Goal: Task Accomplishment & Management: Manage account settings

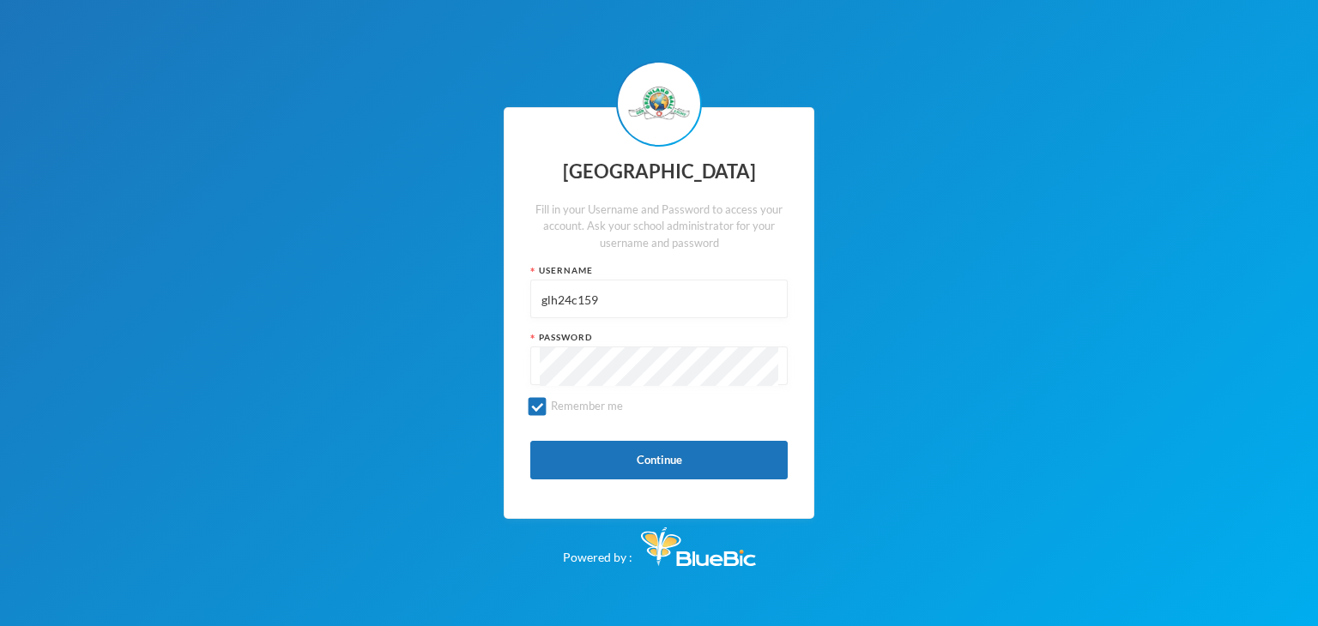
click at [647, 305] on input "glh24c159" at bounding box center [659, 300] width 238 height 39
drag, startPoint x: 0, startPoint y: 0, endPoint x: 647, endPoint y: 304, distance: 714.6
click at [647, 304] on input "glh24c159" at bounding box center [659, 300] width 238 height 39
type input "glhc21"
click at [661, 472] on button "Continue" at bounding box center [658, 460] width 257 height 39
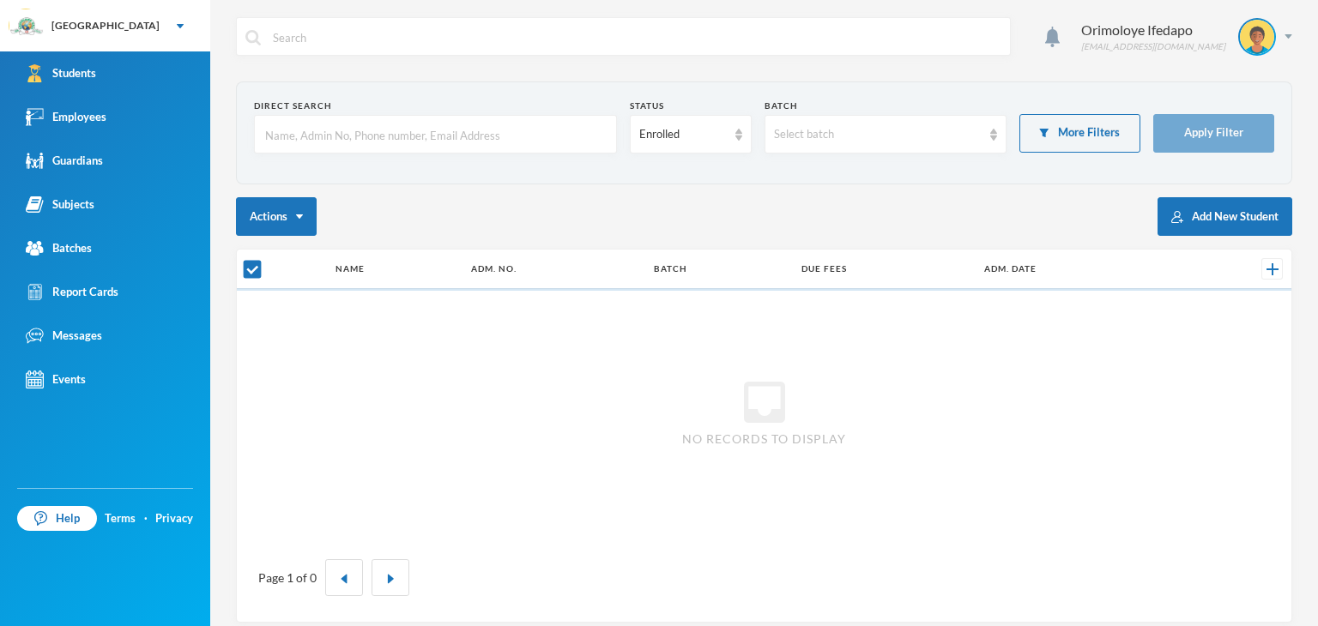
checkbox input "false"
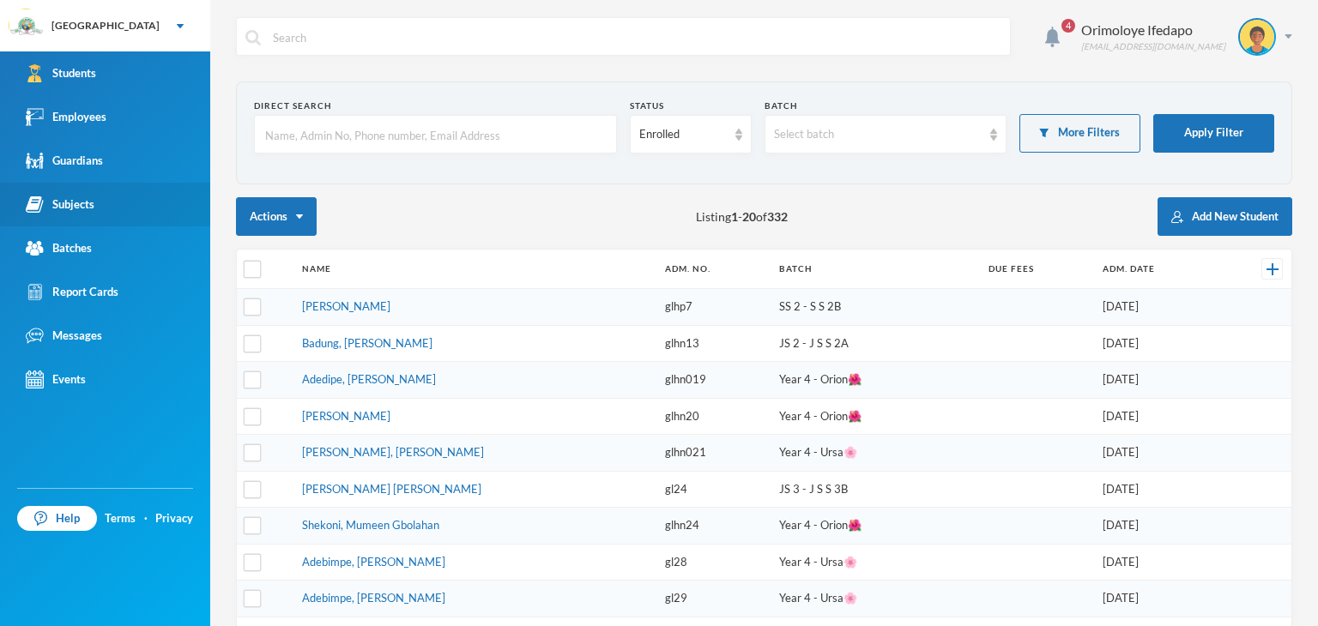
click at [75, 202] on div "Subjects" at bounding box center [60, 205] width 69 height 18
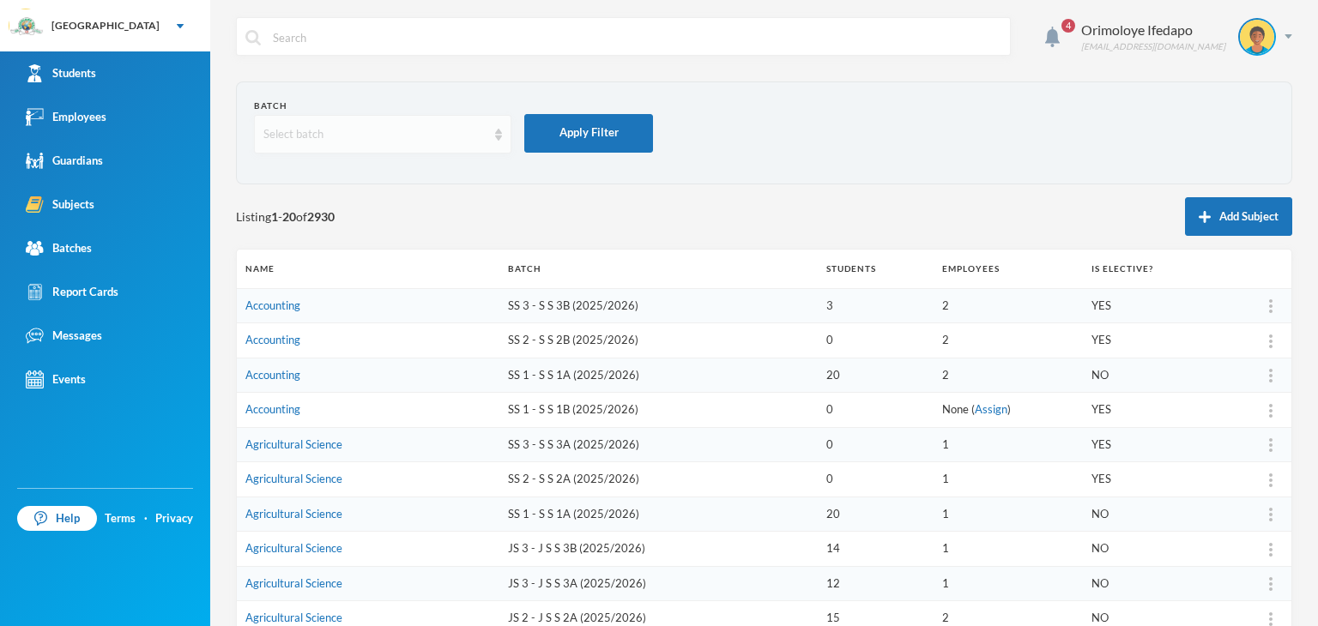
click at [359, 130] on div "Select batch" at bounding box center [374, 134] width 223 height 17
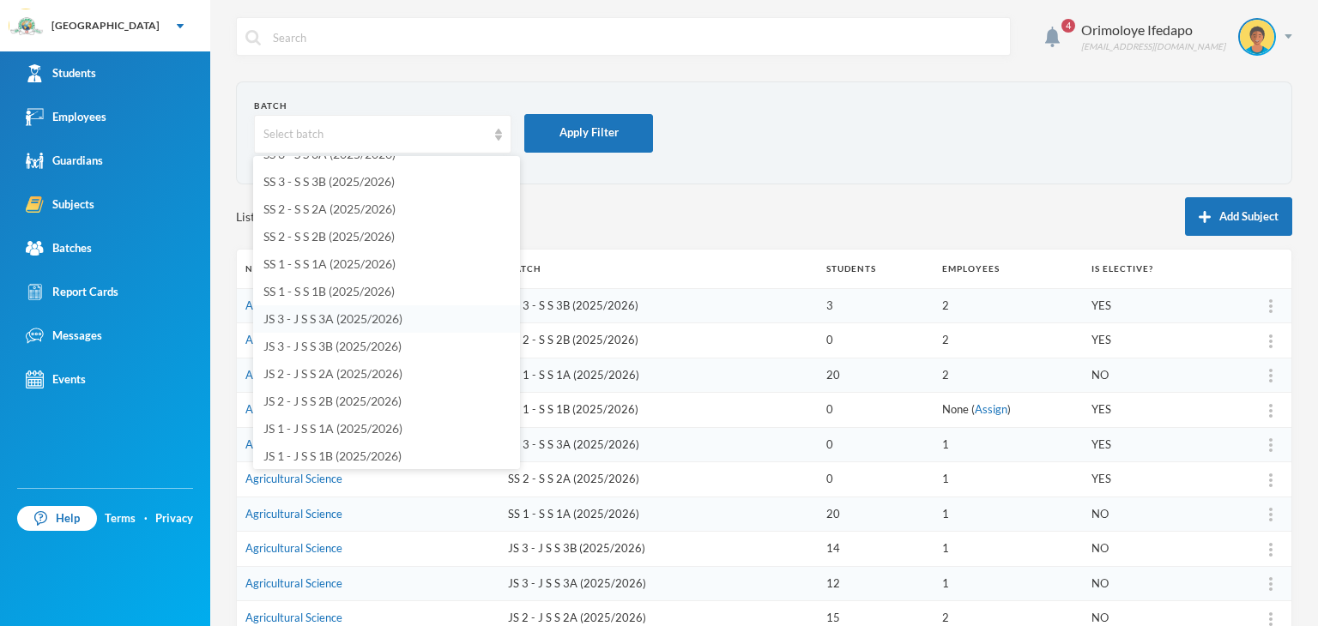
scroll to position [172, 0]
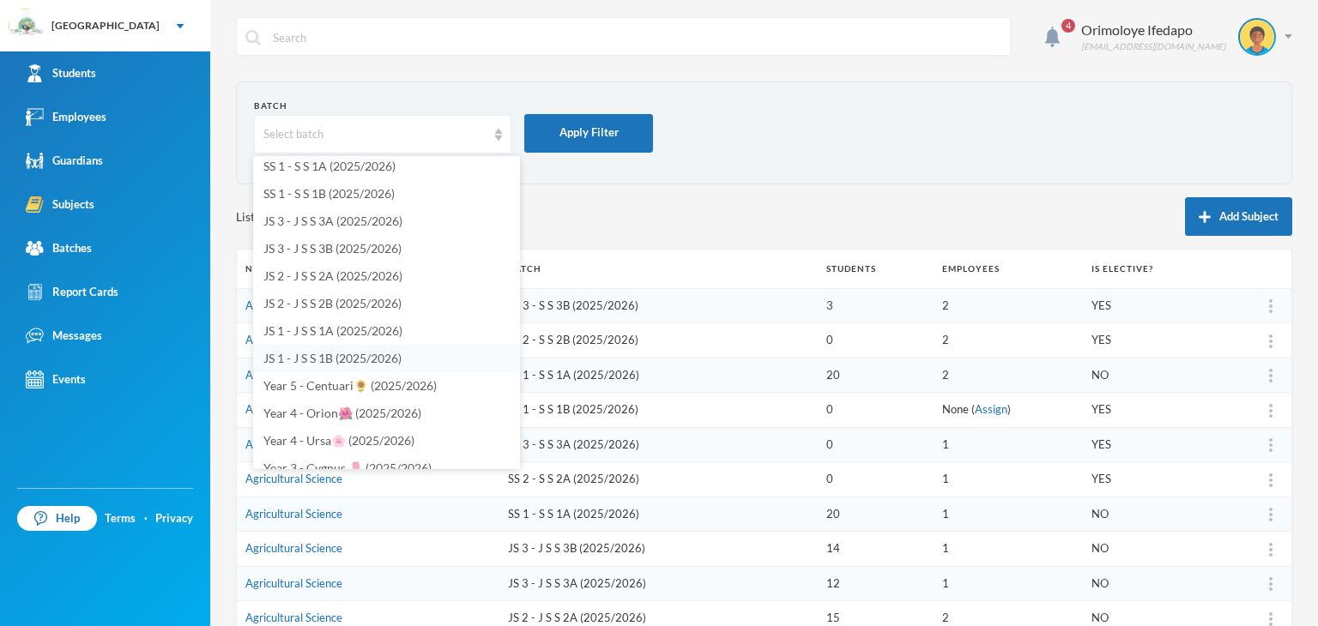
click at [323, 359] on span "JS 1 - J S S 1B (2025/2026)" at bounding box center [332, 358] width 138 height 15
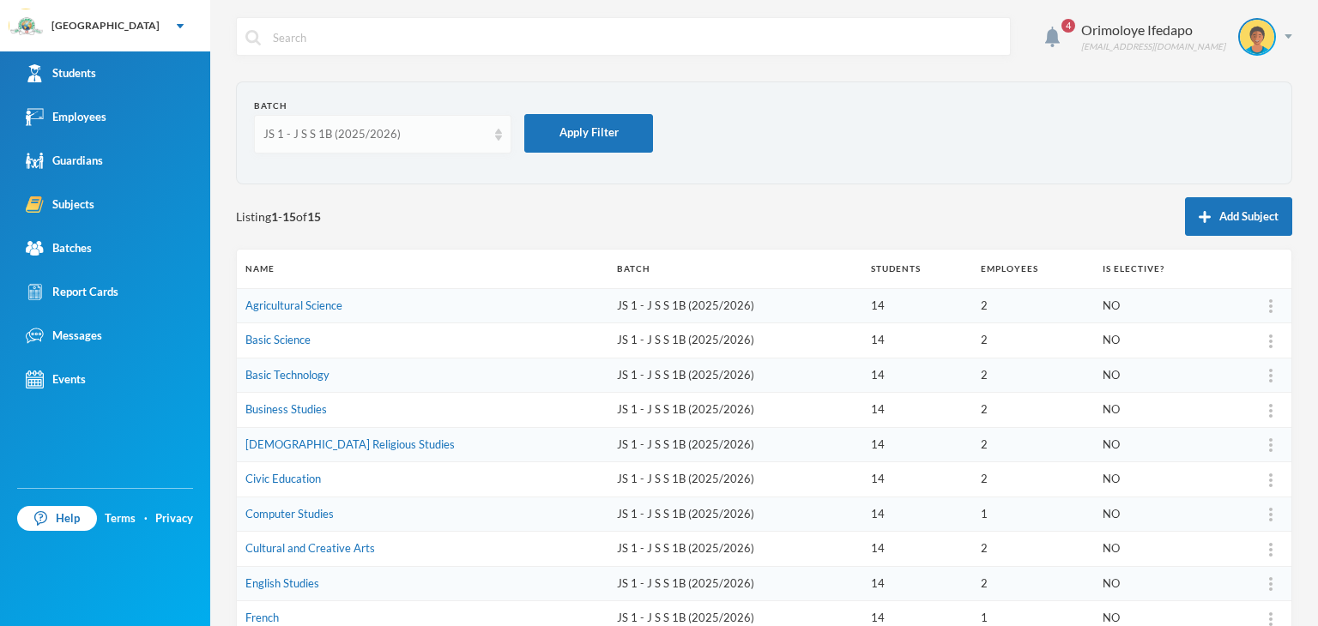
click at [357, 144] on div "JS 1 - J S S 1B (2025/2026)" at bounding box center [382, 134] width 257 height 39
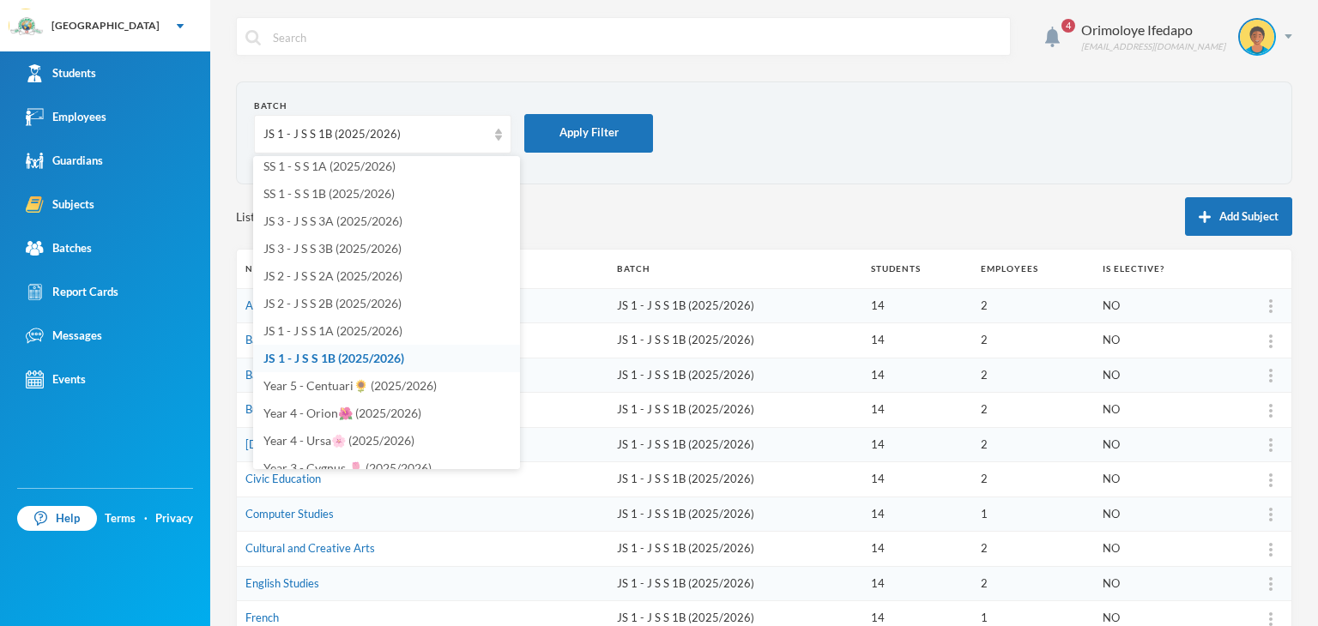
scroll to position [168, 0]
click at [341, 337] on span "JS 1 - J S S 1A (2025/2026)" at bounding box center [332, 334] width 139 height 15
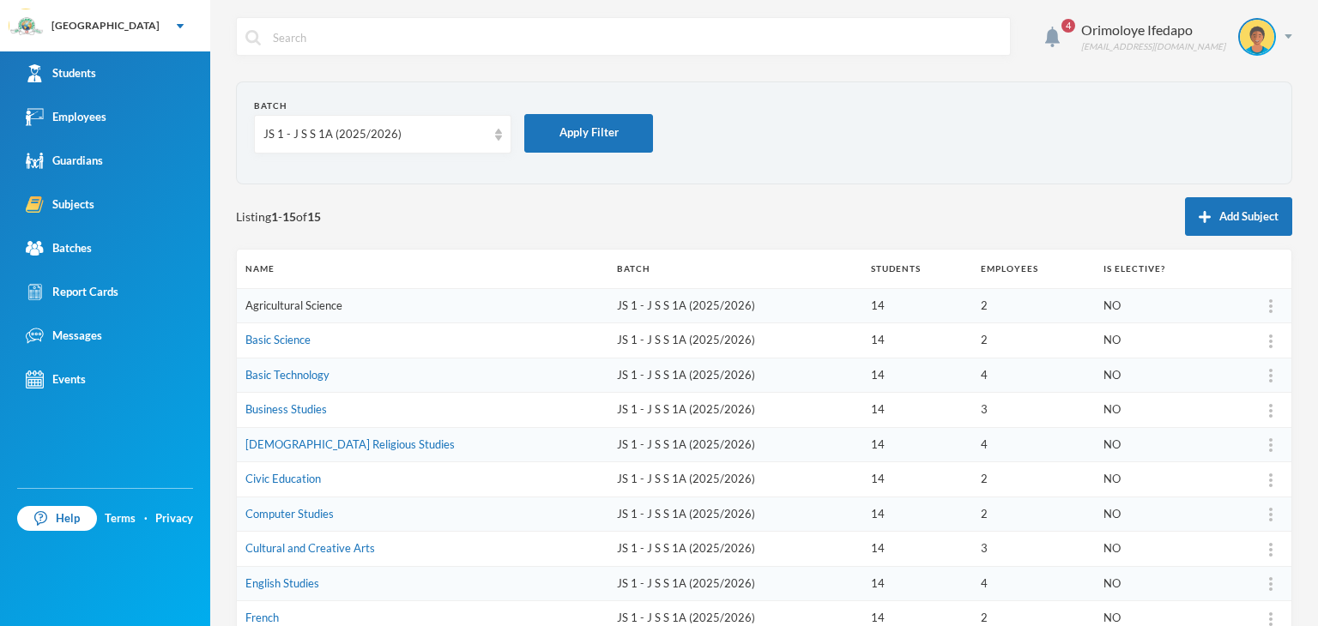
click at [309, 309] on link "Agricultural Science" at bounding box center [293, 306] width 97 height 14
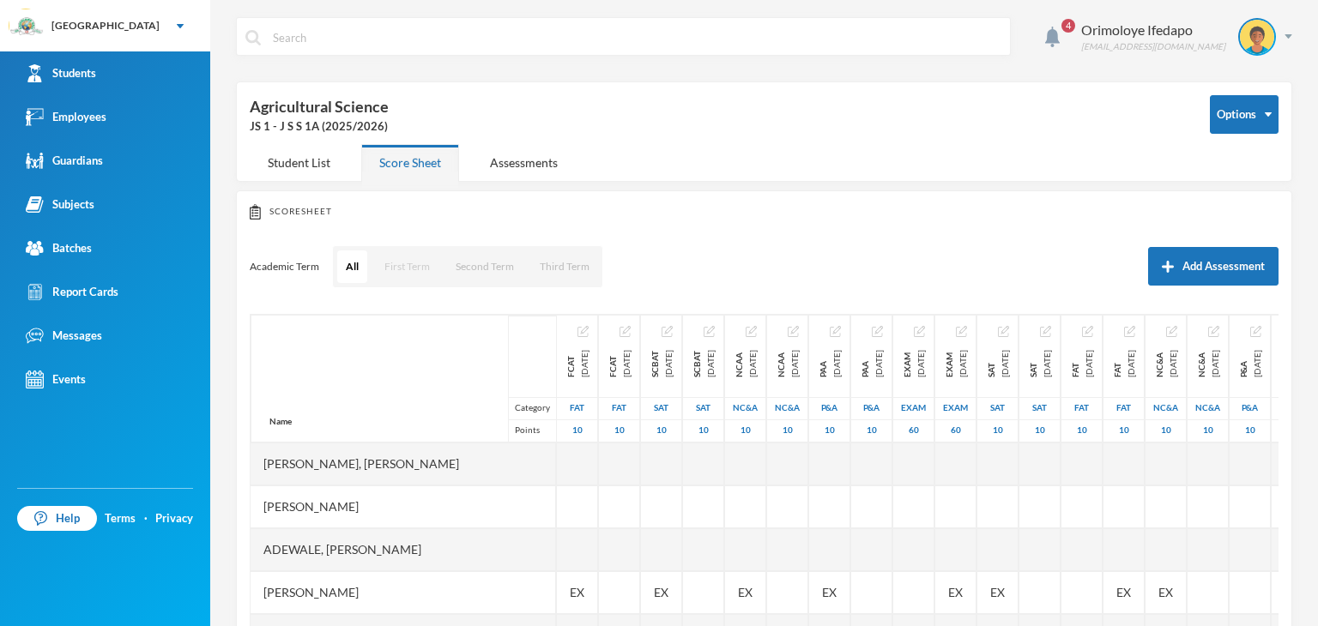
click at [405, 272] on button "First Term" at bounding box center [407, 266] width 63 height 33
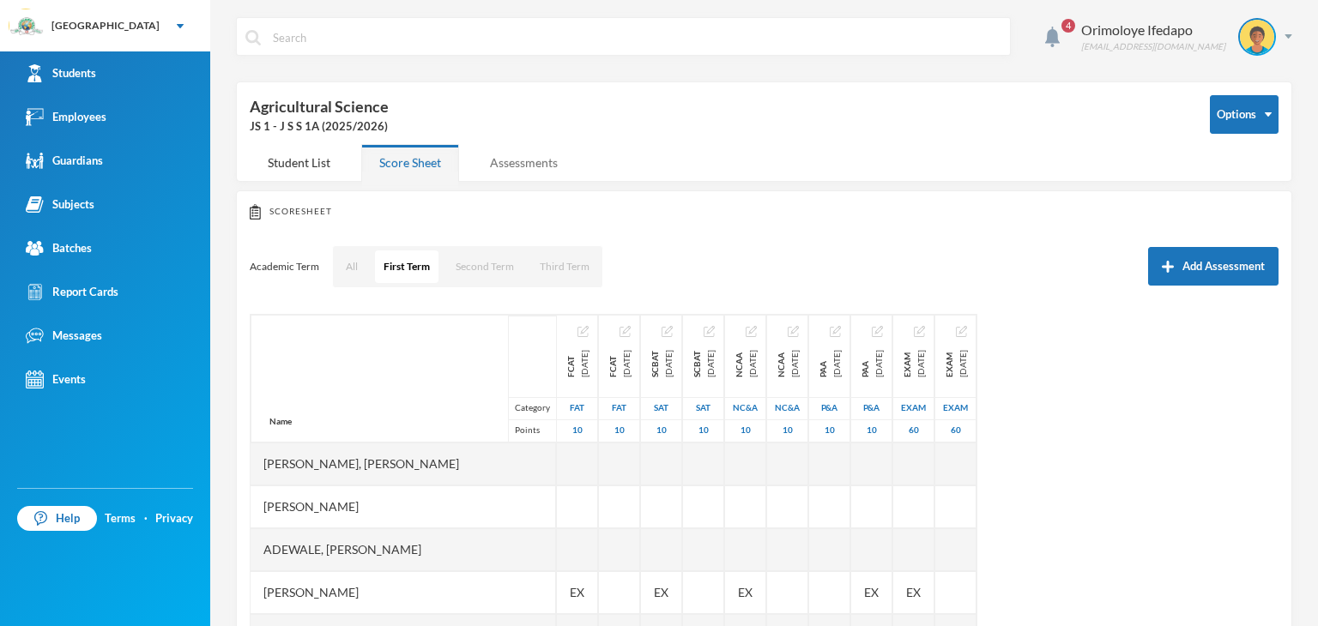
click at [523, 160] on div "Assessments" at bounding box center [524, 162] width 104 height 37
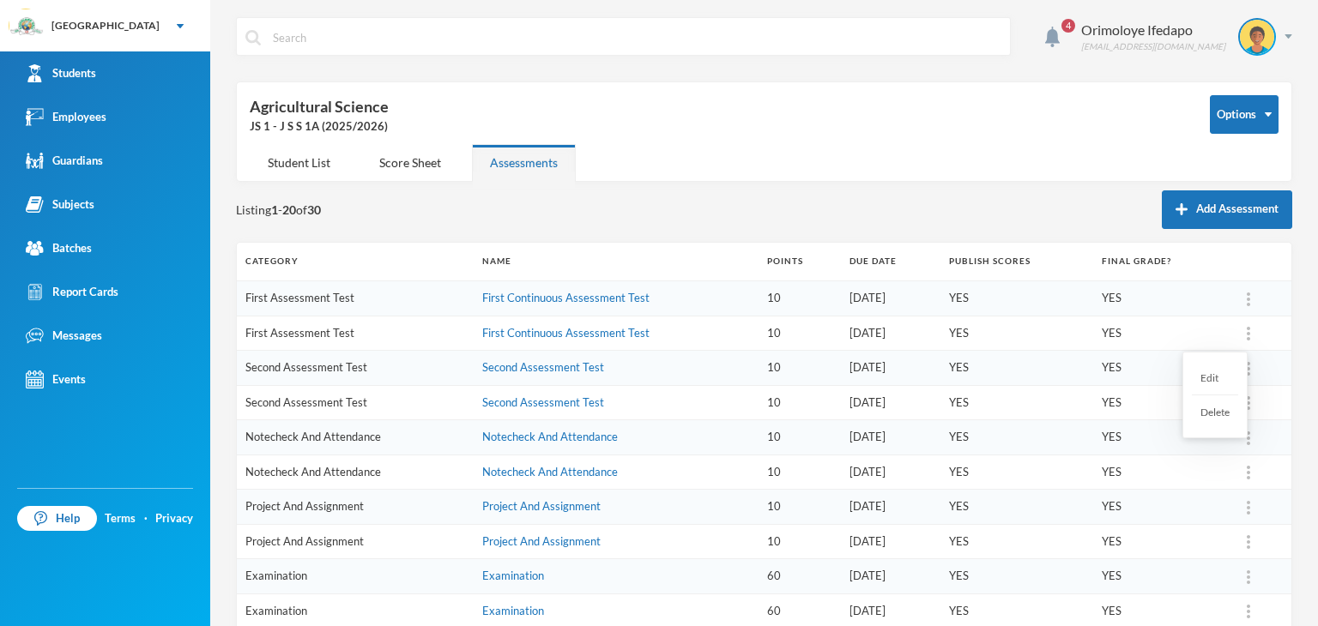
click at [1240, 334] on div at bounding box center [1248, 333] width 24 height 17
click at [1217, 413] on div "Delete" at bounding box center [1215, 411] width 46 height 33
click at [1286, 376] on button "OK" at bounding box center [1292, 378] width 32 height 21
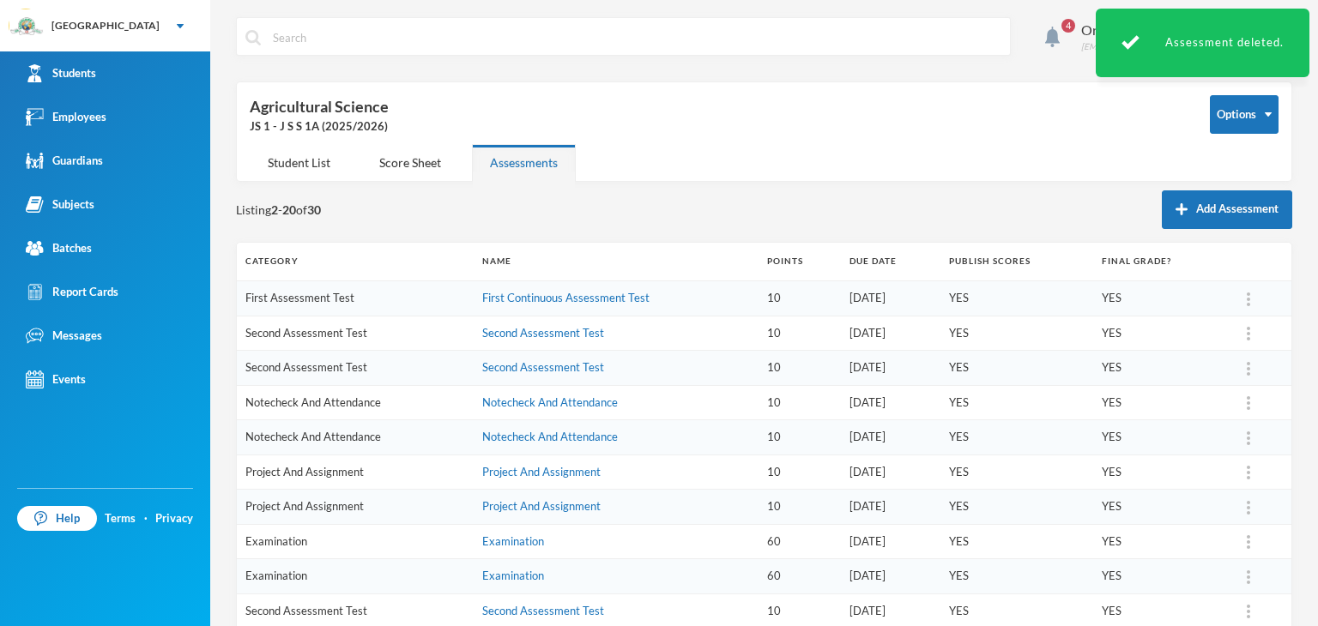
click at [1246, 401] on img at bounding box center [1247, 403] width 3 height 14
click at [1210, 478] on div "Delete" at bounding box center [1215, 480] width 46 height 33
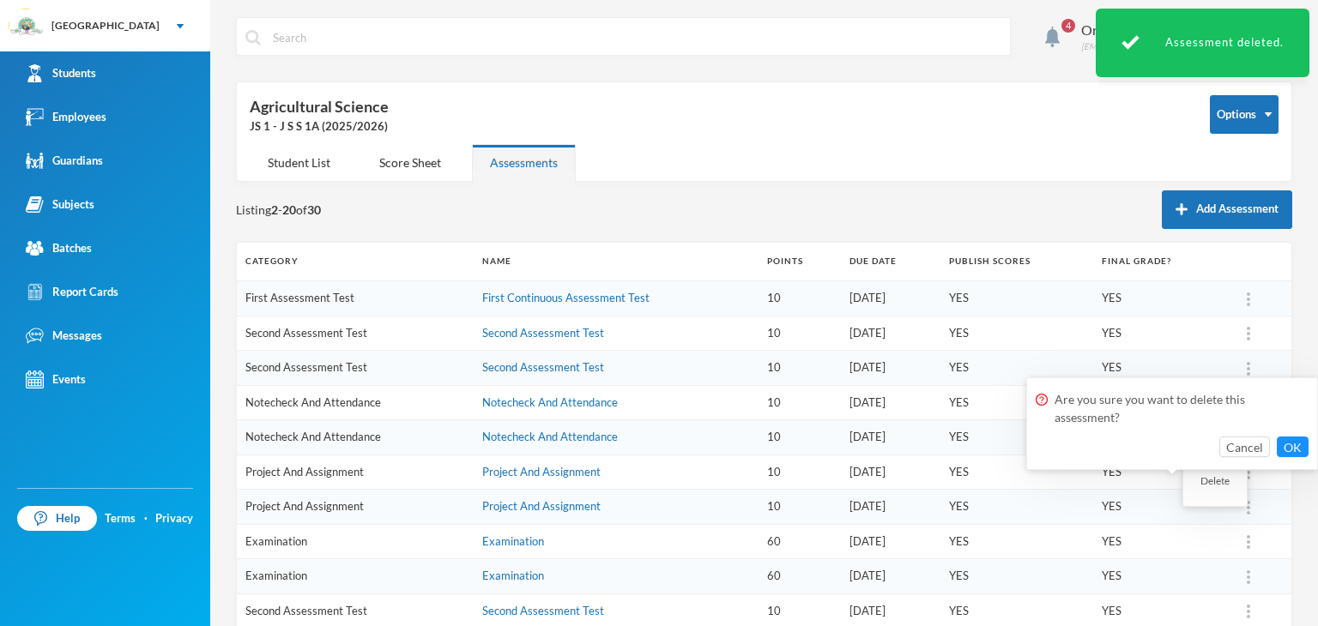
click at [1305, 457] on div "Are you sure you want to delete this assessment? Cancel OK" at bounding box center [1172, 423] width 292 height 93
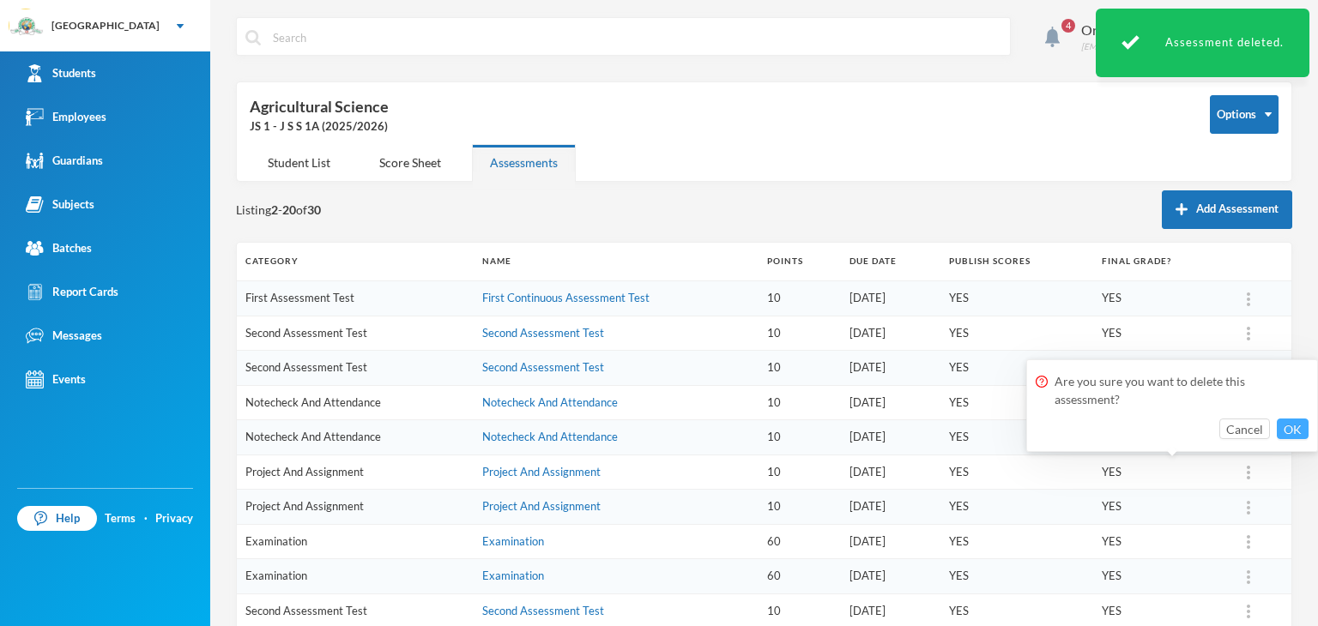
click at [1297, 431] on button "OK" at bounding box center [1292, 429] width 32 height 21
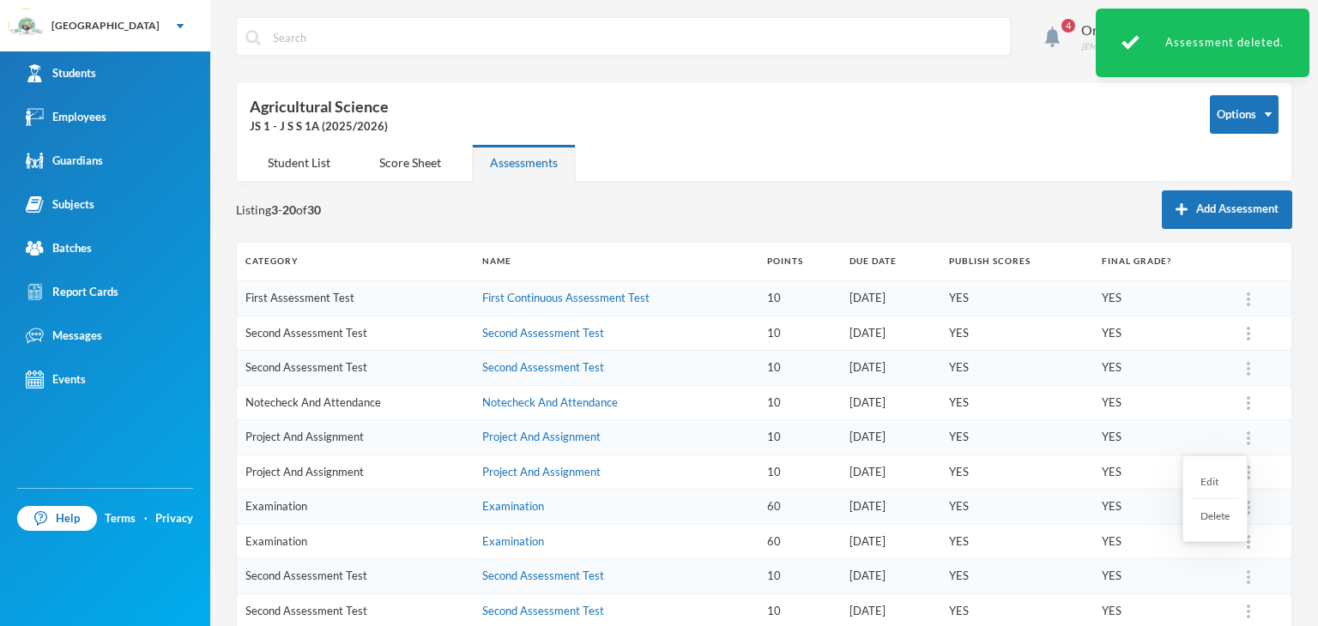
click at [1246, 442] on img at bounding box center [1247, 439] width 3 height 14
click at [1215, 516] on div "Delete" at bounding box center [1215, 515] width 46 height 33
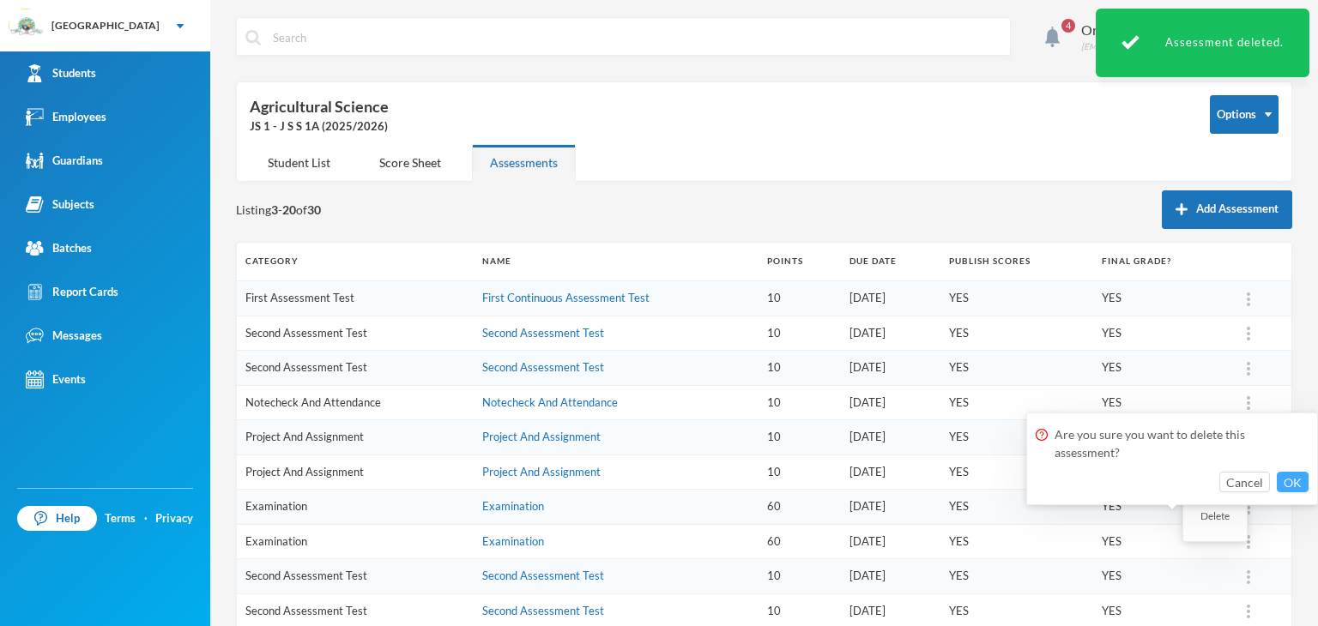
click at [1295, 481] on button "OK" at bounding box center [1292, 482] width 32 height 21
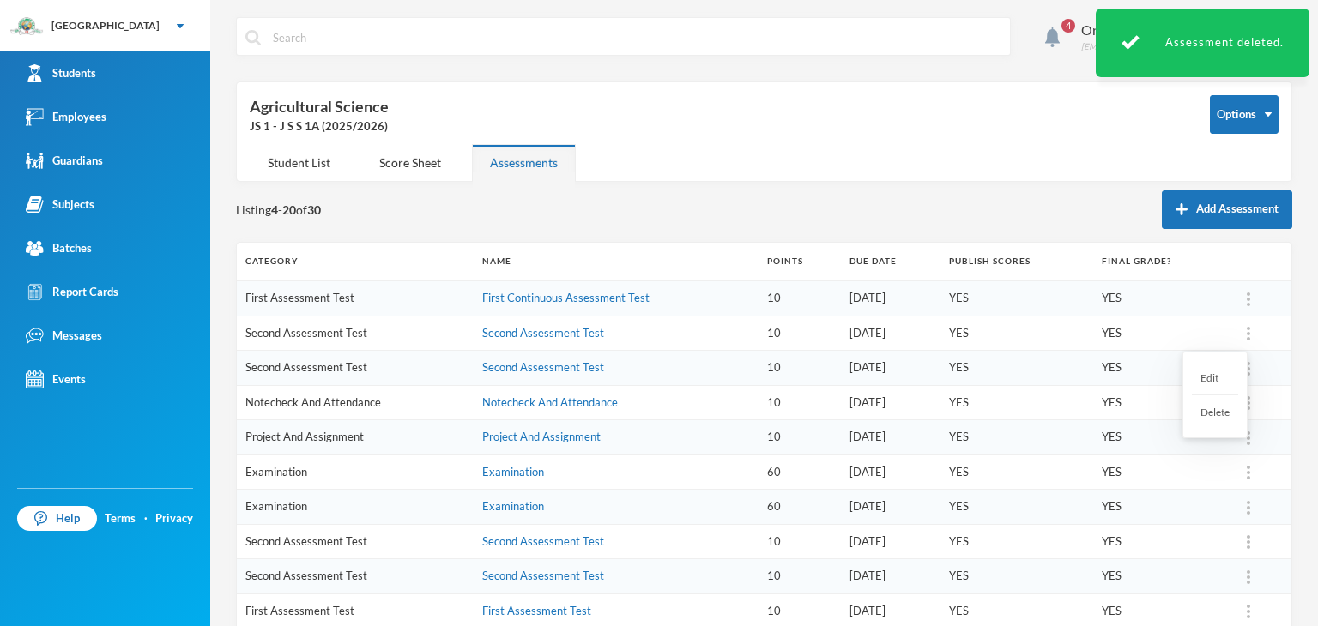
click at [1236, 330] on div at bounding box center [1248, 333] width 24 height 17
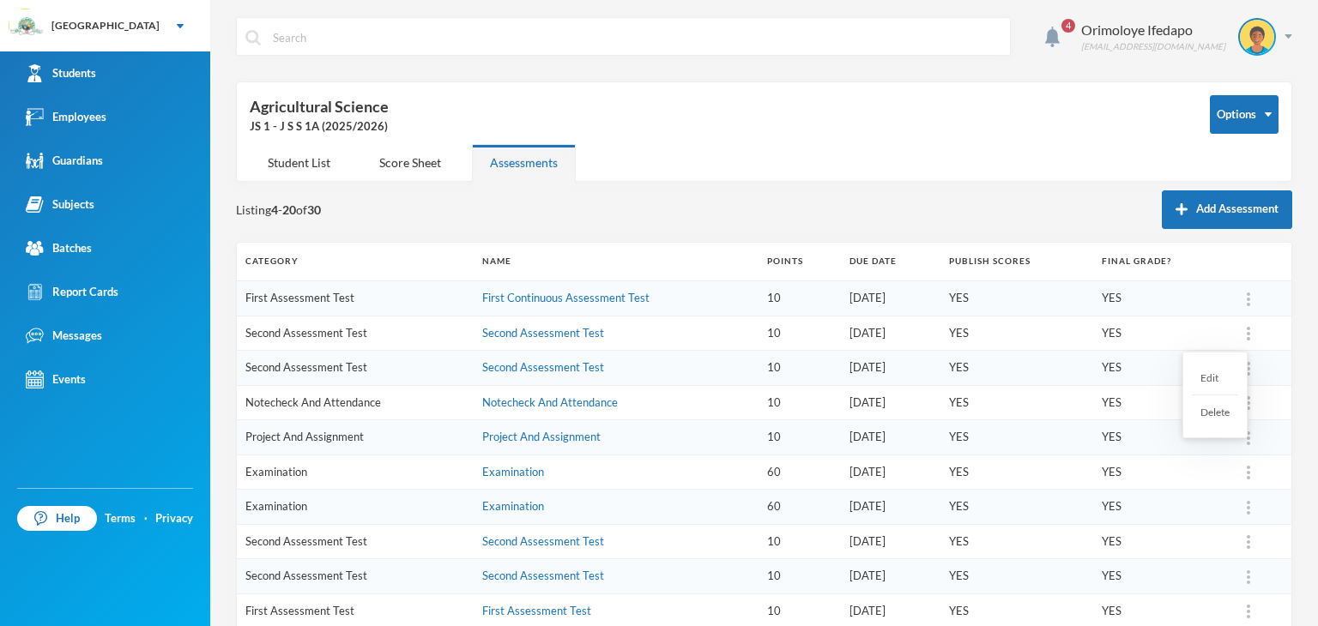
click at [1226, 413] on div "Delete" at bounding box center [1215, 411] width 46 height 33
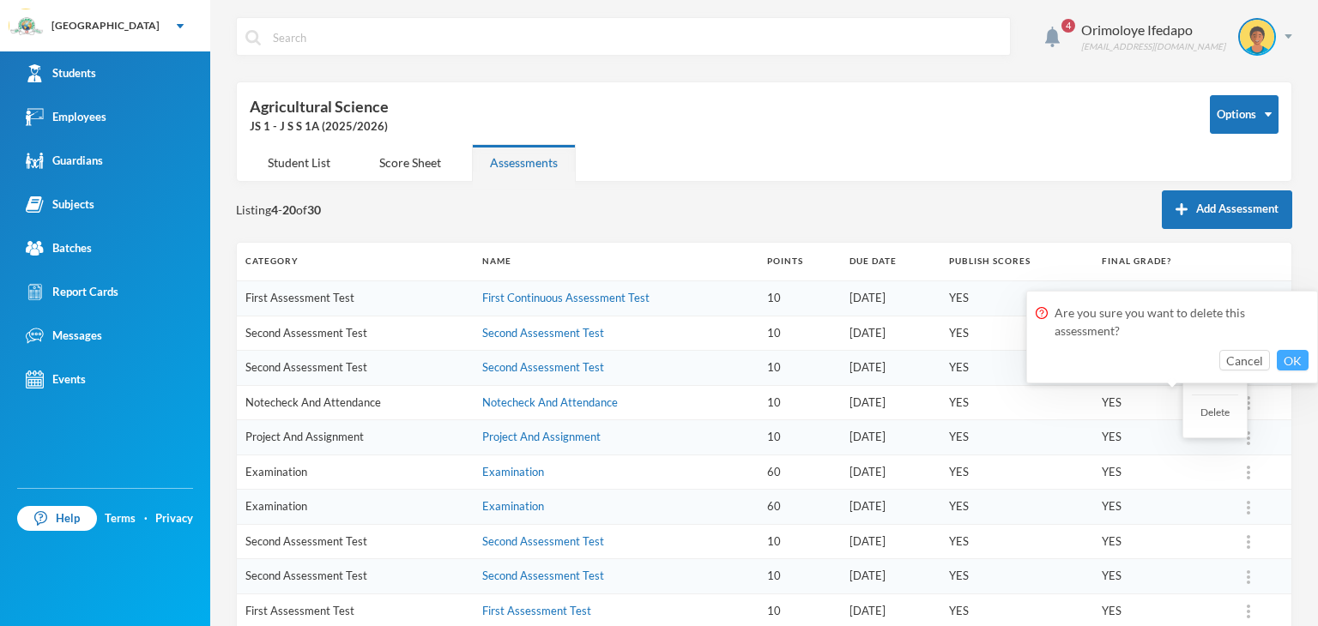
click at [1287, 356] on button "OK" at bounding box center [1292, 360] width 32 height 21
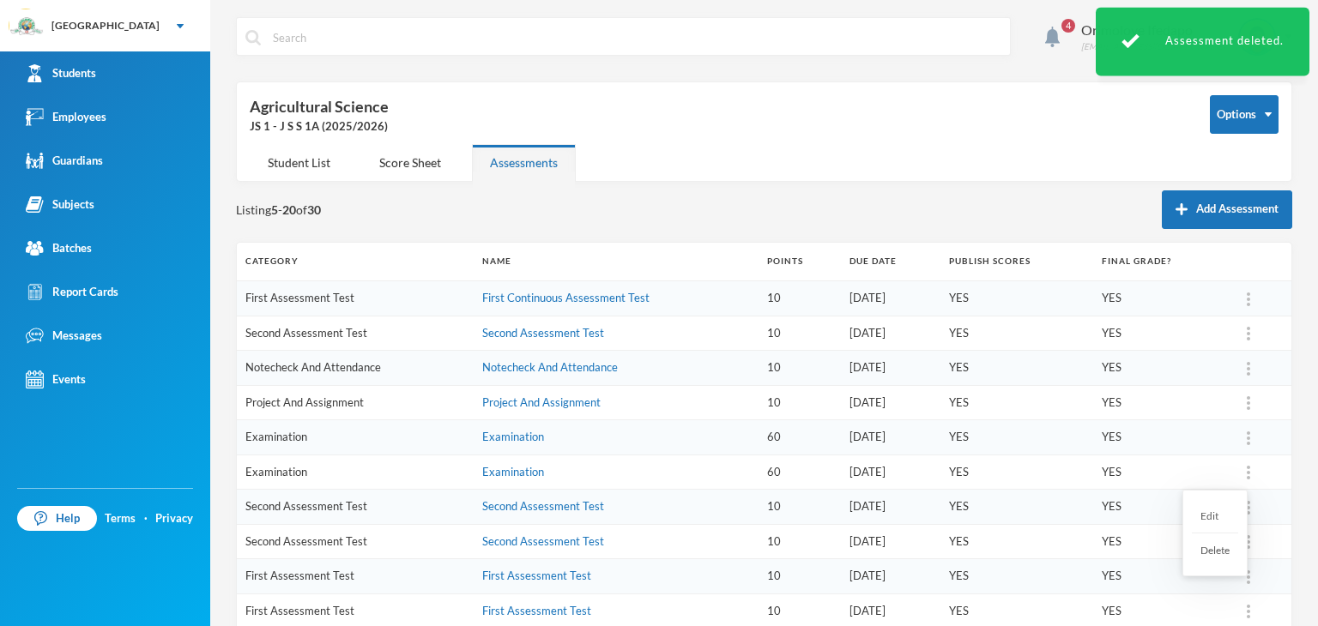
click at [1246, 471] on div at bounding box center [1248, 472] width 24 height 17
click at [1221, 551] on div "Delete" at bounding box center [1215, 550] width 46 height 33
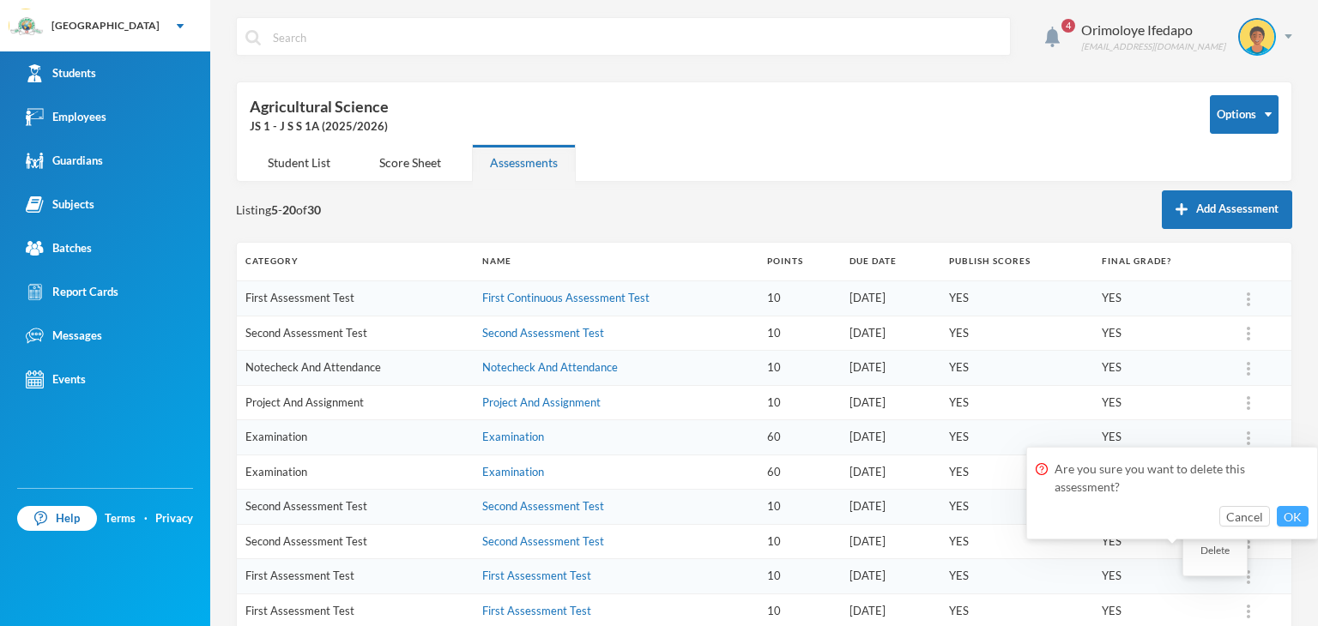
click at [1289, 510] on button "OK" at bounding box center [1292, 516] width 32 height 21
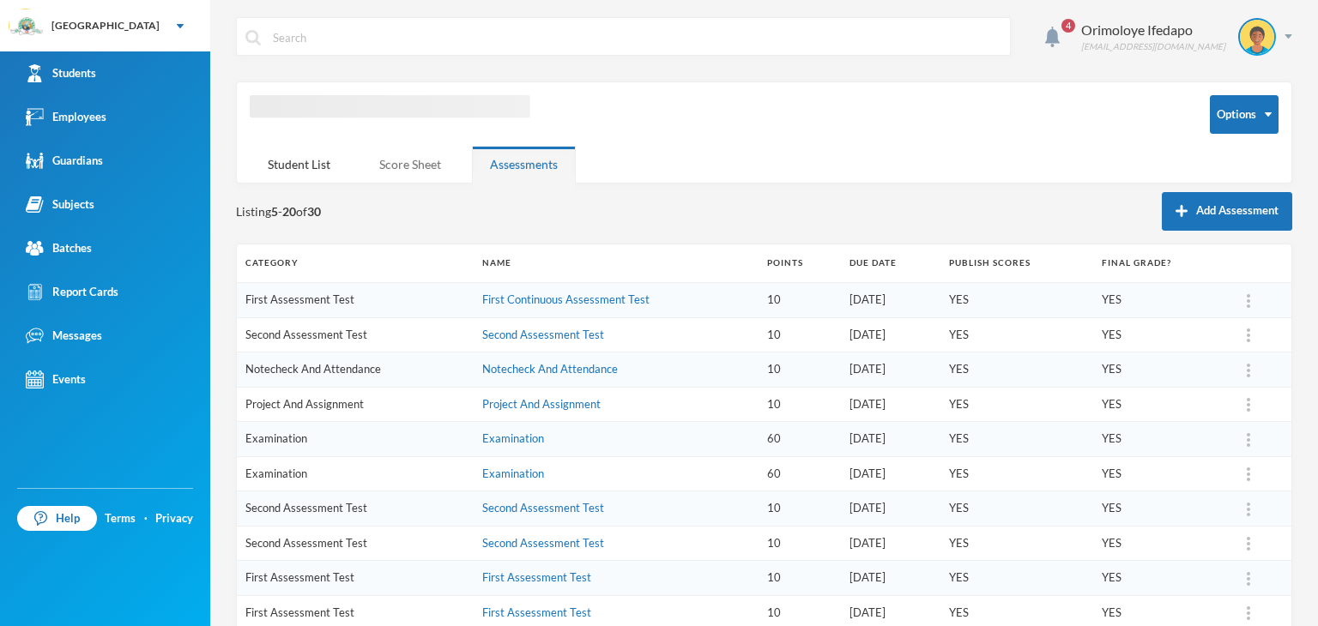
click at [400, 160] on div "Score Sheet" at bounding box center [410, 164] width 98 height 37
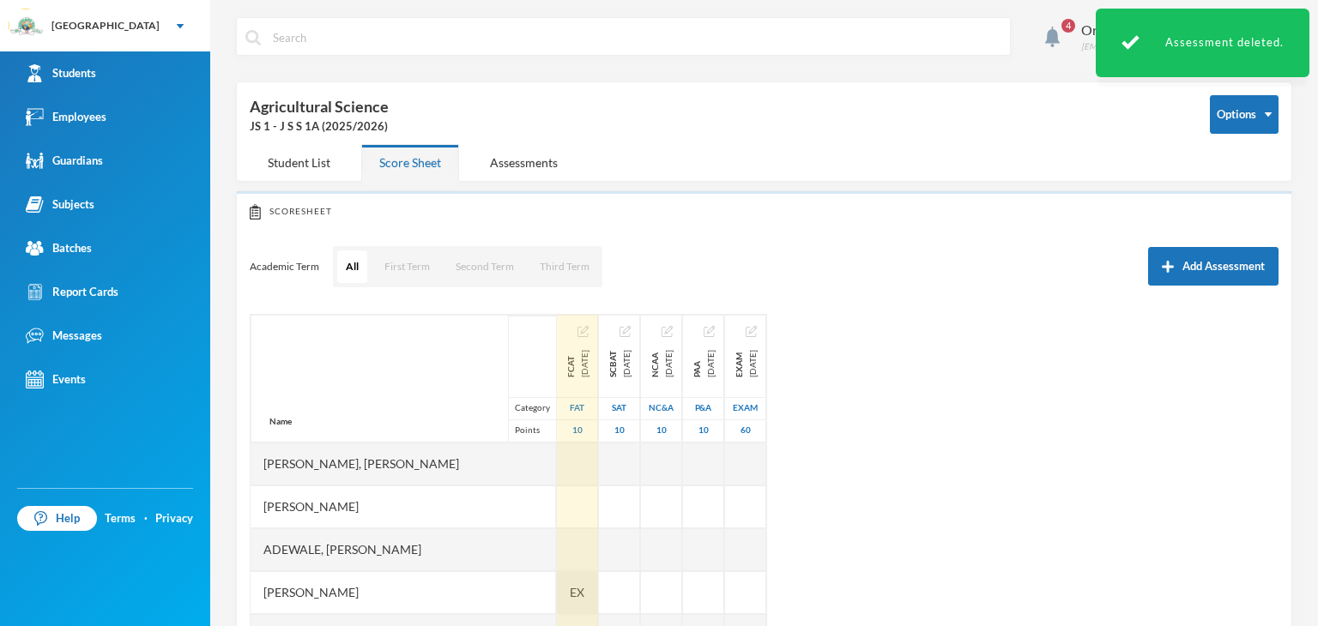
click at [557, 580] on div "EX" at bounding box center [577, 592] width 41 height 43
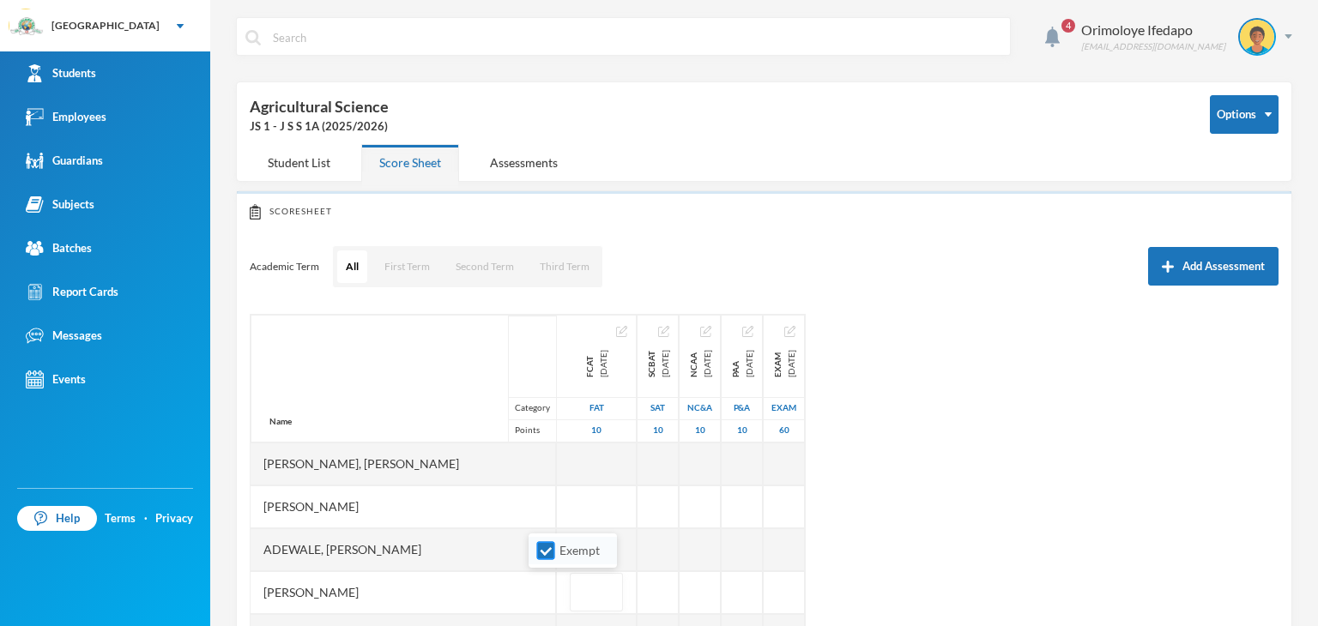
click at [541, 543] on input "Exempt" at bounding box center [546, 551] width 18 height 18
checkbox input "false"
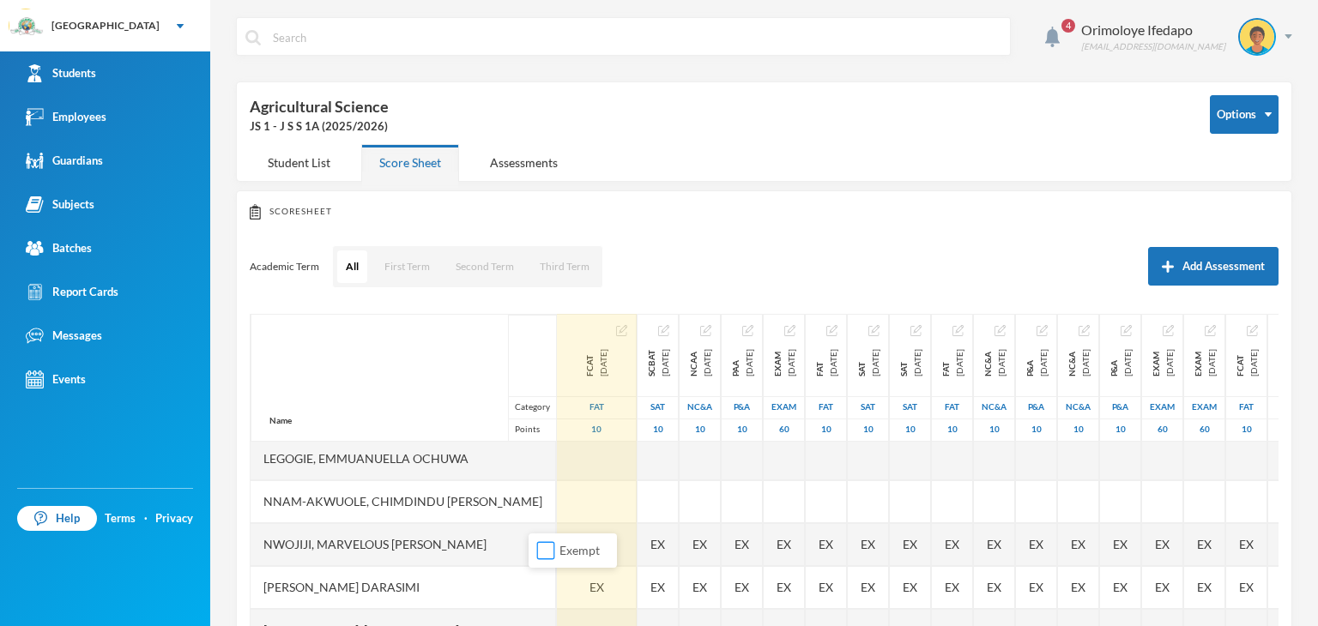
scroll to position [515, 0]
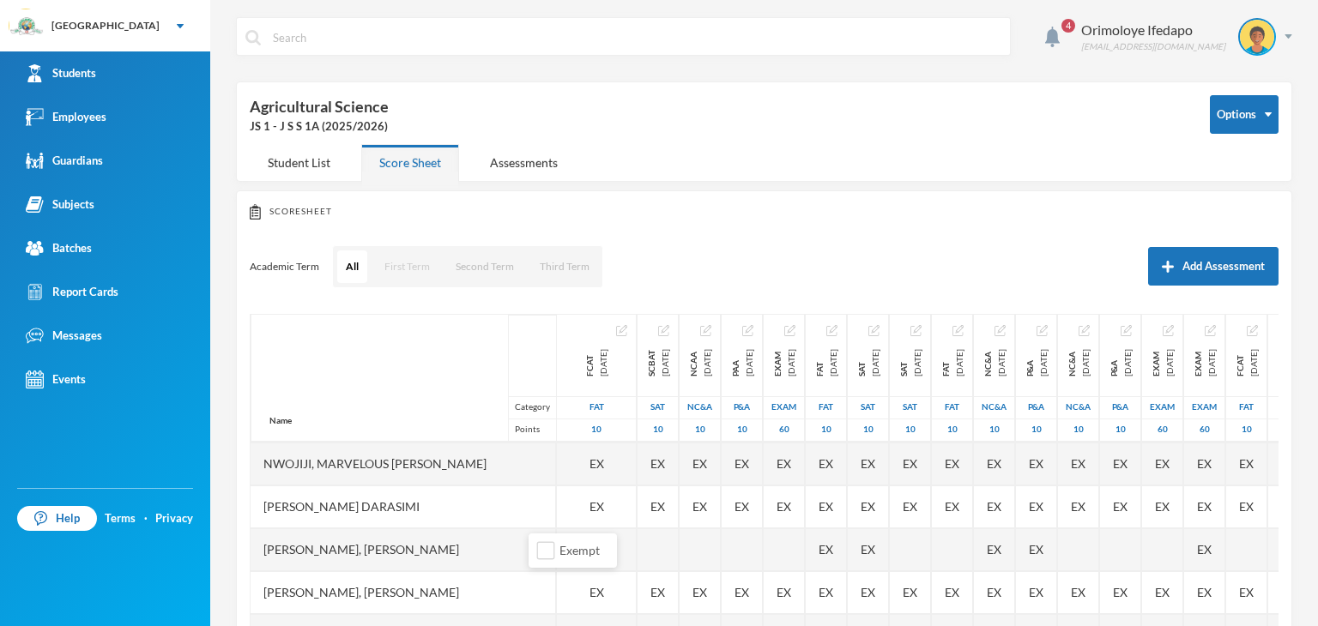
click at [398, 257] on button "First Term" at bounding box center [407, 266] width 63 height 33
click at [407, 260] on button "First Term" at bounding box center [406, 266] width 63 height 33
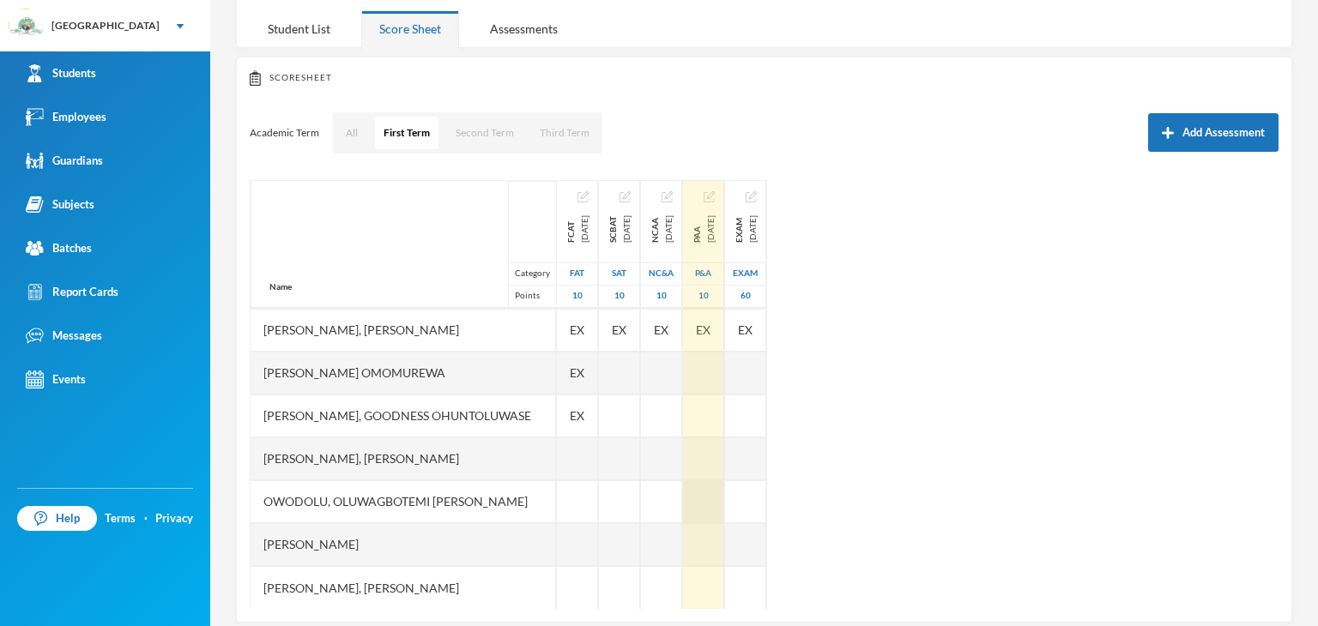
scroll to position [154, 0]
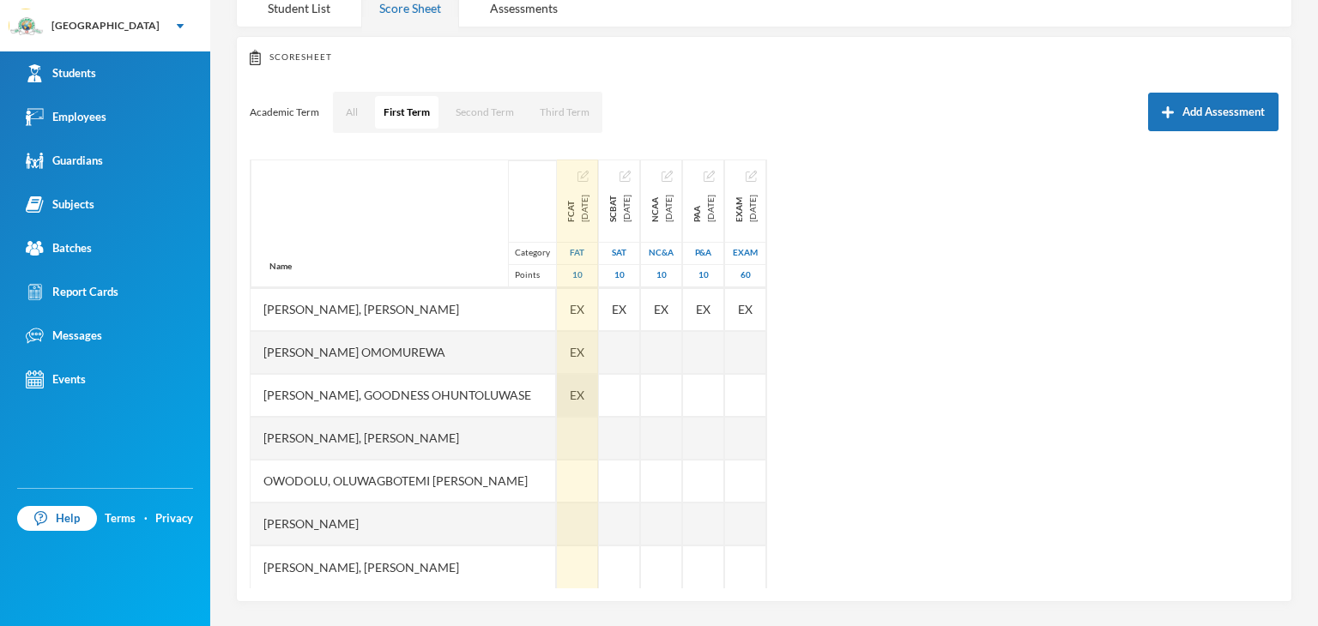
click at [557, 377] on div "EX" at bounding box center [577, 395] width 41 height 43
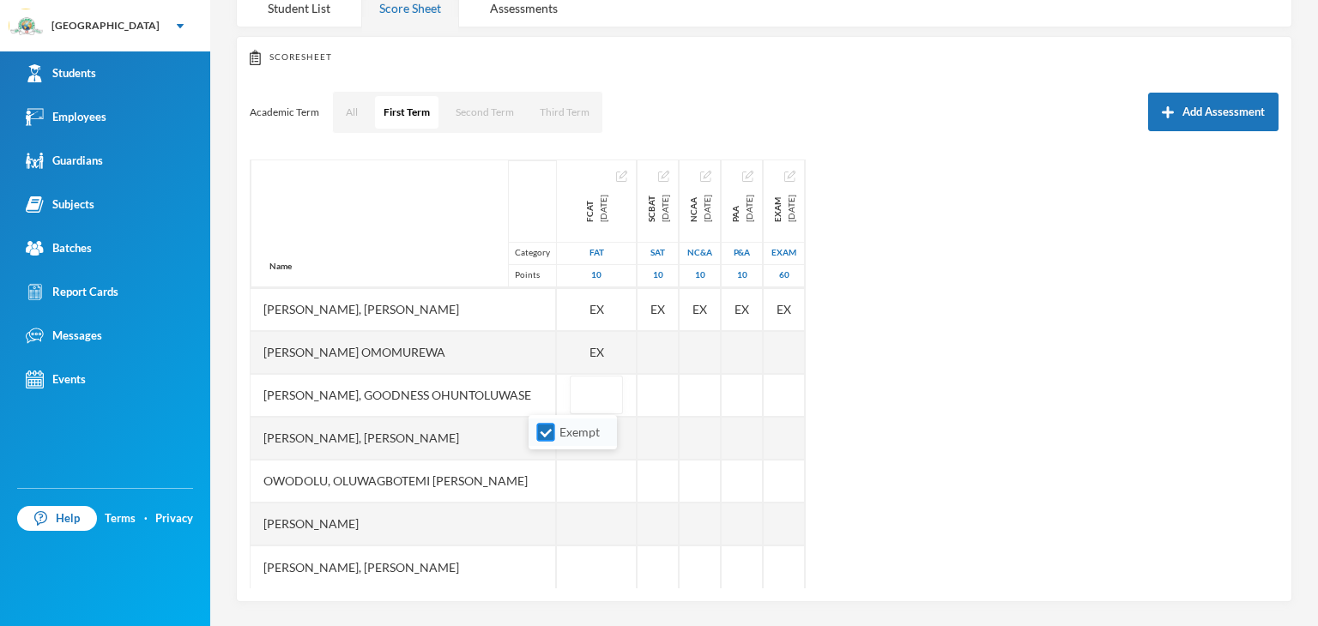
drag, startPoint x: 540, startPoint y: 441, endPoint x: 542, endPoint y: 425, distance: 15.7
click at [540, 440] on input "Exempt" at bounding box center [546, 433] width 18 height 18
checkbox input "false"
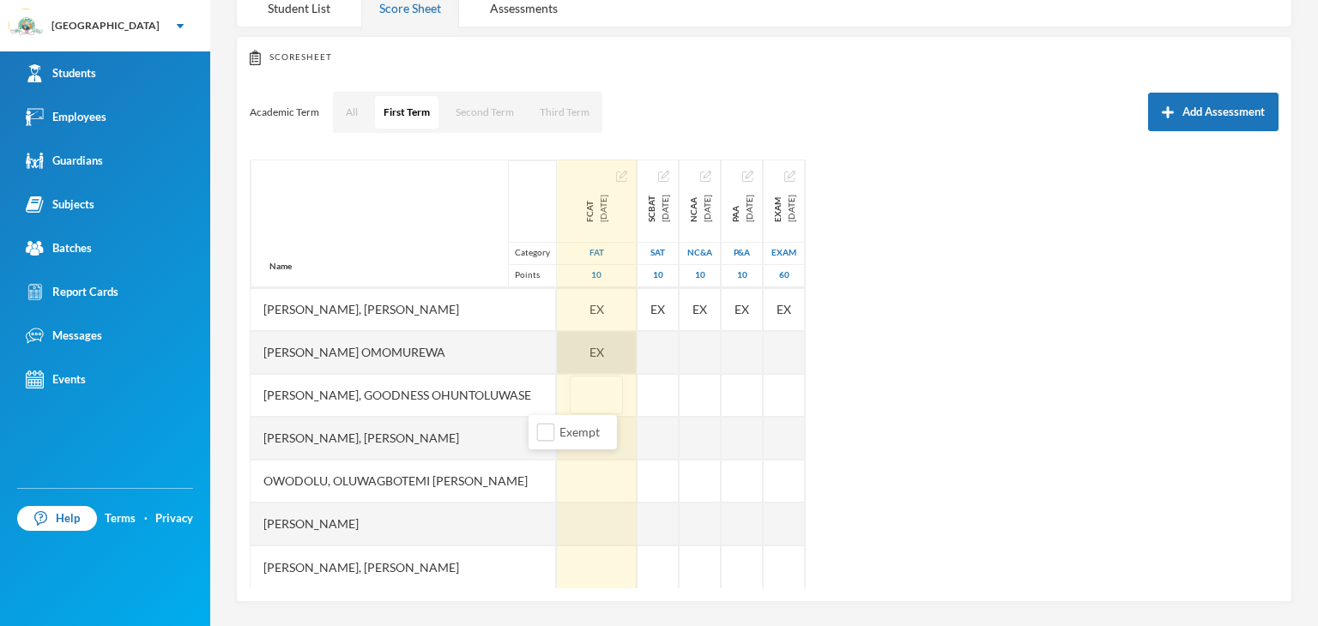
click at [589, 351] on span "EX" at bounding box center [596, 352] width 15 height 18
click at [549, 387] on input "Exempt" at bounding box center [546, 390] width 18 height 18
checkbox input "false"
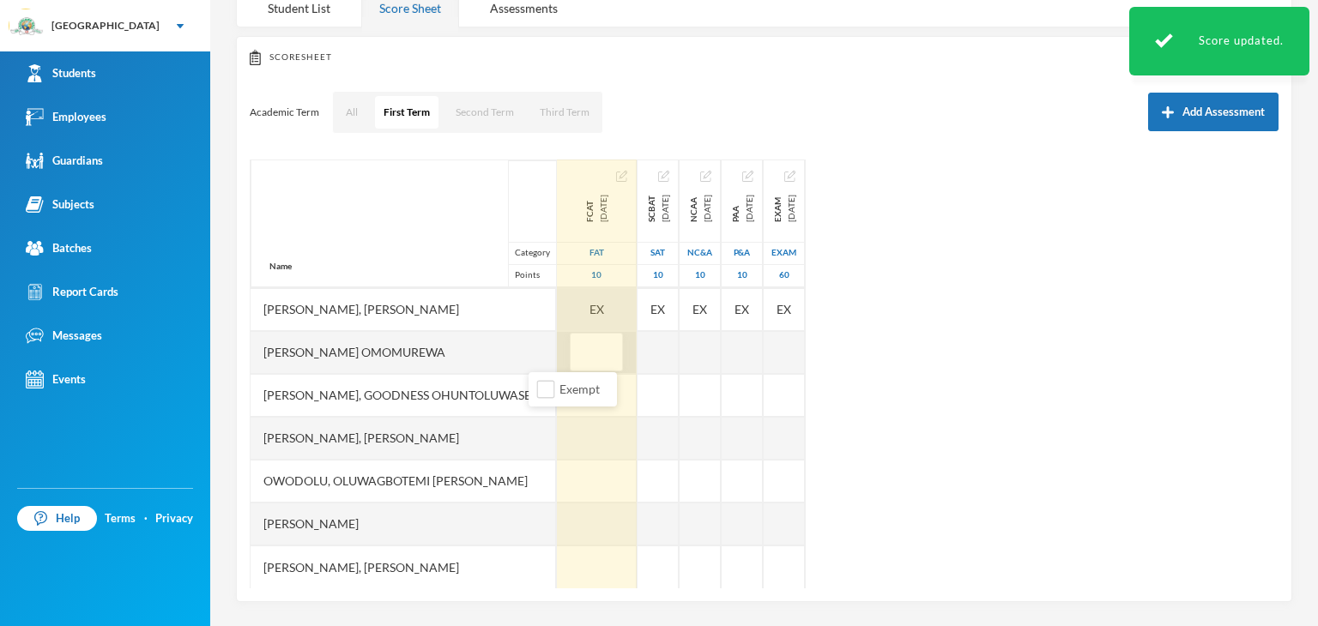
click at [557, 305] on div "EX" at bounding box center [597, 309] width 80 height 43
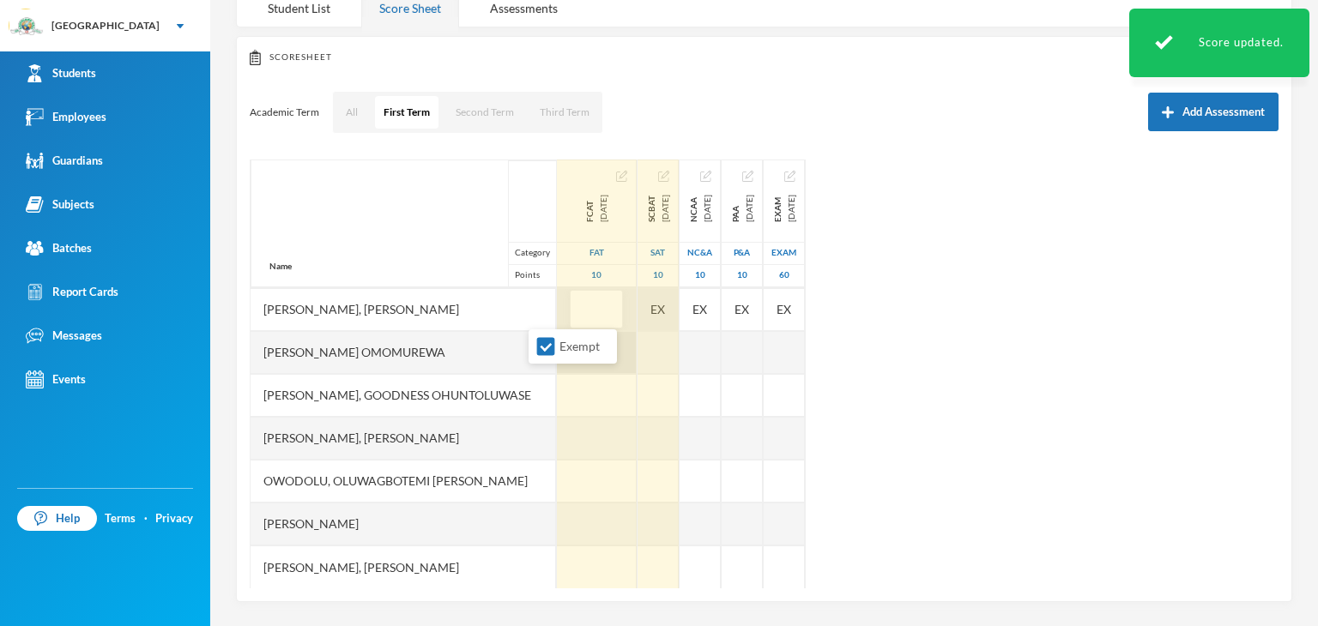
click at [637, 309] on div "EX" at bounding box center [657, 309] width 41 height 43
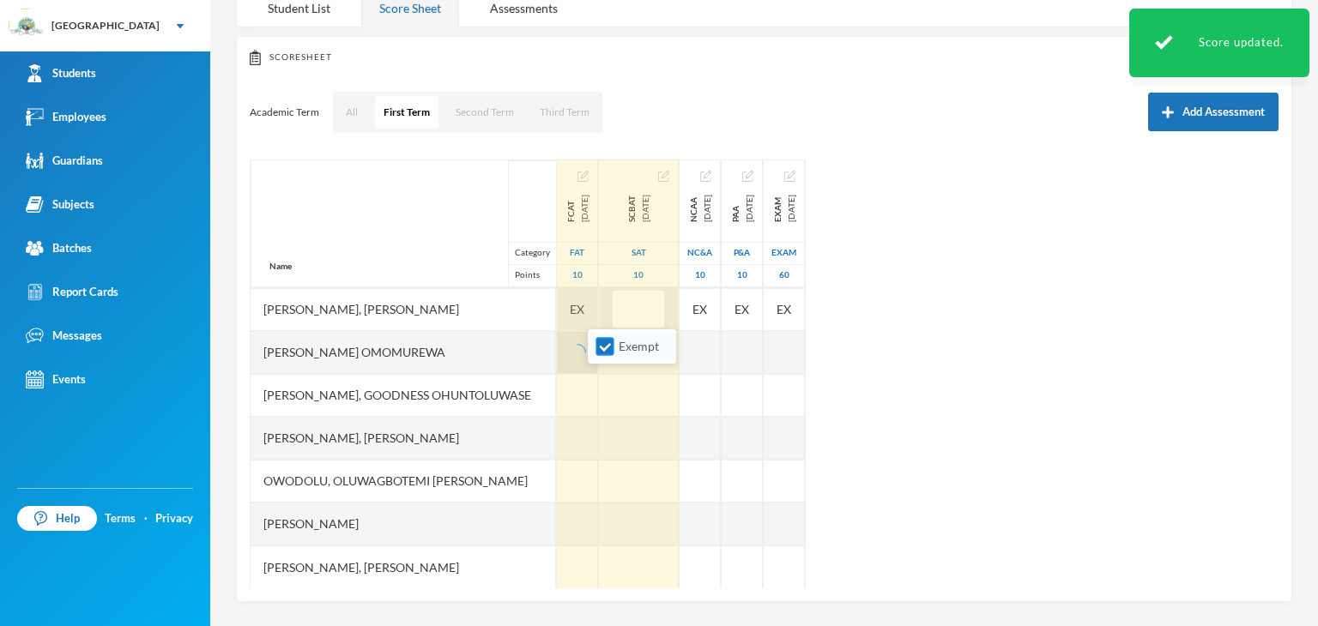
click at [596, 347] on input "Exempt" at bounding box center [605, 347] width 18 height 18
checkbox input "false"
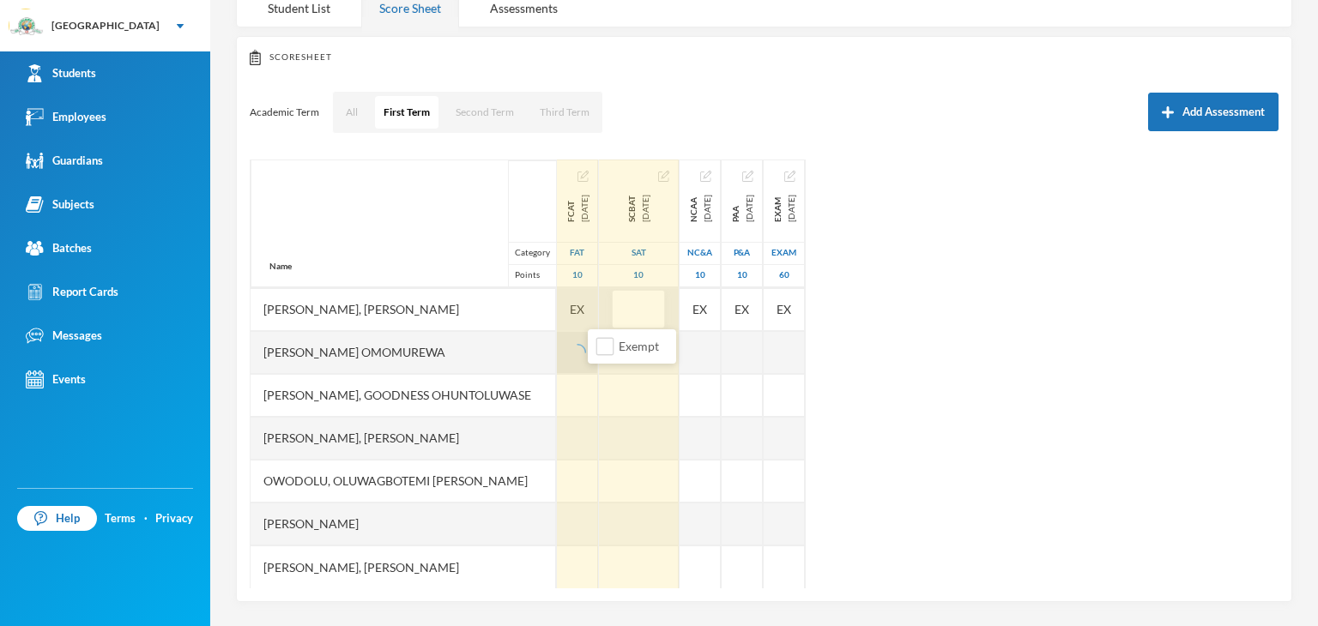
click at [570, 306] on span "EX" at bounding box center [577, 309] width 15 height 18
click at [546, 349] on input "Exempt" at bounding box center [546, 347] width 18 height 18
checkbox input "false"
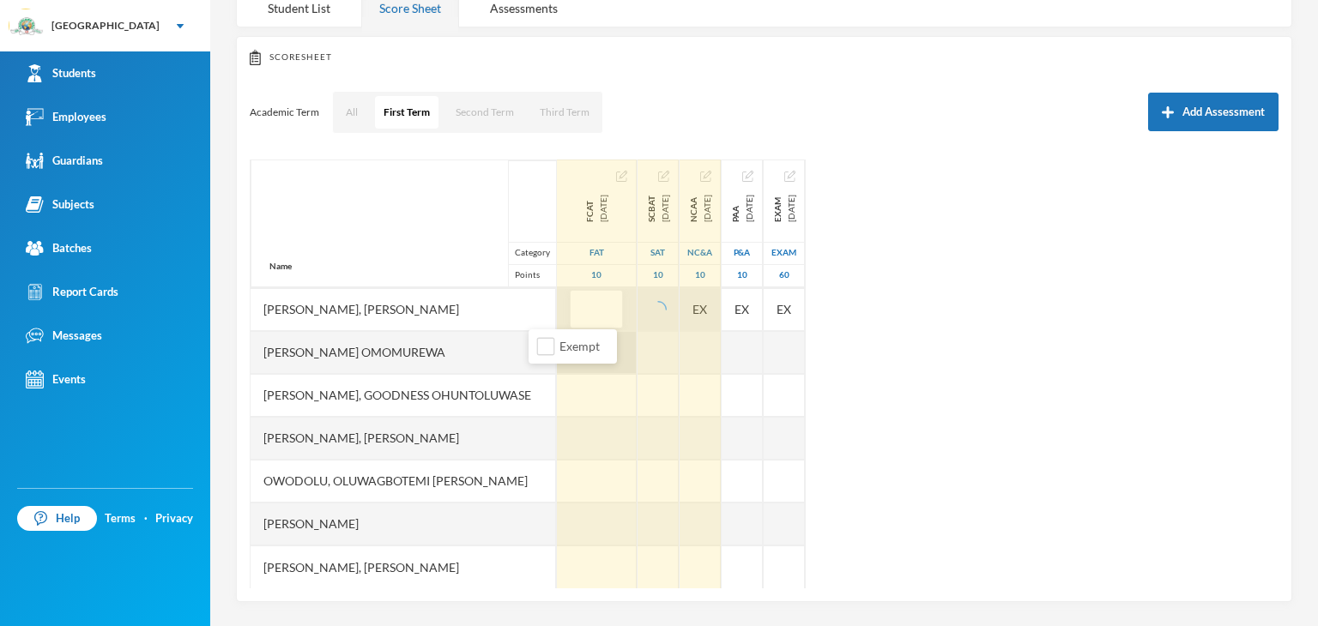
click at [680, 309] on div "EX" at bounding box center [699, 309] width 41 height 43
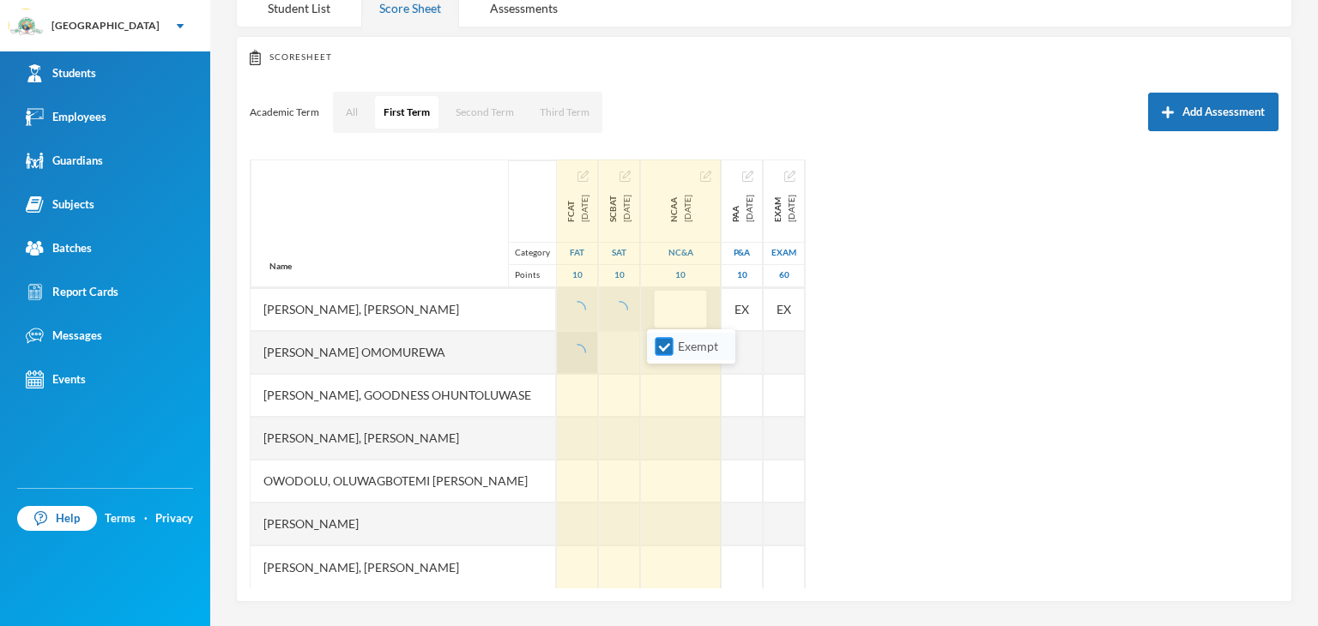
click at [664, 345] on input "Exempt" at bounding box center [664, 347] width 18 height 18
checkbox input "false"
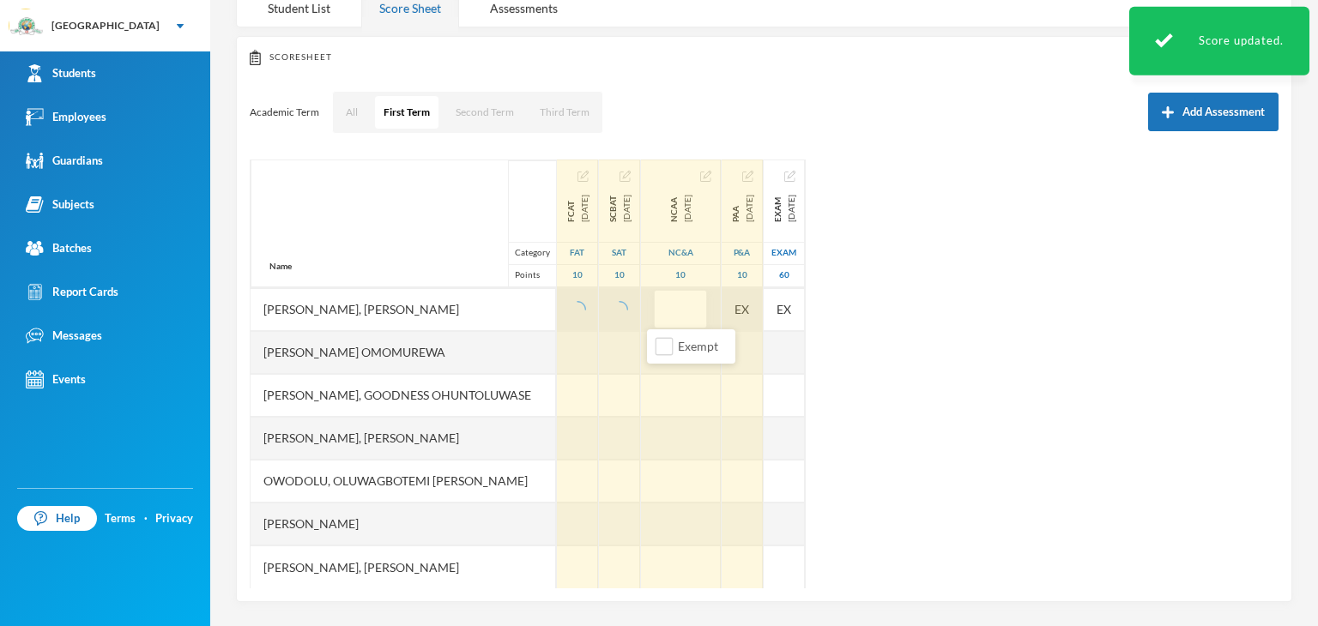
click at [742, 309] on div "EX" at bounding box center [741, 309] width 41 height 43
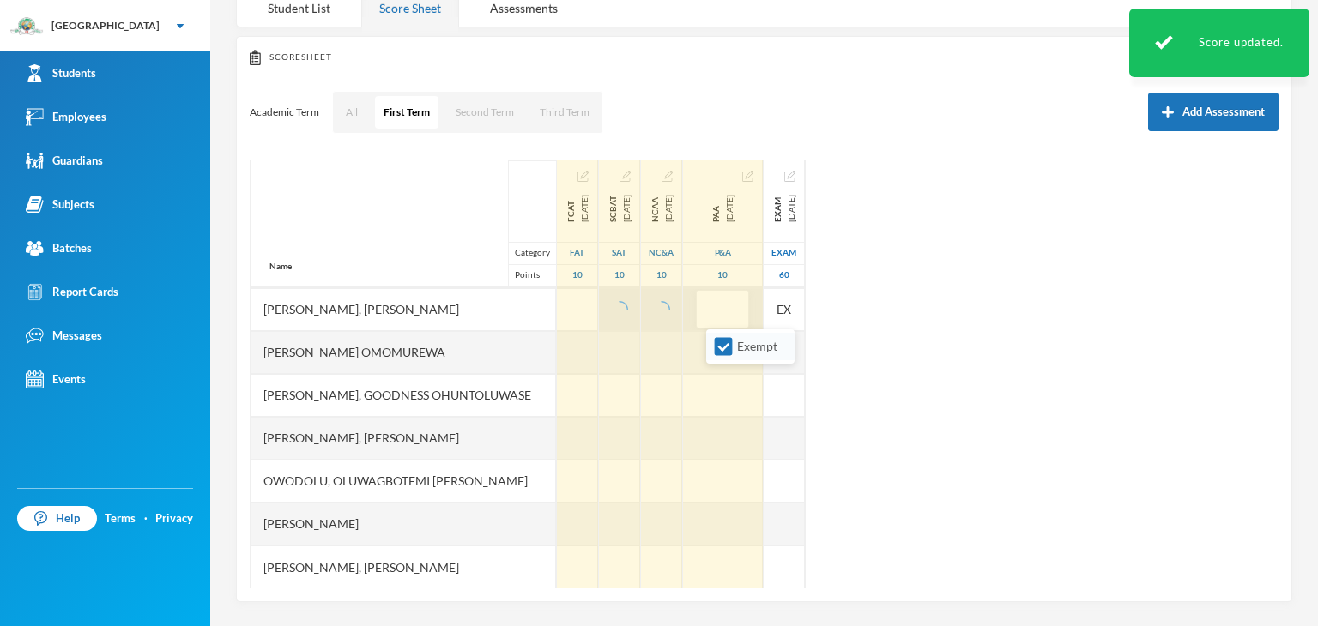
click at [725, 347] on input "Exempt" at bounding box center [724, 347] width 18 height 18
checkbox input "false"
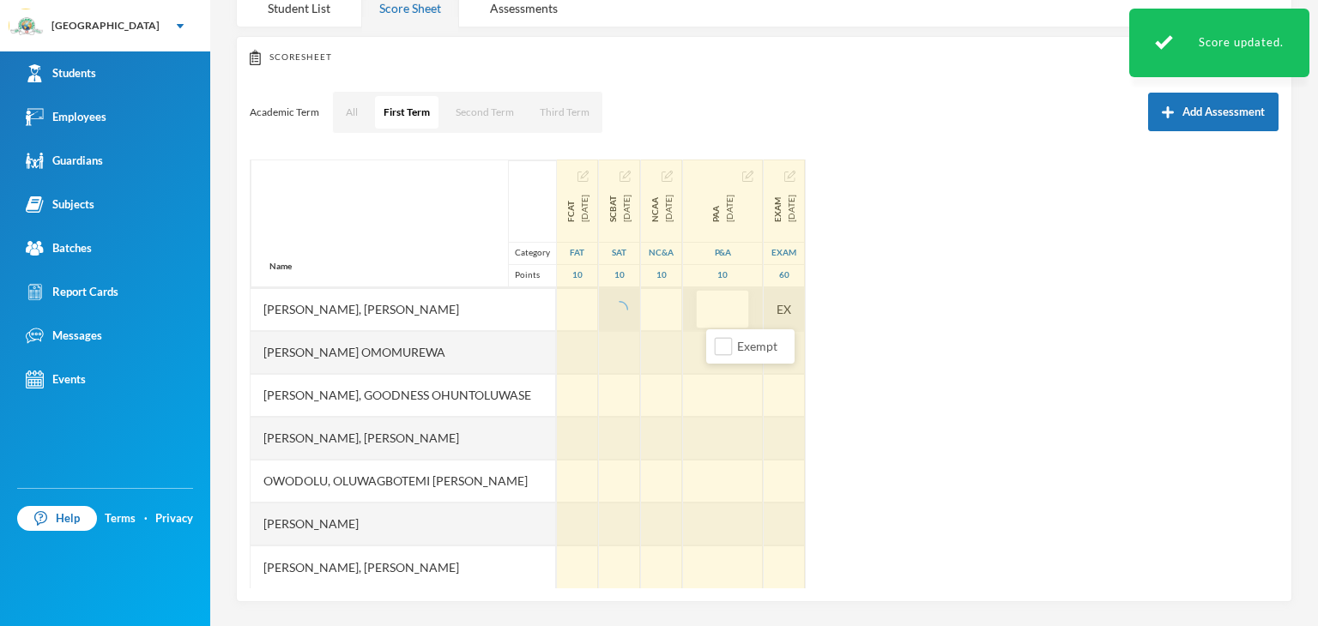
click at [801, 311] on div "EX" at bounding box center [783, 309] width 41 height 43
click at [788, 351] on input "Exempt" at bounding box center [783, 347] width 18 height 18
checkbox input "false"
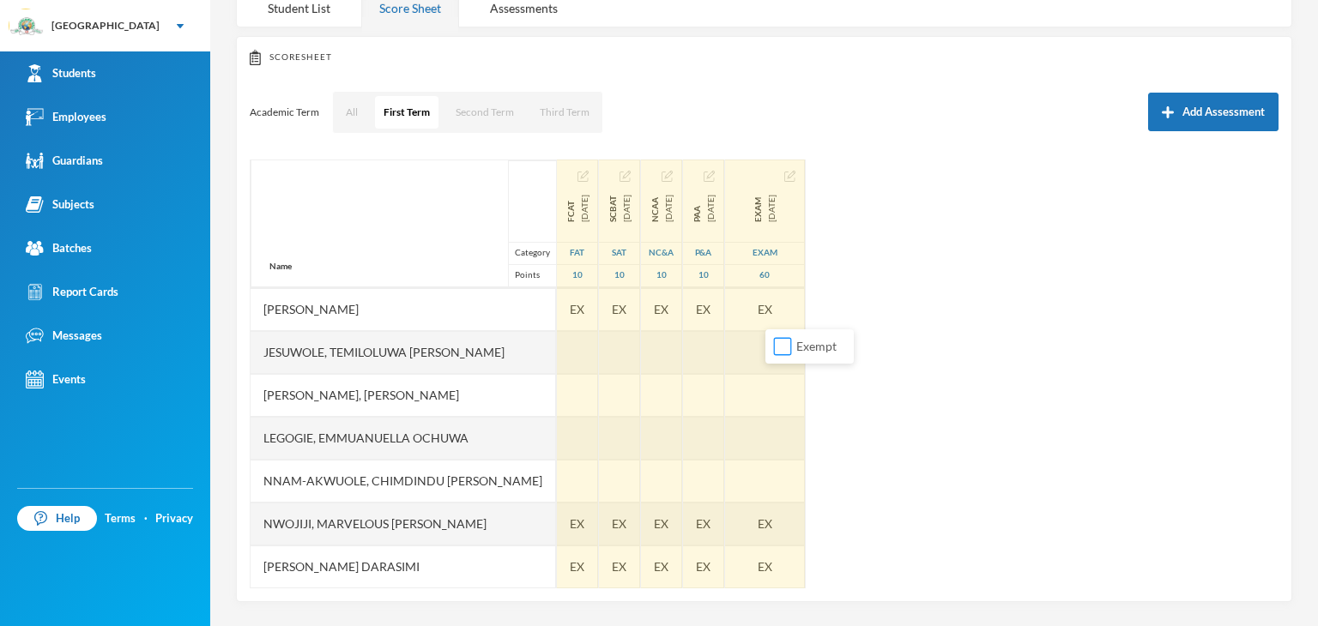
scroll to position [386, 0]
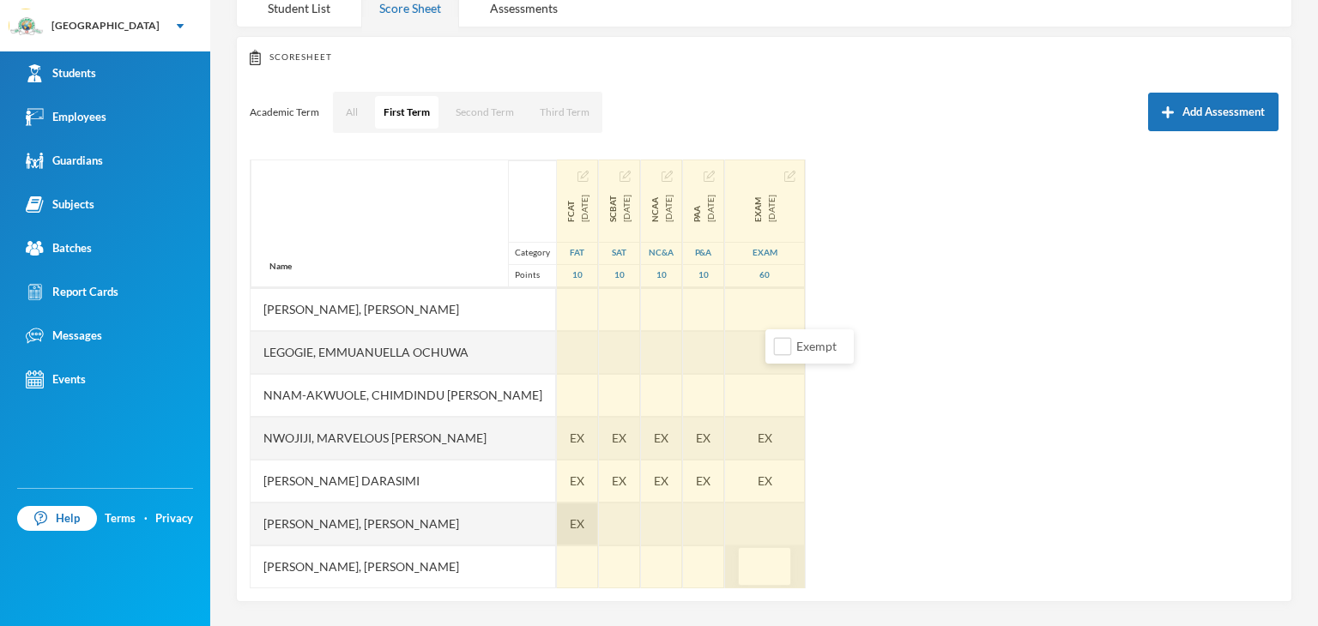
click at [570, 523] on span "EX" at bounding box center [577, 524] width 15 height 18
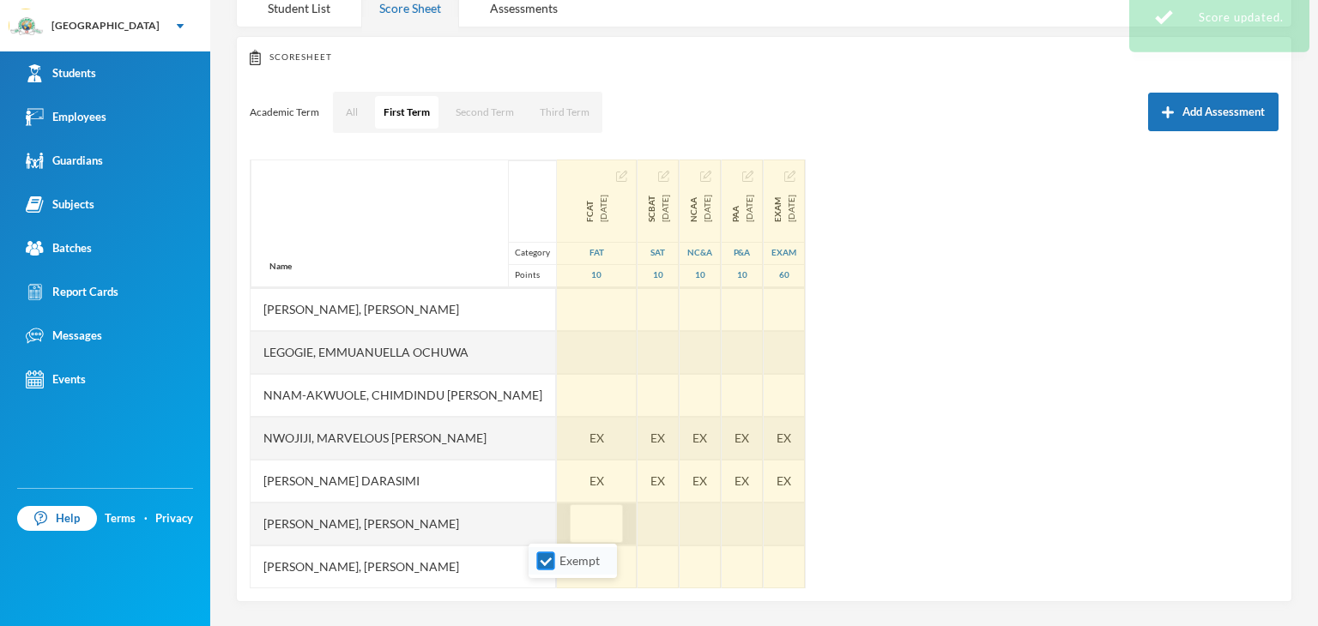
click at [541, 567] on input "Exempt" at bounding box center [546, 561] width 18 height 18
checkbox input "false"
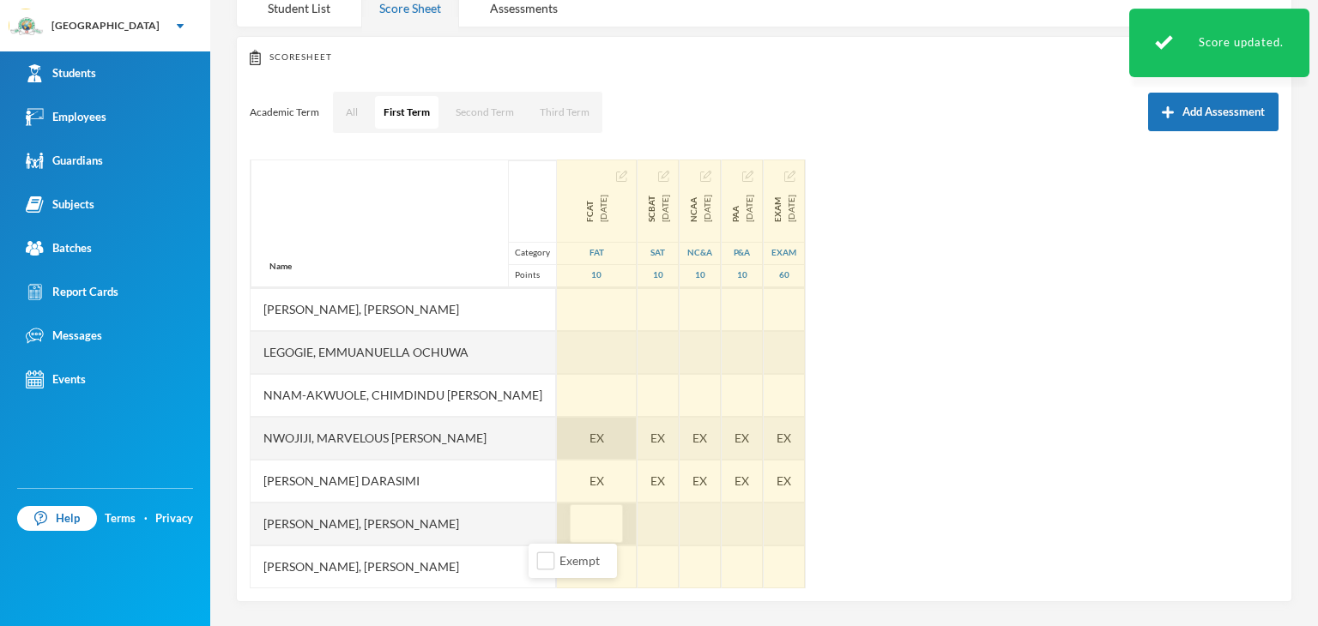
click at [559, 439] on div "EX" at bounding box center [597, 438] width 80 height 43
click at [552, 480] on input "Exempt" at bounding box center [546, 476] width 18 height 18
checkbox input "false"
click at [637, 425] on div "EX" at bounding box center [657, 438] width 41 height 43
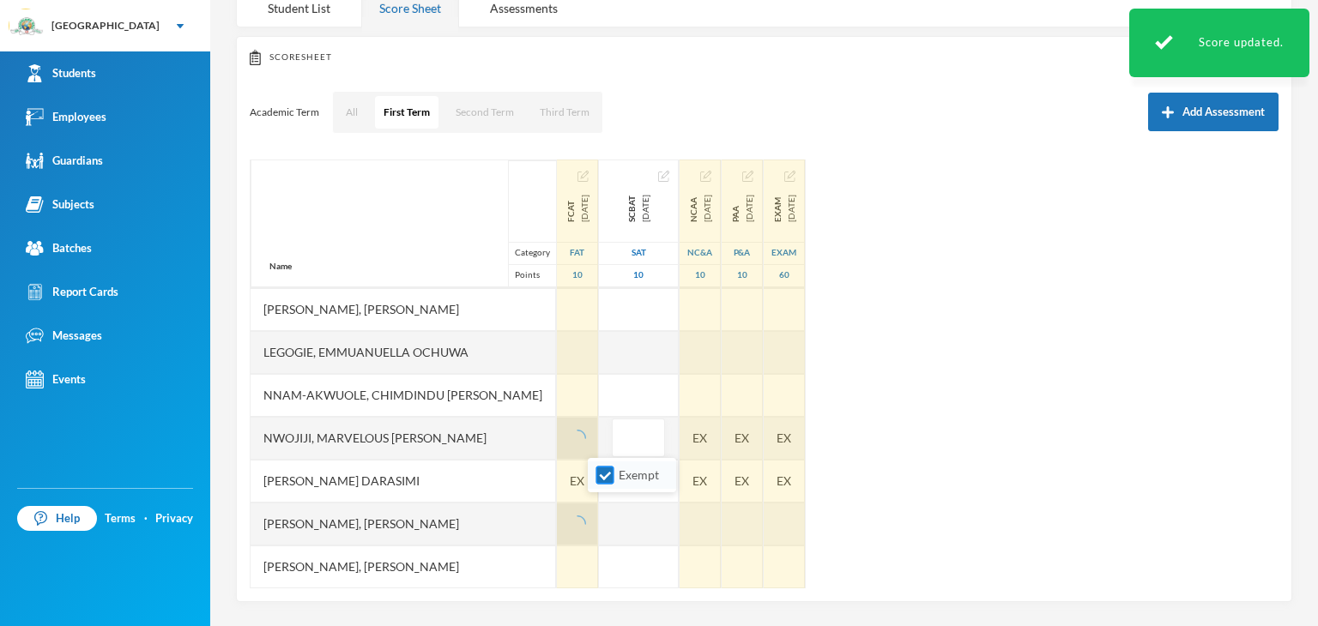
click at [605, 474] on input "Exempt" at bounding box center [605, 476] width 18 height 18
checkbox input "false"
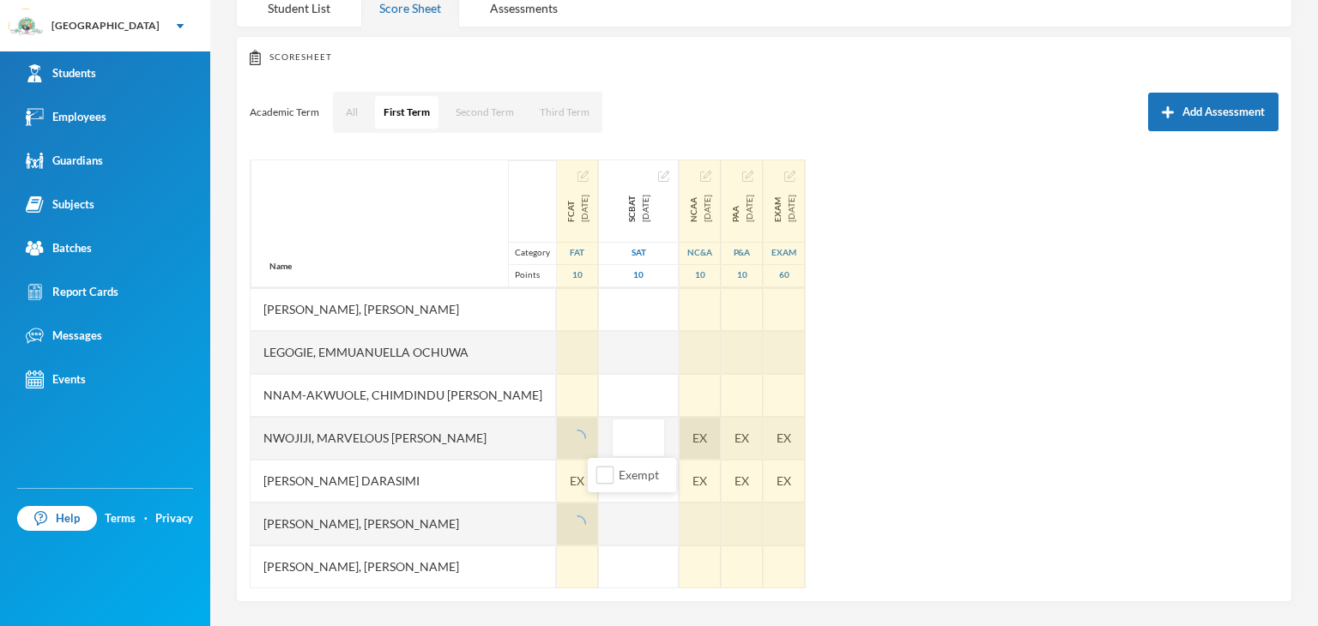
click at [679, 433] on div "EX" at bounding box center [699, 438] width 41 height 43
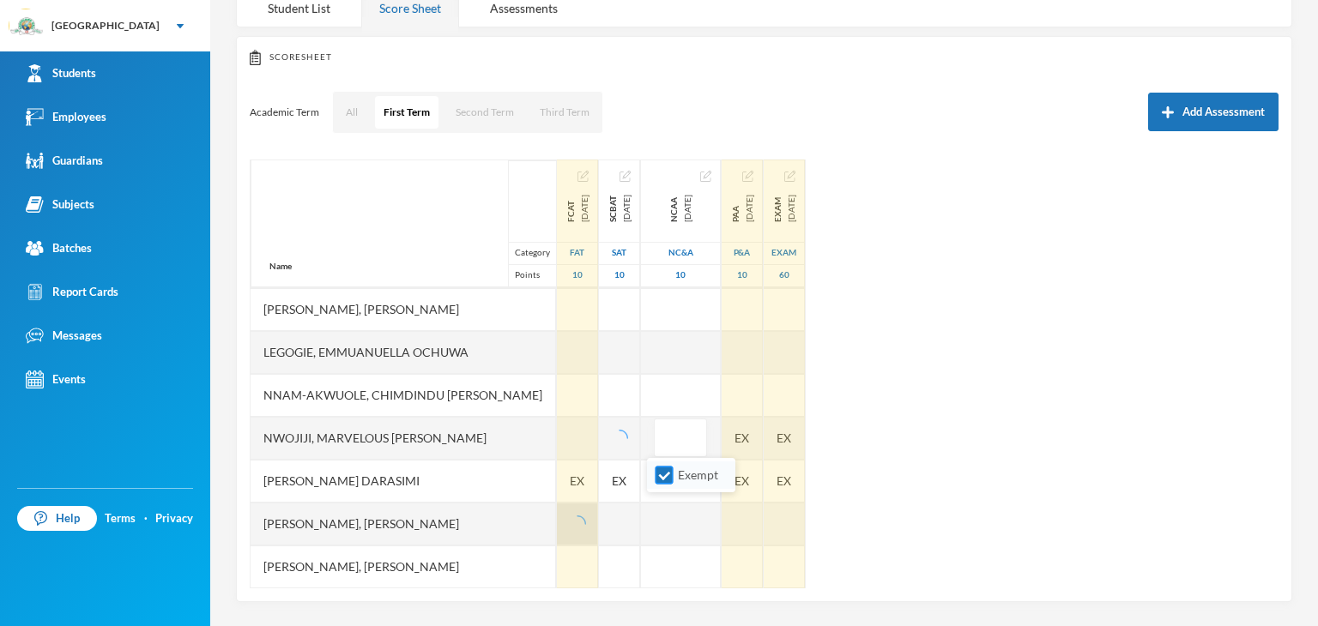
click at [659, 479] on input "Exempt" at bounding box center [664, 476] width 18 height 18
checkbox input "false"
click at [751, 440] on div "EX" at bounding box center [741, 438] width 41 height 43
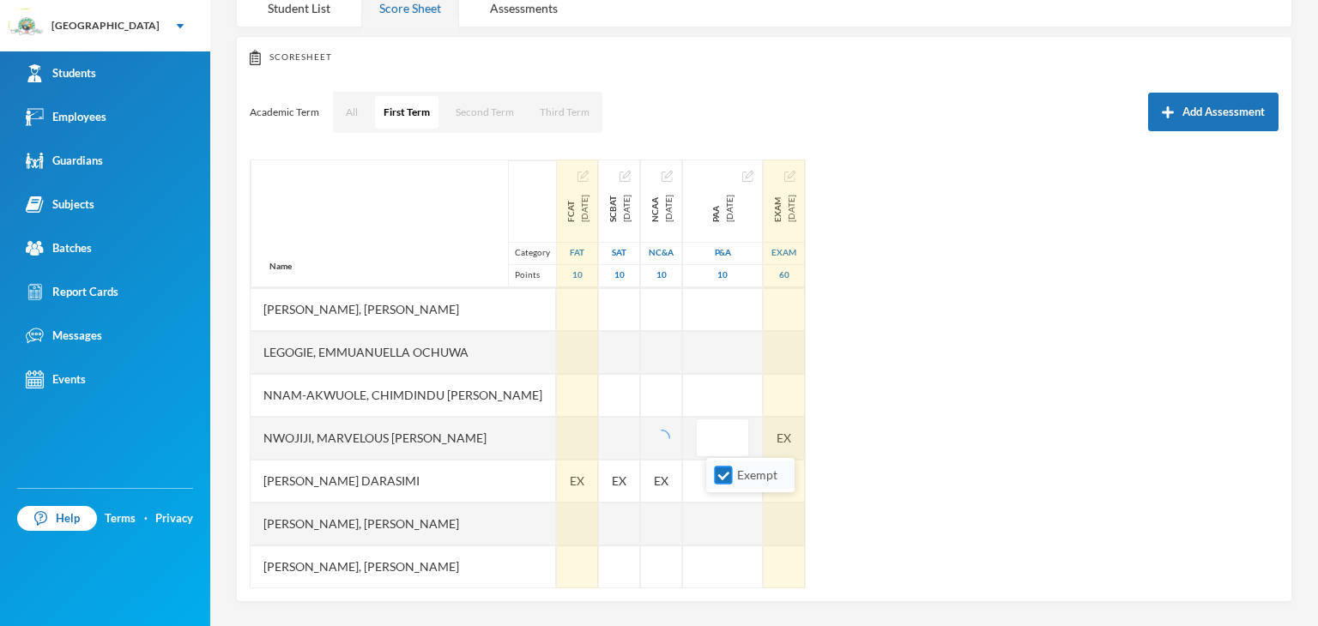
click at [724, 470] on input "Exempt" at bounding box center [724, 476] width 18 height 18
checkbox input "false"
click at [806, 438] on div "Exam [DATE] Exam 60 EX EX EX EX" at bounding box center [784, 310] width 42 height 1073
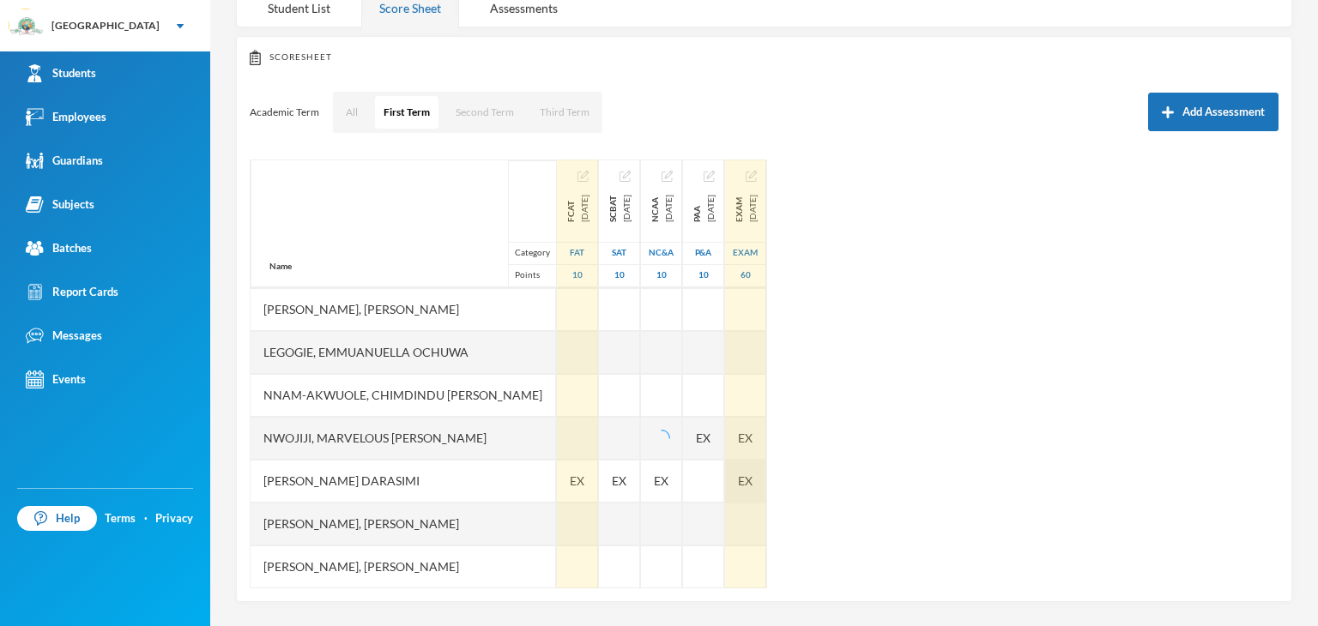
click at [752, 474] on span "EX" at bounding box center [745, 481] width 15 height 18
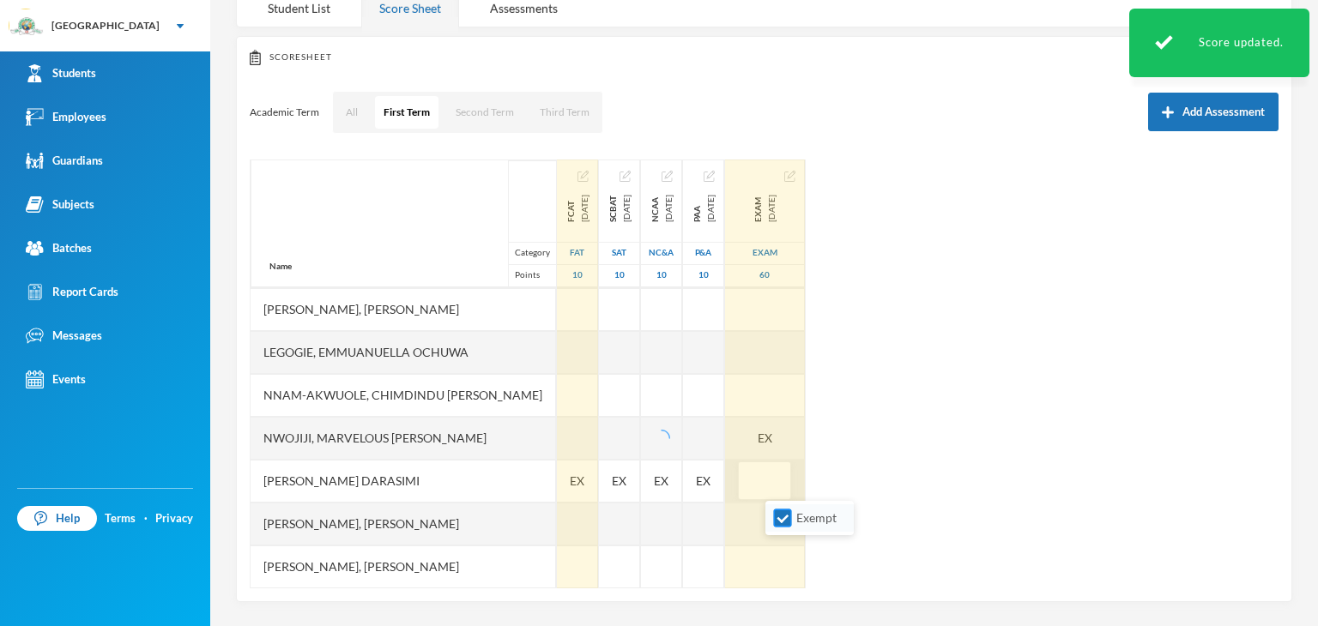
drag, startPoint x: 776, startPoint y: 518, endPoint x: 712, endPoint y: 495, distance: 68.4
click at [776, 516] on input "Exempt" at bounding box center [783, 519] width 18 height 18
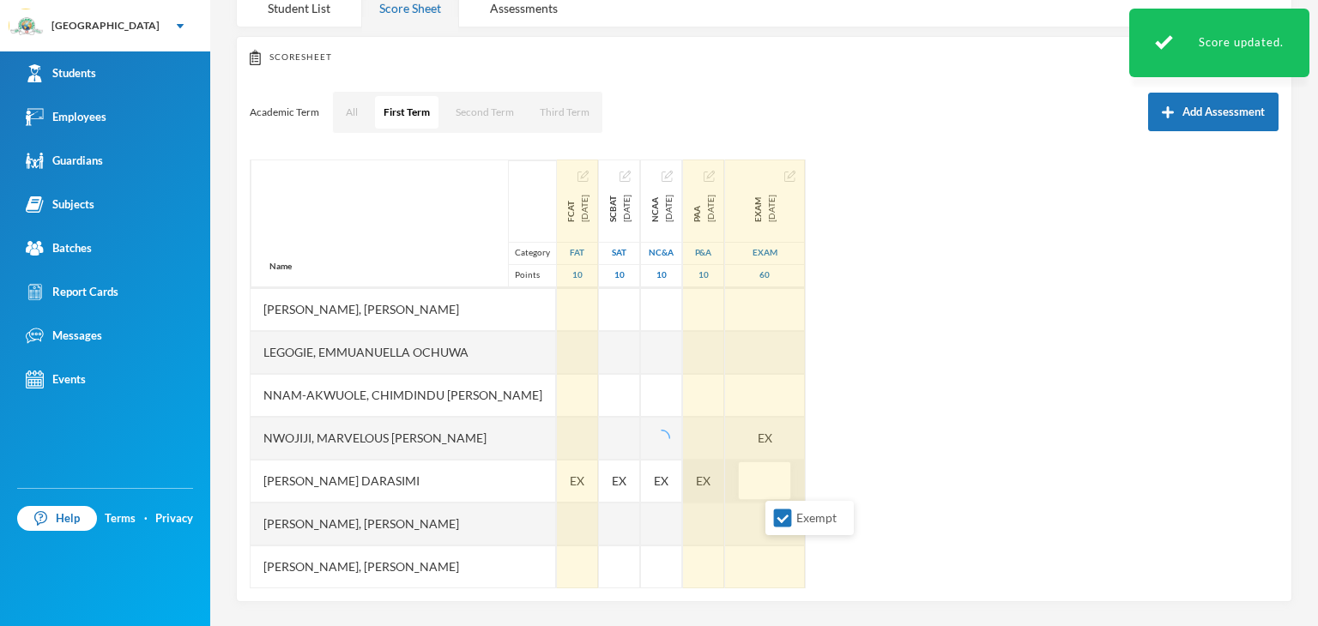
checkbox input "false"
click at [710, 473] on span "EX" at bounding box center [703, 481] width 15 height 18
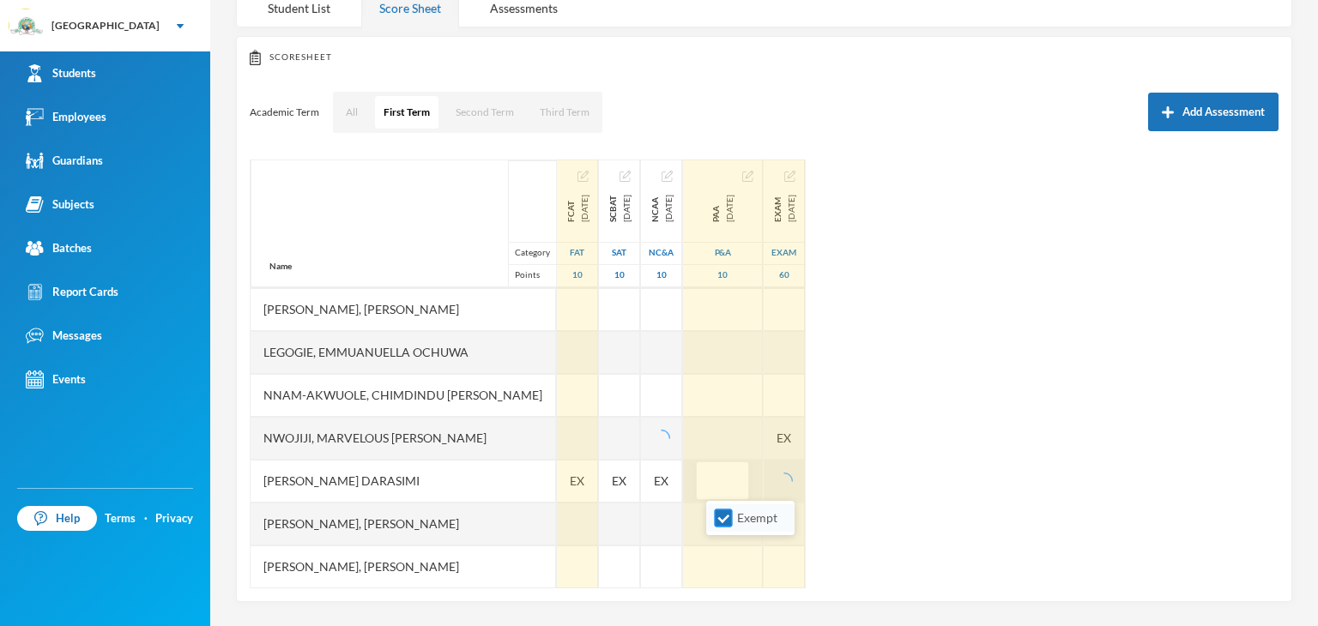
click at [724, 510] on input "Exempt" at bounding box center [724, 519] width 18 height 18
checkbox input "false"
click at [794, 442] on div "EX" at bounding box center [783, 438] width 41 height 43
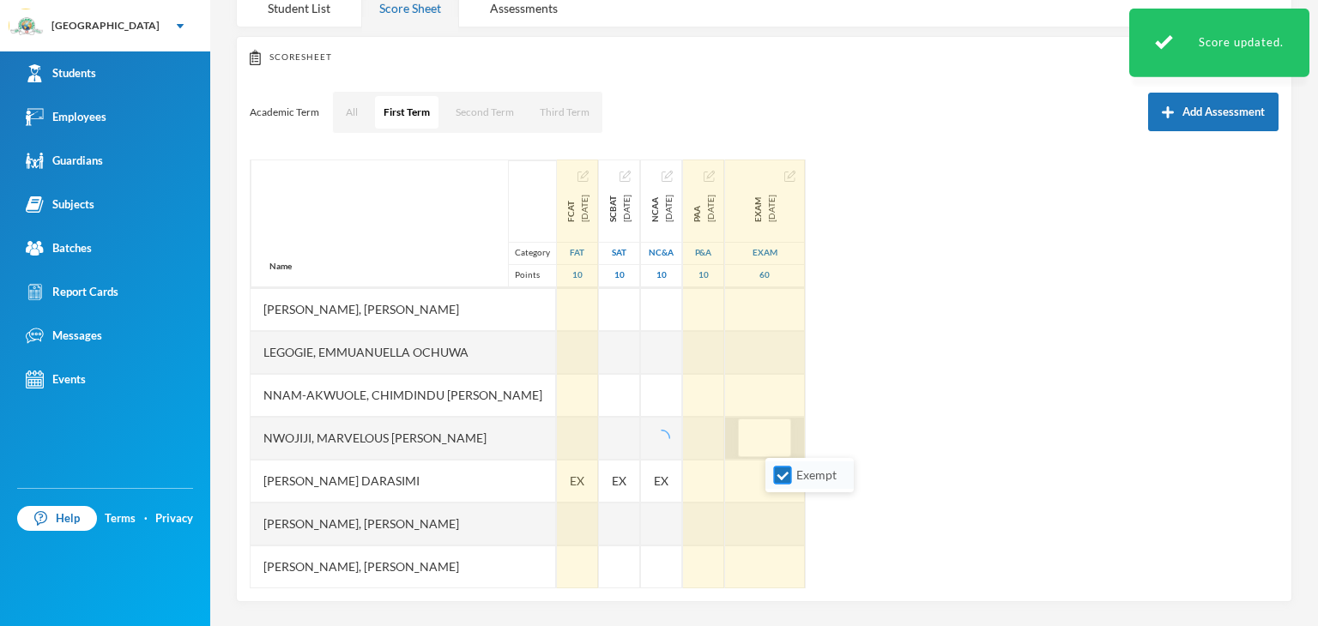
click at [778, 481] on input "Exempt" at bounding box center [783, 476] width 18 height 18
checkbox input "false"
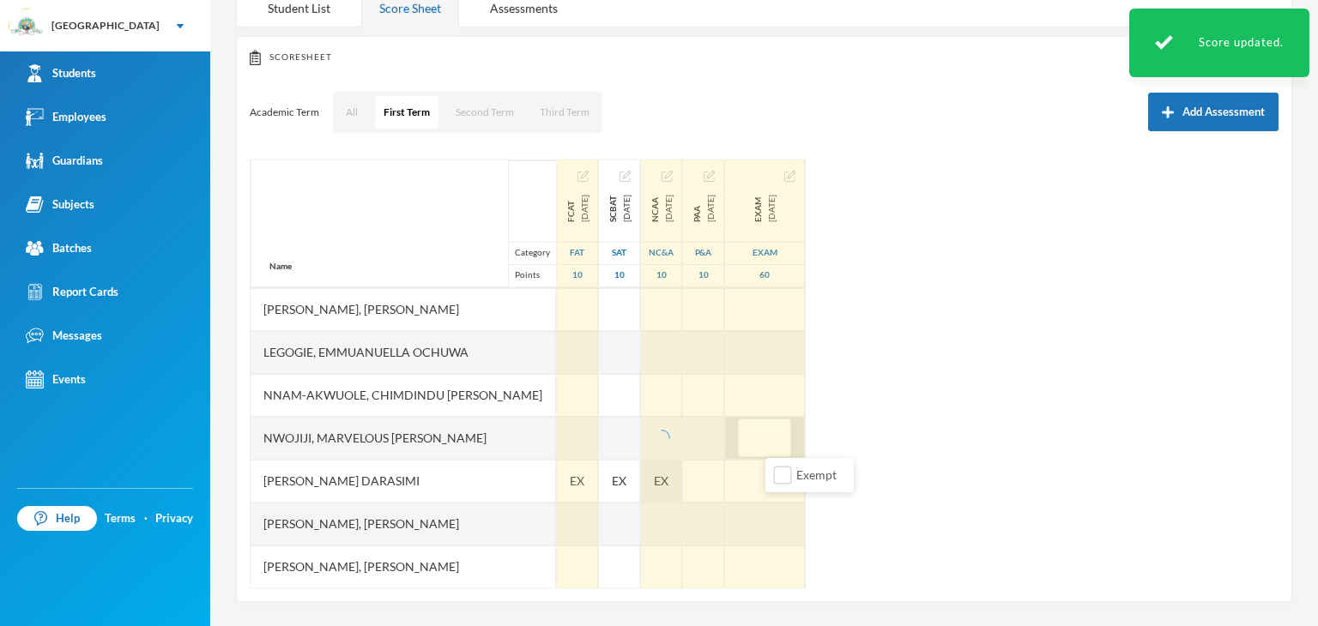
click at [672, 481] on div "EX" at bounding box center [661, 481] width 41 height 43
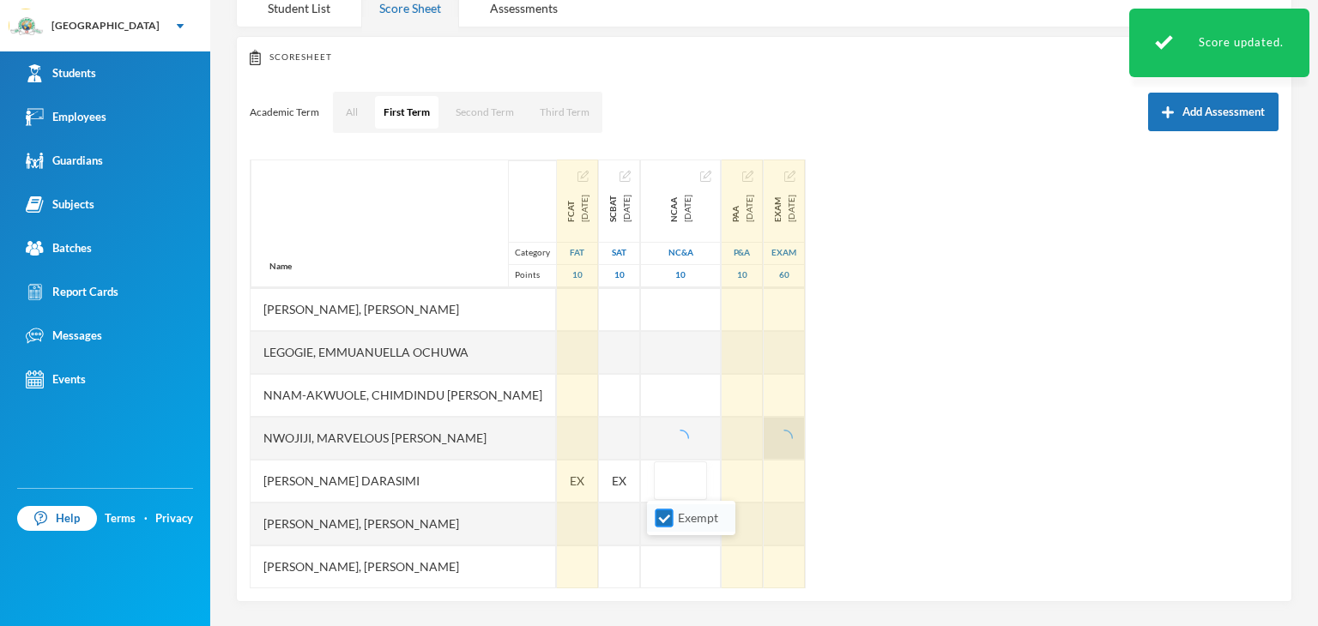
click at [667, 513] on input "Exempt" at bounding box center [664, 519] width 18 height 18
checkbox input "false"
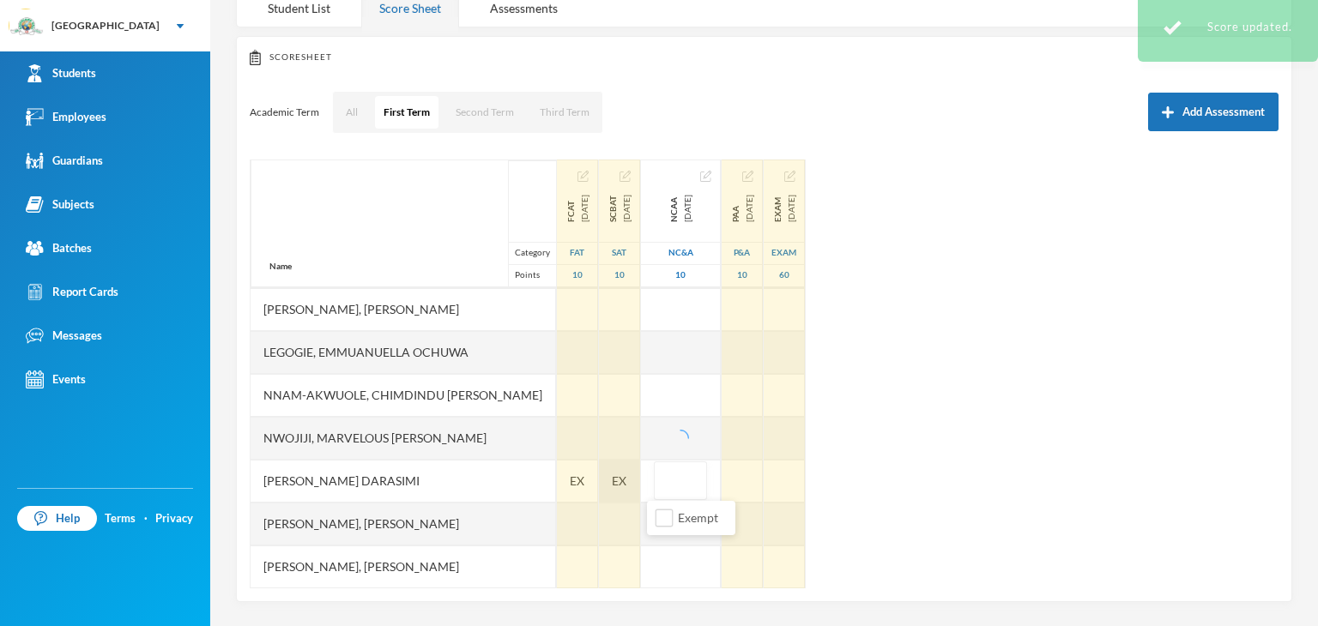
click at [612, 481] on span "EX" at bounding box center [619, 481] width 15 height 18
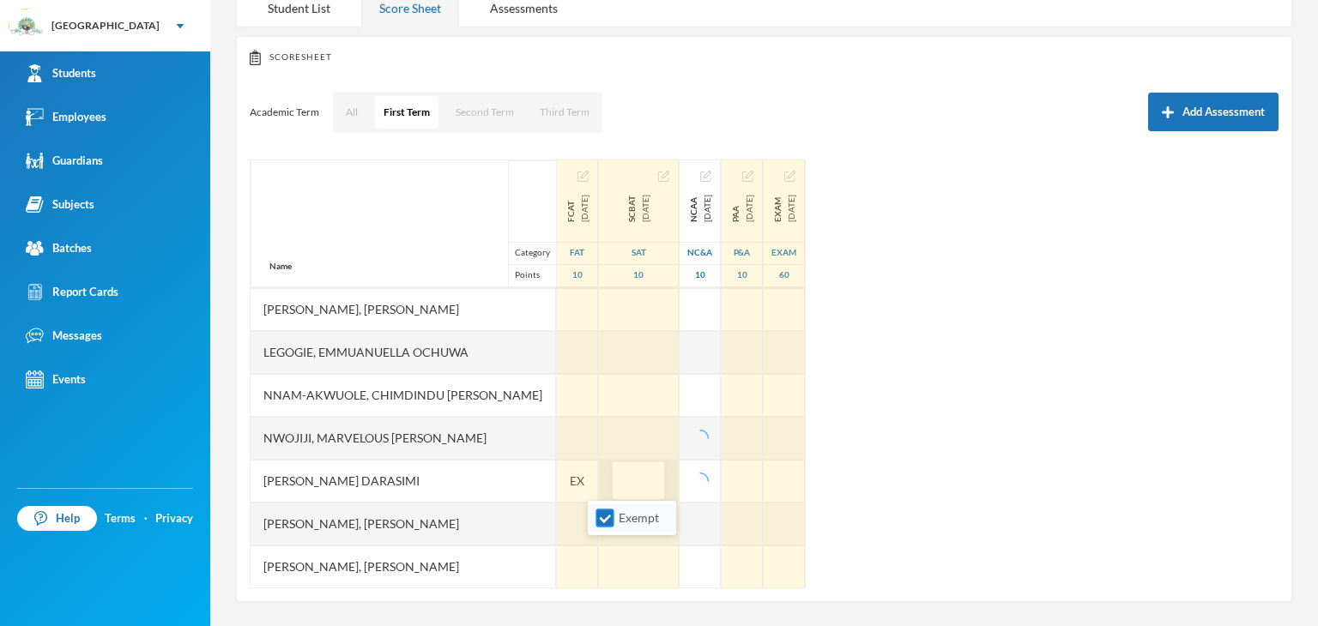
click at [602, 516] on input "Exempt" at bounding box center [605, 519] width 18 height 18
checkbox input "false"
click at [570, 481] on span "EX" at bounding box center [577, 481] width 15 height 18
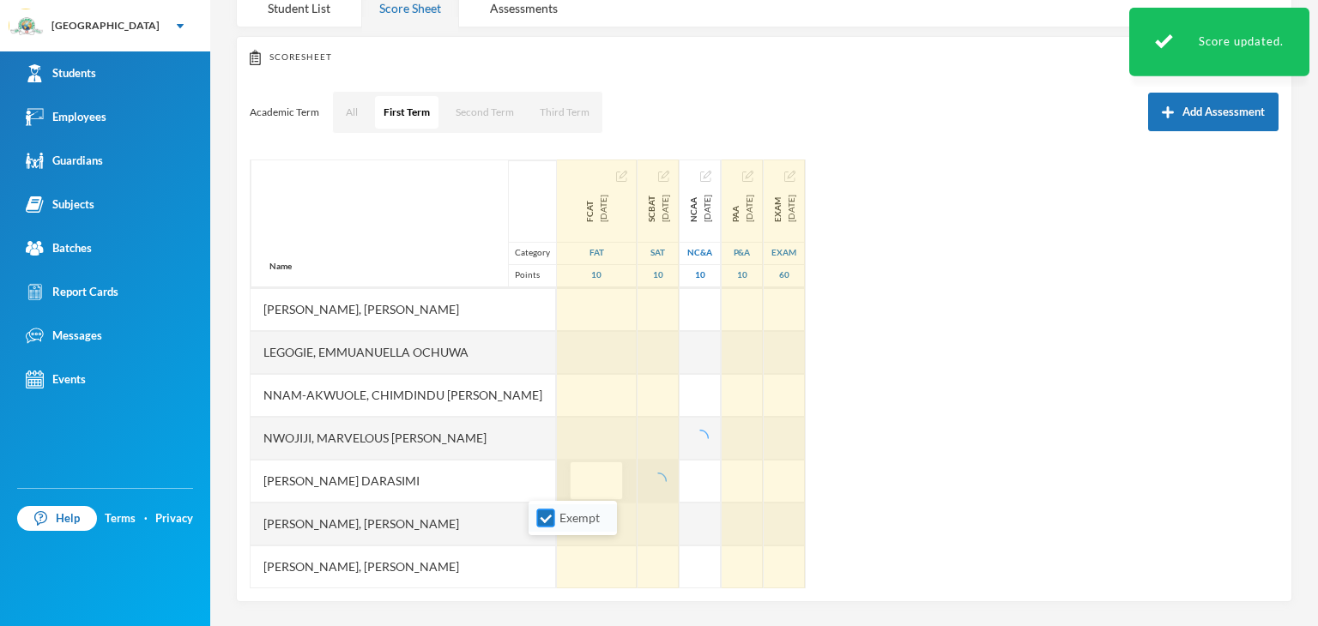
click at [553, 516] on input "Exempt" at bounding box center [546, 519] width 18 height 18
checkbox input "false"
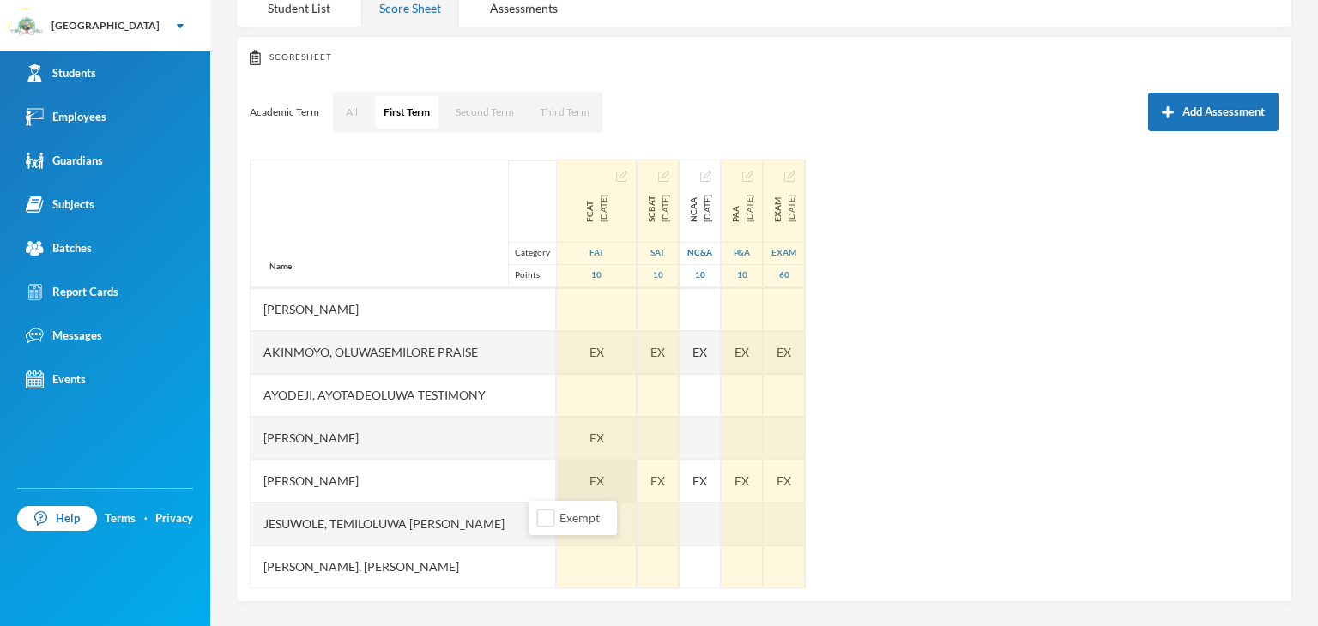
click at [563, 472] on div "EX" at bounding box center [597, 481] width 80 height 43
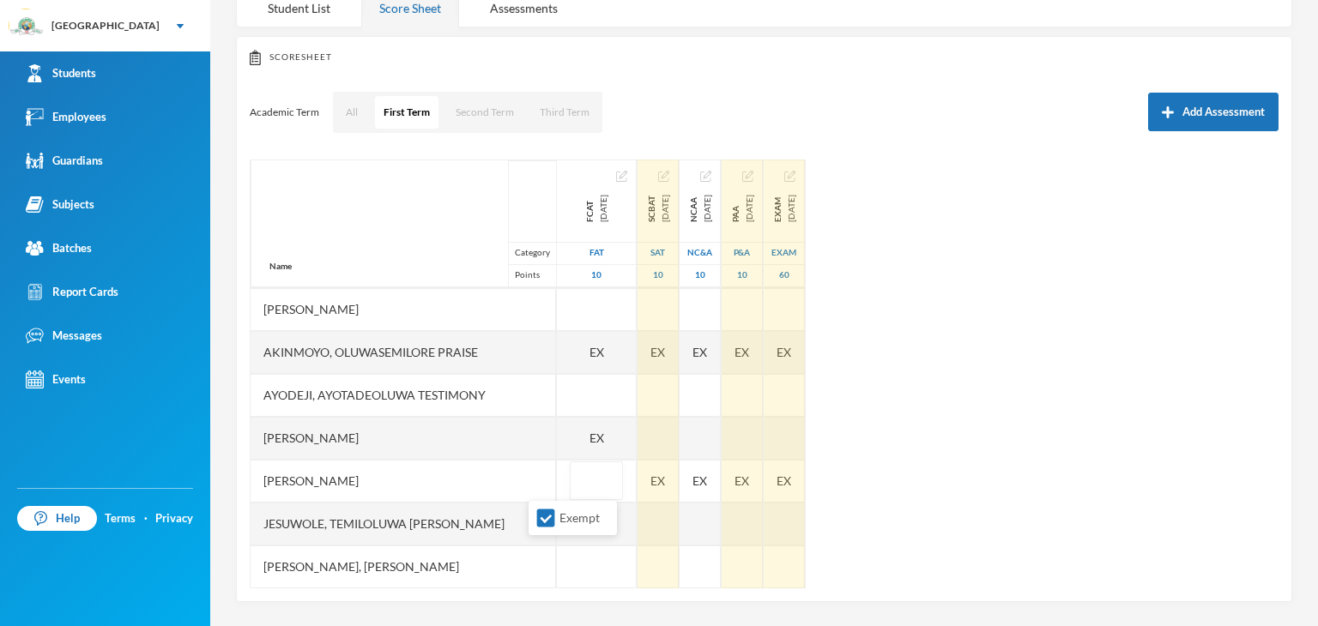
drag, startPoint x: 535, startPoint y: 518, endPoint x: 613, endPoint y: 499, distance: 80.3
click at [535, 519] on li "Exempt" at bounding box center [572, 517] width 88 height 27
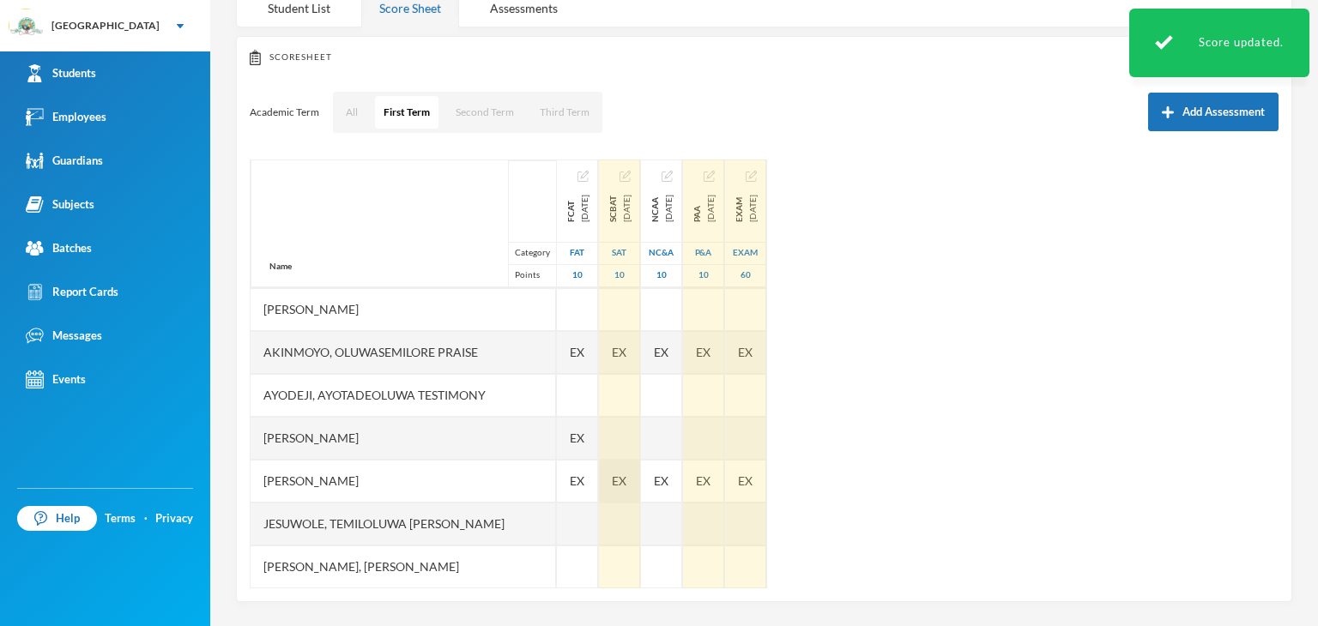
click at [629, 489] on div "EX" at bounding box center [619, 481] width 41 height 43
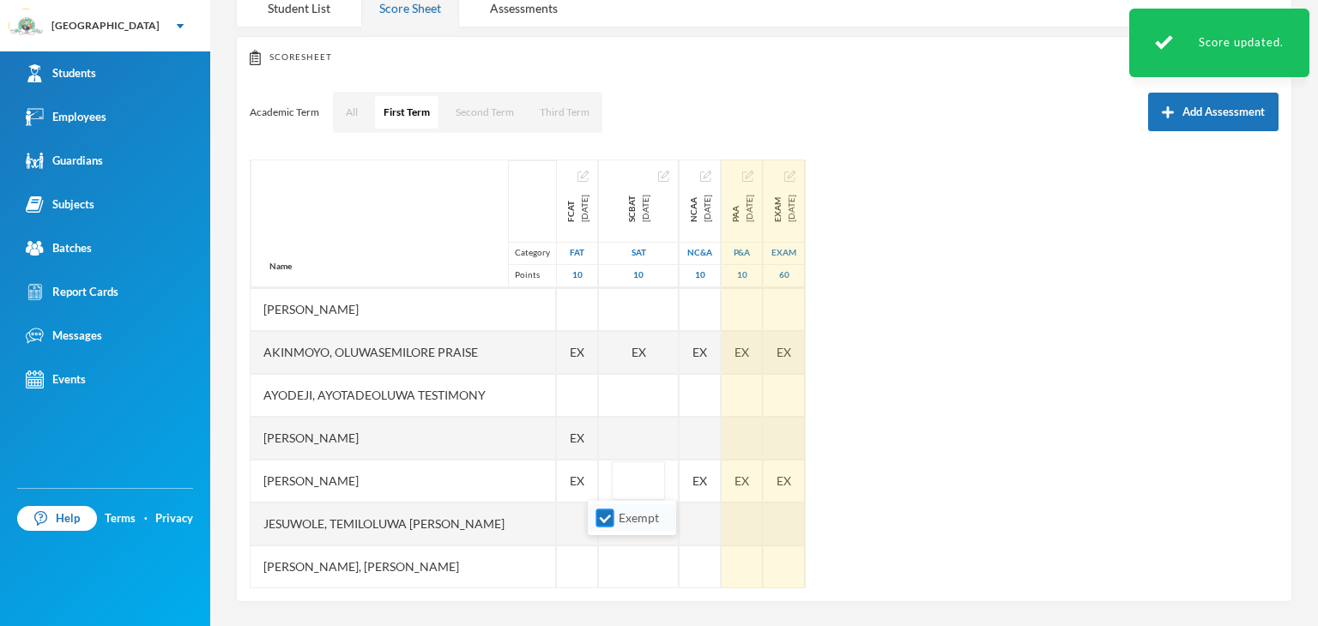
click at [596, 516] on input "Exempt" at bounding box center [605, 519] width 18 height 18
checkbox input "false"
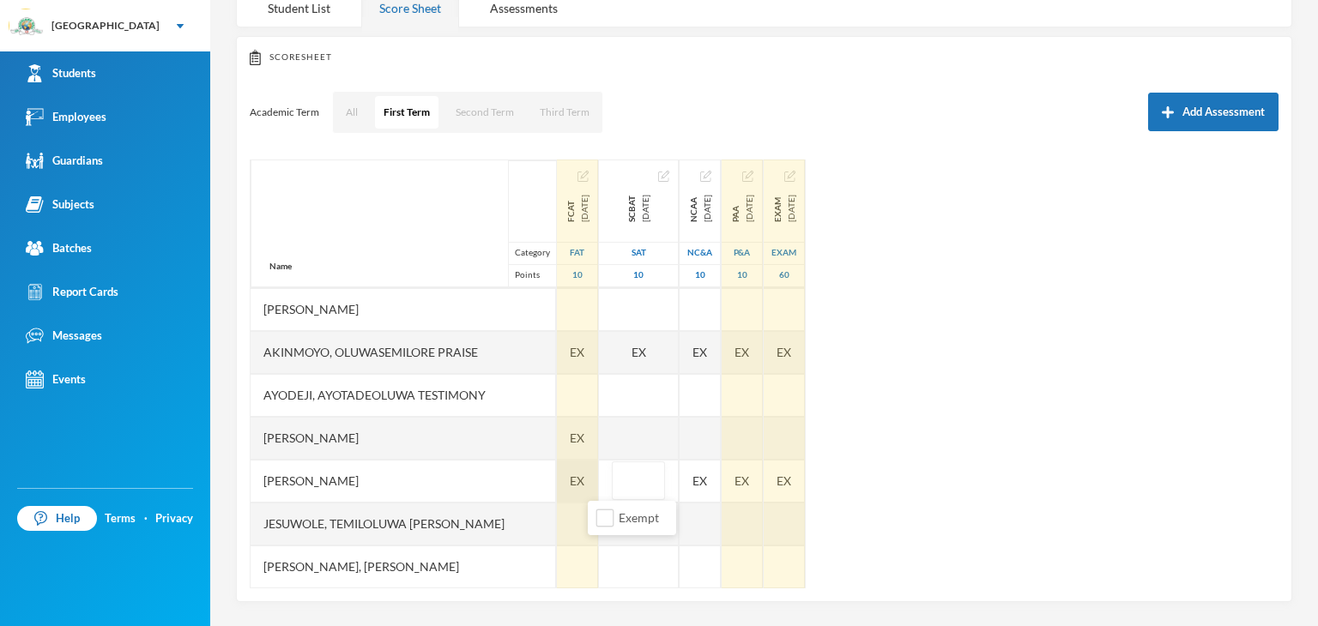
click at [570, 478] on span "EX" at bounding box center [577, 481] width 15 height 18
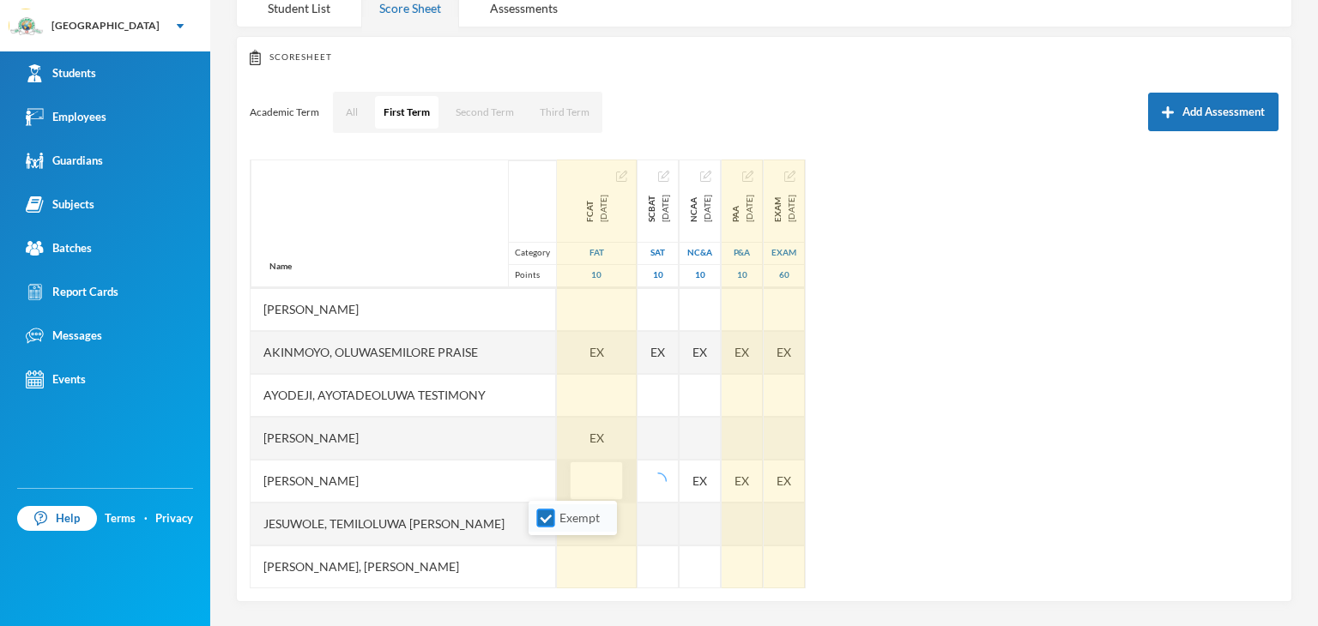
click at [545, 519] on input "Exempt" at bounding box center [546, 519] width 18 height 18
checkbox input "false"
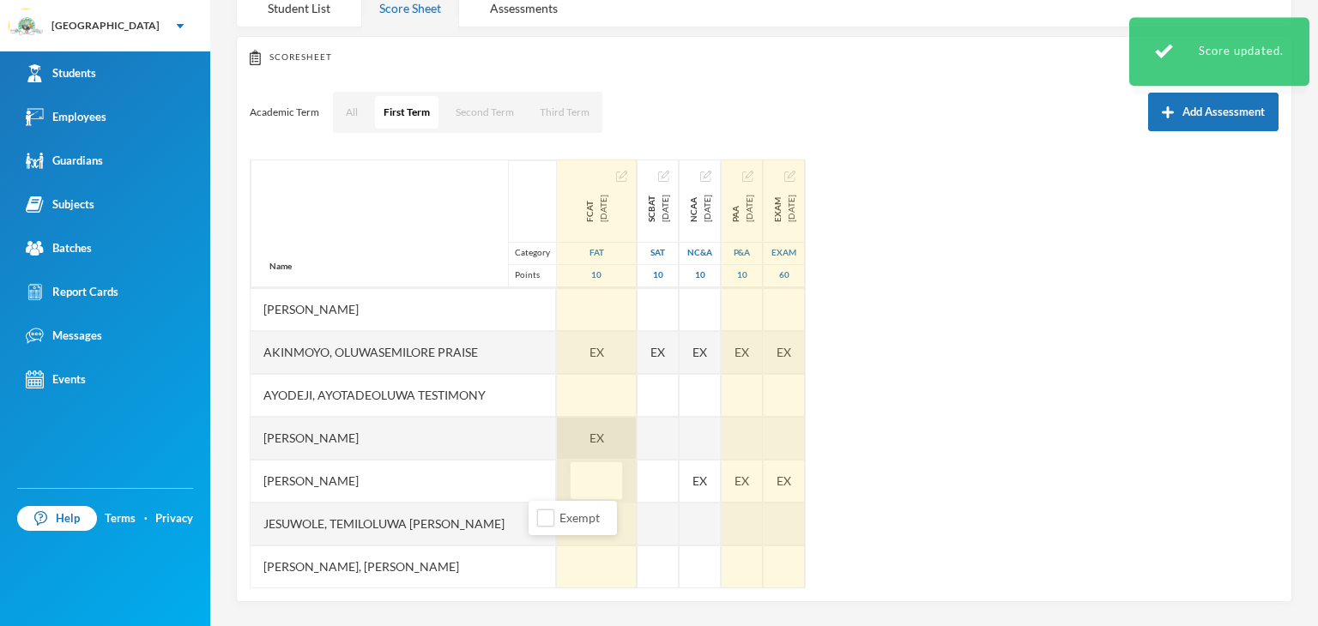
click at [557, 433] on div "EX" at bounding box center [597, 438] width 80 height 43
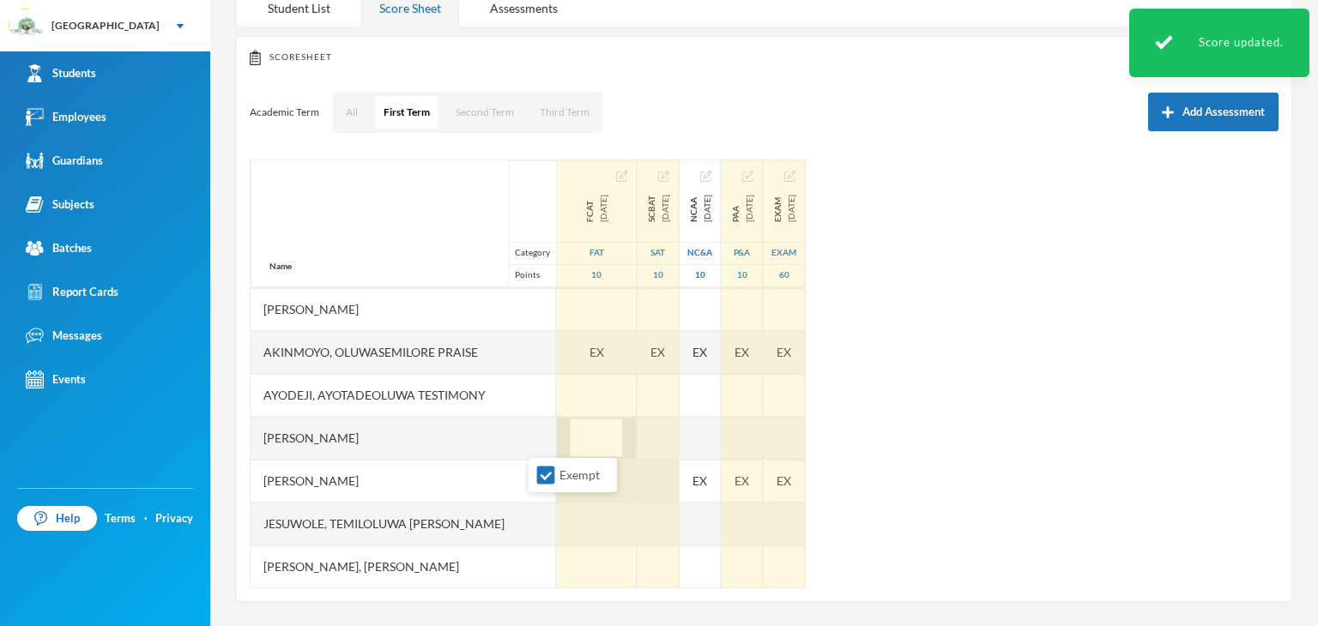
click at [551, 479] on input "Exempt" at bounding box center [546, 476] width 18 height 18
checkbox input "false"
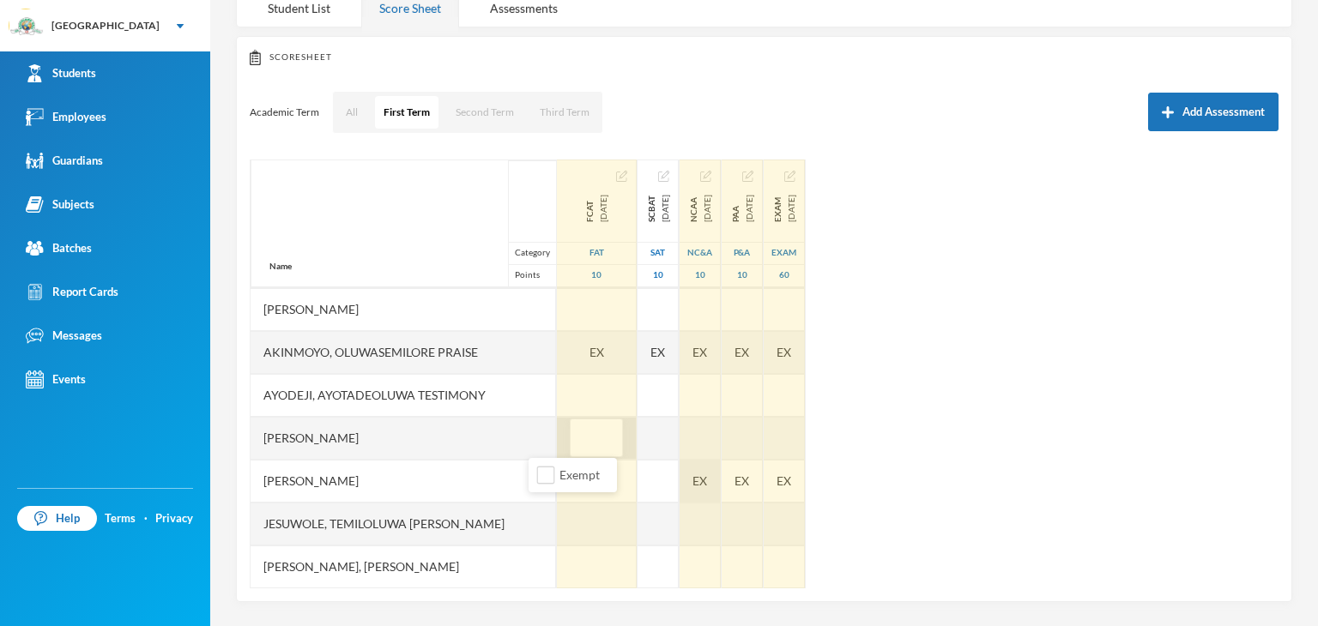
click at [679, 481] on div "EX" at bounding box center [699, 481] width 41 height 43
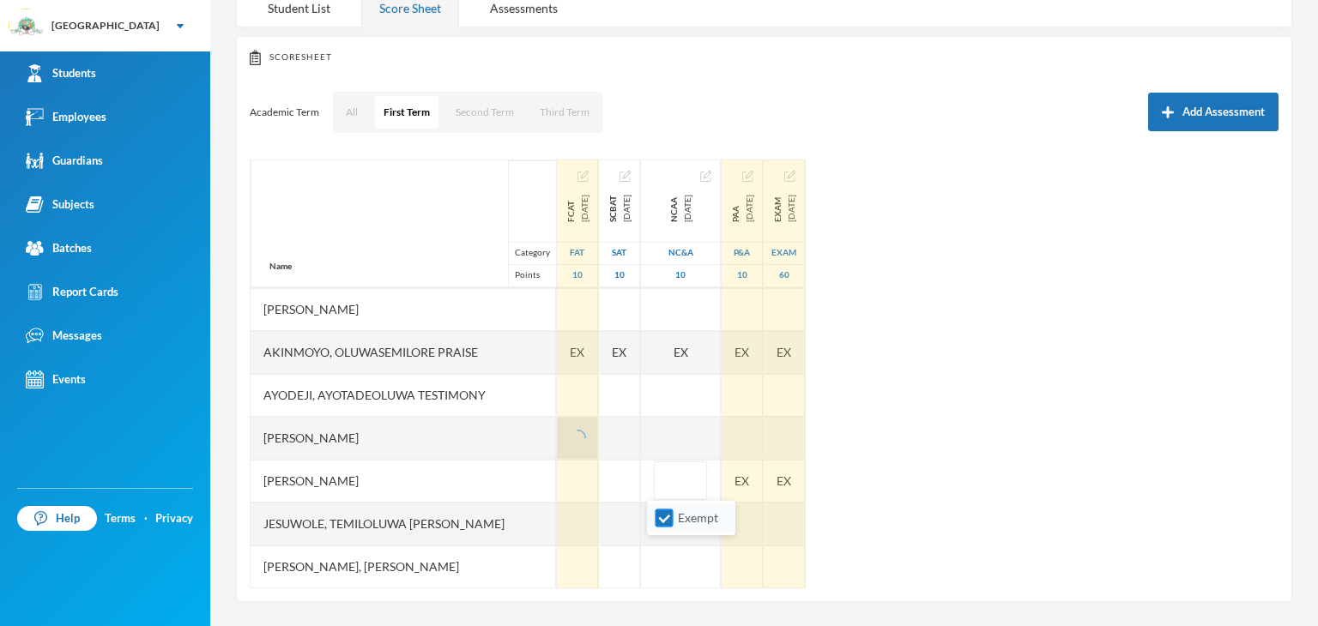
click at [652, 519] on li "Exempt" at bounding box center [691, 517] width 88 height 27
drag, startPoint x: 658, startPoint y: 516, endPoint x: 739, endPoint y: 504, distance: 82.4
click at [660, 516] on input "Exempt" at bounding box center [664, 519] width 18 height 18
checkbox input "false"
click at [751, 485] on div "EX" at bounding box center [741, 481] width 41 height 43
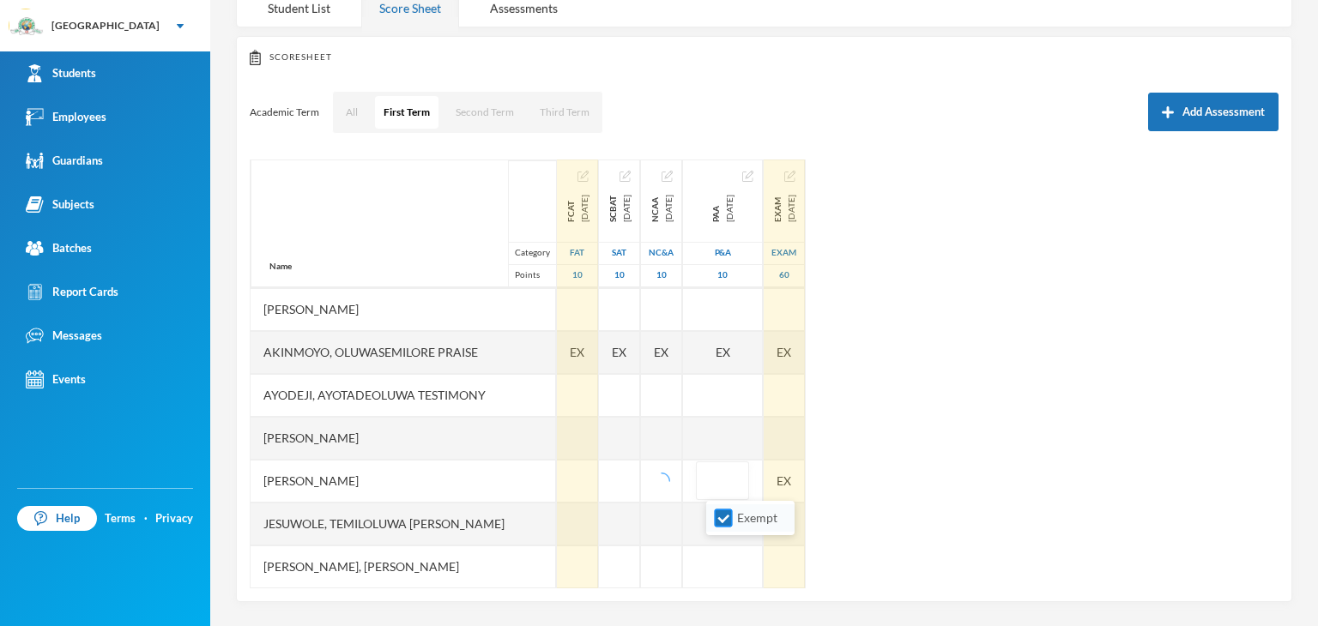
click at [722, 516] on input "Exempt" at bounding box center [724, 519] width 18 height 18
checkbox input "false"
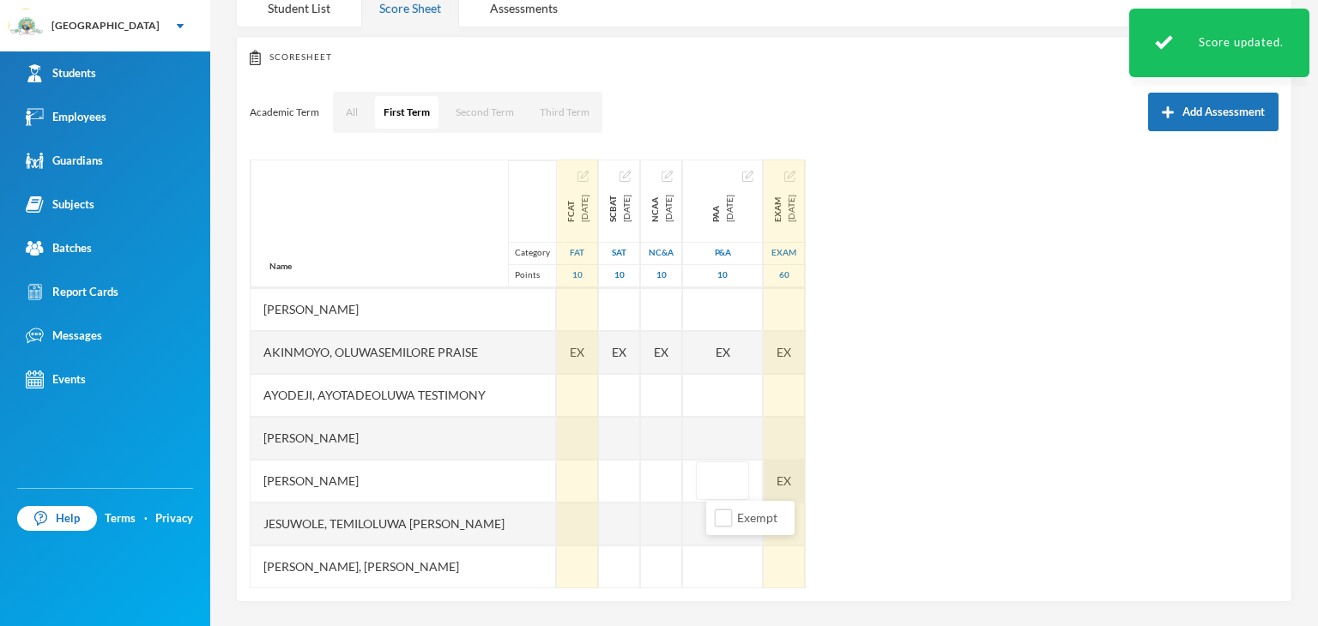
click at [814, 483] on div "Name Category Points [PERSON_NAME], [PERSON_NAME], [PERSON_NAME] Fikayomi [PERS…" at bounding box center [764, 374] width 1029 height 429
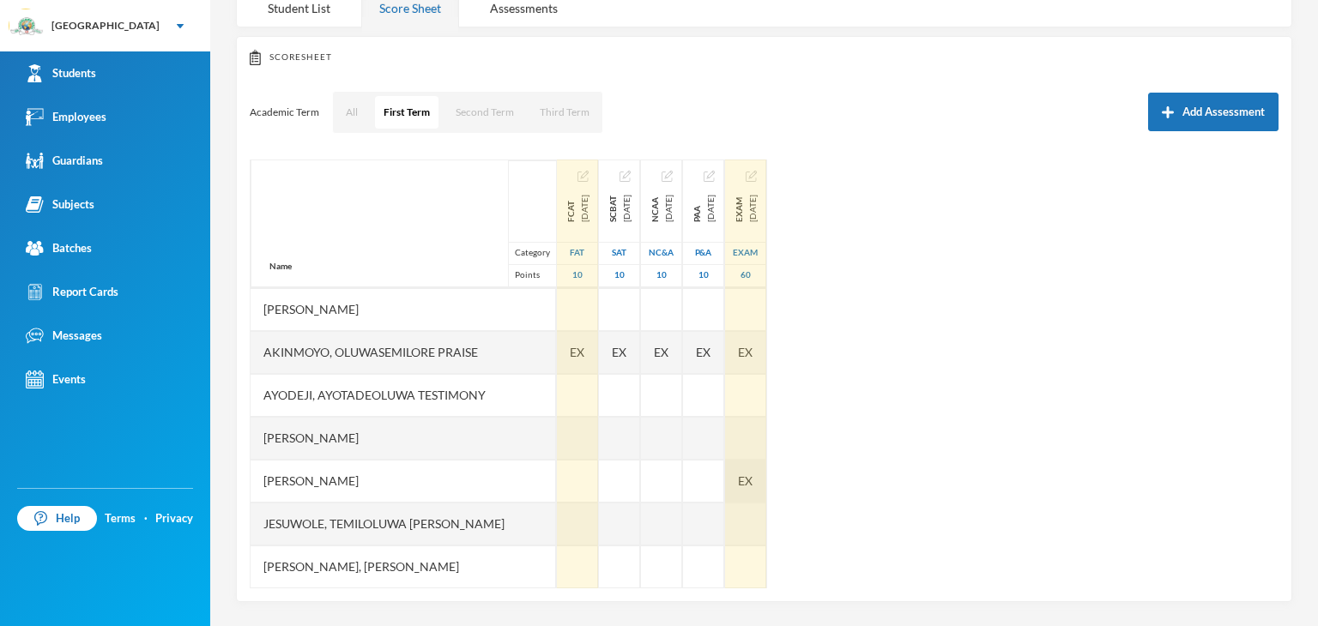
click at [752, 475] on span "EX" at bounding box center [745, 481] width 15 height 18
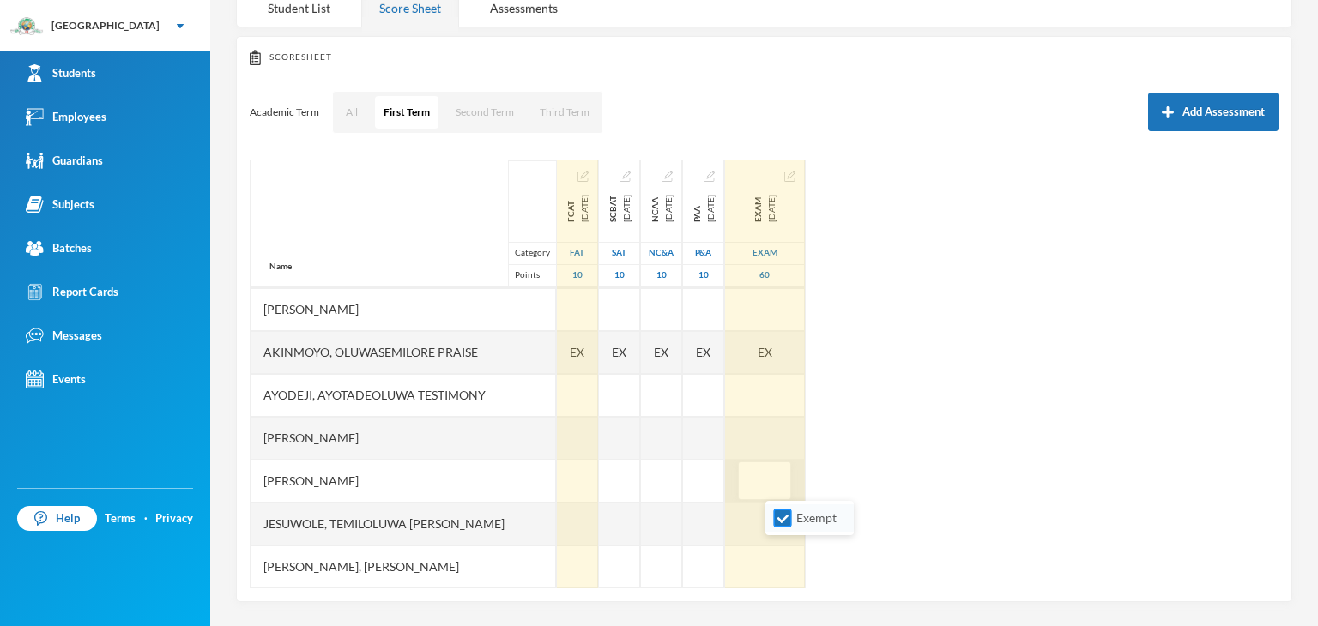
click at [776, 517] on input "Exempt" at bounding box center [783, 519] width 18 height 18
checkbox input "false"
click at [557, 361] on div "EX" at bounding box center [577, 352] width 41 height 43
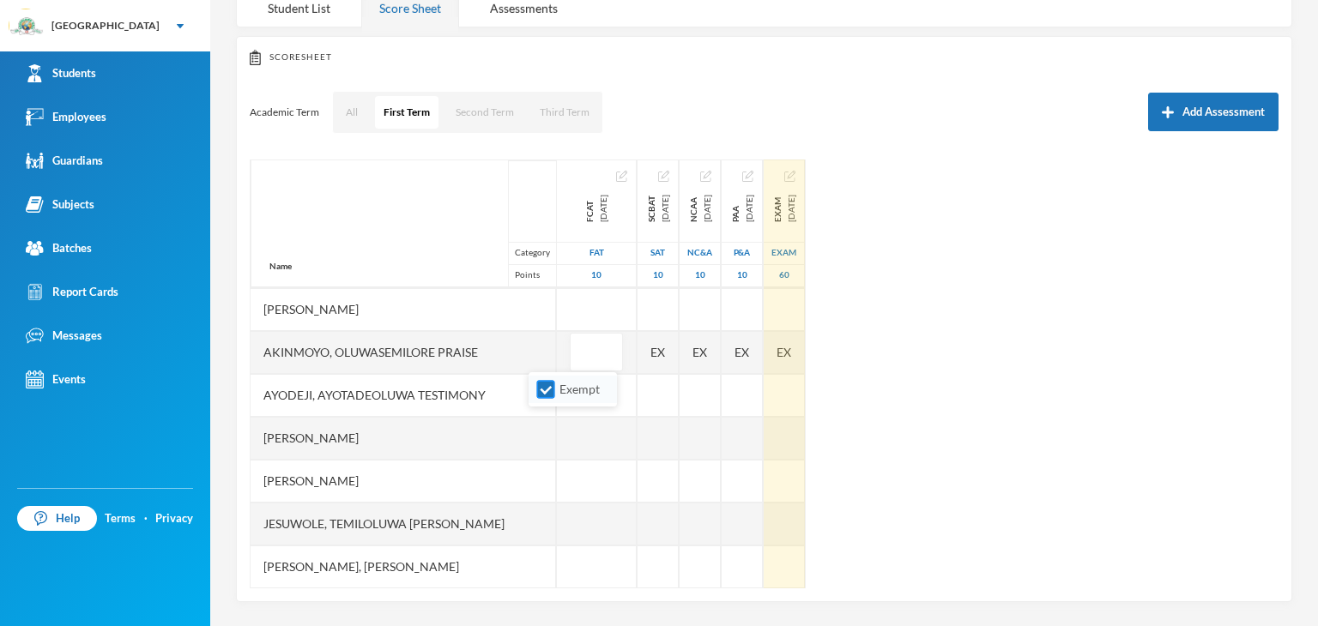
click at [542, 396] on input "Exempt" at bounding box center [546, 390] width 18 height 18
checkbox input "false"
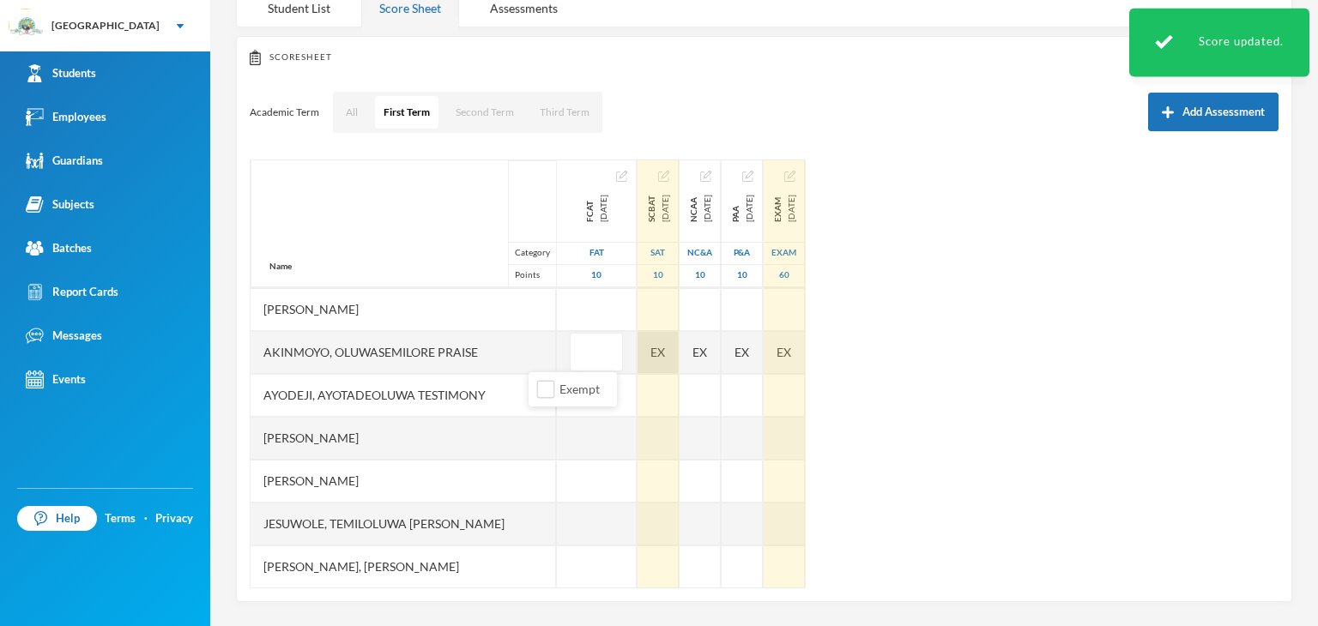
click at [637, 356] on div "EX" at bounding box center [657, 352] width 41 height 43
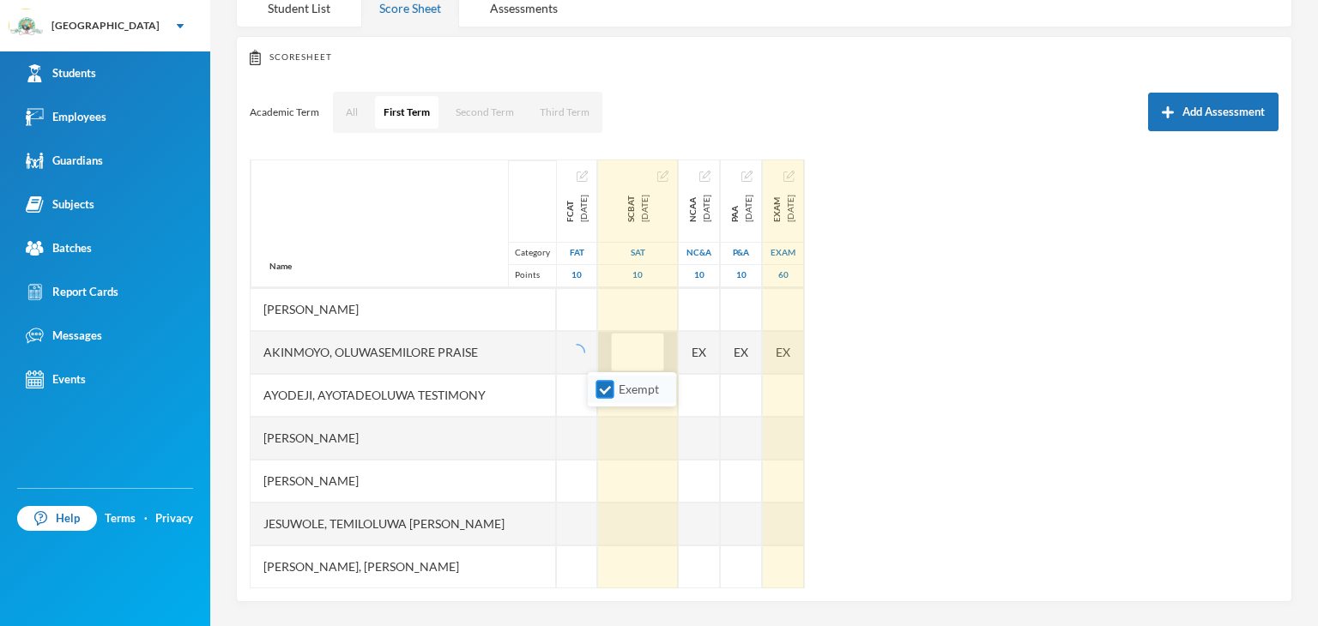
click at [604, 394] on input "Exempt" at bounding box center [605, 390] width 18 height 18
checkbox input "false"
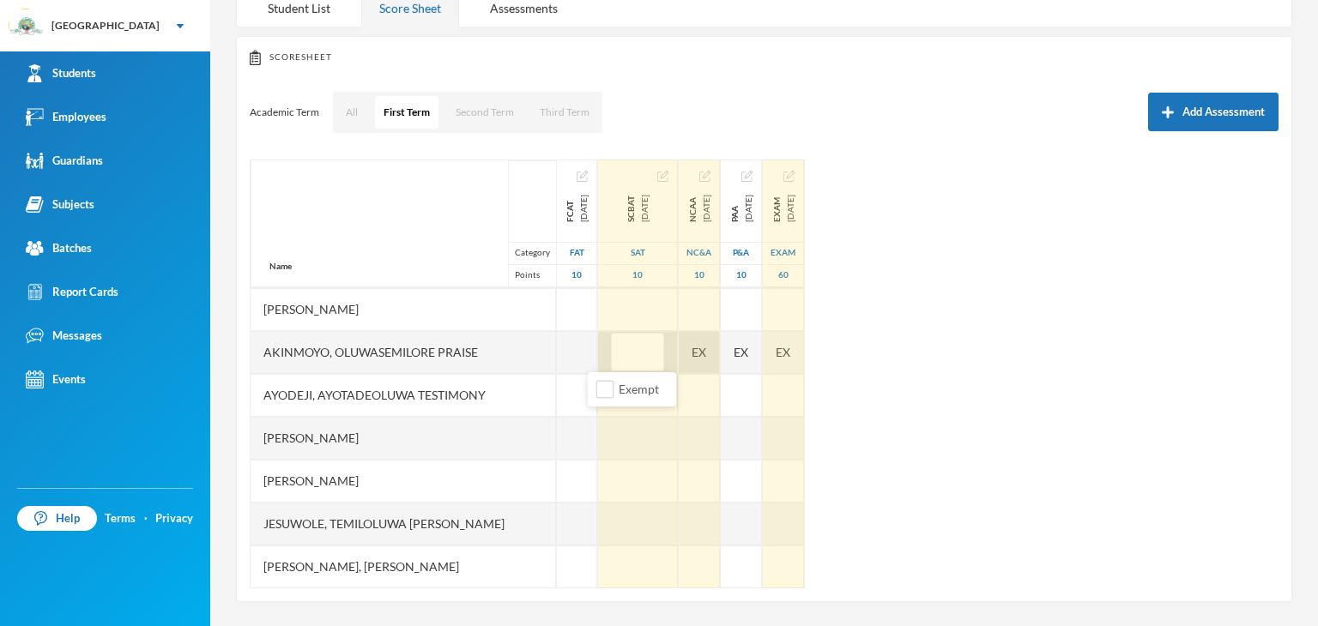
click at [688, 351] on div "EX" at bounding box center [699, 352] width 41 height 43
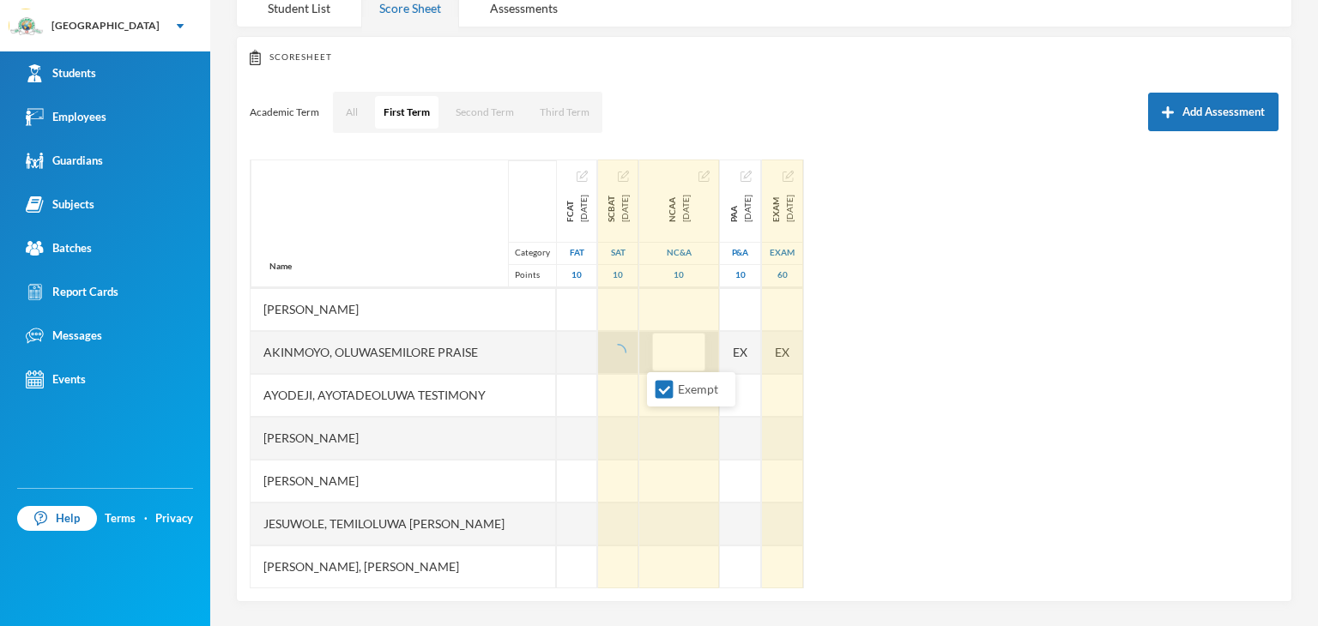
click at [669, 396] on input "Exempt" at bounding box center [664, 390] width 18 height 18
checkbox input "false"
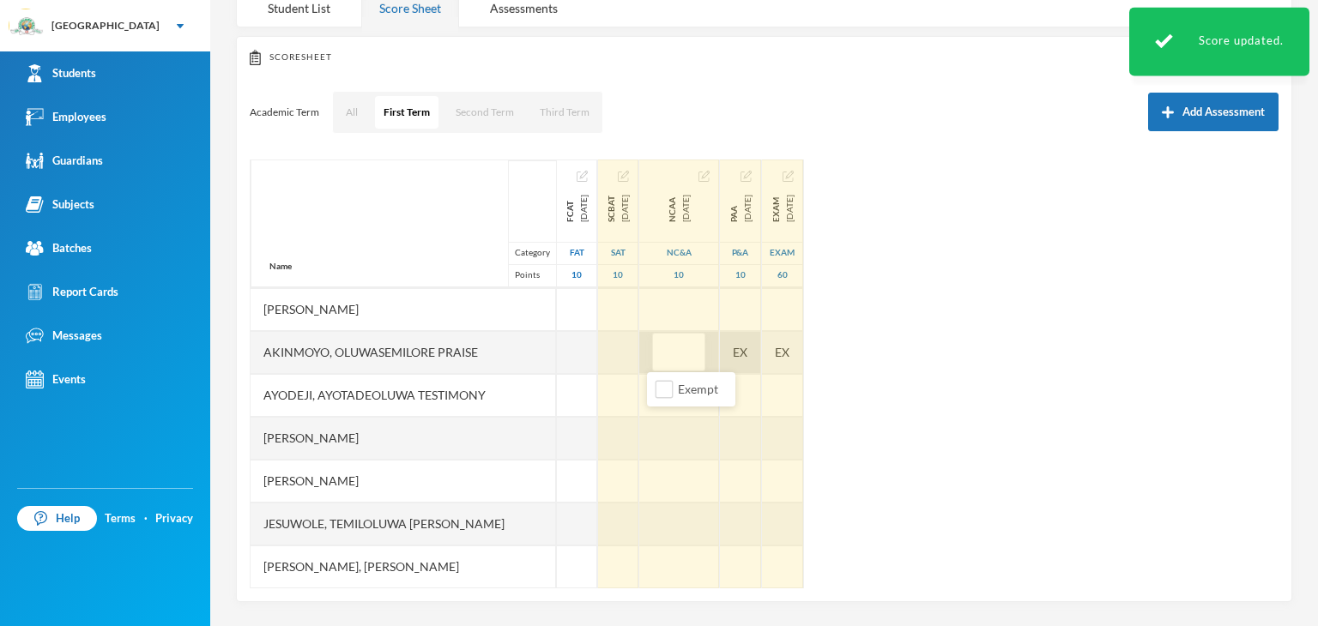
click at [739, 358] on div "EX" at bounding box center [740, 352] width 41 height 43
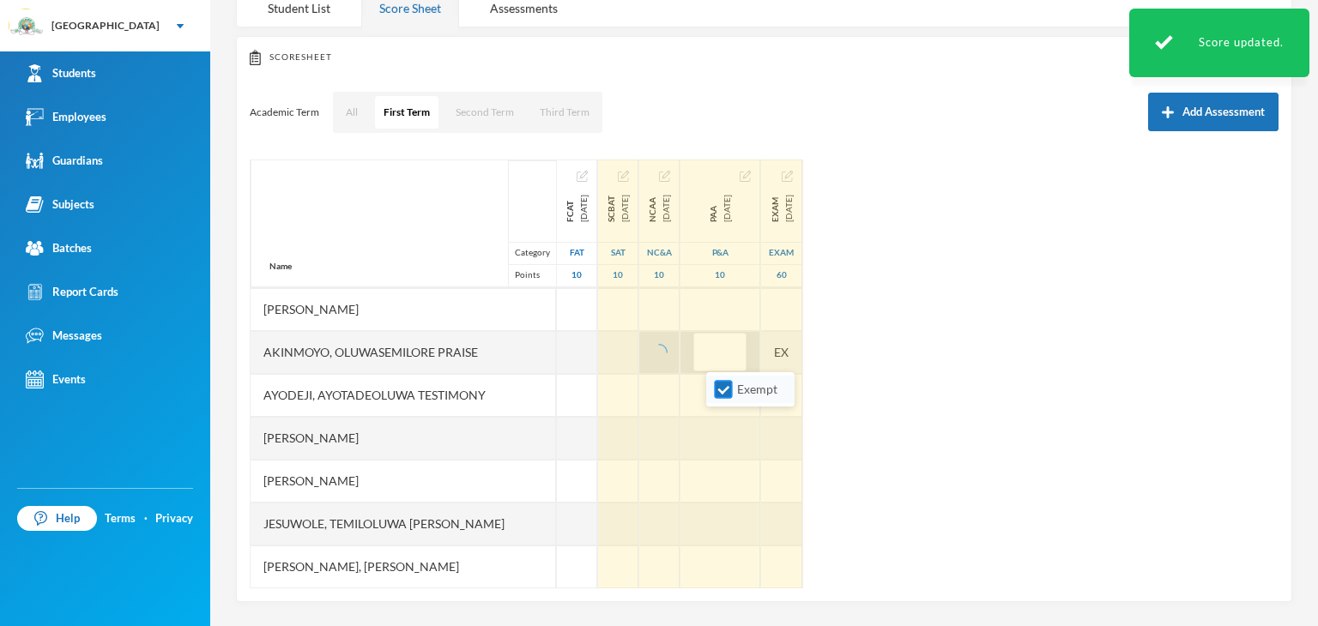
click at [721, 394] on input "Exempt" at bounding box center [724, 390] width 18 height 18
checkbox input "false"
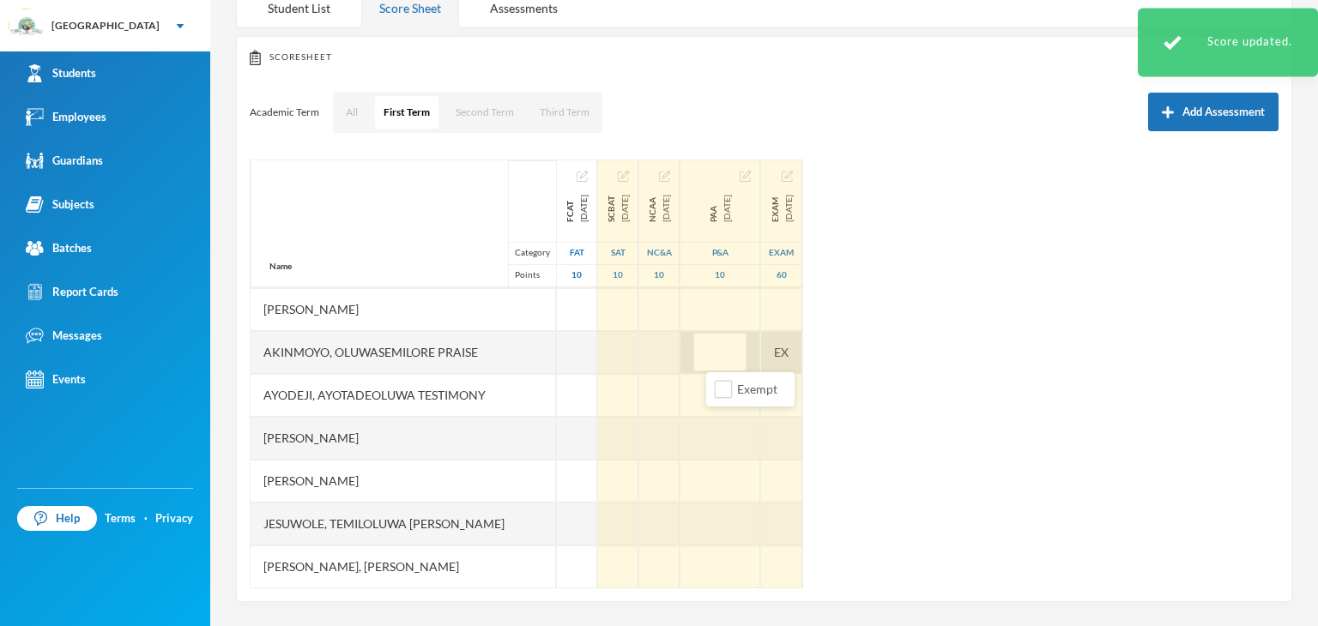
click at [802, 351] on div "EX" at bounding box center [781, 352] width 41 height 43
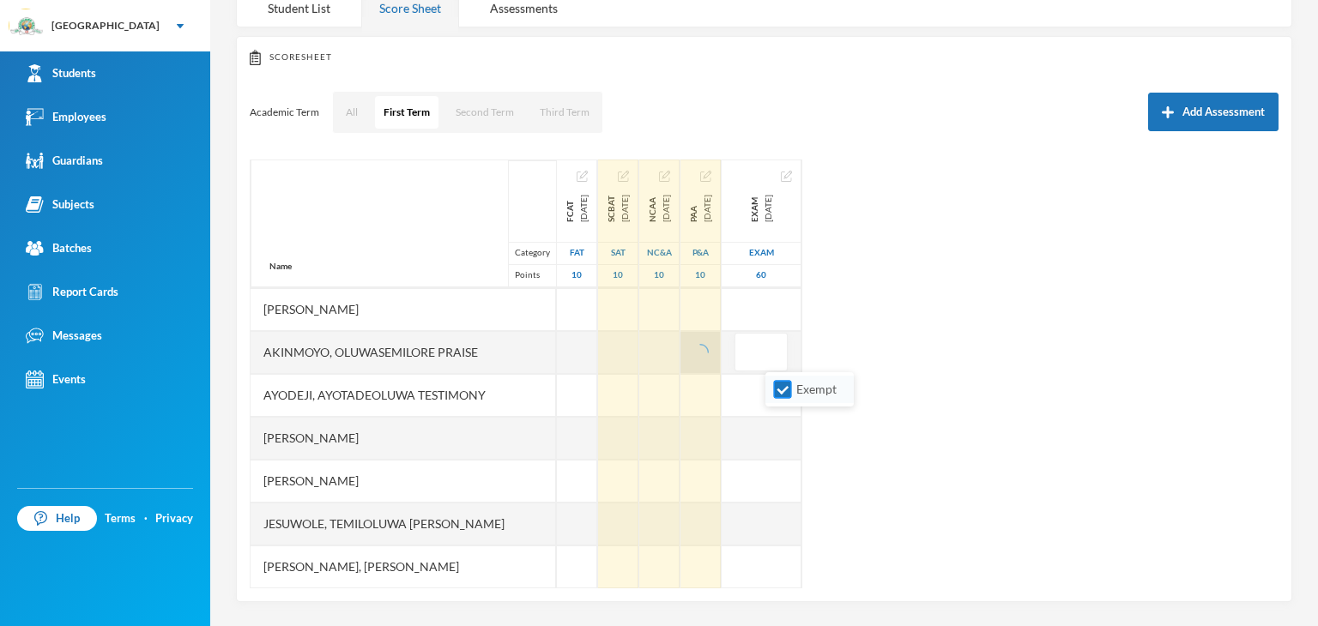
click at [786, 392] on input "Exempt" at bounding box center [783, 390] width 18 height 18
checkbox input "false"
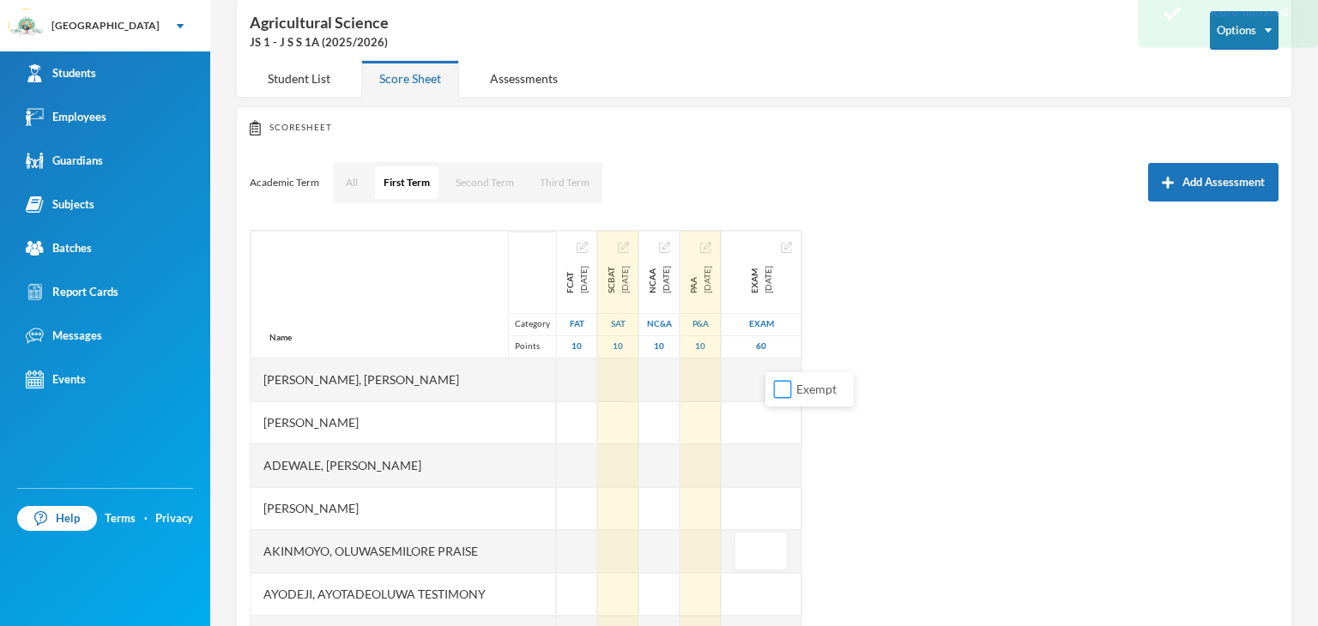
scroll to position [0, 0]
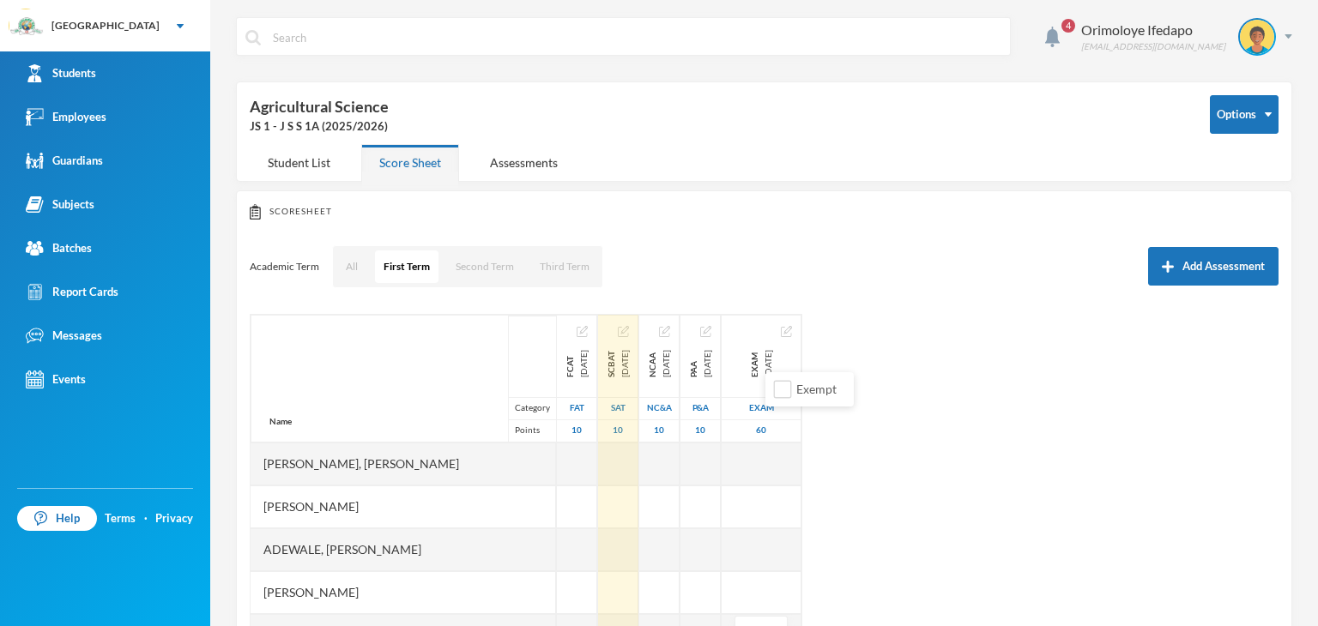
click at [1118, 558] on div "Name Category Points [PERSON_NAME], [PERSON_NAME], [PERSON_NAME] Fikayomi [PERS…" at bounding box center [764, 528] width 1029 height 429
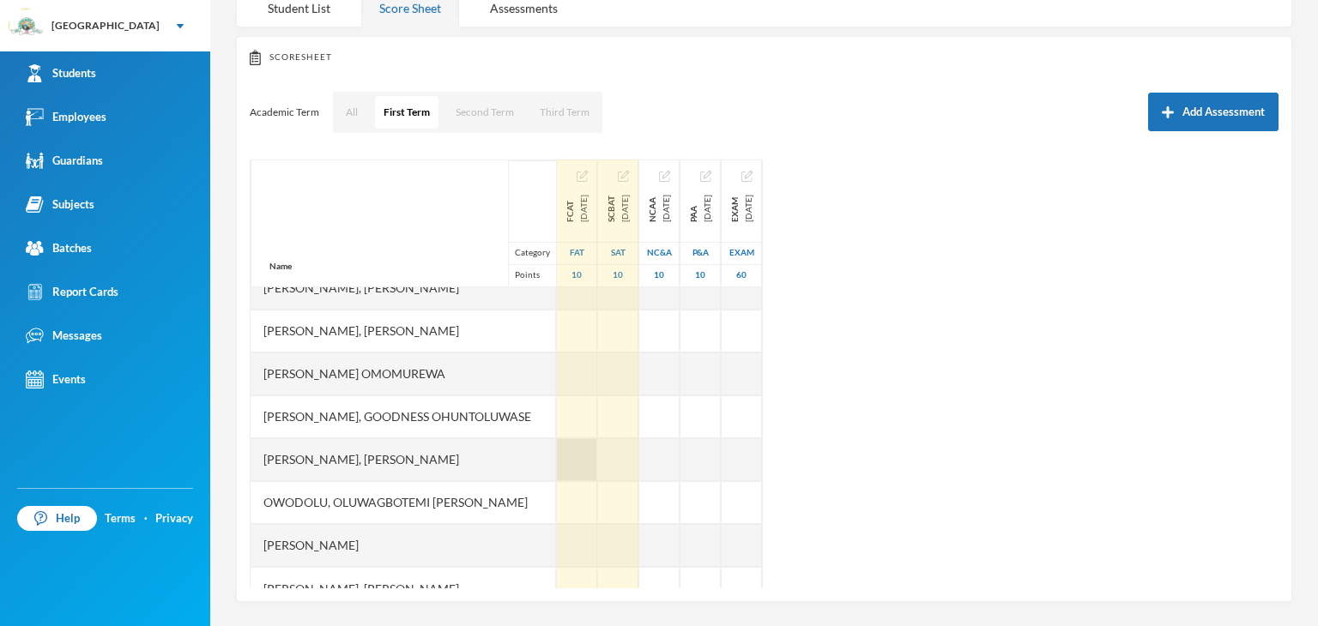
scroll to position [643, 0]
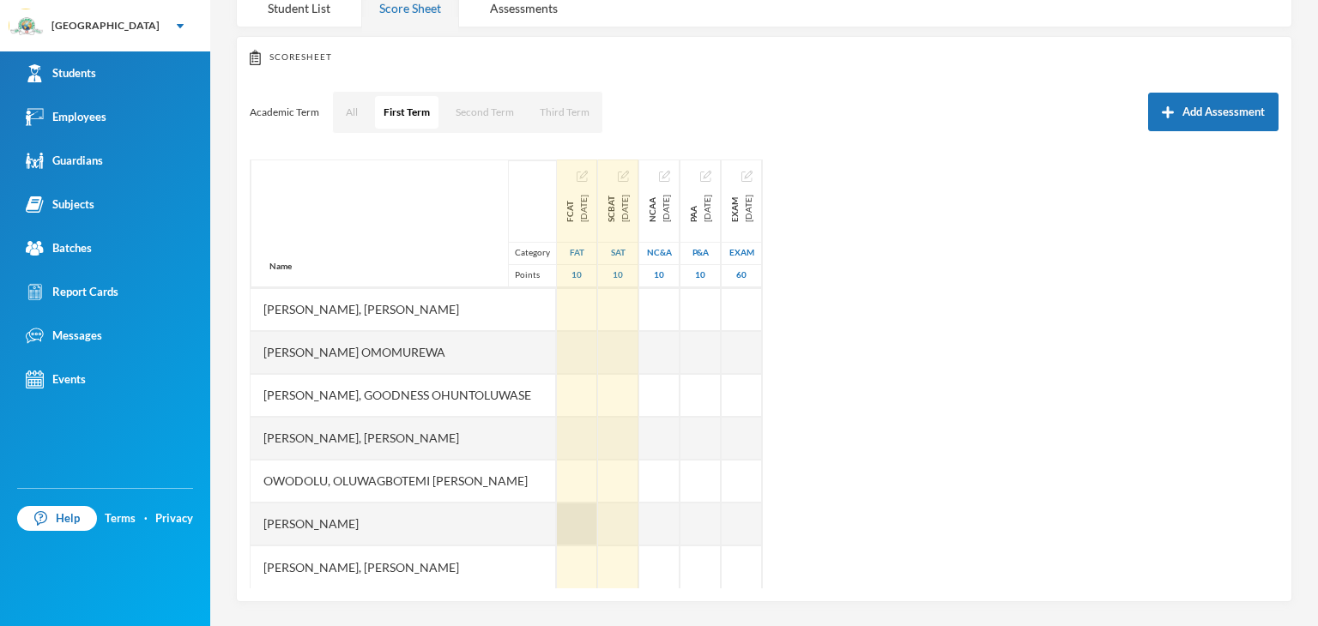
click at [557, 509] on div at bounding box center [577, 524] width 40 height 43
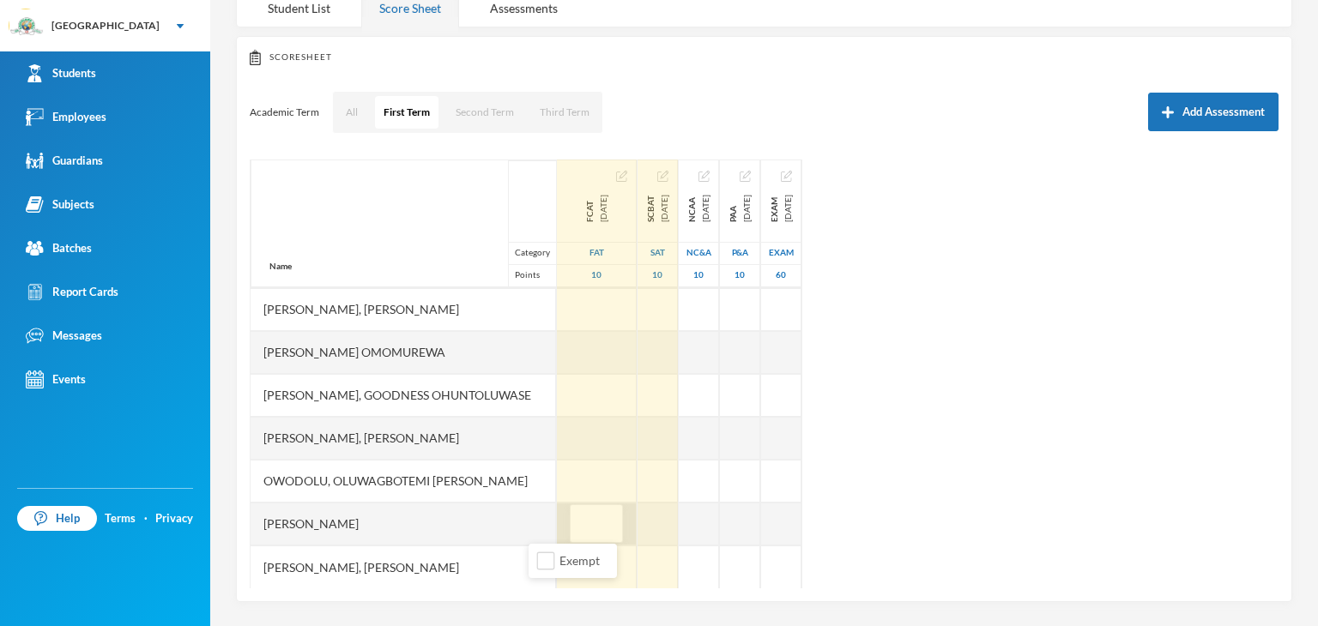
type input "9"
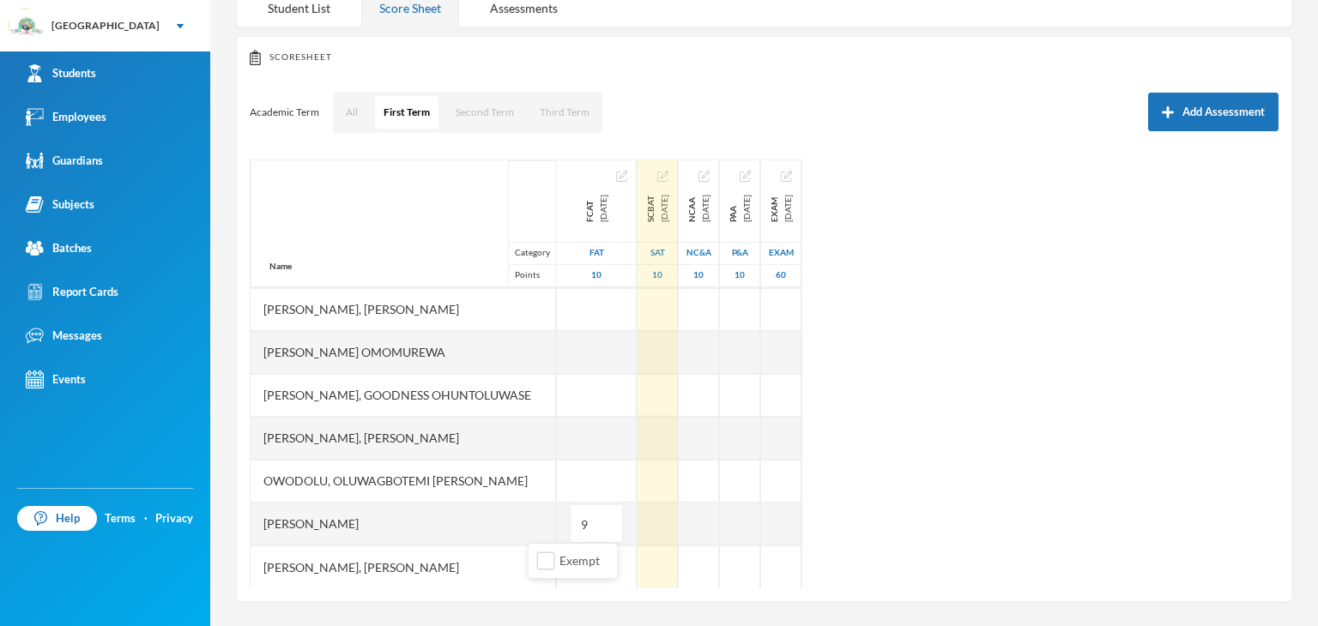
drag, startPoint x: 1010, startPoint y: 462, endPoint x: 890, endPoint y: 462, distance: 119.2
click at [1010, 462] on div "Name Category Points [PERSON_NAME], [PERSON_NAME], [PERSON_NAME] Fikayomi [PERS…" at bounding box center [764, 374] width 1029 height 429
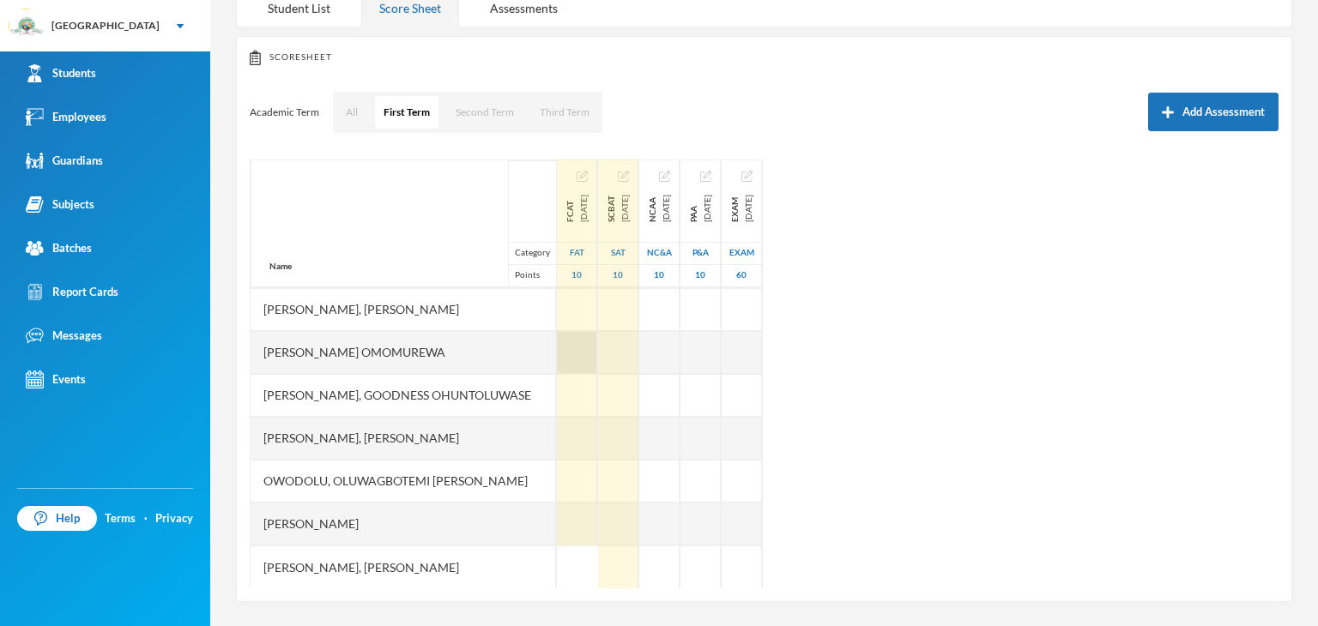
click at [557, 347] on div at bounding box center [577, 352] width 40 height 43
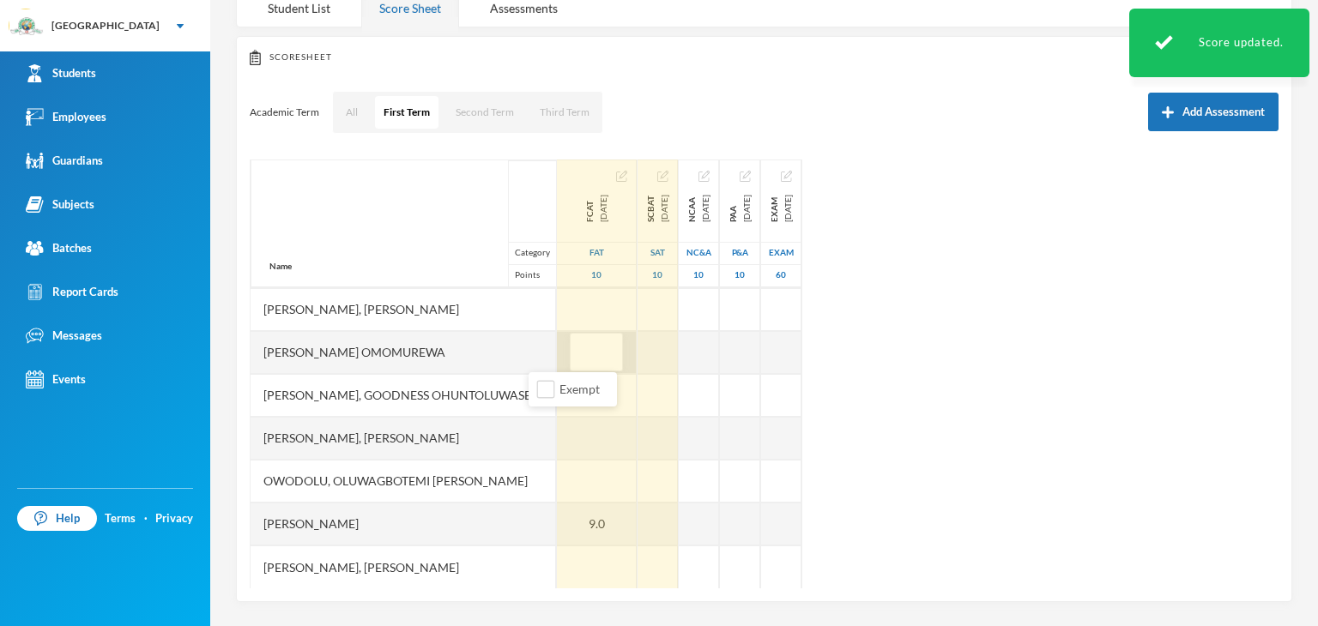
type input "7"
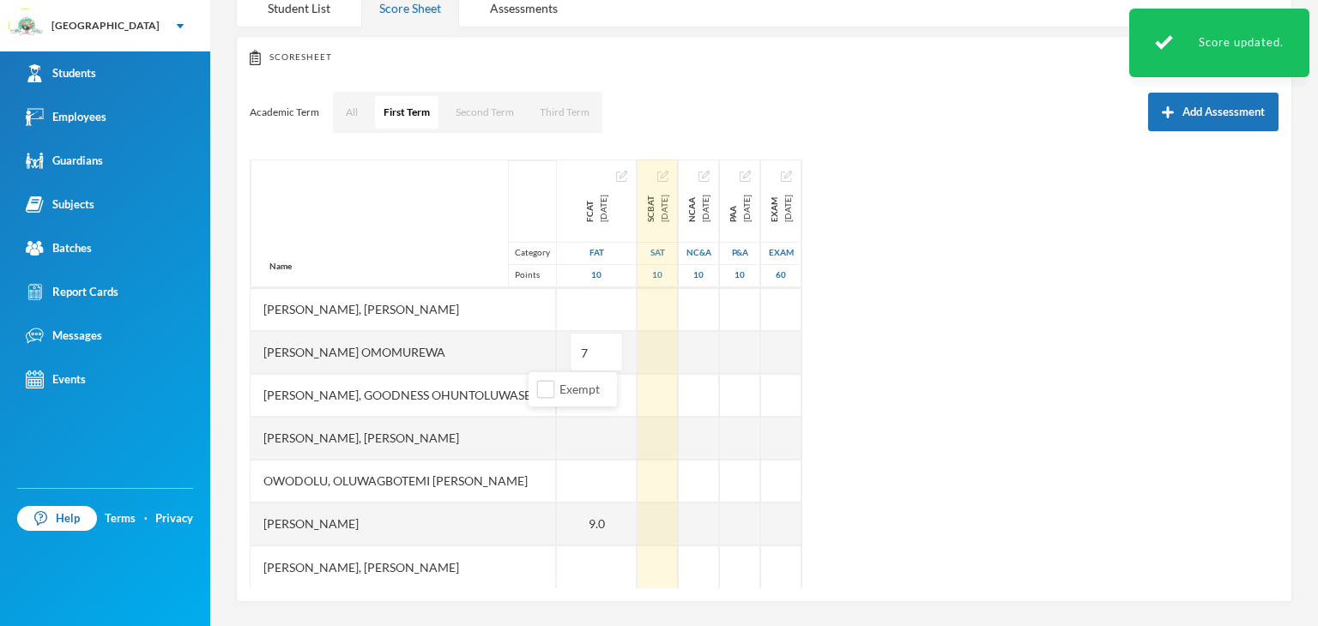
click at [986, 338] on div "Name Category Points [PERSON_NAME], [PERSON_NAME], [PERSON_NAME] Fikayomi [PERS…" at bounding box center [764, 374] width 1029 height 429
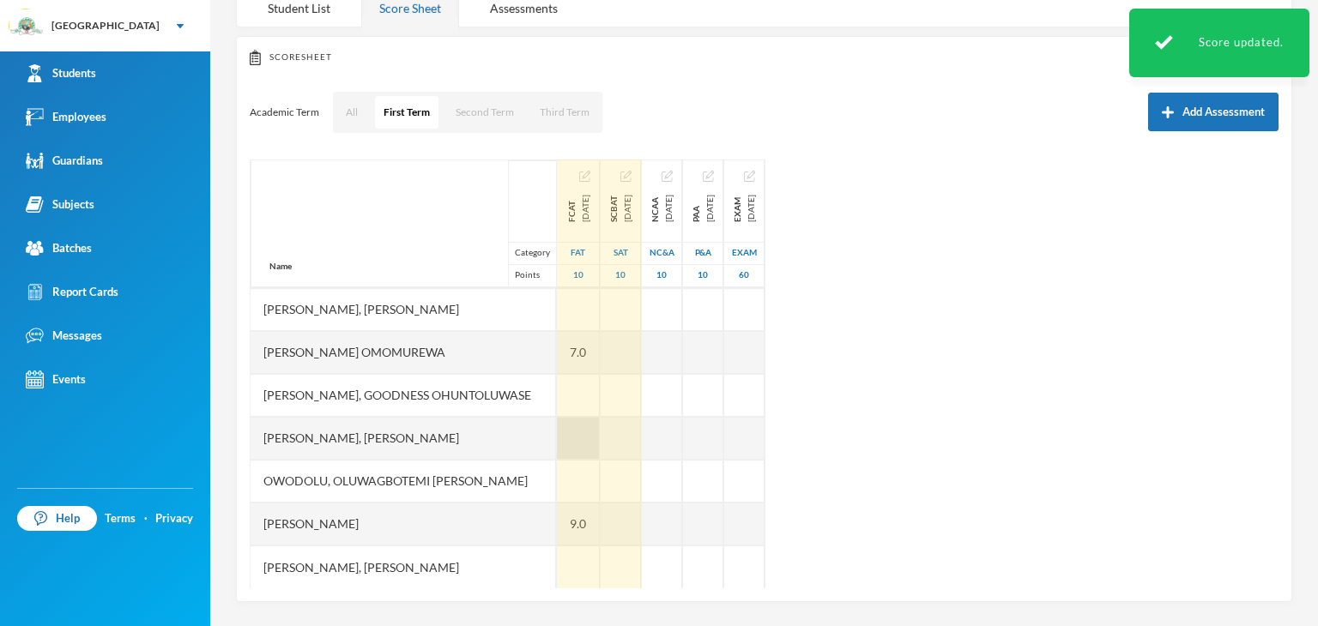
click at [557, 432] on div at bounding box center [578, 438] width 43 height 43
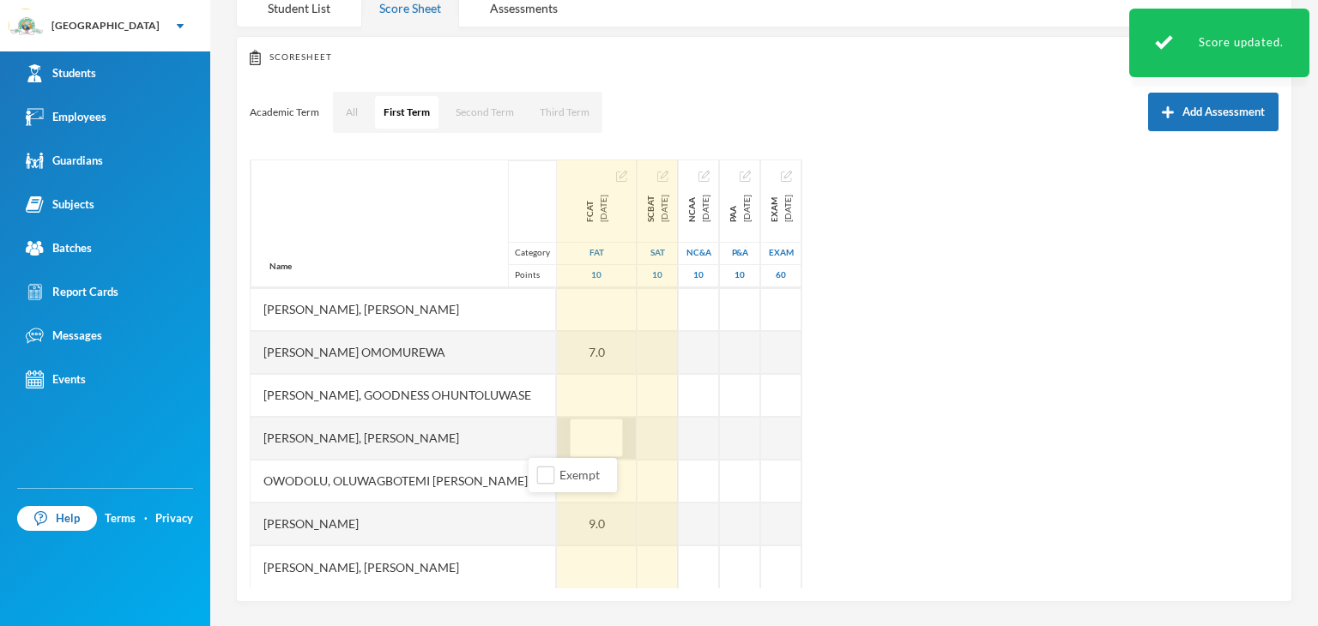
type input "9"
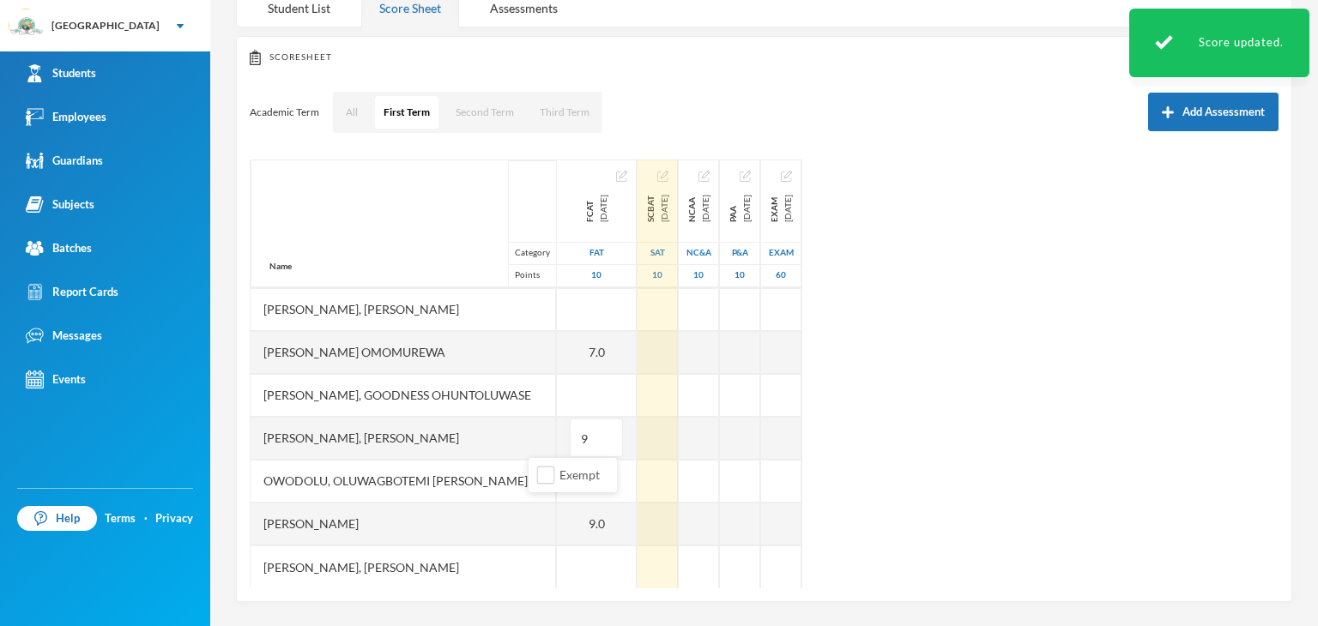
click at [985, 392] on div "Name Category Points [PERSON_NAME], [PERSON_NAME], [PERSON_NAME] Fikayomi [PERS…" at bounding box center [764, 374] width 1029 height 429
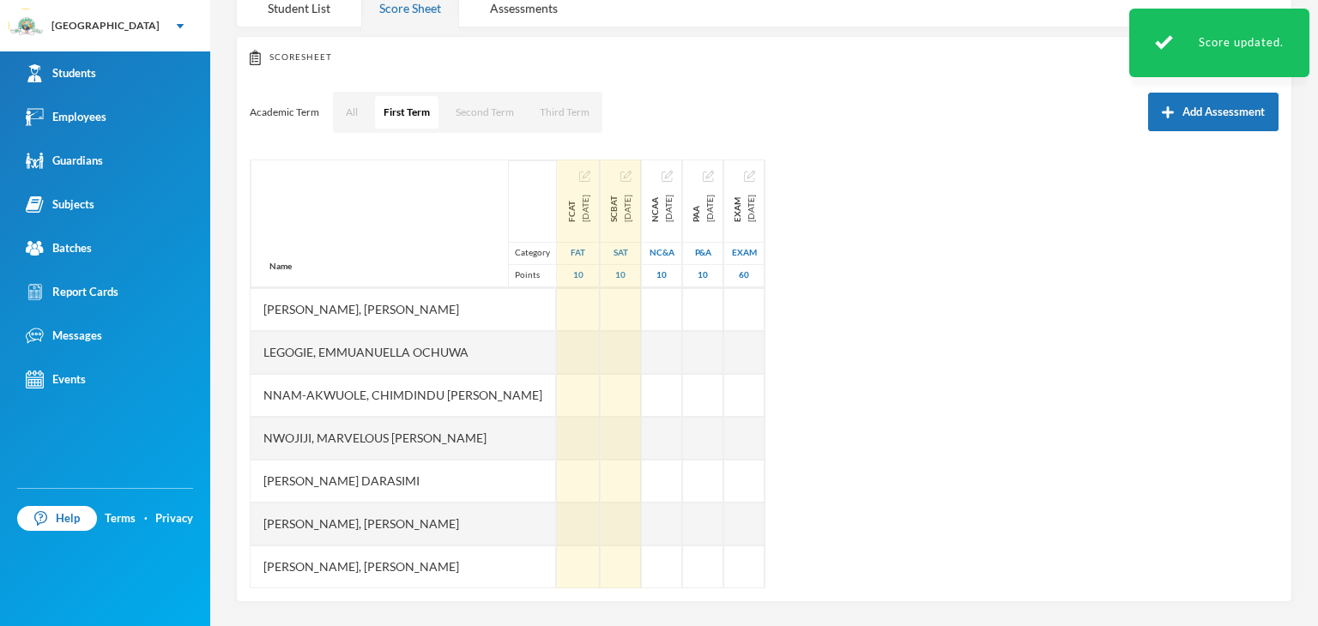
scroll to position [129, 0]
click at [557, 314] on div at bounding box center [578, 309] width 43 height 43
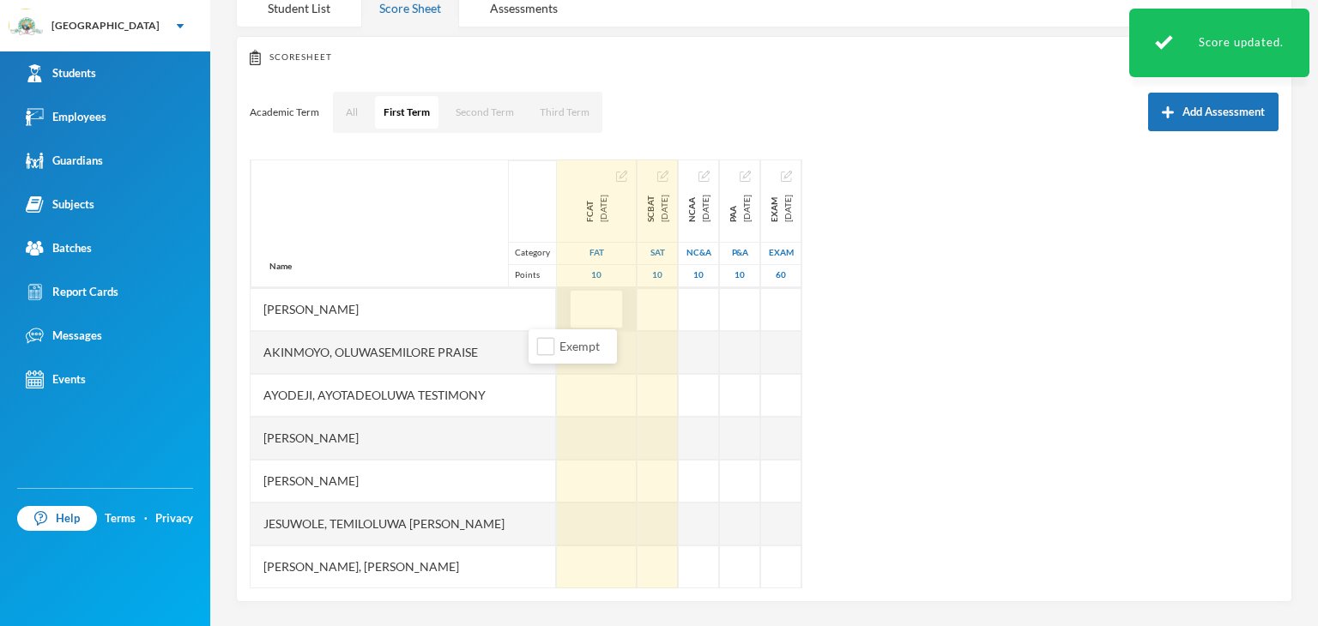
type input "9"
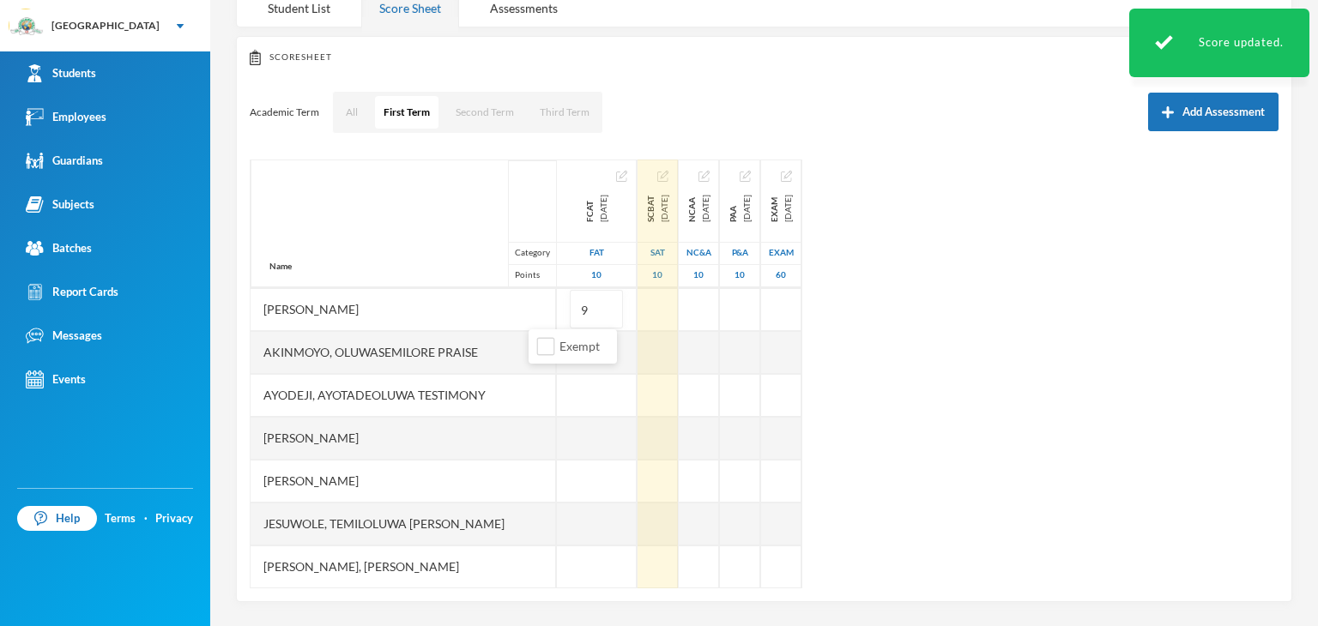
click at [1047, 303] on div "Name Category Points [PERSON_NAME], [PERSON_NAME], [PERSON_NAME] Fikayomi [PERS…" at bounding box center [764, 374] width 1029 height 429
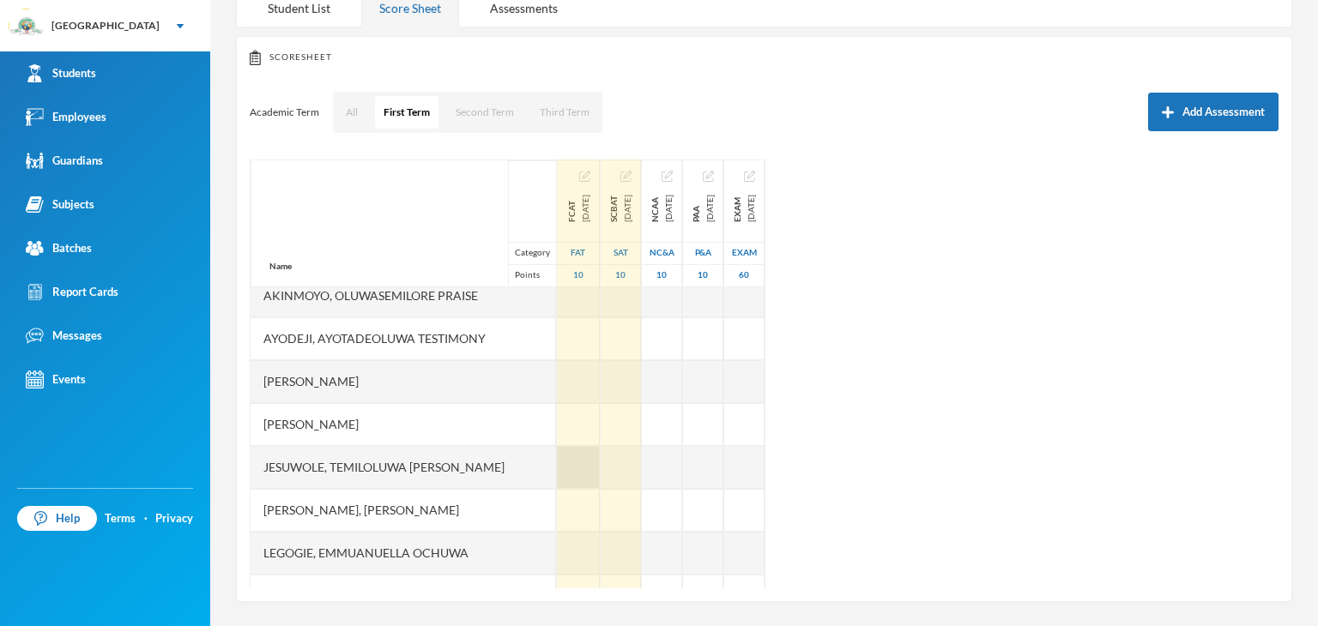
scroll to position [386, 0]
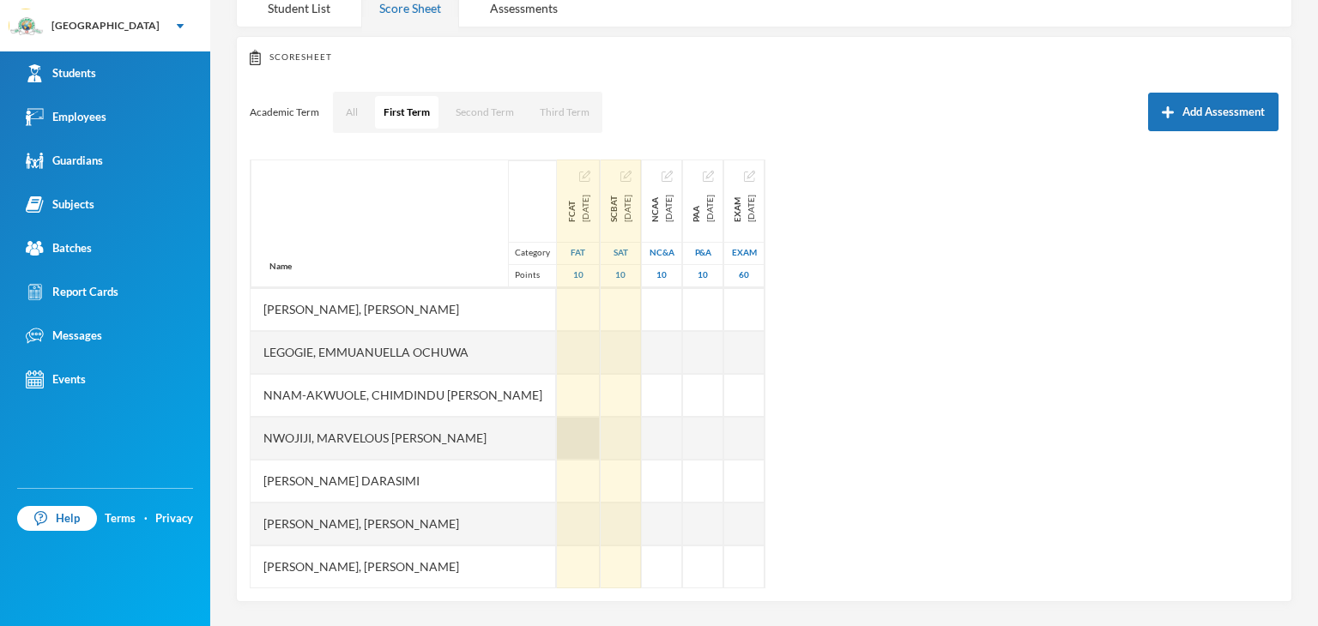
click at [557, 435] on div at bounding box center [578, 438] width 43 height 43
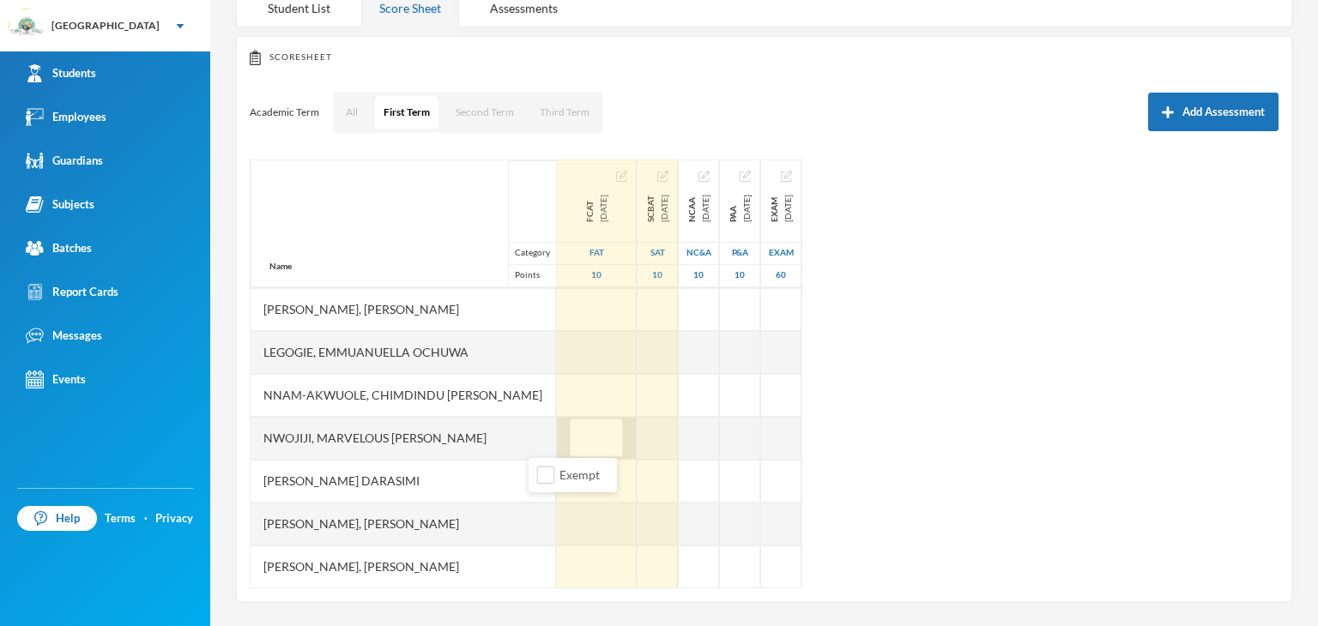
type input "9"
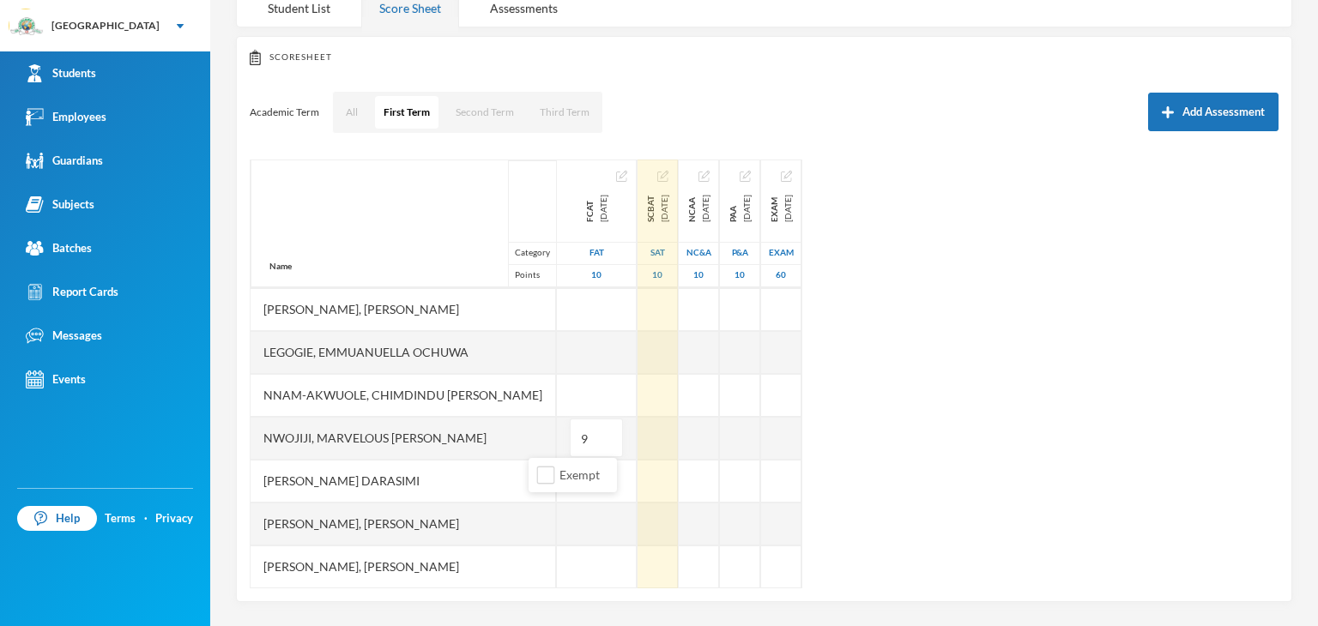
click at [1037, 379] on div "Name Category Points [PERSON_NAME], [PERSON_NAME], [PERSON_NAME] Fikayomi [PERS…" at bounding box center [764, 374] width 1029 height 429
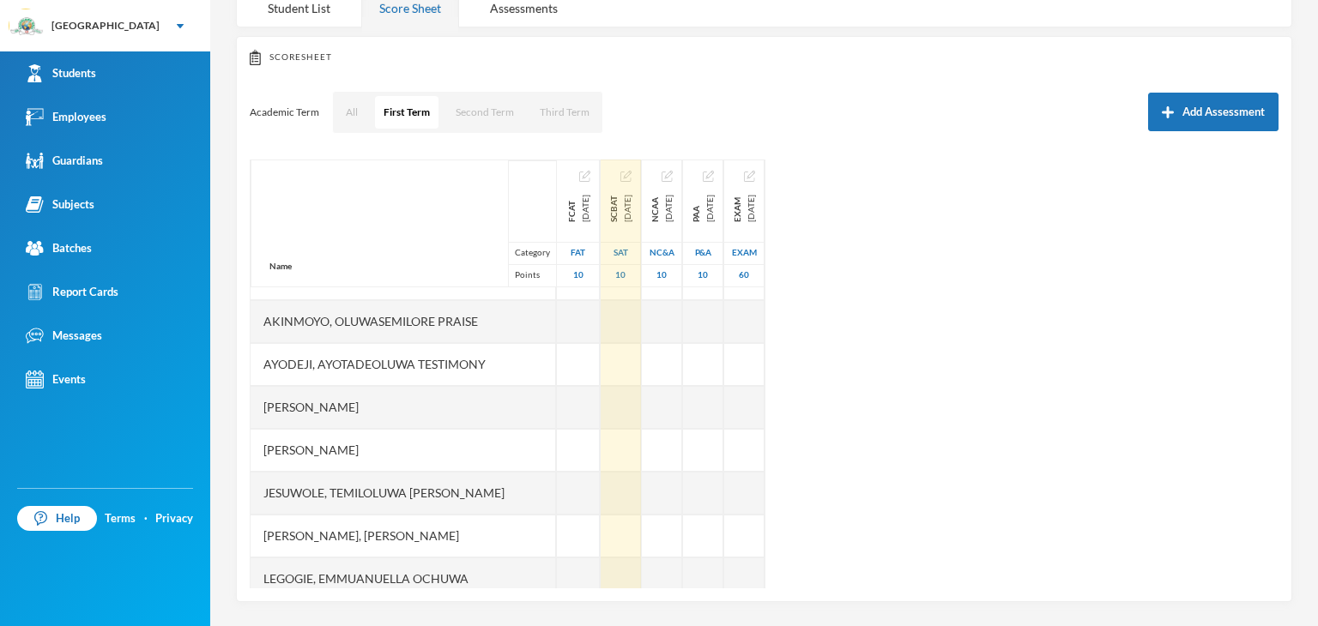
scroll to position [129, 0]
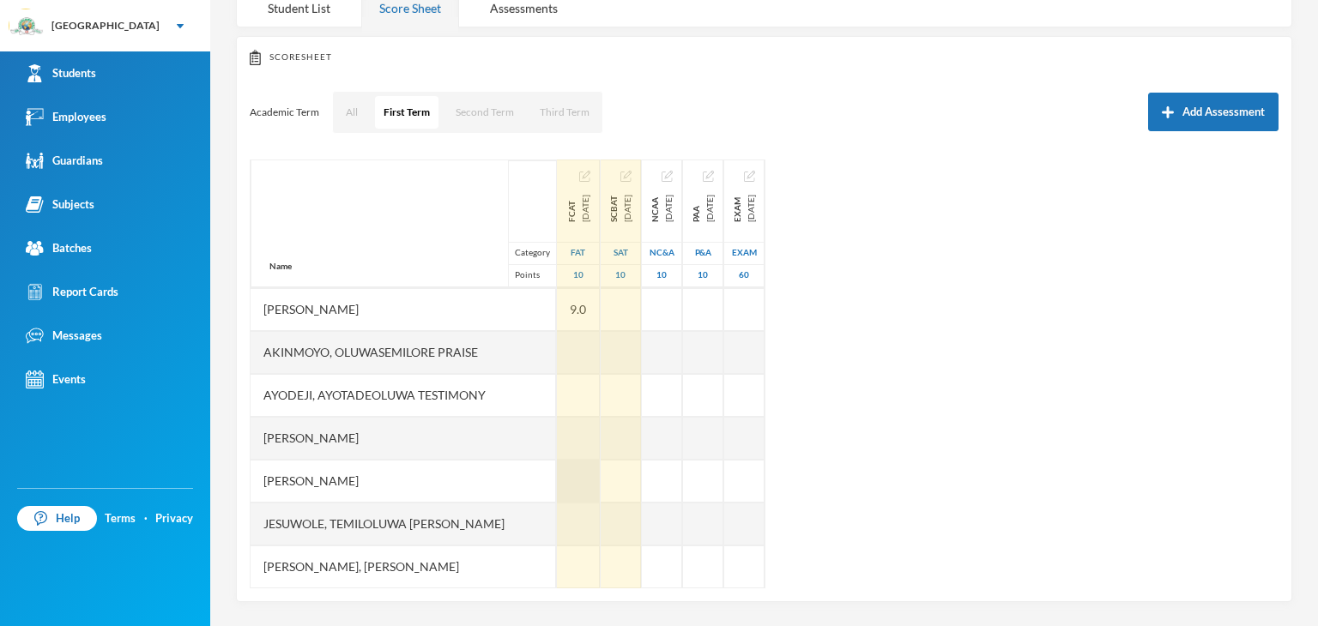
click at [557, 480] on div at bounding box center [578, 481] width 43 height 43
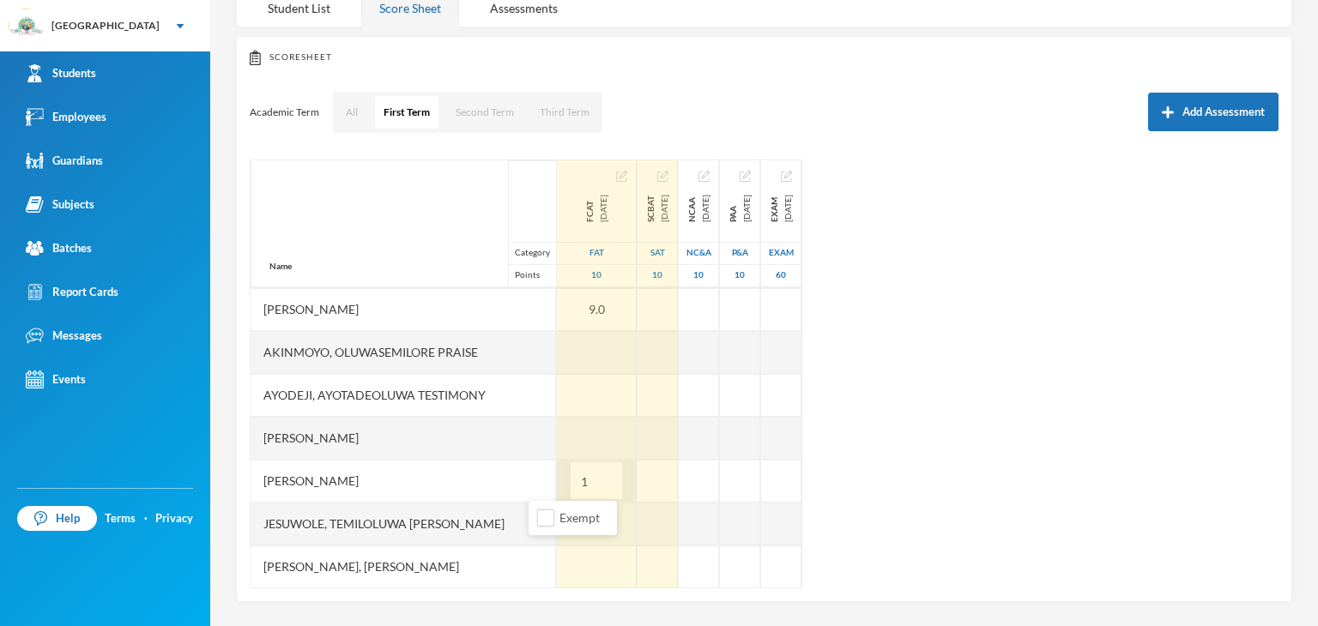
type input "10"
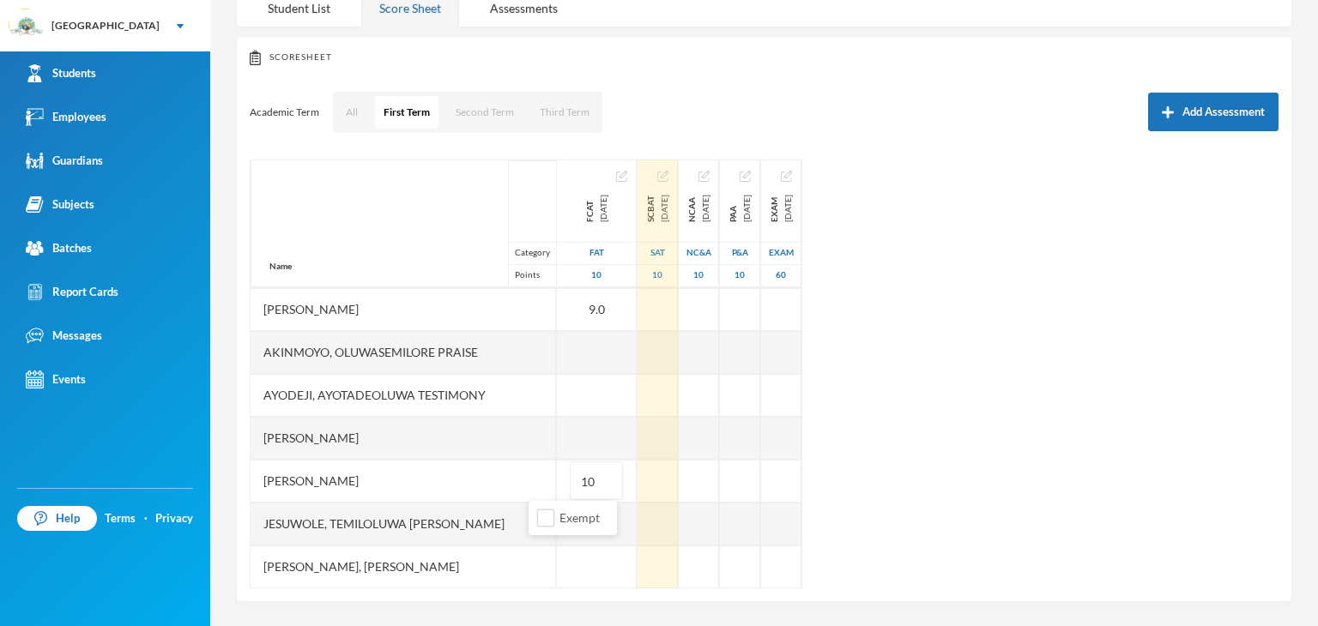
click at [1160, 540] on div "Name Category Points [PERSON_NAME], [PERSON_NAME], [PERSON_NAME] Fikayomi [PERS…" at bounding box center [764, 374] width 1029 height 429
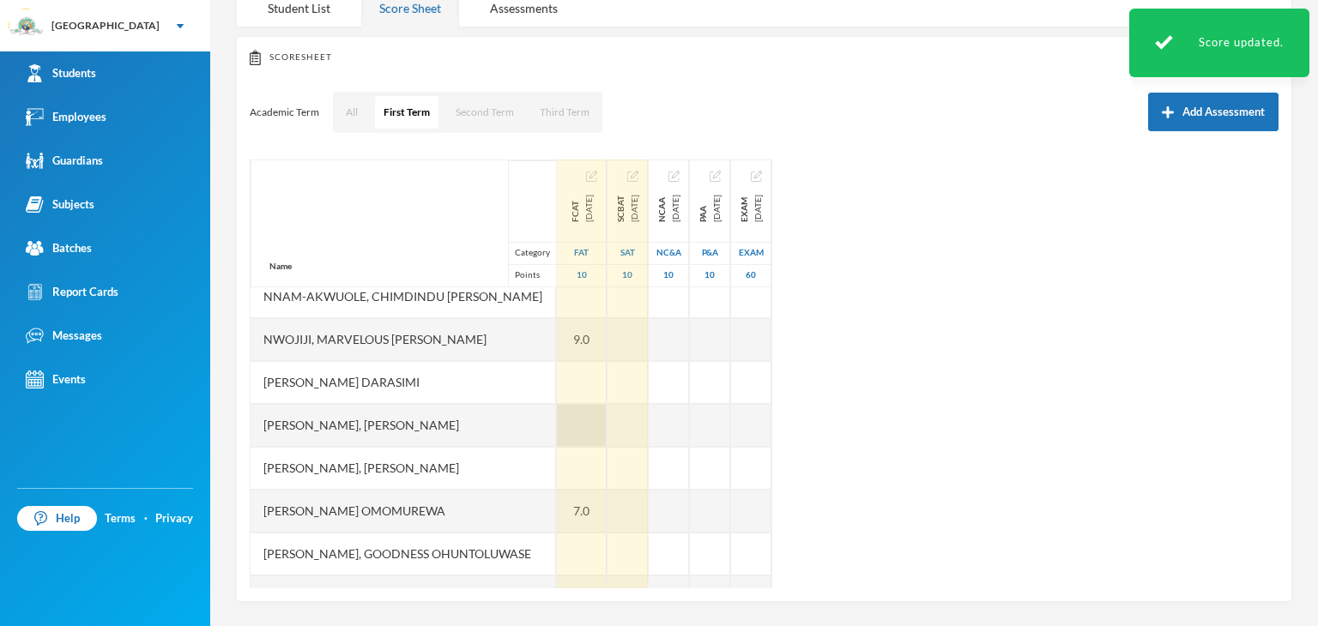
scroll to position [558, 0]
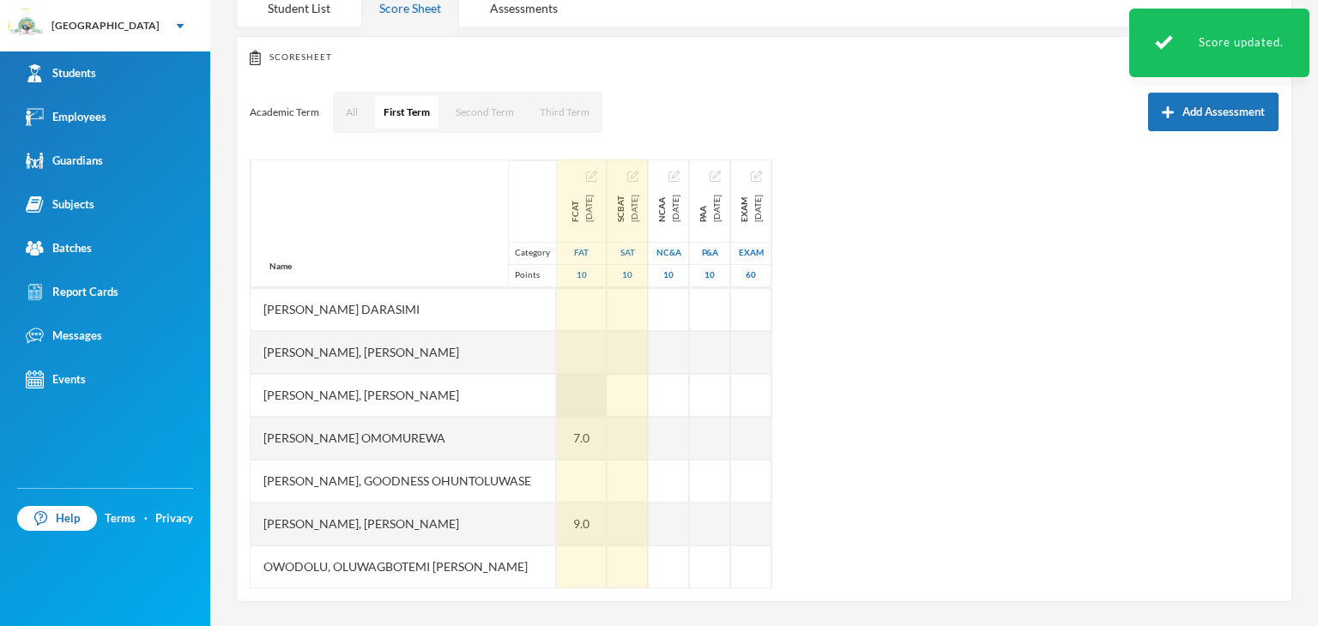
click at [557, 397] on div at bounding box center [582, 395] width 50 height 43
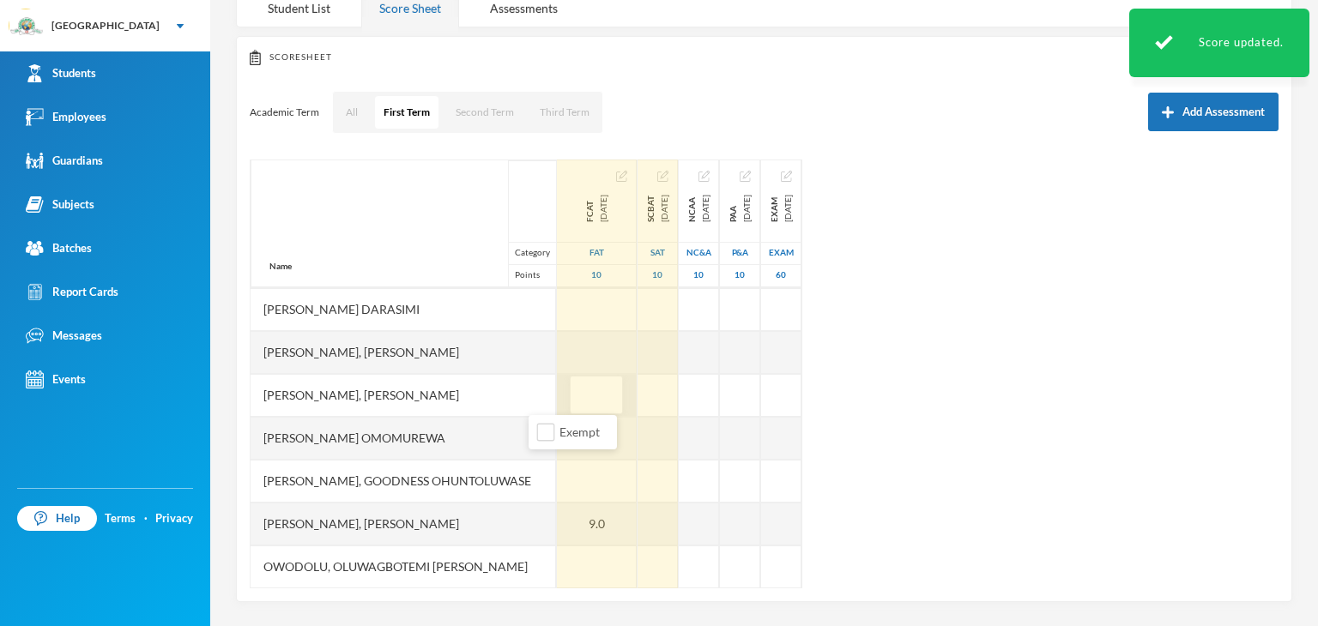
type input "9"
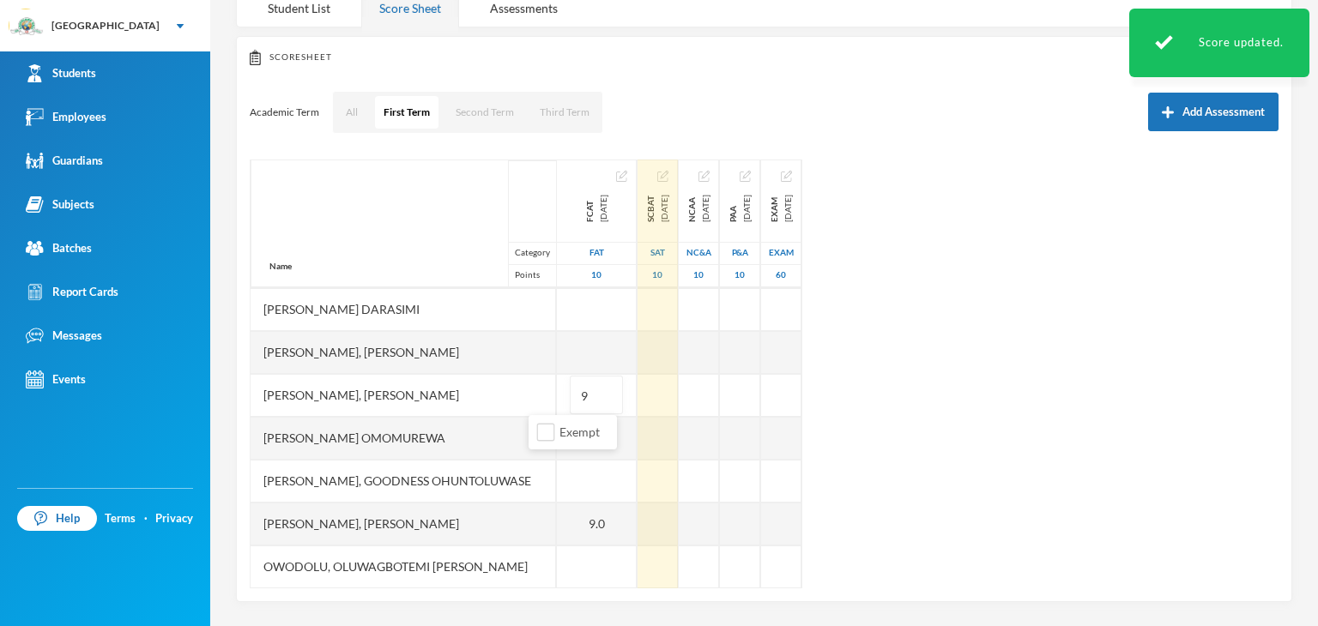
click at [1040, 389] on div "Name Category Points [PERSON_NAME], [PERSON_NAME], [PERSON_NAME] Fikayomi [PERS…" at bounding box center [764, 374] width 1029 height 429
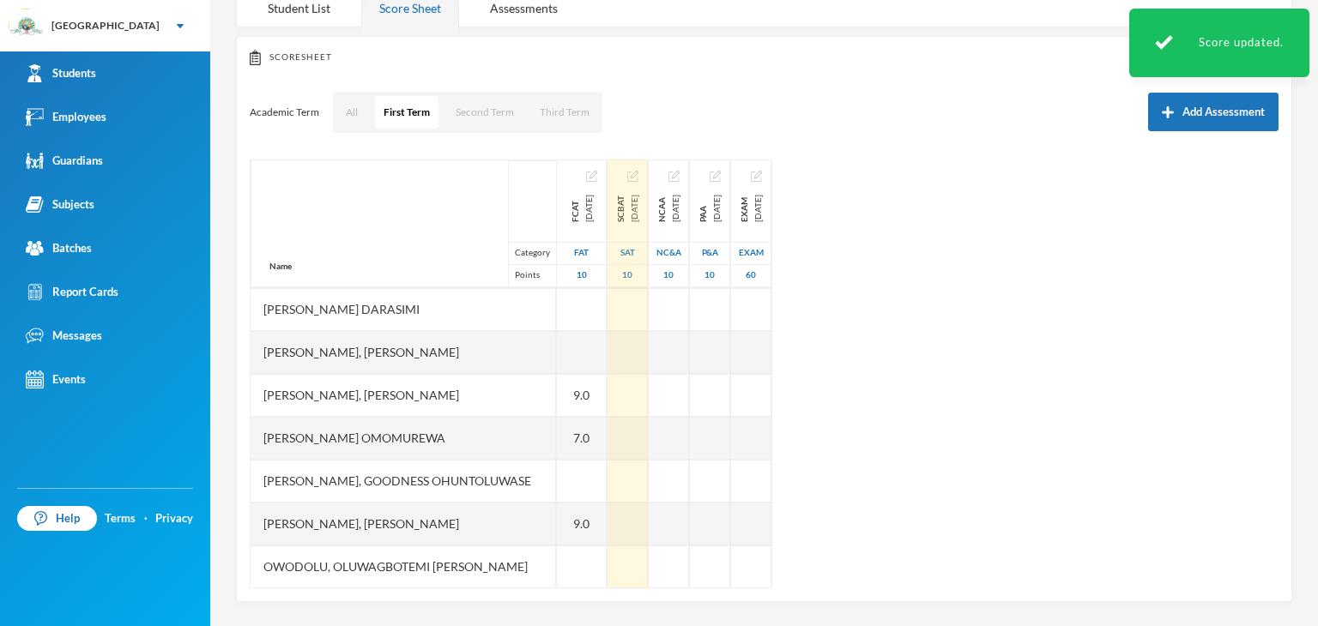
scroll to position [643, 0]
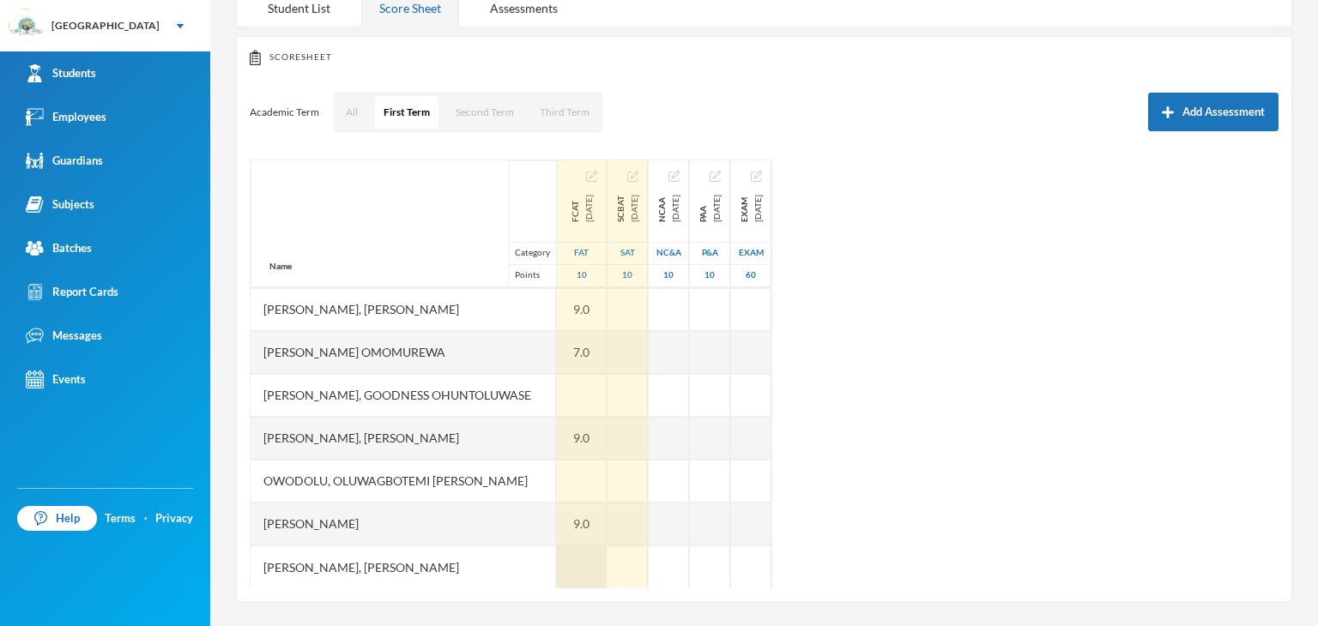
click at [557, 559] on div at bounding box center [582, 567] width 50 height 43
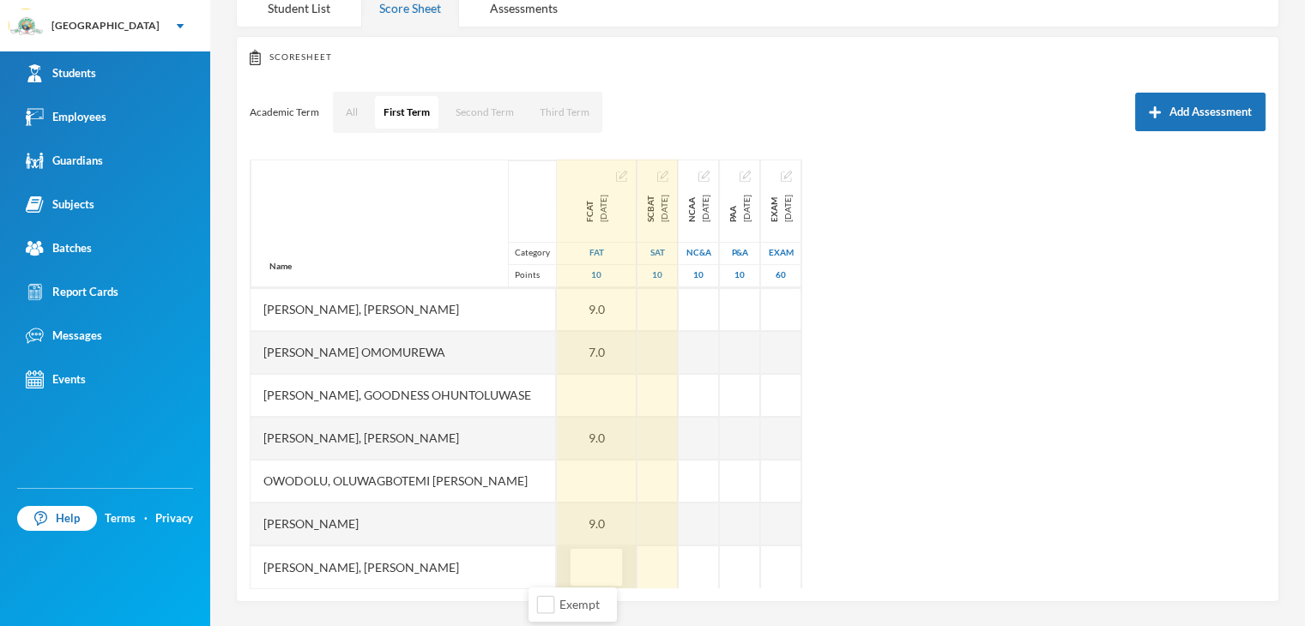
type input "7"
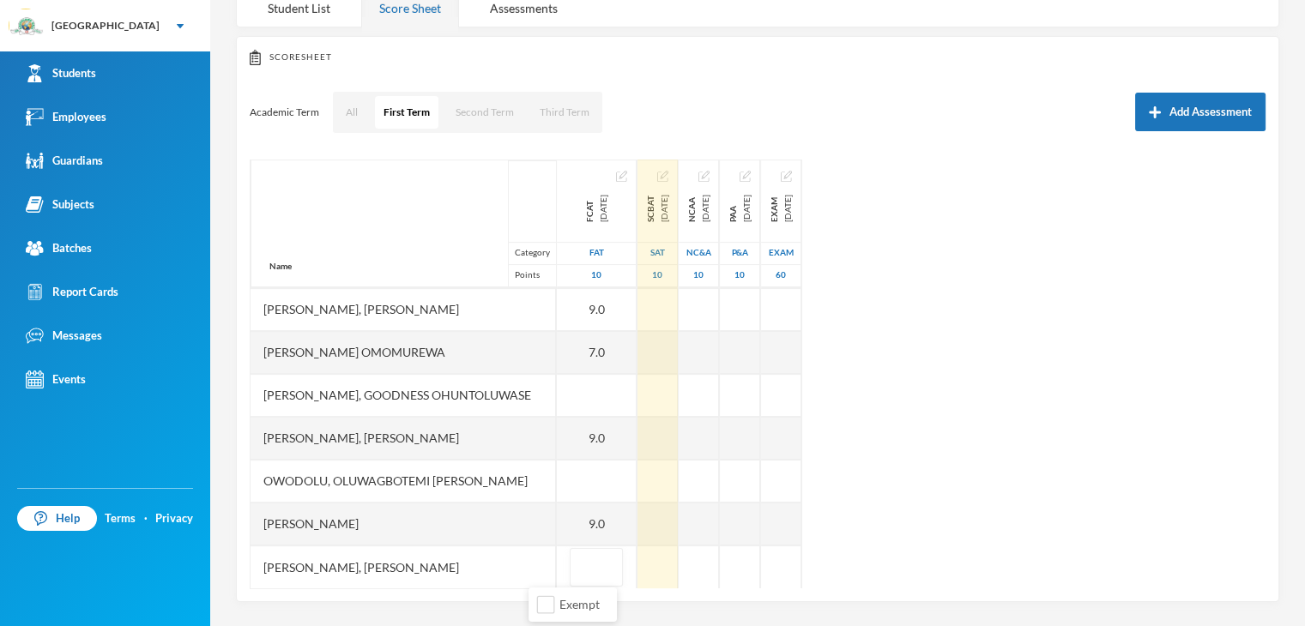
type input "6"
click at [1141, 417] on div "Name Category Points [PERSON_NAME], [PERSON_NAME], [PERSON_NAME] Fikayomi [PERS…" at bounding box center [758, 374] width 1016 height 429
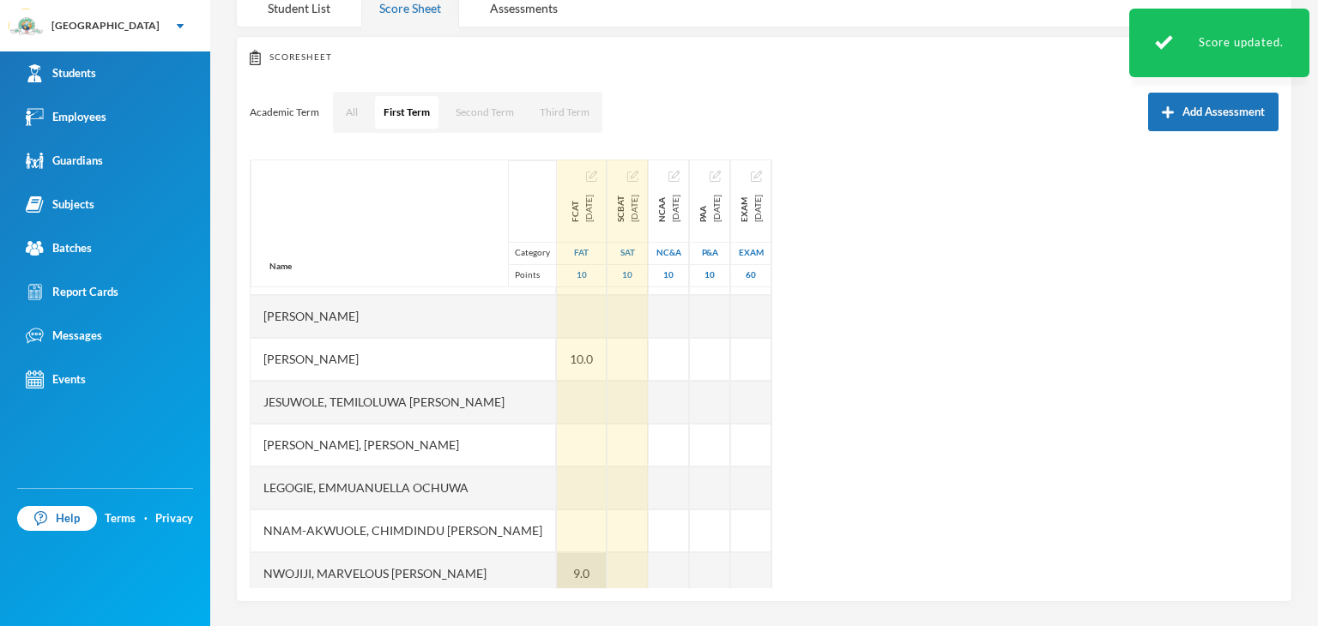
scroll to position [214, 0]
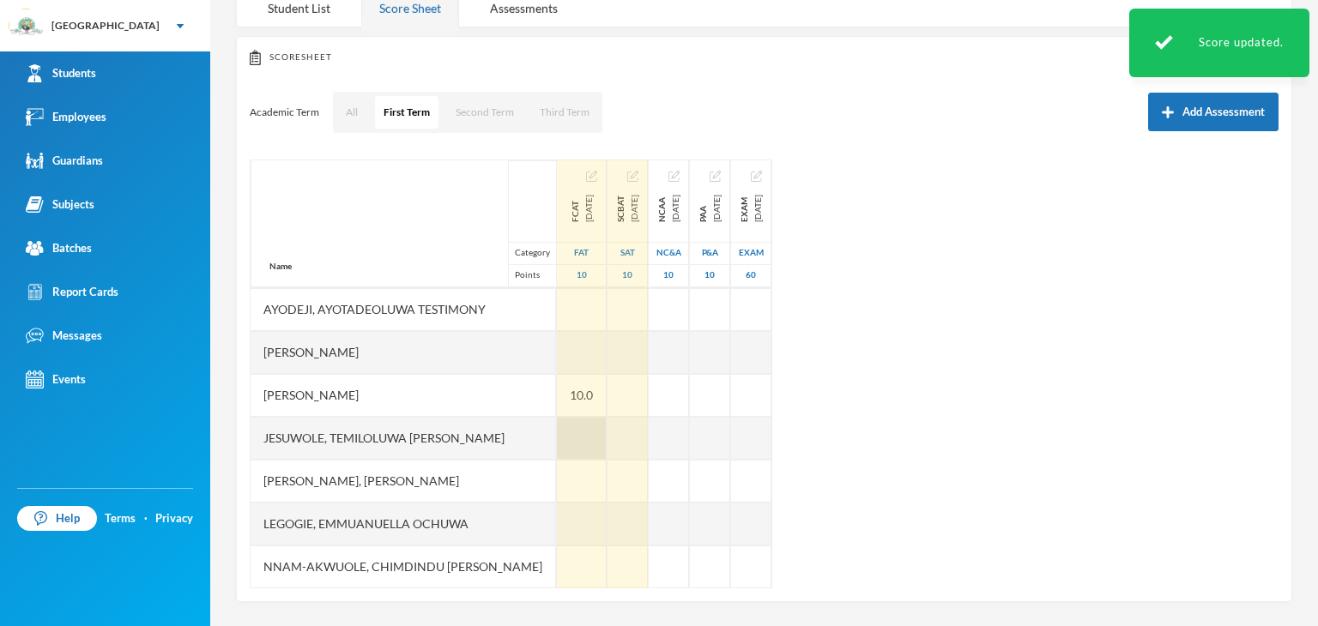
click at [557, 448] on div at bounding box center [582, 438] width 50 height 43
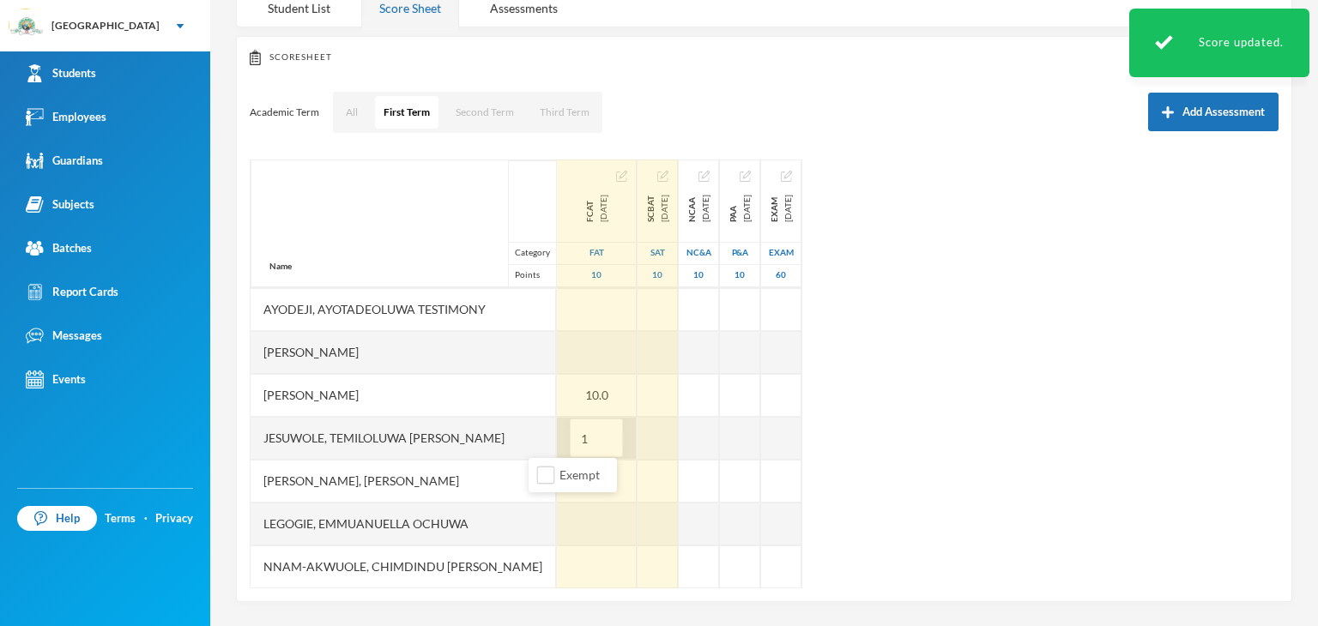
type input "10"
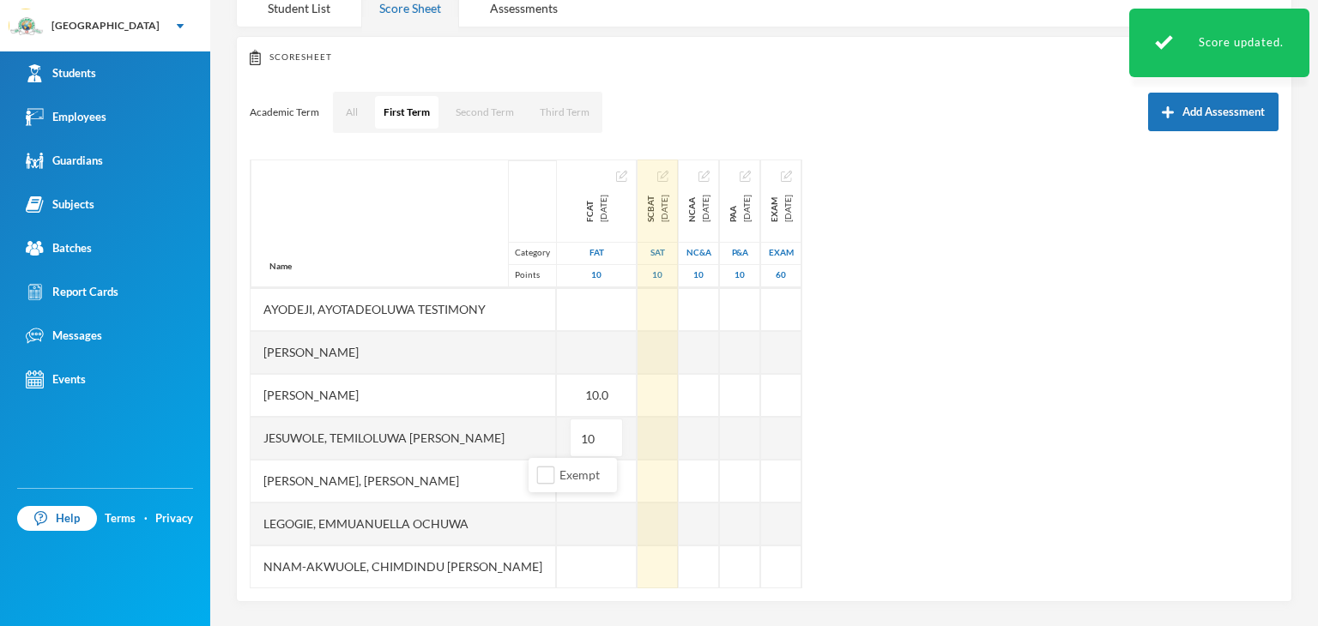
click at [870, 444] on div "Name Category Points [PERSON_NAME], [PERSON_NAME], [PERSON_NAME] Fikayomi [PERS…" at bounding box center [764, 374] width 1029 height 429
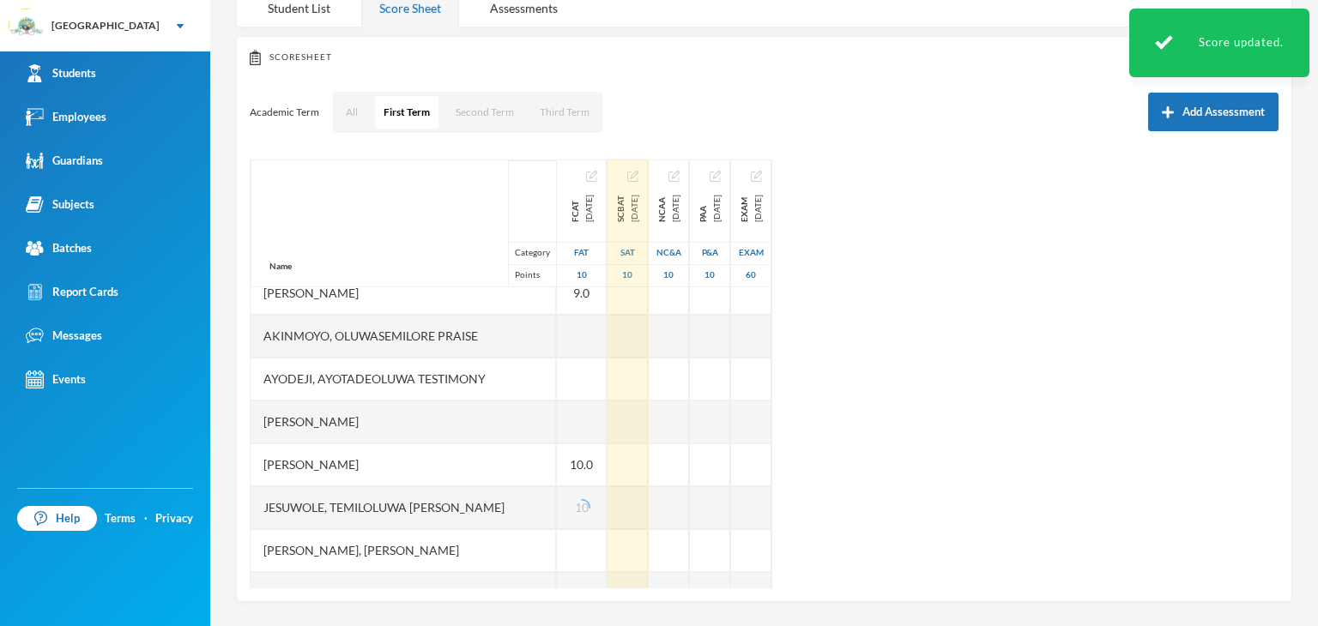
scroll to position [43, 0]
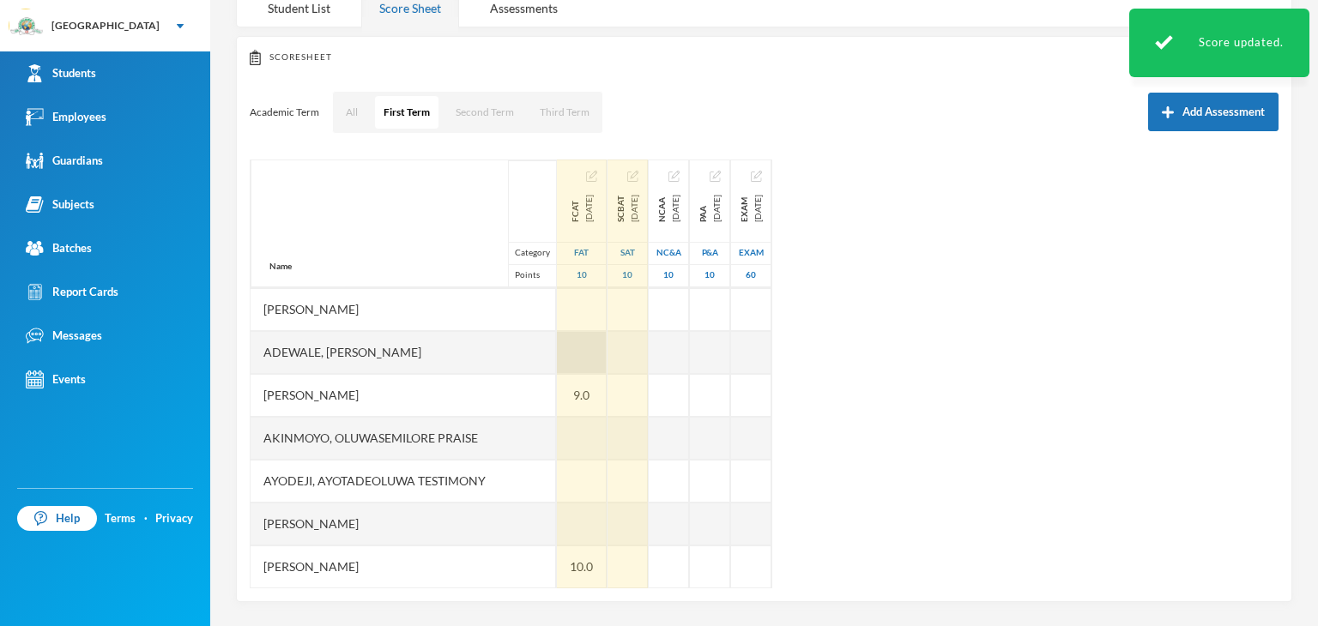
click at [557, 355] on div at bounding box center [582, 352] width 50 height 43
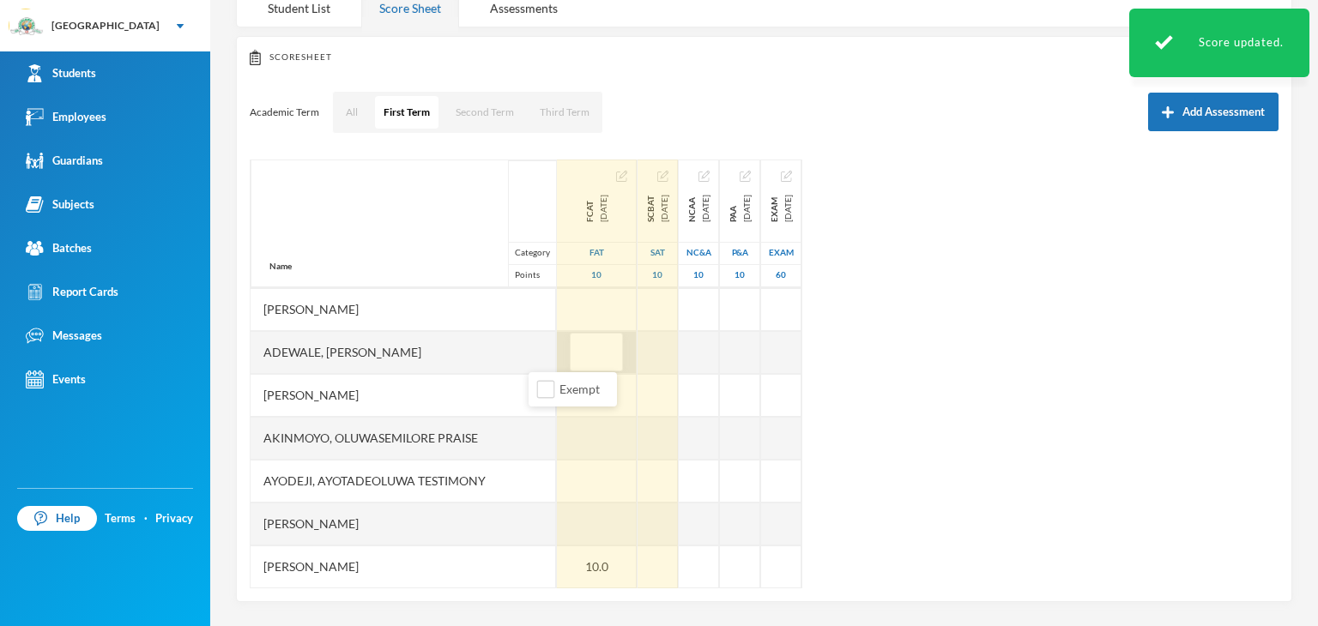
type input "9"
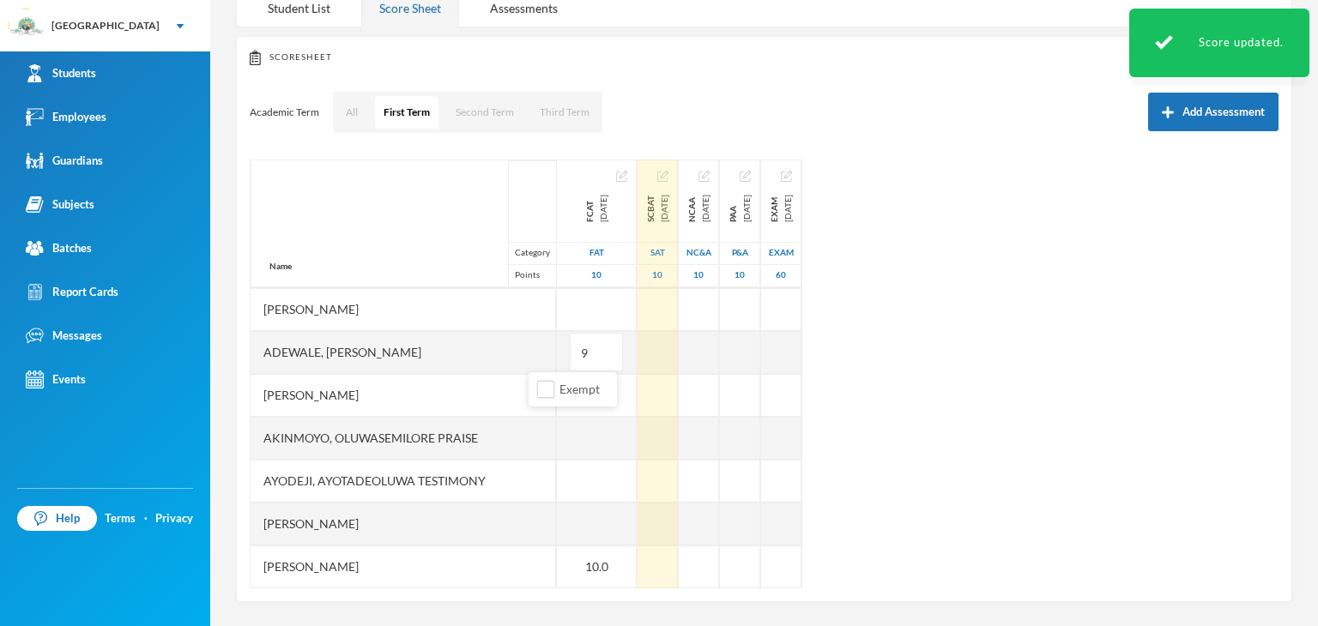
click at [892, 344] on div "Name Category Points [PERSON_NAME], [PERSON_NAME], [PERSON_NAME] Fikayomi [PERS…" at bounding box center [764, 374] width 1029 height 429
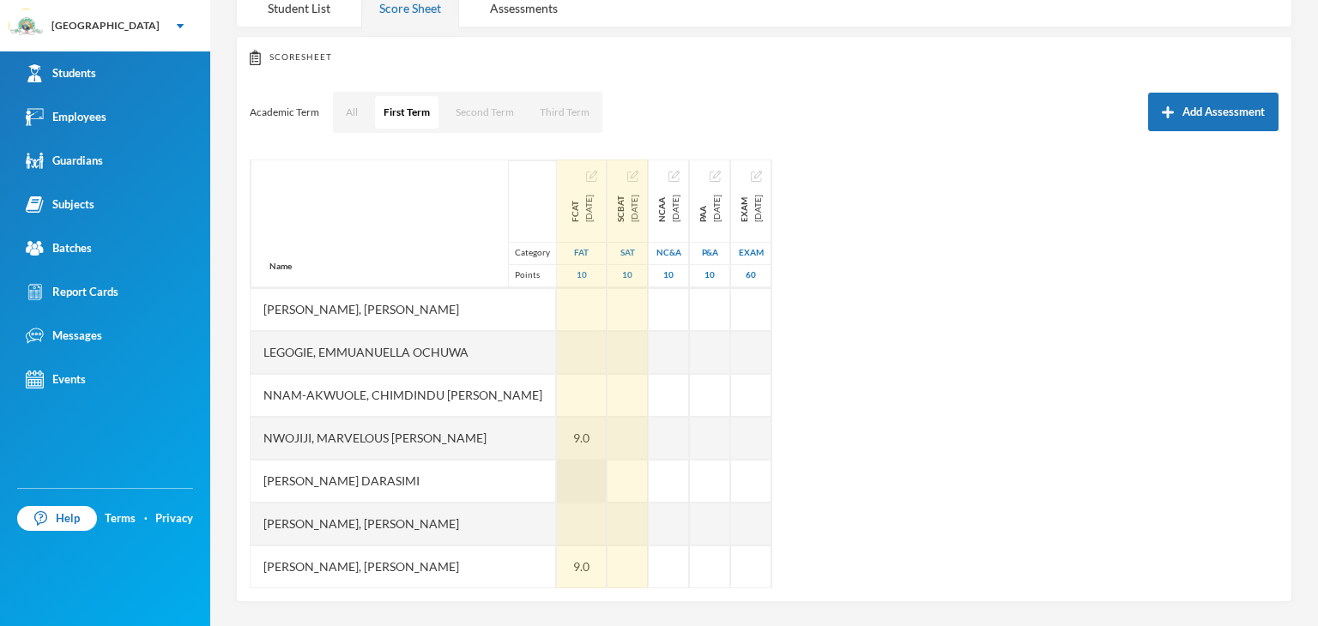
scroll to position [558, 0]
click at [557, 350] on div at bounding box center [582, 352] width 50 height 43
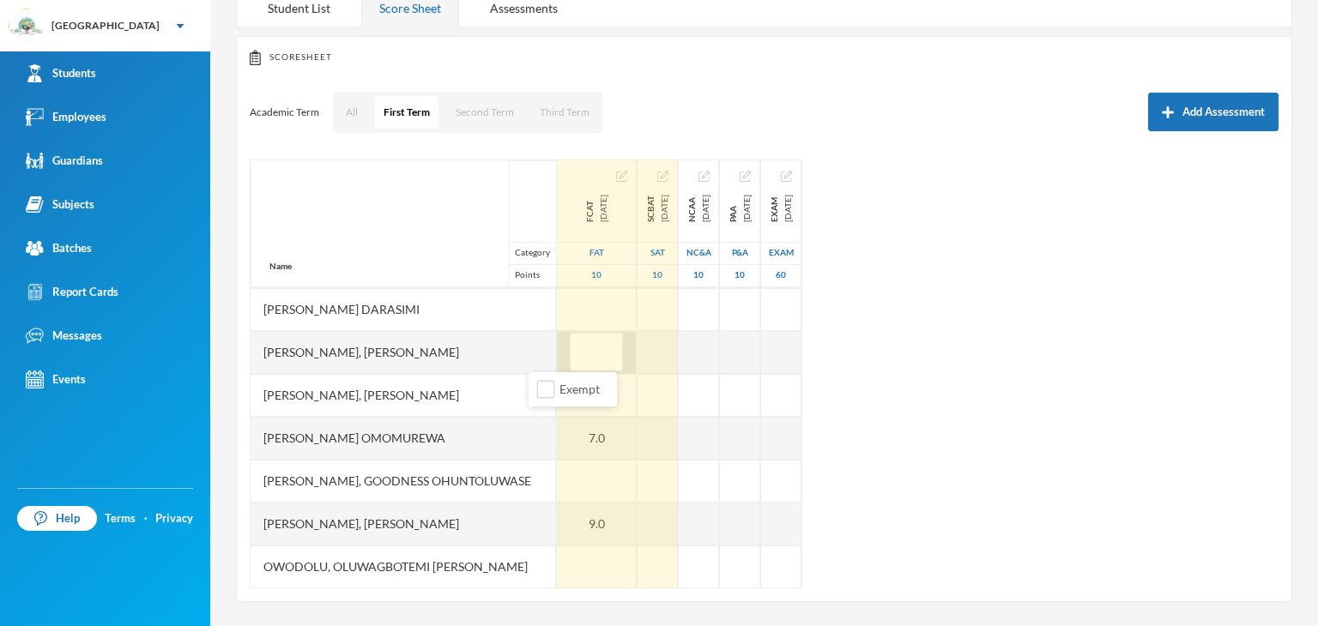
type input "9"
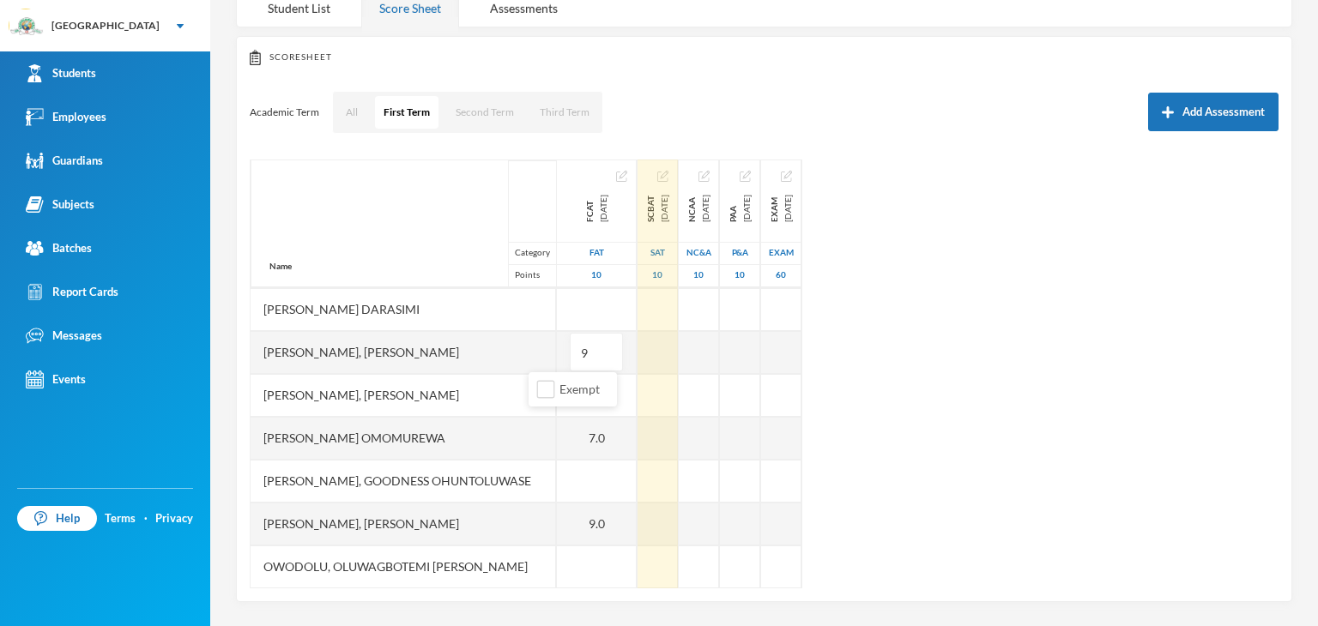
click at [981, 344] on div "Name Category Points [PERSON_NAME], [PERSON_NAME], [PERSON_NAME] Fikayomi [PERS…" at bounding box center [764, 374] width 1029 height 429
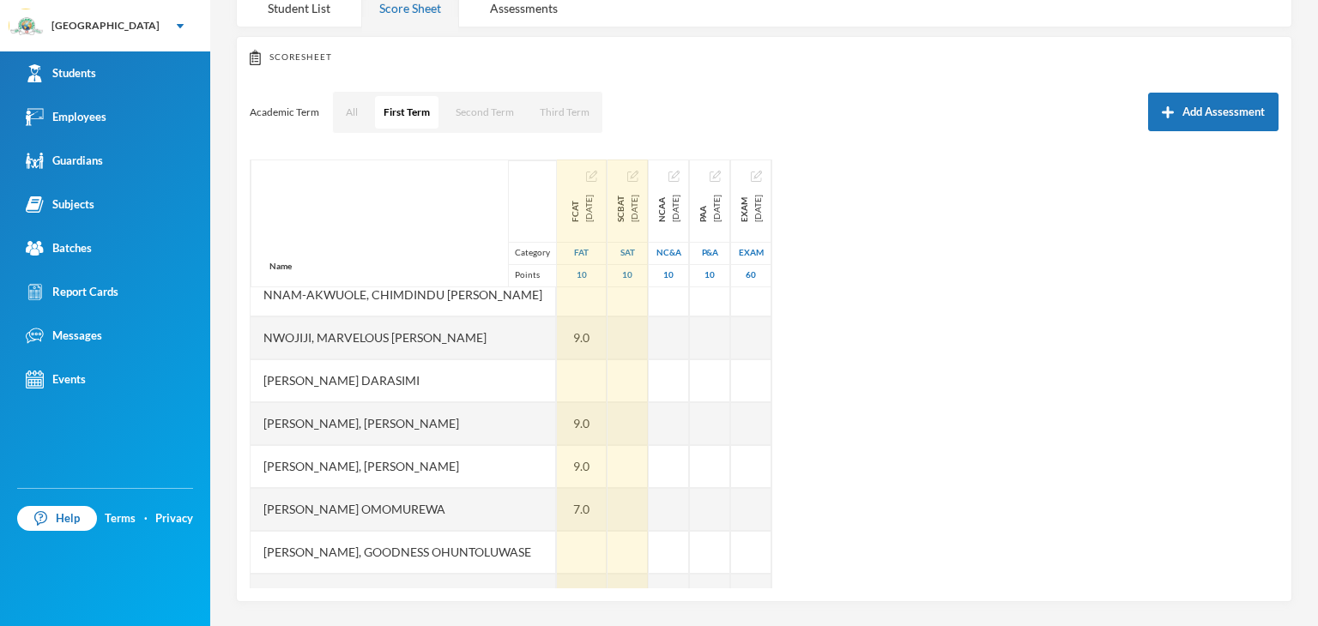
scroll to position [472, 0]
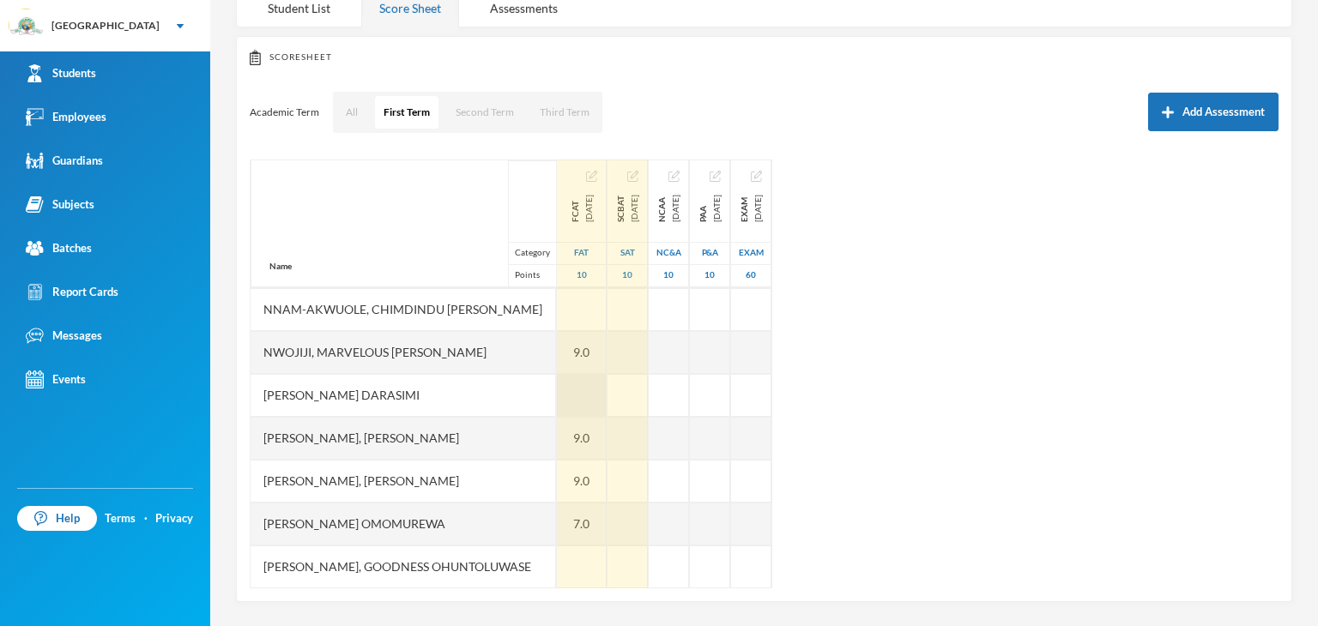
click at [557, 394] on div at bounding box center [582, 395] width 50 height 43
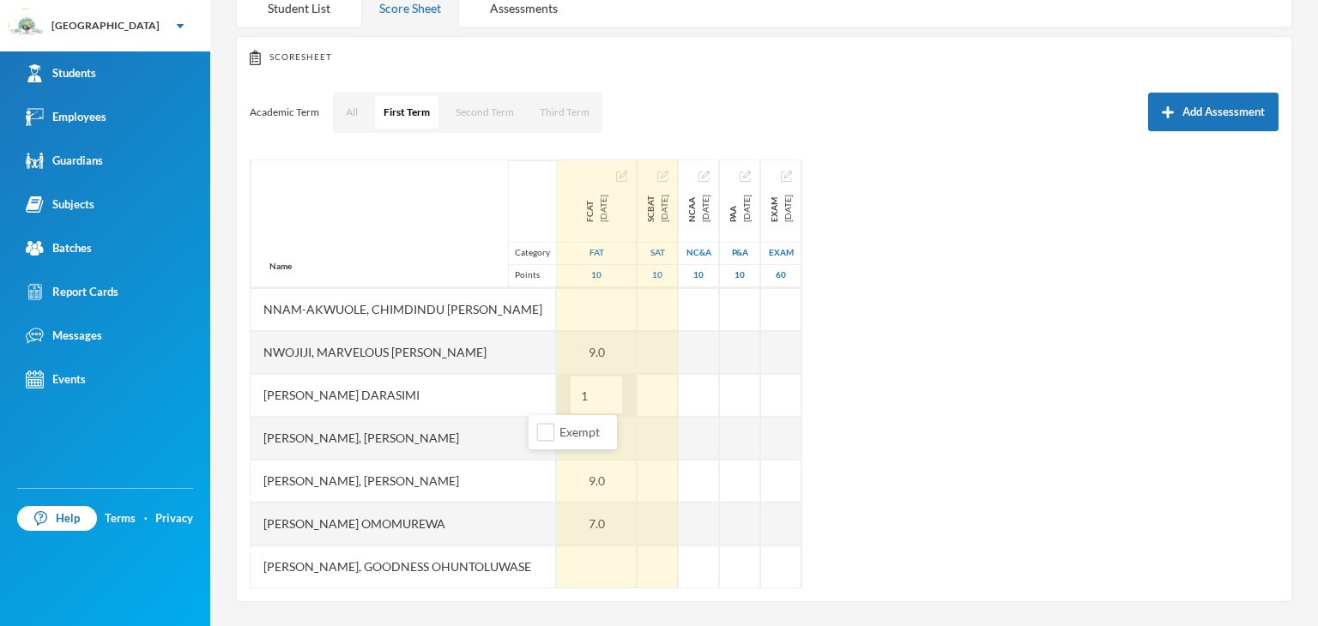
type input "10"
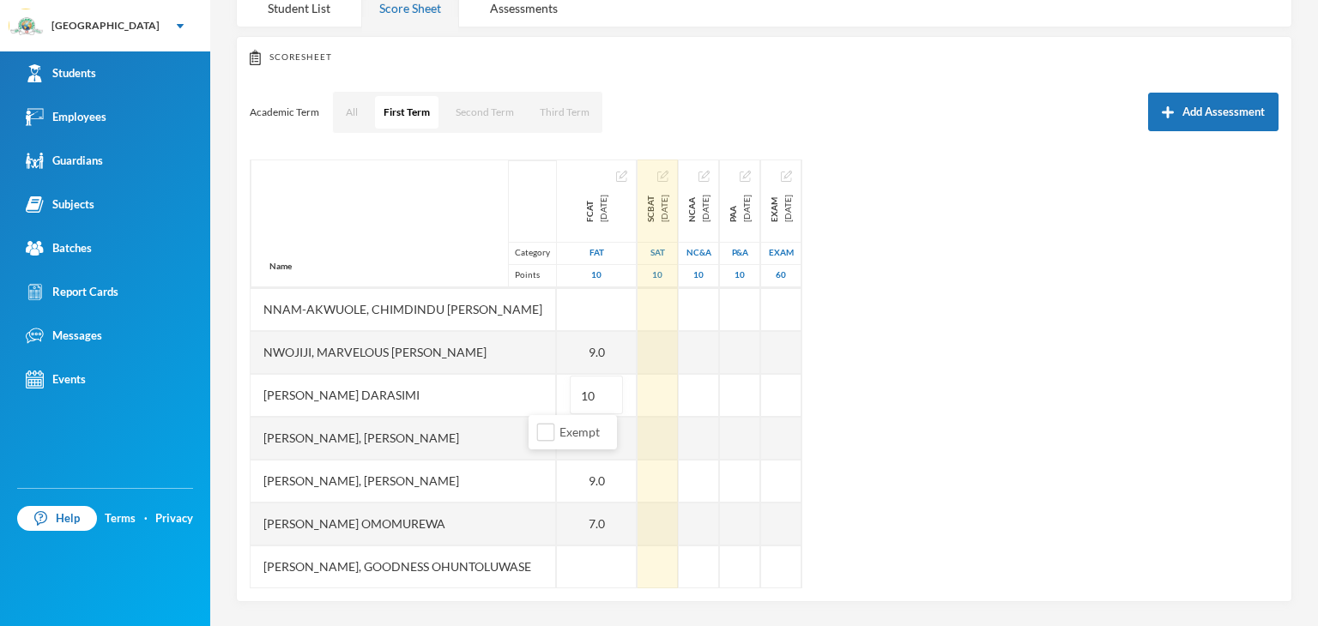
click at [968, 437] on div "Name Category Points [PERSON_NAME], [PERSON_NAME], [PERSON_NAME] Fikayomi [PERS…" at bounding box center [764, 374] width 1029 height 429
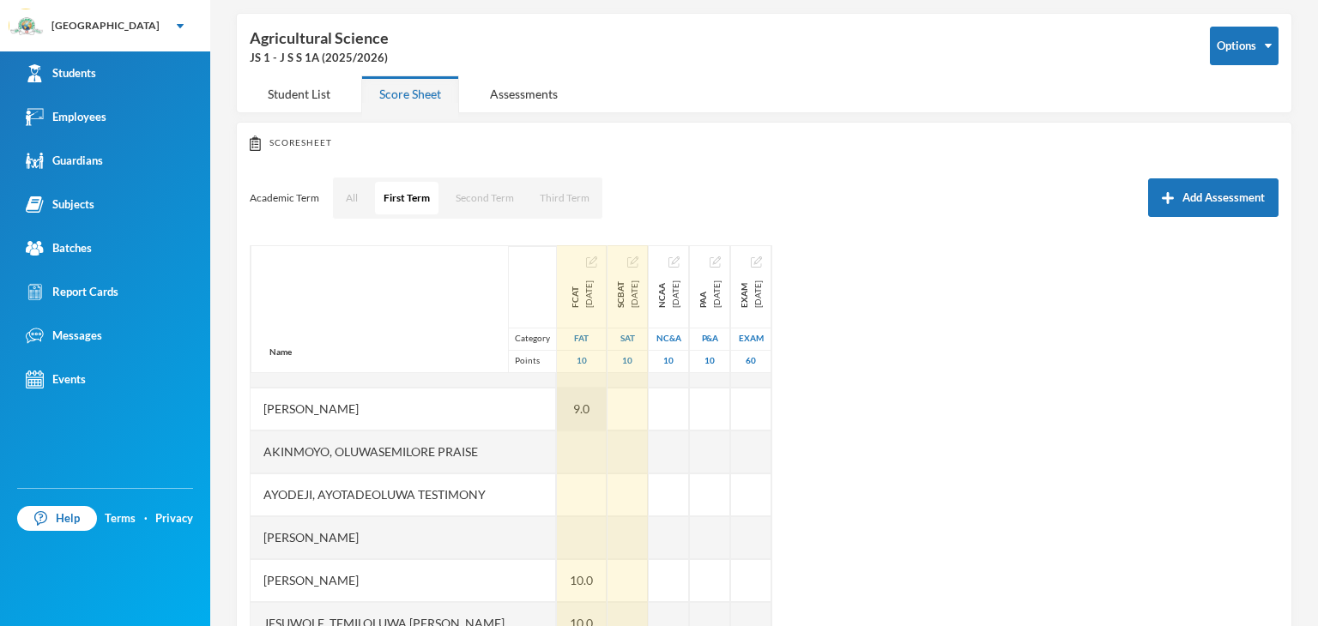
scroll to position [86, 0]
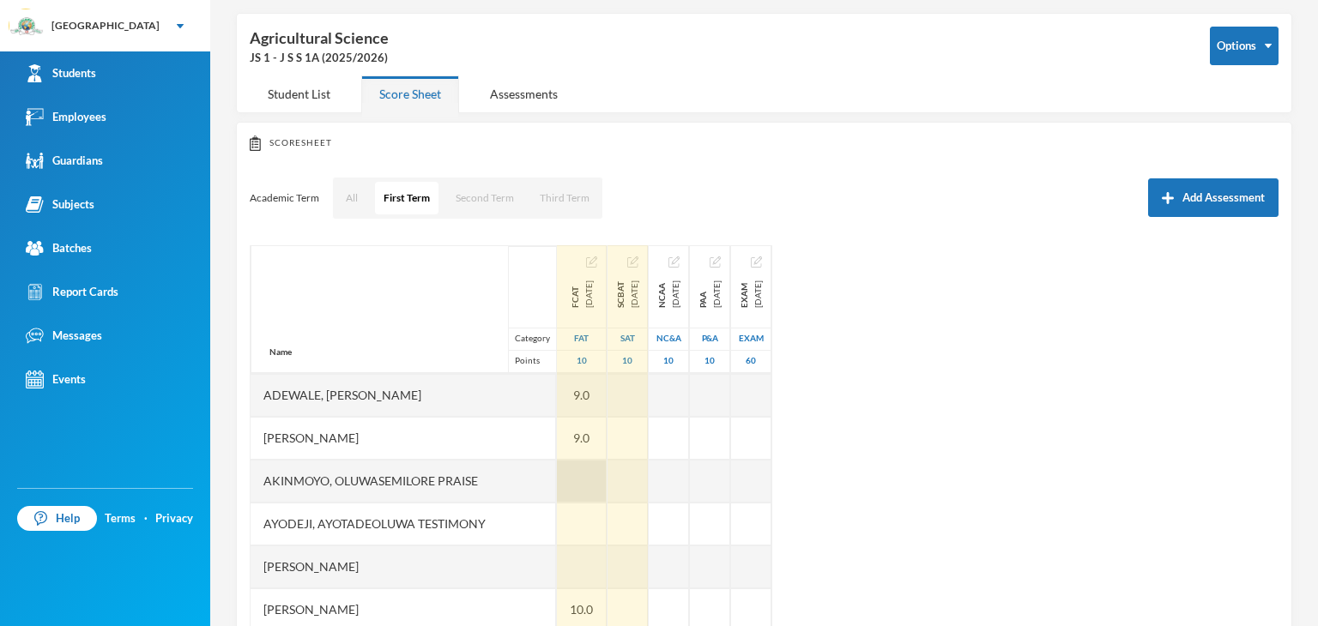
click at [557, 480] on div at bounding box center [582, 481] width 50 height 43
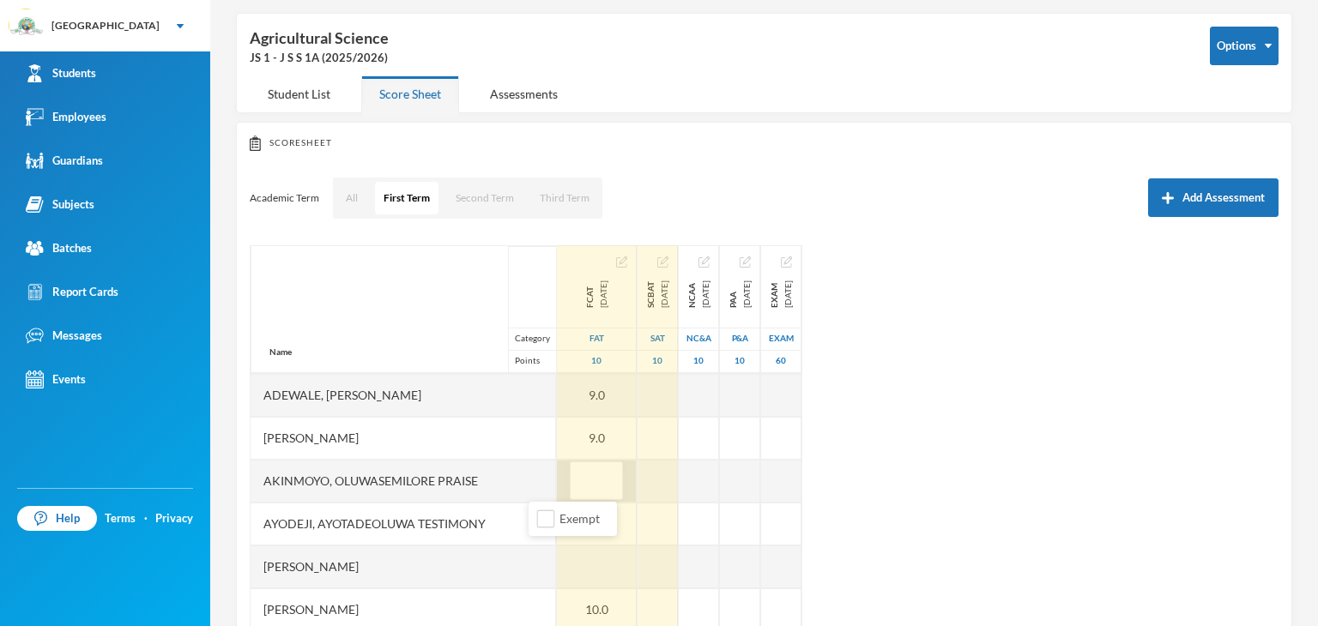
type input "0"
type input "7"
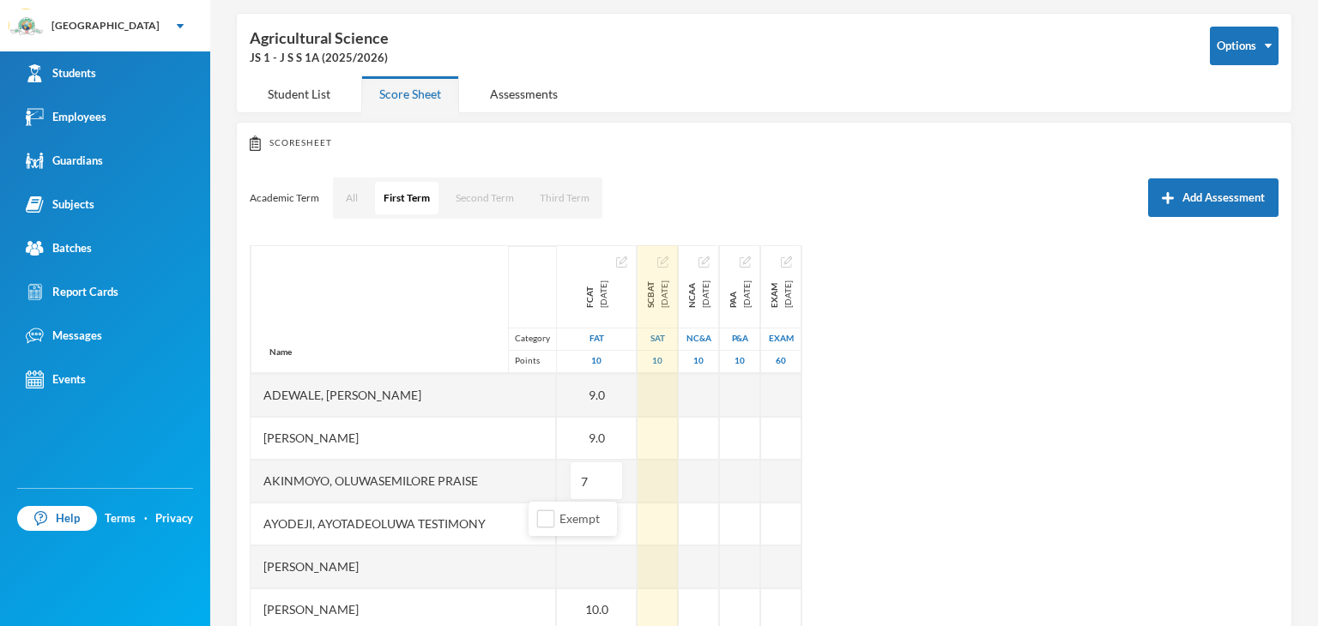
click at [996, 458] on div "Name Category Points [PERSON_NAME], [PERSON_NAME], [PERSON_NAME] Fikayomi [PERS…" at bounding box center [764, 459] width 1029 height 429
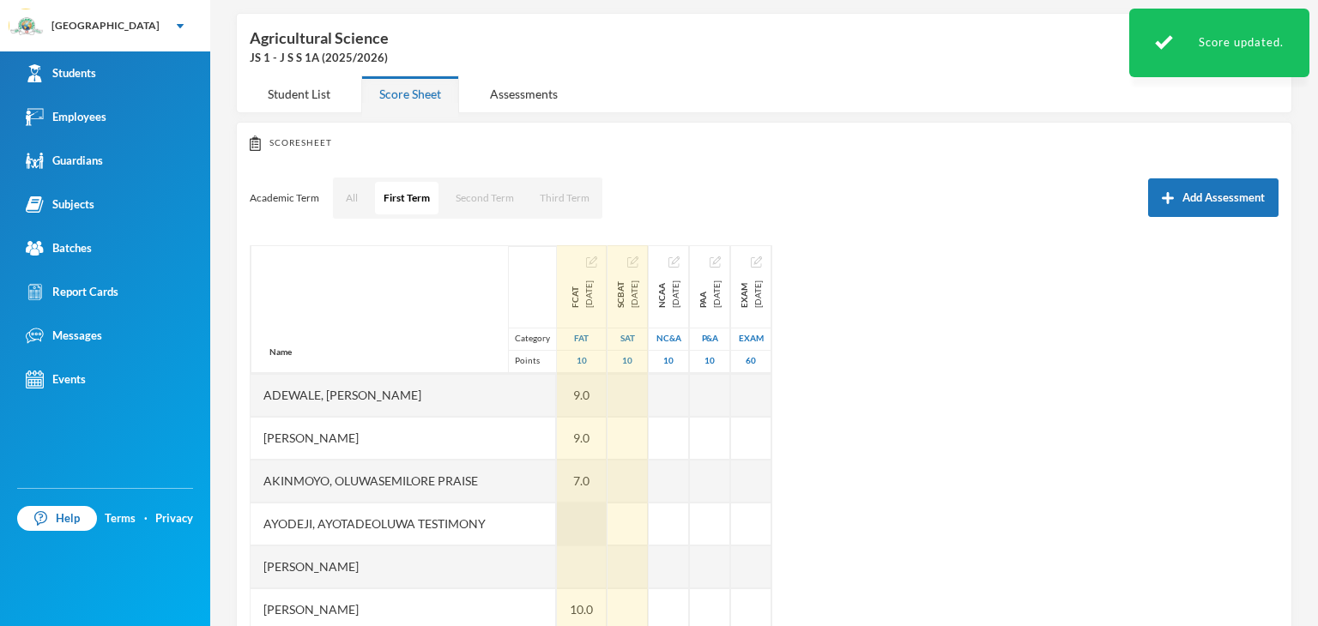
click at [557, 522] on div at bounding box center [582, 524] width 50 height 43
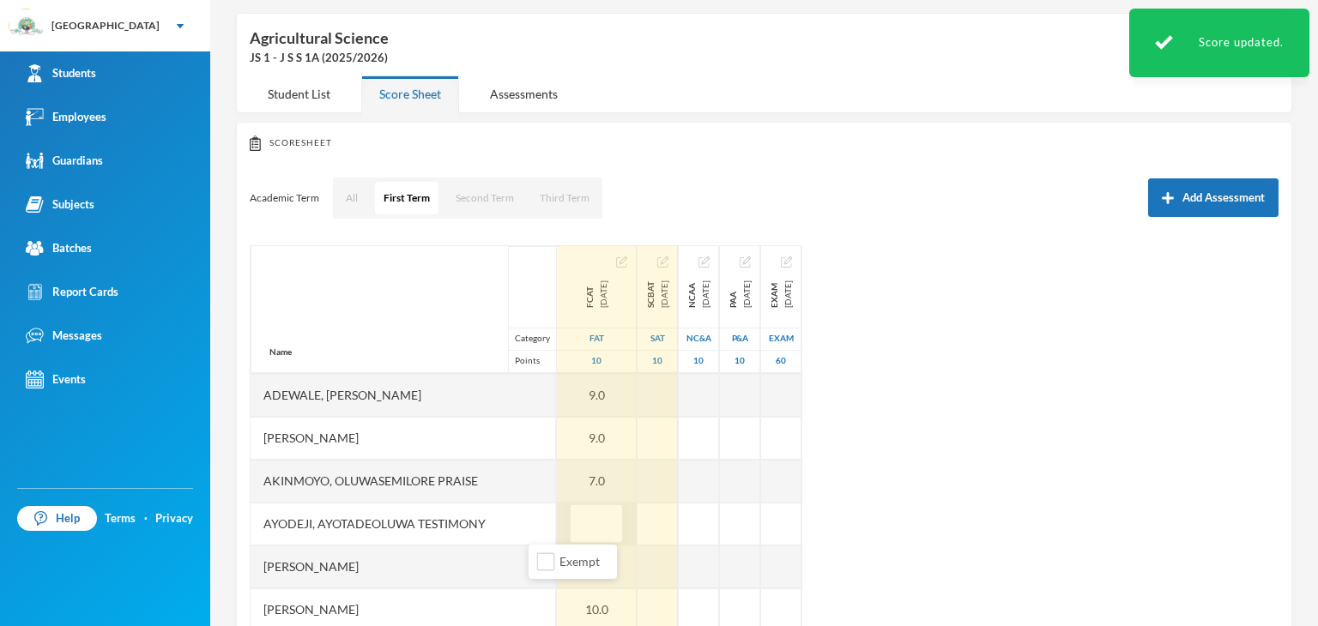
type input "8"
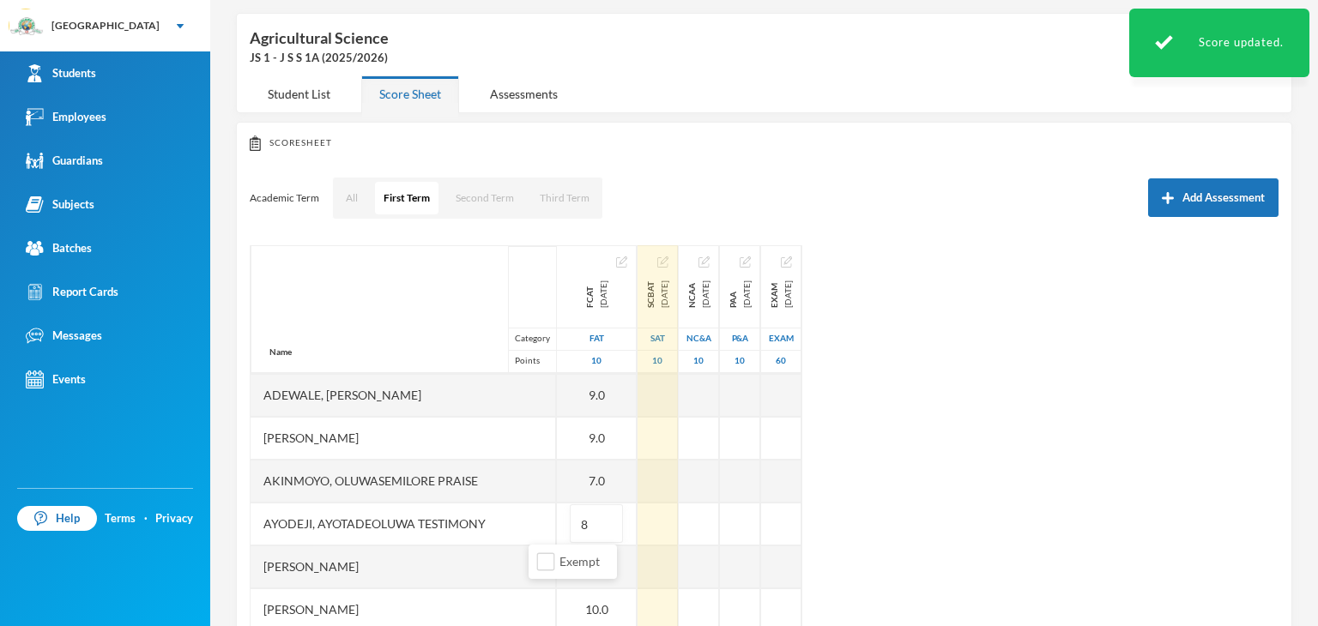
click at [1066, 502] on div "Name Category Points [PERSON_NAME], [PERSON_NAME], [PERSON_NAME] Fikayomi [PERS…" at bounding box center [764, 459] width 1029 height 429
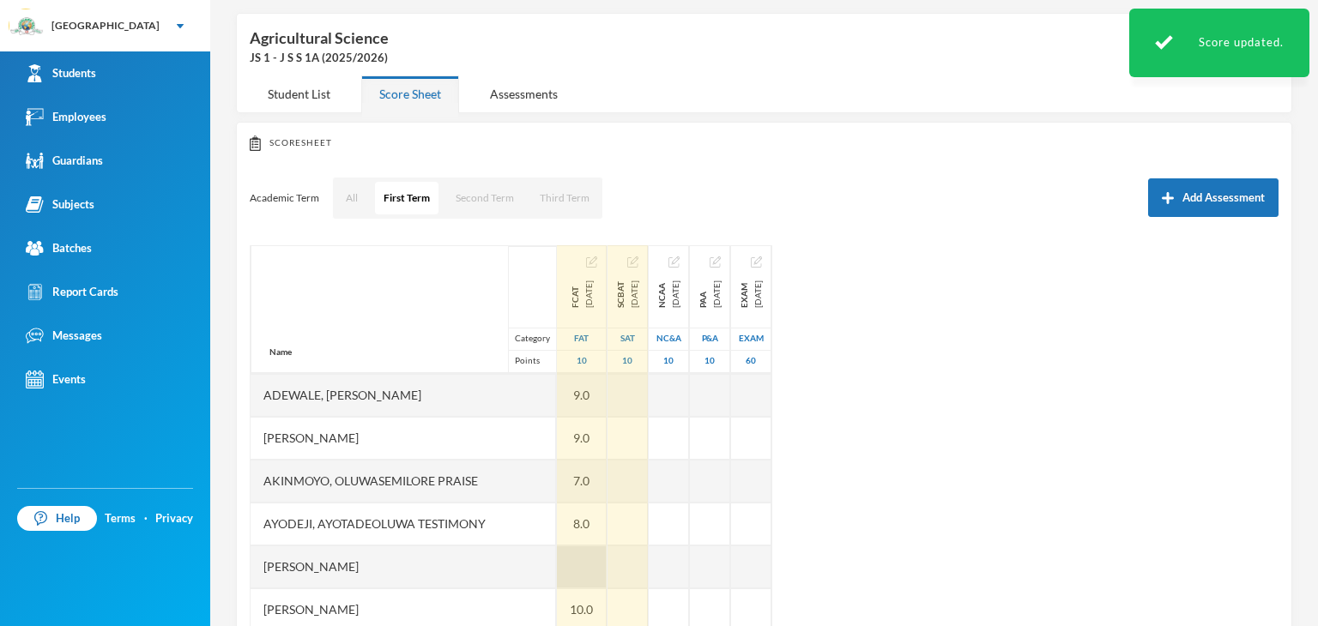
click at [557, 558] on div at bounding box center [582, 567] width 50 height 43
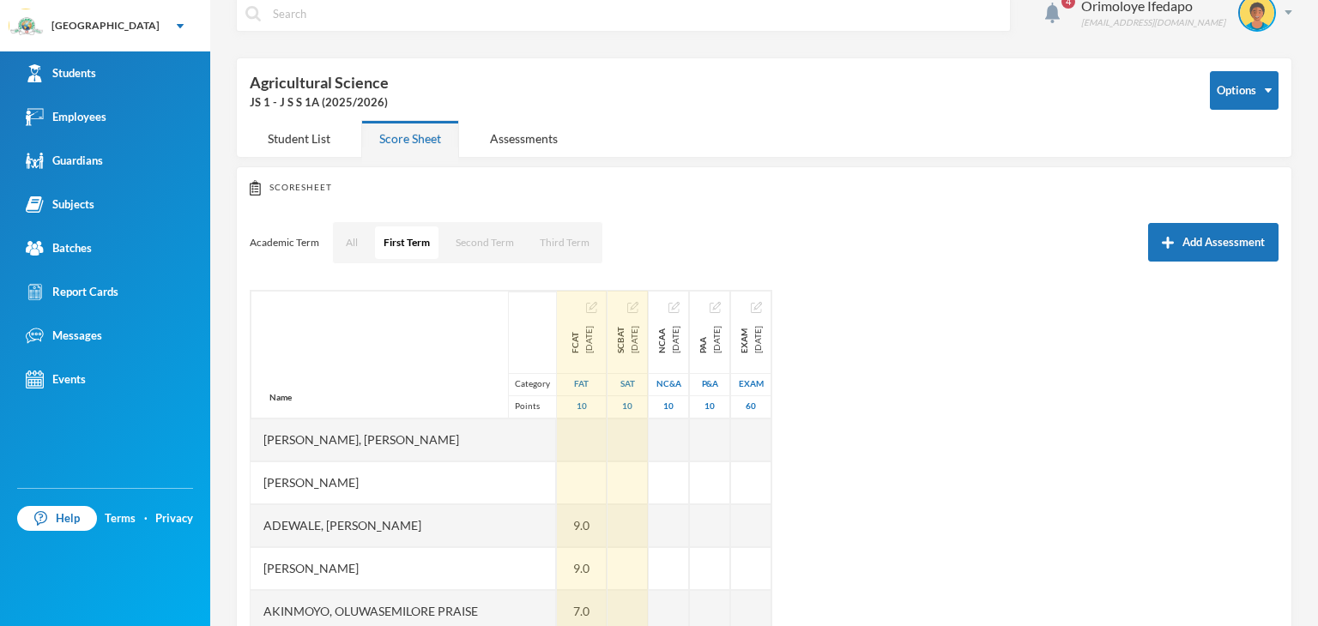
scroll to position [0, 0]
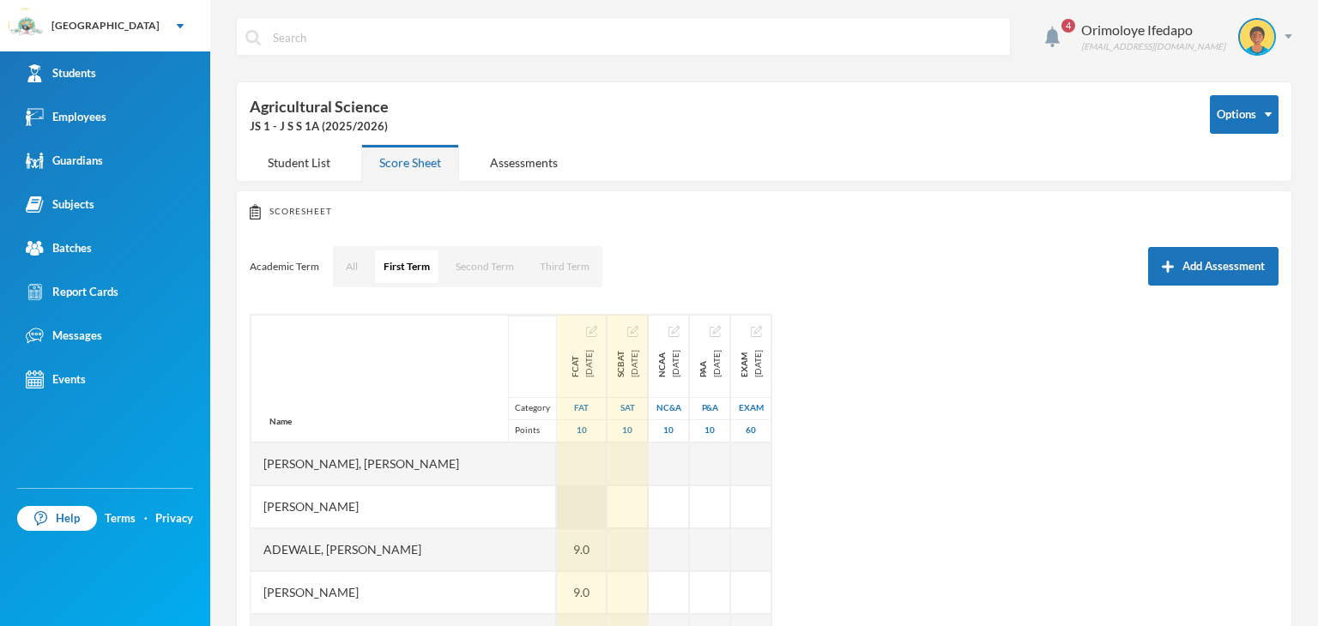
click at [557, 513] on div at bounding box center [582, 507] width 50 height 43
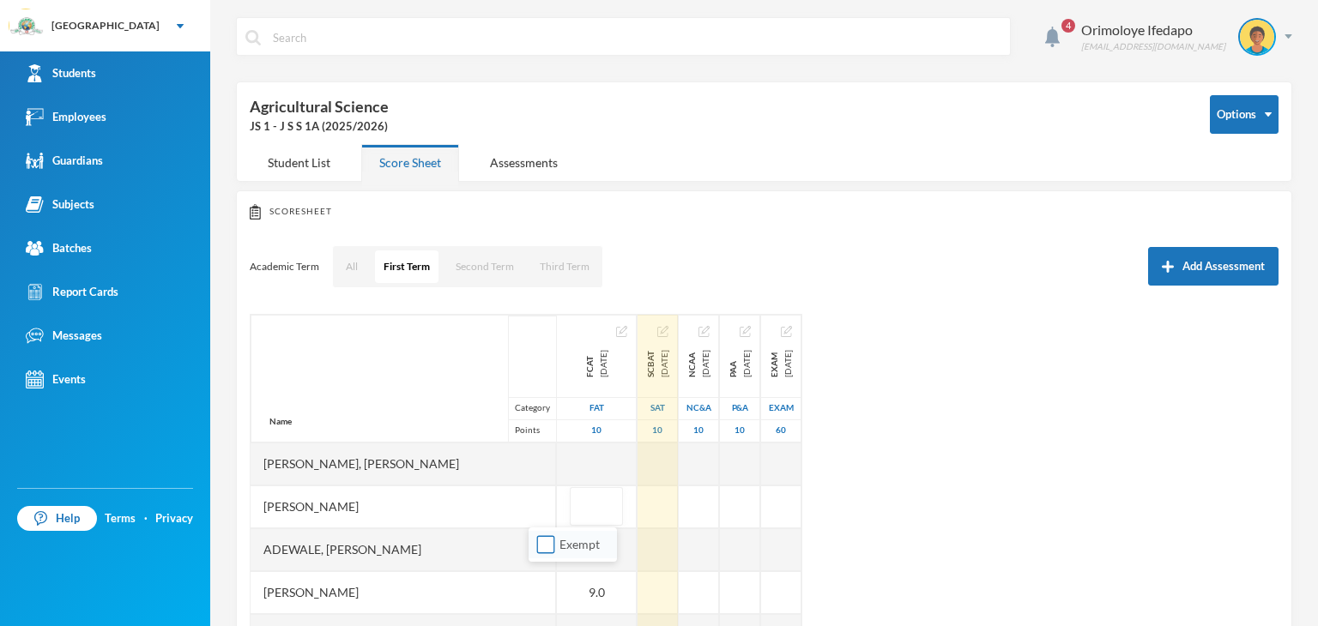
click at [542, 552] on input "Exempt" at bounding box center [546, 545] width 18 height 18
checkbox input "true"
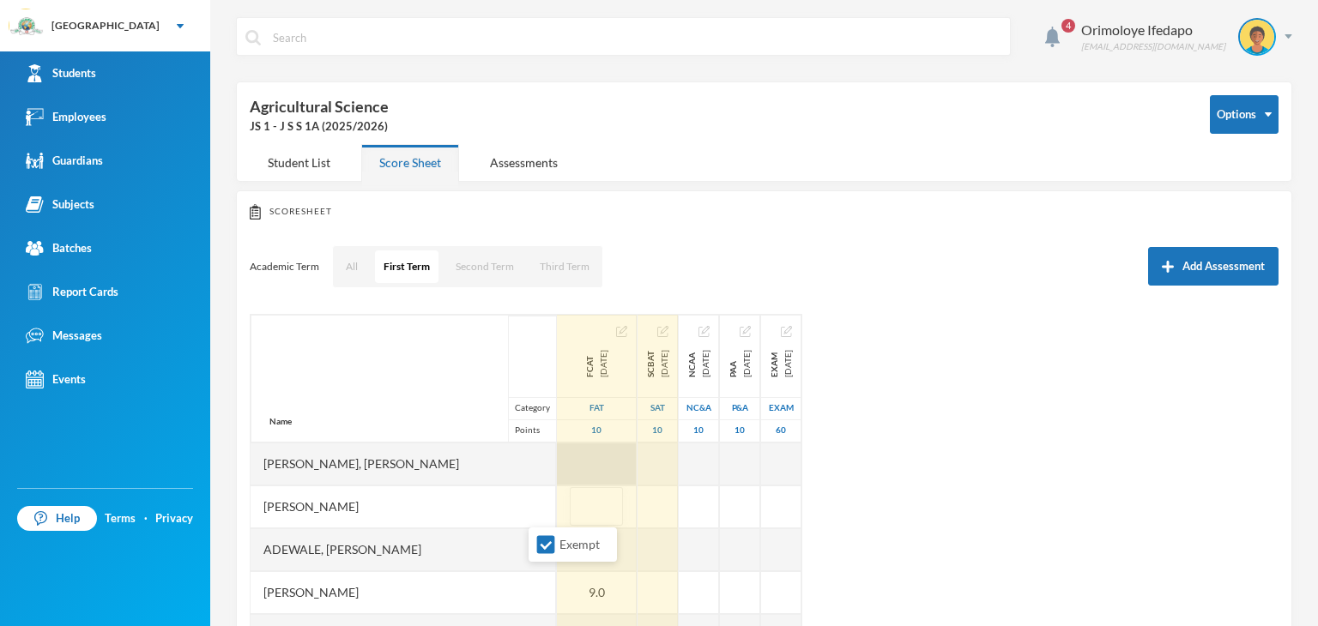
click at [557, 451] on div at bounding box center [597, 464] width 80 height 43
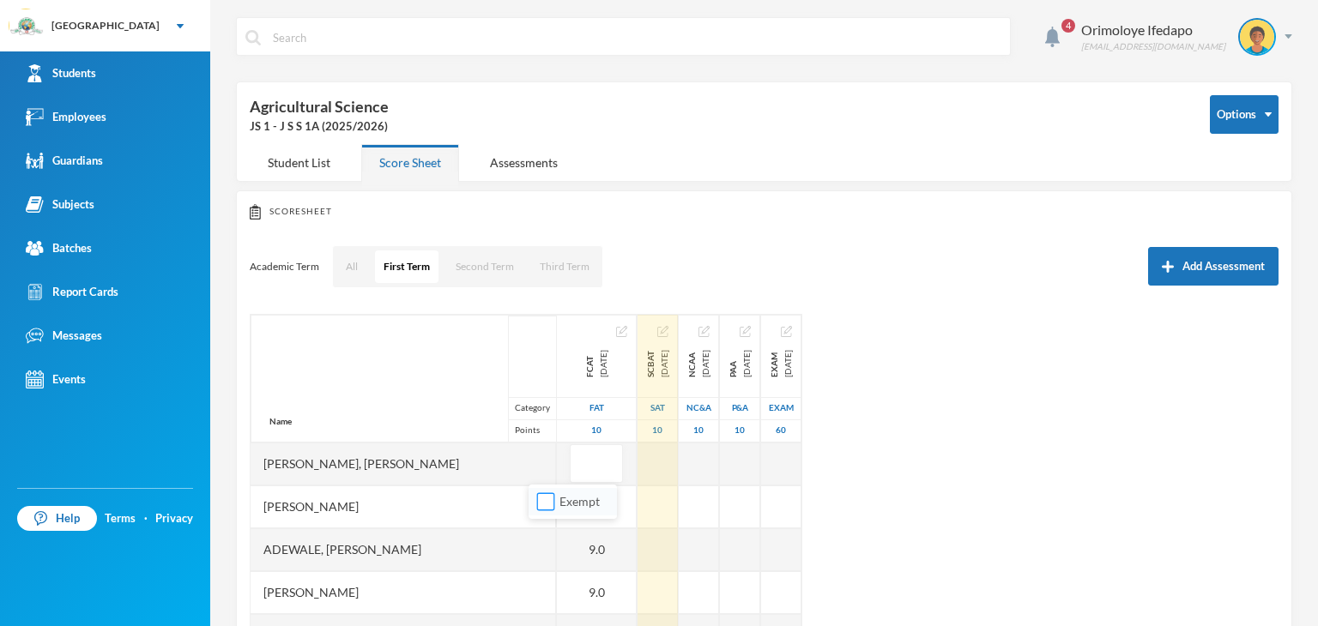
click at [549, 504] on input "Exempt" at bounding box center [546, 502] width 18 height 18
checkbox input "true"
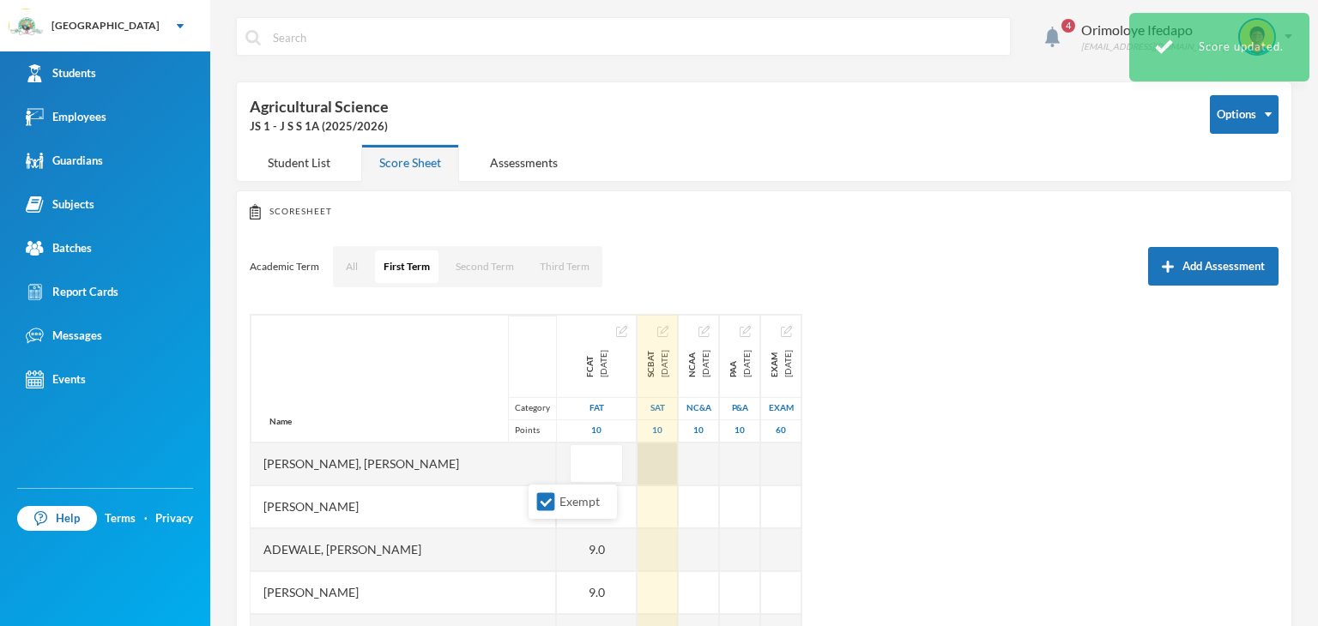
click at [637, 463] on div at bounding box center [657, 464] width 40 height 43
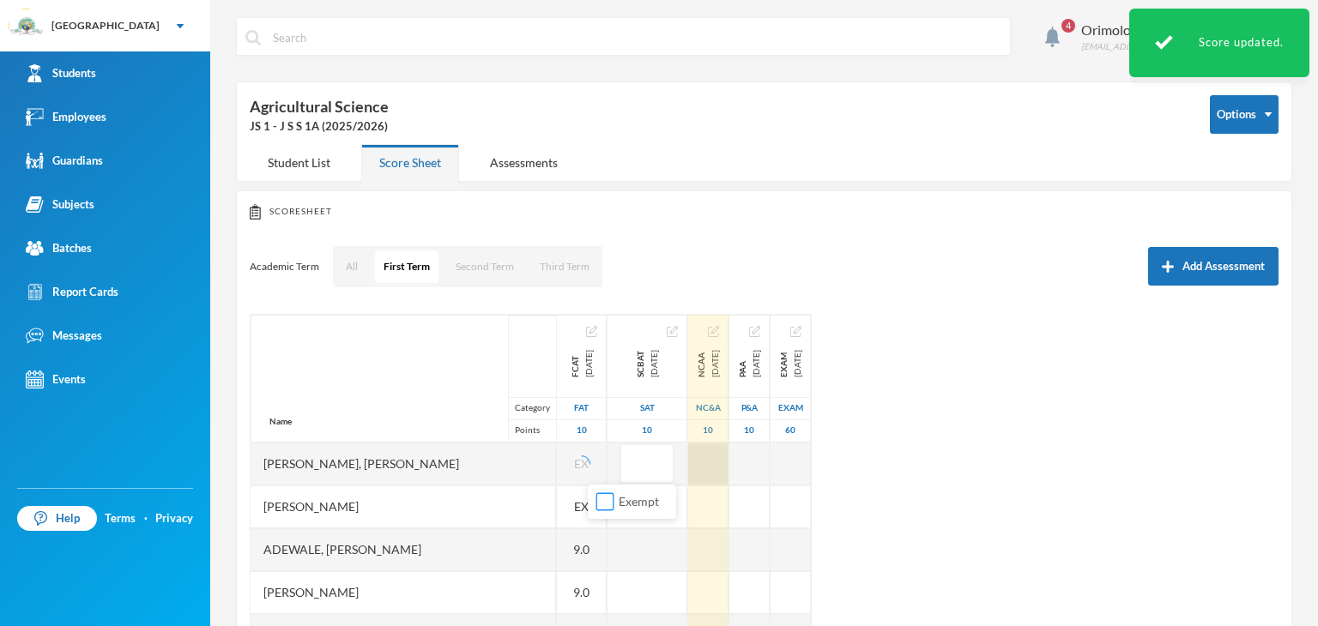
drag, startPoint x: 608, startPoint y: 498, endPoint x: 669, endPoint y: 472, distance: 66.5
click at [608, 499] on input "Exempt" at bounding box center [605, 502] width 18 height 18
checkbox input "true"
click at [688, 471] on div at bounding box center [708, 464] width 40 height 43
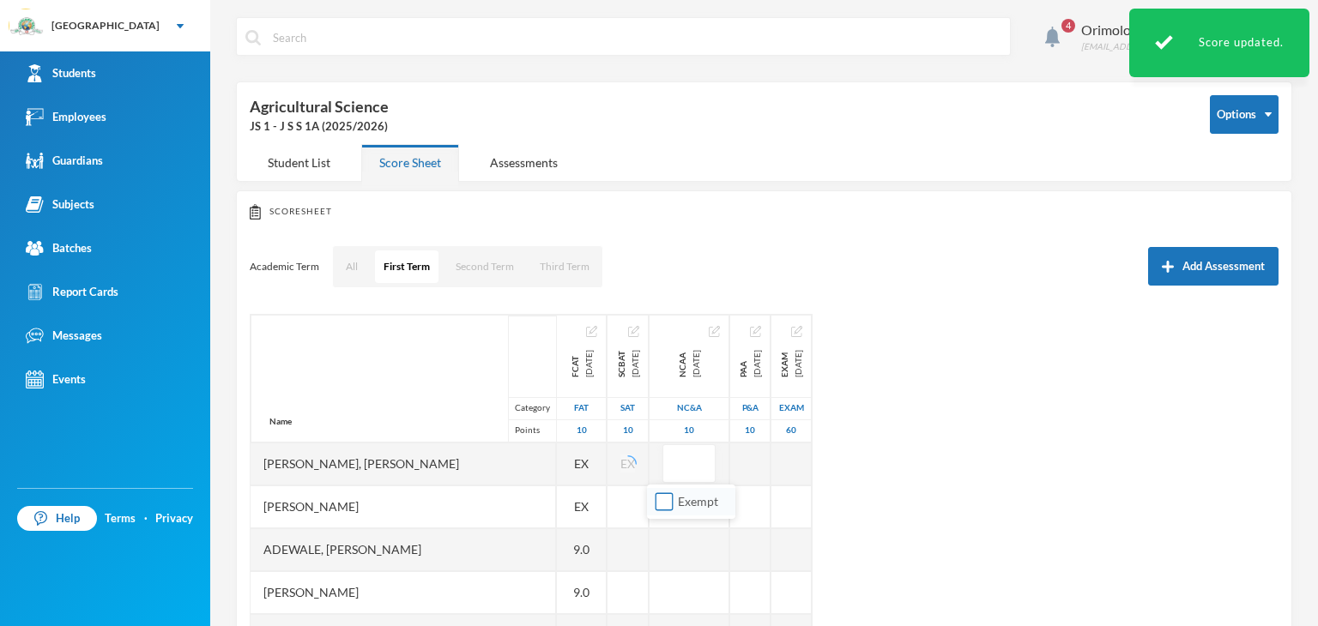
drag, startPoint x: 662, startPoint y: 505, endPoint x: 700, endPoint y: 471, distance: 51.0
click at [665, 505] on input "Exempt" at bounding box center [664, 502] width 18 height 18
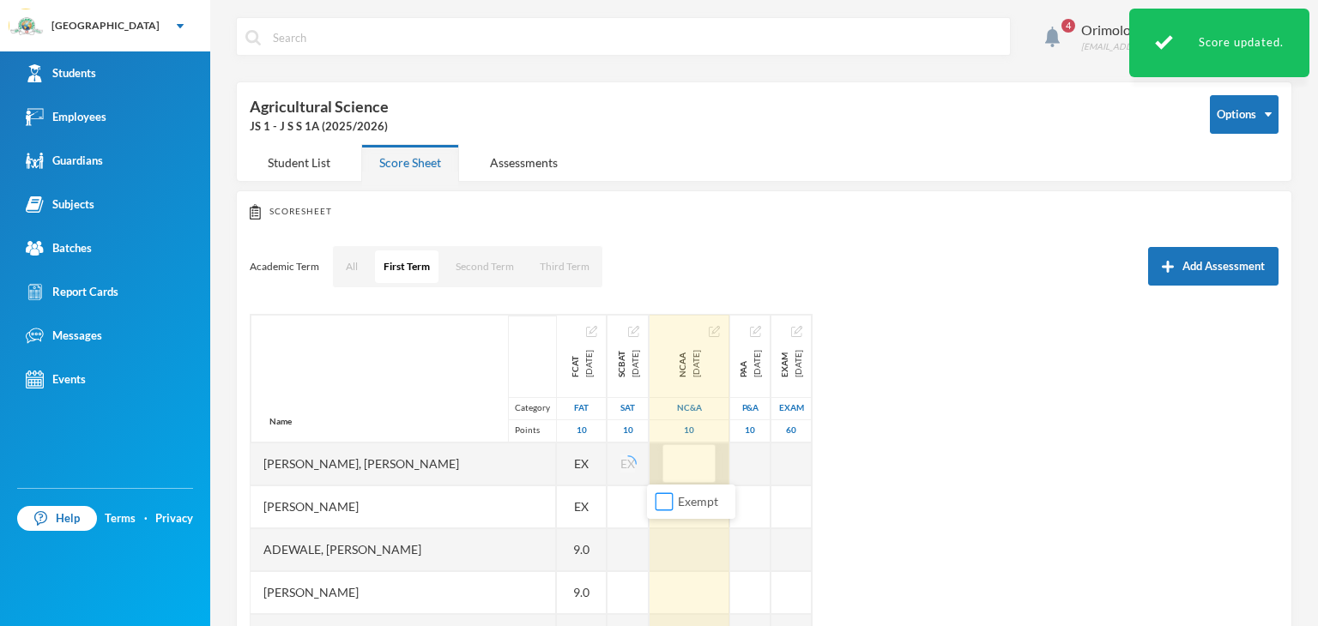
checkbox input "true"
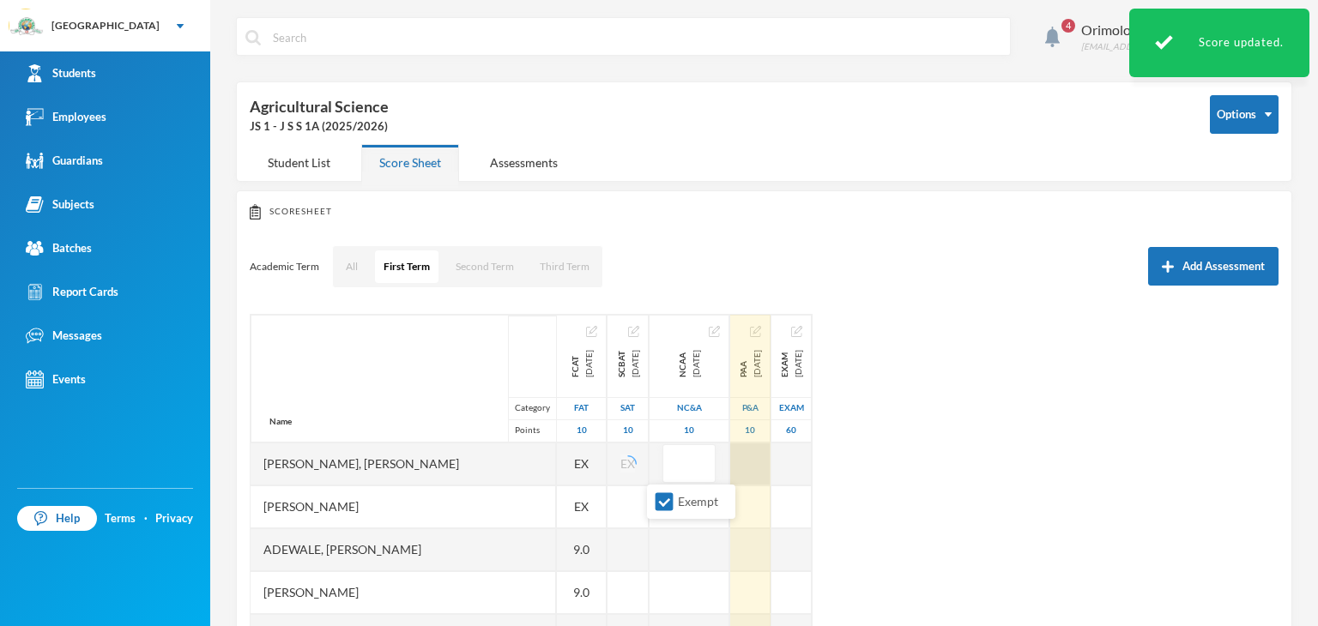
click at [734, 455] on div at bounding box center [750, 464] width 40 height 43
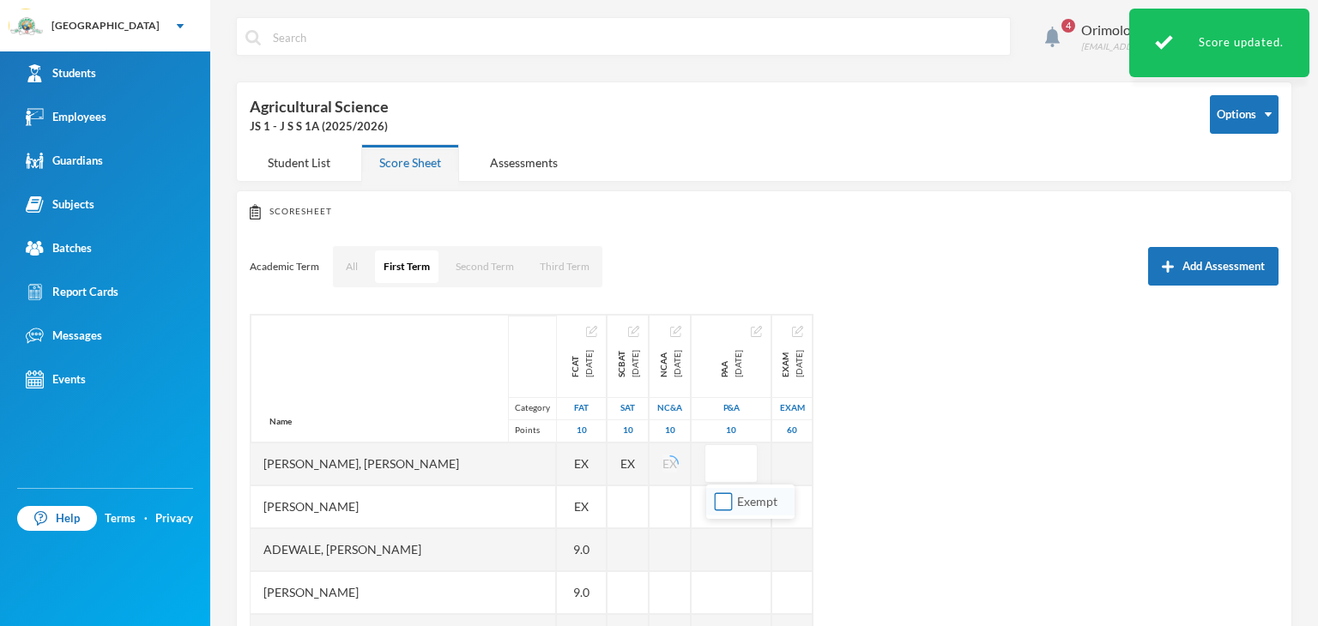
click at [720, 497] on input "Exempt" at bounding box center [724, 502] width 18 height 18
checkbox input "true"
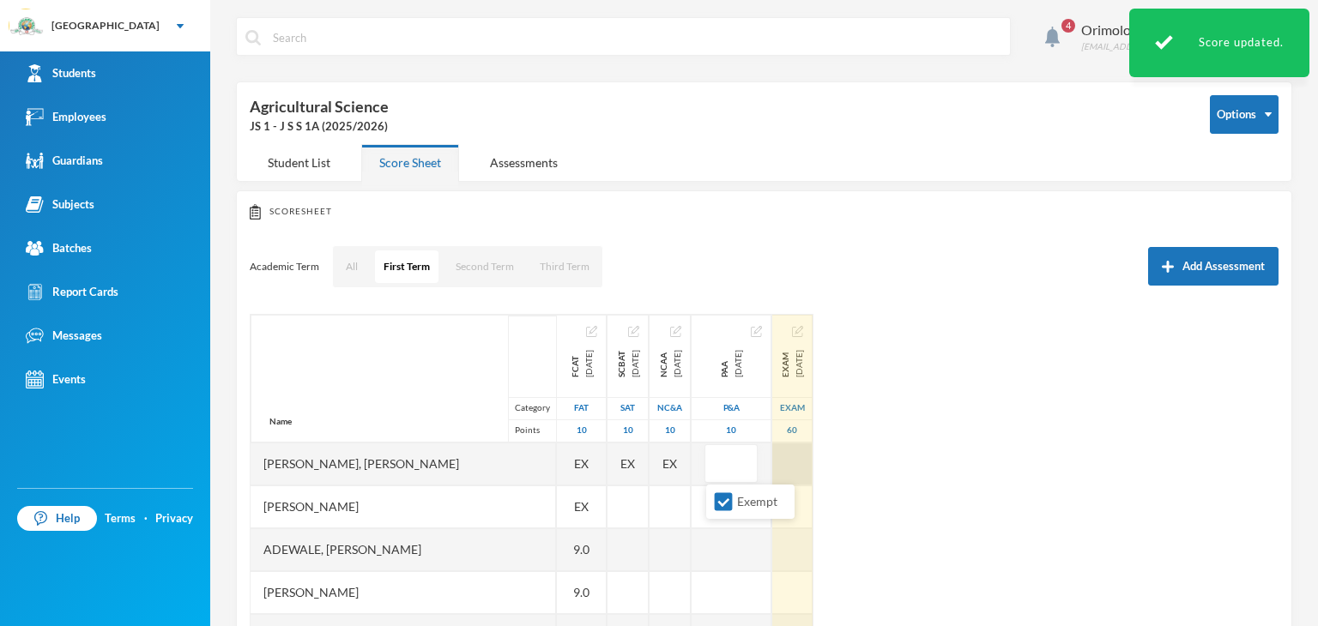
click at [807, 473] on div at bounding box center [792, 464] width 40 height 43
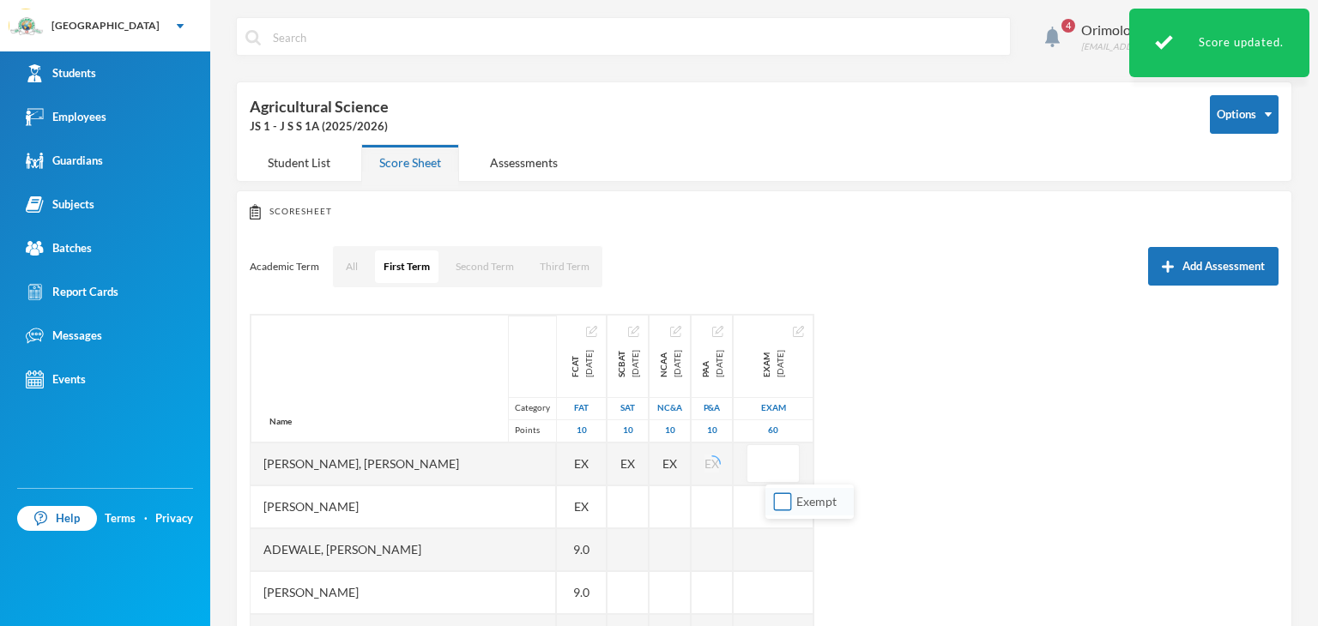
click at [789, 508] on input "Exempt" at bounding box center [783, 502] width 18 height 18
checkbox input "true"
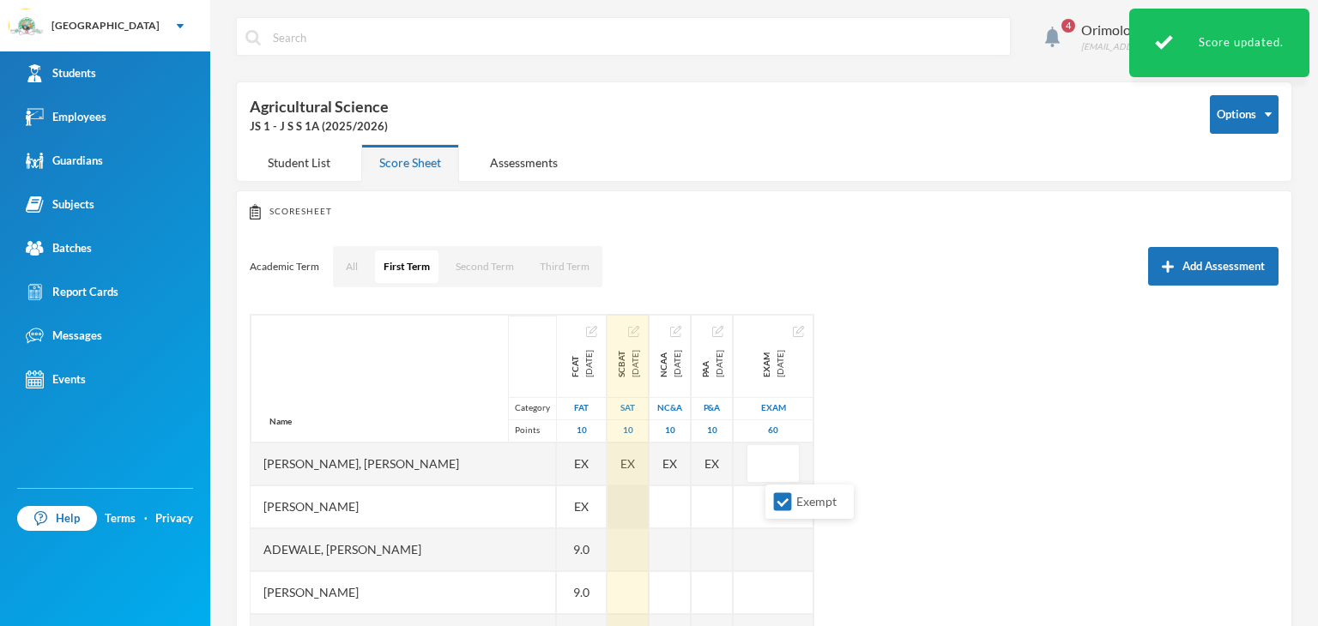
click at [607, 515] on div at bounding box center [627, 507] width 41 height 43
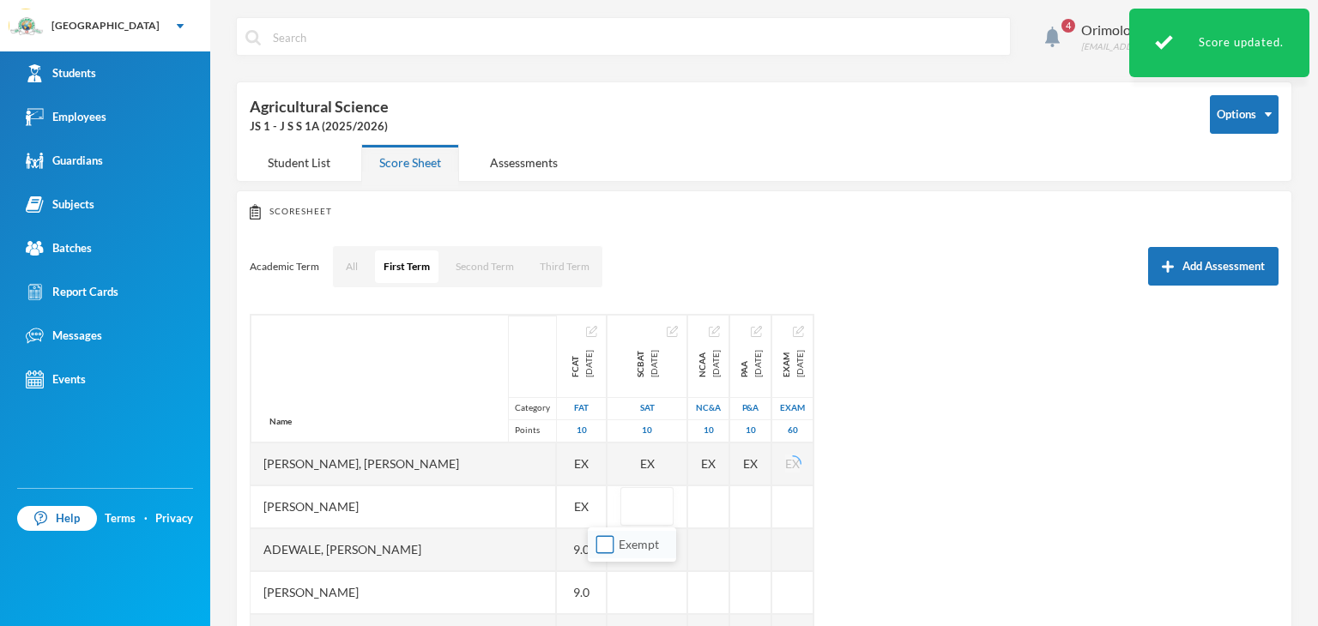
drag, startPoint x: 606, startPoint y: 540, endPoint x: 625, endPoint y: 540, distance: 19.7
click at [607, 540] on input "Exempt" at bounding box center [605, 545] width 18 height 18
checkbox input "true"
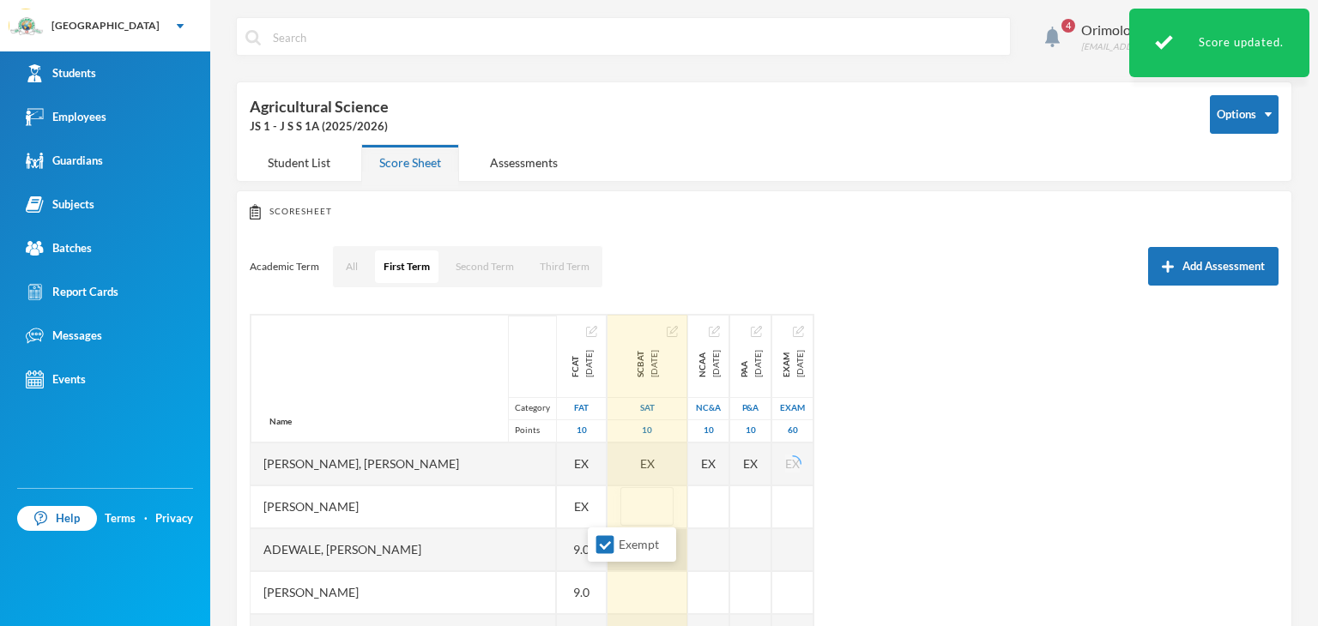
click at [688, 512] on div at bounding box center [708, 507] width 41 height 43
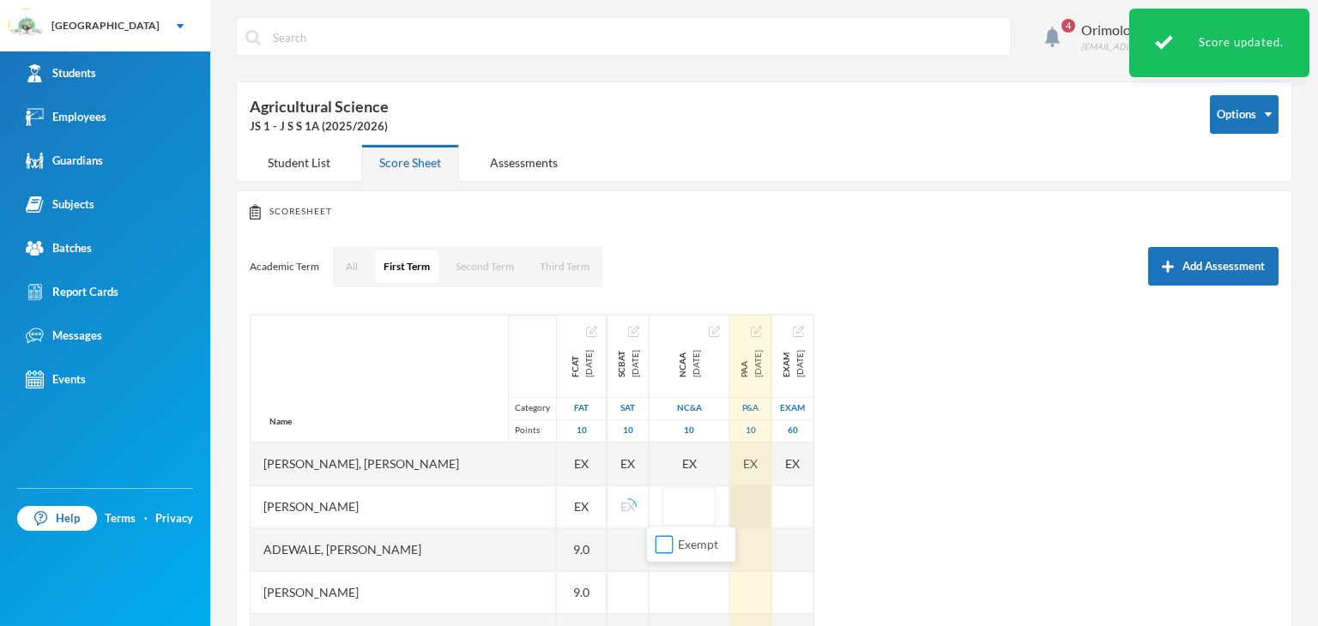
click at [658, 541] on input "Exempt" at bounding box center [664, 545] width 18 height 18
checkbox input "true"
click at [745, 513] on div at bounding box center [750, 507] width 41 height 43
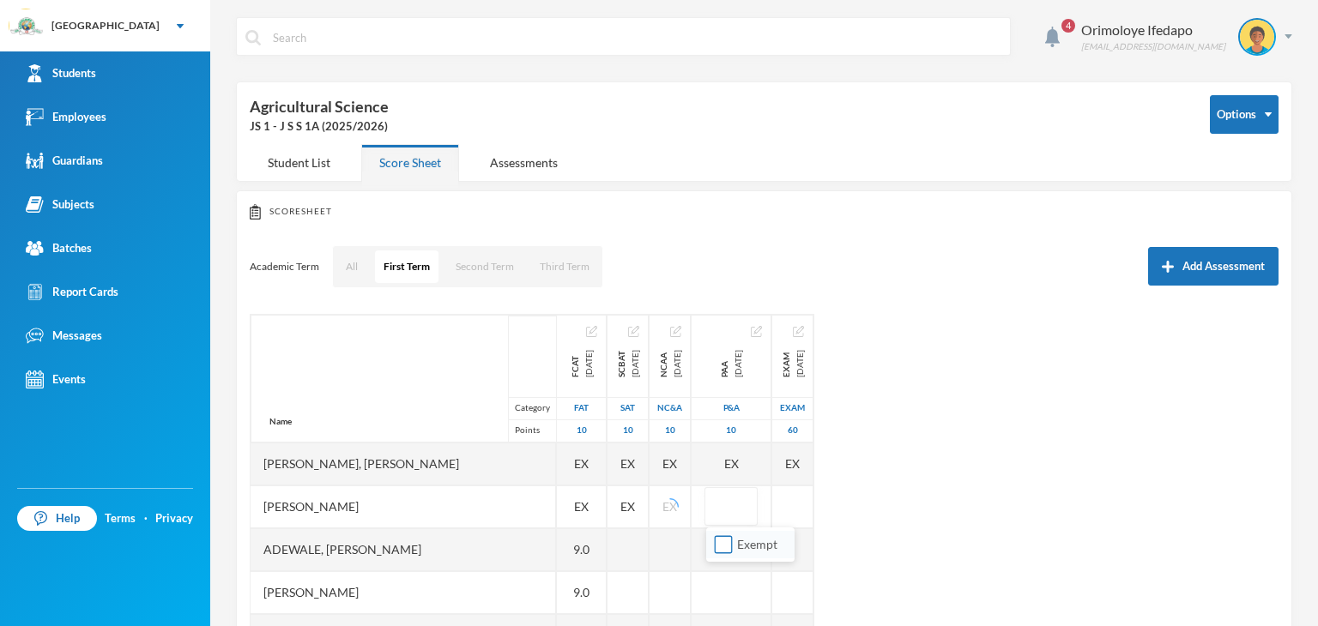
drag, startPoint x: 719, startPoint y: 545, endPoint x: 785, endPoint y: 517, distance: 71.5
click at [721, 545] on input "Exempt" at bounding box center [724, 545] width 18 height 18
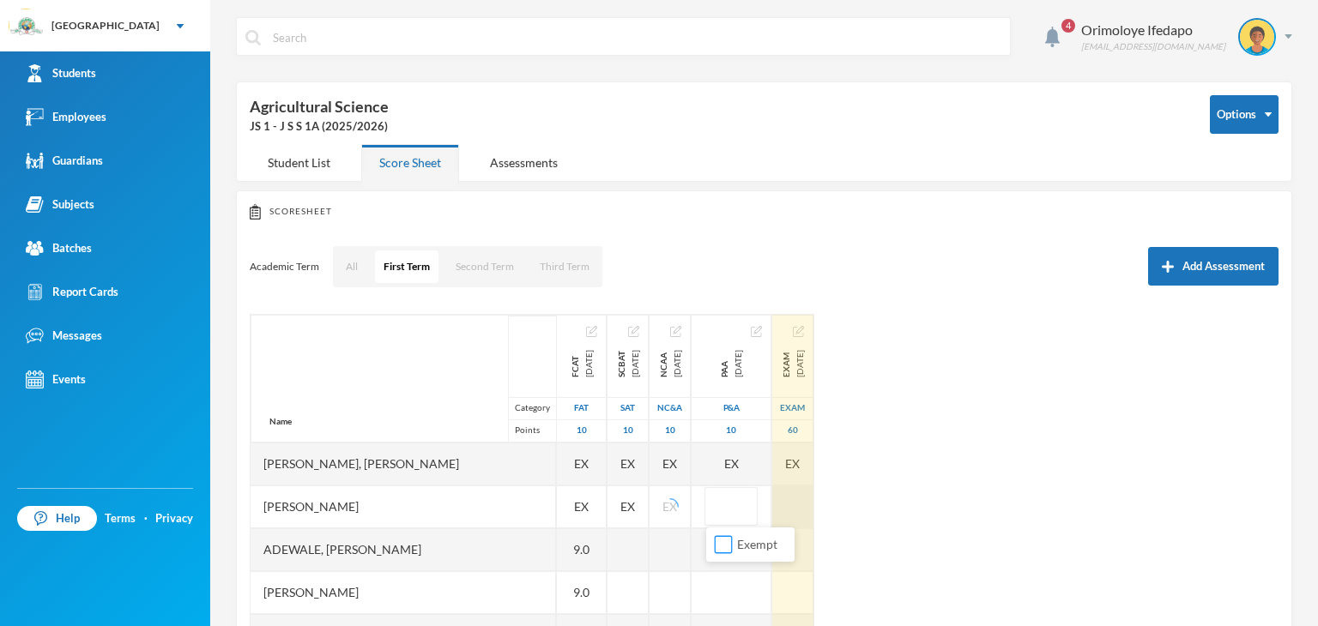
checkbox input "true"
click at [800, 509] on div at bounding box center [792, 507] width 41 height 43
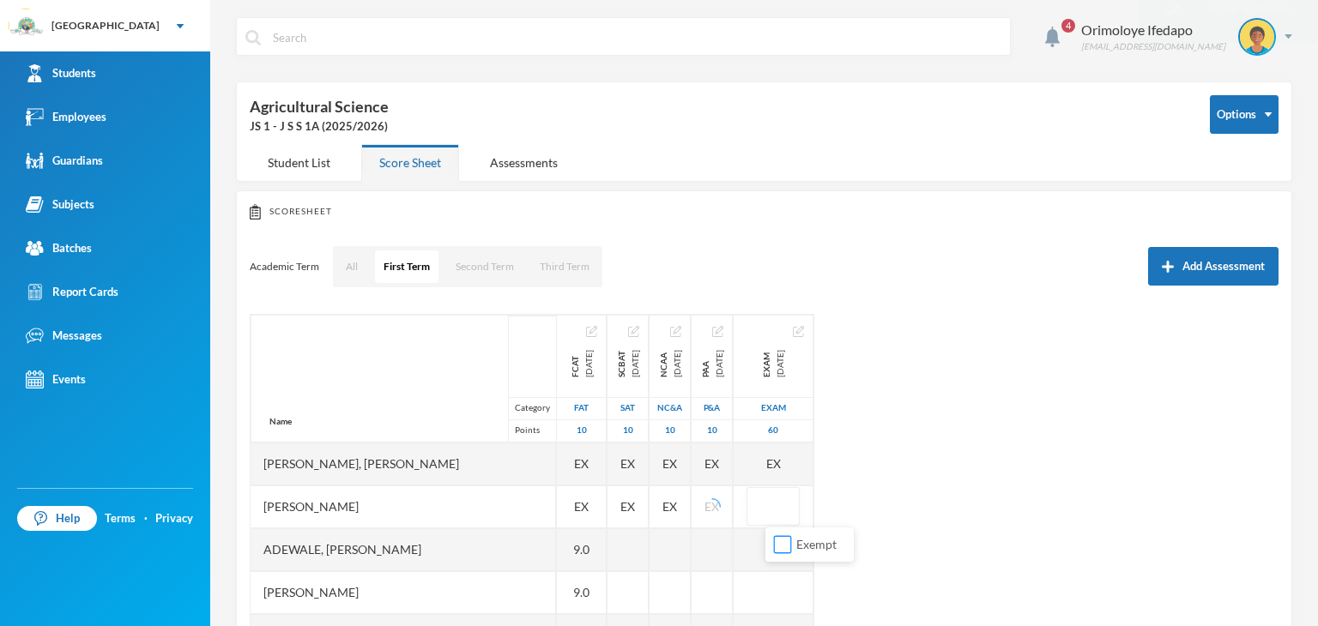
click at [782, 542] on input "Exempt" at bounding box center [783, 545] width 18 height 18
checkbox input "true"
click at [918, 523] on div "Name Category Points [PERSON_NAME], [PERSON_NAME], [PERSON_NAME] Fikayomi [PERS…" at bounding box center [764, 528] width 1029 height 429
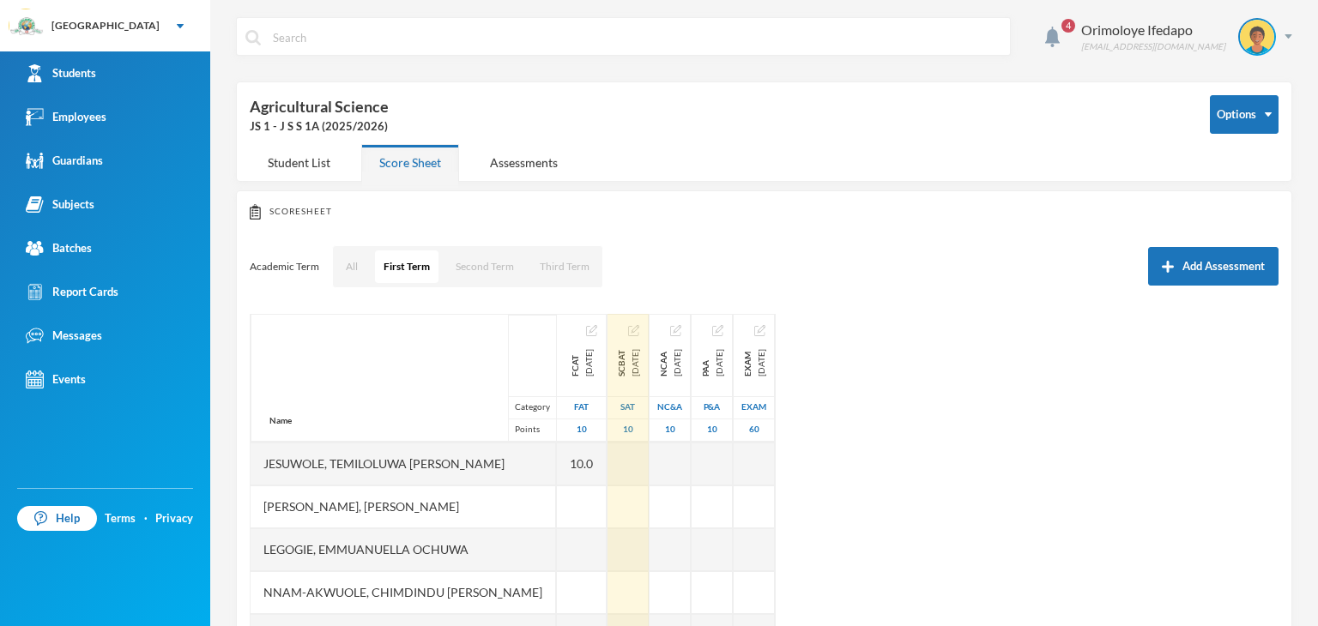
scroll to position [172, 0]
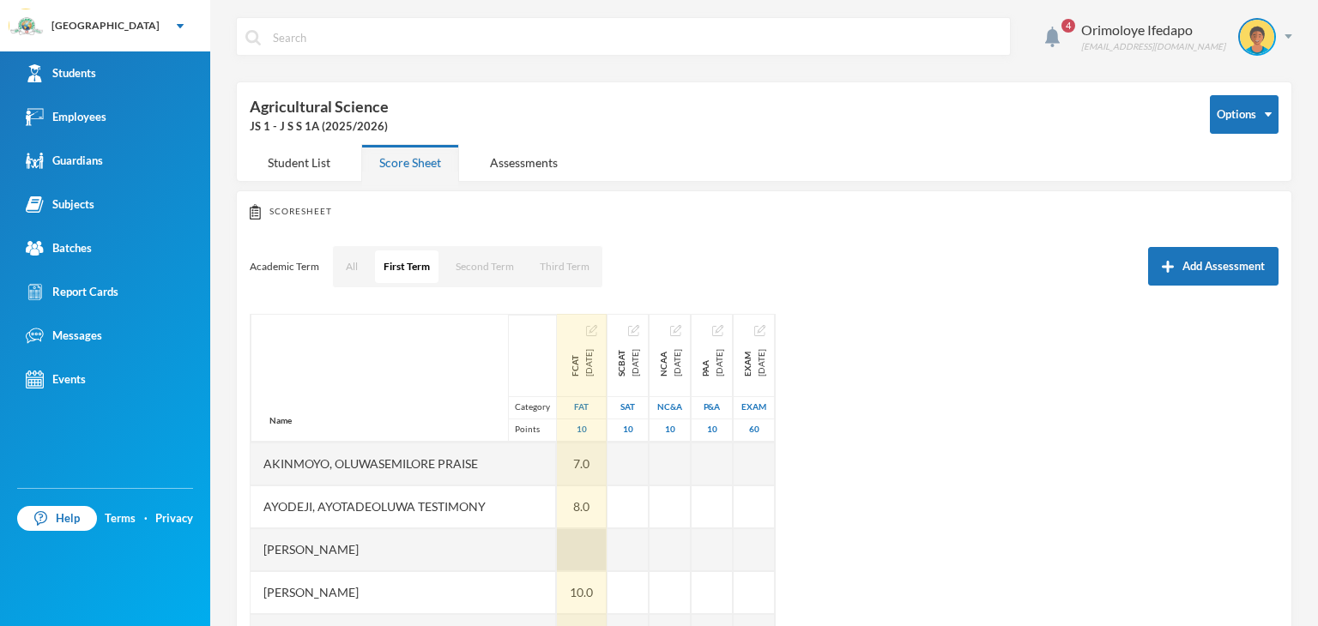
click at [557, 552] on div at bounding box center [582, 549] width 50 height 43
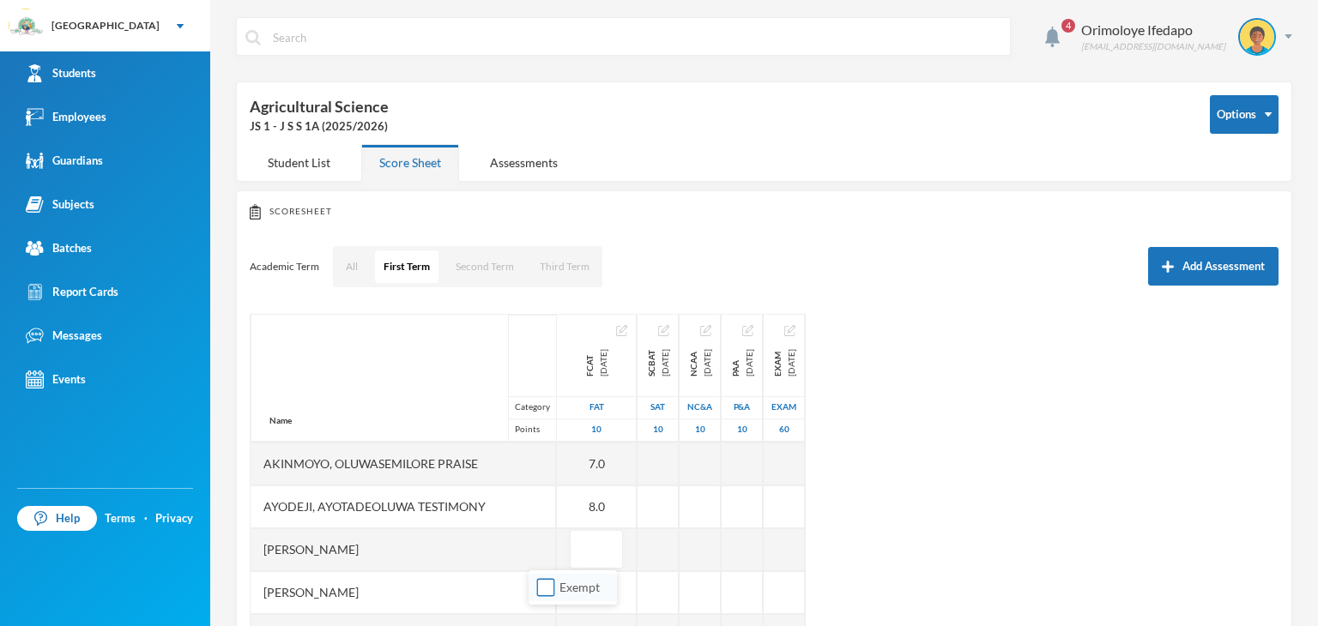
click at [542, 581] on input "Exempt" at bounding box center [546, 588] width 18 height 18
checkbox input "true"
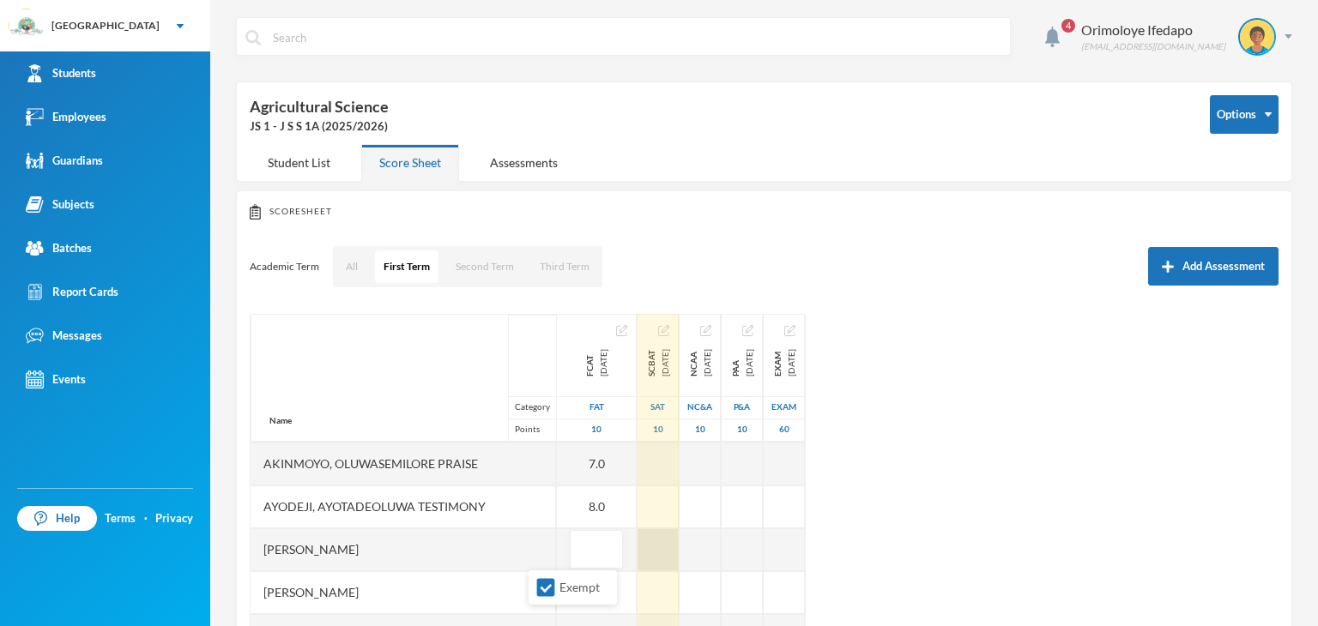
click at [637, 555] on div at bounding box center [657, 549] width 41 height 43
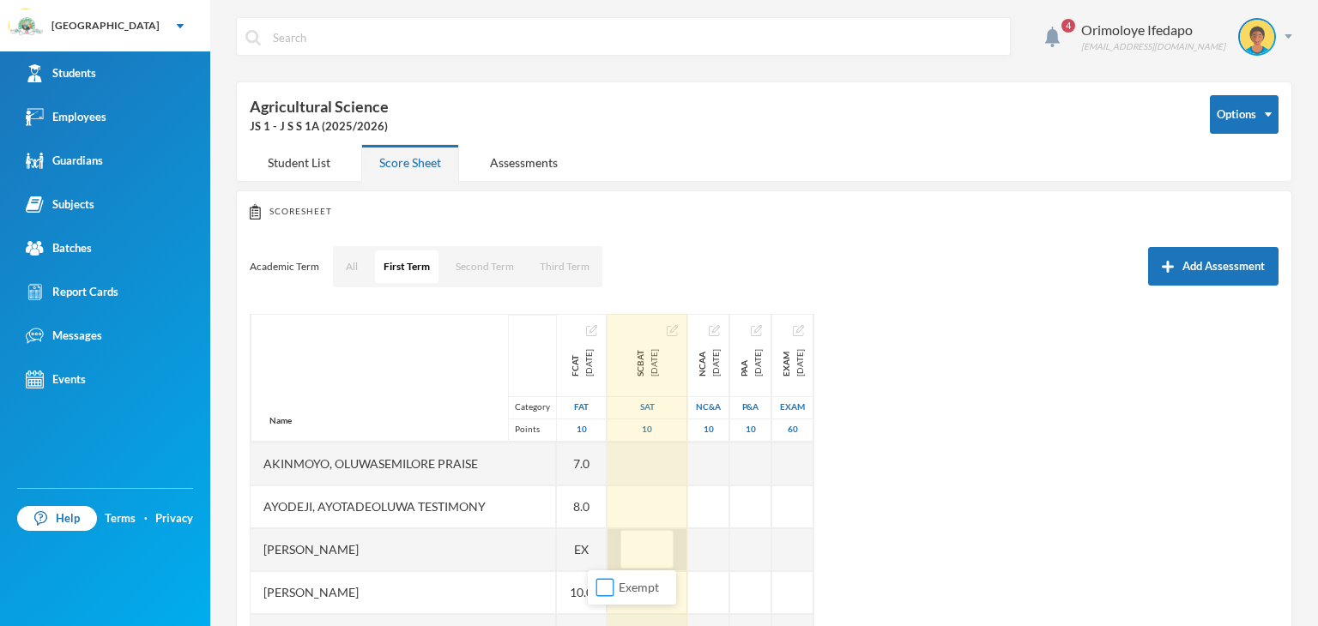
drag, startPoint x: 605, startPoint y: 580, endPoint x: 653, endPoint y: 553, distance: 54.9
click at [605, 581] on input "Exempt" at bounding box center [605, 588] width 18 height 18
checkbox input "true"
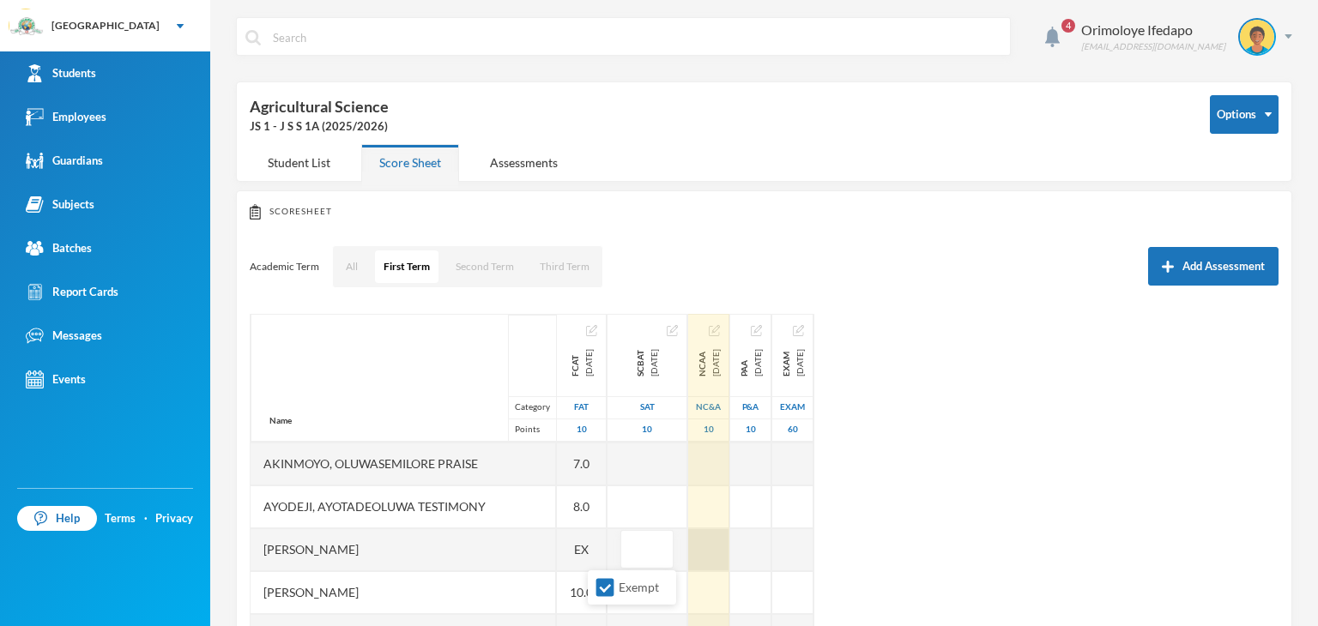
click at [688, 543] on div at bounding box center [708, 549] width 41 height 43
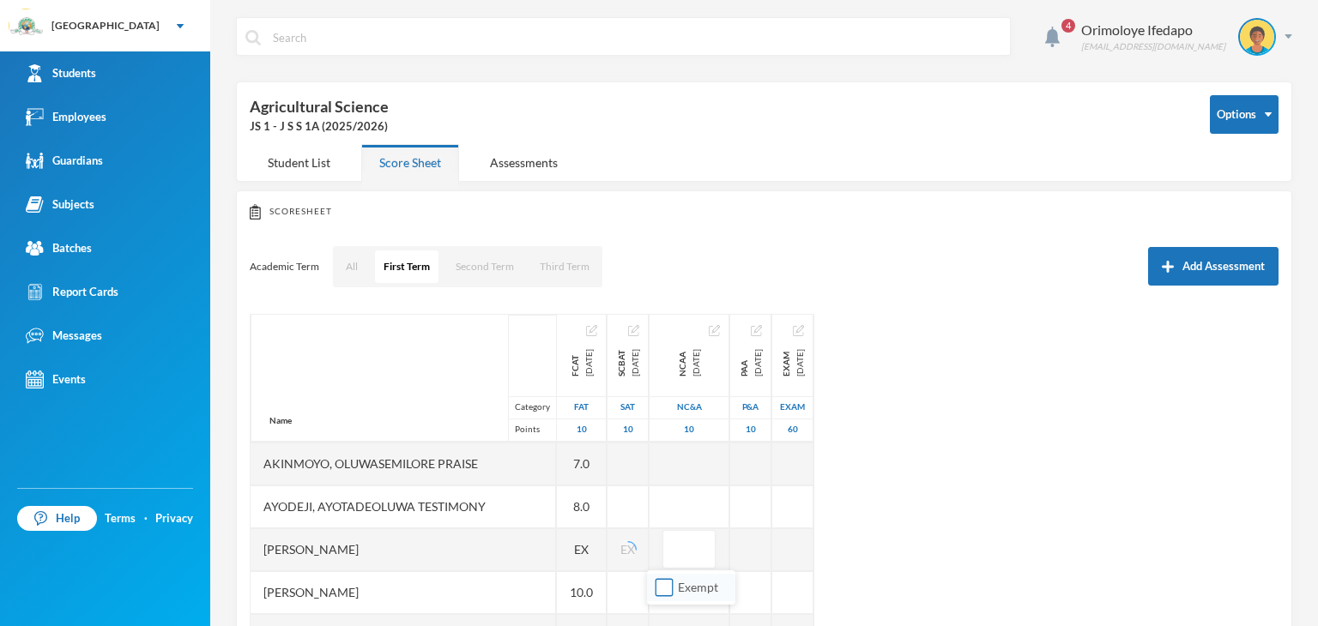
click at [667, 582] on input "Exempt" at bounding box center [664, 588] width 18 height 18
checkbox input "true"
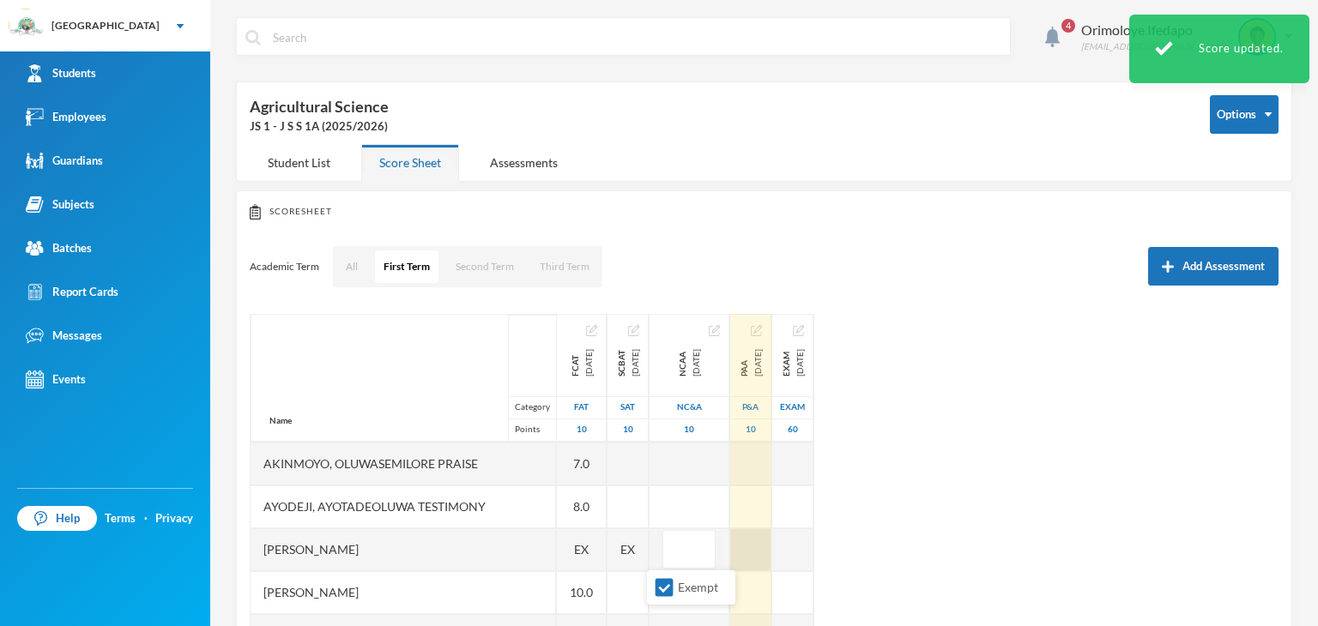
click at [743, 559] on div at bounding box center [750, 549] width 41 height 43
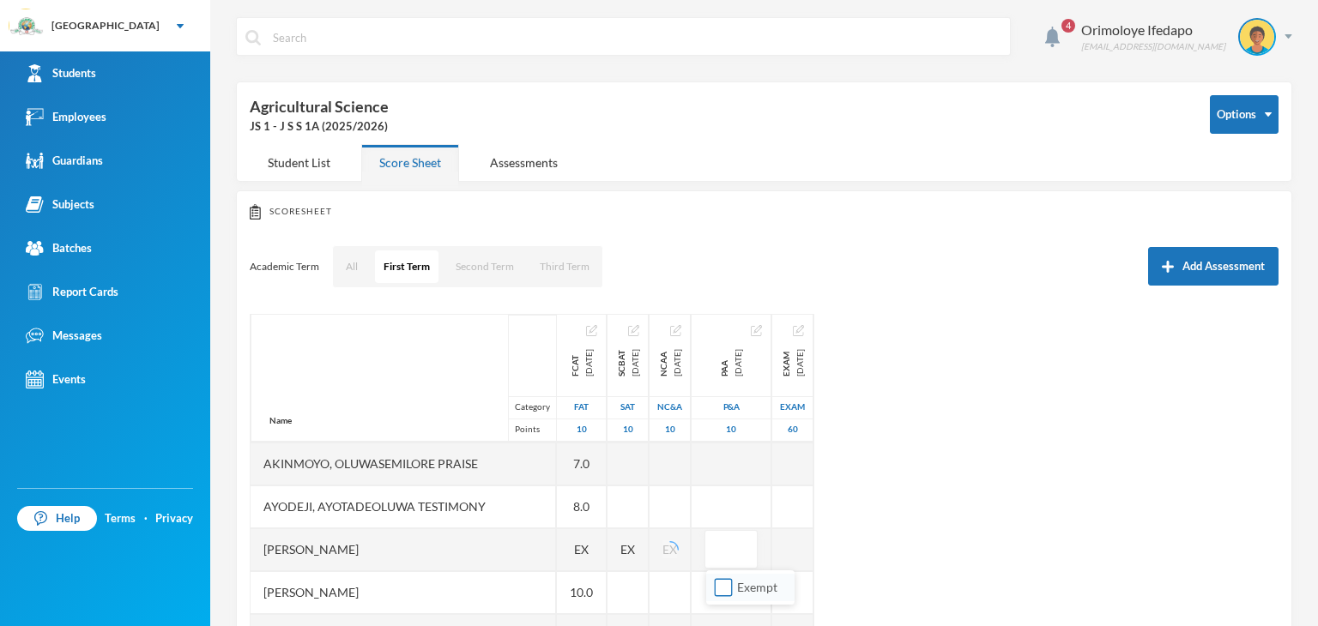
click at [718, 585] on input "Exempt" at bounding box center [724, 588] width 18 height 18
checkbox input "true"
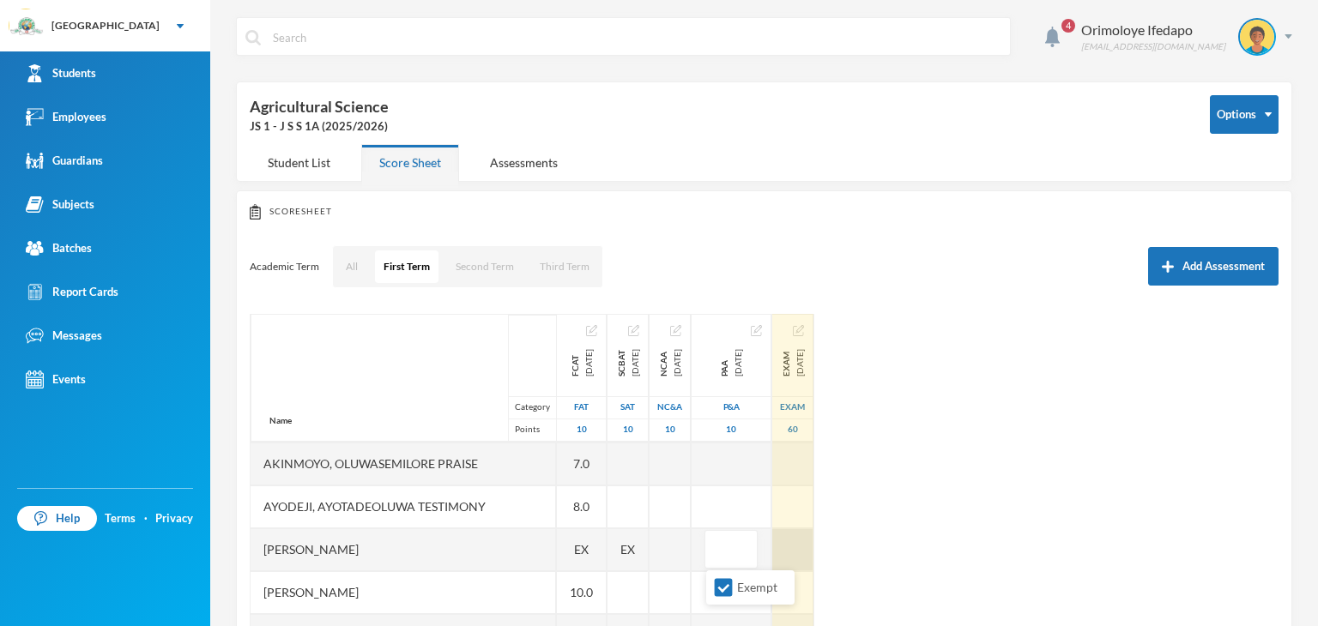
click at [803, 551] on div at bounding box center [792, 549] width 41 height 43
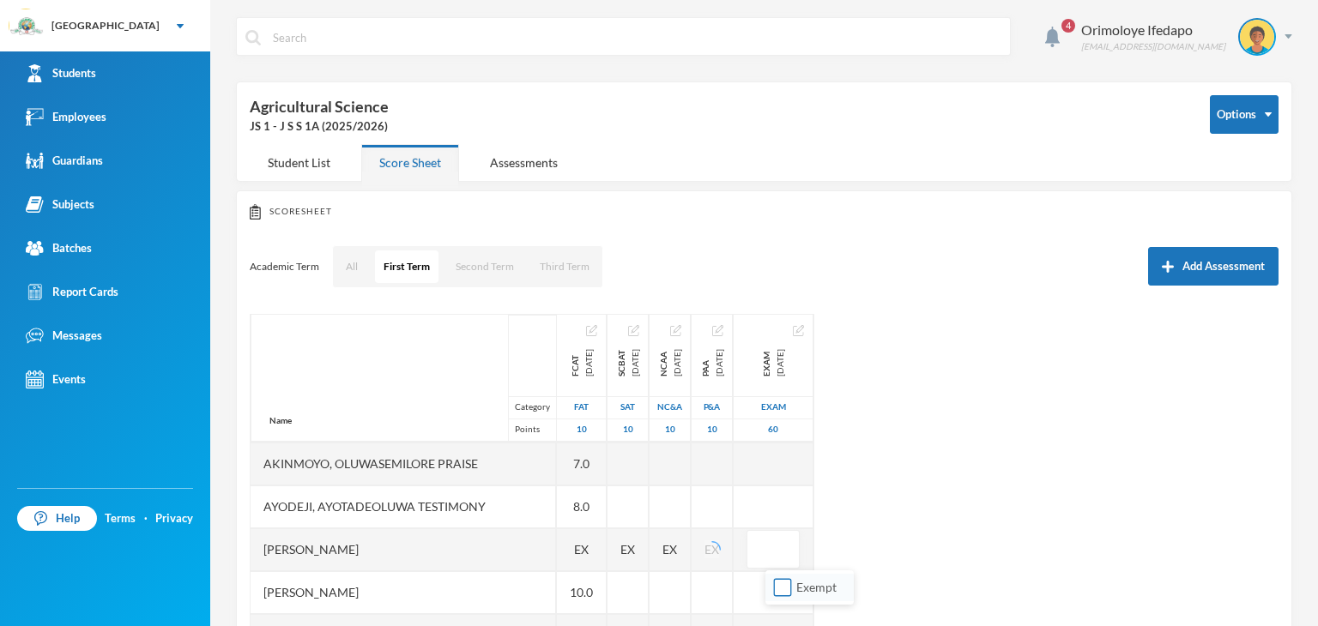
click at [787, 582] on input "Exempt" at bounding box center [783, 588] width 18 height 18
checkbox input "true"
click at [931, 558] on div "Name Category Points [PERSON_NAME], [PERSON_NAME], [PERSON_NAME] Fikayomi [PERS…" at bounding box center [764, 528] width 1029 height 429
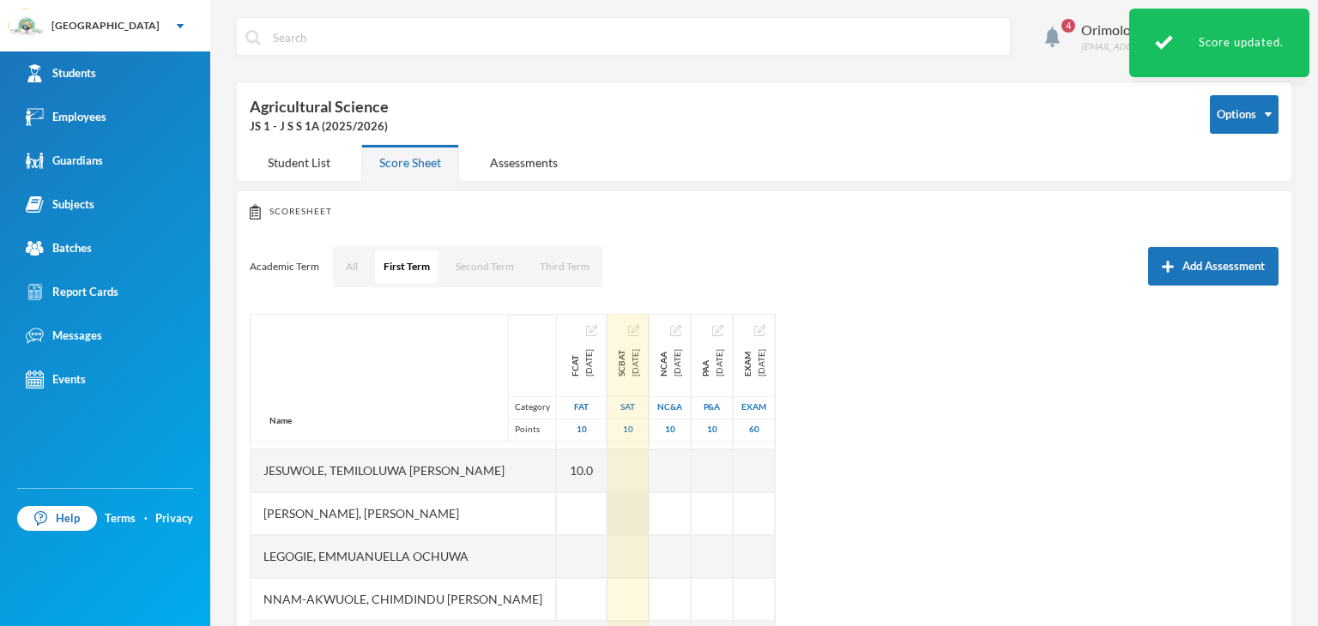
scroll to position [343, 0]
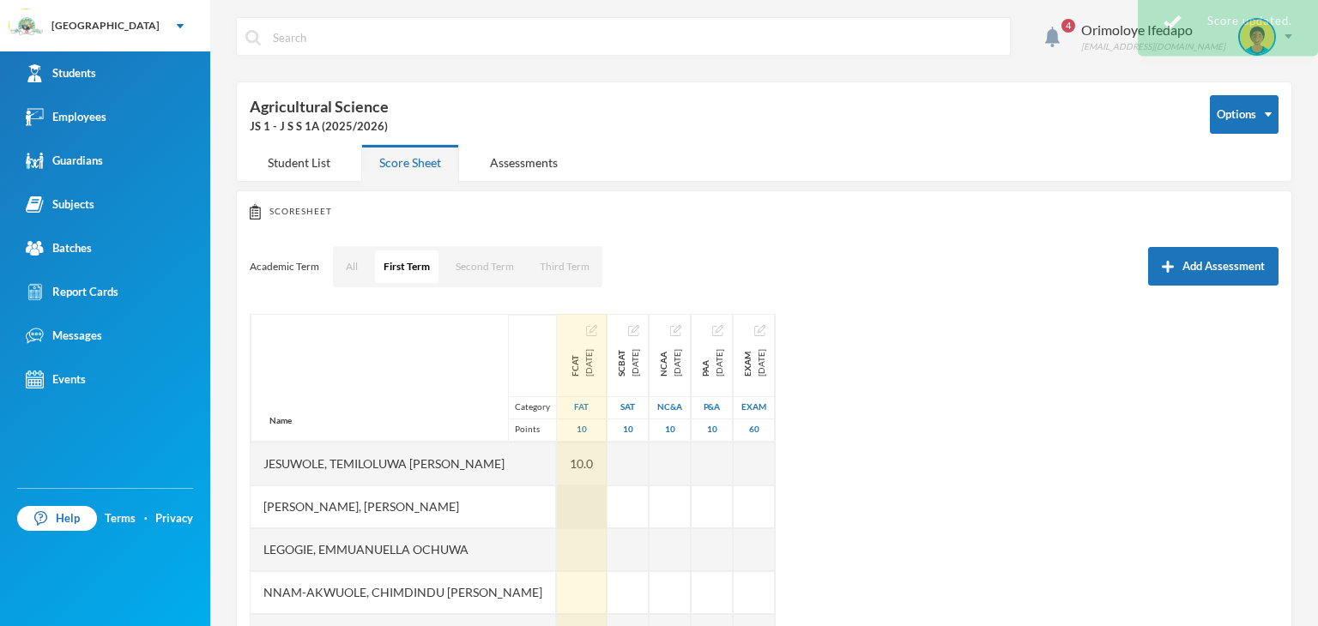
click at [557, 510] on div at bounding box center [582, 507] width 50 height 43
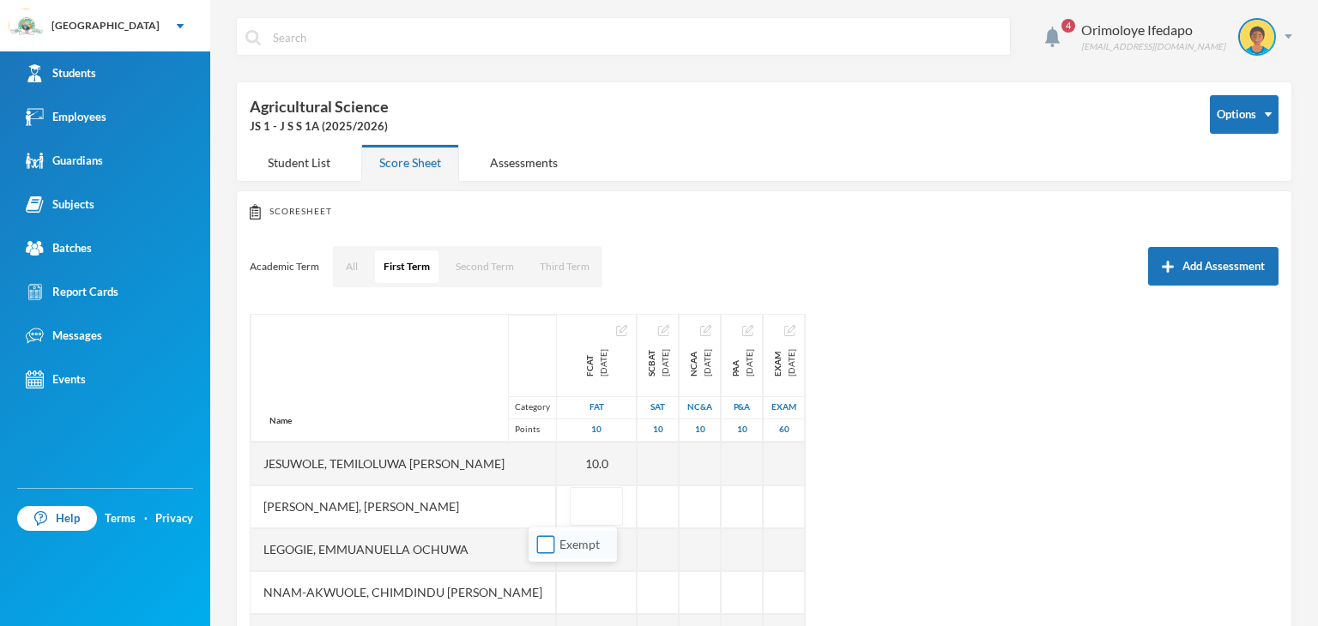
click at [543, 550] on input "Exempt" at bounding box center [546, 545] width 18 height 18
checkbox input "true"
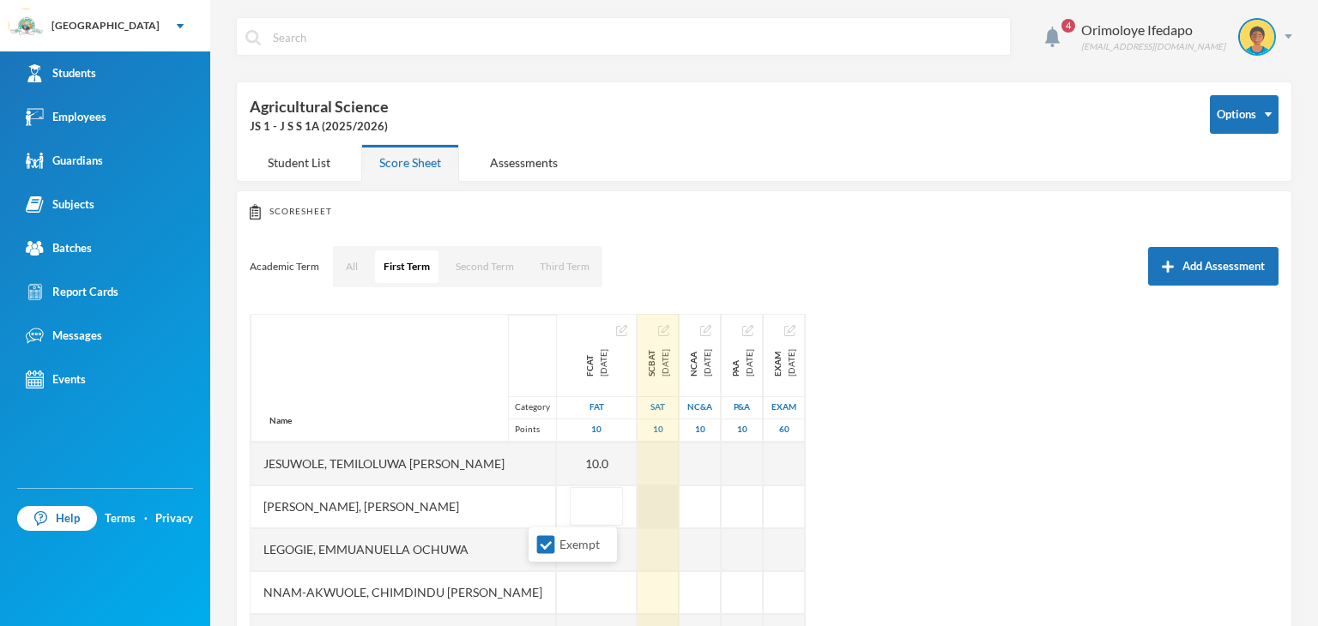
click at [637, 516] on div at bounding box center [657, 507] width 41 height 43
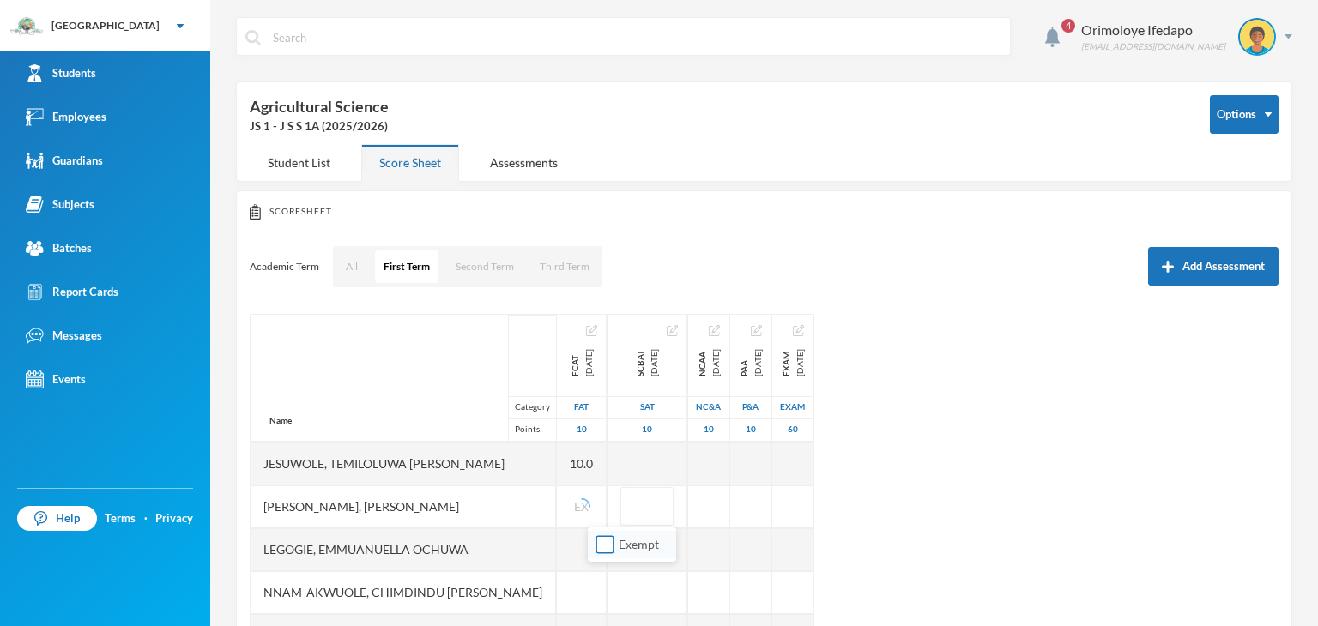
click at [611, 542] on input "Exempt" at bounding box center [605, 545] width 18 height 18
checkbox input "true"
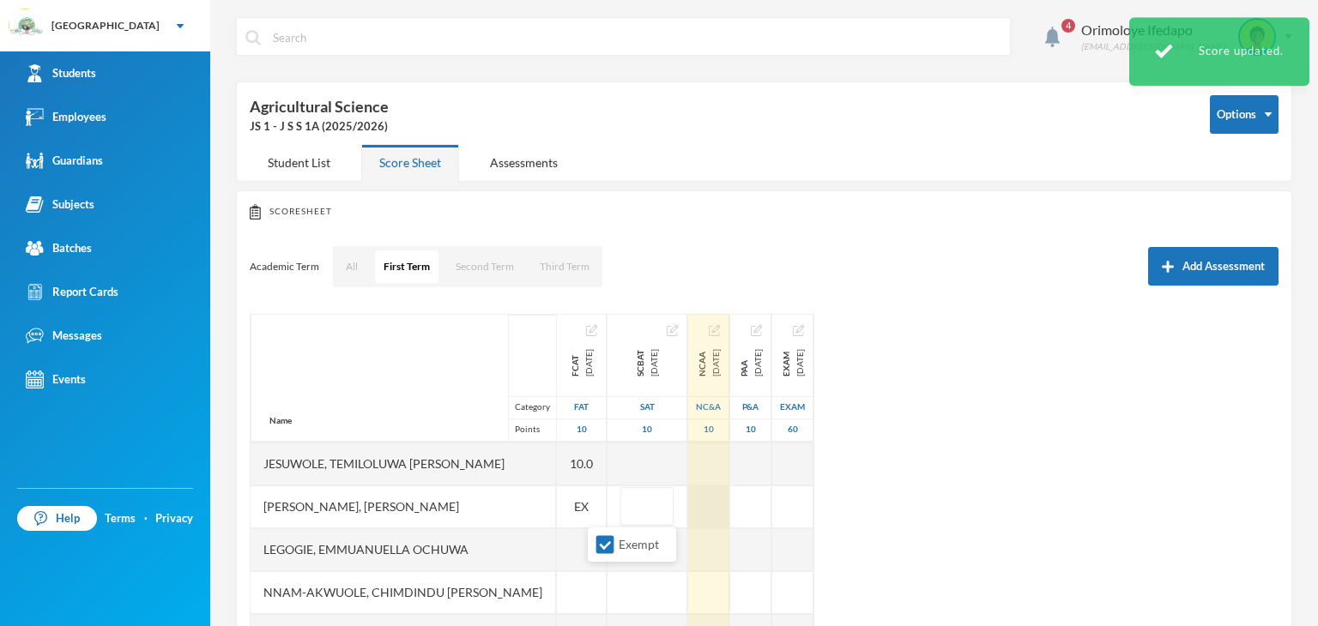
click at [694, 509] on div "Name Category Points [PERSON_NAME], [PERSON_NAME], [PERSON_NAME] Fikayomi [PERS…" at bounding box center [764, 528] width 1029 height 429
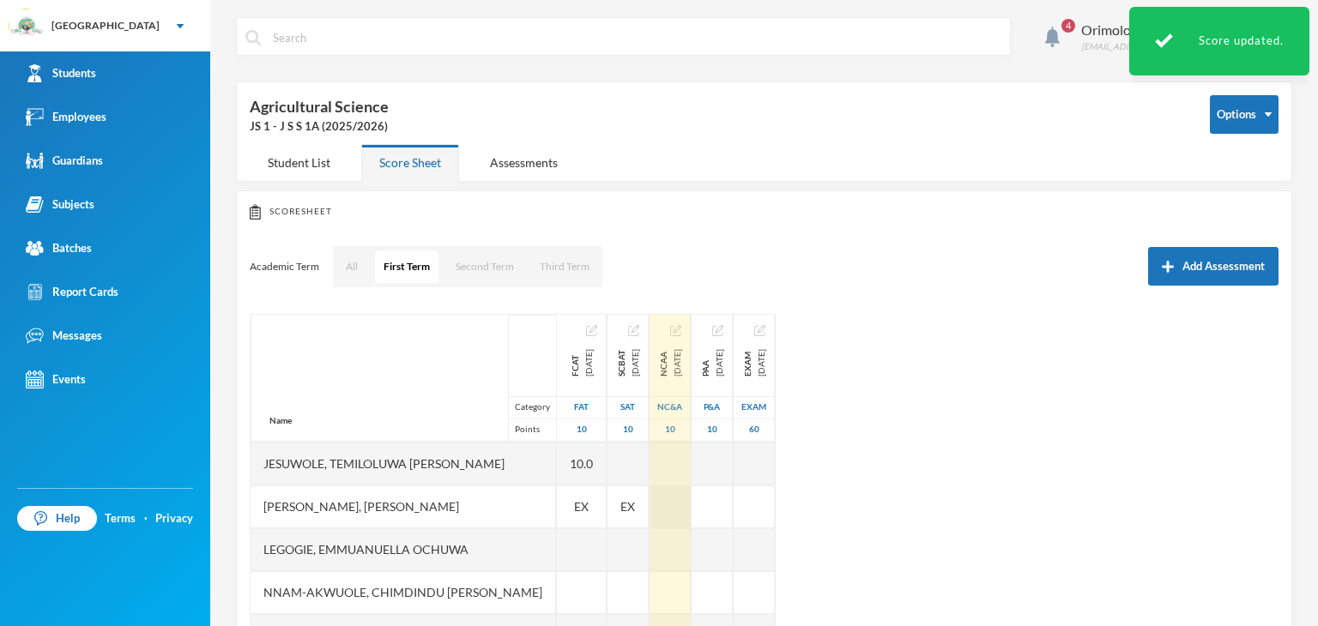
click at [671, 520] on div at bounding box center [669, 507] width 41 height 43
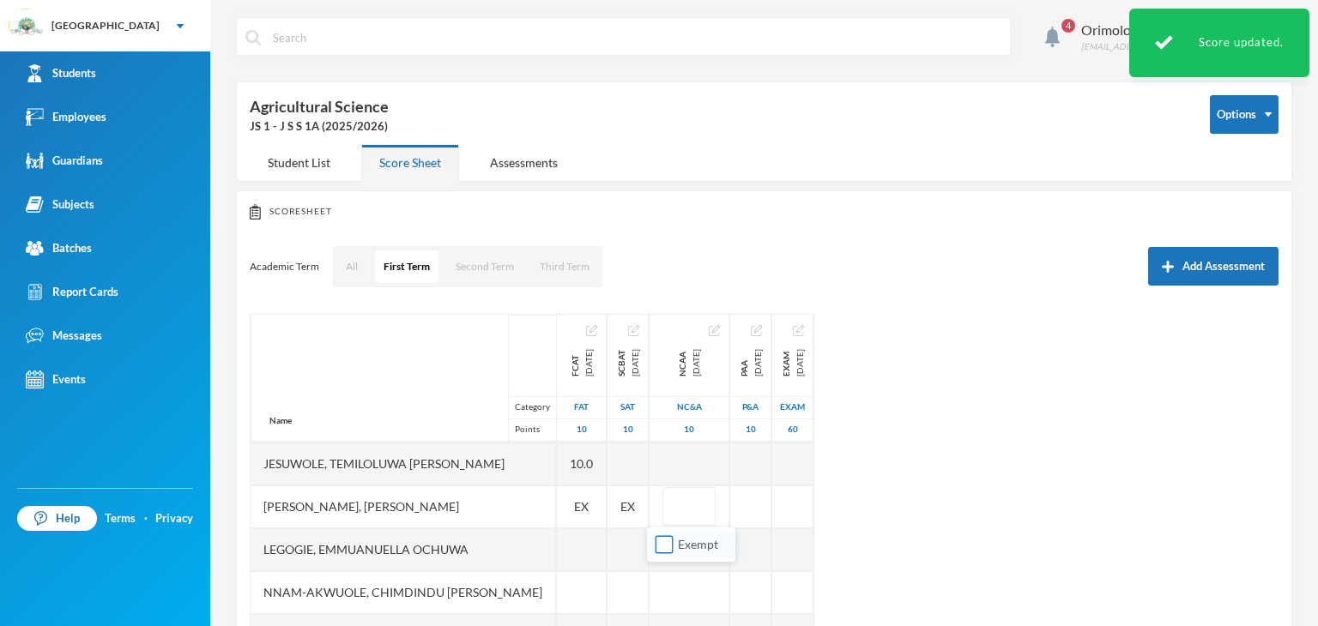
click at [662, 539] on input "Exempt" at bounding box center [664, 545] width 18 height 18
checkbox input "true"
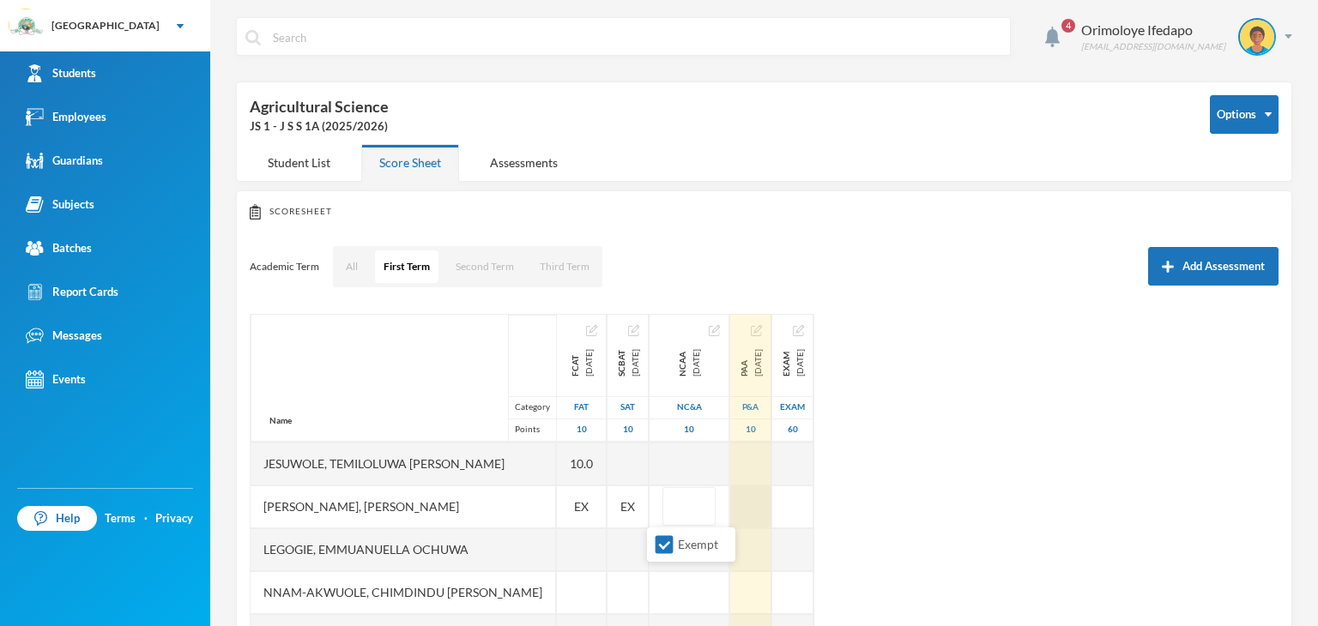
click at [739, 513] on div at bounding box center [750, 507] width 41 height 43
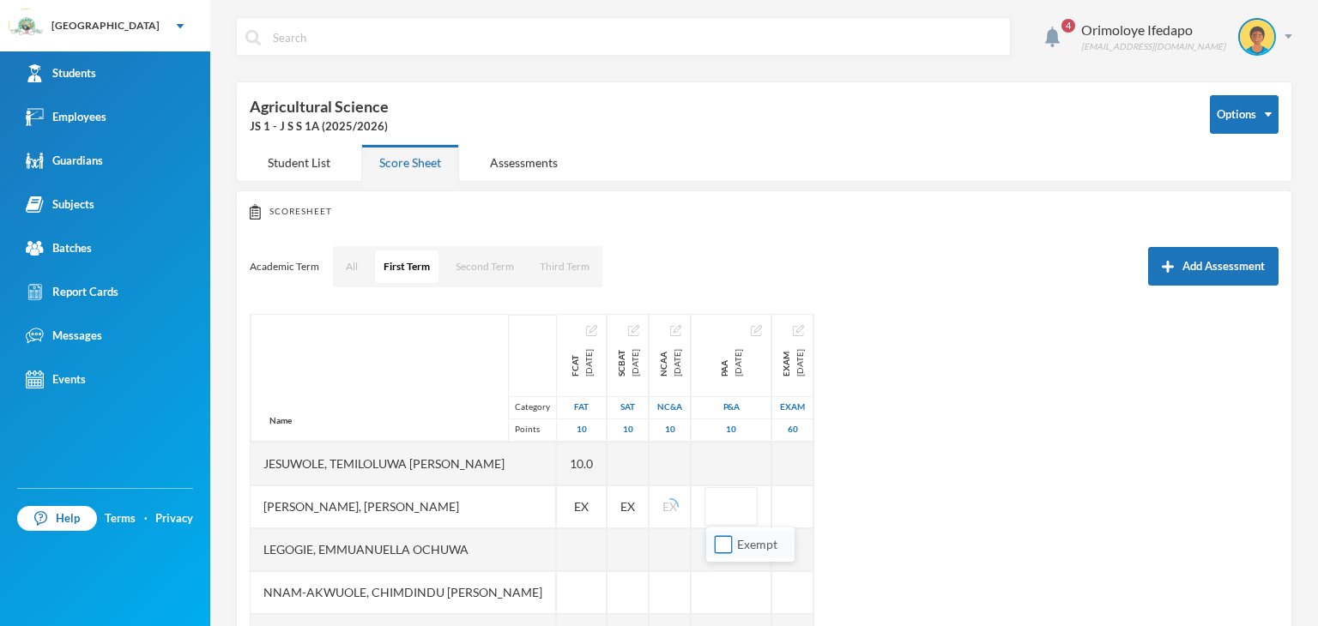
click at [722, 545] on input "Exempt" at bounding box center [724, 545] width 18 height 18
checkbox input "true"
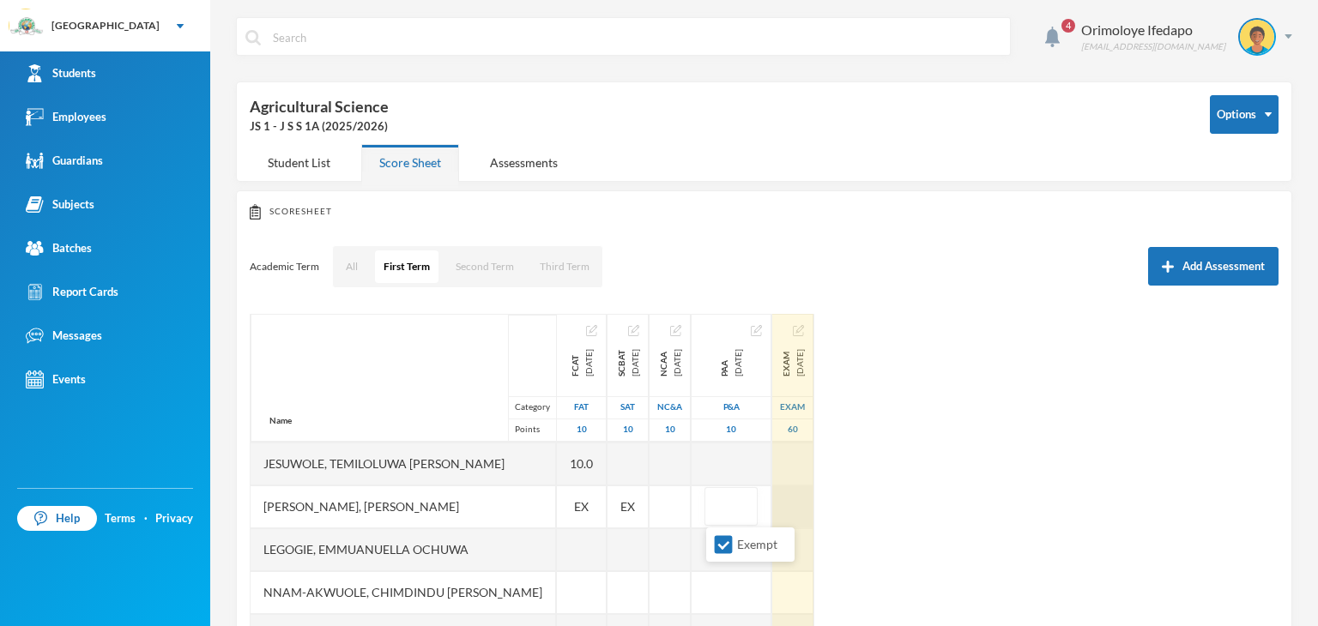
click at [803, 510] on div at bounding box center [792, 507] width 41 height 43
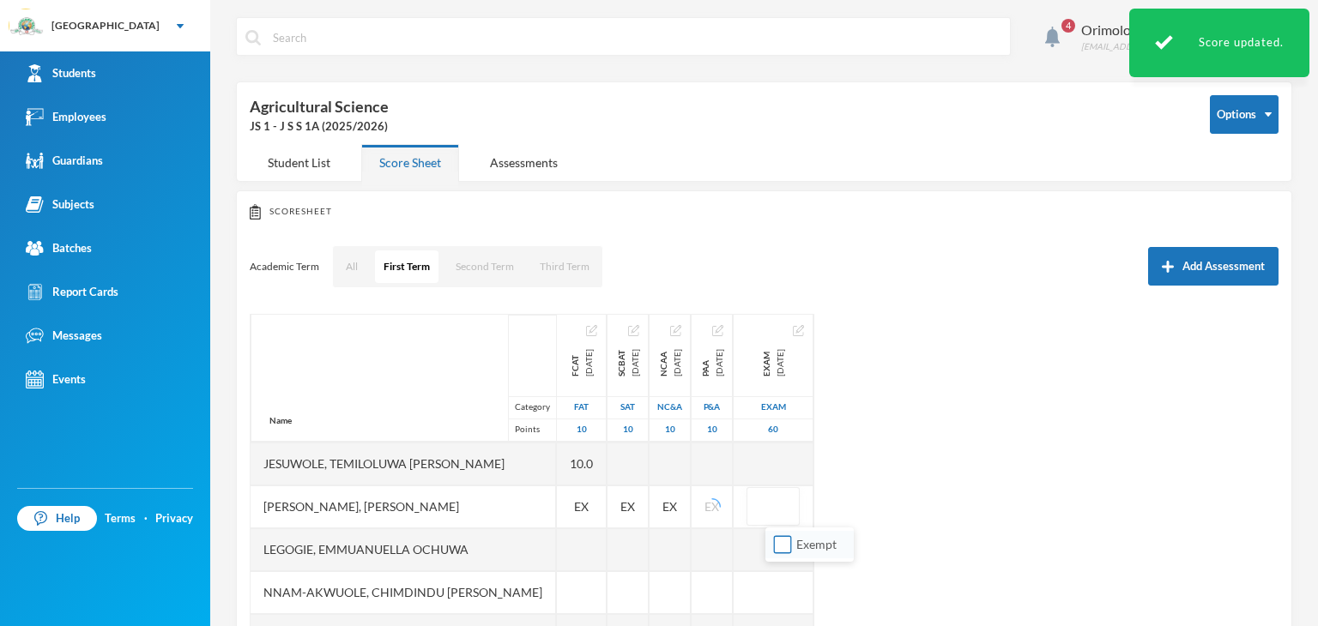
click at [779, 541] on input "Exempt" at bounding box center [783, 545] width 18 height 18
checkbox input "true"
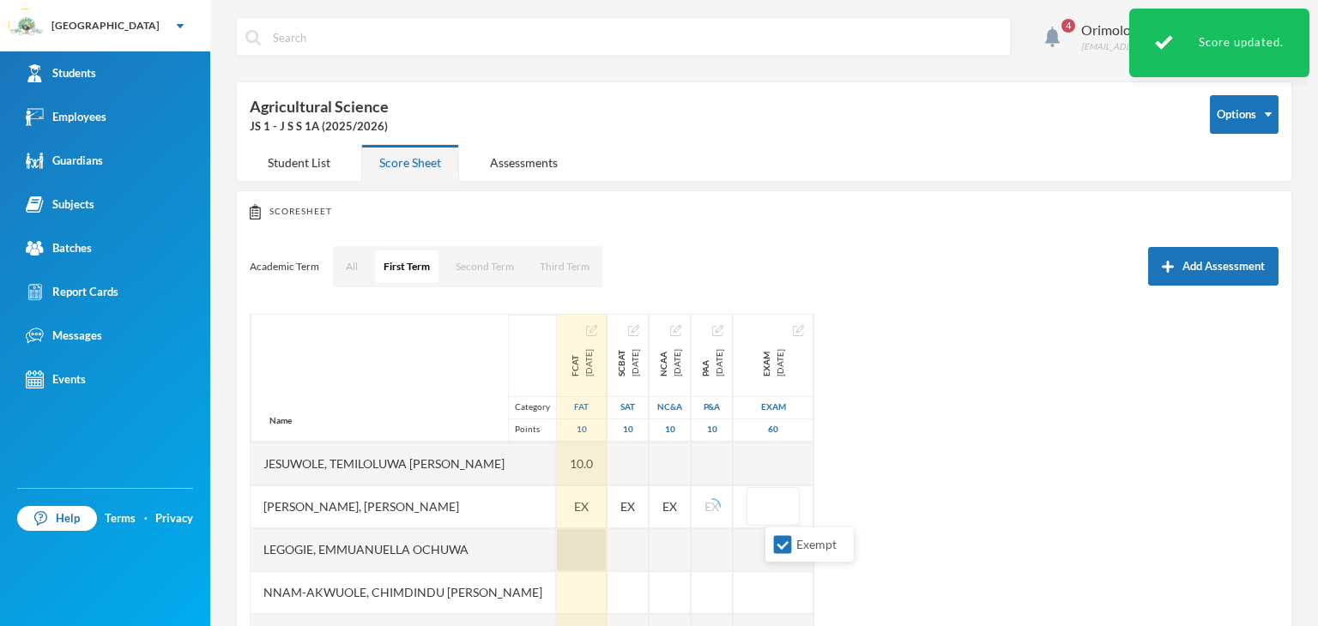
click at [557, 552] on div at bounding box center [582, 549] width 50 height 43
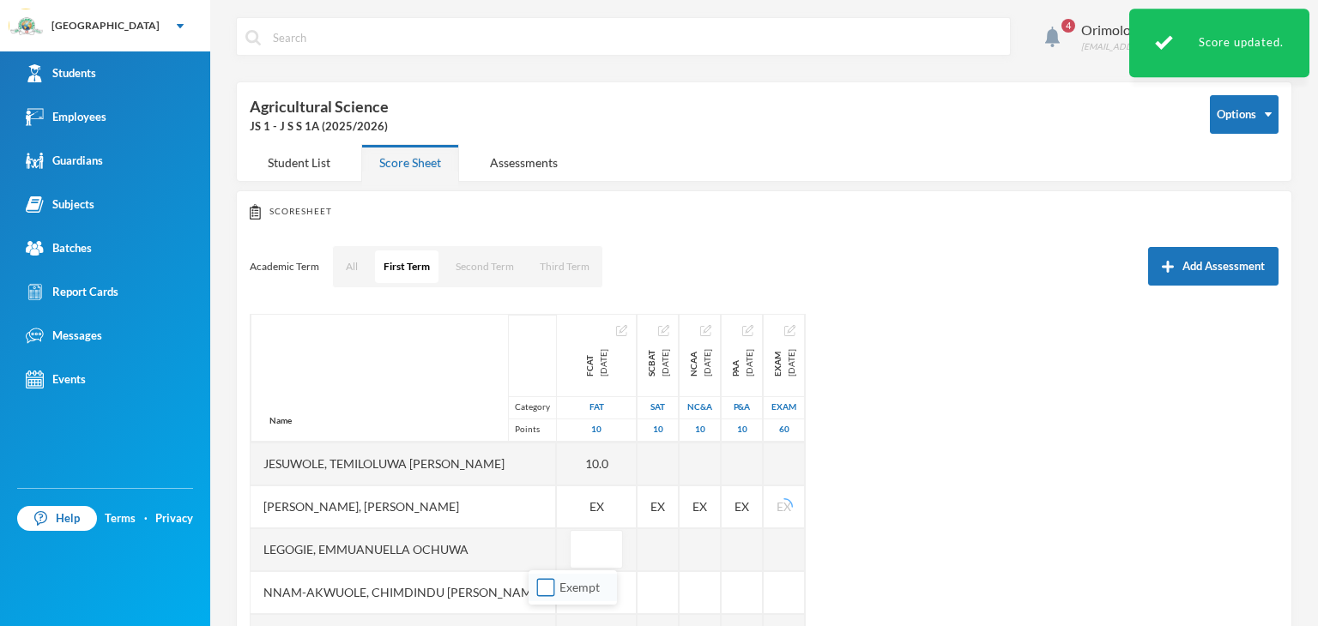
click at [542, 585] on input "Exempt" at bounding box center [546, 588] width 18 height 18
checkbox input "true"
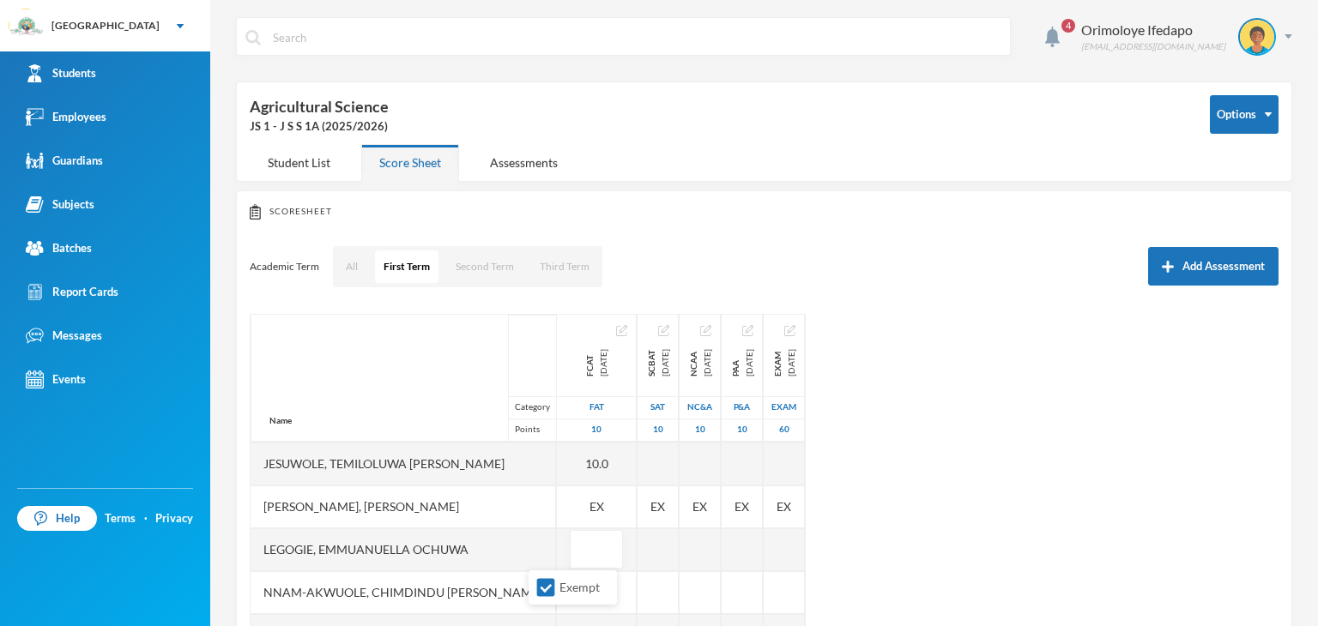
click at [896, 555] on div "Name Category Points [PERSON_NAME], [PERSON_NAME], [PERSON_NAME] Fikayomi [PERS…" at bounding box center [764, 528] width 1029 height 429
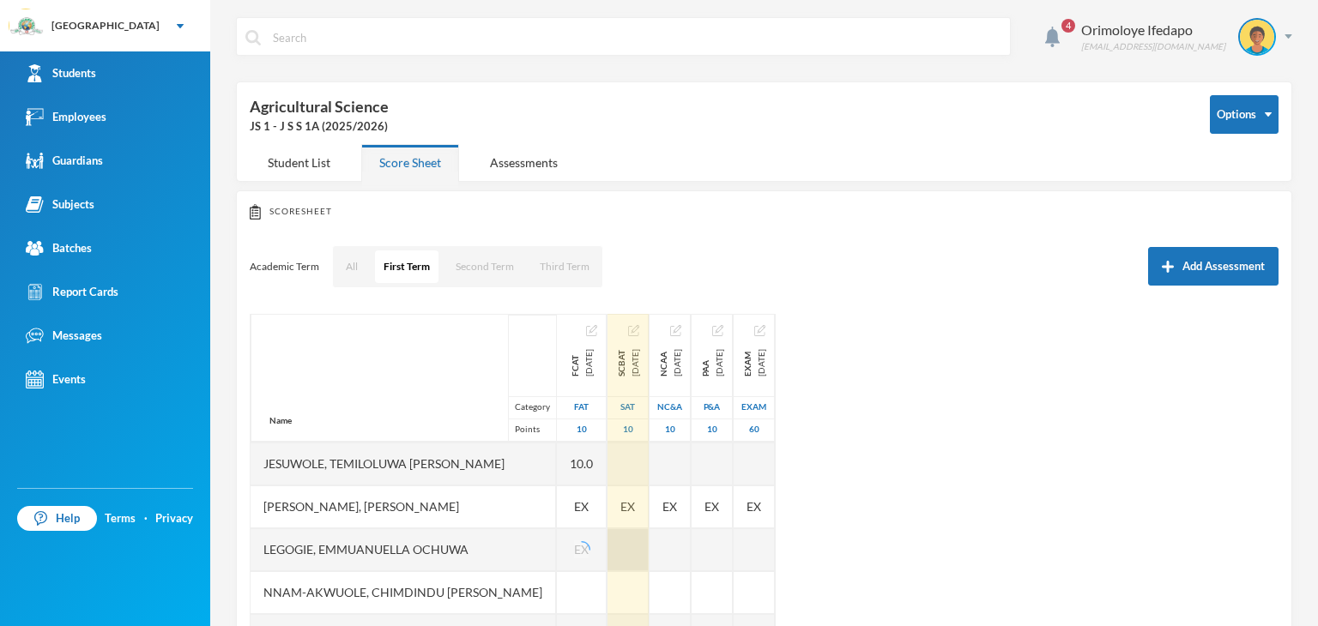
click at [611, 561] on div at bounding box center [627, 549] width 41 height 43
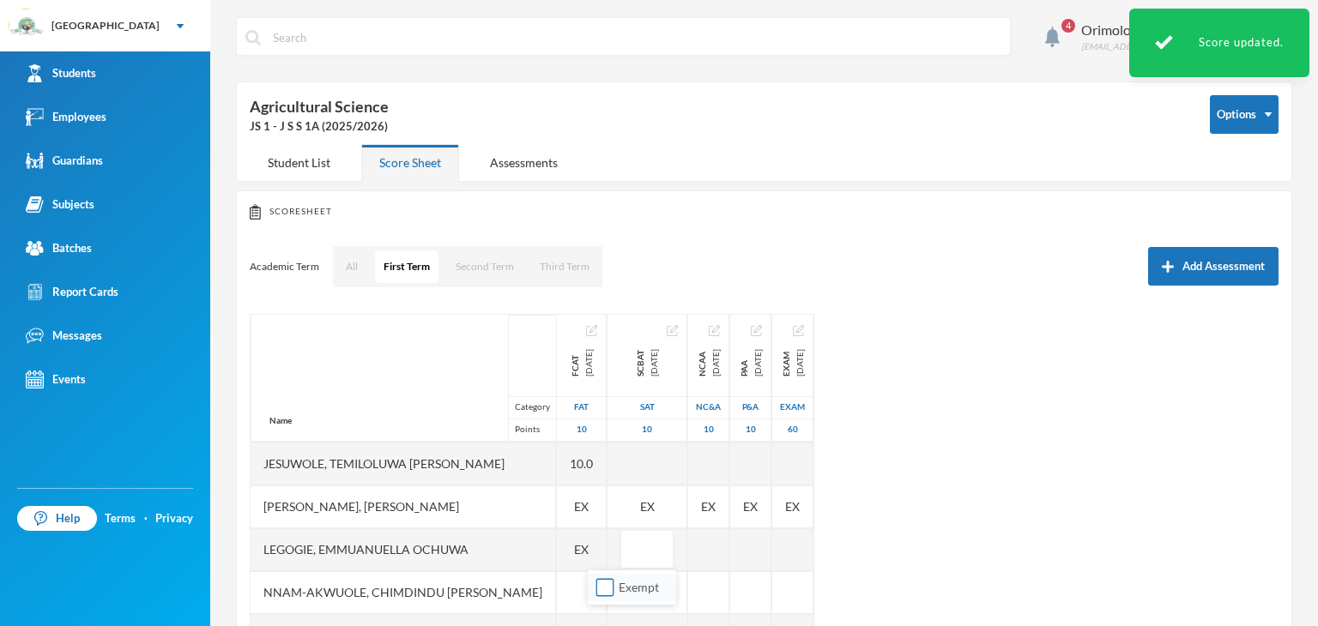
click at [607, 582] on input "Exempt" at bounding box center [605, 588] width 18 height 18
checkbox input "true"
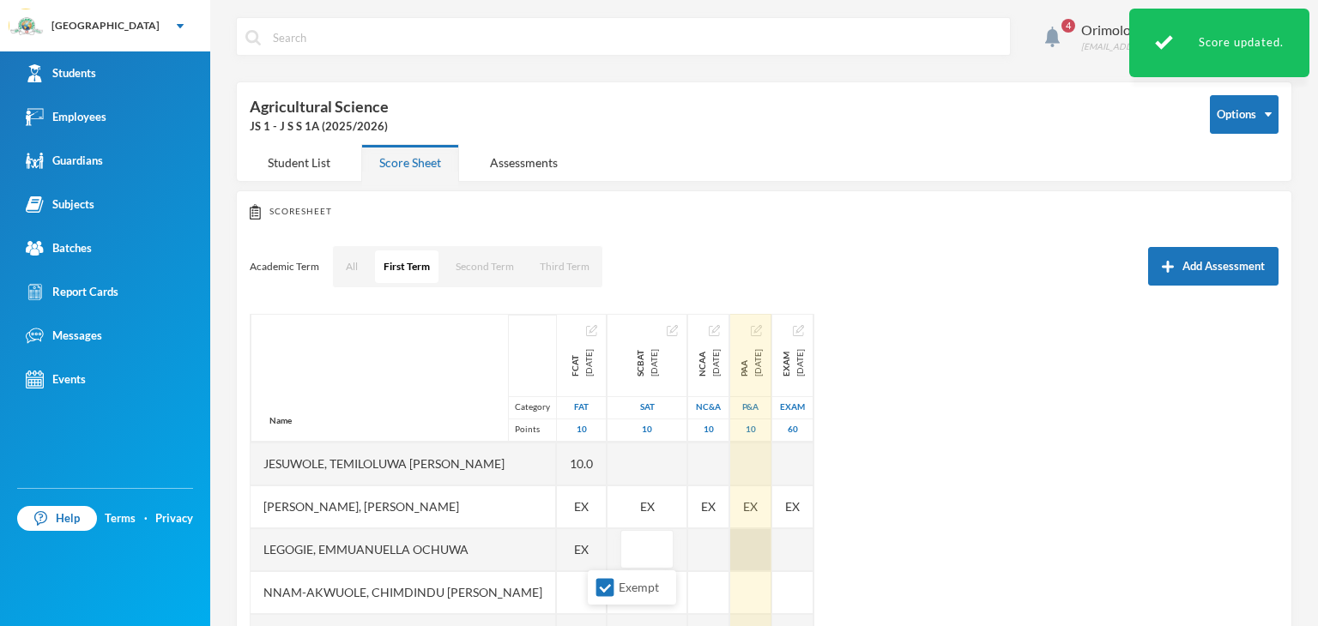
click at [701, 550] on div "Name Category Points [PERSON_NAME], [PERSON_NAME], [PERSON_NAME] Fikayomi [PERS…" at bounding box center [764, 528] width 1029 height 429
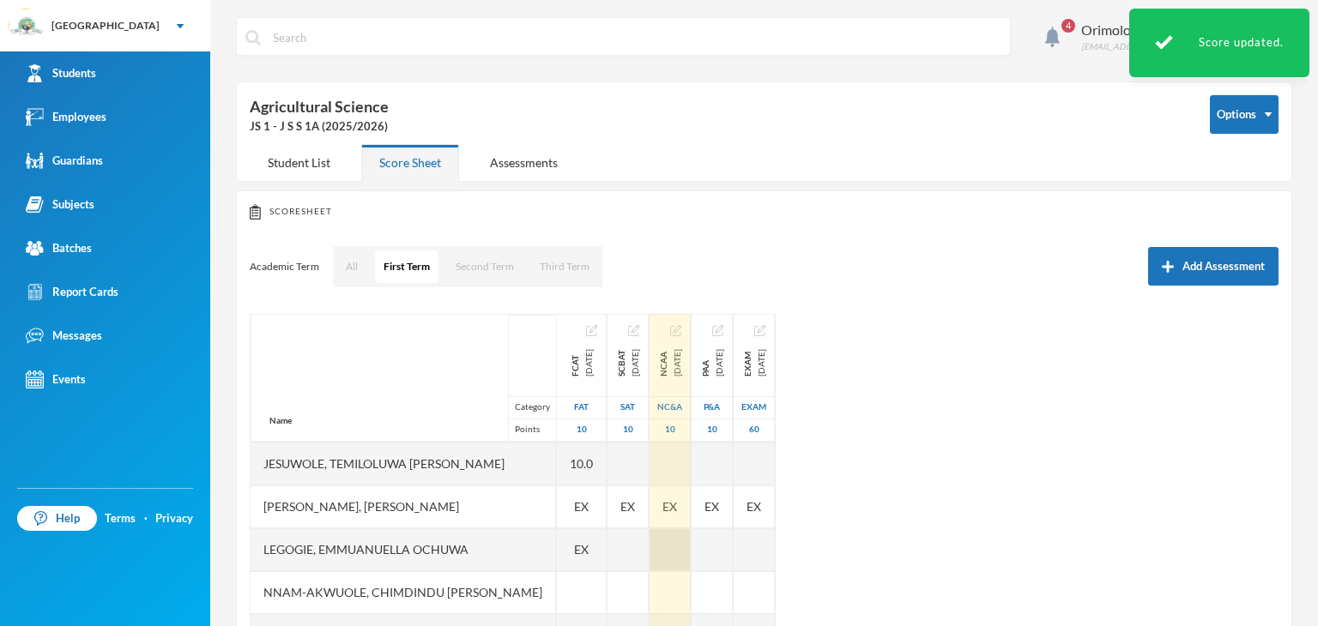
click at [669, 561] on div at bounding box center [669, 549] width 41 height 43
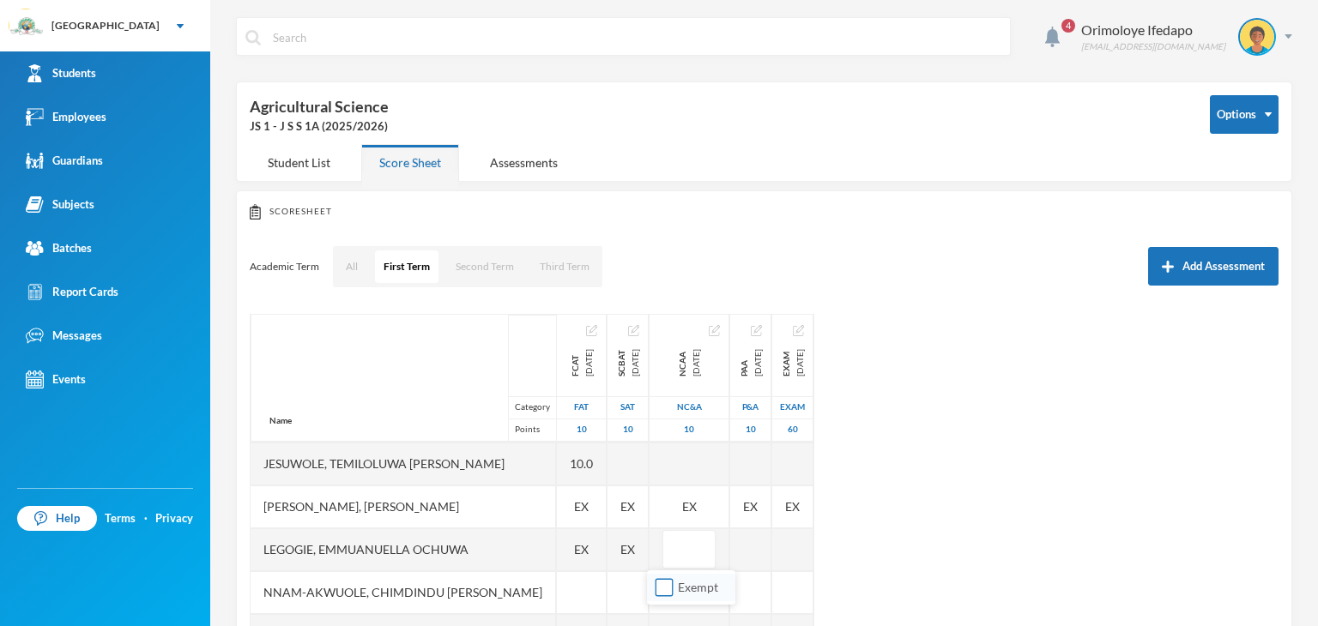
drag, startPoint x: 659, startPoint y: 583, endPoint x: 703, endPoint y: 562, distance: 49.5
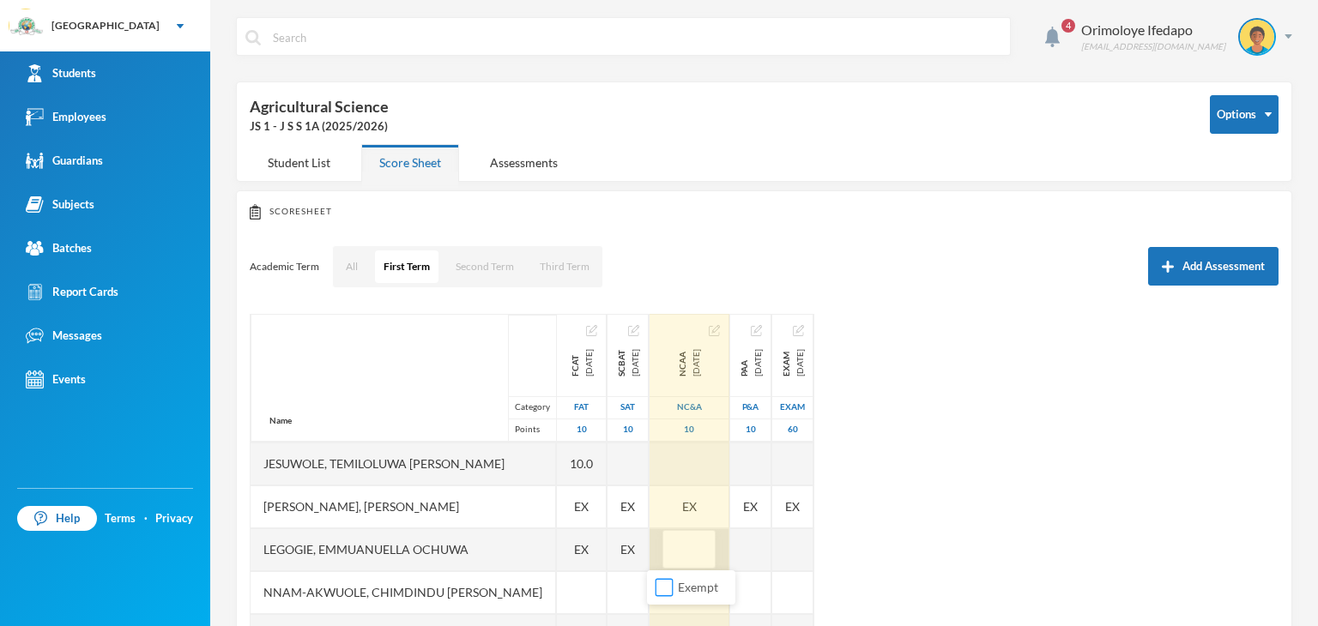
click at [659, 584] on input "Exempt" at bounding box center [664, 588] width 18 height 18
checkbox input "true"
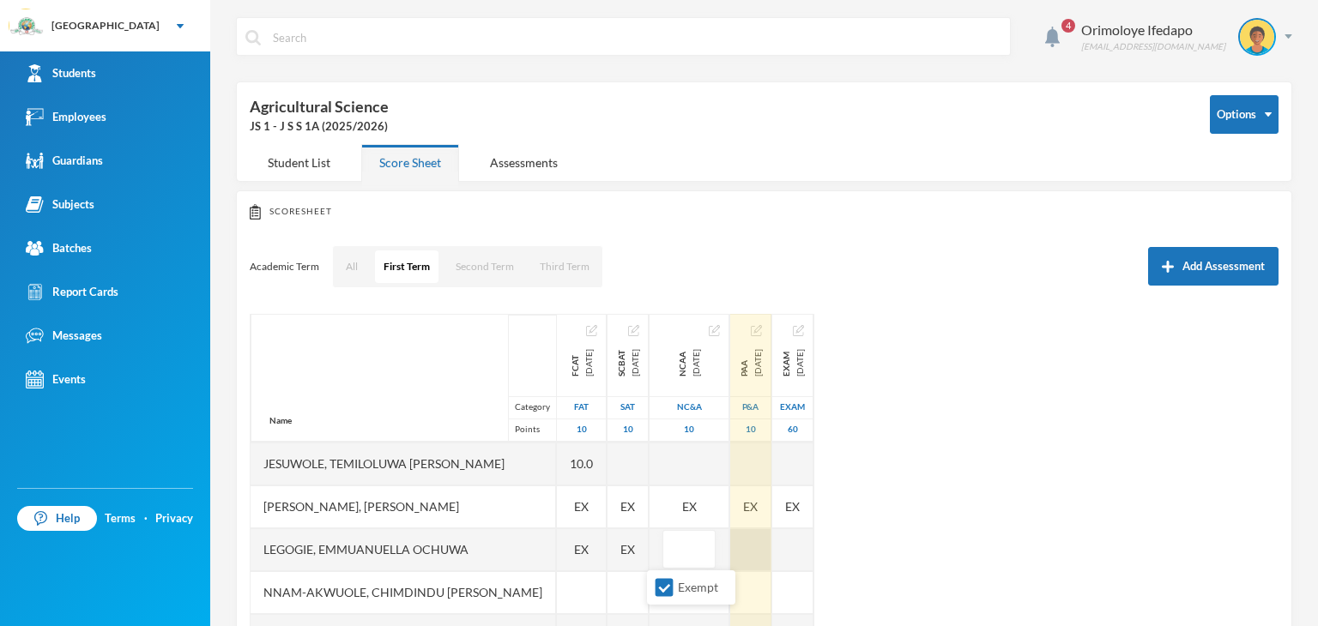
click at [733, 546] on div at bounding box center [750, 549] width 41 height 43
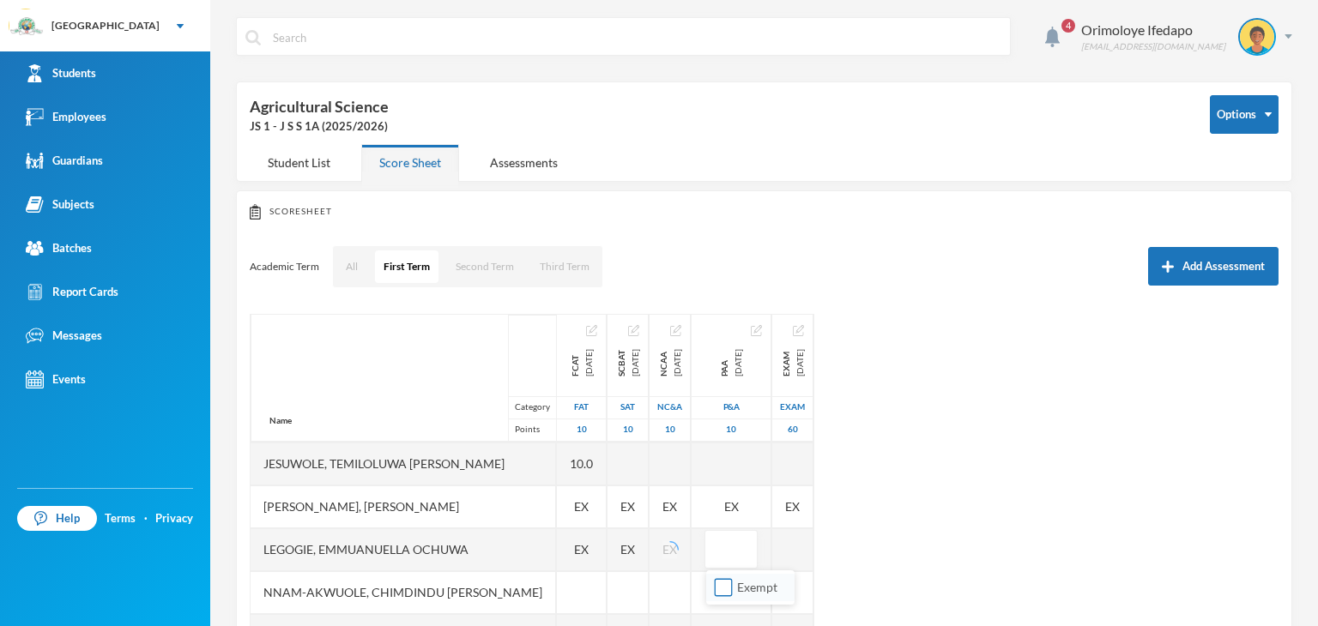
click at [717, 583] on input "Exempt" at bounding box center [724, 588] width 18 height 18
checkbox input "true"
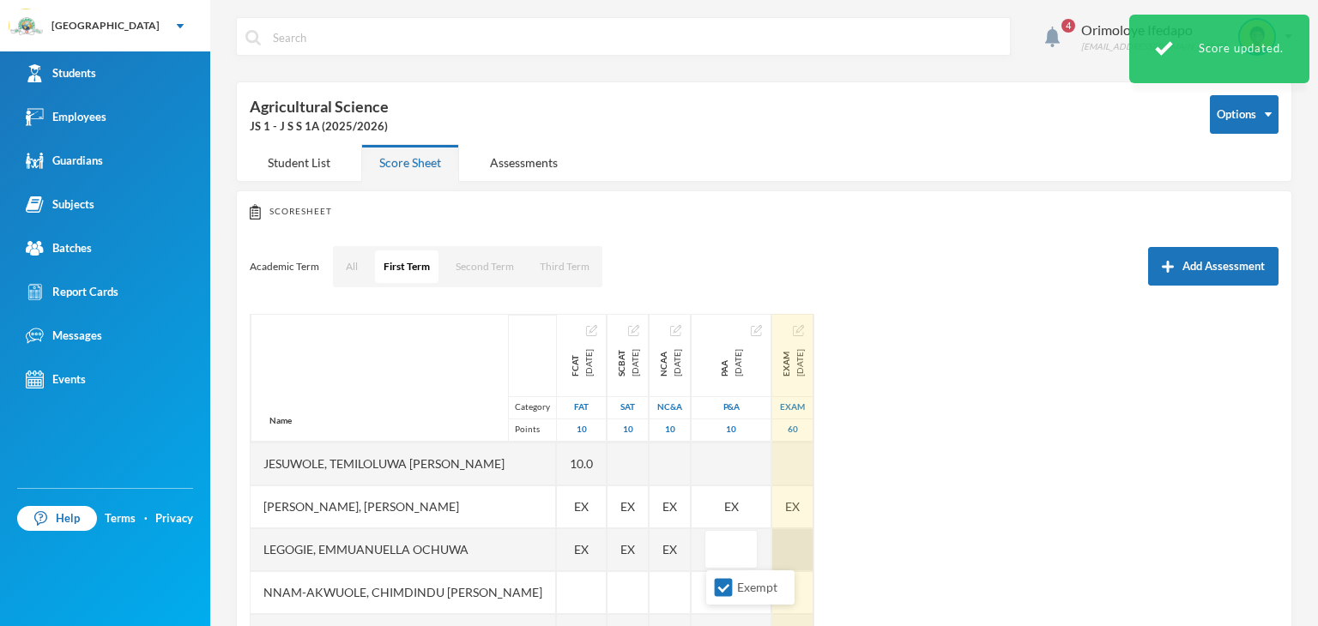
click at [784, 557] on div at bounding box center [792, 549] width 41 height 43
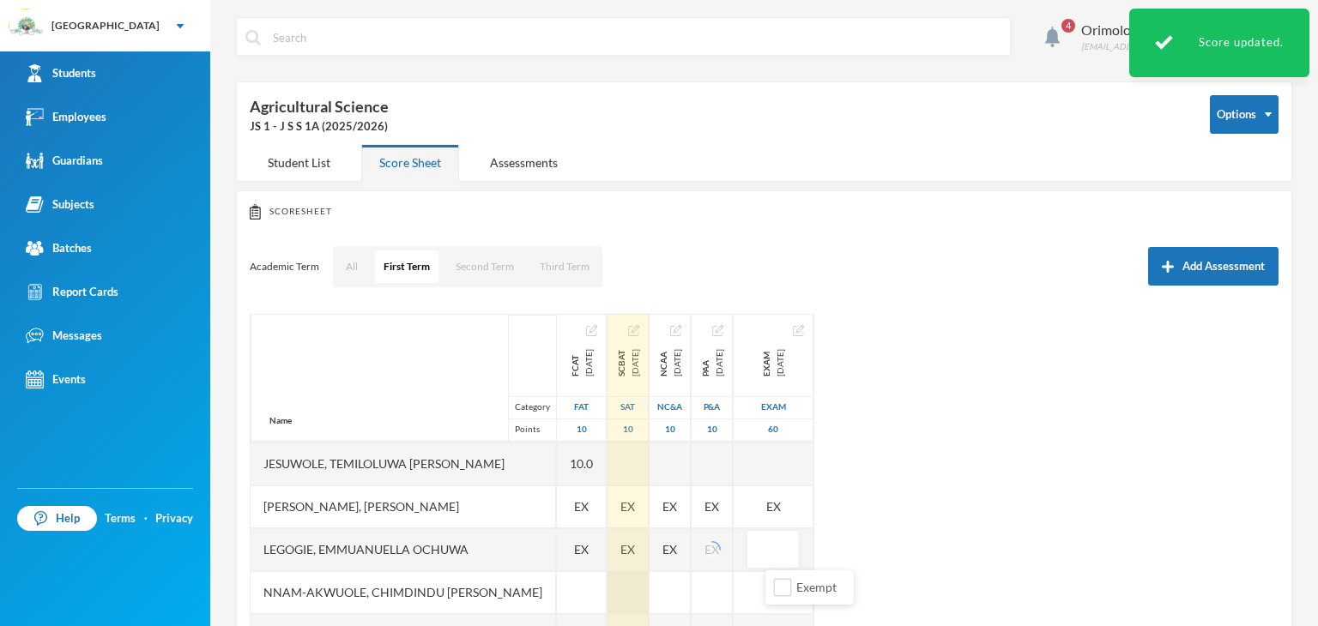
click at [771, 583] on li "Exempt" at bounding box center [809, 587] width 88 height 27
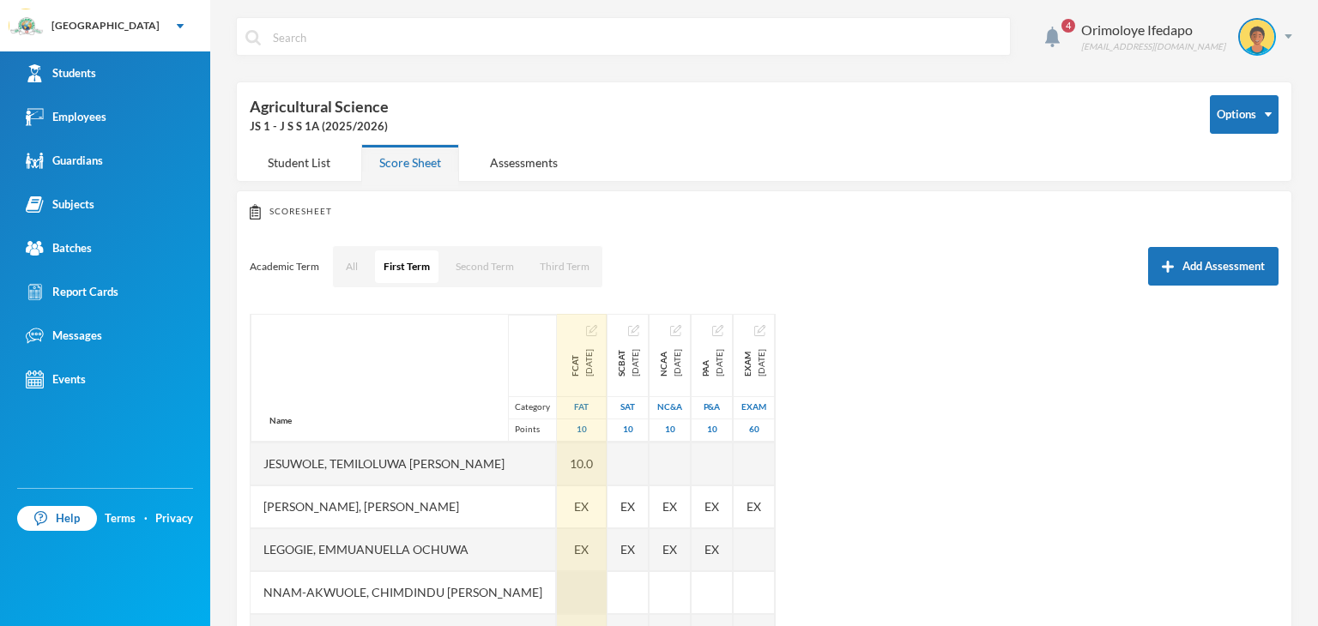
click at [557, 584] on div at bounding box center [582, 592] width 50 height 43
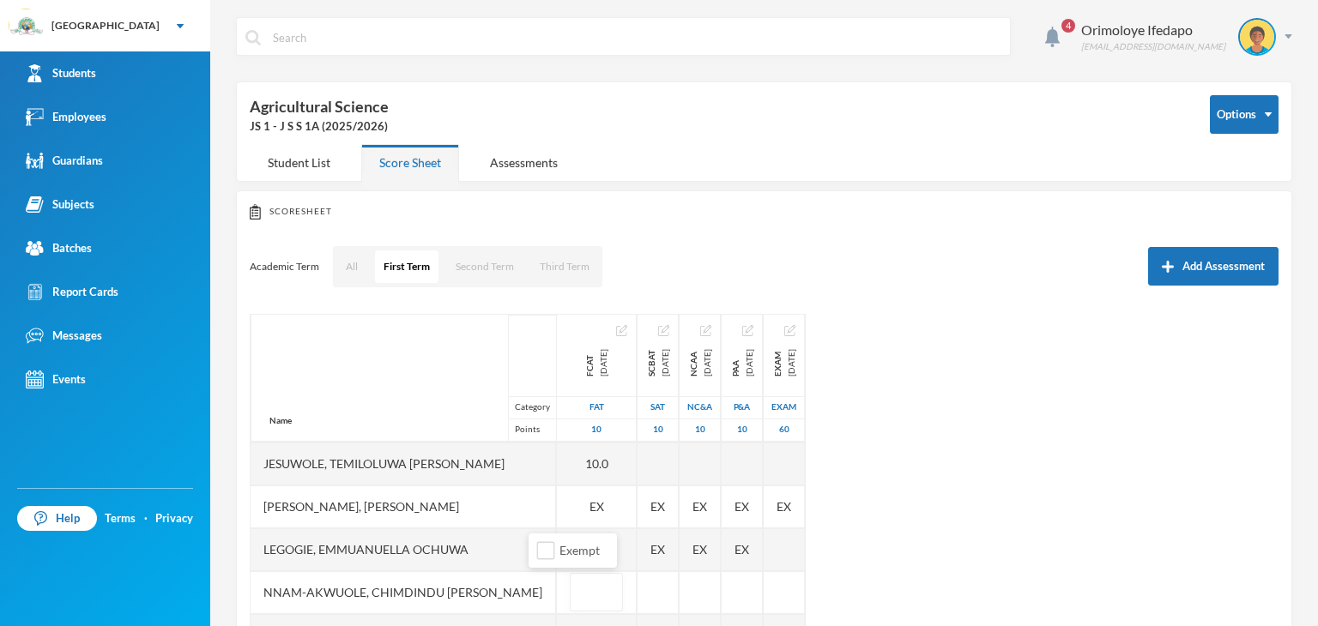
click at [546, 567] on ul "Exempt" at bounding box center [572, 551] width 88 height 34
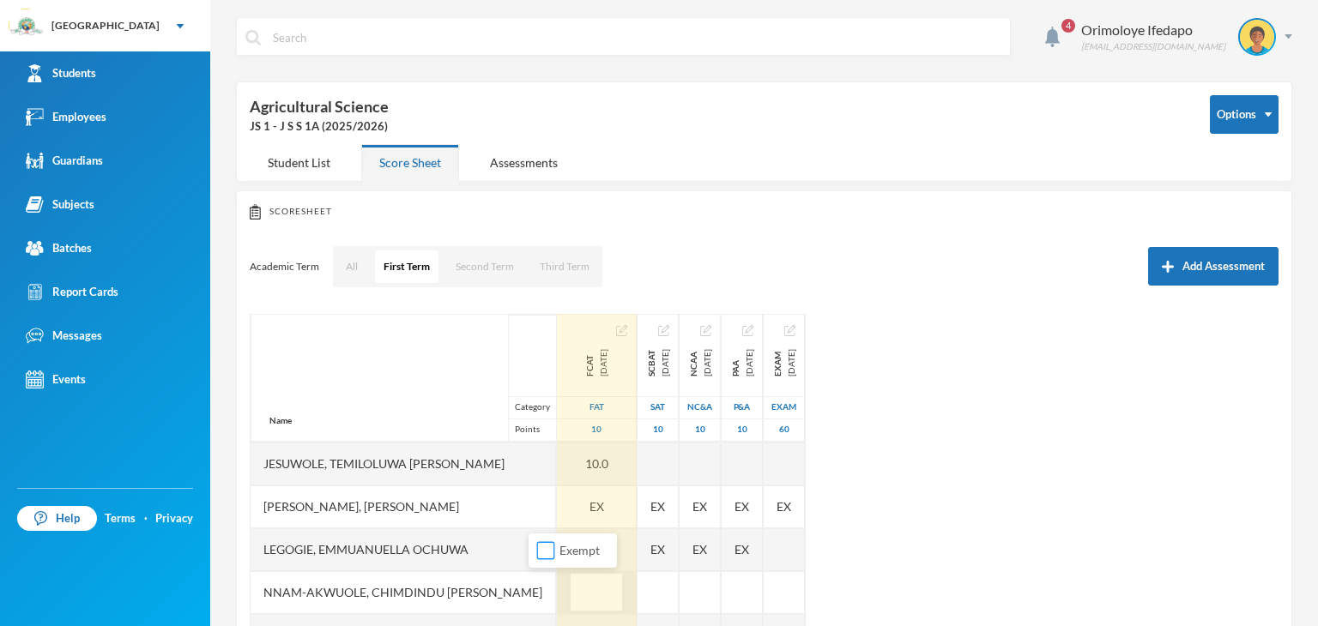
drag, startPoint x: 546, startPoint y: 558, endPoint x: 566, endPoint y: 579, distance: 29.7
click at [548, 558] on input "Exempt" at bounding box center [546, 551] width 18 height 18
checkbox input "true"
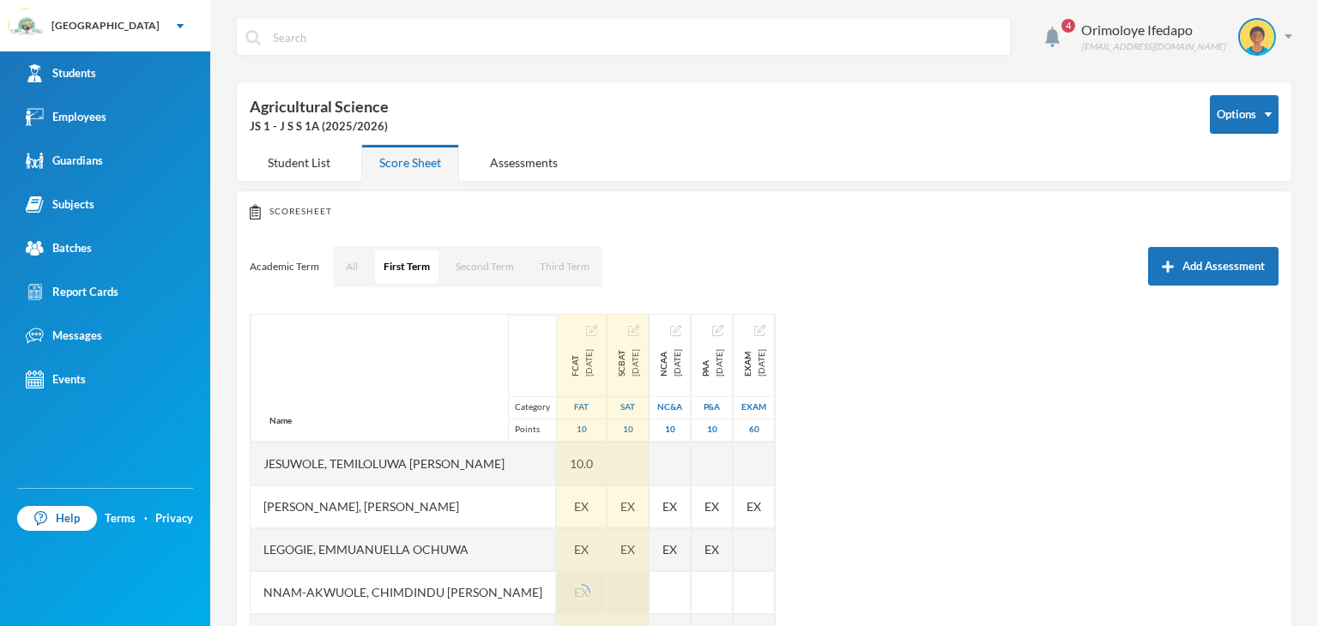
click at [611, 598] on div at bounding box center [627, 592] width 41 height 43
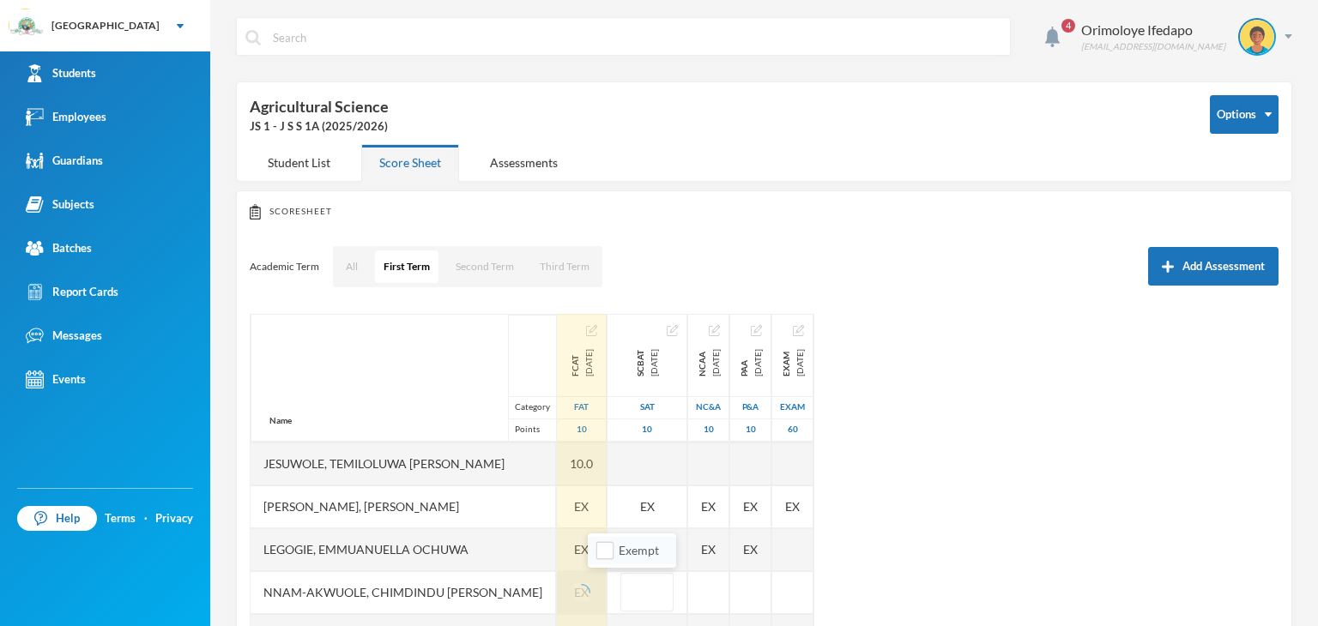
drag, startPoint x: 594, startPoint y: 553, endPoint x: 604, endPoint y: 564, distance: 14.0
click at [597, 553] on li "Exempt" at bounding box center [632, 550] width 88 height 27
click at [612, 553] on input "Exempt" at bounding box center [605, 551] width 18 height 18
checkbox input "true"
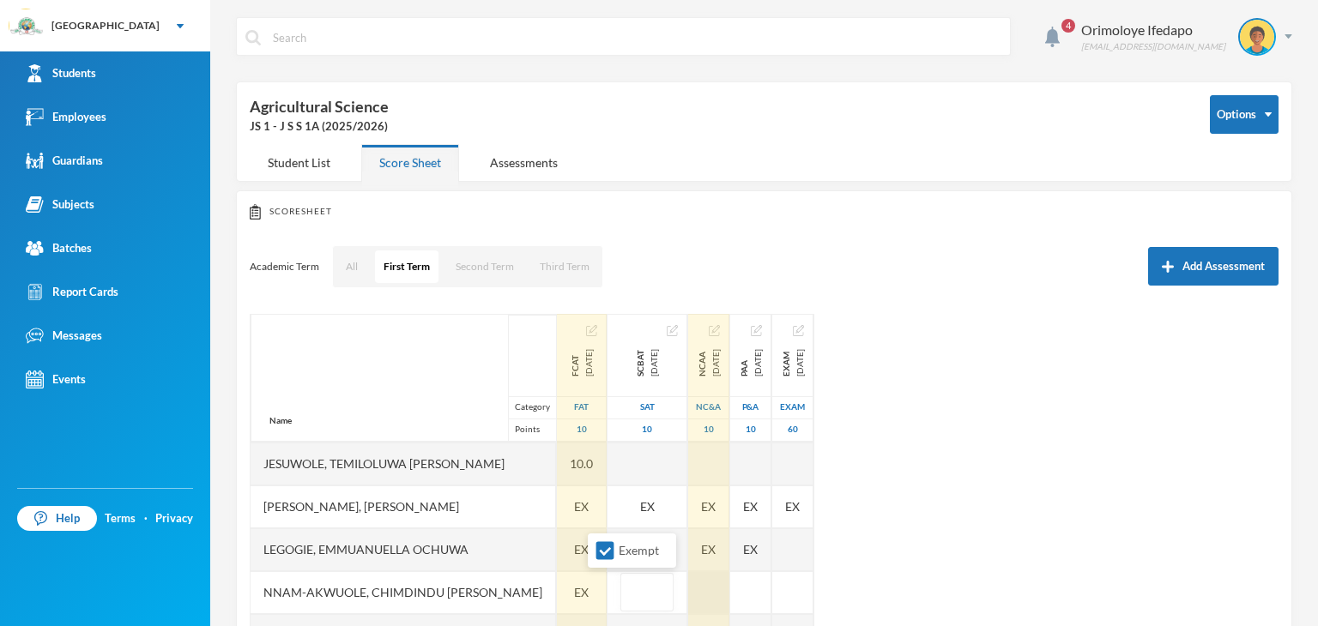
click at [690, 588] on div at bounding box center [708, 592] width 41 height 43
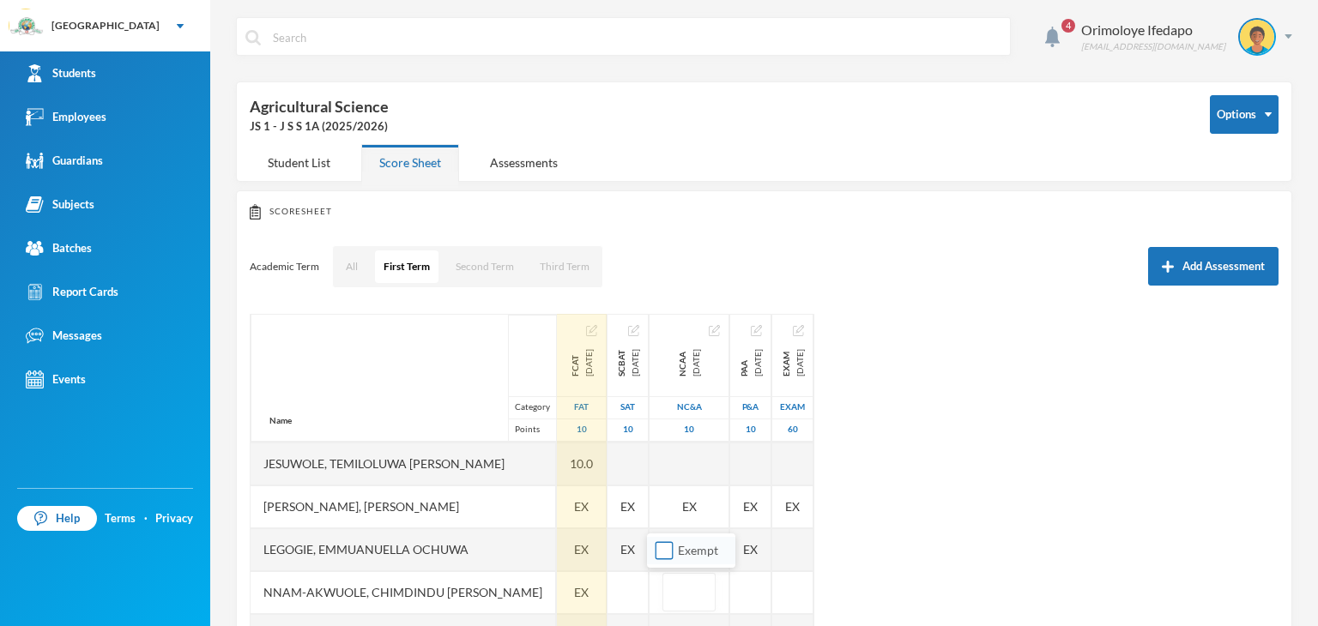
click at [669, 558] on input "Exempt" at bounding box center [664, 551] width 18 height 18
checkbox input "true"
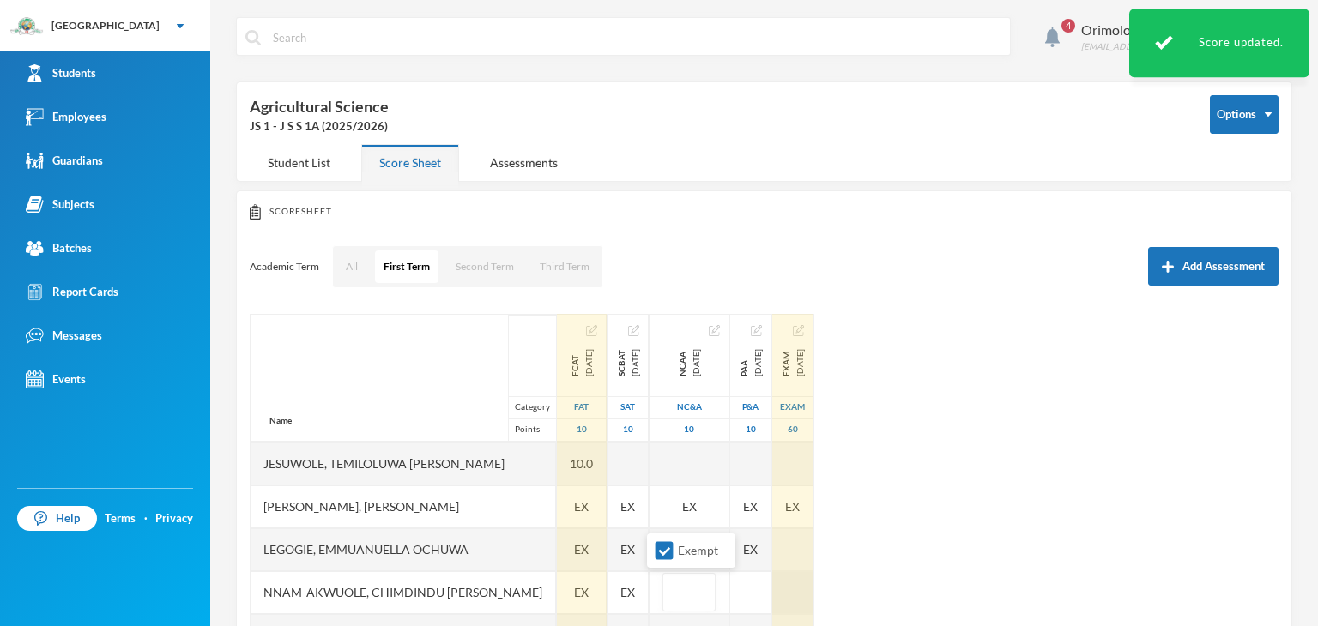
click at [751, 594] on div "Name Category Points [PERSON_NAME], [PERSON_NAME], [PERSON_NAME] Fikayomi [PERS…" at bounding box center [764, 528] width 1029 height 429
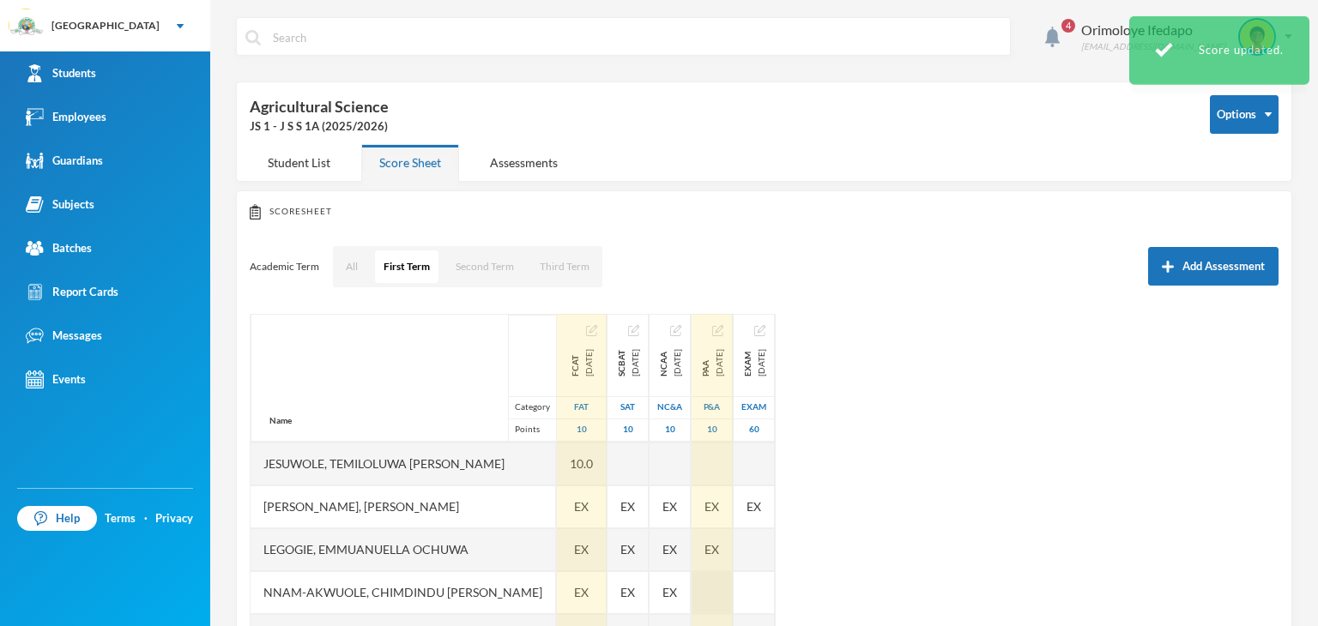
click at [715, 591] on div at bounding box center [711, 592] width 41 height 43
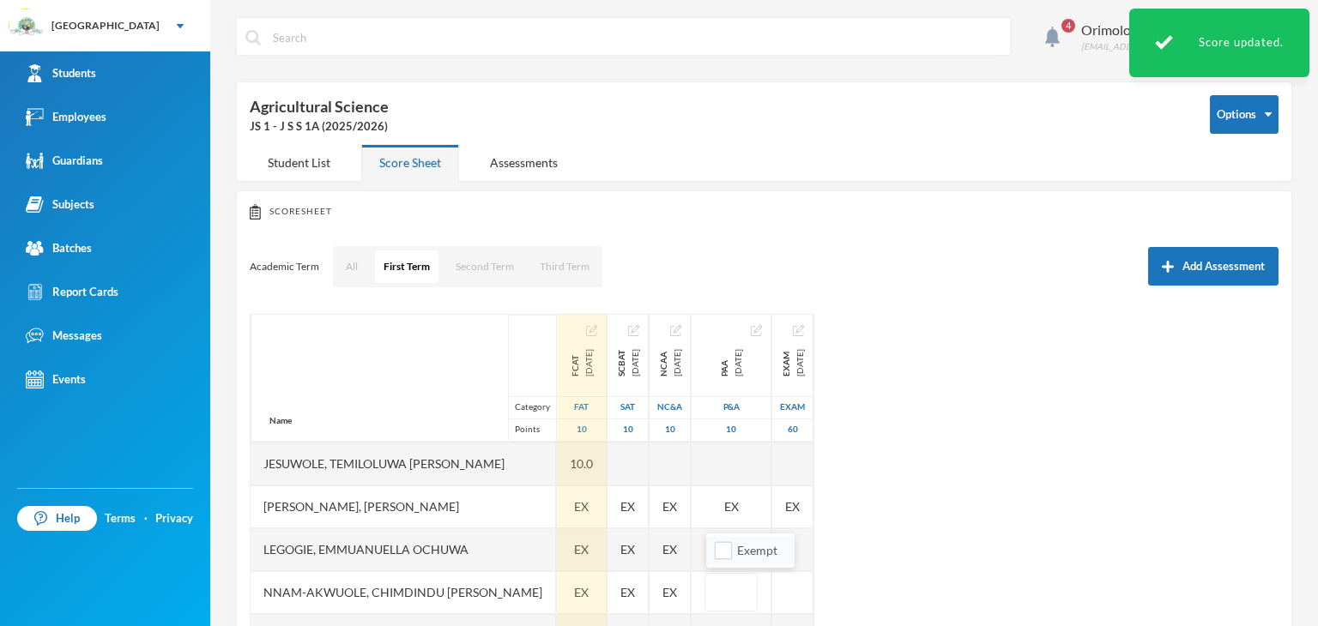
click at [712, 553] on li "Exempt" at bounding box center [750, 550] width 88 height 27
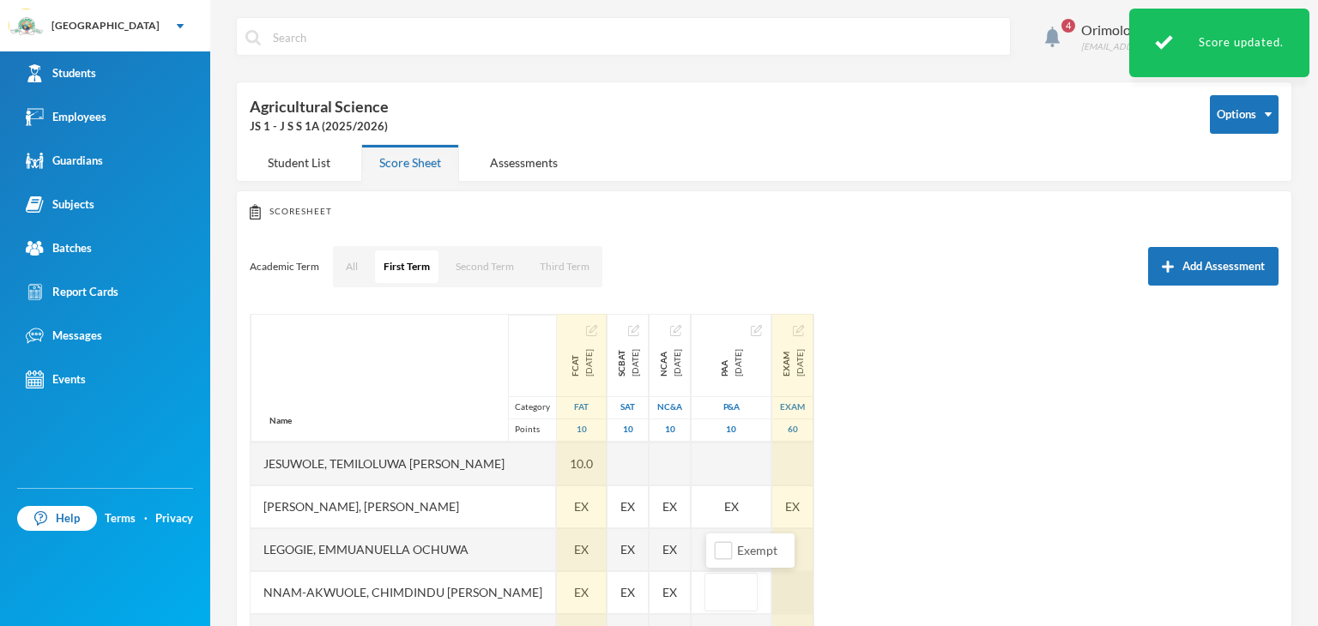
click at [788, 594] on div at bounding box center [792, 592] width 41 height 43
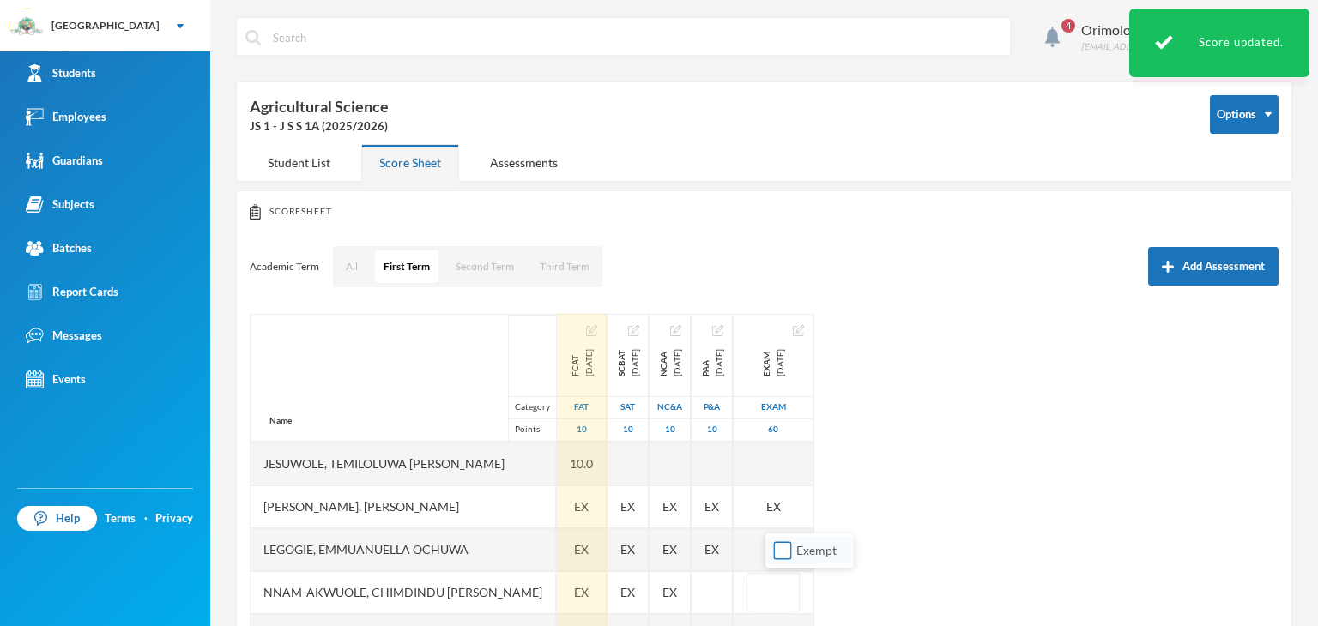
click at [780, 559] on input "Exempt" at bounding box center [783, 551] width 18 height 18
checkbox input "true"
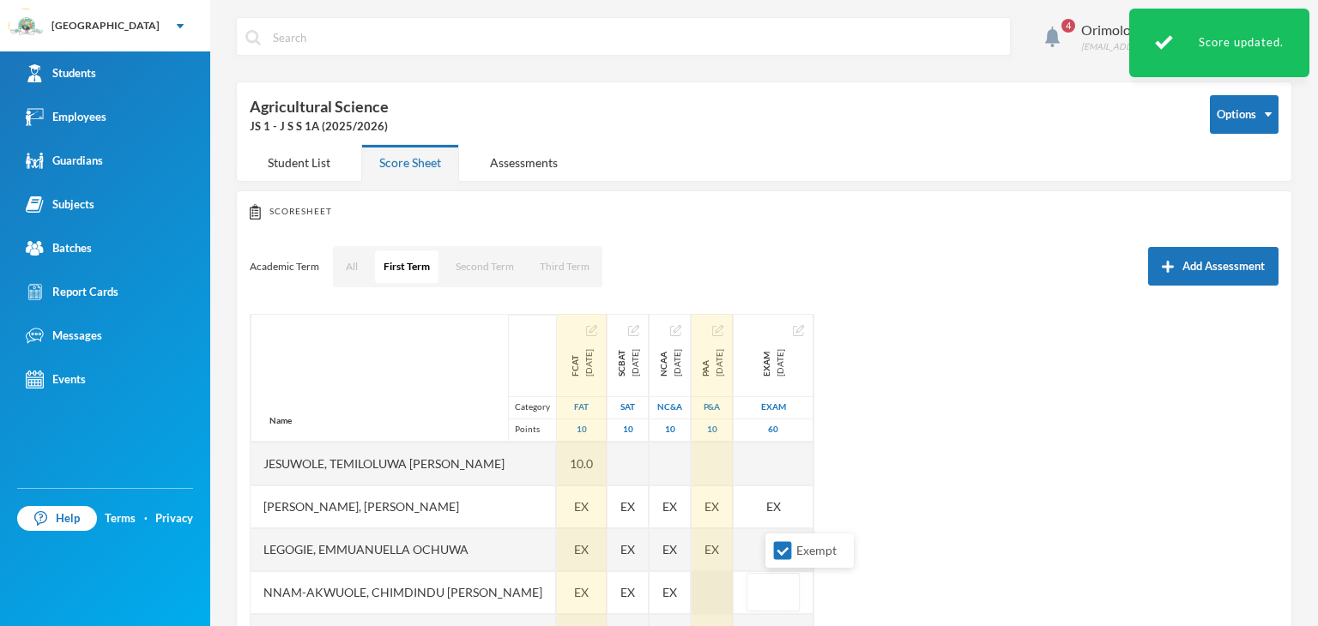
click at [733, 591] on div at bounding box center [711, 592] width 41 height 43
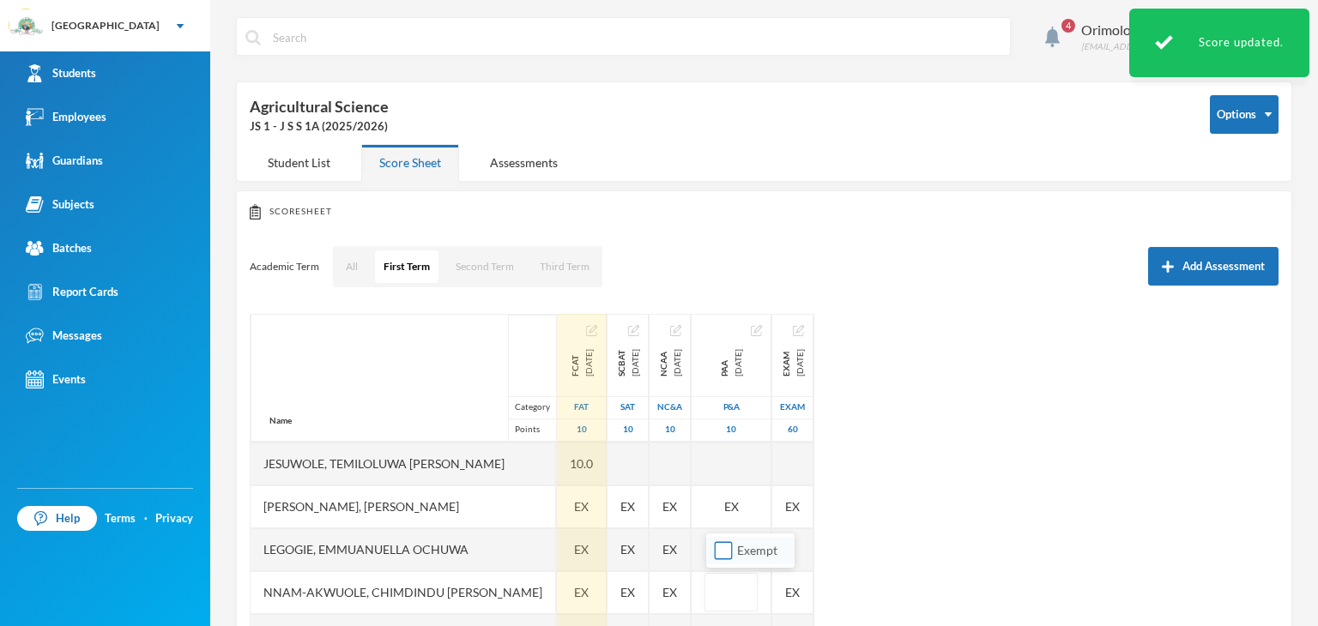
click at [721, 553] on input "Exempt" at bounding box center [724, 551] width 18 height 18
checkbox input "true"
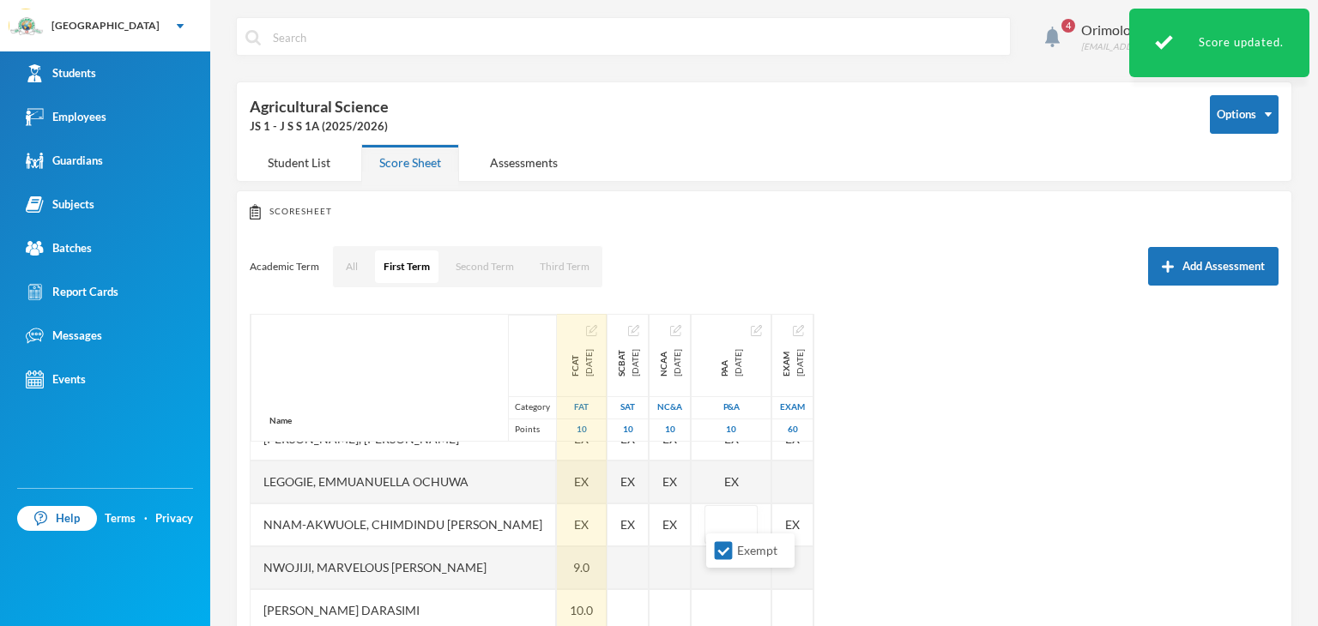
scroll to position [515, 0]
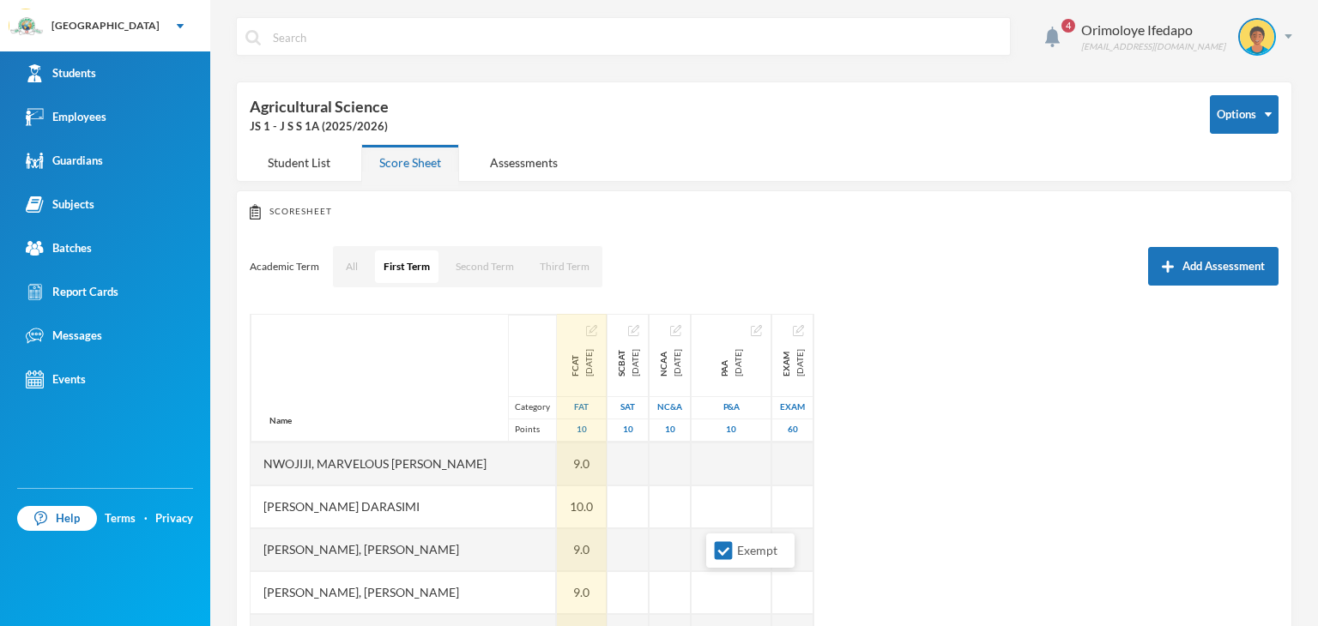
click at [922, 571] on div "Name Category Points [PERSON_NAME], [PERSON_NAME], [PERSON_NAME] Fikayomi [PERS…" at bounding box center [764, 528] width 1029 height 429
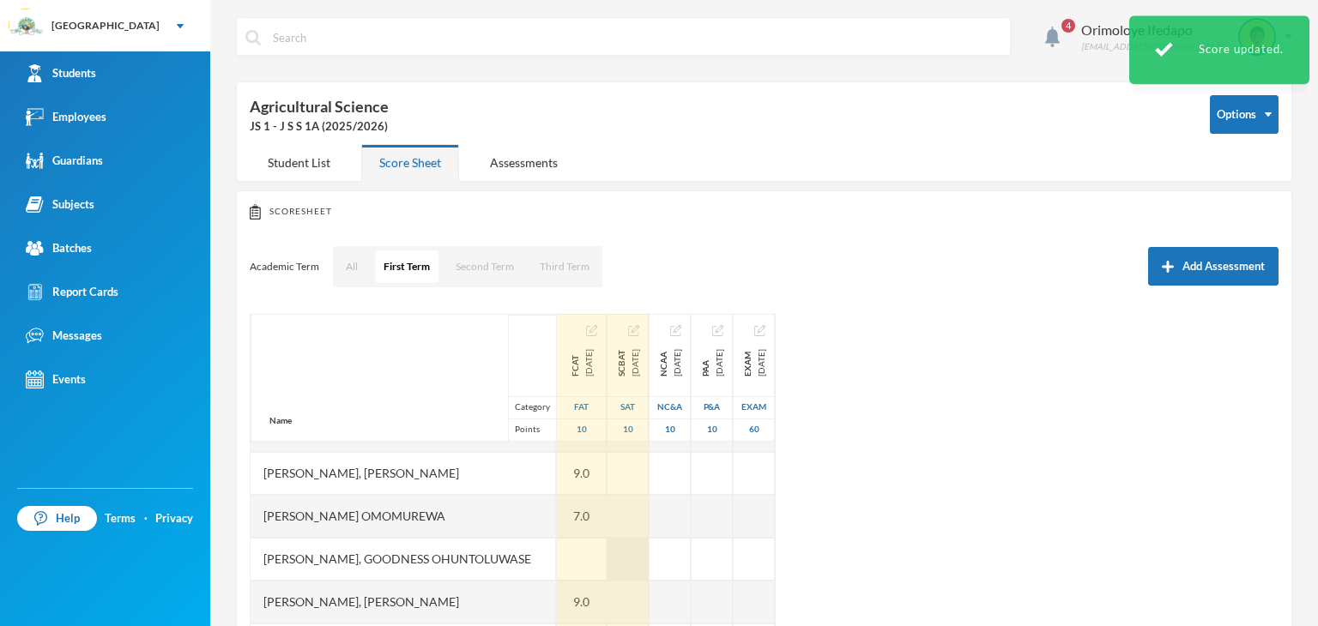
scroll to position [643, 0]
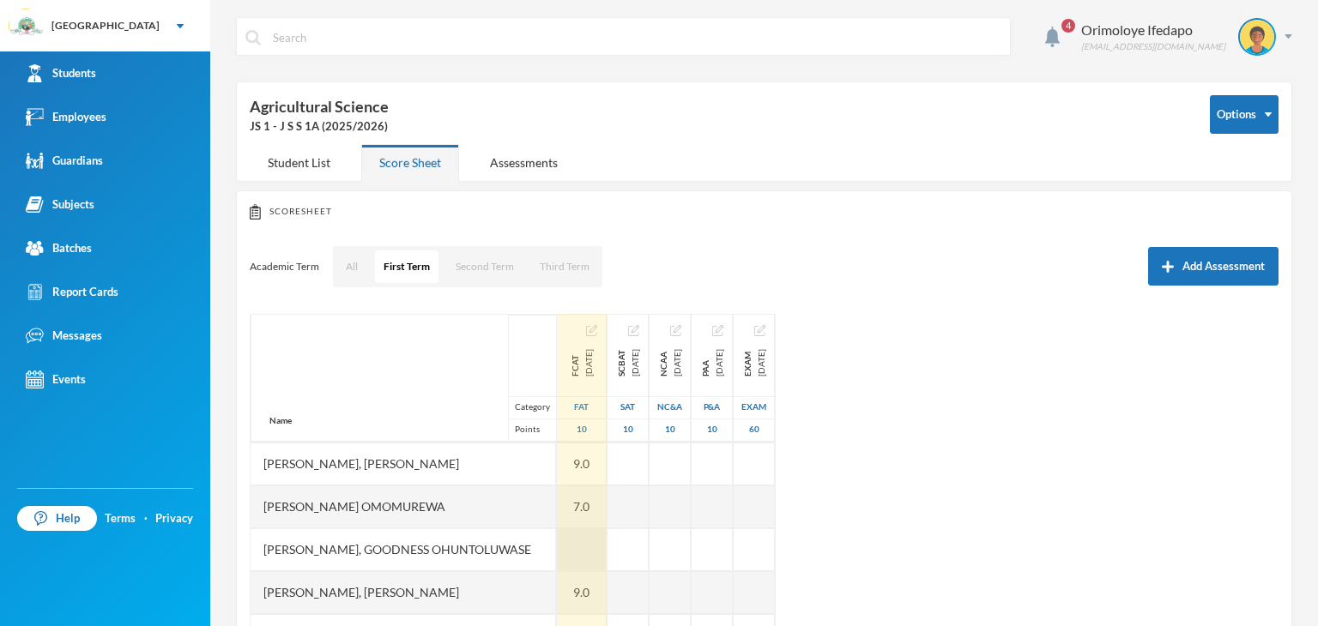
click at [557, 553] on div at bounding box center [582, 549] width 50 height 43
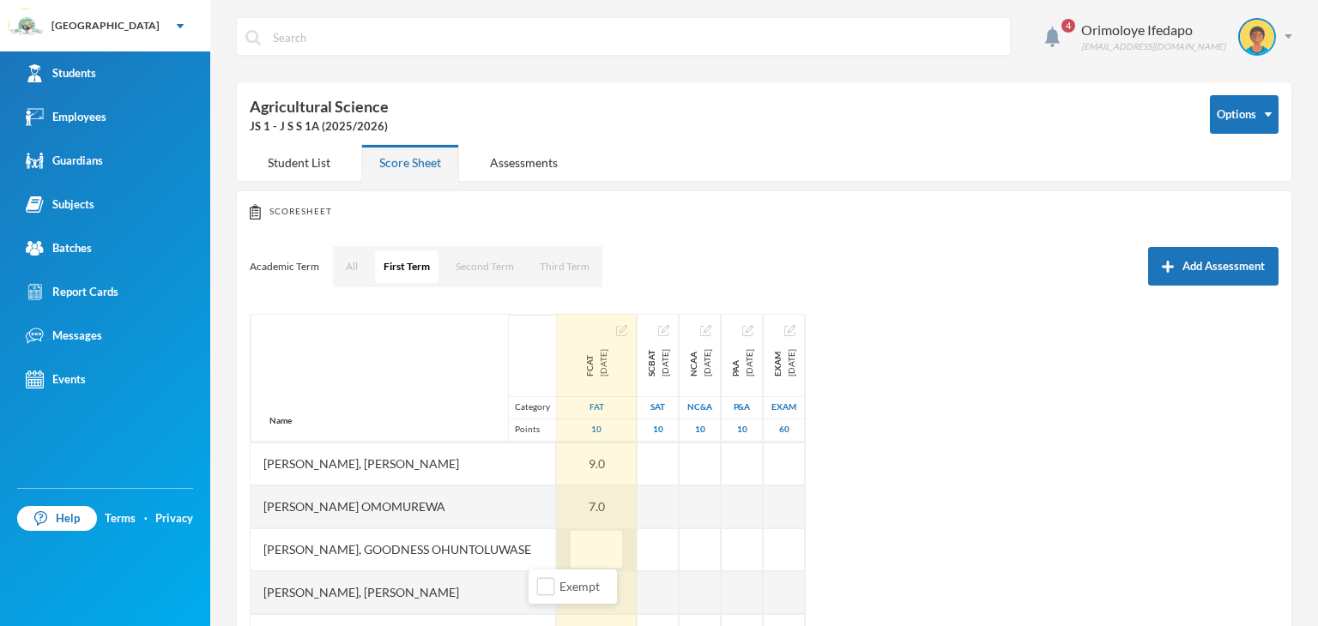
type input "8"
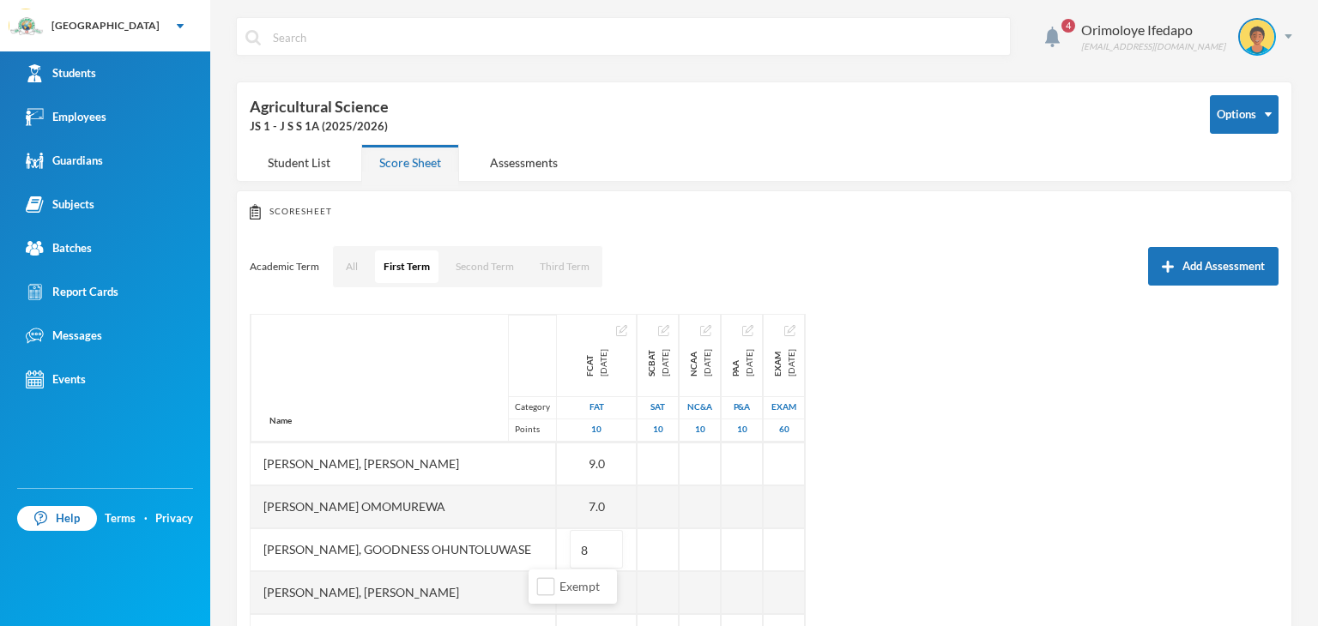
click at [902, 482] on div "Name Category Points [PERSON_NAME], [PERSON_NAME], [PERSON_NAME] Fikayomi [PERS…" at bounding box center [764, 528] width 1029 height 429
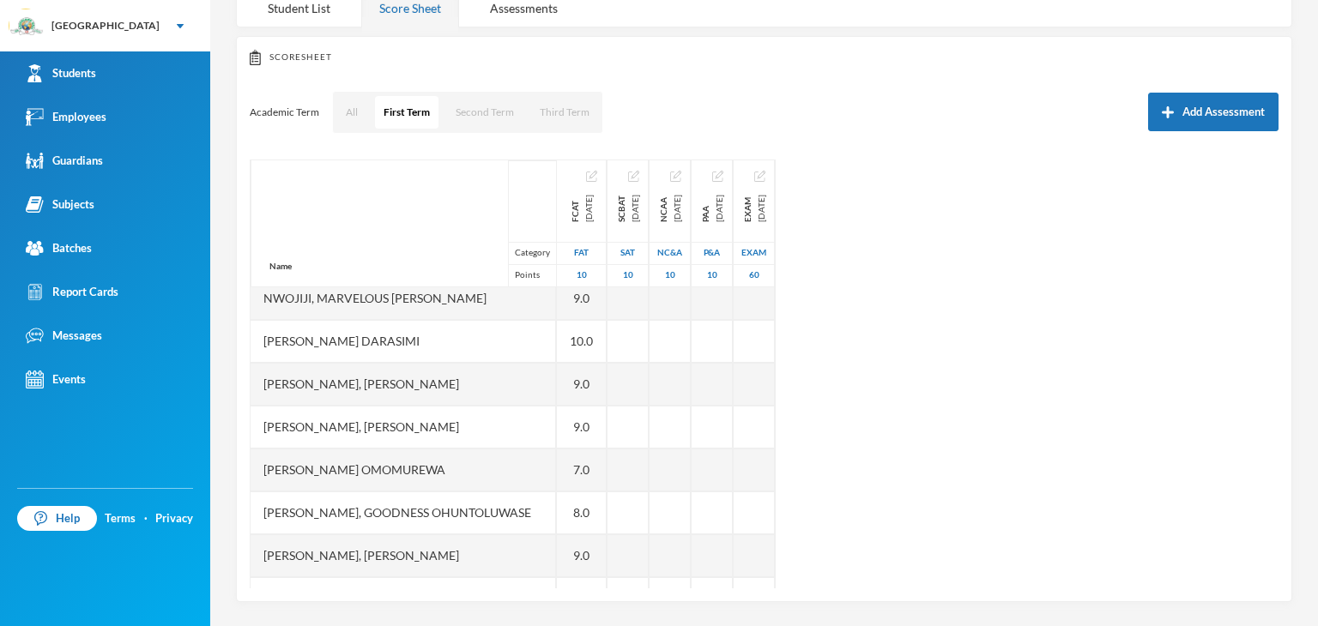
scroll to position [386, 0]
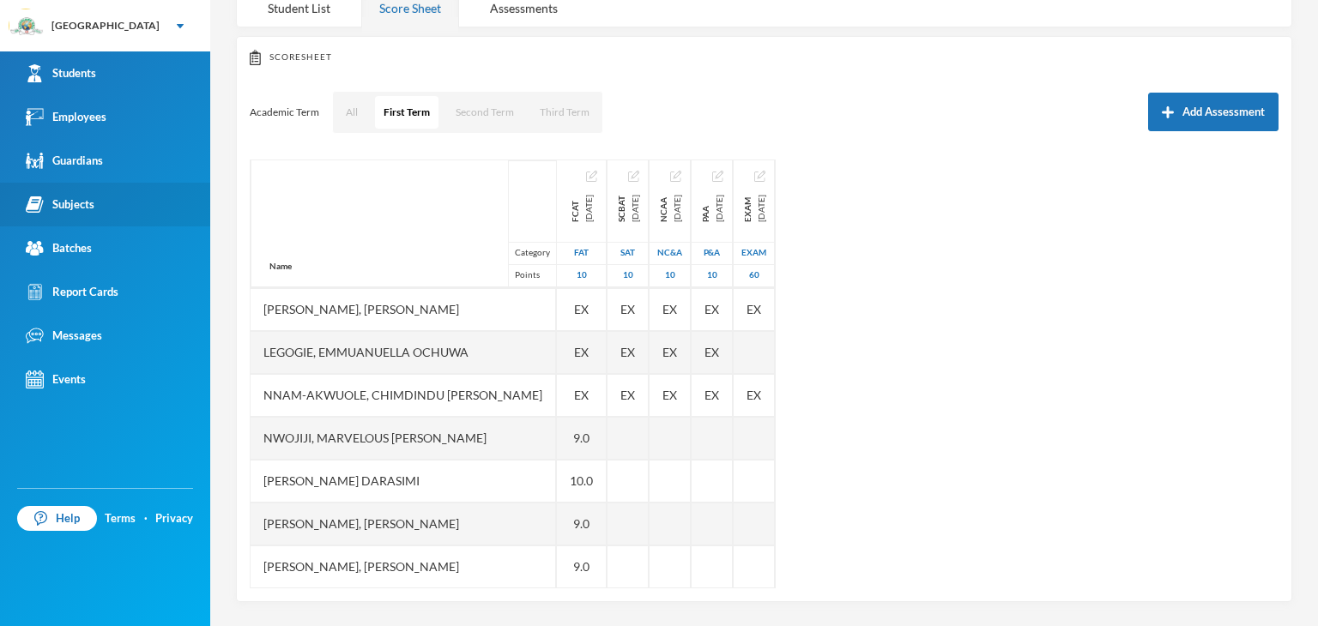
click at [82, 196] on div "Subjects" at bounding box center [60, 205] width 69 height 18
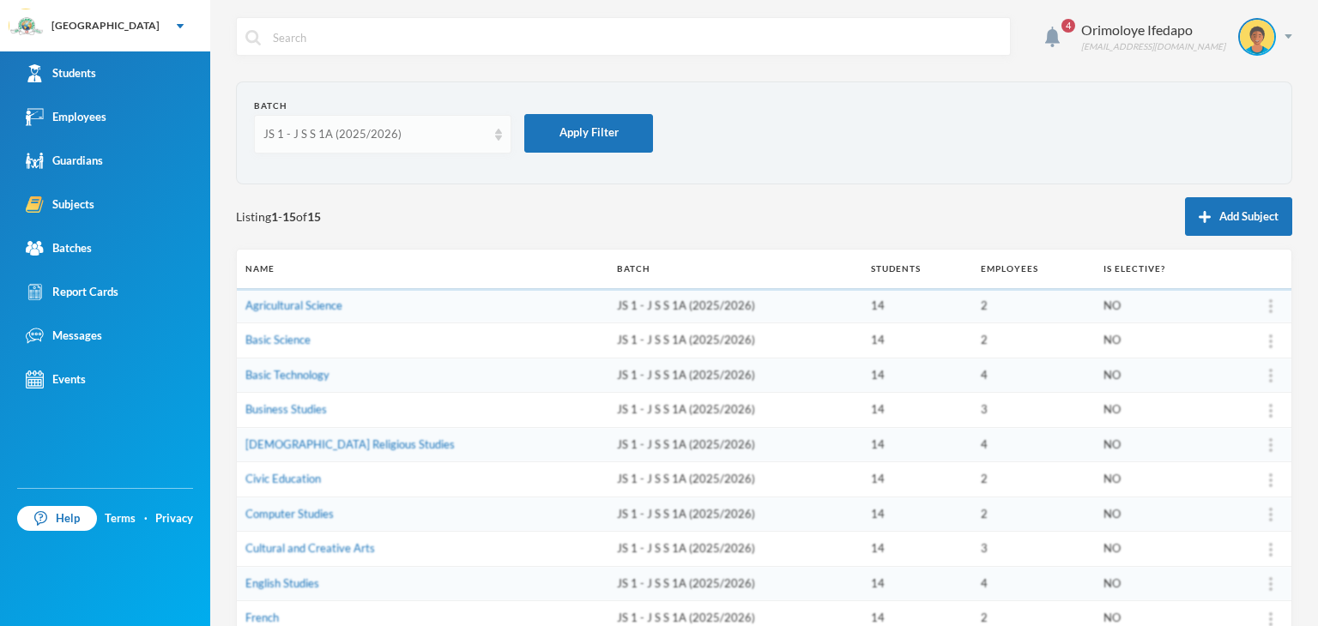
click at [414, 132] on div "JS 1 - J S S 1A (2025/2026)" at bounding box center [374, 134] width 223 height 17
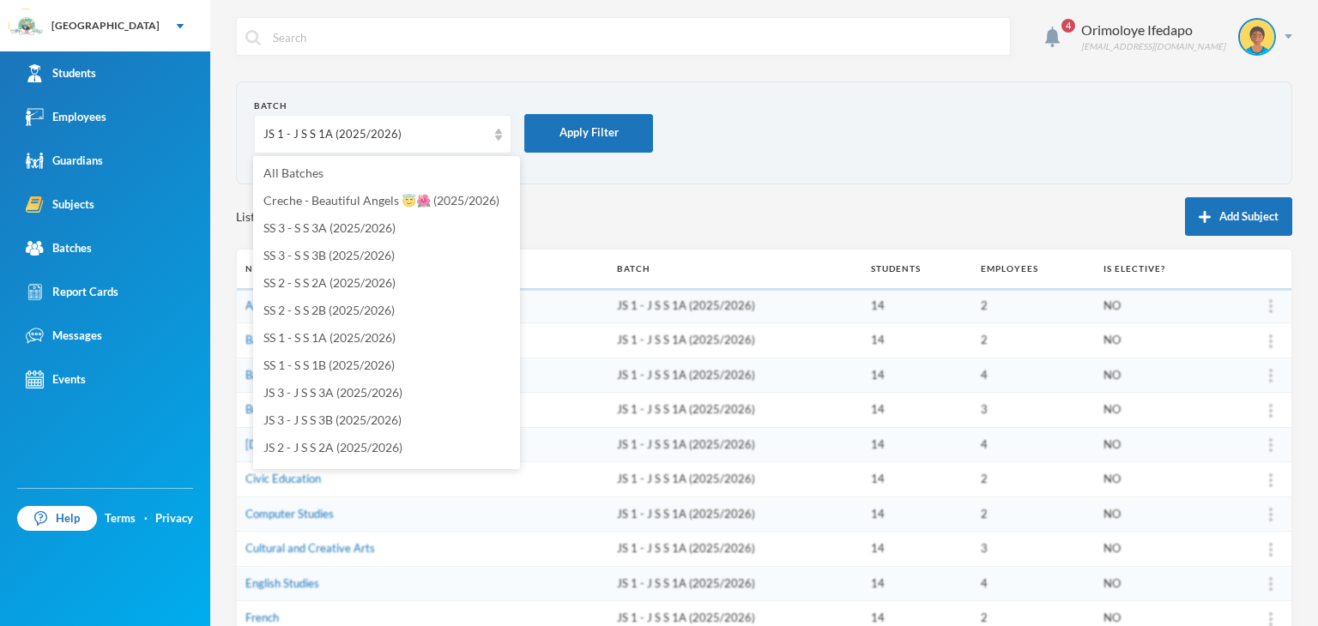
click at [960, 124] on form "Batch JS 1 - J S S 1A (2025/2026) Apply Filter" at bounding box center [764, 133] width 1020 height 67
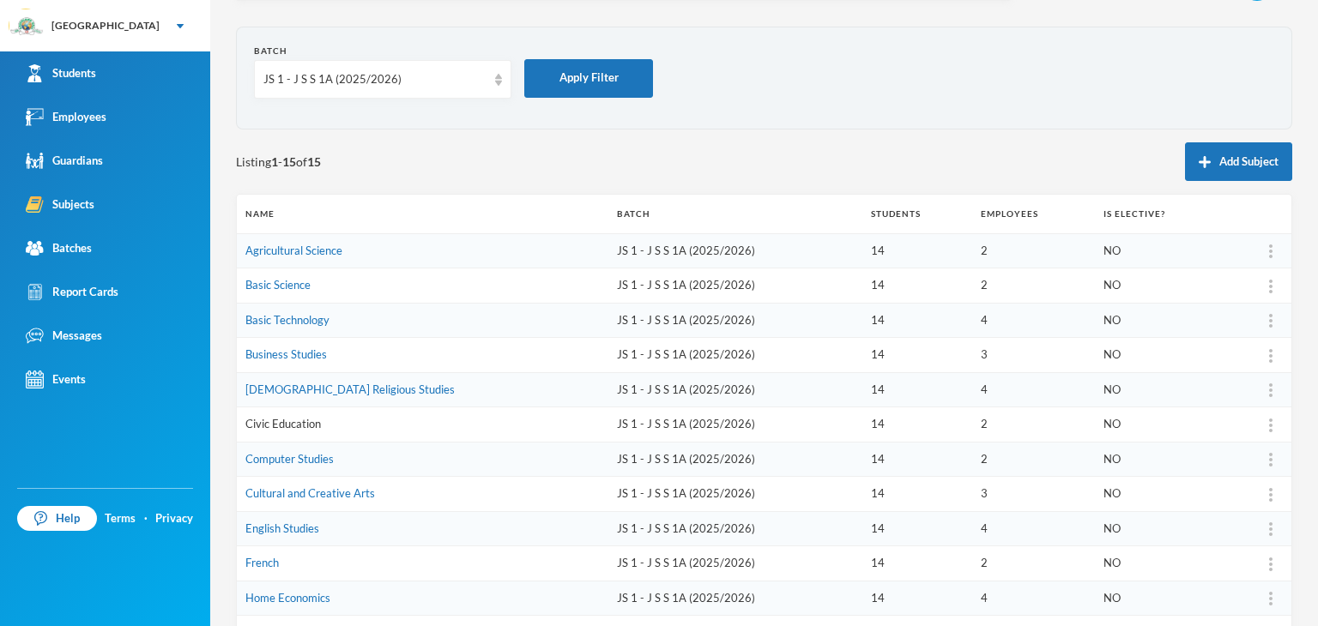
scroll to position [86, 0]
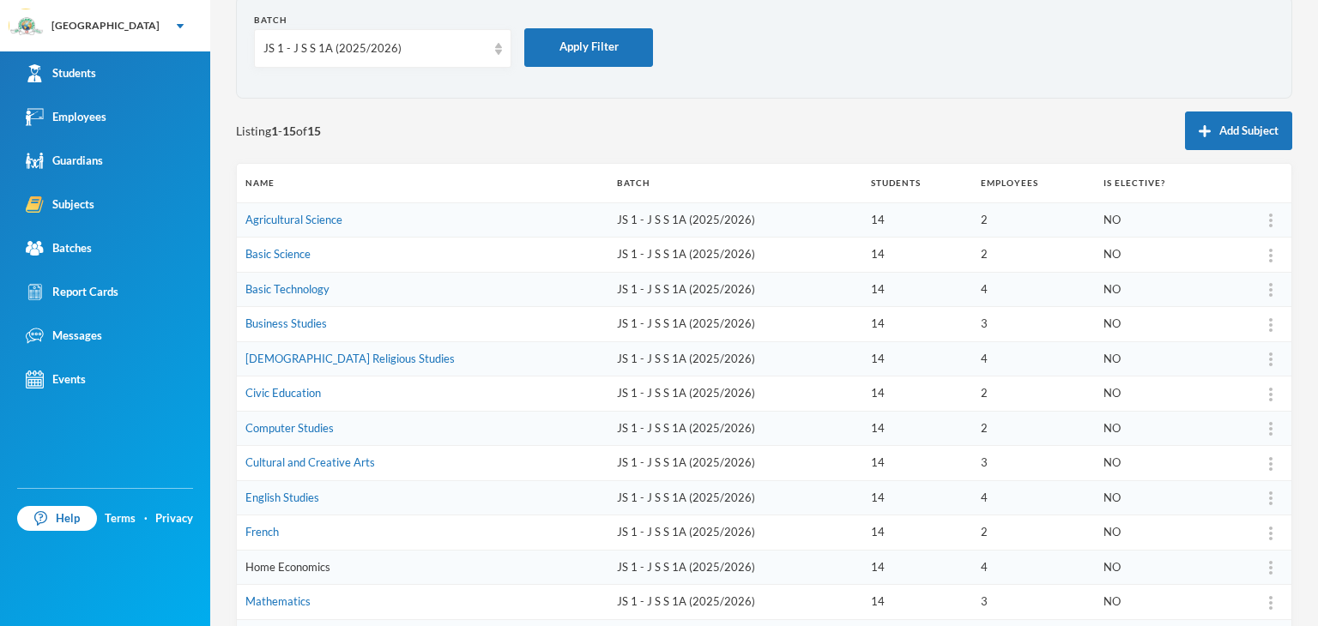
click at [283, 570] on link "Home Economics" at bounding box center [287, 567] width 85 height 14
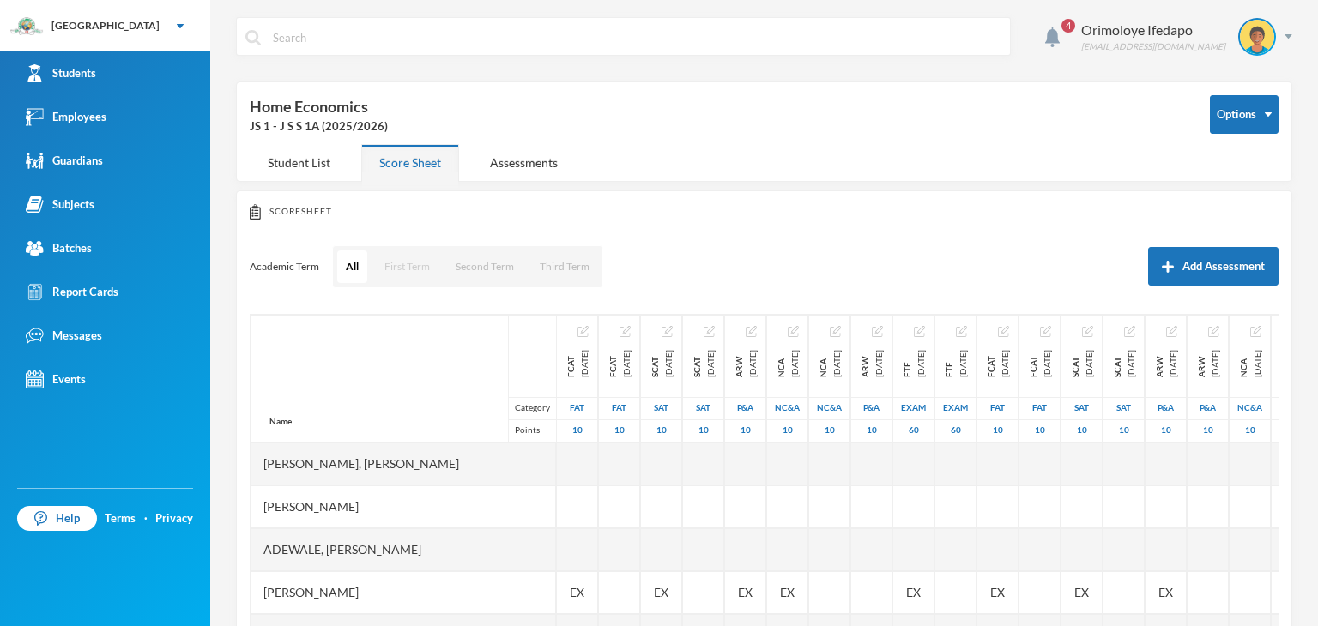
click at [422, 267] on button "First Term" at bounding box center [407, 266] width 63 height 33
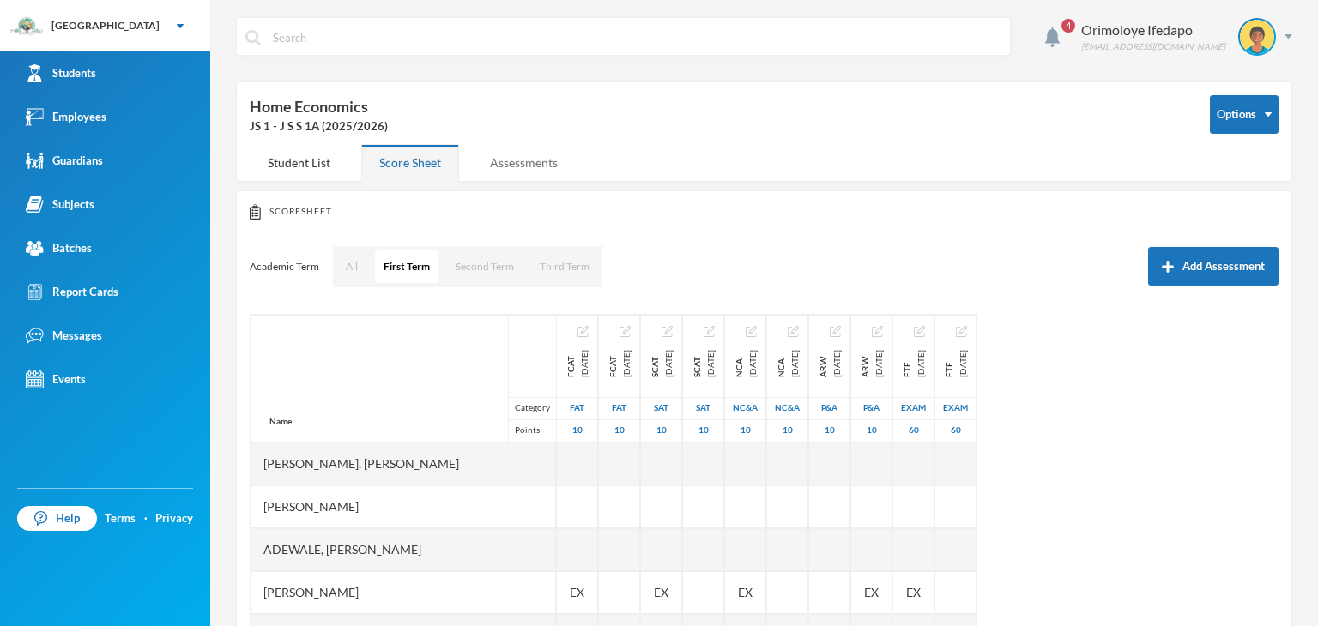
click at [563, 162] on div "Assessments" at bounding box center [524, 162] width 104 height 37
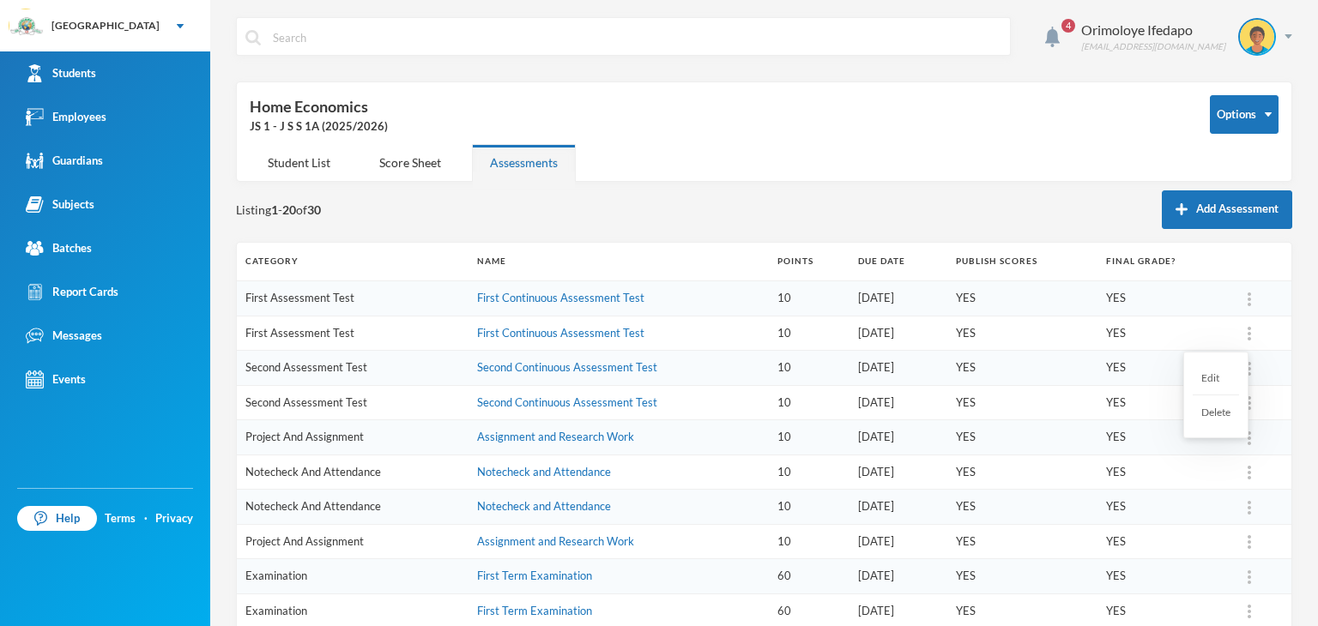
click at [1239, 330] on div at bounding box center [1249, 333] width 24 height 17
click at [1225, 403] on div "Delete" at bounding box center [1215, 411] width 46 height 33
click at [1284, 385] on button "OK" at bounding box center [1292, 378] width 32 height 21
click at [1247, 399] on img at bounding box center [1248, 405] width 3 height 14
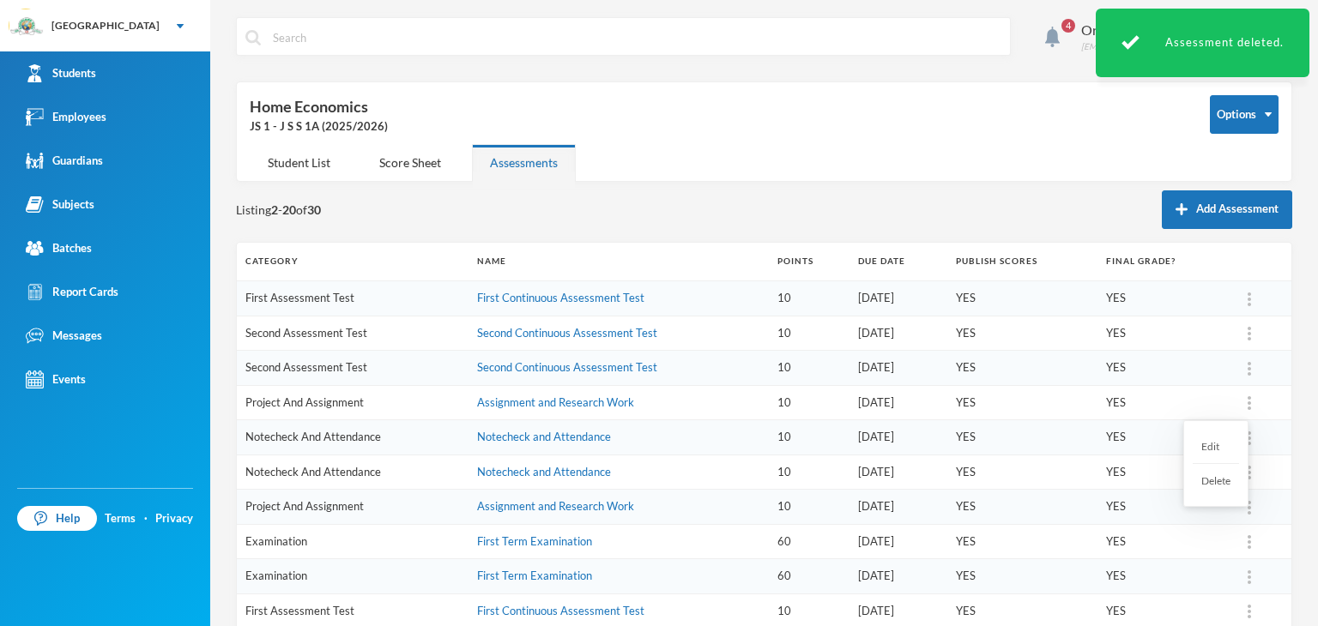
click at [1228, 481] on div "Delete" at bounding box center [1215, 480] width 46 height 33
click at [1297, 444] on button "OK" at bounding box center [1292, 447] width 32 height 21
click at [1239, 434] on div at bounding box center [1249, 437] width 24 height 17
click at [1218, 506] on div "Delete" at bounding box center [1215, 515] width 46 height 33
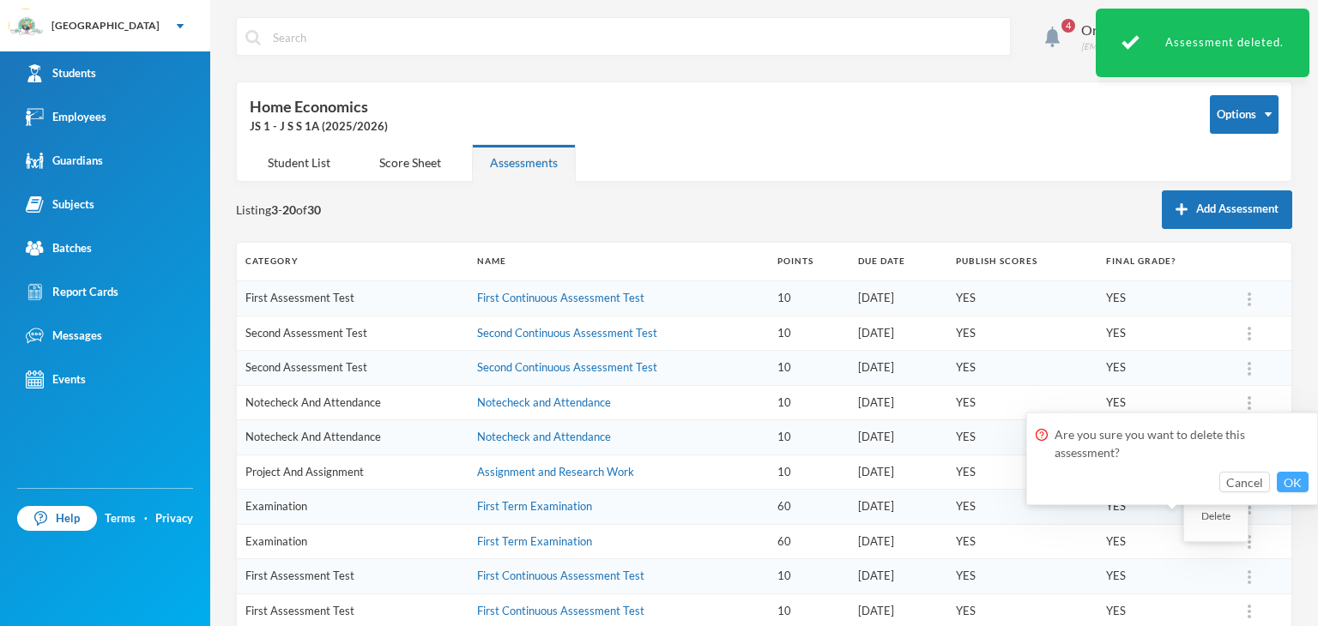
click at [1288, 485] on button "OK" at bounding box center [1292, 482] width 32 height 21
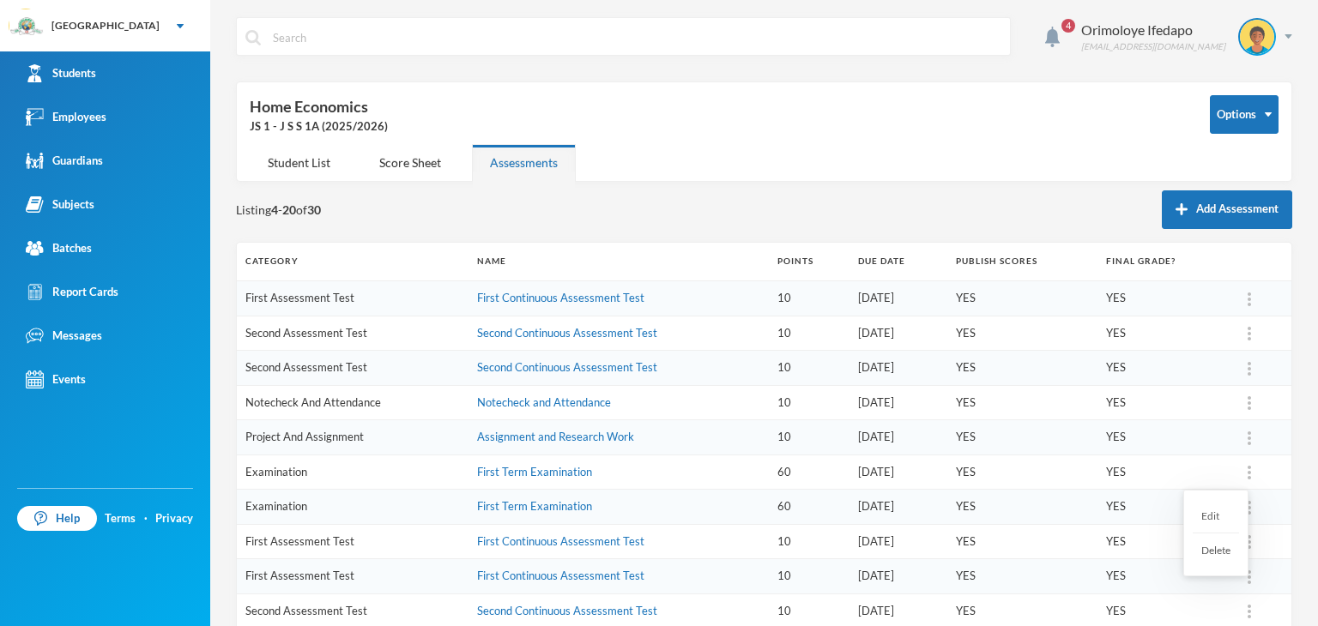
click at [1241, 468] on div at bounding box center [1249, 472] width 24 height 17
click at [1219, 545] on div "Delete" at bounding box center [1215, 550] width 46 height 33
click at [1295, 520] on button "OK" at bounding box center [1292, 516] width 32 height 21
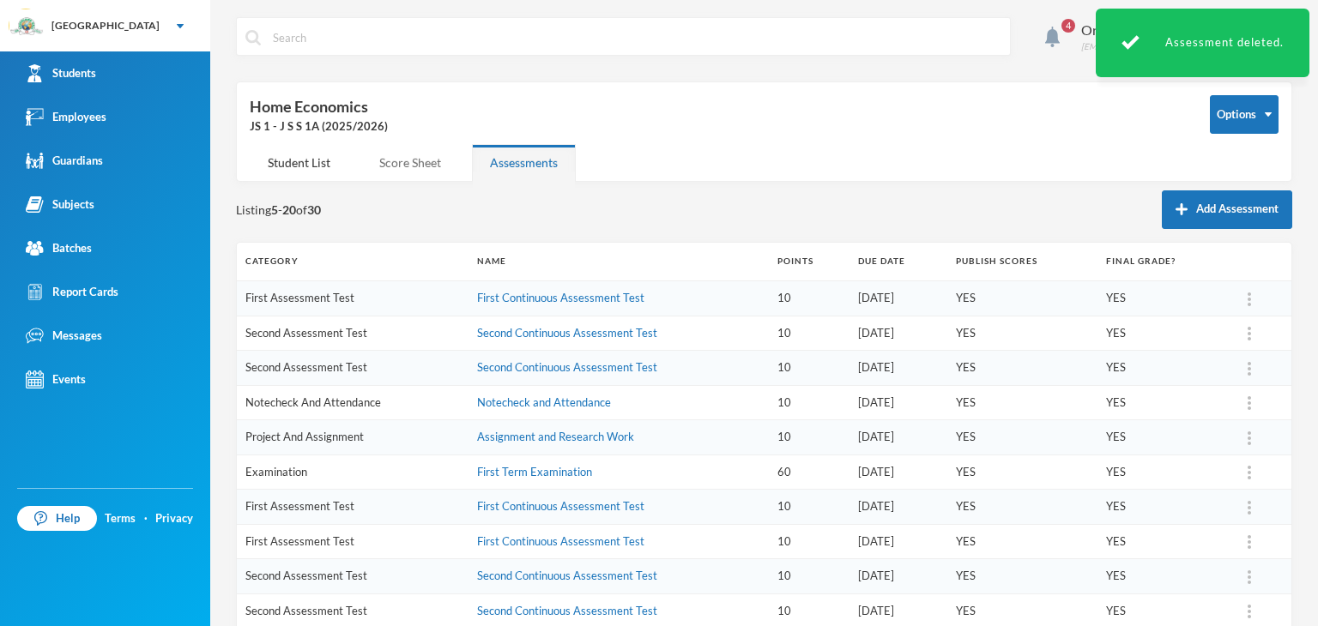
click at [398, 168] on div "Score Sheet" at bounding box center [410, 162] width 98 height 37
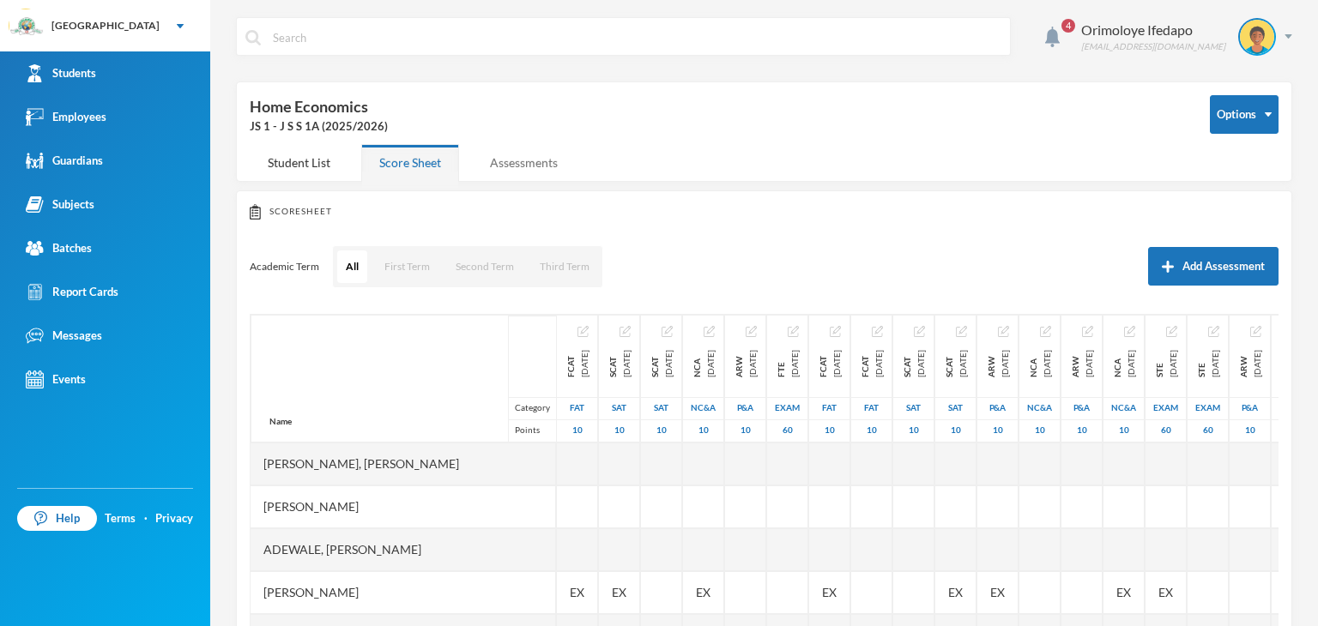
click at [524, 162] on div "Assessments" at bounding box center [524, 162] width 104 height 37
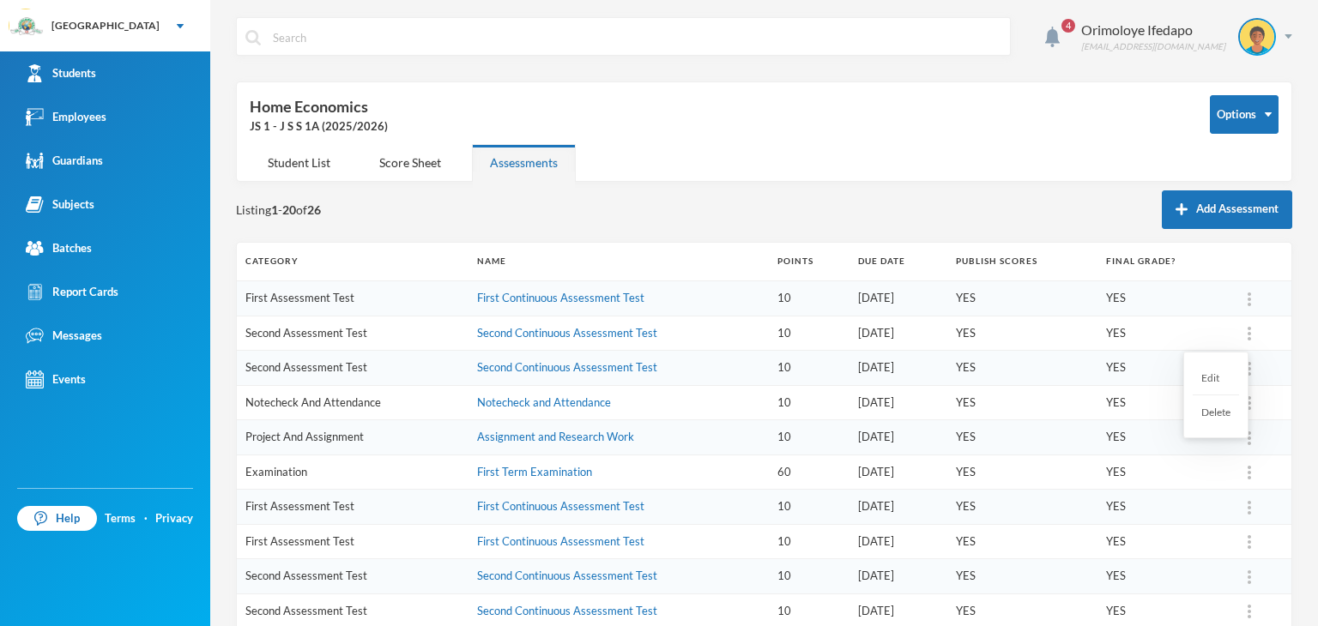
click at [1240, 328] on div at bounding box center [1249, 333] width 24 height 17
click at [1231, 406] on div "Delete" at bounding box center [1215, 411] width 46 height 33
click at [1289, 375] on button "OK" at bounding box center [1292, 378] width 32 height 21
drag, startPoint x: 432, startPoint y: 155, endPoint x: 845, endPoint y: 11, distance: 437.9
click at [436, 151] on div "Score Sheet" at bounding box center [410, 162] width 98 height 37
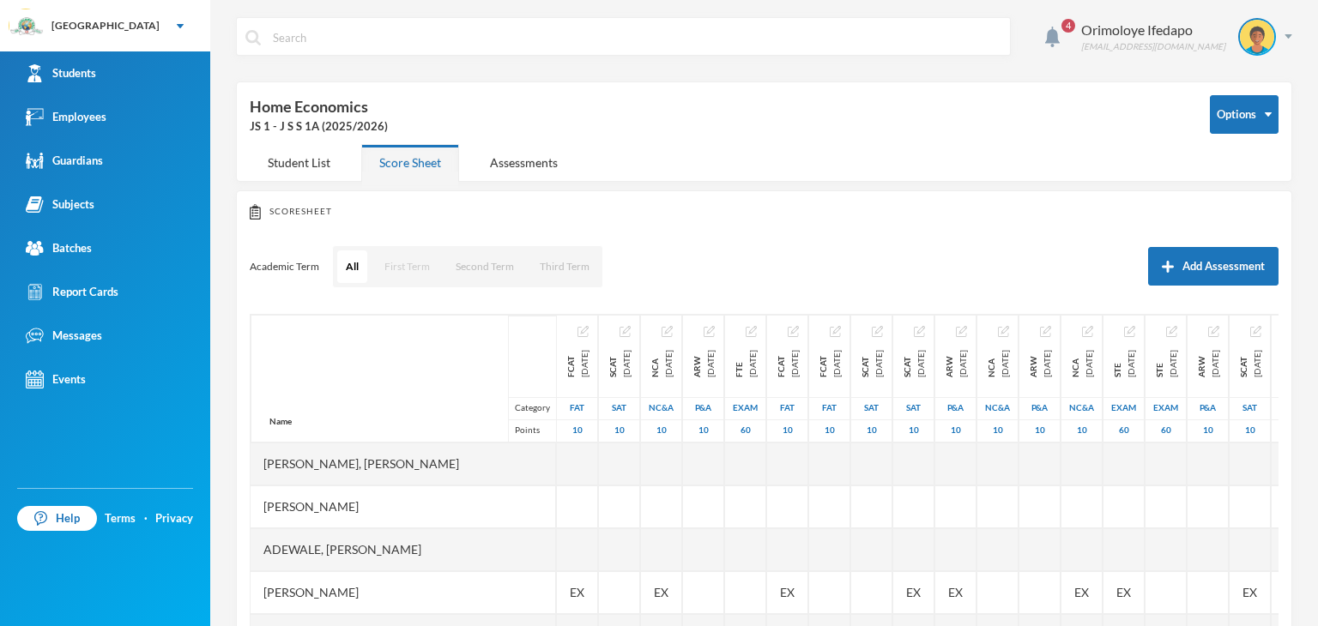
click at [413, 262] on button "First Term" at bounding box center [407, 266] width 63 height 33
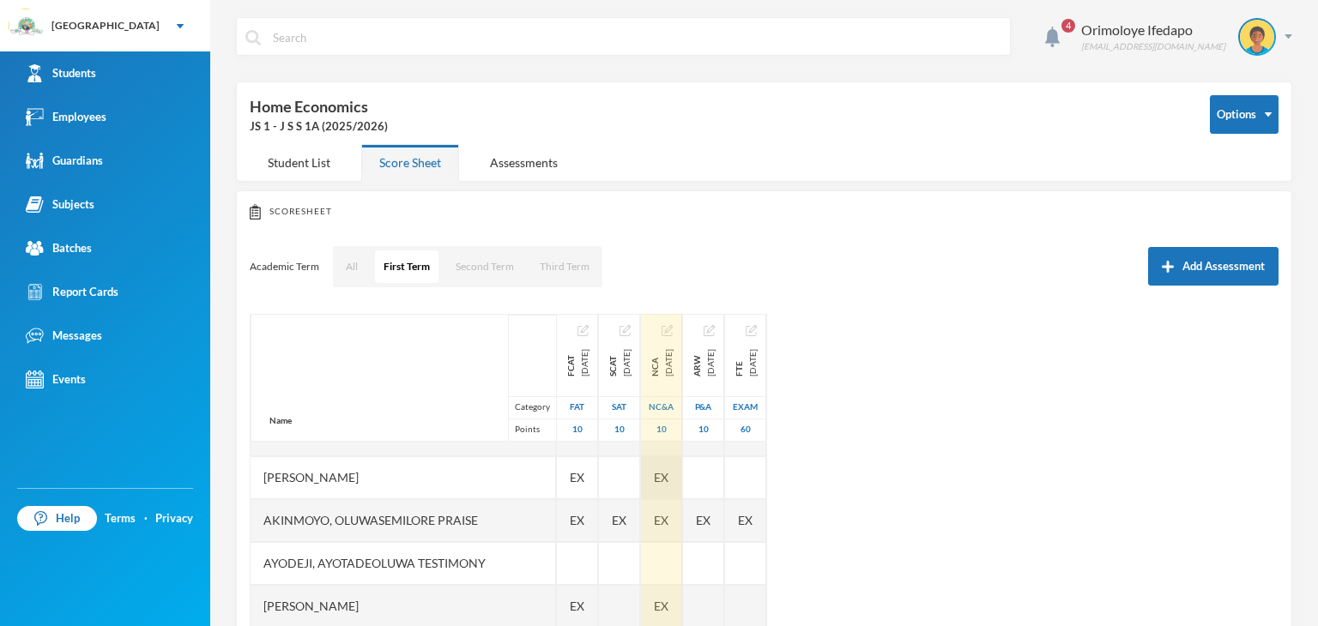
scroll to position [86, 0]
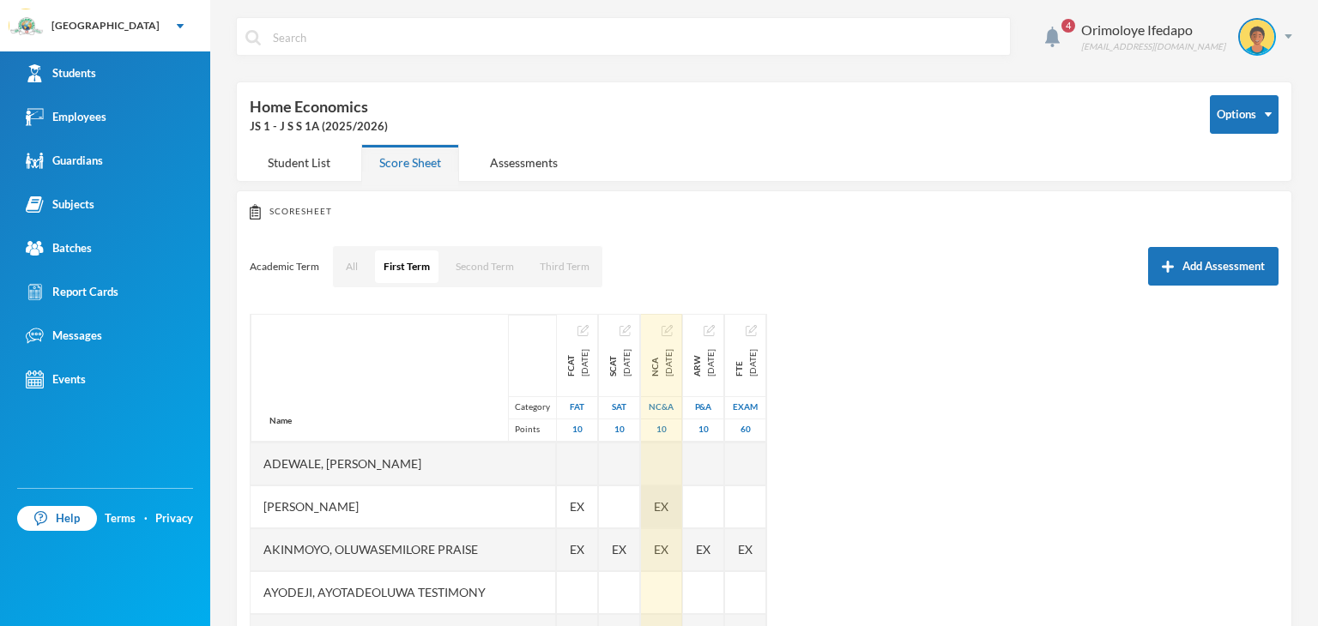
drag, startPoint x: 661, startPoint y: 504, endPoint x: 643, endPoint y: 512, distance: 20.0
click at [661, 505] on span "EX" at bounding box center [661, 507] width 15 height 18
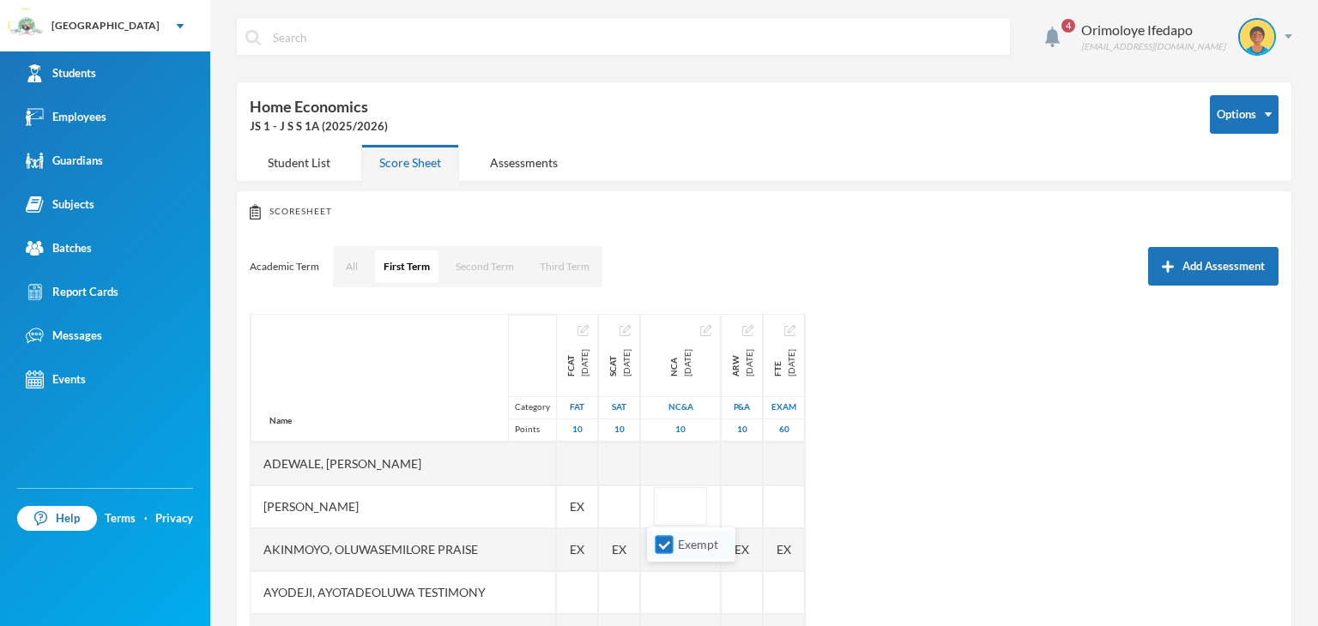
click at [664, 546] on input "Exempt" at bounding box center [664, 545] width 18 height 18
checkbox input "false"
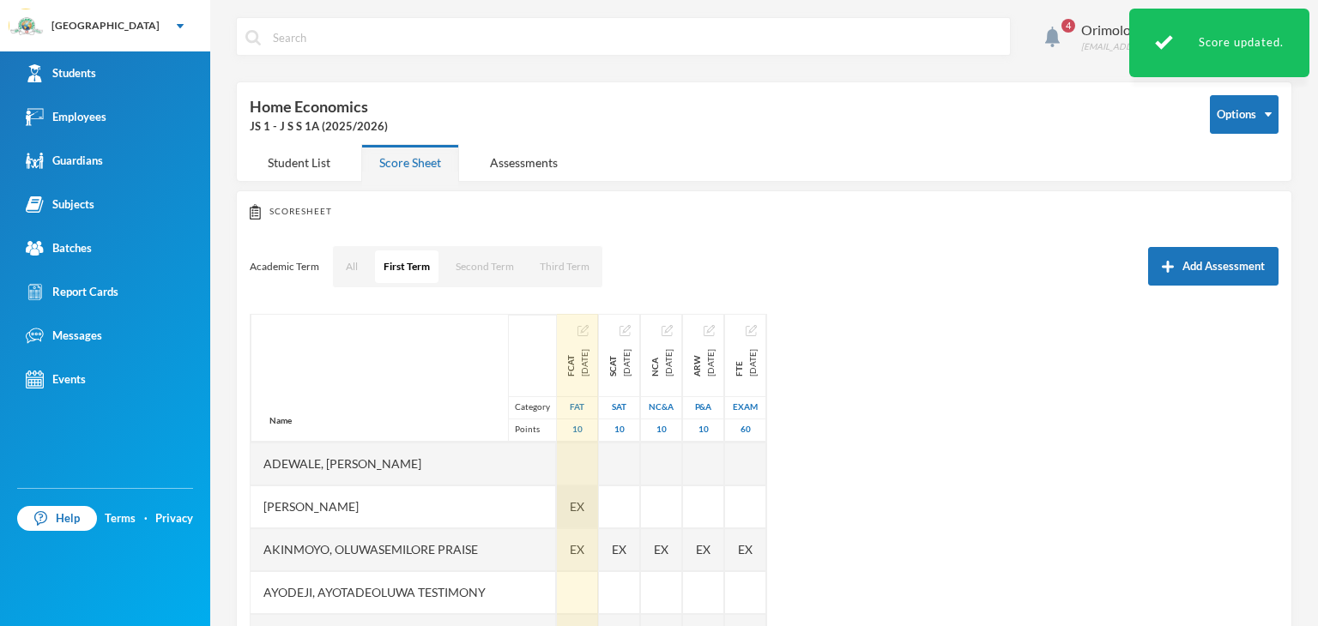
click at [570, 510] on span "EX" at bounding box center [577, 507] width 15 height 18
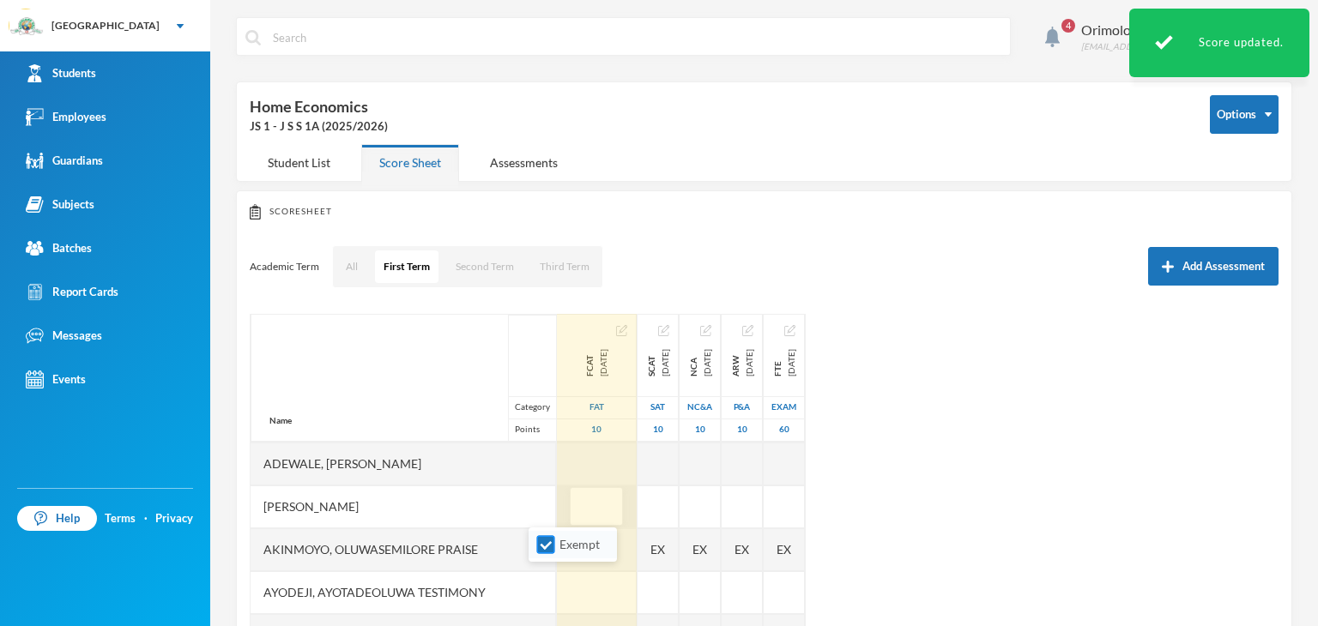
click at [546, 548] on input "Exempt" at bounding box center [546, 545] width 18 height 18
checkbox input "false"
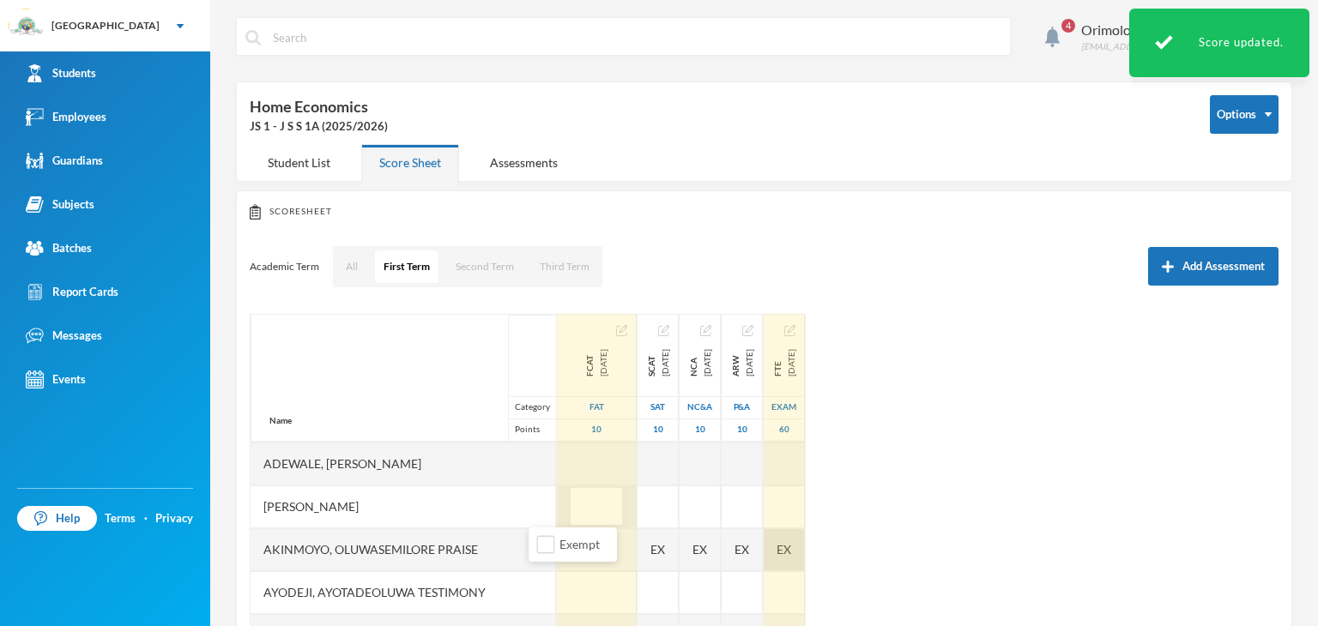
click at [798, 536] on div "EX" at bounding box center [783, 549] width 41 height 43
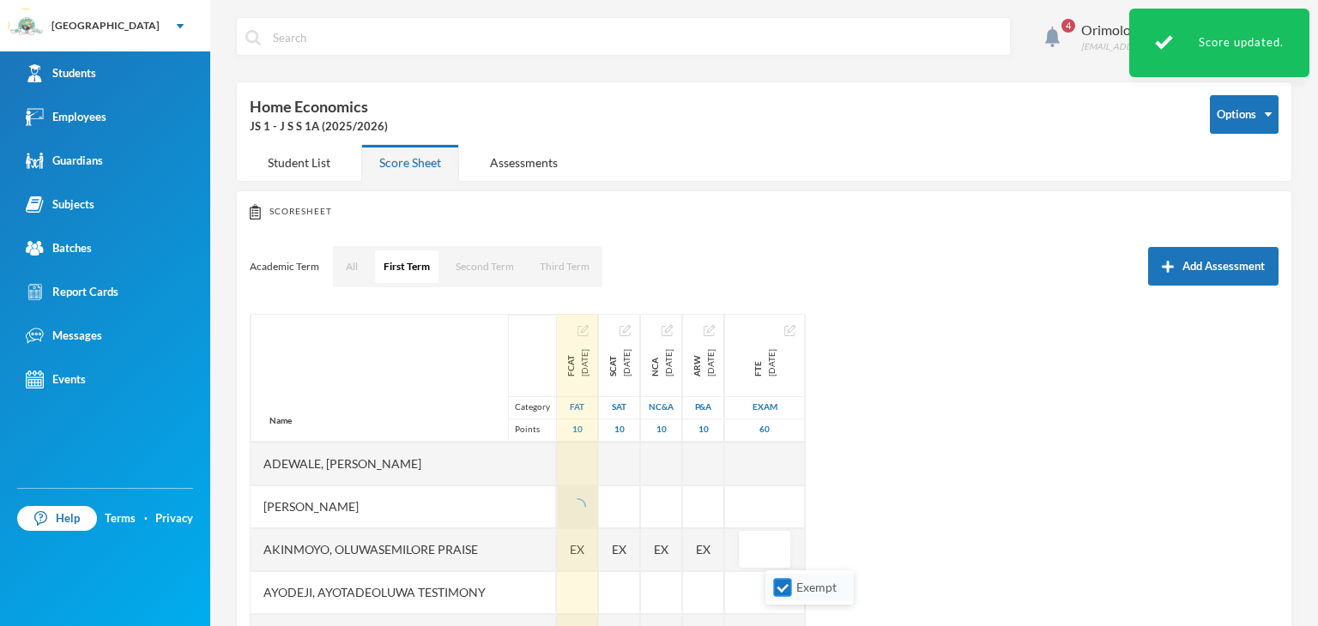
click at [782, 592] on input "Exempt" at bounding box center [783, 588] width 18 height 18
checkbox input "false"
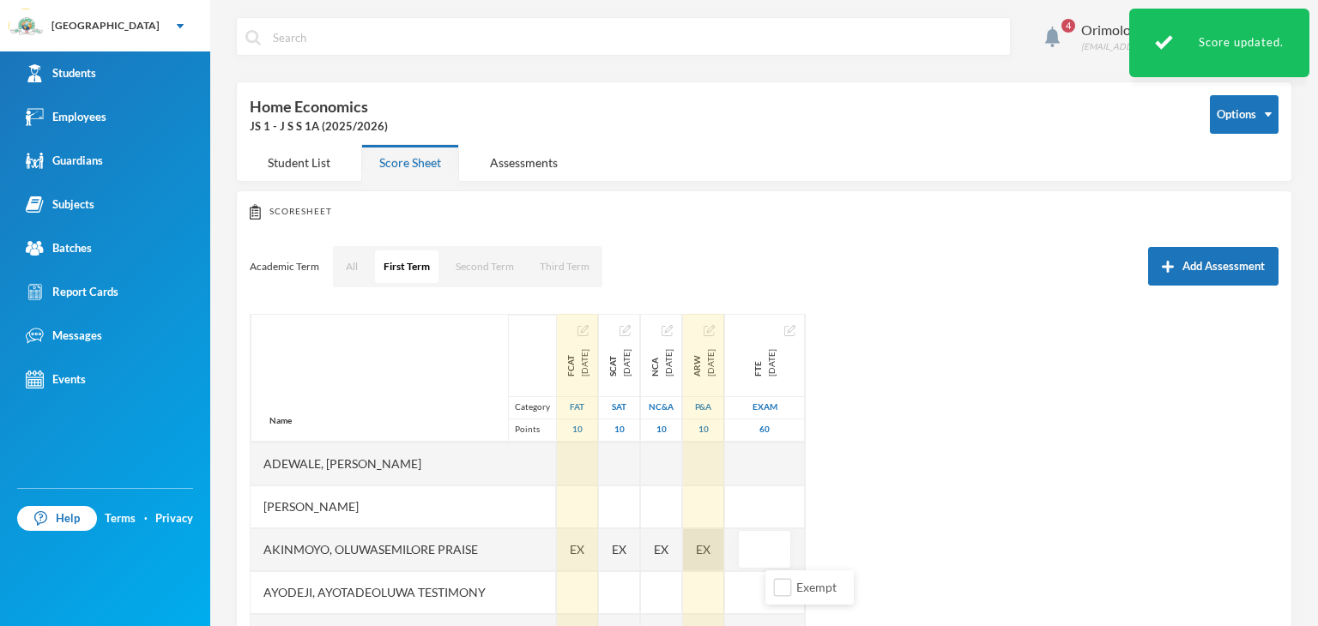
click at [710, 546] on span "EX" at bounding box center [703, 549] width 15 height 18
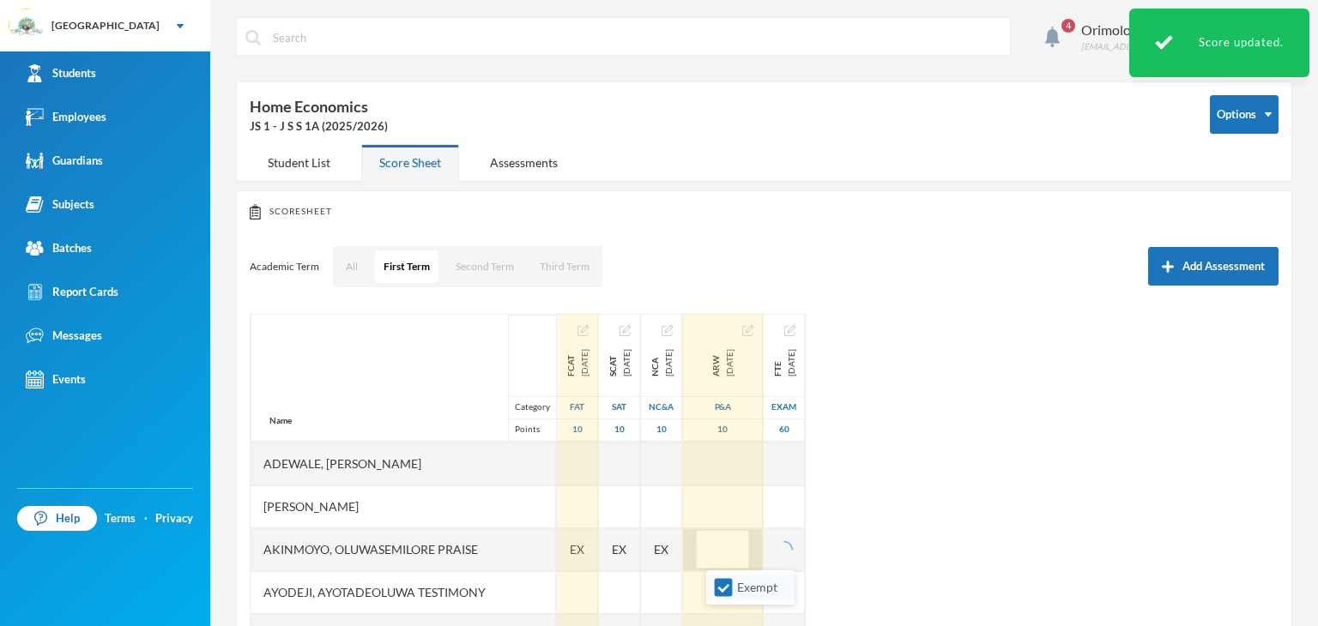
click at [712, 585] on li "Exempt" at bounding box center [750, 587] width 88 height 27
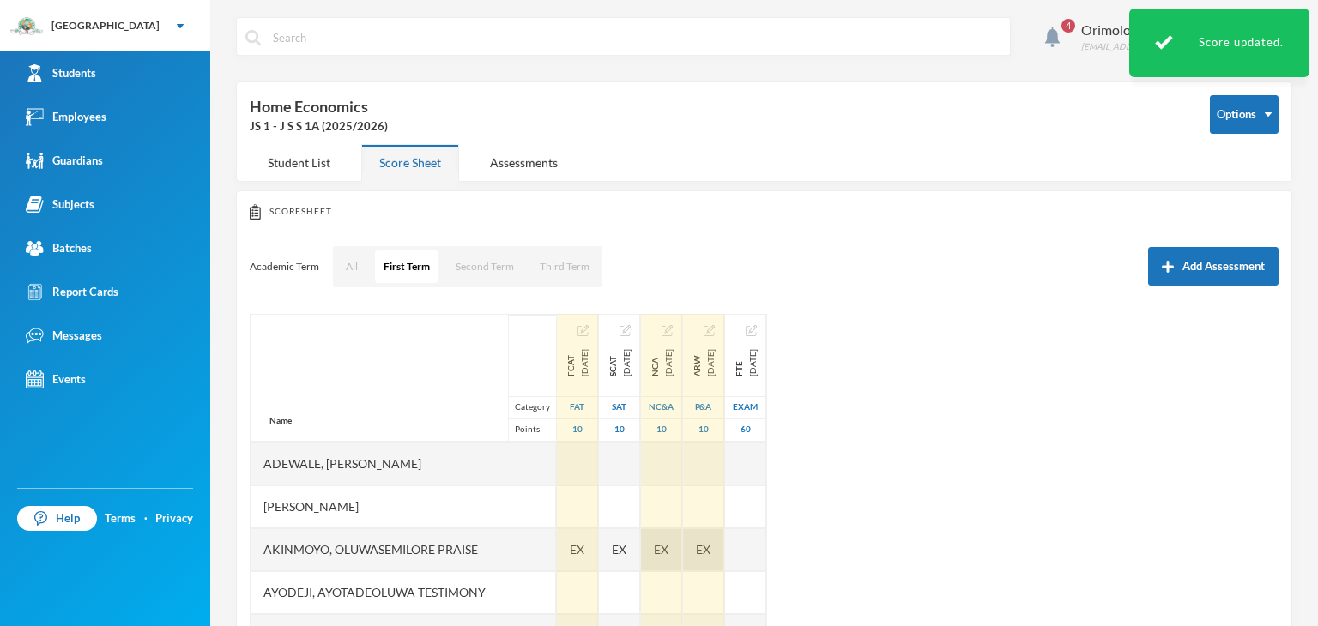
click at [666, 540] on span "EX" at bounding box center [661, 549] width 15 height 18
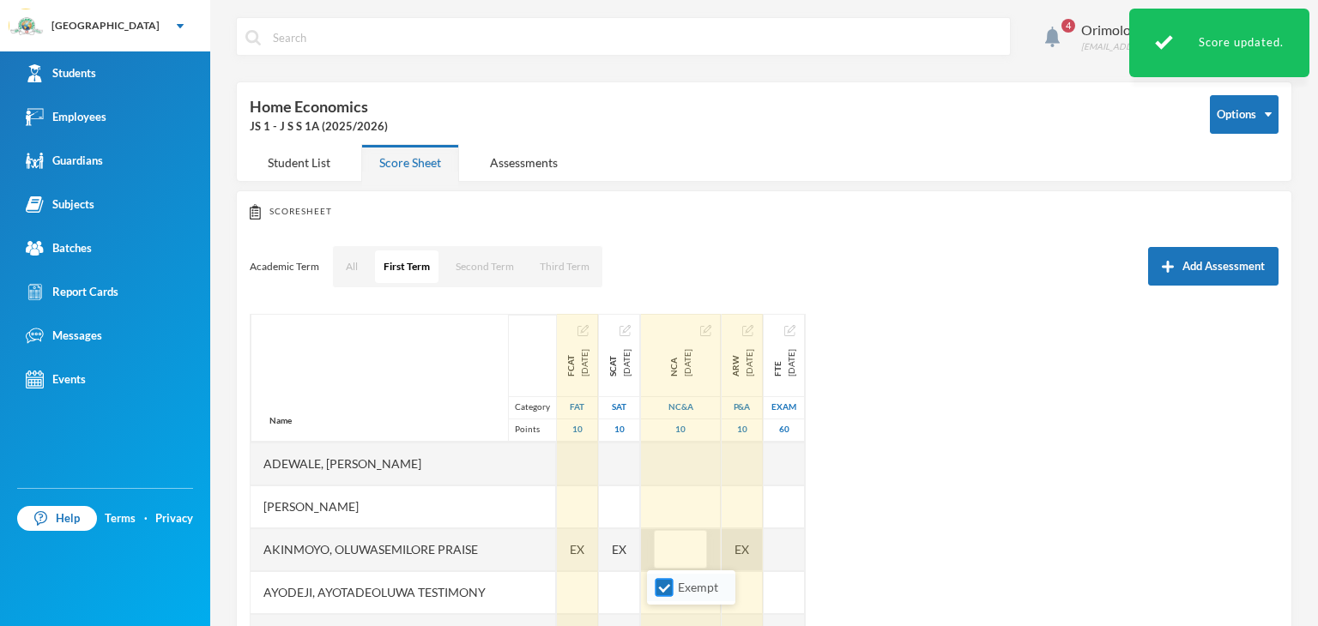
click at [665, 580] on input "Exempt" at bounding box center [664, 588] width 18 height 18
checkbox input "false"
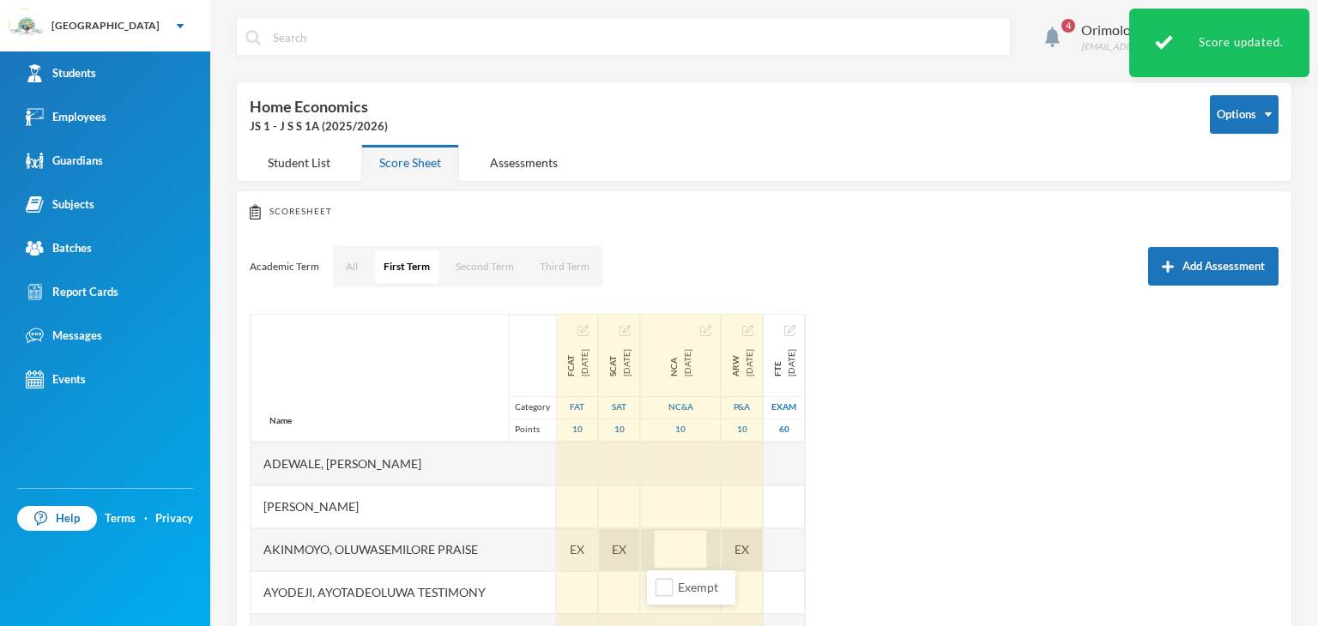
click at [612, 543] on span "EX" at bounding box center [619, 549] width 15 height 18
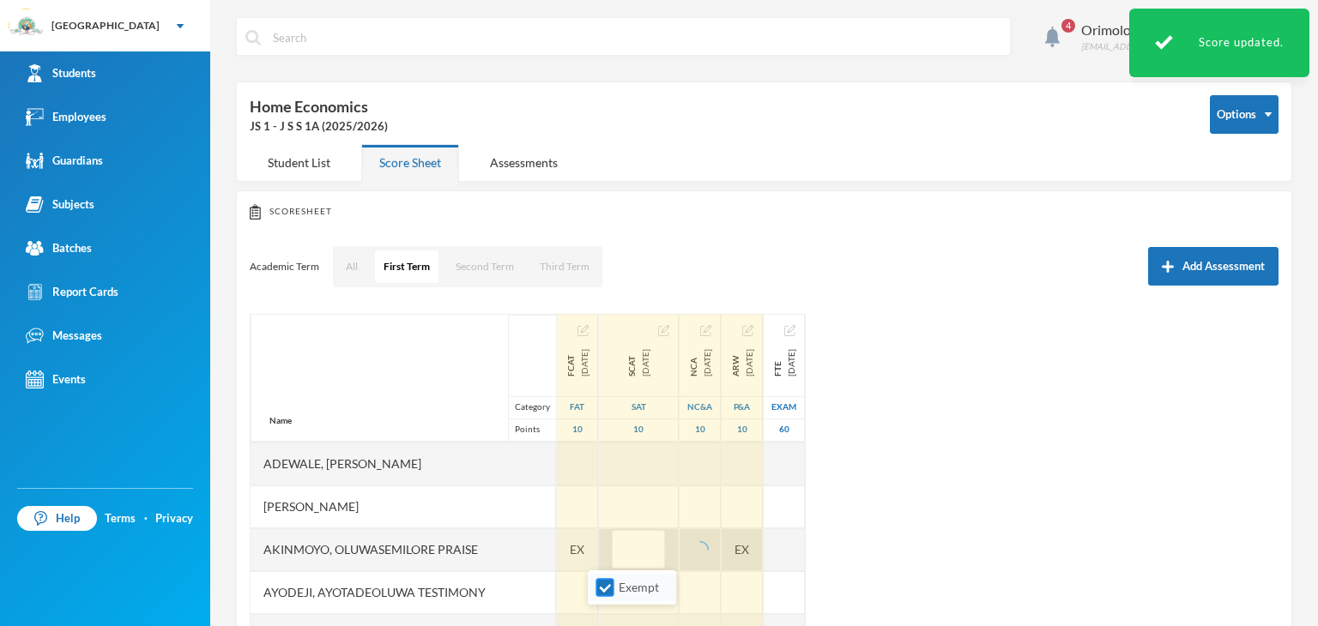
click at [604, 588] on input "Exempt" at bounding box center [605, 588] width 18 height 18
checkbox input "false"
click at [570, 550] on span "EX" at bounding box center [577, 549] width 15 height 18
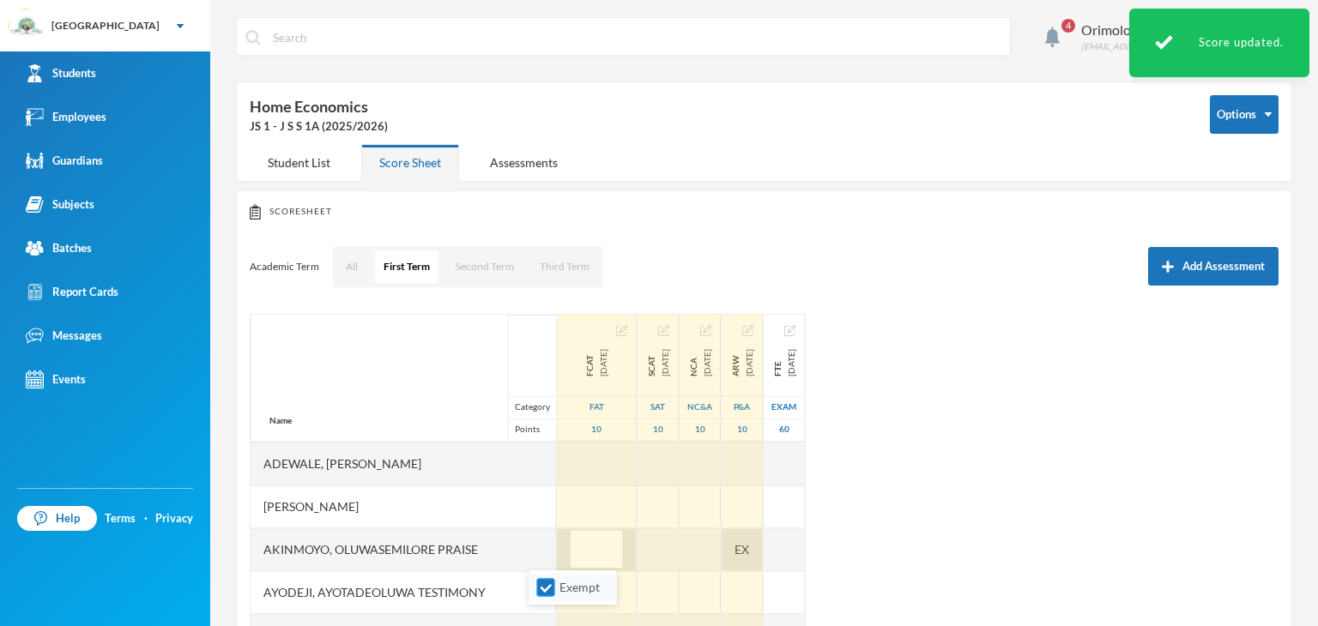
click at [551, 589] on input "Exempt" at bounding box center [546, 588] width 18 height 18
checkbox input "false"
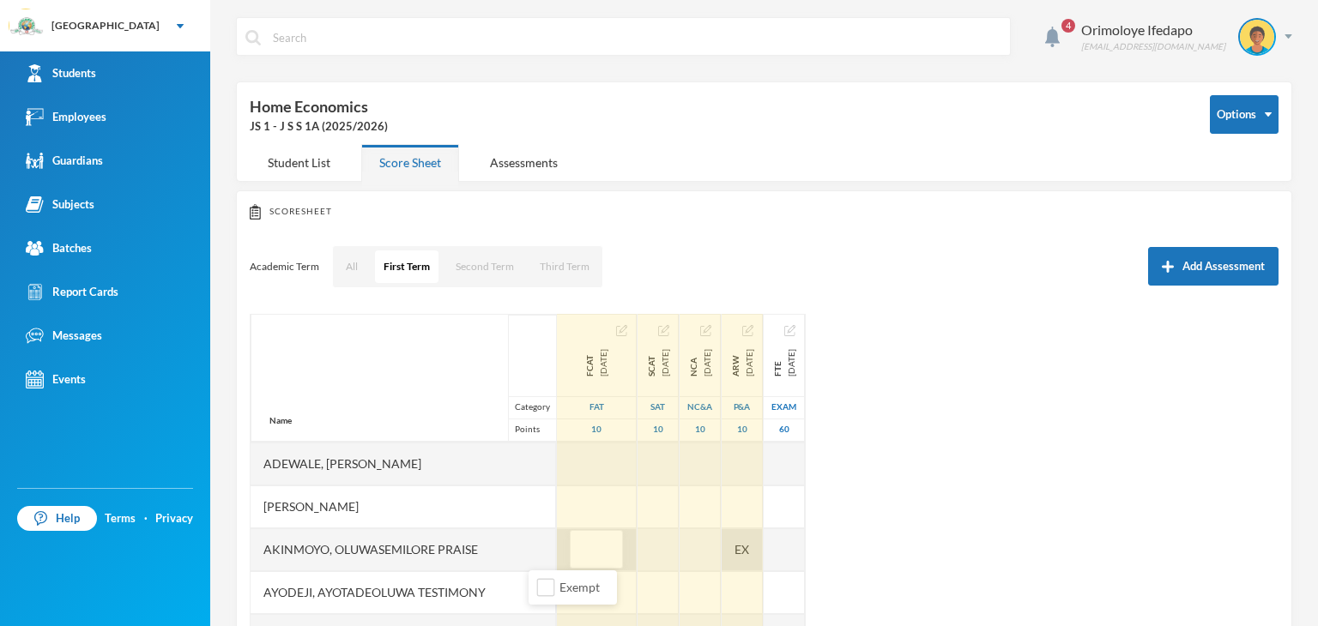
click at [741, 557] on div "EX" at bounding box center [741, 549] width 41 height 43
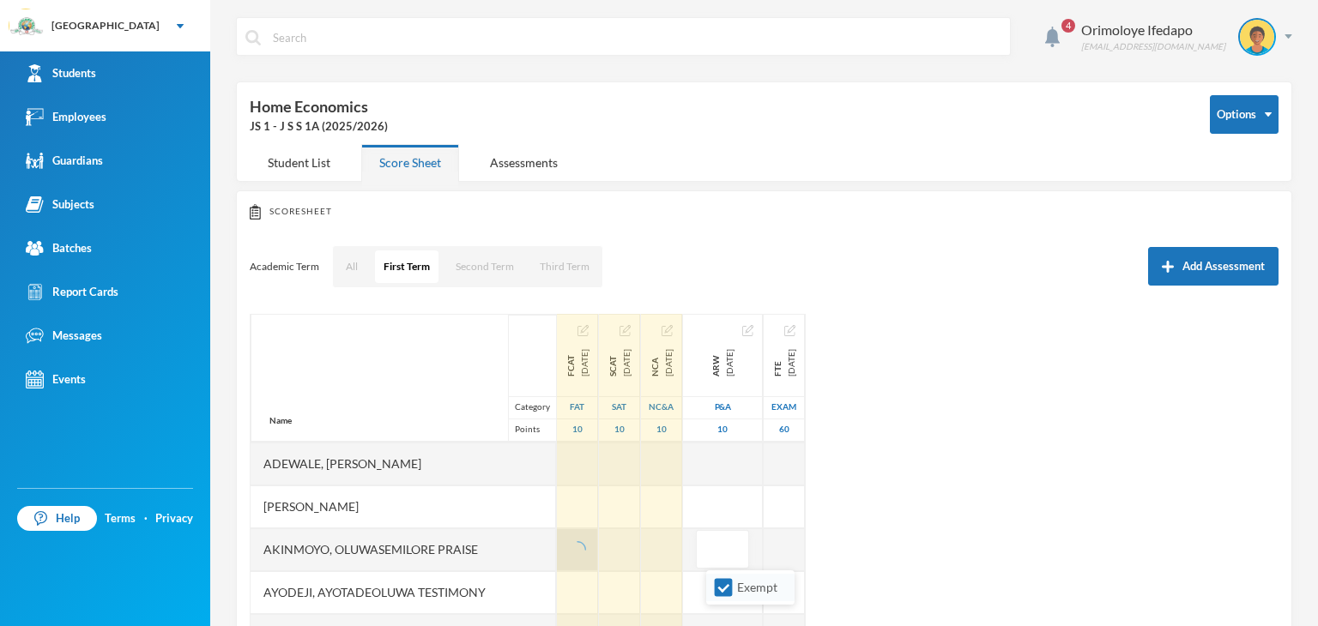
click at [721, 592] on input "Exempt" at bounding box center [724, 588] width 18 height 18
checkbox input "false"
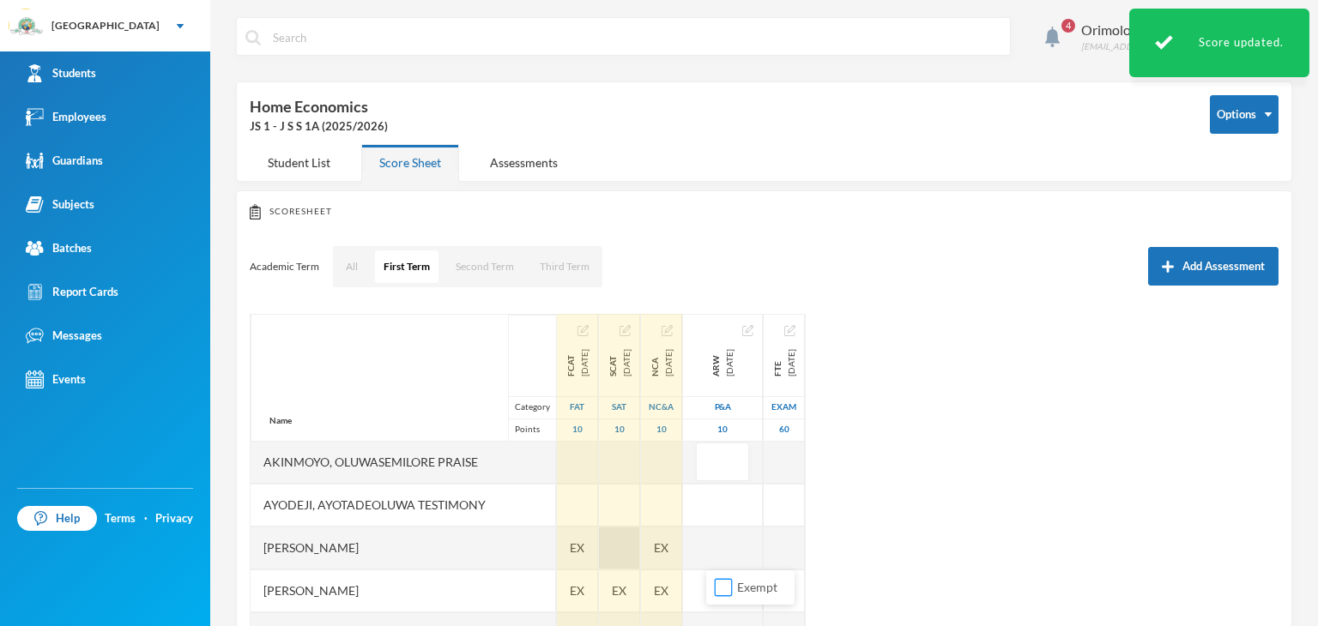
scroll to position [172, 0]
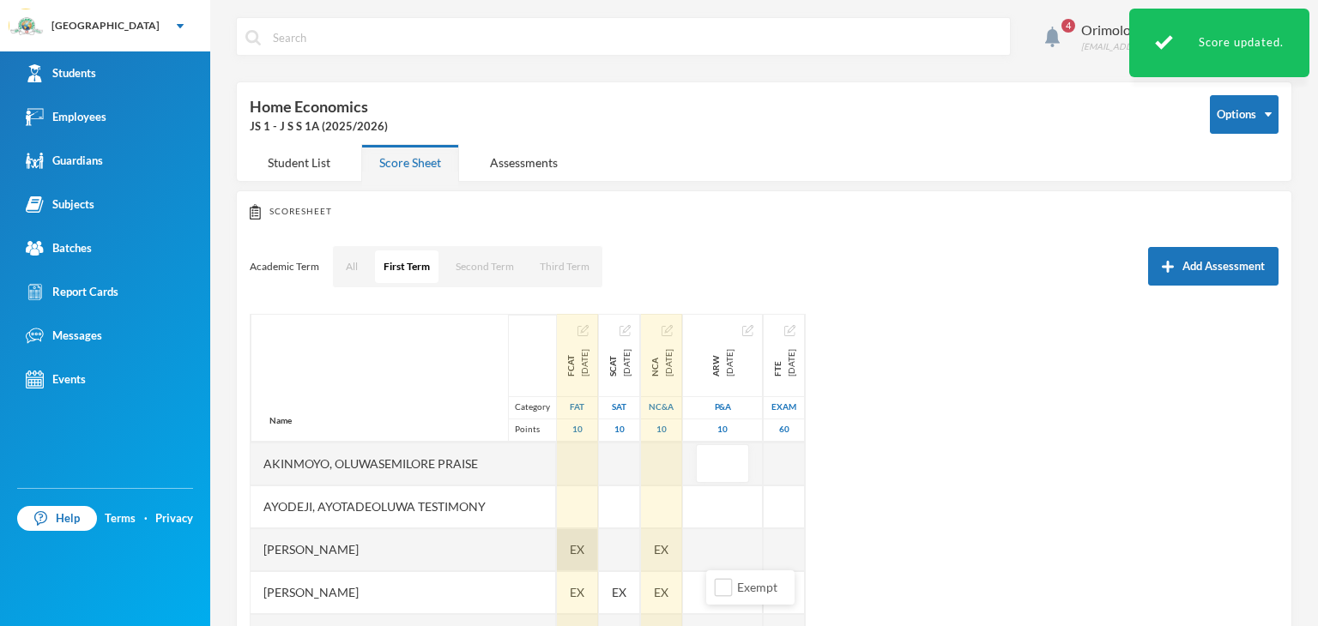
click at [570, 550] on span "EX" at bounding box center [577, 549] width 15 height 18
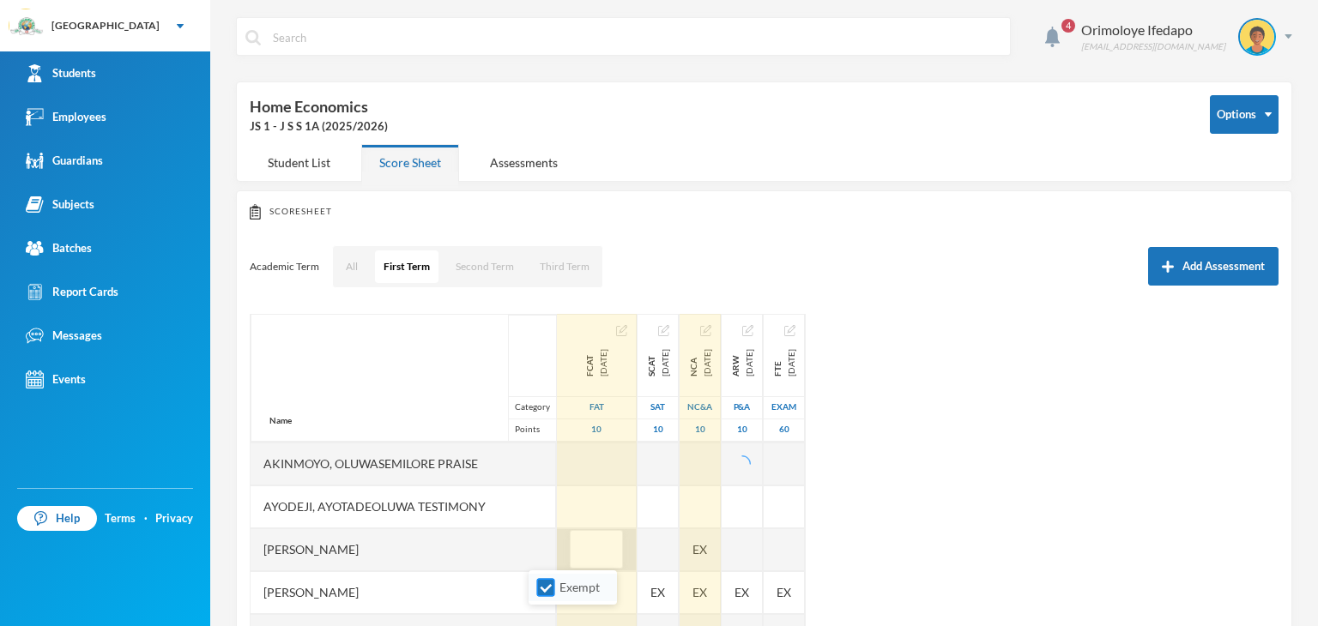
click at [546, 585] on input "Exempt" at bounding box center [546, 588] width 18 height 18
checkbox input "false"
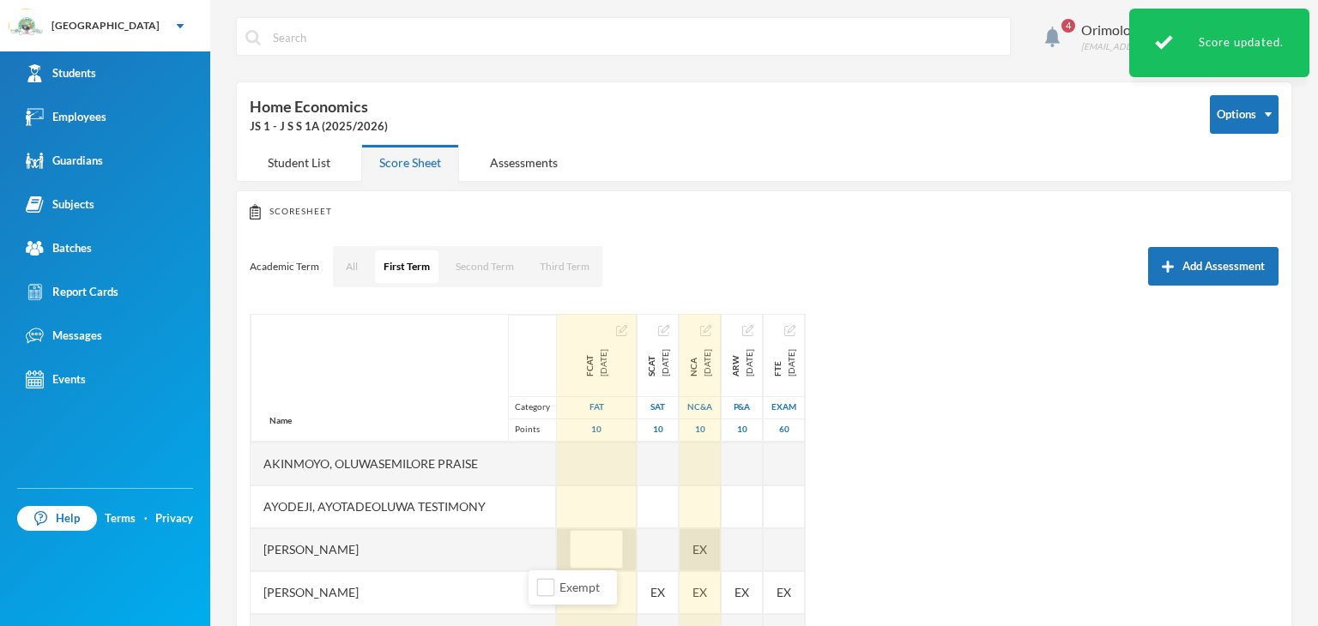
click at [683, 550] on div "EX" at bounding box center [699, 549] width 41 height 43
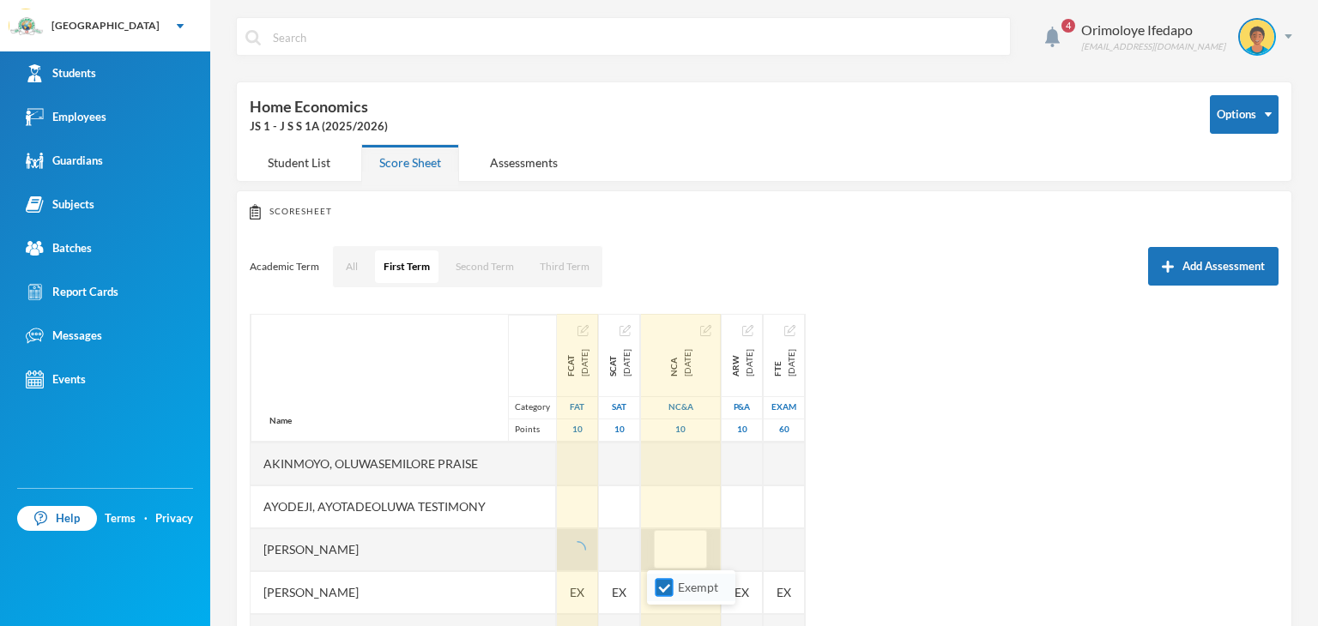
click at [667, 589] on input "Exempt" at bounding box center [664, 588] width 18 height 18
checkbox input "false"
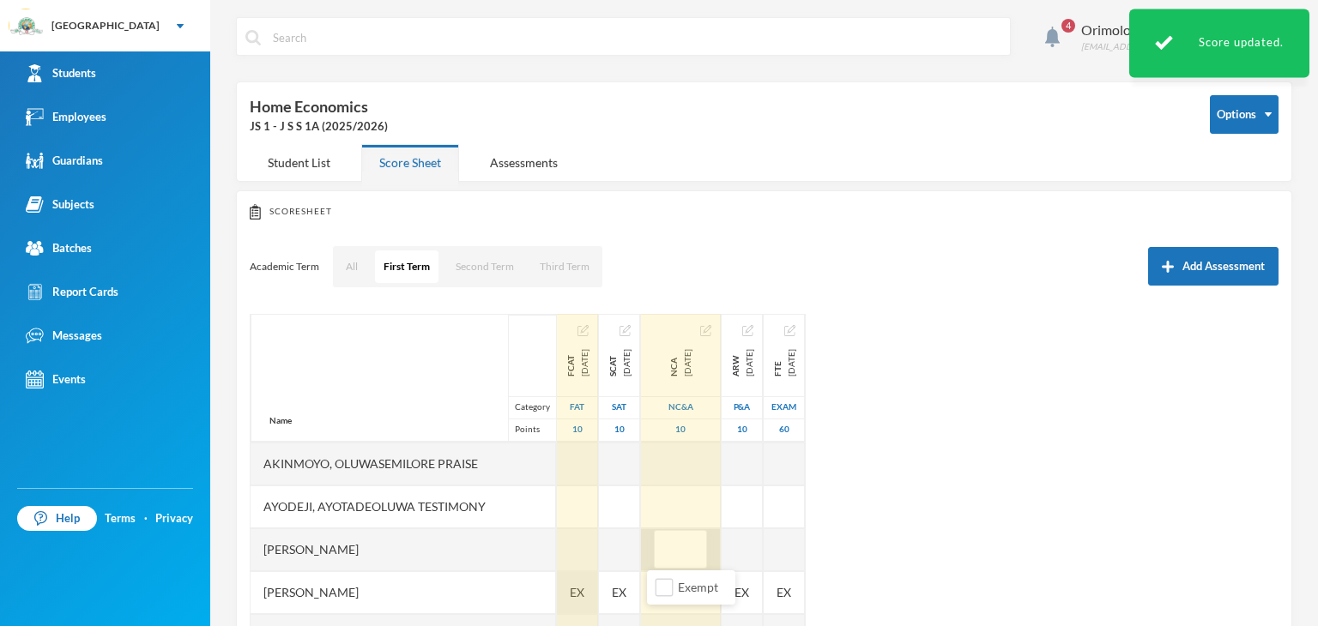
click at [570, 589] on span "EX" at bounding box center [577, 592] width 15 height 18
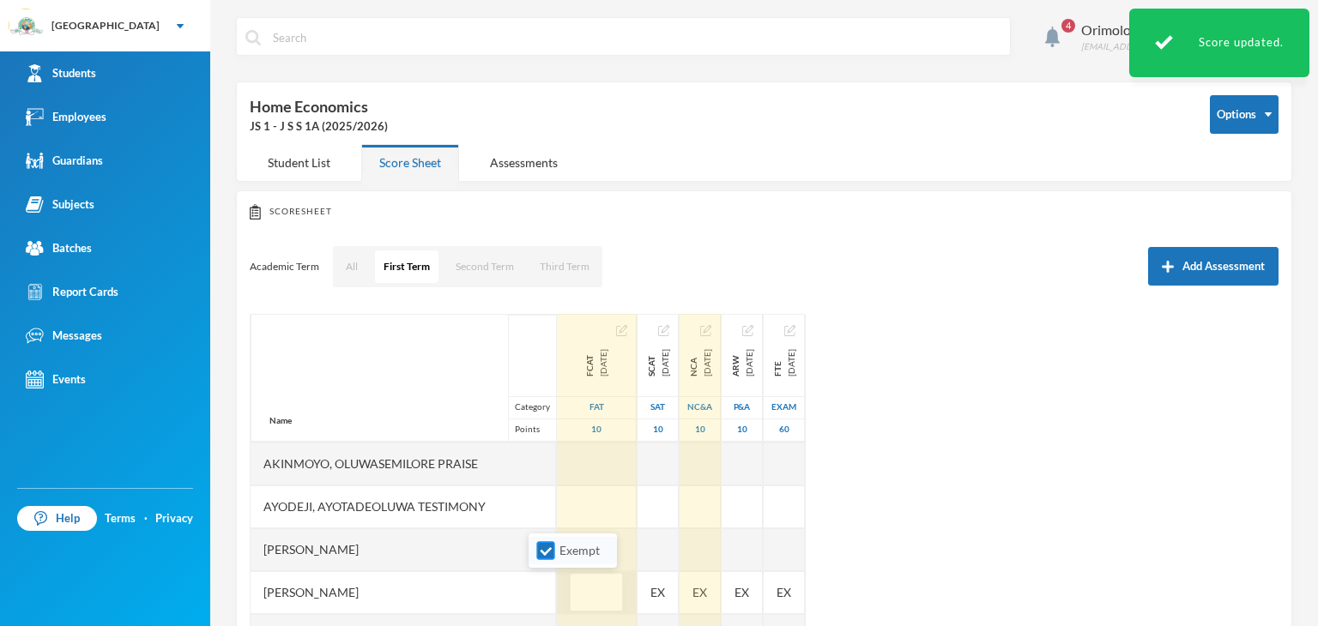
click at [550, 552] on input "Exempt" at bounding box center [546, 551] width 18 height 18
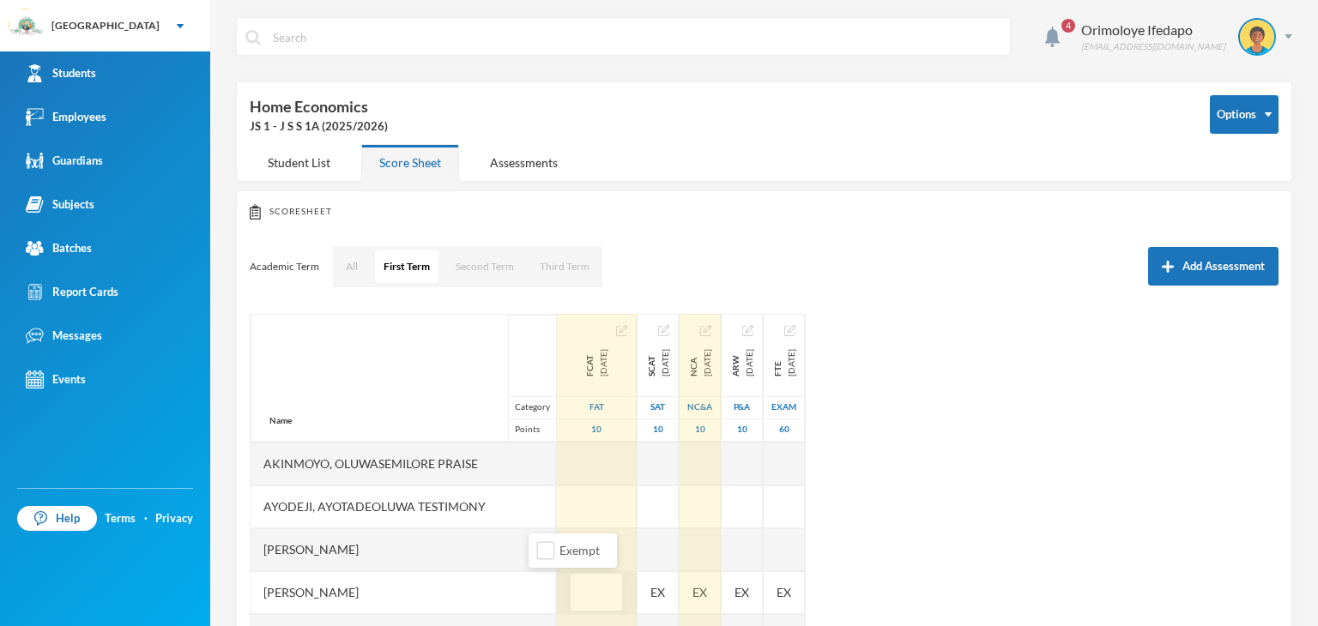
click at [579, 587] on input "text" at bounding box center [596, 593] width 34 height 39
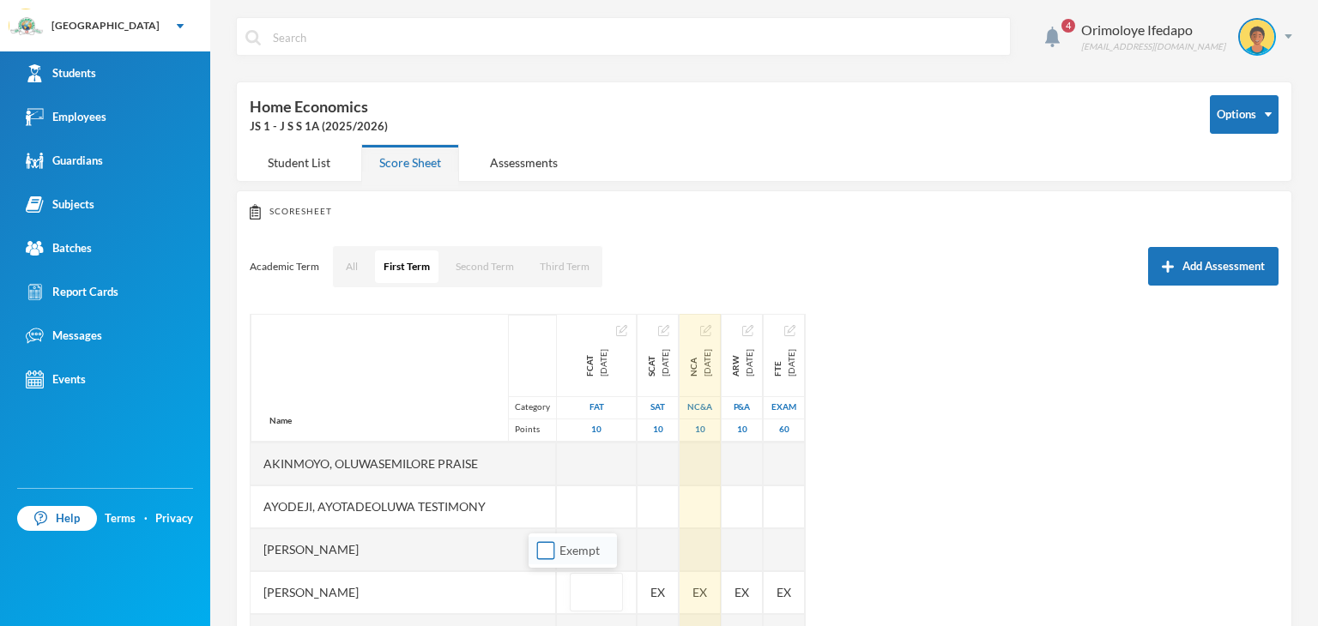
click at [542, 557] on input "Exempt" at bounding box center [546, 551] width 18 height 18
checkbox input "true"
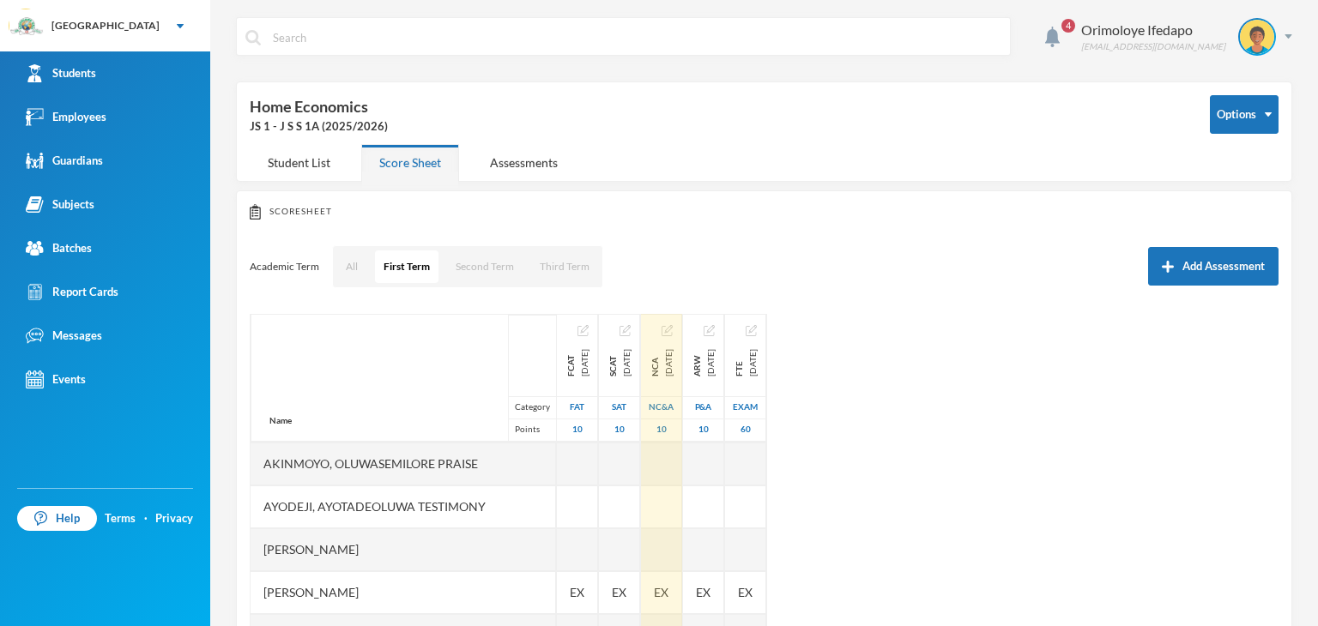
click at [969, 539] on div "Name Category Points [PERSON_NAME], [PERSON_NAME], [PERSON_NAME] Fikayomi [PERS…" at bounding box center [764, 528] width 1029 height 429
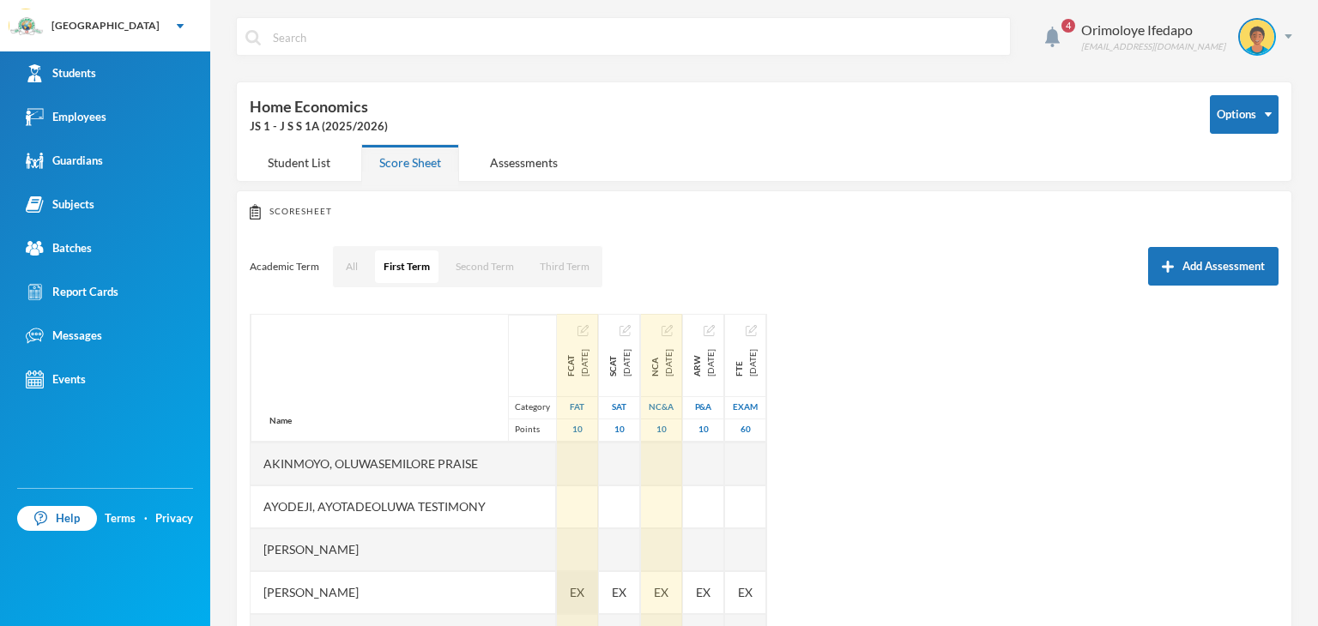
click at [570, 586] on span "EX" at bounding box center [577, 592] width 15 height 18
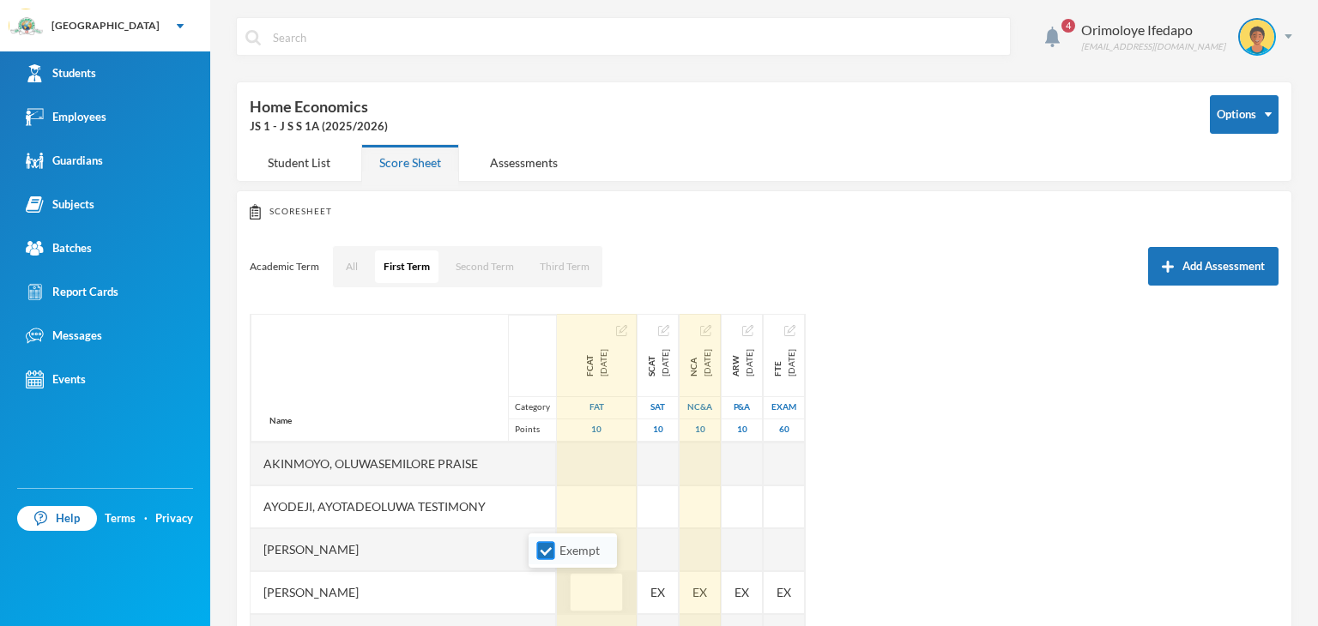
click at [551, 556] on input "Exempt" at bounding box center [546, 551] width 18 height 18
checkbox input "false"
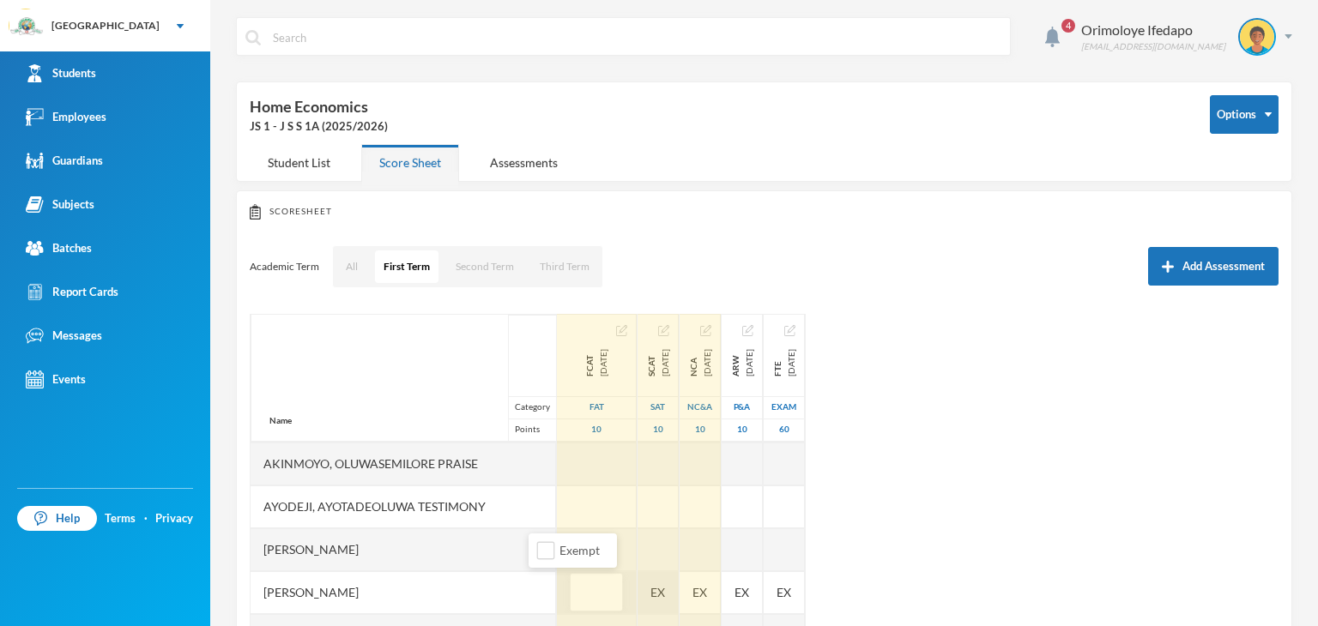
click at [637, 593] on div "EX" at bounding box center [657, 592] width 41 height 43
click at [609, 553] on input "Exempt" at bounding box center [605, 551] width 18 height 18
checkbox input "false"
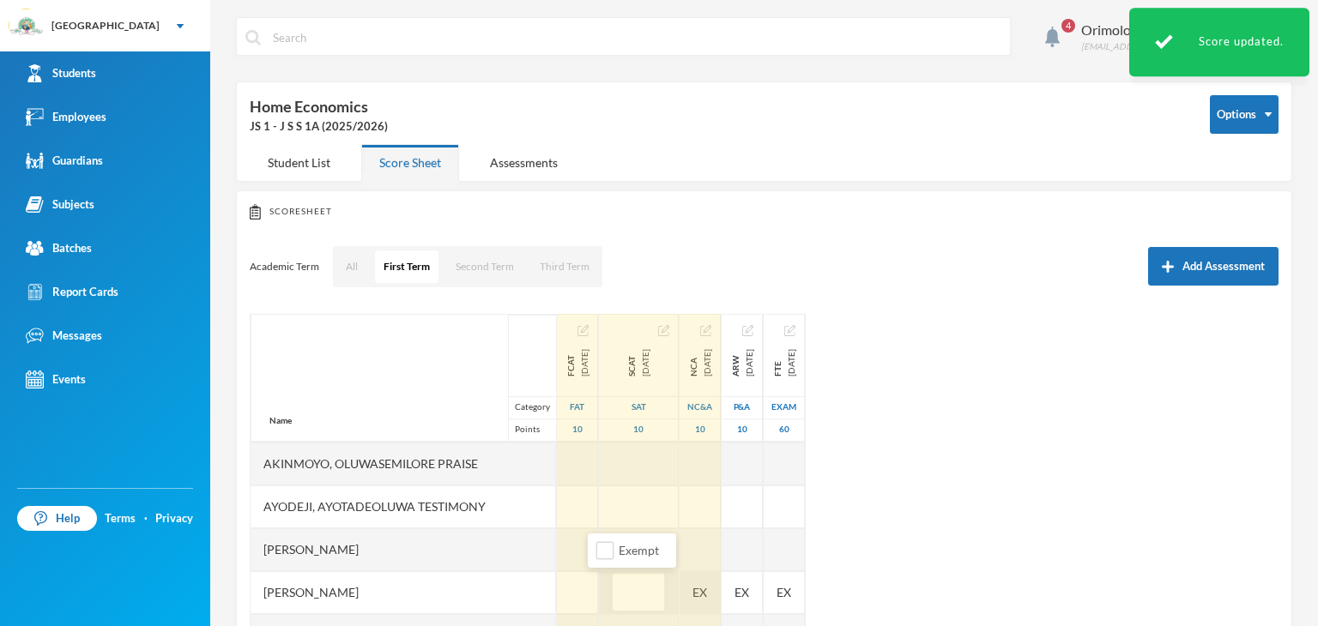
click at [681, 584] on div "EX" at bounding box center [699, 592] width 41 height 43
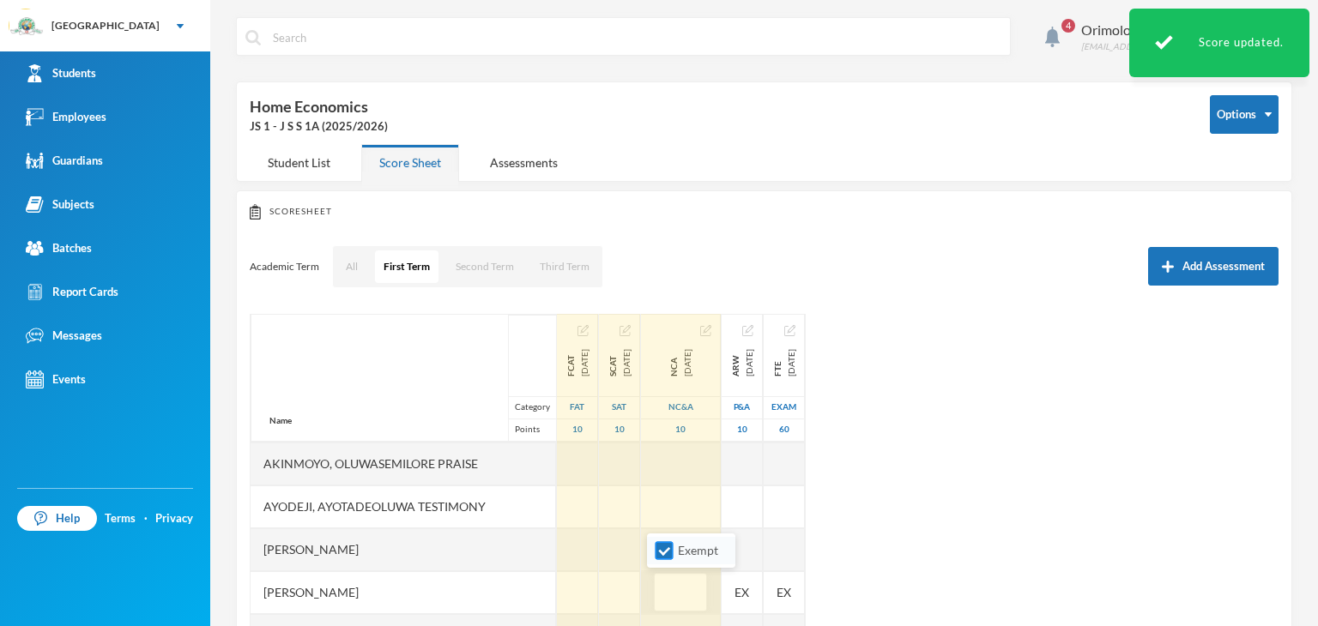
click at [666, 546] on input "Exempt" at bounding box center [664, 551] width 18 height 18
checkbox input "false"
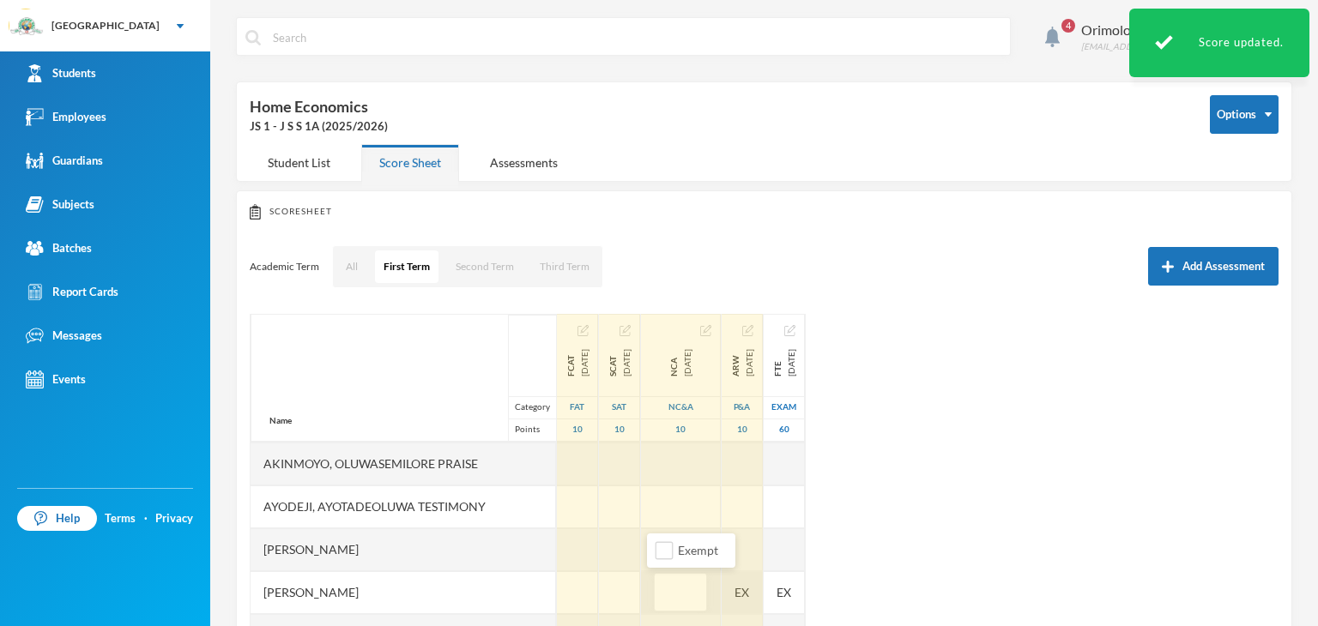
click at [739, 588] on div "EX" at bounding box center [741, 592] width 41 height 43
click at [731, 549] on input "Exempt" at bounding box center [724, 551] width 18 height 18
checkbox input "false"
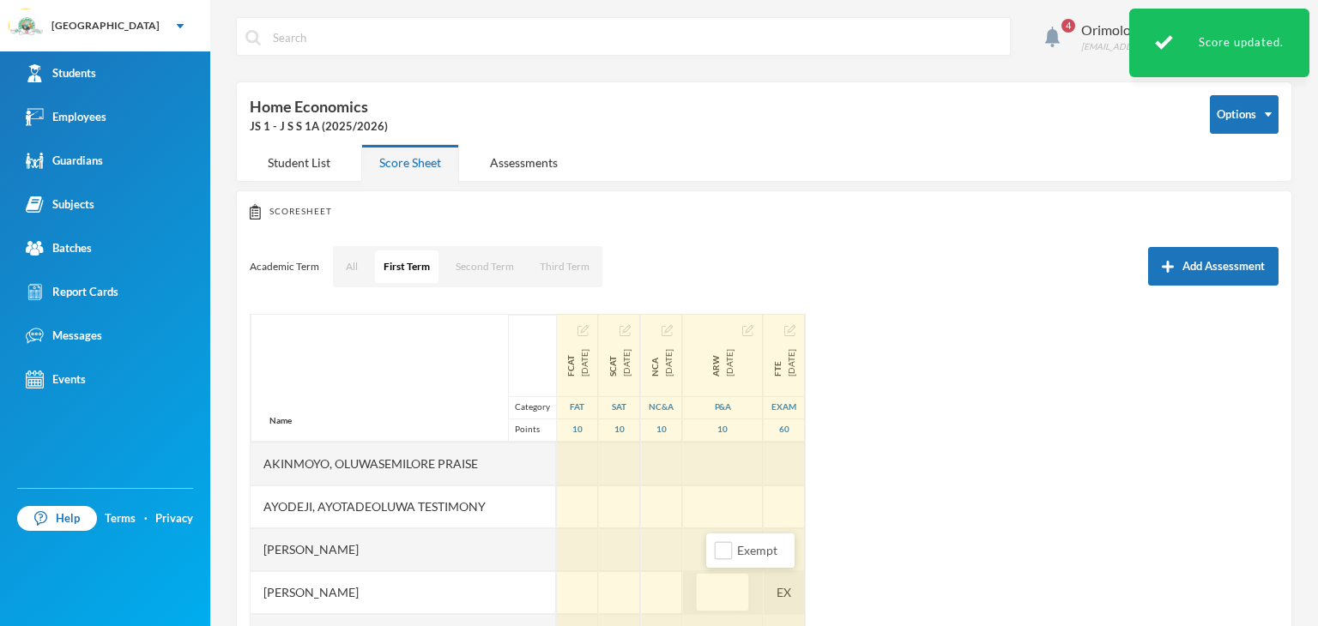
click at [805, 589] on div "EX" at bounding box center [783, 592] width 41 height 43
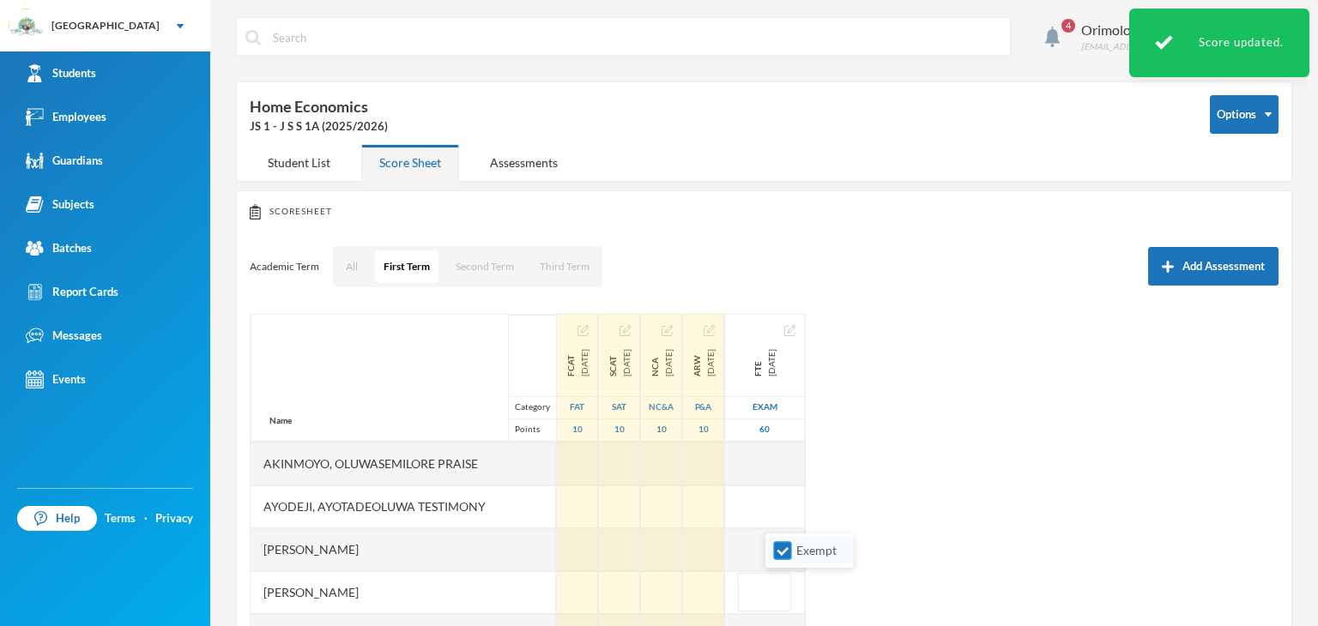
click at [788, 548] on input "Exempt" at bounding box center [783, 551] width 18 height 18
checkbox input "false"
click at [557, 552] on div at bounding box center [577, 549] width 41 height 43
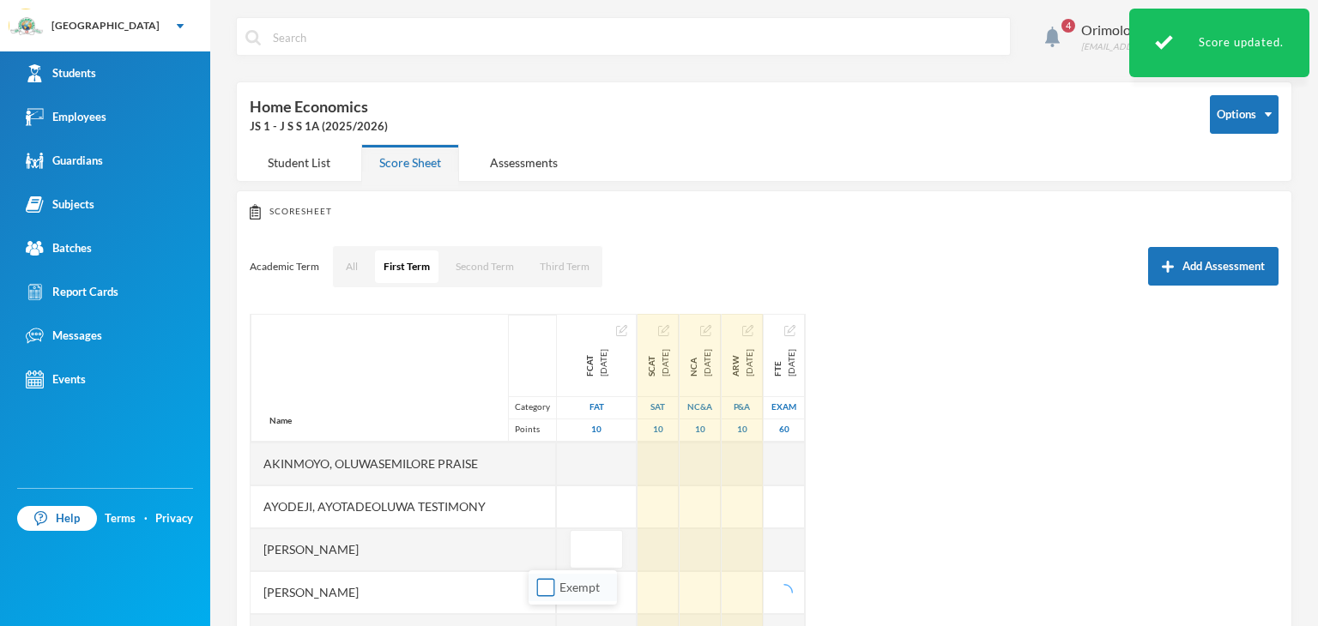
click at [546, 584] on input "Exempt" at bounding box center [546, 588] width 18 height 18
checkbox input "true"
click at [637, 546] on div at bounding box center [657, 549] width 41 height 43
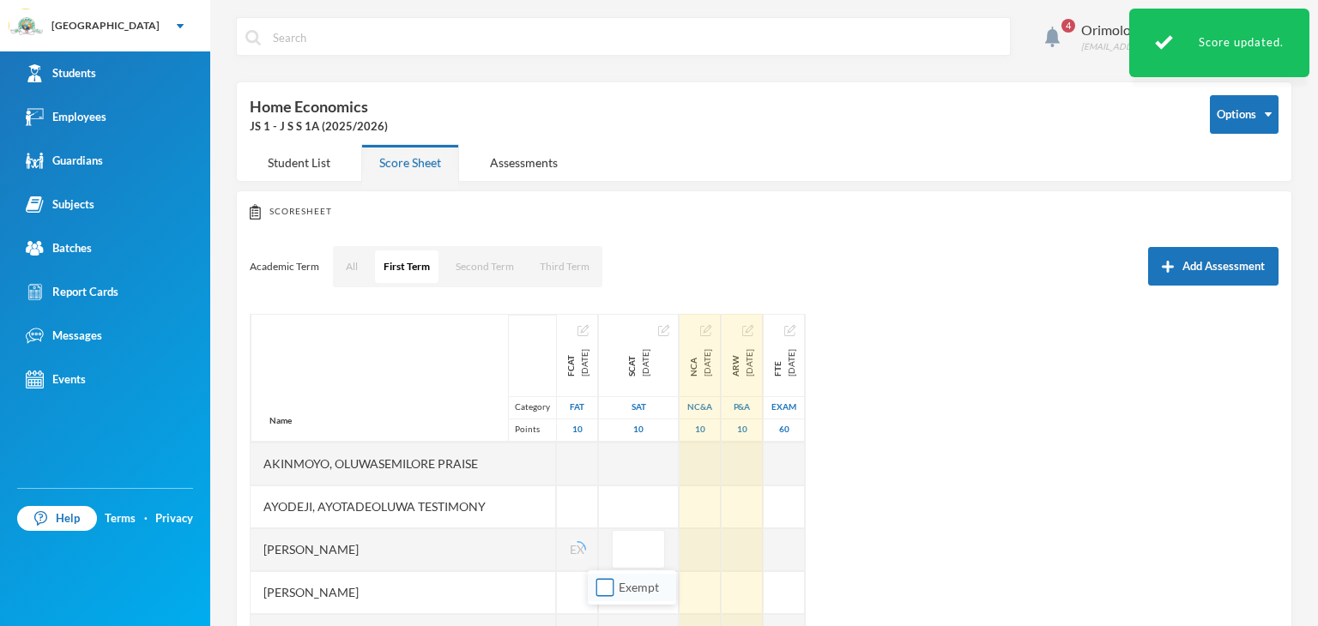
click at [605, 592] on input "Exempt" at bounding box center [605, 588] width 18 height 18
checkbox input "true"
click at [679, 556] on div at bounding box center [699, 549] width 41 height 43
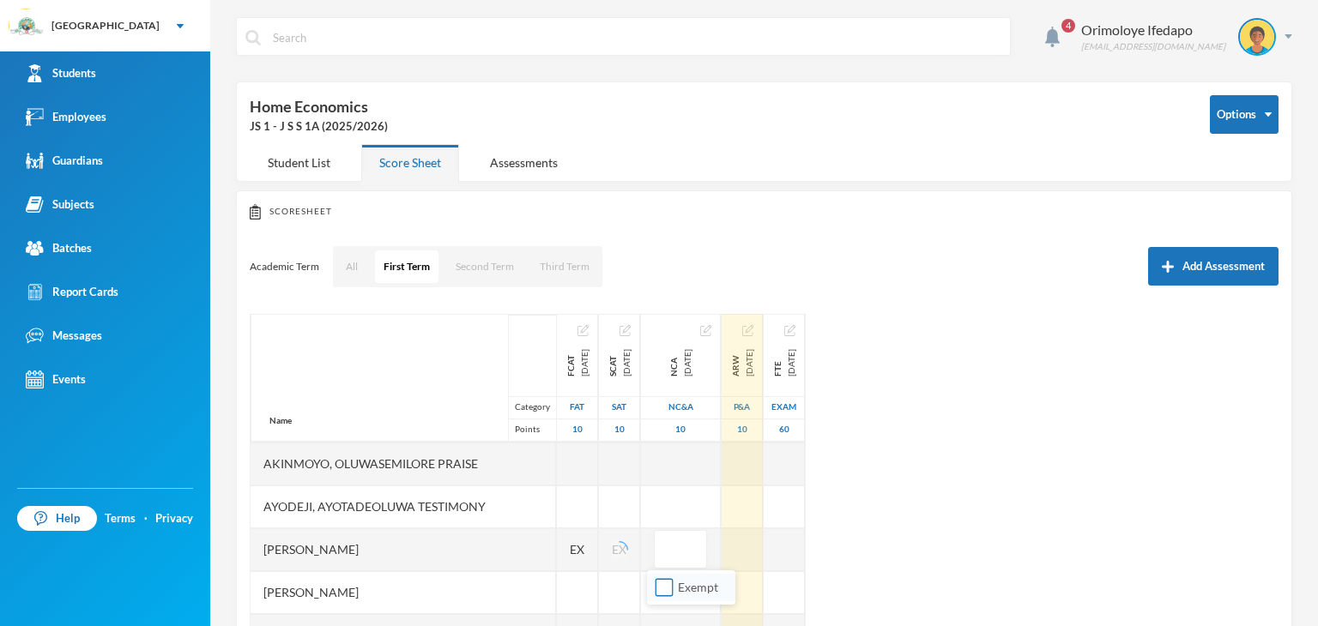
click at [665, 589] on input "Exempt" at bounding box center [664, 588] width 18 height 18
checkbox input "true"
click at [746, 548] on div at bounding box center [741, 549] width 41 height 43
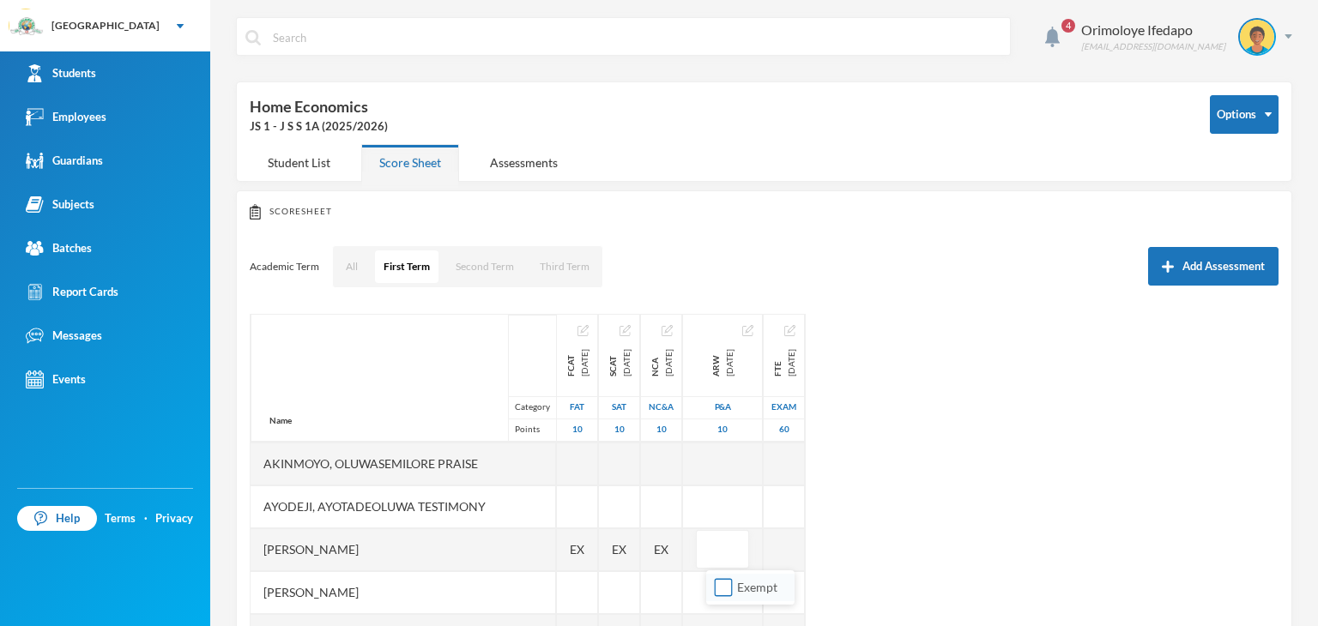
drag, startPoint x: 725, startPoint y: 584, endPoint x: 753, endPoint y: 584, distance: 28.3
click at [728, 584] on input "Exempt" at bounding box center [724, 588] width 18 height 18
checkbox input "true"
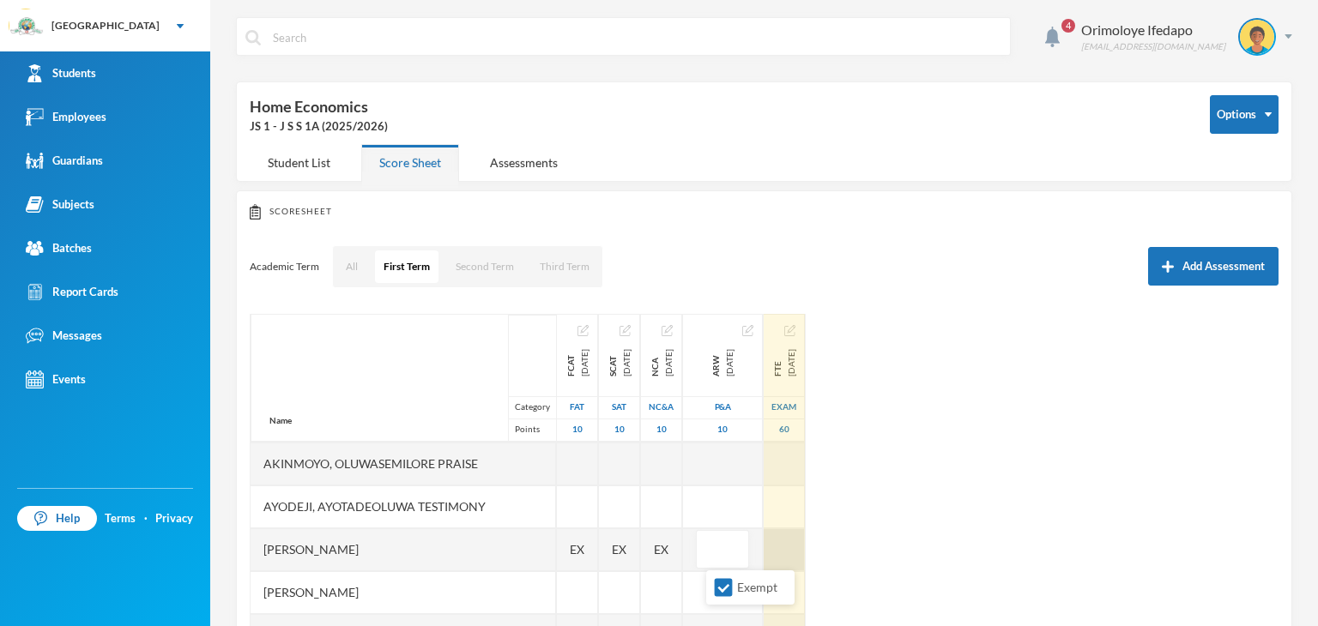
click at [805, 557] on div at bounding box center [783, 549] width 41 height 43
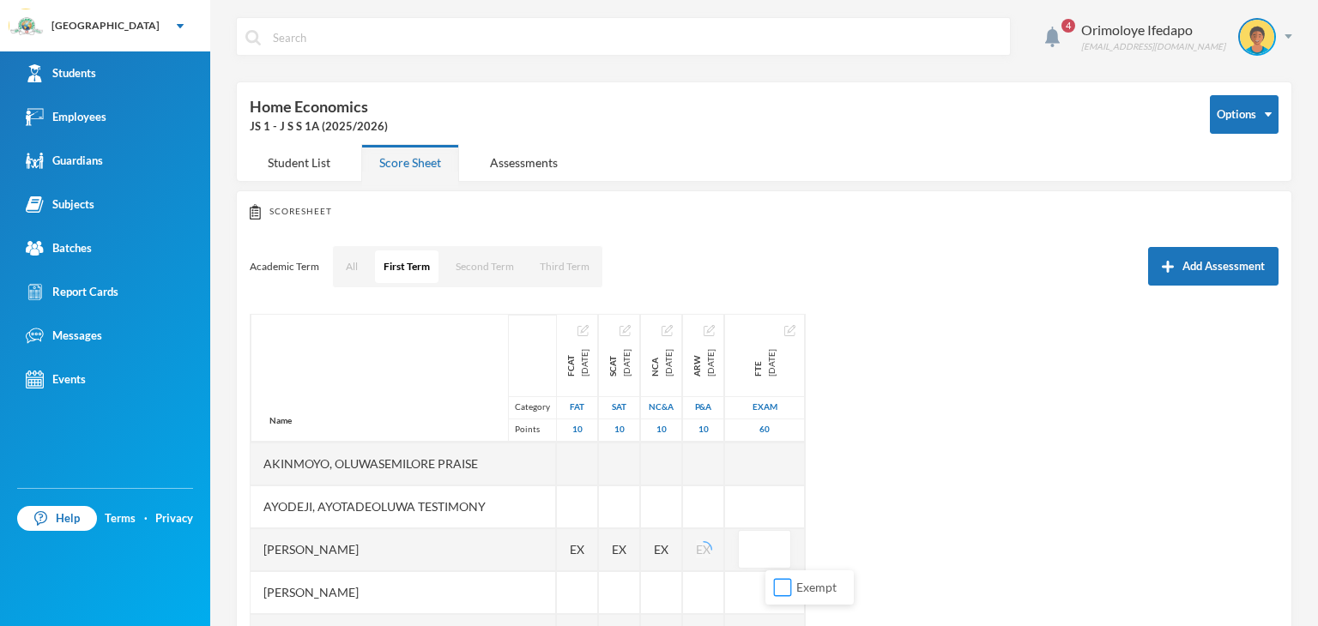
drag, startPoint x: 782, startPoint y: 589, endPoint x: 1129, endPoint y: 571, distance: 347.9
click at [782, 589] on input "Exempt" at bounding box center [783, 588] width 18 height 18
checkbox input "true"
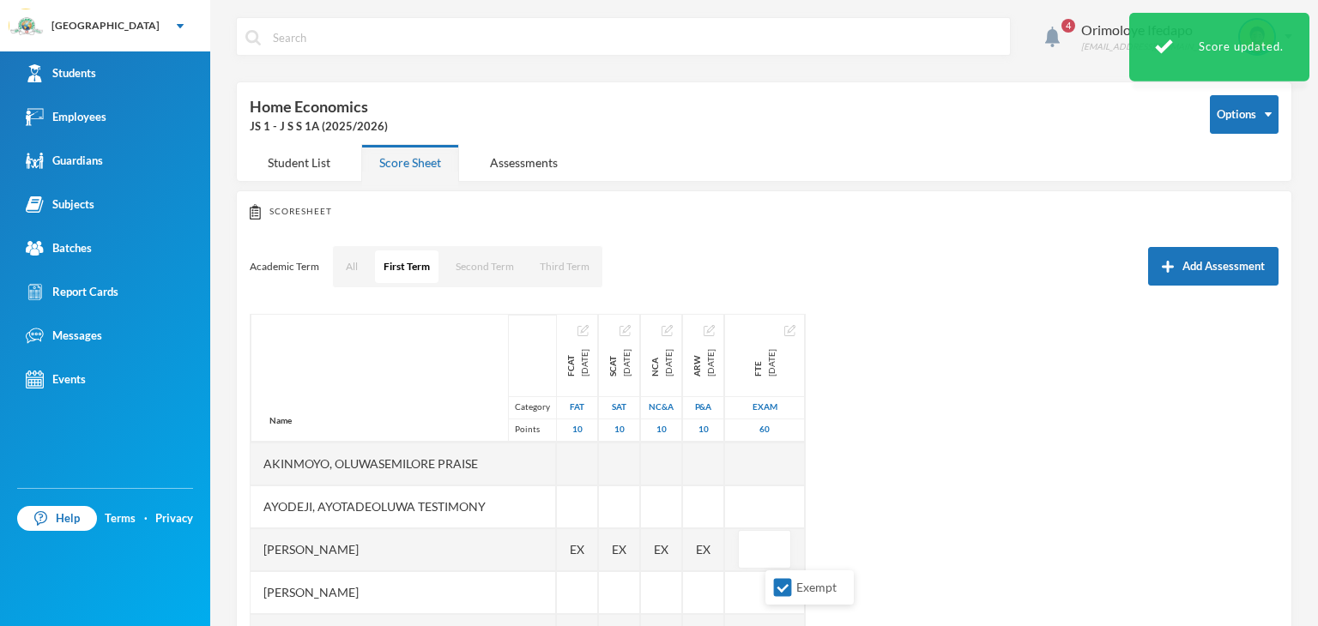
click at [1088, 582] on div "Name Category Points [PERSON_NAME], [PERSON_NAME], [PERSON_NAME] Fikayomi [PERS…" at bounding box center [764, 528] width 1029 height 429
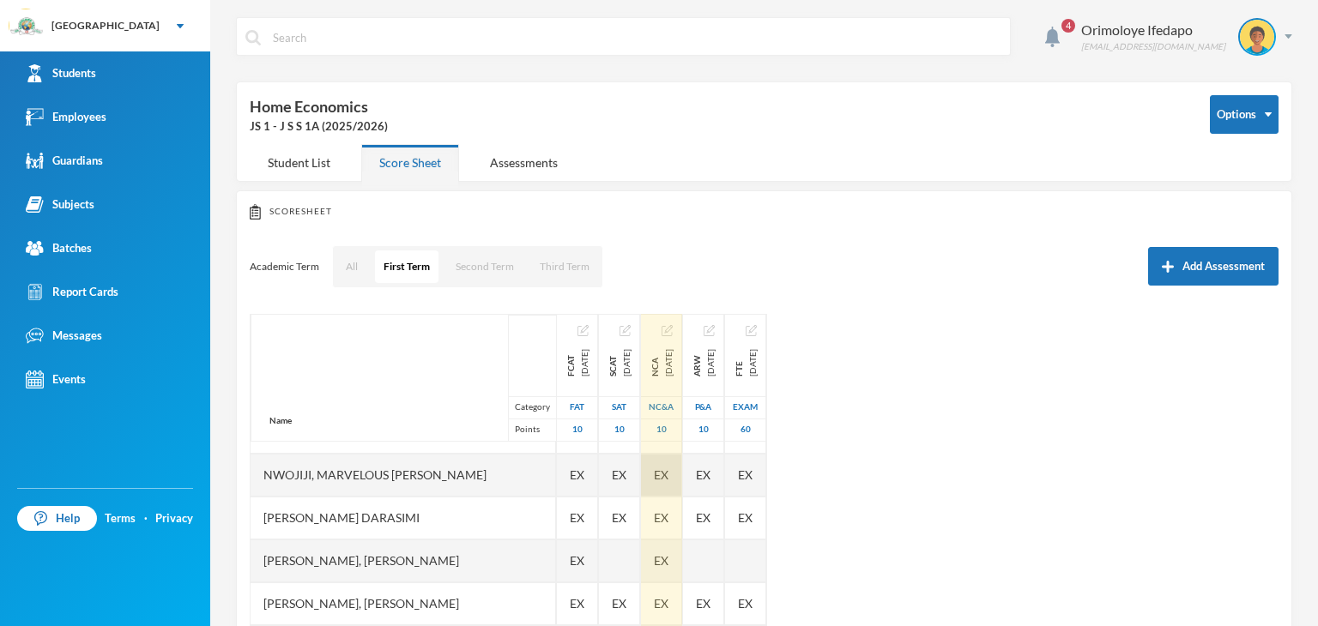
scroll to position [429, 0]
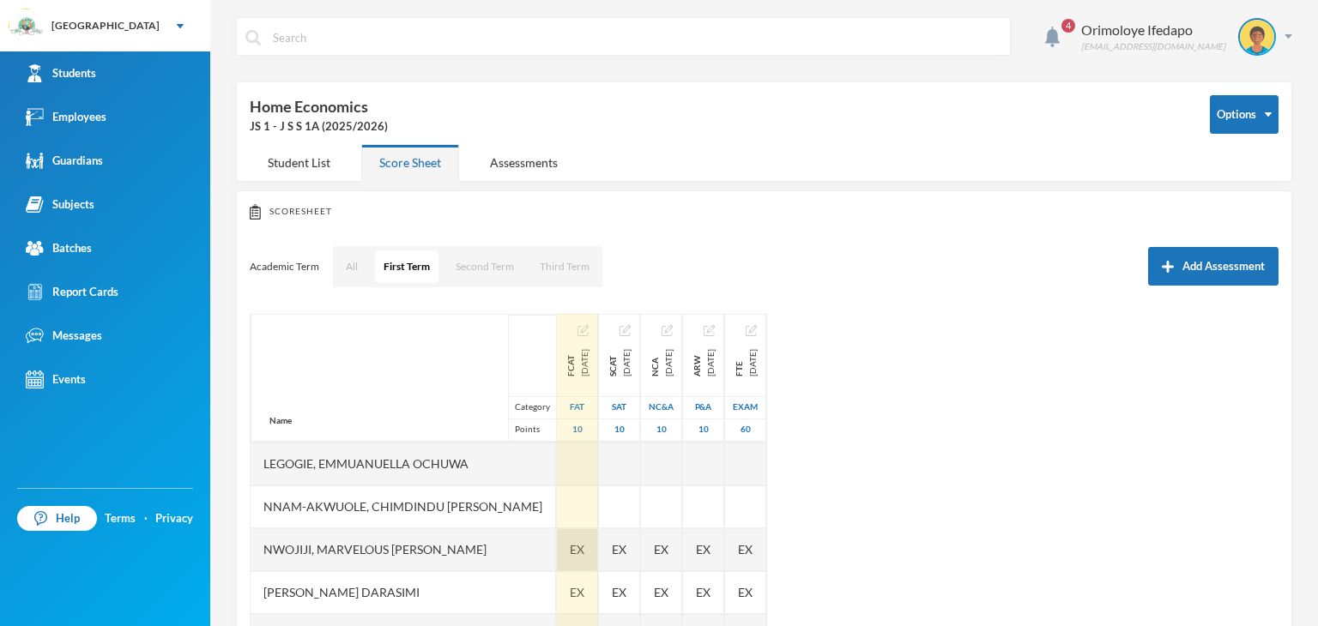
click at [570, 546] on span "EX" at bounding box center [577, 549] width 15 height 18
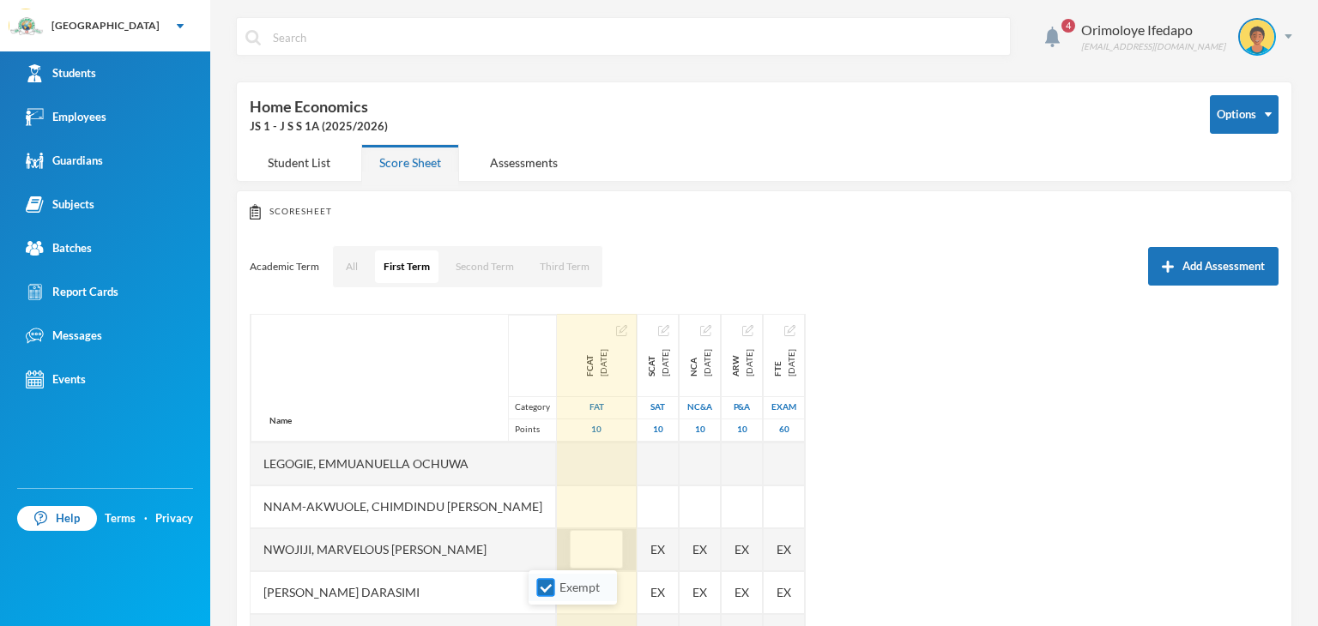
click at [546, 583] on input "Exempt" at bounding box center [546, 588] width 18 height 18
click at [579, 560] on input "text" at bounding box center [596, 550] width 34 height 39
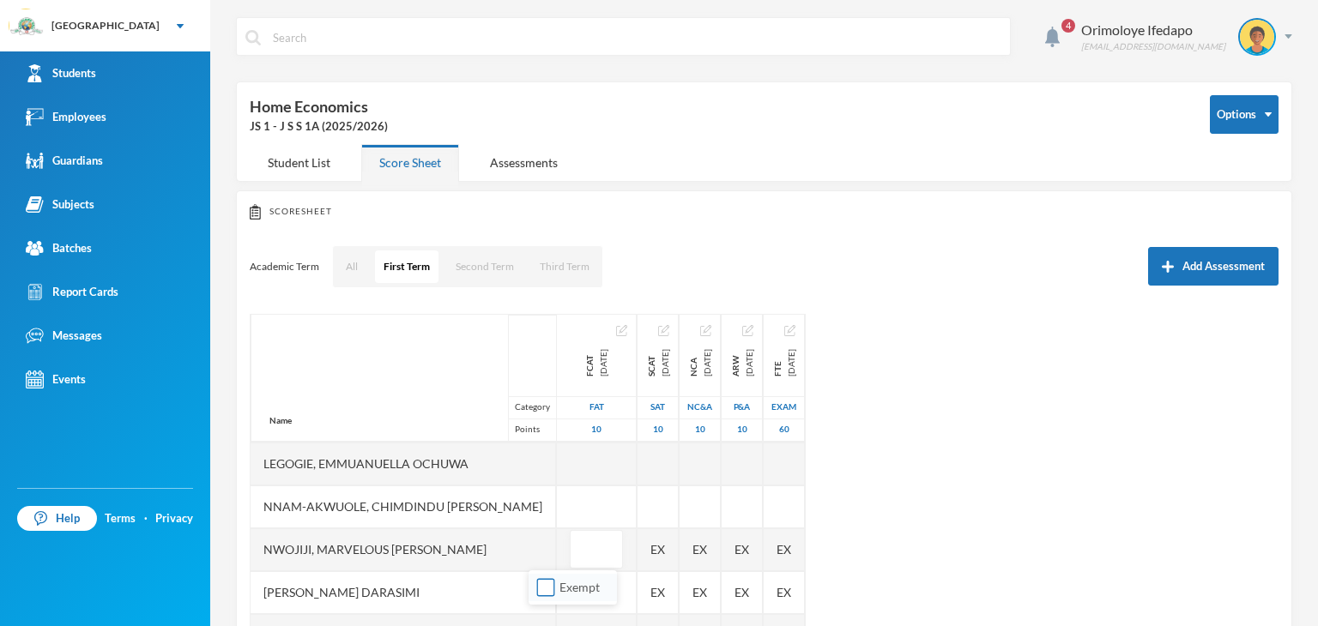
click at [542, 585] on input "Exempt" at bounding box center [546, 588] width 18 height 18
checkbox input "true"
click at [1007, 552] on div "Name Category Points [PERSON_NAME], [PERSON_NAME], [PERSON_NAME] Fikayomi [PERS…" at bounding box center [764, 528] width 1029 height 429
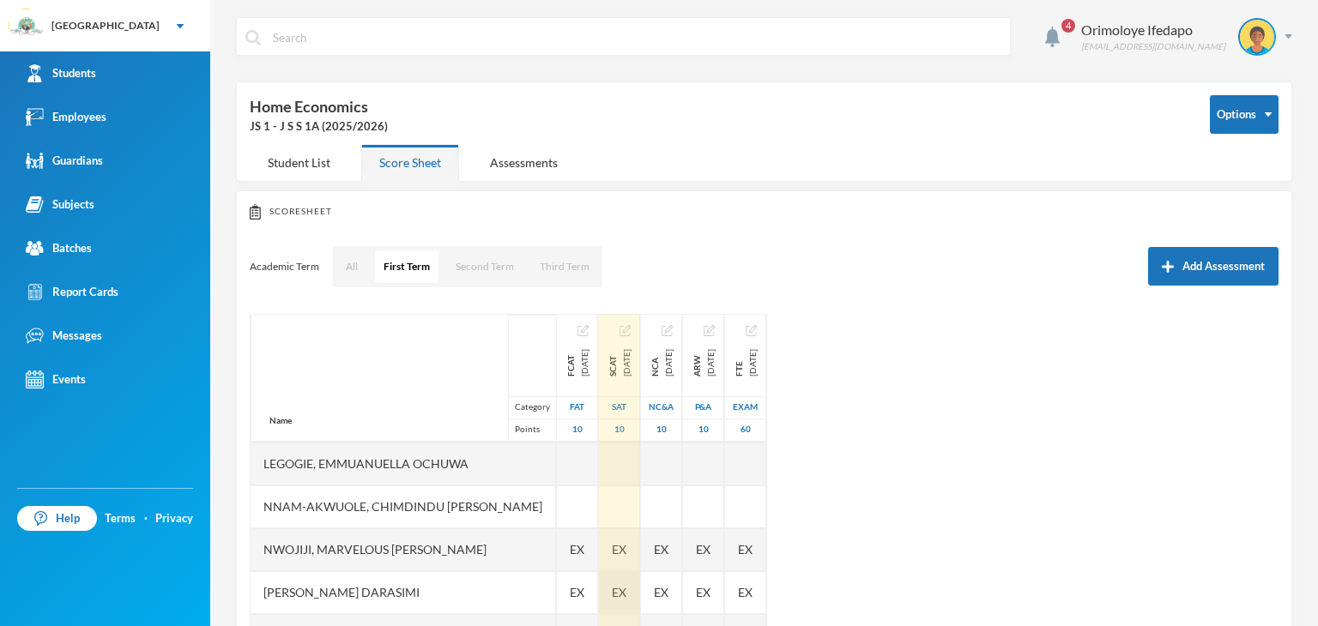
scroll to position [515, 0]
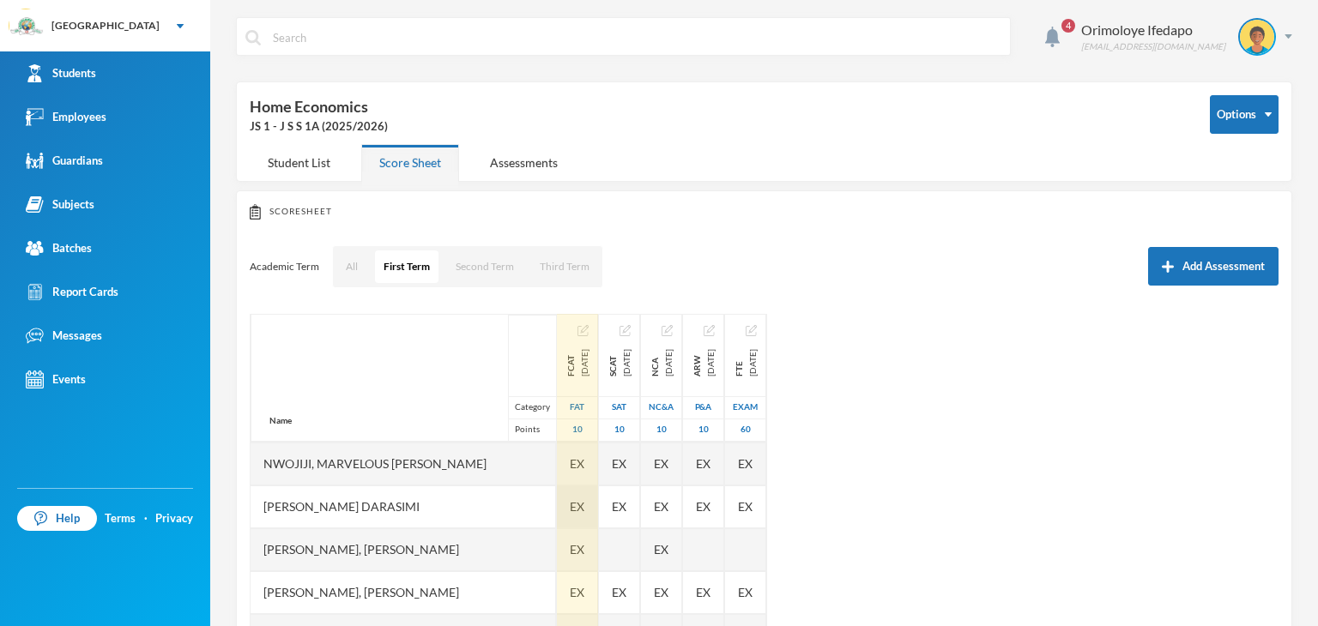
click at [570, 502] on span "EX" at bounding box center [577, 507] width 15 height 18
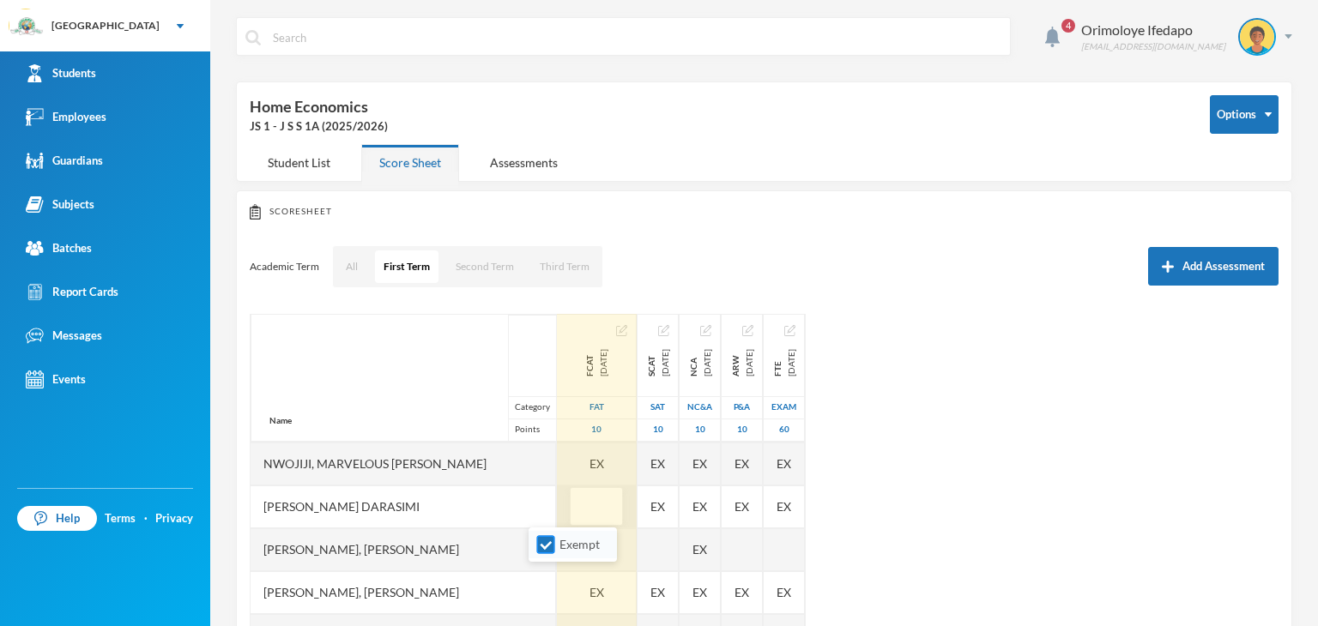
click at [550, 543] on input "Exempt" at bounding box center [546, 545] width 18 height 18
checkbox input "false"
click at [557, 462] on div "EX" at bounding box center [597, 464] width 80 height 43
click at [546, 503] on input "Exempt" at bounding box center [546, 502] width 18 height 18
checkbox input "false"
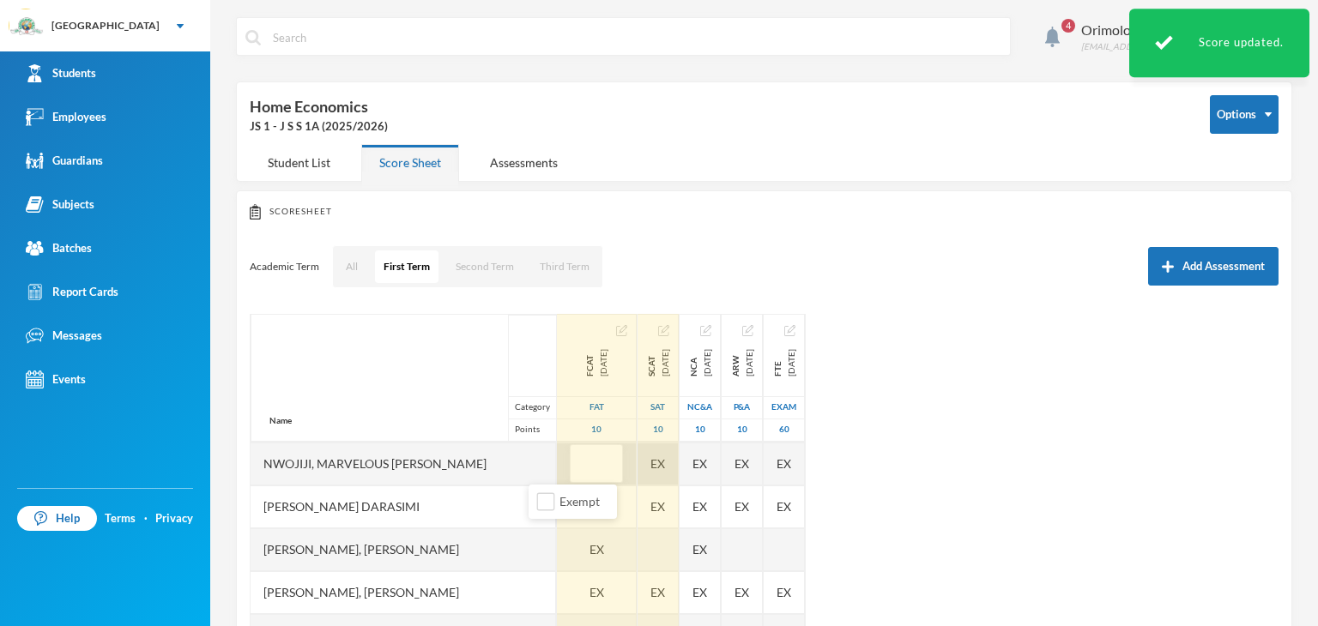
click at [637, 459] on div "EX" at bounding box center [657, 464] width 41 height 43
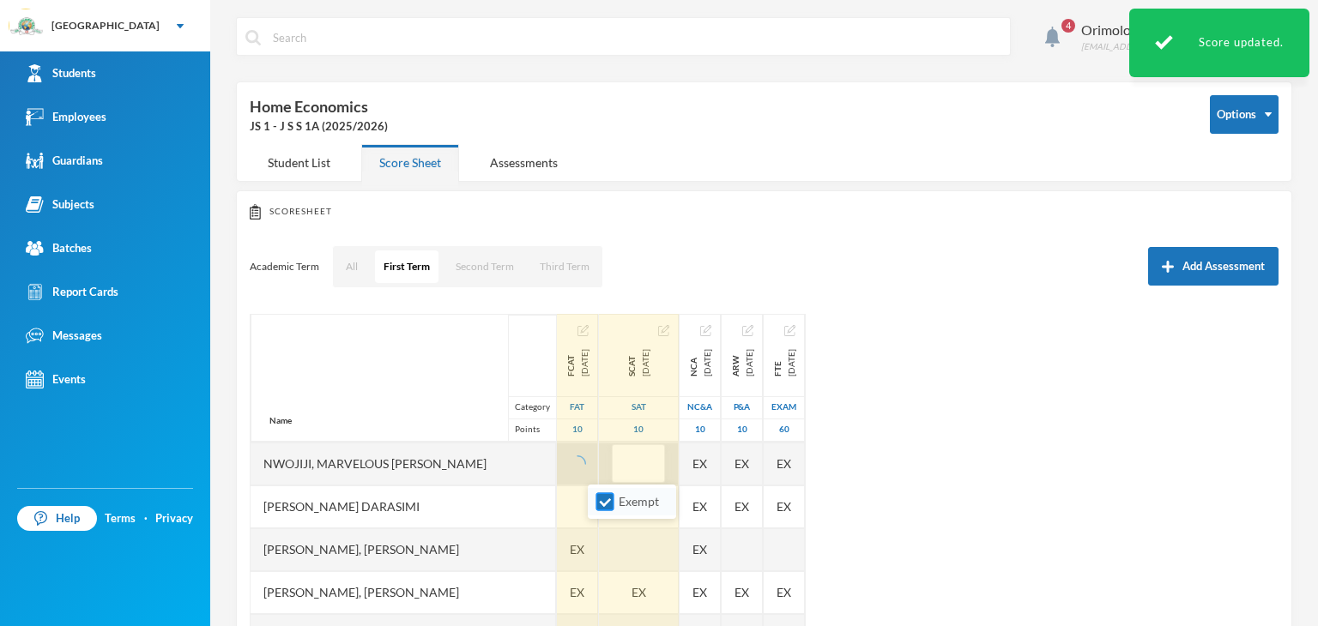
click at [607, 507] on input "Exempt" at bounding box center [605, 502] width 18 height 18
checkbox input "false"
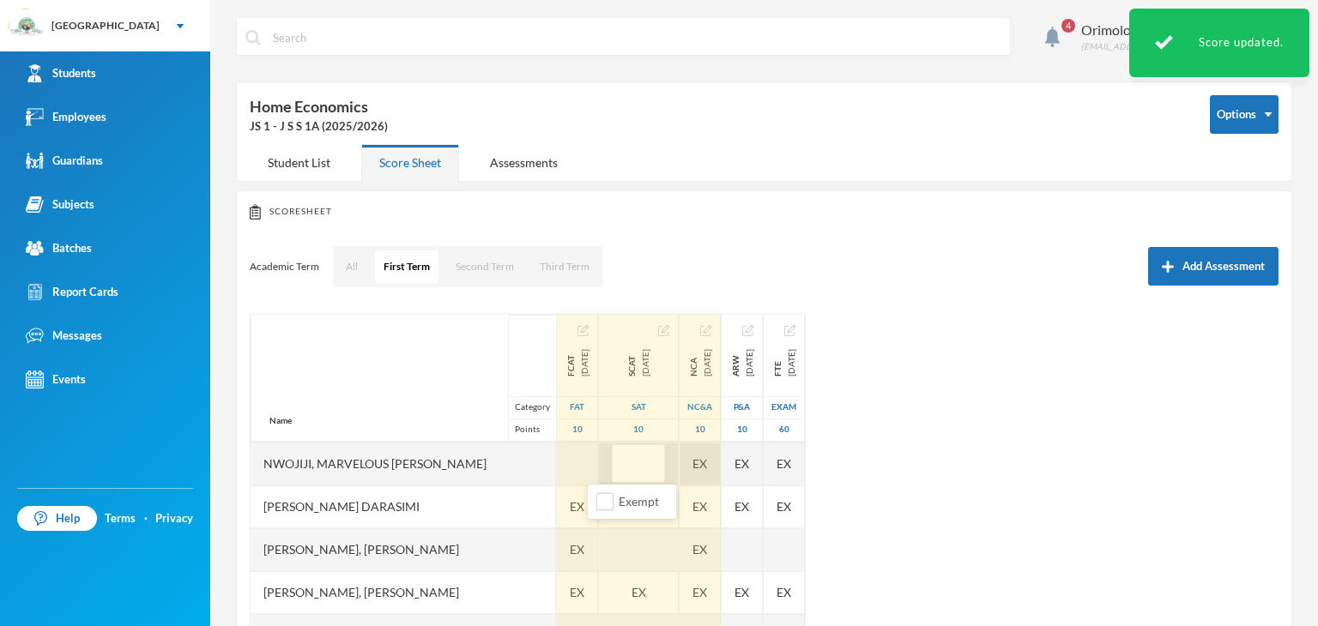
click at [684, 464] on div "EX" at bounding box center [699, 464] width 41 height 43
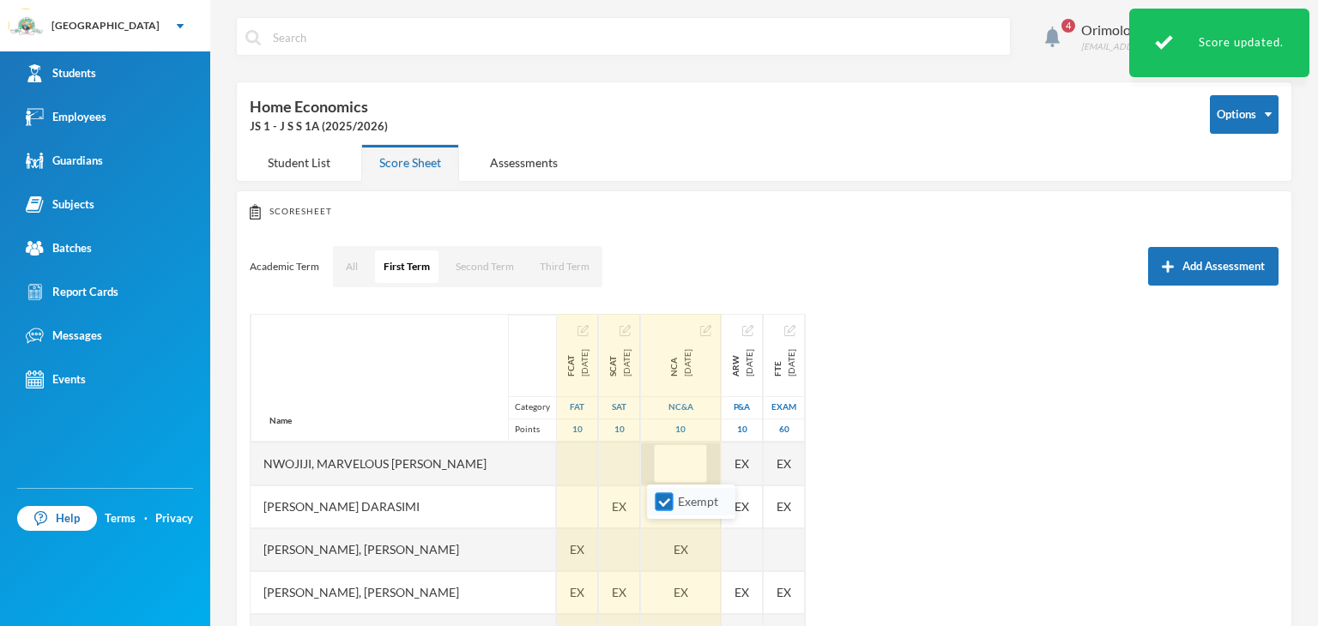
click at [663, 505] on input "Exempt" at bounding box center [664, 502] width 18 height 18
checkbox input "false"
click at [612, 502] on span "EX" at bounding box center [619, 507] width 15 height 18
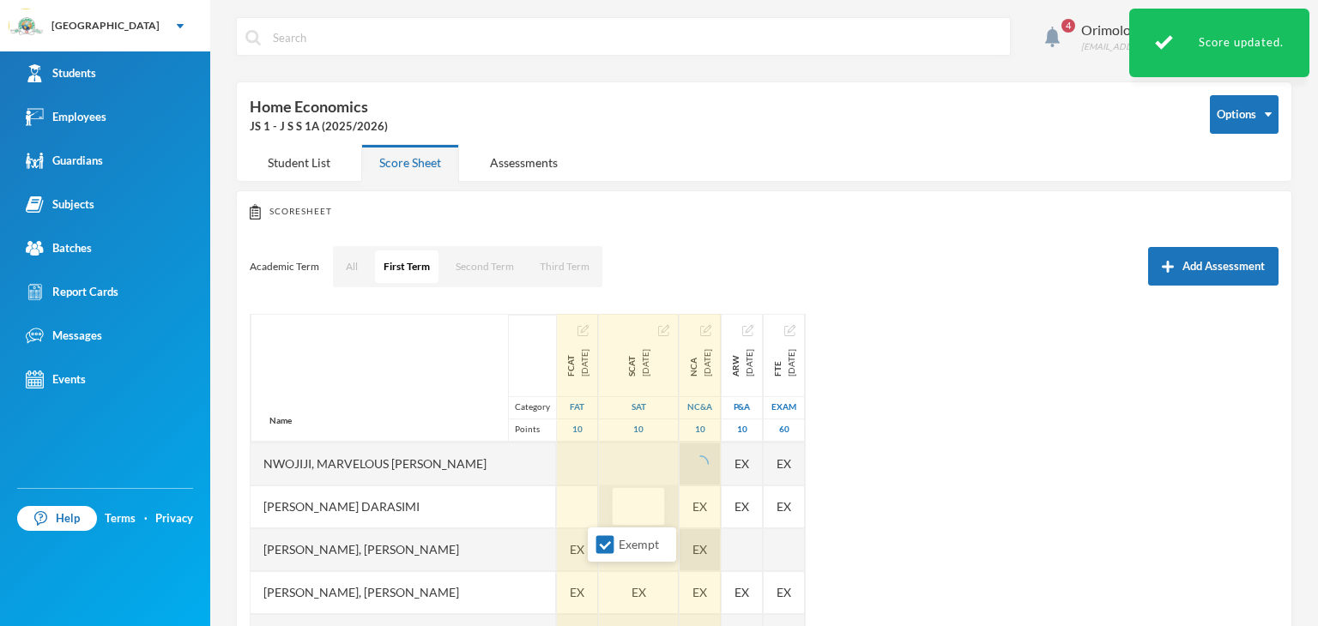
click at [679, 528] on div "EX" at bounding box center [699, 549] width 41 height 43
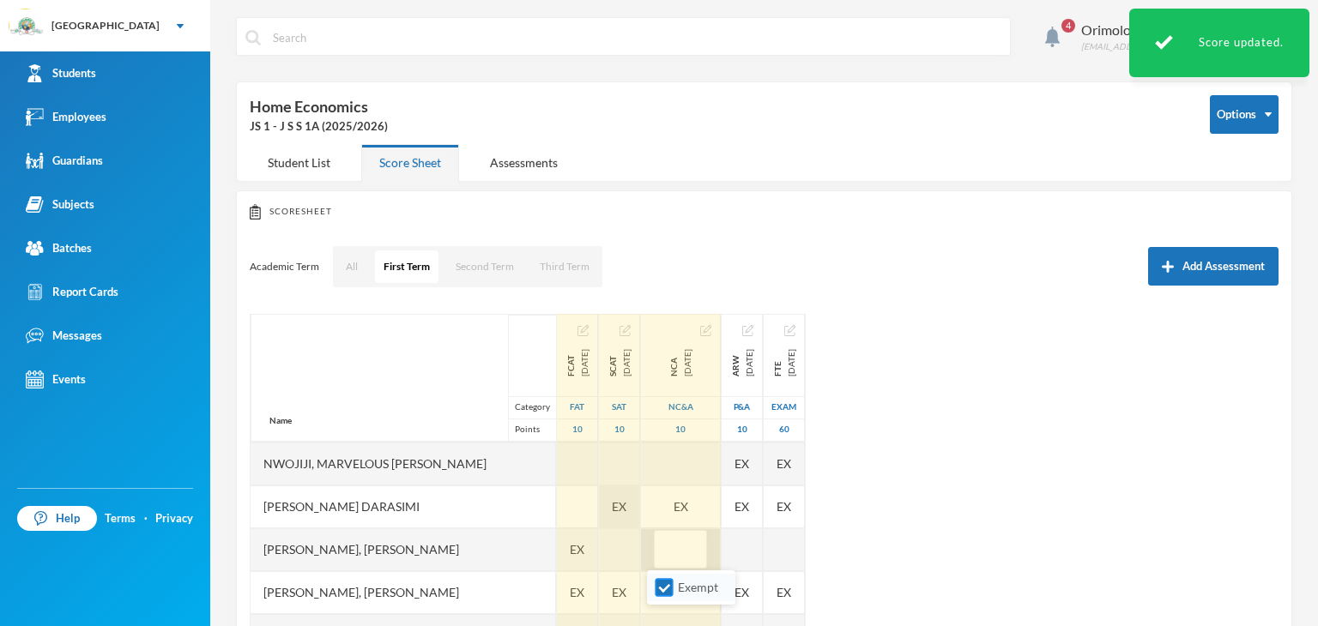
click at [662, 541] on body "Greenland Hall Your Bluebic Account Greenland Hall Add a New School Students Em…" at bounding box center [659, 313] width 1318 height 626
click at [613, 504] on div "EX" at bounding box center [619, 507] width 41 height 43
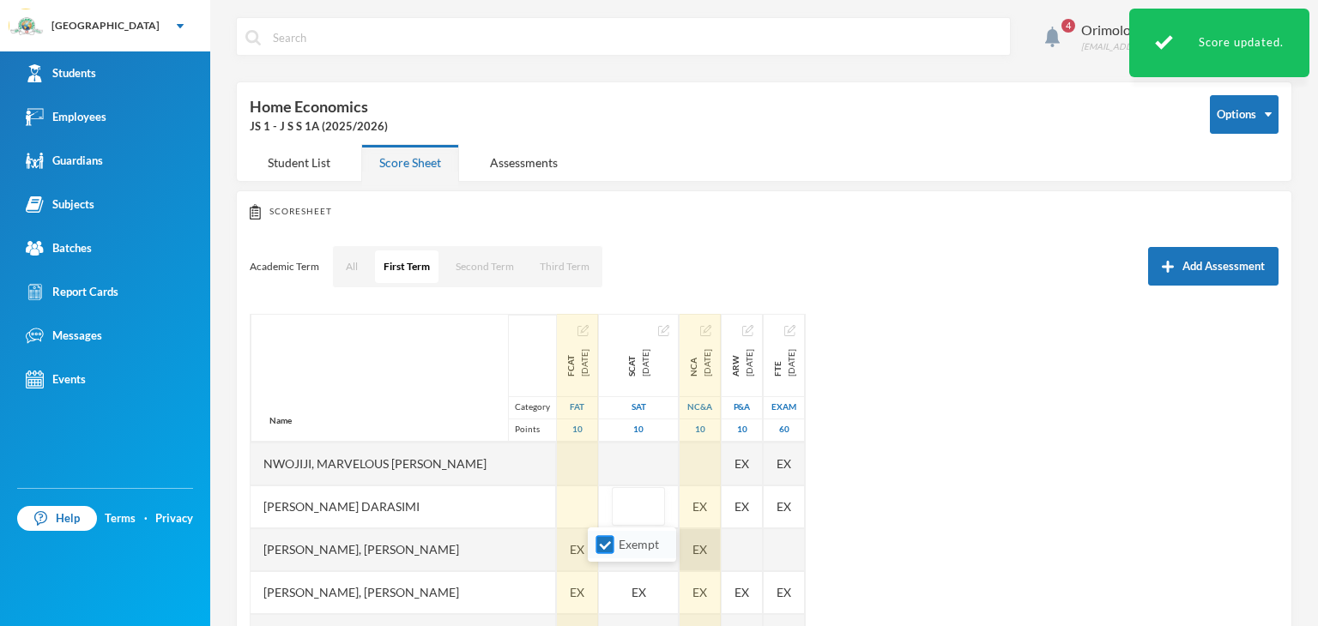
click at [607, 535] on label "Exempt" at bounding box center [632, 544] width 68 height 19
click at [607, 536] on input "Exempt" at bounding box center [605, 545] width 18 height 18
checkbox input "false"
click at [679, 508] on div "EX" at bounding box center [699, 507] width 41 height 43
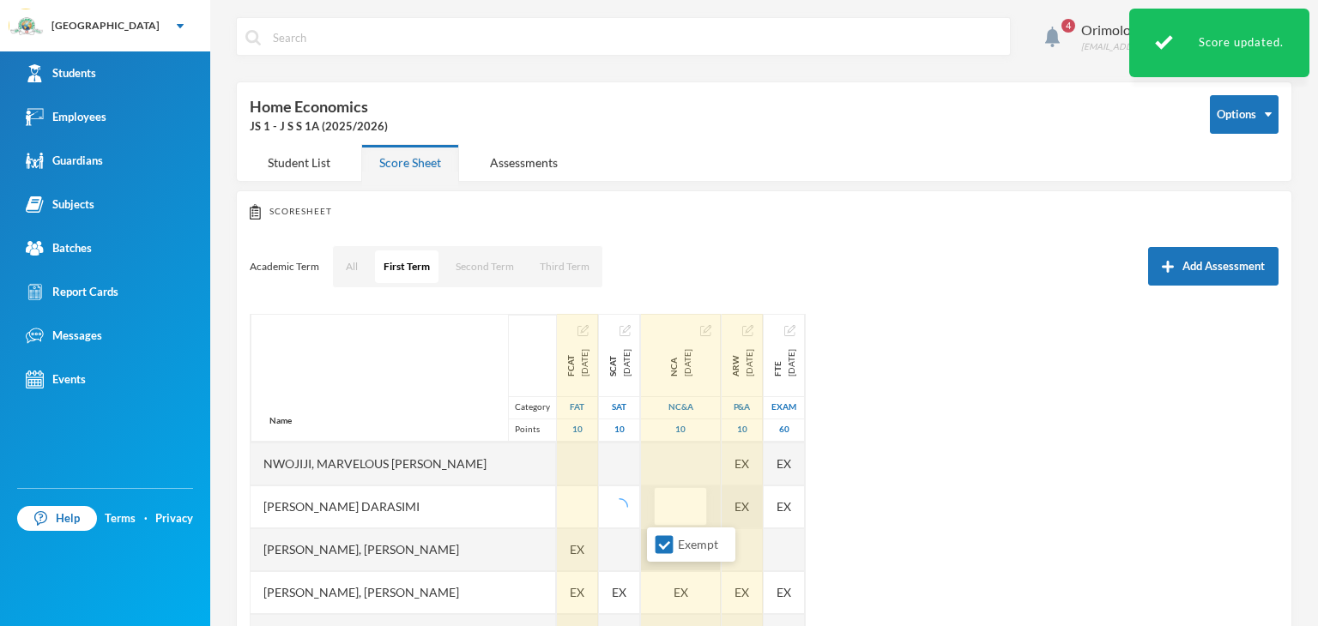
drag, startPoint x: 670, startPoint y: 543, endPoint x: 726, endPoint y: 508, distance: 65.9
click at [671, 544] on input "Exempt" at bounding box center [664, 545] width 18 height 18
checkbox input "false"
click at [748, 502] on div "EX" at bounding box center [741, 507] width 41 height 43
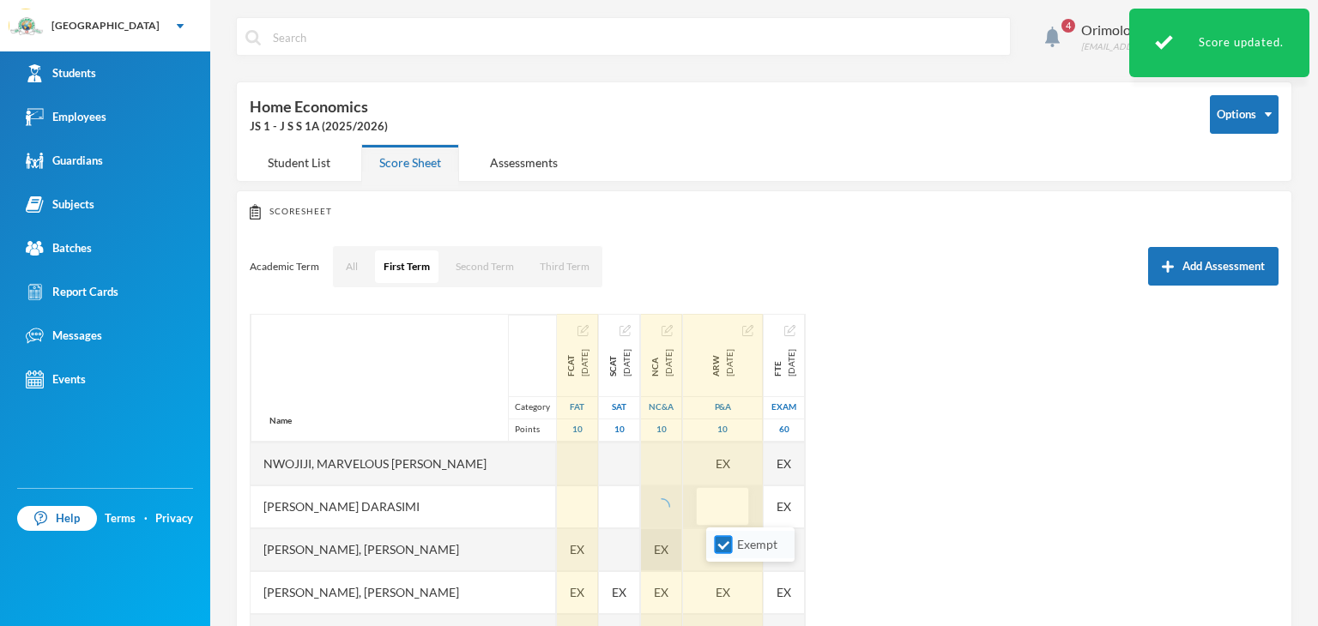
click at [718, 540] on input "Exempt" at bounding box center [724, 545] width 18 height 18
checkbox input "false"
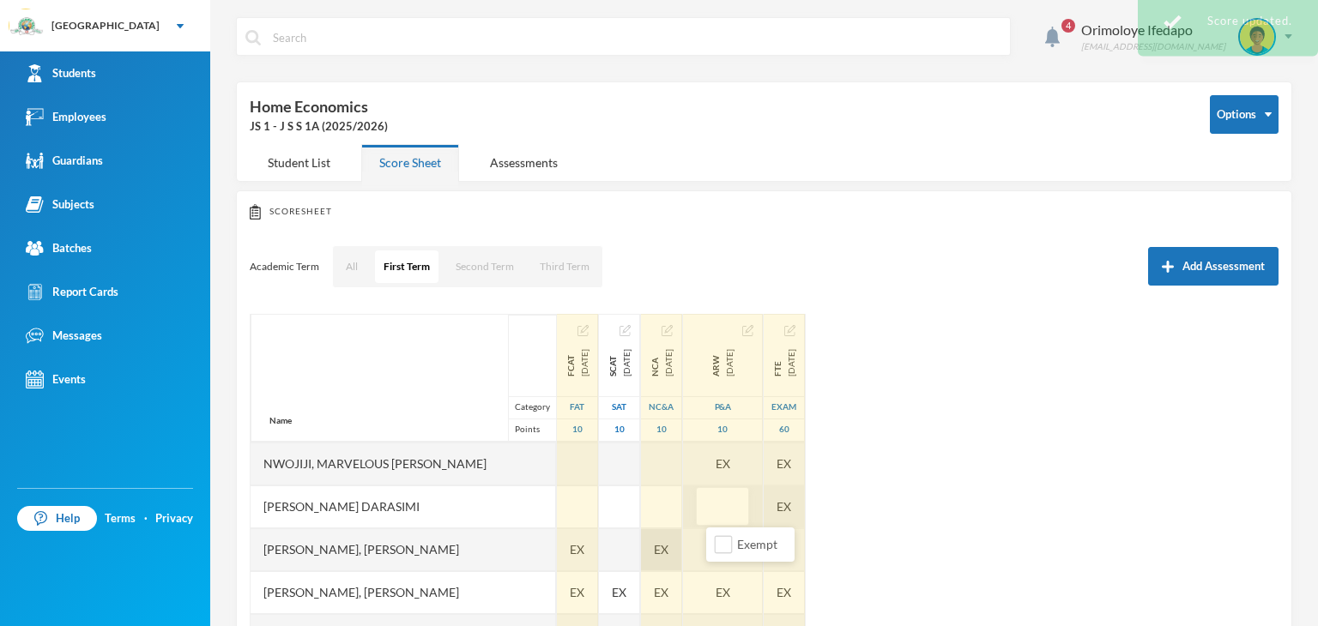
click at [801, 509] on div "EX" at bounding box center [783, 507] width 41 height 43
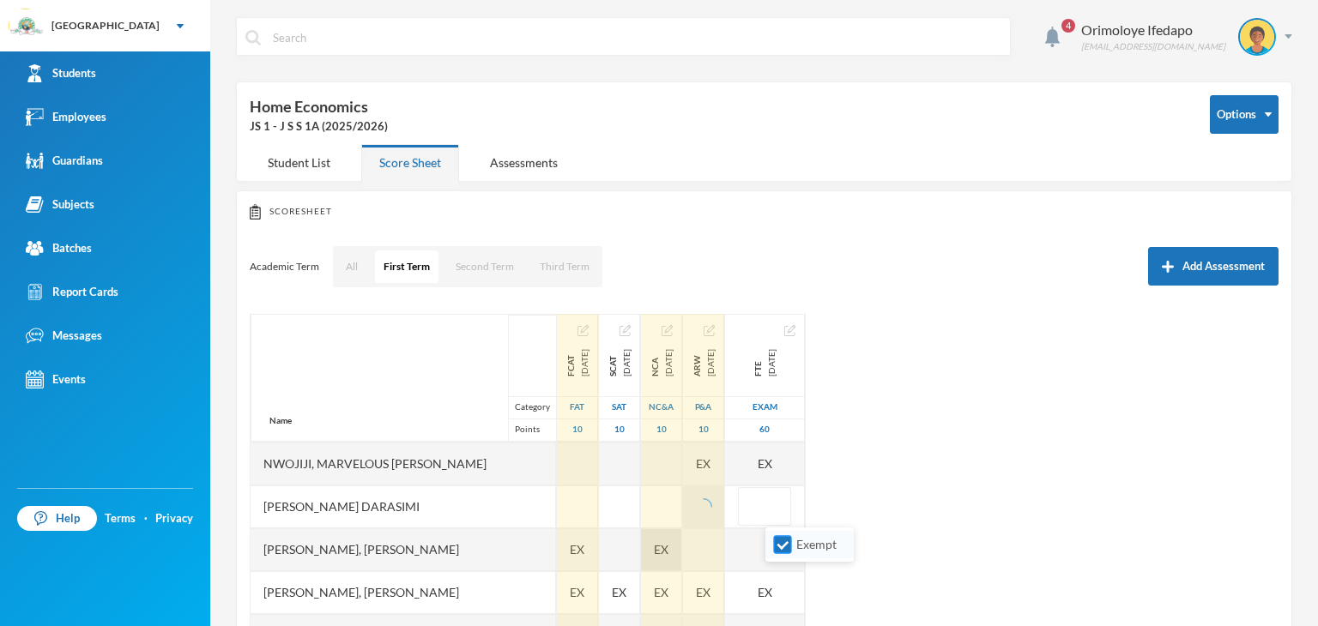
click at [784, 540] on input "Exempt" at bounding box center [783, 545] width 18 height 18
checkbox input "false"
click at [724, 459] on div "EX" at bounding box center [703, 464] width 41 height 43
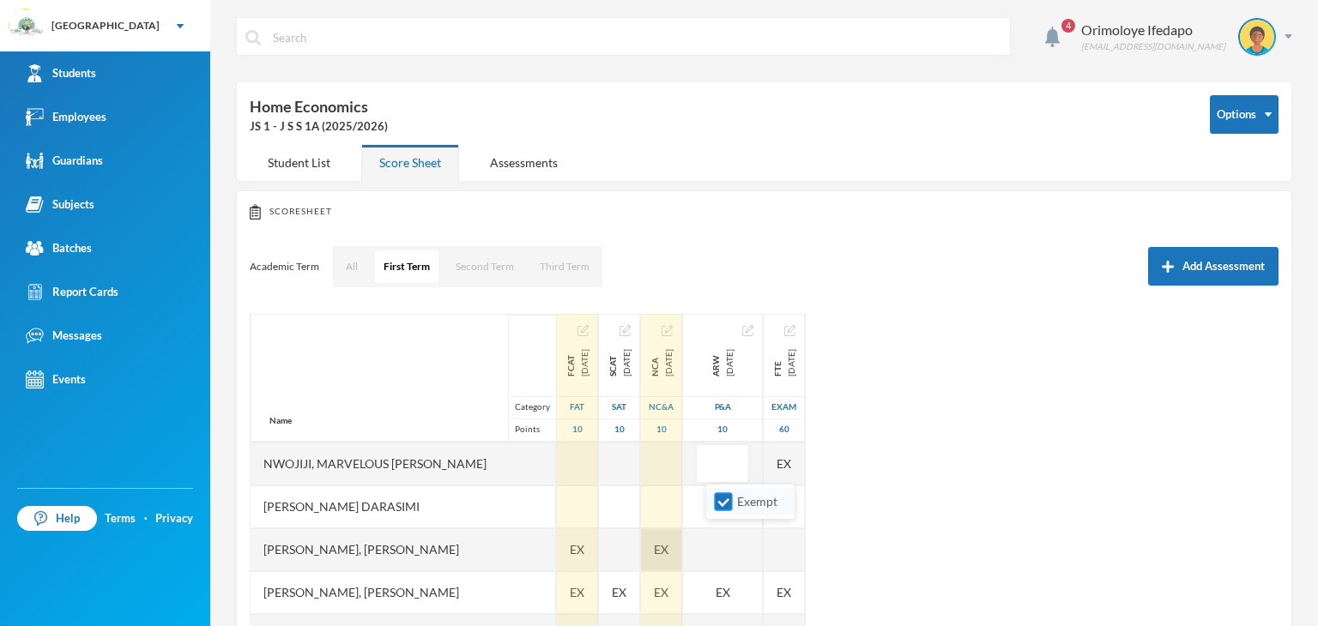
click at [723, 500] on input "Exempt" at bounding box center [724, 502] width 18 height 18
checkbox input "false"
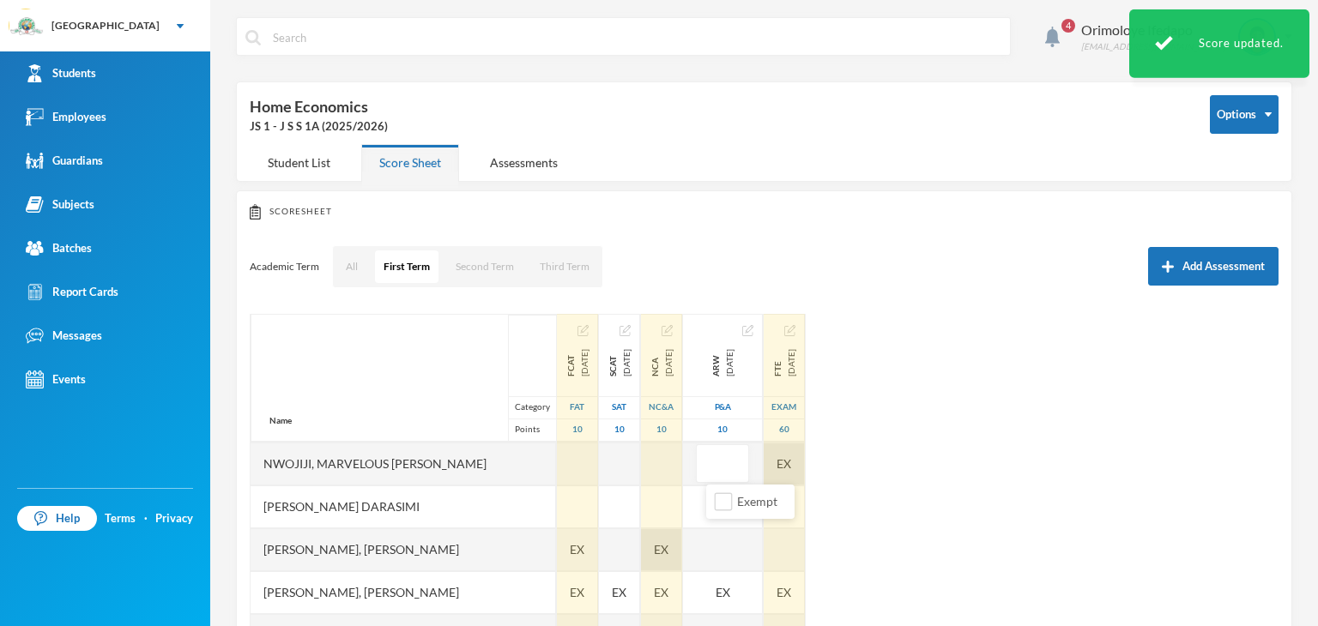
click at [803, 459] on div "EX" at bounding box center [783, 464] width 41 height 43
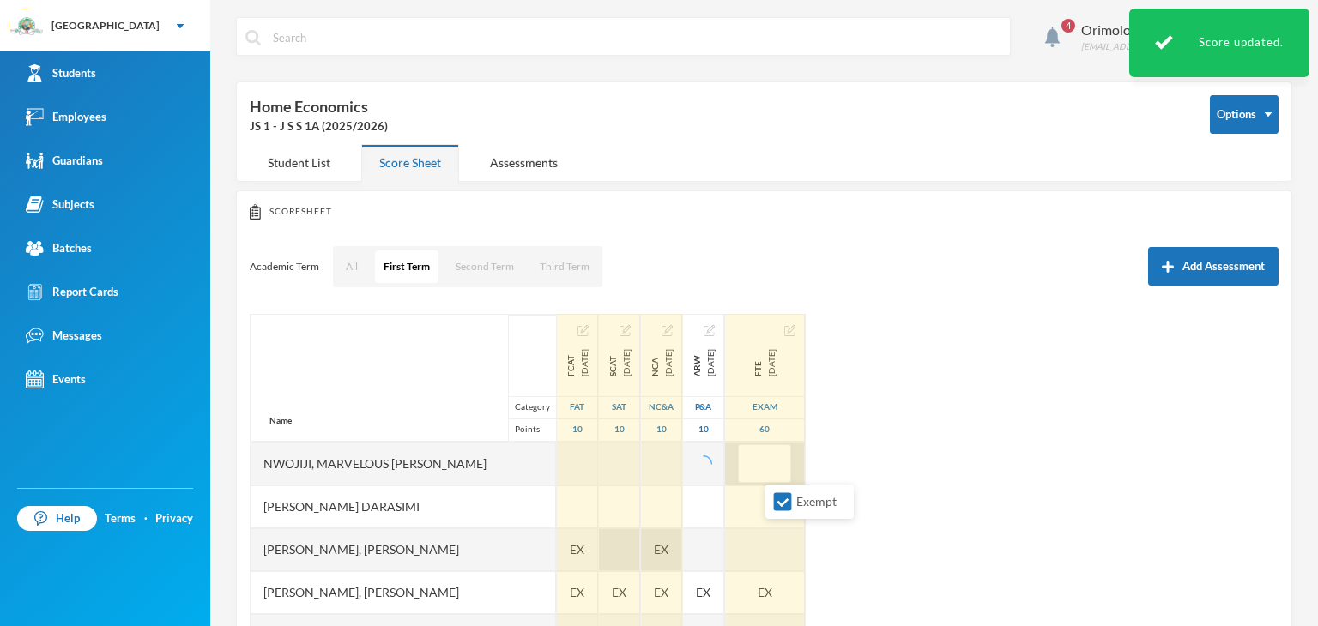
click at [780, 498] on input "Exempt" at bounding box center [783, 502] width 18 height 18
checkbox input "false"
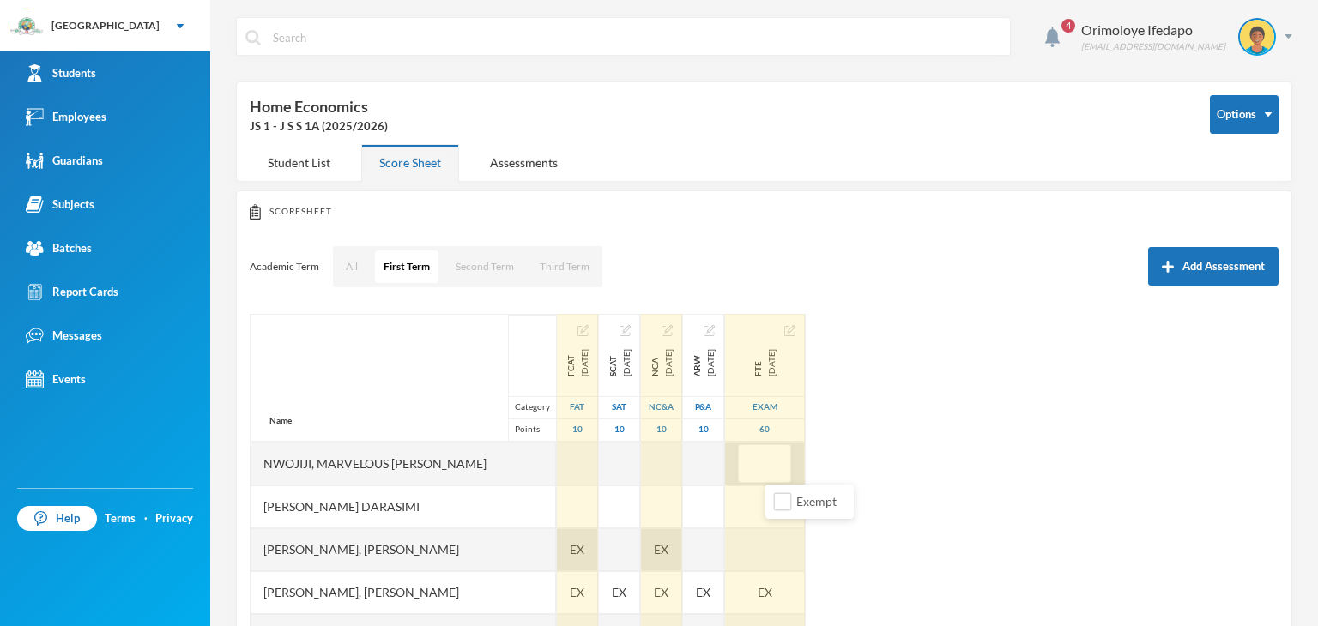
click at [570, 546] on span "EX" at bounding box center [577, 549] width 15 height 18
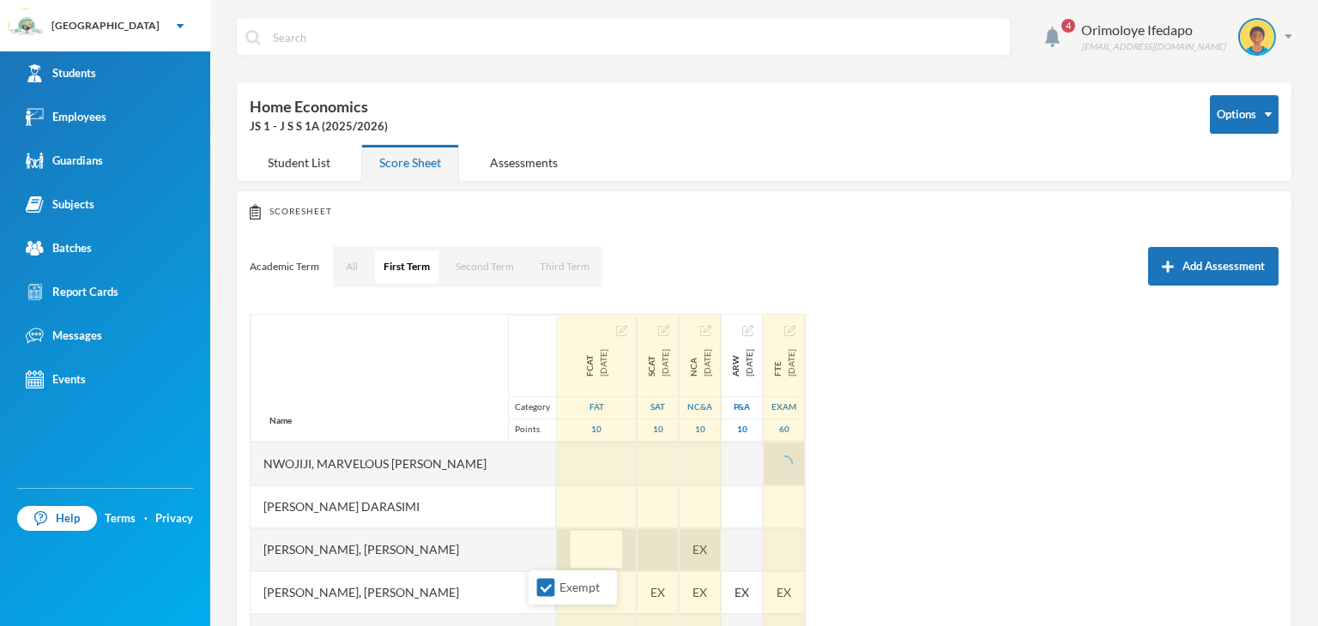
drag, startPoint x: 542, startPoint y: 587, endPoint x: 648, endPoint y: 558, distance: 109.5
click at [543, 584] on input "Exempt" at bounding box center [546, 588] width 18 height 18
checkbox input "false"
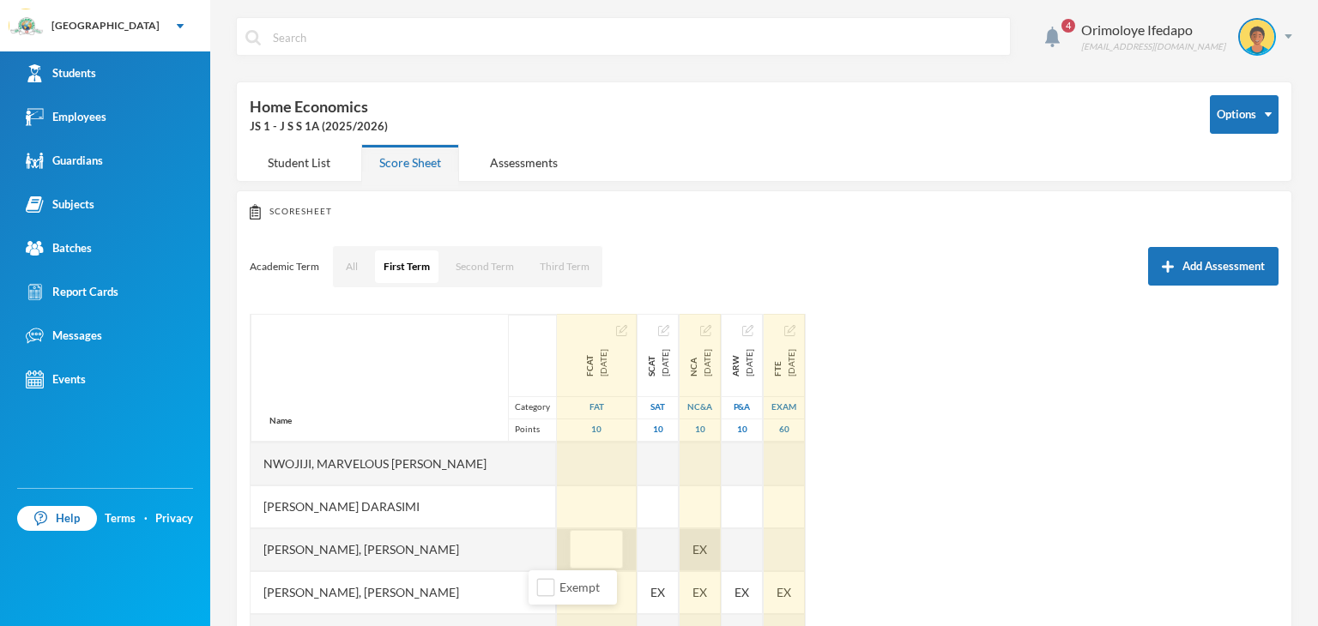
click at [686, 547] on div "EX" at bounding box center [699, 549] width 41 height 43
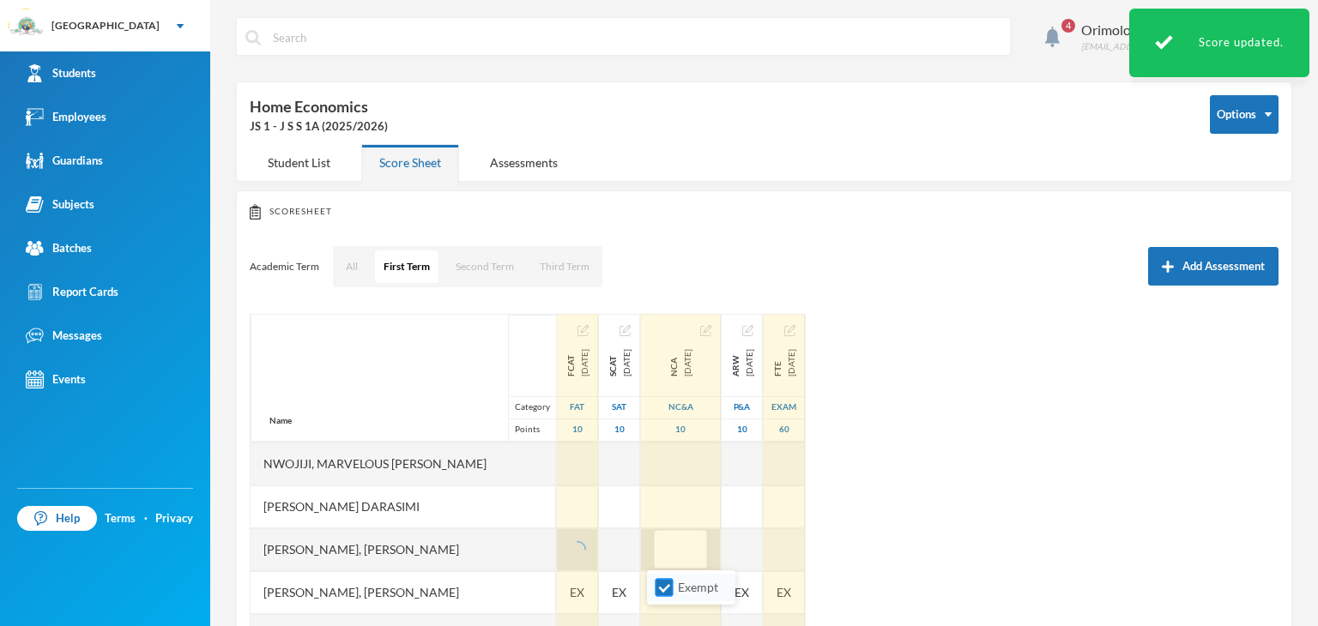
click at [664, 593] on input "Exempt" at bounding box center [664, 588] width 18 height 18
checkbox input "false"
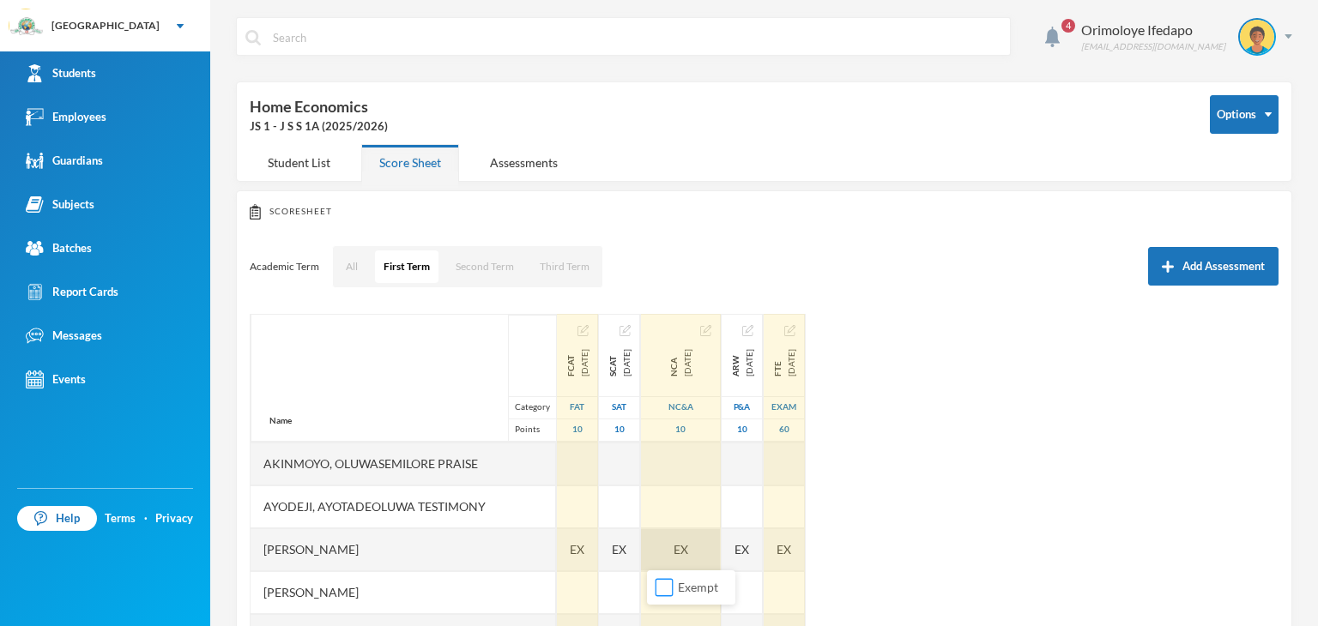
scroll to position [257, 0]
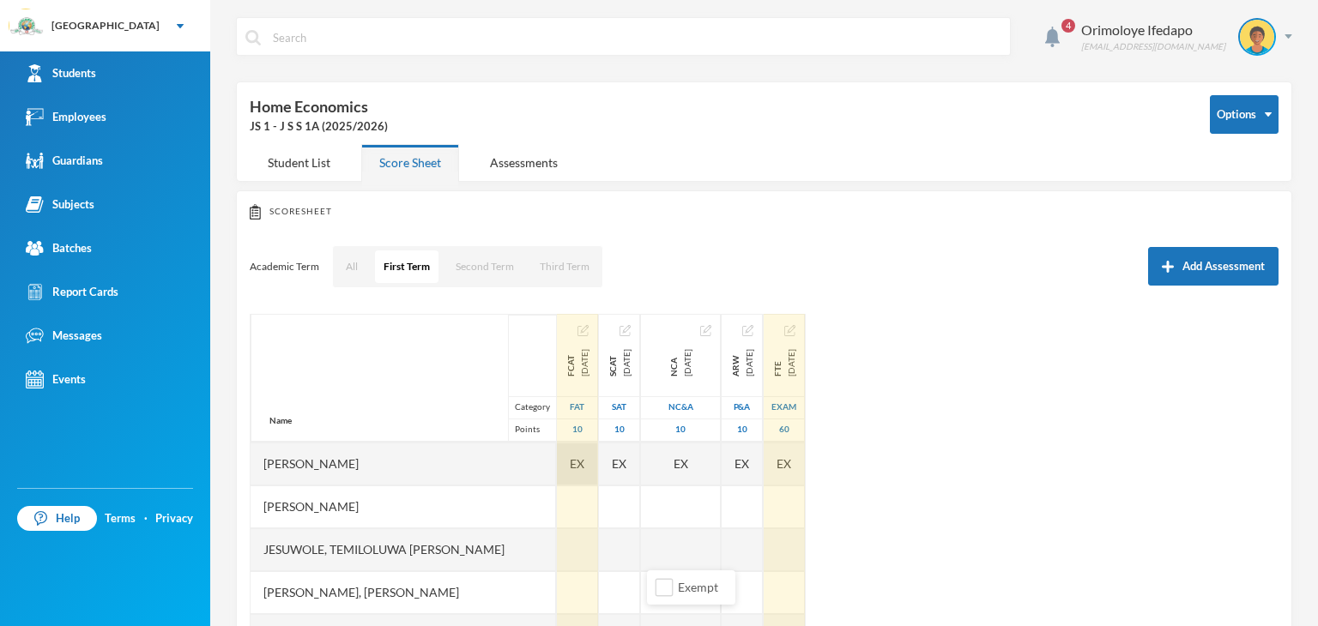
click at [557, 471] on div "EX" at bounding box center [577, 464] width 41 height 43
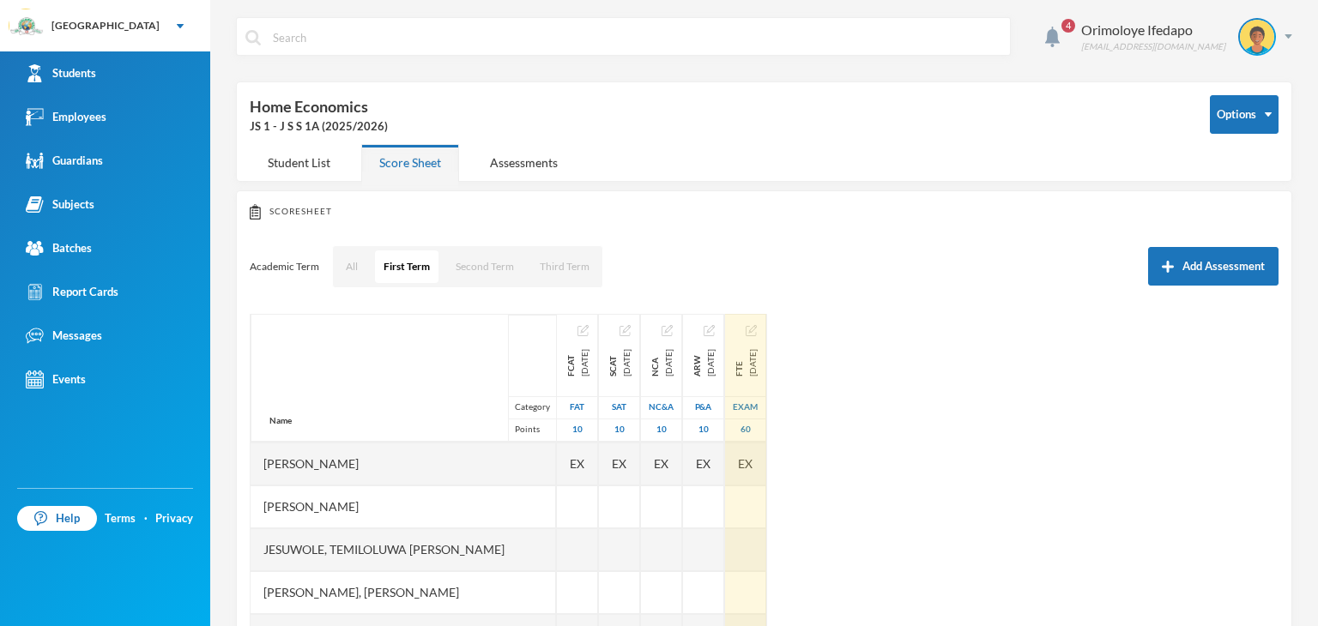
click at [1008, 533] on div "Name Category Points [PERSON_NAME], [PERSON_NAME], [PERSON_NAME] Fikayomi [PERS…" at bounding box center [764, 528] width 1029 height 429
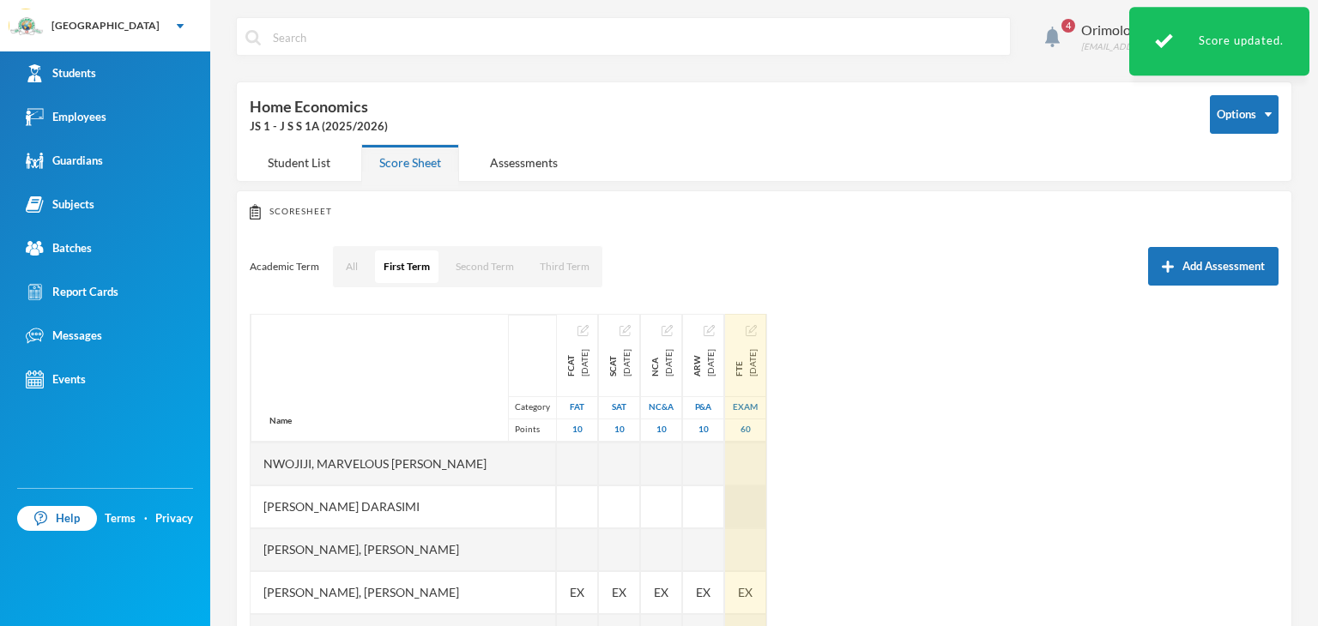
scroll to position [600, 0]
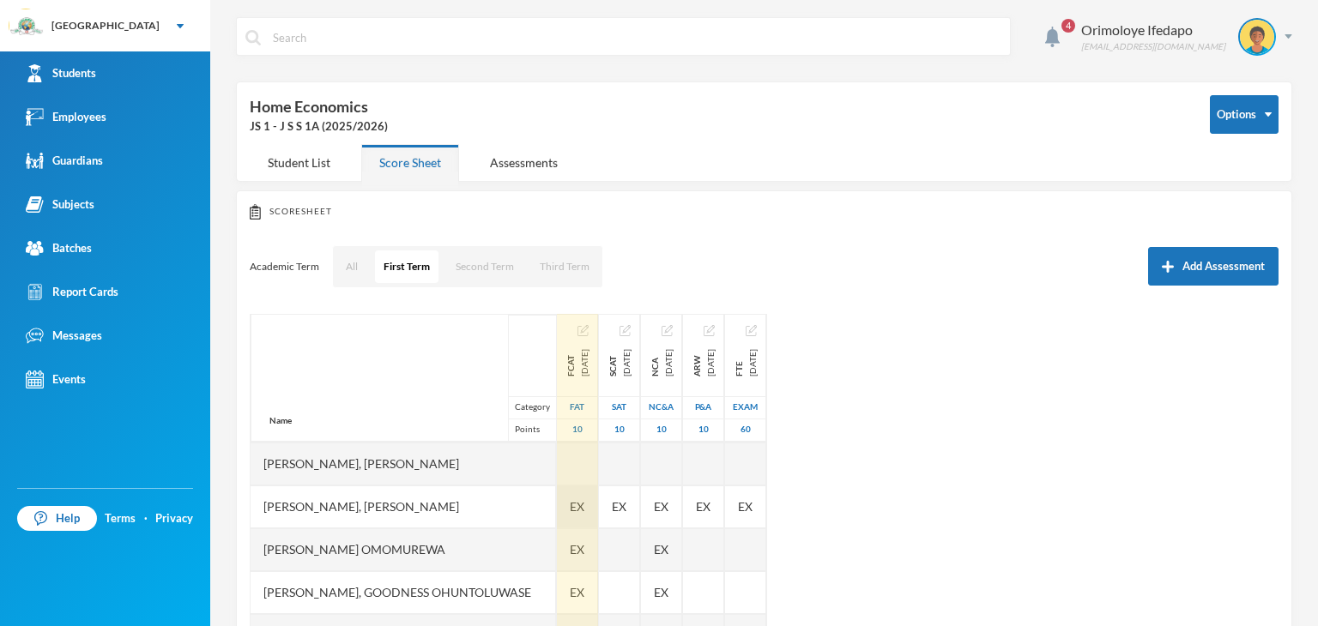
click at [570, 499] on span "EX" at bounding box center [577, 507] width 15 height 18
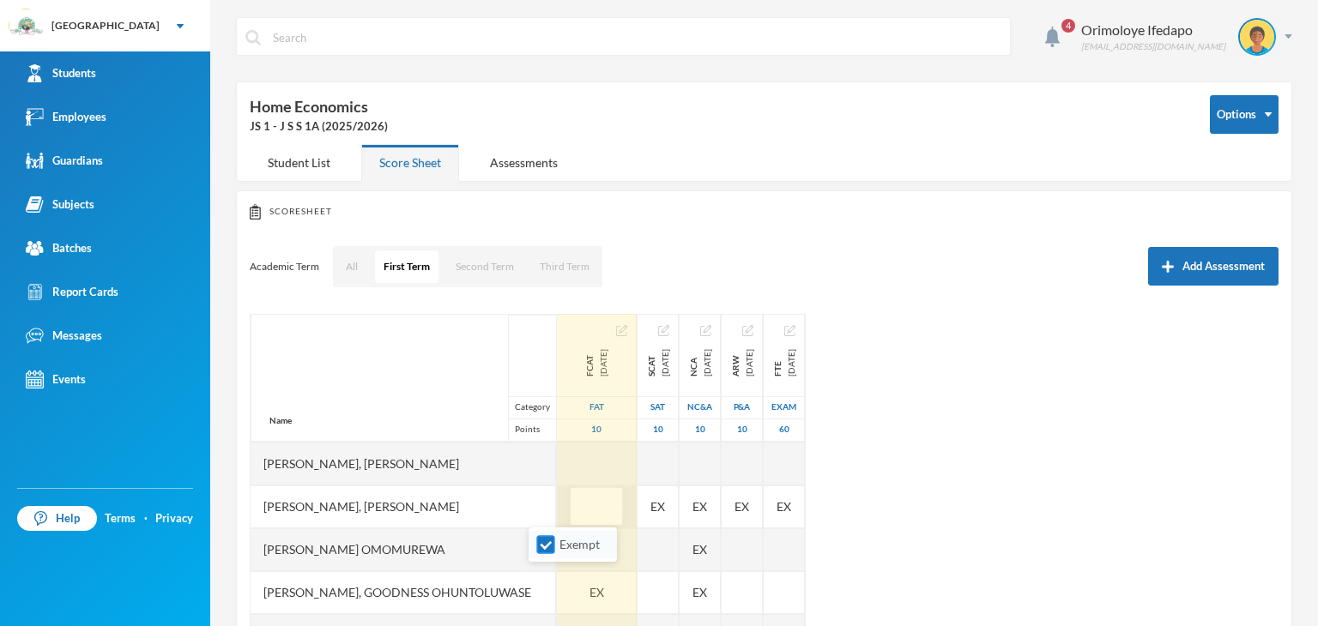
drag, startPoint x: 542, startPoint y: 554, endPoint x: 563, endPoint y: 536, distance: 27.4
click at [542, 552] on li "Exempt" at bounding box center [572, 544] width 88 height 27
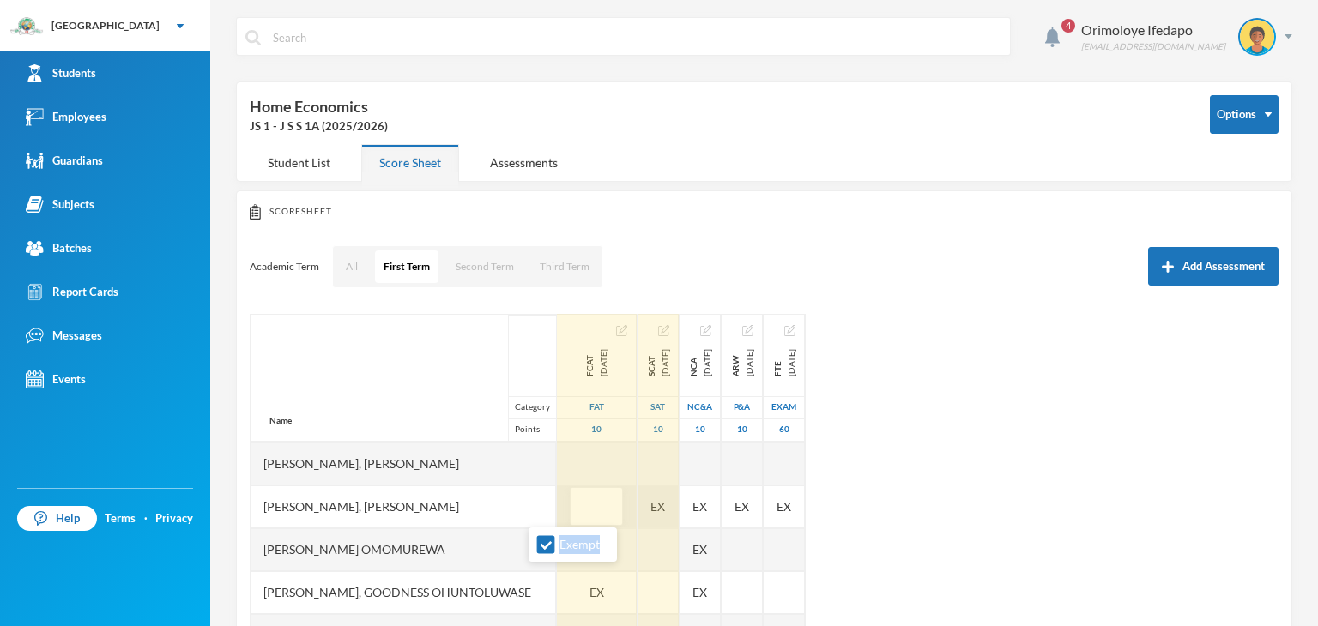
click at [637, 500] on div "EX" at bounding box center [657, 507] width 41 height 43
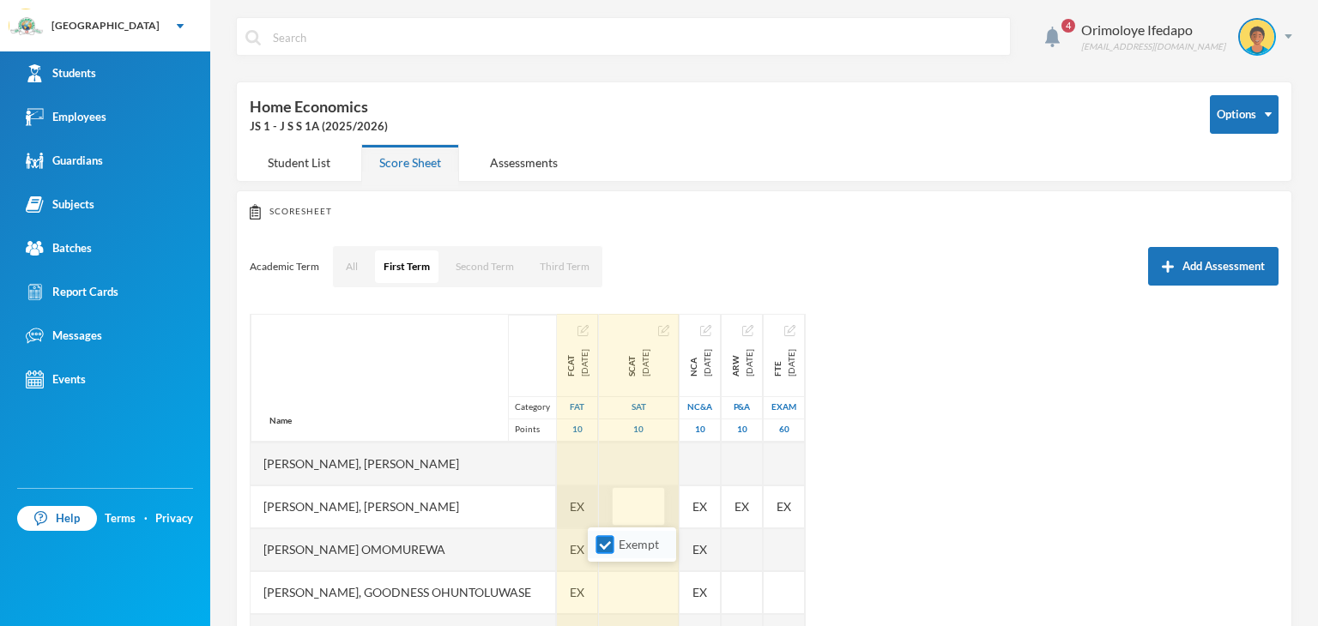
click at [607, 543] on input "Exempt" at bounding box center [605, 545] width 18 height 18
checkbox input "false"
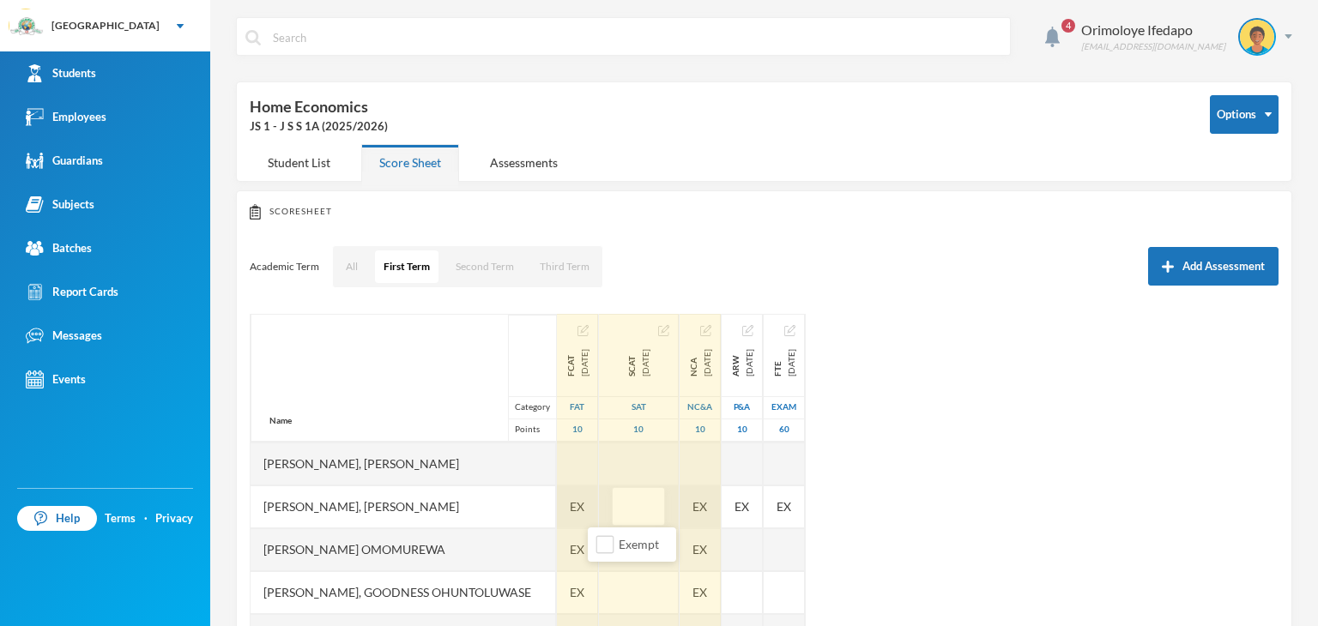
click at [682, 511] on div "EX" at bounding box center [699, 507] width 41 height 43
click at [659, 547] on input "Exempt" at bounding box center [664, 545] width 18 height 18
checkbox input "false"
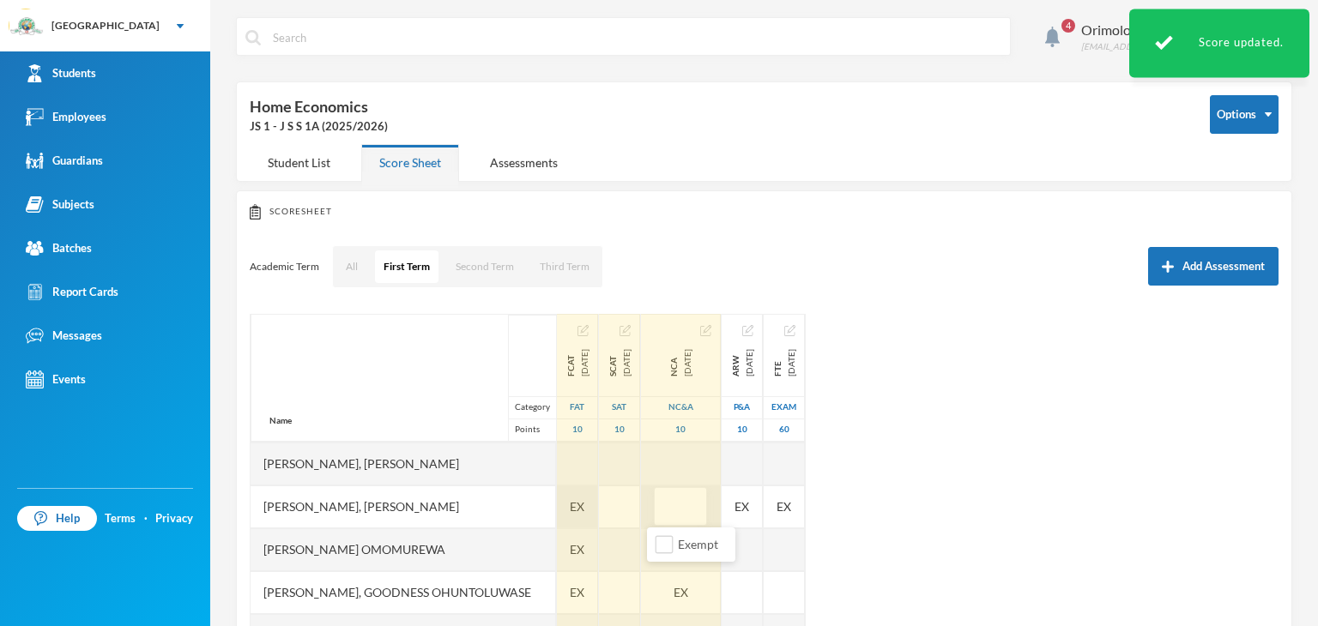
click at [570, 504] on span "EX" at bounding box center [577, 507] width 15 height 18
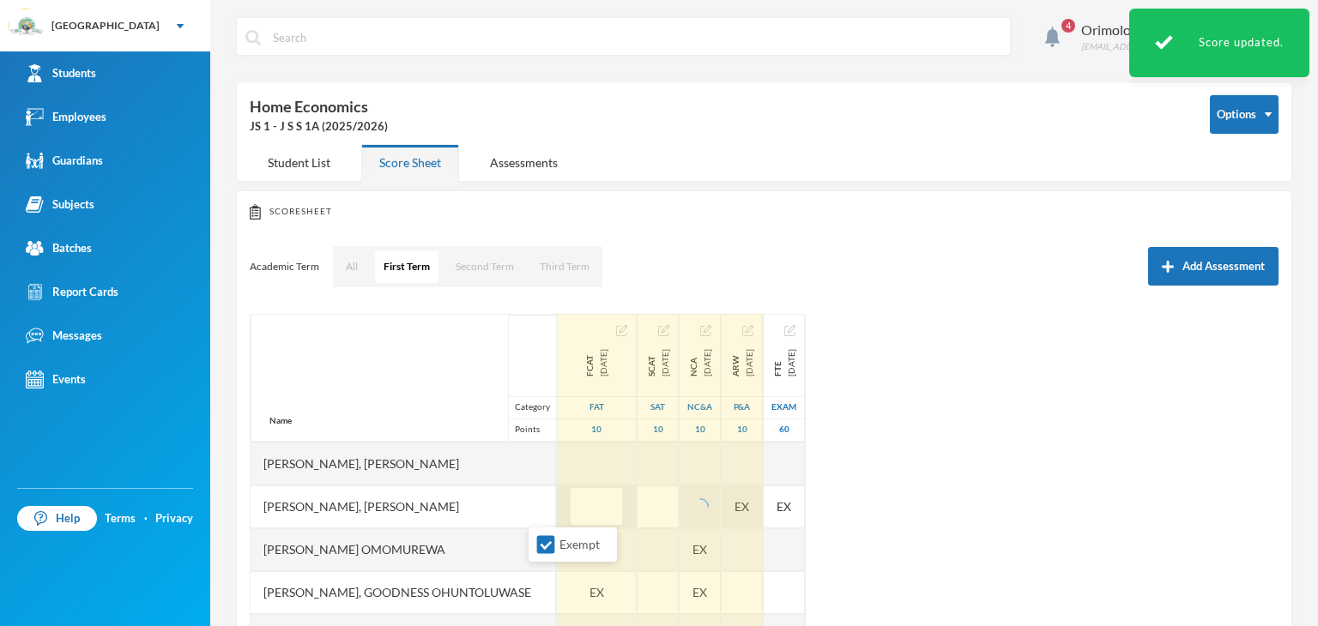
drag, startPoint x: 539, startPoint y: 536, endPoint x: 769, endPoint y: 522, distance: 230.3
click at [539, 537] on input "Exempt" at bounding box center [546, 545] width 18 height 18
checkbox input "false"
click at [742, 509] on div "EX" at bounding box center [741, 507] width 41 height 43
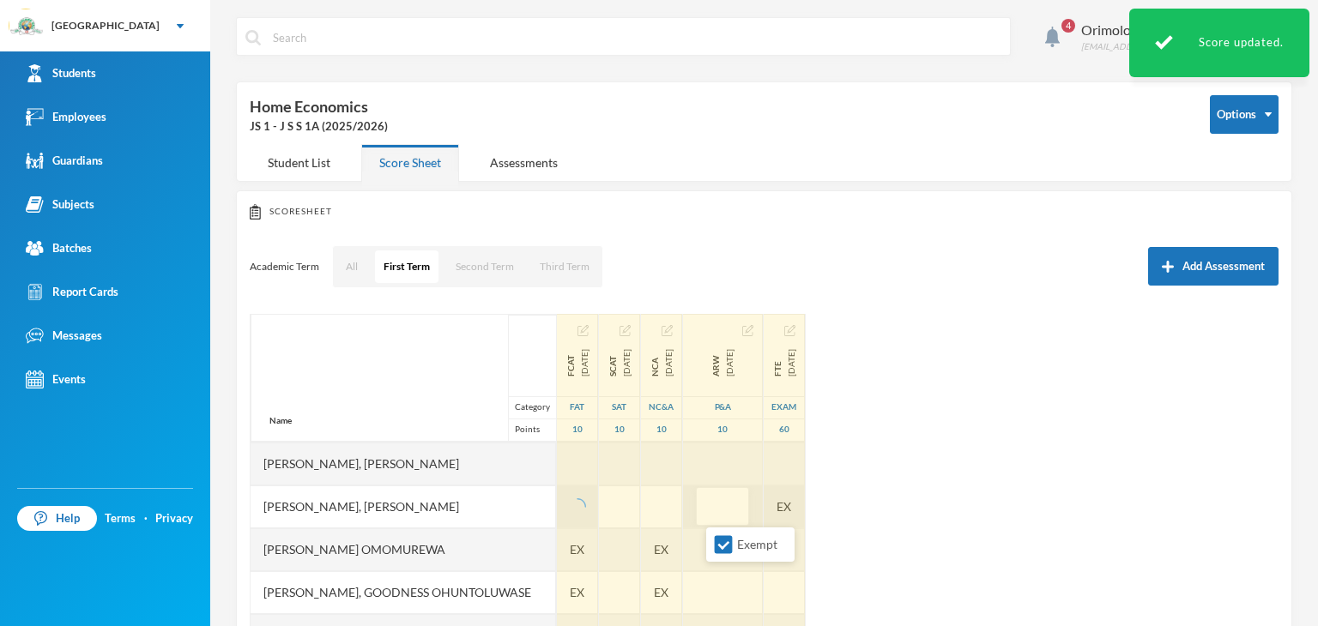
drag, startPoint x: 722, startPoint y: 543, endPoint x: 806, endPoint y: 522, distance: 86.6
click at [723, 544] on input "Exempt" at bounding box center [724, 545] width 18 height 18
checkbox input "false"
click at [812, 512] on div "Name Category Points [PERSON_NAME], [PERSON_NAME], [PERSON_NAME] Fikayomi [PERS…" at bounding box center [764, 528] width 1029 height 429
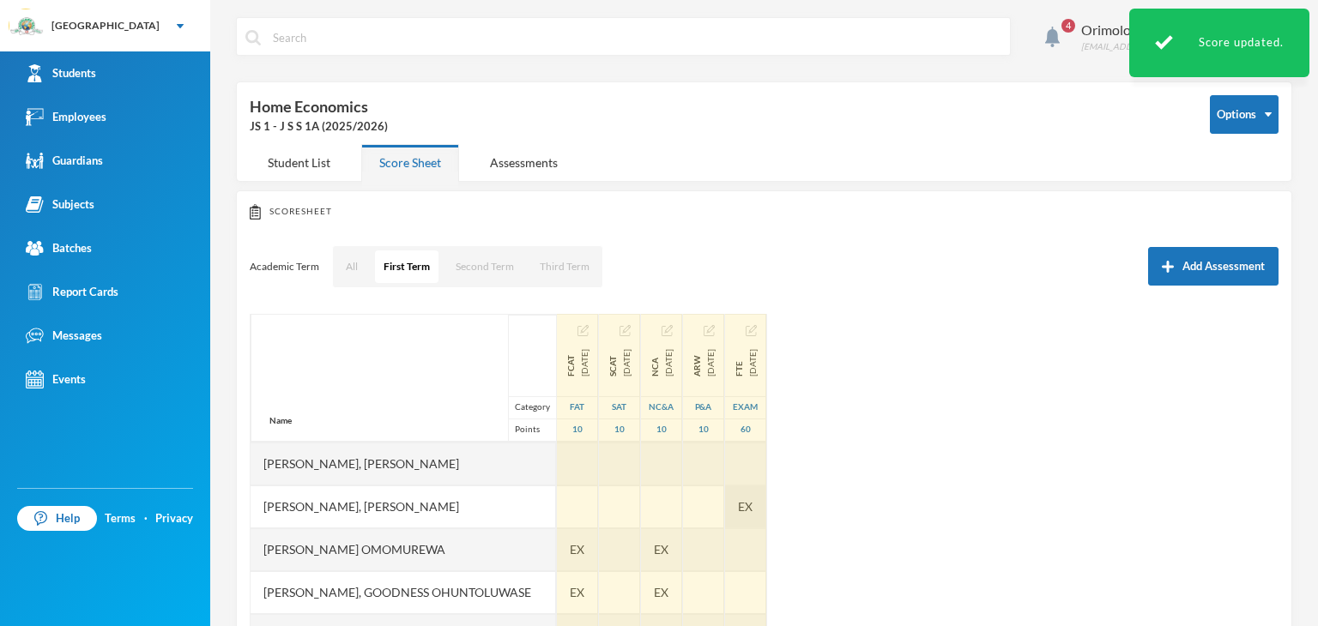
click at [752, 505] on span "EX" at bounding box center [745, 507] width 15 height 18
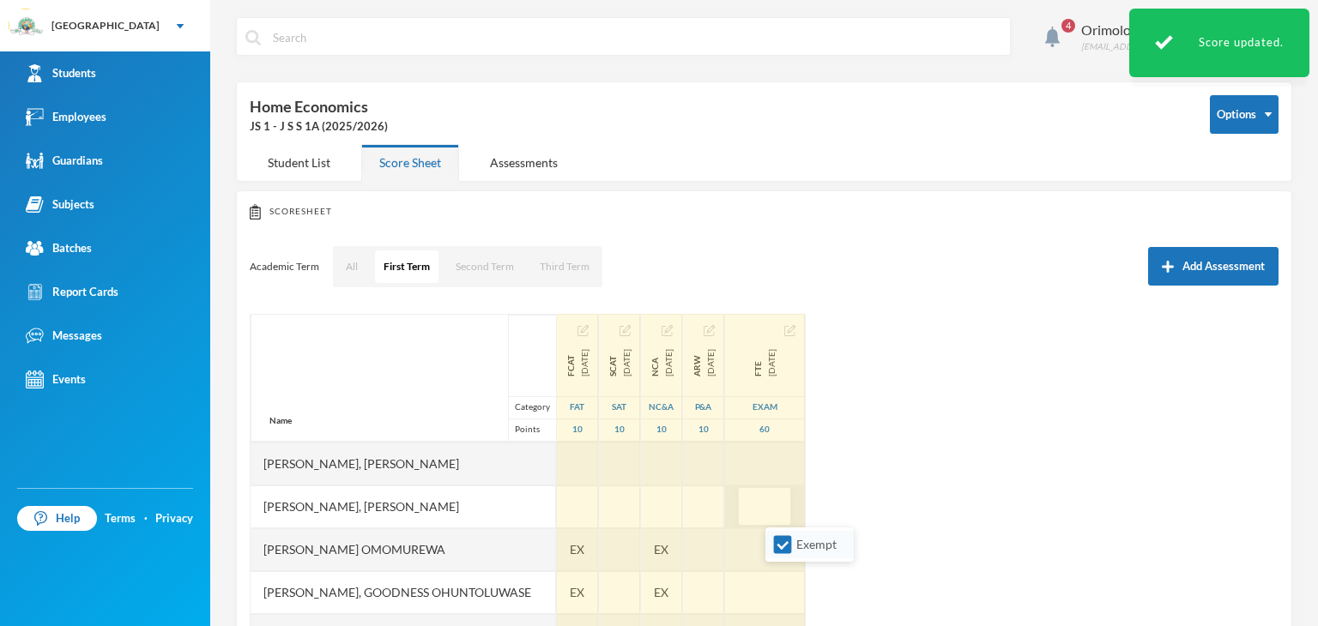
click at [774, 546] on input "Exempt" at bounding box center [783, 545] width 18 height 18
checkbox input "false"
click at [667, 545] on span "EX" at bounding box center [661, 549] width 15 height 18
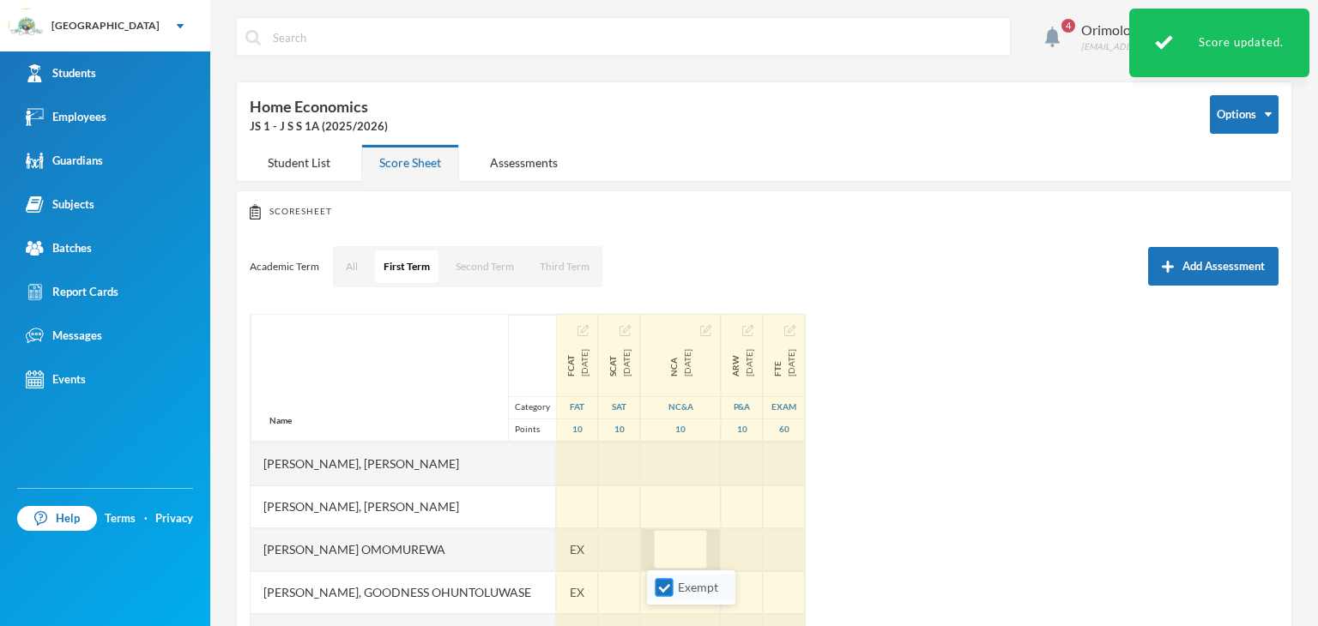
click at [663, 585] on input "Exempt" at bounding box center [664, 588] width 18 height 18
checkbox input "false"
click at [570, 547] on span "EX" at bounding box center [577, 549] width 15 height 18
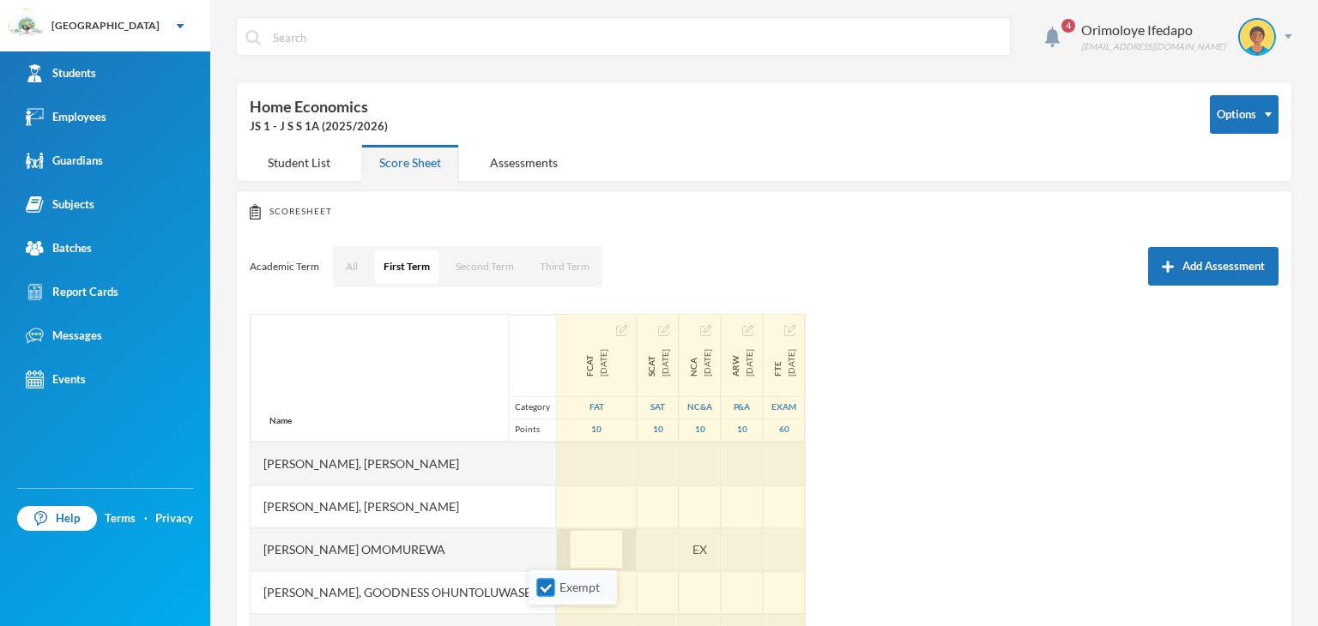
click at [549, 584] on input "Exempt" at bounding box center [546, 588] width 18 height 18
checkbox input "false"
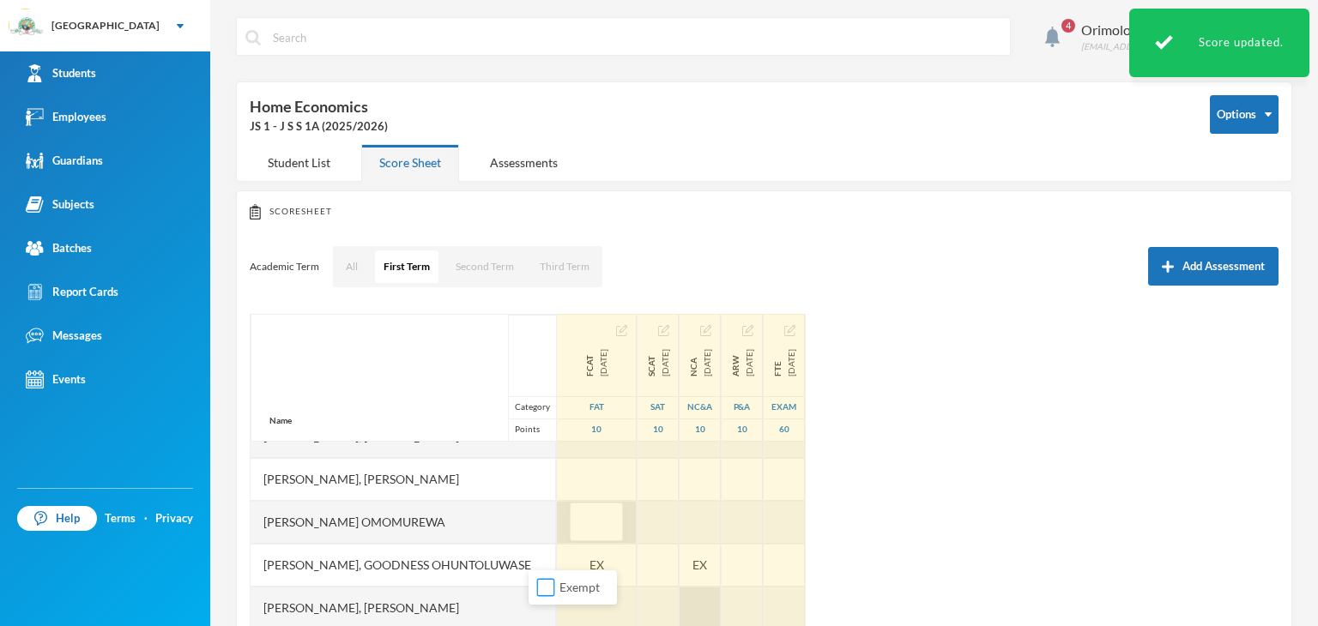
scroll to position [643, 0]
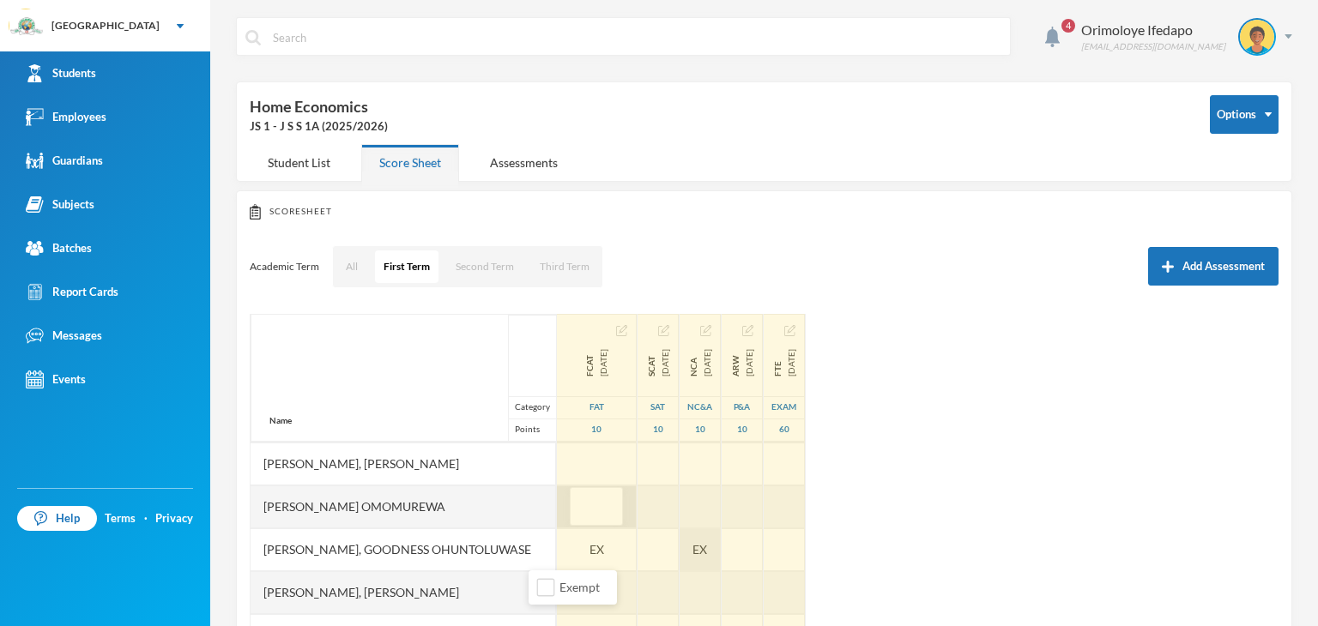
click at [686, 561] on div "EX" at bounding box center [699, 549] width 41 height 43
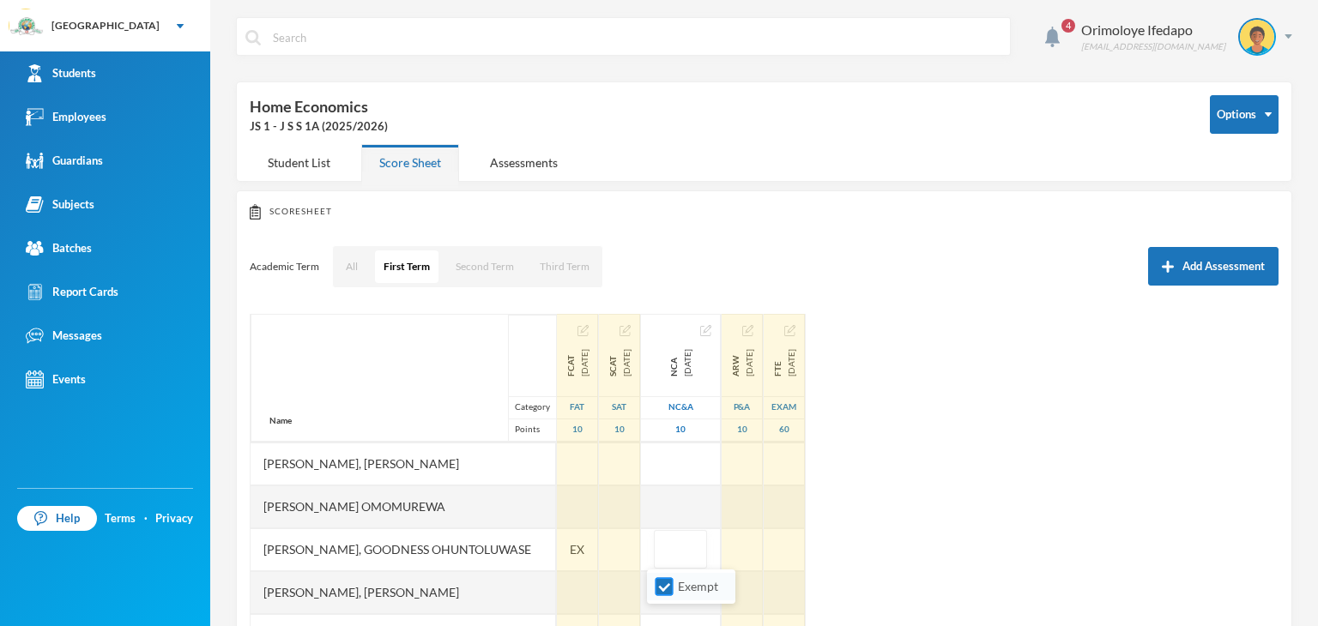
click at [664, 592] on input "Exempt" at bounding box center [664, 587] width 18 height 18
checkbox input "false"
click at [570, 552] on span "EX" at bounding box center [577, 549] width 15 height 18
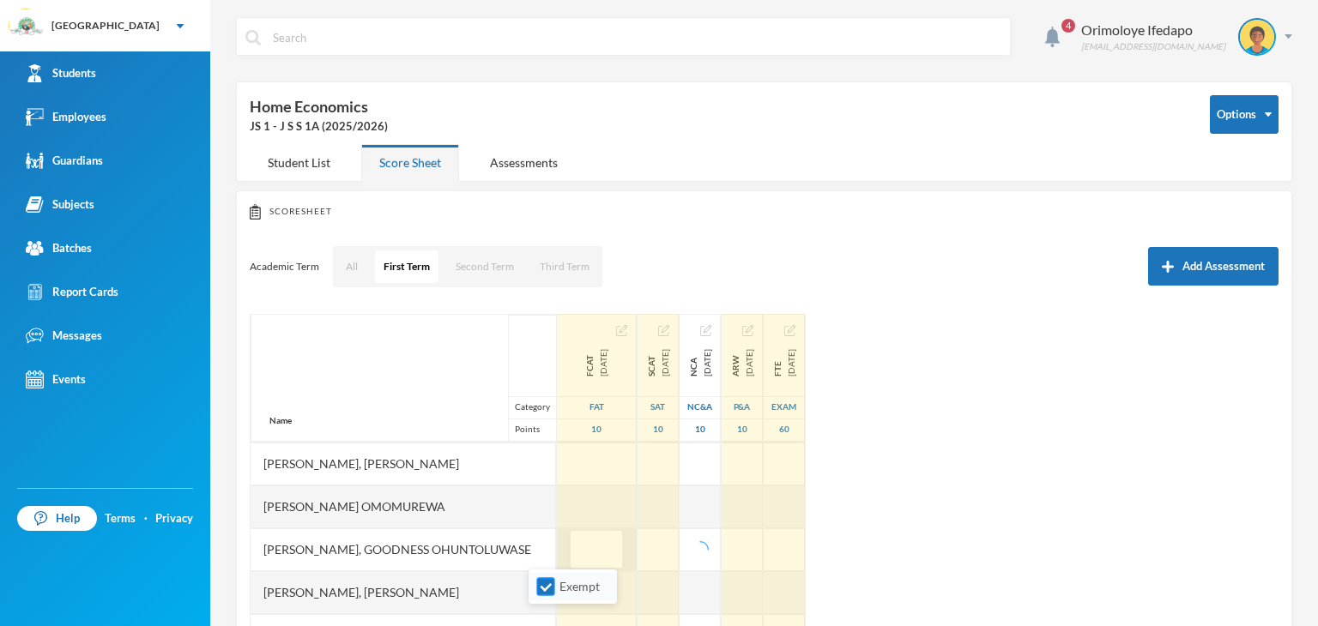
click at [549, 584] on input "Exempt" at bounding box center [546, 587] width 18 height 18
checkbox input "false"
click at [1011, 526] on div "Name Category Points [PERSON_NAME], [PERSON_NAME], [PERSON_NAME] Fikayomi [PERS…" at bounding box center [764, 528] width 1029 height 429
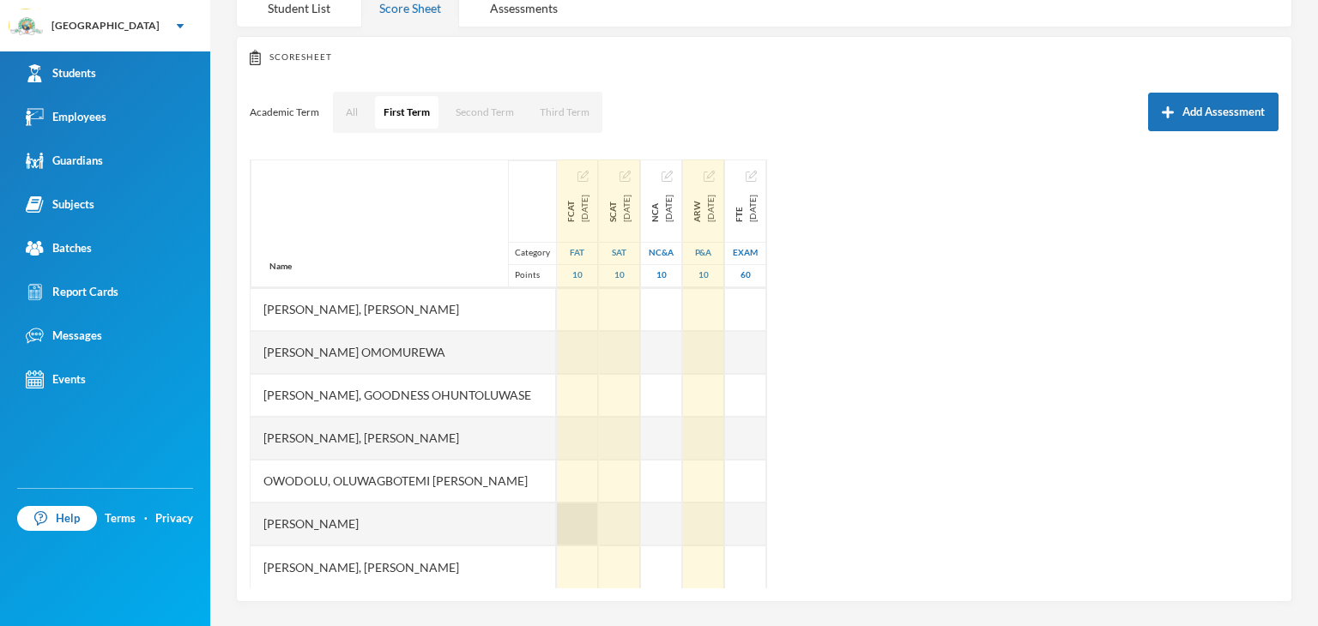
click at [557, 517] on div at bounding box center [577, 524] width 41 height 43
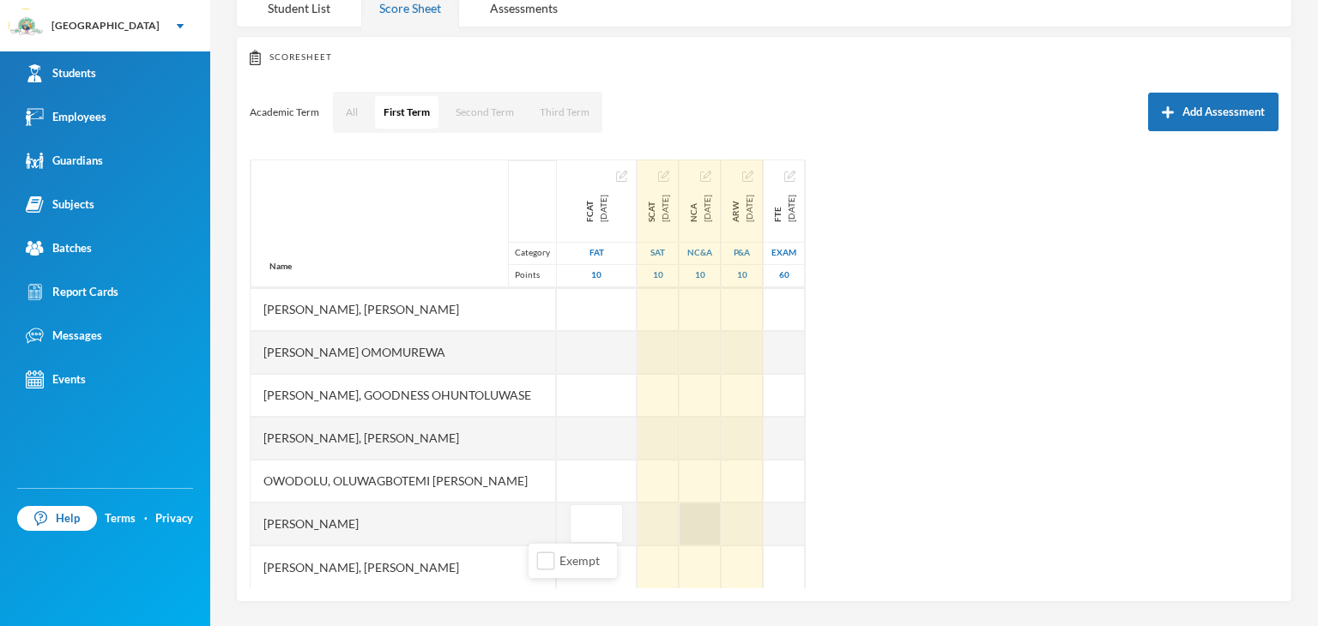
type input "9"
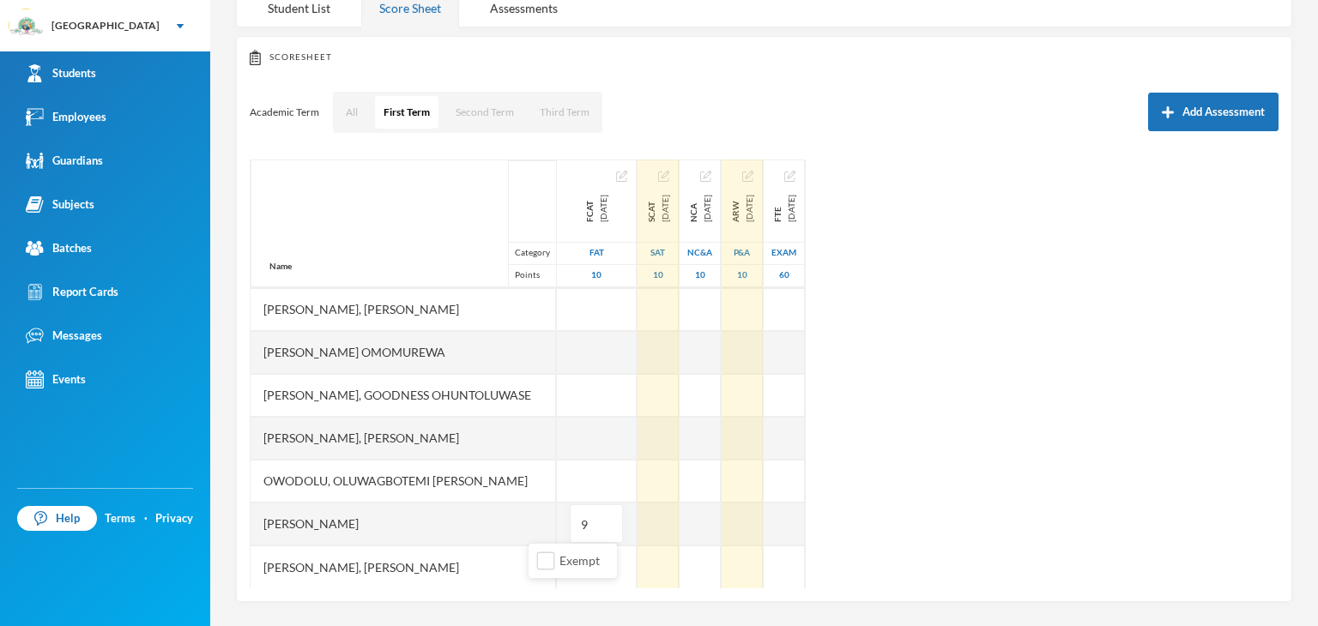
click at [998, 473] on div "Name Category Points [PERSON_NAME], [PERSON_NAME], [PERSON_NAME] Fikayomi [PERS…" at bounding box center [764, 374] width 1029 height 429
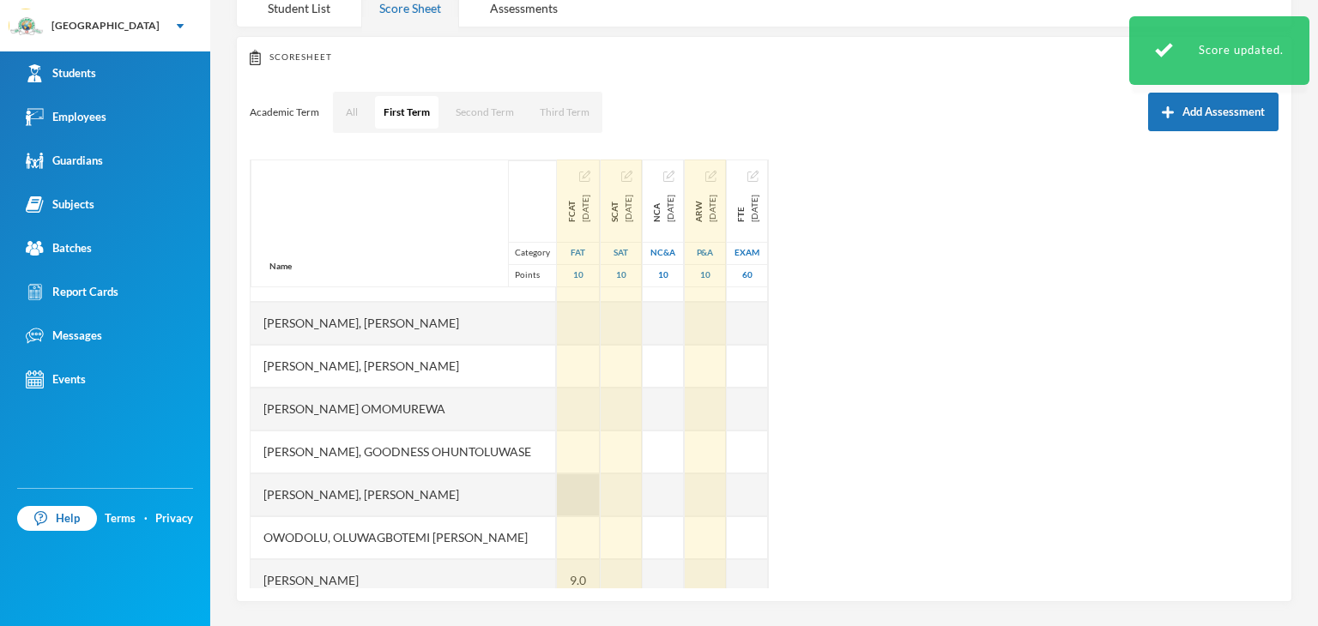
scroll to position [558, 0]
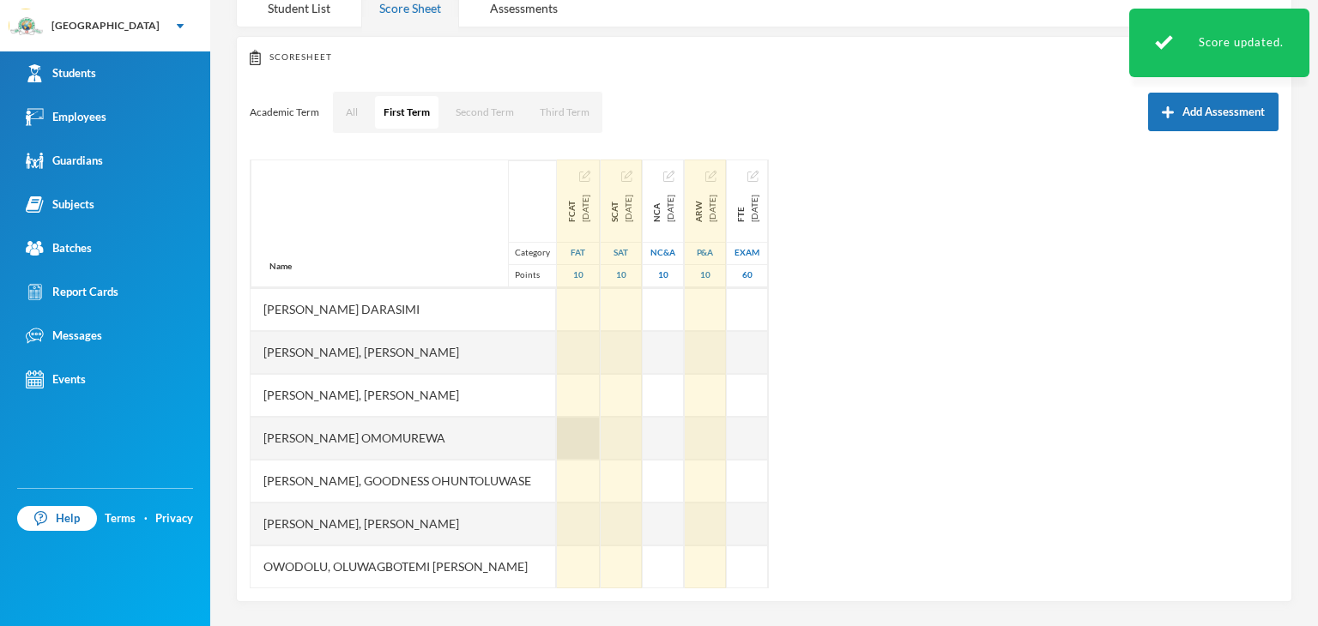
click at [557, 437] on div at bounding box center [578, 438] width 43 height 43
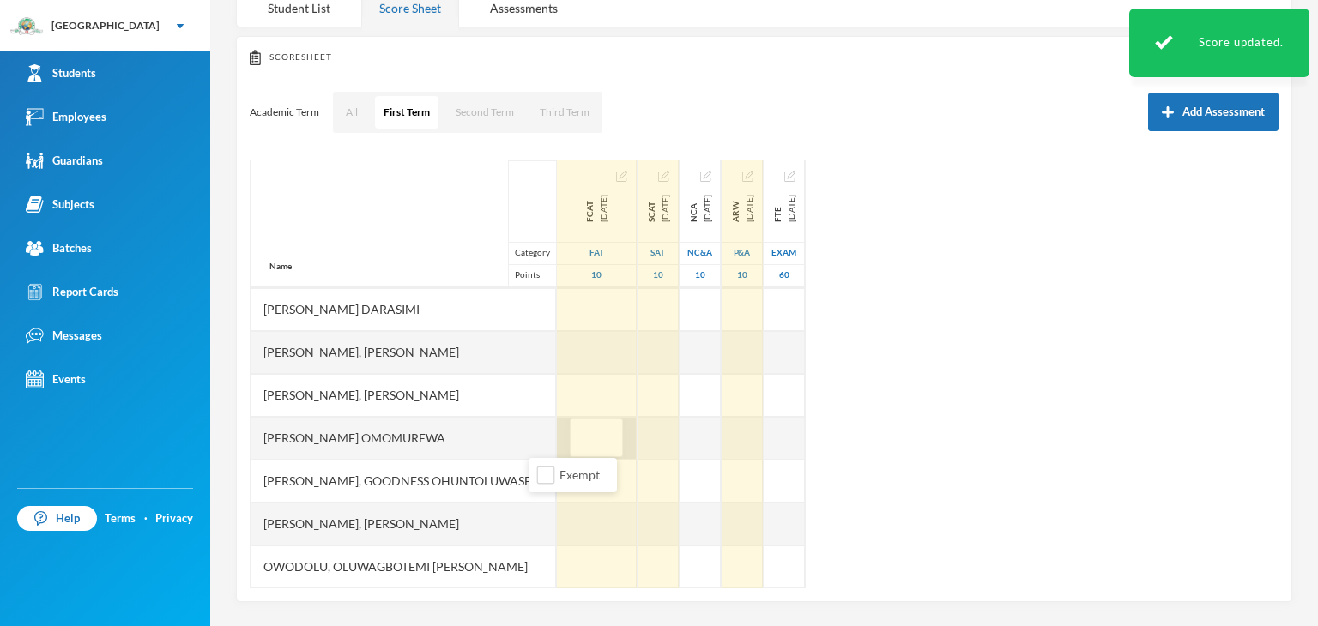
type input "9"
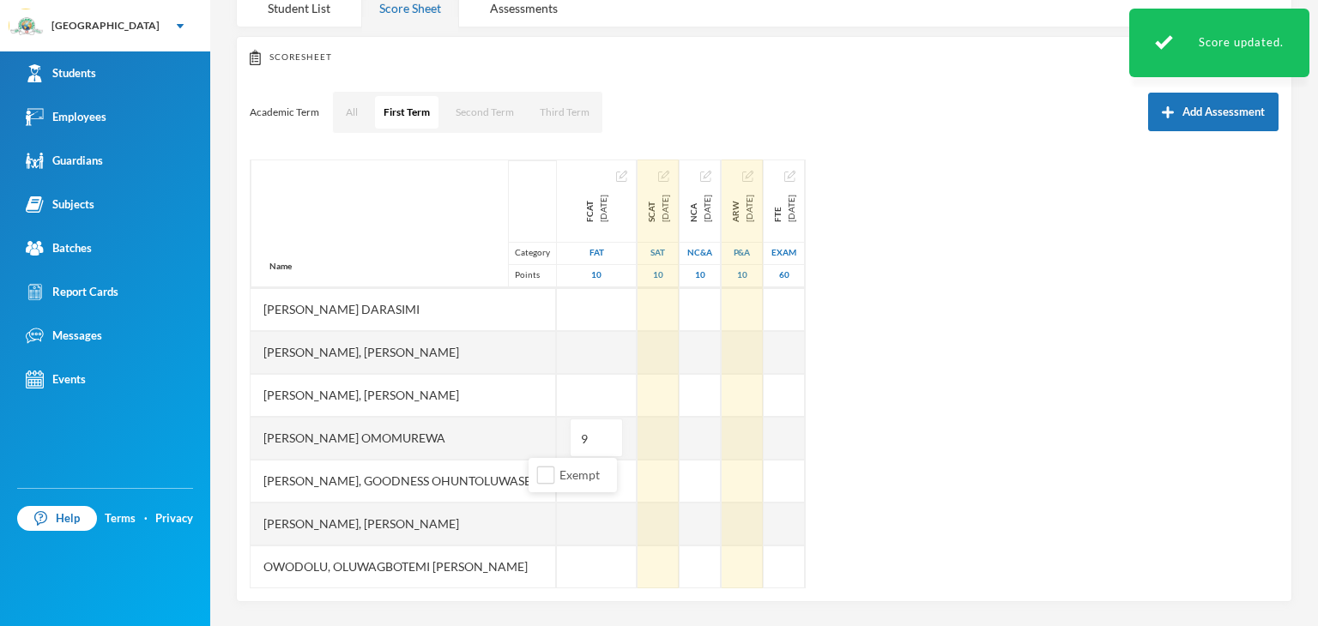
click at [991, 425] on div "Name Category Points [PERSON_NAME], [PERSON_NAME], [PERSON_NAME] Fikayomi [PERS…" at bounding box center [764, 374] width 1029 height 429
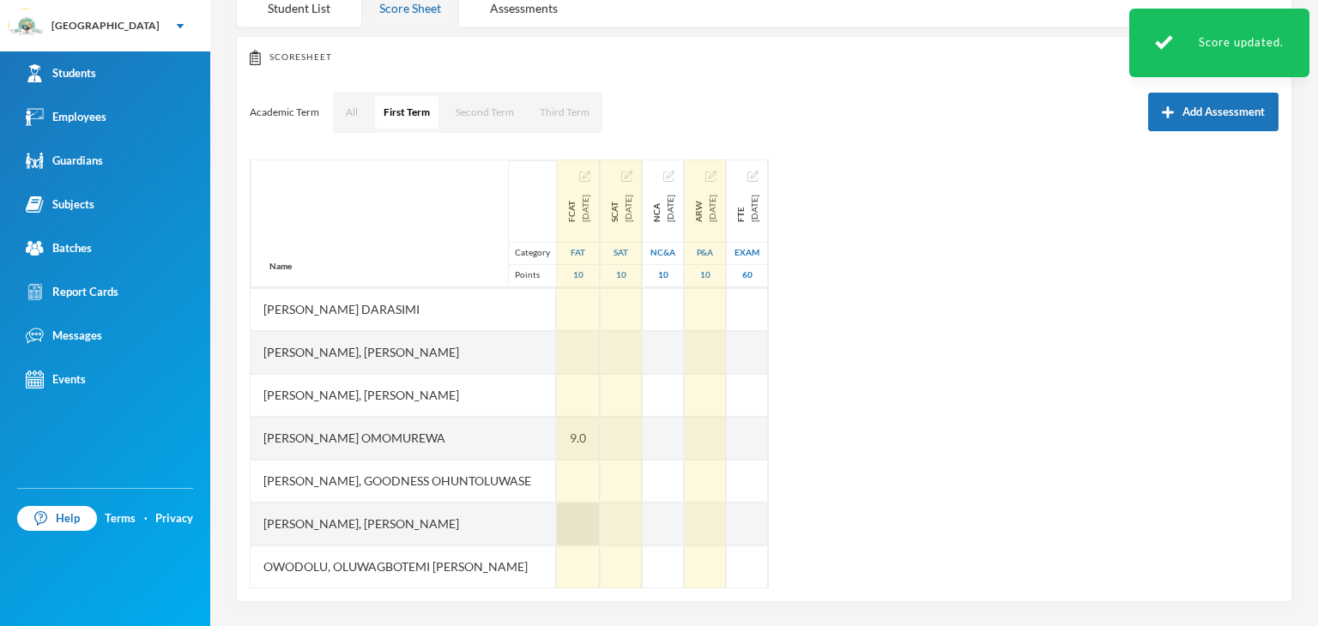
click at [557, 532] on div at bounding box center [578, 524] width 43 height 43
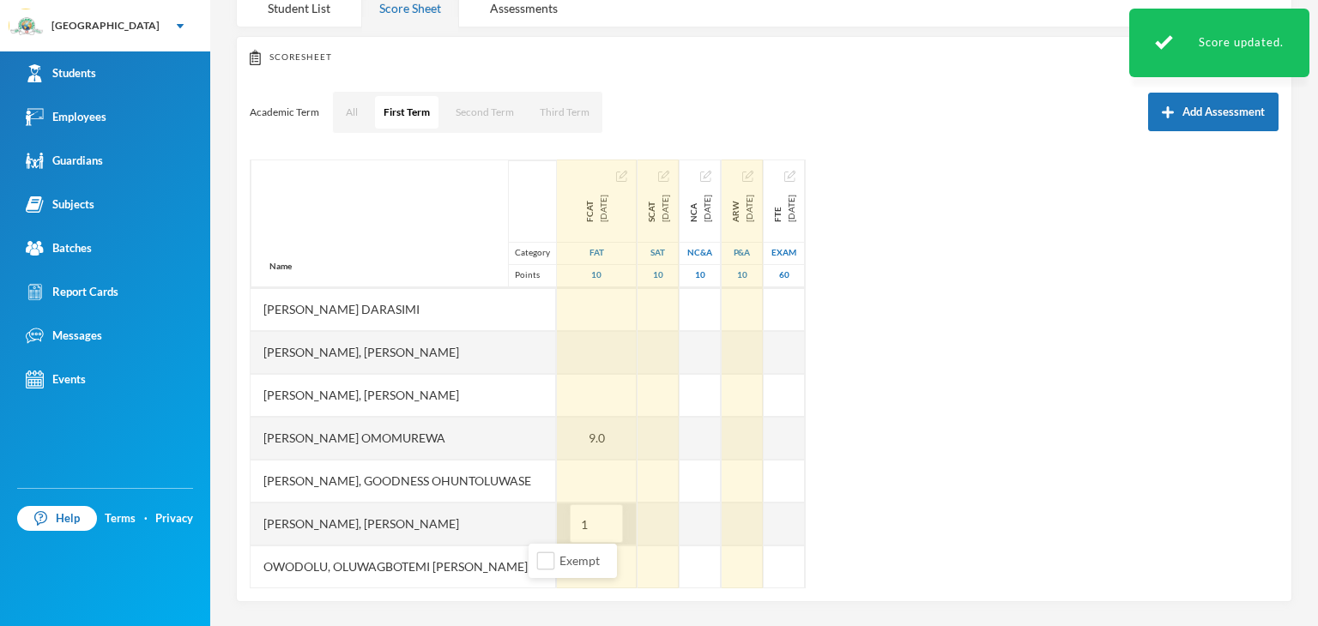
type input "10"
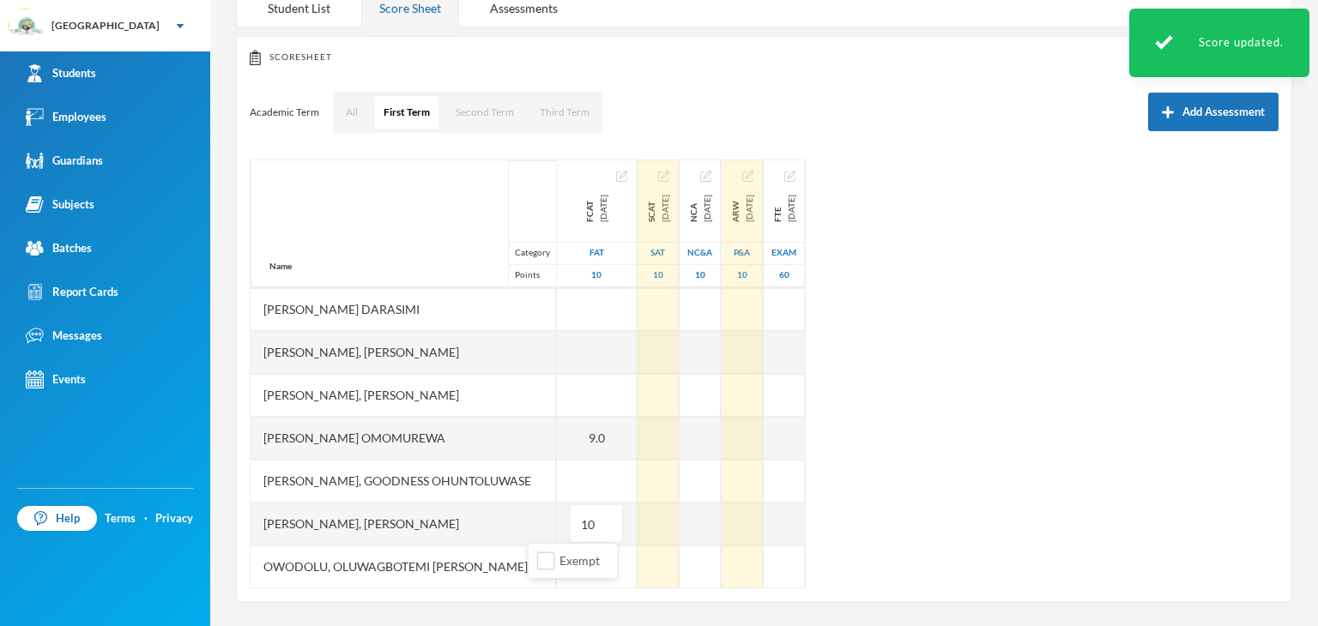
click at [1027, 468] on div "Name Category Points [PERSON_NAME], [PERSON_NAME], [PERSON_NAME] Fikayomi [PERS…" at bounding box center [764, 374] width 1029 height 429
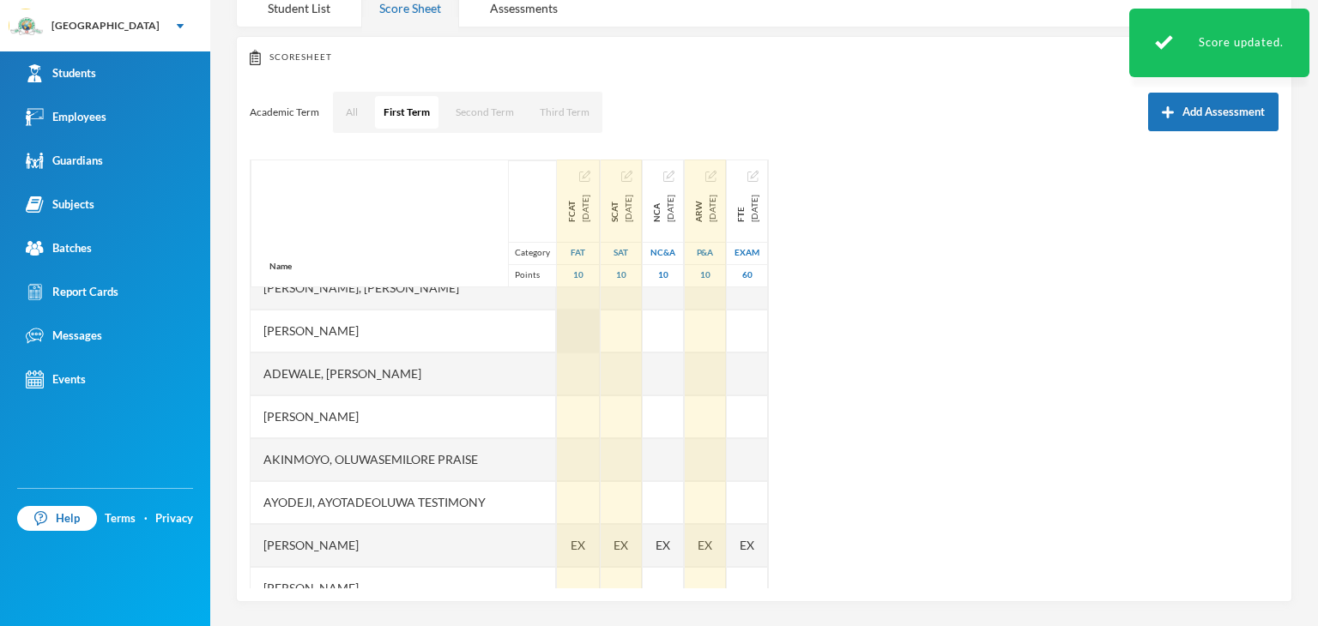
scroll to position [0, 0]
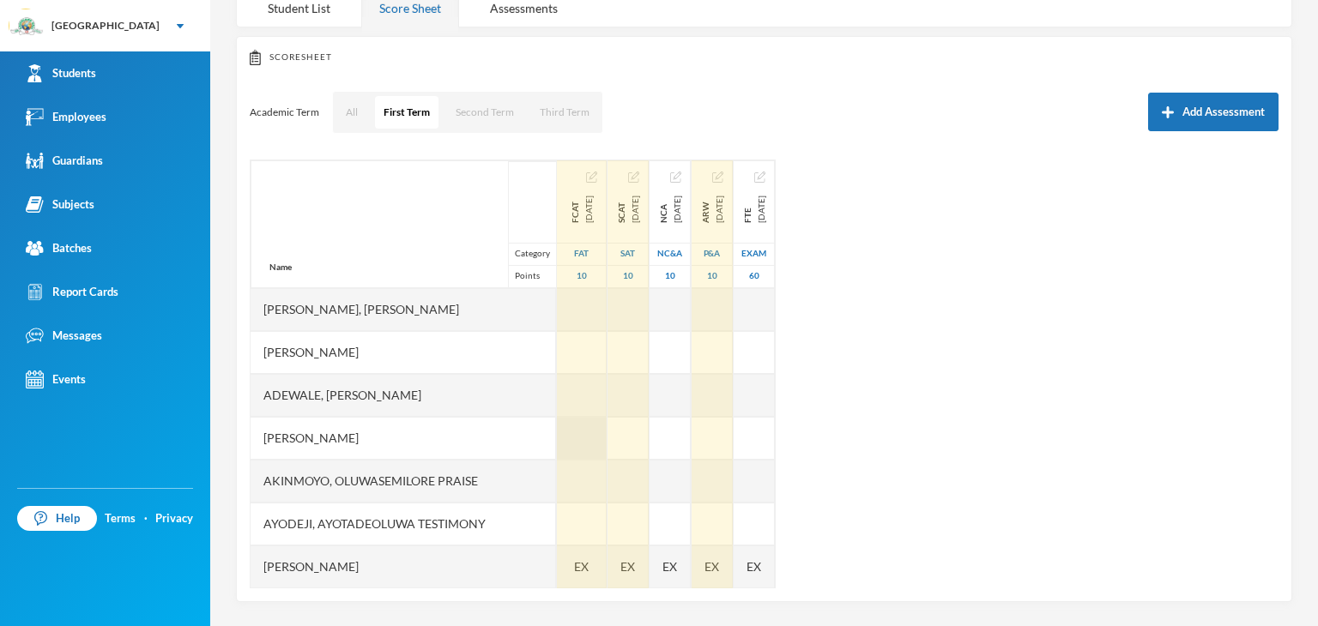
click at [557, 443] on div at bounding box center [582, 438] width 50 height 43
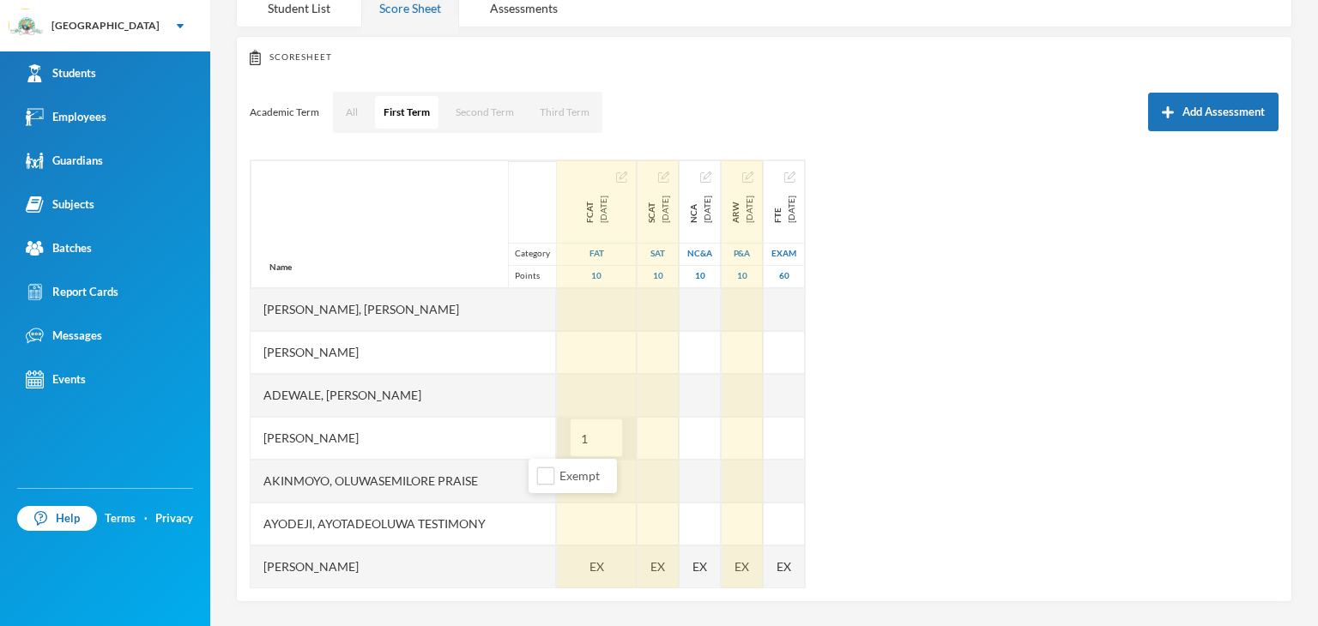
type input "10"
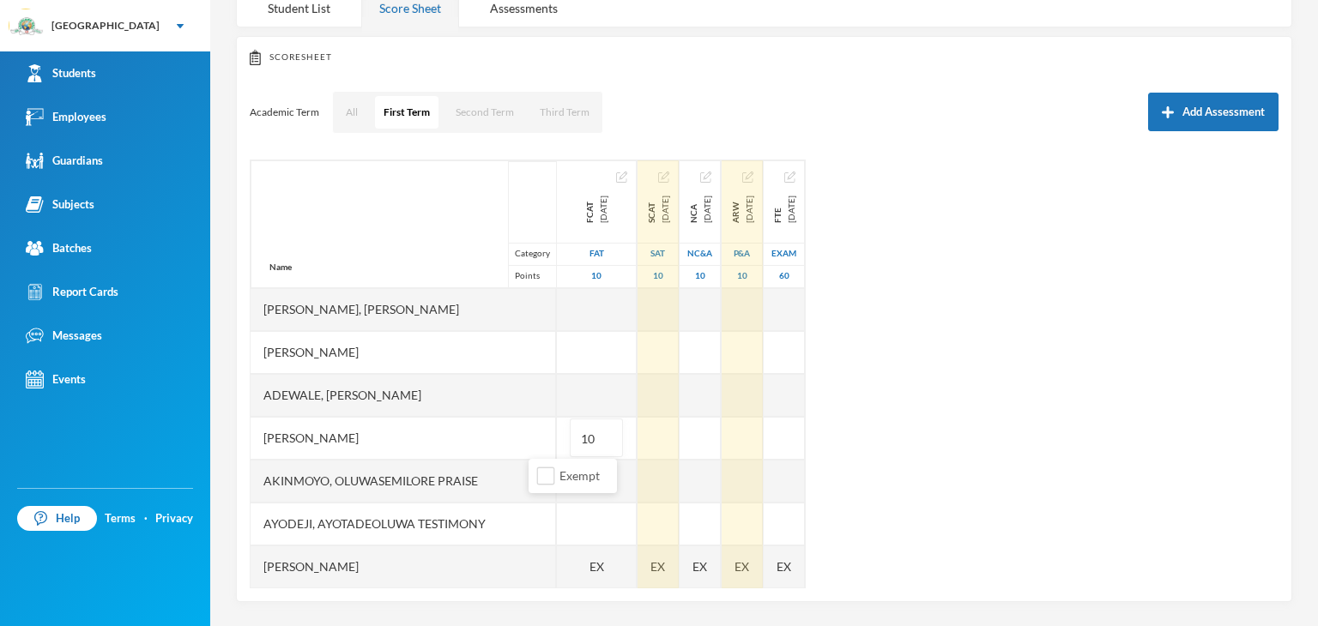
click at [918, 440] on div "Name Category Points [PERSON_NAME], [PERSON_NAME], [PERSON_NAME] Fikayomi [PERS…" at bounding box center [764, 374] width 1029 height 429
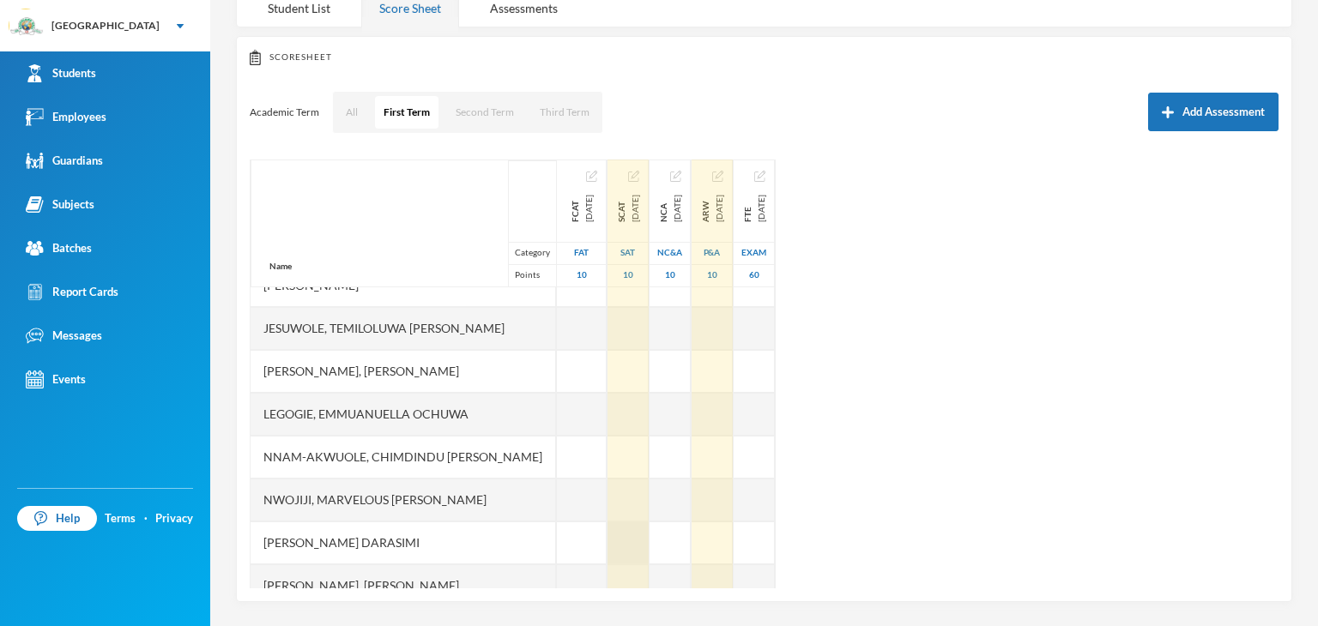
scroll to position [385, 0]
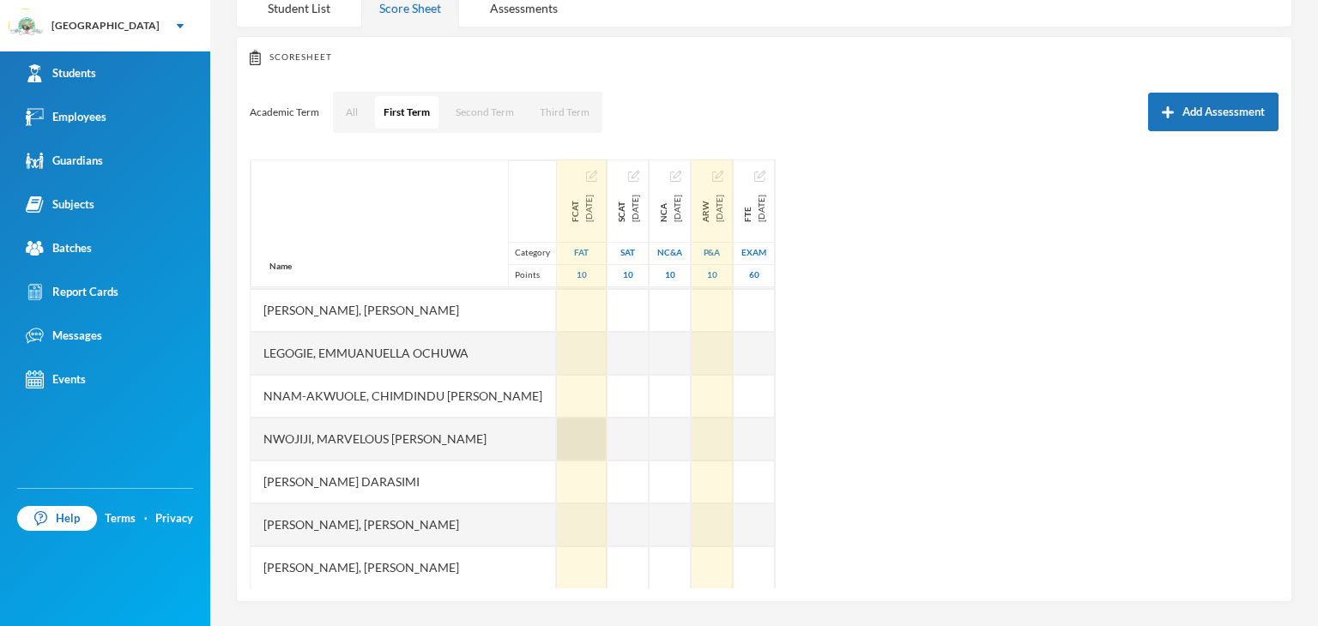
click at [557, 444] on div at bounding box center [582, 439] width 50 height 43
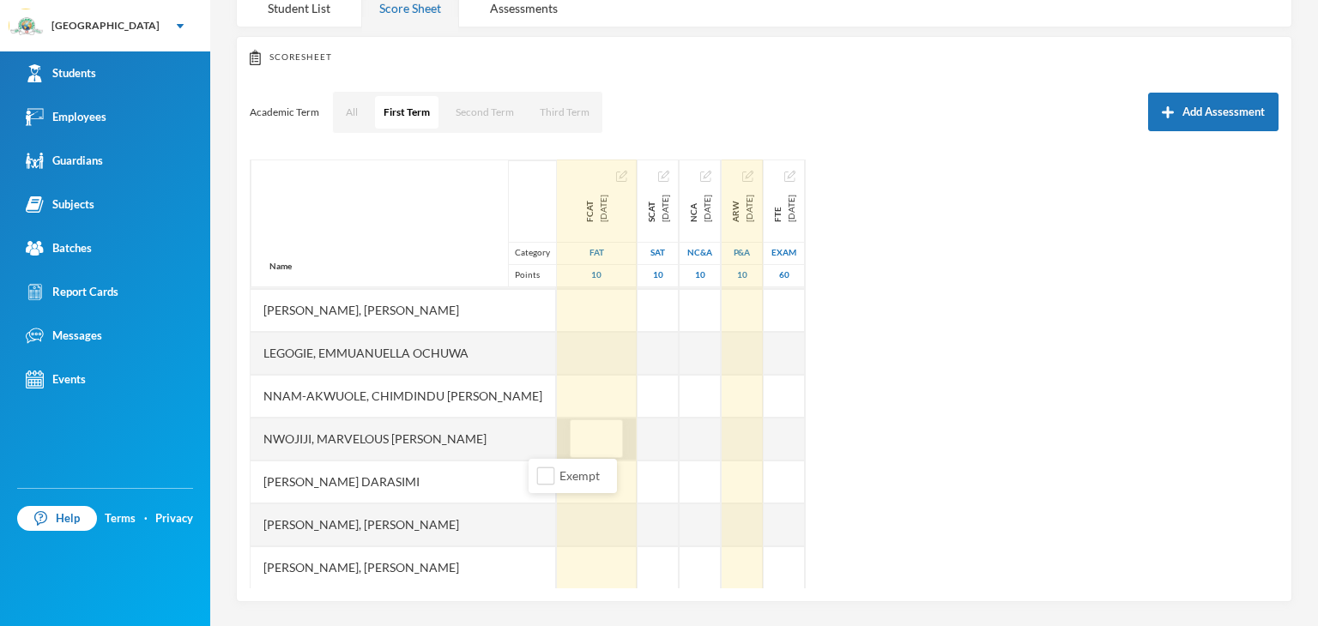
type input "6"
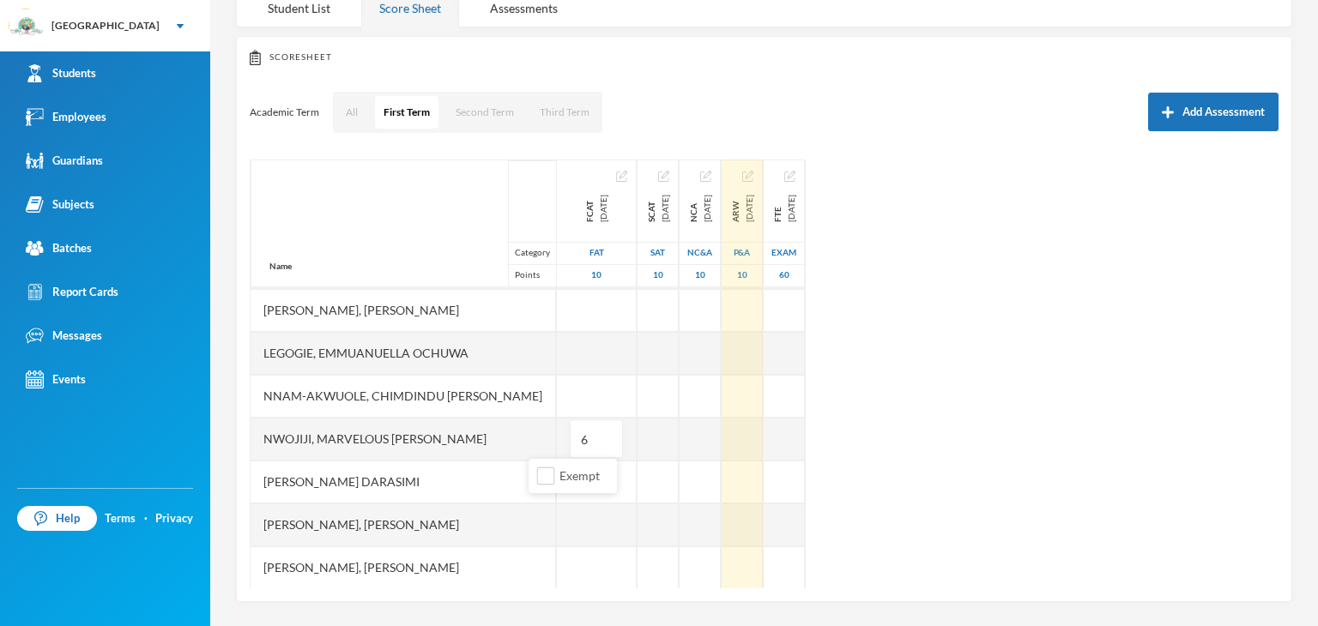
click at [968, 417] on div "Name Category Points [PERSON_NAME], [PERSON_NAME], [PERSON_NAME] Fikayomi [PERS…" at bounding box center [764, 374] width 1029 height 429
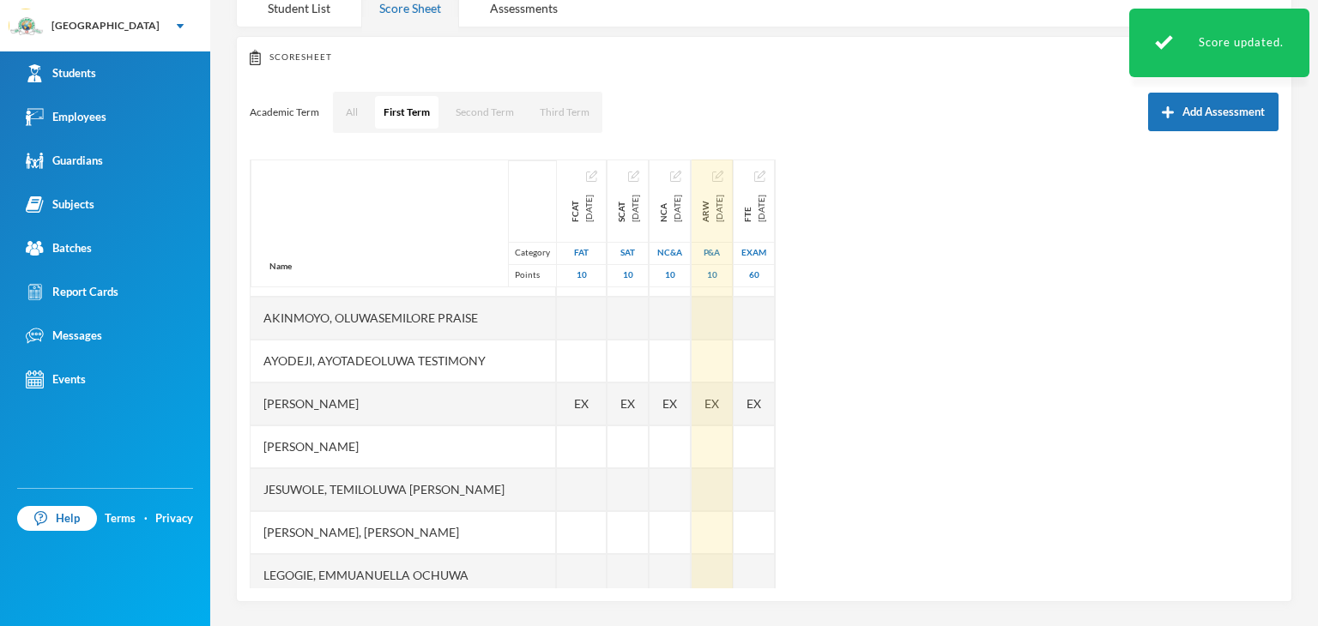
scroll to position [128, 0]
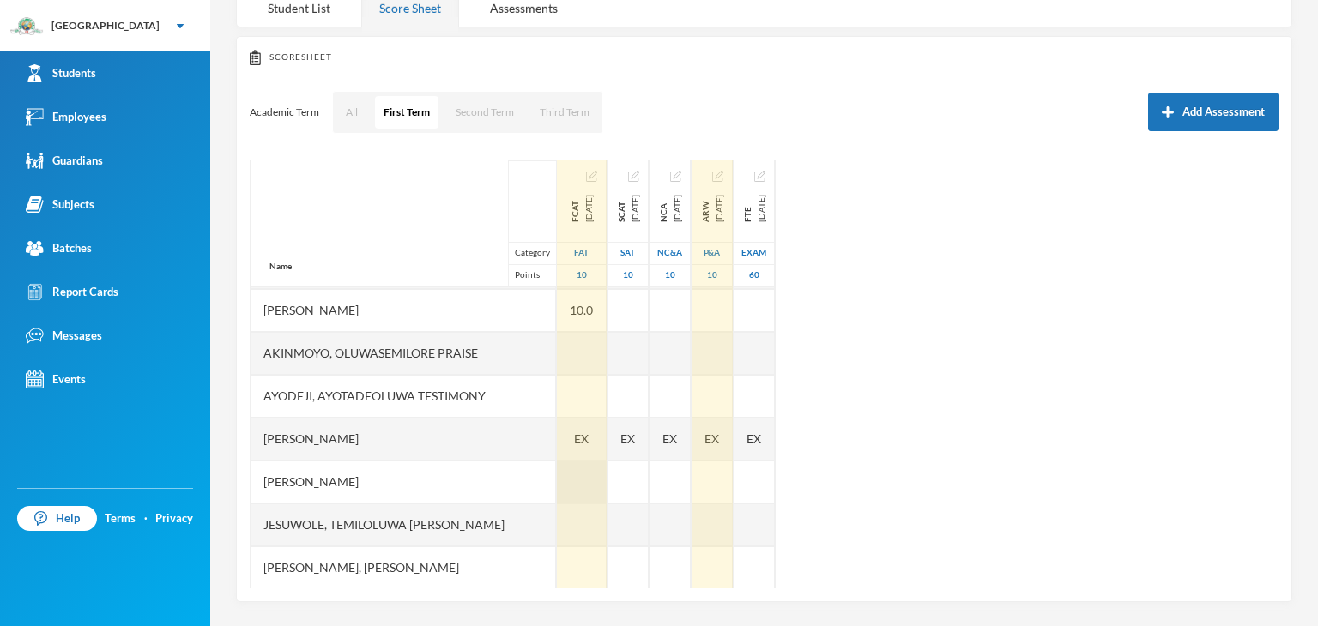
click at [557, 470] on div at bounding box center [582, 482] width 50 height 43
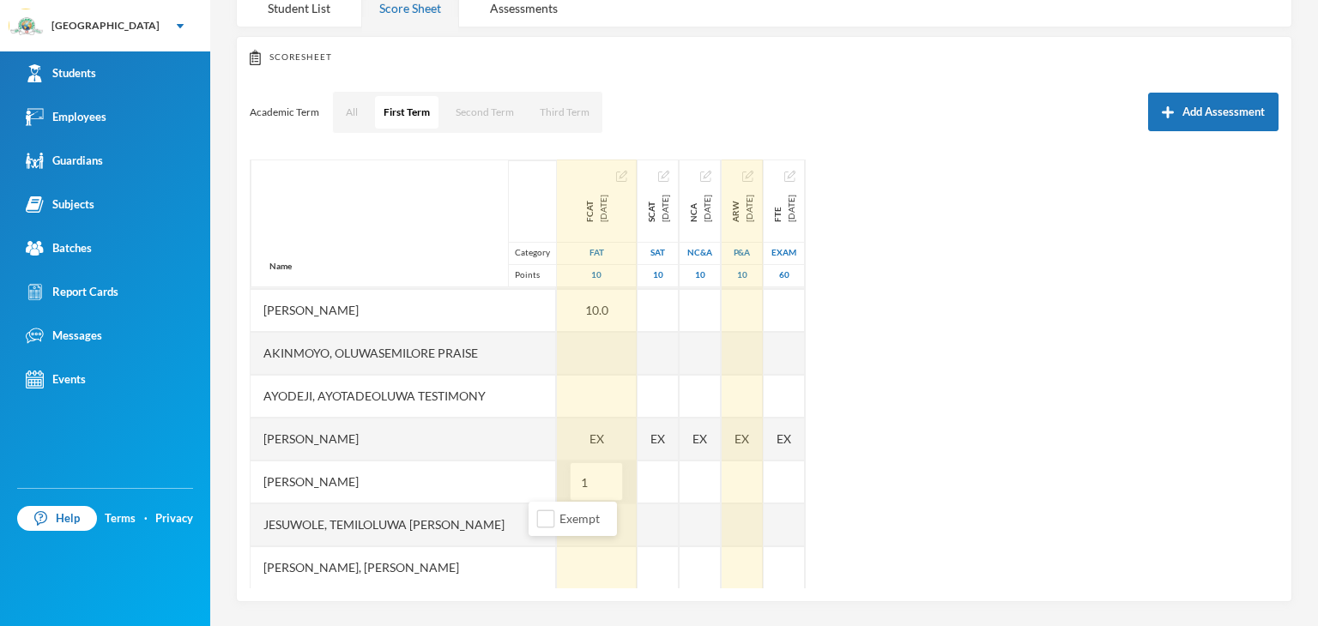
type input "10"
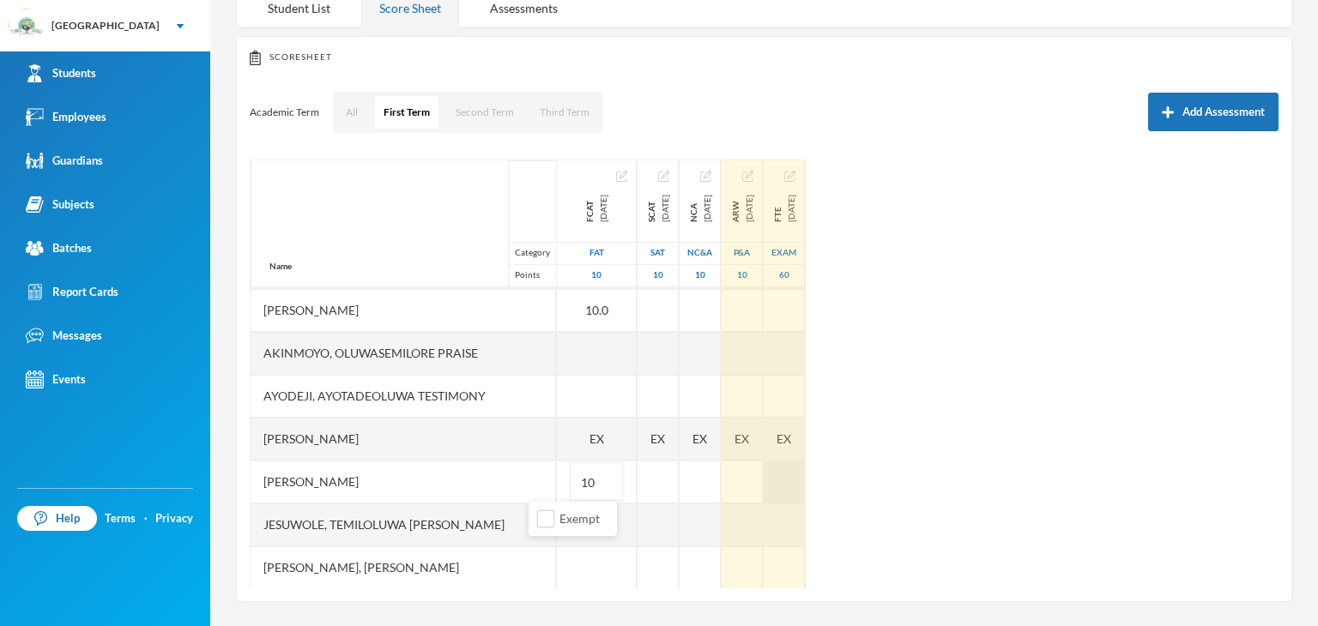
click at [948, 474] on div "Name Category Points [PERSON_NAME], [PERSON_NAME], [PERSON_NAME] Fikayomi [PERS…" at bounding box center [764, 374] width 1029 height 429
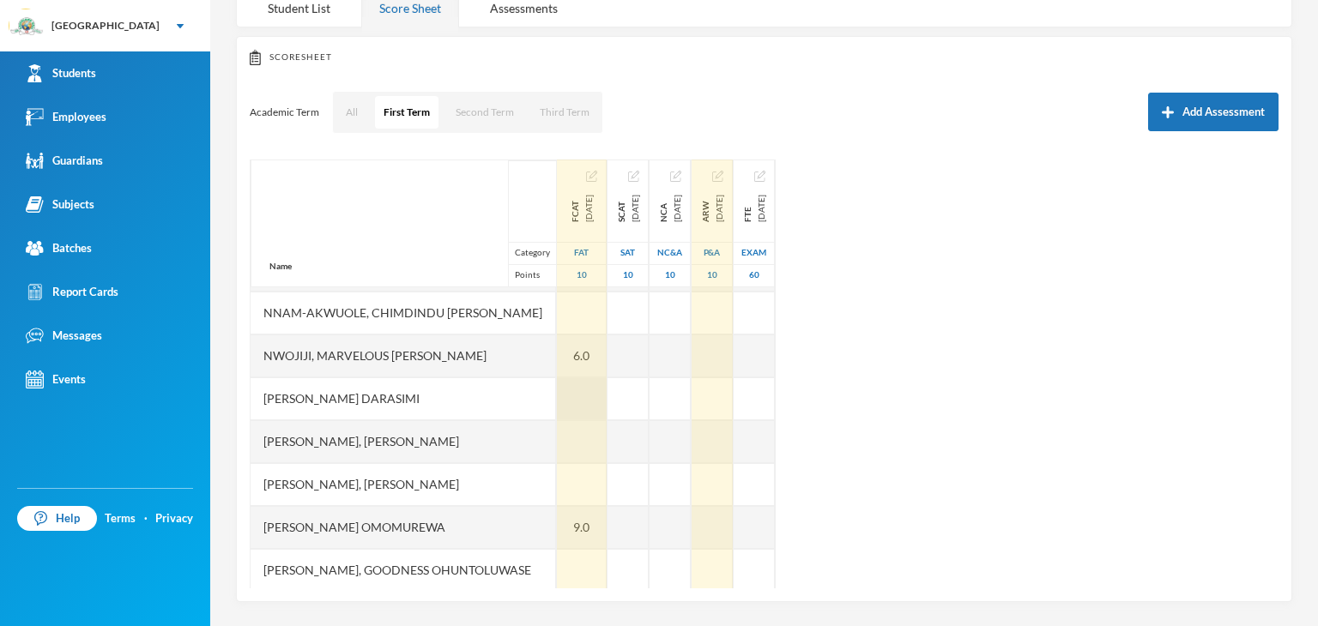
scroll to position [471, 0]
click at [557, 483] on div at bounding box center [582, 482] width 50 height 43
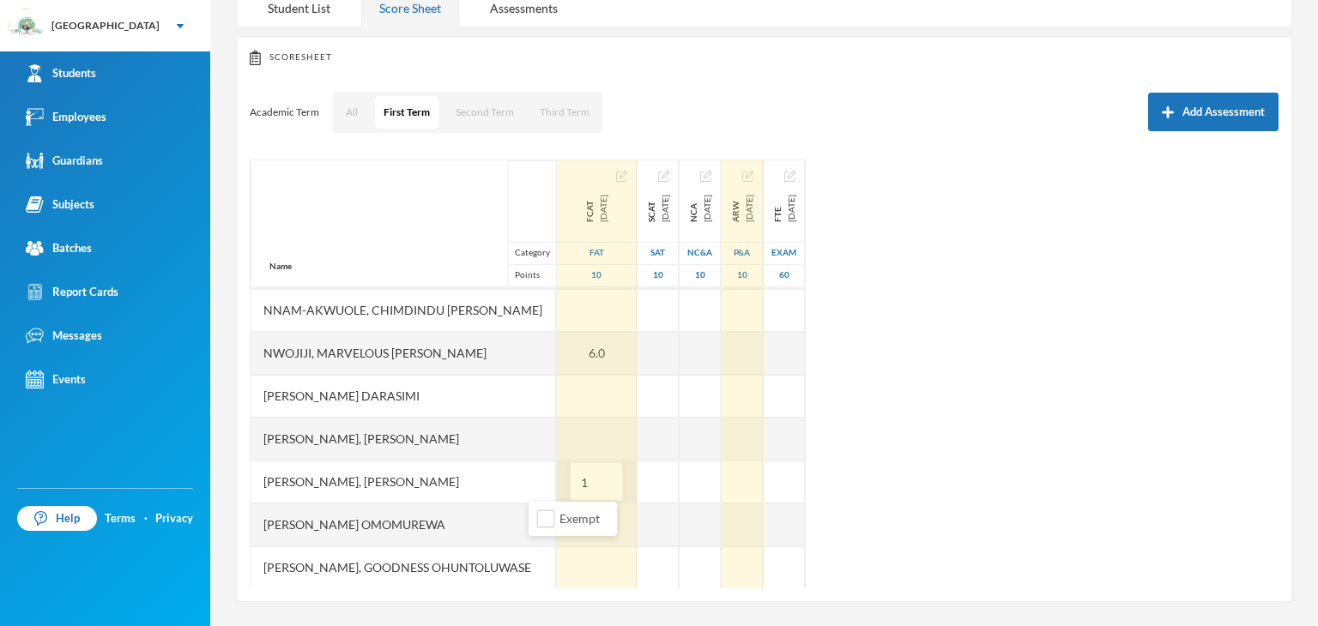
type input "10"
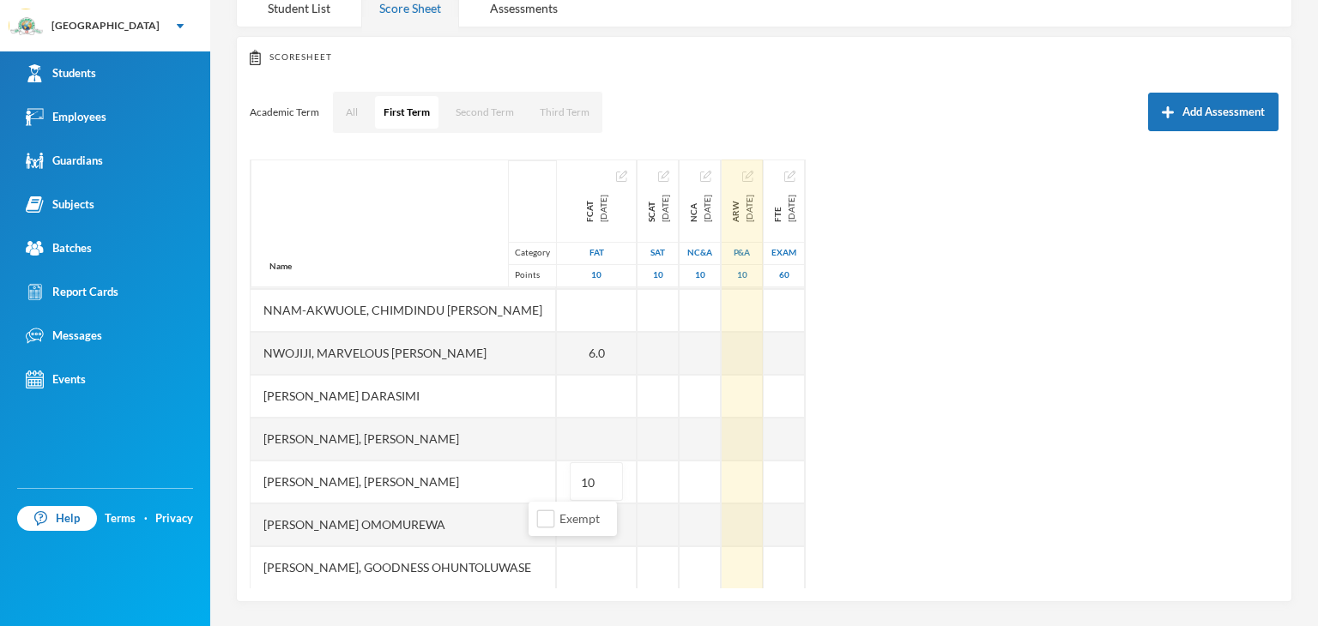
click at [914, 467] on div "Name Category Points [PERSON_NAME], [PERSON_NAME], [PERSON_NAME] Fikayomi [PERS…" at bounding box center [764, 374] width 1029 height 429
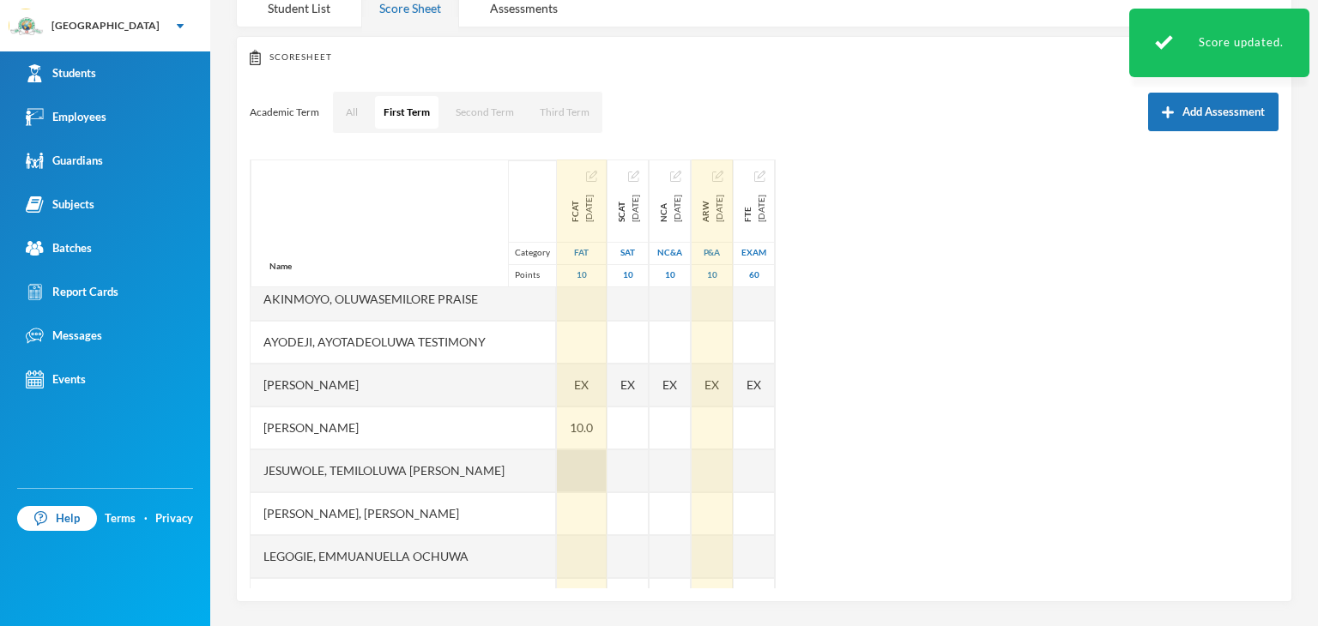
scroll to position [128, 0]
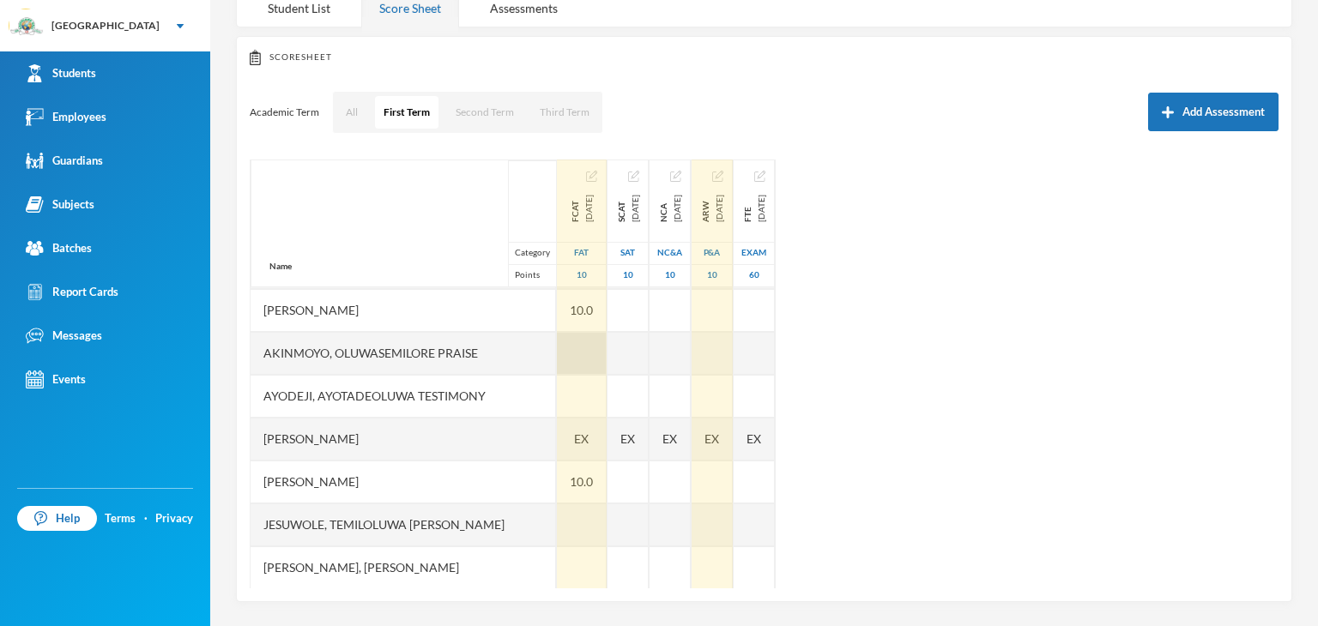
click at [557, 353] on div at bounding box center [582, 353] width 50 height 43
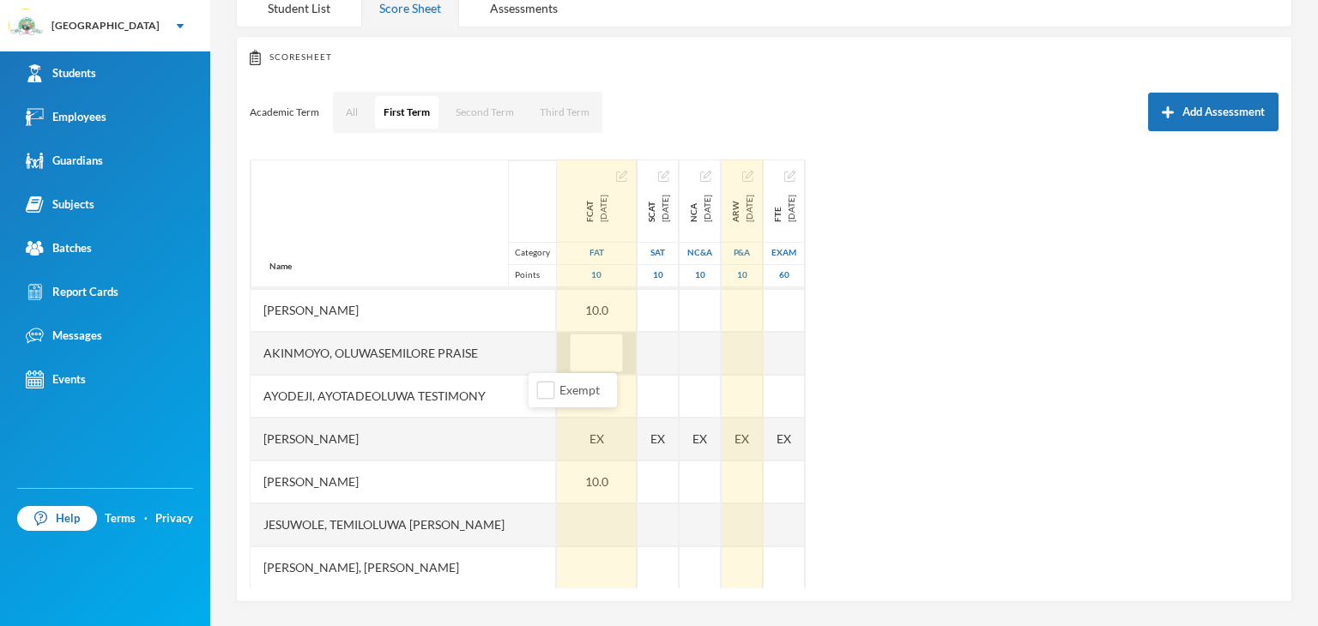
type input "7"
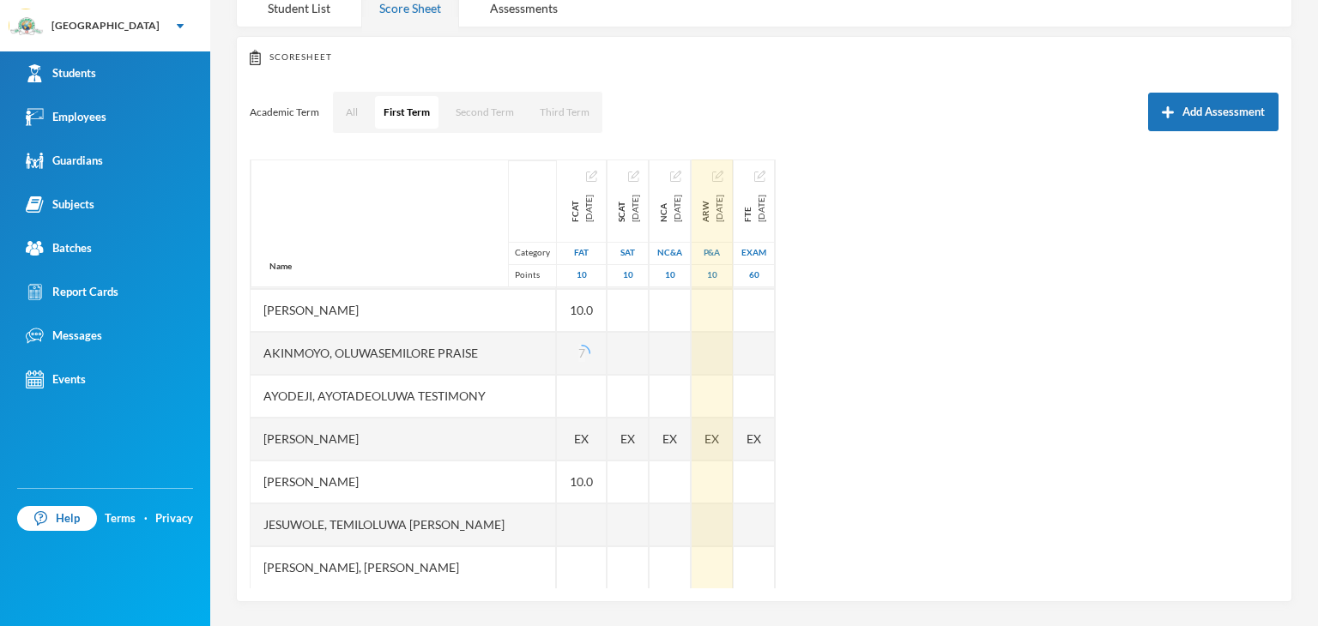
click at [911, 355] on div "Name Category Points [PERSON_NAME], [PERSON_NAME], [PERSON_NAME] Fikayomi [PERS…" at bounding box center [764, 374] width 1029 height 429
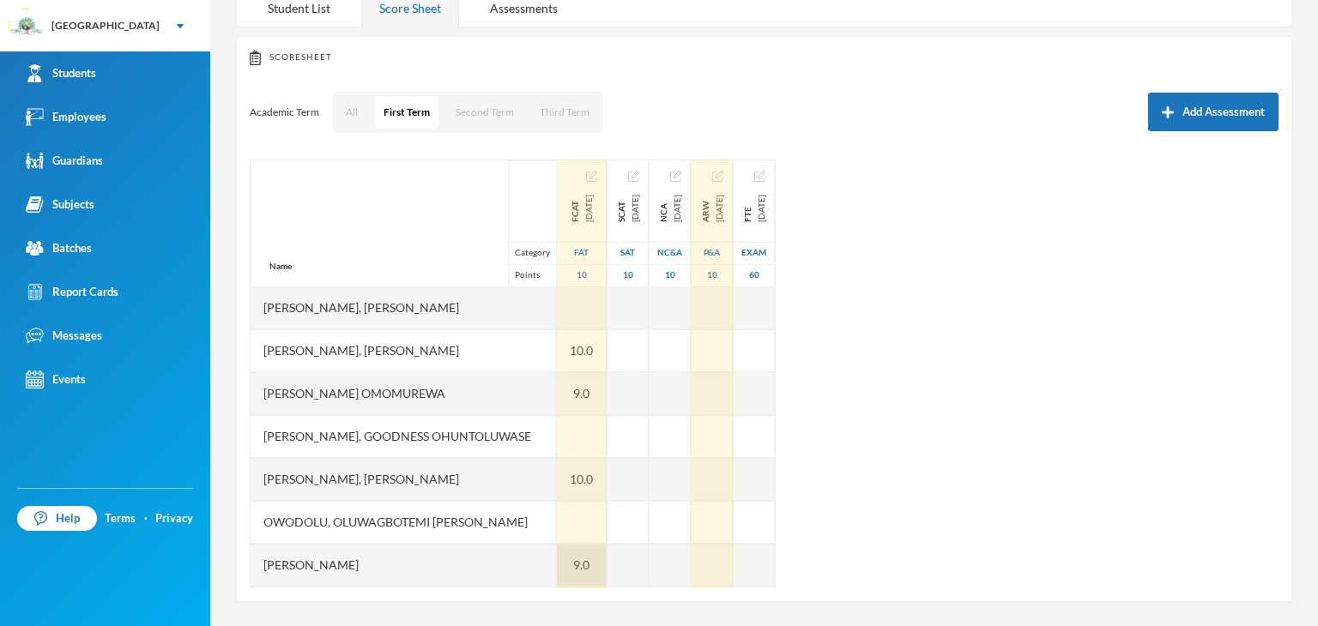
scroll to position [643, 0]
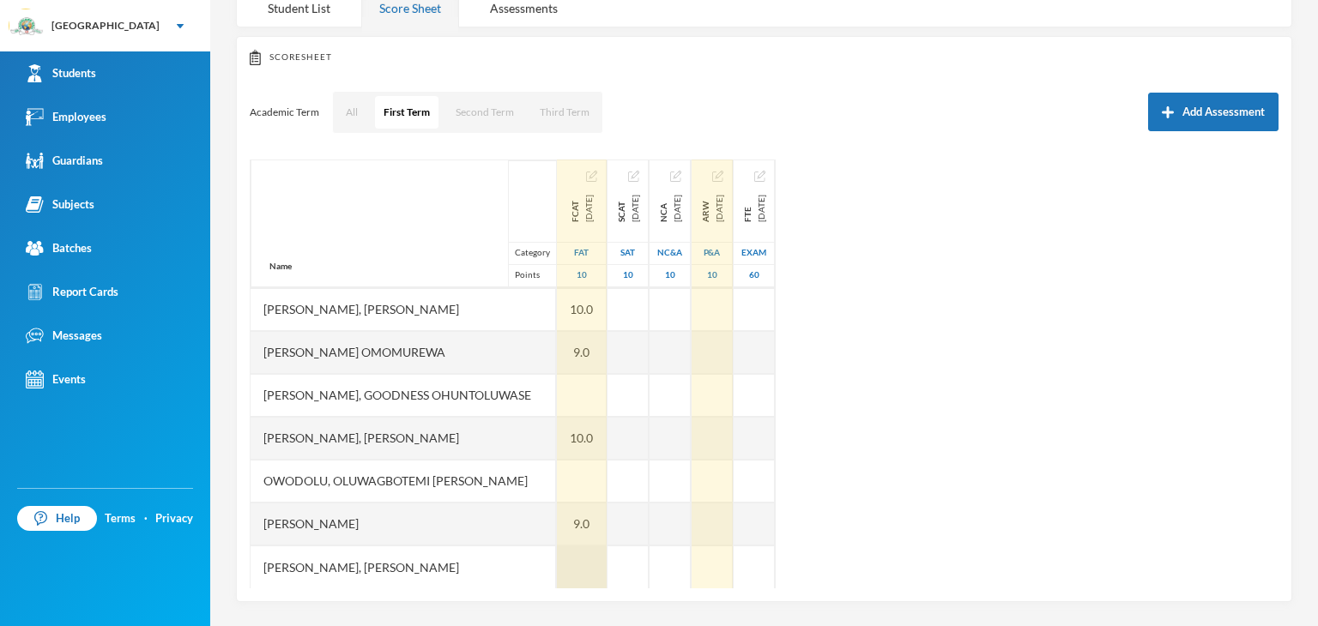
click at [557, 551] on div at bounding box center [582, 567] width 50 height 43
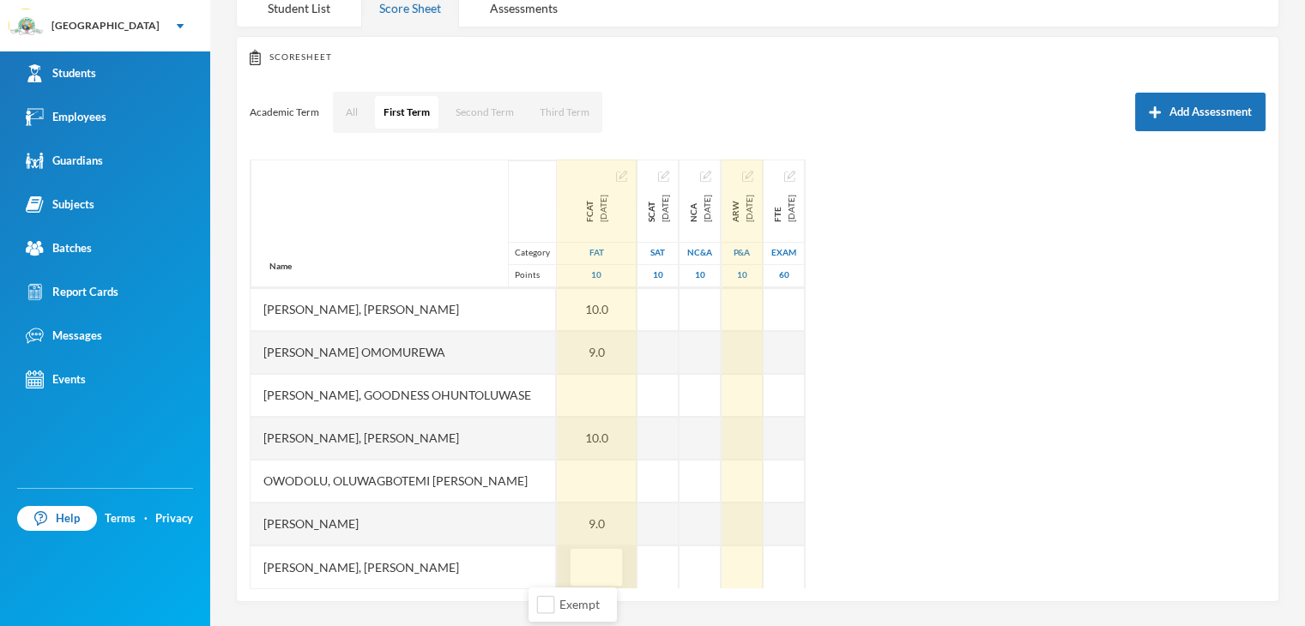
type input "9"
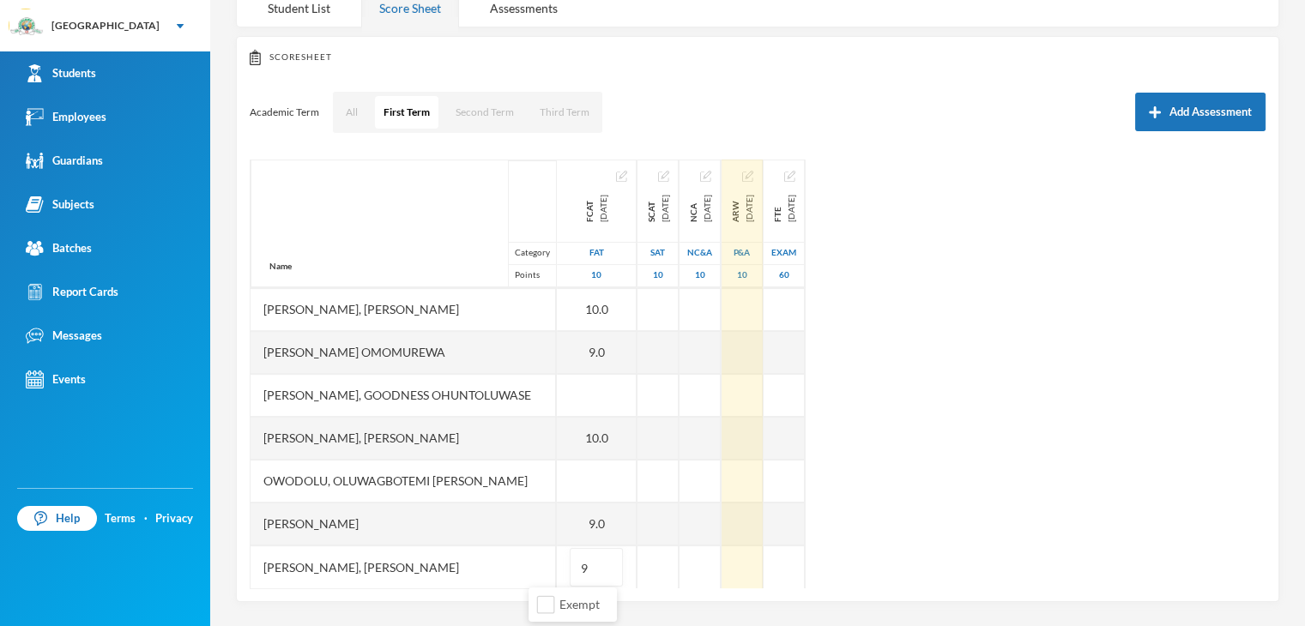
click at [937, 460] on div "Name Category Points [PERSON_NAME], [PERSON_NAME], [PERSON_NAME] Fikayomi [PERS…" at bounding box center [758, 374] width 1016 height 429
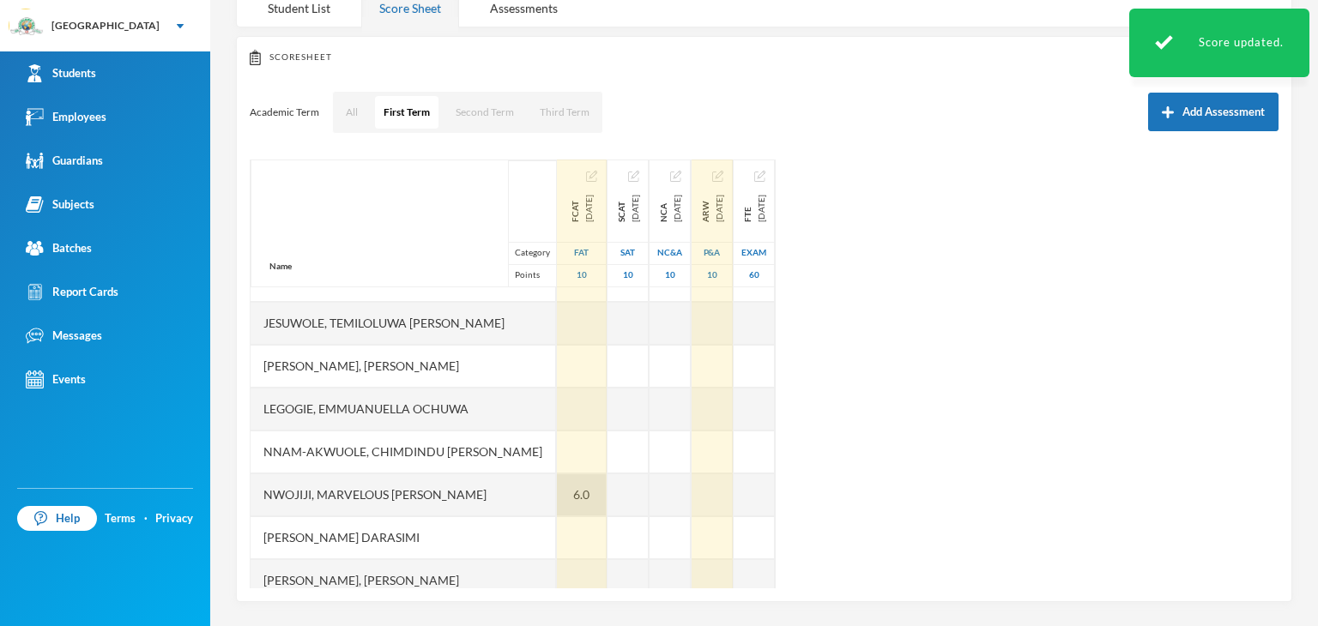
scroll to position [300, 0]
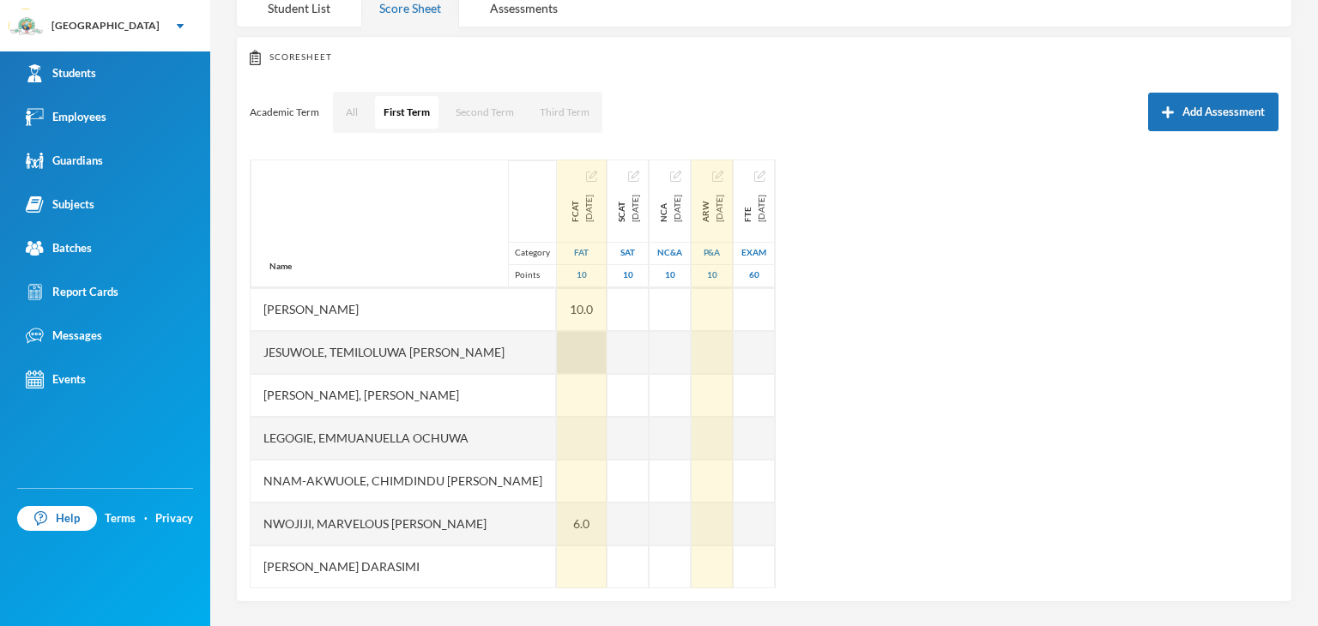
click at [557, 349] on div at bounding box center [582, 352] width 50 height 43
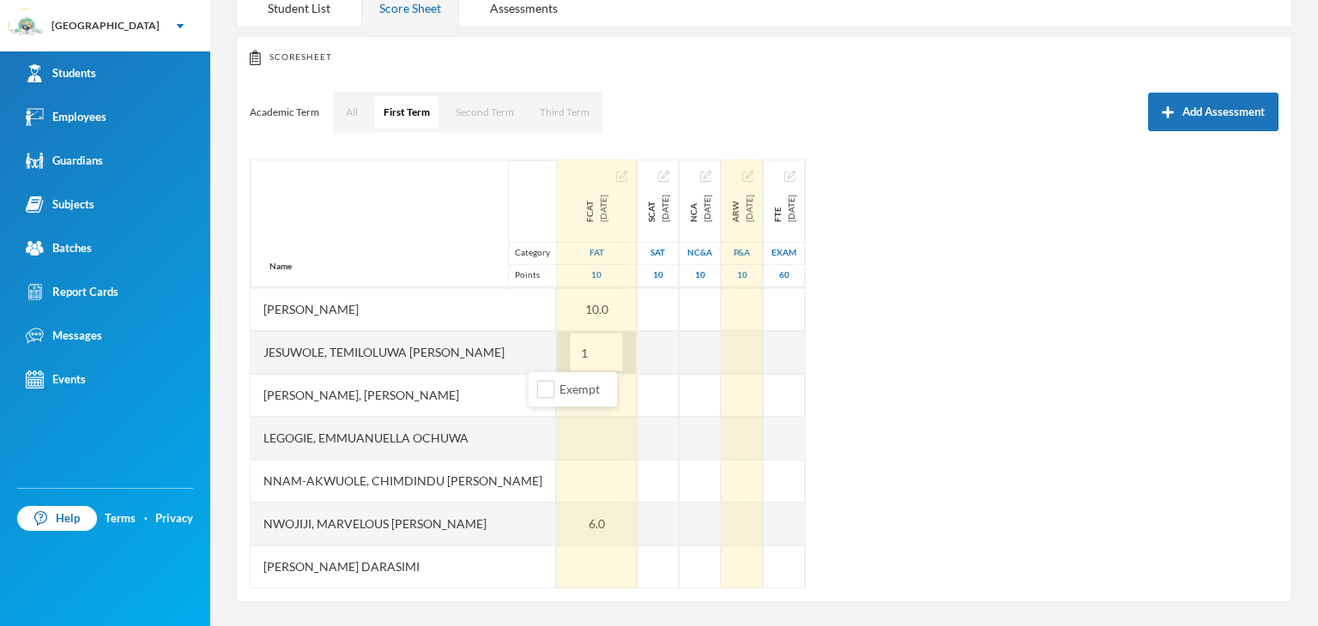
type input "10"
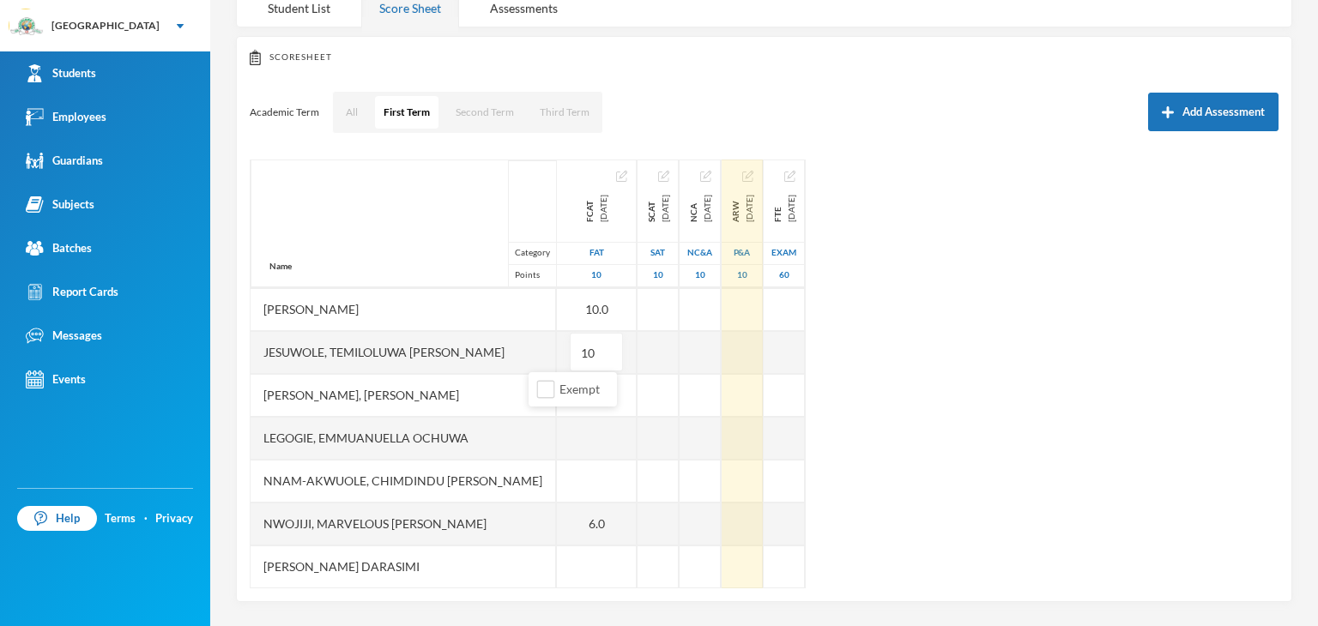
click at [924, 365] on div "Name Category Points [PERSON_NAME], [PERSON_NAME], [PERSON_NAME] Fikayomi [PERS…" at bounding box center [764, 374] width 1029 height 429
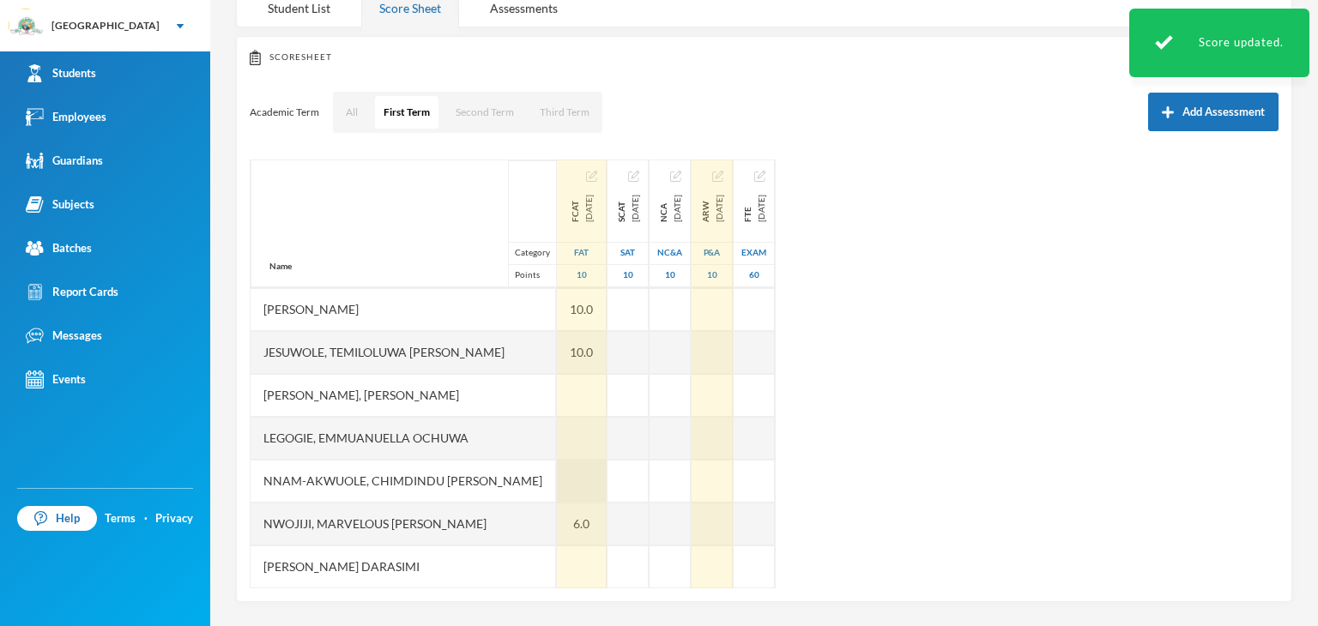
click at [557, 484] on div at bounding box center [582, 481] width 50 height 43
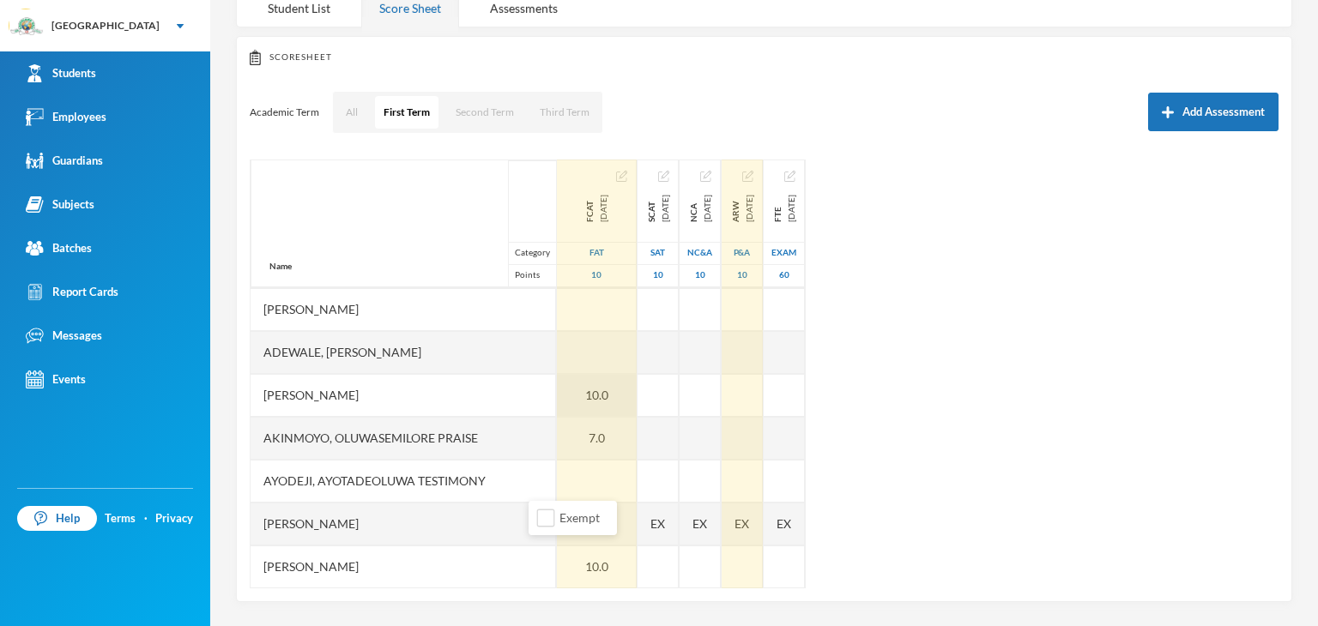
scroll to position [0, 0]
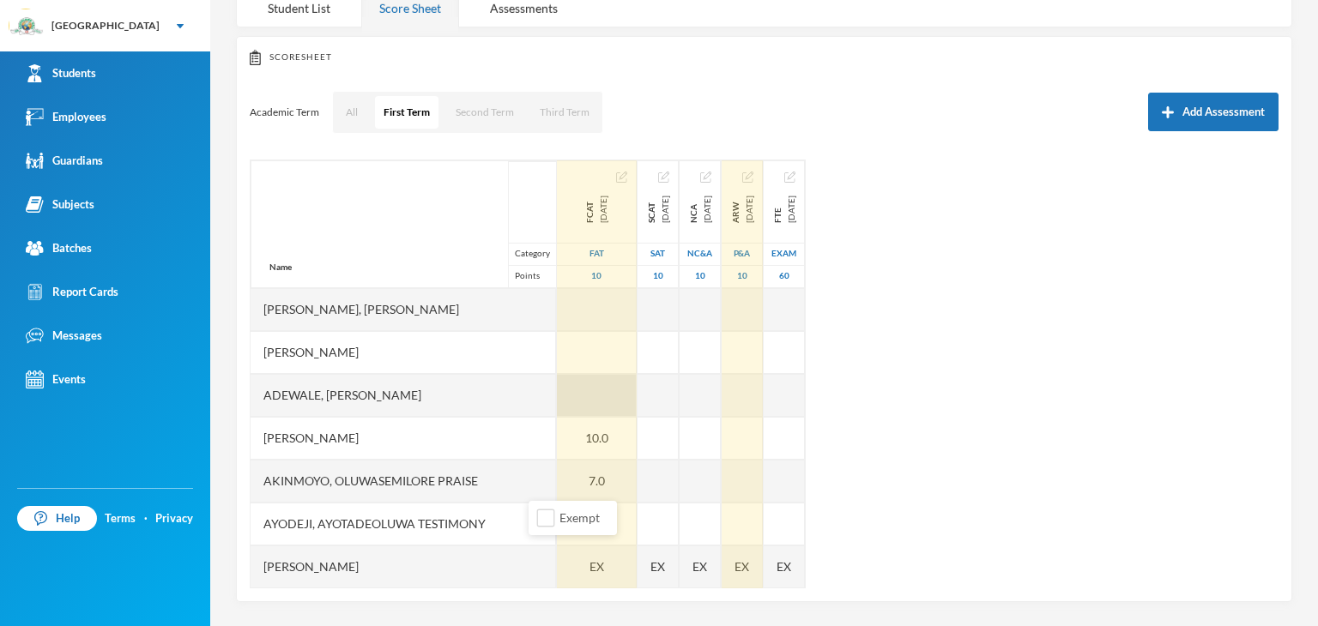
click at [557, 394] on div at bounding box center [597, 395] width 80 height 43
type input "9"
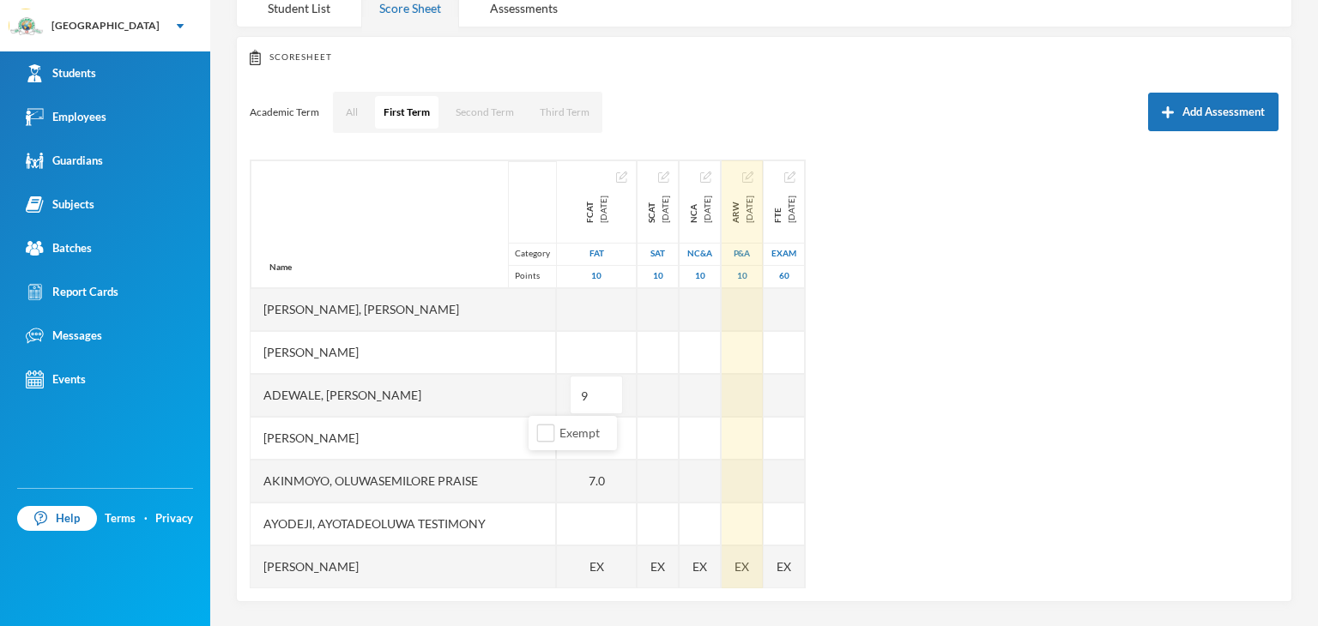
click at [968, 391] on div "Name Category Points [PERSON_NAME], [PERSON_NAME], [PERSON_NAME] Fikayomi [PERS…" at bounding box center [764, 374] width 1029 height 429
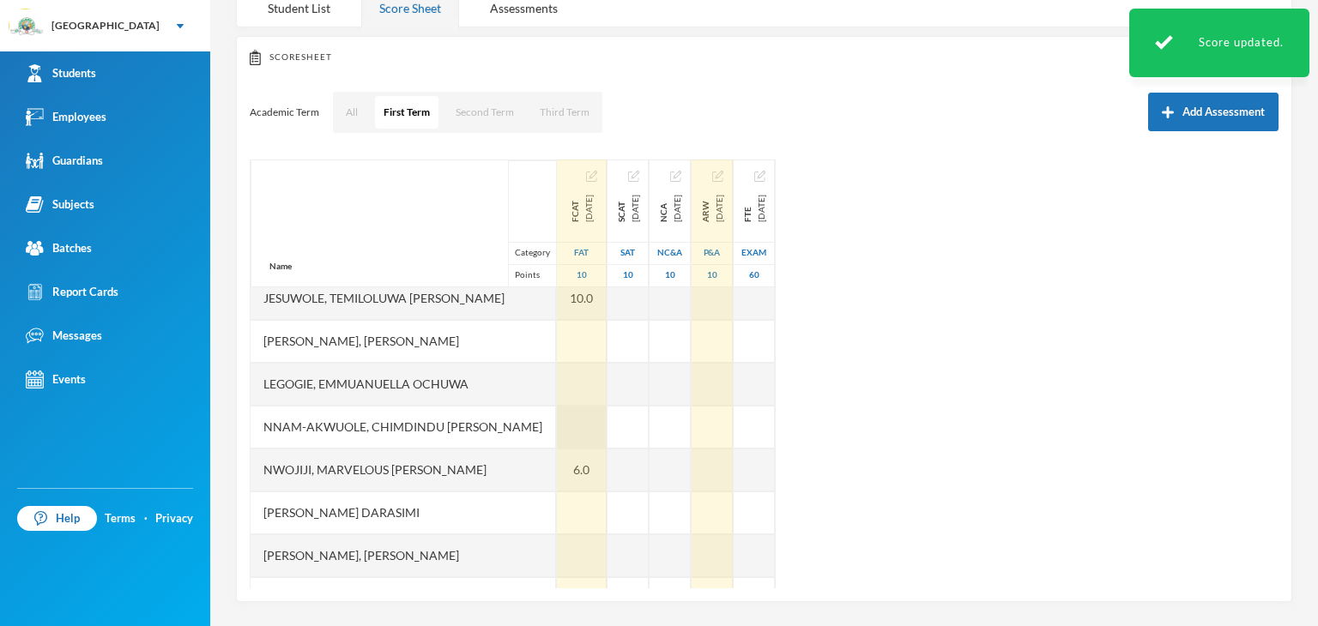
scroll to position [429, 0]
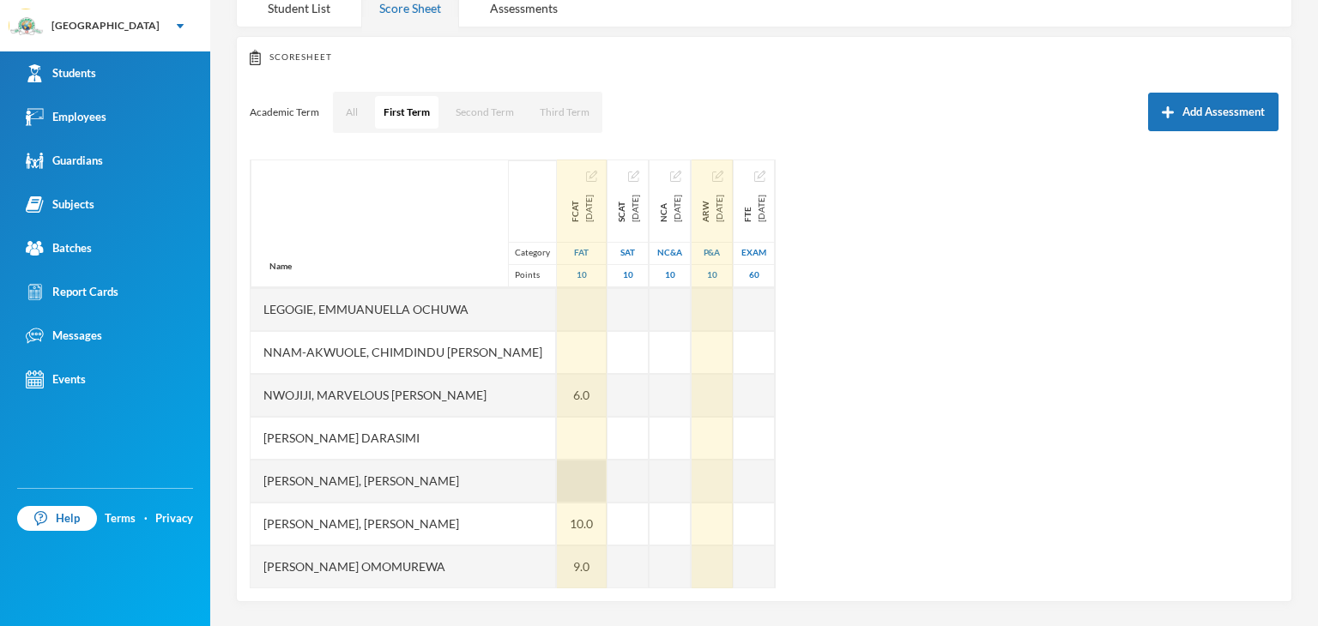
click at [557, 474] on div at bounding box center [582, 481] width 50 height 43
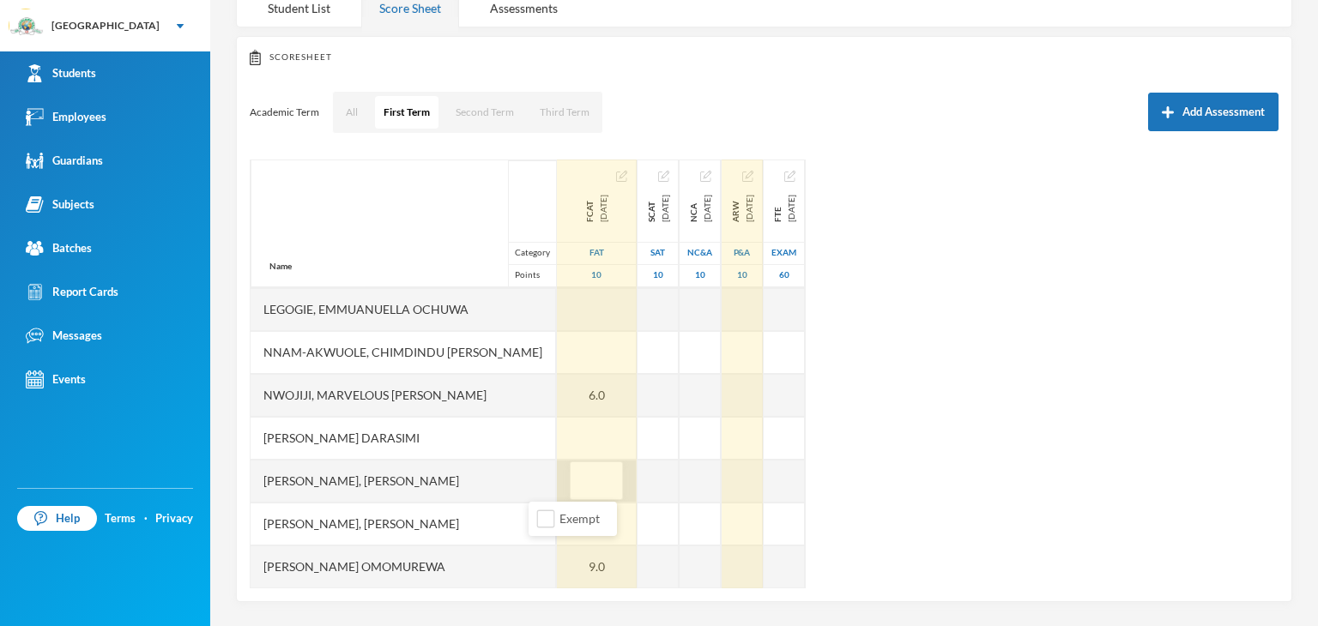
type input "8"
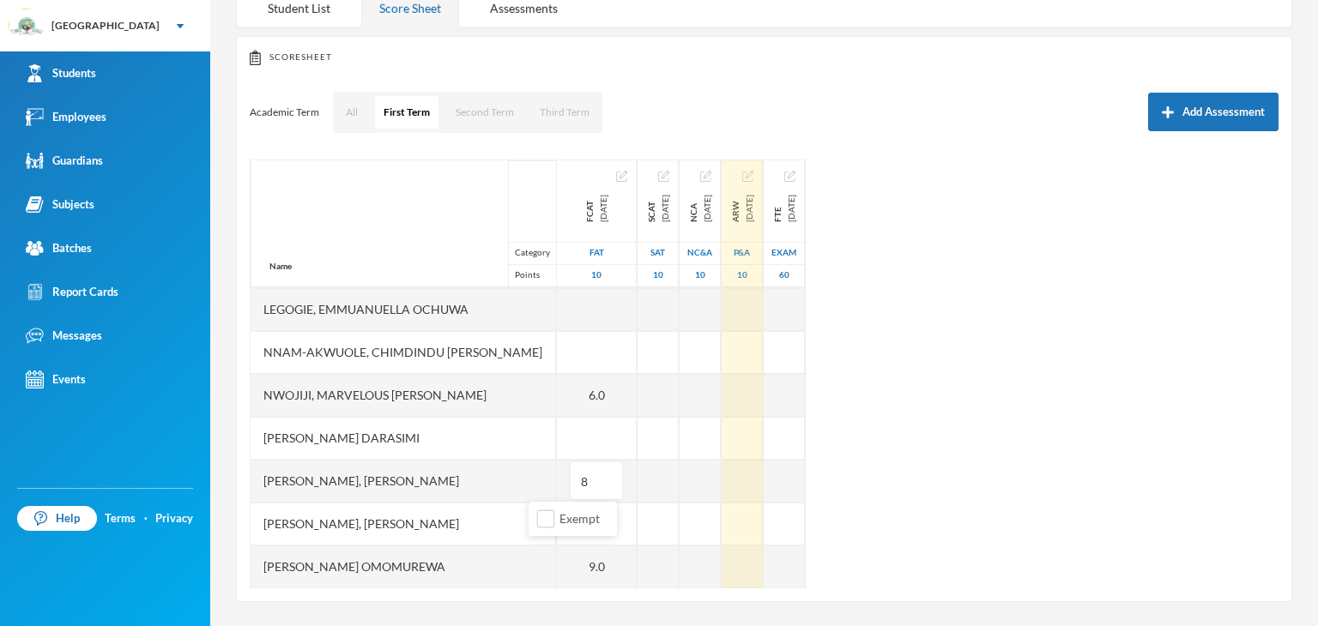
click at [1017, 405] on div "Name Category Points [PERSON_NAME], [PERSON_NAME], [PERSON_NAME] Fikayomi [PERS…" at bounding box center [764, 374] width 1029 height 429
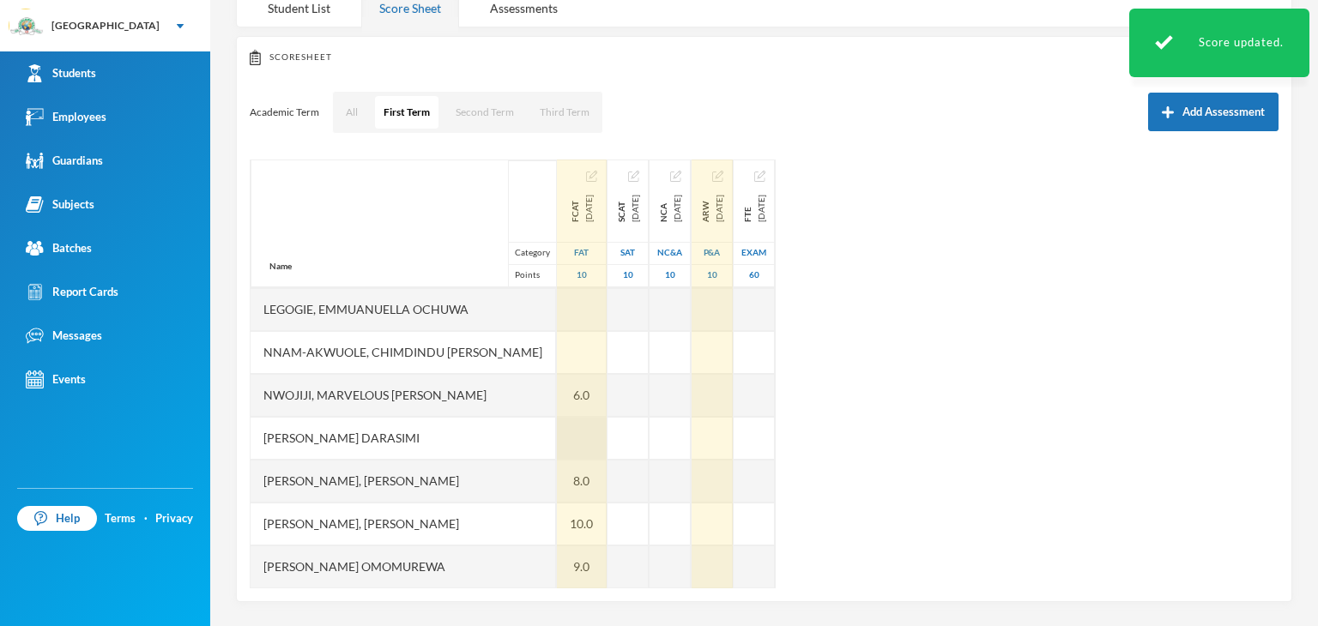
click at [557, 435] on div at bounding box center [582, 438] width 50 height 43
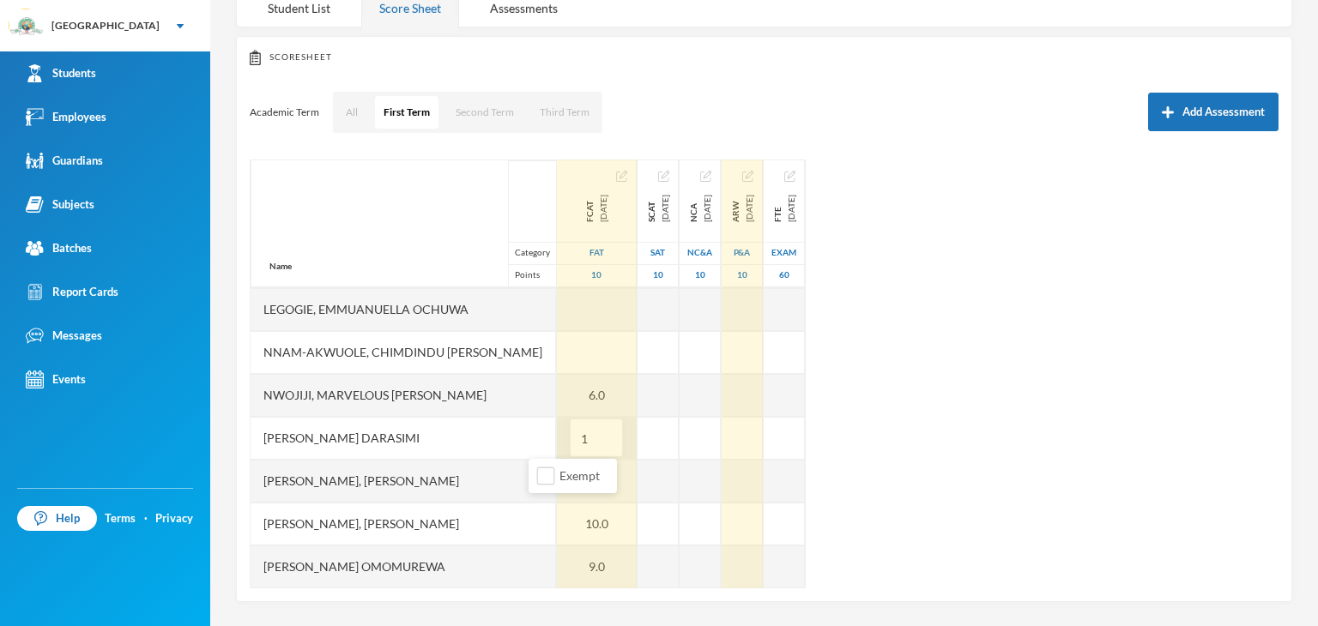
type input "10"
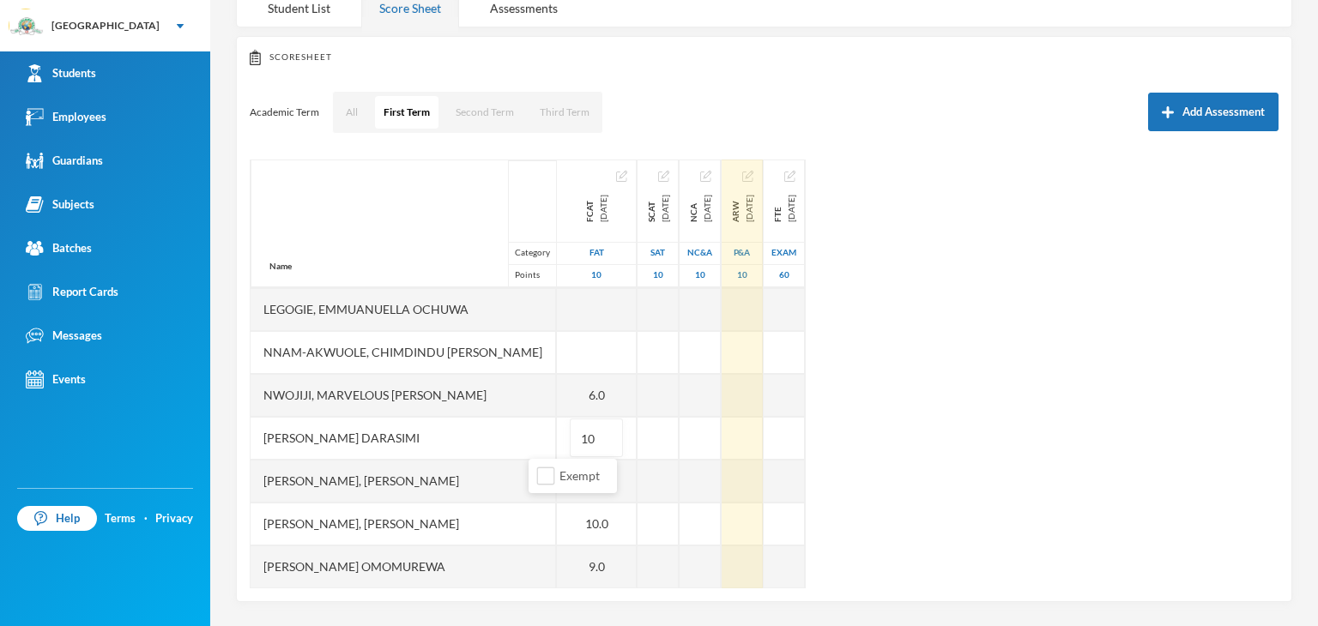
click at [1050, 461] on div "Name Category Points [PERSON_NAME], [PERSON_NAME], [PERSON_NAME] Fikayomi [PERS…" at bounding box center [764, 374] width 1029 height 429
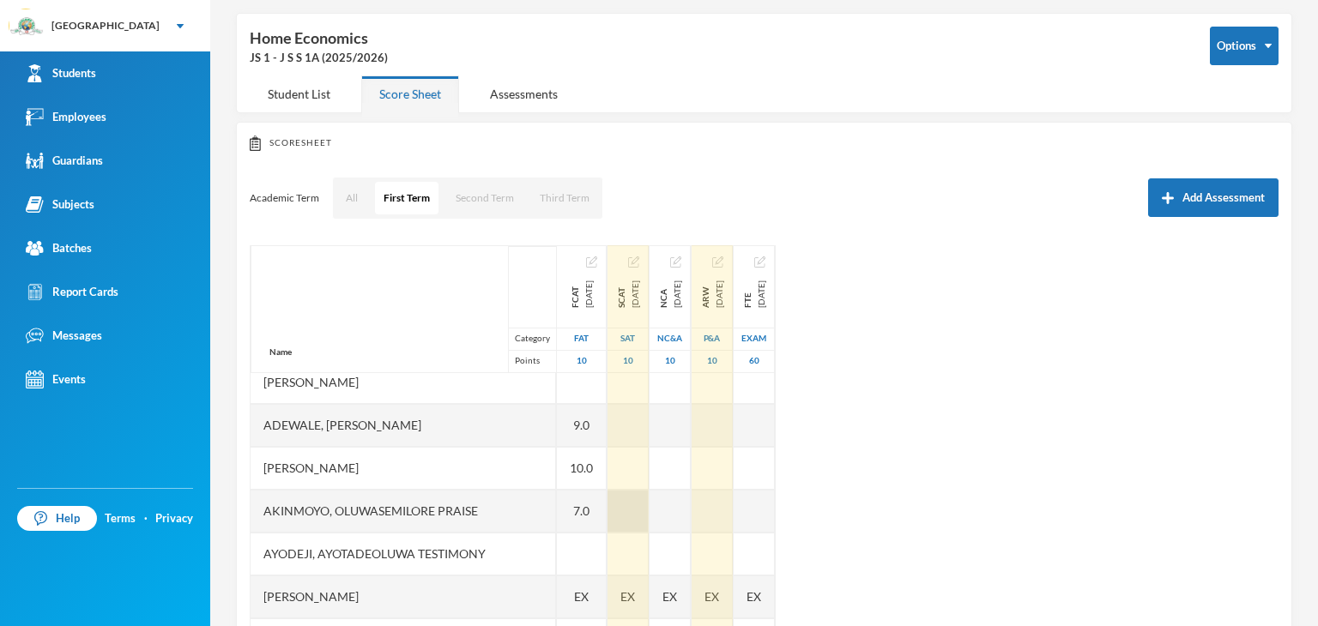
scroll to position [86, 0]
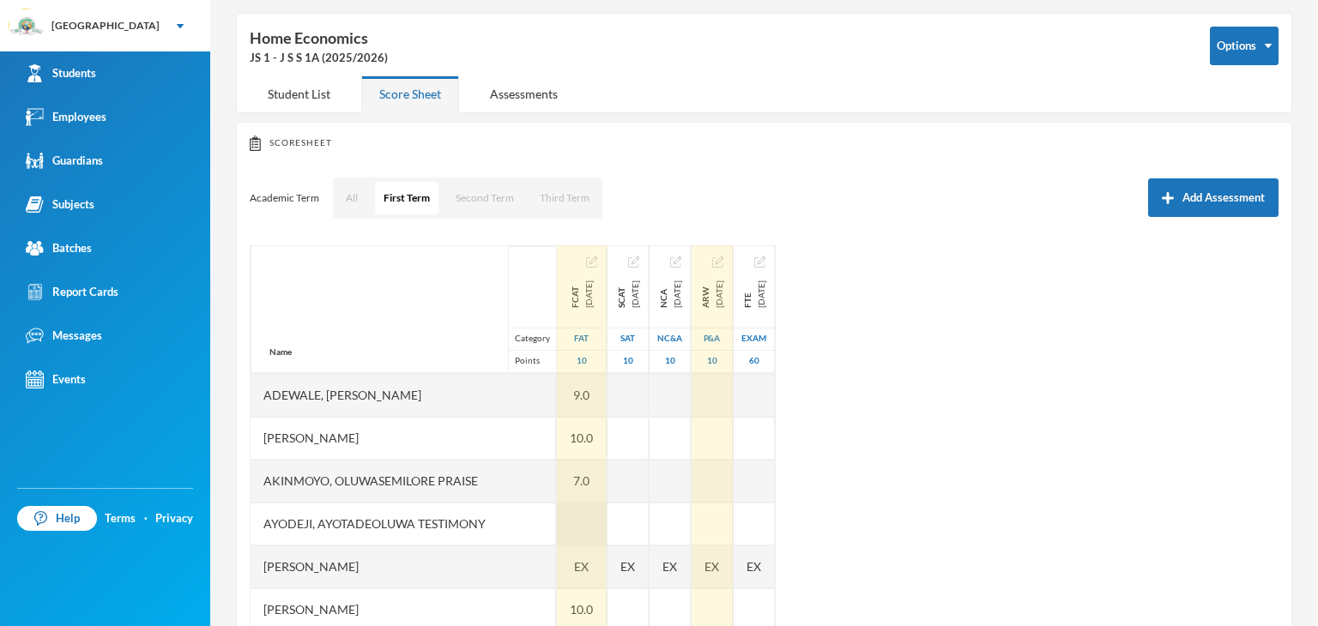
click at [561, 532] on div at bounding box center [582, 524] width 50 height 43
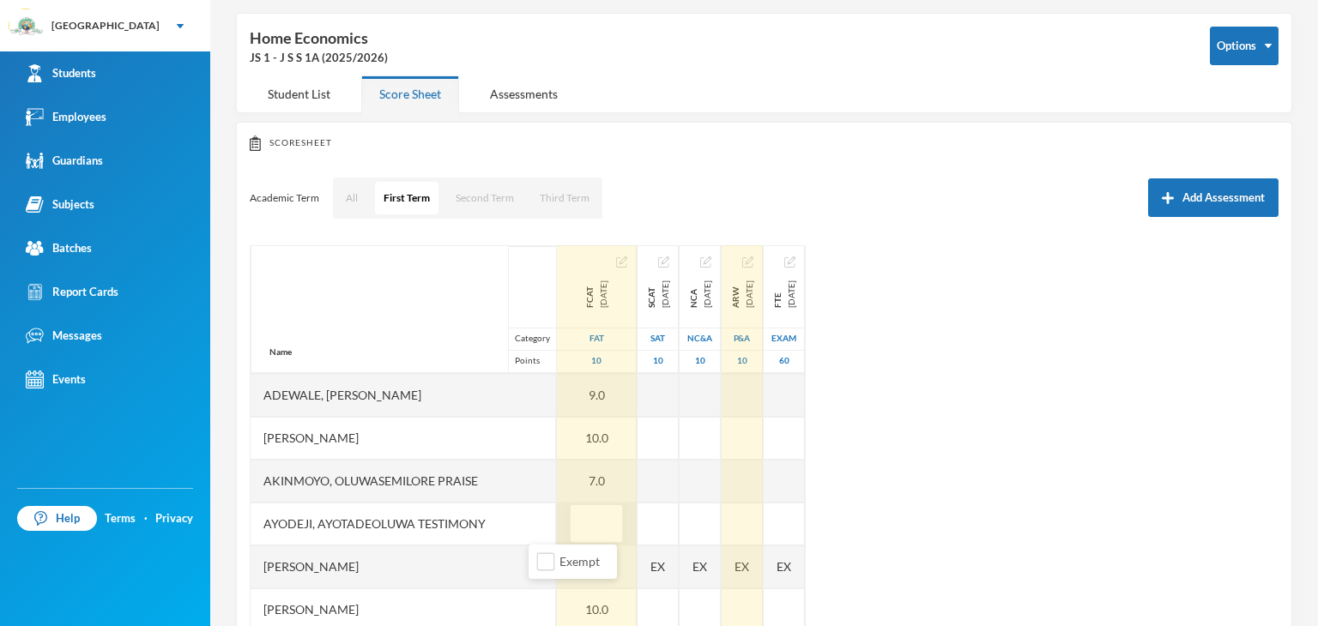
type input "9"
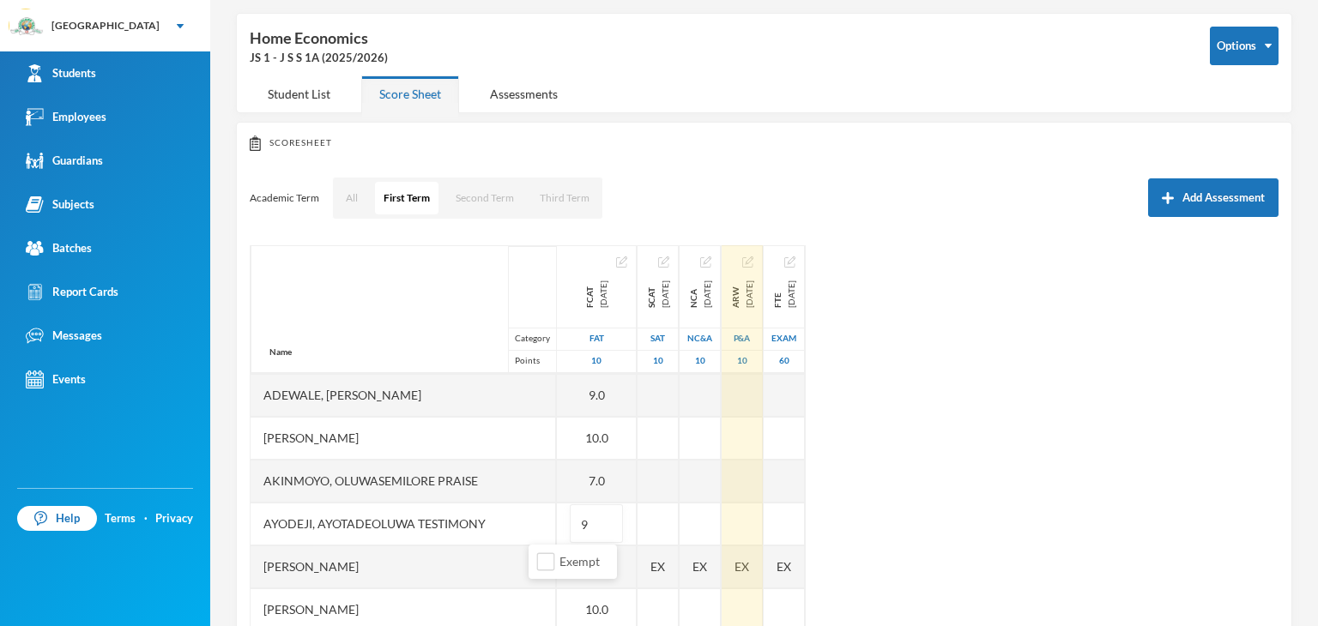
click at [1019, 433] on div "Name Category Points [PERSON_NAME], [PERSON_NAME], [PERSON_NAME] Fikayomi [PERS…" at bounding box center [764, 459] width 1029 height 429
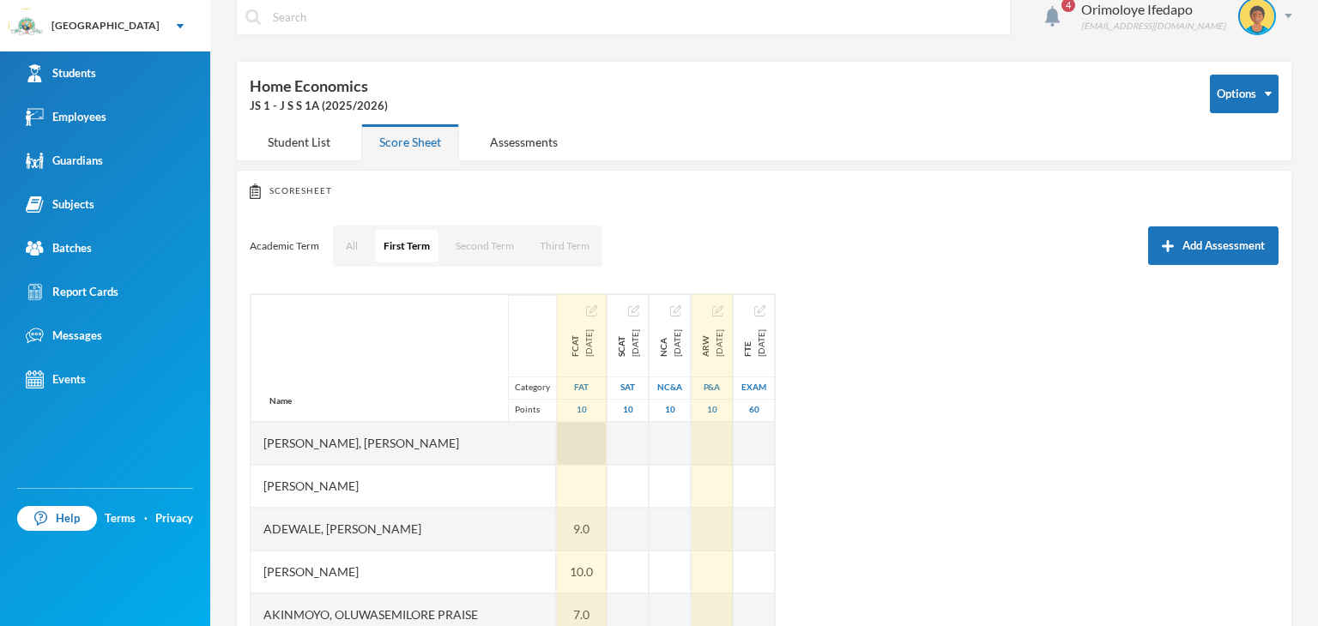
scroll to position [0, 0]
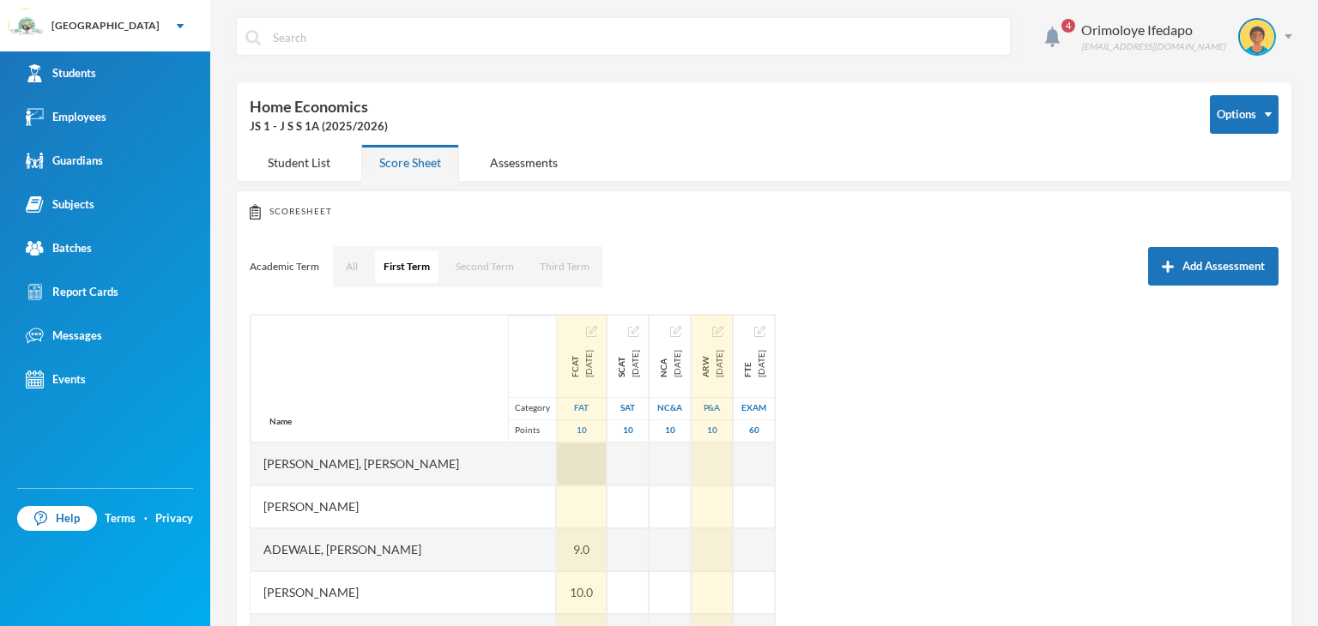
click at [557, 468] on div at bounding box center [582, 464] width 50 height 43
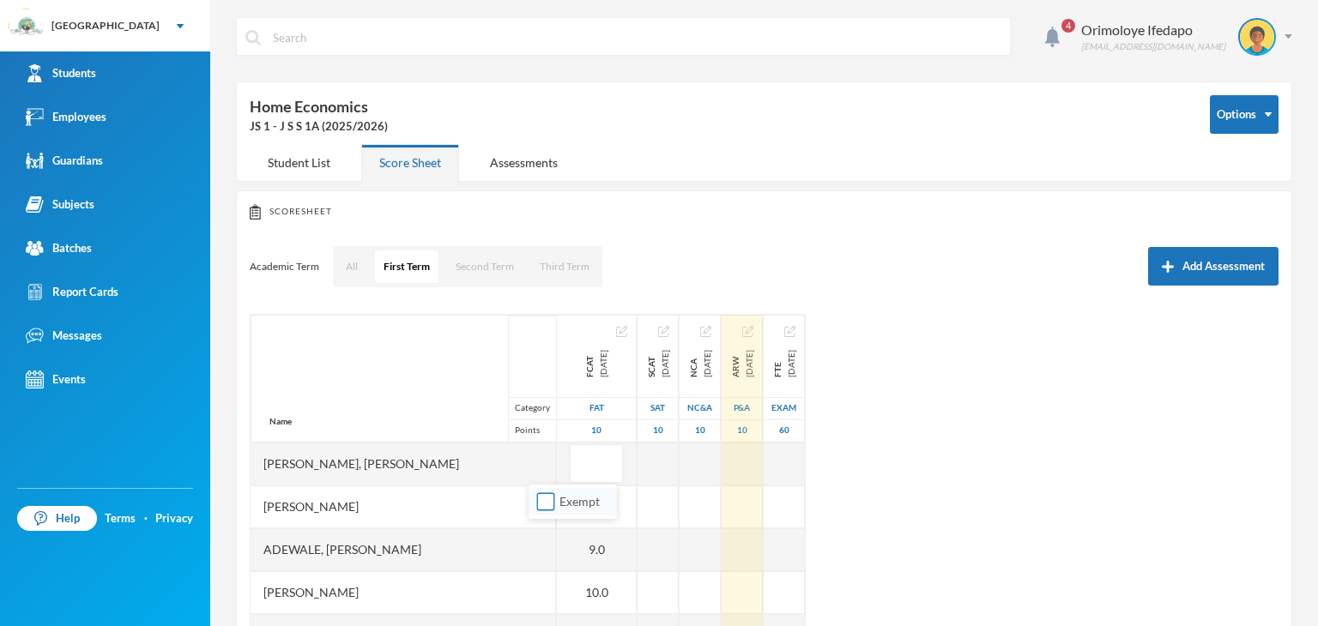
click at [552, 496] on input "Exempt" at bounding box center [546, 502] width 18 height 18
checkbox input "true"
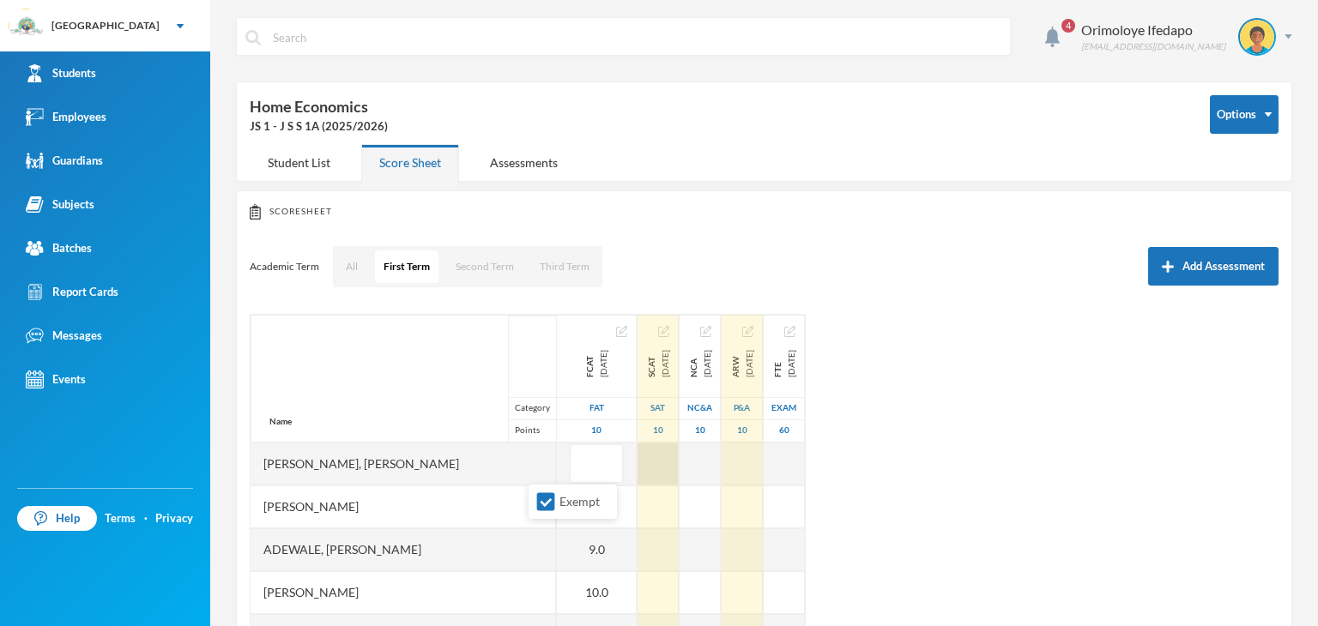
click at [637, 464] on div at bounding box center [657, 464] width 41 height 43
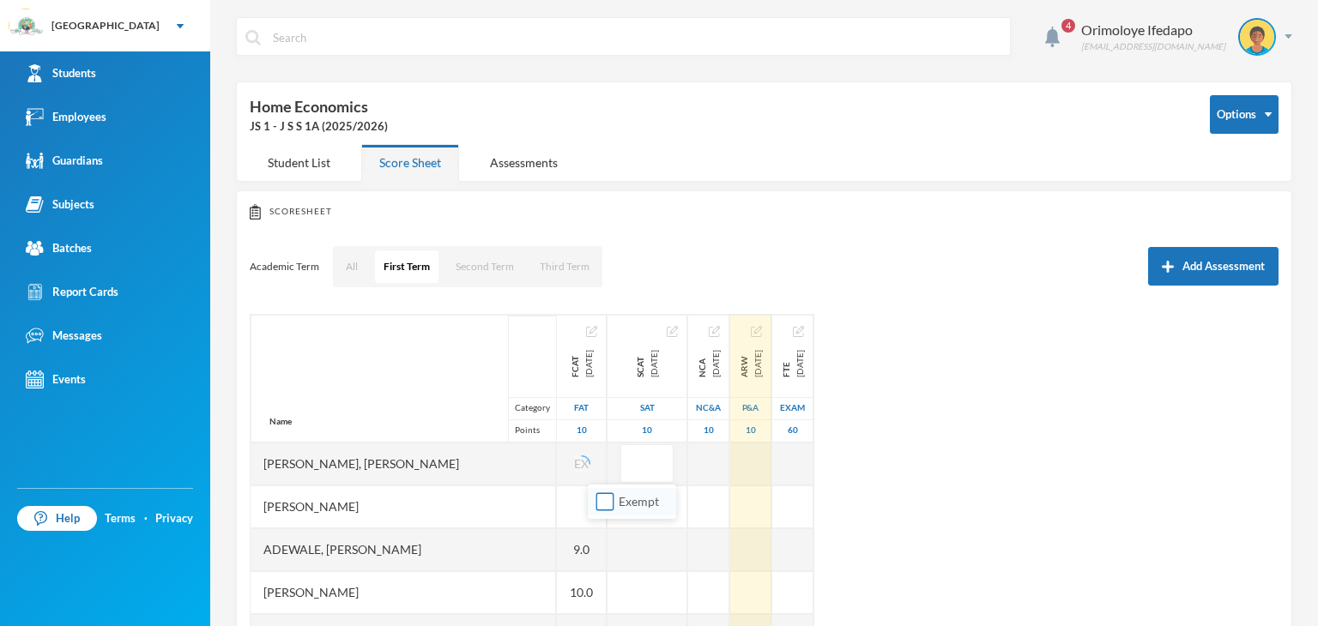
click at [607, 508] on input "Exempt" at bounding box center [605, 502] width 18 height 18
checkbox input "true"
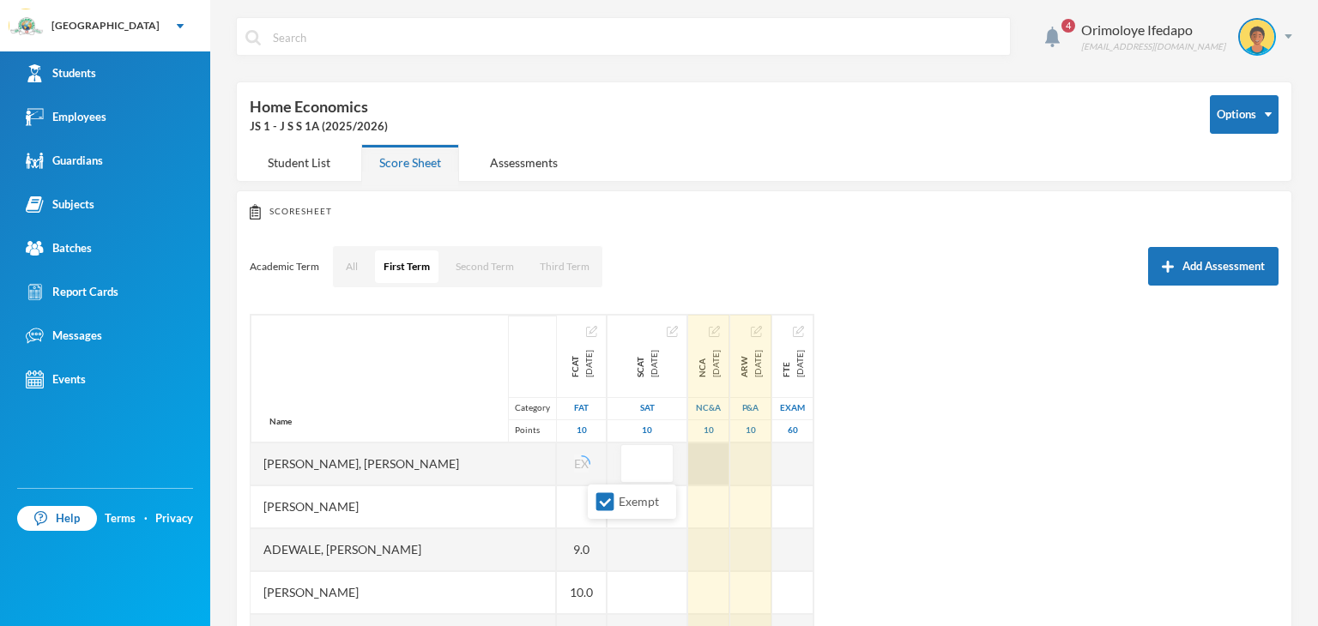
click at [694, 470] on div "Name Category Points [PERSON_NAME], [PERSON_NAME], [PERSON_NAME] Fikayomi [PERS…" at bounding box center [764, 528] width 1029 height 429
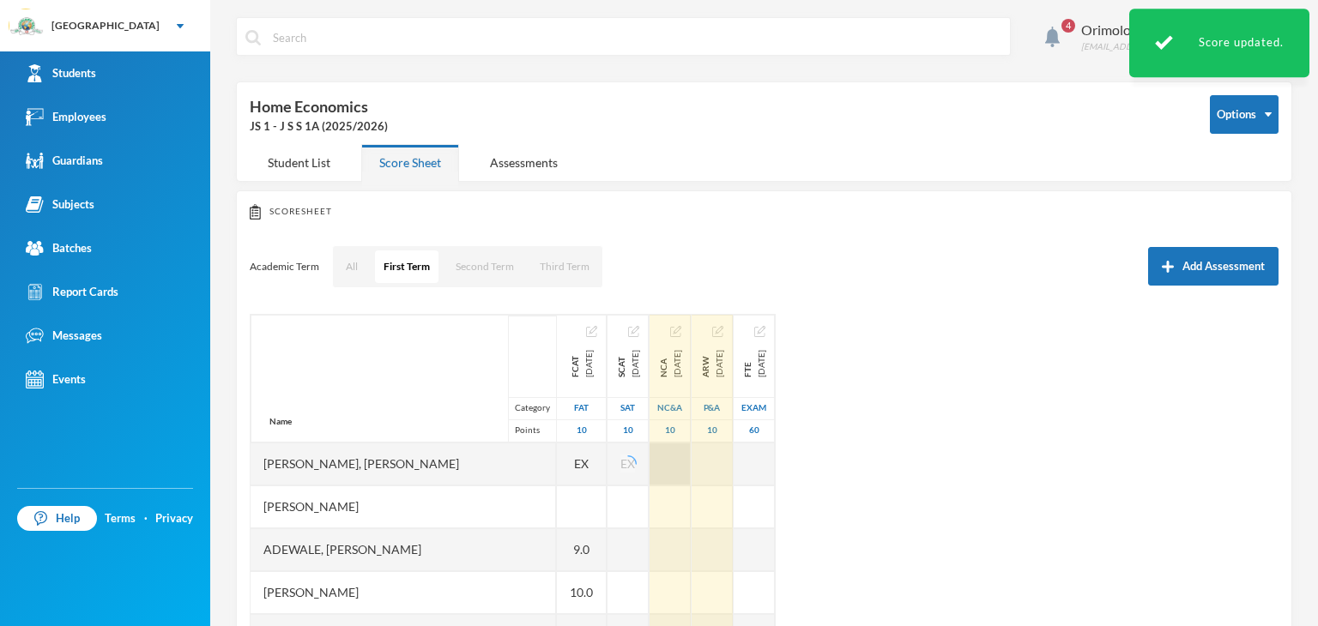
click at [669, 461] on div at bounding box center [669, 464] width 41 height 43
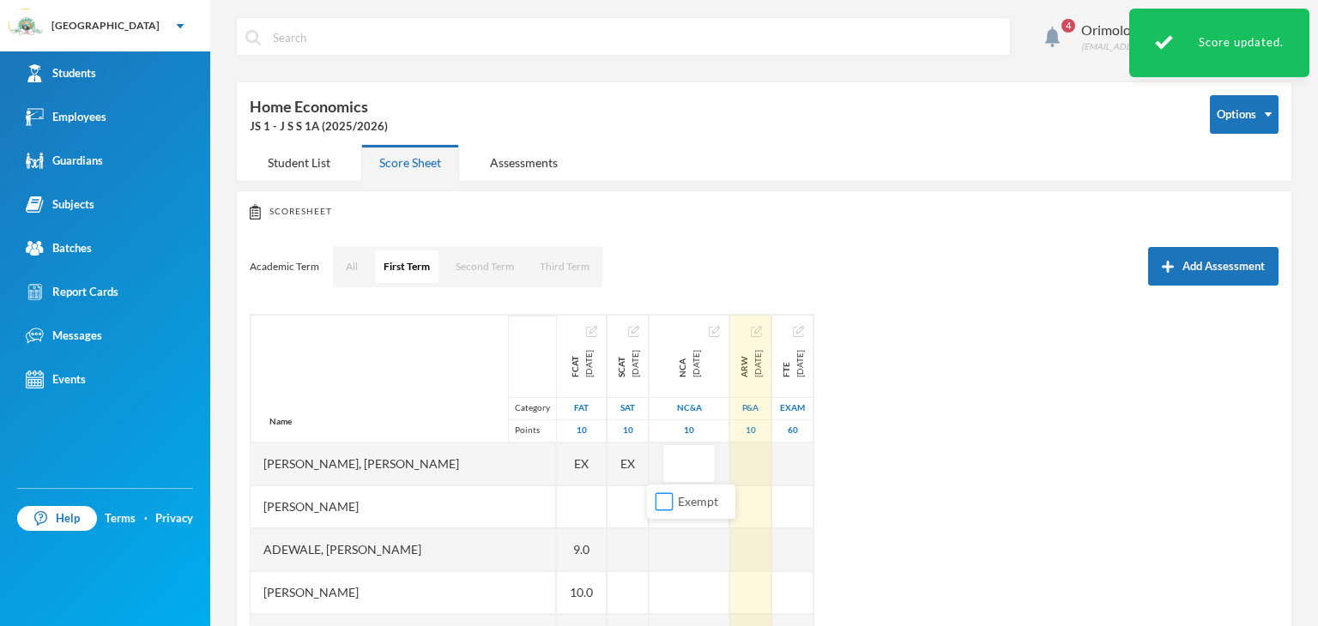
drag, startPoint x: 669, startPoint y: 461, endPoint x: 701, endPoint y: 480, distance: 36.9
click at [662, 500] on input "Exempt" at bounding box center [664, 502] width 18 height 18
checkbox input "true"
click at [730, 468] on div at bounding box center [750, 464] width 41 height 43
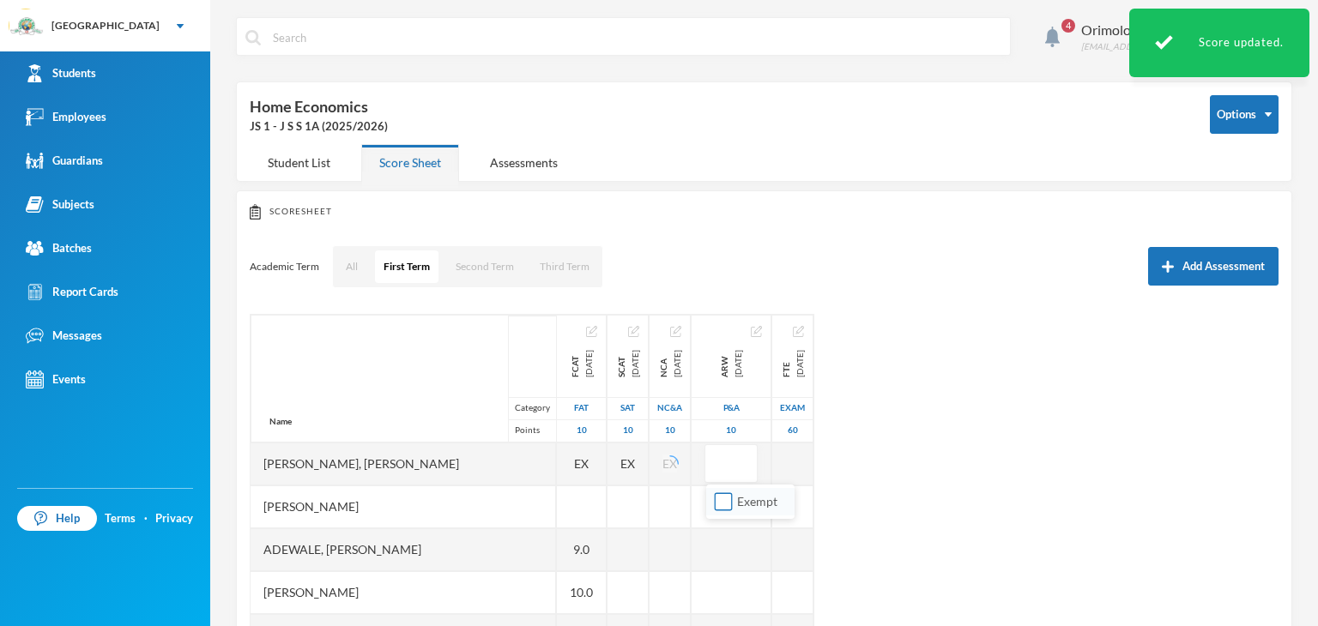
click at [721, 505] on input "Exempt" at bounding box center [724, 502] width 18 height 18
checkbox input "true"
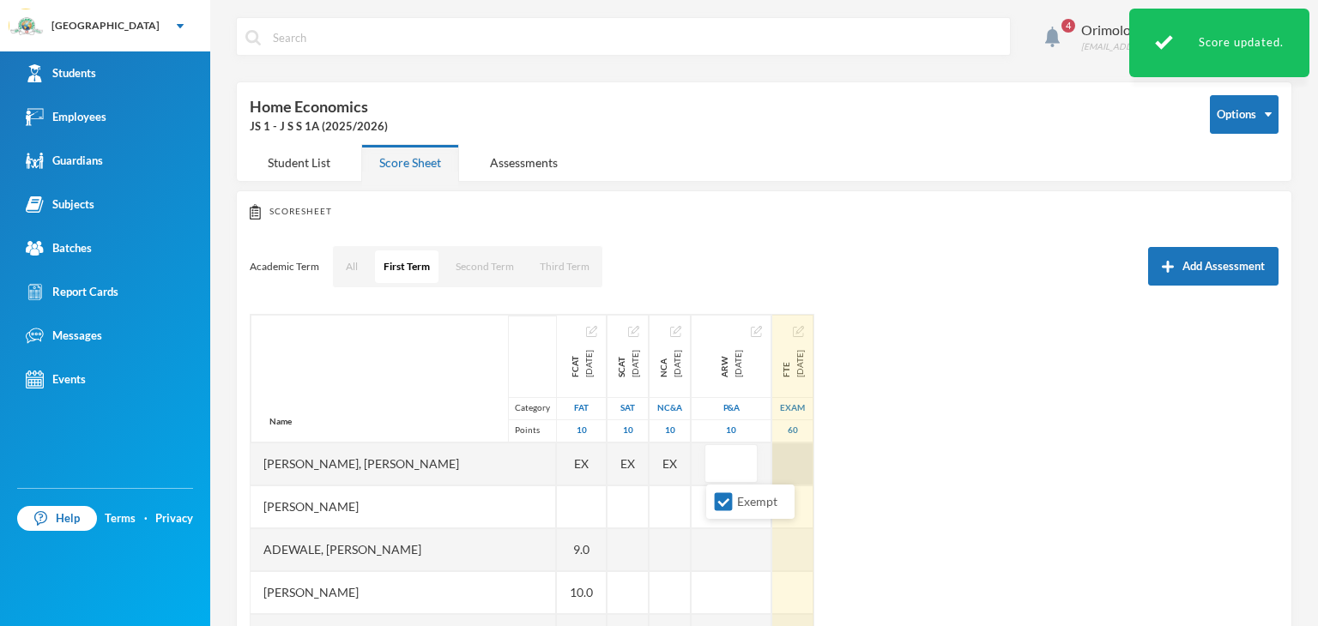
click at [782, 460] on div at bounding box center [792, 464] width 41 height 43
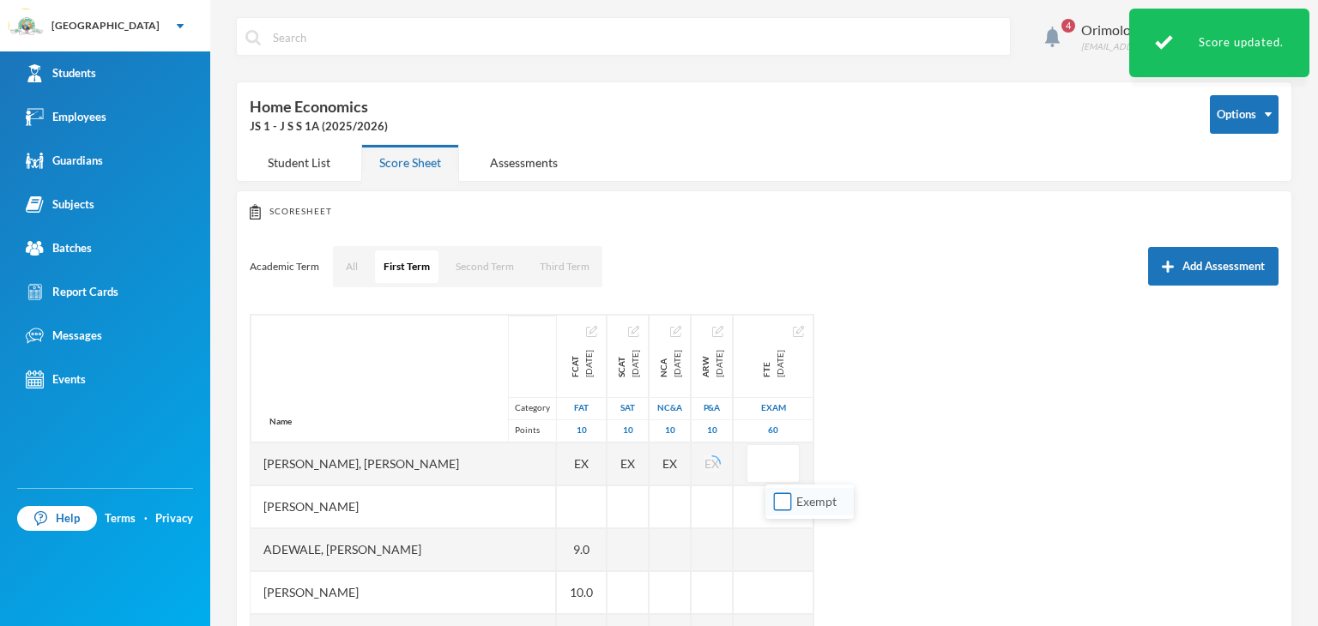
click at [784, 500] on input "Exempt" at bounding box center [783, 502] width 18 height 18
checkbox input "true"
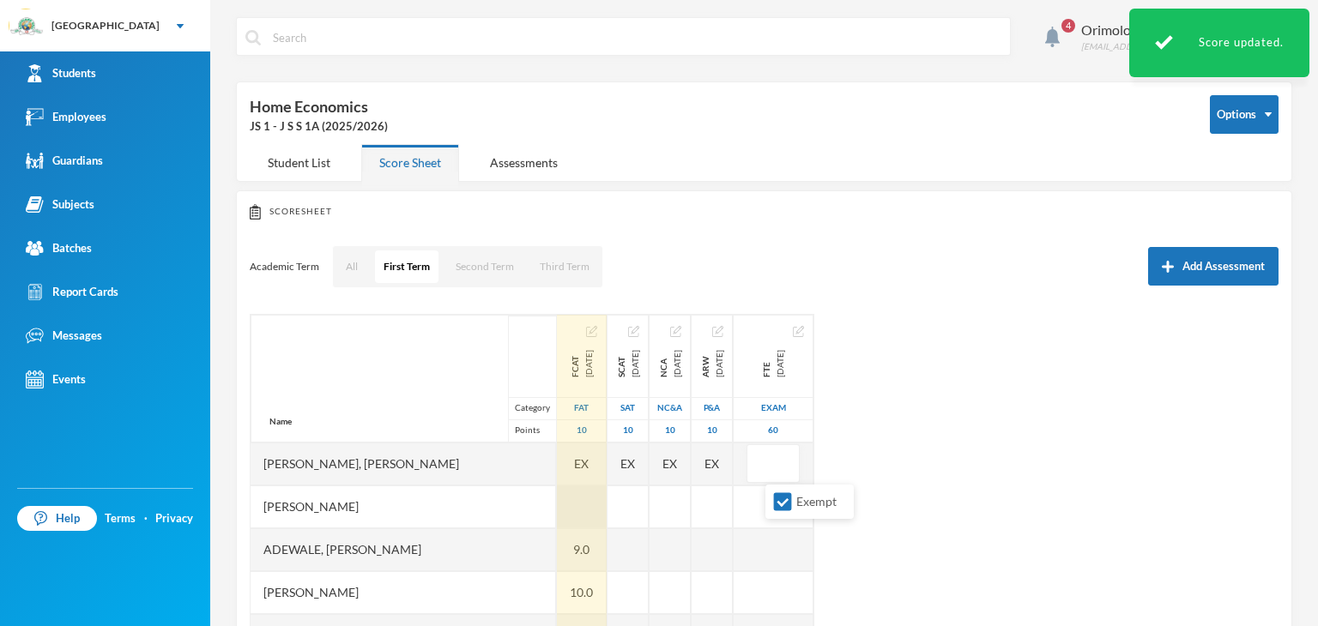
click at [557, 501] on div at bounding box center [582, 507] width 50 height 43
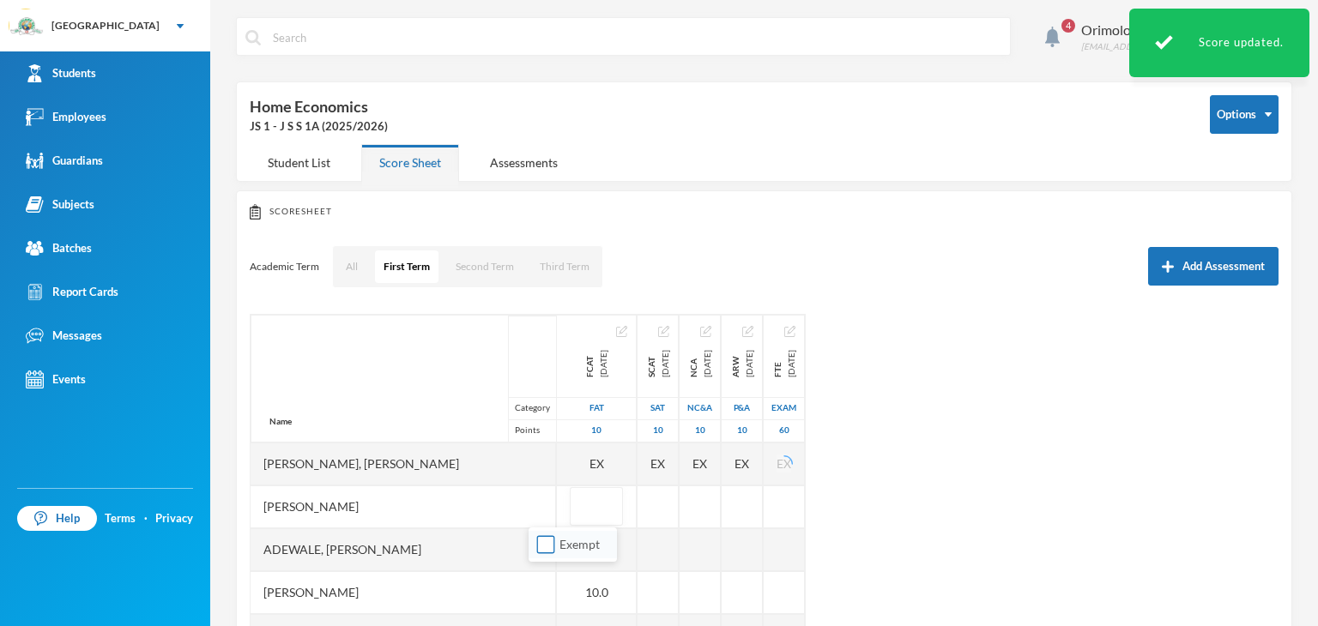
click at [549, 540] on input "Exempt" at bounding box center [546, 545] width 18 height 18
checkbox input "true"
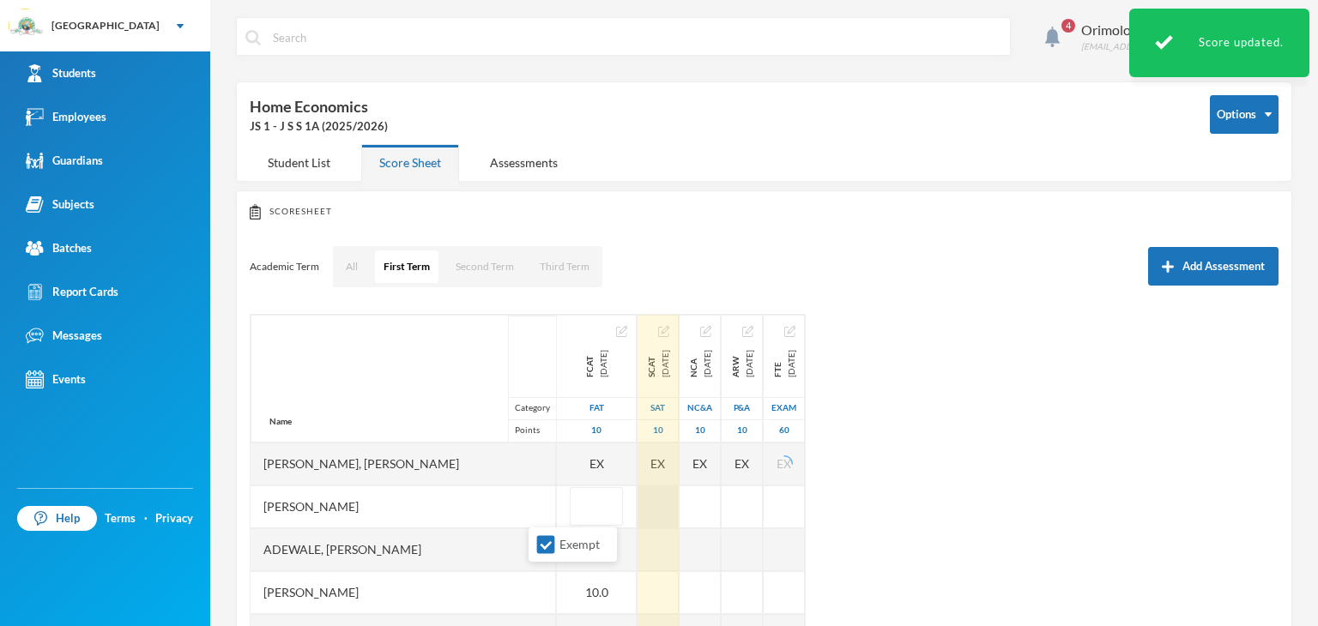
click at [637, 517] on div at bounding box center [657, 507] width 41 height 43
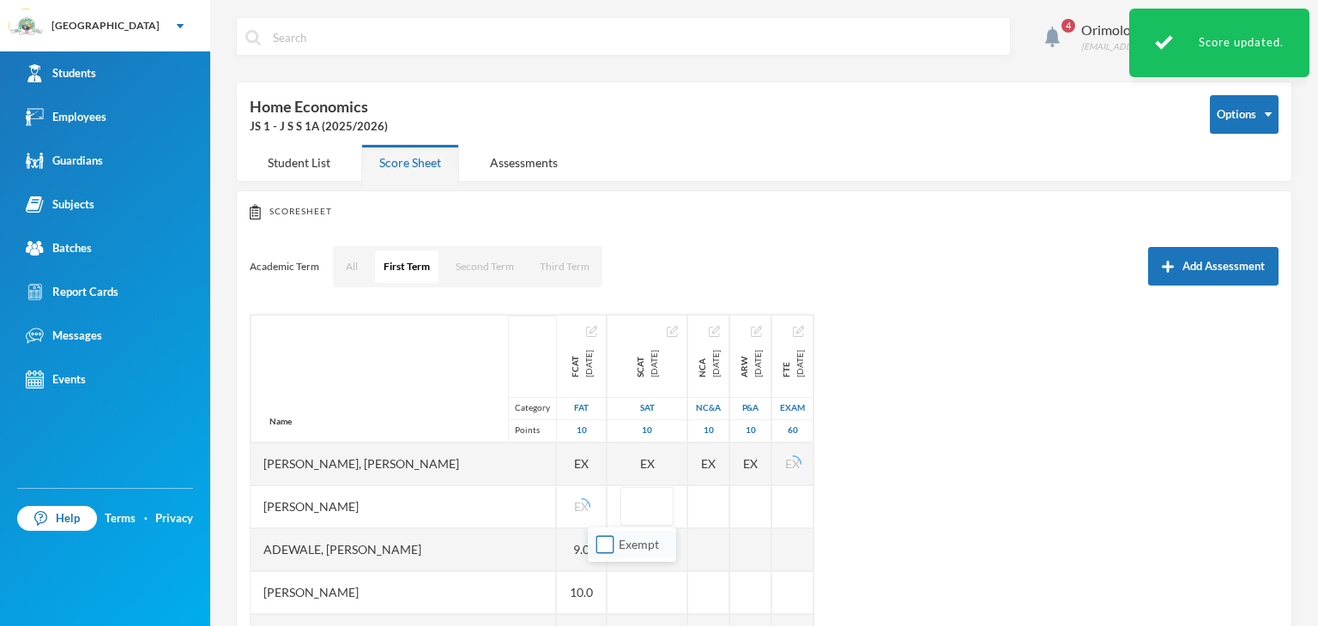
click at [597, 546] on input "Exempt" at bounding box center [605, 545] width 18 height 18
checkbox input "true"
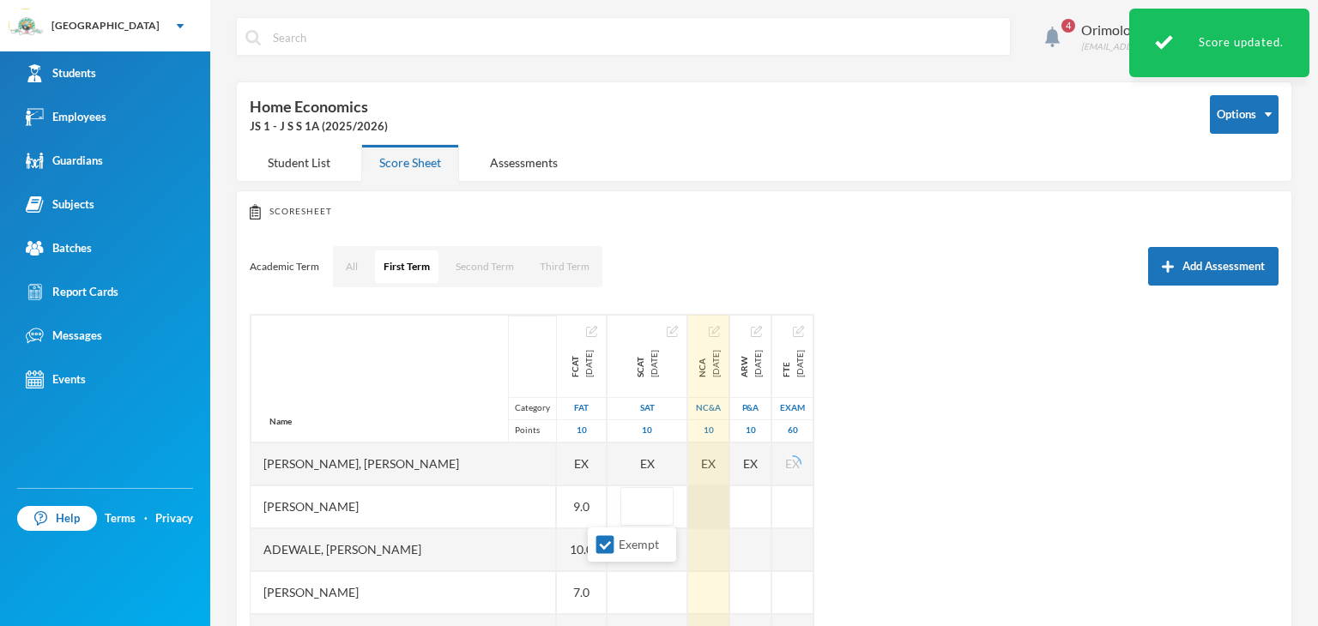
click at [688, 509] on div at bounding box center [708, 507] width 41 height 43
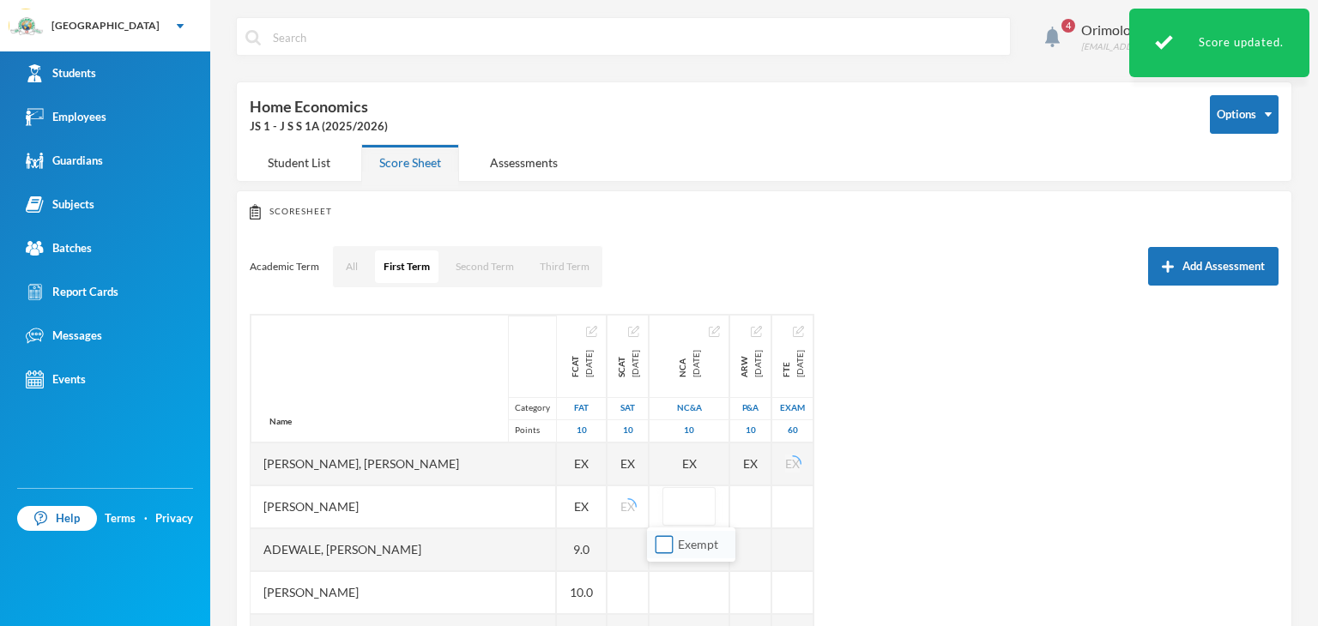
click at [673, 544] on input "Exempt" at bounding box center [664, 545] width 18 height 18
checkbox input "true"
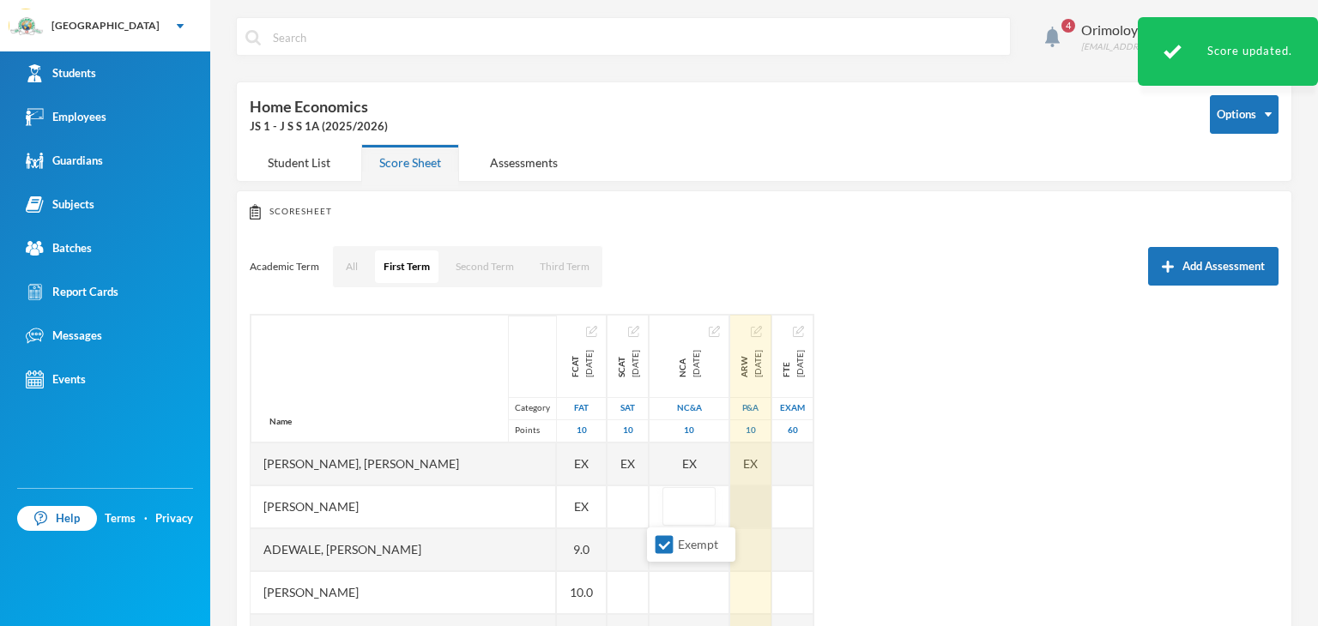
click at [751, 512] on div at bounding box center [750, 507] width 41 height 43
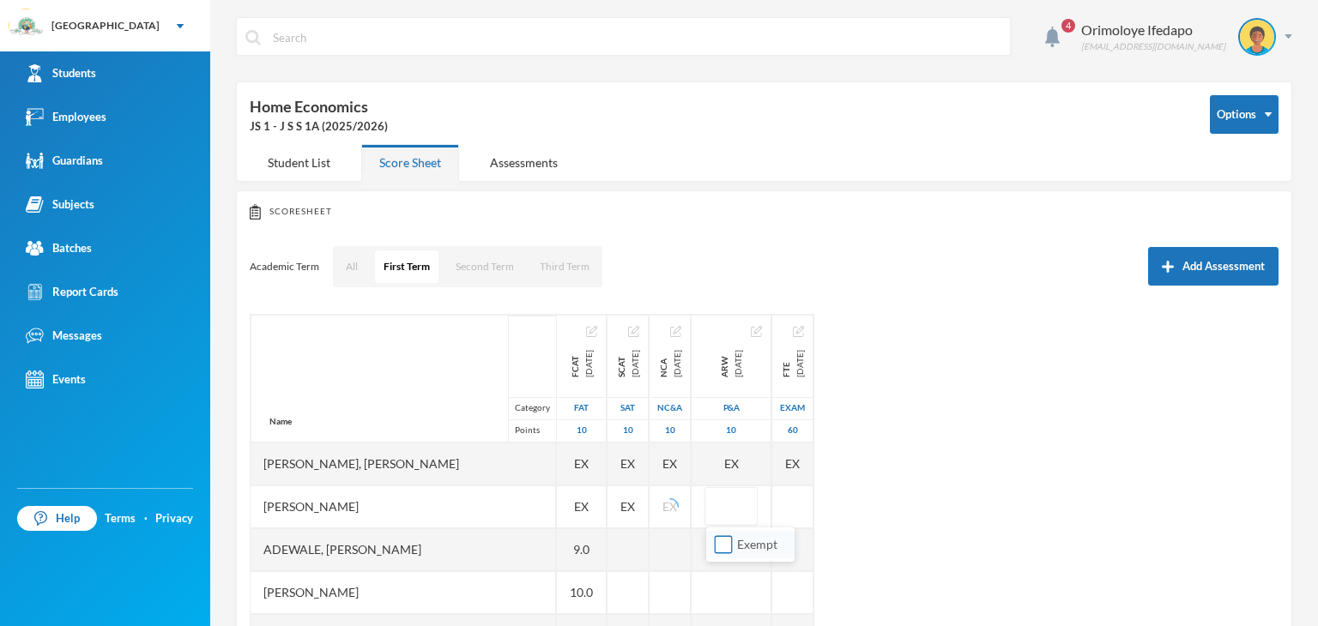
click at [726, 542] on input "Exempt" at bounding box center [724, 545] width 18 height 18
checkbox input "true"
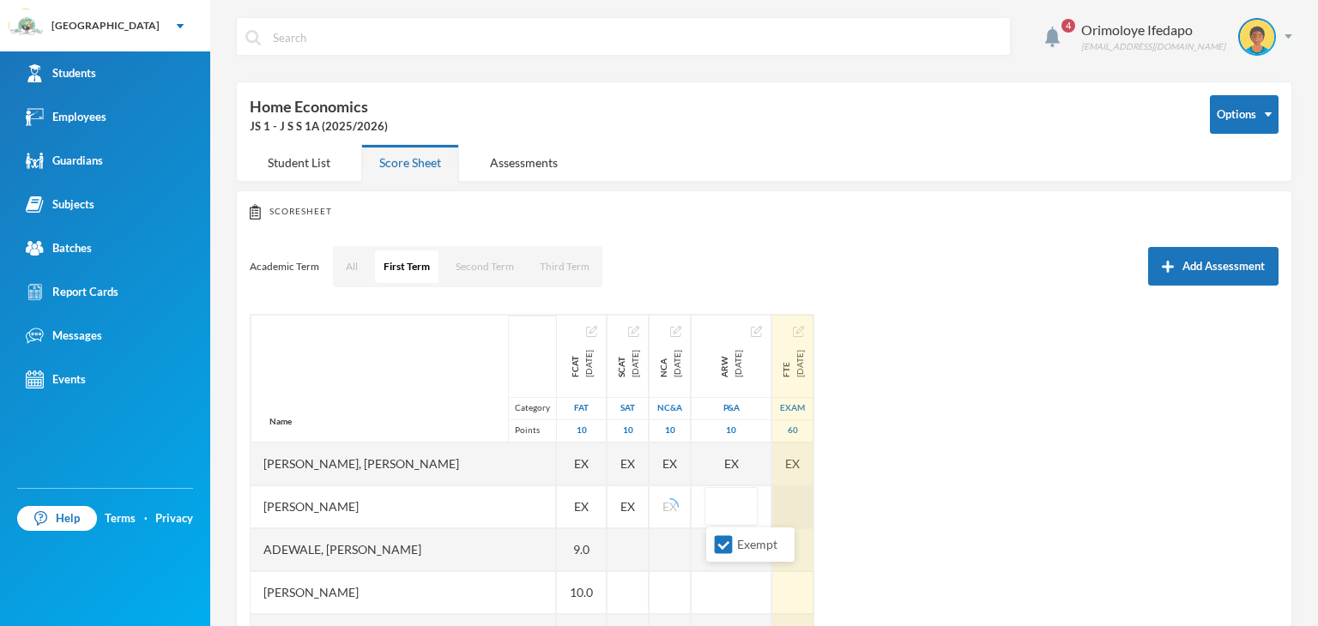
click at [786, 517] on div at bounding box center [792, 507] width 41 height 43
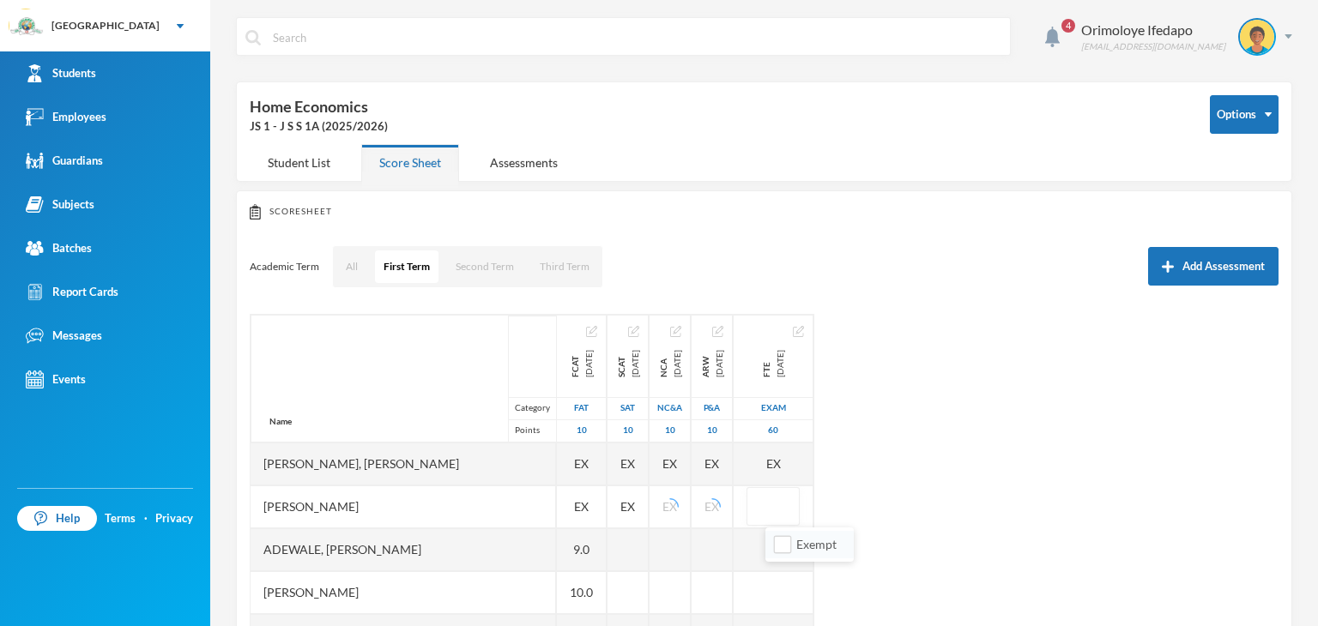
click at [769, 543] on li "Exempt" at bounding box center [809, 544] width 88 height 27
click at [776, 543] on input "Exempt" at bounding box center [783, 545] width 18 height 18
checkbox input "true"
click at [975, 517] on div "Name Category Points [PERSON_NAME], [PERSON_NAME], [PERSON_NAME] Fikayomi [PERS…" at bounding box center [764, 528] width 1029 height 429
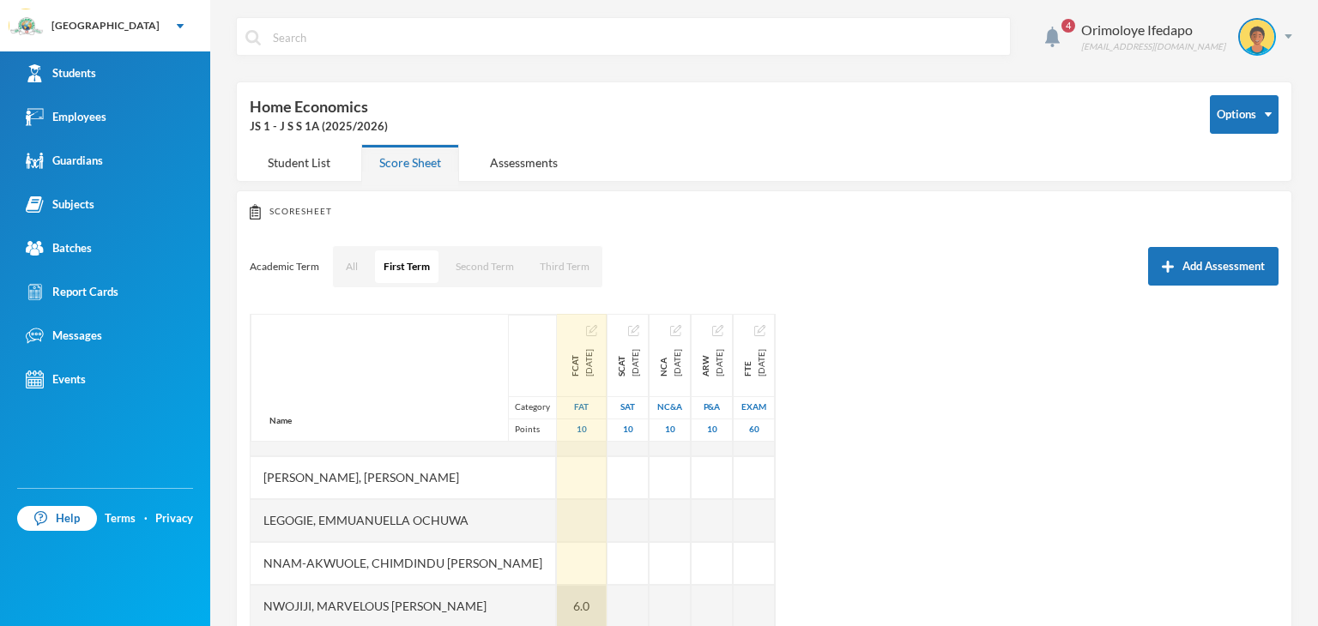
scroll to position [343, 0]
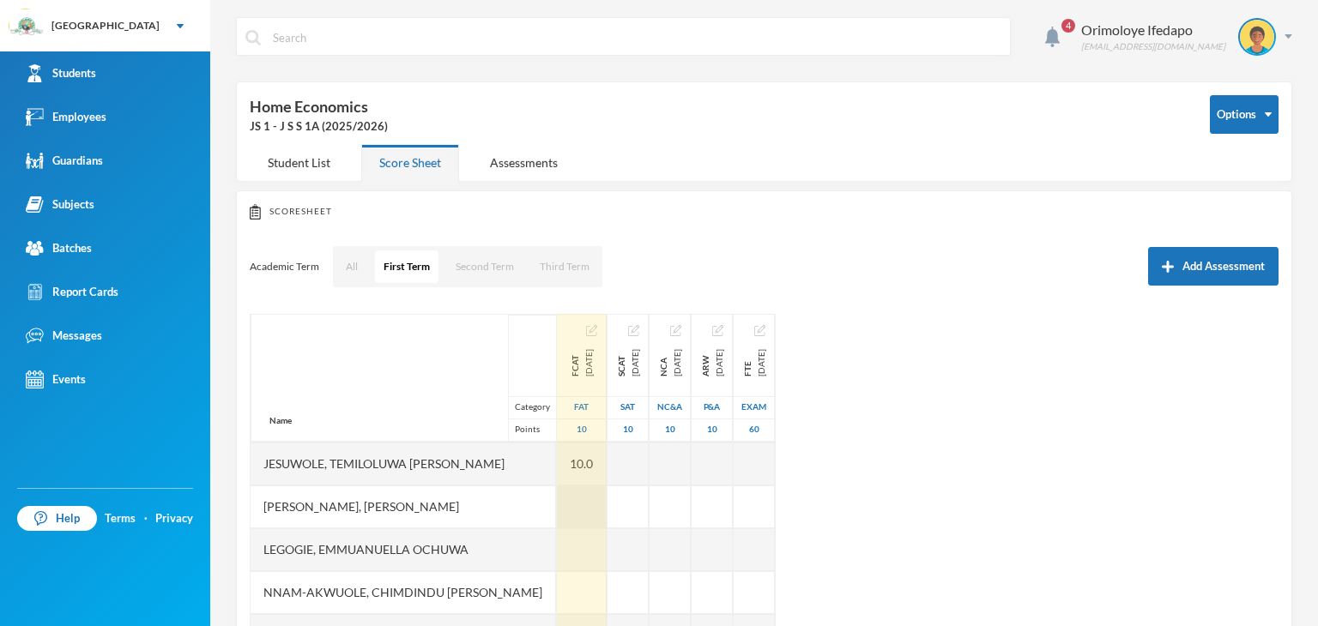
click at [557, 506] on div at bounding box center [582, 507] width 50 height 43
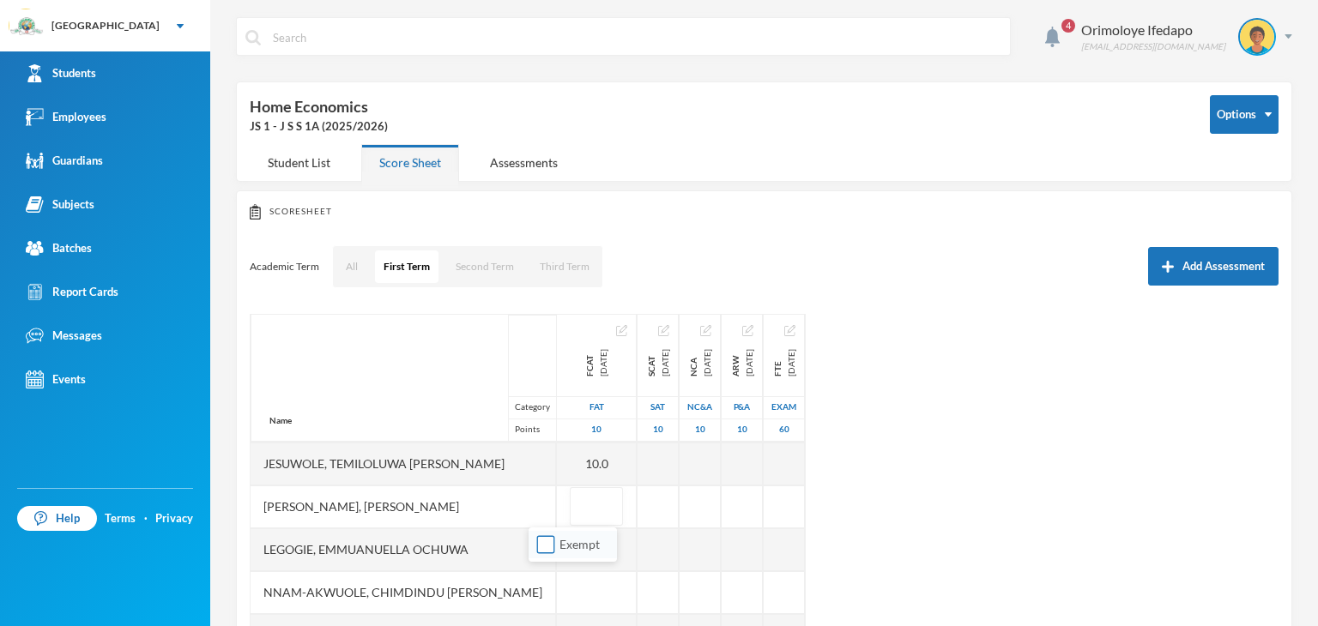
click at [546, 542] on input "Exempt" at bounding box center [546, 545] width 18 height 18
checkbox input "true"
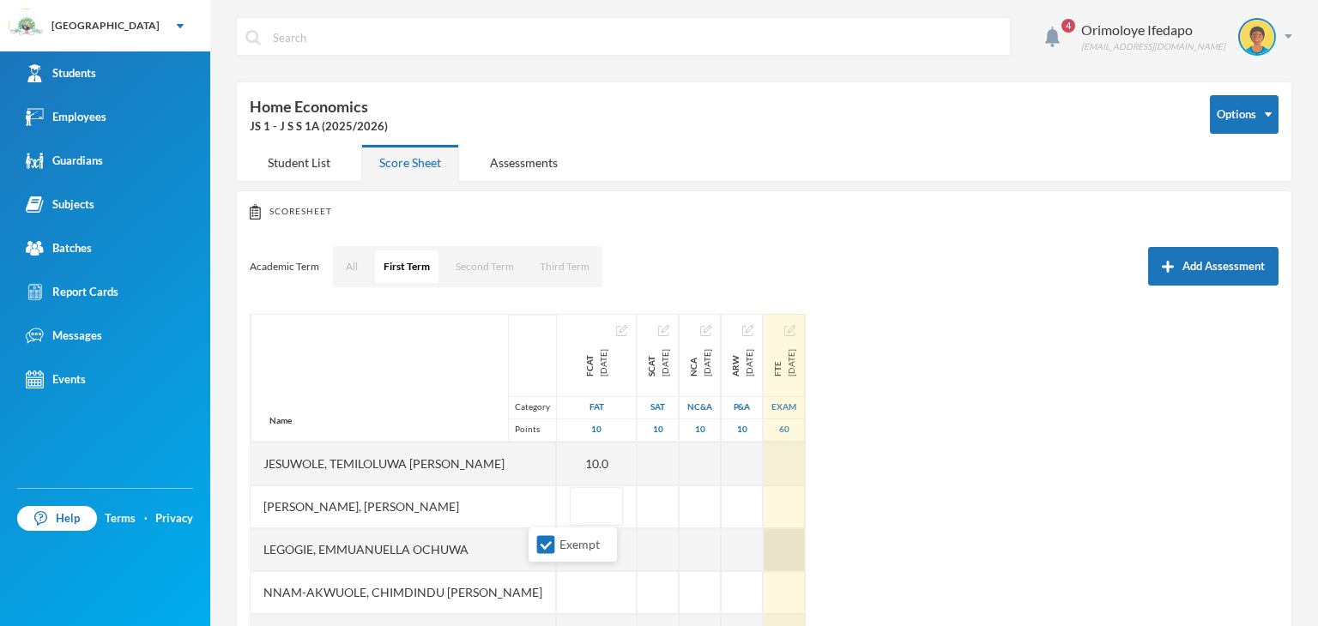
click at [993, 539] on div "Name Category Points [PERSON_NAME], [PERSON_NAME], [PERSON_NAME] Fikayomi [PERS…" at bounding box center [764, 528] width 1029 height 429
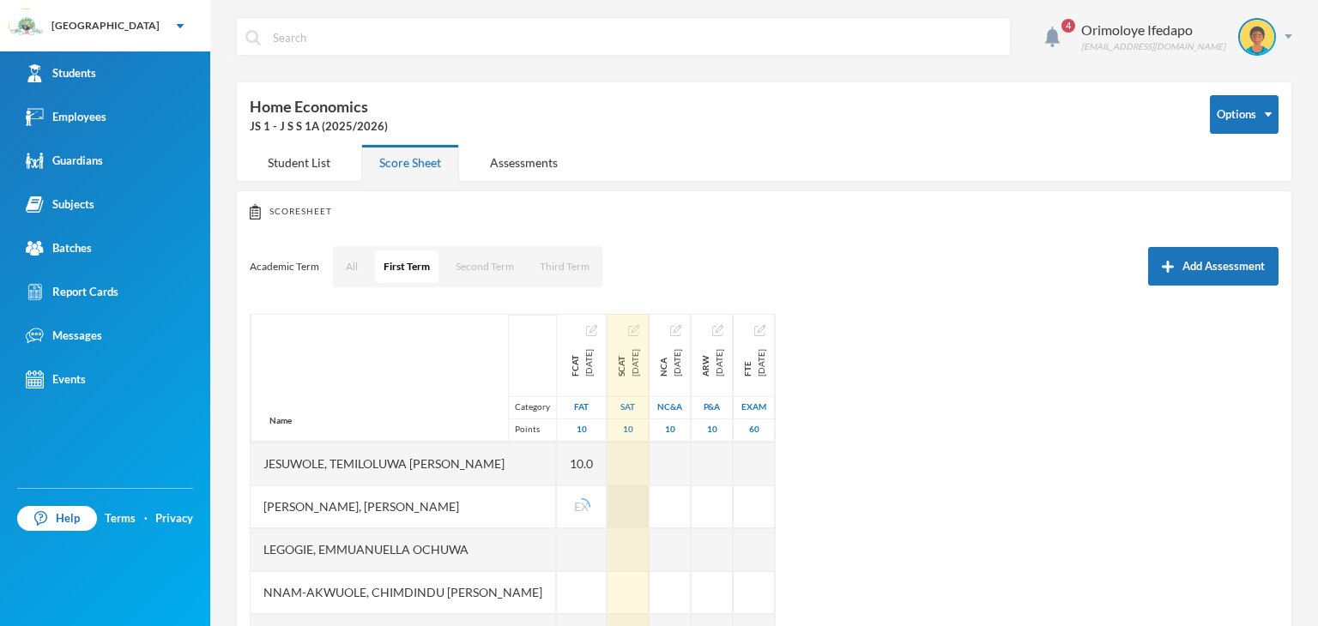
click at [607, 510] on div at bounding box center [627, 507] width 41 height 43
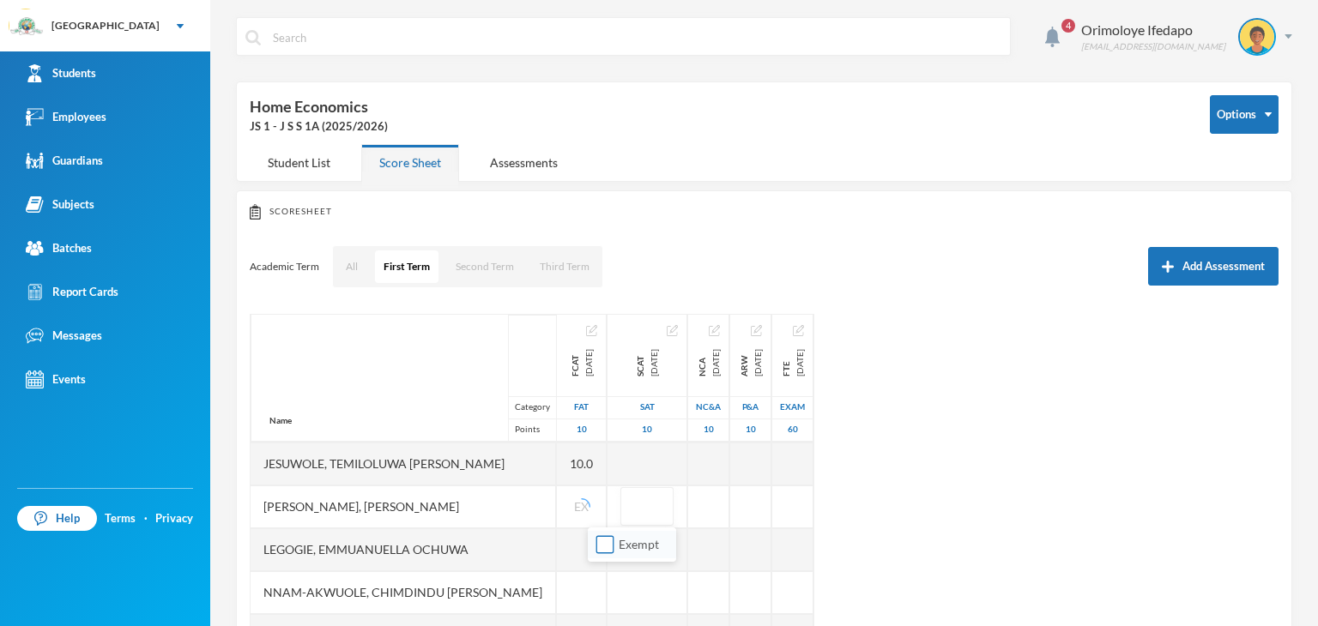
drag, startPoint x: 604, startPoint y: 540, endPoint x: 627, endPoint y: 536, distance: 23.6
click at [607, 540] on input "Exempt" at bounding box center [605, 545] width 18 height 18
checkbox input "true"
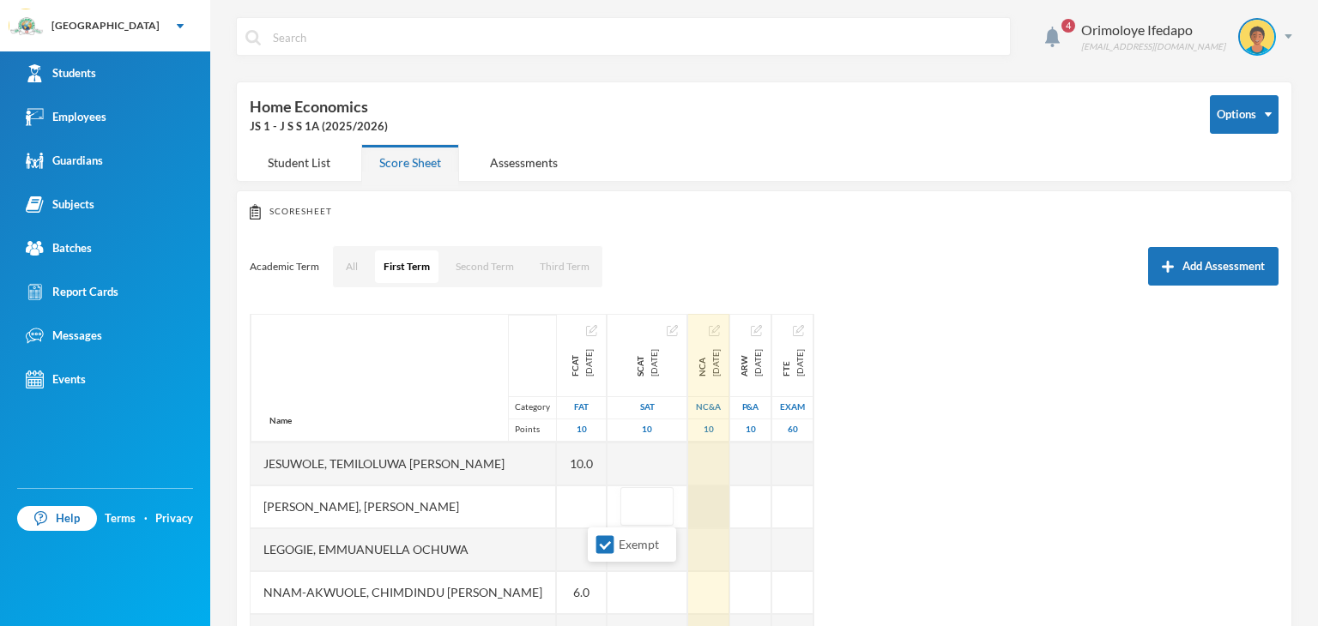
click at [688, 496] on div at bounding box center [708, 507] width 41 height 43
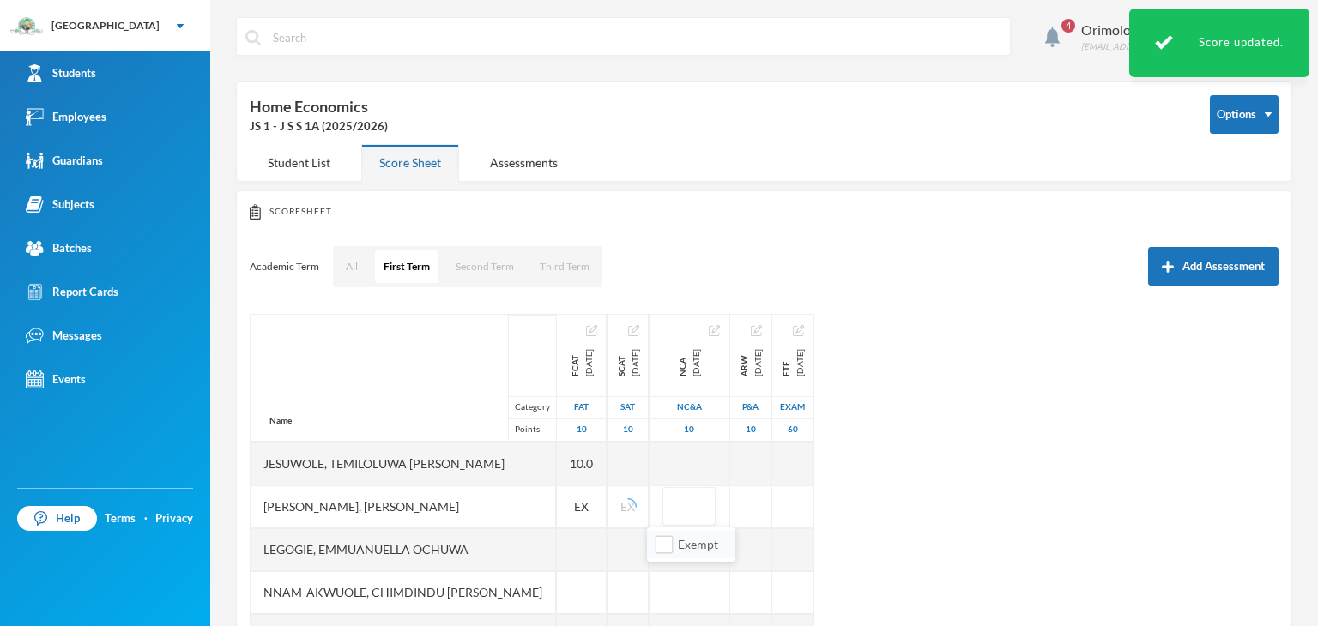
click at [664, 535] on label "Exempt" at bounding box center [691, 544] width 68 height 19
click at [664, 536] on input "Exempt" at bounding box center [664, 545] width 18 height 18
checkbox input "true"
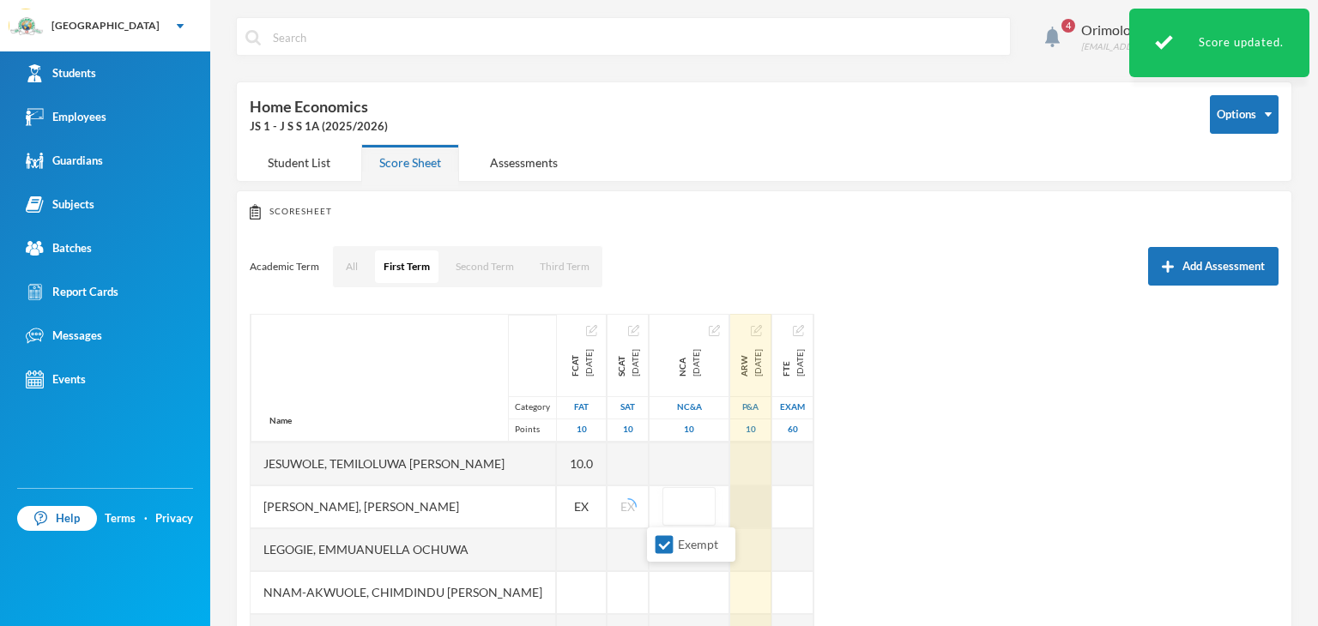
click at [741, 508] on div at bounding box center [750, 507] width 41 height 43
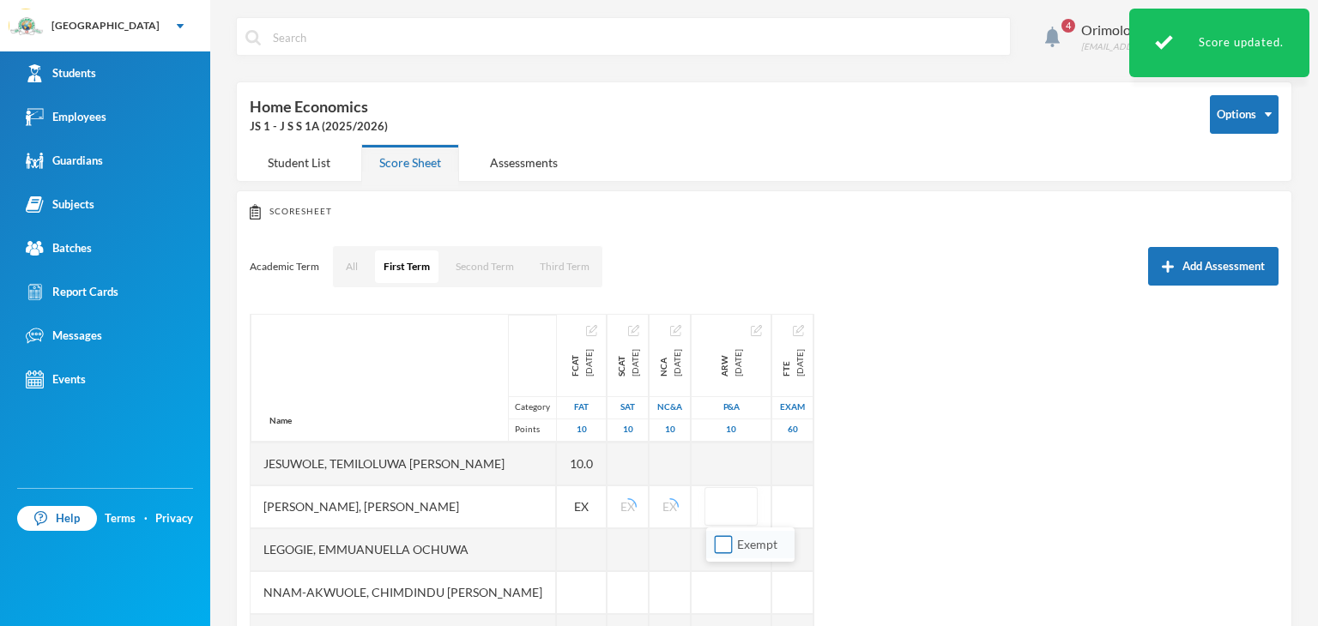
click at [724, 541] on input "Exempt" at bounding box center [724, 545] width 18 height 18
checkbox input "true"
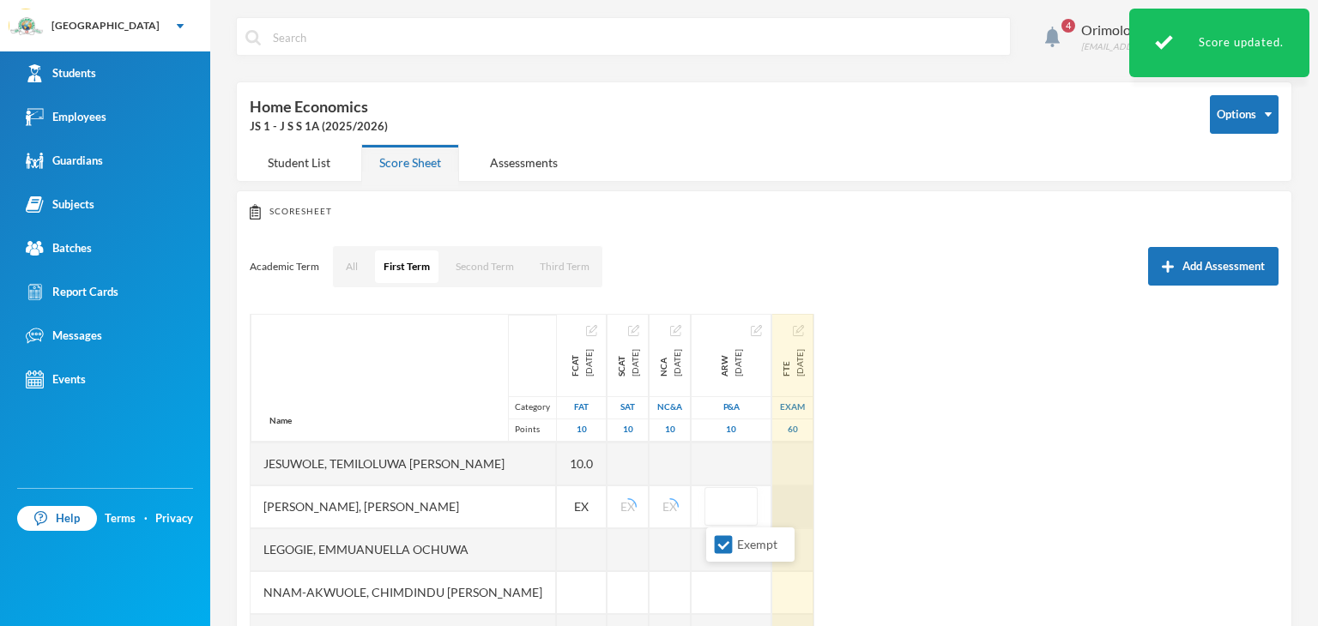
click at [799, 504] on div at bounding box center [792, 507] width 41 height 43
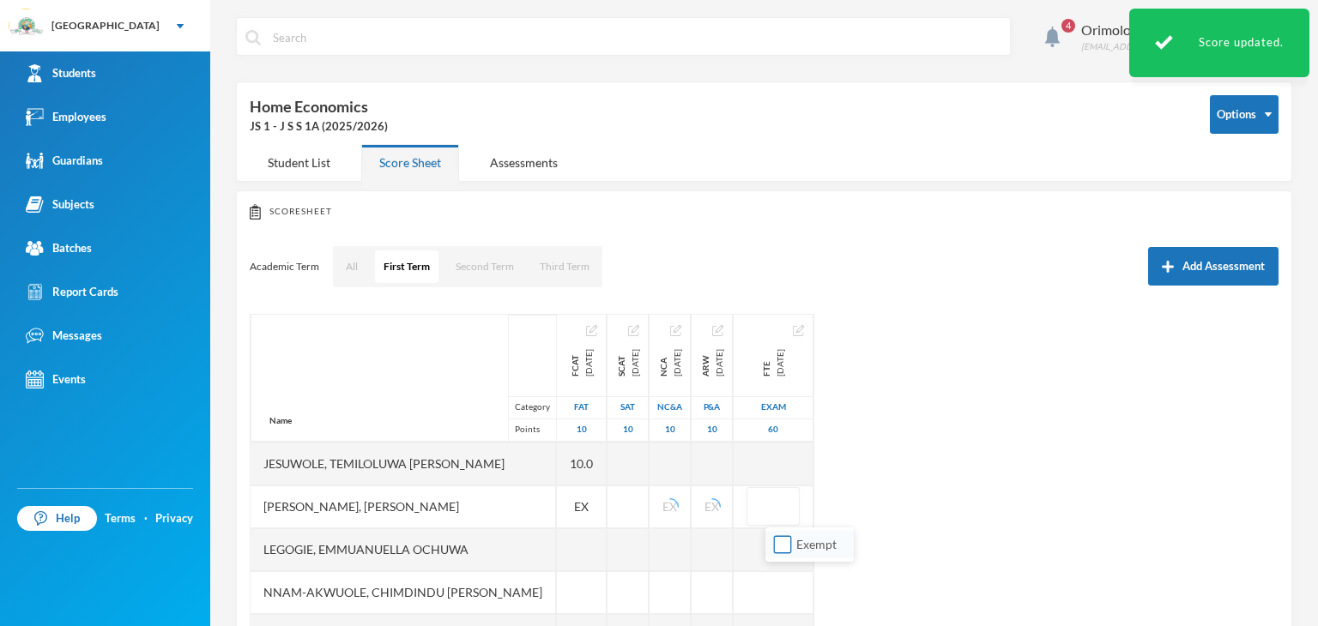
click at [783, 540] on input "Exempt" at bounding box center [783, 545] width 18 height 18
checkbox input "true"
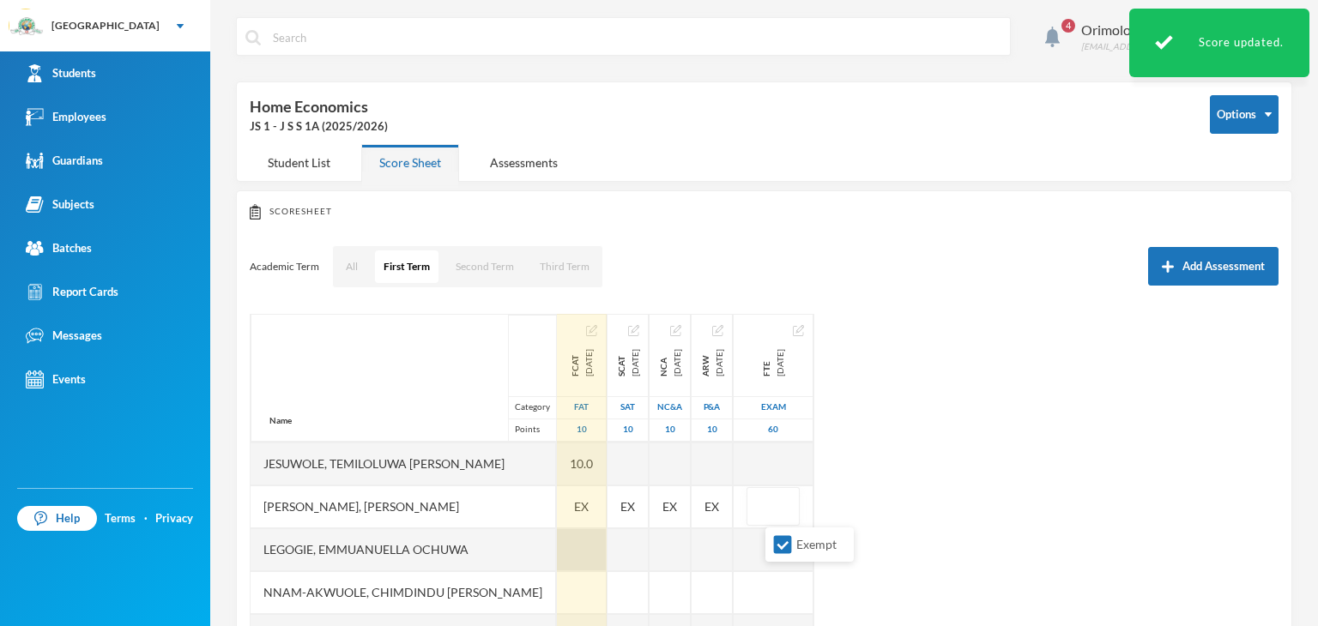
click at [557, 558] on div at bounding box center [582, 549] width 50 height 43
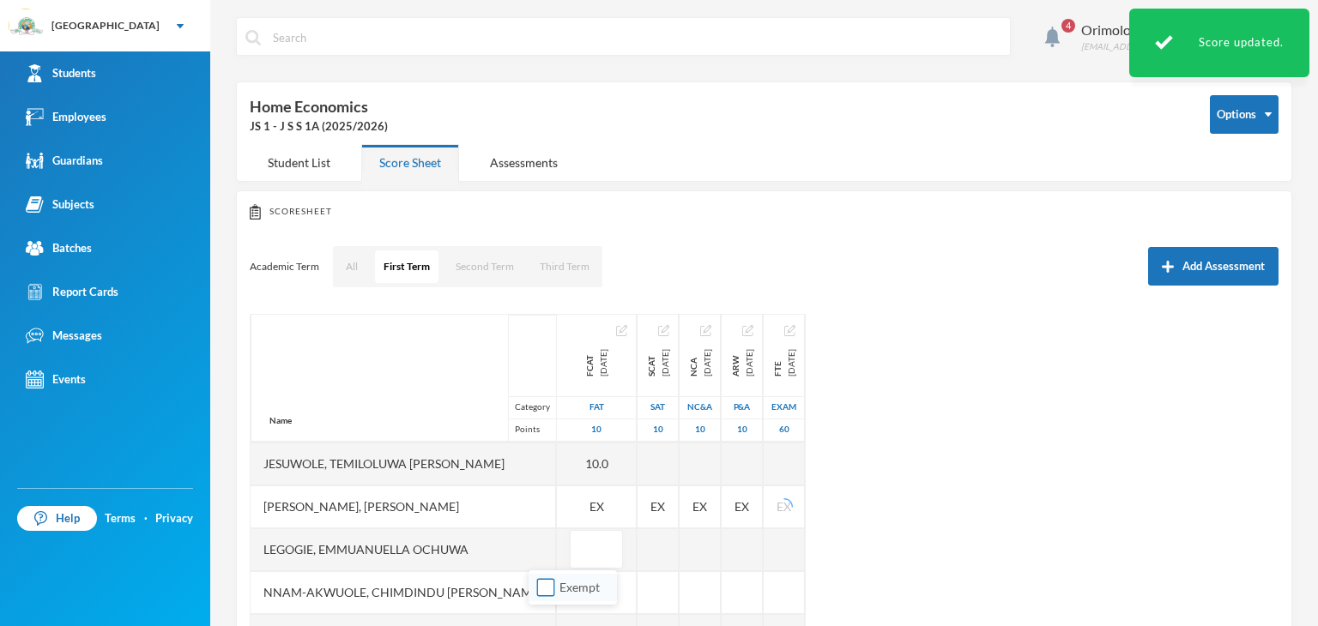
click at [547, 583] on input "Exempt" at bounding box center [546, 588] width 18 height 18
checkbox input "true"
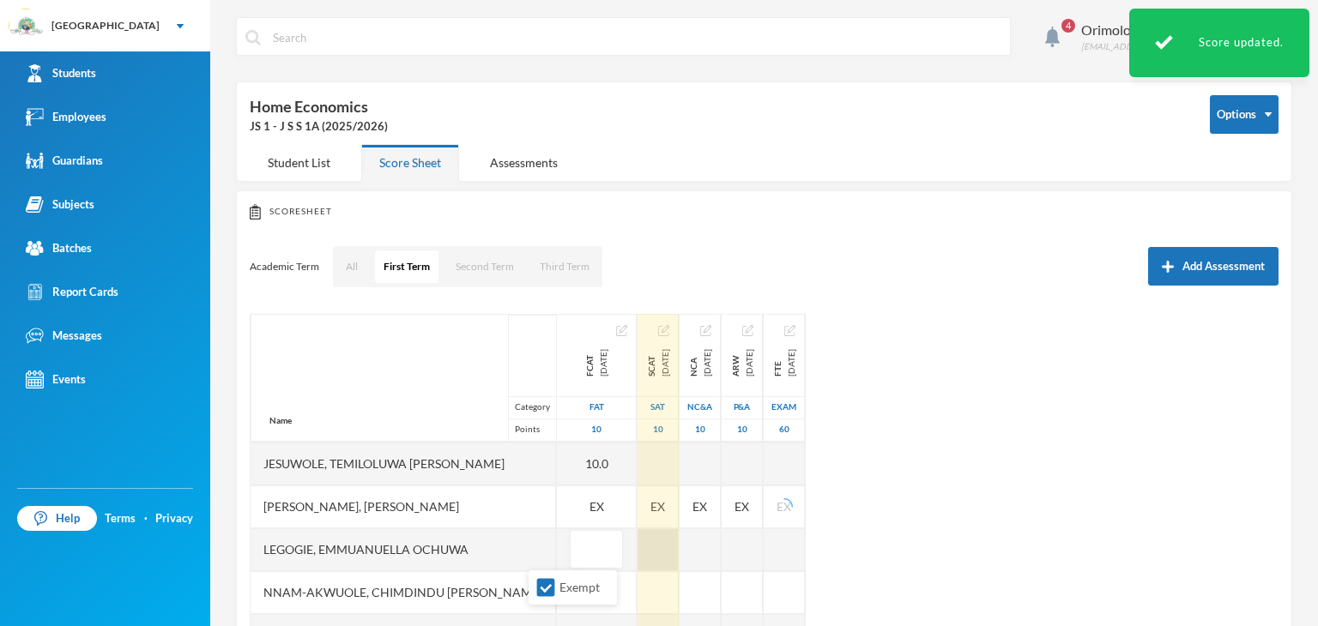
click at [637, 557] on div at bounding box center [657, 549] width 41 height 43
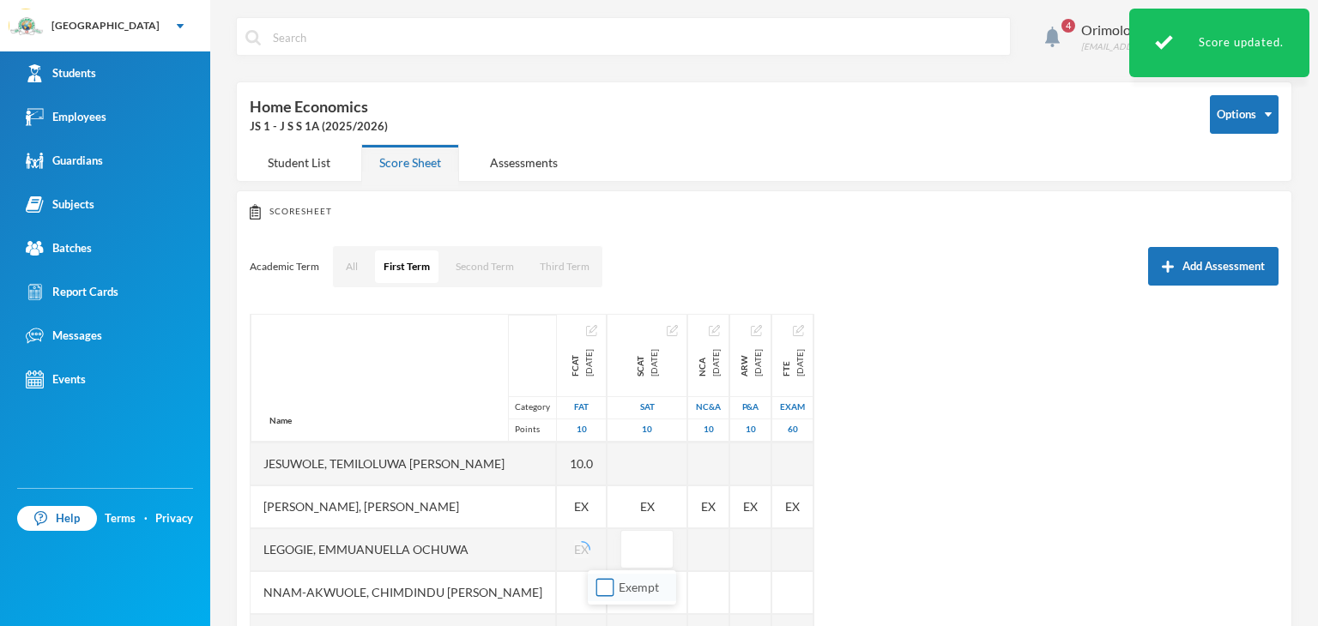
click at [600, 583] on input "Exempt" at bounding box center [605, 588] width 18 height 18
checkbox input "true"
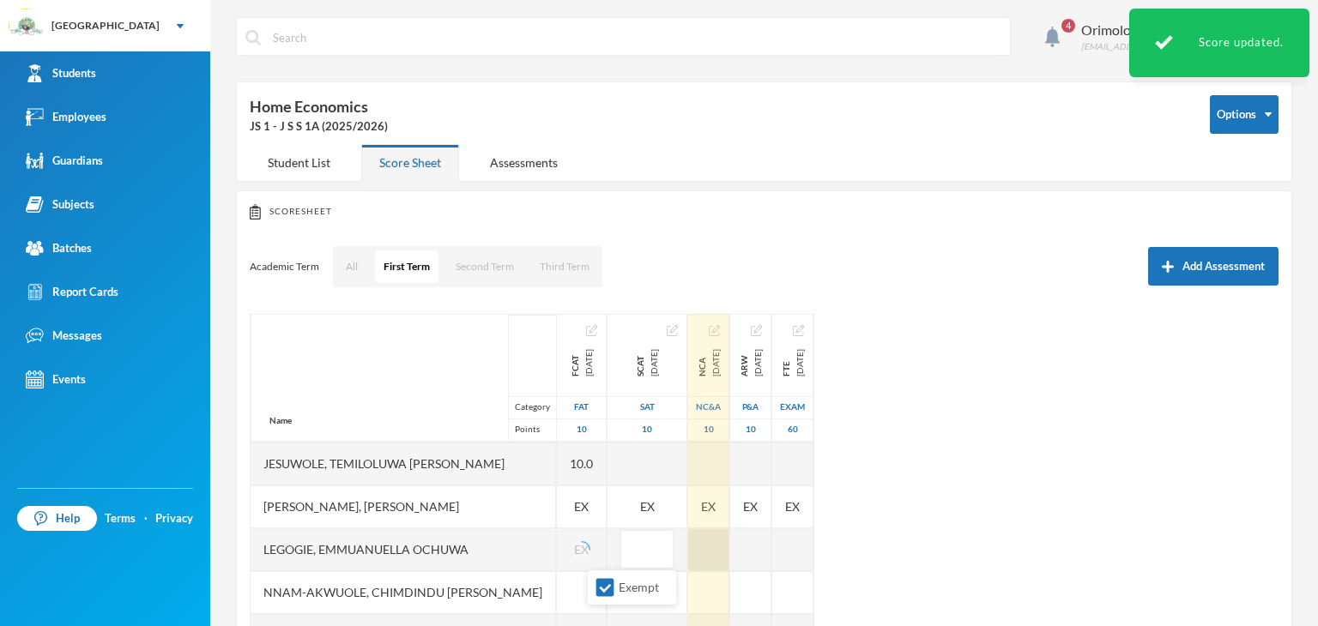
click at [688, 554] on div at bounding box center [708, 549] width 41 height 43
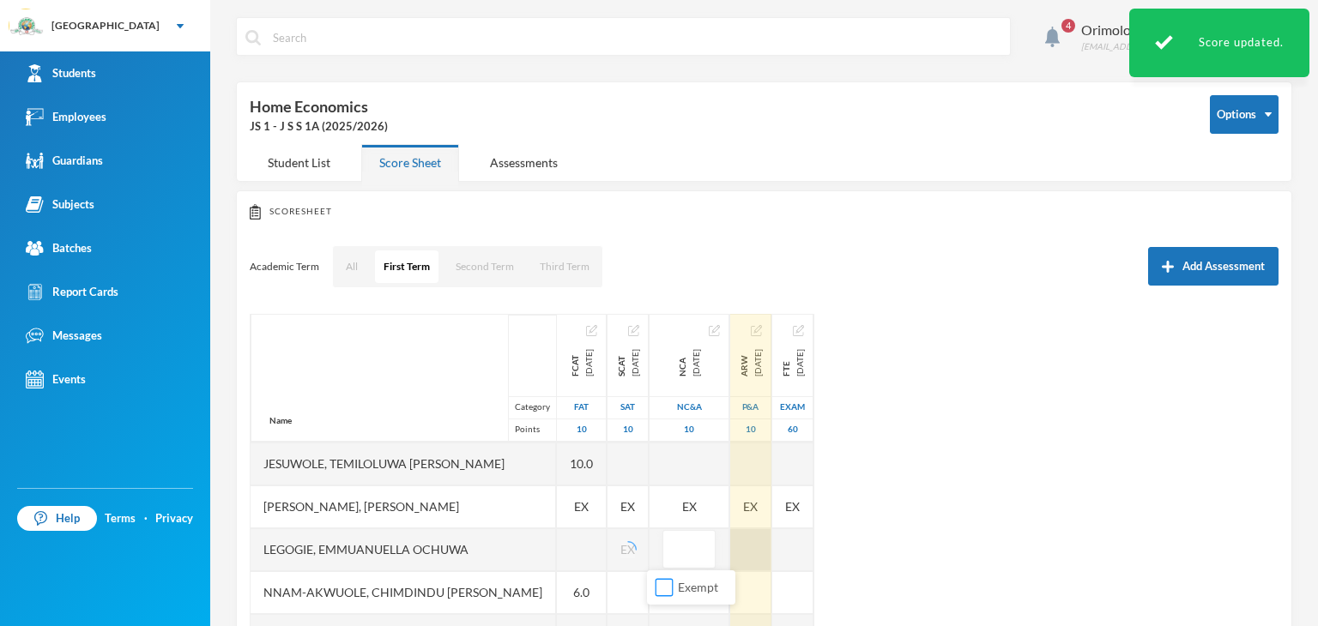
drag, startPoint x: 666, startPoint y: 588, endPoint x: 751, endPoint y: 553, distance: 91.9
click at [667, 588] on input "Exempt" at bounding box center [664, 588] width 18 height 18
checkbox input "true"
click at [745, 552] on div at bounding box center [750, 549] width 41 height 43
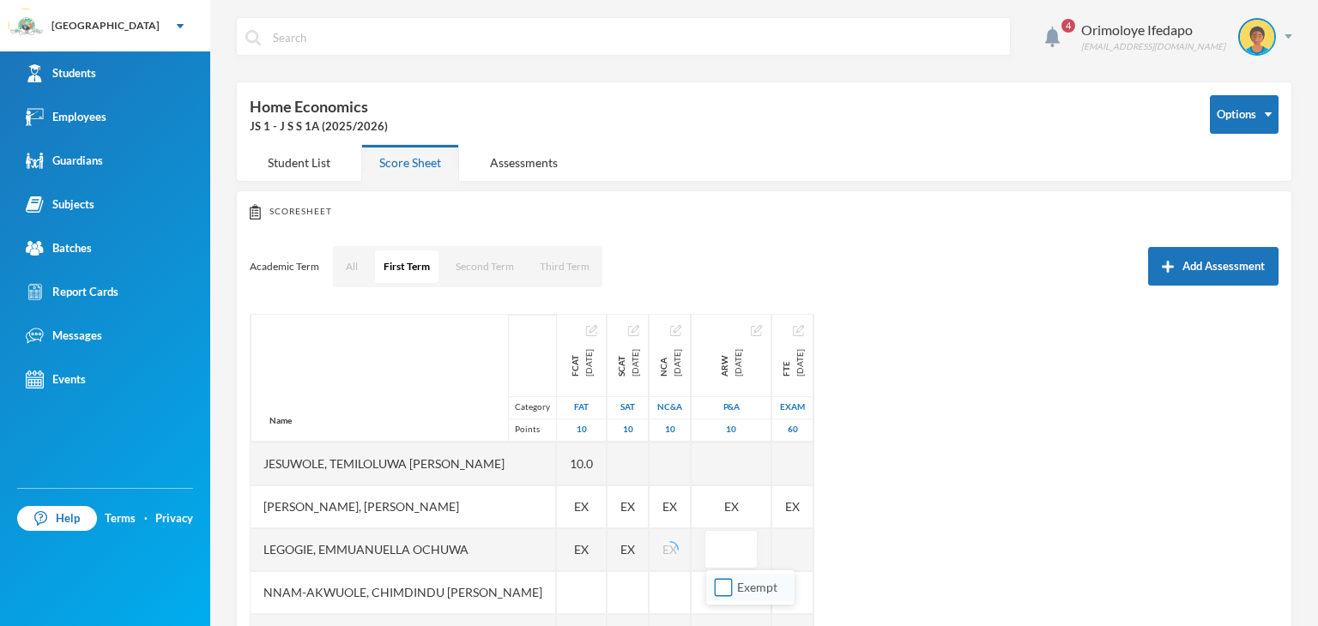
click at [721, 588] on input "Exempt" at bounding box center [724, 588] width 18 height 18
checkbox input "true"
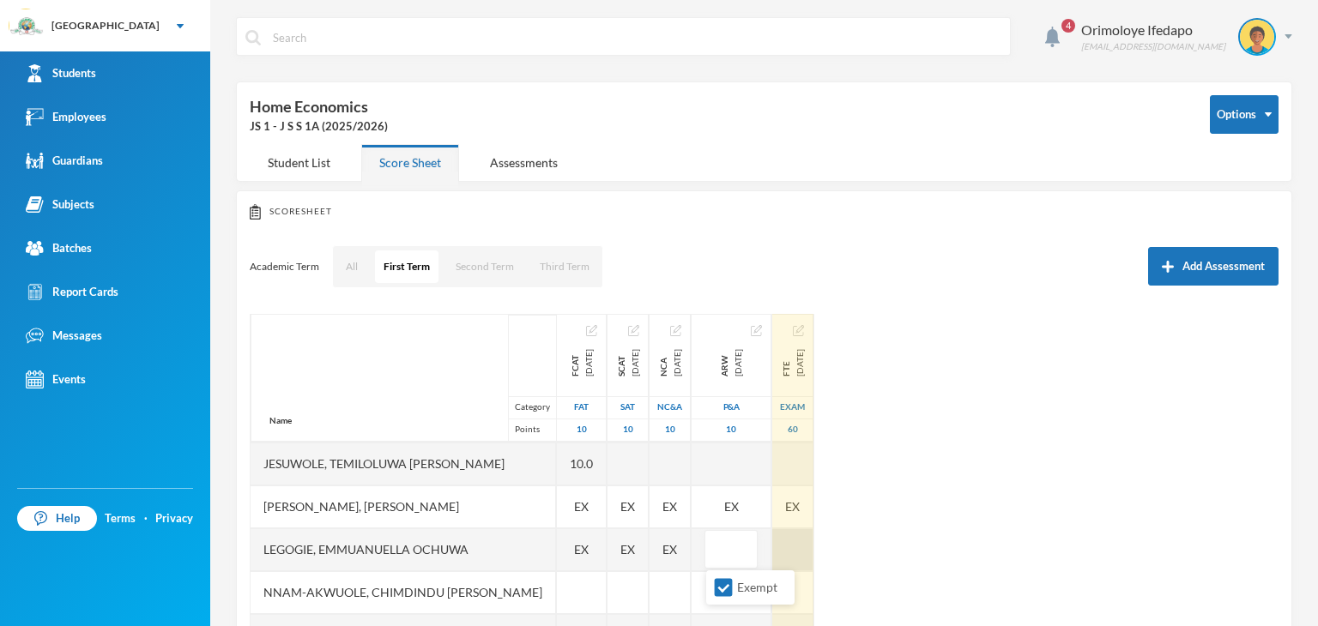
click at [791, 550] on div at bounding box center [792, 549] width 41 height 43
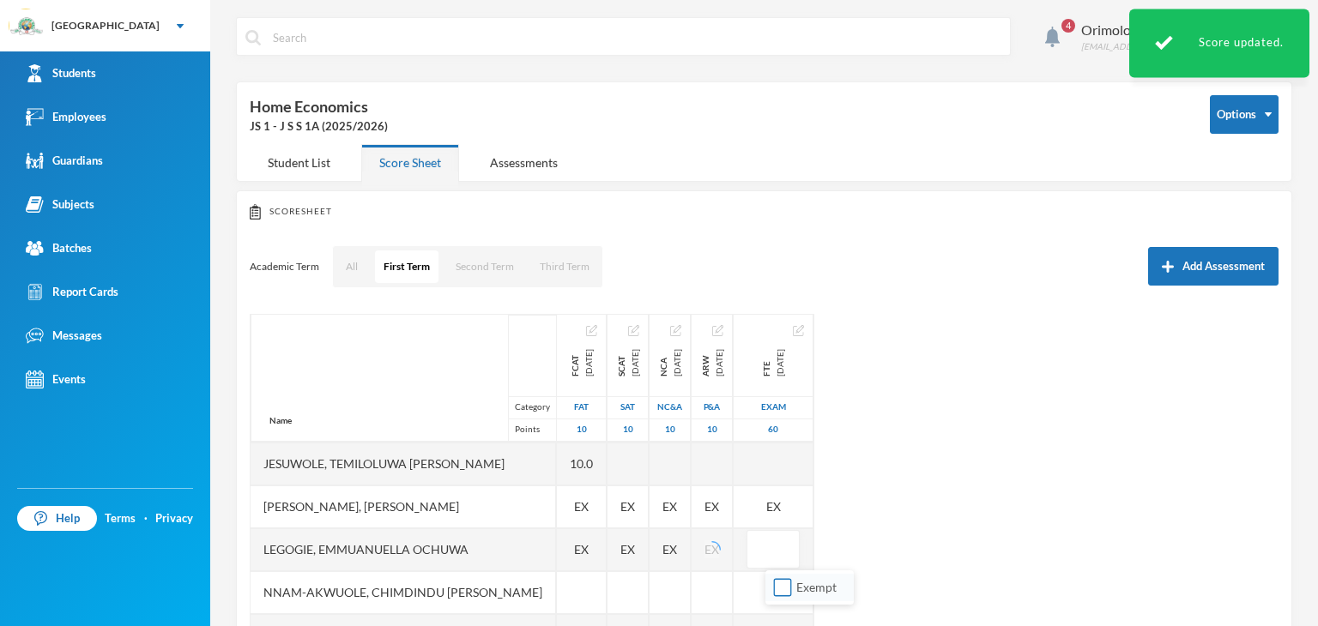
click at [776, 591] on input "Exempt" at bounding box center [783, 588] width 18 height 18
checkbox input "true"
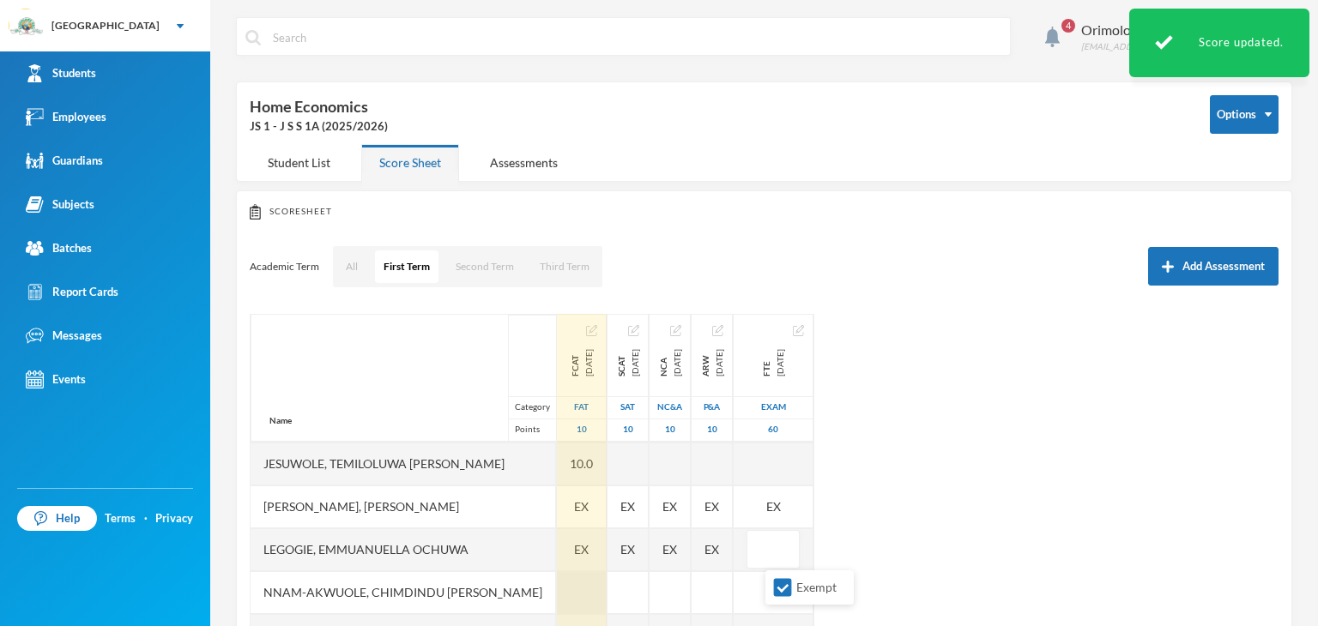
click at [557, 594] on div at bounding box center [582, 592] width 50 height 43
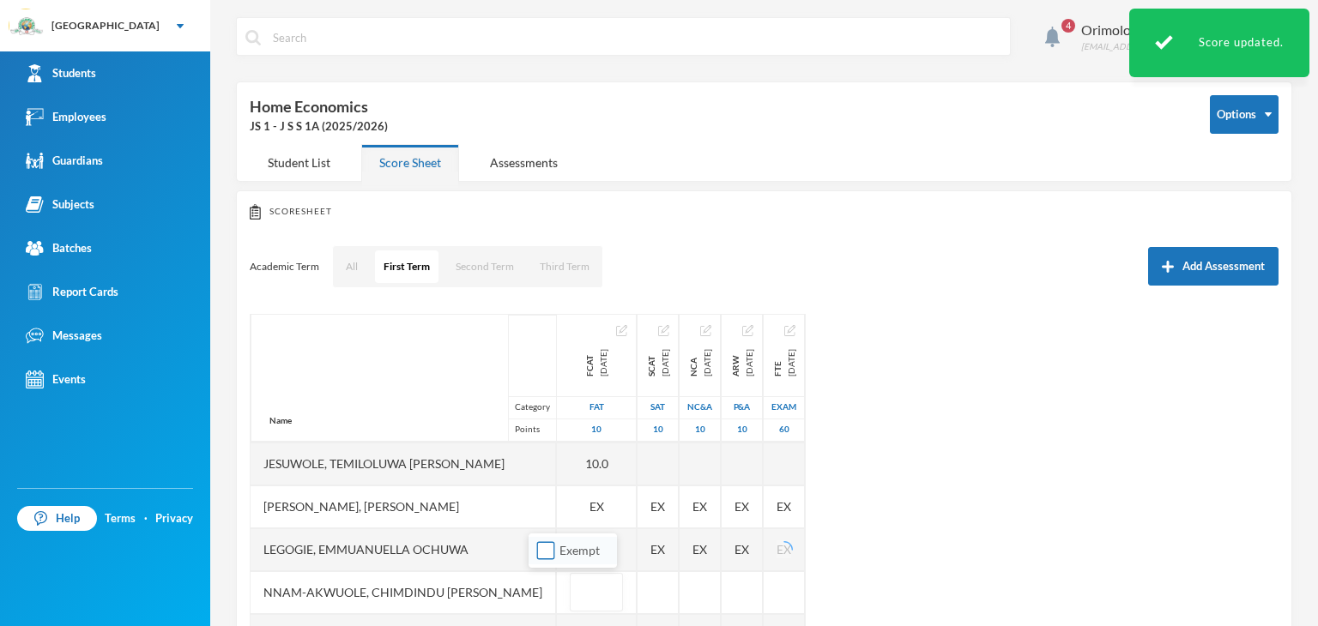
click at [549, 557] on input "Exempt" at bounding box center [546, 551] width 18 height 18
checkbox input "true"
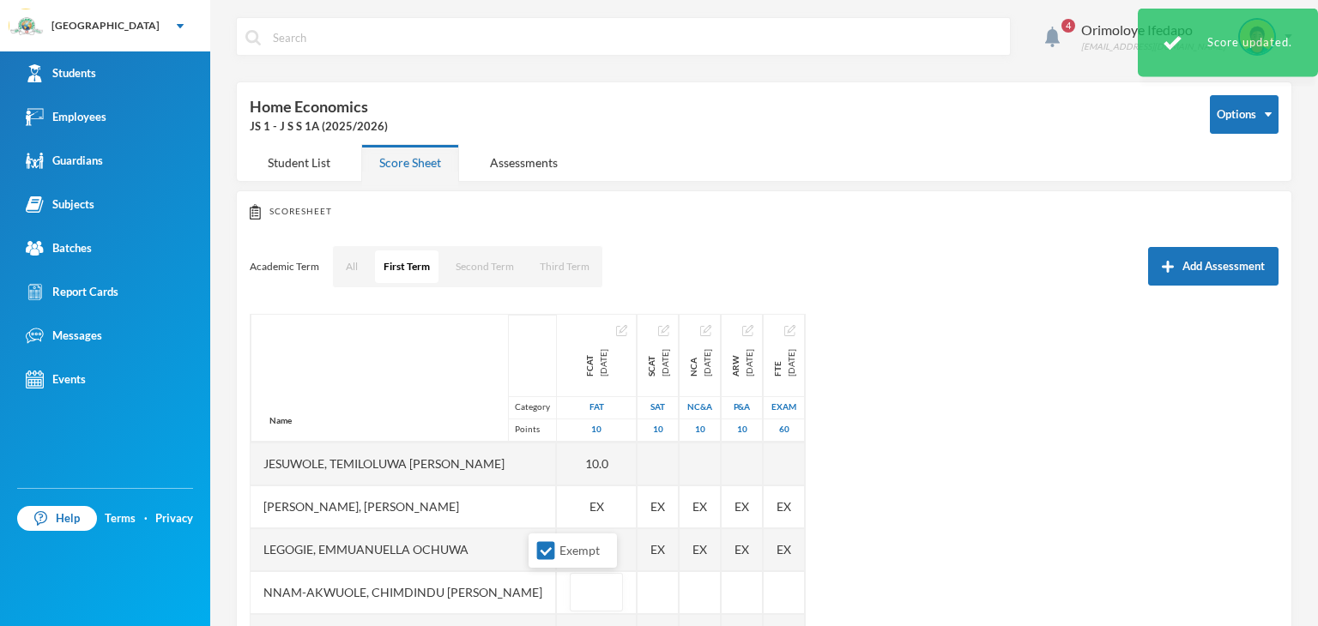
scroll to position [515, 0]
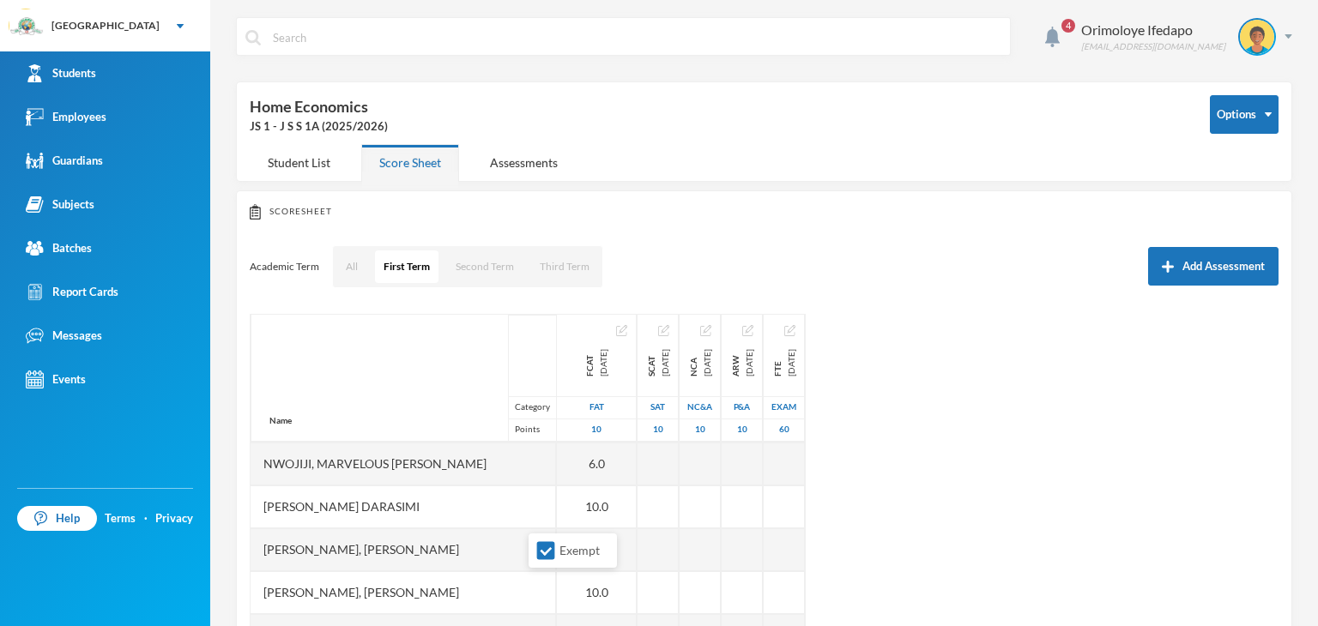
click at [1036, 528] on div "Name Category Points [PERSON_NAME], [PERSON_NAME], [PERSON_NAME] Fikayomi [PERS…" at bounding box center [764, 528] width 1029 height 429
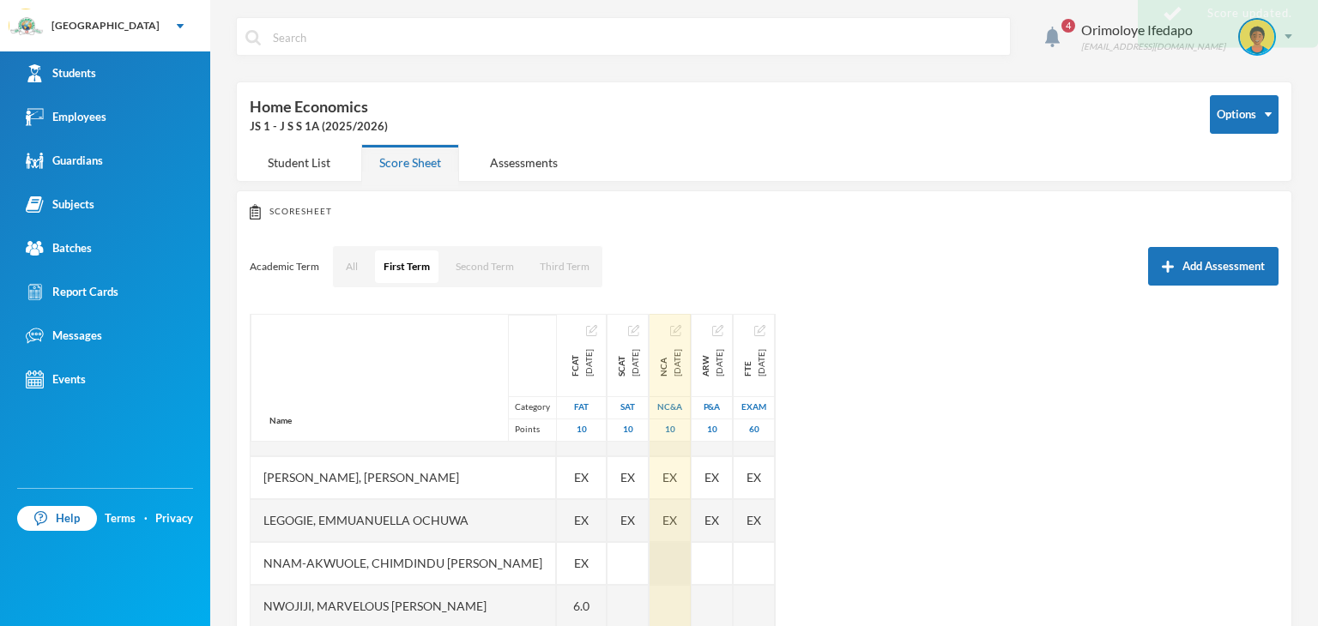
scroll to position [343, 0]
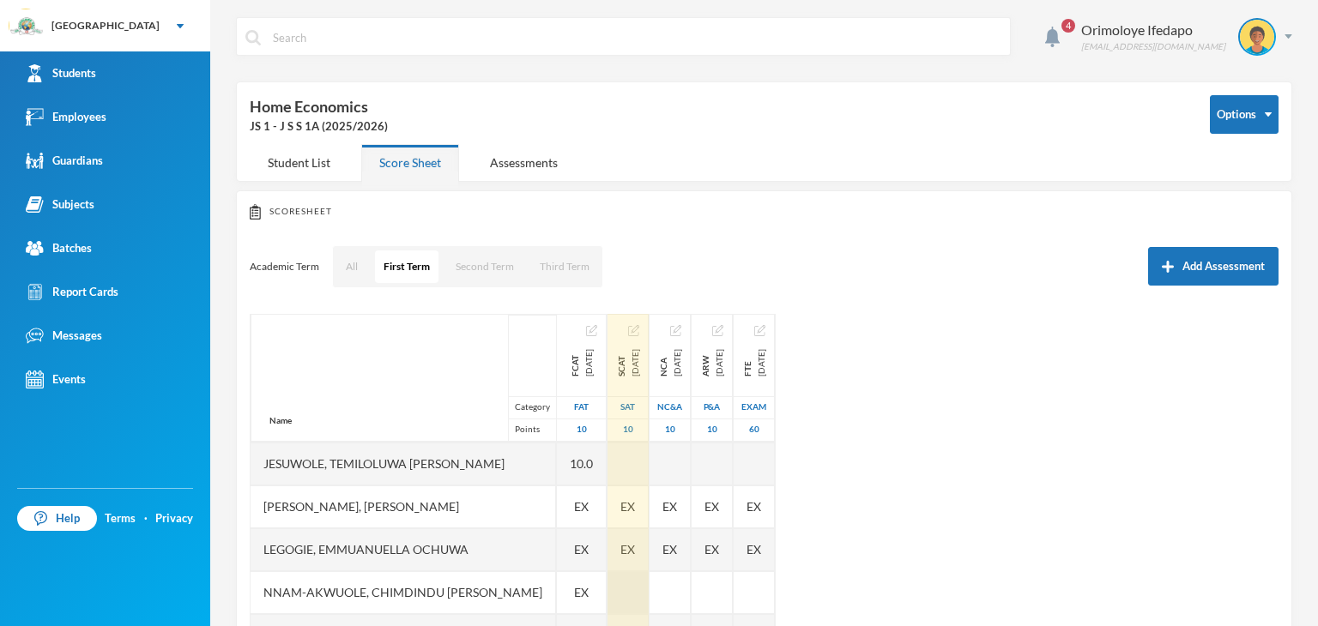
click at [607, 584] on div at bounding box center [627, 592] width 41 height 43
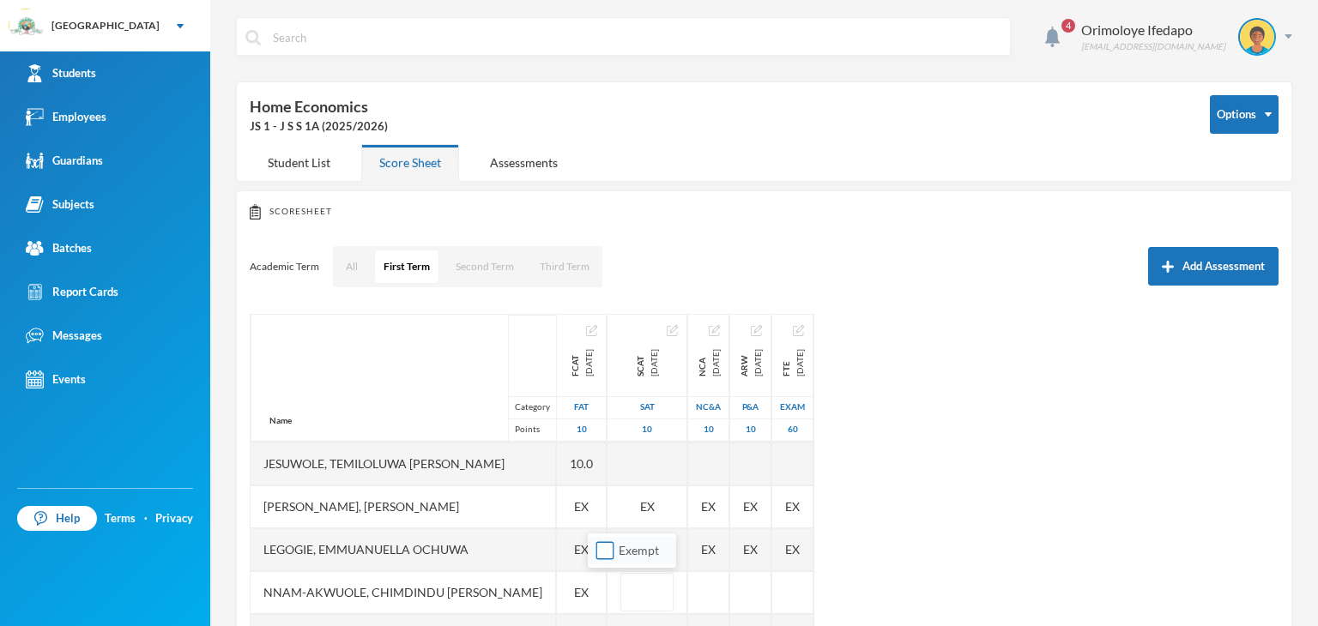
click at [607, 546] on input "Exempt" at bounding box center [605, 551] width 18 height 18
checkbox input "true"
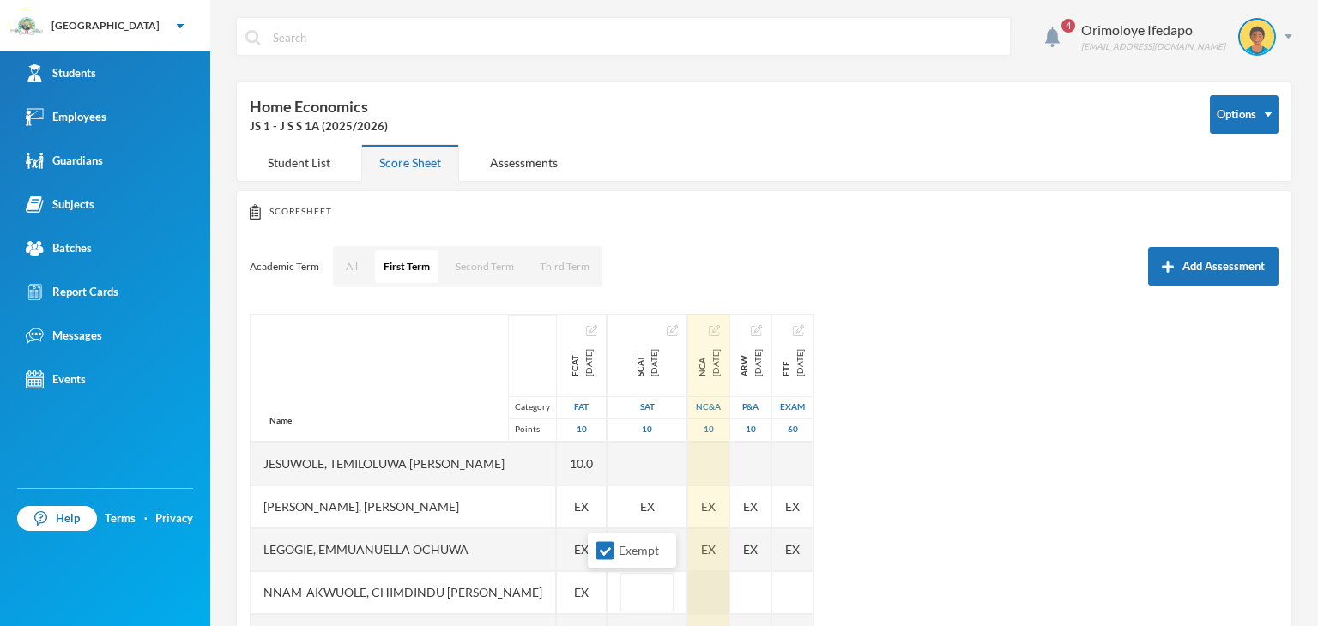
click at [688, 587] on div at bounding box center [708, 592] width 41 height 43
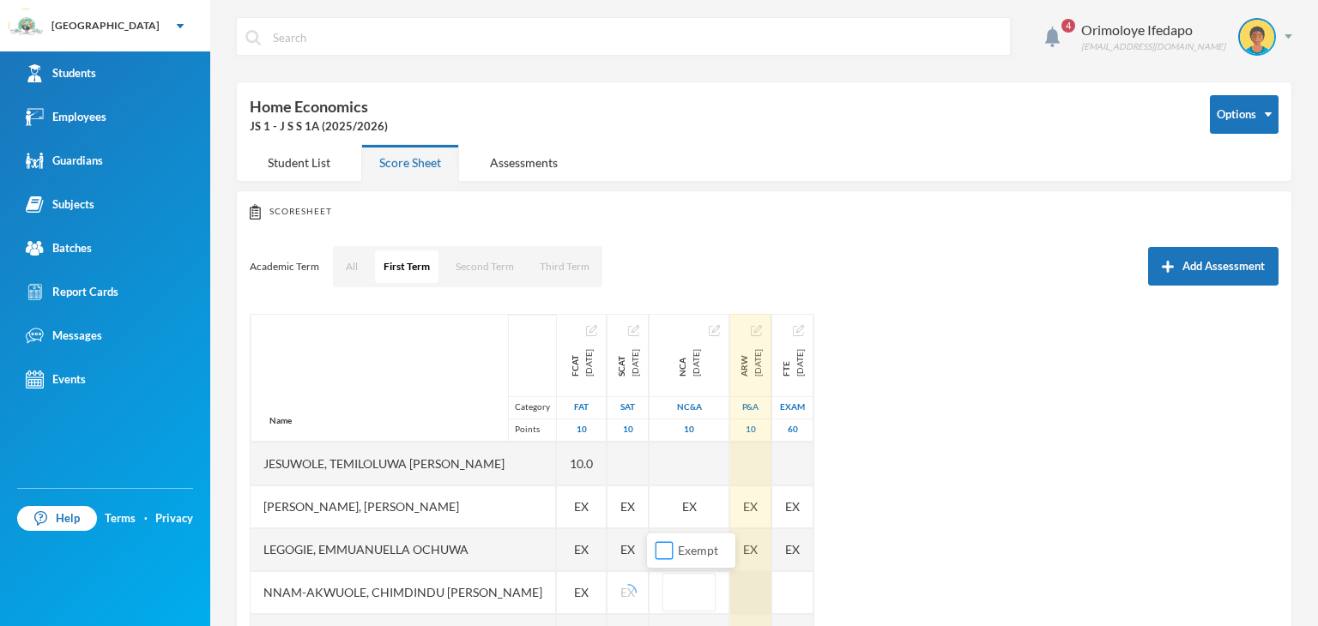
click at [661, 553] on input "Exempt" at bounding box center [664, 551] width 18 height 18
checkbox input "true"
click at [734, 596] on div at bounding box center [750, 592] width 41 height 43
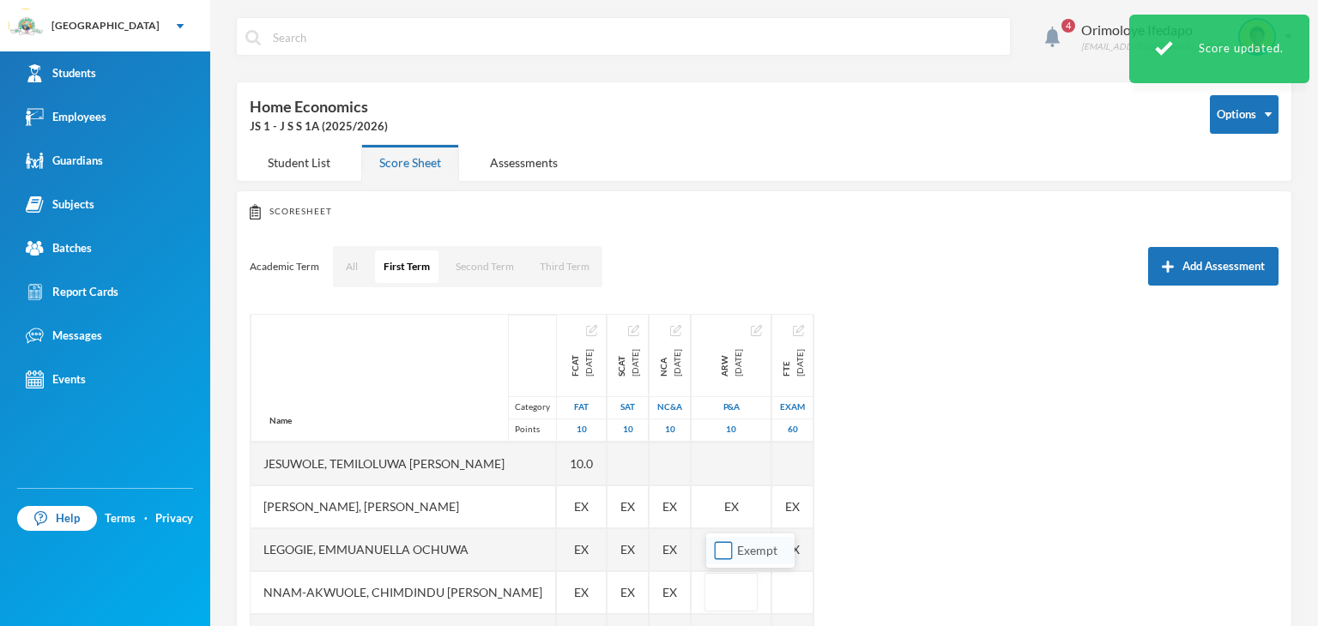
drag, startPoint x: 719, startPoint y: 554, endPoint x: 796, endPoint y: 583, distance: 82.5
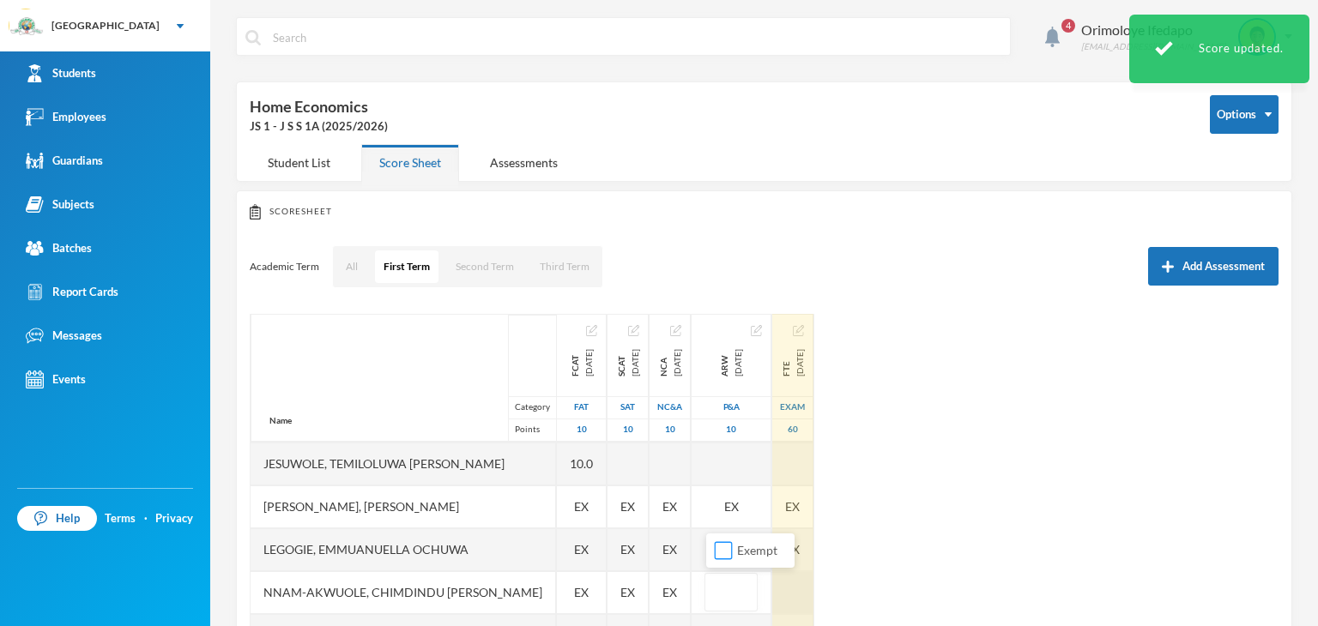
click at [721, 553] on input "Exempt" at bounding box center [724, 551] width 18 height 18
checkbox input "true"
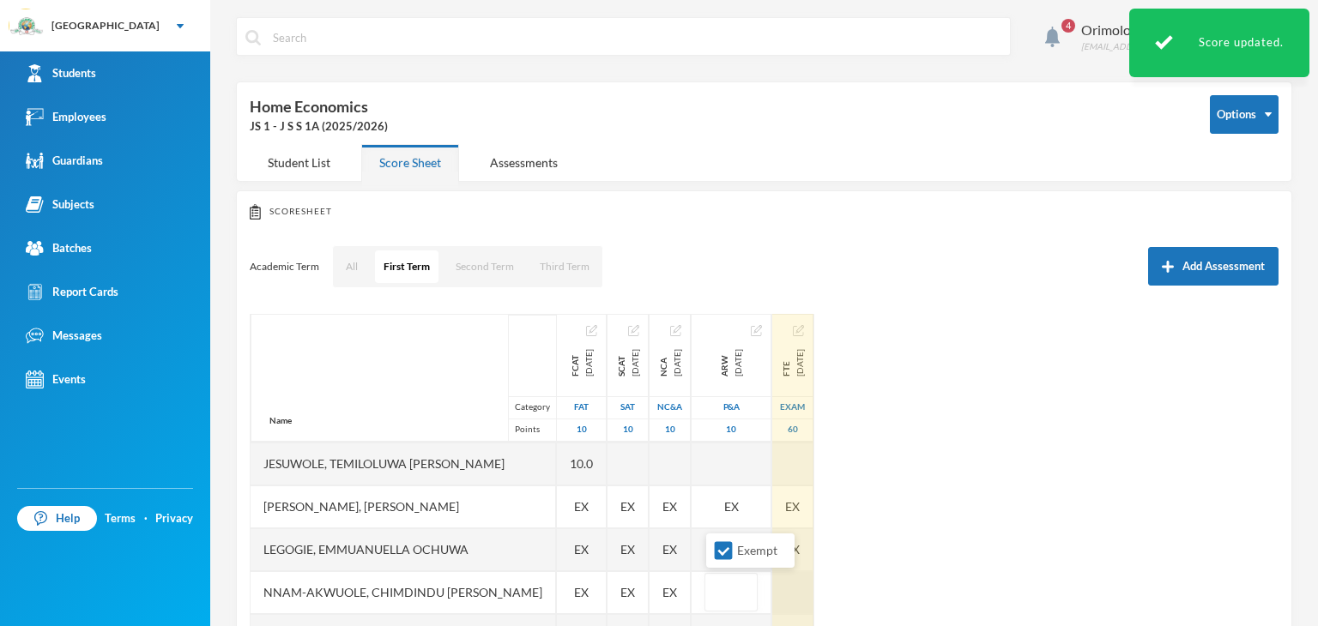
click at [803, 591] on div at bounding box center [792, 592] width 41 height 43
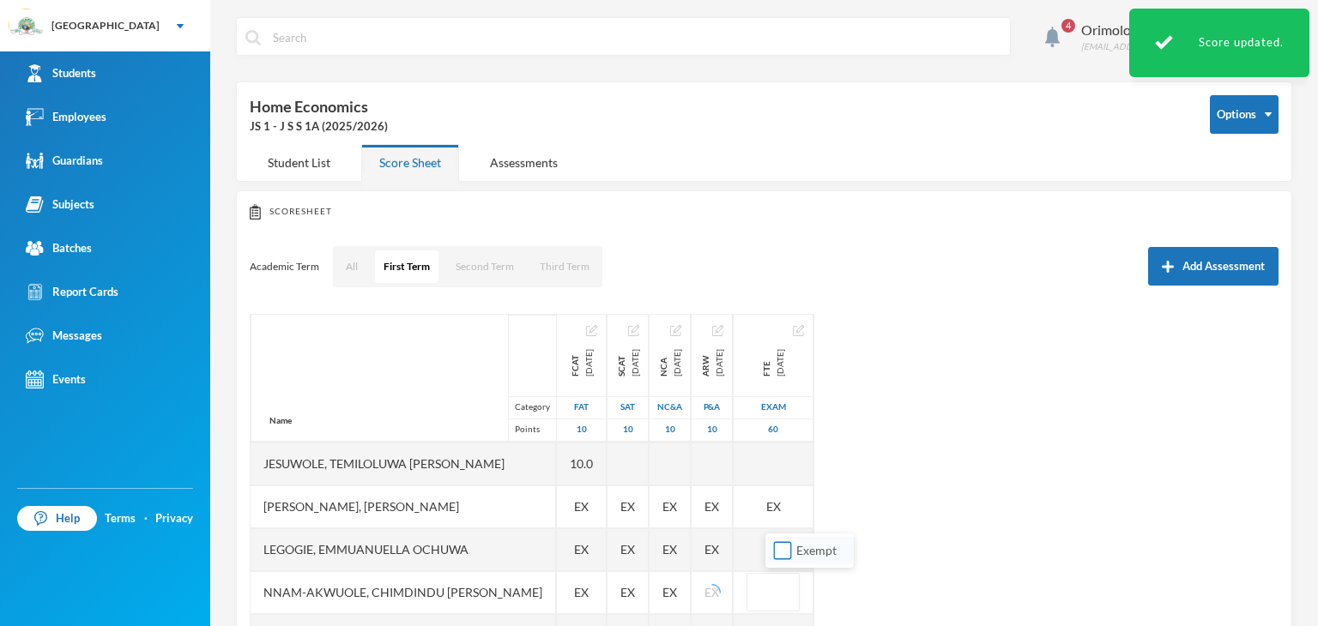
click at [776, 552] on input "Exempt" at bounding box center [783, 551] width 18 height 18
checkbox input "true"
click at [926, 550] on div "Name Category Points [PERSON_NAME], [PERSON_NAME], [PERSON_NAME] Fikayomi [PERS…" at bounding box center [764, 528] width 1029 height 429
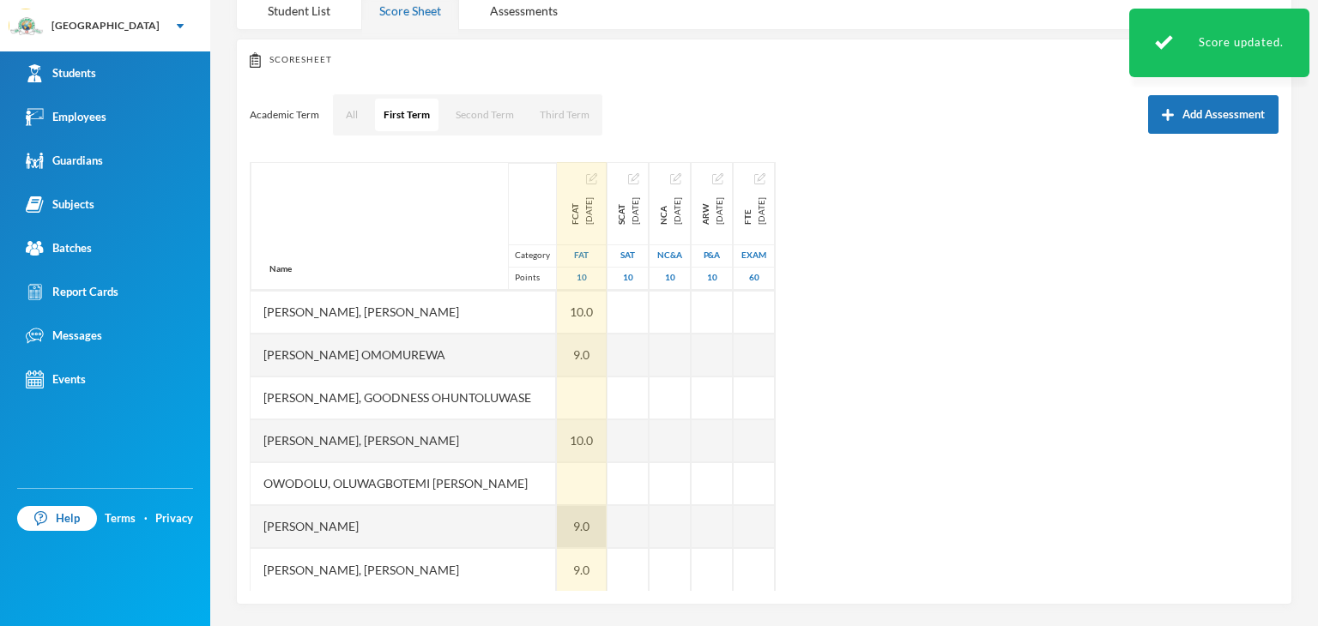
scroll to position [154, 0]
click at [557, 400] on div at bounding box center [582, 395] width 50 height 43
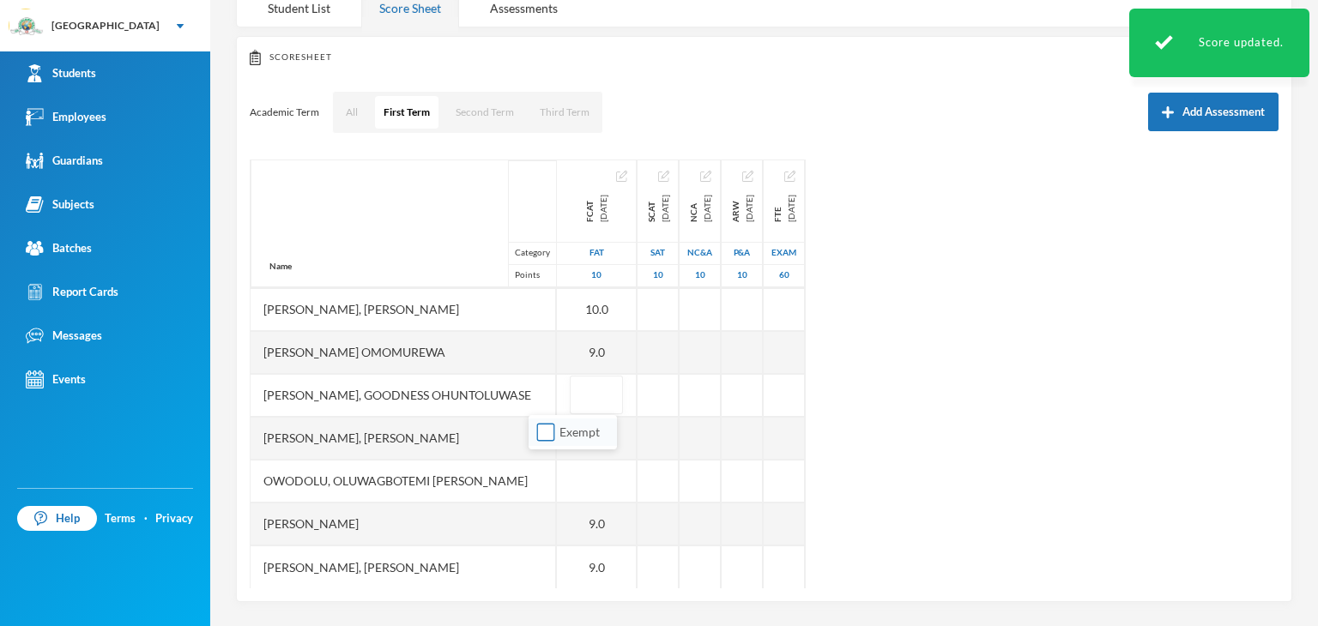
click at [540, 432] on input "Exempt" at bounding box center [546, 433] width 18 height 18
checkbox input "true"
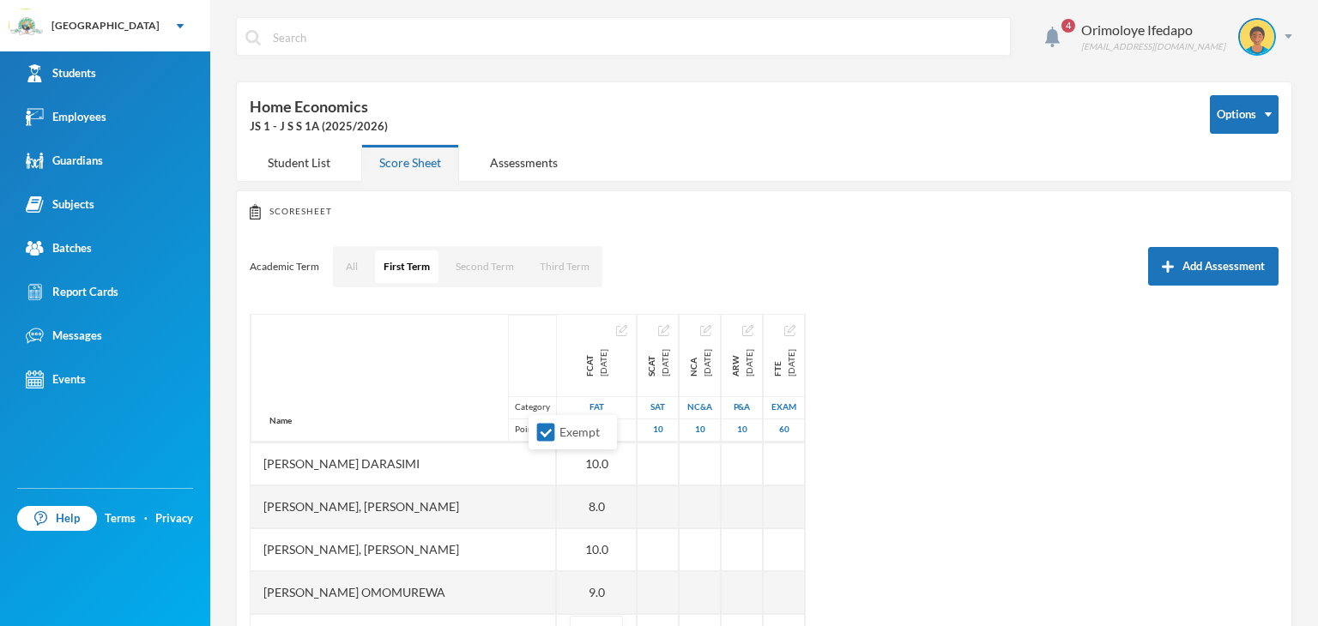
scroll to position [643, 0]
click at [963, 559] on div "Name Category Points [PERSON_NAME], [PERSON_NAME], [PERSON_NAME] Fikayomi [PERS…" at bounding box center [764, 528] width 1029 height 429
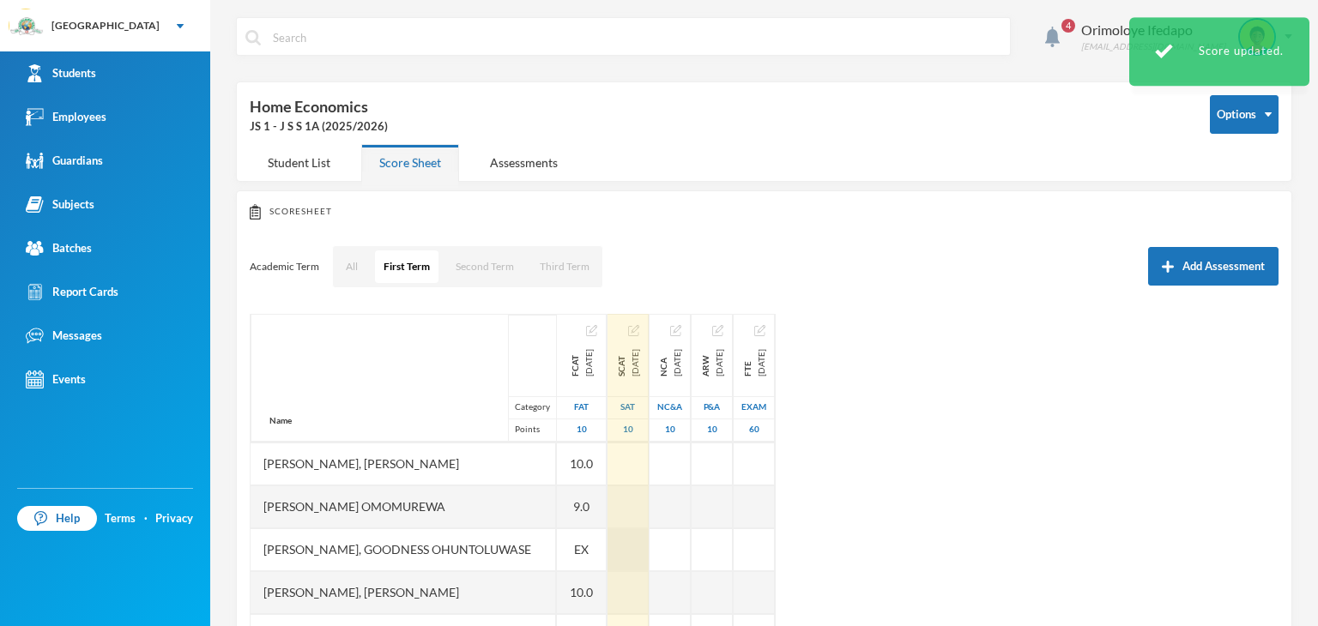
click at [612, 552] on div at bounding box center [627, 549] width 41 height 43
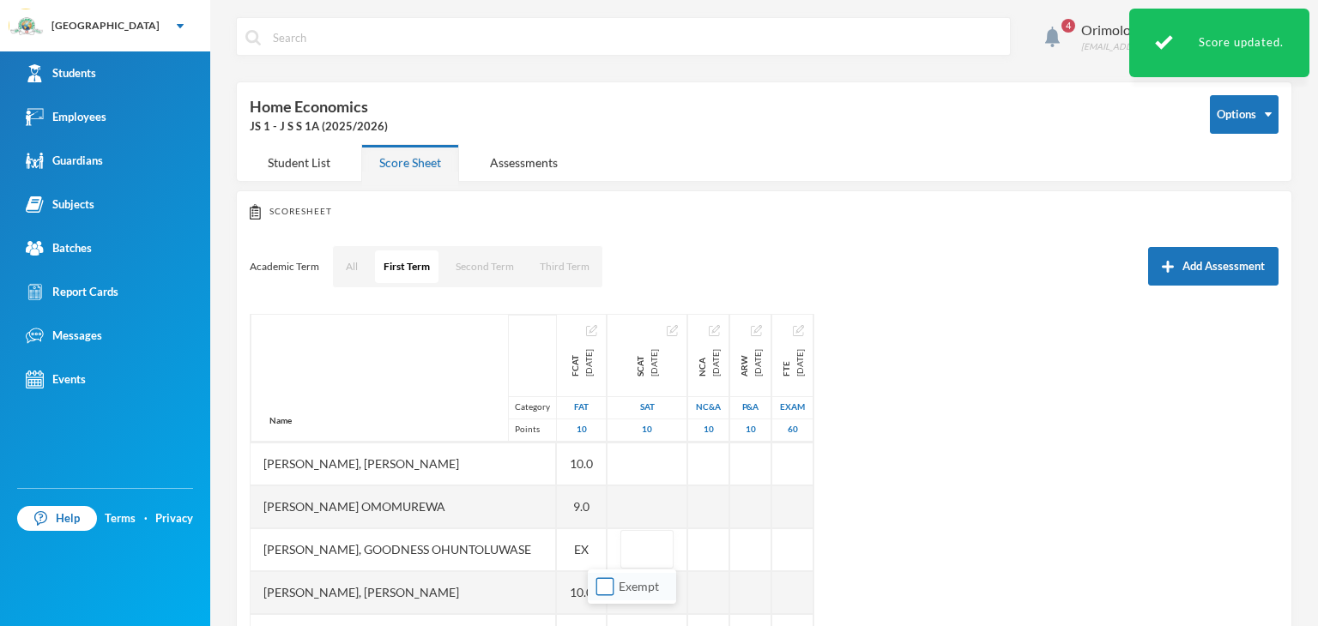
click at [605, 588] on input "Exempt" at bounding box center [605, 587] width 18 height 18
checkbox input "true"
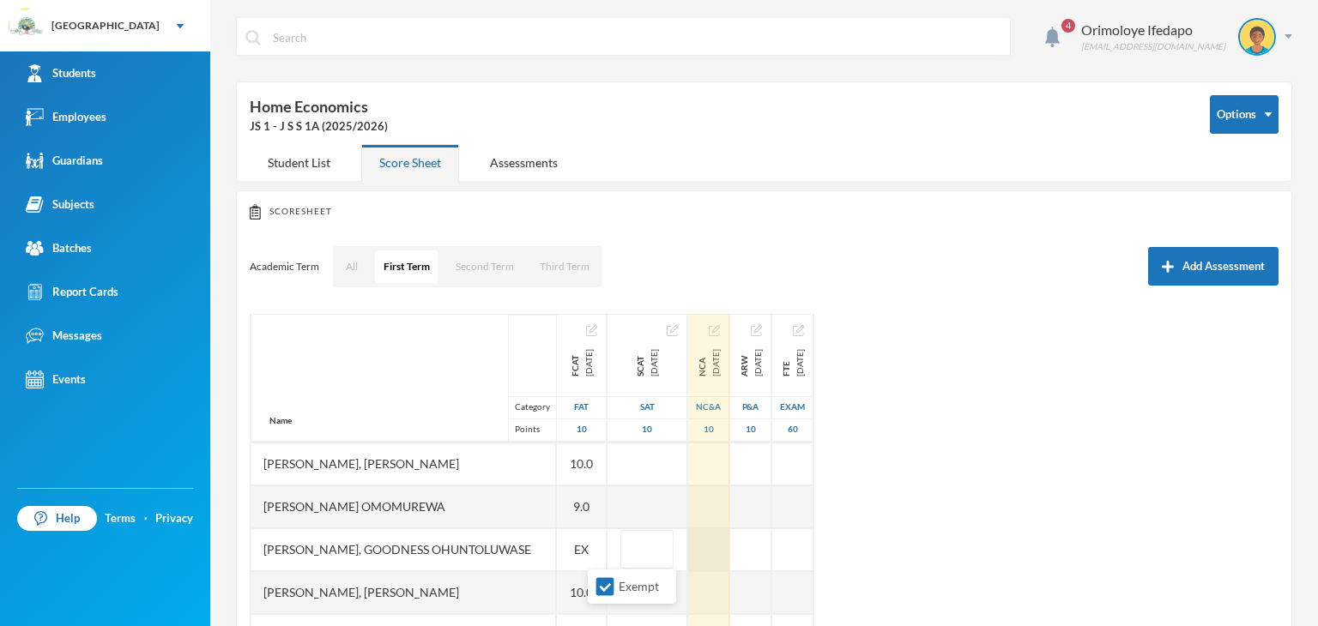
click at [688, 550] on div at bounding box center [708, 549] width 41 height 43
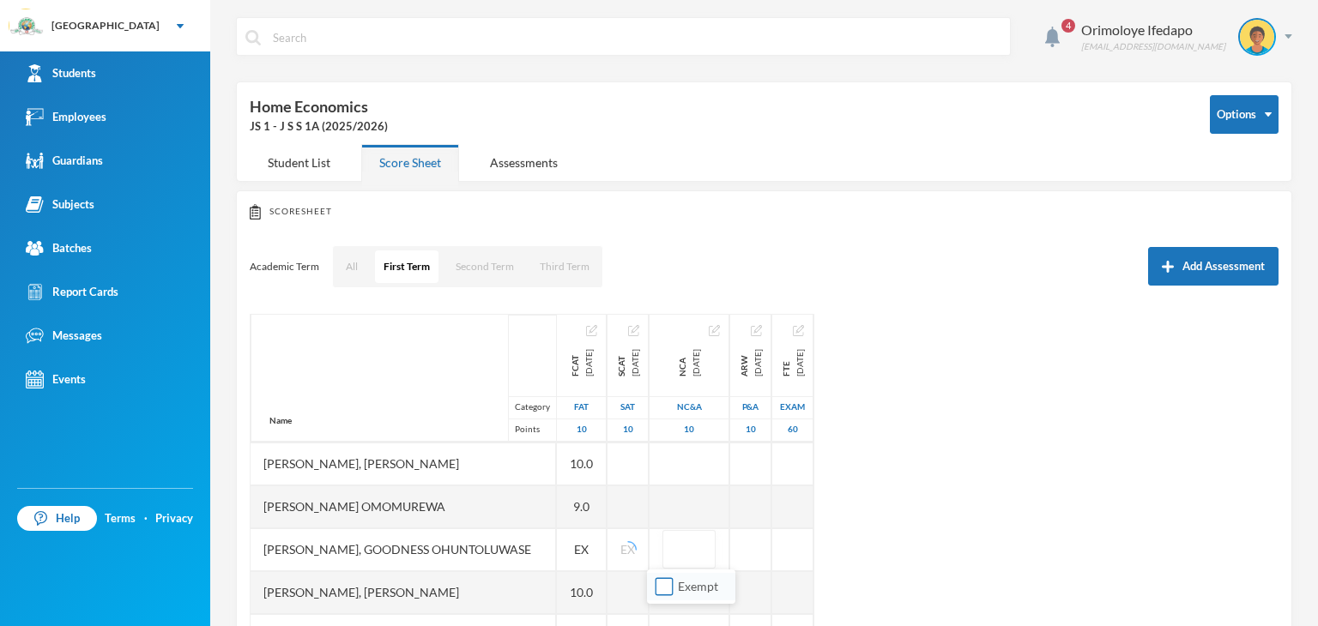
click at [660, 584] on input "Exempt" at bounding box center [664, 587] width 18 height 18
checkbox input "true"
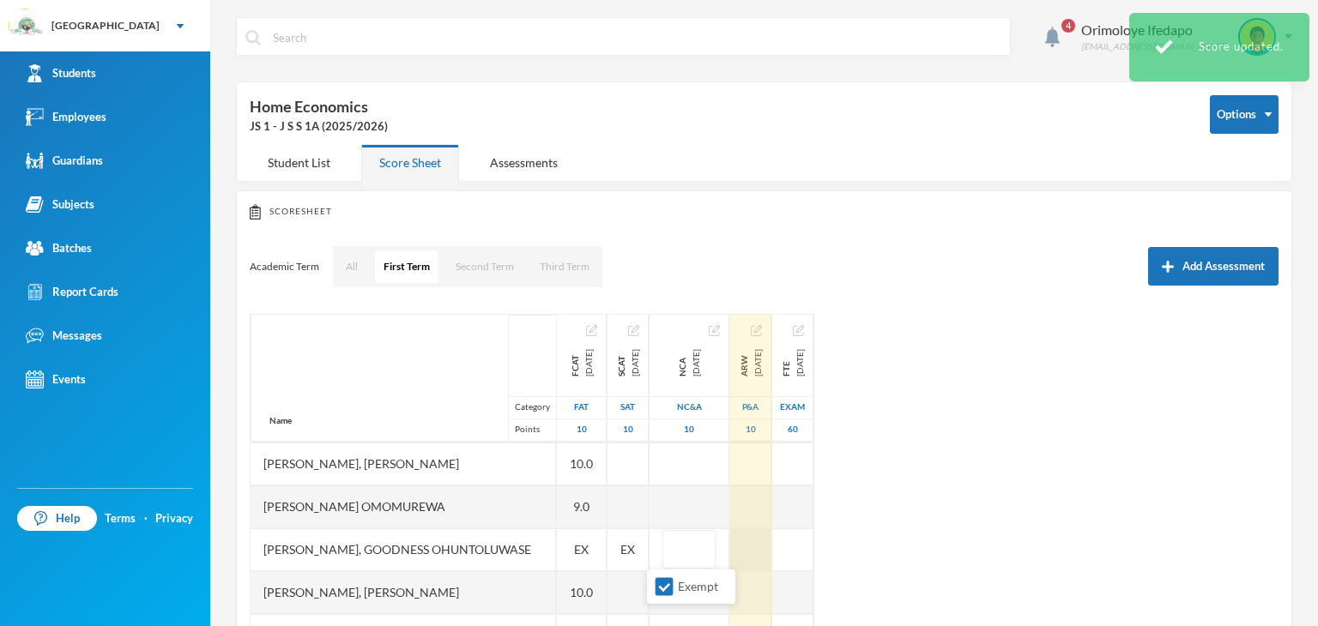
click at [738, 560] on div at bounding box center [750, 549] width 41 height 43
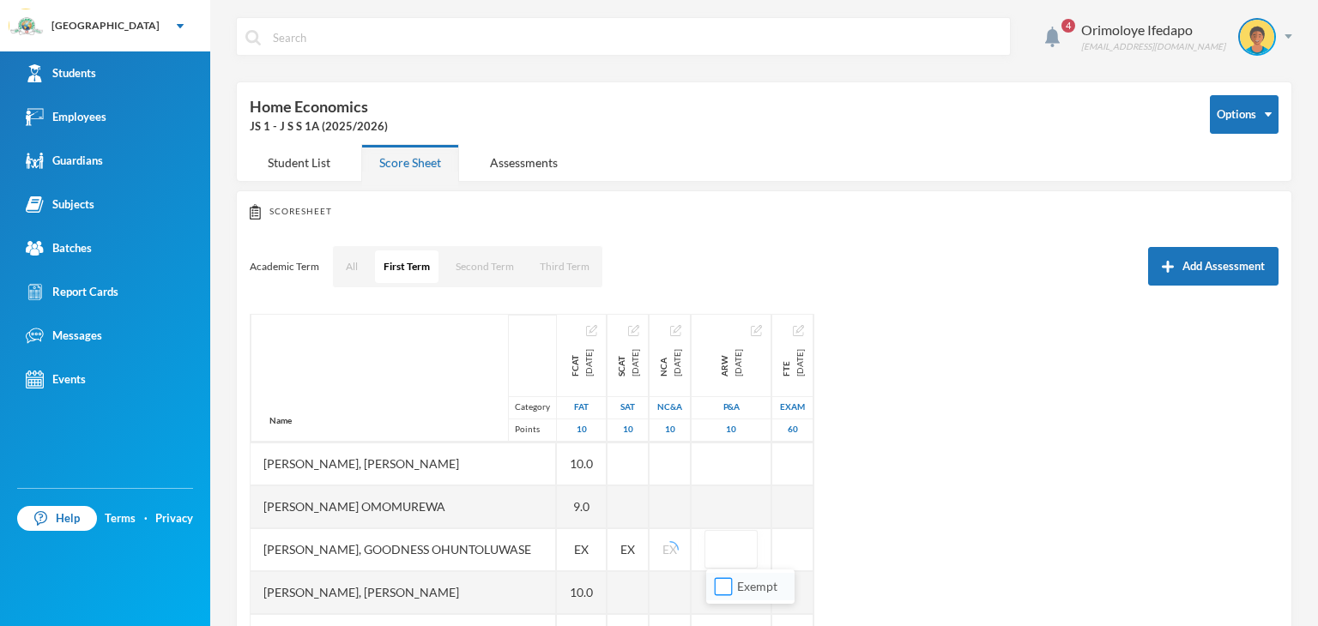
click at [727, 586] on input "Exempt" at bounding box center [724, 587] width 18 height 18
checkbox input "true"
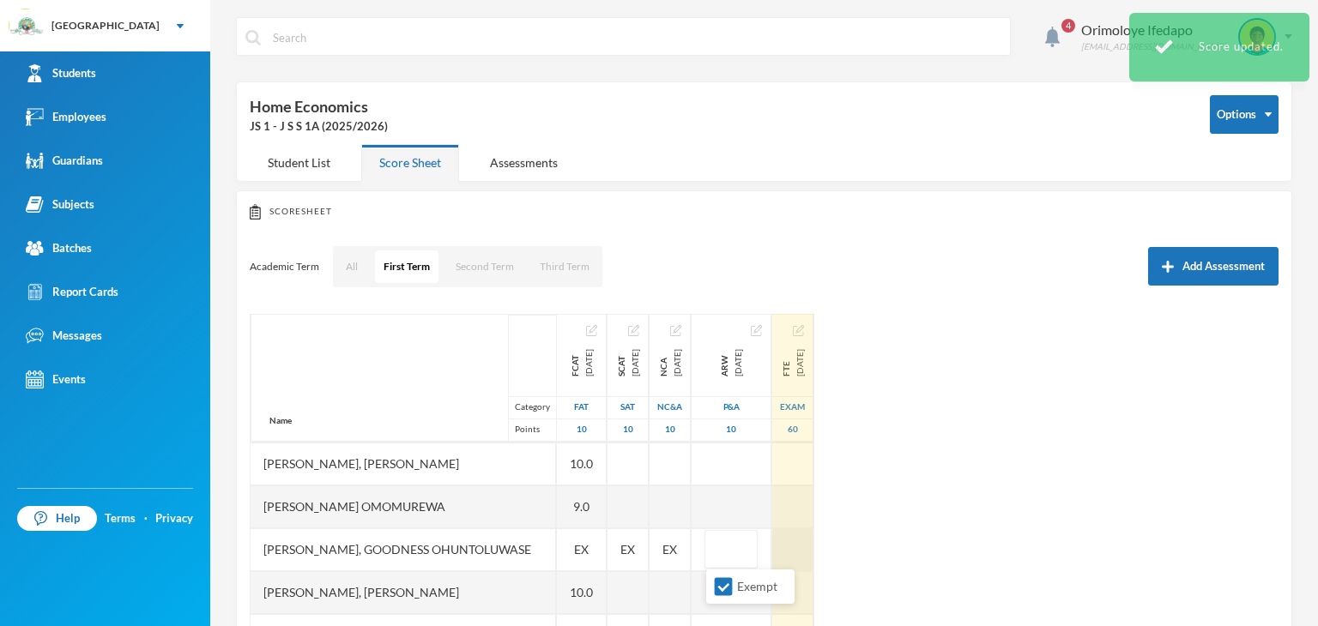
click at [796, 550] on div at bounding box center [792, 549] width 41 height 43
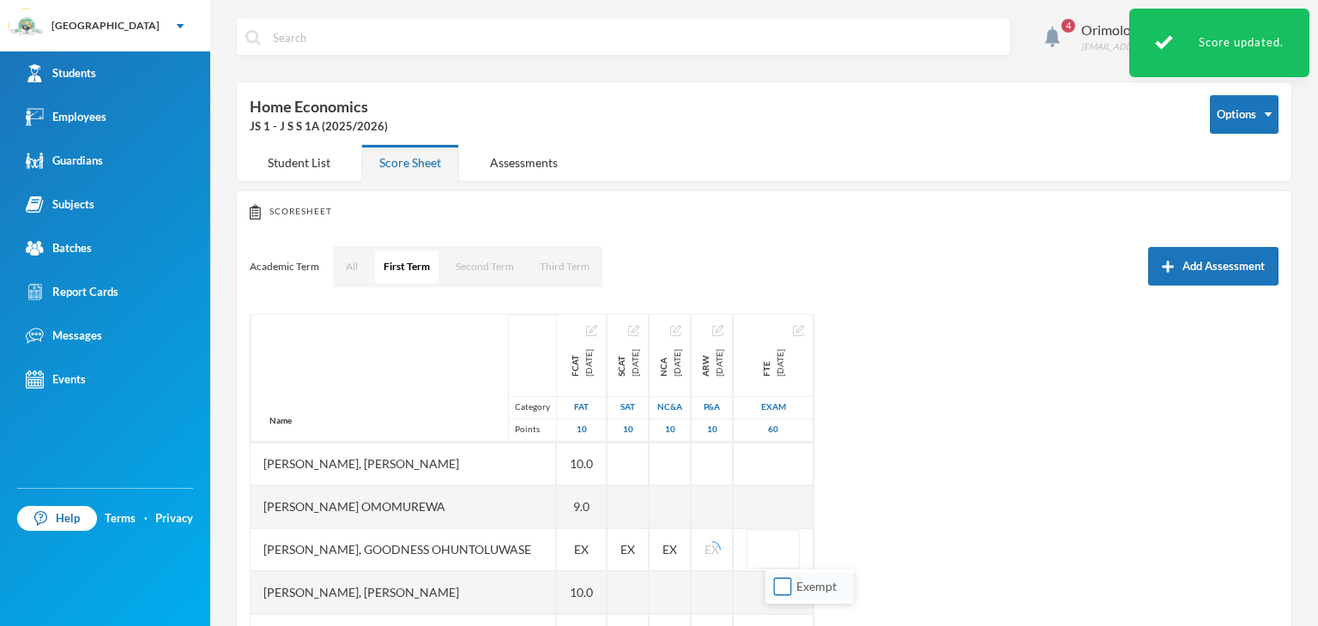
click at [776, 583] on input "Exempt" at bounding box center [783, 587] width 18 height 18
checkbox input "true"
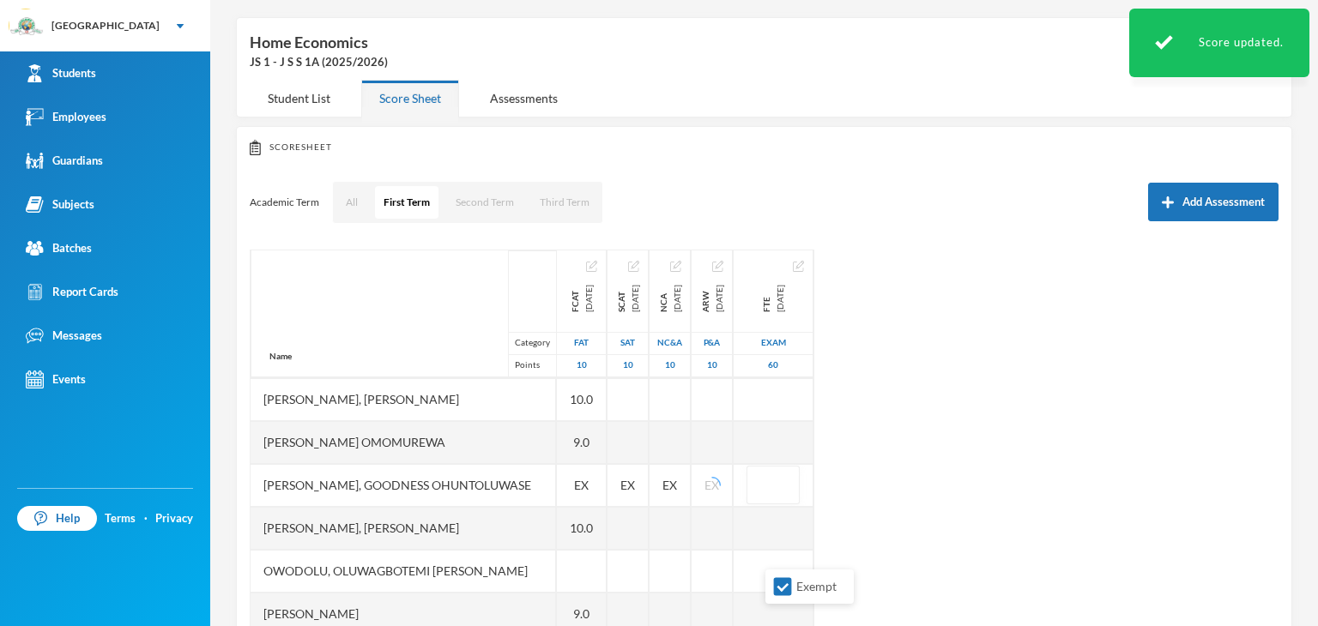
scroll to position [154, 0]
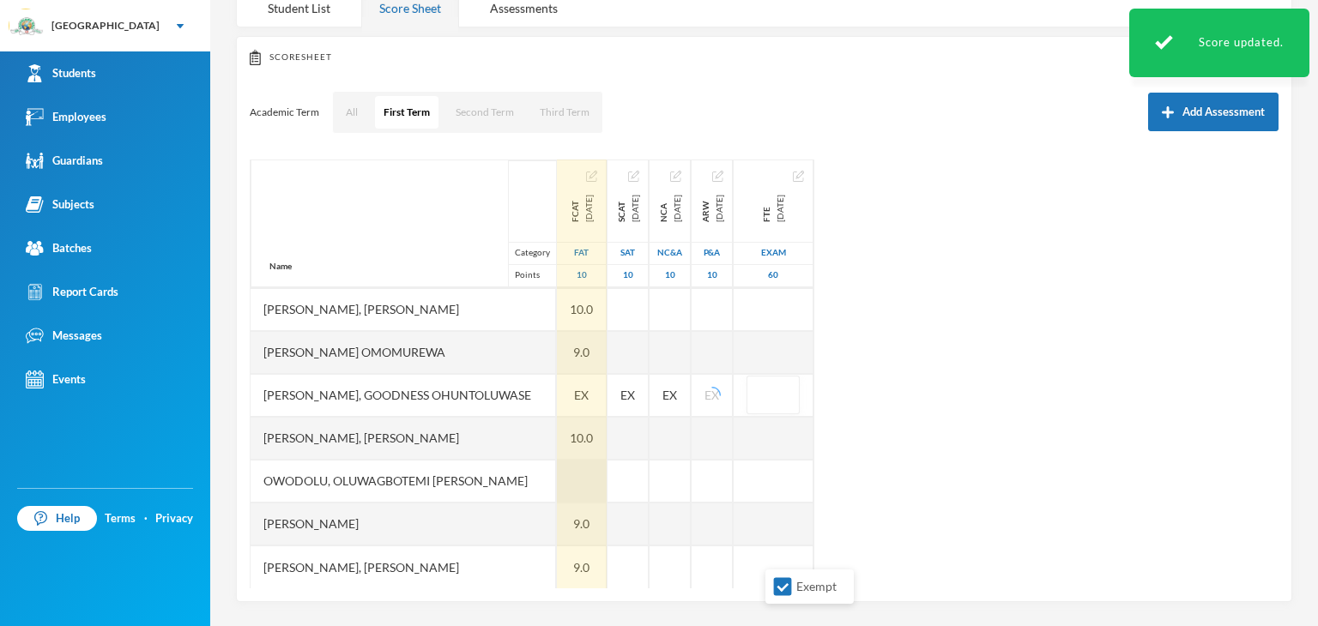
click at [559, 498] on div at bounding box center [582, 481] width 50 height 43
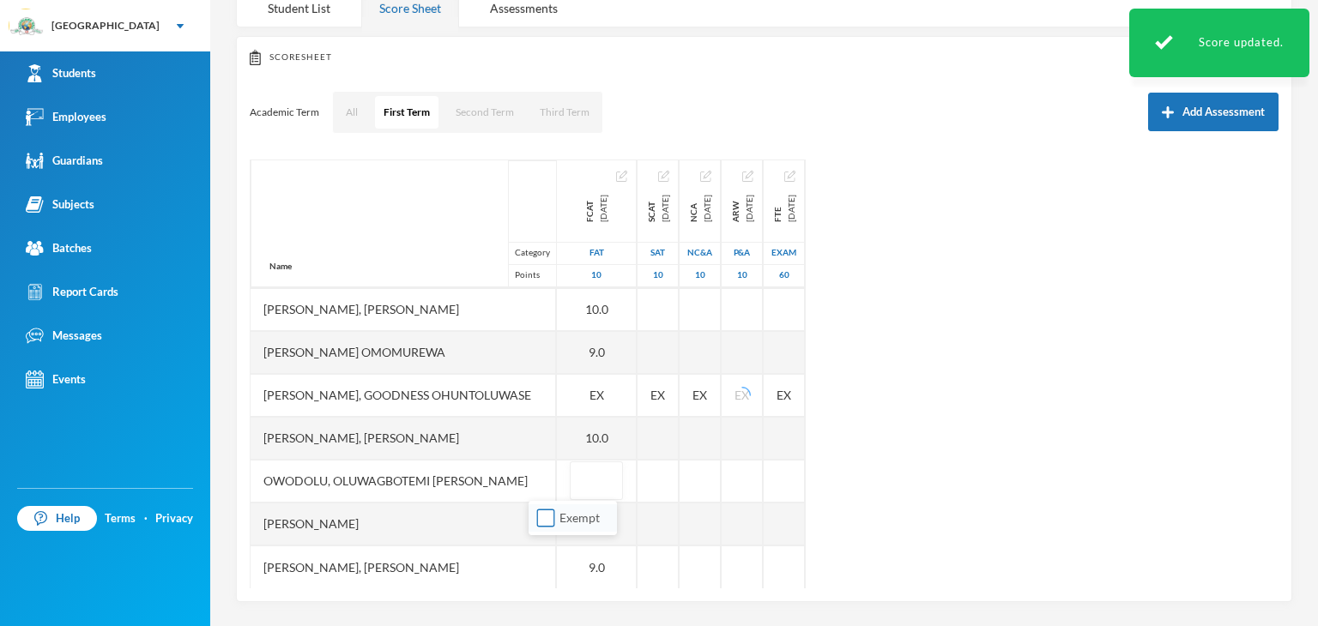
click at [552, 513] on input "Exempt" at bounding box center [546, 519] width 18 height 18
checkbox input "true"
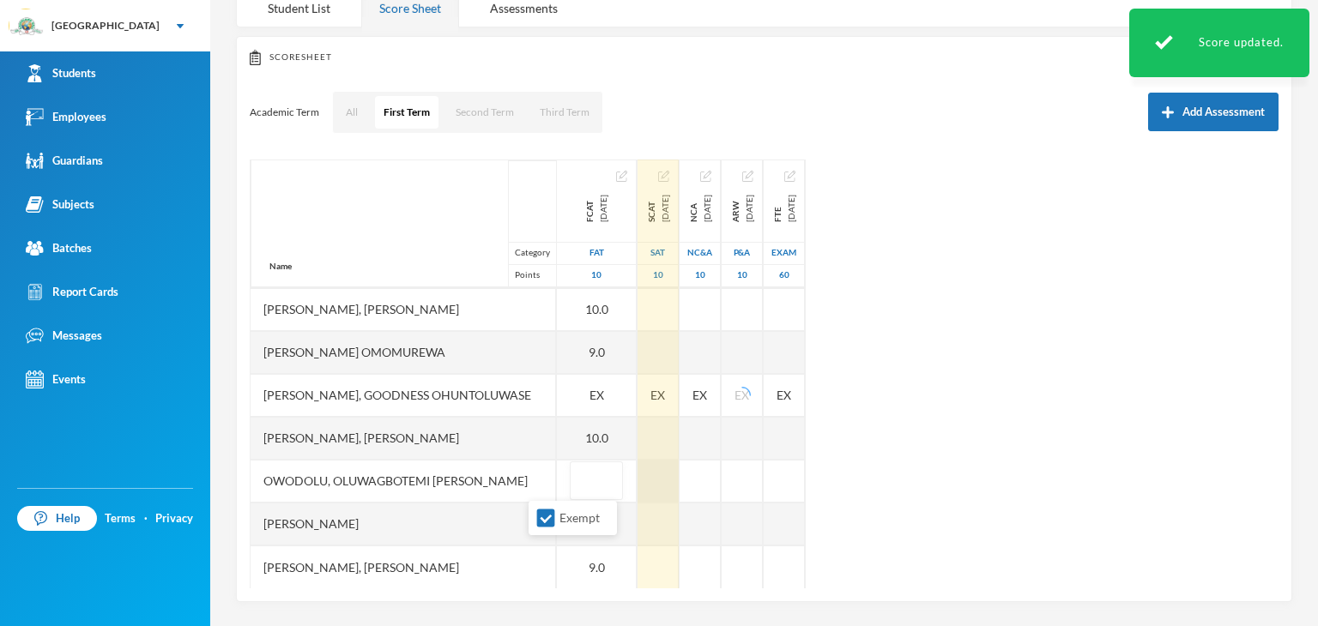
click at [637, 478] on div at bounding box center [657, 481] width 41 height 43
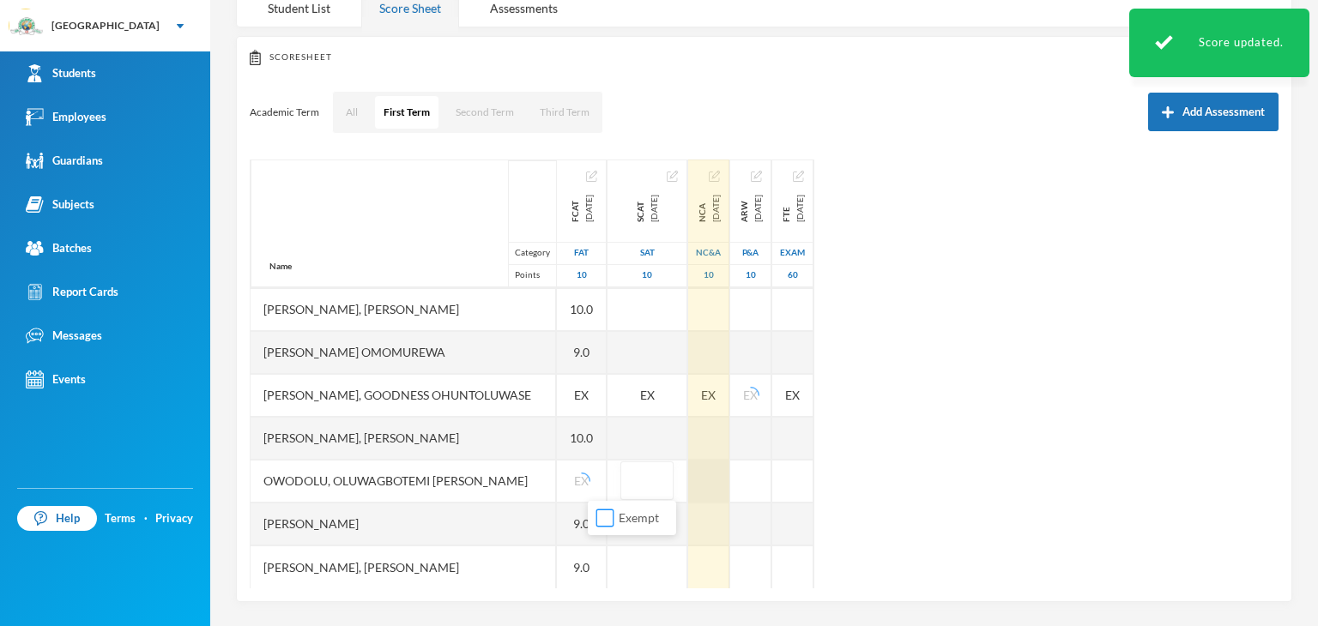
click at [597, 524] on input "Exempt" at bounding box center [605, 519] width 18 height 18
click at [688, 484] on div at bounding box center [708, 481] width 41 height 43
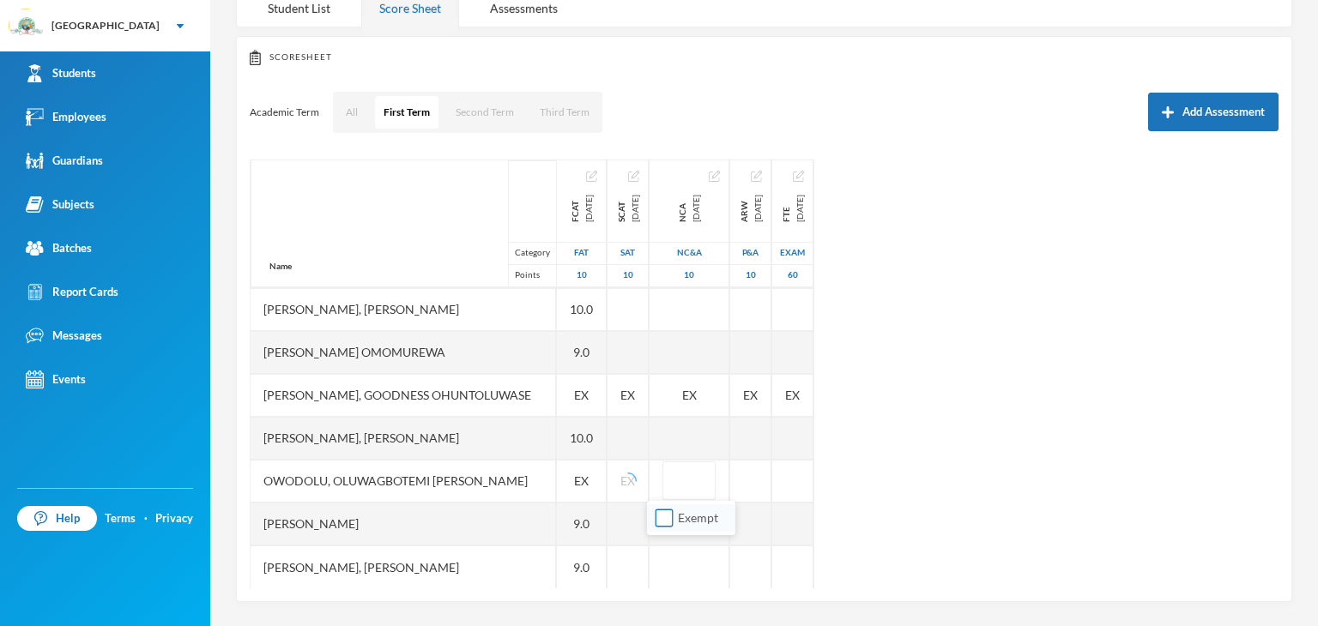
drag, startPoint x: 661, startPoint y: 513, endPoint x: 708, endPoint y: 494, distance: 50.8
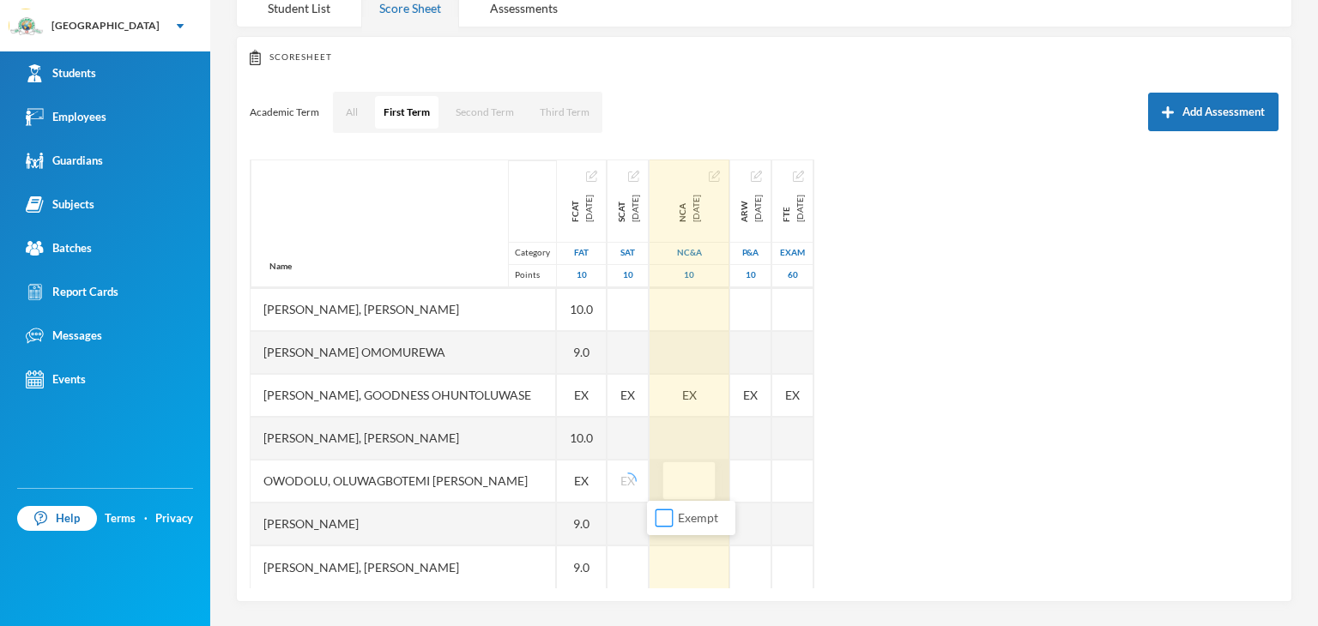
click at [662, 513] on input "Exempt" at bounding box center [664, 519] width 18 height 18
checkbox input "true"
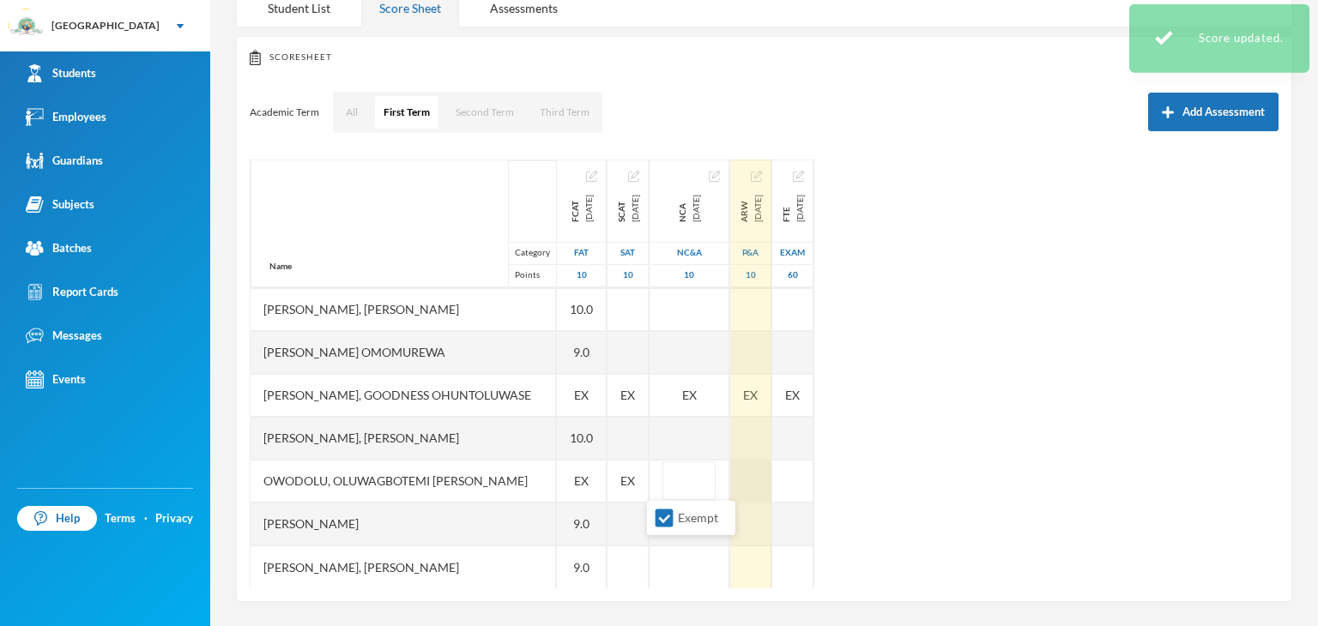
click at [734, 482] on div at bounding box center [750, 481] width 41 height 43
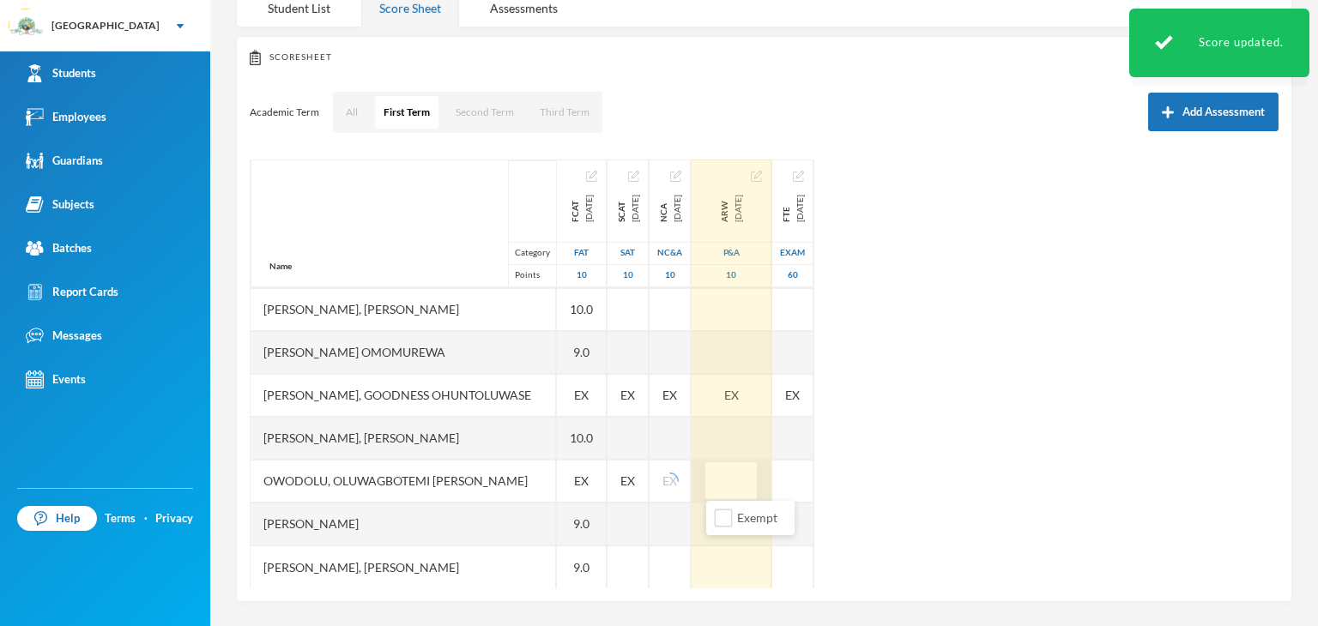
click at [714, 519] on li "Exempt" at bounding box center [750, 517] width 88 height 27
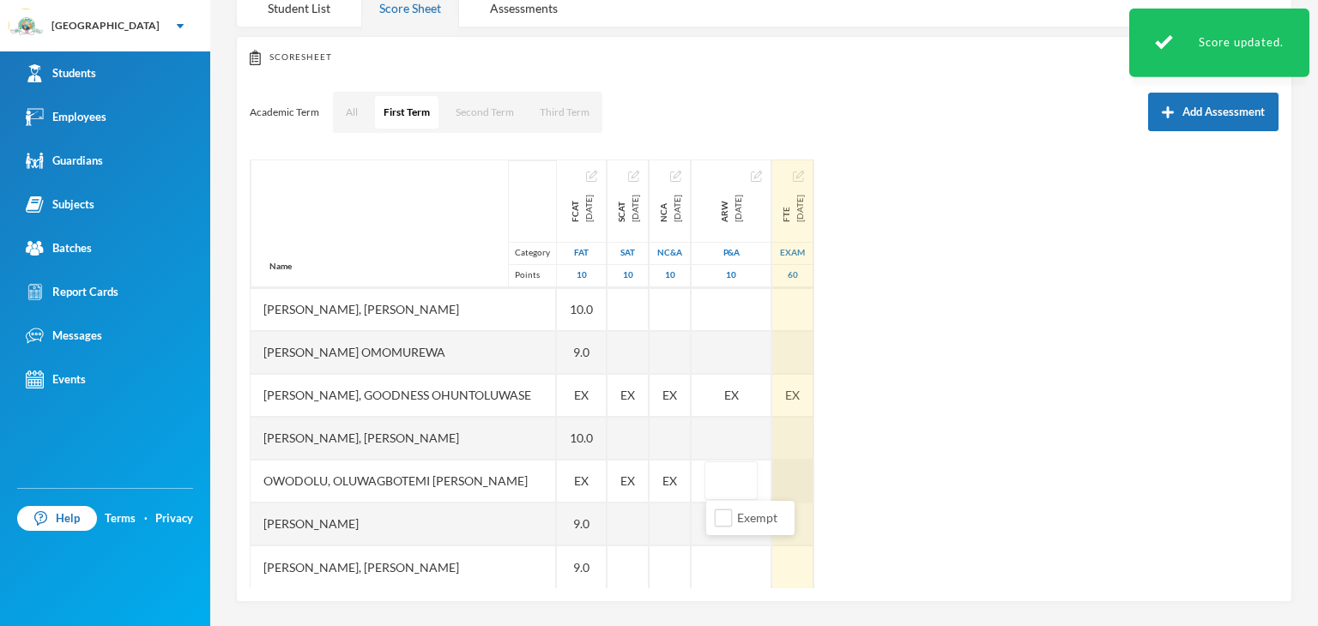
click at [794, 484] on div at bounding box center [792, 481] width 41 height 43
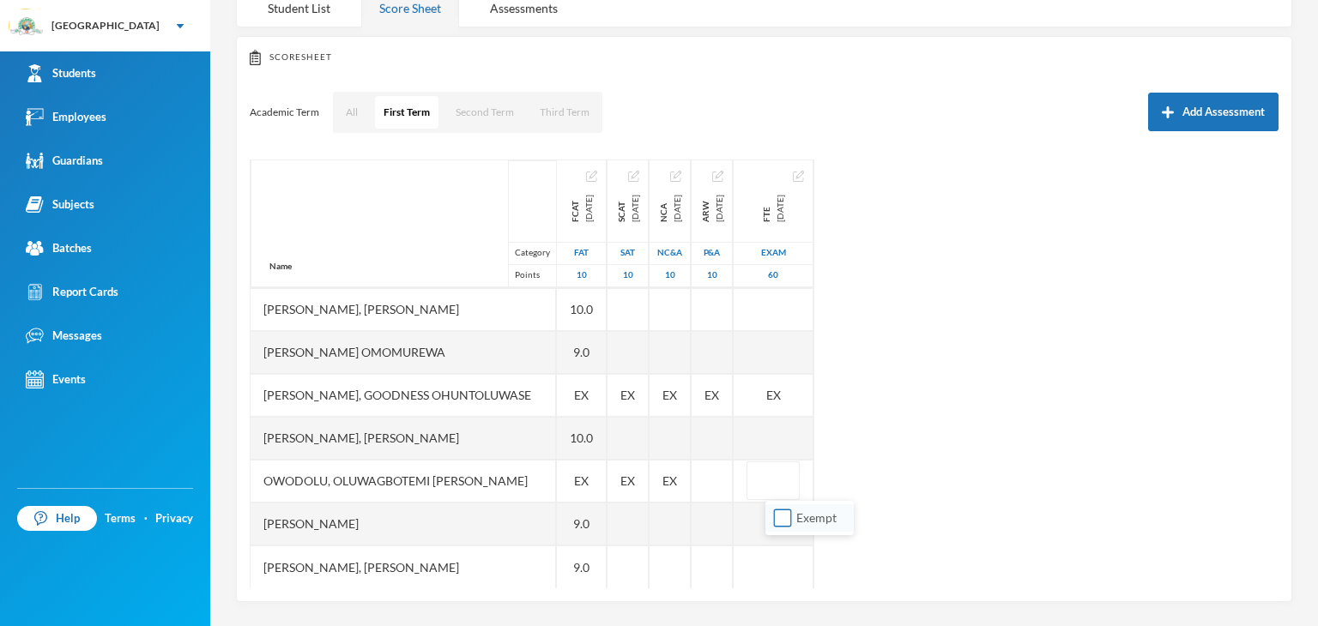
click at [776, 514] on input "Exempt" at bounding box center [783, 519] width 18 height 18
checkbox input "true"
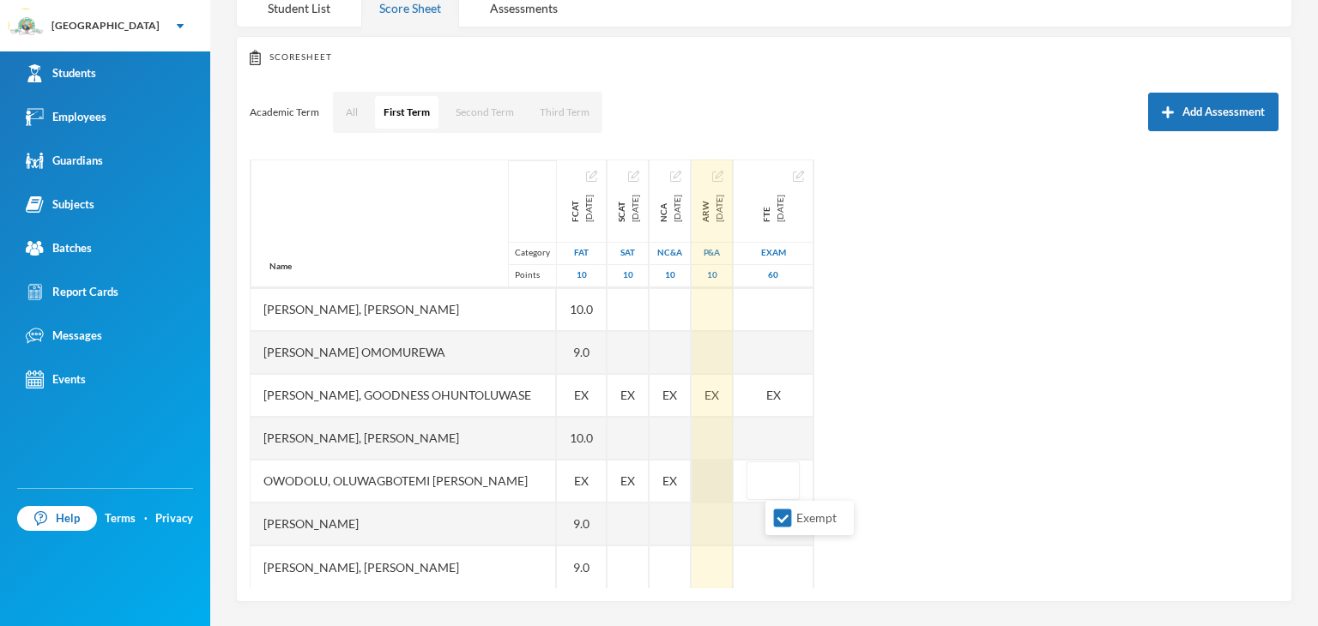
click at [716, 490] on div at bounding box center [711, 481] width 41 height 43
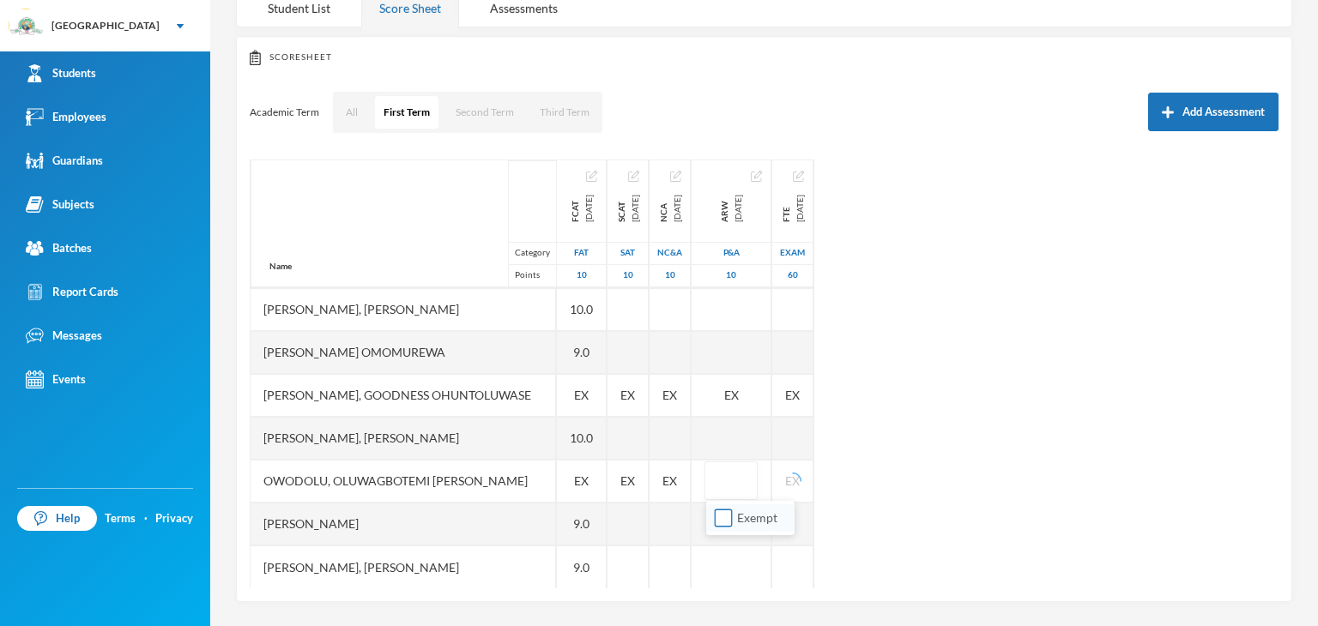
click at [727, 522] on input "Exempt" at bounding box center [724, 519] width 18 height 18
checkbox input "true"
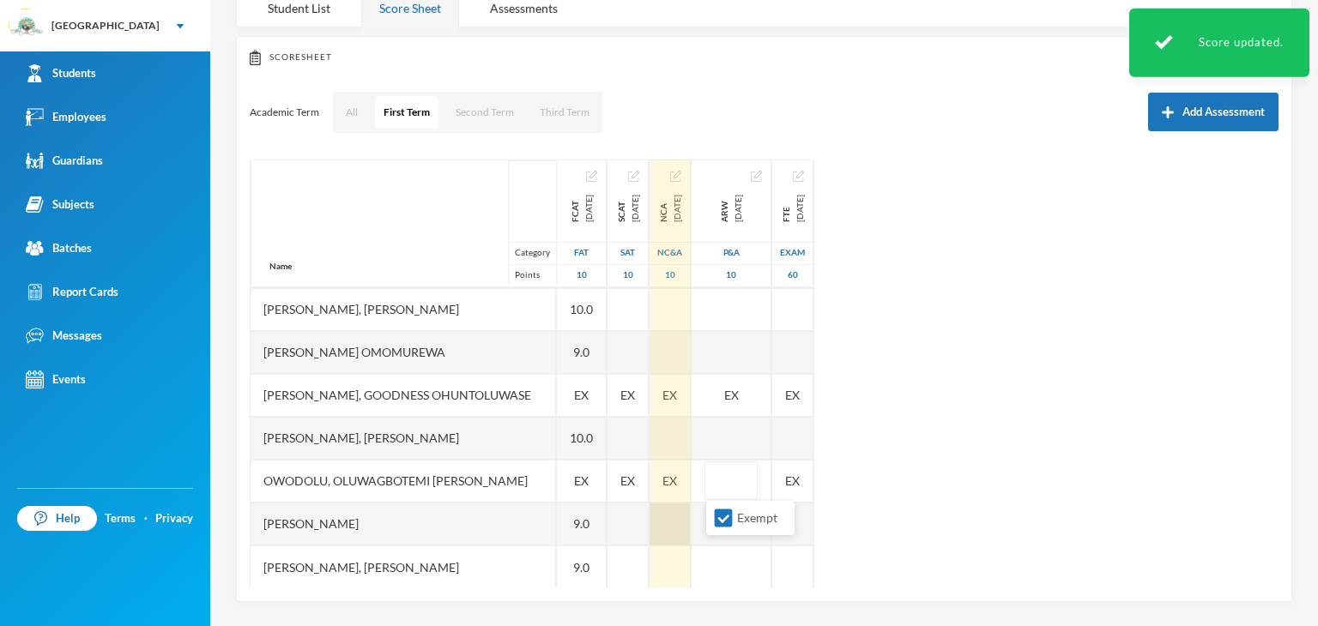
click at [902, 477] on div "Name Category Points [PERSON_NAME], [PERSON_NAME], [PERSON_NAME] Fikayomi [PERS…" at bounding box center [764, 374] width 1029 height 429
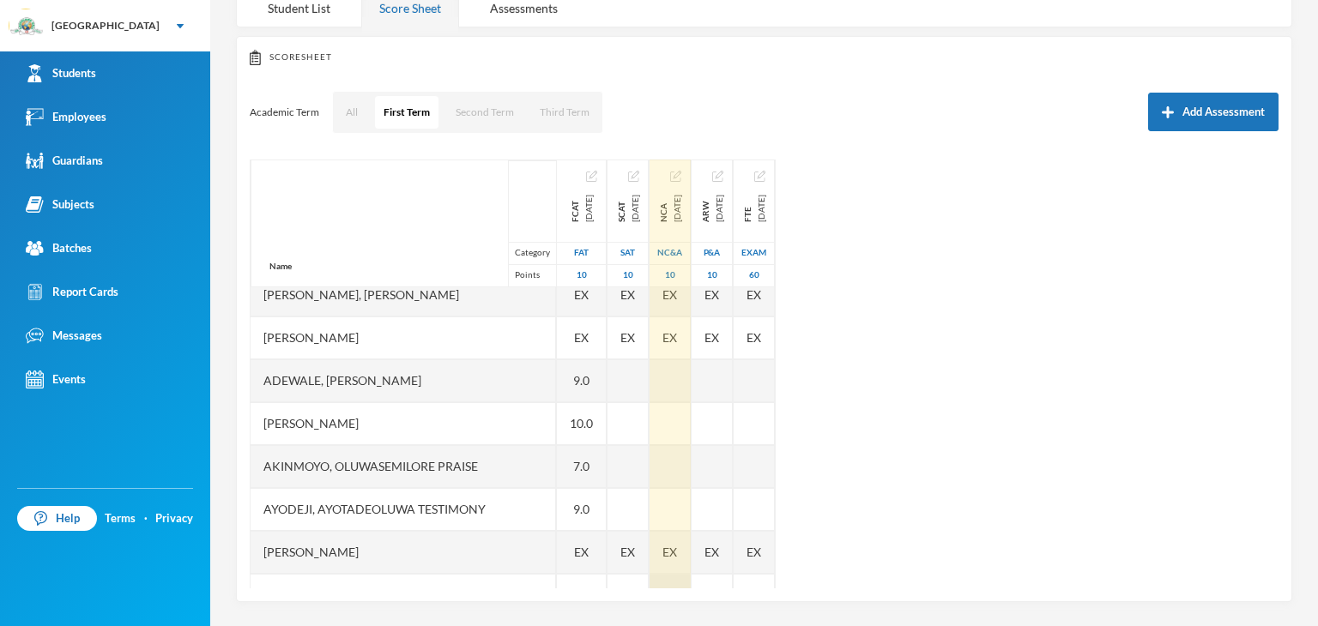
scroll to position [0, 0]
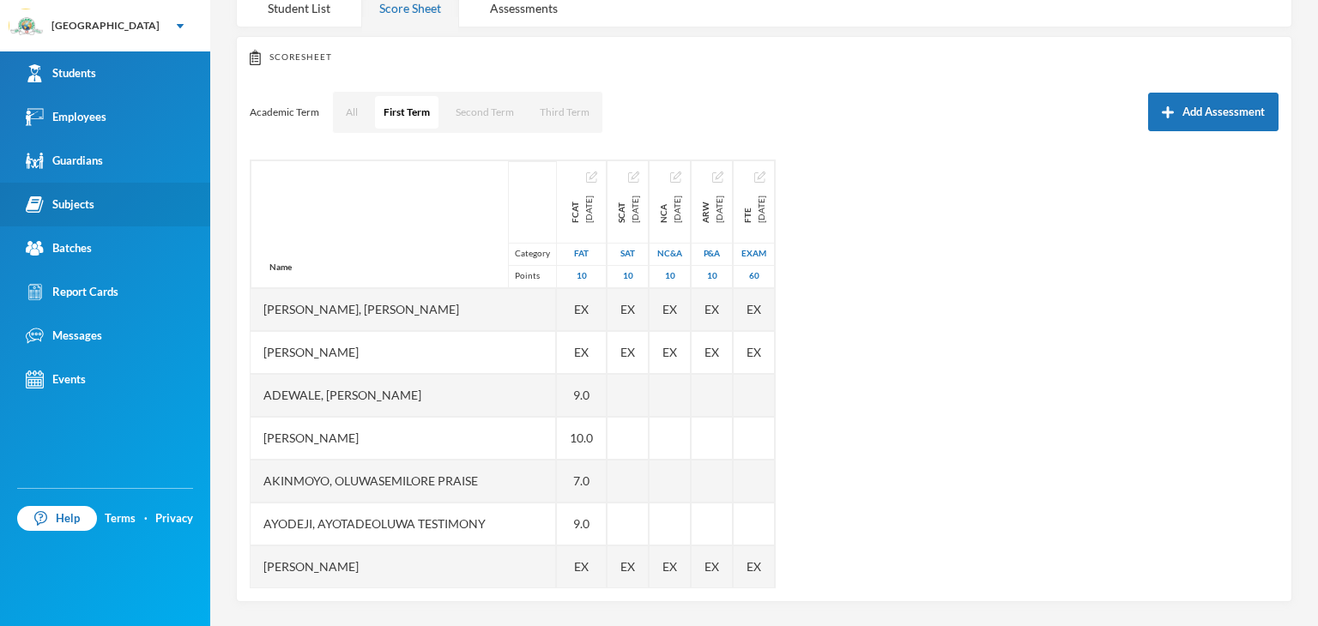
click at [94, 203] on div "Subjects" at bounding box center [60, 205] width 69 height 18
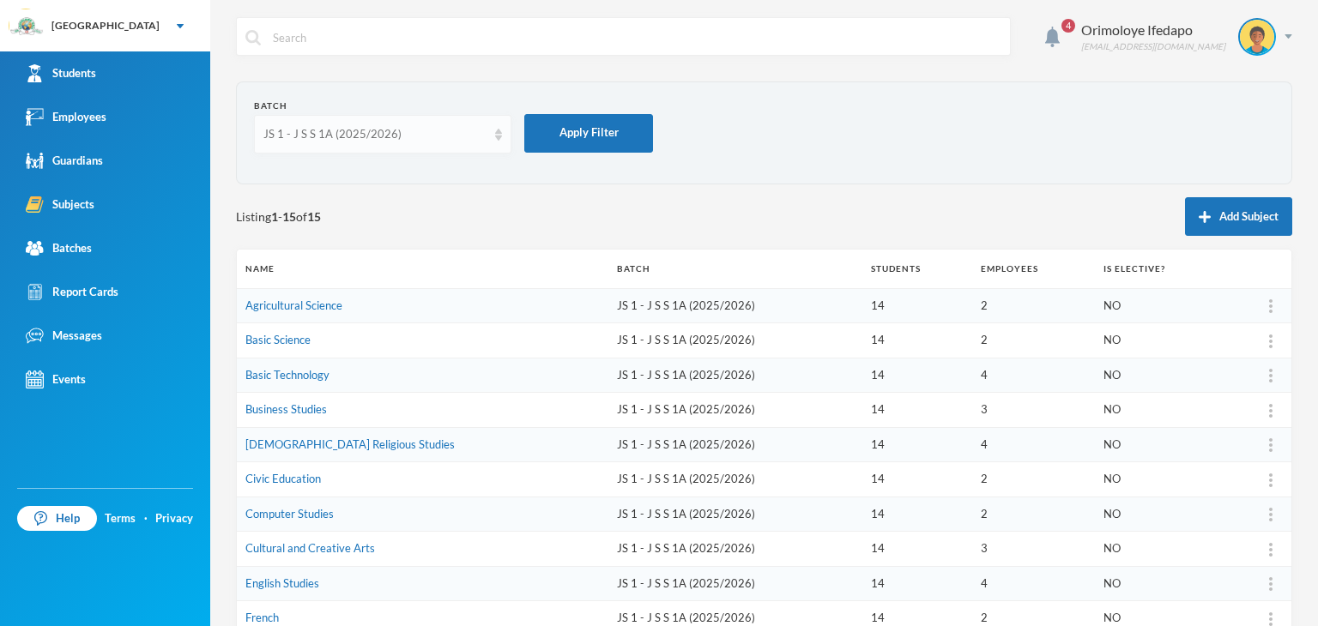
click at [347, 142] on div "JS 1 - J S S 1A (2025/2026)" at bounding box center [374, 134] width 223 height 17
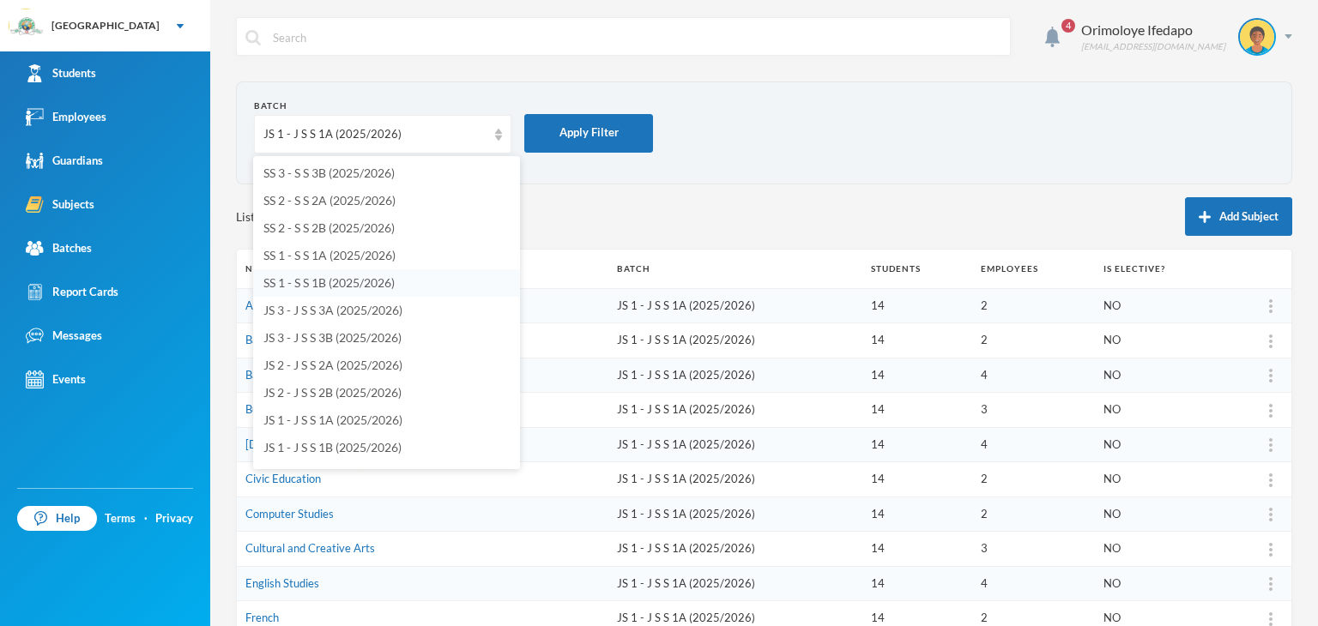
scroll to position [86, 0]
click at [320, 306] on span "JS 3 - J S S 3A (2025/2026)" at bounding box center [332, 306] width 139 height 15
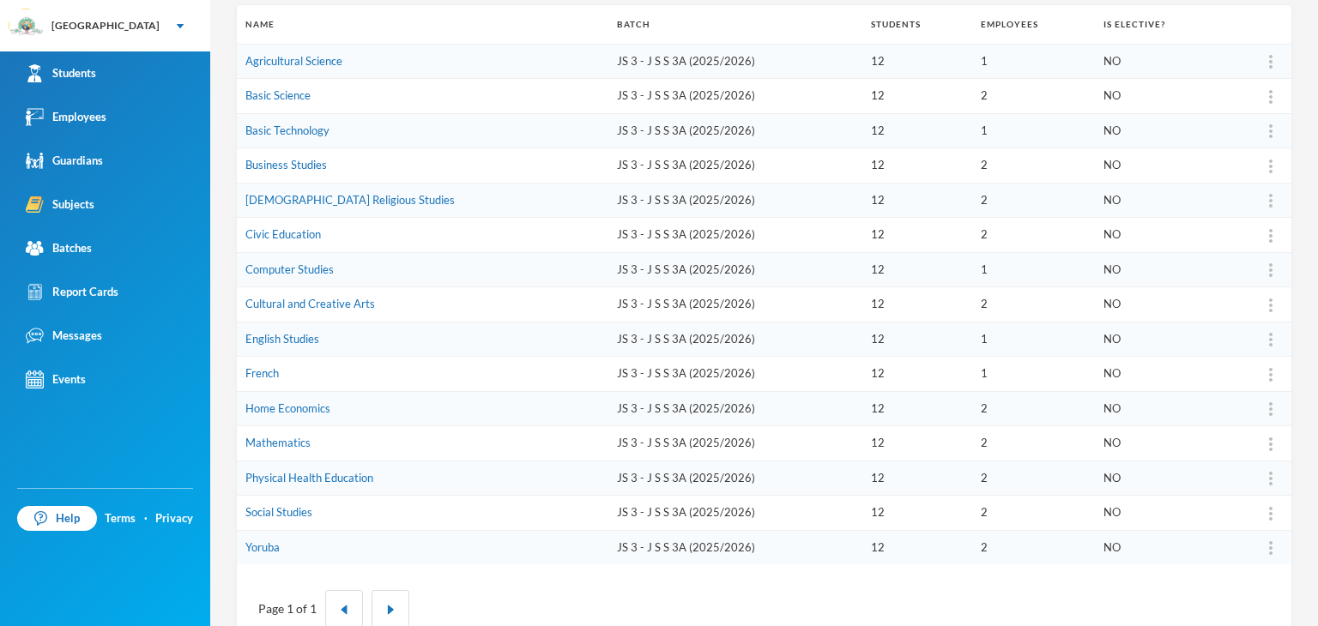
scroll to position [257, 0]
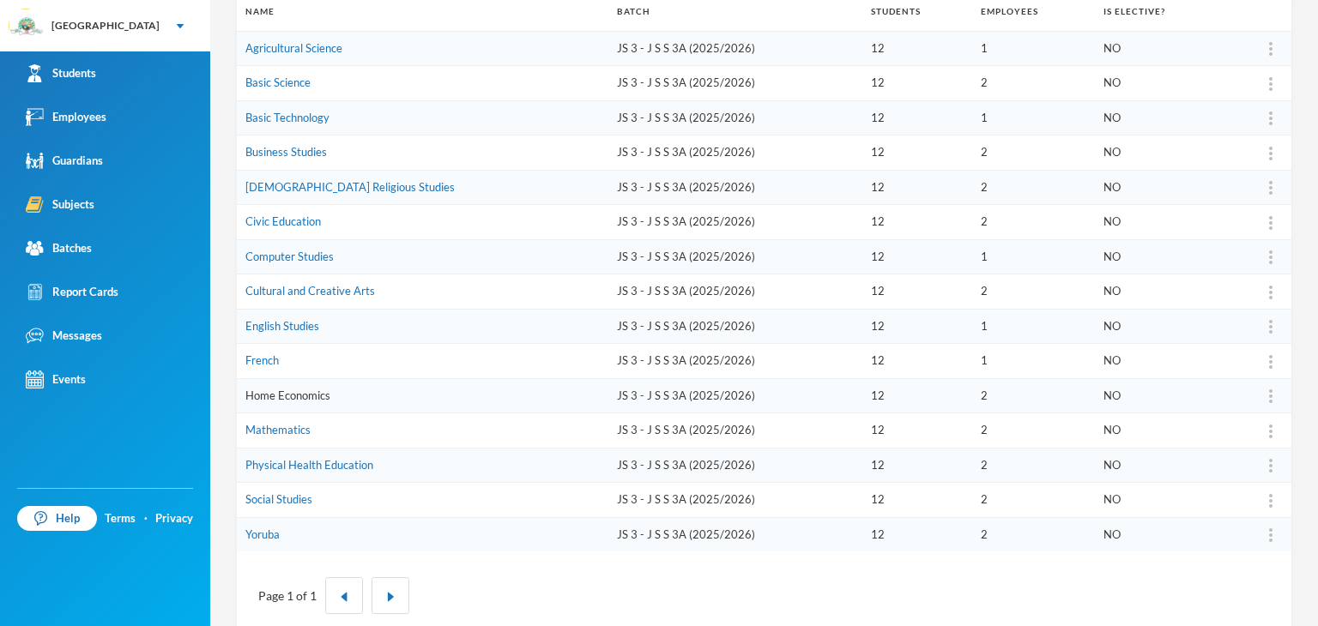
click at [308, 396] on link "Home Economics" at bounding box center [287, 396] width 85 height 14
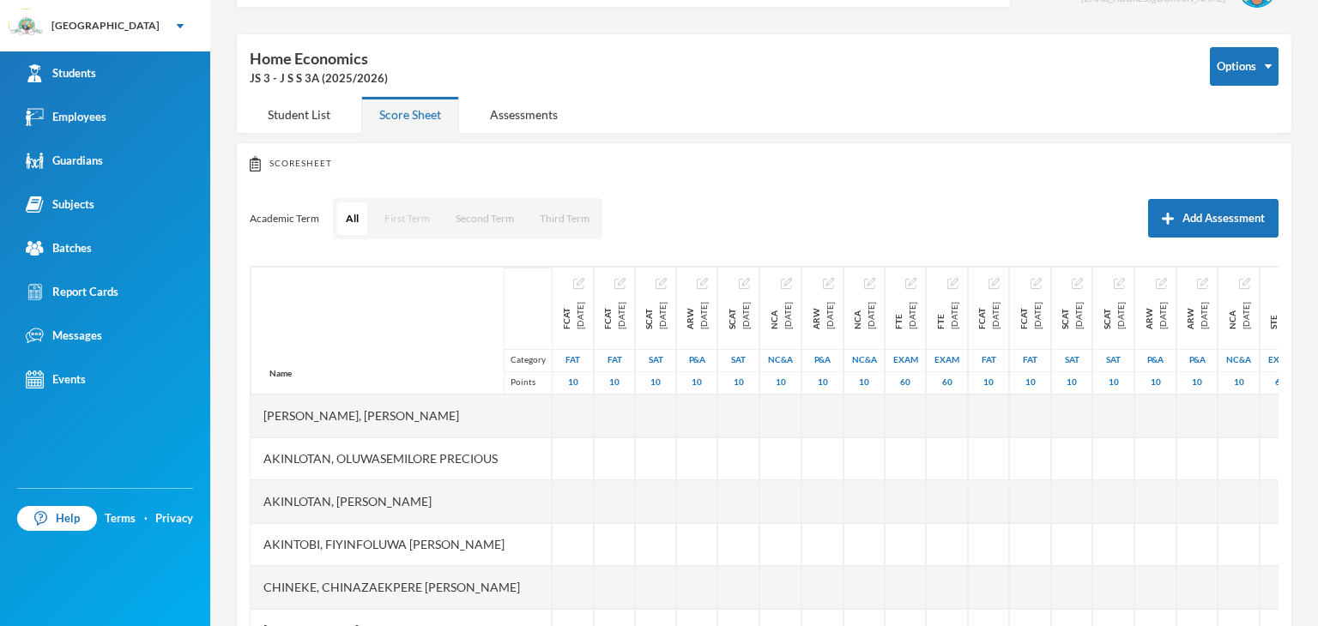
click at [401, 210] on button "First Term" at bounding box center [407, 218] width 63 height 33
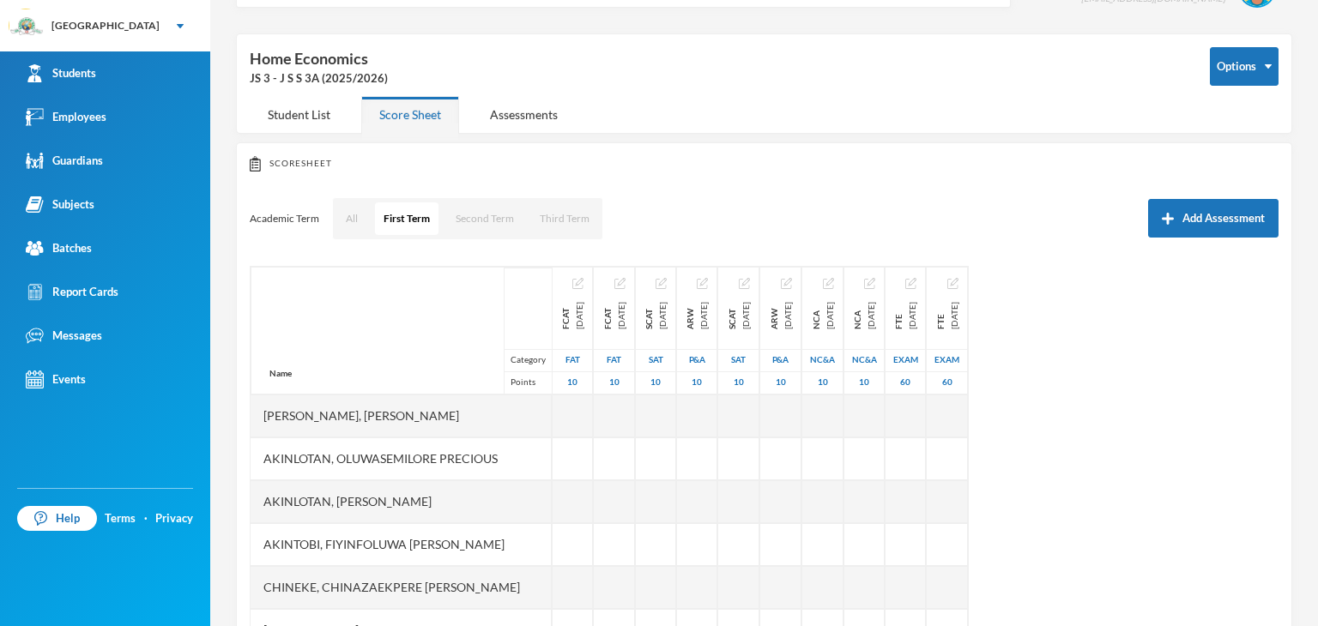
drag, startPoint x: 522, startPoint y: 111, endPoint x: 1011, endPoint y: 3, distance: 501.6
click at [523, 111] on div "Assessments" at bounding box center [524, 114] width 104 height 37
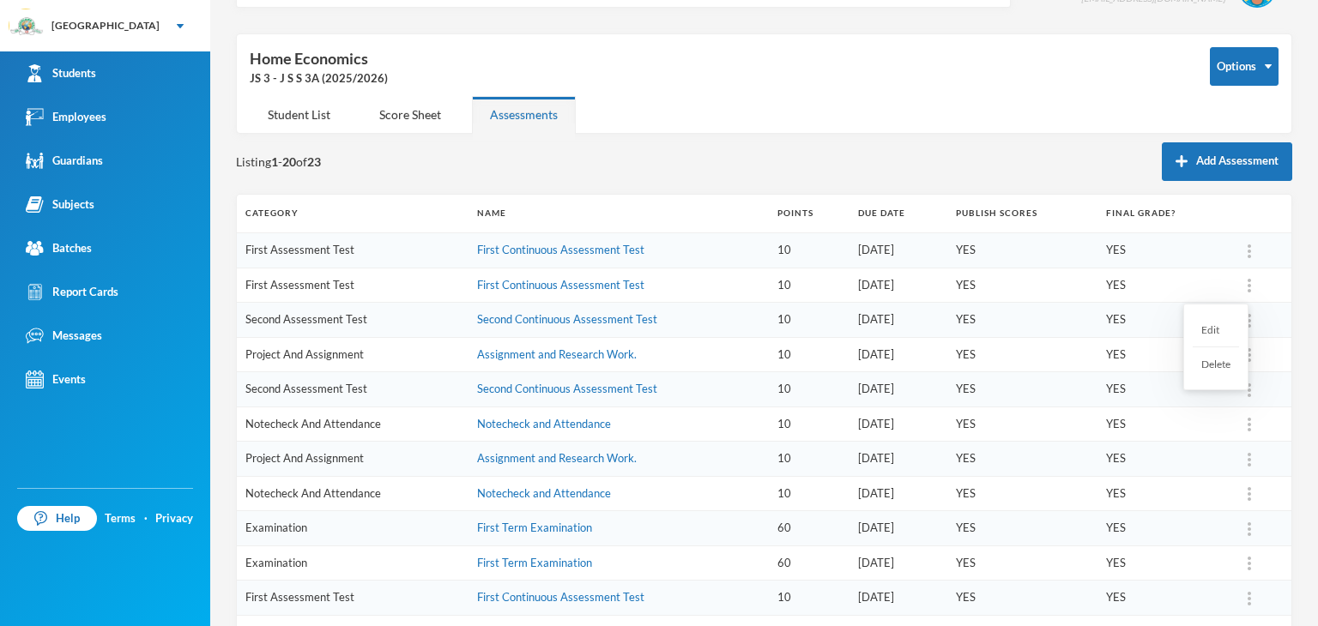
click at [1241, 282] on div at bounding box center [1249, 285] width 24 height 17
click at [1222, 362] on div "Delete" at bounding box center [1215, 363] width 46 height 33
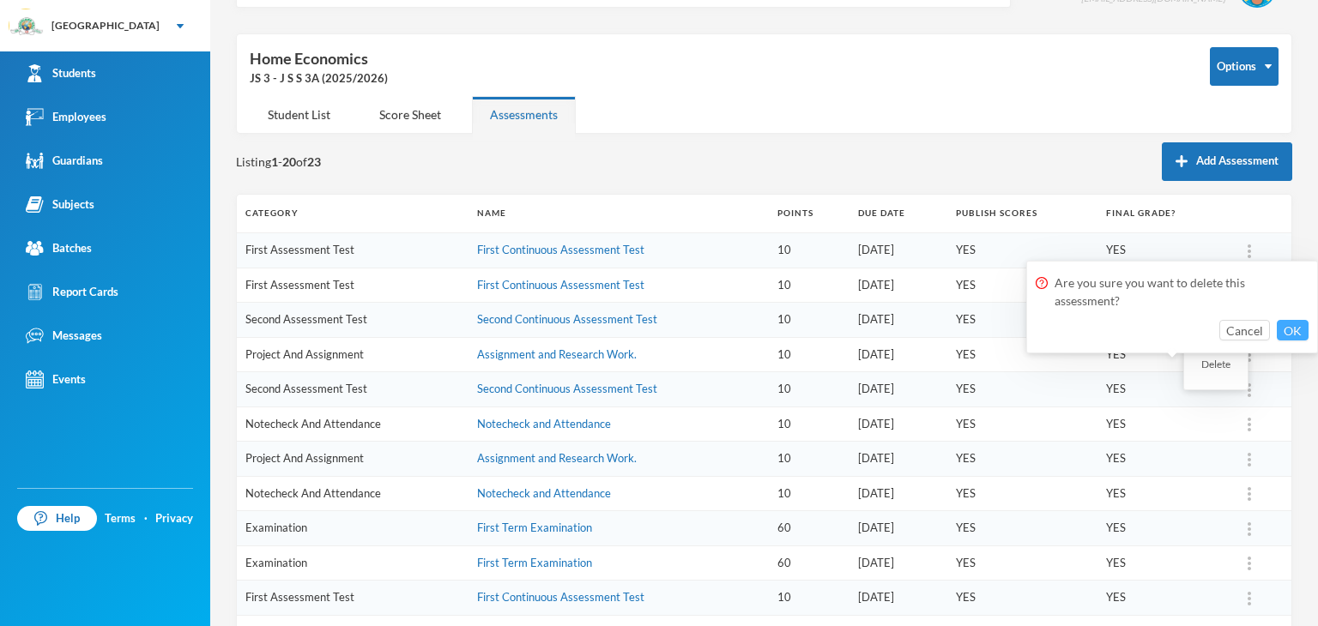
click at [1294, 334] on button "OK" at bounding box center [1292, 330] width 32 height 21
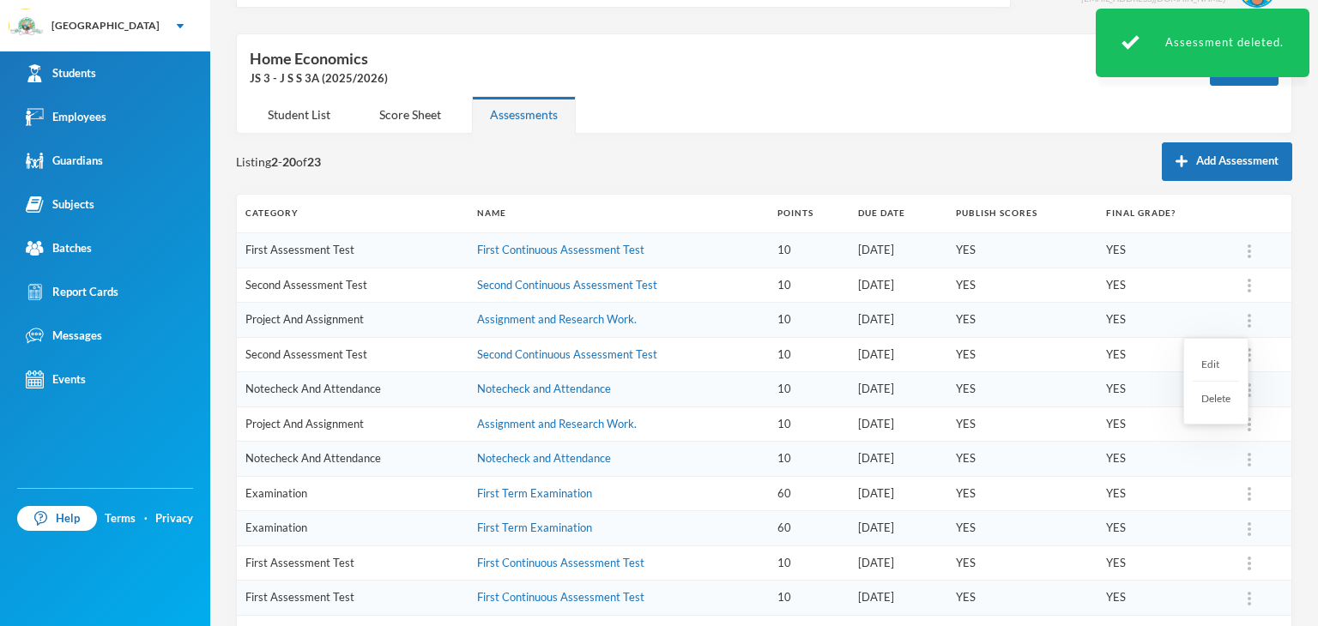
click at [1242, 320] on div at bounding box center [1249, 319] width 24 height 17
click at [1228, 391] on div "Delete" at bounding box center [1215, 398] width 46 height 33
click at [1292, 365] on button "OK" at bounding box center [1292, 364] width 32 height 21
click at [1240, 351] on div at bounding box center [1249, 355] width 24 height 17
click at [1220, 432] on div "Delete" at bounding box center [1215, 432] width 46 height 33
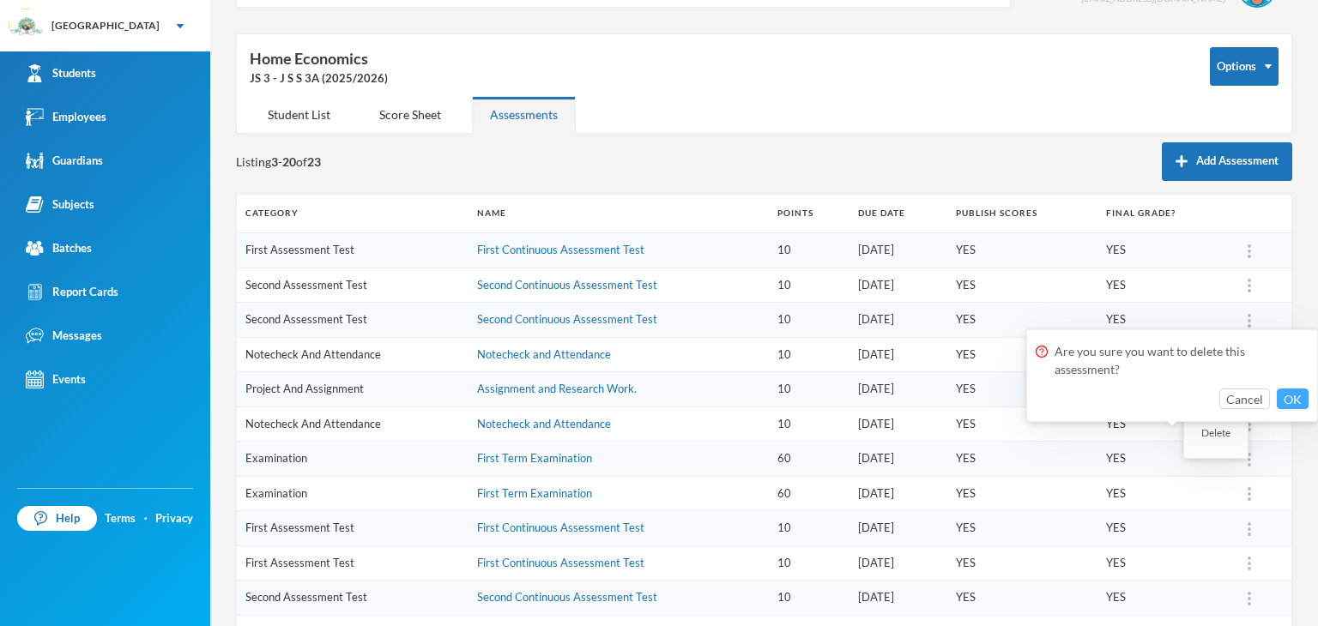
click at [1291, 395] on button "OK" at bounding box center [1292, 399] width 32 height 21
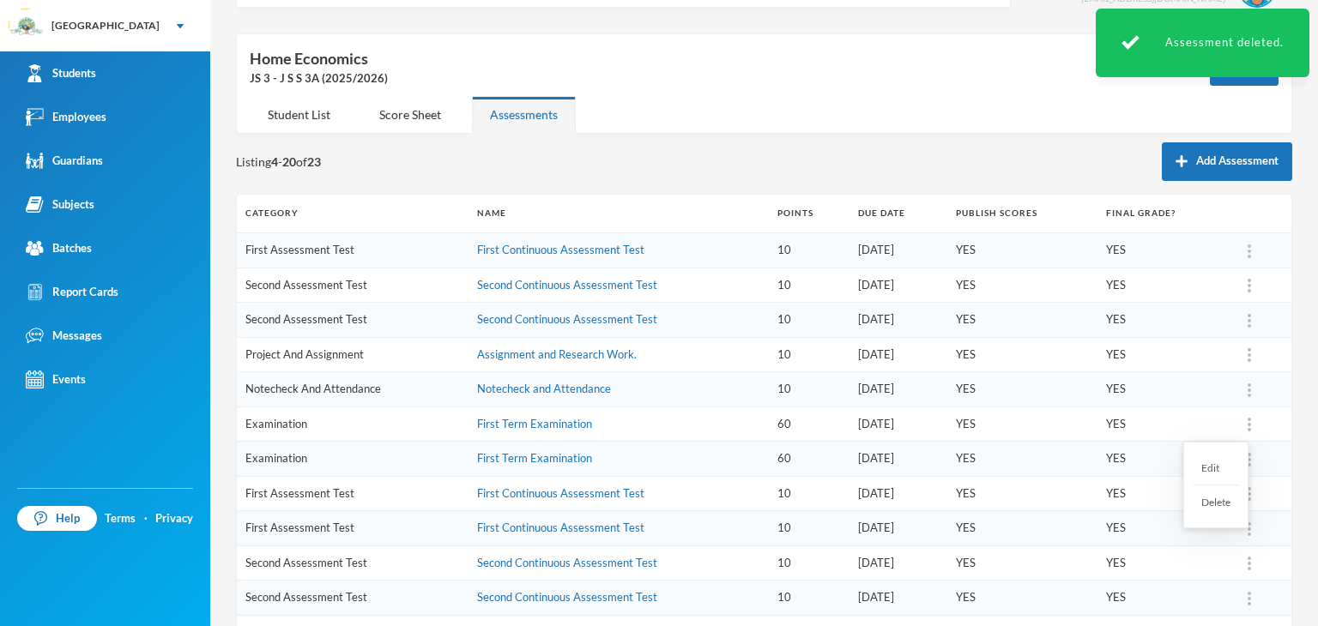
click at [1247, 423] on img at bounding box center [1248, 425] width 3 height 14
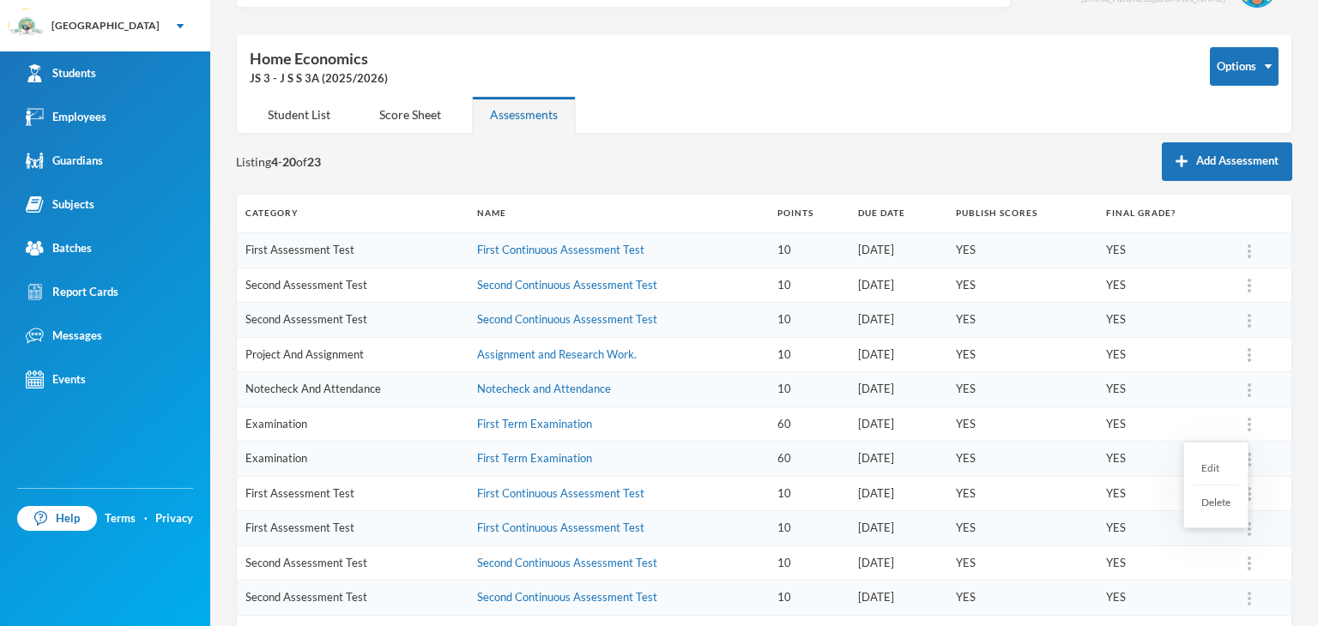
click at [1228, 502] on div "Delete" at bounding box center [1215, 502] width 46 height 33
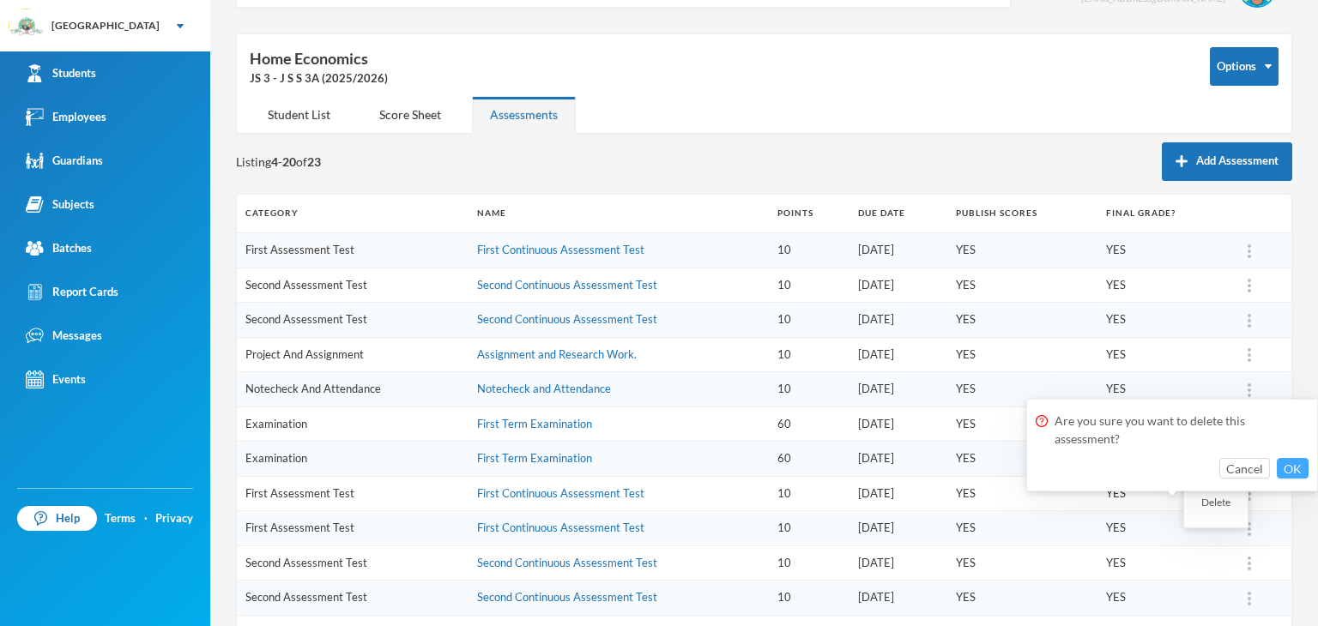
click at [1293, 458] on button "OK" at bounding box center [1292, 468] width 32 height 21
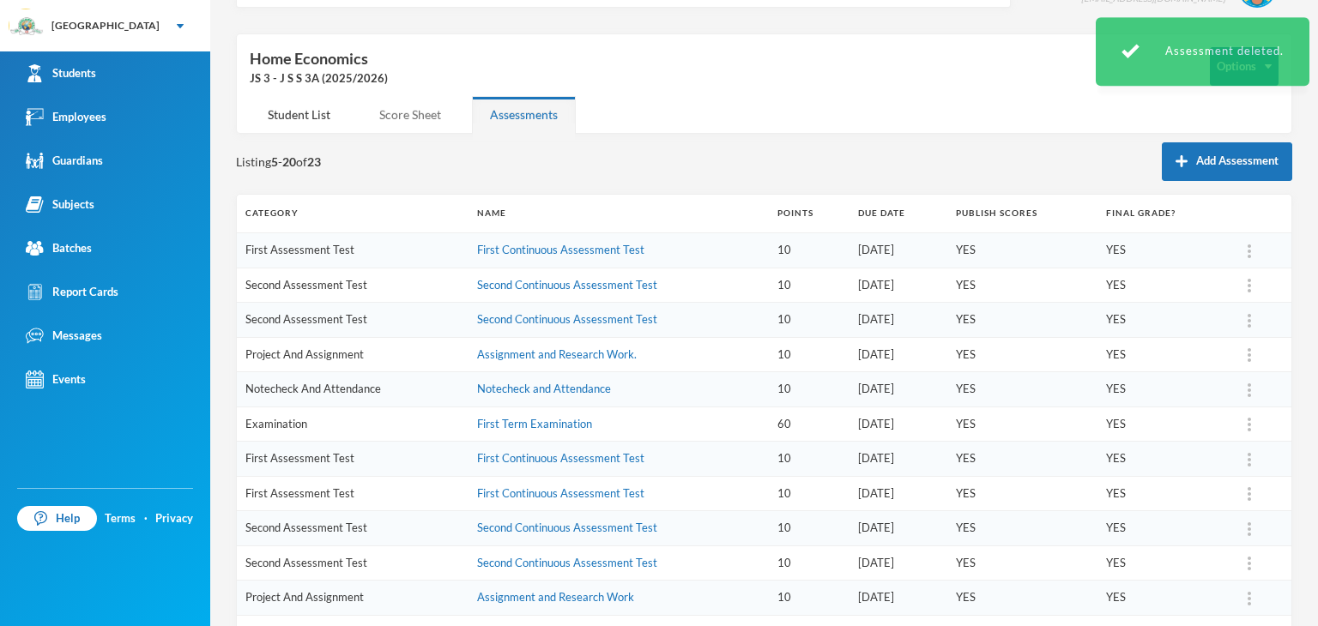
click at [415, 119] on div "Score Sheet" at bounding box center [410, 114] width 98 height 37
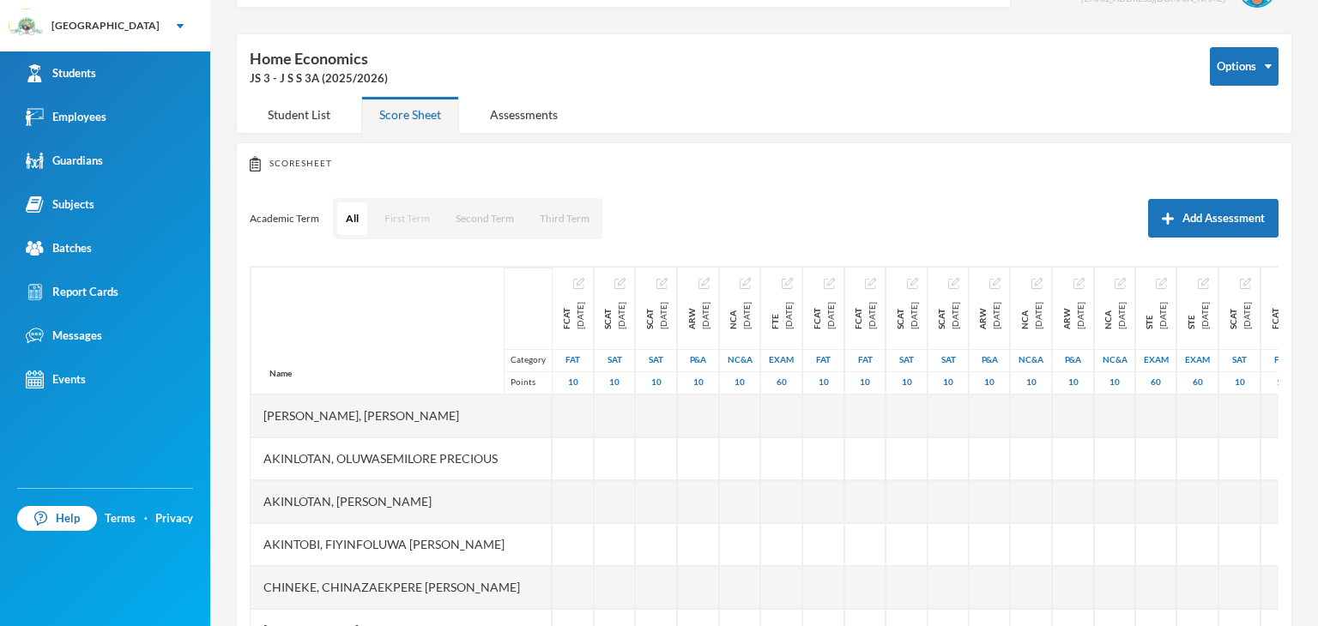
click at [425, 222] on button "First Term" at bounding box center [407, 218] width 63 height 33
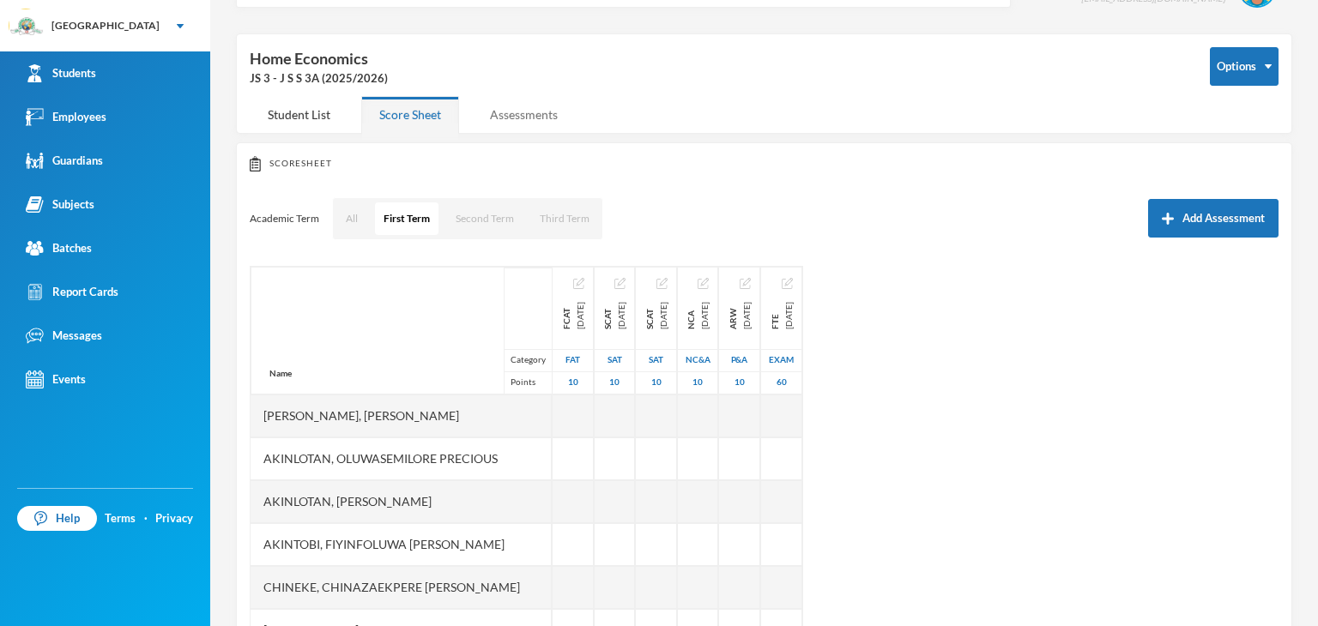
click at [539, 118] on div "Assessments" at bounding box center [524, 114] width 104 height 37
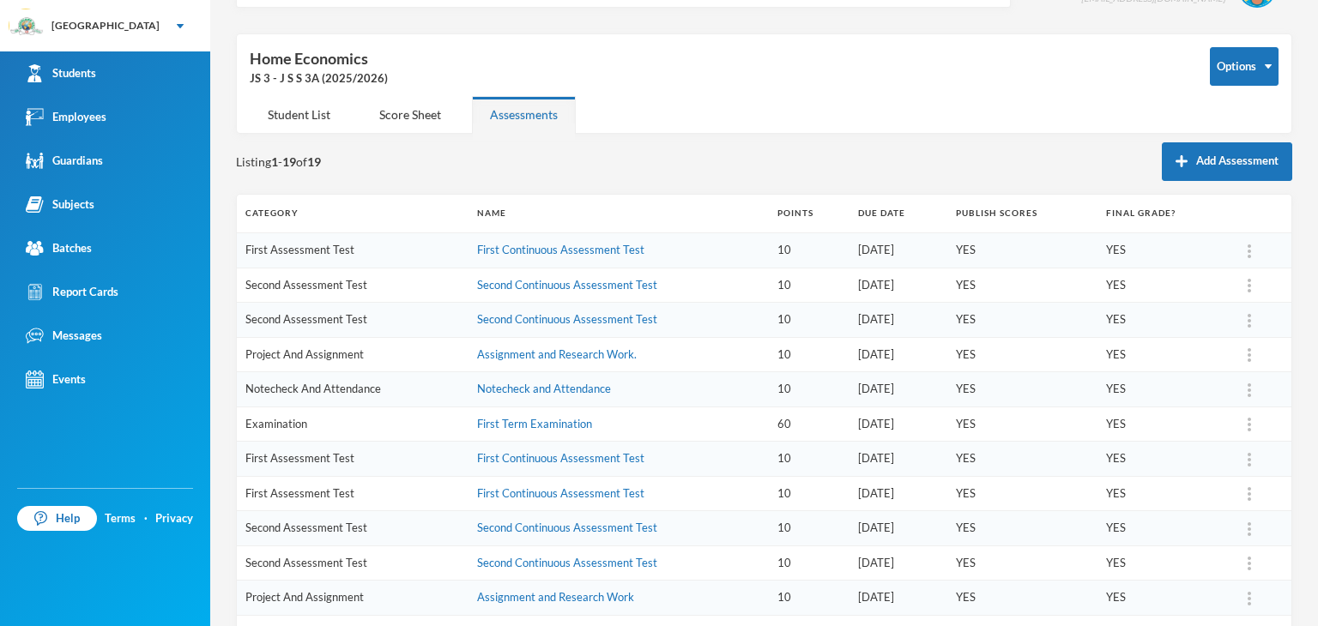
click at [1247, 285] on img at bounding box center [1248, 286] width 3 height 14
click at [1212, 359] on div "Delete" at bounding box center [1215, 363] width 46 height 33
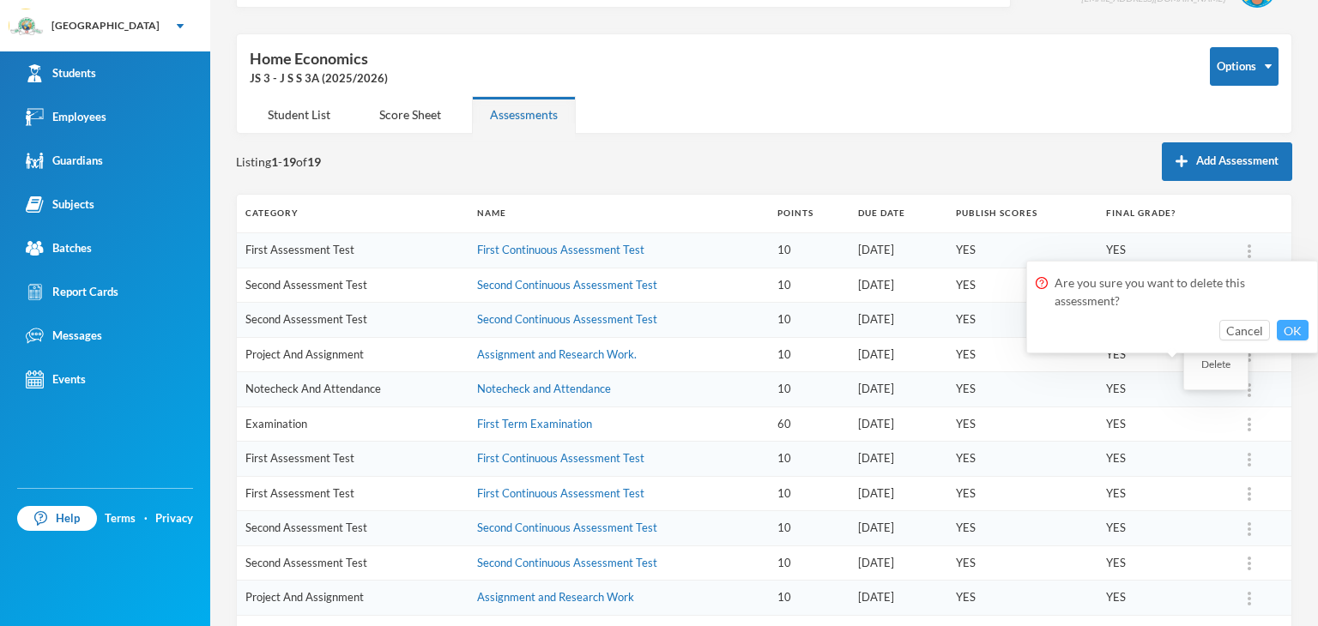
click at [1294, 327] on button "OK" at bounding box center [1292, 330] width 32 height 21
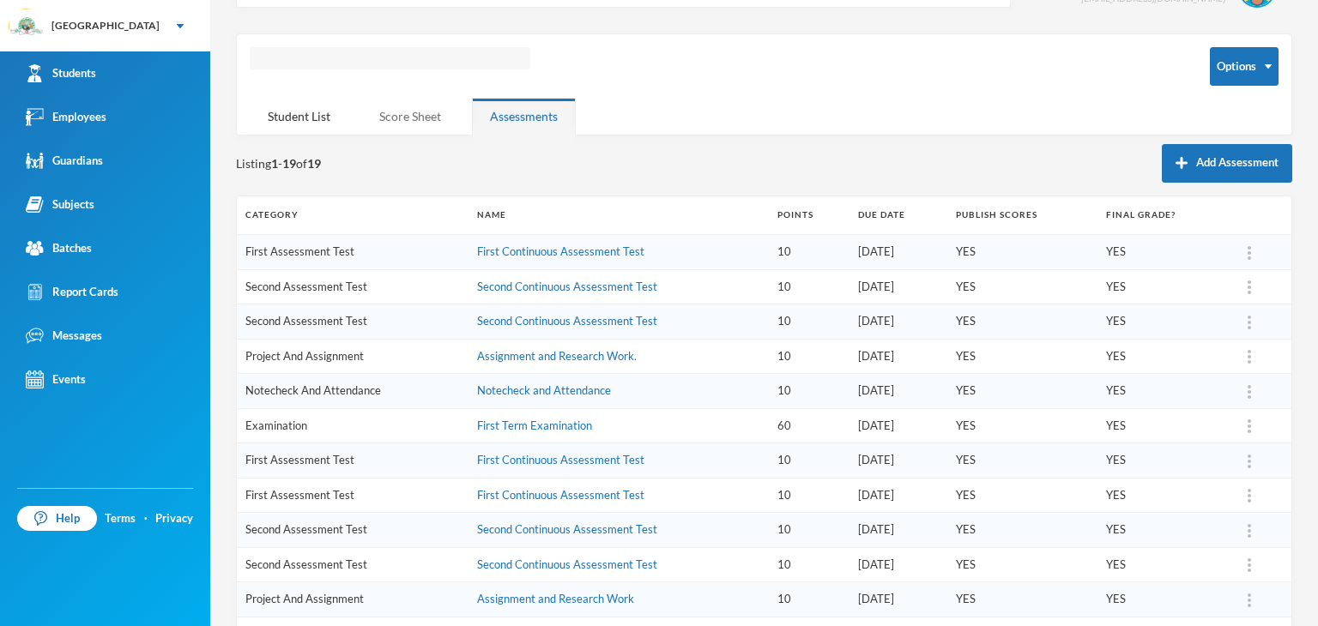
click at [398, 114] on div "Score Sheet" at bounding box center [410, 116] width 98 height 37
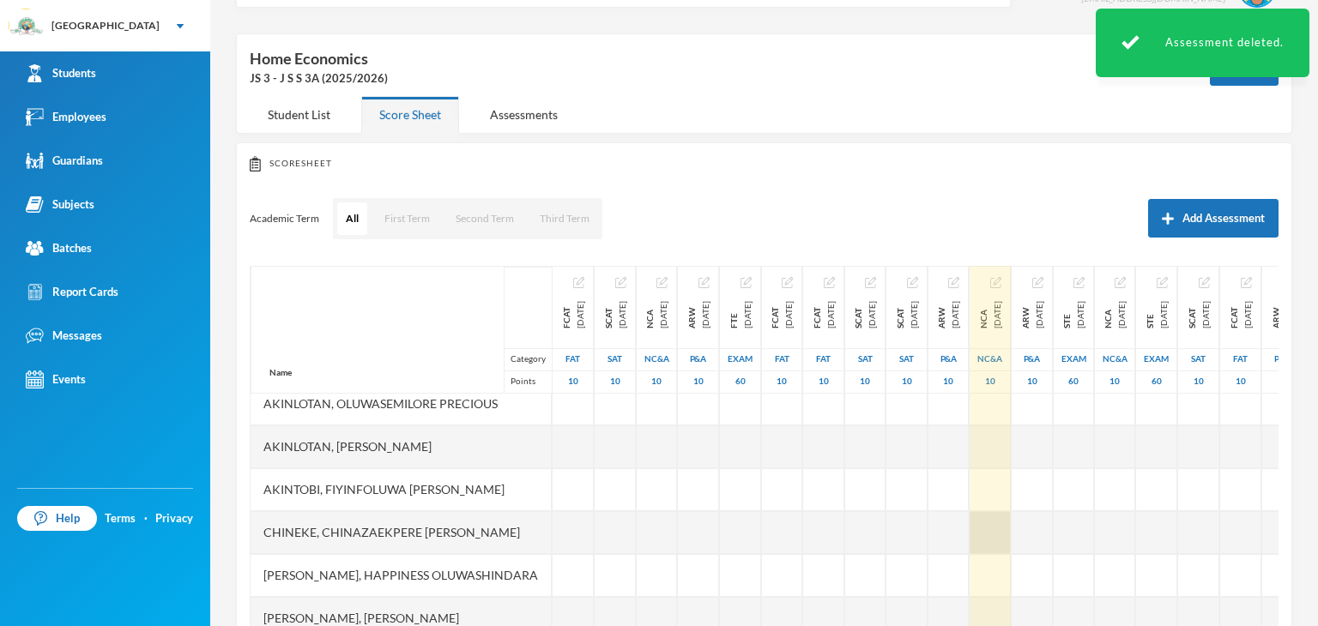
scroll to position [86, 0]
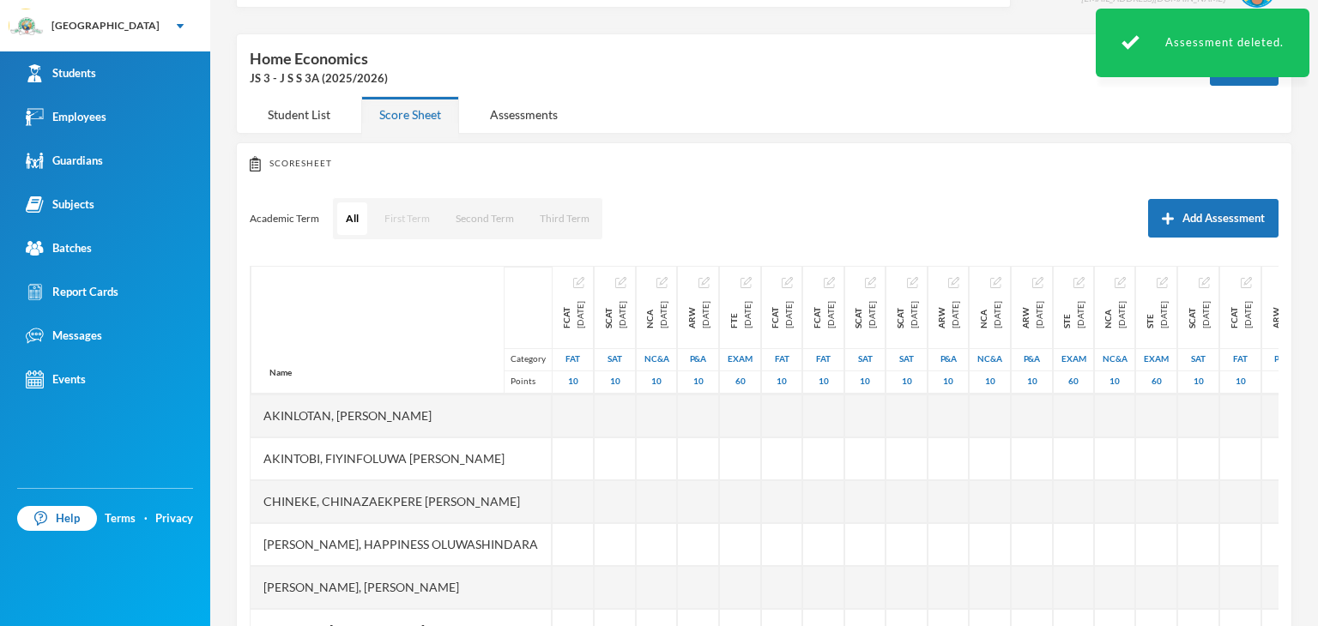
click at [414, 214] on button "First Term" at bounding box center [407, 218] width 63 height 33
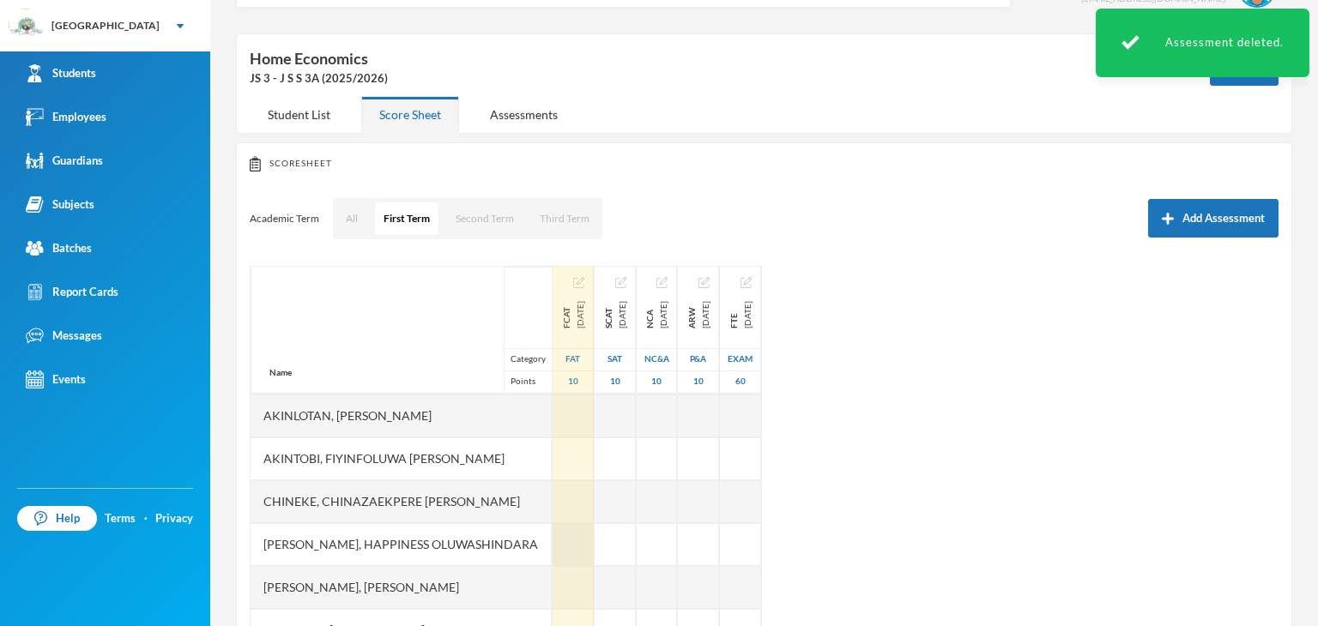
click at [567, 546] on div at bounding box center [572, 544] width 41 height 43
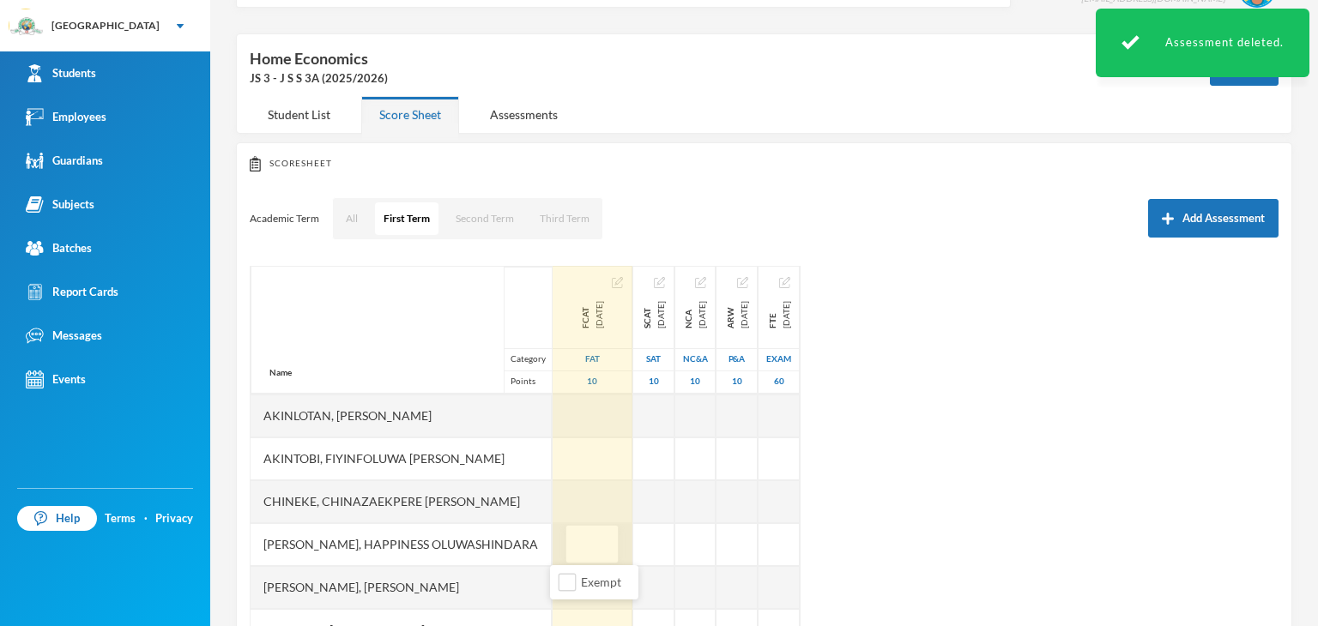
type input "9"
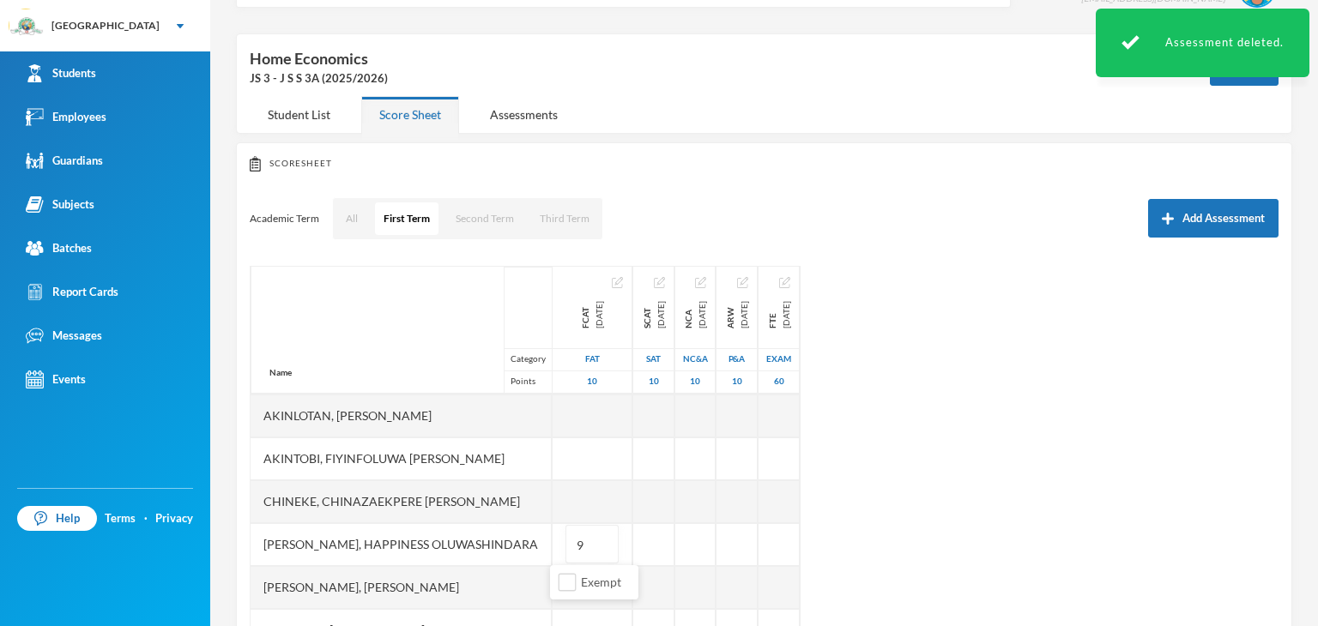
click at [920, 511] on div "Name Category Points [PERSON_NAME] [PERSON_NAME], Oluwasemilore [PERSON_NAME], …" at bounding box center [764, 480] width 1029 height 429
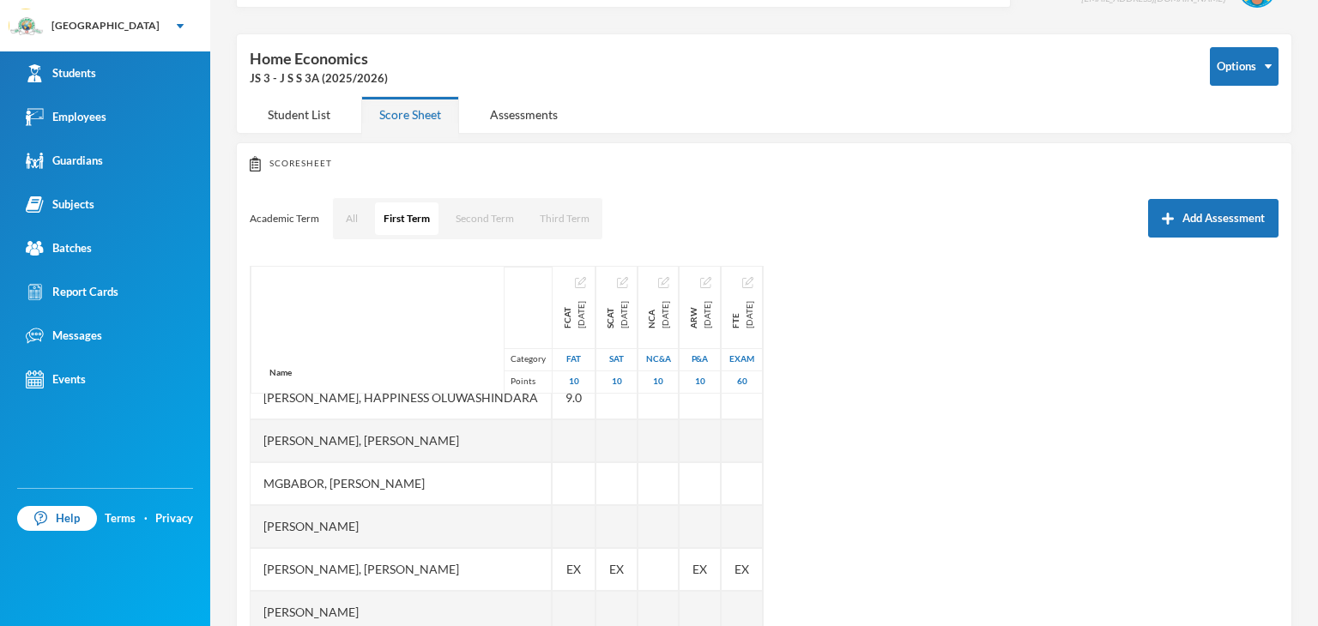
scroll to position [257, 0]
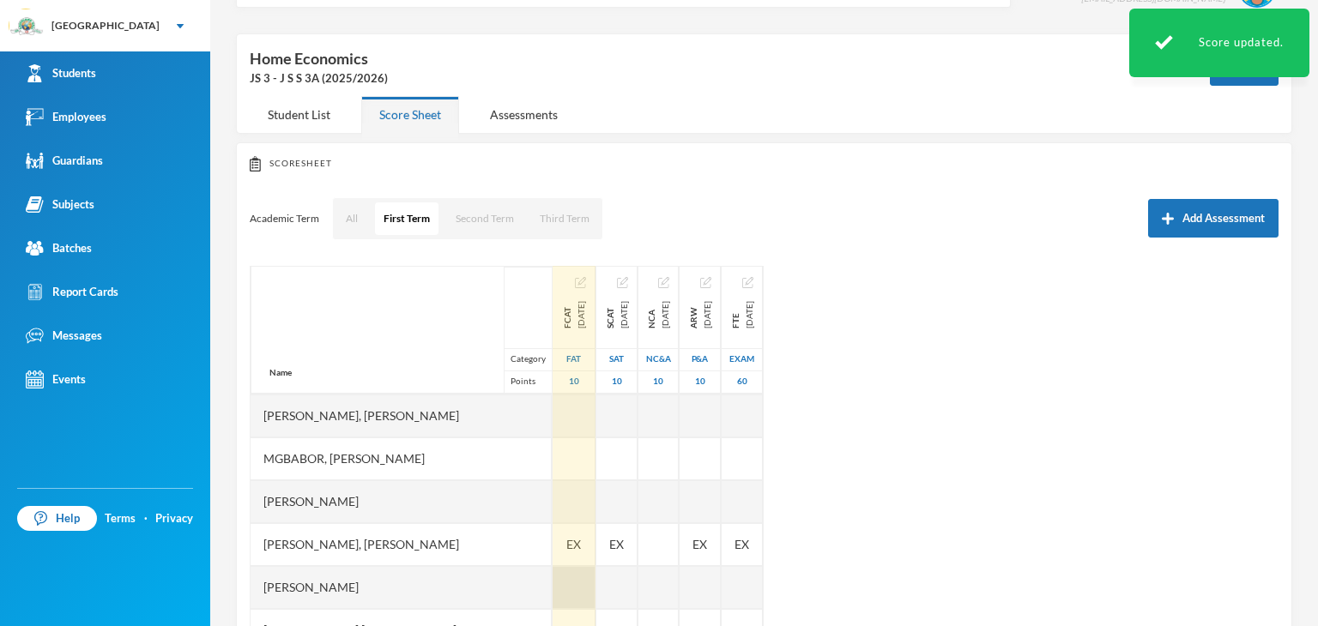
click at [564, 583] on div at bounding box center [573, 587] width 43 height 43
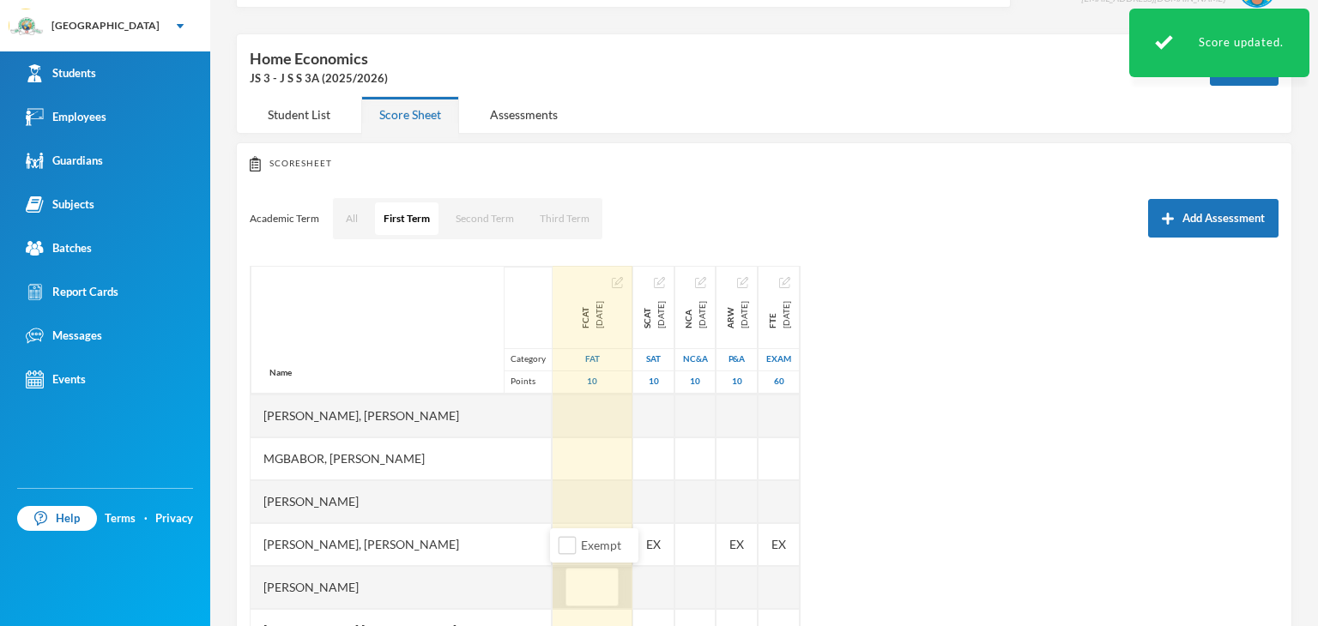
type input "8"
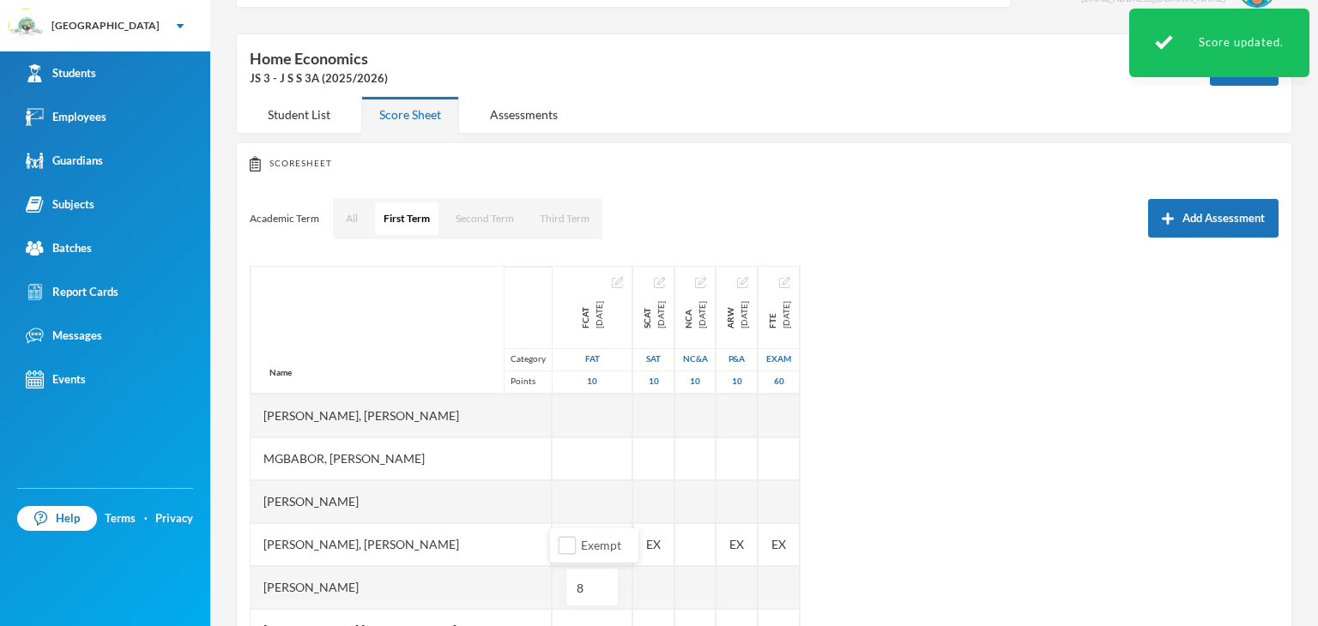
click at [905, 560] on div "Name Category Points [PERSON_NAME] [PERSON_NAME], Oluwasemilore [PERSON_NAME], …" at bounding box center [764, 480] width 1029 height 429
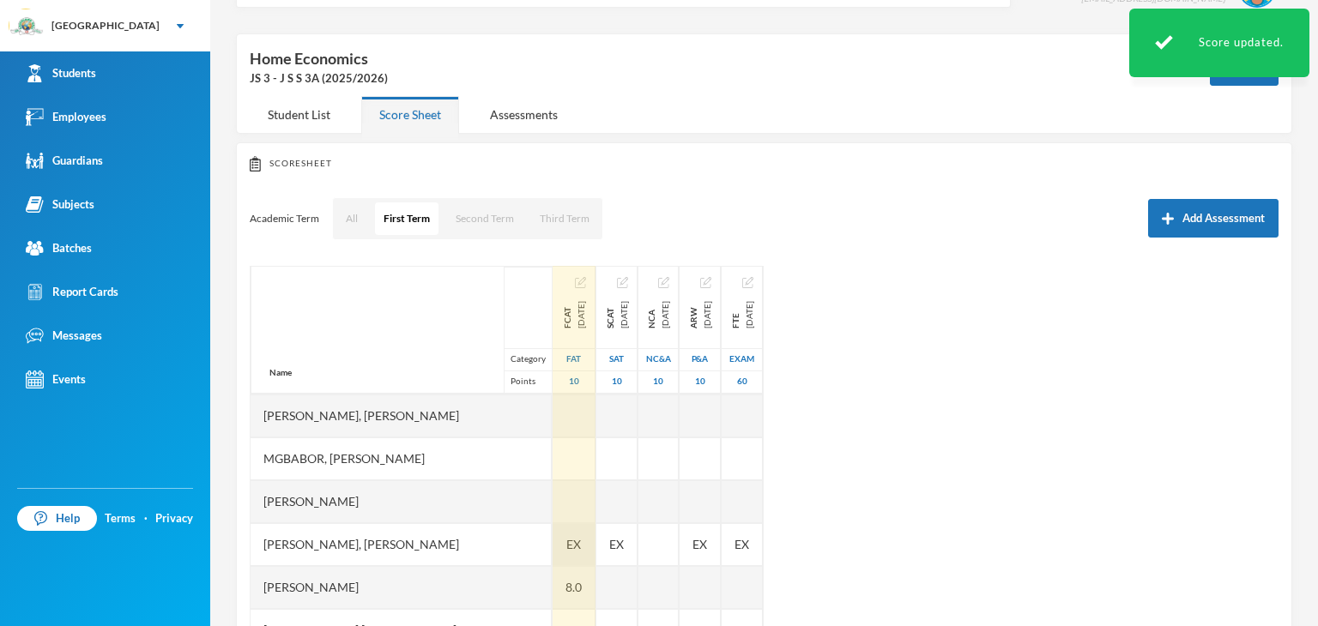
click at [573, 544] on span "EX" at bounding box center [573, 544] width 15 height 18
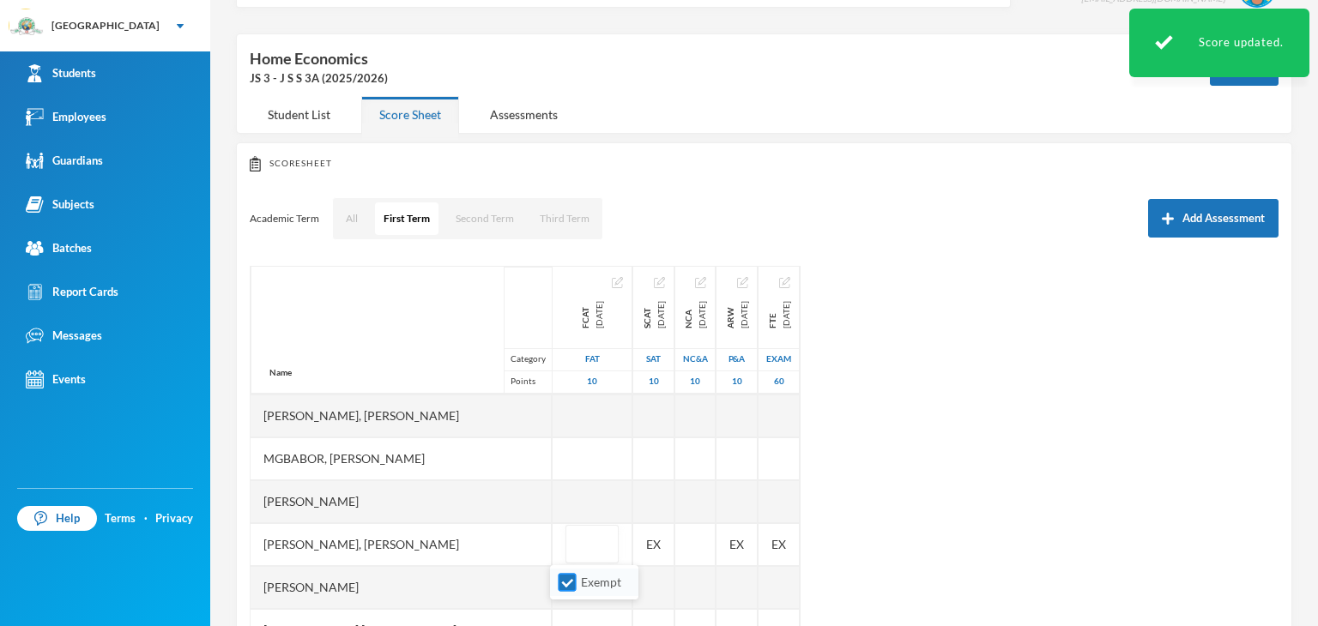
click at [564, 584] on input "Exempt" at bounding box center [567, 583] width 18 height 18
checkbox input "false"
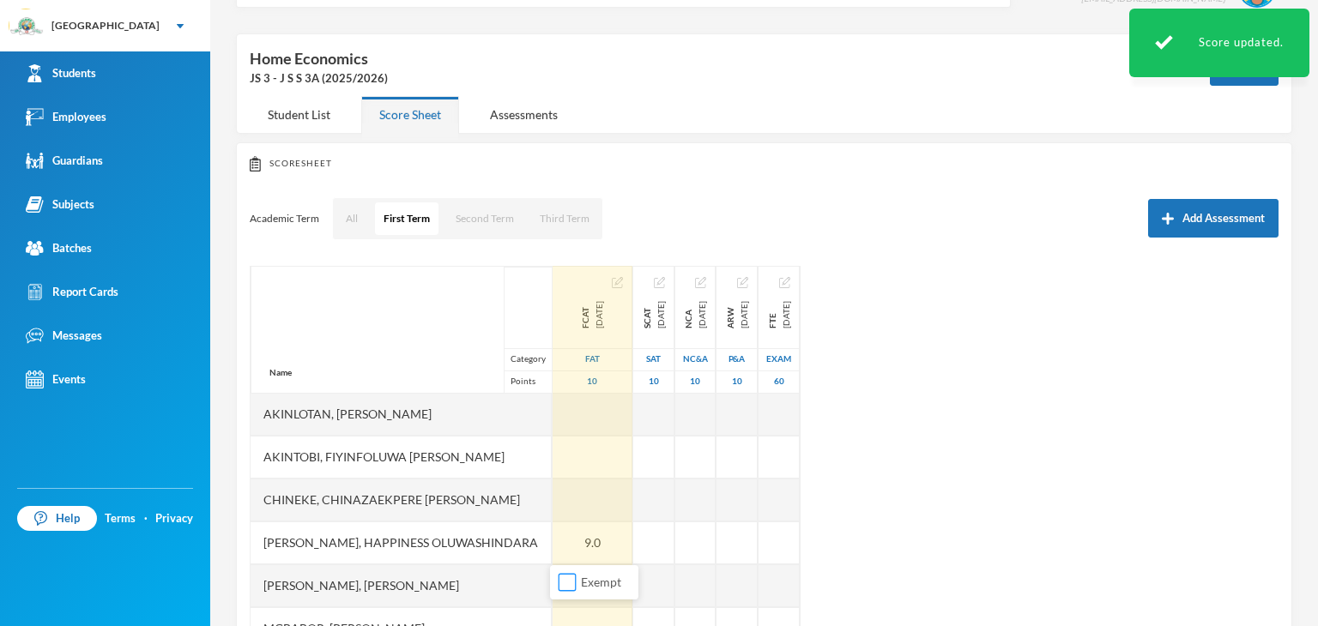
scroll to position [86, 0]
click at [582, 422] on div at bounding box center [592, 416] width 80 height 43
type input "7"
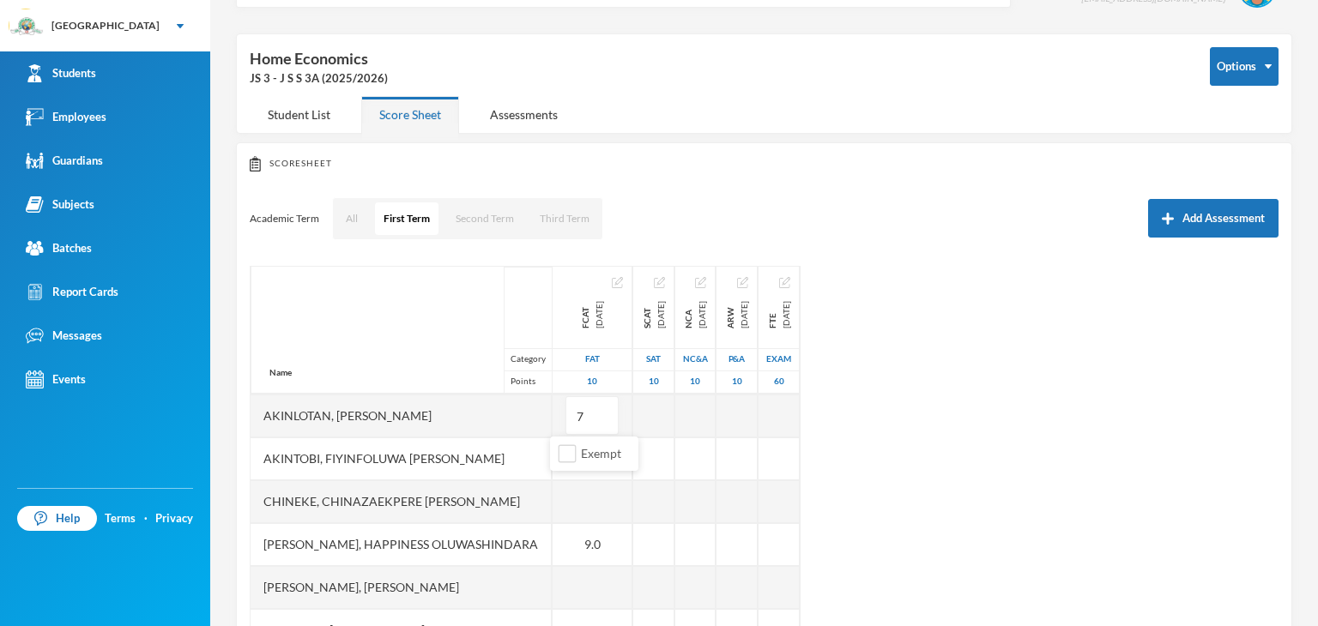
click at [910, 436] on div "Name Category Points [PERSON_NAME] [PERSON_NAME], Oluwasemilore [PERSON_NAME], …" at bounding box center [764, 480] width 1029 height 429
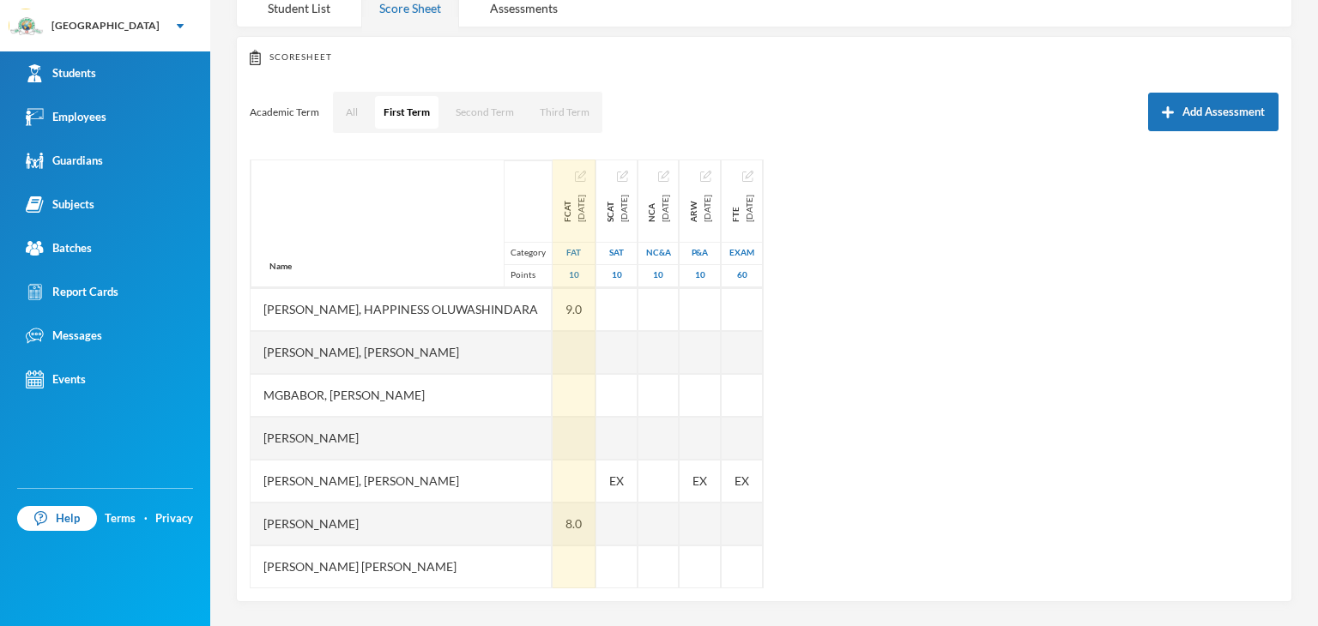
scroll to position [257, 0]
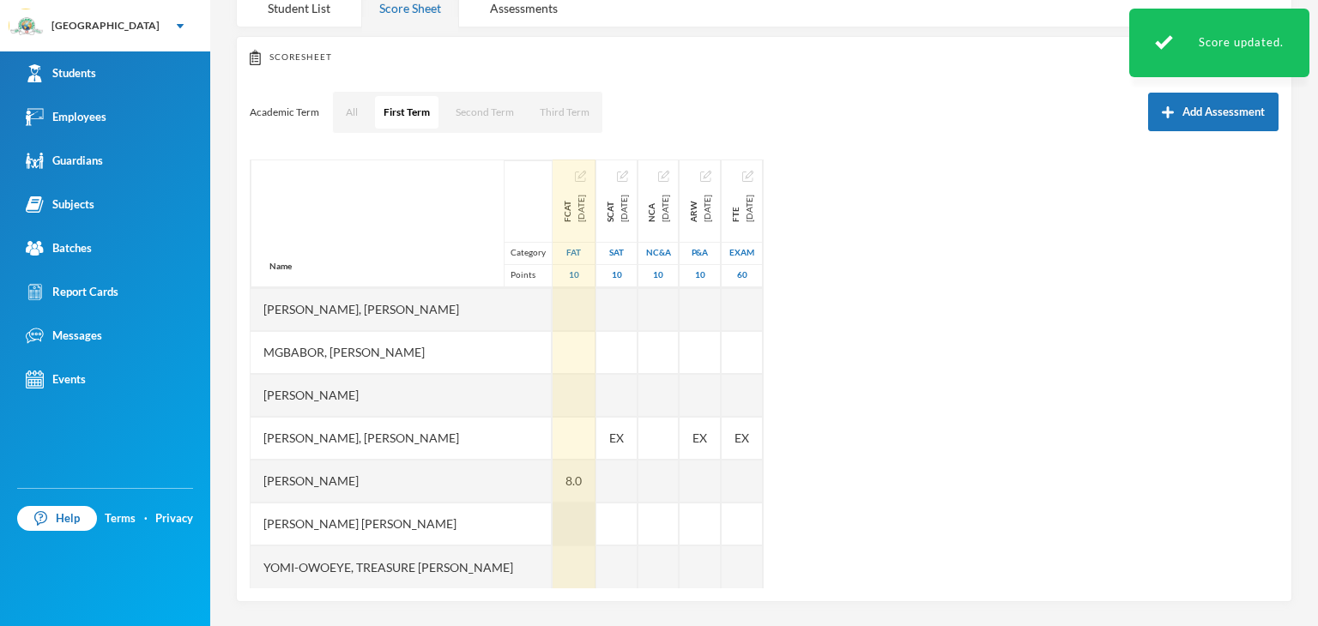
click at [569, 515] on div at bounding box center [573, 524] width 43 height 43
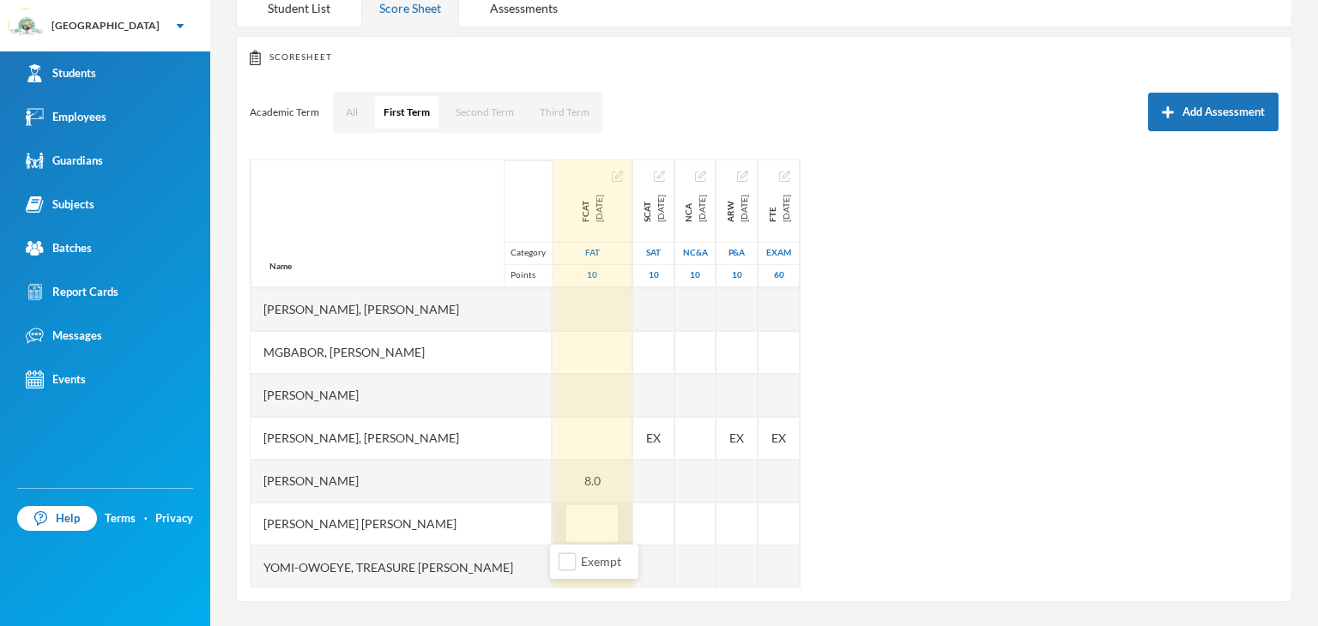
type input "6"
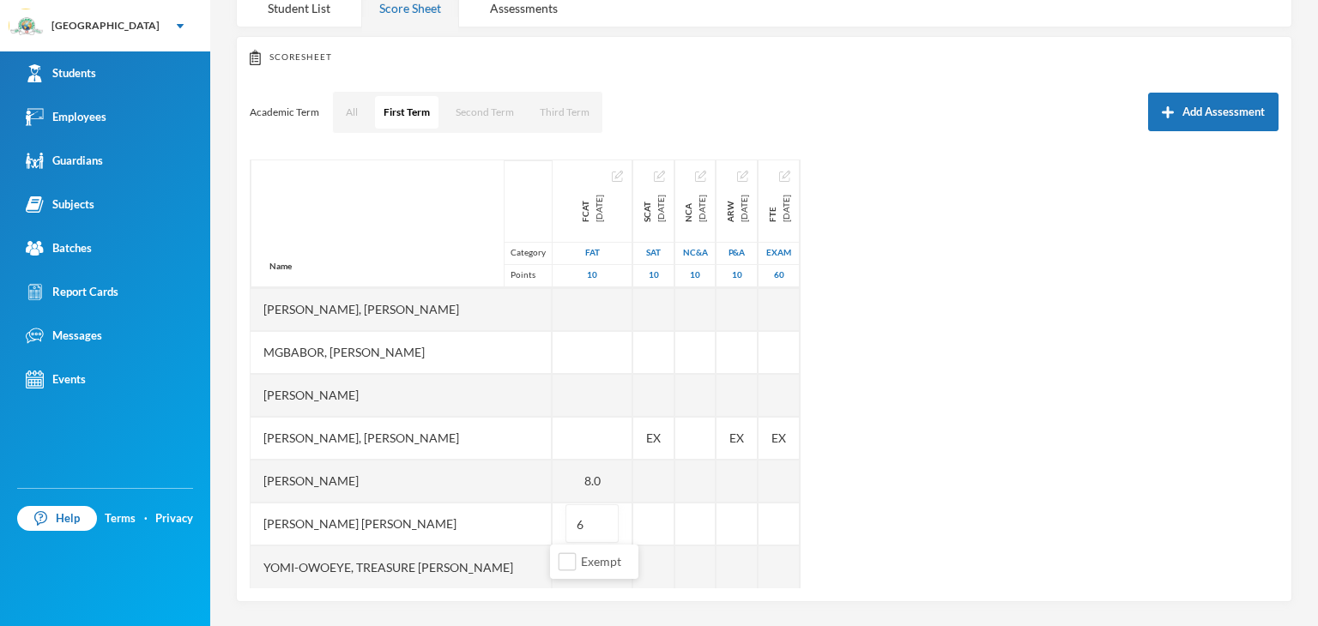
click at [942, 504] on div "Name Category Points [PERSON_NAME] [PERSON_NAME], Oluwasemilore [PERSON_NAME], …" at bounding box center [764, 374] width 1029 height 429
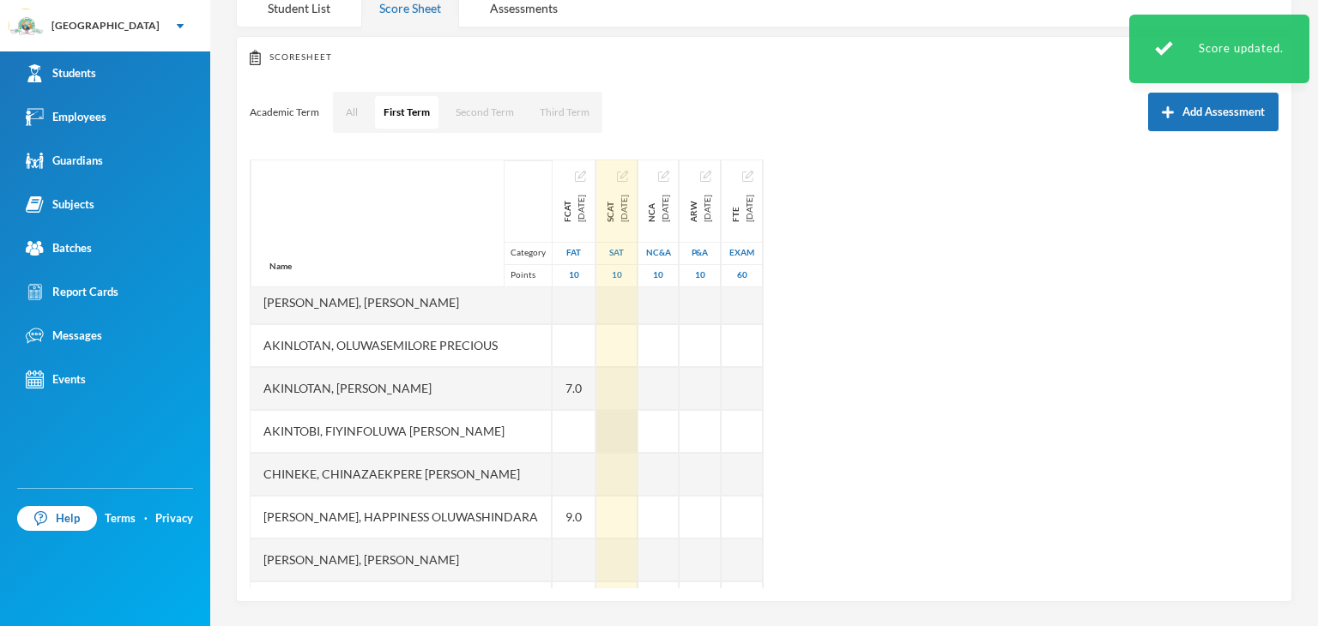
scroll to position [0, 0]
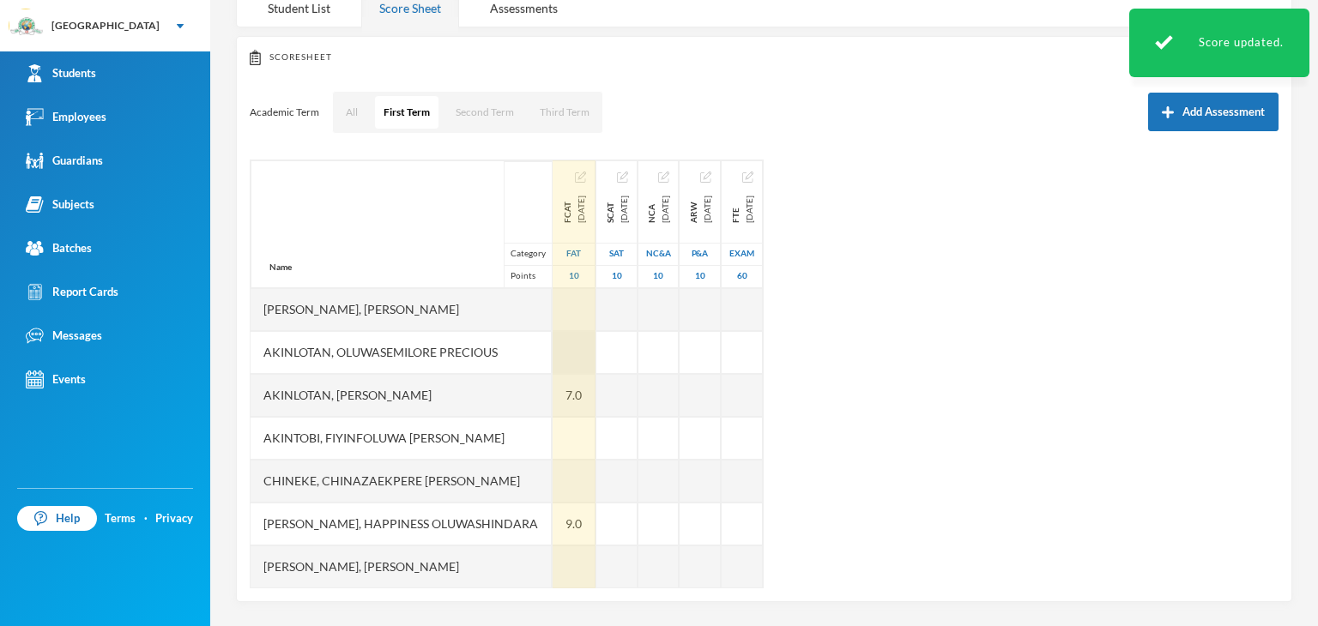
click at [566, 363] on div at bounding box center [573, 352] width 43 height 43
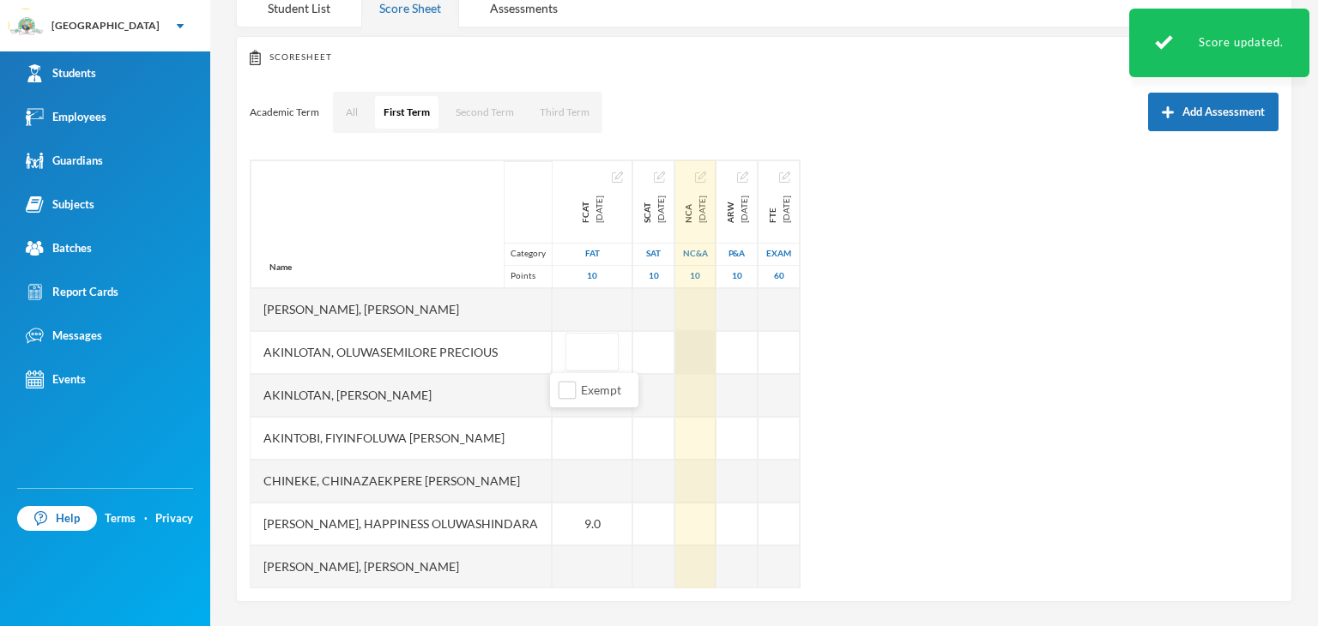
type input "7"
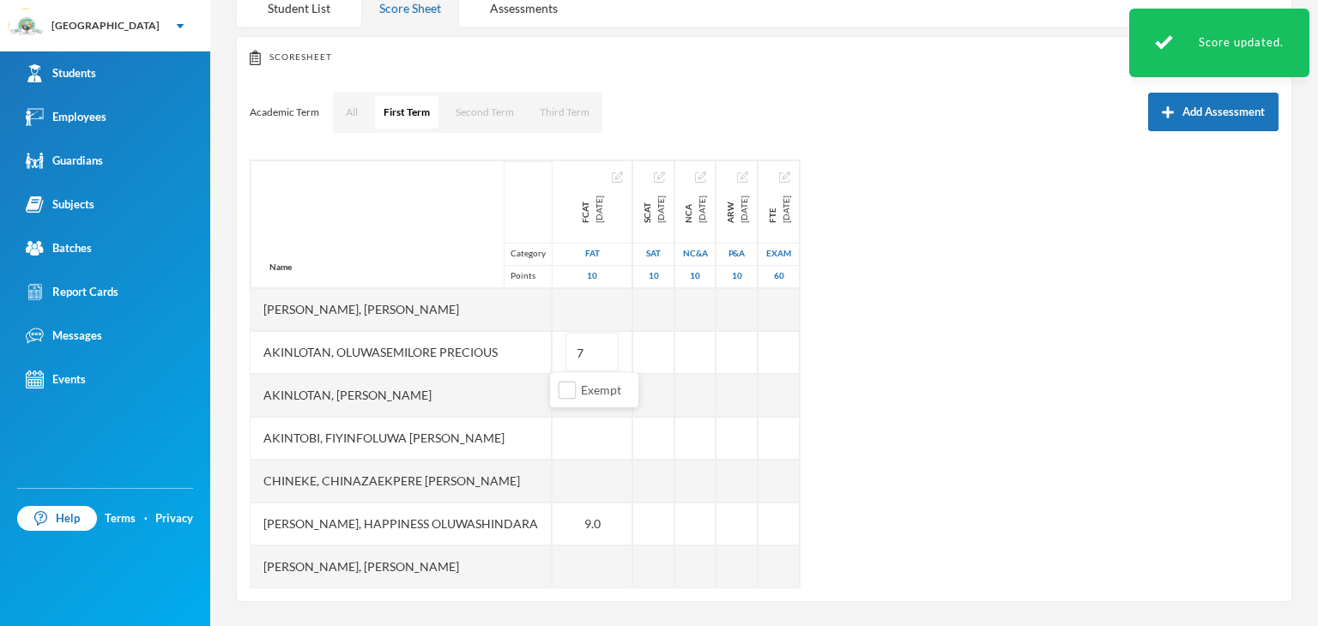
click at [904, 391] on div "Name Category Points [PERSON_NAME] [PERSON_NAME], Oluwasemilore [PERSON_NAME], …" at bounding box center [764, 374] width 1029 height 429
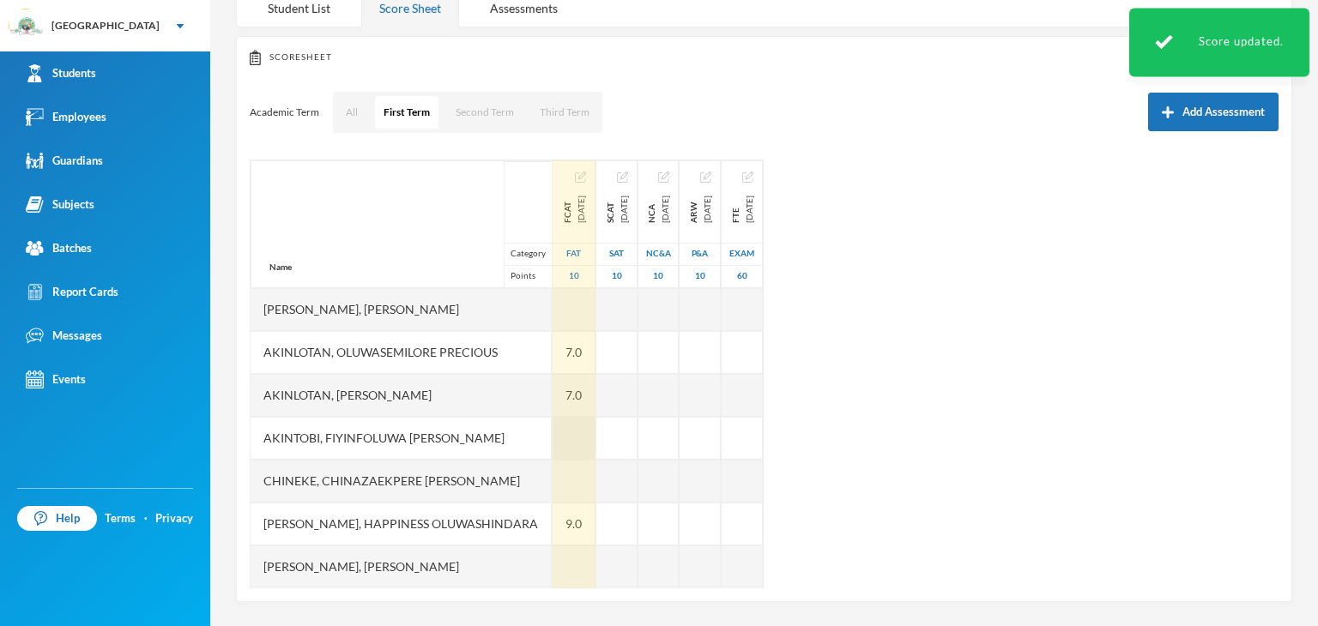
click at [574, 437] on div at bounding box center [573, 438] width 43 height 43
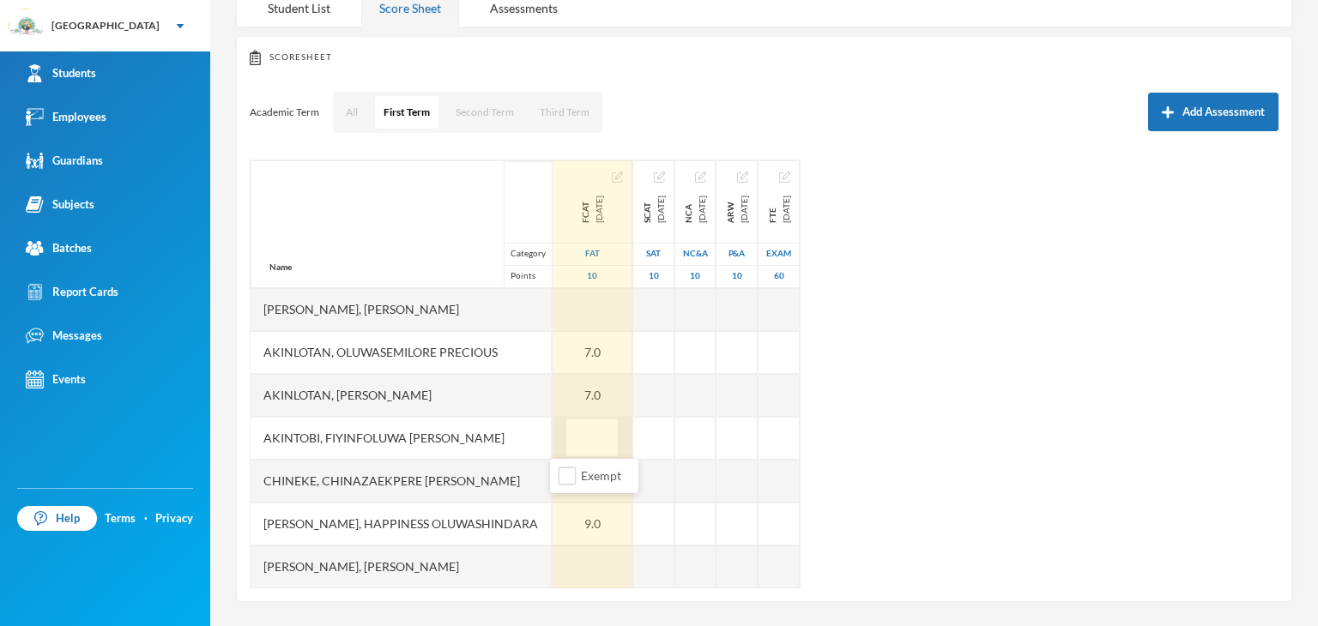
type input "5"
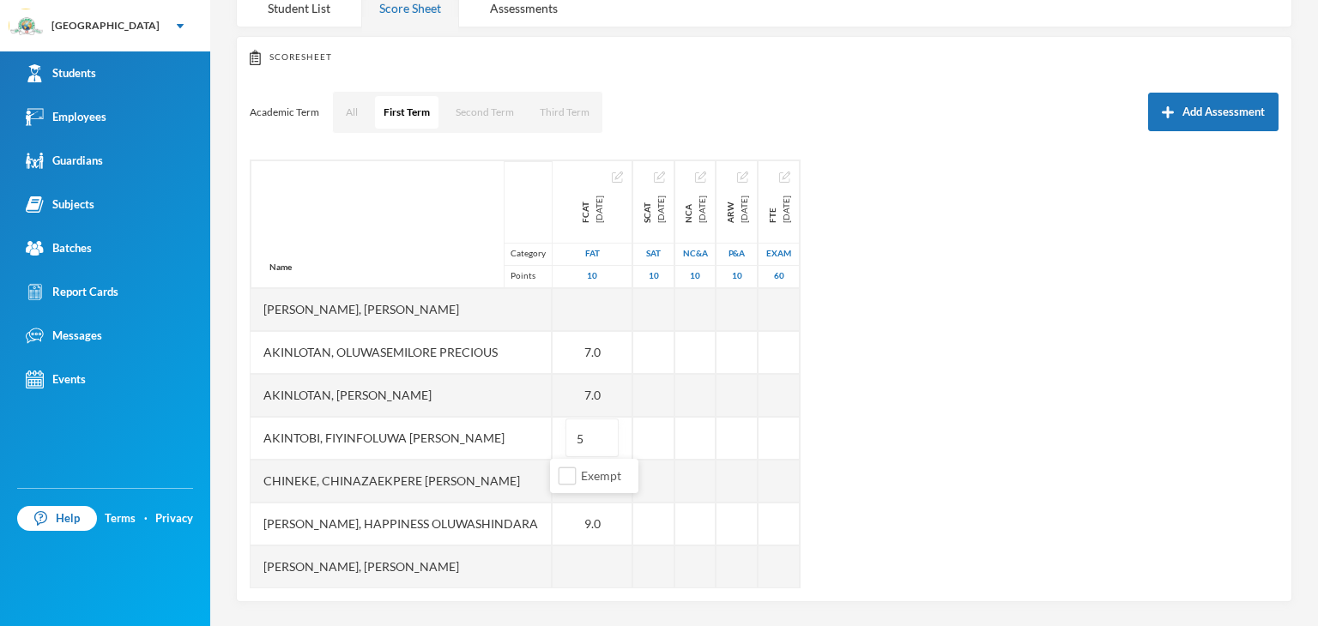
click at [899, 406] on div "Name Category Points [PERSON_NAME] [PERSON_NAME], Oluwasemilore [PERSON_NAME], …" at bounding box center [764, 374] width 1029 height 429
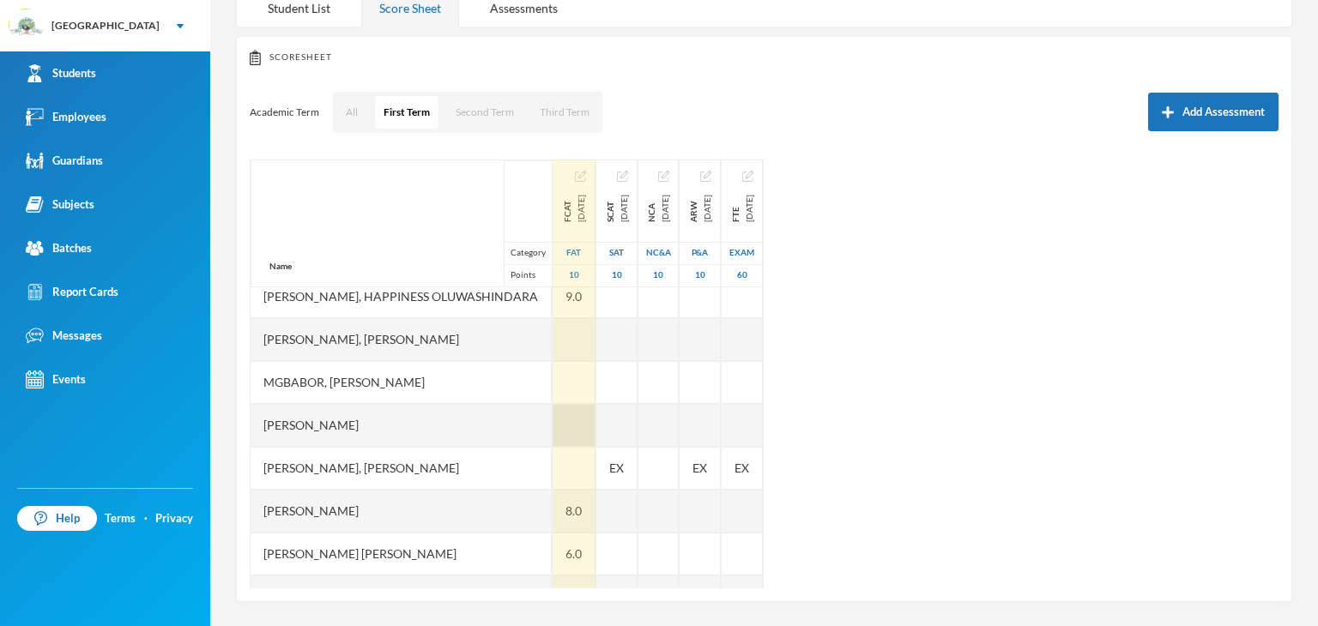
scroll to position [257, 0]
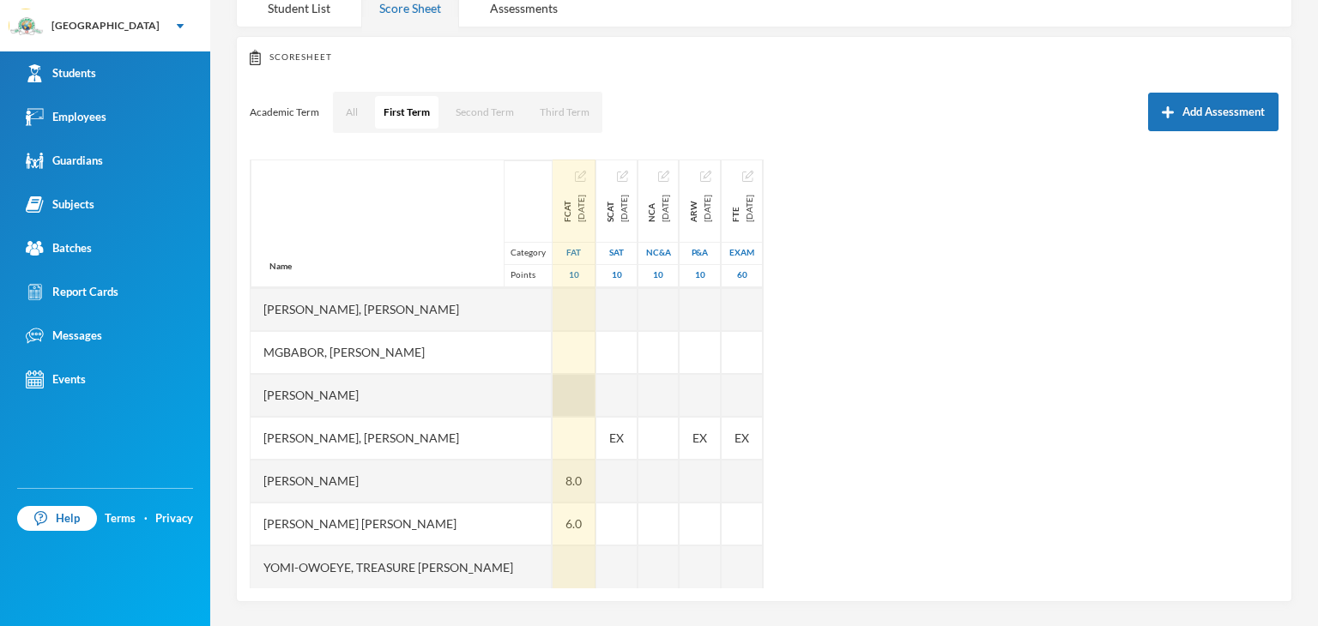
click at [570, 398] on div at bounding box center [573, 395] width 43 height 43
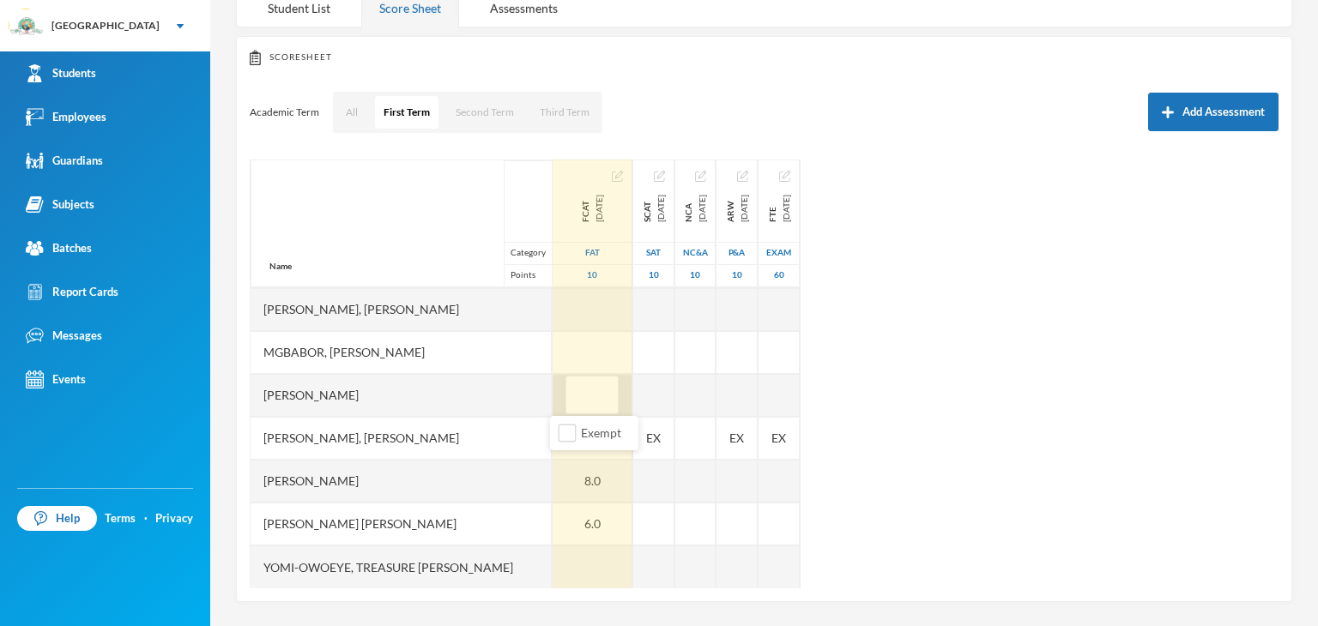
type input "9"
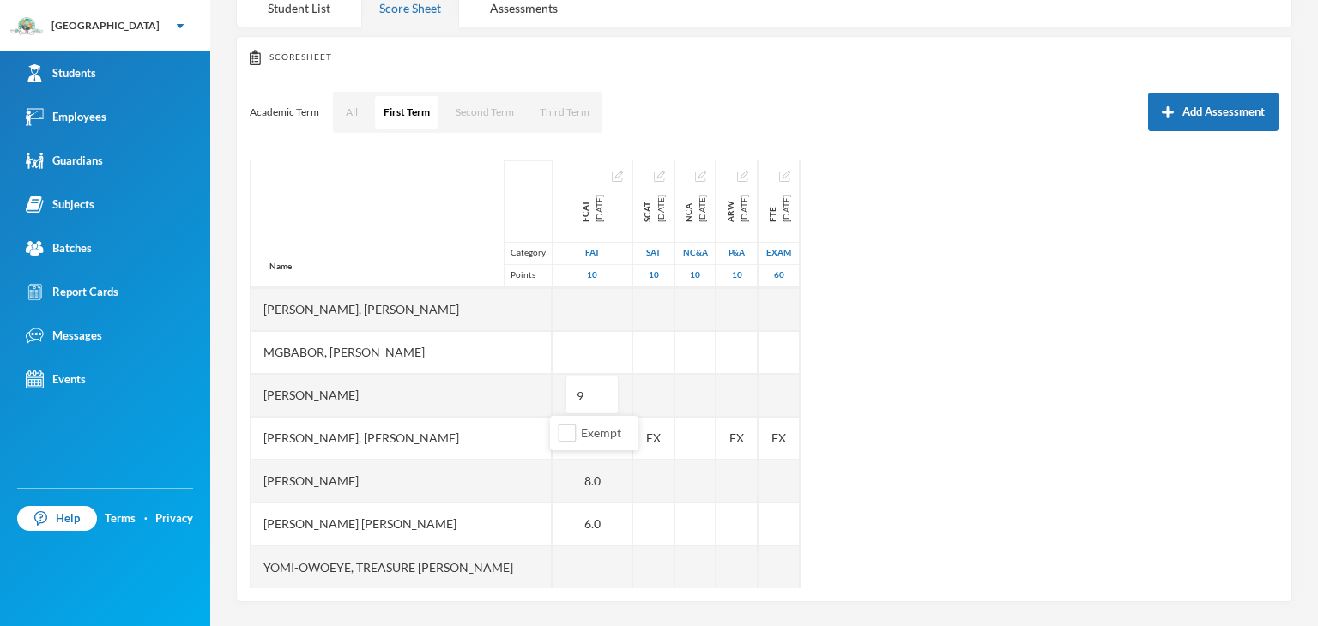
click at [980, 437] on div "Name Category Points [PERSON_NAME] [PERSON_NAME], Oluwasemilore [PERSON_NAME], …" at bounding box center [764, 374] width 1029 height 429
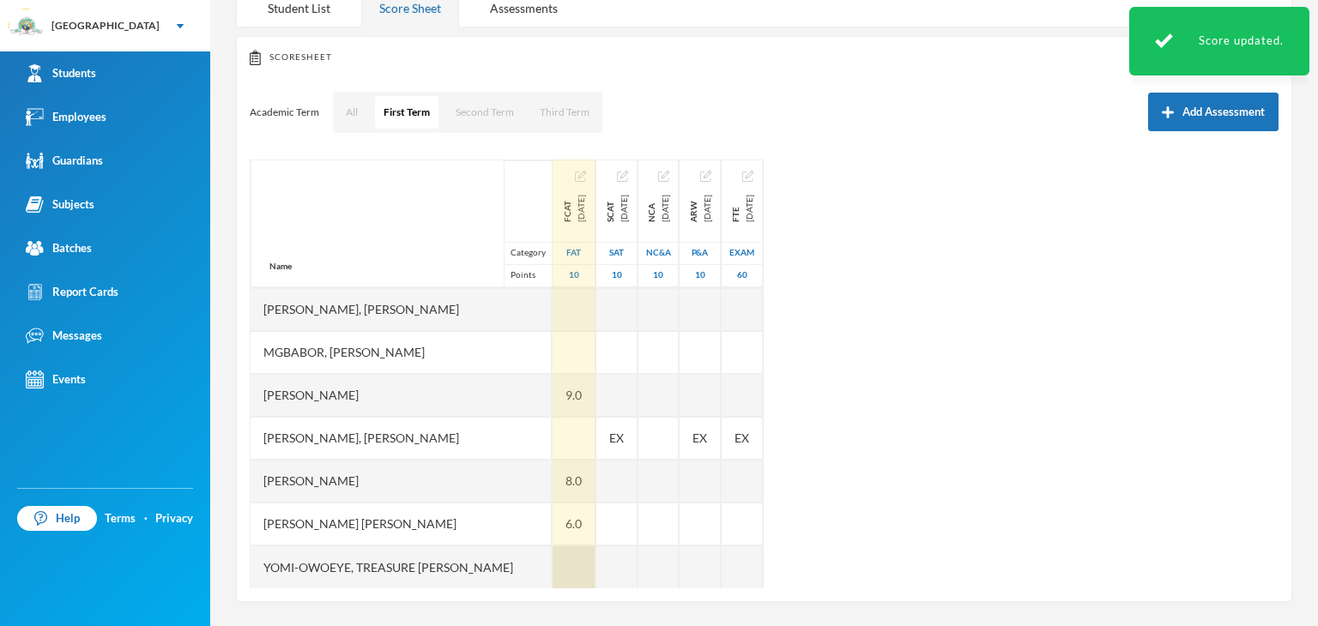
click at [568, 560] on div at bounding box center [573, 567] width 43 height 43
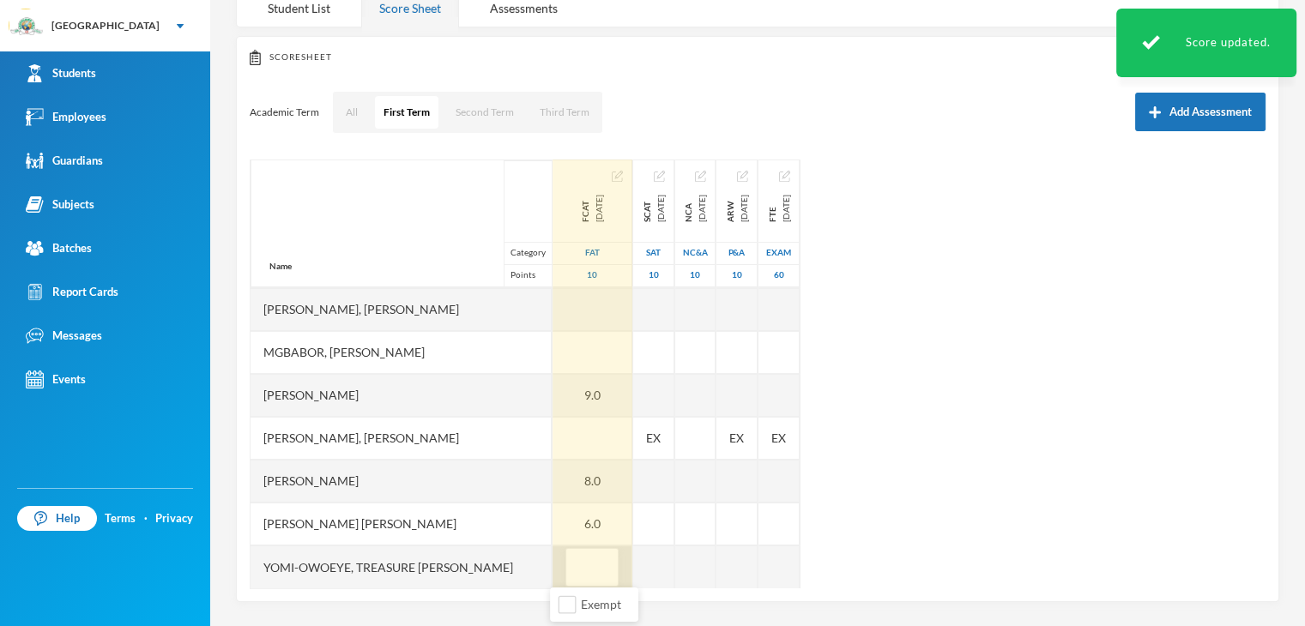
type input "8"
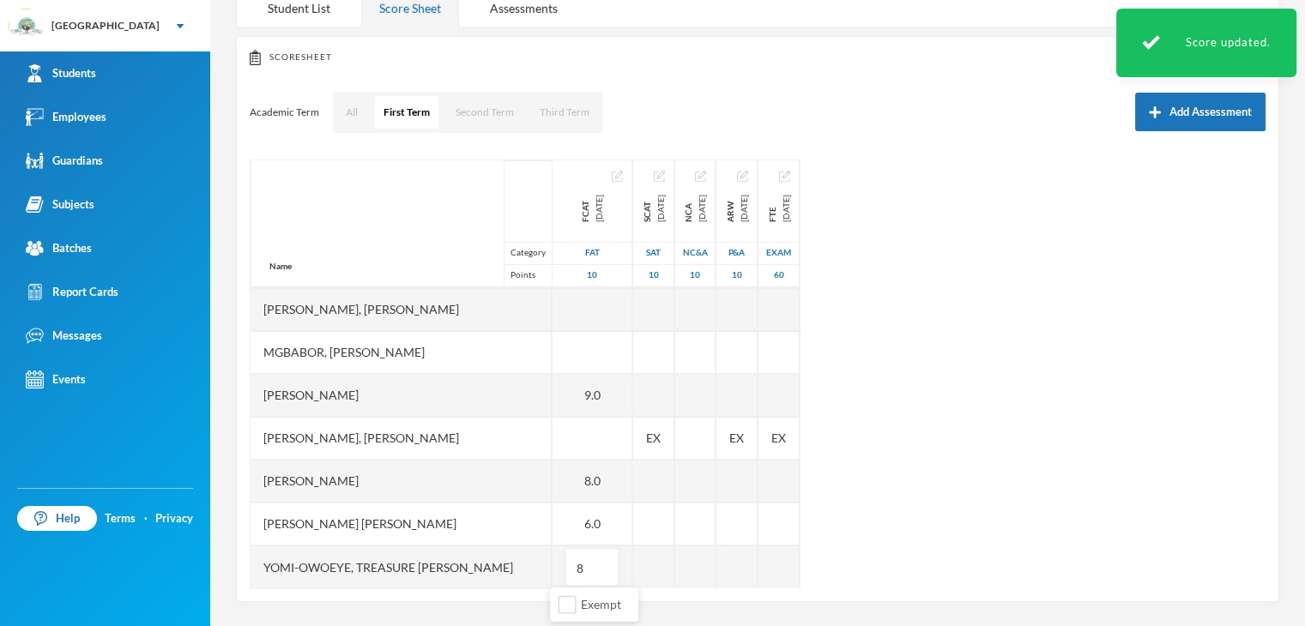
click at [987, 413] on div "Name Category Points [PERSON_NAME] [PERSON_NAME], Oluwasemilore [PERSON_NAME], …" at bounding box center [758, 374] width 1016 height 429
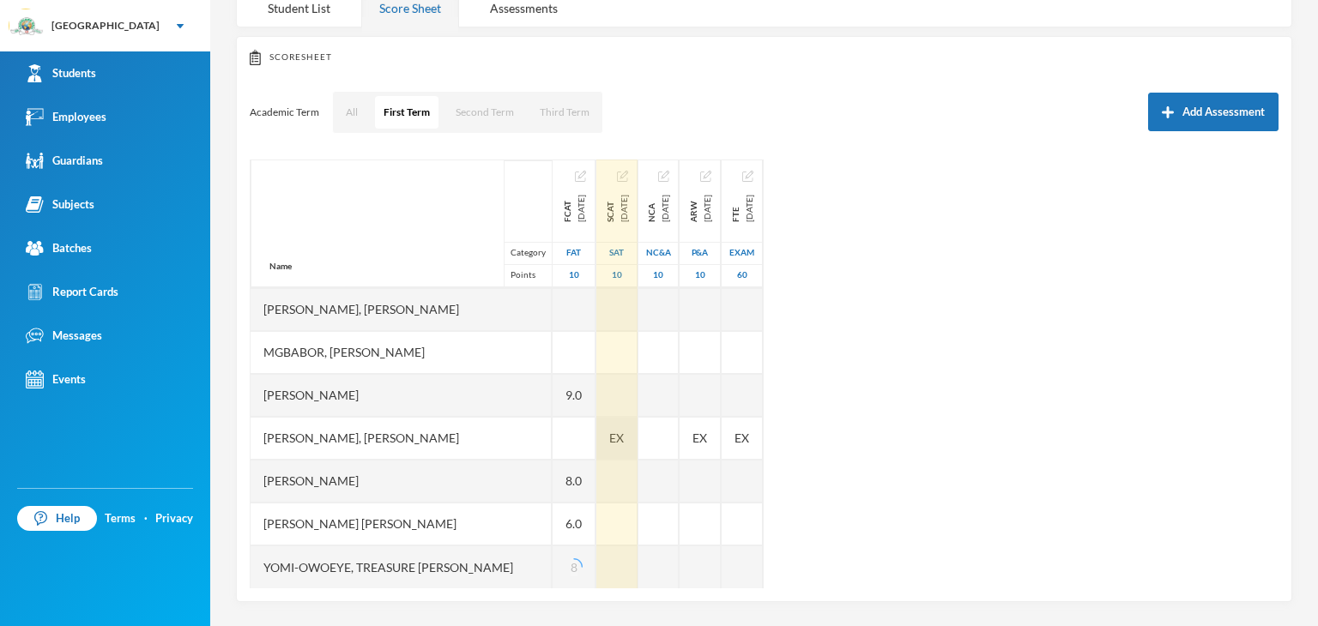
click at [624, 437] on span "EX" at bounding box center [616, 438] width 15 height 18
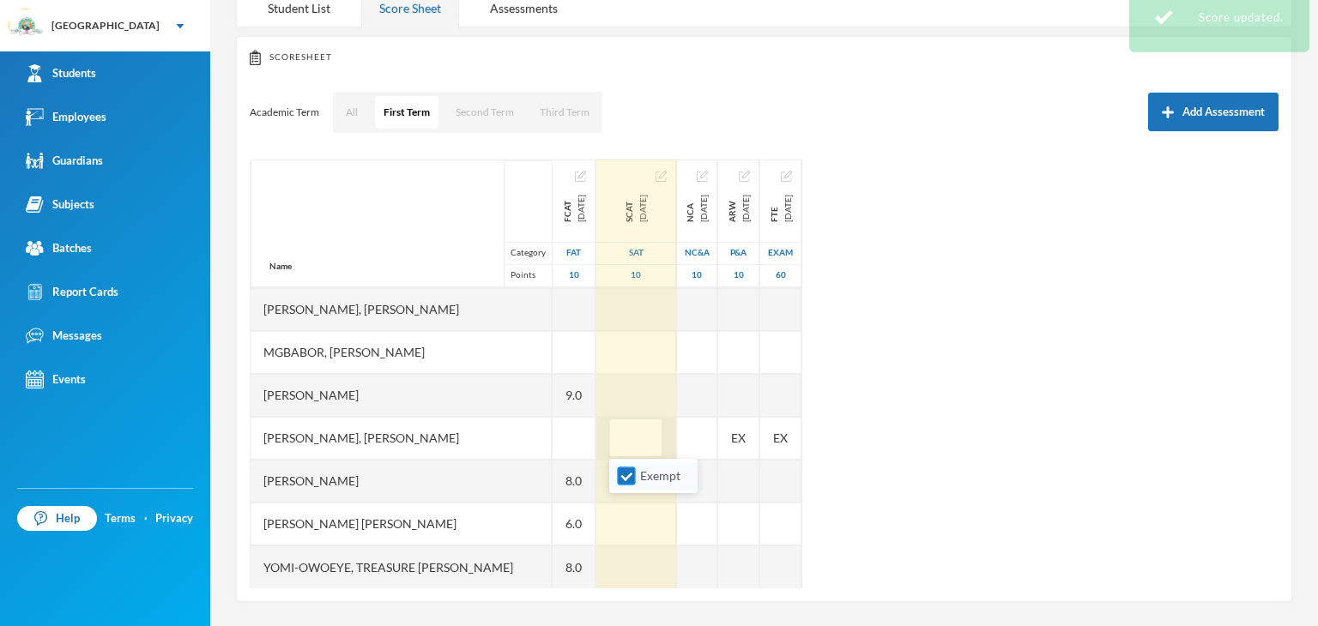
click at [629, 473] on input "Exempt" at bounding box center [627, 477] width 18 height 18
checkbox input "false"
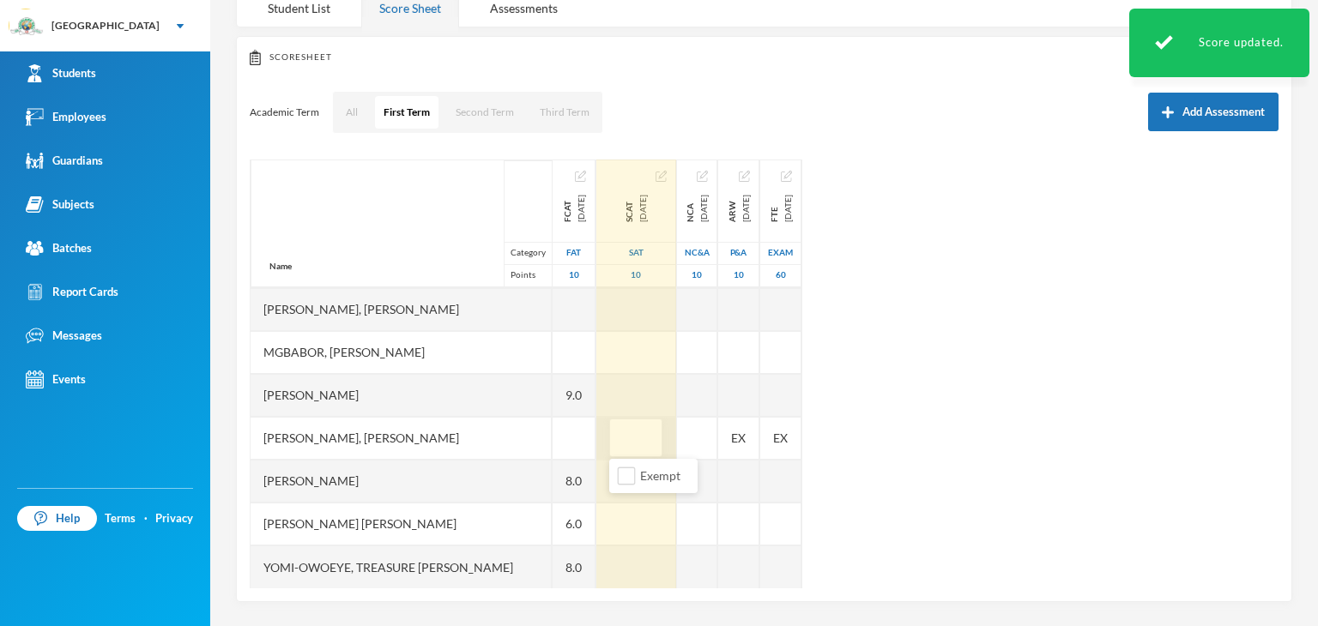
click at [916, 438] on div "Name Category Points [PERSON_NAME] [PERSON_NAME], Oluwasemilore [PERSON_NAME], …" at bounding box center [764, 374] width 1029 height 429
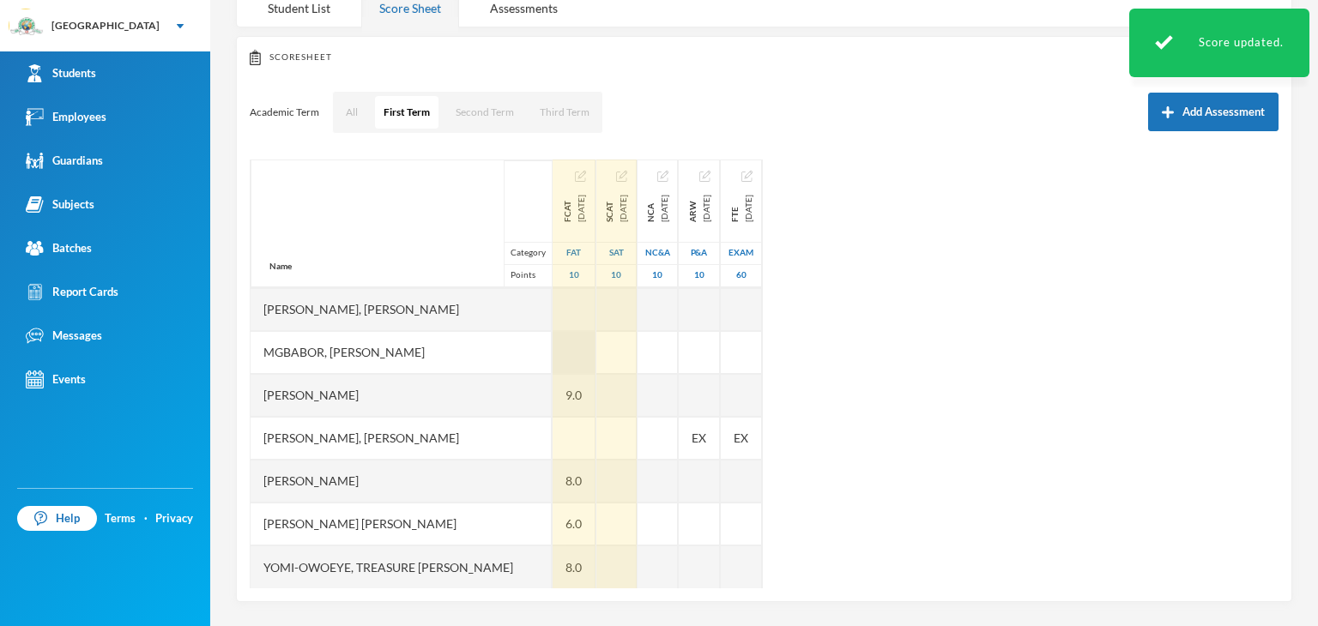
click at [574, 343] on div at bounding box center [573, 352] width 43 height 43
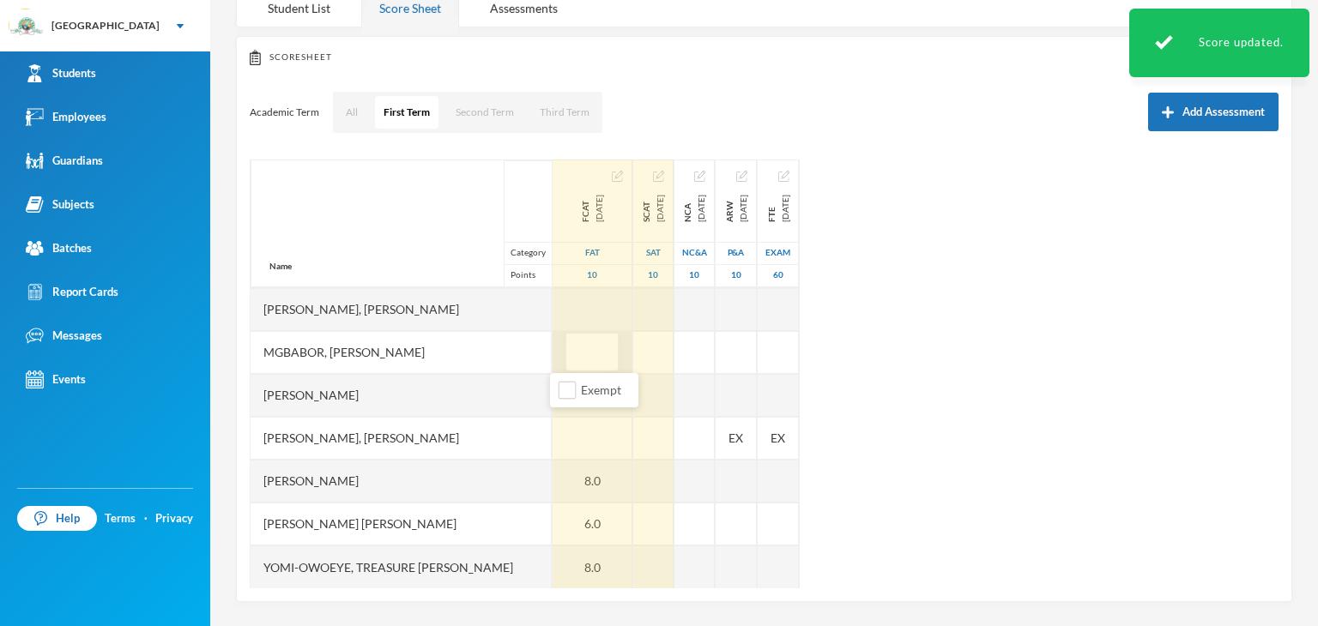
type input "7"
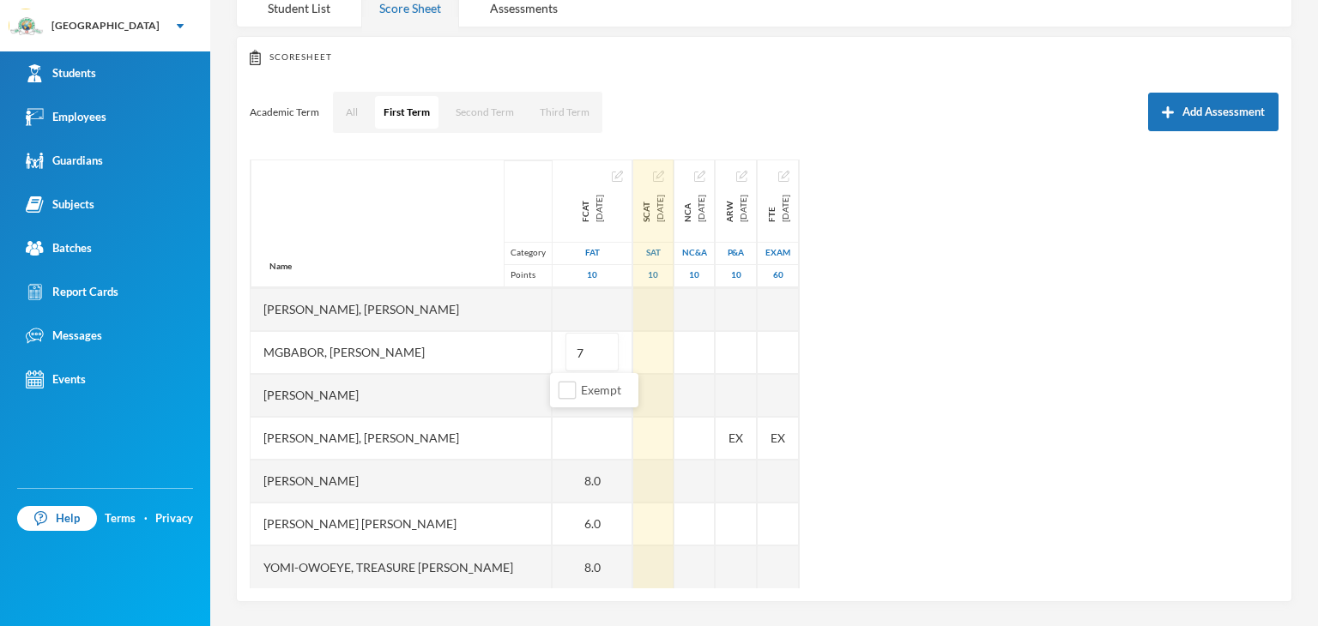
click at [963, 343] on div "Name Category Points [PERSON_NAME] [PERSON_NAME], Oluwasemilore [PERSON_NAME], …" at bounding box center [764, 374] width 1029 height 429
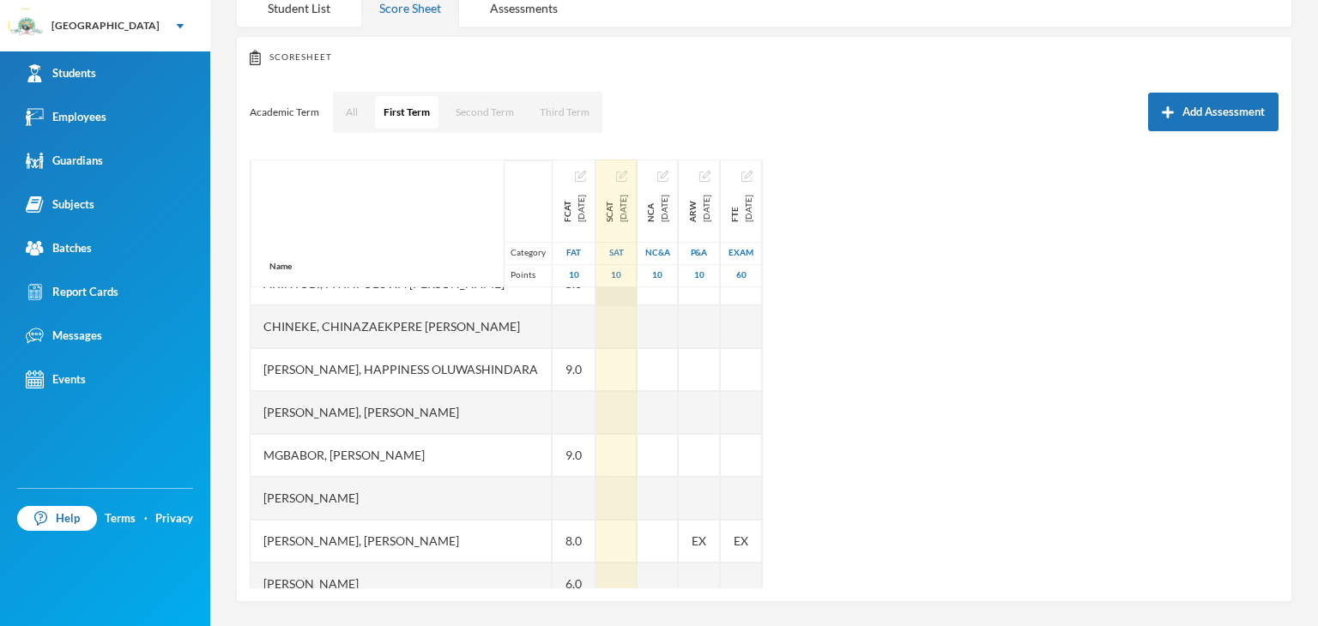
scroll to position [0, 0]
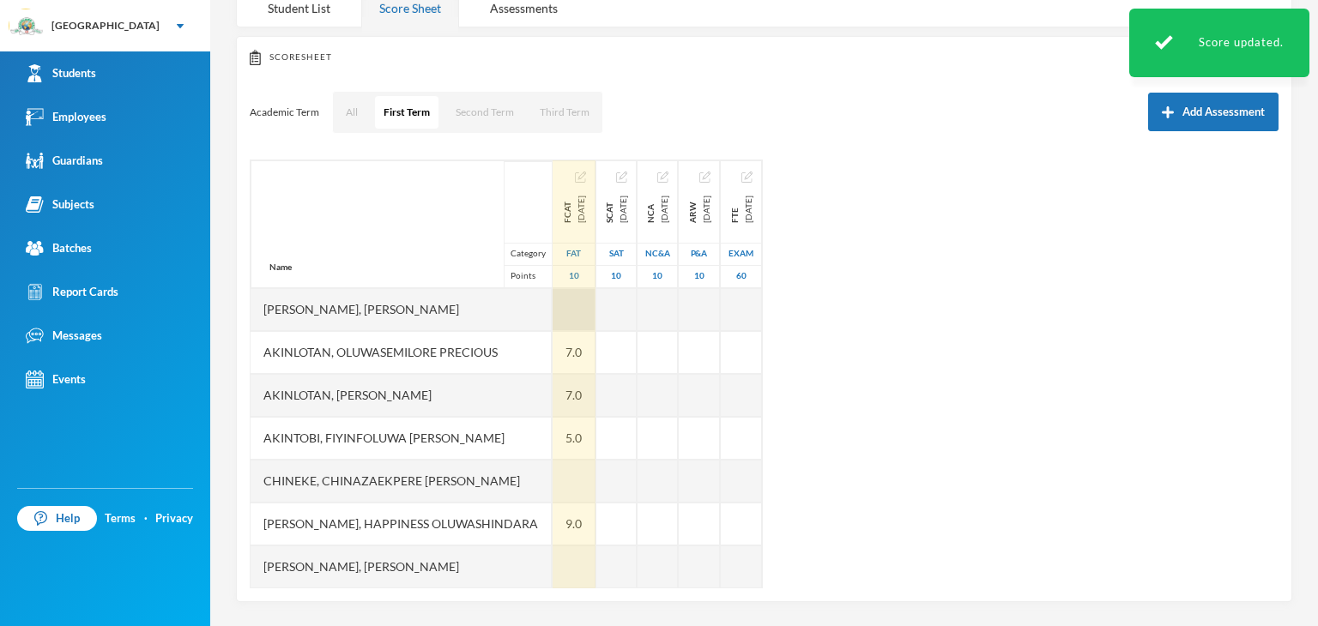
click at [564, 320] on div at bounding box center [573, 309] width 43 height 43
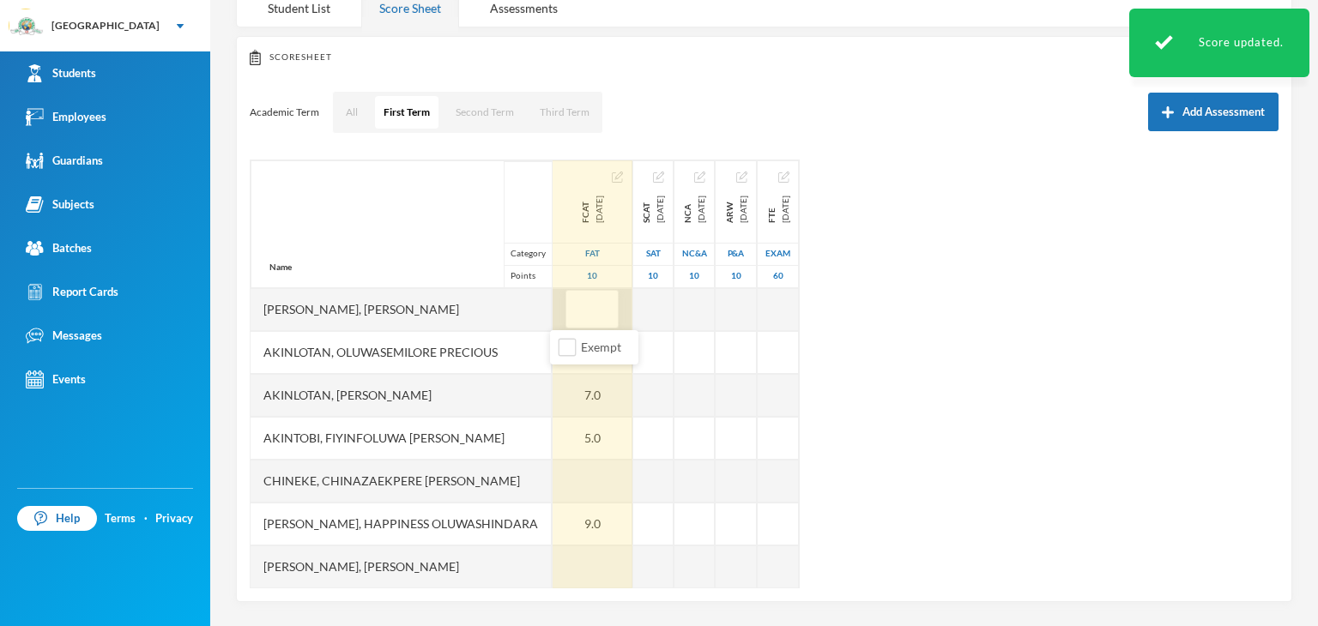
type input "3"
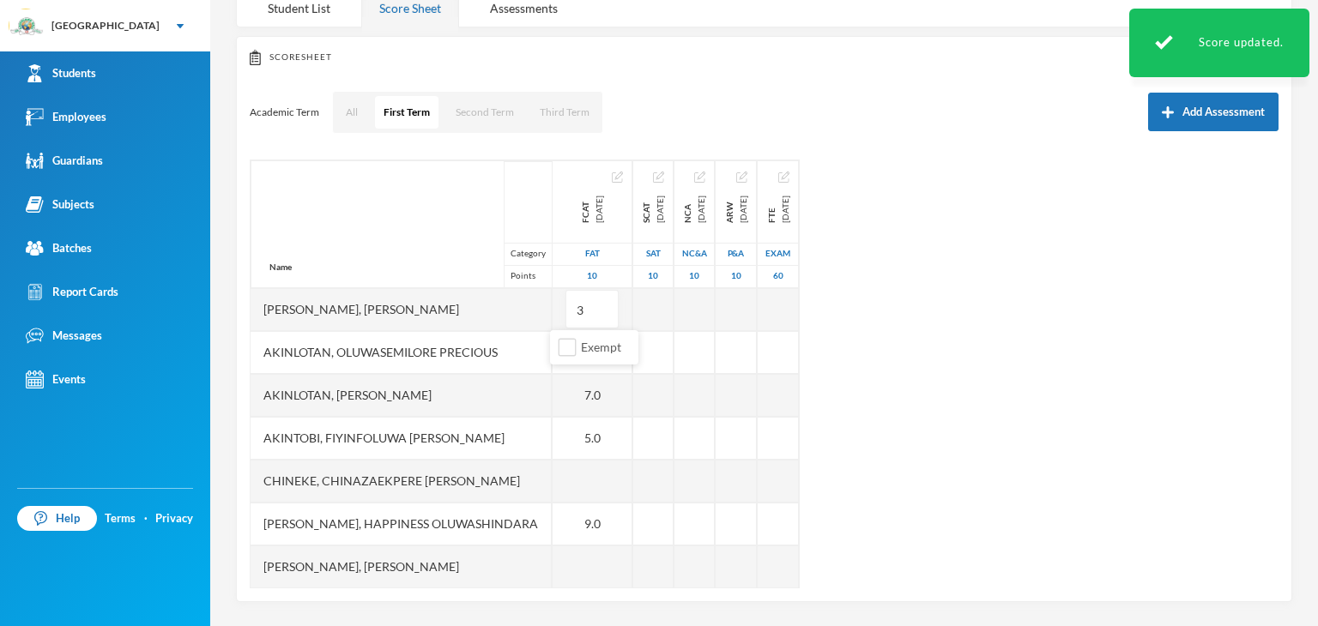
click at [1004, 368] on div "Name Category Points [PERSON_NAME] [PERSON_NAME], Oluwasemilore [PERSON_NAME], …" at bounding box center [764, 374] width 1029 height 429
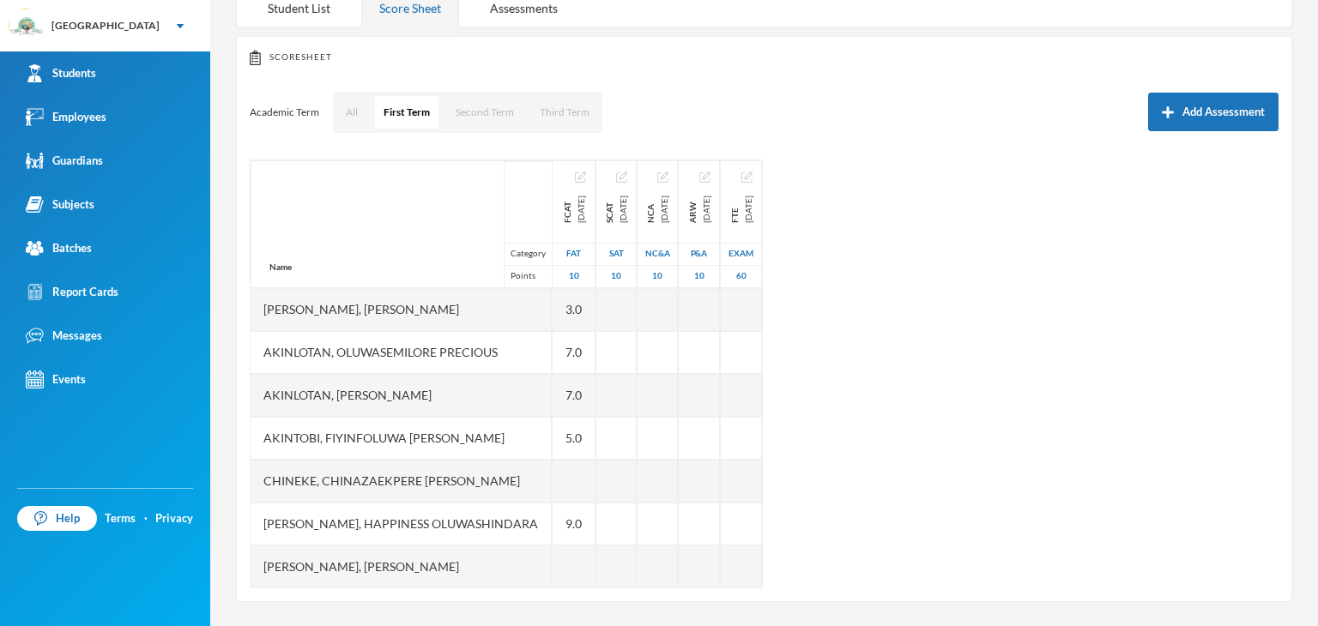
scroll to position [214, 0]
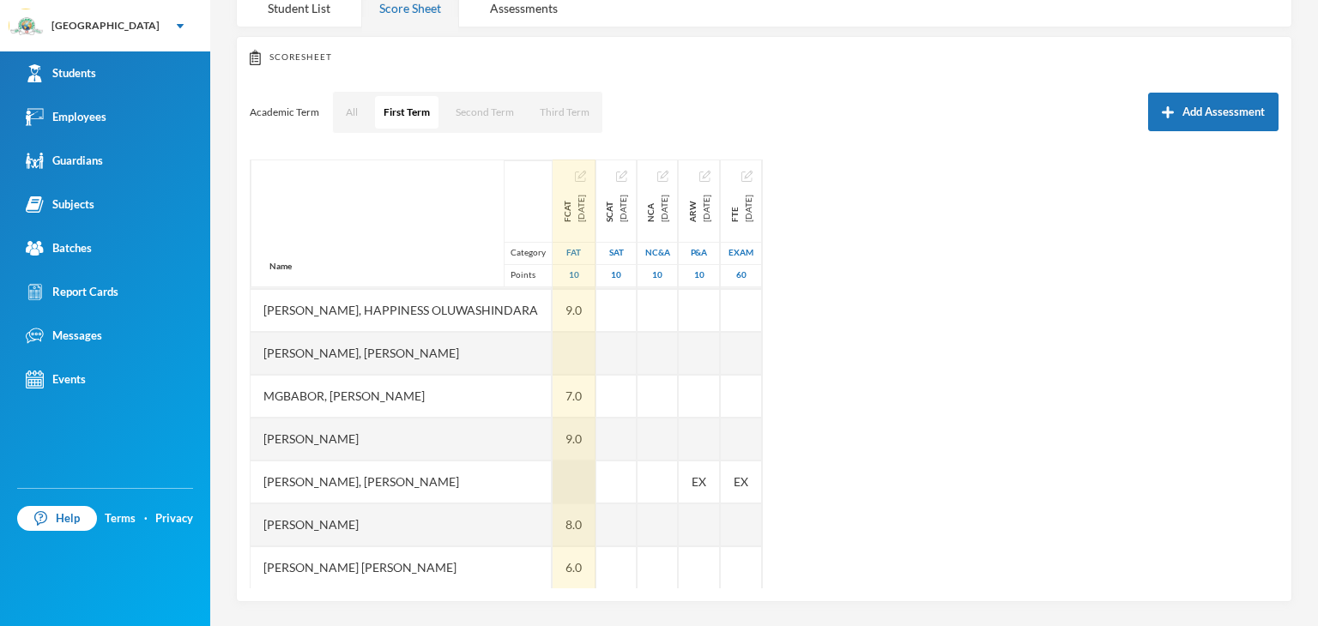
click at [576, 479] on div at bounding box center [573, 482] width 43 height 43
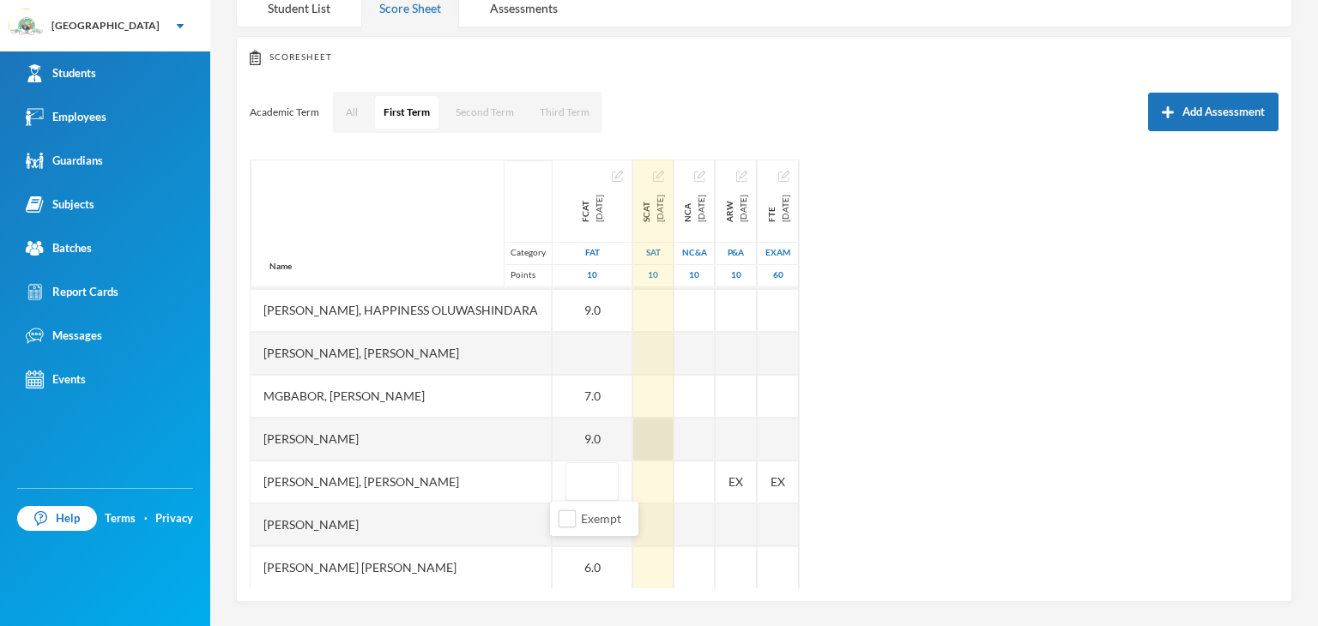
type input "6"
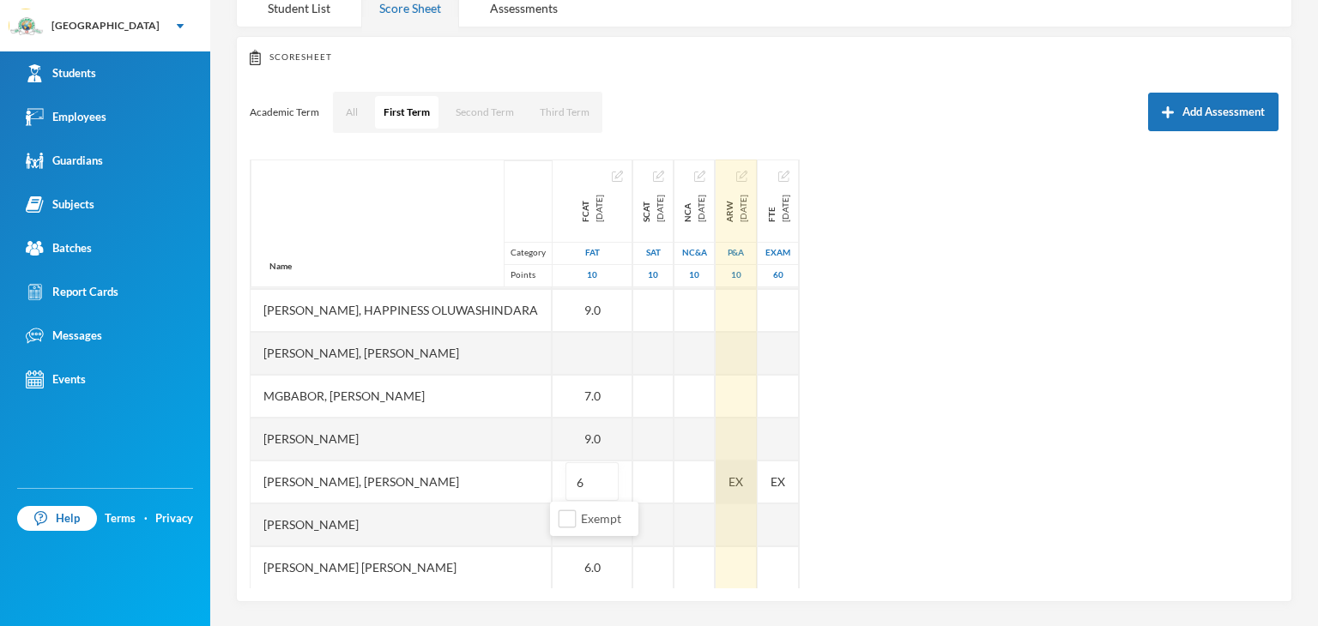
click at [757, 474] on div "EX" at bounding box center [735, 482] width 41 height 43
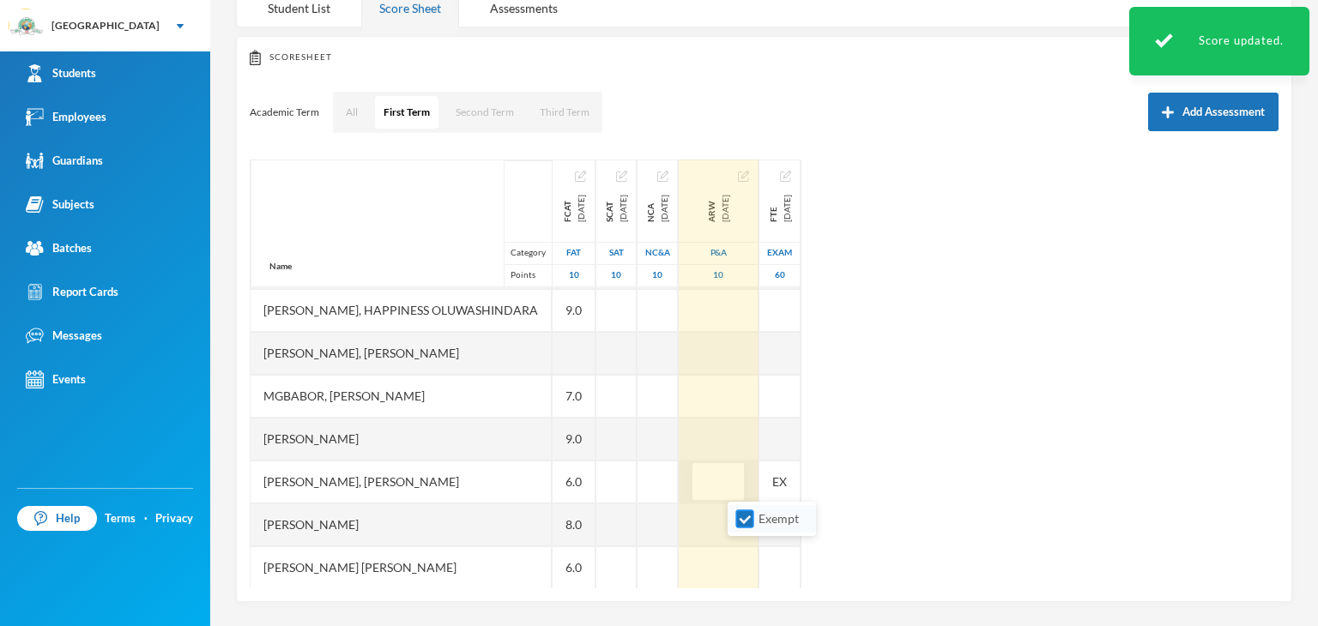
click at [756, 519] on span "Exempt" at bounding box center [778, 518] width 54 height 15
click at [754, 519] on input "Exempt" at bounding box center [745, 519] width 18 height 18
checkbox input "false"
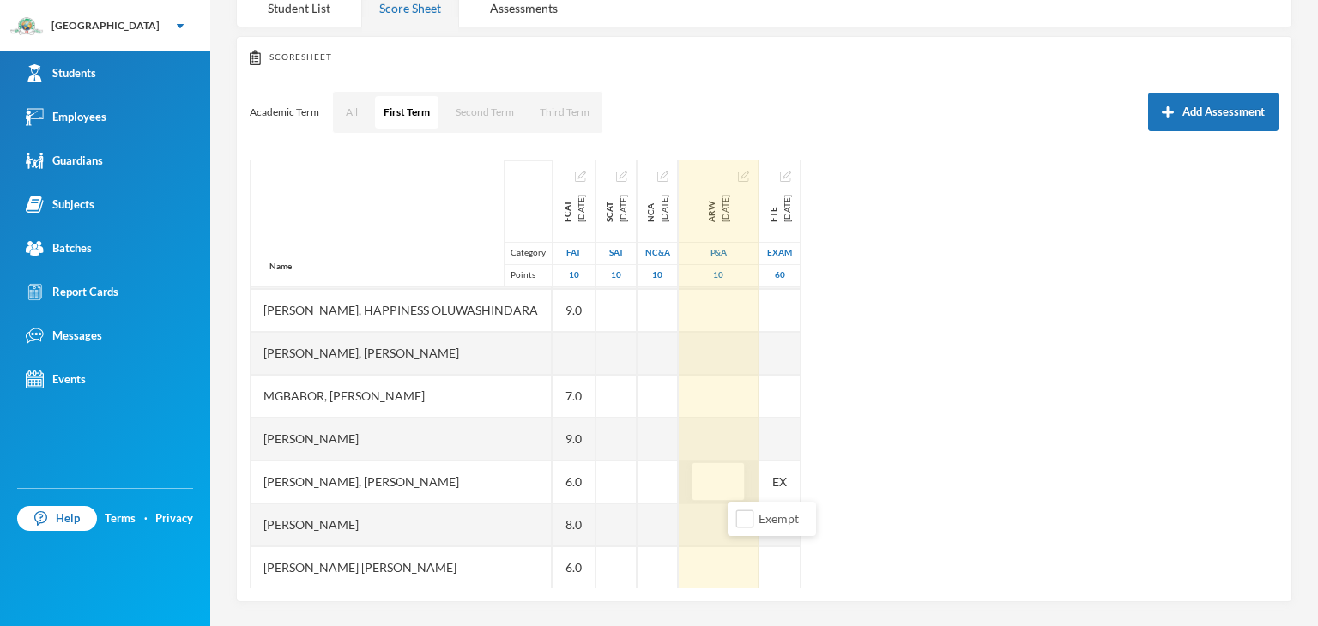
click at [972, 454] on div "Name Category Points [PERSON_NAME] [PERSON_NAME], Oluwasemilore [PERSON_NAME], …" at bounding box center [764, 374] width 1029 height 429
click at [747, 478] on span "EX" at bounding box center [740, 482] width 15 height 18
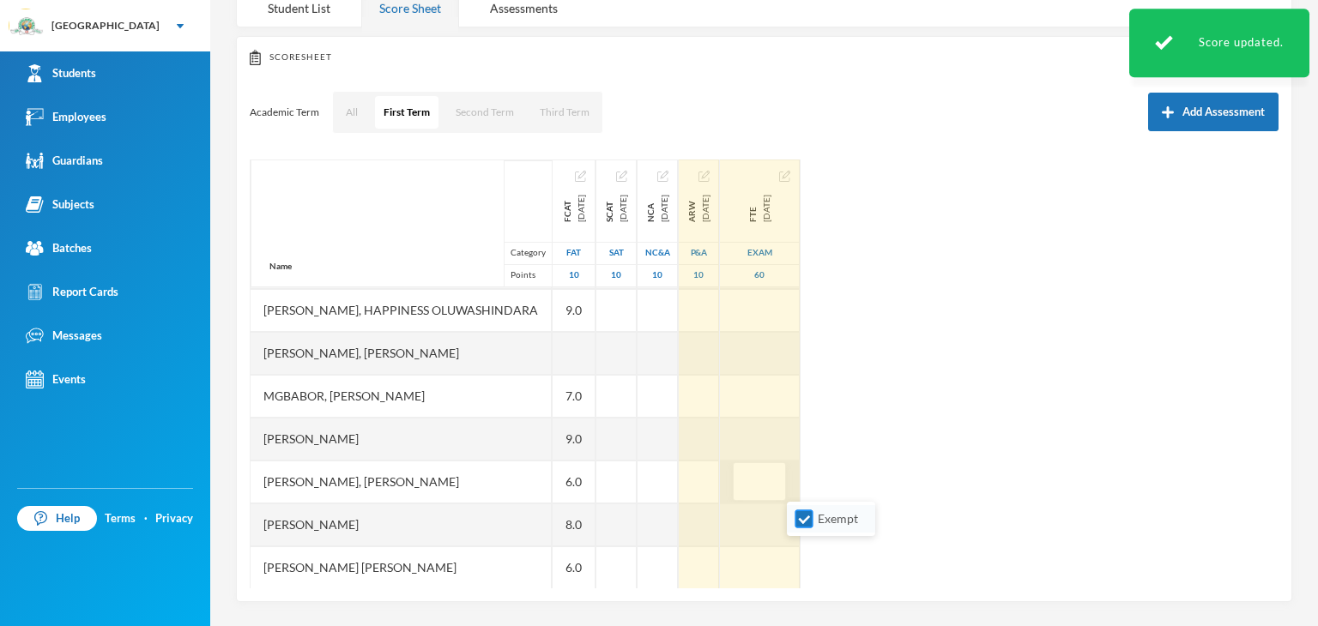
click at [806, 517] on input "Exempt" at bounding box center [804, 519] width 18 height 18
checkbox input "false"
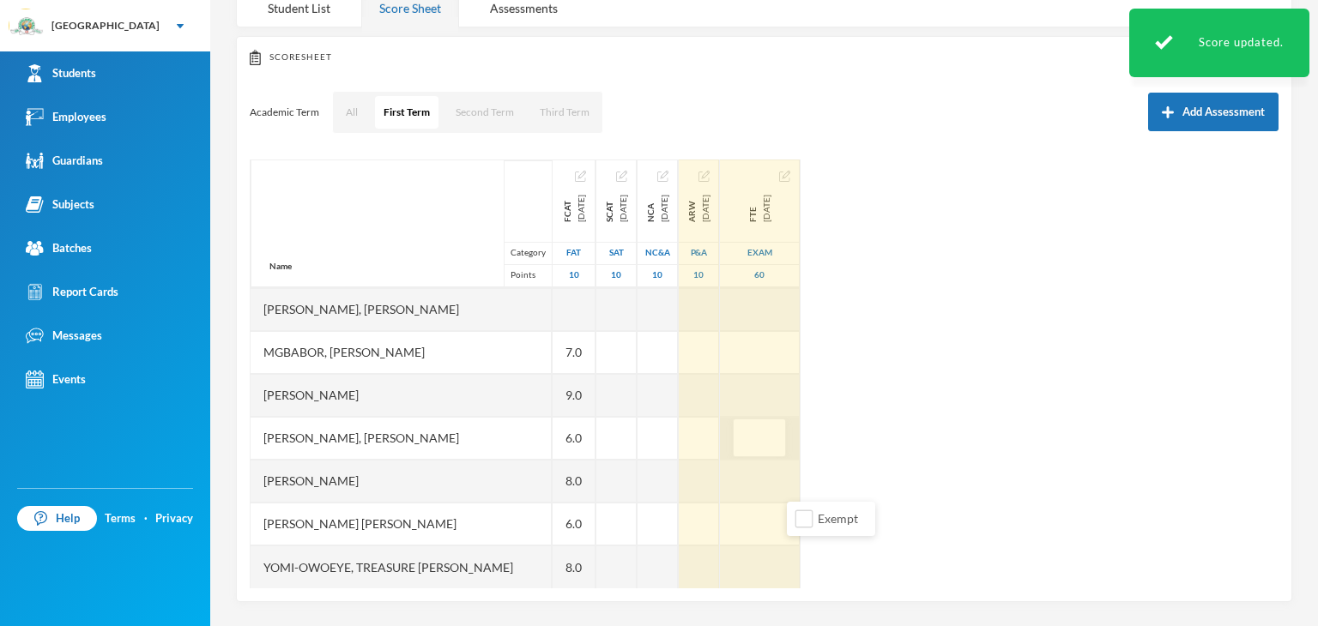
click at [1019, 504] on div "Name Category Points [PERSON_NAME] [PERSON_NAME], Oluwasemilore [PERSON_NAME], …" at bounding box center [764, 374] width 1029 height 429
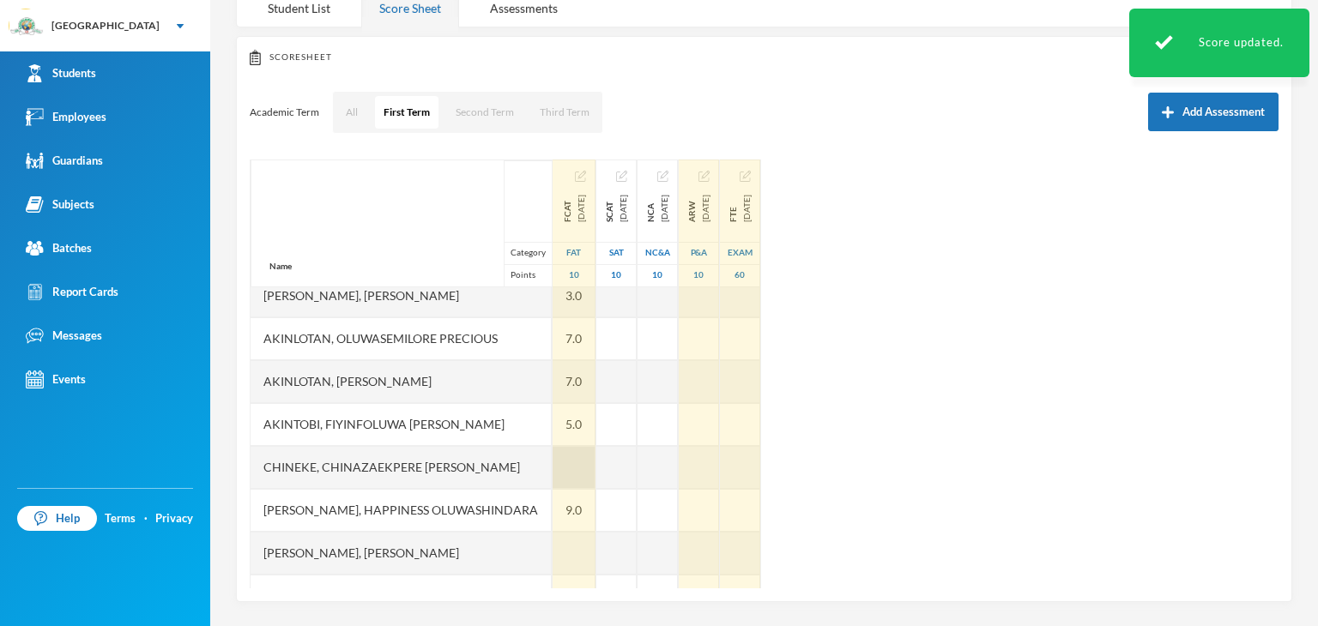
scroll to position [0, 0]
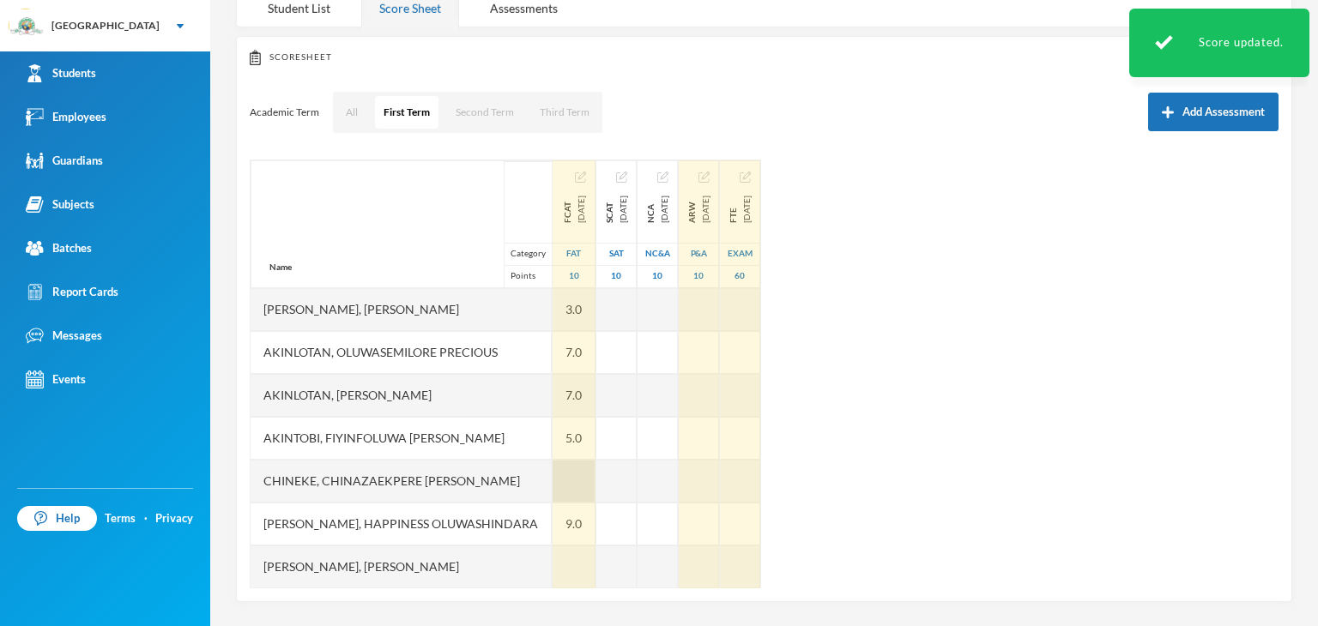
click at [569, 488] on div at bounding box center [573, 481] width 43 height 43
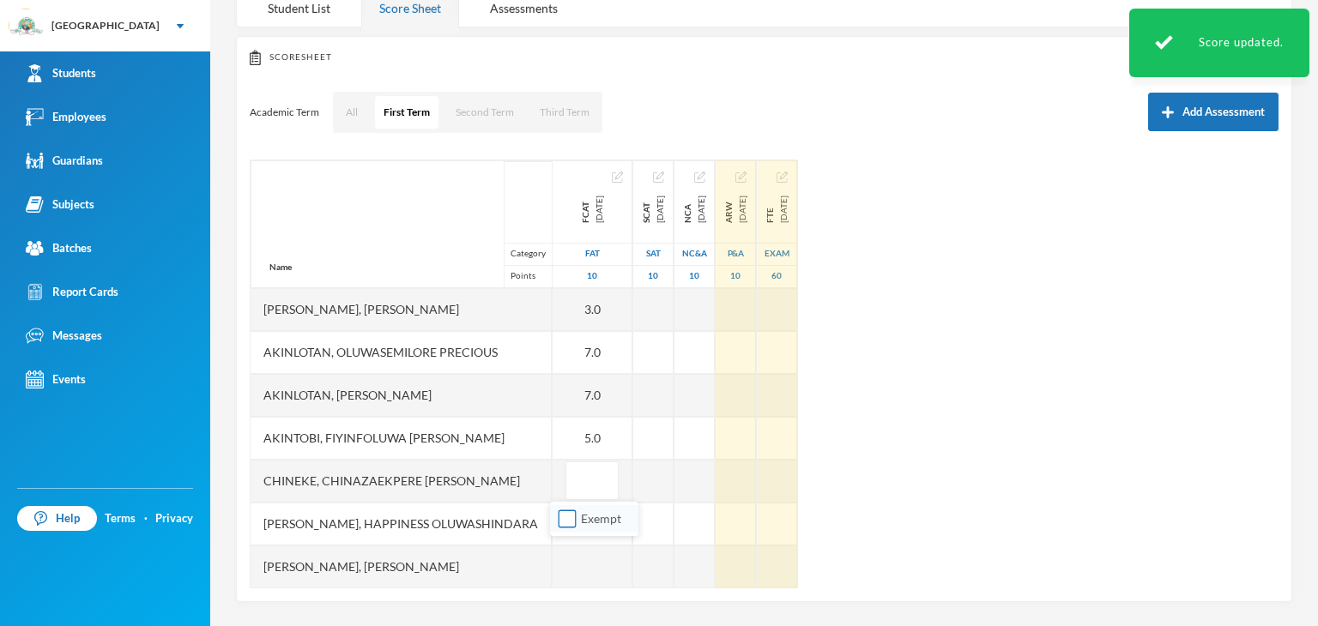
click at [566, 520] on input "Exempt" at bounding box center [567, 519] width 18 height 18
checkbox input "true"
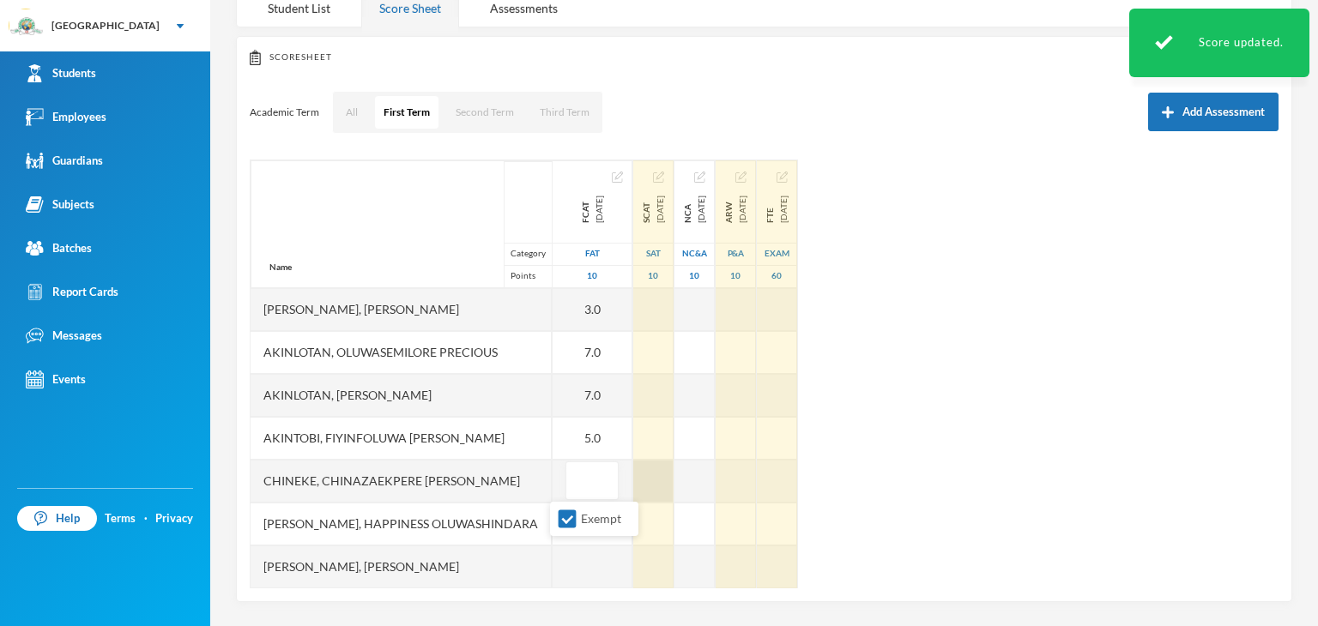
click at [635, 485] on div at bounding box center [653, 481] width 40 height 43
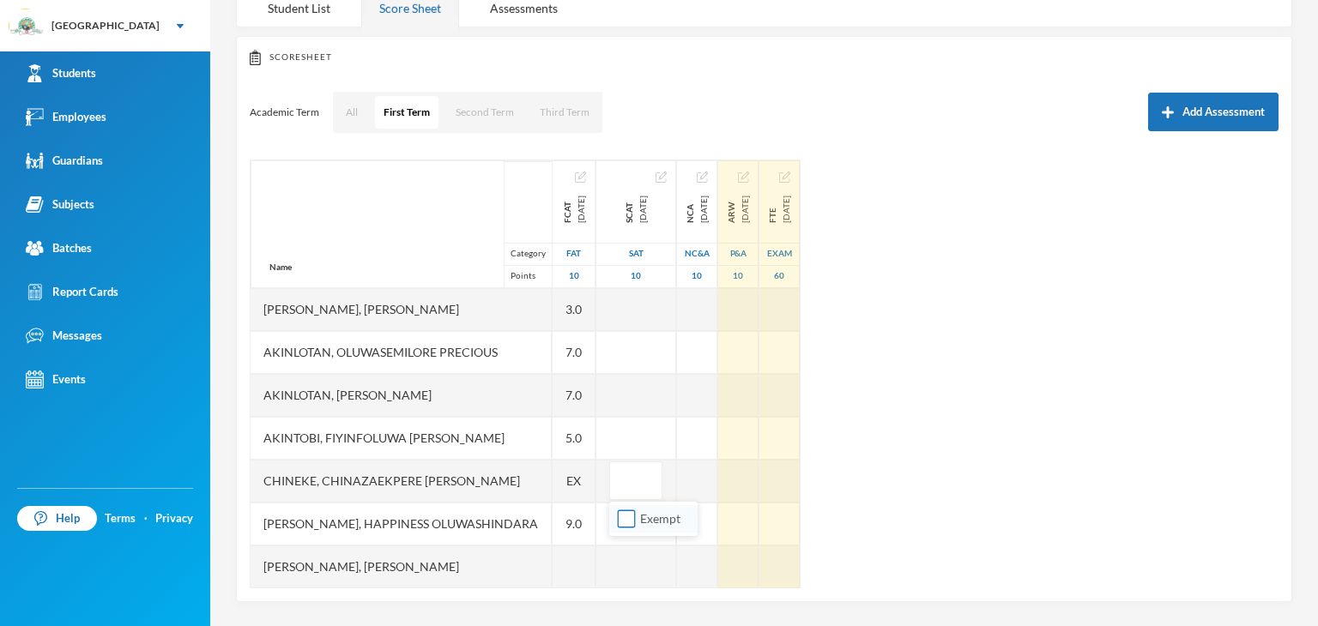
click at [625, 519] on input "Exempt" at bounding box center [627, 519] width 18 height 18
checkbox input "true"
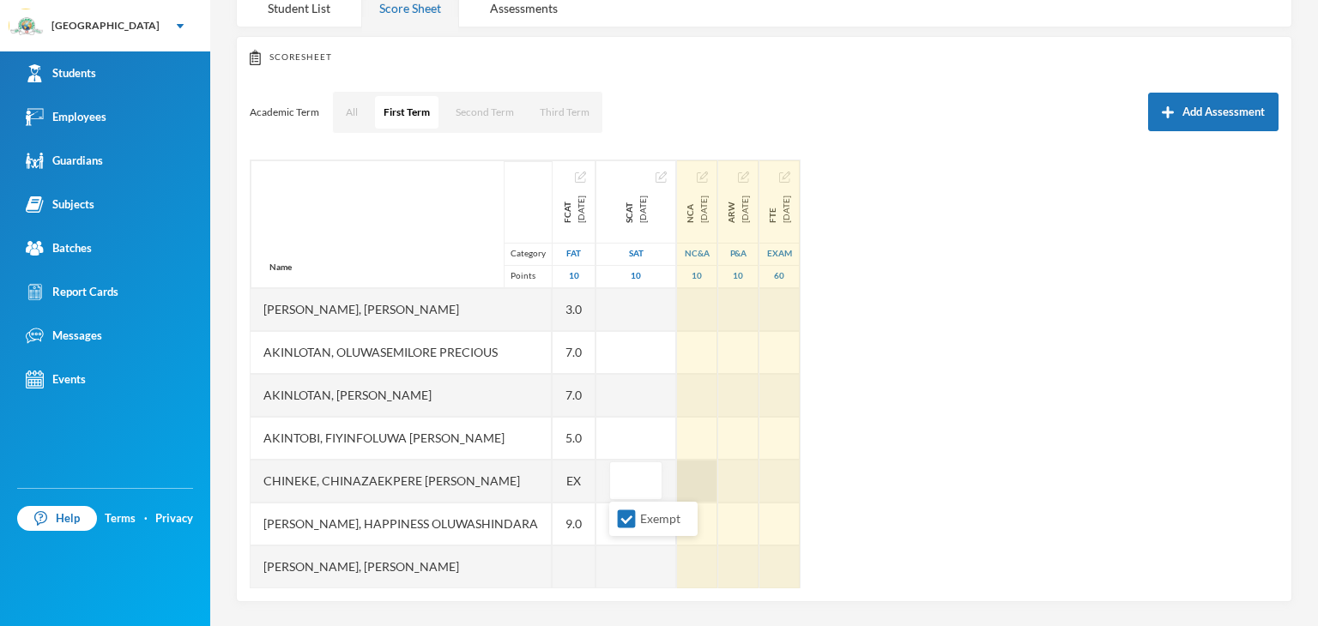
click at [692, 483] on div at bounding box center [697, 481] width 40 height 43
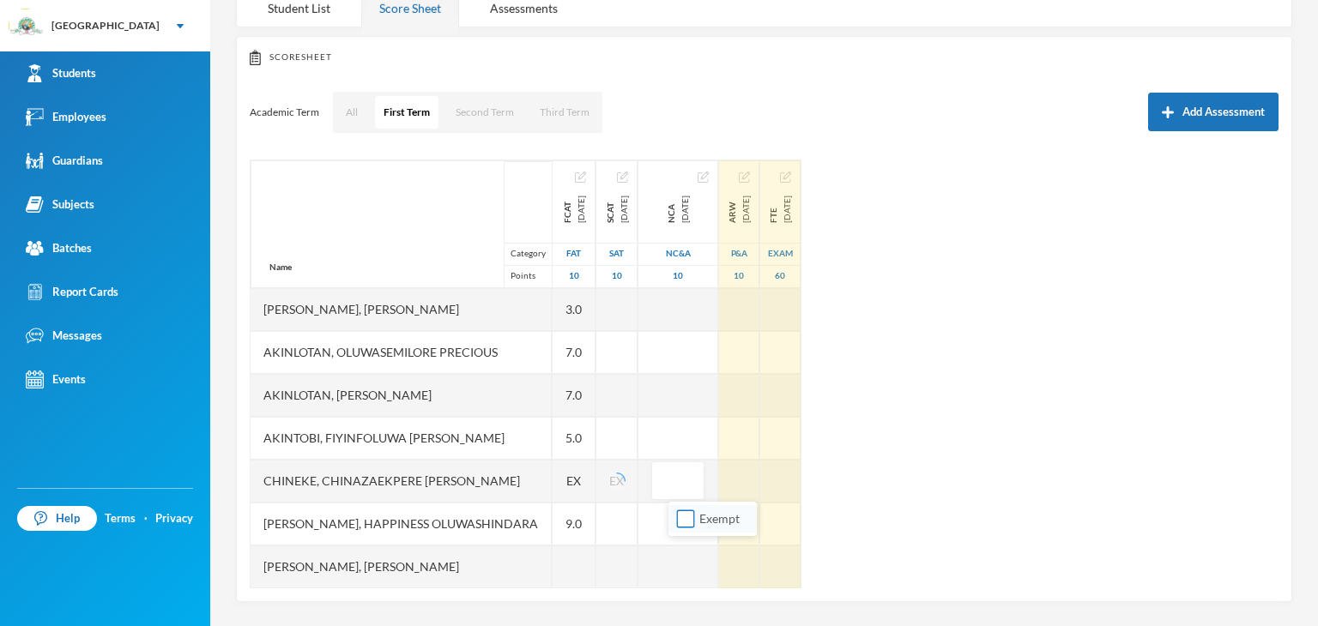
click at [682, 511] on input "Exempt" at bounding box center [686, 519] width 18 height 18
checkbox input "true"
click at [751, 468] on div at bounding box center [739, 481] width 40 height 43
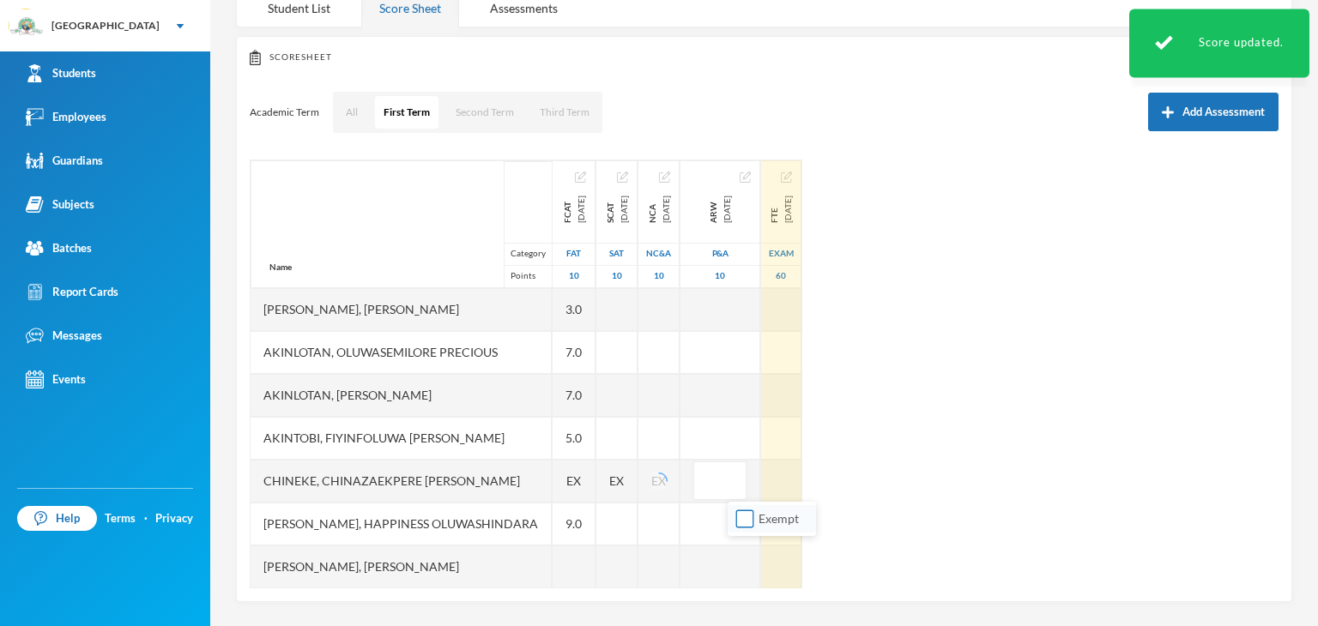
click at [740, 516] on input "Exempt" at bounding box center [745, 519] width 18 height 18
checkbox input "true"
click at [801, 487] on div at bounding box center [781, 481] width 40 height 43
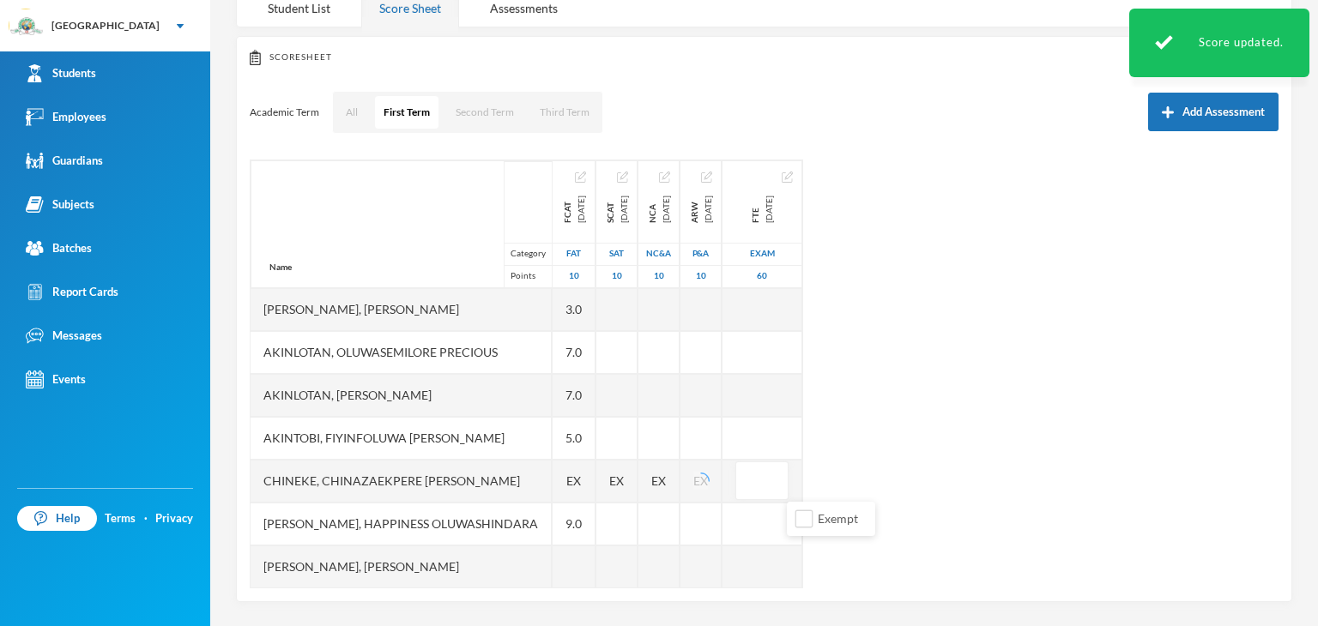
click at [813, 526] on label "Exempt" at bounding box center [831, 519] width 68 height 19
click at [813, 526] on input "Exempt" at bounding box center [804, 519] width 18 height 18
checkbox input "true"
click at [941, 510] on div "Name Category Points [PERSON_NAME] [PERSON_NAME], Oluwasemilore [PERSON_NAME], …" at bounding box center [764, 374] width 1029 height 429
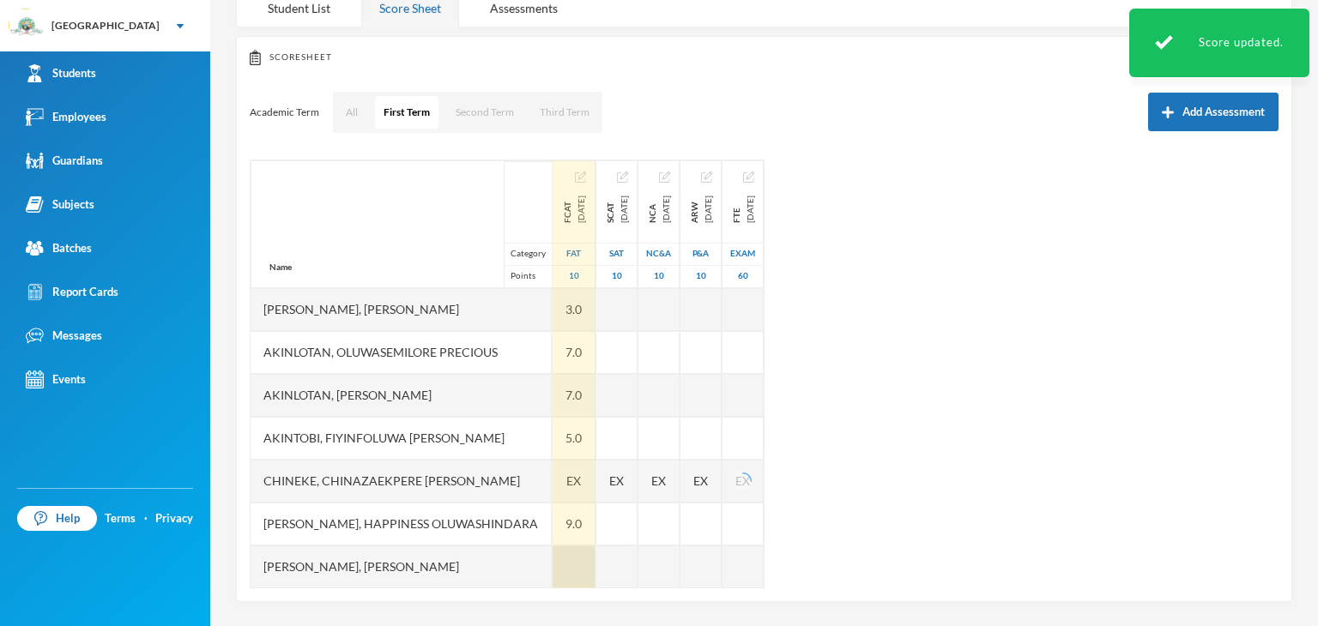
click at [559, 565] on div at bounding box center [573, 567] width 43 height 43
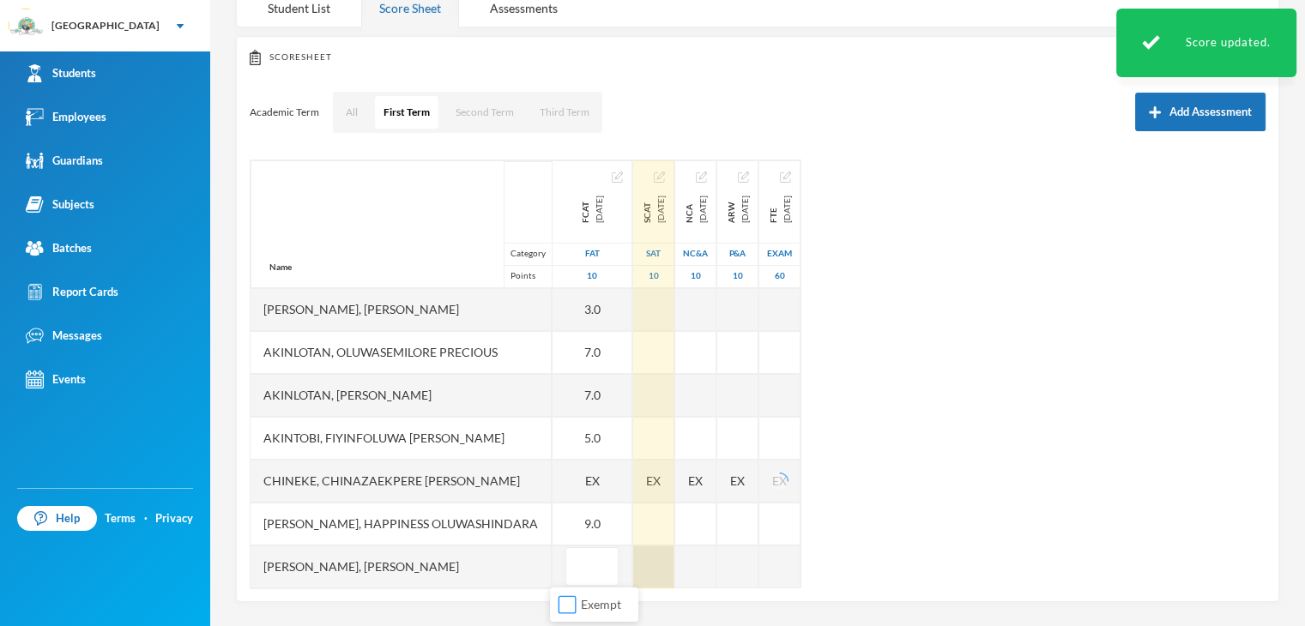
click at [564, 599] on input "Exempt" at bounding box center [567, 605] width 18 height 18
checkbox input "true"
click at [643, 564] on div at bounding box center [653, 567] width 41 height 43
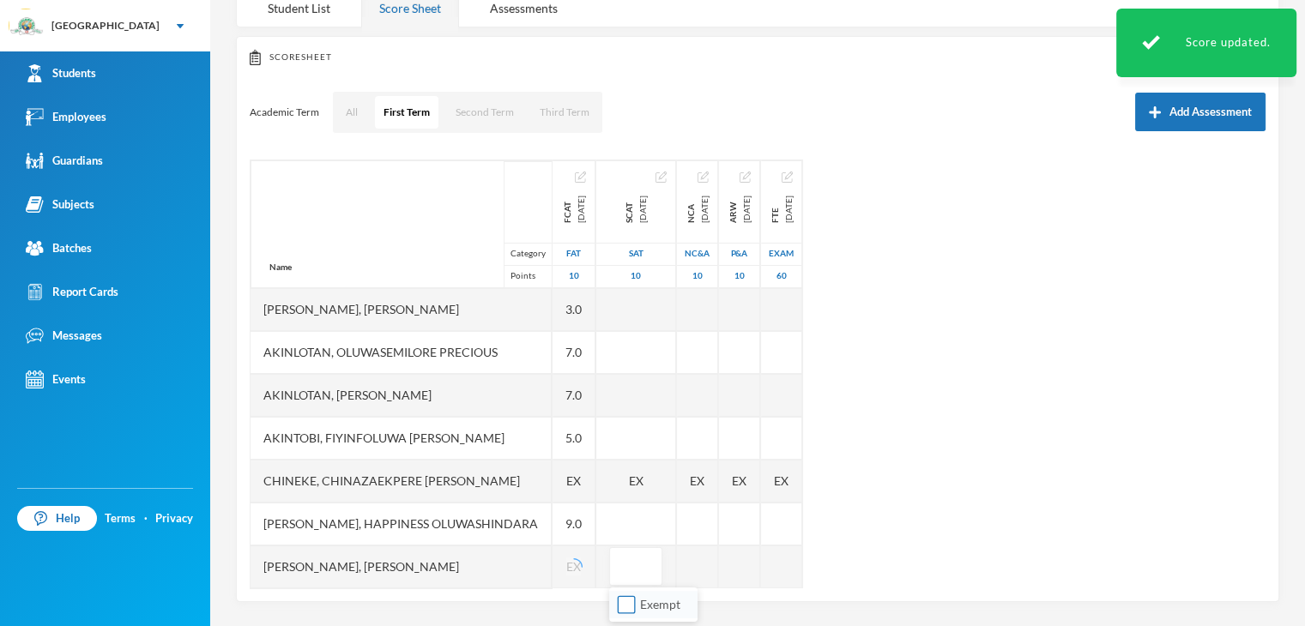
drag, startPoint x: 628, startPoint y: 602, endPoint x: 642, endPoint y: 598, distance: 14.4
click at [629, 602] on input "Exempt" at bounding box center [627, 605] width 18 height 18
checkbox input "true"
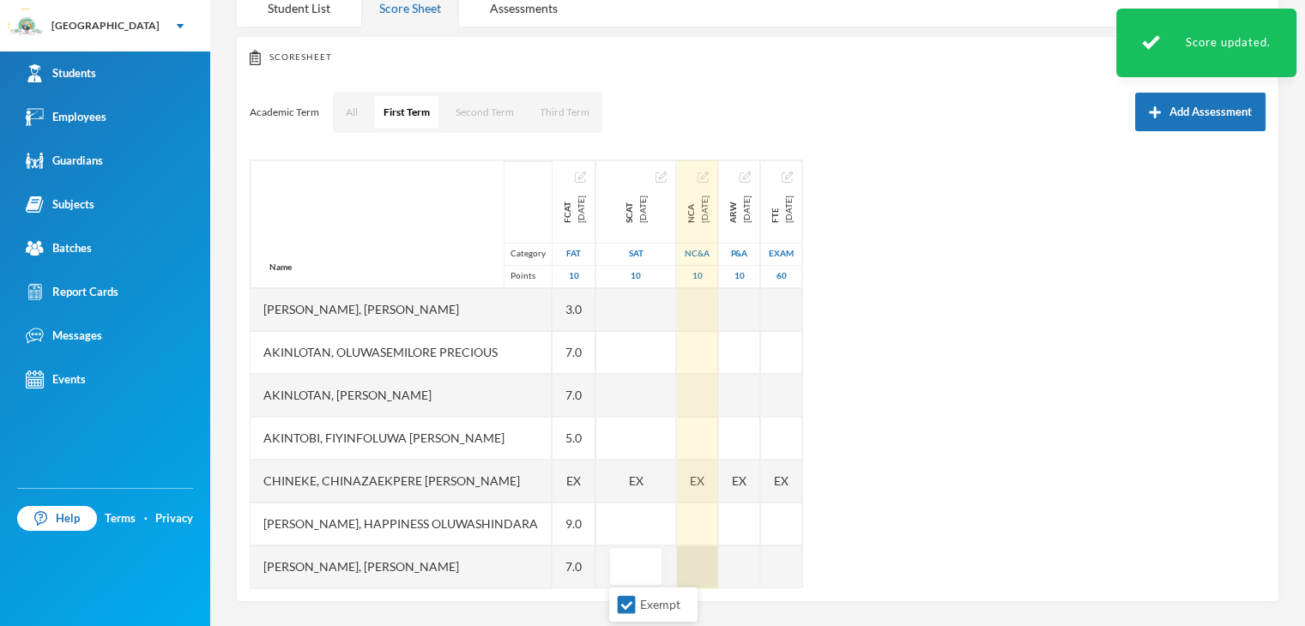
click at [714, 568] on div at bounding box center [697, 567] width 41 height 43
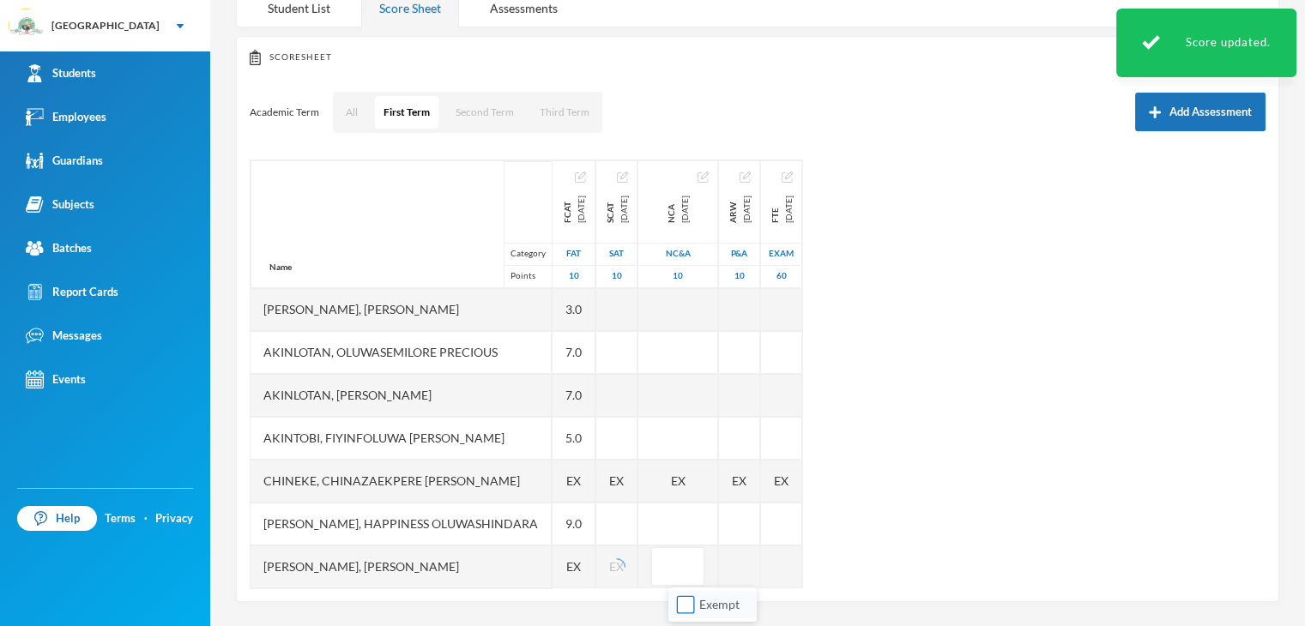
click at [689, 600] on input "Exempt" at bounding box center [686, 605] width 18 height 18
checkbox input "true"
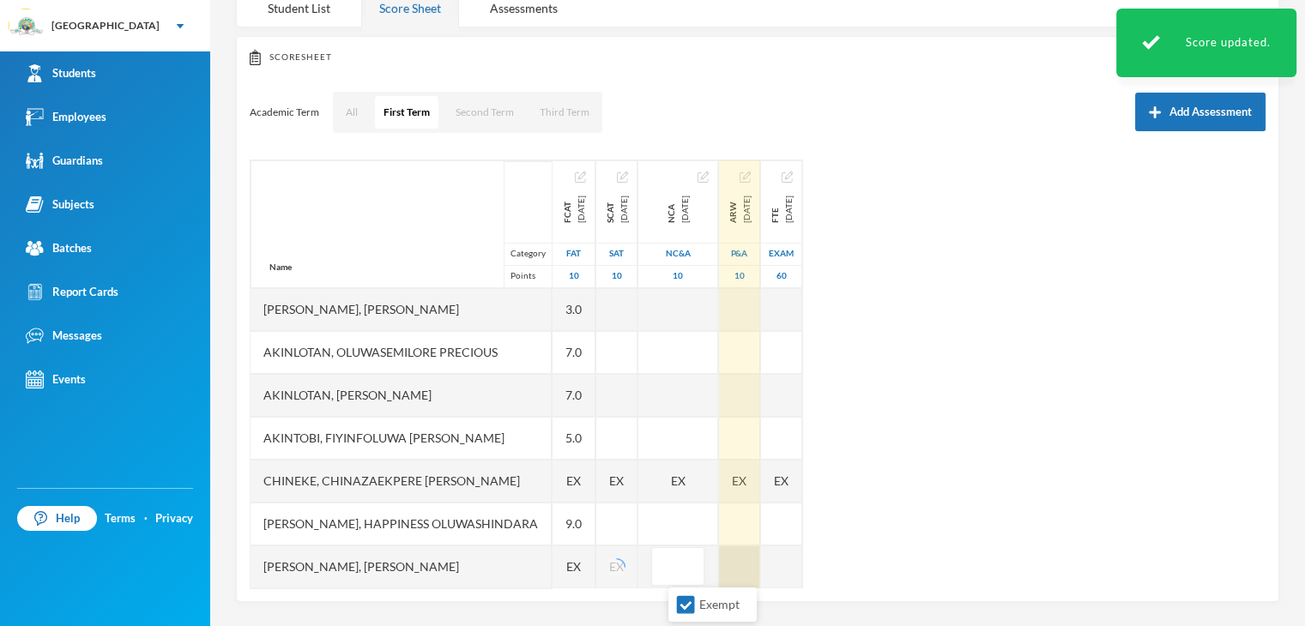
click at [758, 570] on div at bounding box center [739, 567] width 41 height 43
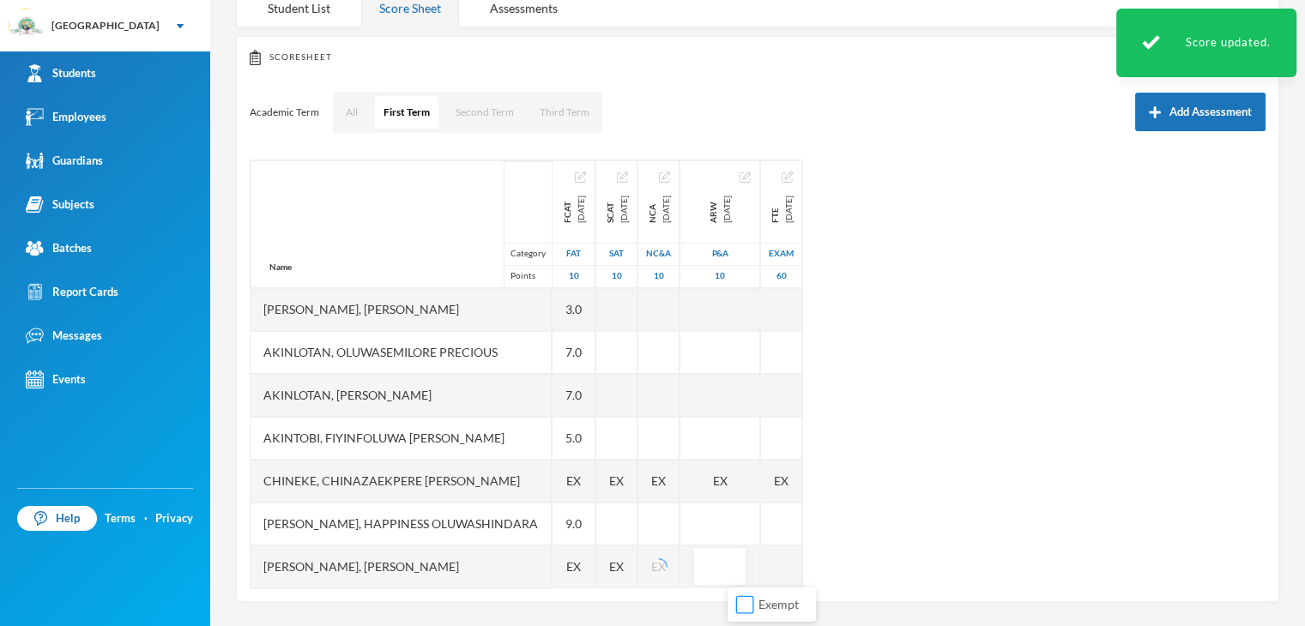
click at [747, 602] on input "Exempt" at bounding box center [745, 605] width 18 height 18
checkbox input "true"
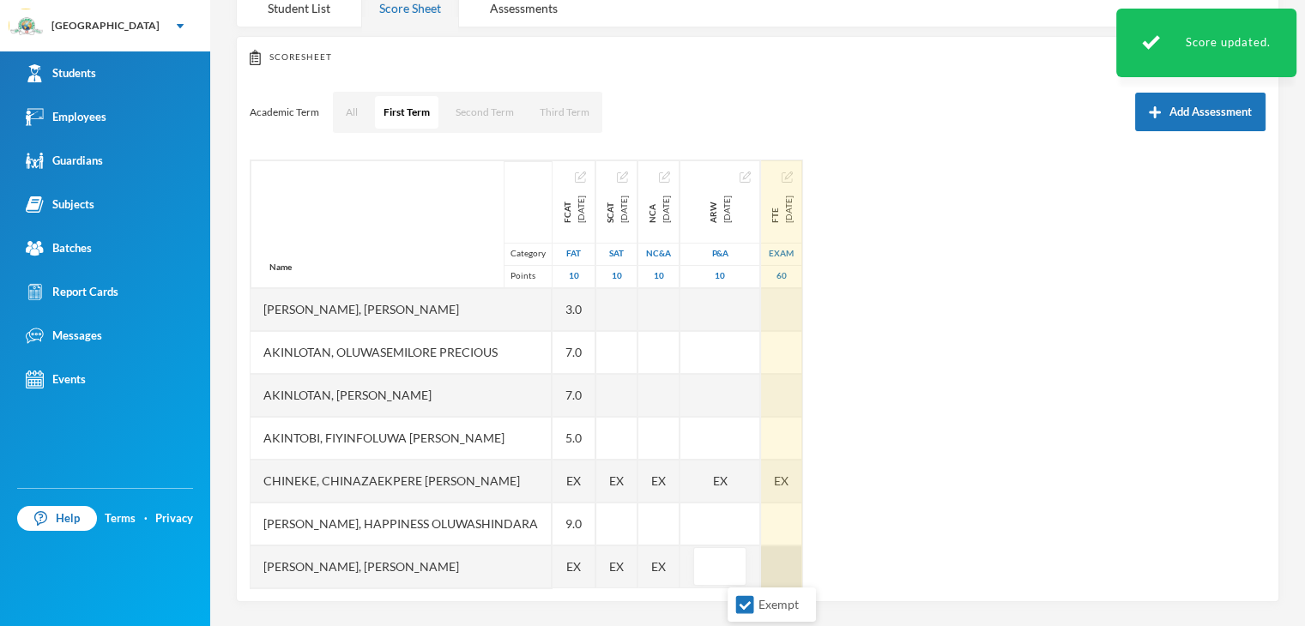
click at [802, 570] on div at bounding box center [781, 567] width 41 height 43
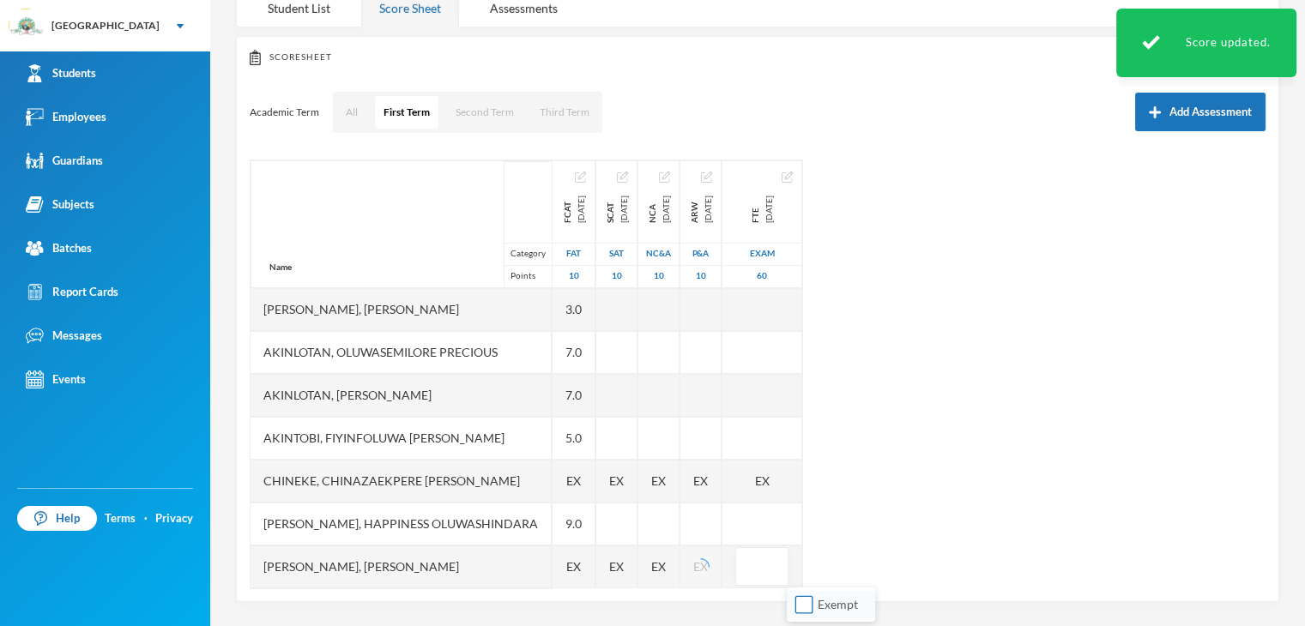
click at [798, 605] on input "Exempt" at bounding box center [804, 605] width 18 height 18
checkbox input "true"
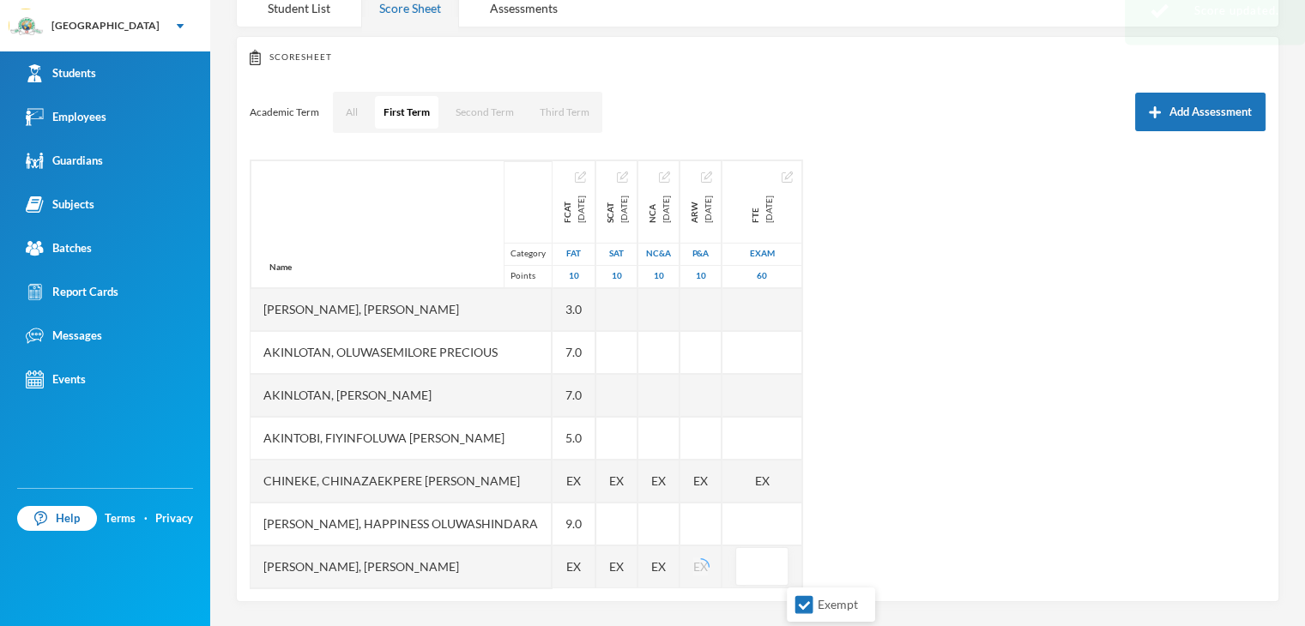
click at [917, 515] on div "Name Category Points [PERSON_NAME] [PERSON_NAME], Oluwasemilore [PERSON_NAME], …" at bounding box center [758, 374] width 1016 height 429
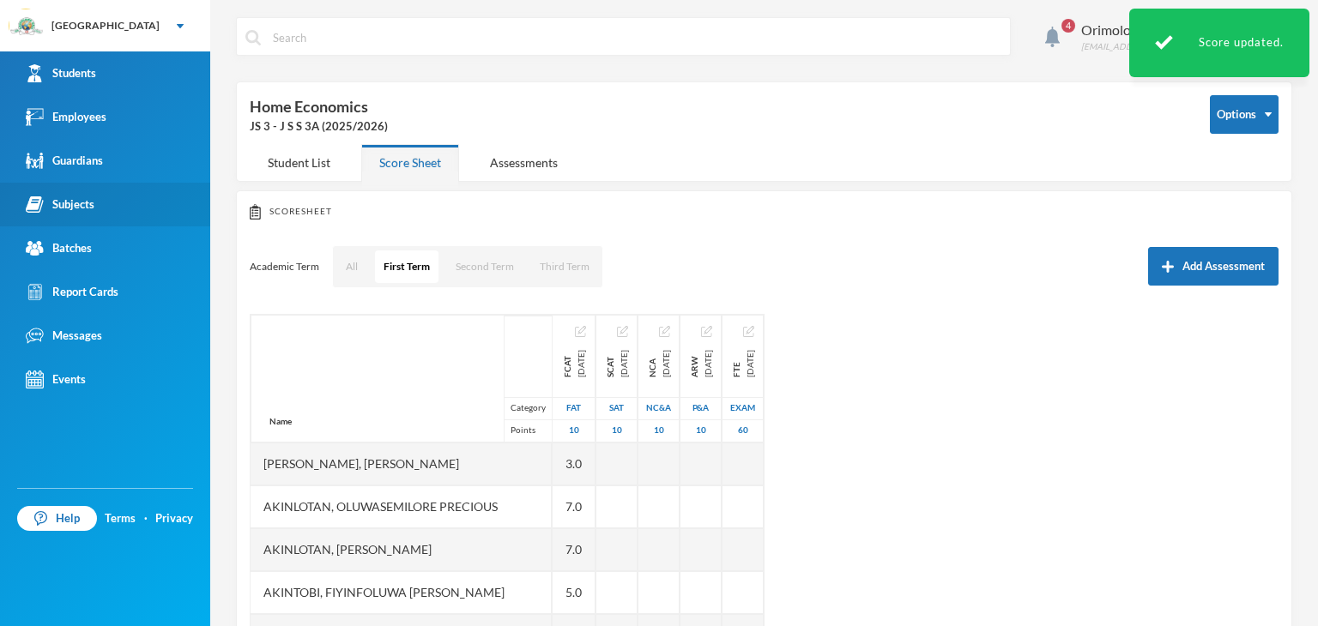
click at [87, 207] on div "Subjects" at bounding box center [60, 205] width 69 height 18
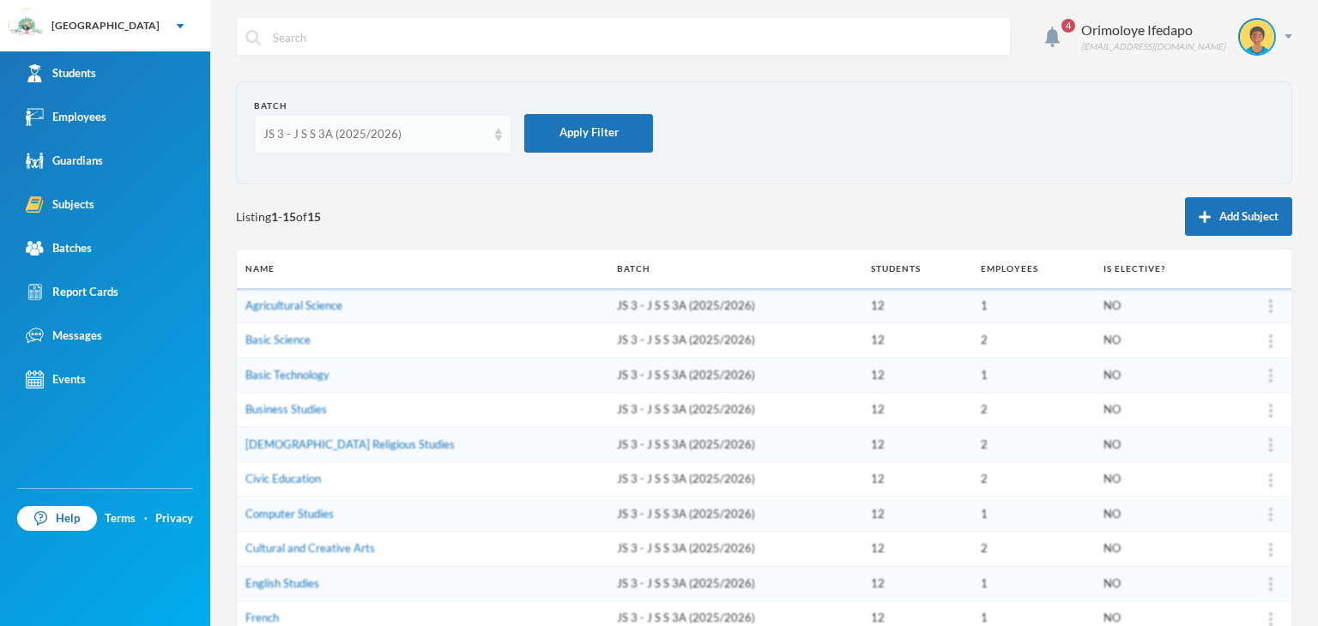
click at [335, 142] on div "JS 3 - J S S 3A (2025/2026)" at bounding box center [382, 134] width 257 height 39
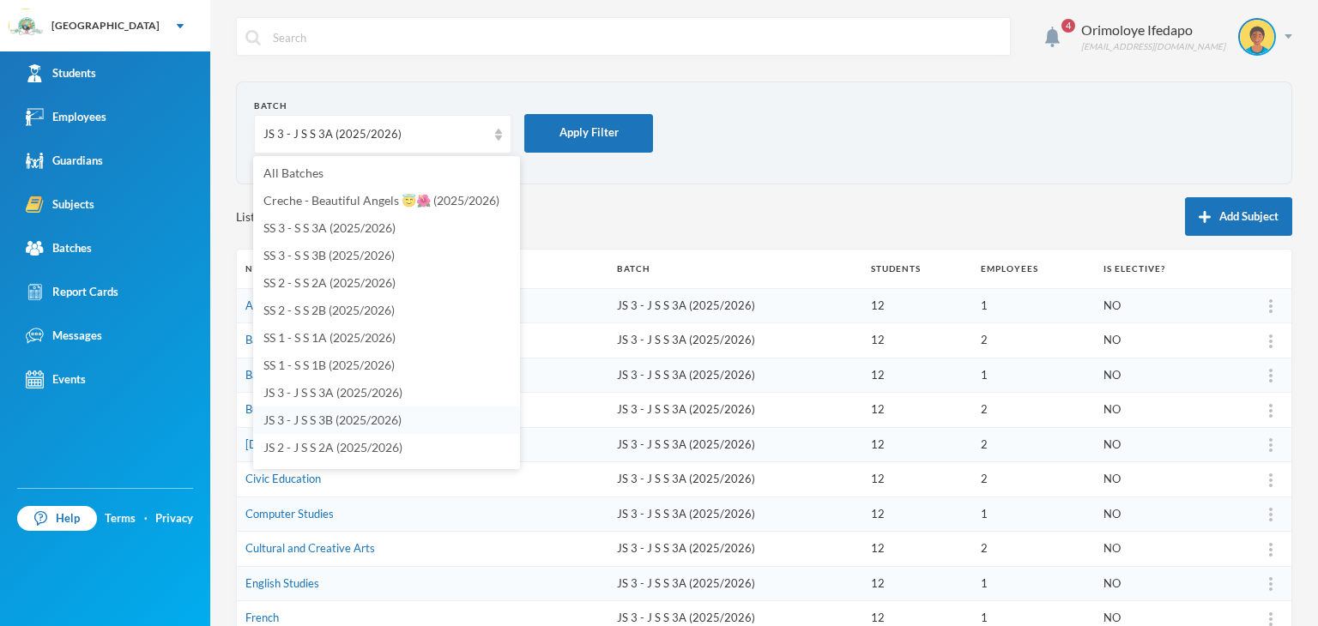
scroll to position [86, 0]
click at [303, 358] on span "JS 2 - J S S 2A (2025/2026)" at bounding box center [332, 361] width 139 height 15
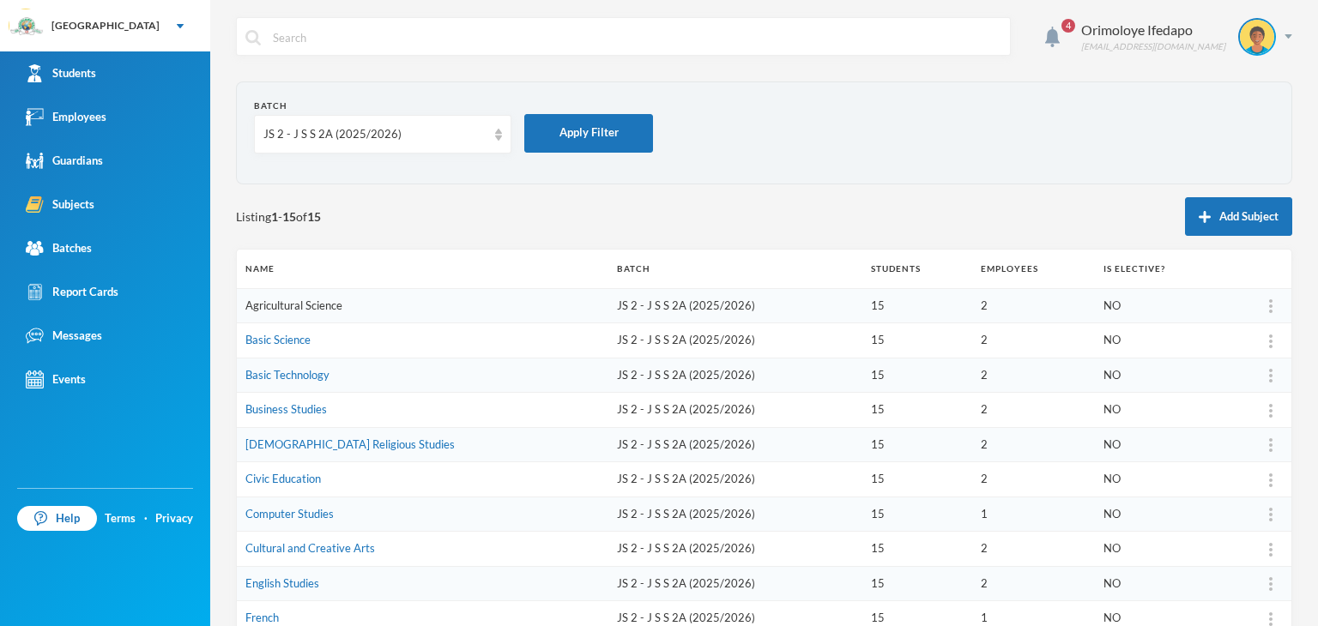
click at [311, 307] on link "Agricultural Science" at bounding box center [293, 306] width 97 height 14
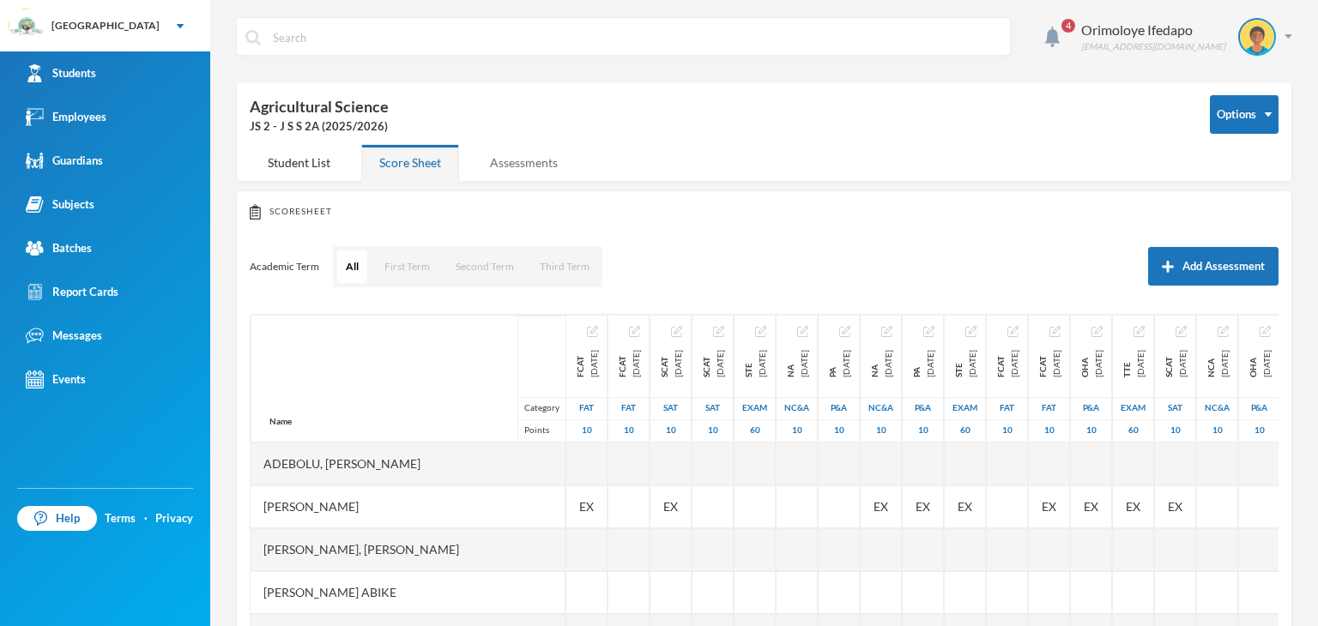
click at [534, 164] on div "Assessments" at bounding box center [524, 162] width 104 height 37
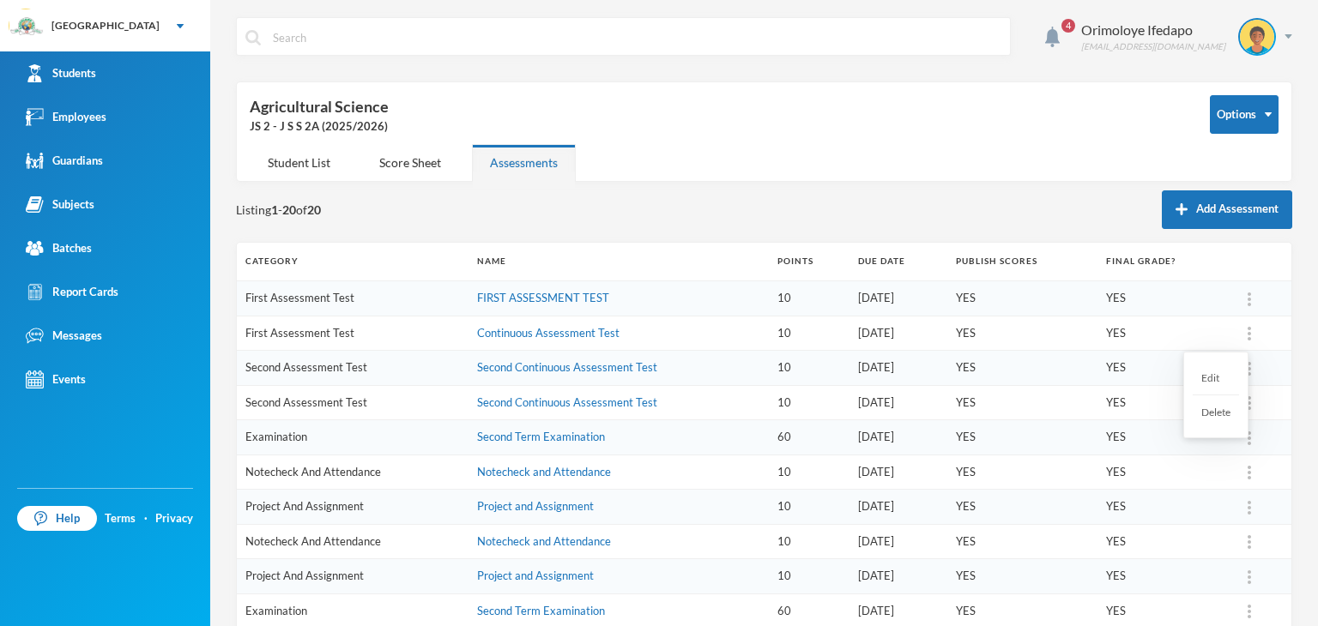
click at [1247, 331] on img at bounding box center [1248, 334] width 3 height 14
click at [1211, 411] on div "Delete" at bounding box center [1215, 411] width 46 height 33
click at [1292, 371] on button "OK" at bounding box center [1292, 378] width 32 height 21
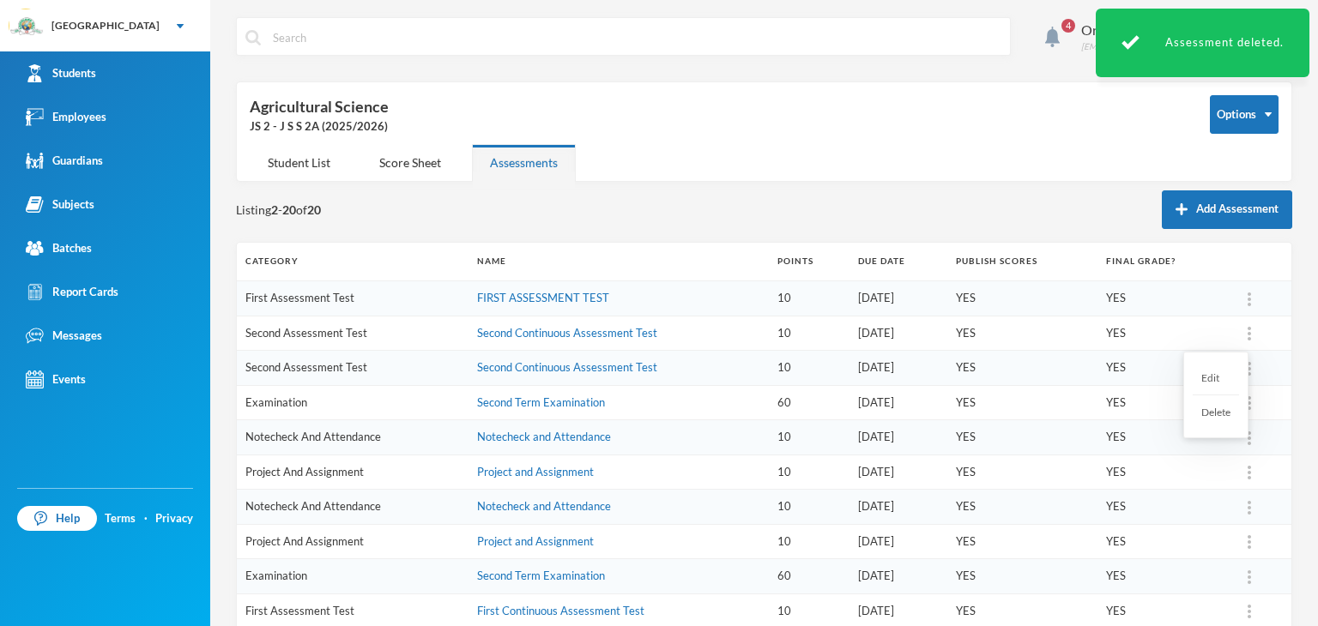
click at [1240, 334] on div at bounding box center [1249, 333] width 24 height 17
click at [1211, 409] on div "Delete" at bounding box center [1215, 411] width 46 height 33
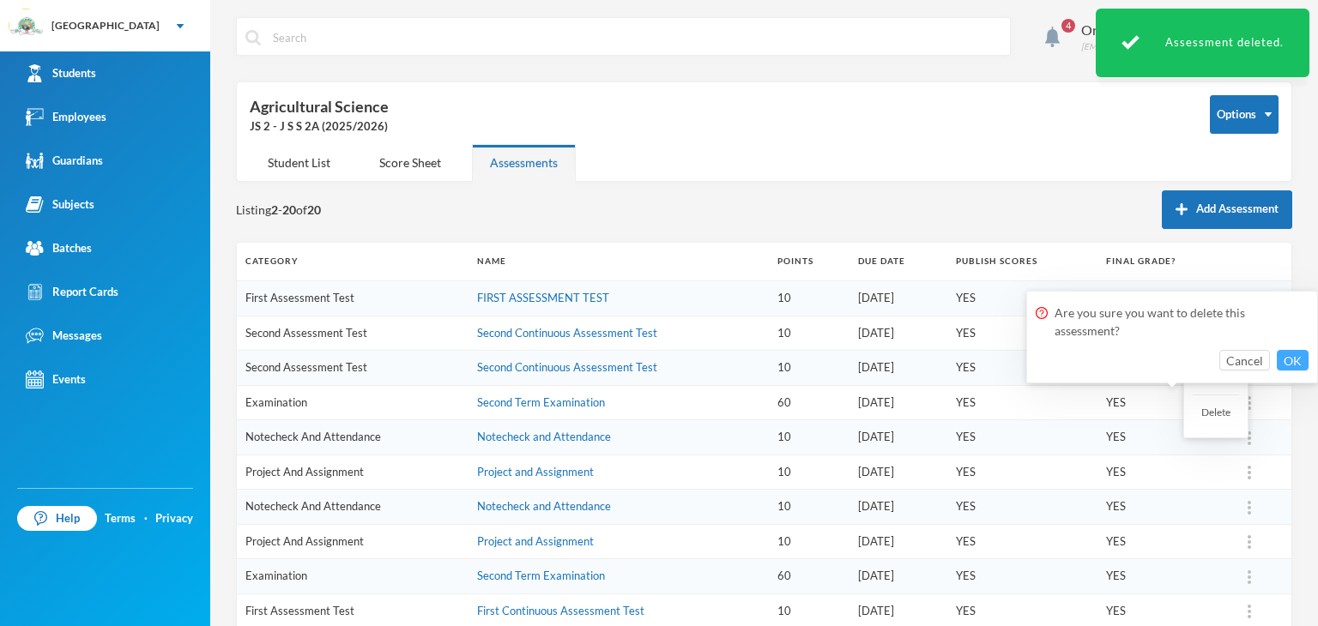
click at [1282, 362] on button "OK" at bounding box center [1292, 360] width 32 height 21
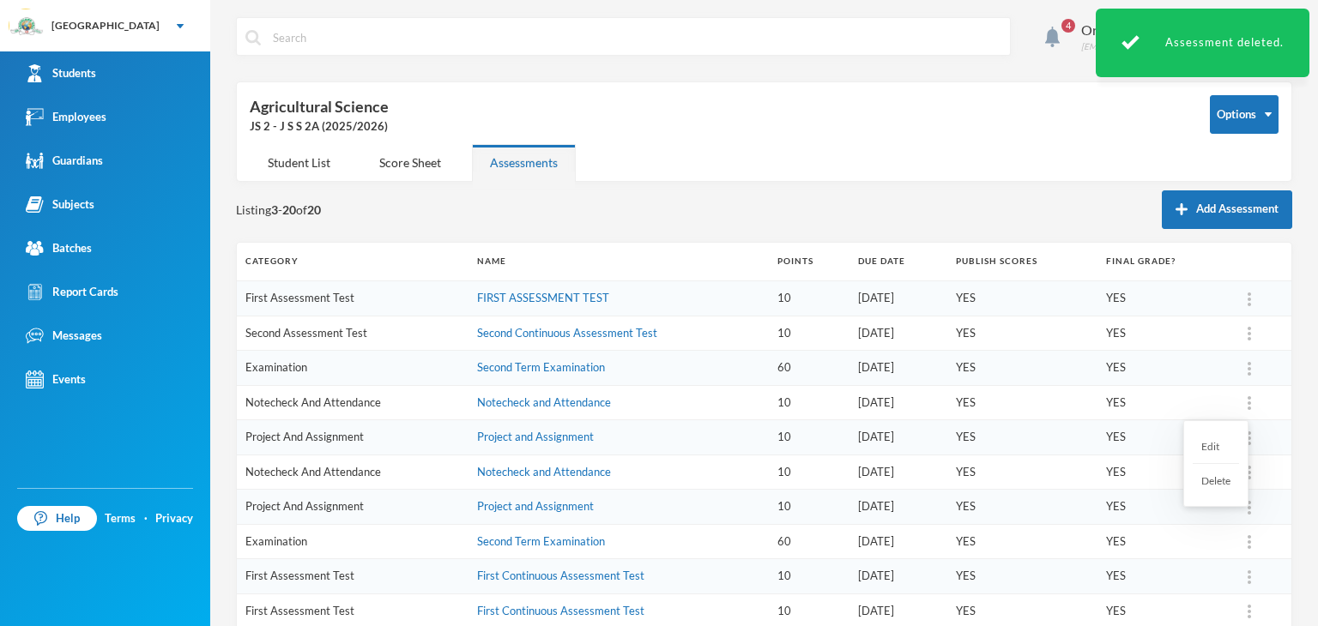
click at [1237, 405] on div at bounding box center [1249, 403] width 24 height 17
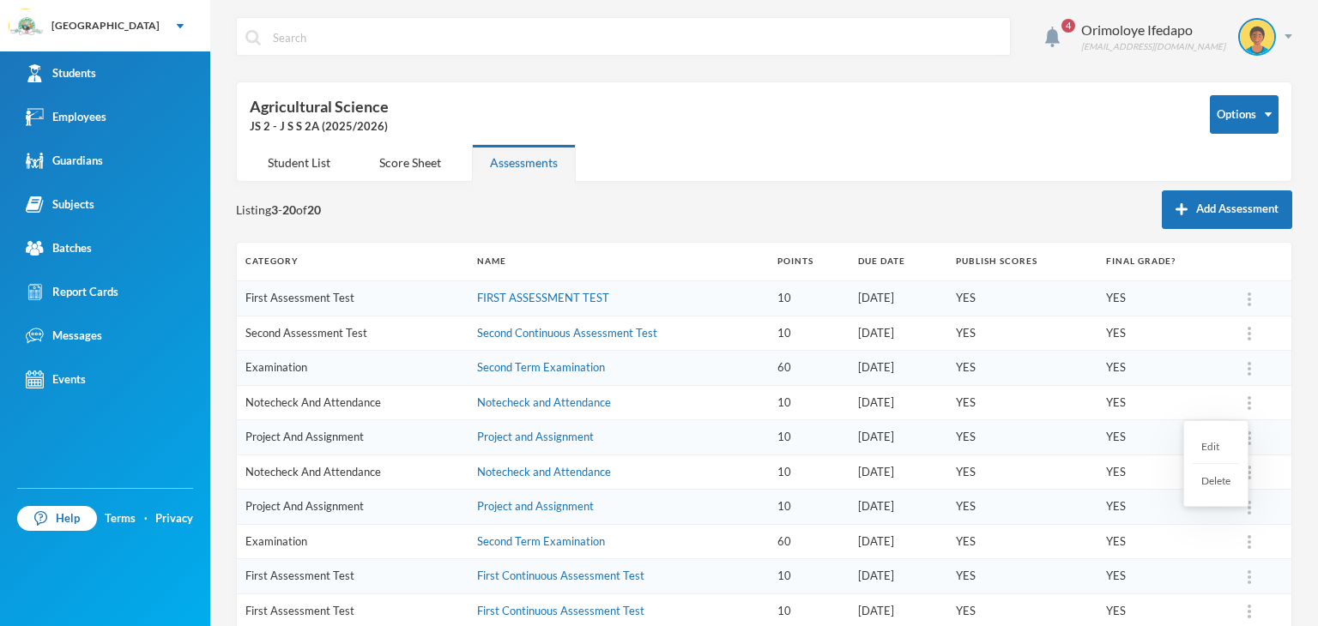
click at [1222, 478] on div "Delete" at bounding box center [1215, 480] width 46 height 33
click at [1302, 448] on button "OK" at bounding box center [1292, 447] width 32 height 21
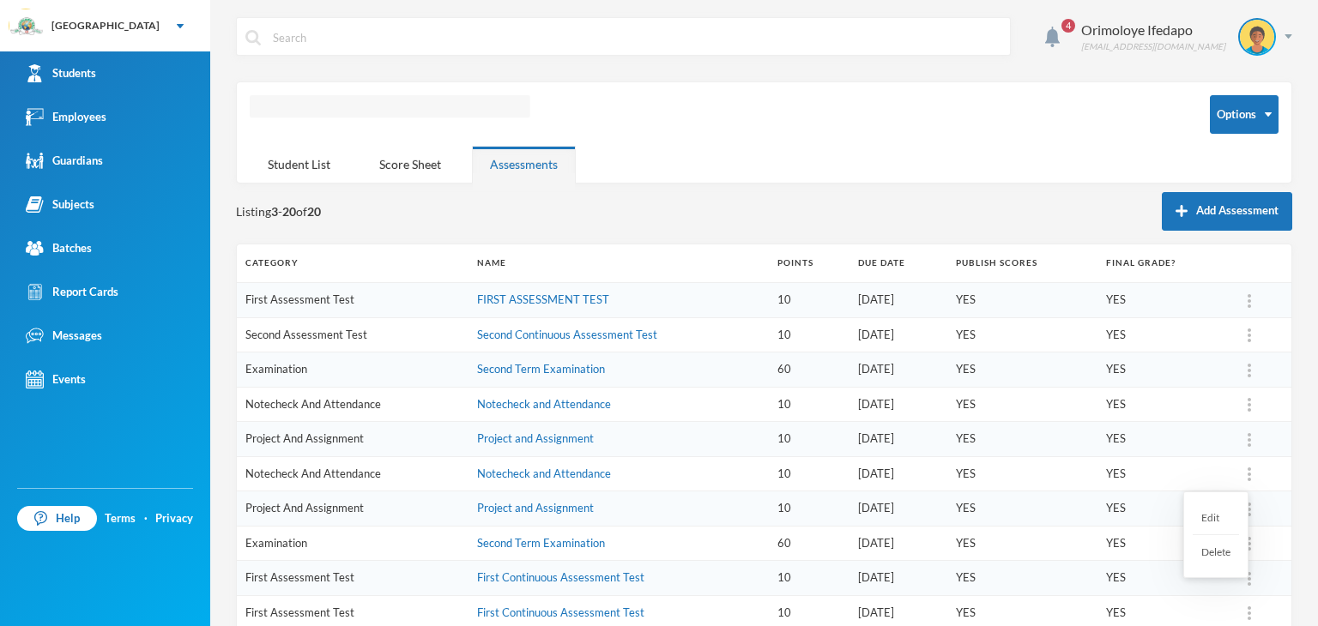
click at [1237, 473] on div at bounding box center [1249, 474] width 24 height 17
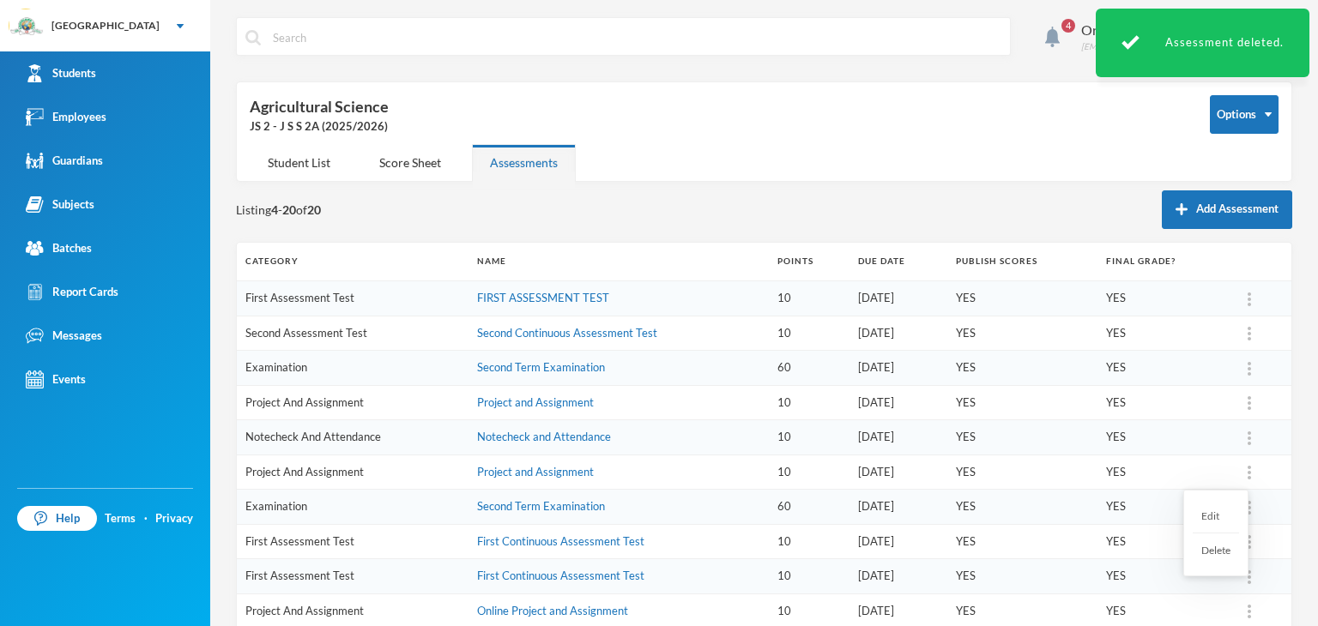
click at [1219, 550] on div "Delete" at bounding box center [1215, 550] width 46 height 33
click at [1290, 516] on button "OK" at bounding box center [1292, 516] width 32 height 21
click at [401, 159] on div "Score Sheet" at bounding box center [410, 162] width 98 height 37
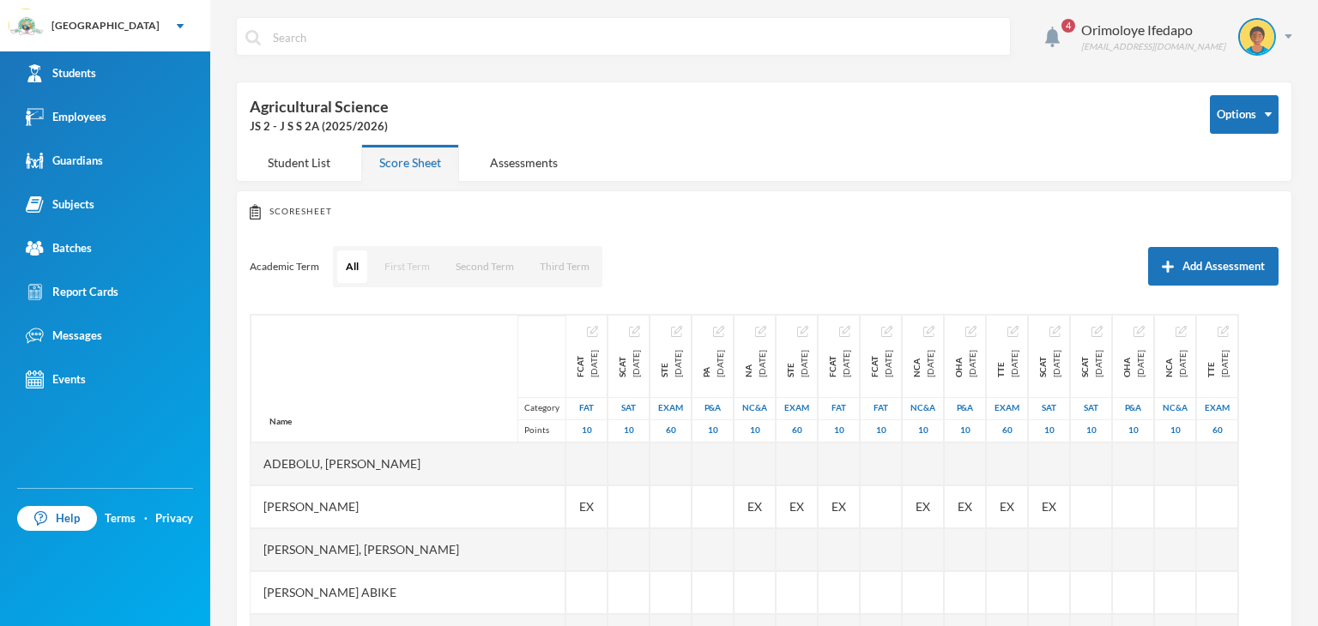
click at [406, 265] on button "First Term" at bounding box center [407, 266] width 63 height 33
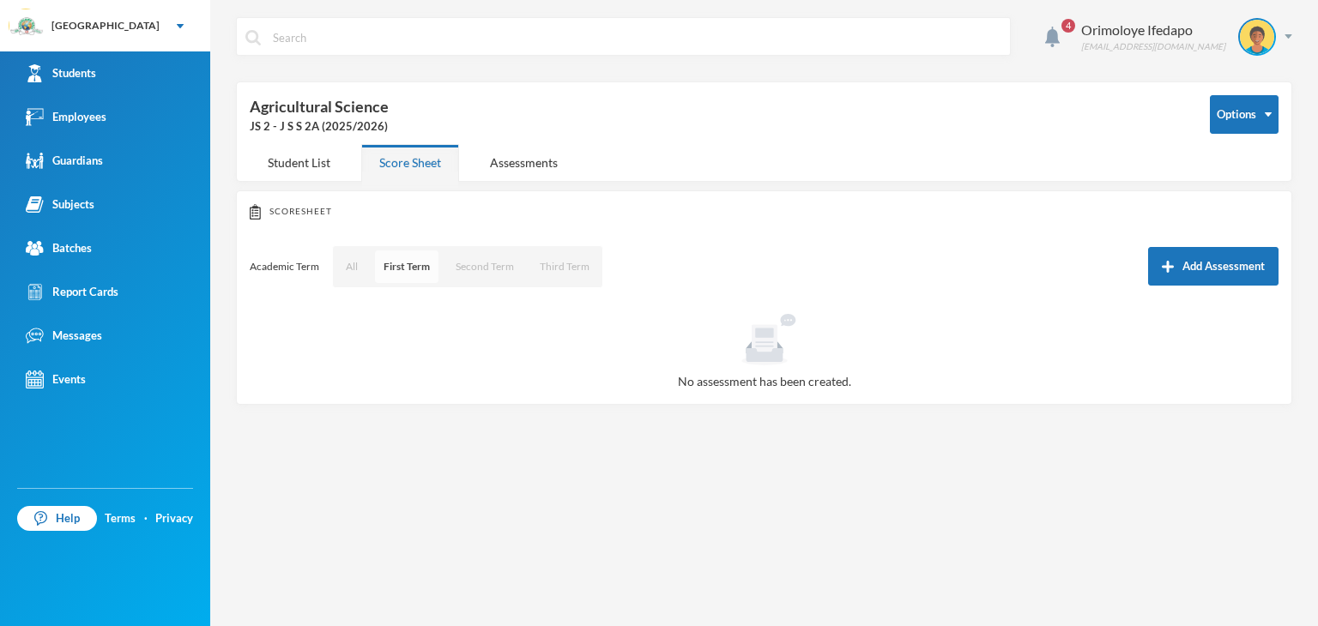
click at [408, 268] on button "First Term" at bounding box center [406, 266] width 63 height 33
click at [408, 269] on button "First Term" at bounding box center [406, 266] width 63 height 33
click at [75, 206] on div "Subjects" at bounding box center [60, 205] width 69 height 18
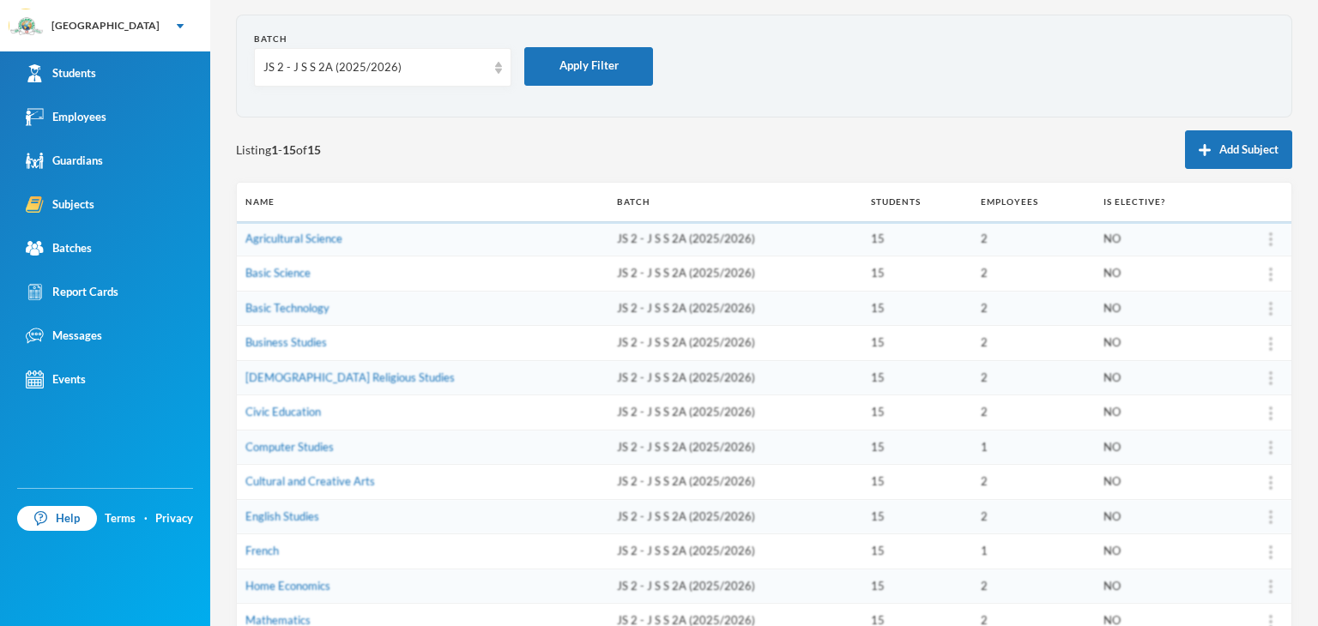
scroll to position [172, 0]
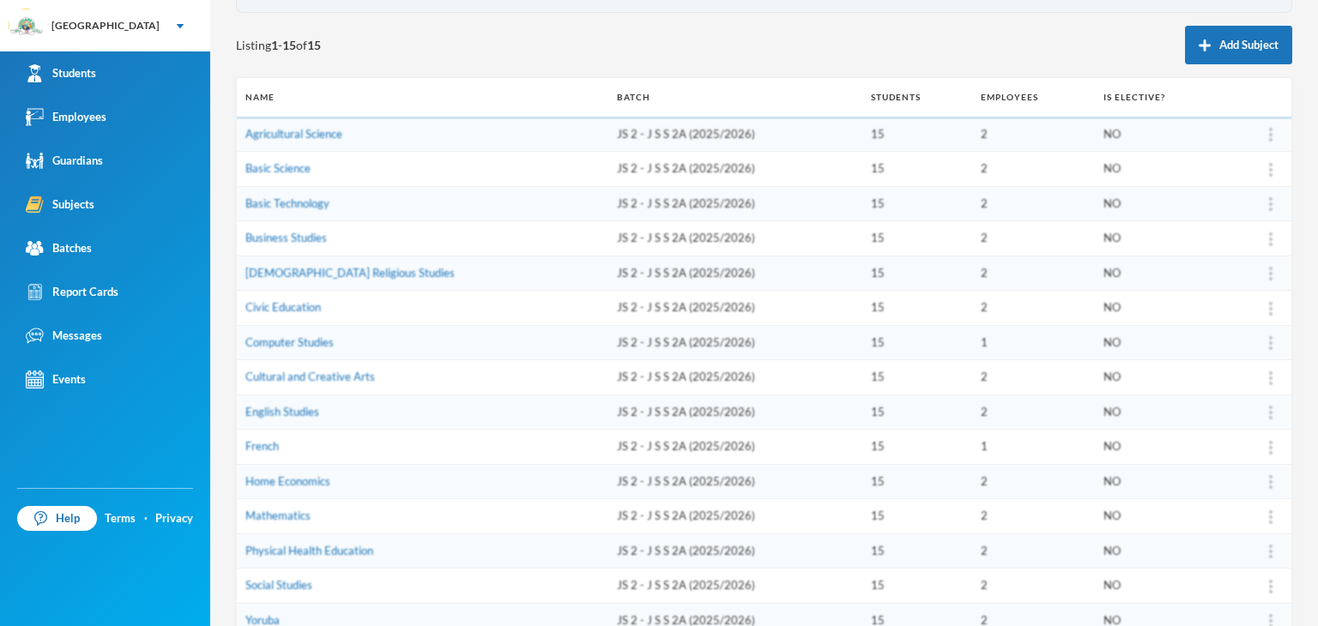
click at [288, 486] on td "Home Economics" at bounding box center [422, 481] width 371 height 35
click at [288, 480] on link "Home Economics" at bounding box center [287, 481] width 85 height 14
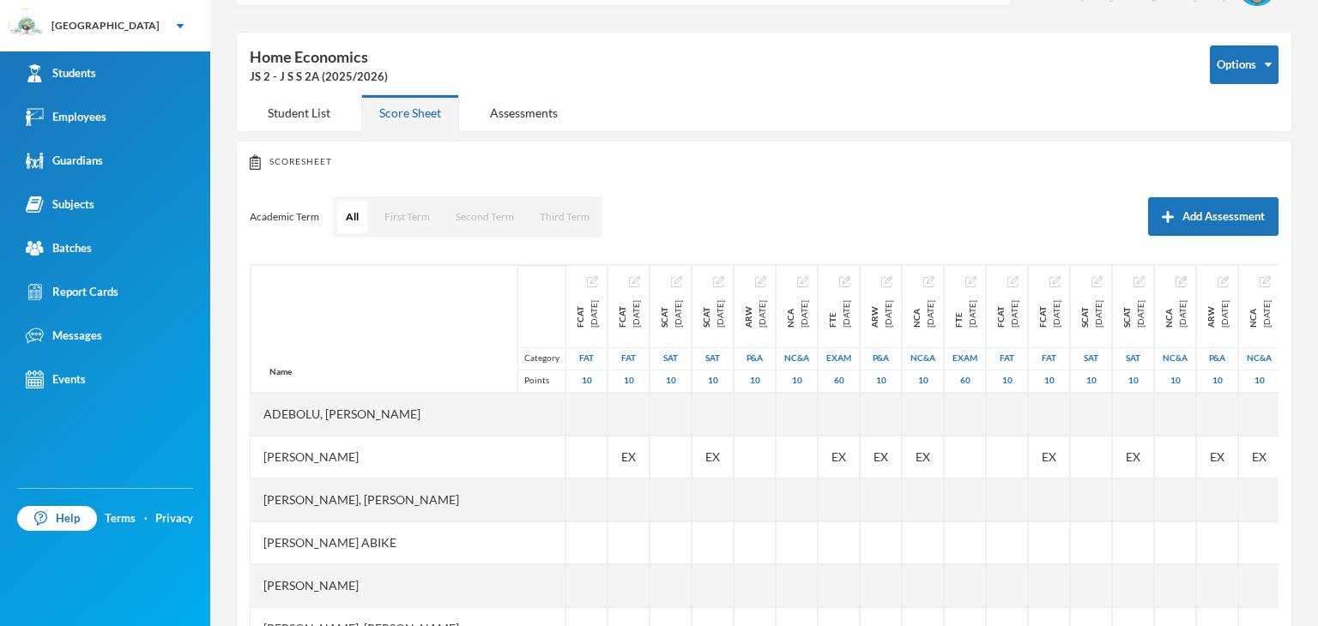
scroll to position [154, 0]
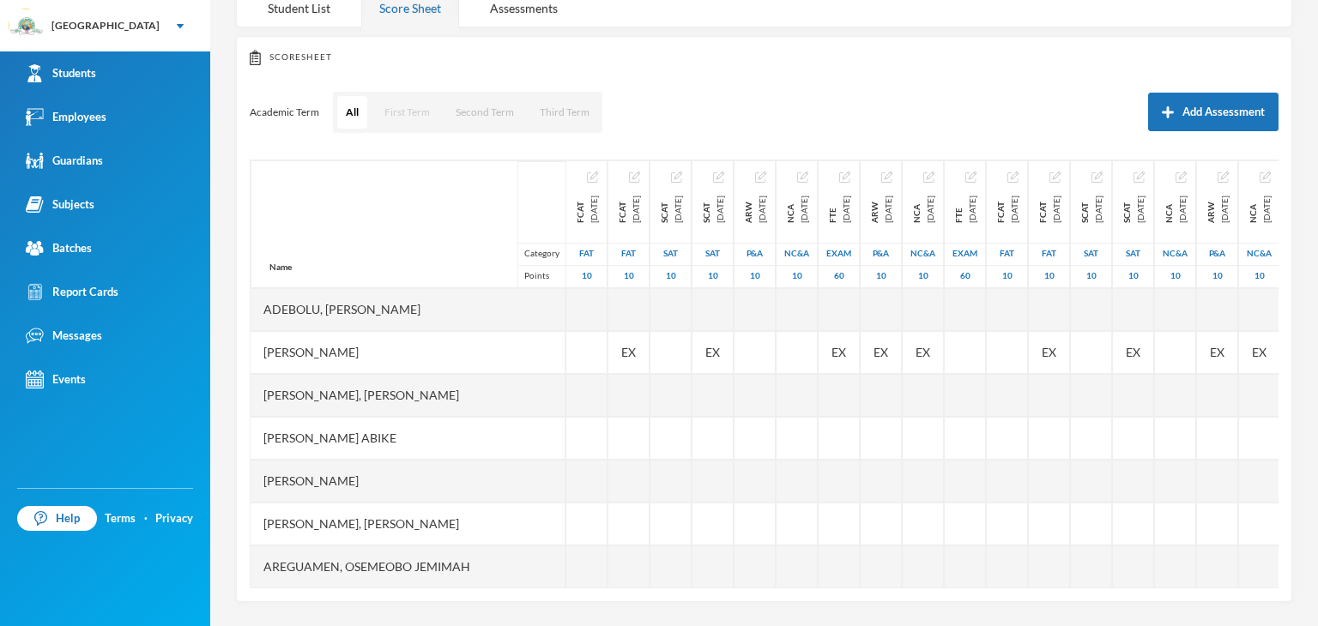
click at [401, 112] on button "First Term" at bounding box center [407, 112] width 63 height 33
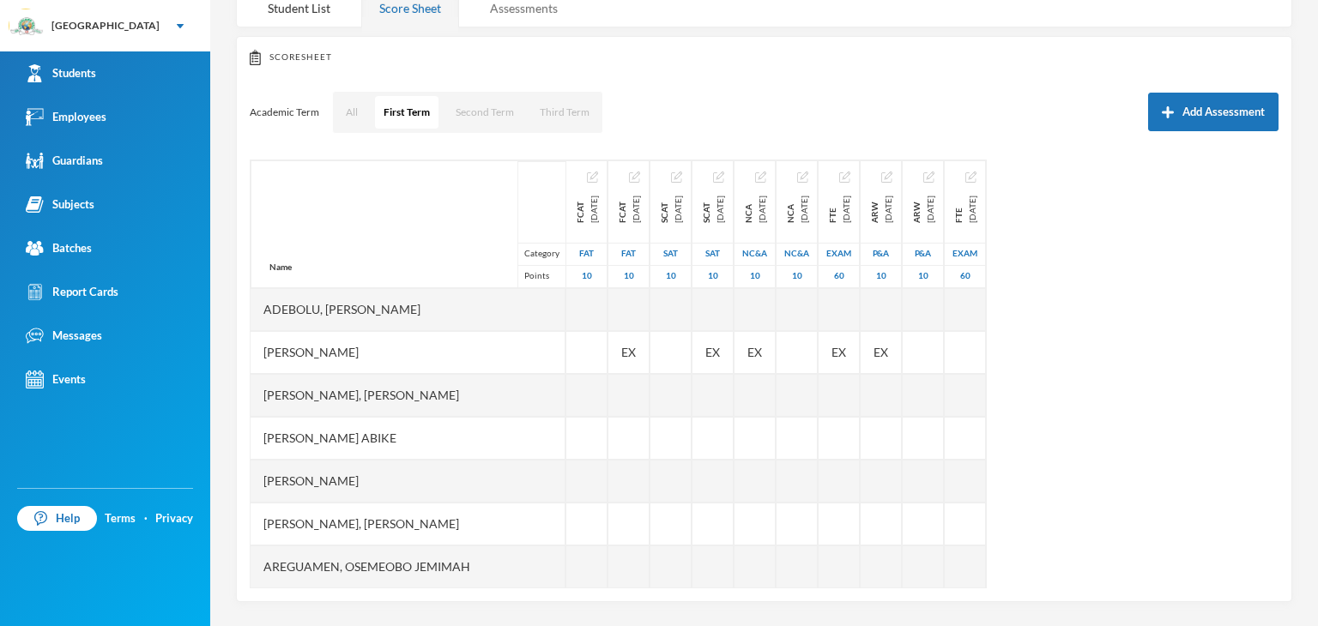
click at [522, 19] on div "Assessments" at bounding box center [524, 8] width 104 height 37
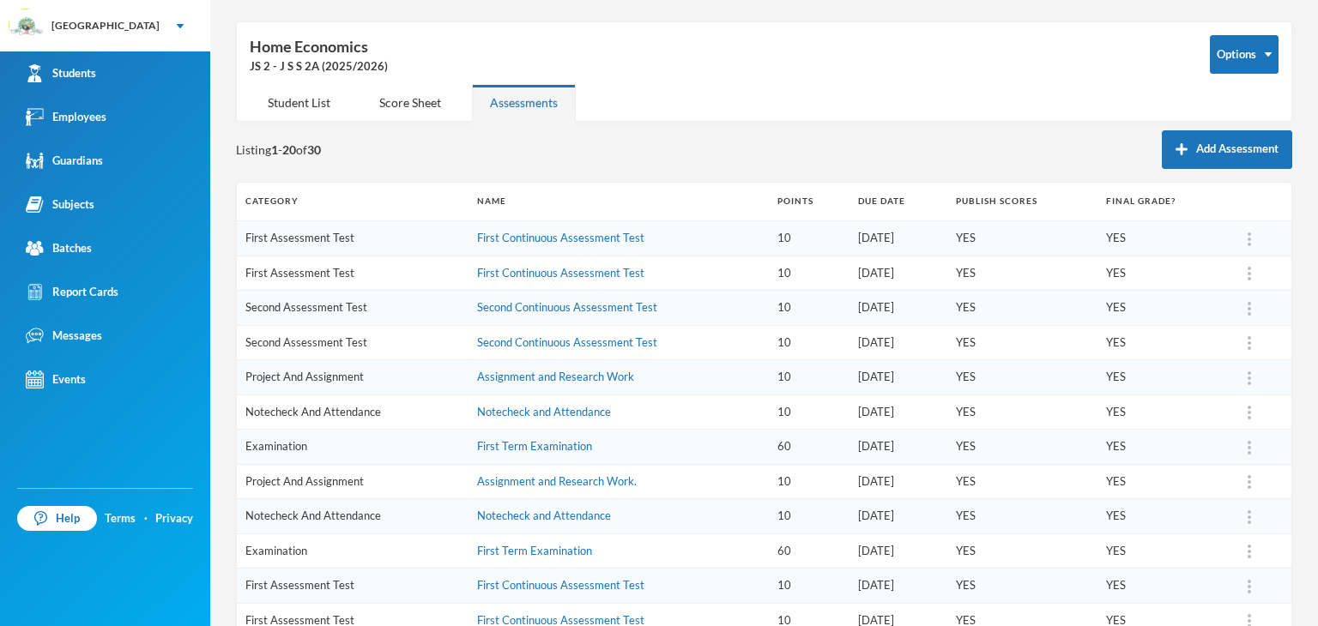
scroll to position [0, 0]
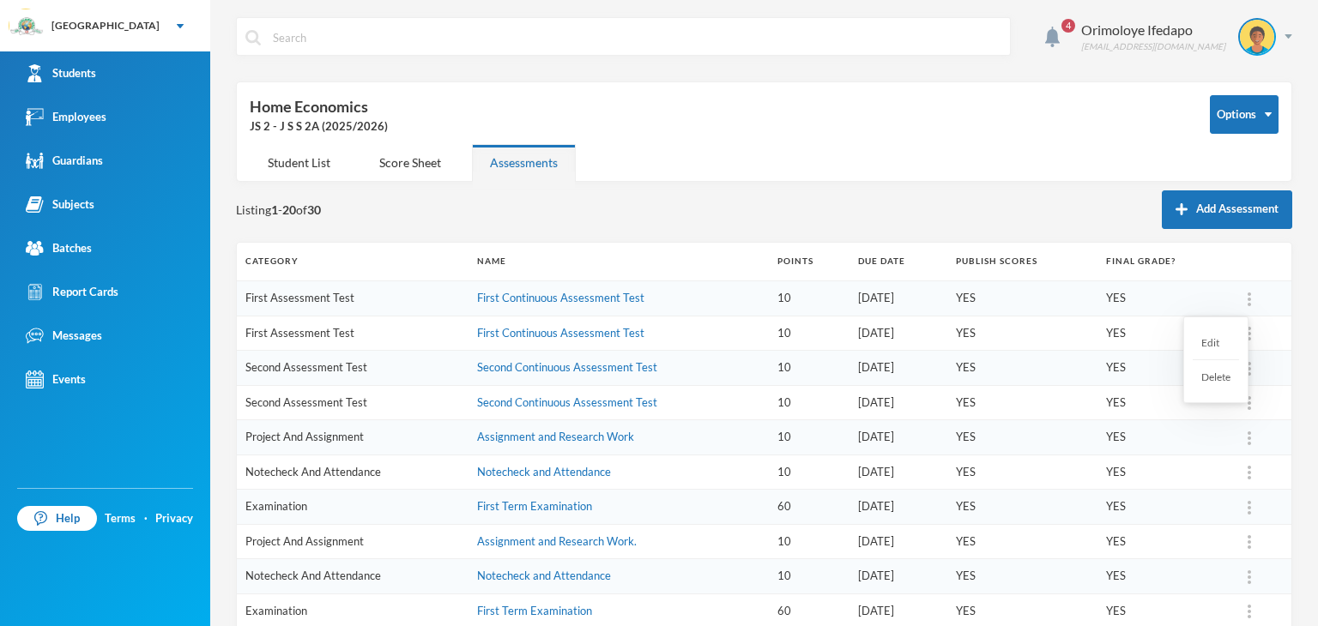
click at [1247, 303] on img at bounding box center [1248, 300] width 3 height 14
click at [1222, 371] on div "Delete" at bounding box center [1215, 376] width 46 height 33
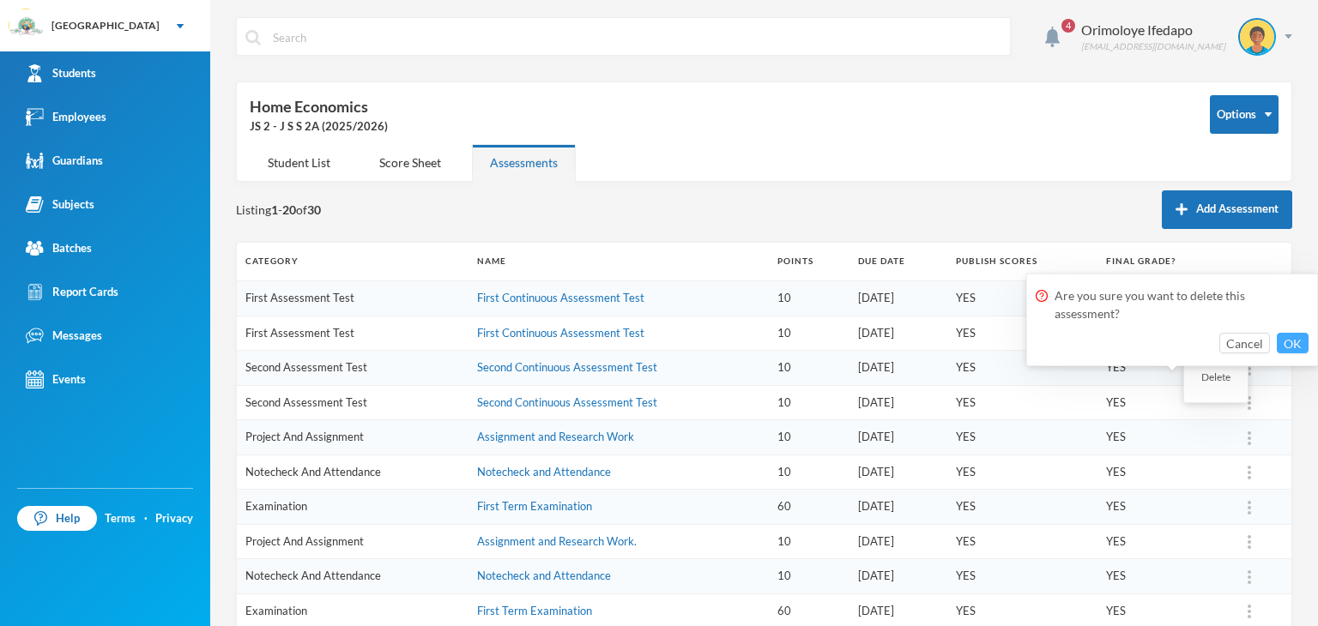
click at [1307, 341] on button "OK" at bounding box center [1292, 343] width 32 height 21
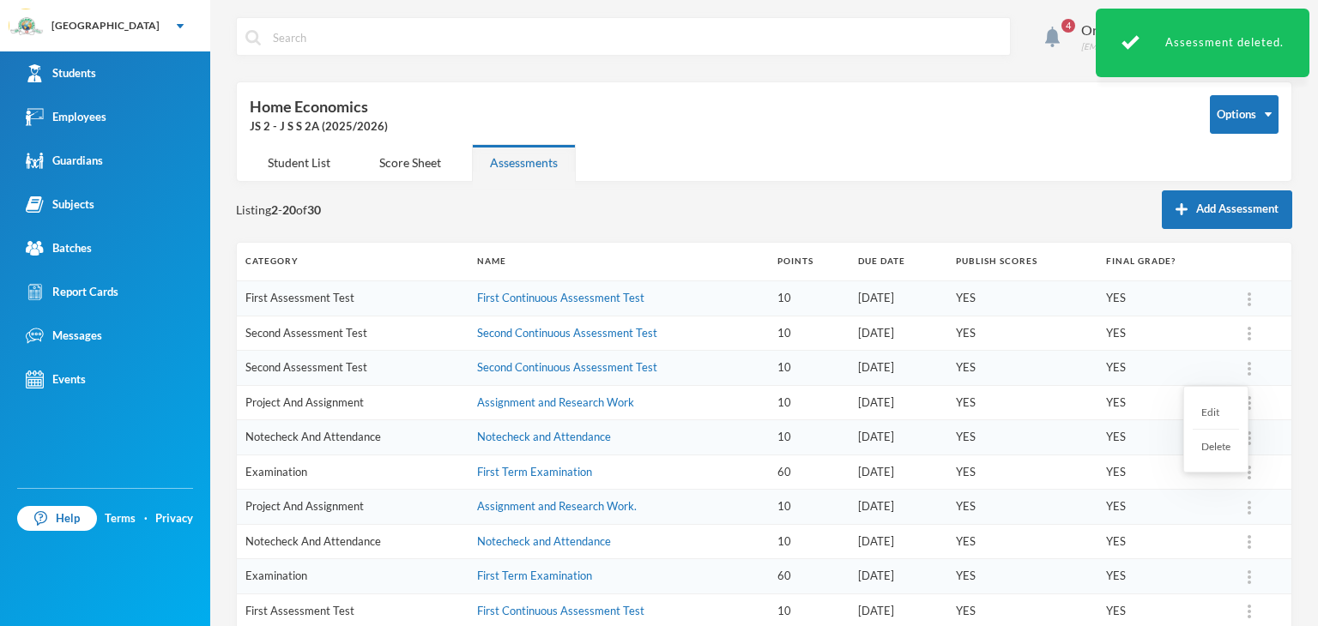
click at [1240, 369] on div at bounding box center [1249, 367] width 24 height 17
click at [1239, 444] on div "Delete" at bounding box center [1215, 446] width 46 height 33
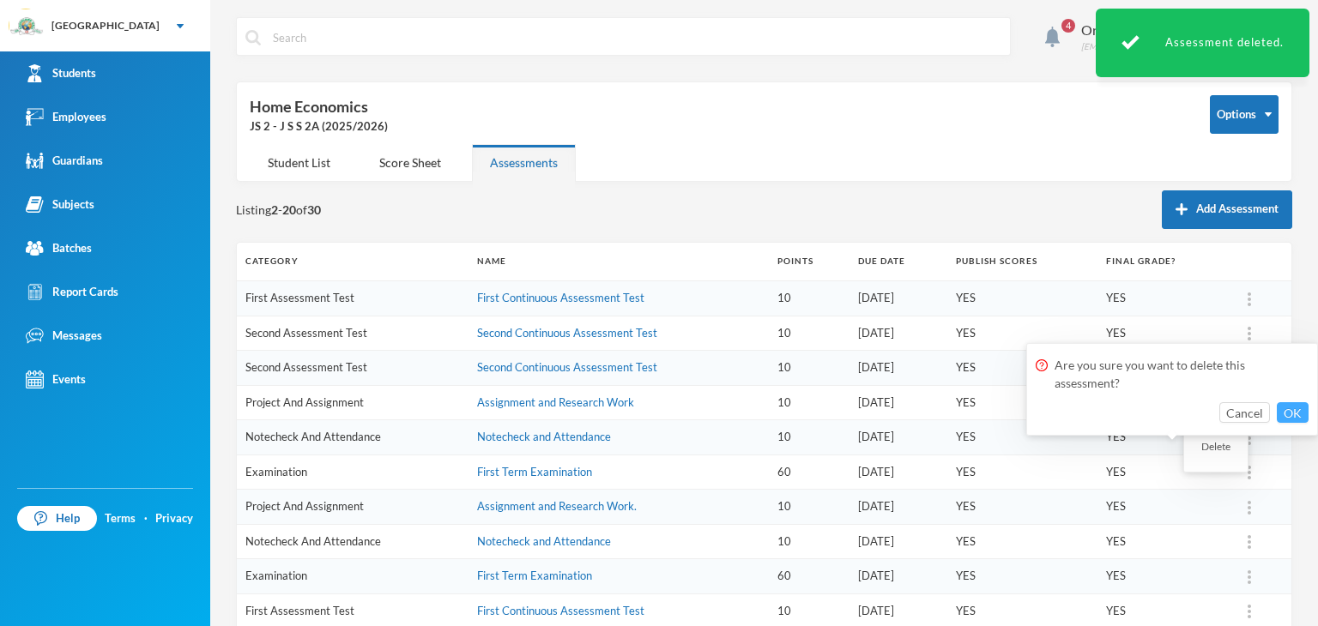
click at [1287, 421] on button "OK" at bounding box center [1292, 412] width 32 height 21
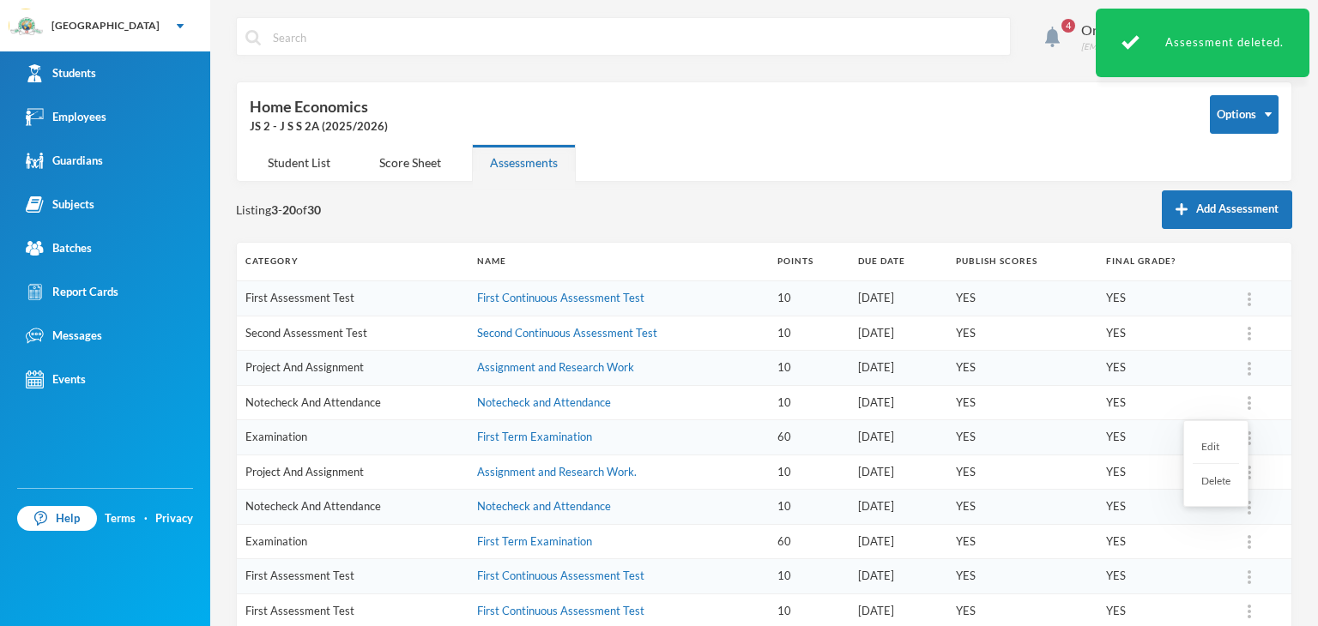
click at [1239, 401] on div at bounding box center [1249, 403] width 24 height 17
click at [1212, 485] on div "Delete" at bounding box center [1215, 480] width 46 height 33
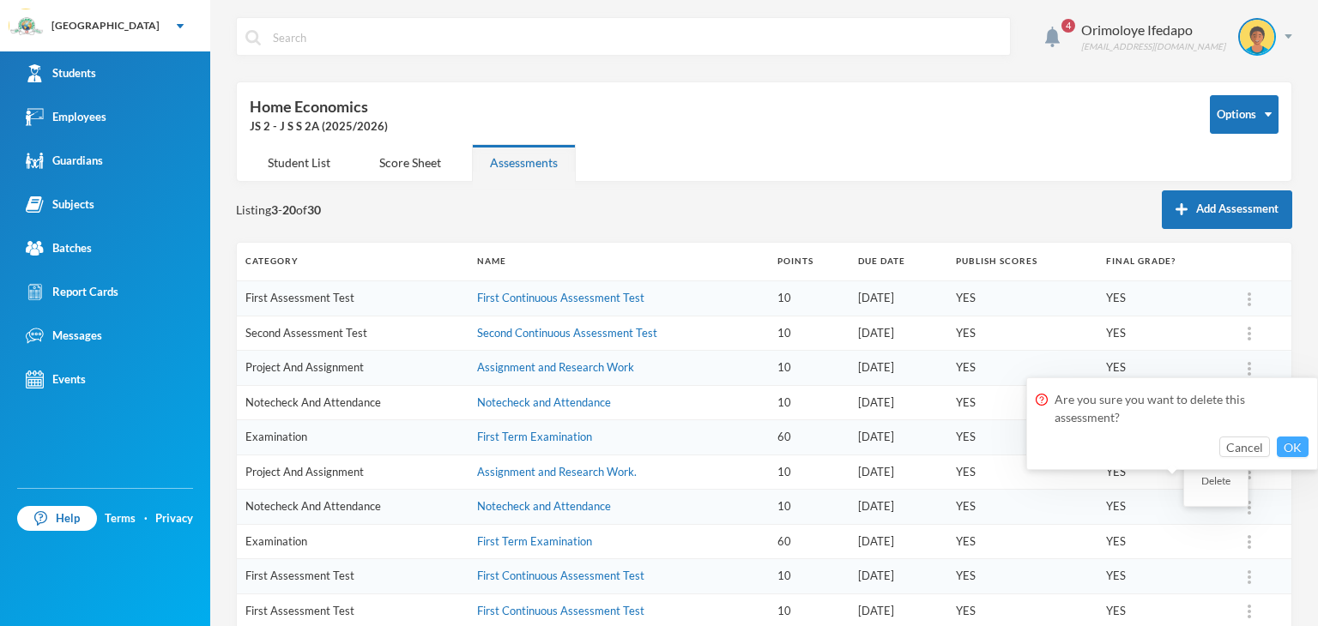
click at [1297, 447] on button "OK" at bounding box center [1292, 447] width 32 height 21
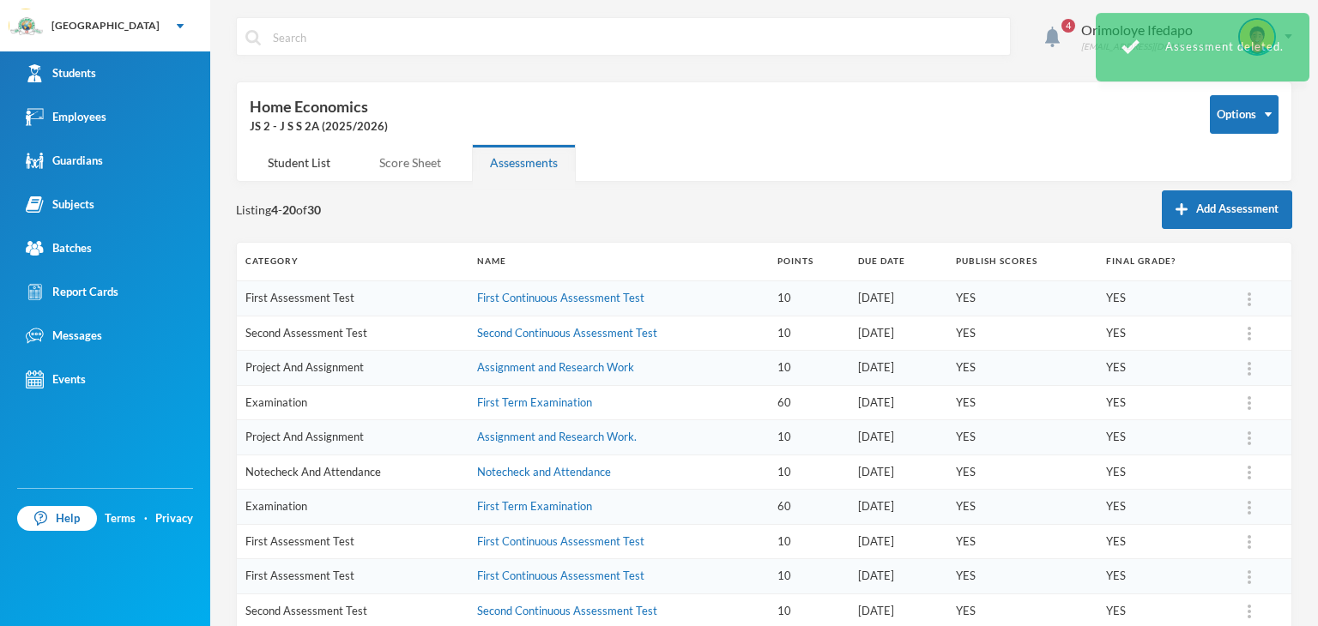
click at [389, 158] on div "Score Sheet" at bounding box center [410, 162] width 98 height 37
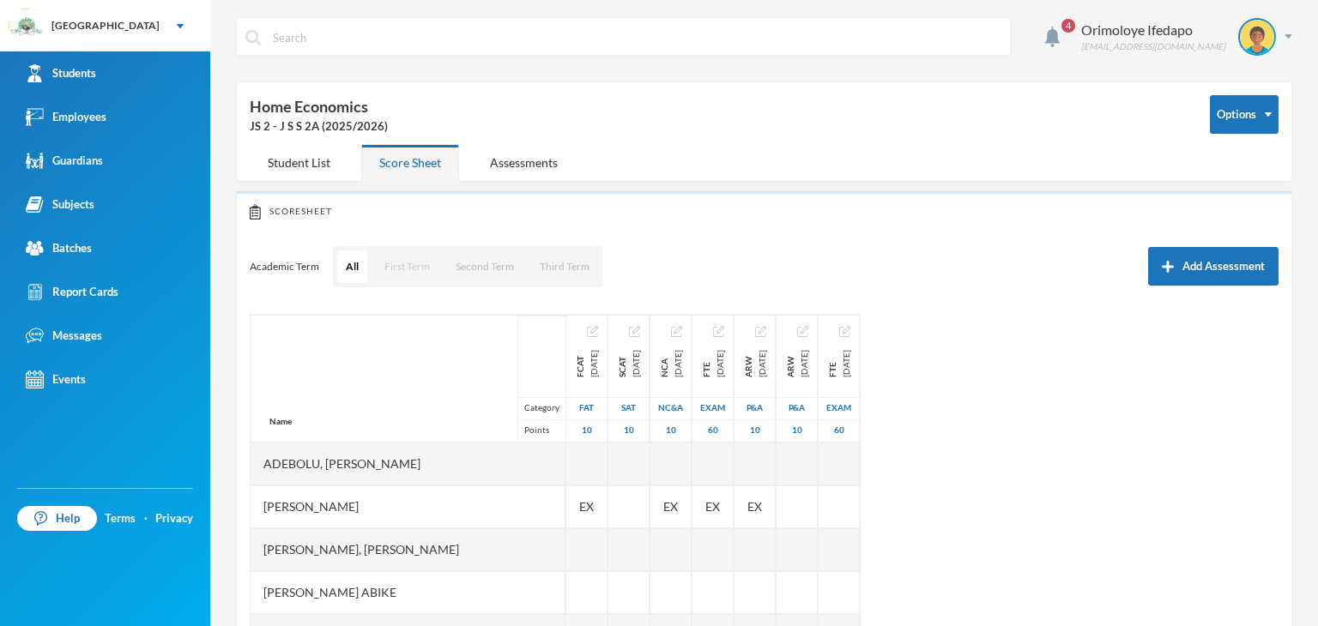
click at [419, 256] on button "First Term" at bounding box center [407, 266] width 63 height 33
click at [527, 162] on div "Assessments" at bounding box center [524, 162] width 104 height 37
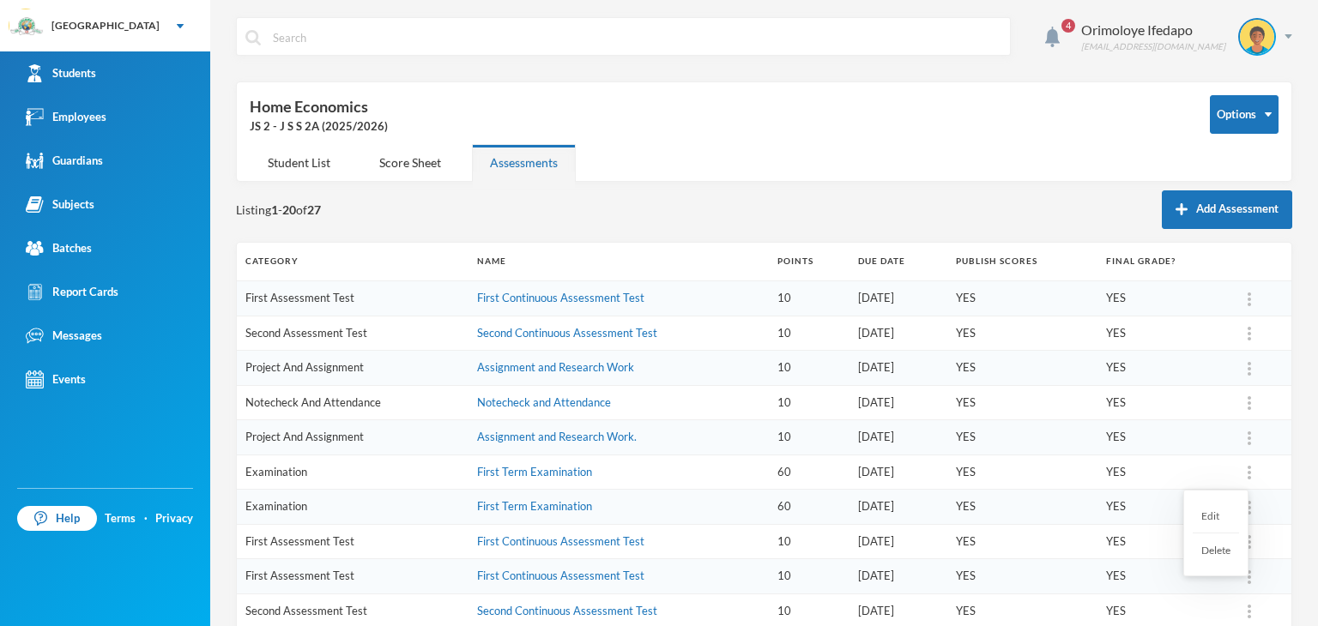
click at [1240, 472] on div at bounding box center [1249, 472] width 24 height 17
click at [1218, 554] on div "Delete" at bounding box center [1215, 550] width 46 height 33
click at [1287, 512] on button "OK" at bounding box center [1292, 516] width 32 height 21
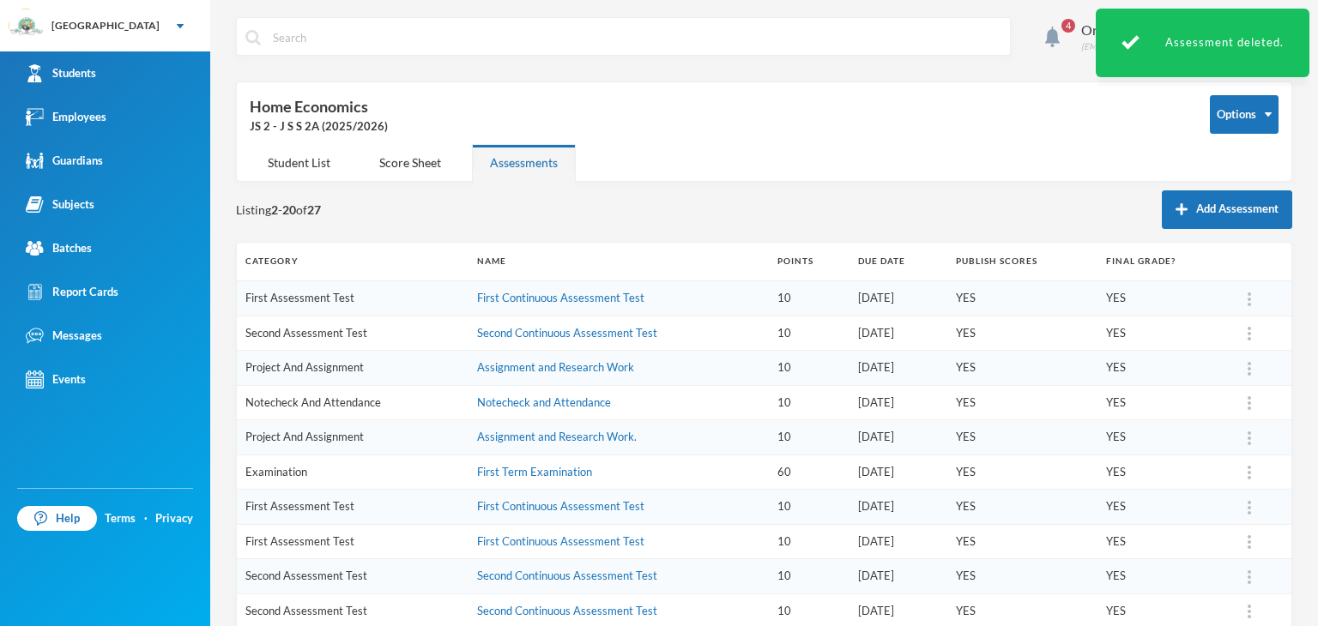
click at [1247, 443] on img at bounding box center [1248, 439] width 3 height 14
click at [1218, 516] on div "Delete" at bounding box center [1215, 515] width 46 height 33
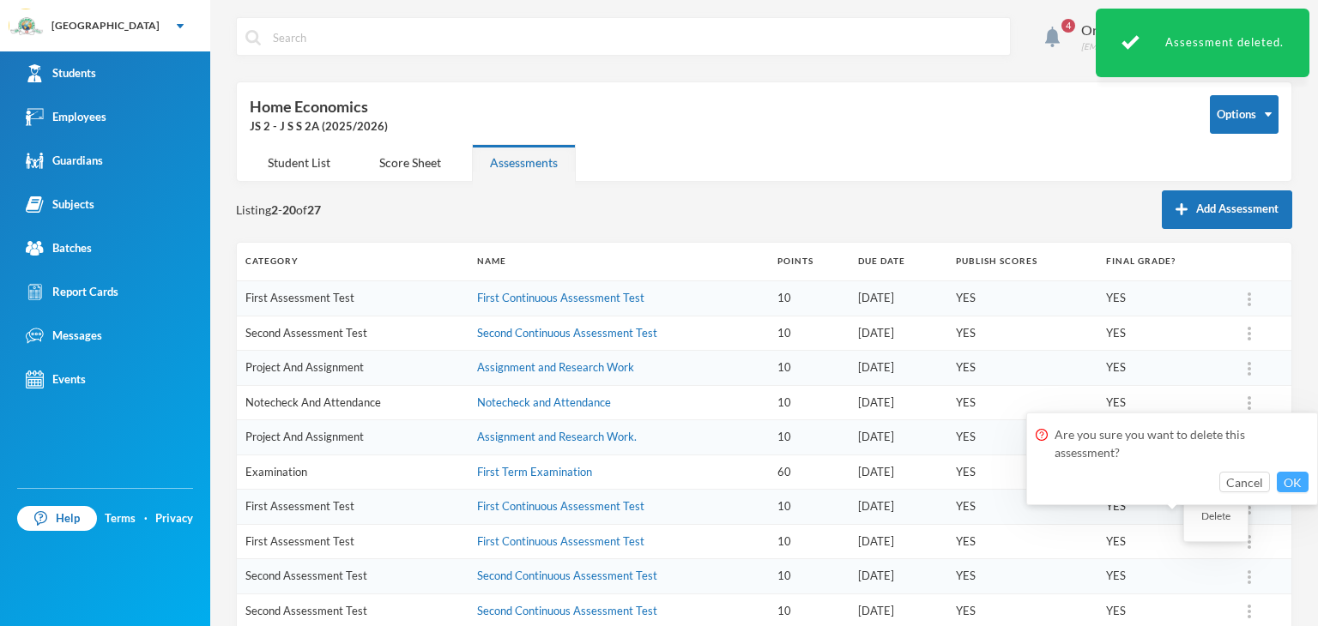
click at [1287, 485] on button "OK" at bounding box center [1292, 482] width 32 height 21
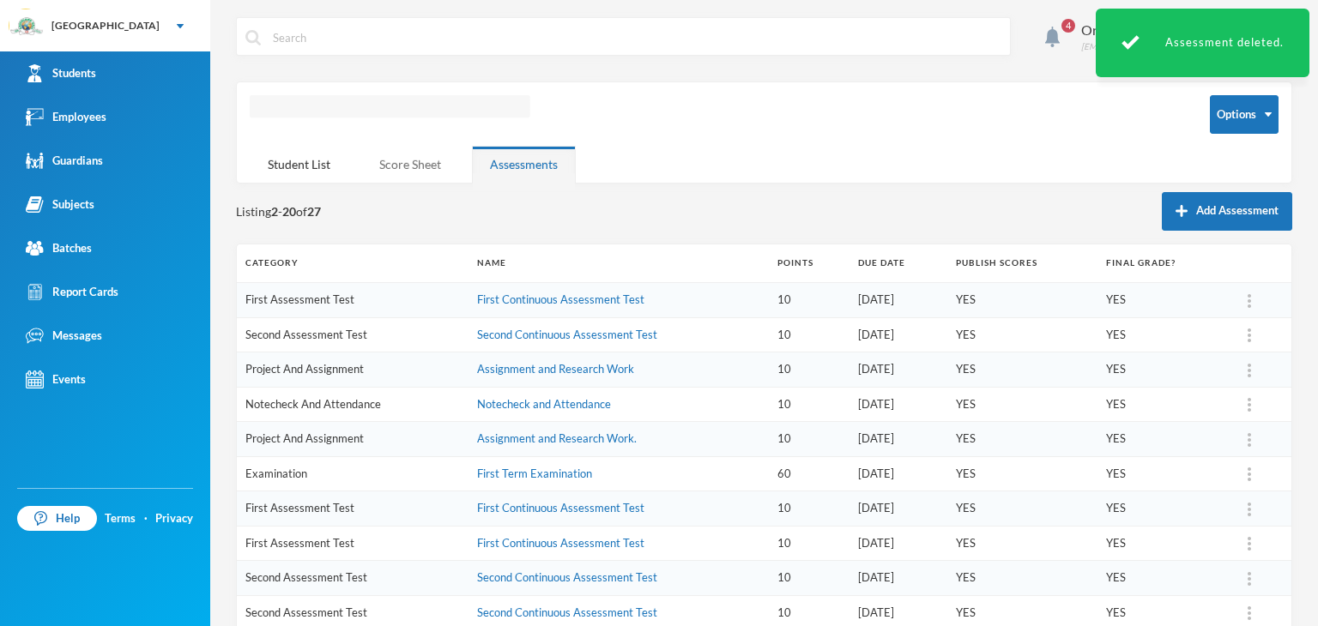
drag, startPoint x: 430, startPoint y: 160, endPoint x: 443, endPoint y: 164, distance: 13.3
click at [430, 166] on div "Score Sheet" at bounding box center [410, 164] width 98 height 37
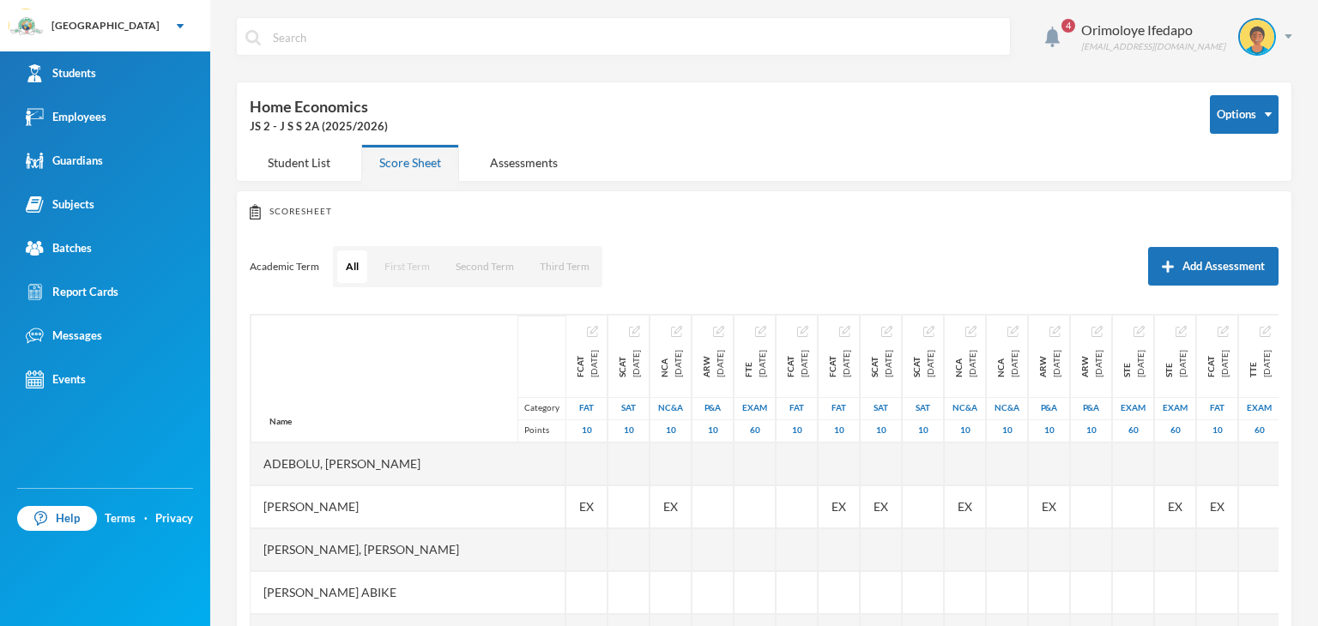
click at [403, 268] on button "First Term" at bounding box center [407, 266] width 63 height 33
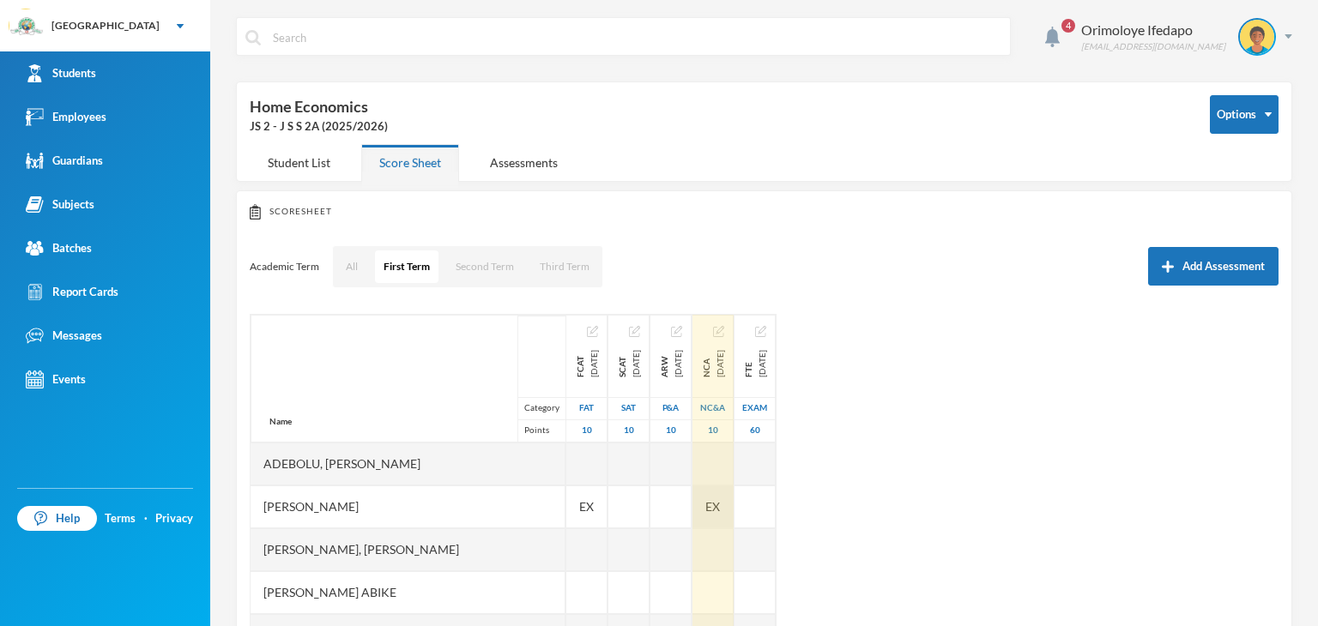
click at [721, 500] on div "EX" at bounding box center [712, 507] width 41 height 43
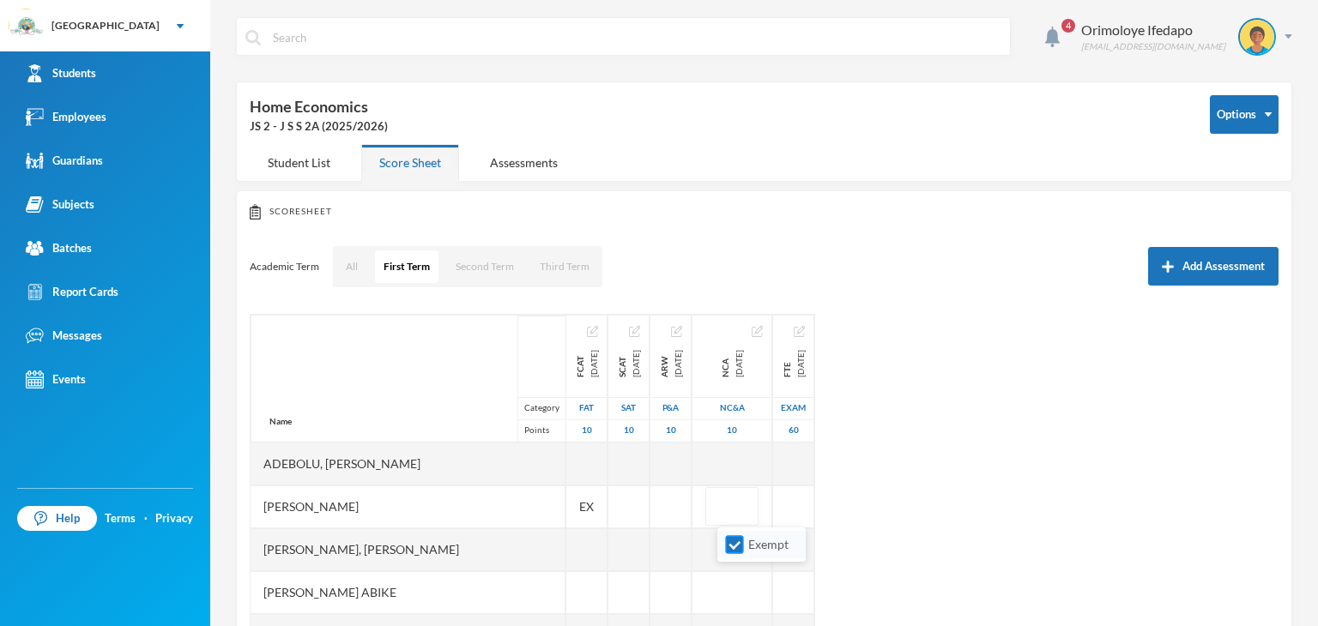
click at [739, 552] on input "Exempt" at bounding box center [735, 545] width 18 height 18
checkbox input "false"
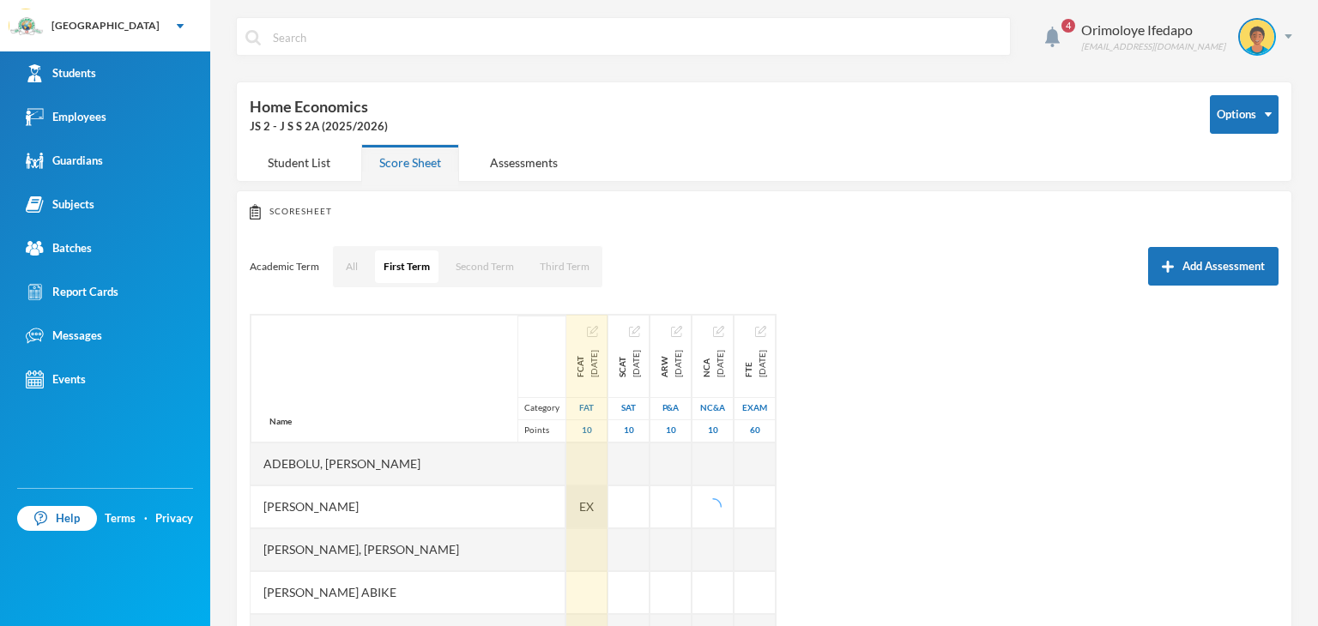
click at [579, 509] on span "EX" at bounding box center [586, 507] width 15 height 18
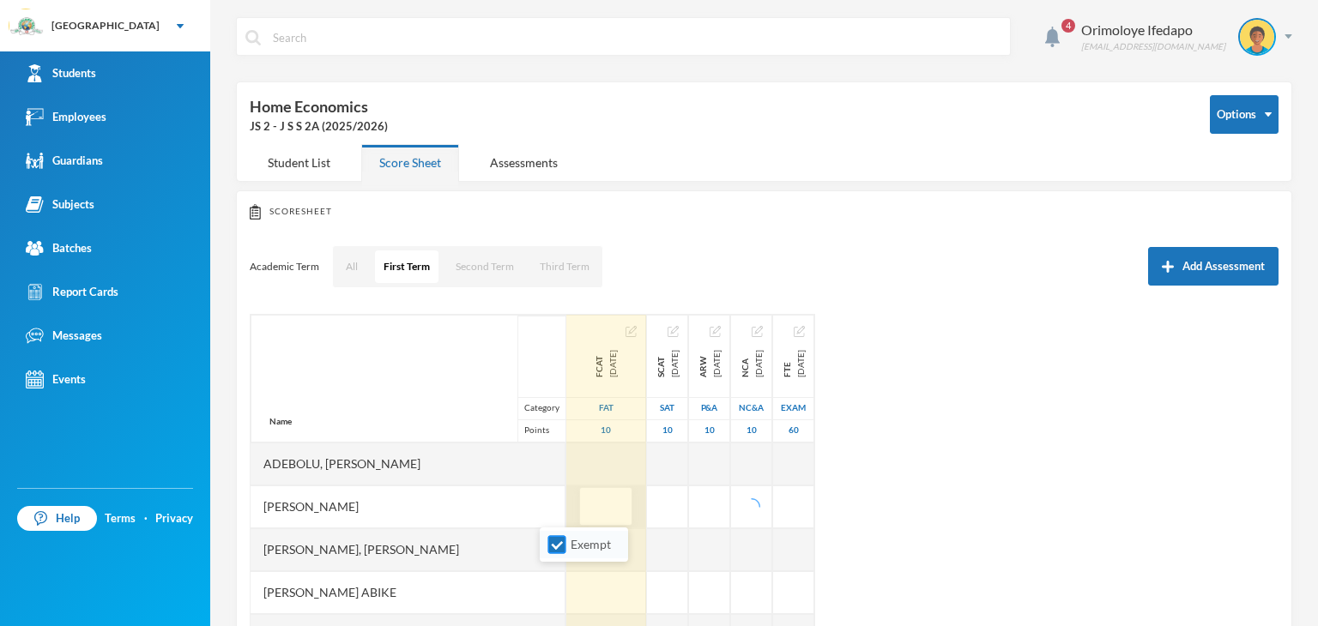
click at [554, 546] on input "Exempt" at bounding box center [557, 545] width 18 height 18
checkbox input "false"
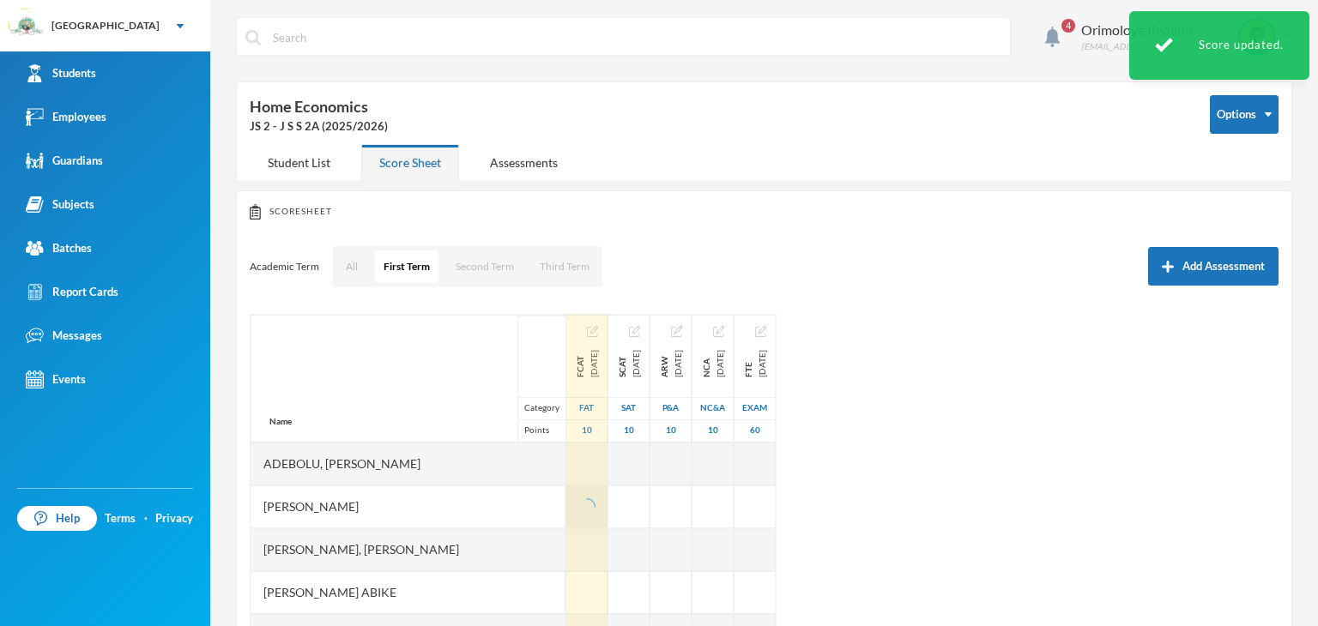
click at [910, 493] on div "Name Category Points Adebolu, [PERSON_NAME] [PERSON_NAME] Anuoluwapo [PERSON_NA…" at bounding box center [764, 528] width 1029 height 429
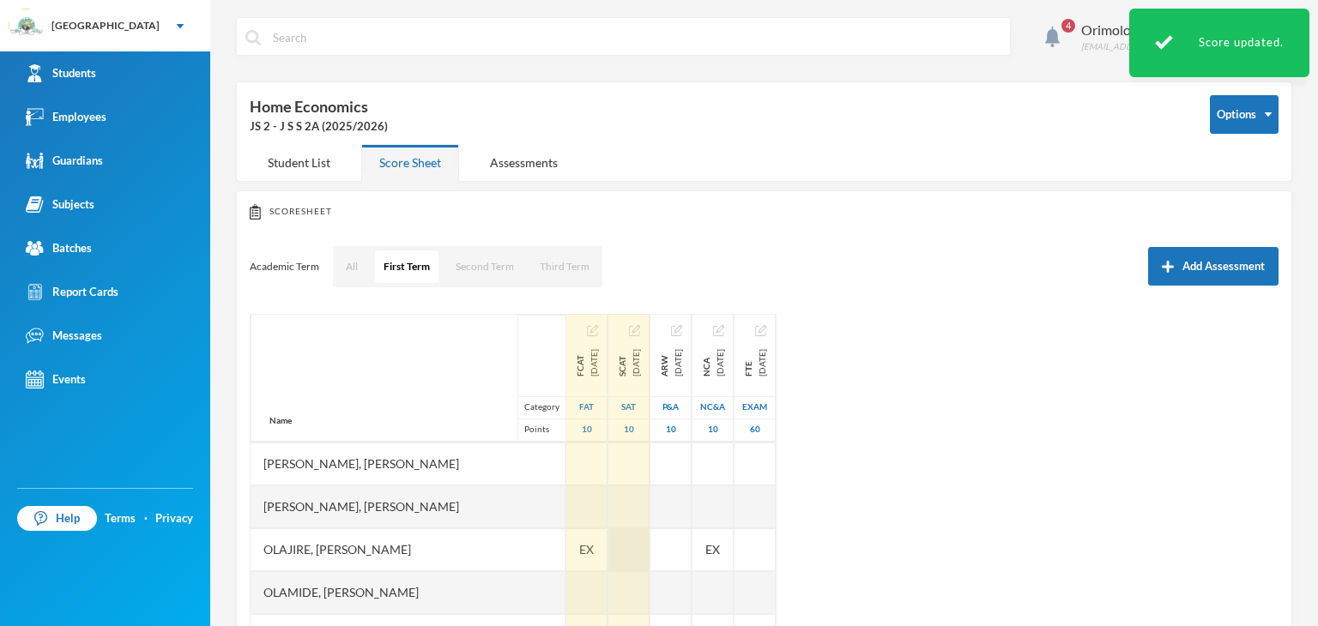
scroll to position [300, 0]
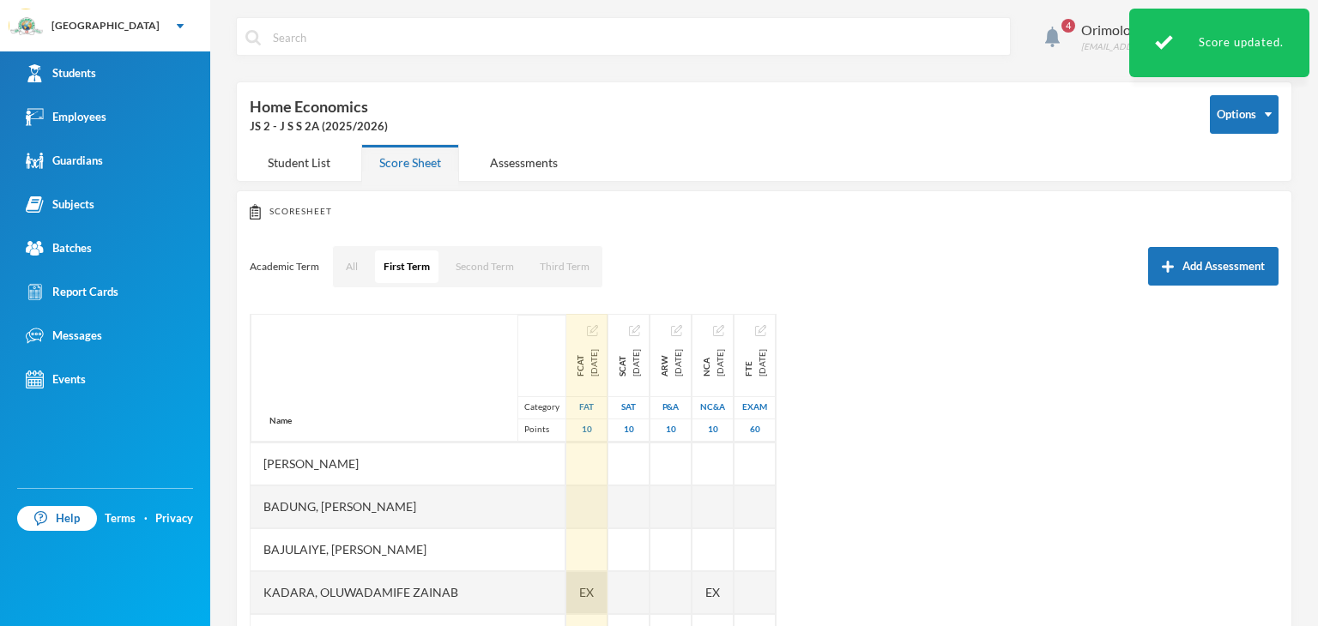
click at [579, 588] on span "EX" at bounding box center [586, 592] width 15 height 18
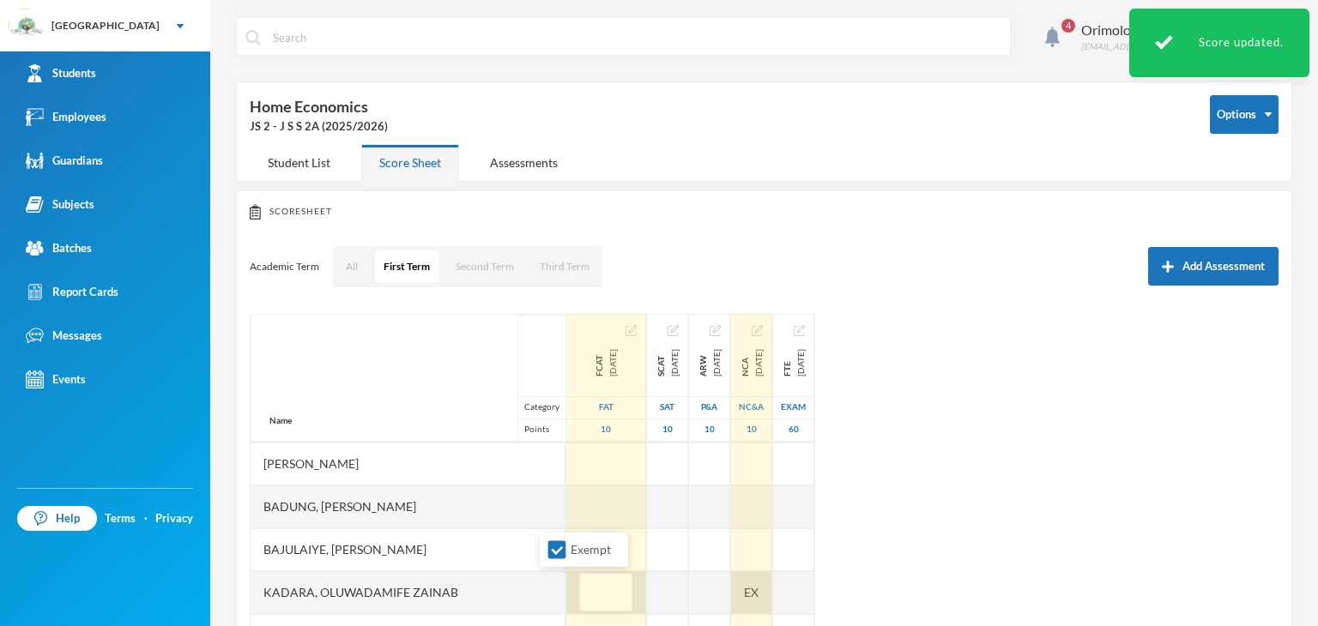
click at [747, 594] on div "EX" at bounding box center [751, 592] width 41 height 43
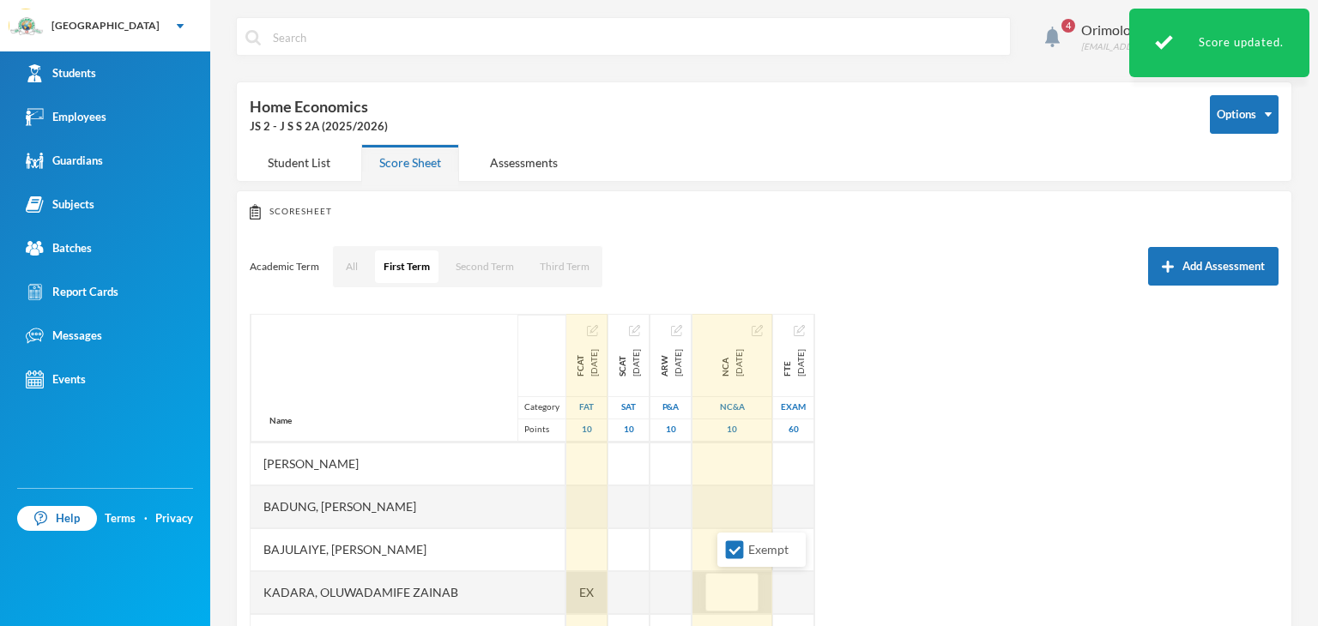
click at [579, 583] on span "EX" at bounding box center [586, 592] width 15 height 18
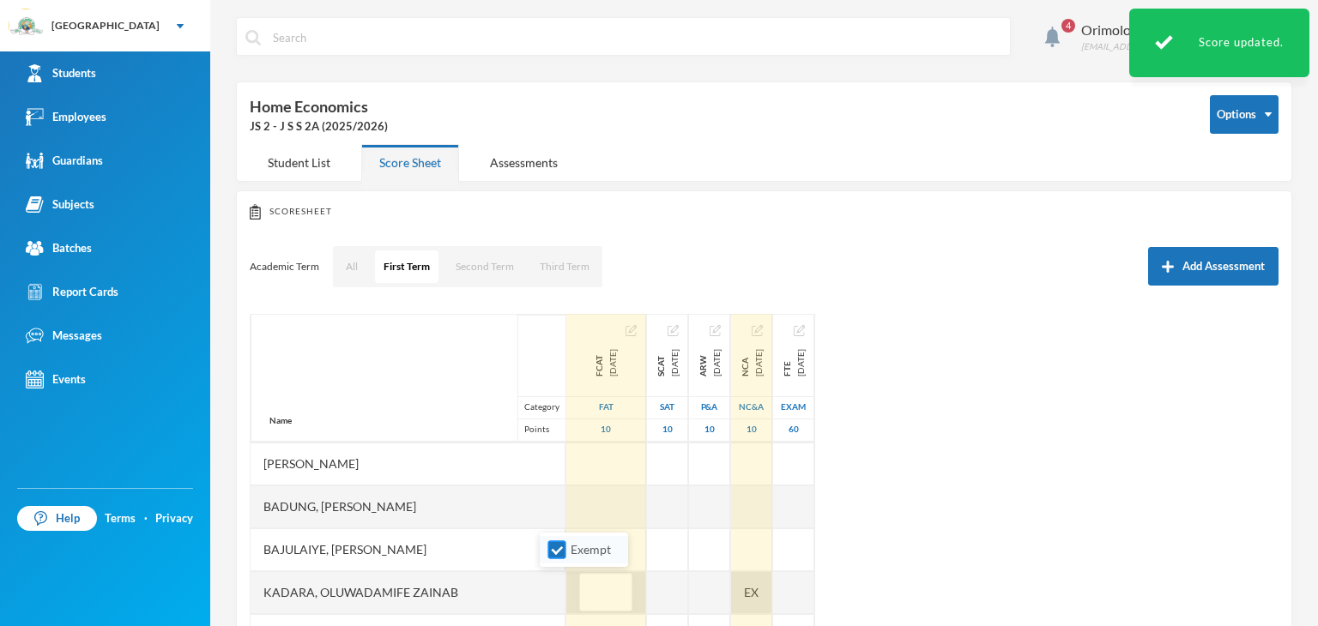
click at [561, 550] on input "Exempt" at bounding box center [557, 550] width 18 height 18
checkbox input "false"
click at [745, 591] on div "EX" at bounding box center [751, 592] width 41 height 43
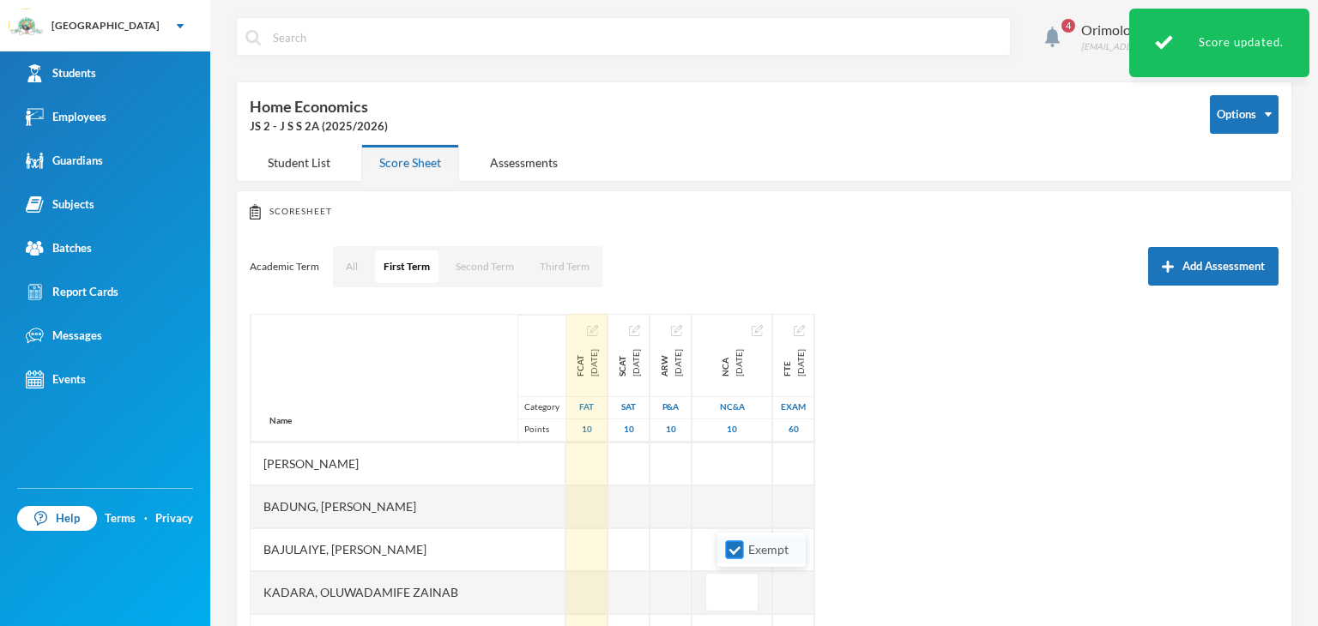
click at [739, 554] on input "Exempt" at bounding box center [735, 550] width 18 height 18
checkbox input "false"
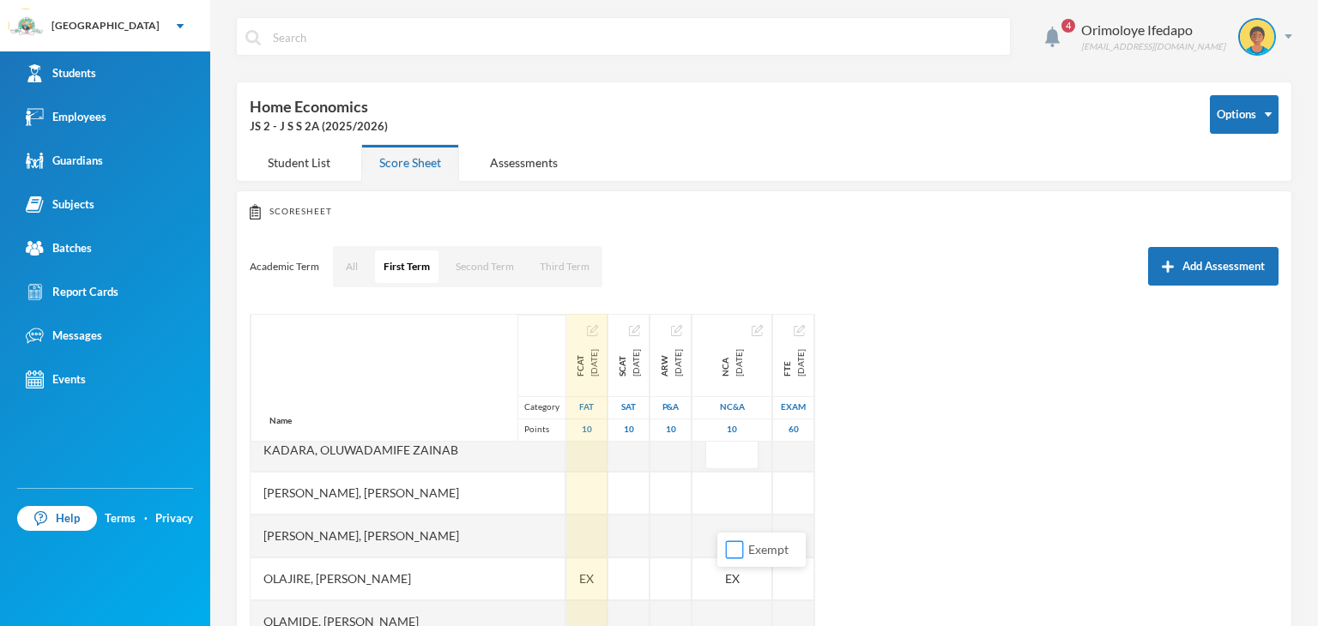
scroll to position [472, 0]
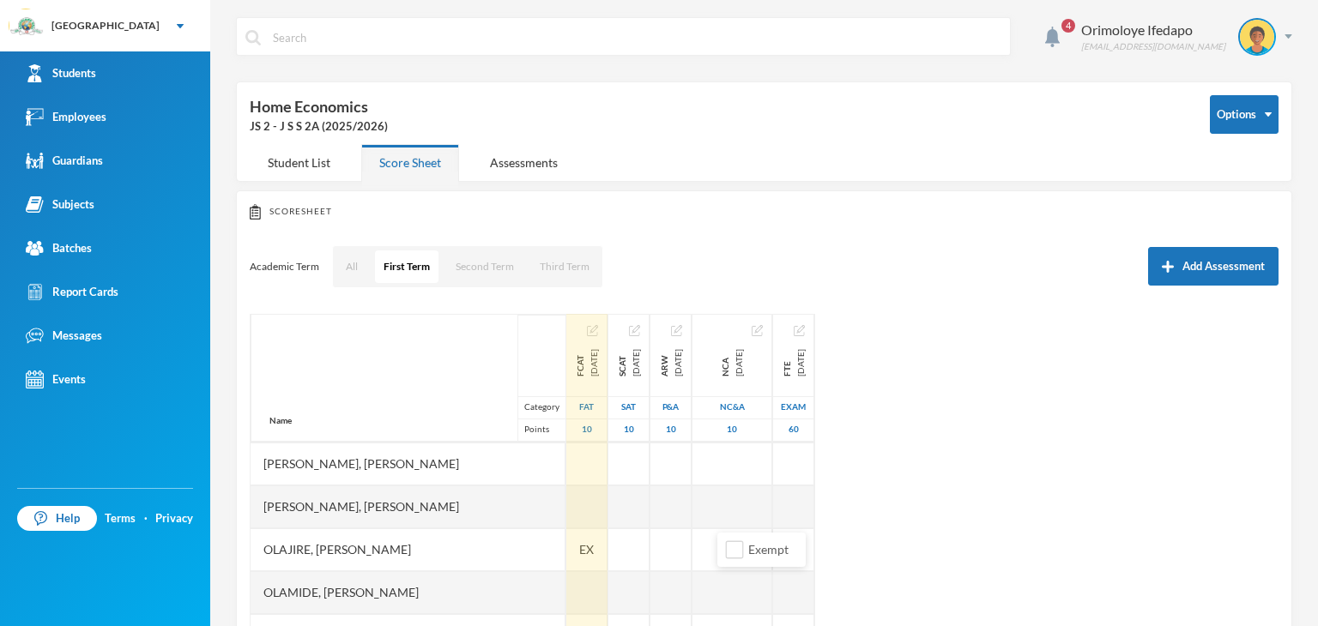
click at [985, 542] on div "Name Category Points Adebolu, [PERSON_NAME] [PERSON_NAME] Anuoluwapo [PERSON_NA…" at bounding box center [764, 528] width 1029 height 429
click at [579, 546] on span "EX" at bounding box center [586, 549] width 15 height 18
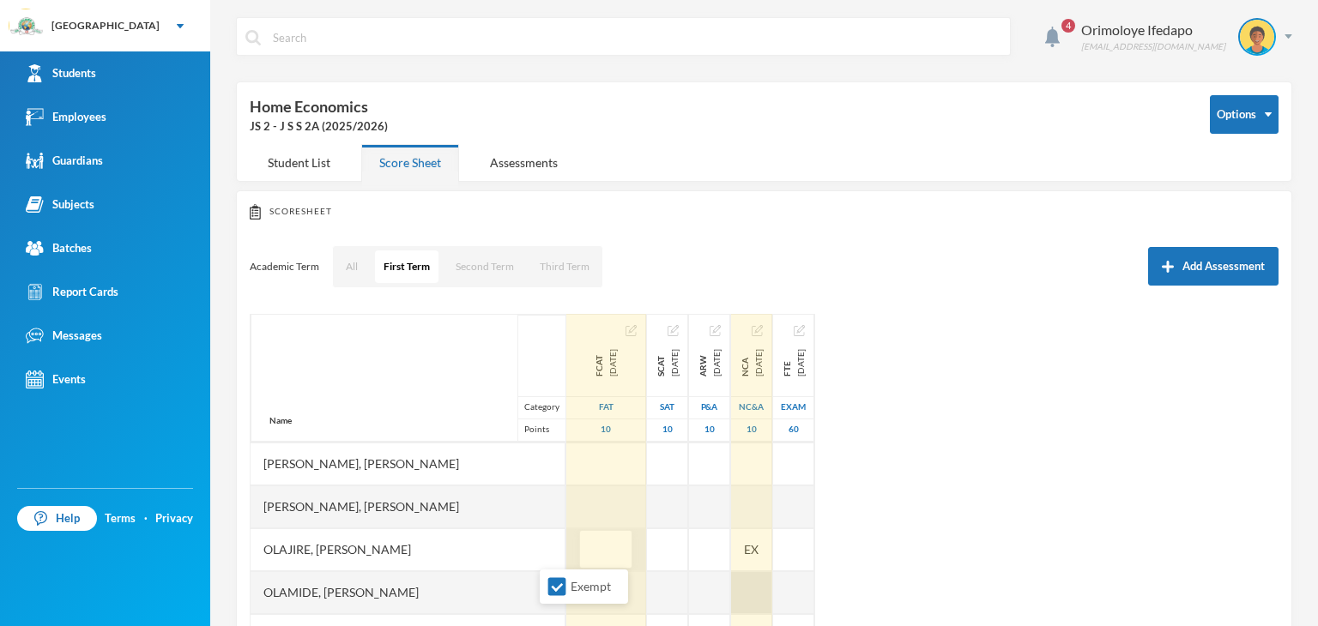
click at [551, 586] on input "Exempt" at bounding box center [557, 587] width 18 height 18
checkbox input "false"
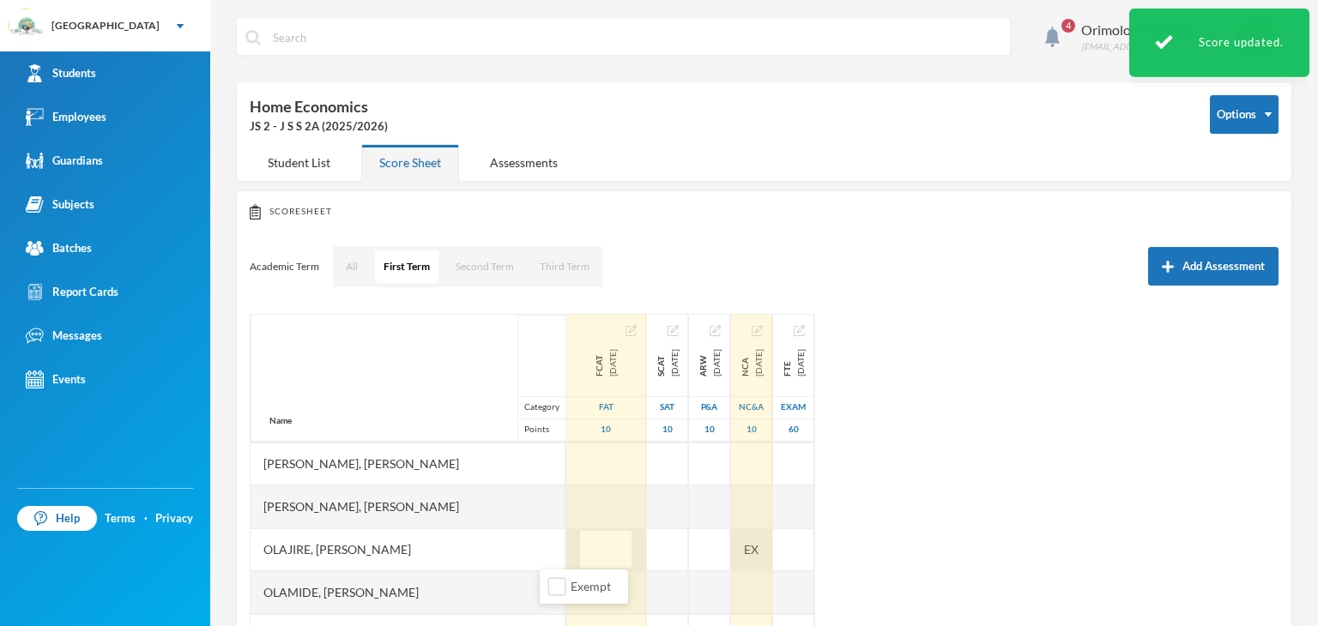
click at [746, 550] on div "EX" at bounding box center [751, 549] width 41 height 43
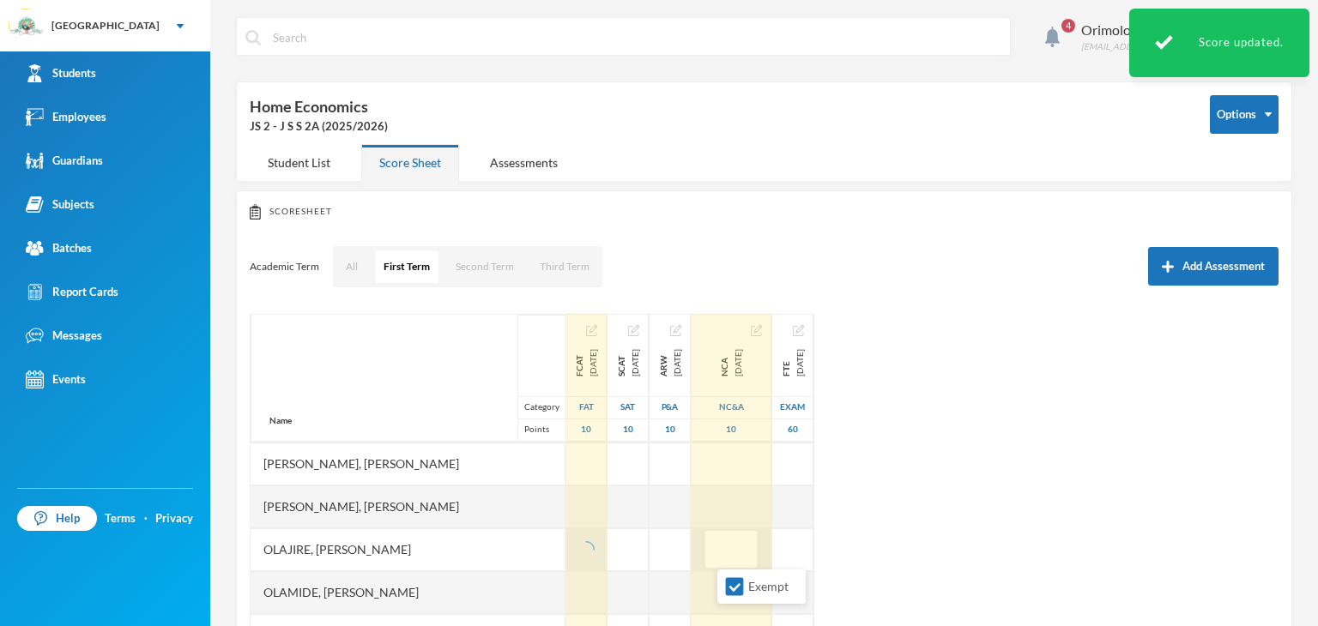
click at [740, 591] on input "Exempt" at bounding box center [735, 587] width 18 height 18
checkbox input "false"
click at [993, 564] on div "Name Category Points Adebolu, [PERSON_NAME] [PERSON_NAME] Anuoluwapo [PERSON_NA…" at bounding box center [764, 528] width 1029 height 429
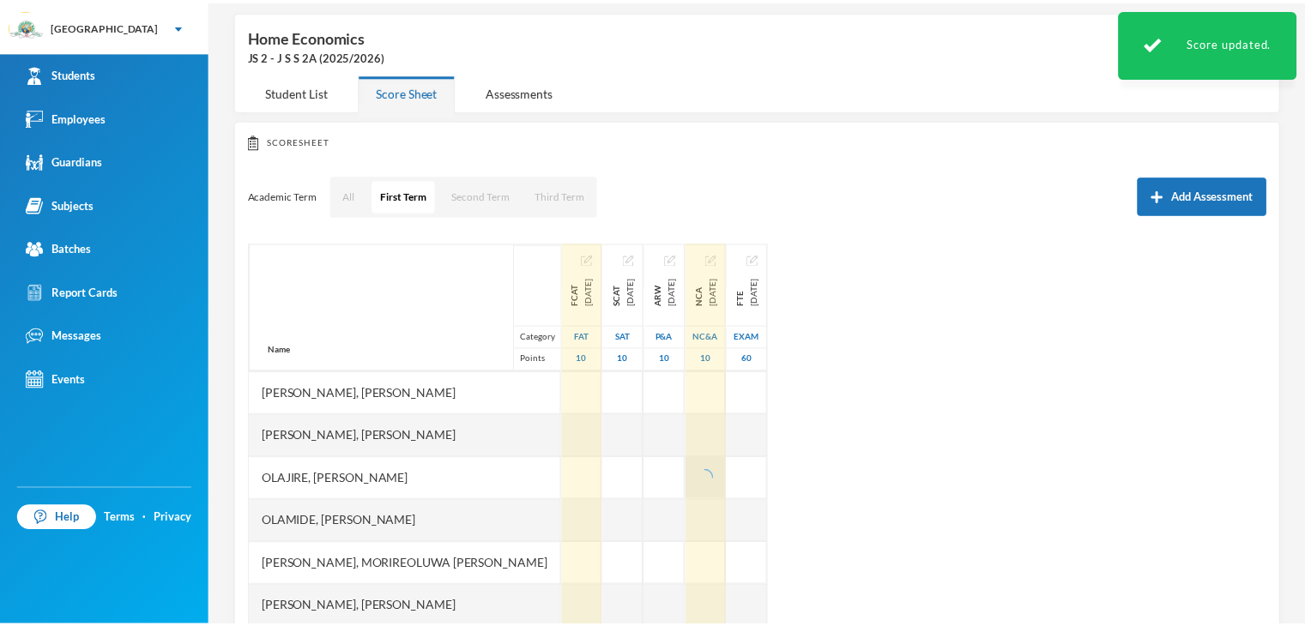
scroll to position [154, 0]
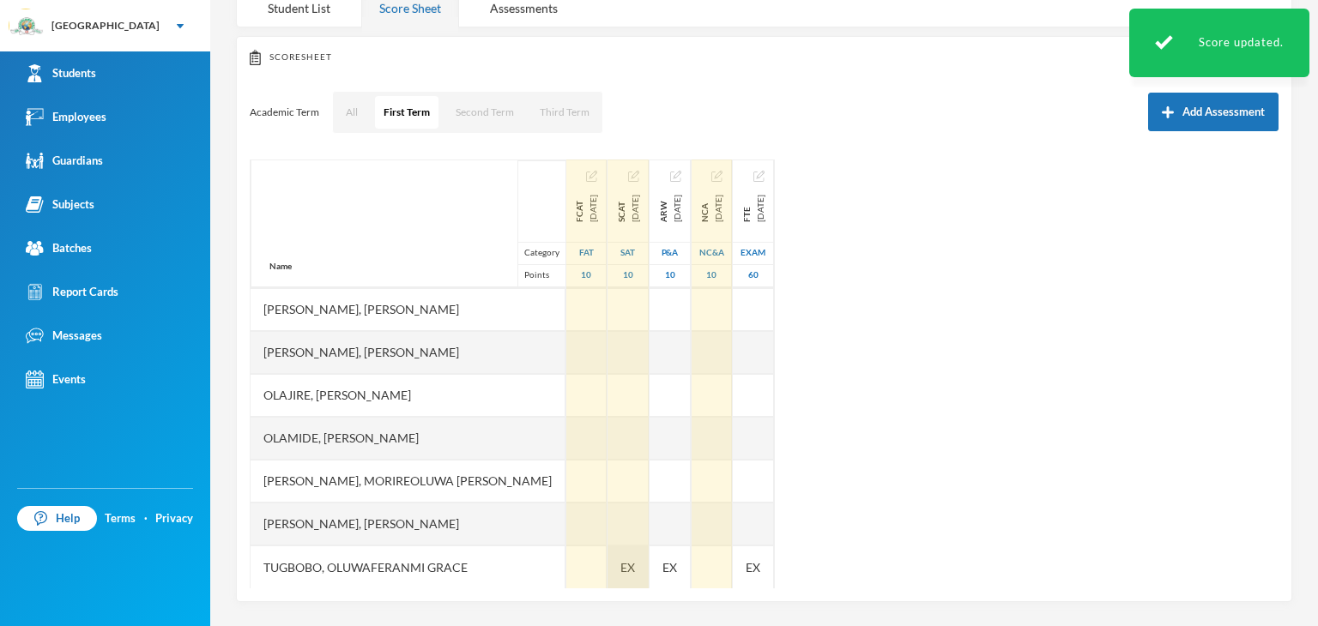
click at [620, 559] on span "EX" at bounding box center [627, 567] width 15 height 18
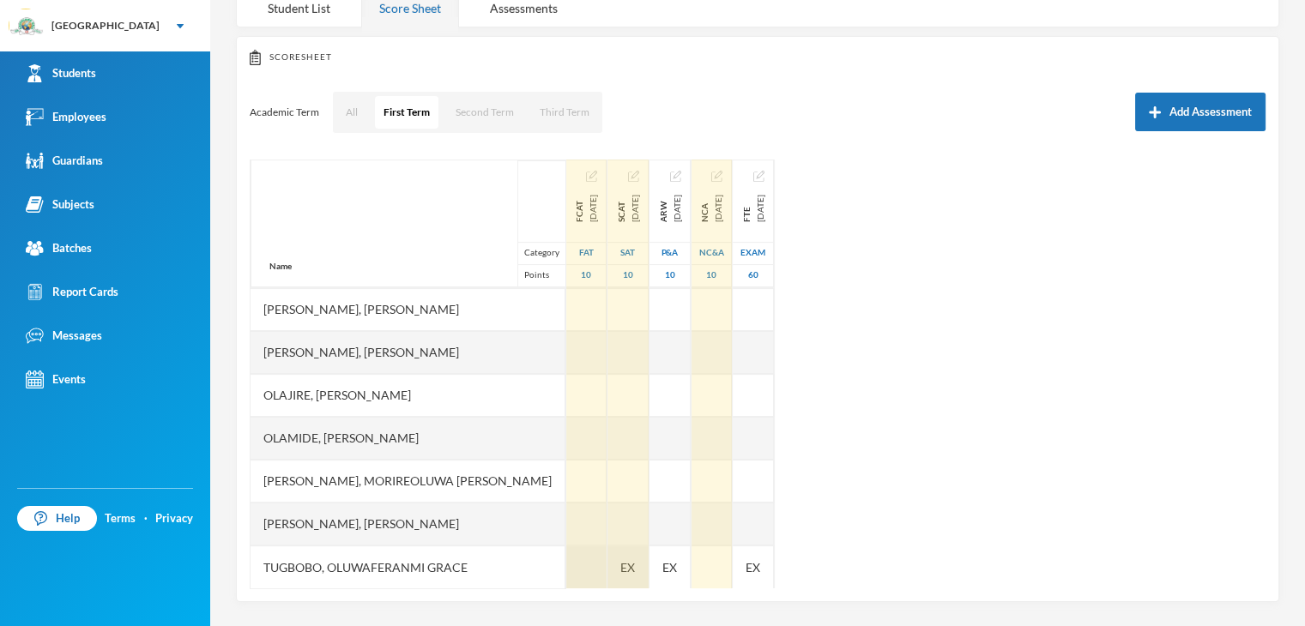
click at [566, 567] on div at bounding box center [586, 567] width 40 height 43
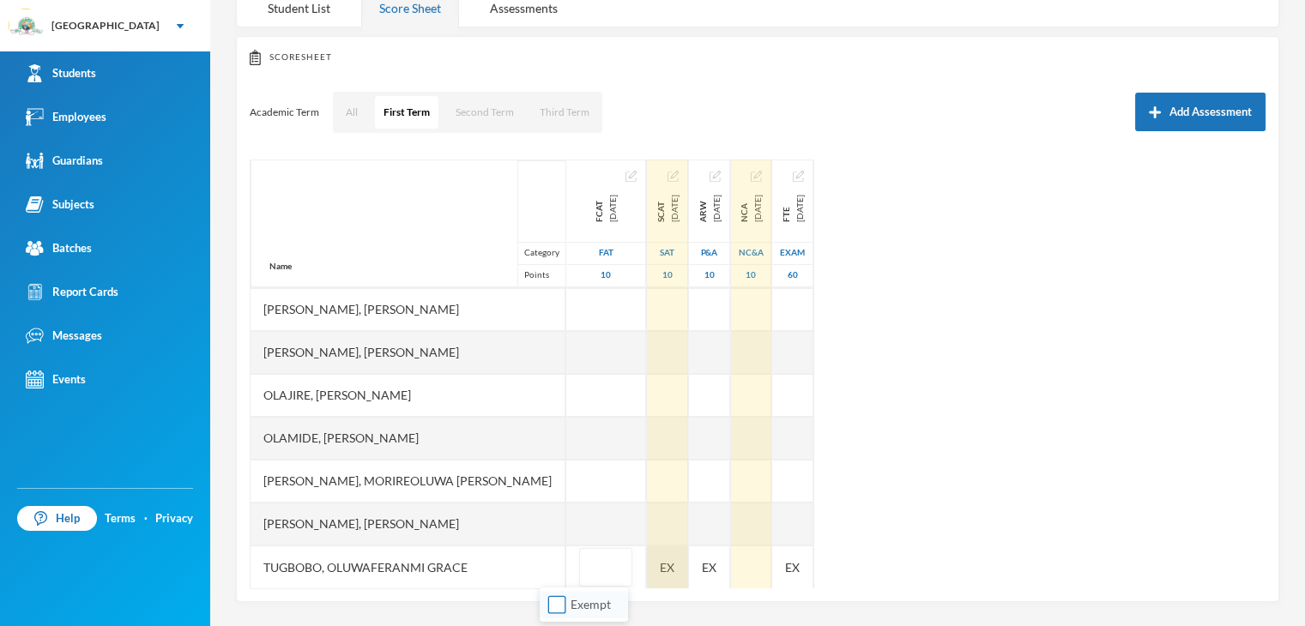
click at [552, 599] on input "Exempt" at bounding box center [557, 605] width 18 height 18
checkbox input "true"
click at [739, 573] on div at bounding box center [751, 567] width 40 height 43
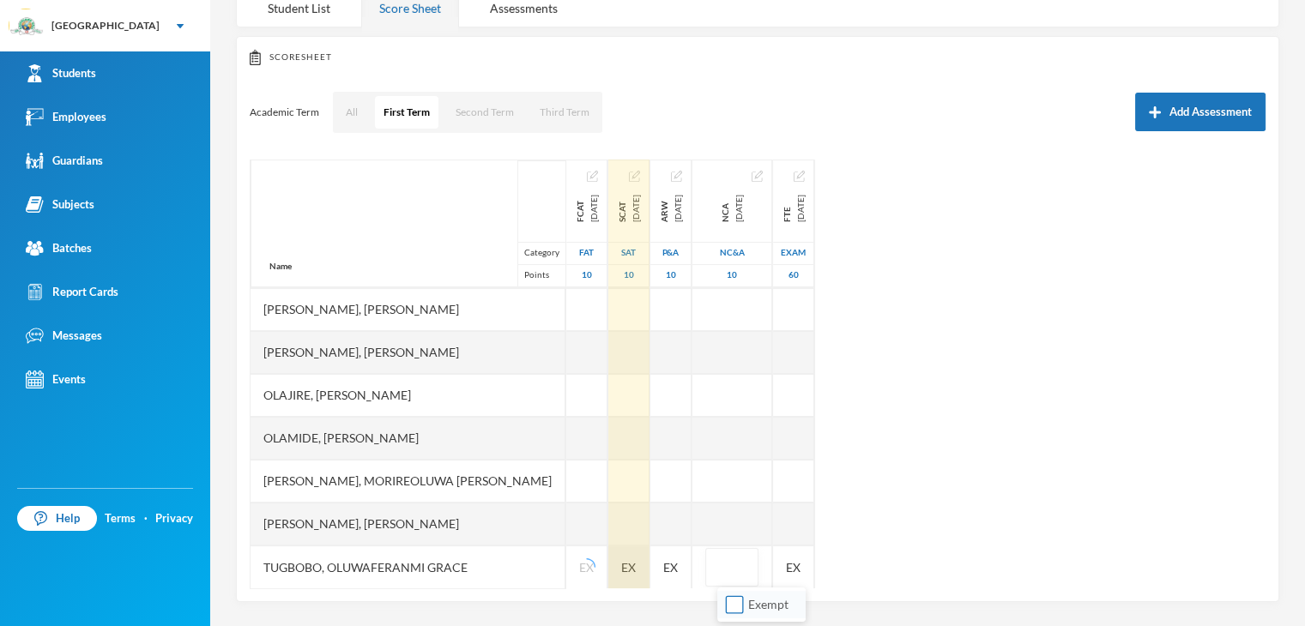
click at [732, 599] on input "Exempt" at bounding box center [735, 605] width 18 height 18
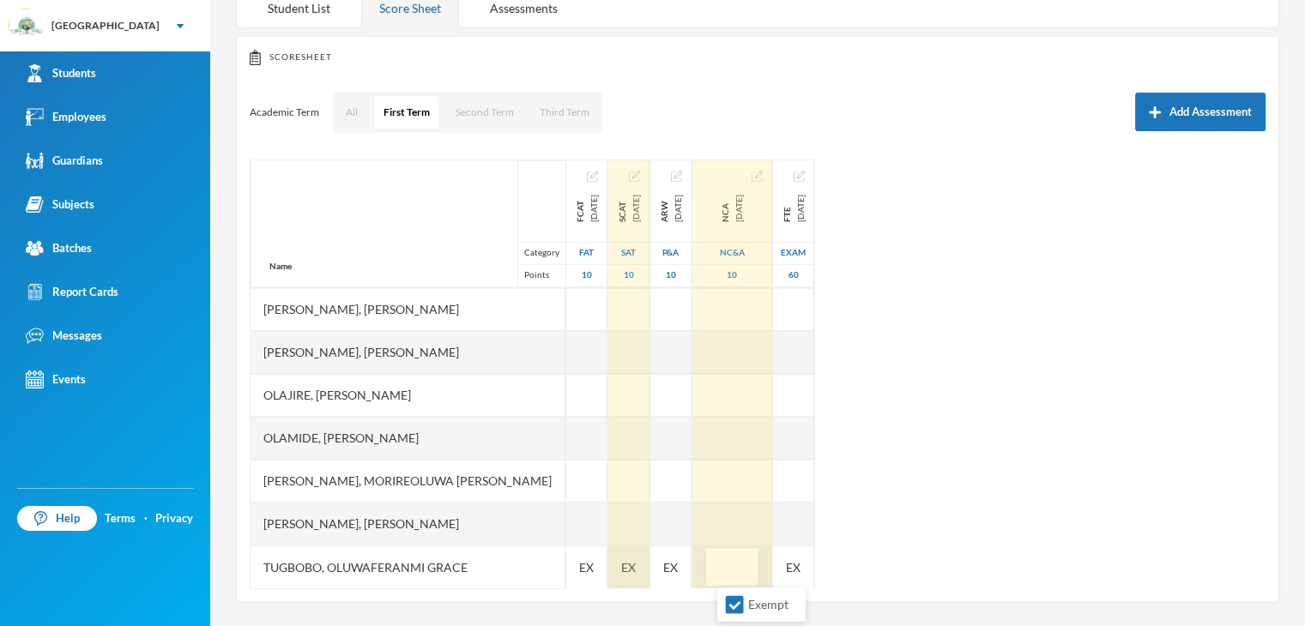
click at [744, 558] on input "text" at bounding box center [732, 568] width 34 height 39
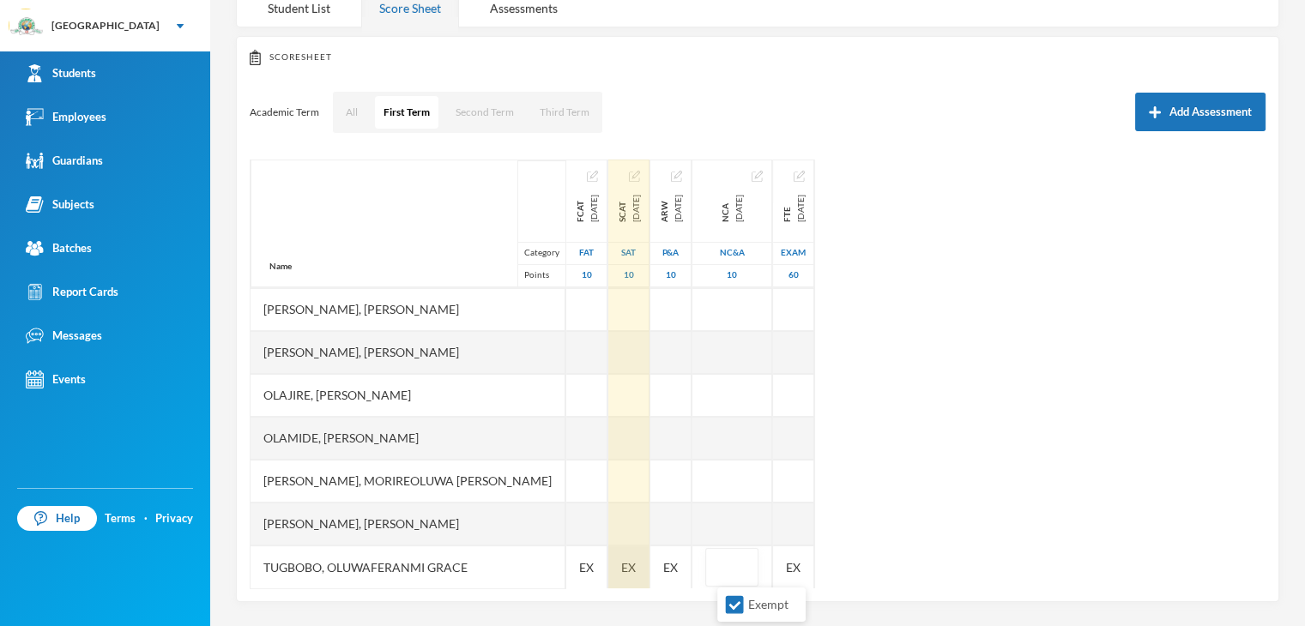
click at [896, 537] on div "Name Category Points Adebolu, [PERSON_NAME] [PERSON_NAME] Anuoluwapo [PERSON_NA…" at bounding box center [758, 374] width 1016 height 429
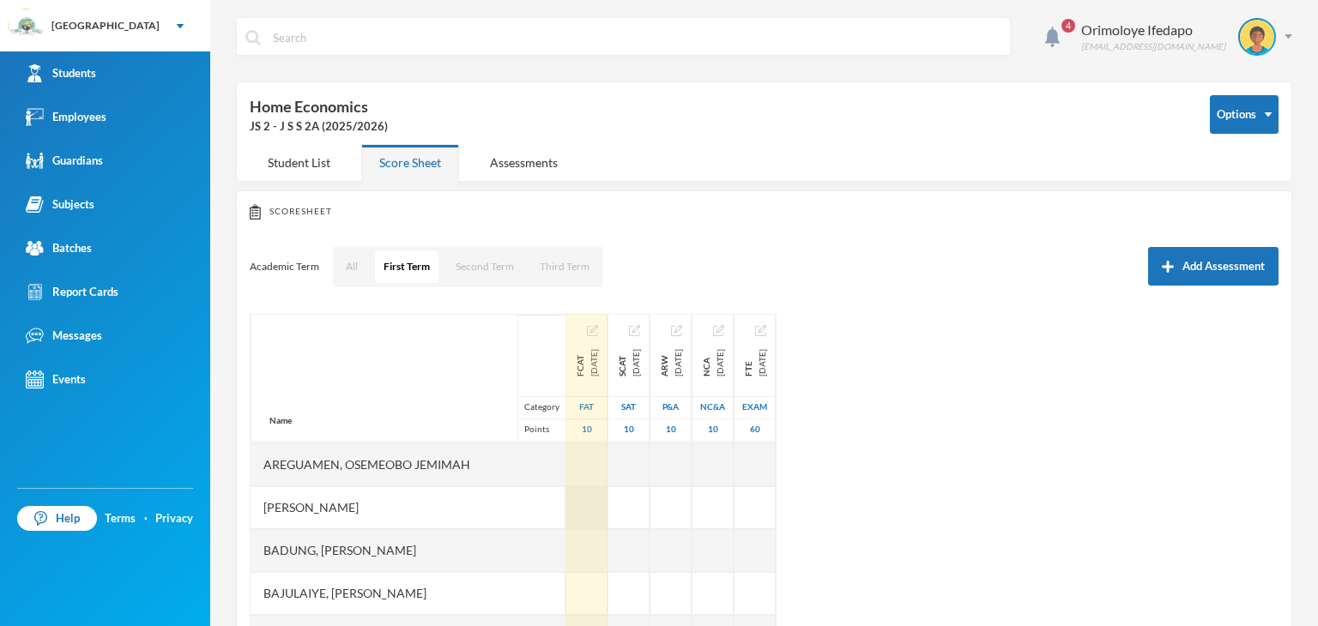
scroll to position [257, 0]
click at [566, 504] on div at bounding box center [586, 507] width 41 height 43
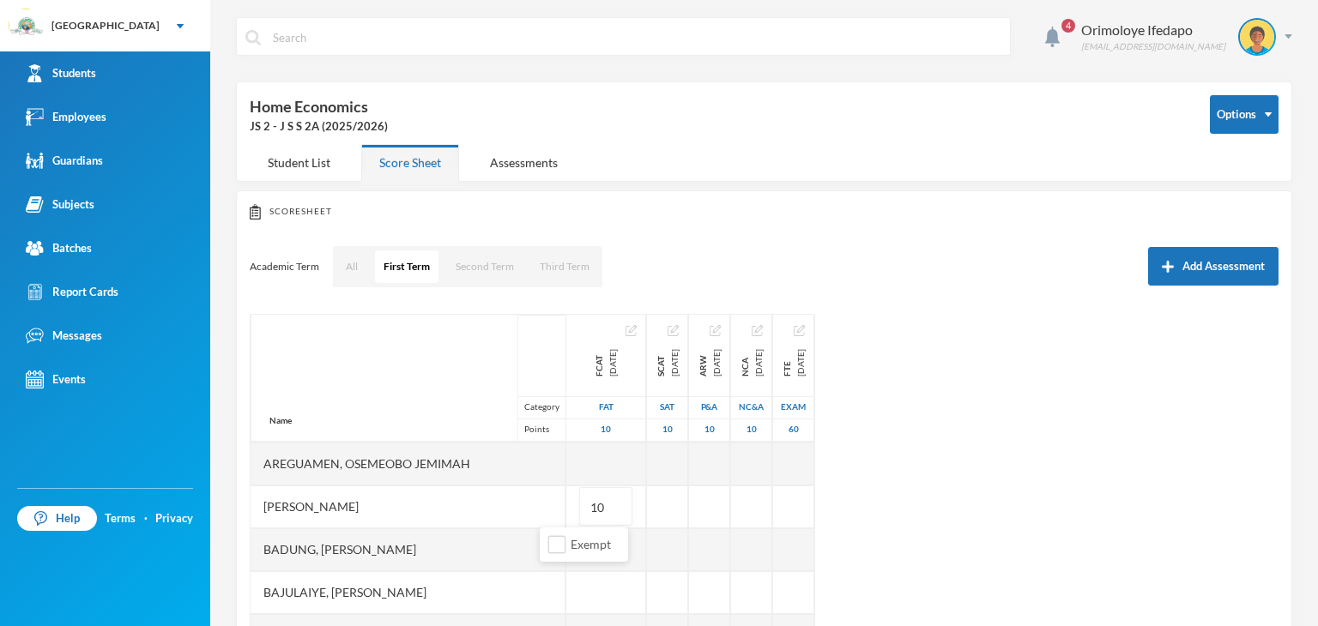
click at [992, 514] on div "Name Category Points Adebolu, [PERSON_NAME] [PERSON_NAME] Anuoluwapo [PERSON_NA…" at bounding box center [764, 528] width 1029 height 429
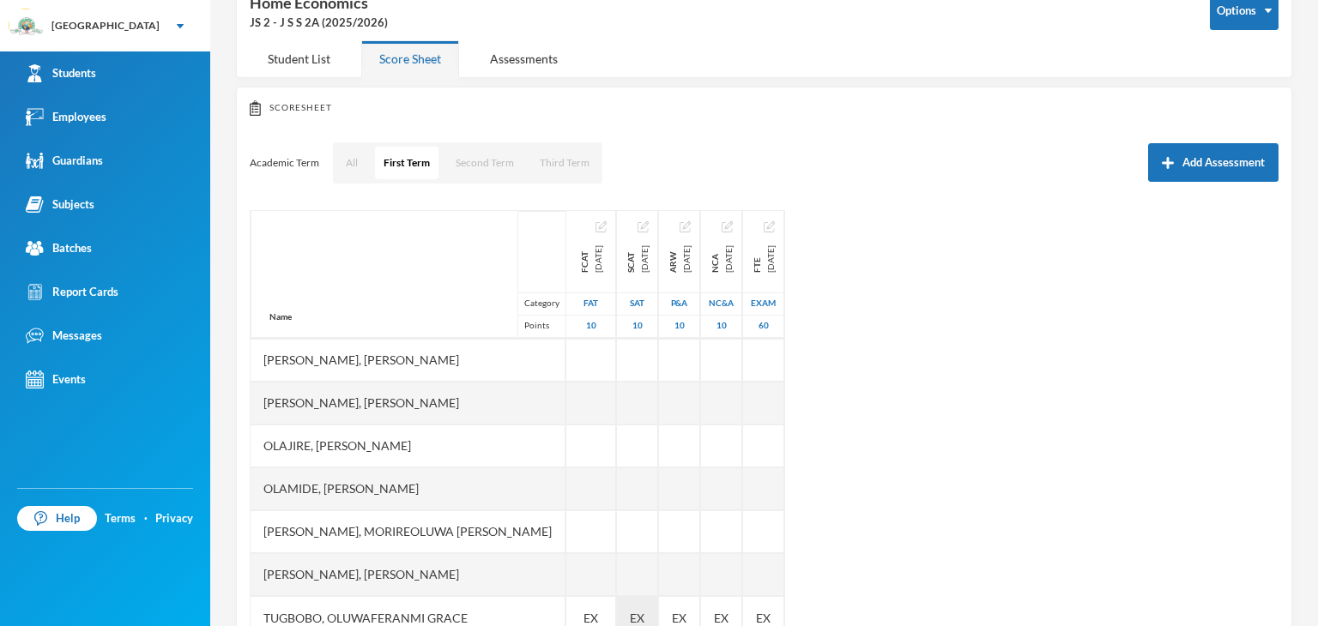
scroll to position [154, 0]
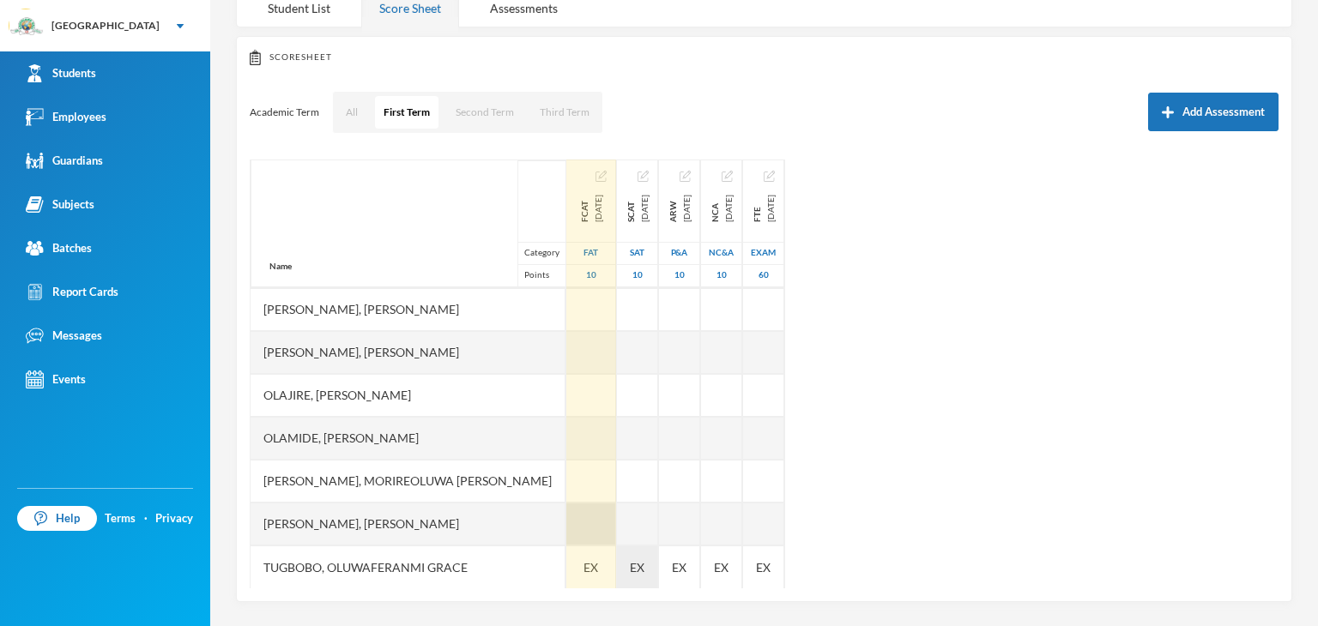
click at [566, 511] on div at bounding box center [591, 524] width 50 height 43
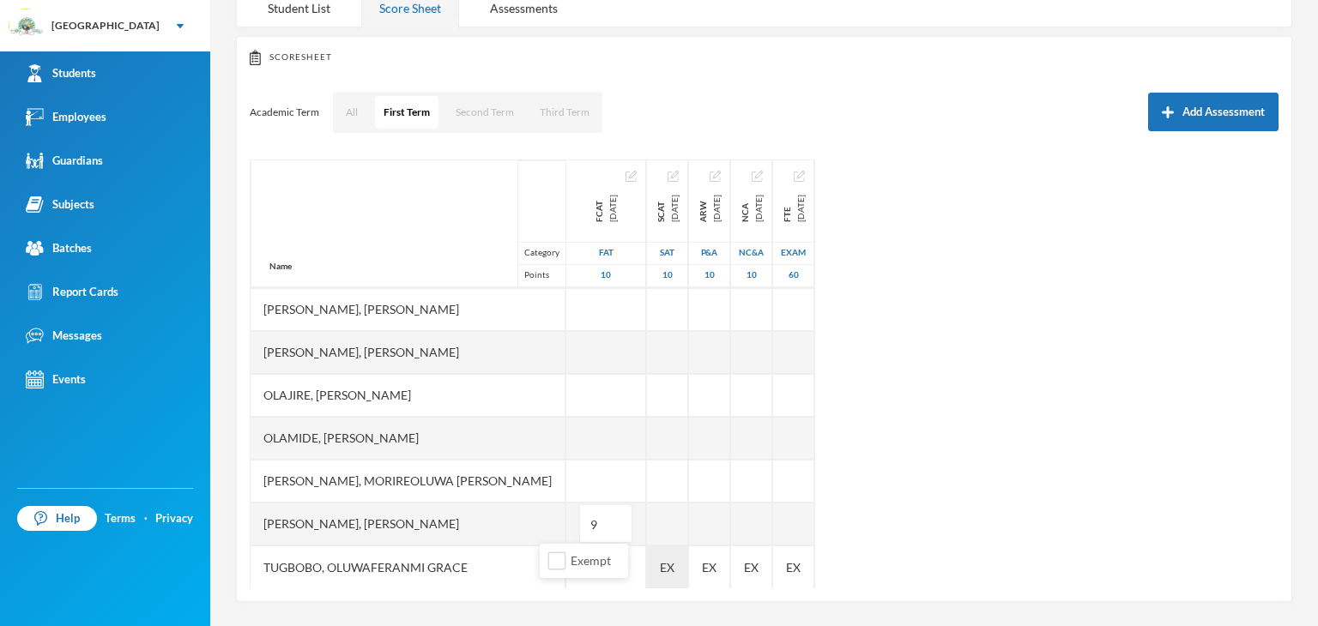
click at [1067, 499] on div "Name Category Points Adebolu, [PERSON_NAME] [PERSON_NAME] Anuoluwapo [PERSON_NA…" at bounding box center [764, 374] width 1029 height 429
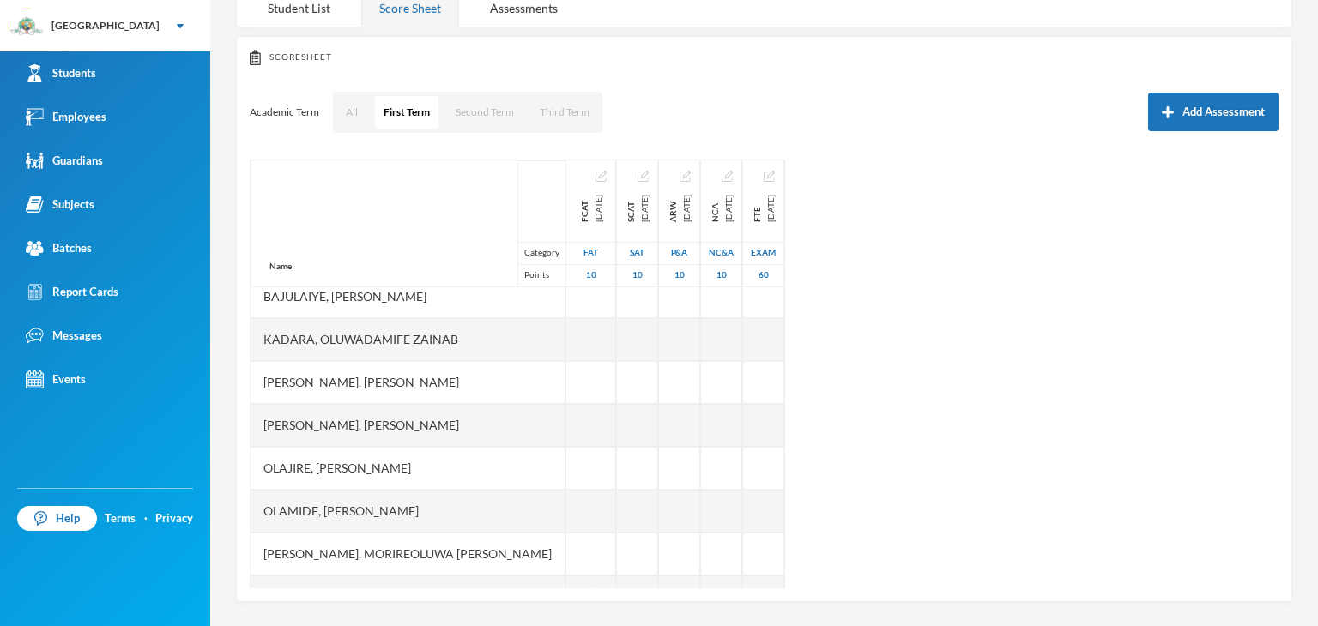
scroll to position [300, 0]
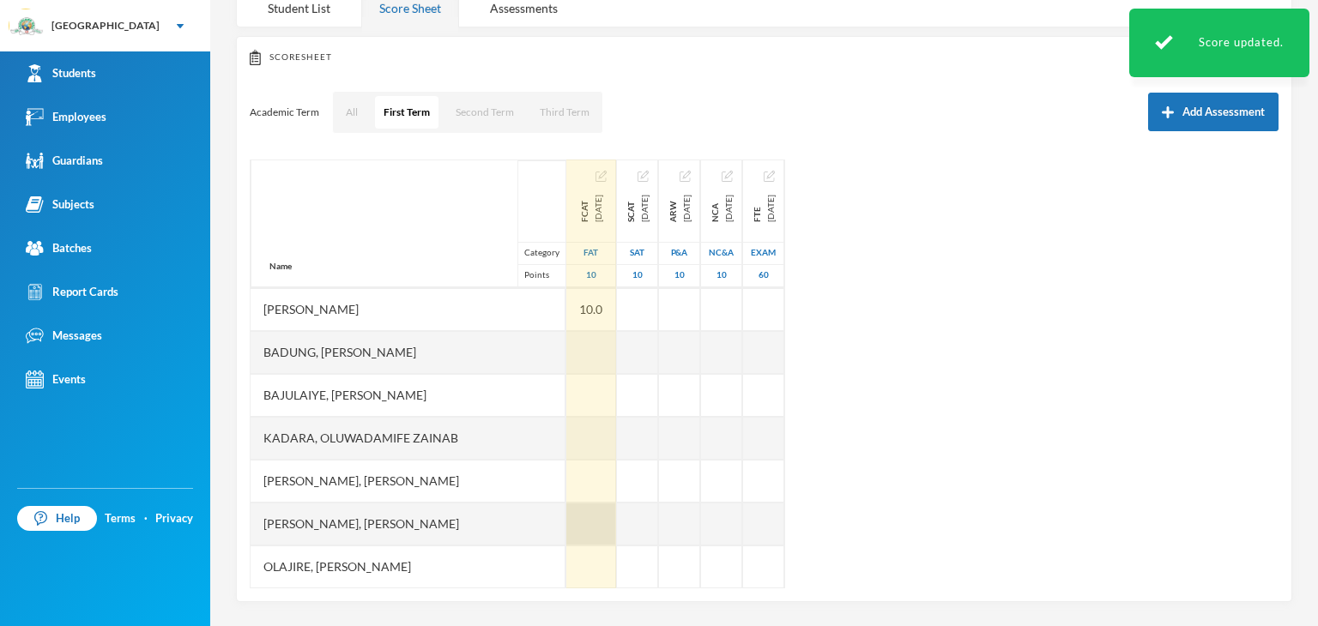
click at [566, 524] on div at bounding box center [591, 524] width 50 height 43
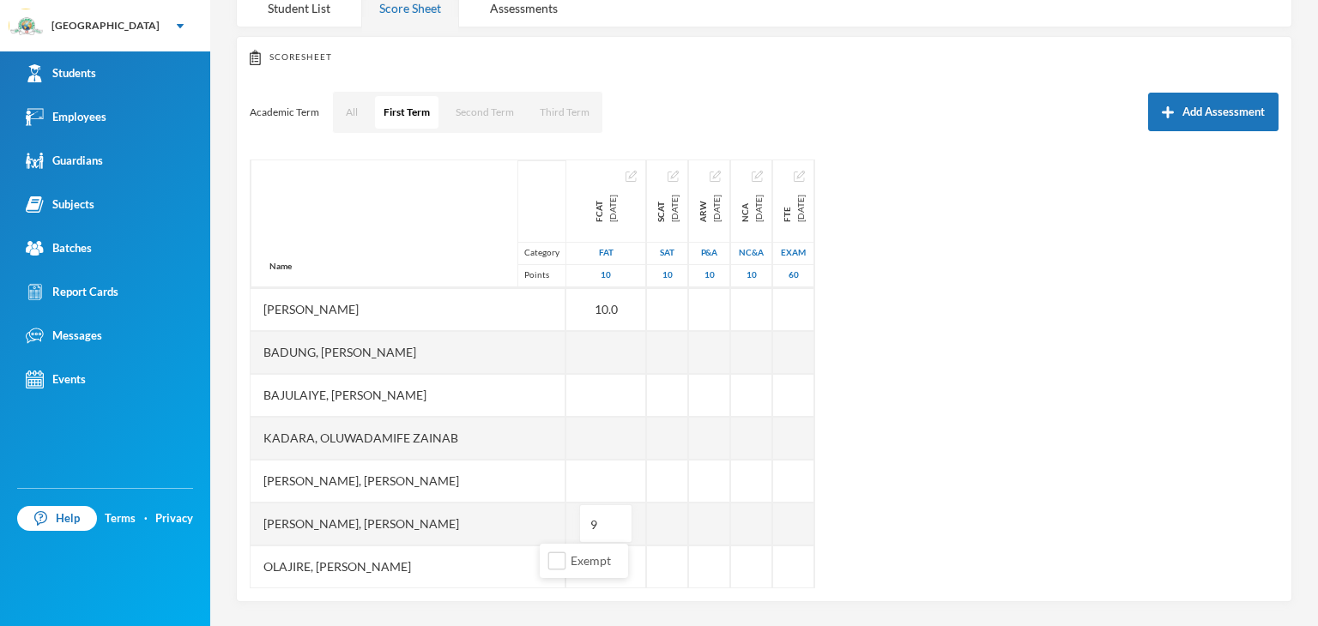
click at [1021, 514] on div "Name Category Points Adebolu, [PERSON_NAME] [PERSON_NAME] Anuoluwapo [PERSON_NA…" at bounding box center [764, 374] width 1029 height 429
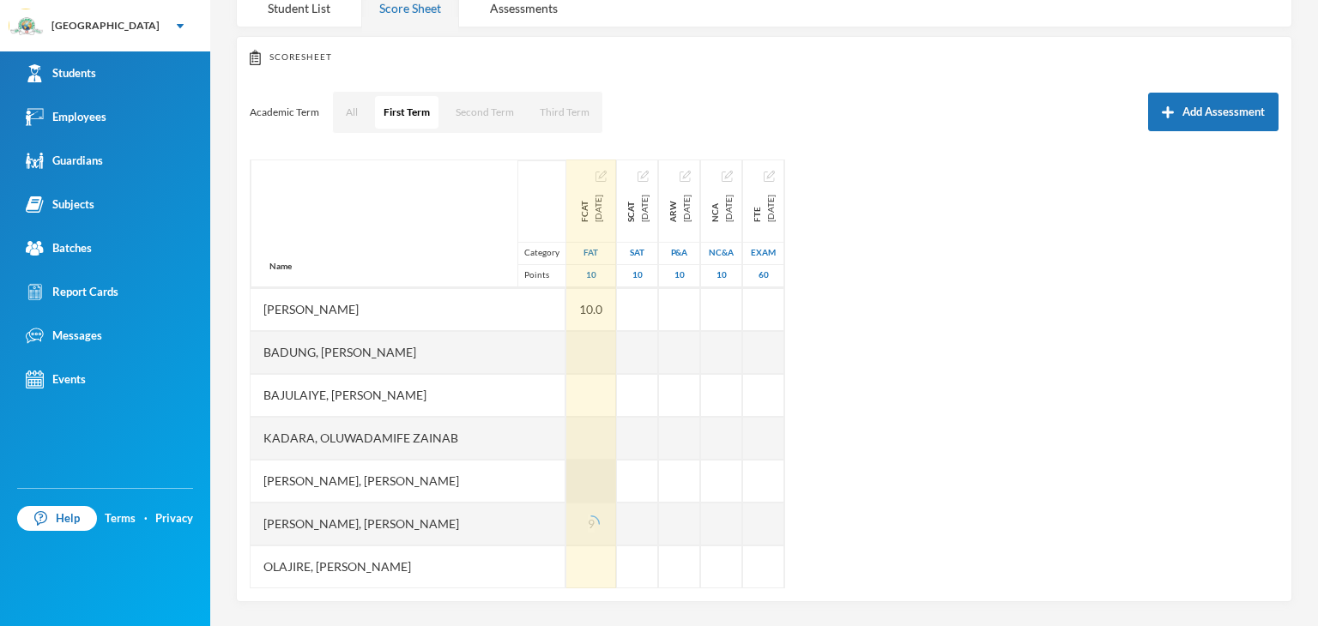
click at [568, 488] on div at bounding box center [591, 481] width 50 height 43
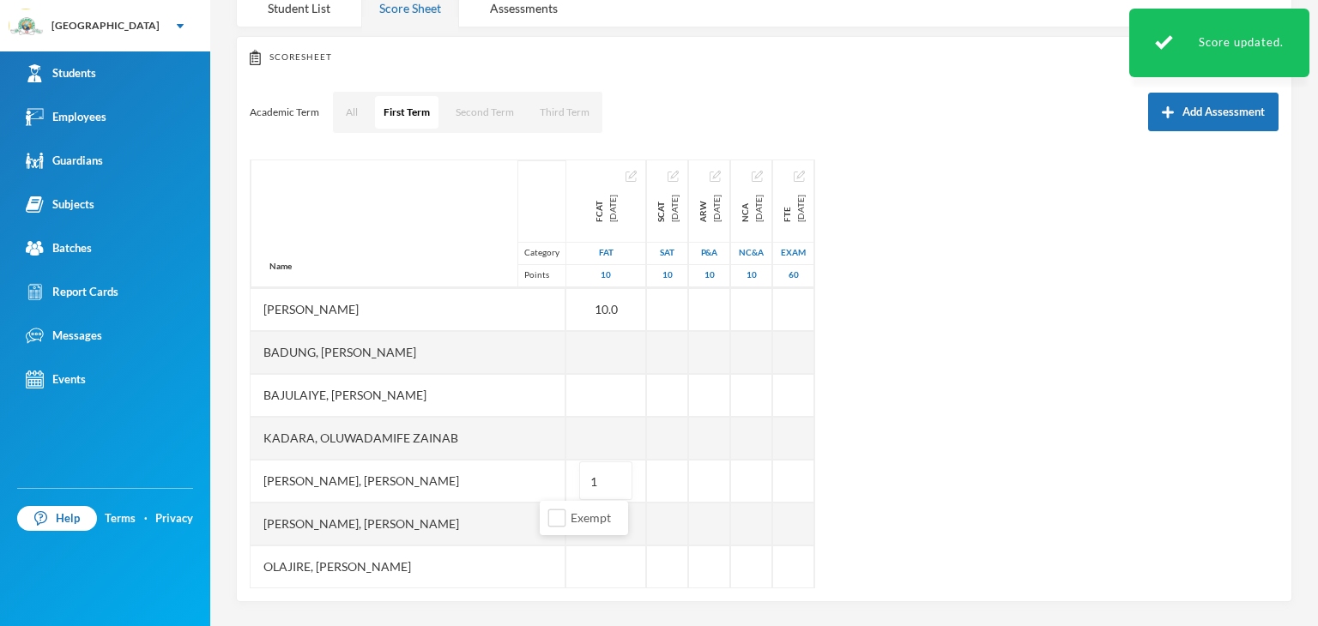
click at [980, 457] on div "Name Category Points Adebolu, [PERSON_NAME] [PERSON_NAME] Anuoluwapo [PERSON_NA…" at bounding box center [764, 374] width 1029 height 429
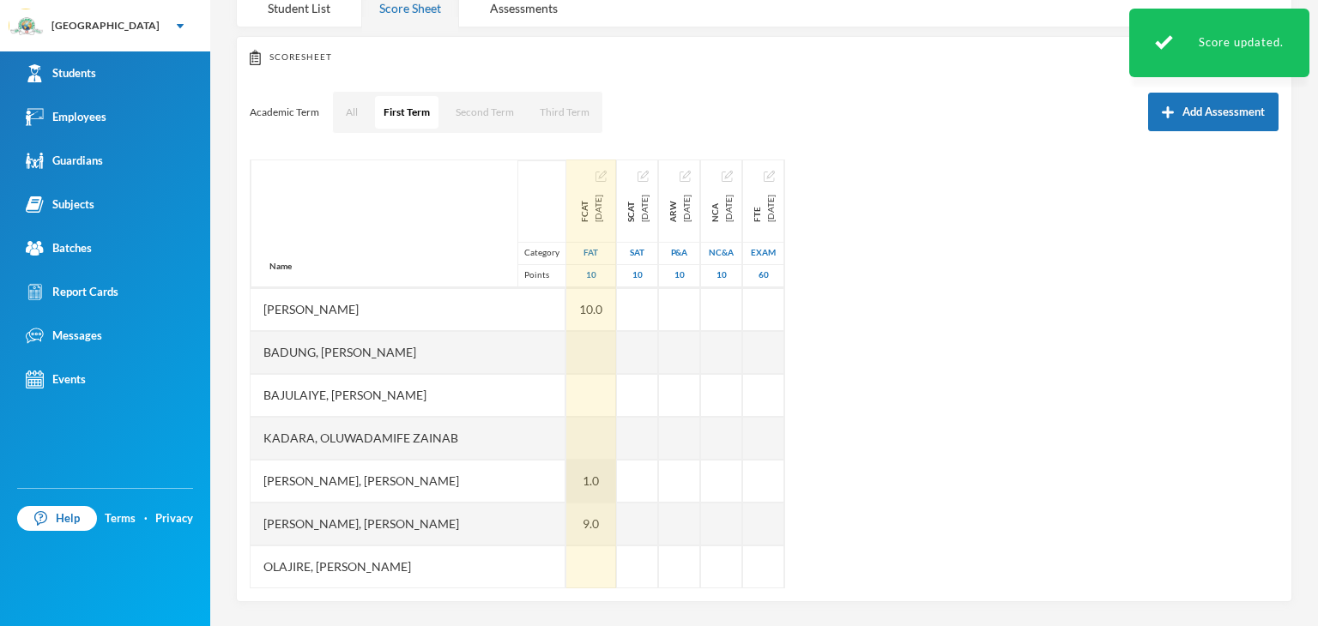
click at [566, 478] on div "1.0" at bounding box center [591, 481] width 50 height 43
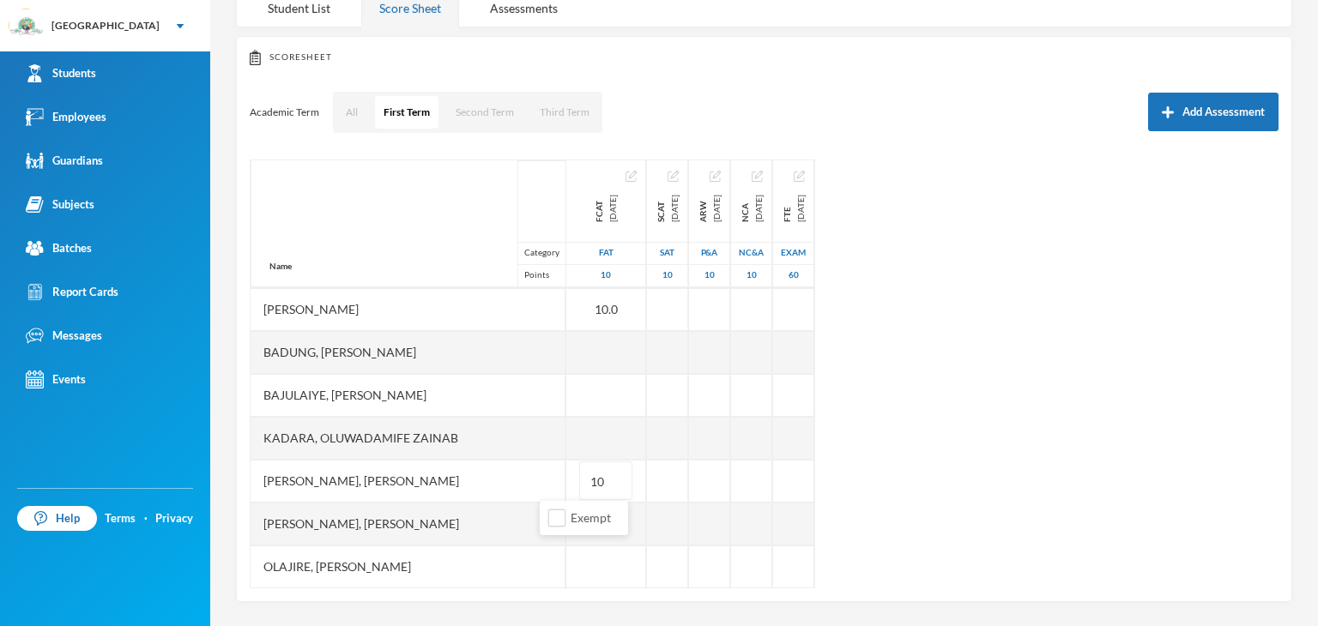
click at [1028, 407] on div "Name Category Points Adebolu, [PERSON_NAME] [PERSON_NAME] Anuoluwapo [PERSON_NA…" at bounding box center [764, 374] width 1029 height 429
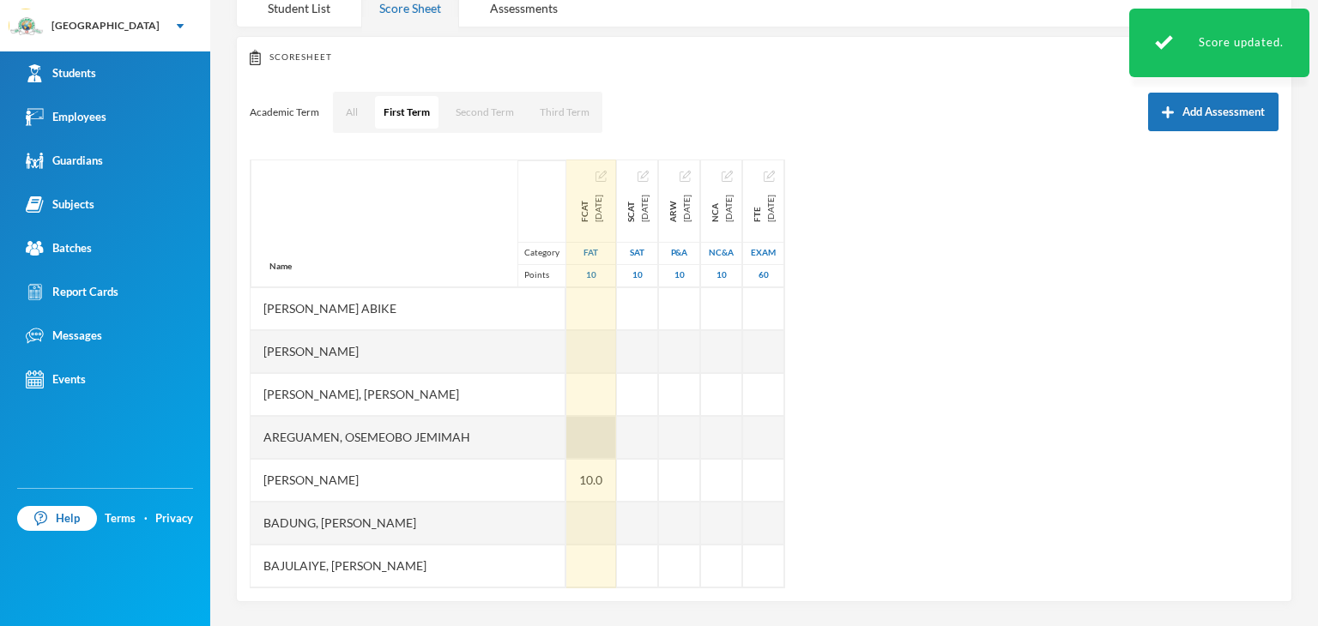
scroll to position [129, 0]
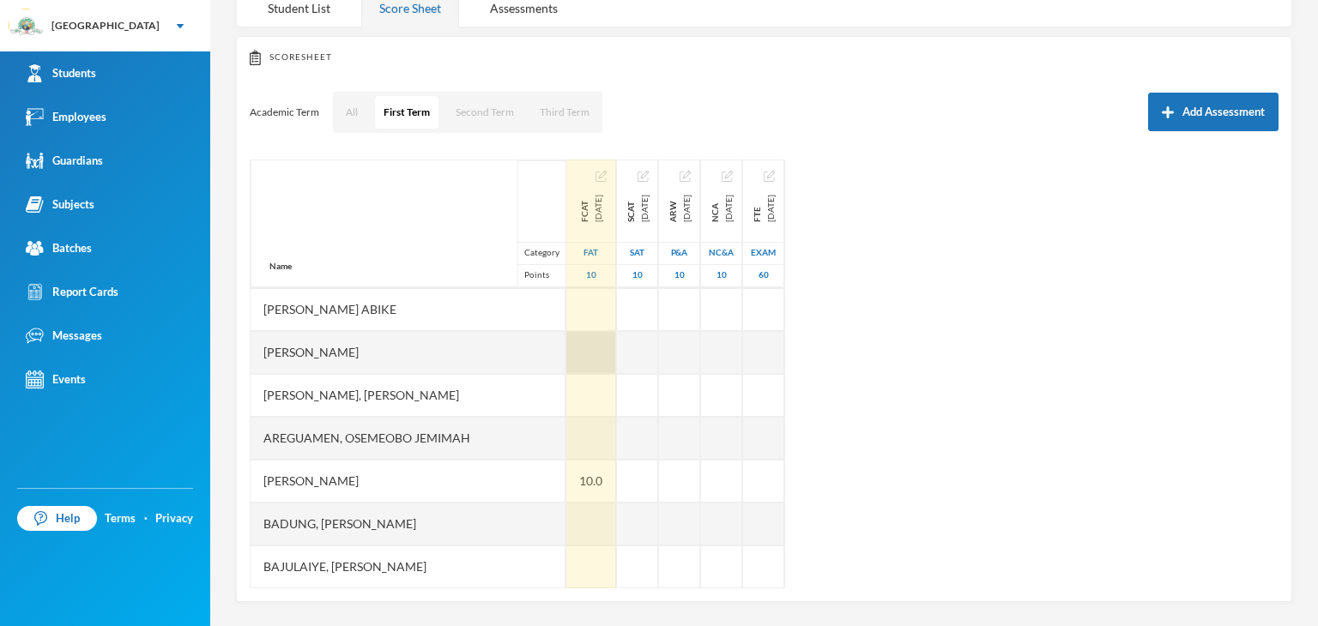
click at [566, 358] on div at bounding box center [591, 352] width 50 height 43
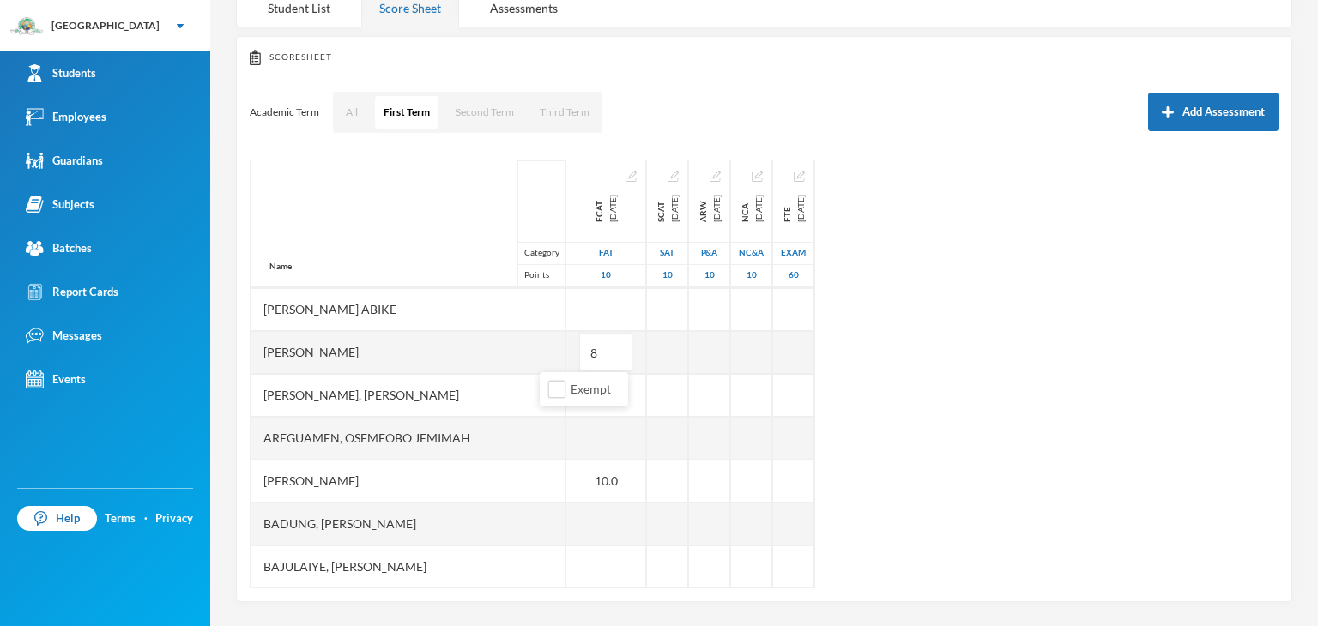
click at [854, 335] on div "Name Category Points Adebolu, [PERSON_NAME] [PERSON_NAME] Anuoluwapo [PERSON_NA…" at bounding box center [764, 374] width 1029 height 429
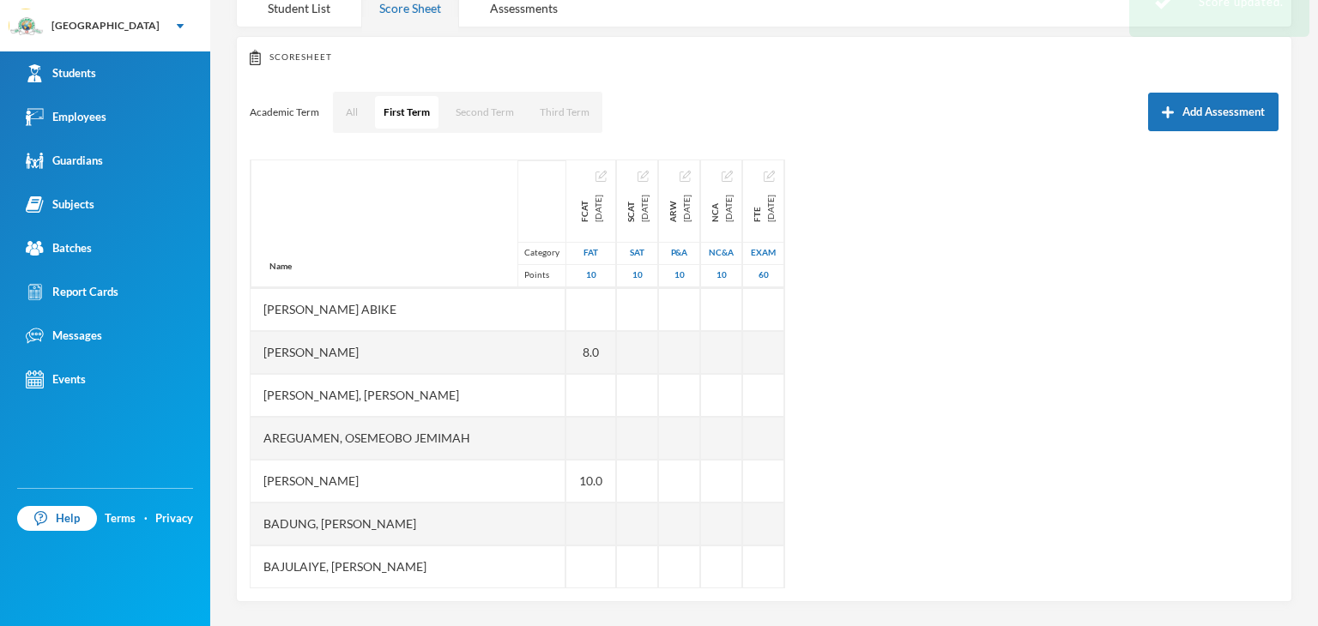
scroll to position [300, 0]
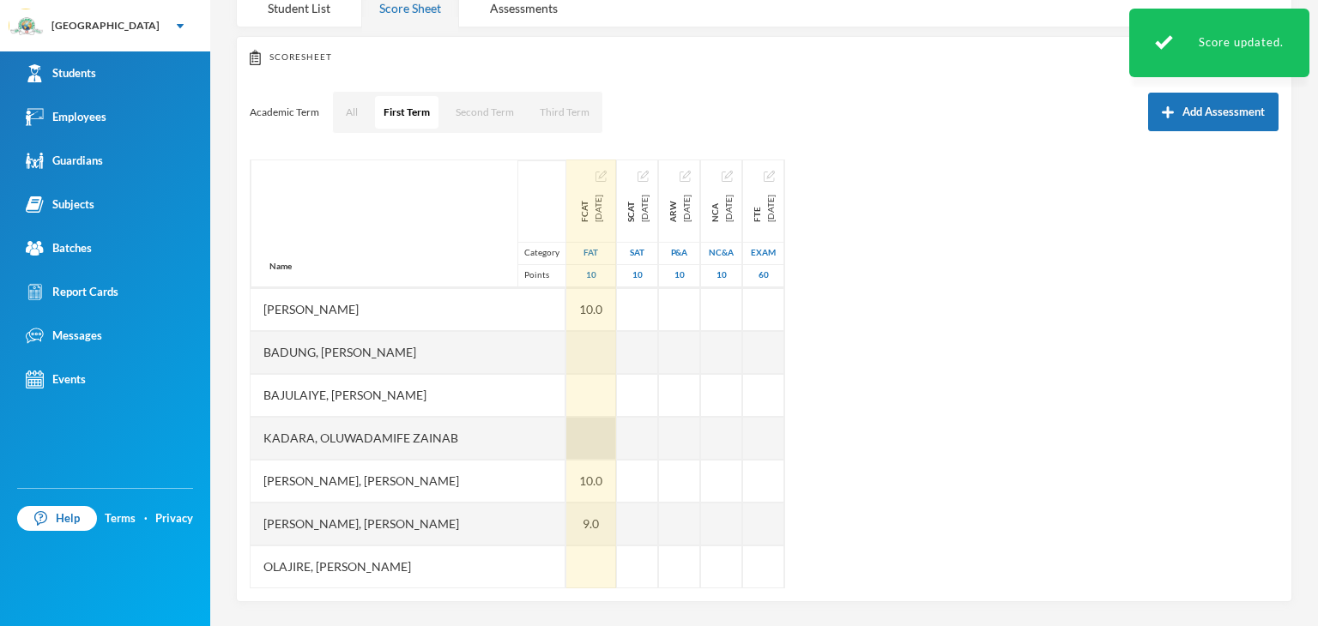
click at [566, 431] on div at bounding box center [591, 438] width 50 height 43
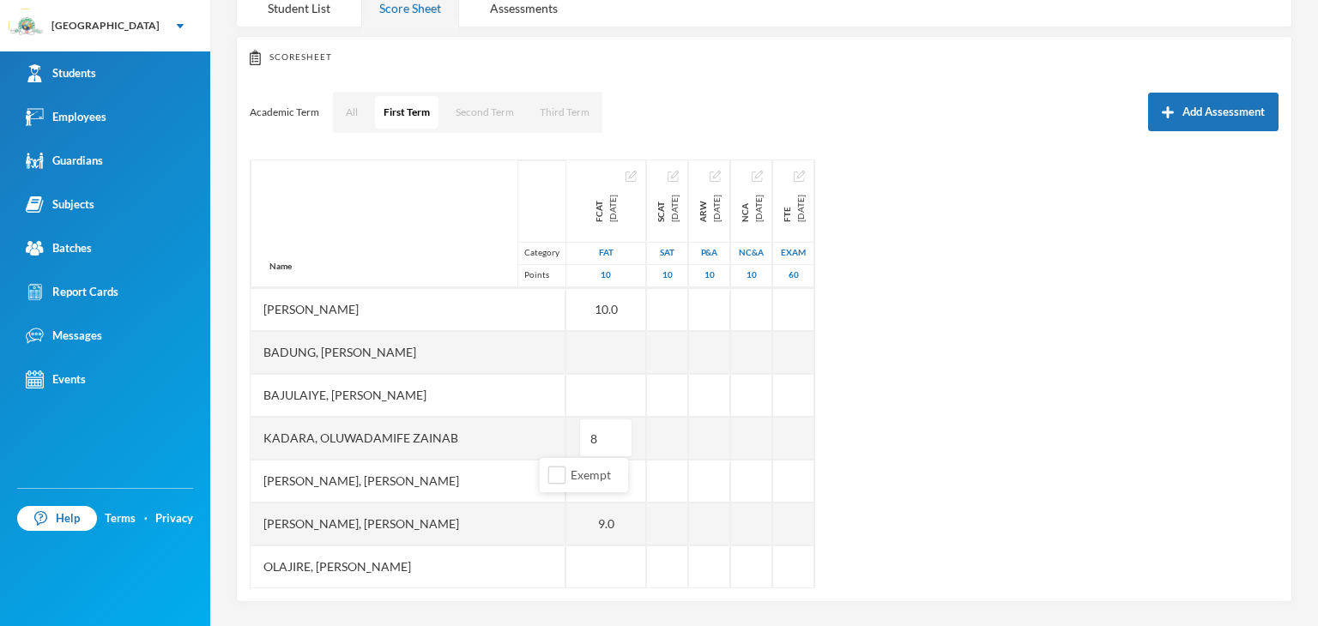
click at [1105, 447] on div "Name Category Points Adebolu, [PERSON_NAME] [PERSON_NAME] Anuoluwapo [PERSON_NA…" at bounding box center [764, 374] width 1029 height 429
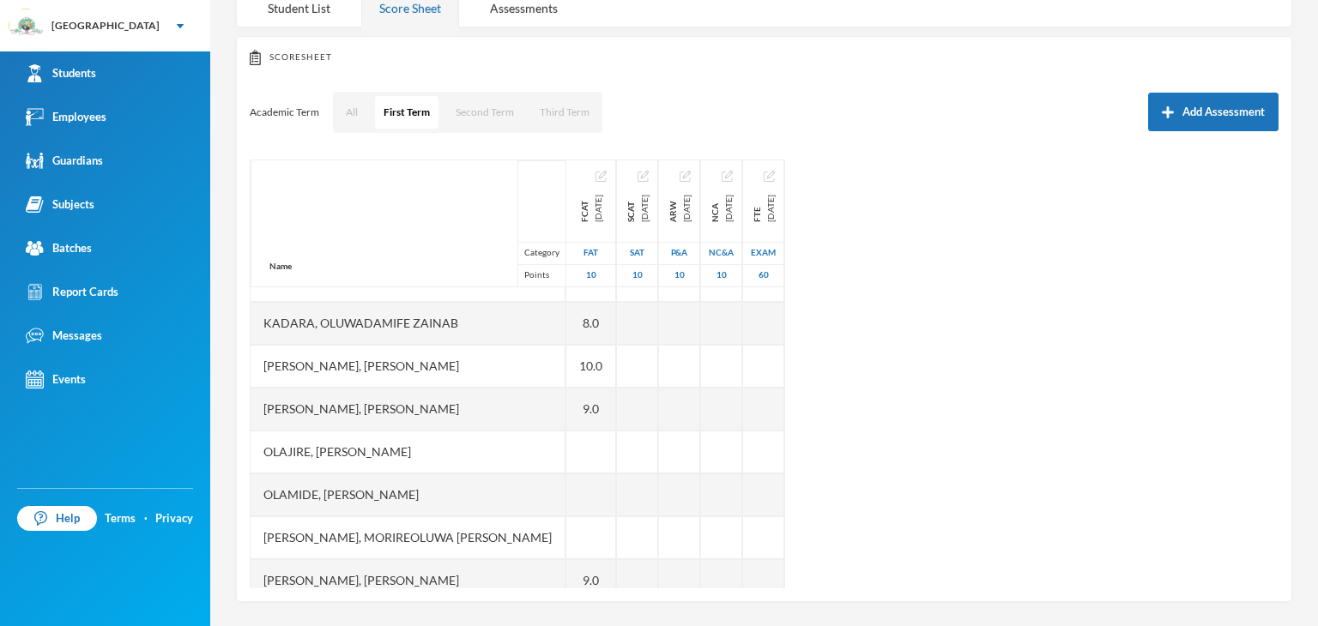
scroll to position [472, 0]
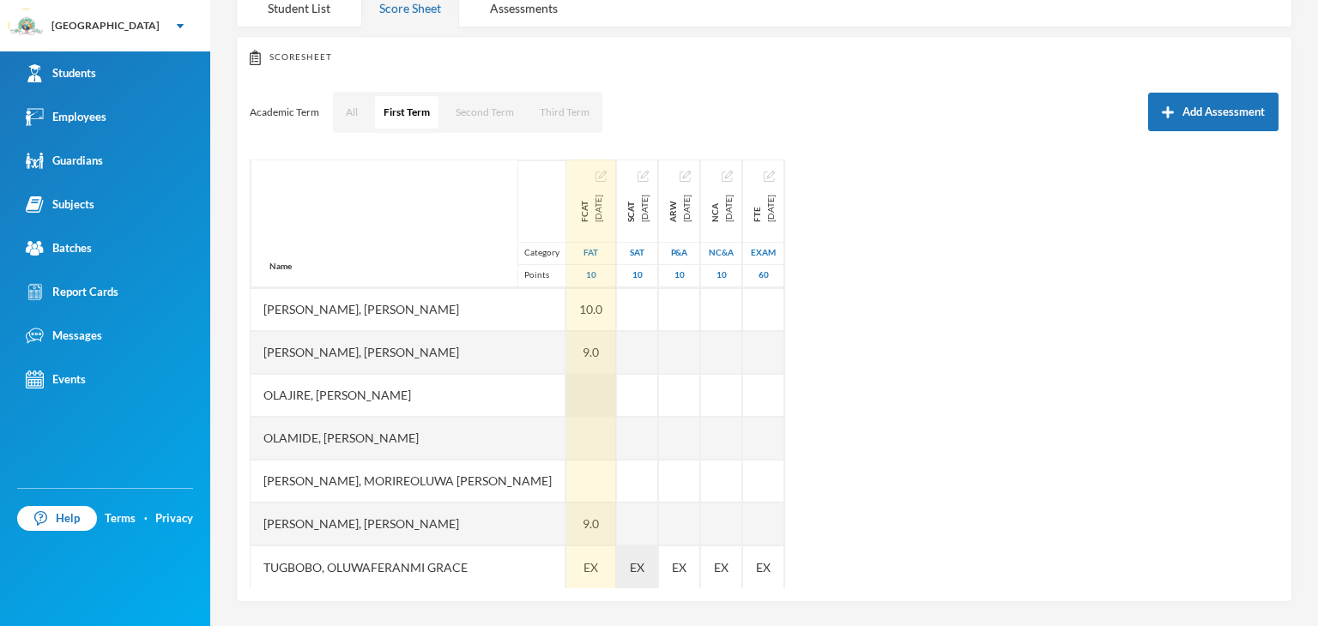
click at [566, 396] on div at bounding box center [591, 395] width 50 height 43
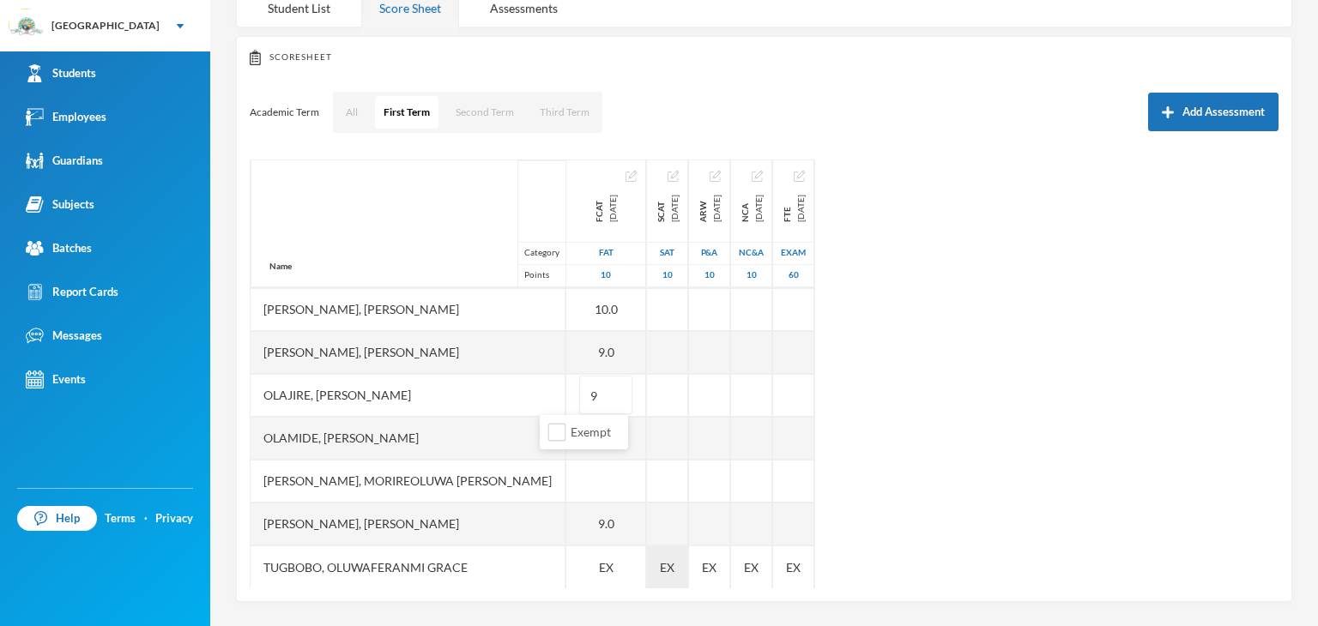
click at [1028, 323] on div "Name Category Points Adebolu, [PERSON_NAME] [PERSON_NAME] Anuoluwapo [PERSON_NA…" at bounding box center [764, 374] width 1029 height 429
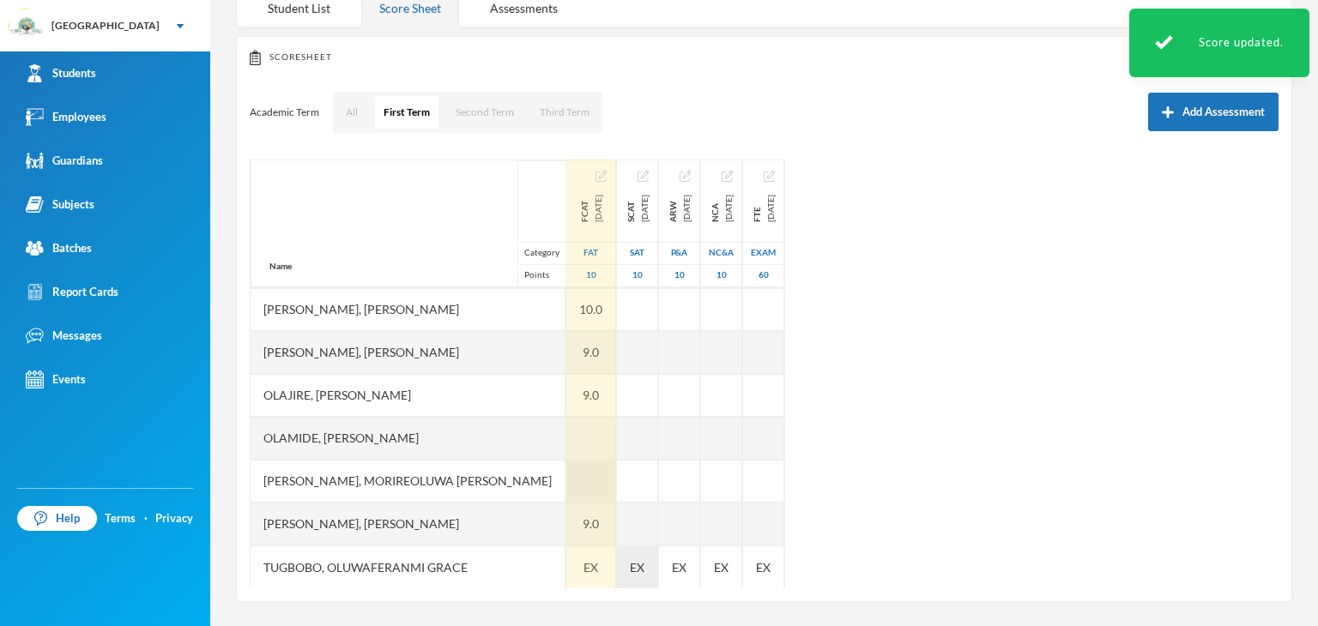
click at [566, 480] on div at bounding box center [591, 481] width 50 height 43
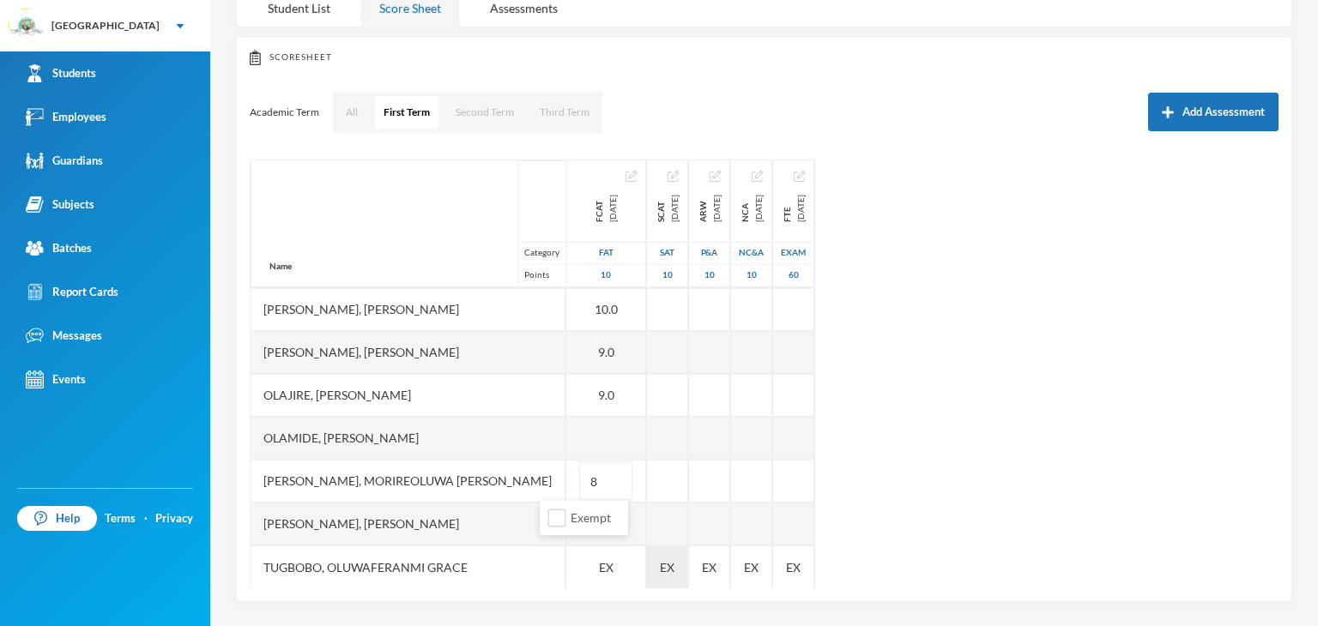
click at [1273, 336] on div "Scoresheet Academic Term All First Term Second Term Third Term Add Assessment N…" at bounding box center [764, 319] width 1056 height 566
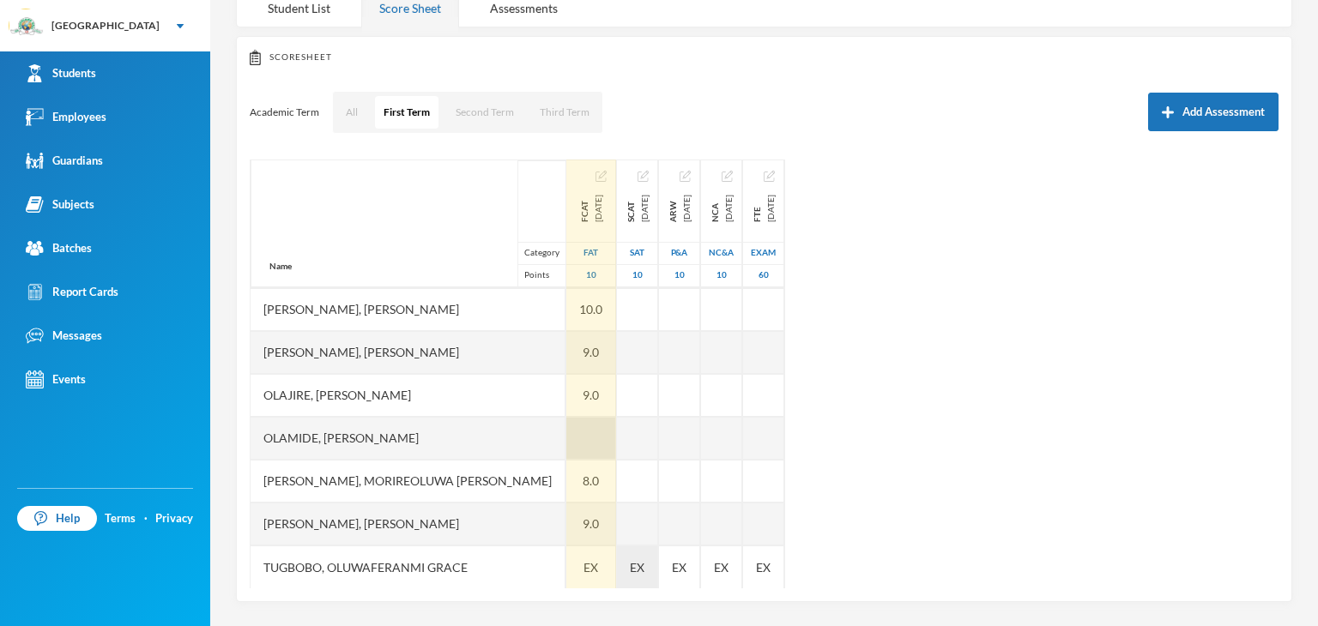
scroll to position [386, 0]
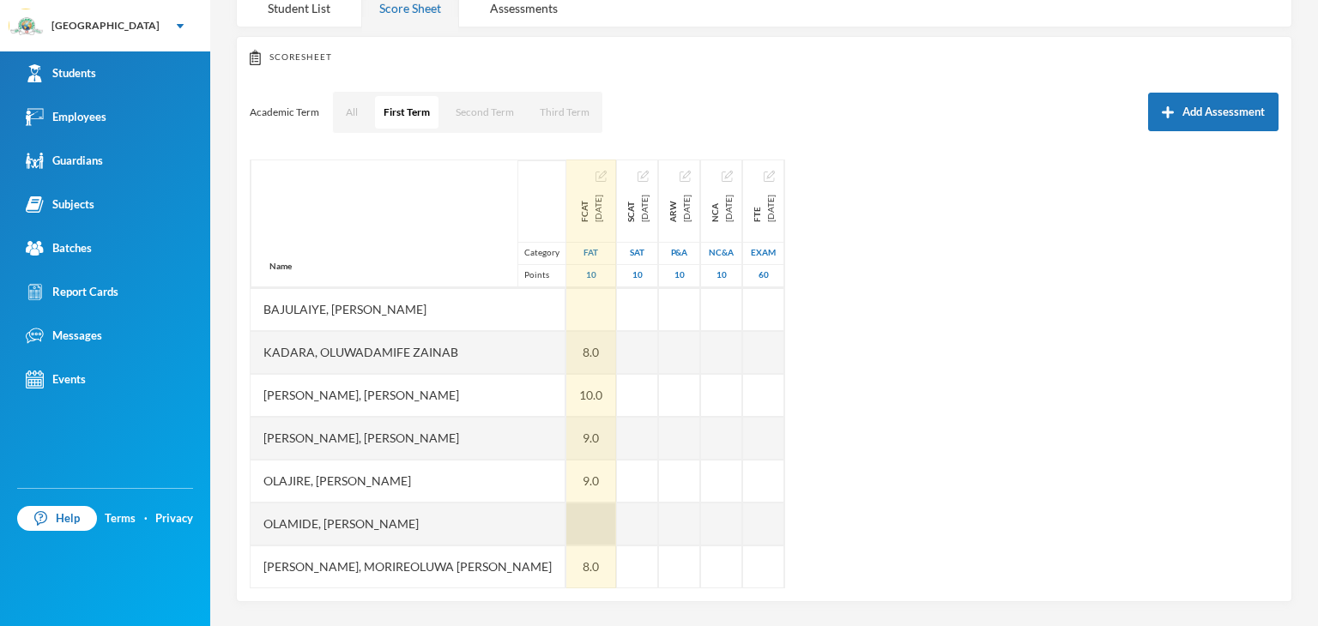
click at [566, 521] on div at bounding box center [591, 524] width 50 height 43
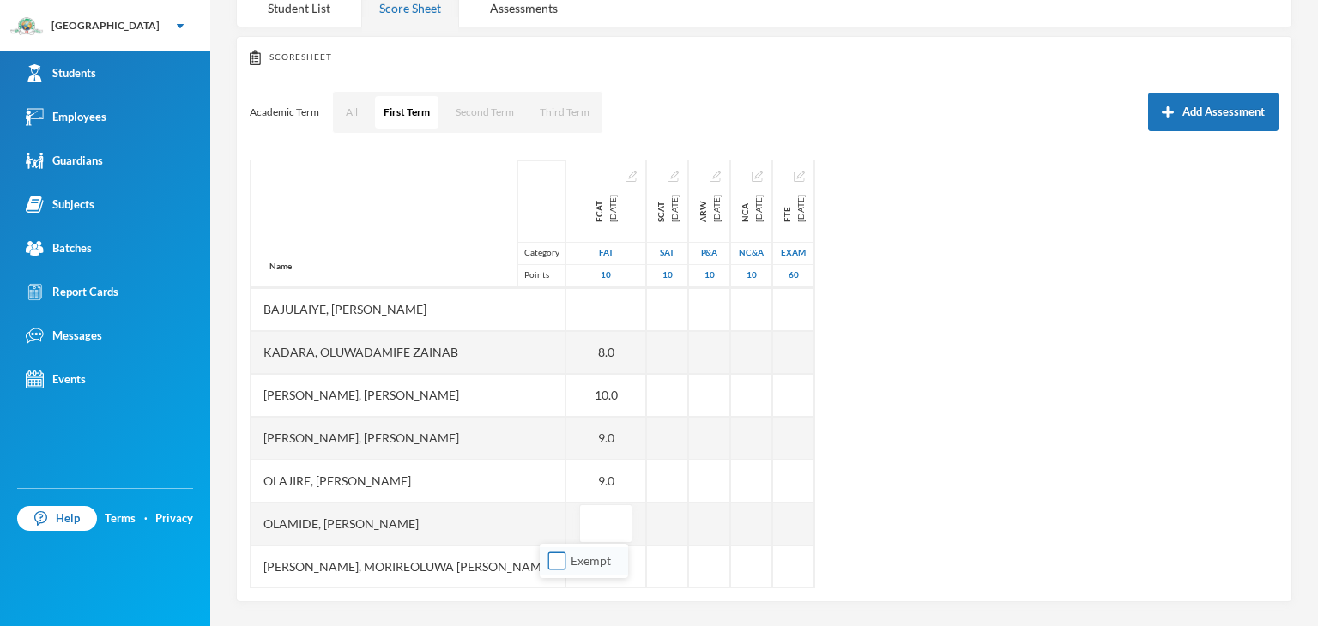
click at [558, 561] on input "Exempt" at bounding box center [557, 561] width 18 height 18
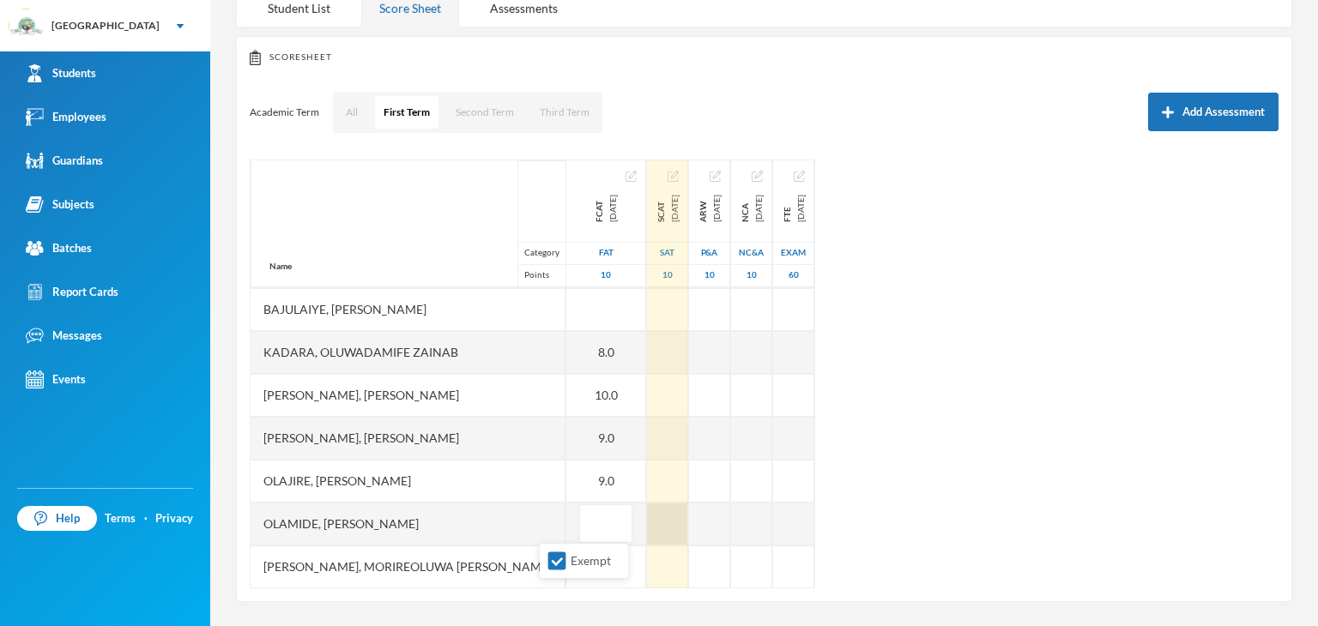
click at [648, 528] on div "Name Category Points Adebolu, [PERSON_NAME] [PERSON_NAME] Anuoluwapo [PERSON_NA…" at bounding box center [764, 374] width 1029 height 429
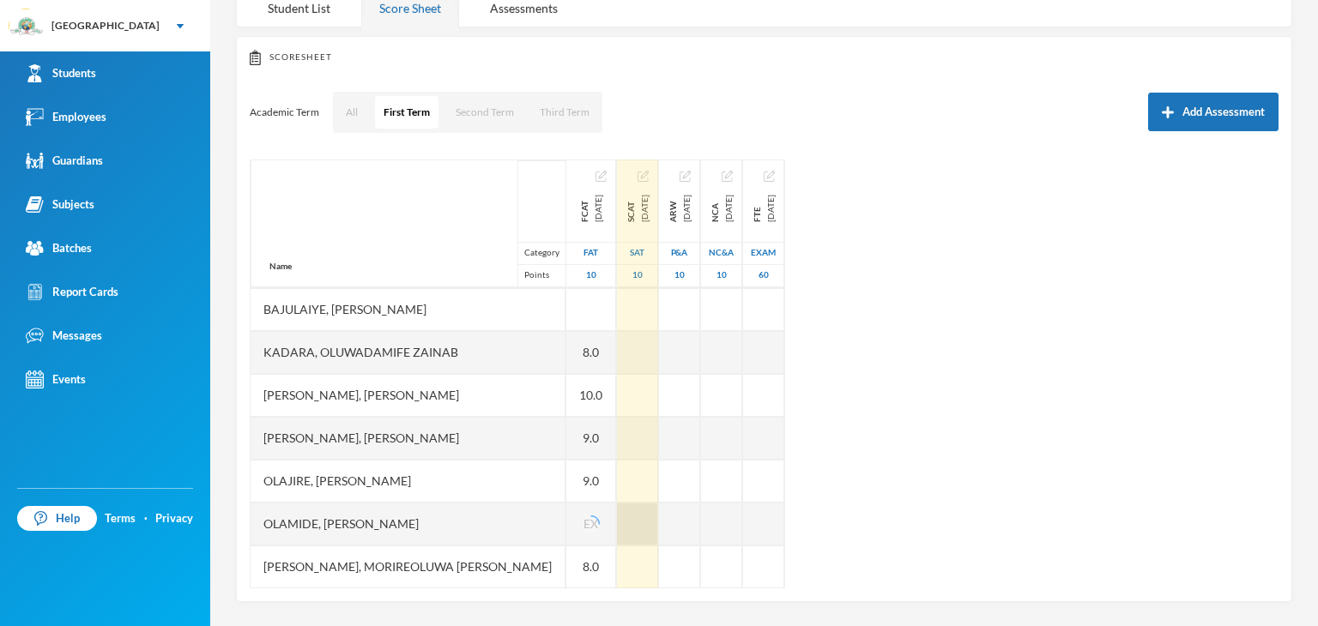
click at [625, 519] on div at bounding box center [637, 524] width 41 height 43
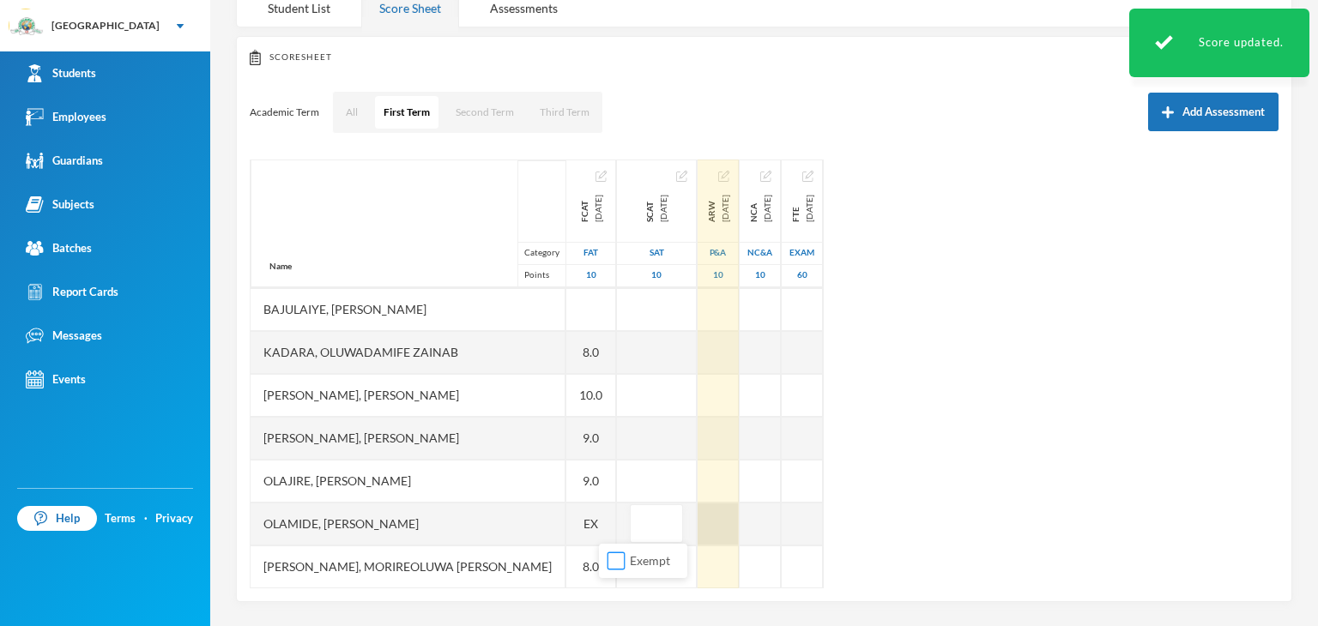
drag, startPoint x: 621, startPoint y: 558, endPoint x: 672, endPoint y: 522, distance: 61.6
click at [622, 558] on input "Exempt" at bounding box center [616, 561] width 18 height 18
click at [697, 514] on div at bounding box center [717, 524] width 41 height 43
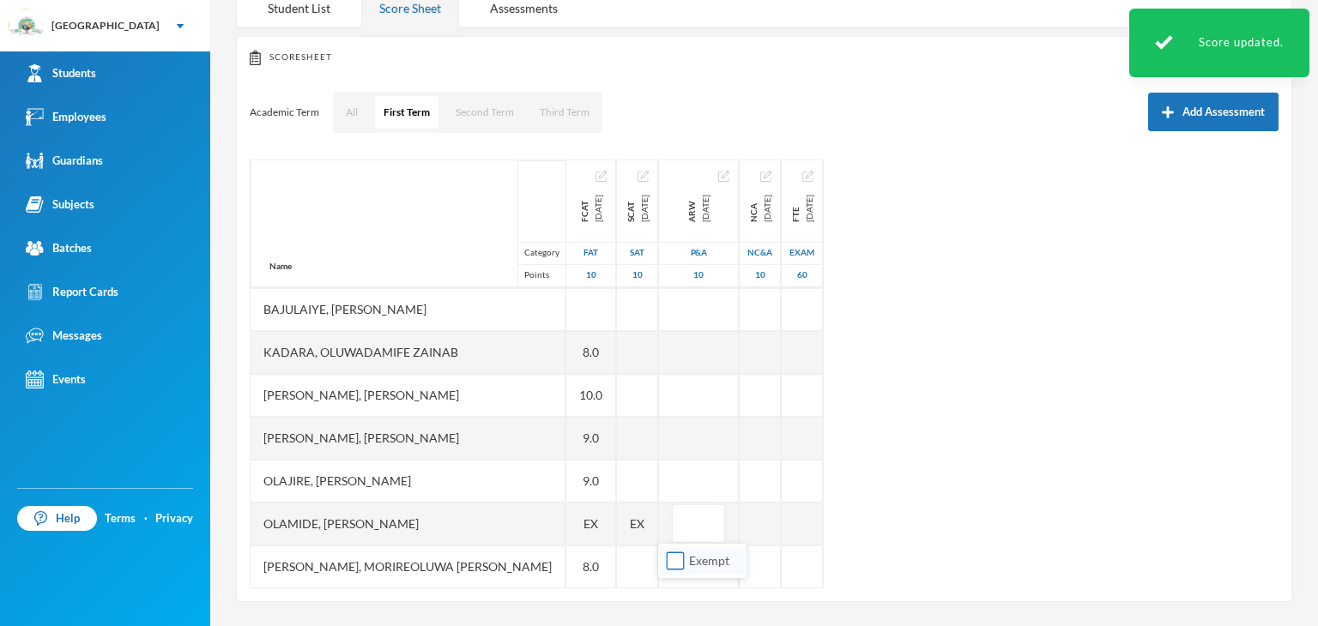
click at [679, 564] on input "Exempt" at bounding box center [676, 561] width 18 height 18
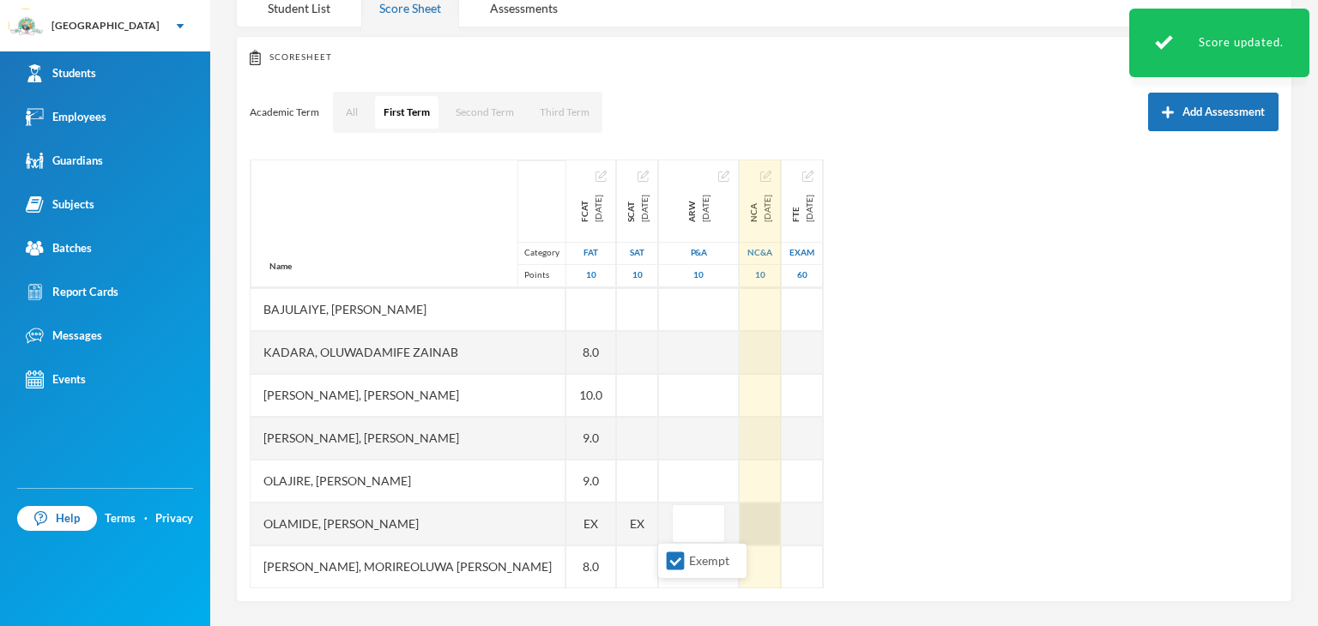
click at [765, 524] on div "Name Category Points Adebolu, [PERSON_NAME] [PERSON_NAME] Anuoluwapo [PERSON_NA…" at bounding box center [764, 374] width 1029 height 429
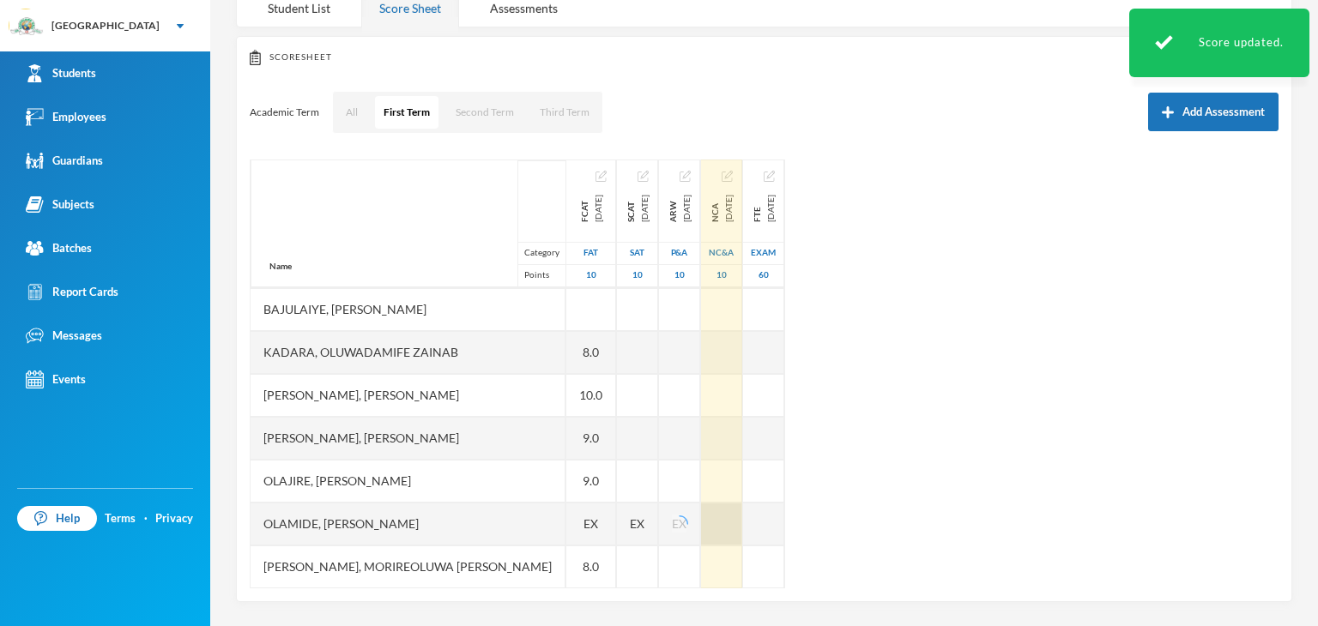
click at [738, 525] on div at bounding box center [721, 524] width 41 height 43
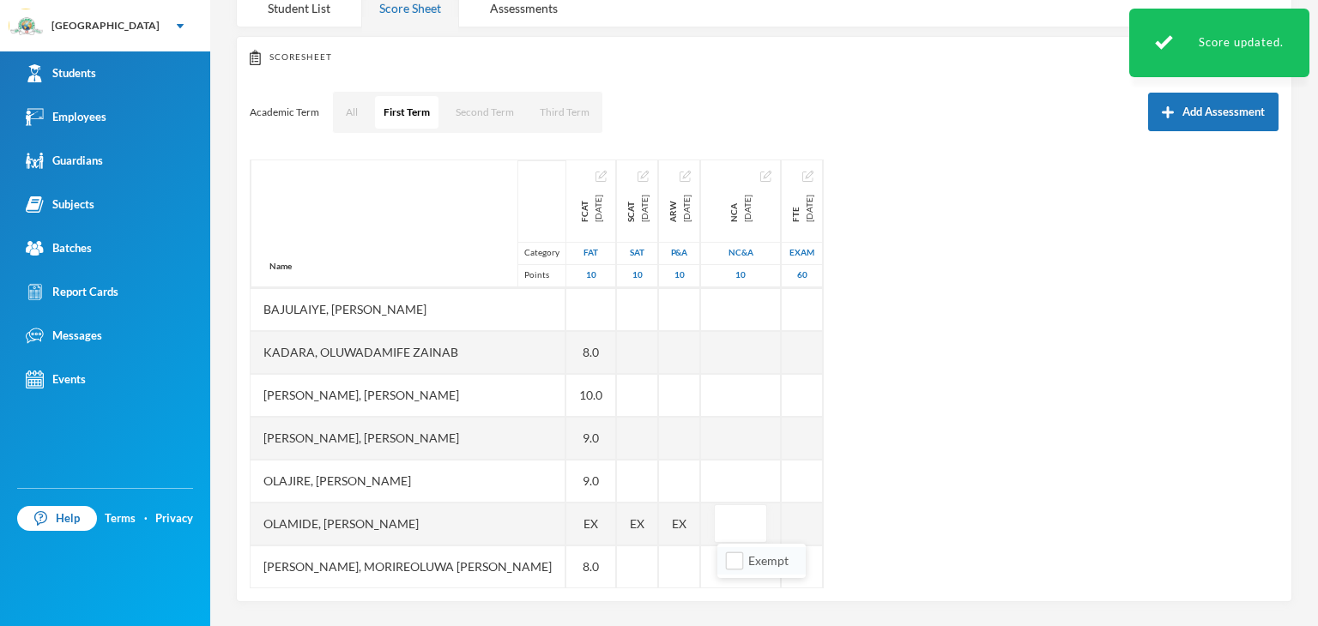
click at [723, 556] on li "Exempt" at bounding box center [761, 560] width 88 height 27
click at [742, 565] on input "Exempt" at bounding box center [735, 561] width 18 height 18
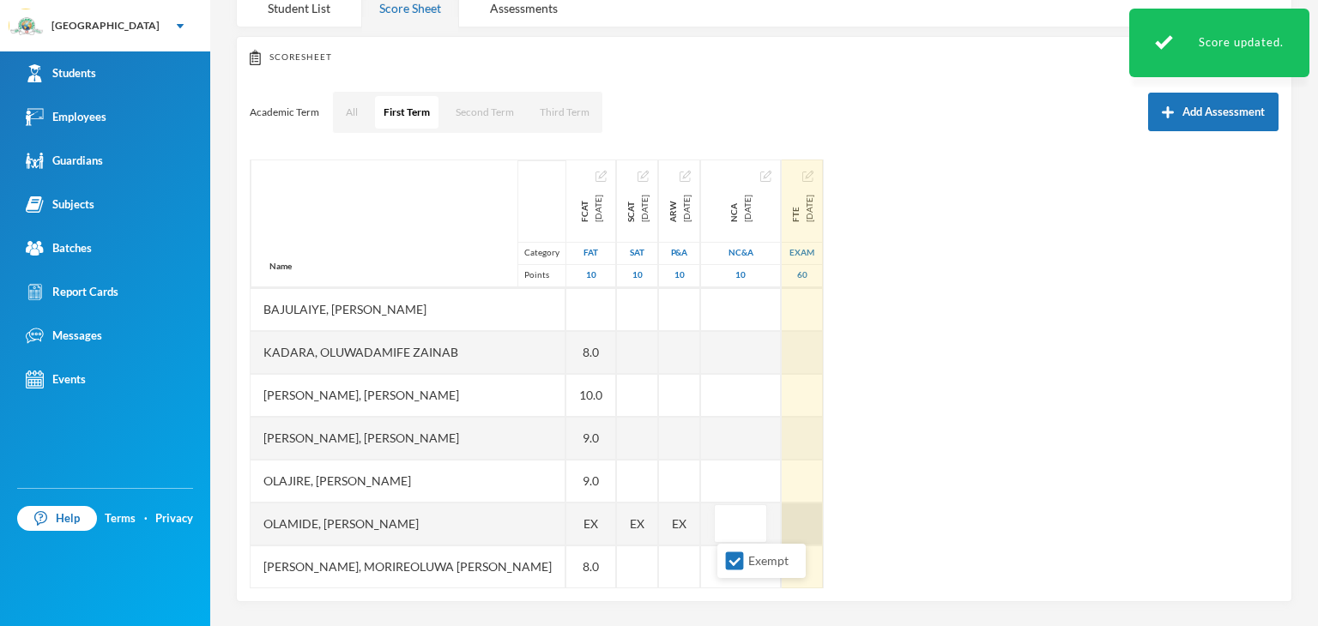
click at [808, 528] on div at bounding box center [802, 524] width 41 height 43
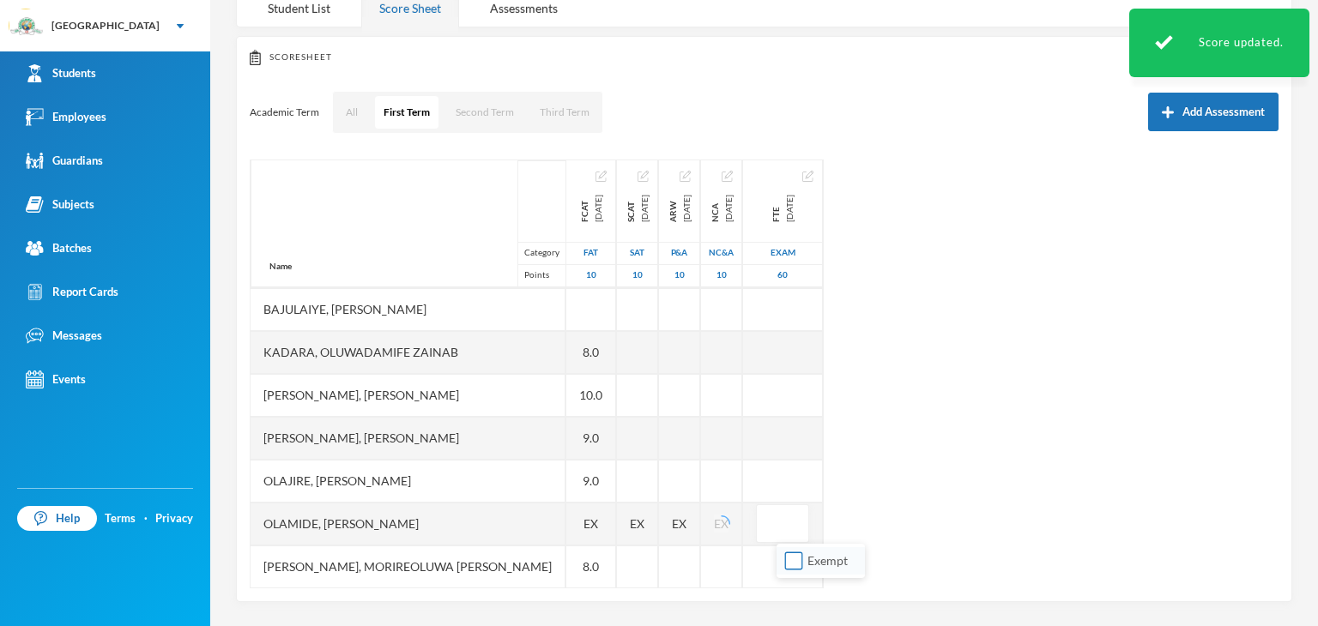
click at [799, 556] on input "Exempt" at bounding box center [794, 561] width 18 height 18
click at [899, 520] on div "Name Category Points Adebolu, [PERSON_NAME] [PERSON_NAME] Anuoluwapo [PERSON_NA…" at bounding box center [764, 374] width 1029 height 429
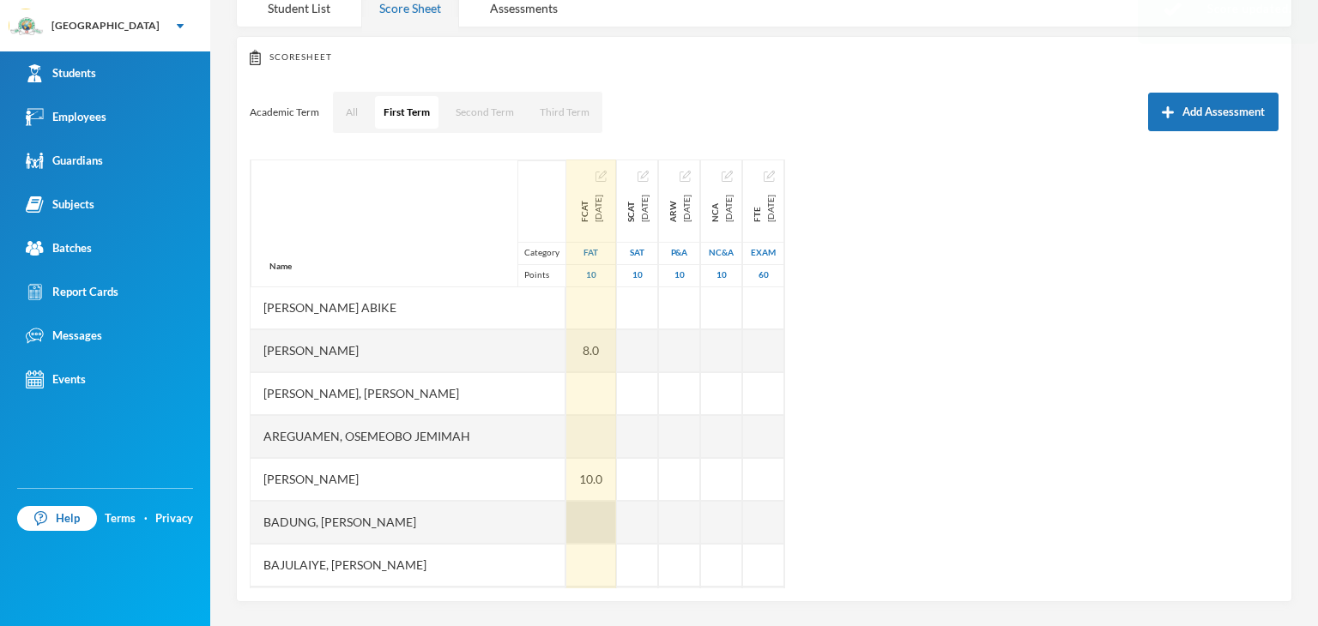
scroll to position [129, 0]
click at [566, 564] on div at bounding box center [591, 567] width 50 height 43
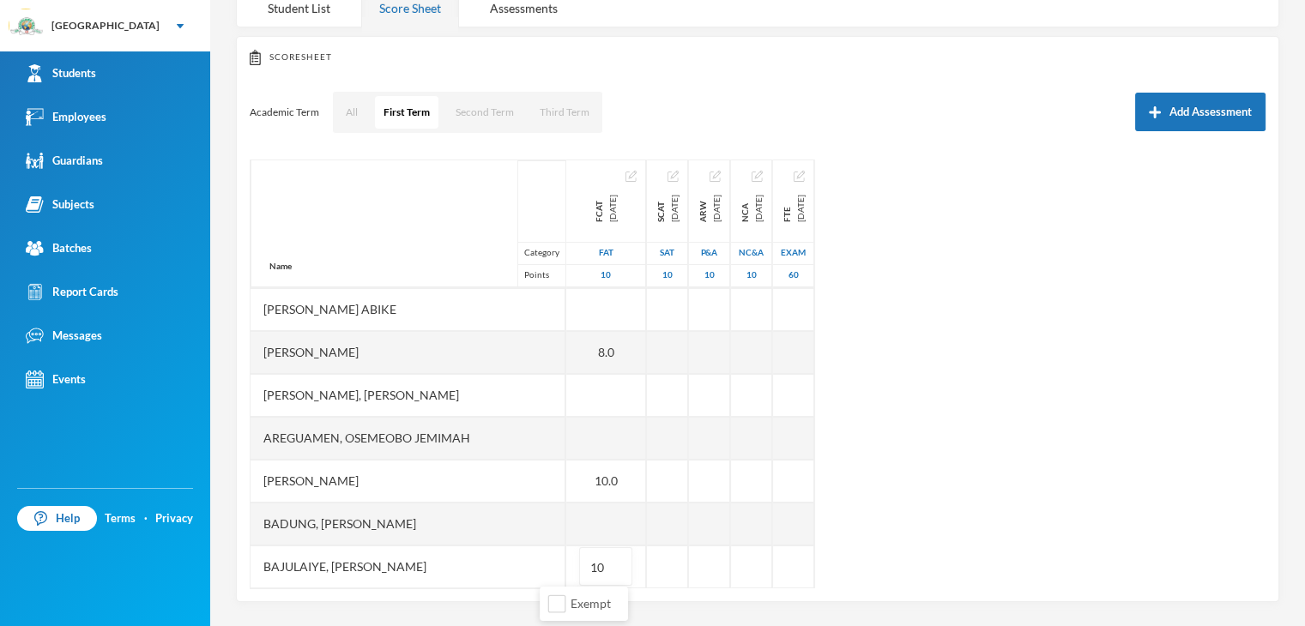
click at [976, 504] on div "Name Category Points Adebolu, [PERSON_NAME] [PERSON_NAME] Anuoluwapo [PERSON_NA…" at bounding box center [758, 374] width 1016 height 429
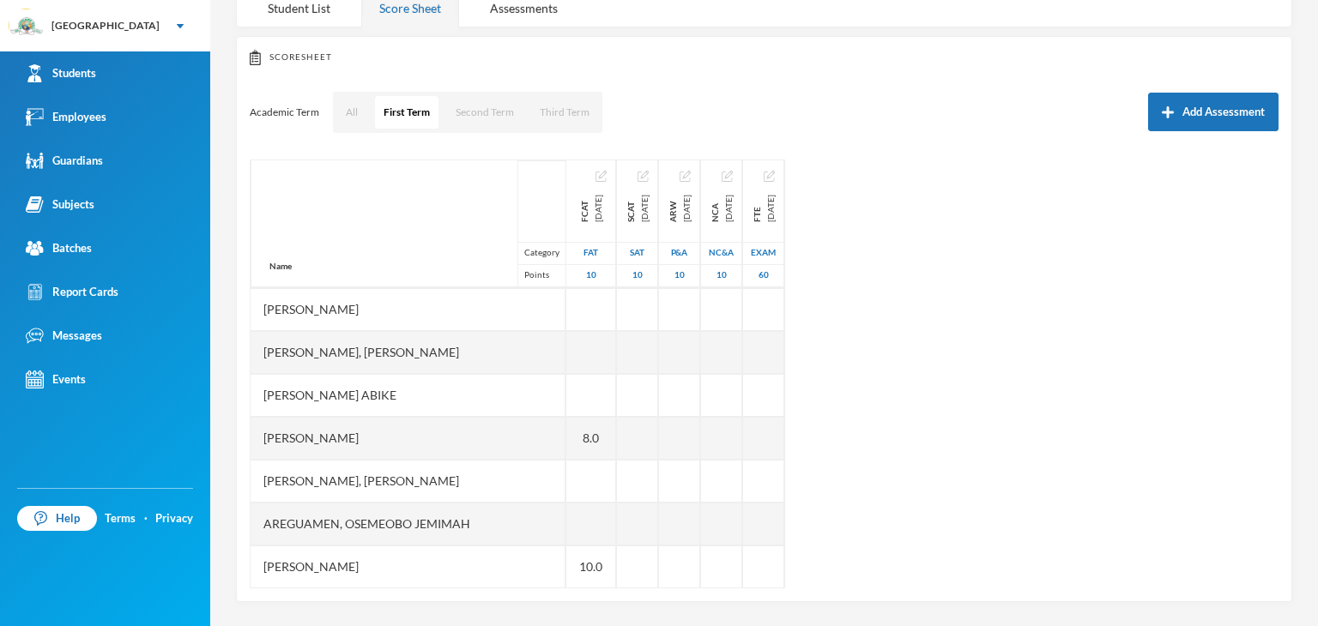
scroll to position [0, 0]
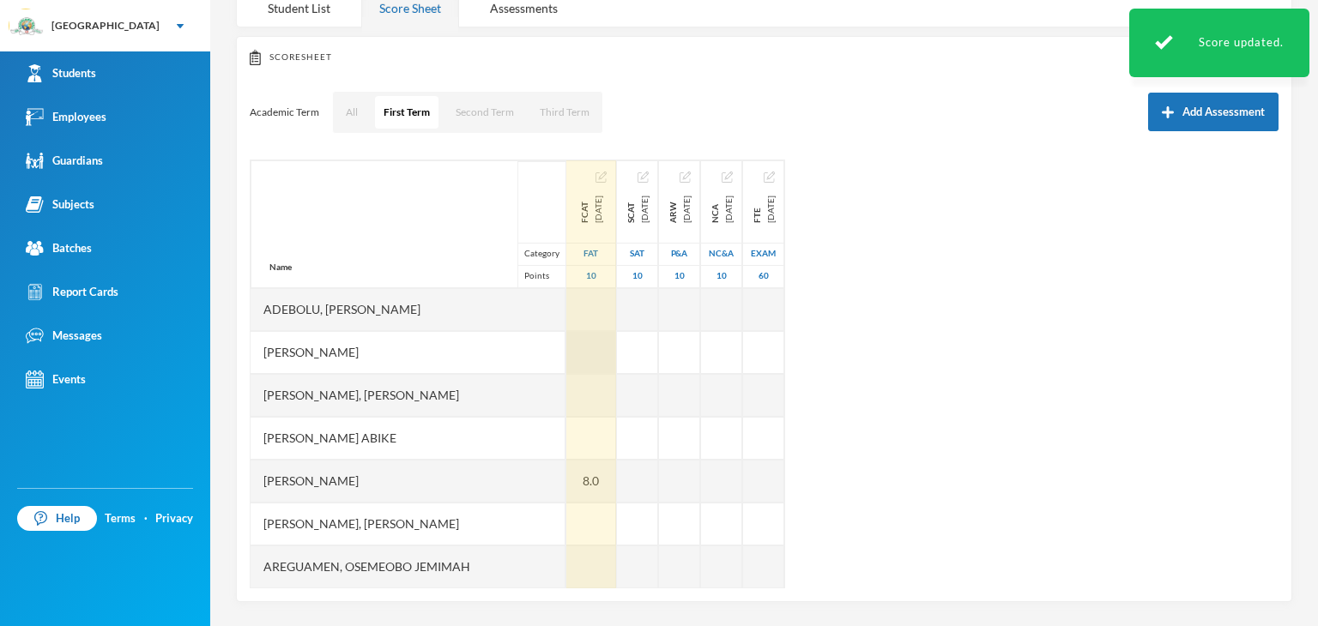
click at [566, 348] on div at bounding box center [591, 352] width 50 height 43
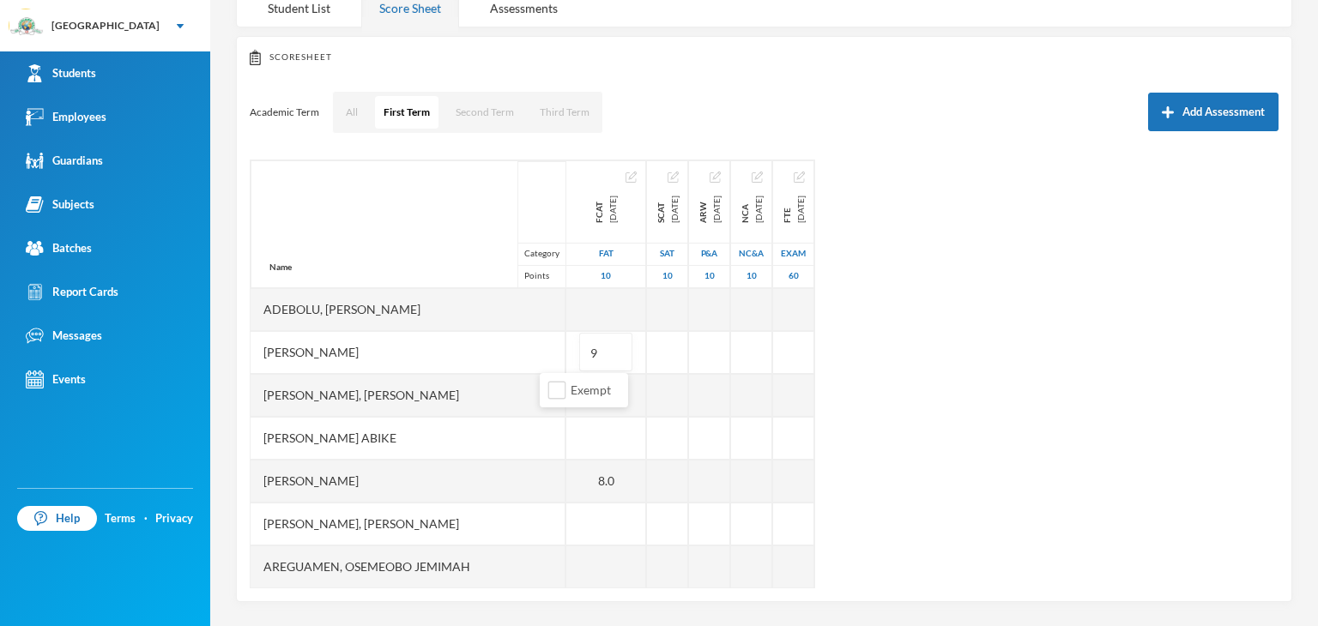
click at [969, 406] on div "Name Category Points Adebolu, [PERSON_NAME] [PERSON_NAME] Anuoluwapo [PERSON_NA…" at bounding box center [764, 374] width 1029 height 429
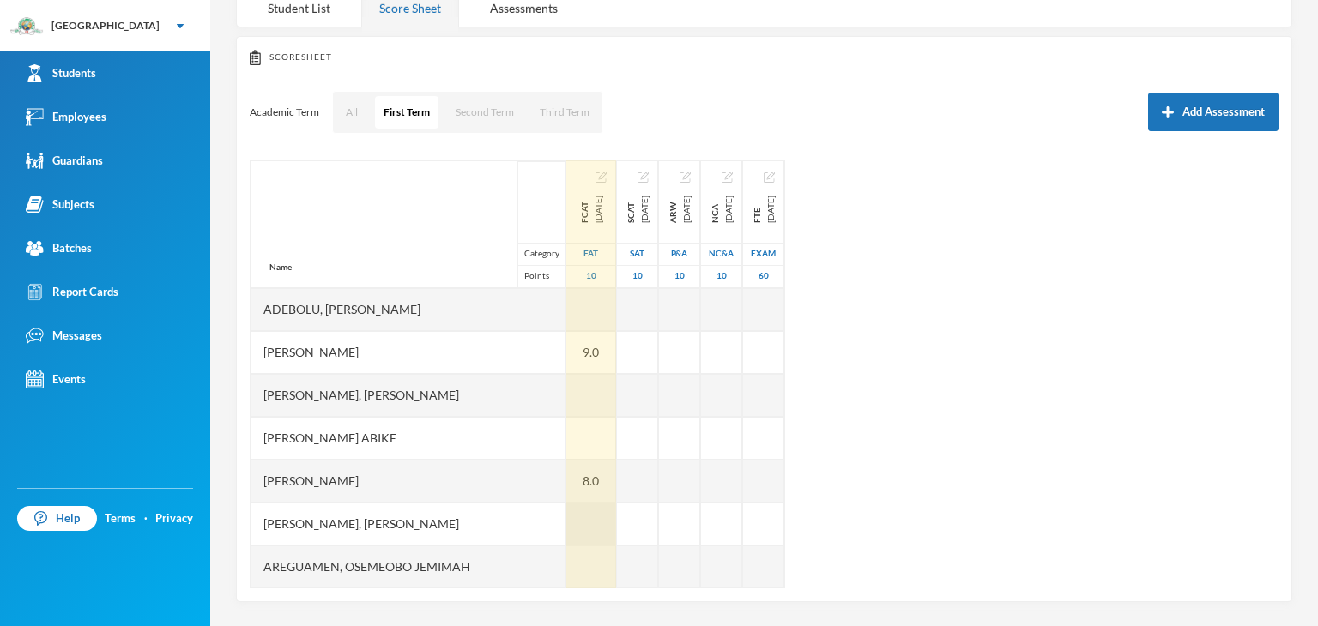
click at [566, 537] on div at bounding box center [591, 524] width 50 height 43
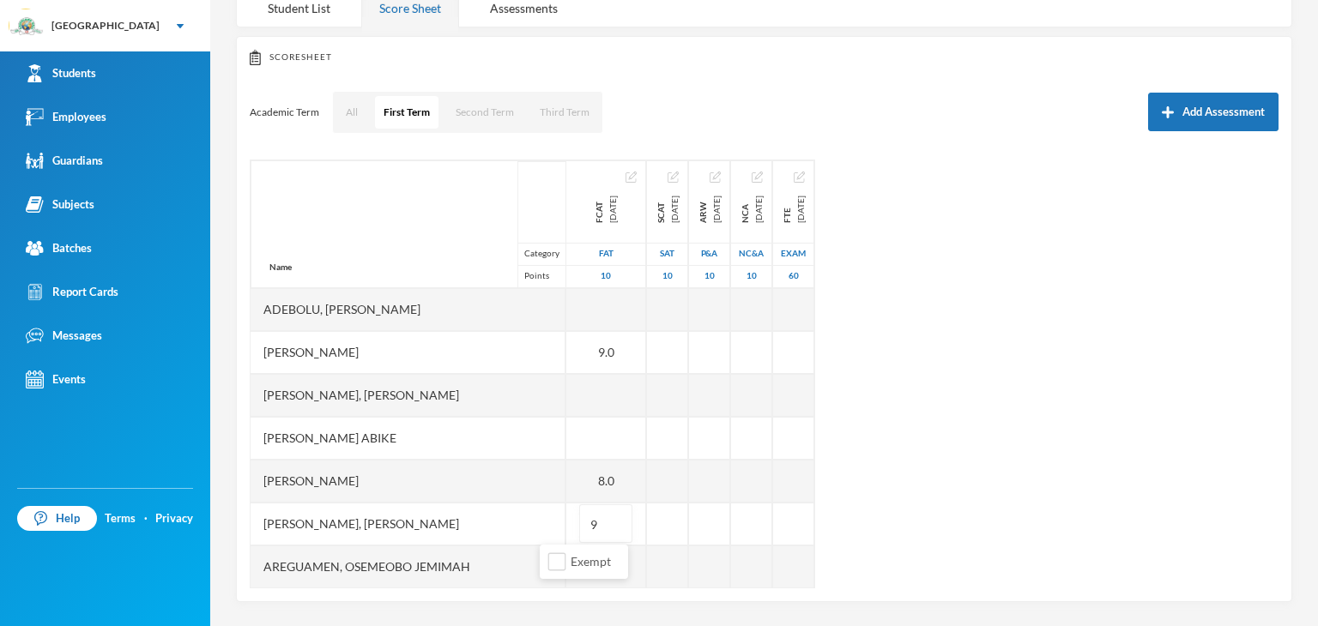
click at [916, 487] on div "Name Category Points Adebolu, [PERSON_NAME] [PERSON_NAME] Anuoluwapo [PERSON_NA…" at bounding box center [764, 374] width 1029 height 429
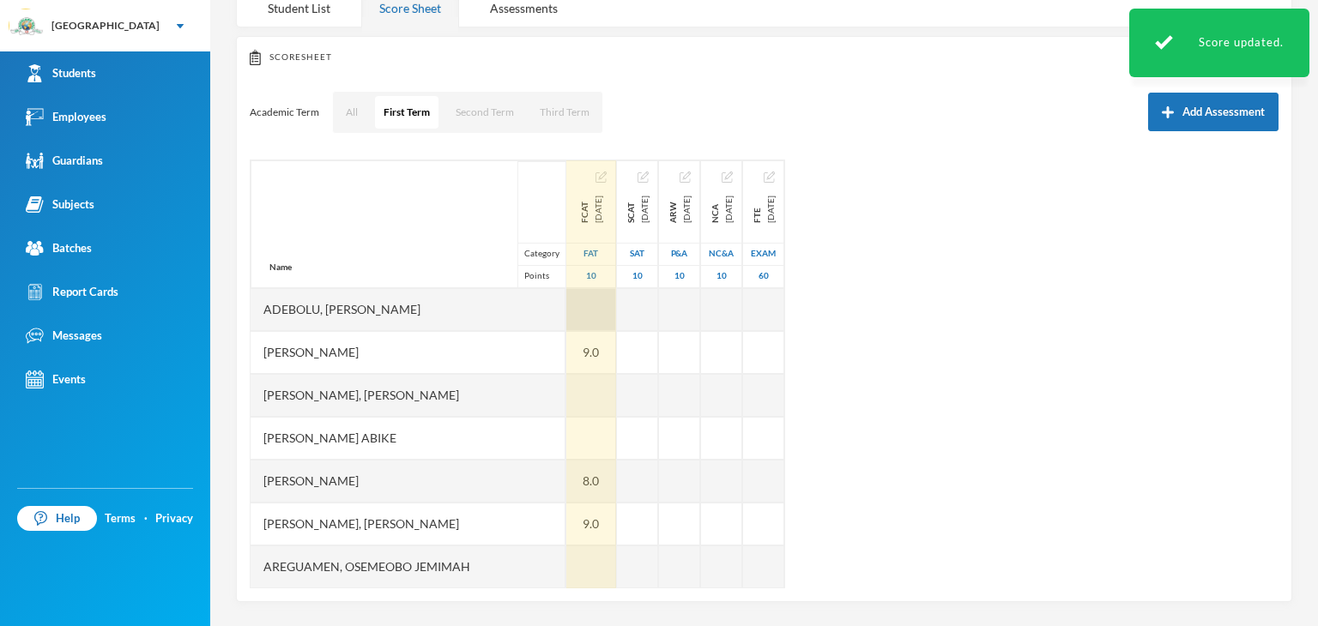
click at [566, 307] on div at bounding box center [591, 309] width 50 height 43
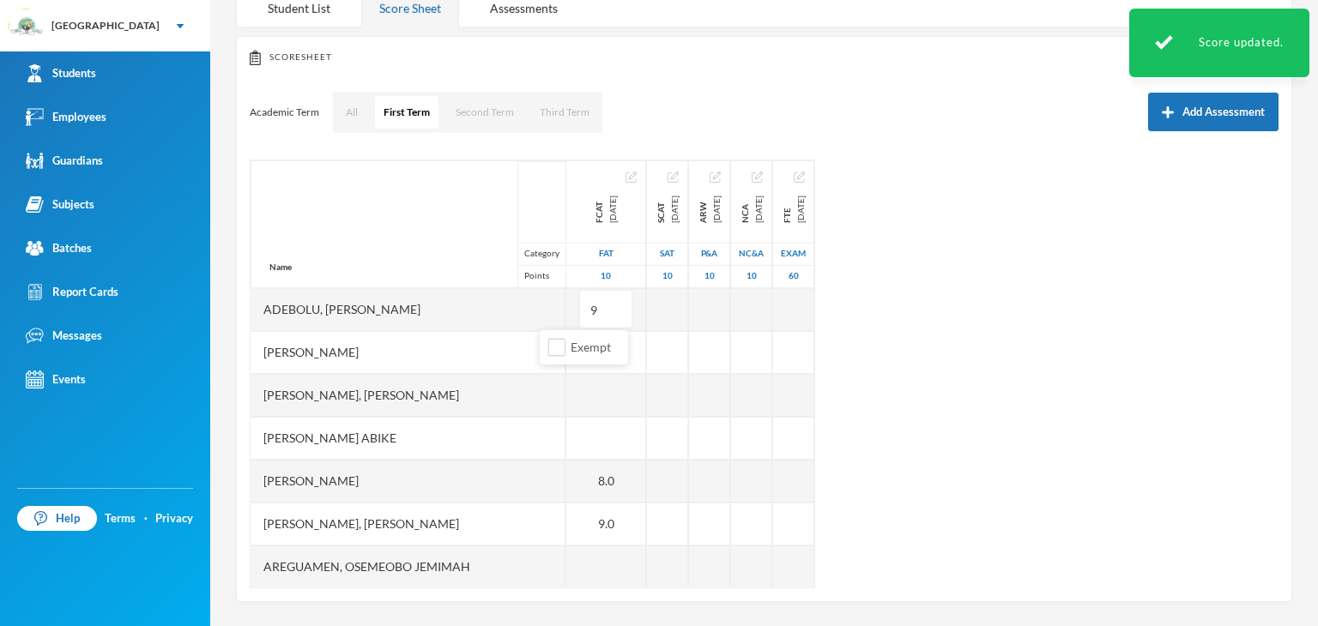
click at [878, 358] on div "Name Category Points Adebolu, [PERSON_NAME] [PERSON_NAME] Anuoluwapo [PERSON_NA…" at bounding box center [764, 374] width 1029 height 429
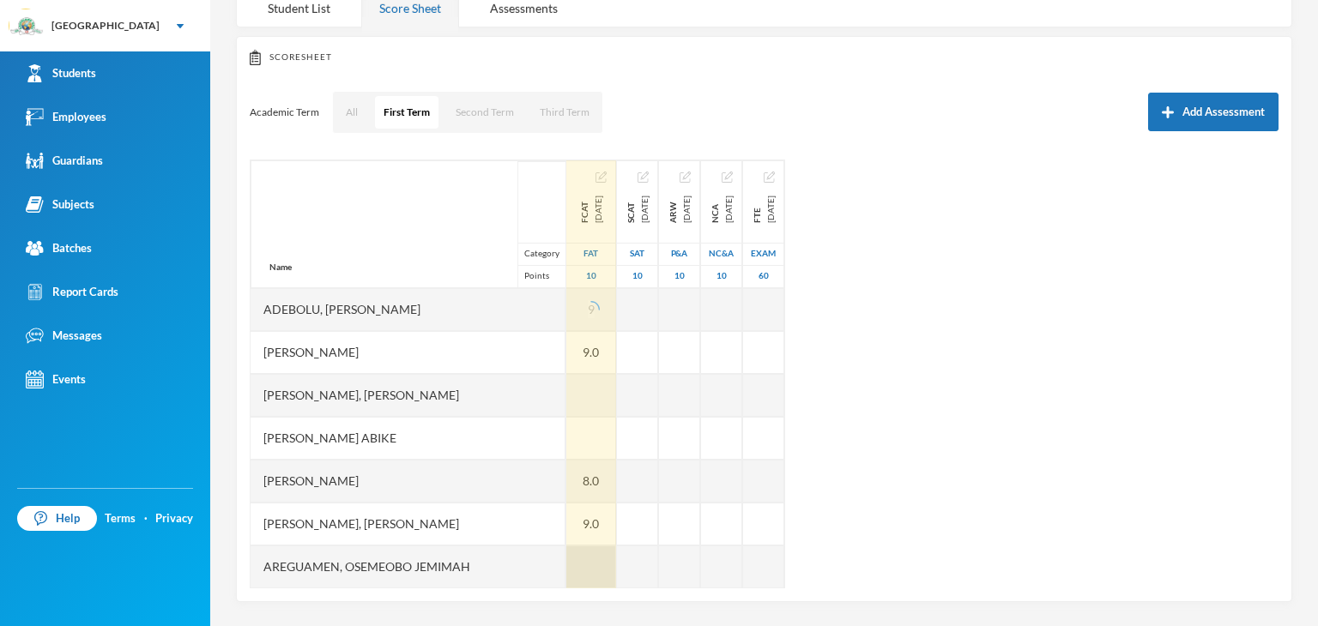
click at [566, 577] on div "FCAT [DATE] FAT 10 9 9.0 8.0 9.0 10.0 10.0 8.0 10.0 9.0 9.0 EX 8.0 9.0 EX" at bounding box center [591, 611] width 51 height 902
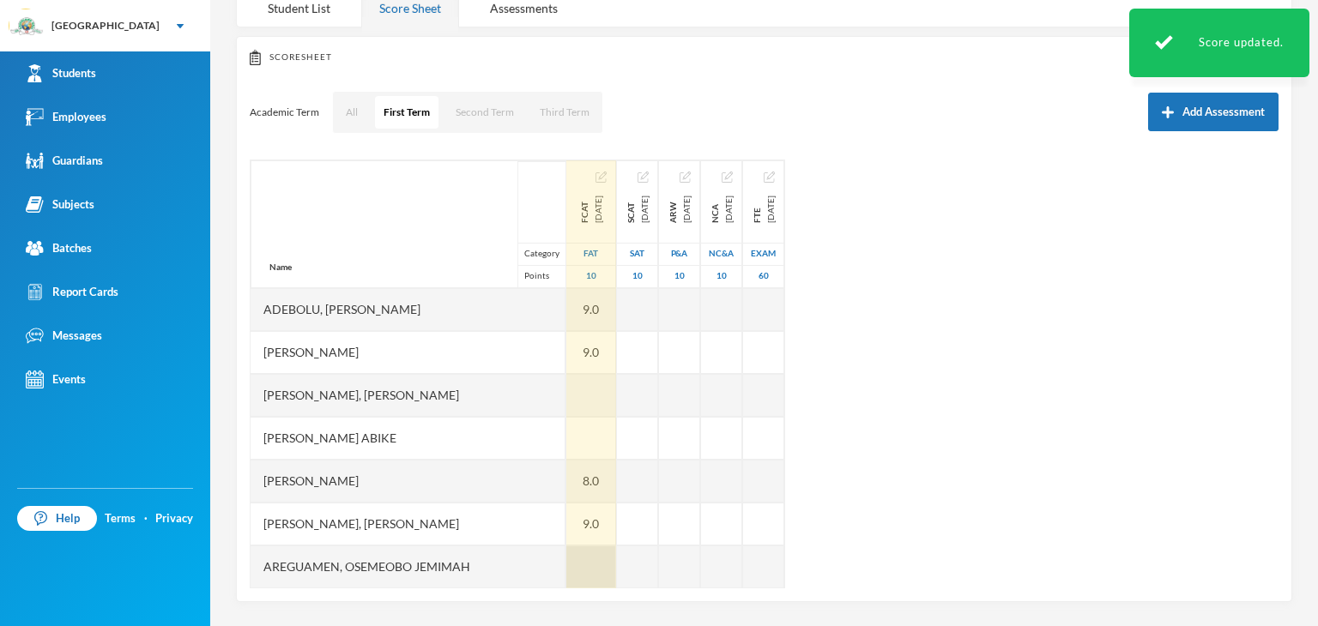
click at [566, 564] on div at bounding box center [591, 567] width 50 height 43
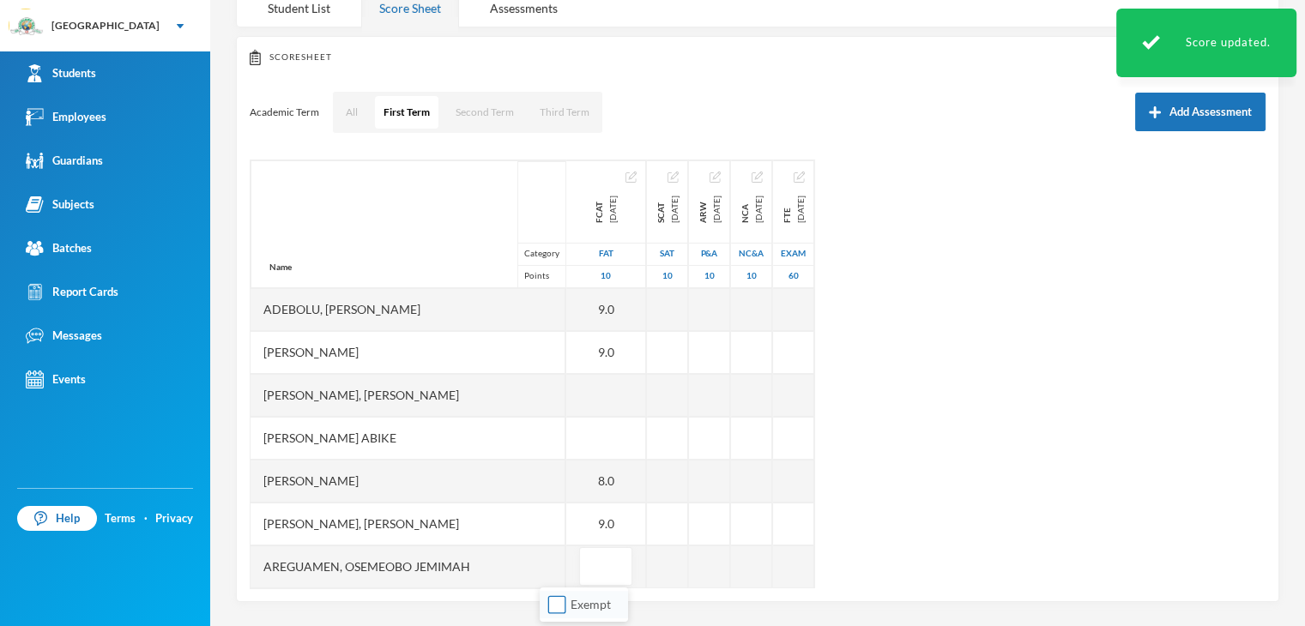
click at [553, 608] on input "Exempt" at bounding box center [557, 605] width 18 height 18
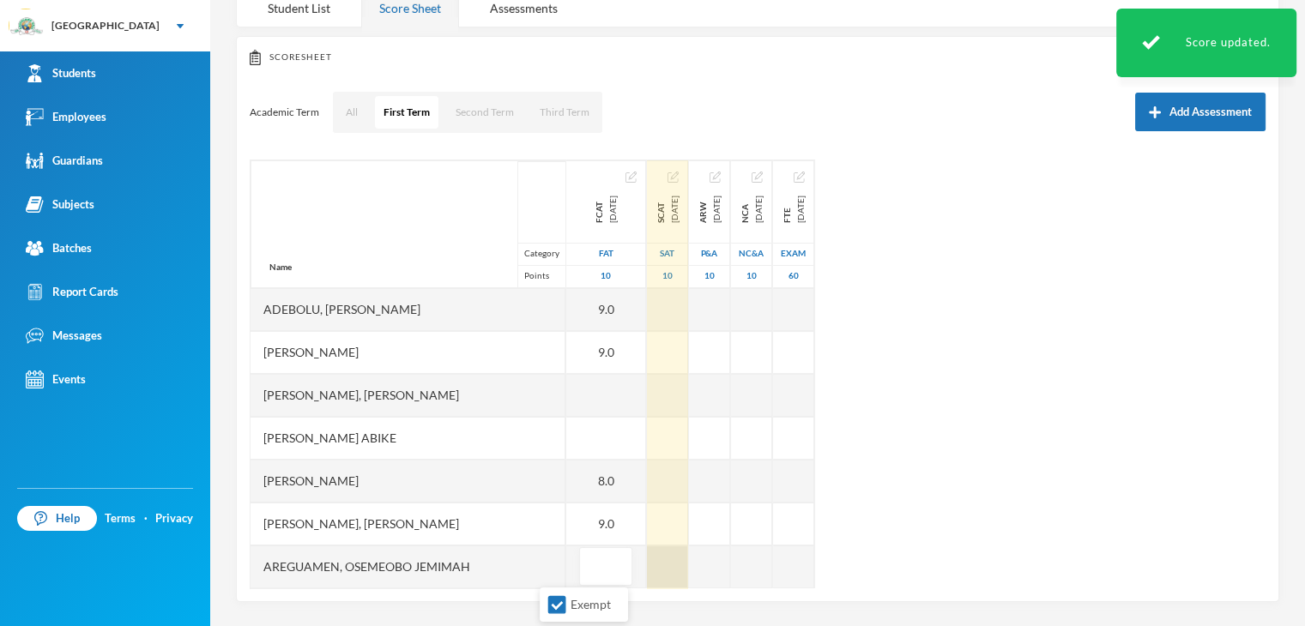
click at [647, 562] on div at bounding box center [667, 567] width 41 height 43
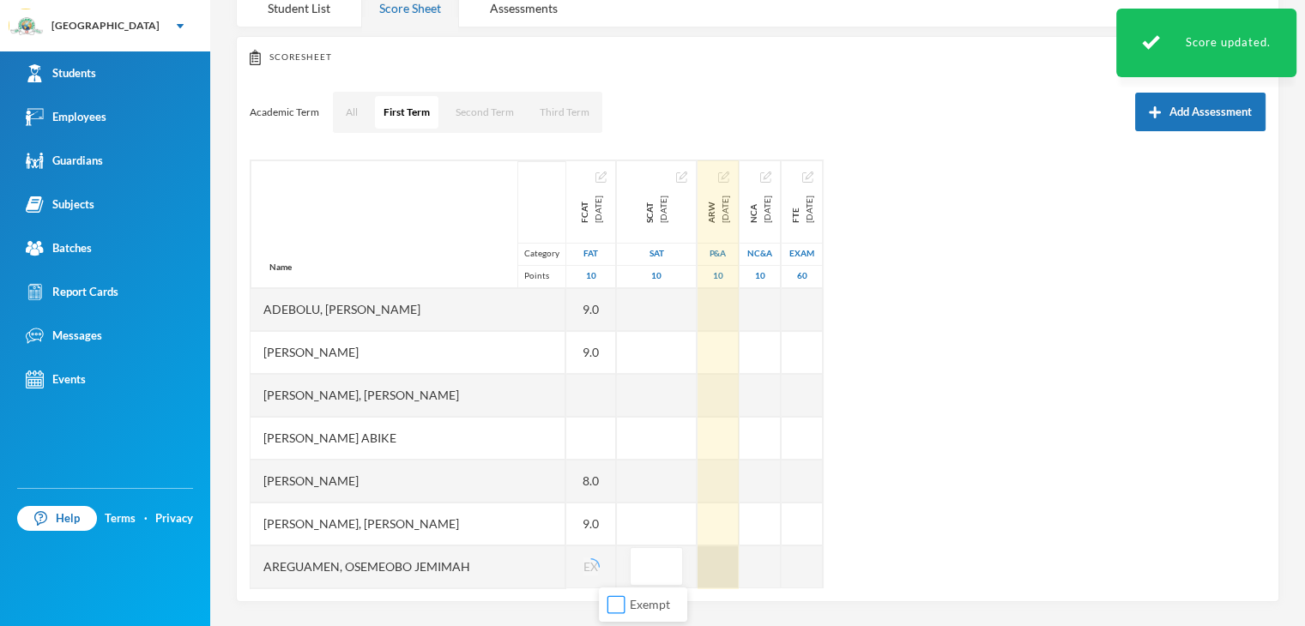
drag, startPoint x: 619, startPoint y: 603, endPoint x: 690, endPoint y: 578, distance: 75.4
click at [619, 604] on input "Exempt" at bounding box center [616, 605] width 18 height 18
click at [697, 576] on div at bounding box center [717, 567] width 41 height 43
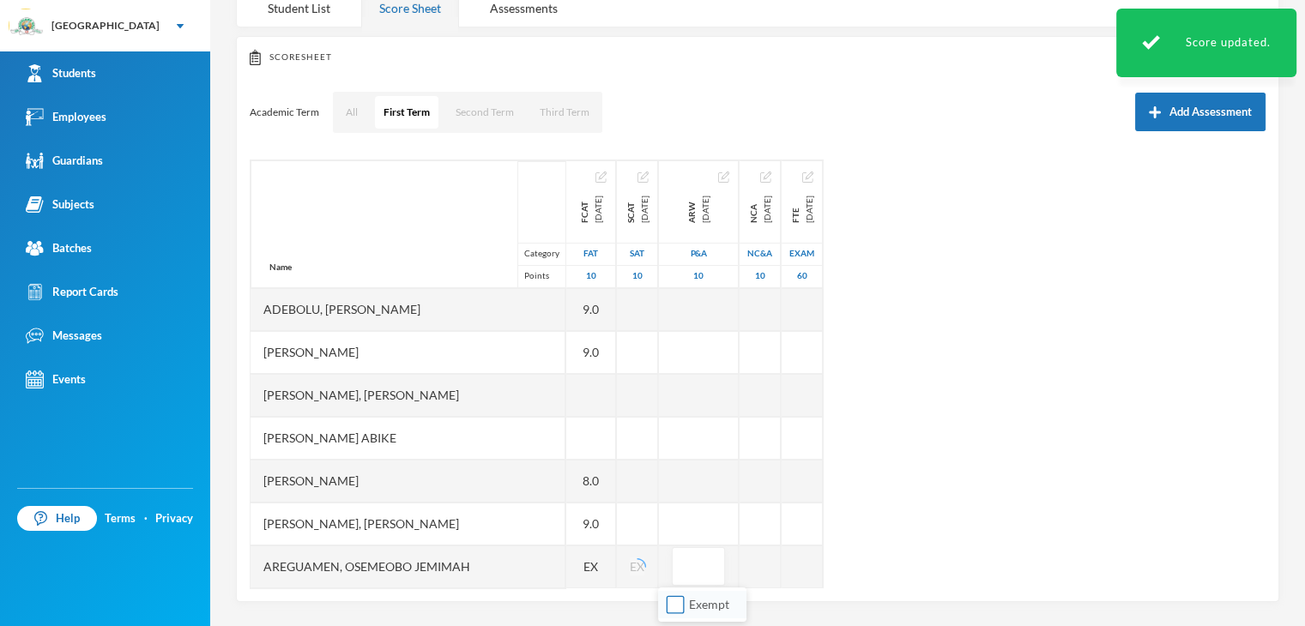
click at [671, 607] on input "Exempt" at bounding box center [676, 605] width 18 height 18
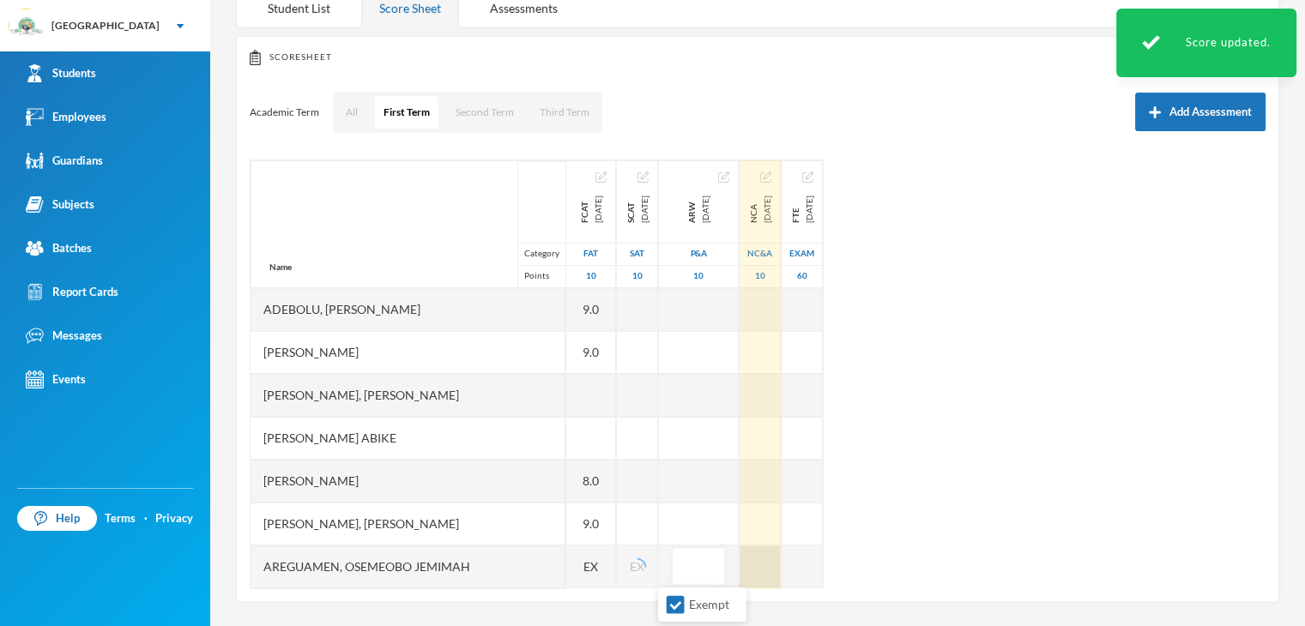
click at [754, 574] on div at bounding box center [759, 567] width 41 height 43
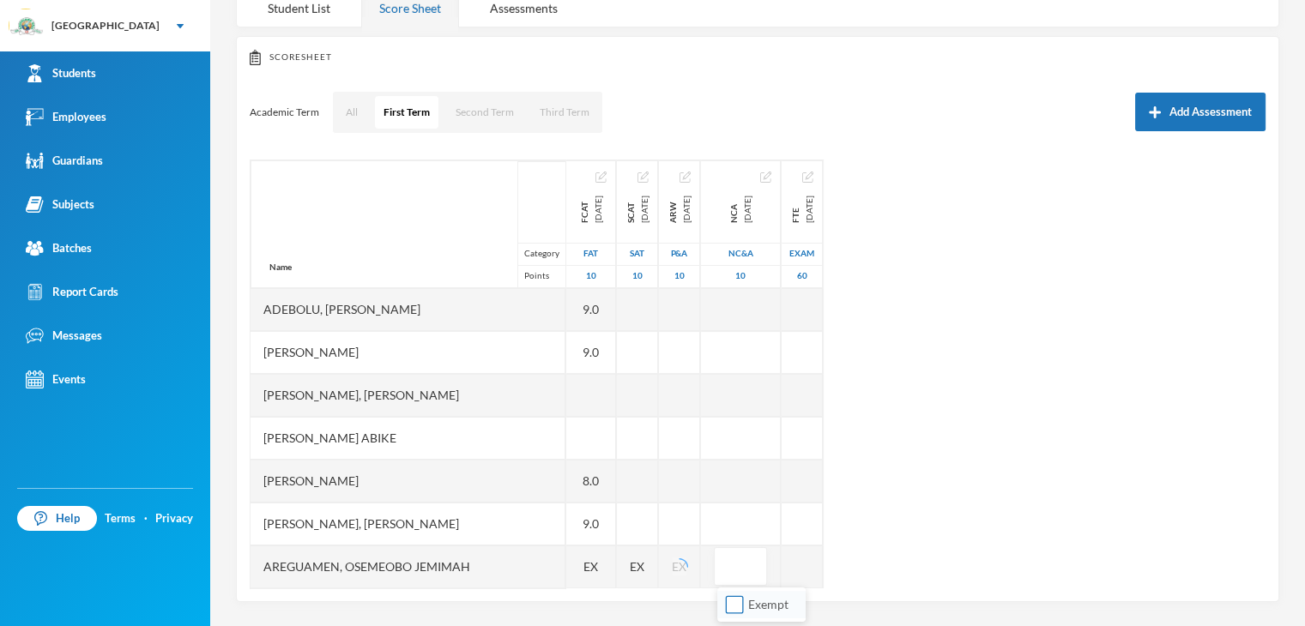
click at [738, 601] on input "Exempt" at bounding box center [735, 605] width 18 height 18
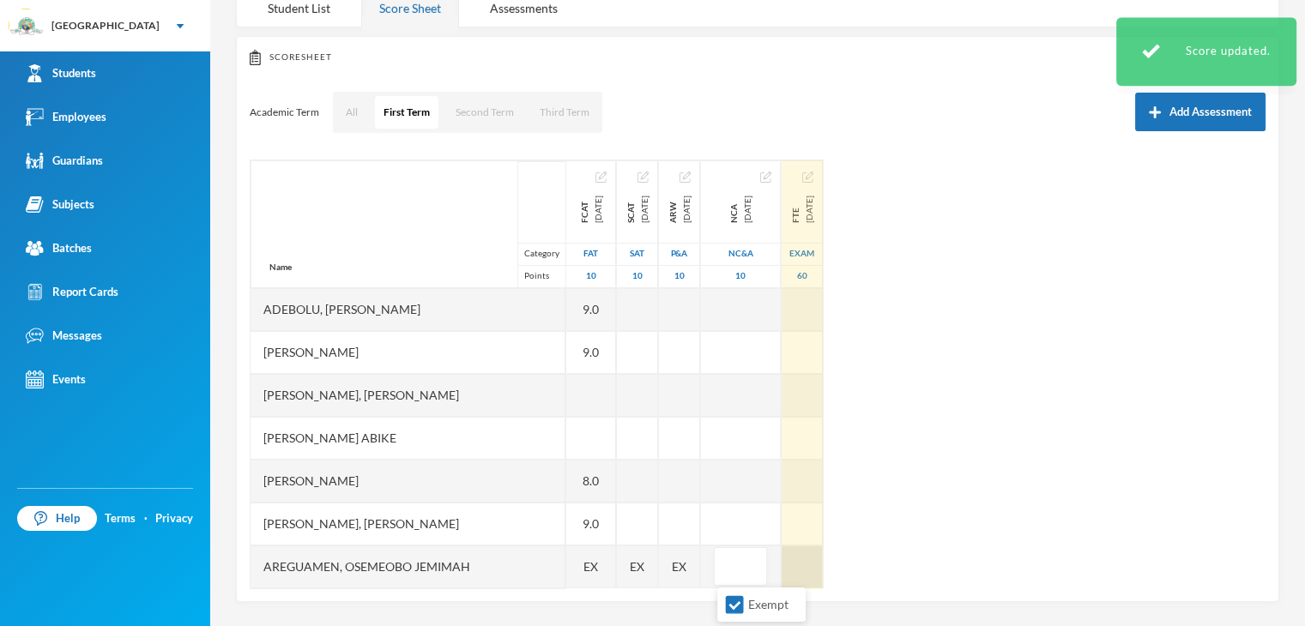
click at [810, 573] on div at bounding box center [802, 567] width 41 height 43
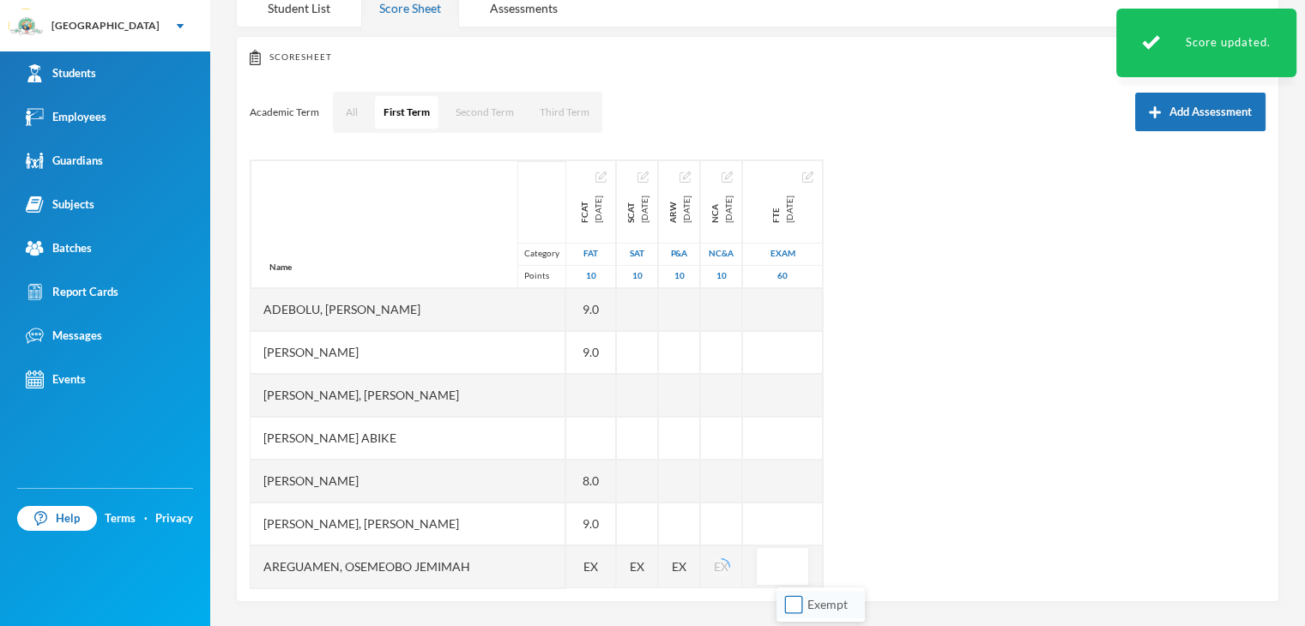
click at [788, 601] on input "Exempt" at bounding box center [794, 605] width 18 height 18
click at [908, 516] on div "Name Category Points Adebolu, [PERSON_NAME] [PERSON_NAME] Anuoluwapo [PERSON_NA…" at bounding box center [758, 374] width 1016 height 429
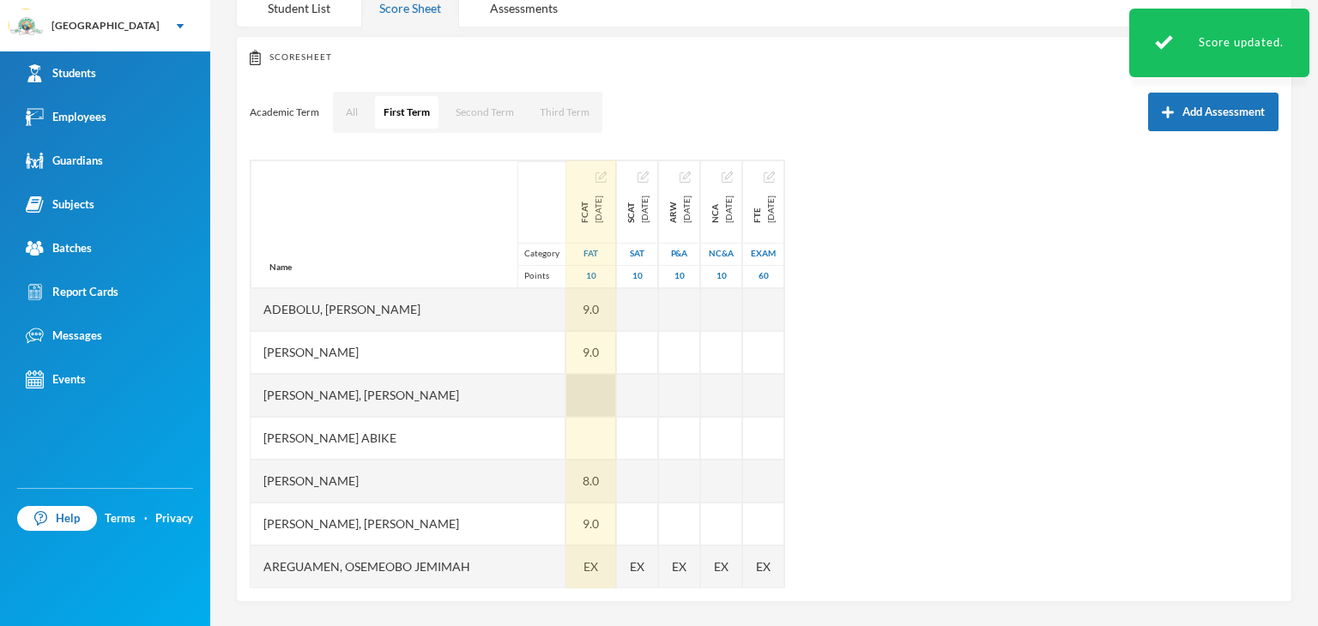
click at [566, 402] on div at bounding box center [591, 395] width 50 height 43
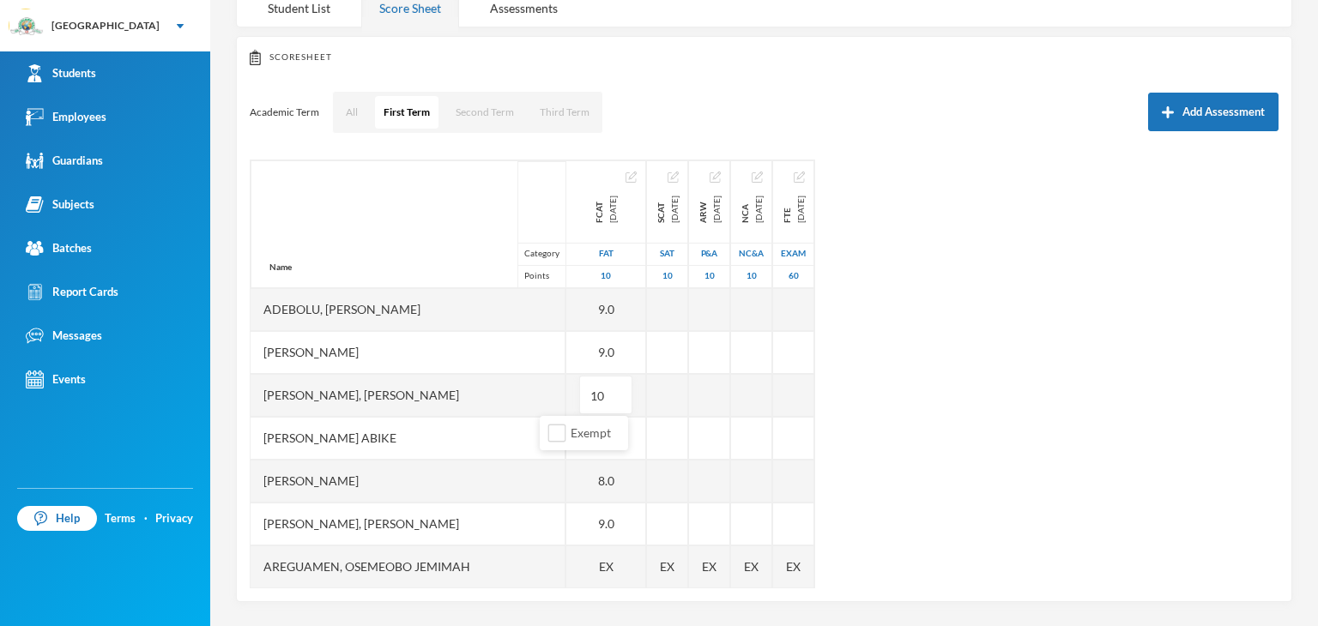
click at [935, 399] on div "Name Category Points Adebolu, [PERSON_NAME] [PERSON_NAME] Anuoluwapo [PERSON_NA…" at bounding box center [764, 374] width 1029 height 429
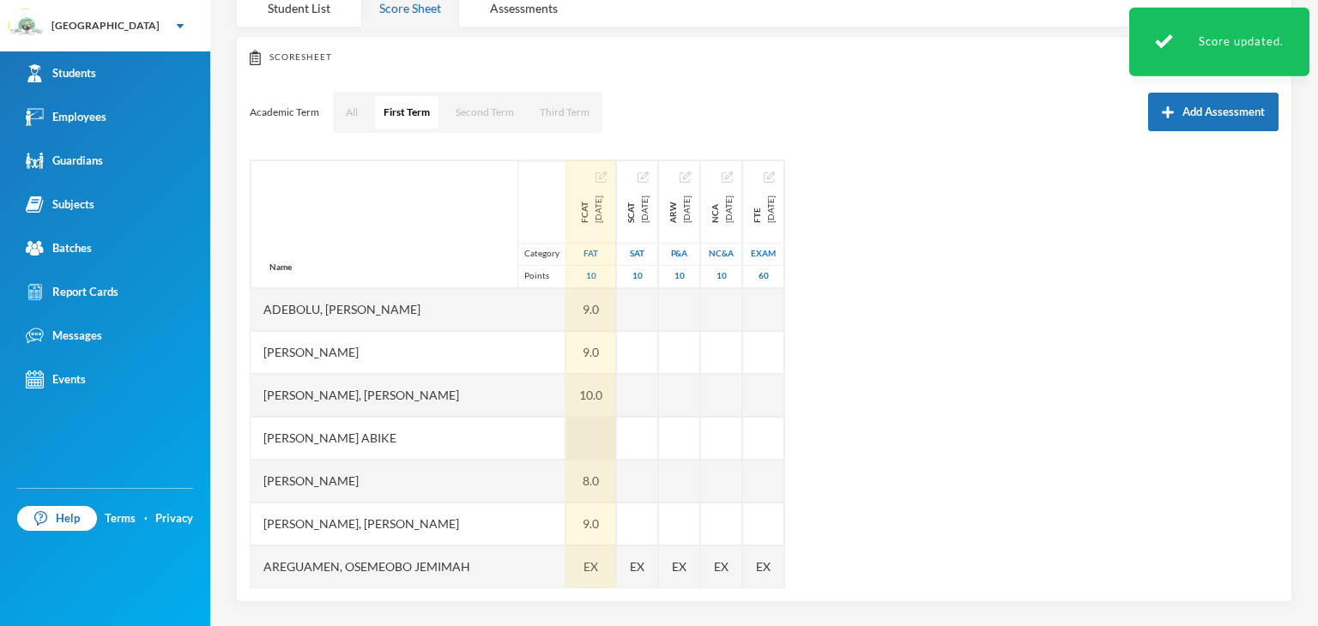
click at [566, 439] on div at bounding box center [591, 438] width 50 height 43
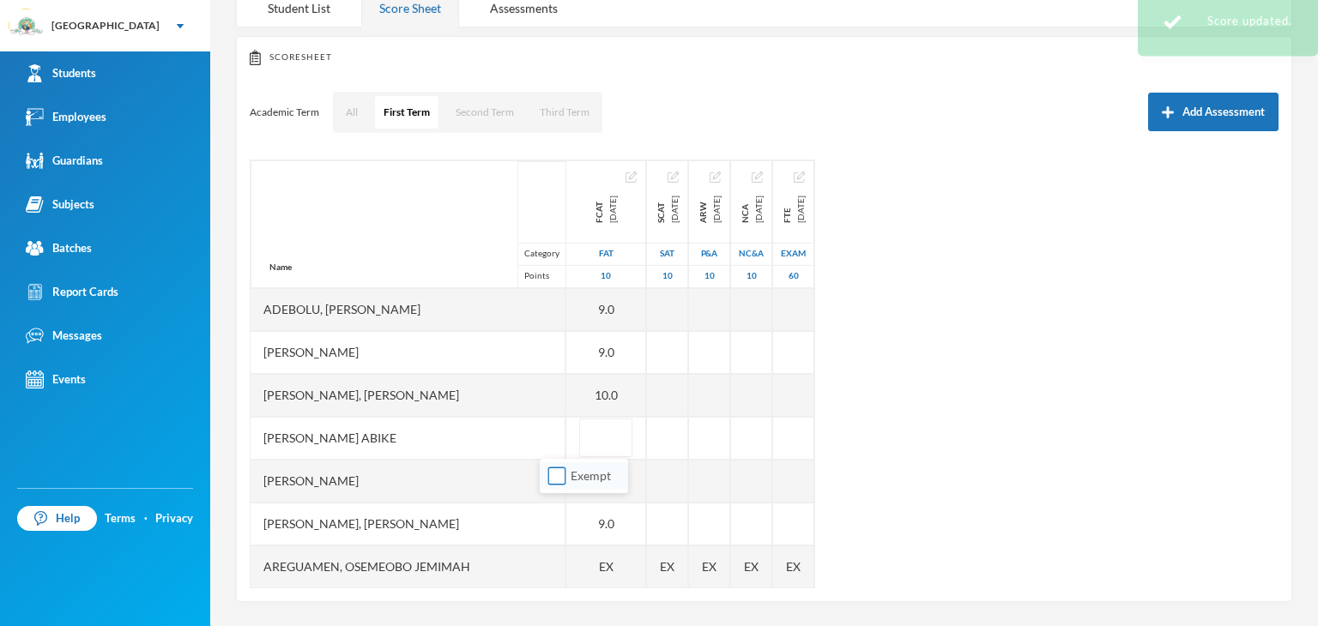
click at [550, 482] on input "Exempt" at bounding box center [557, 477] width 18 height 18
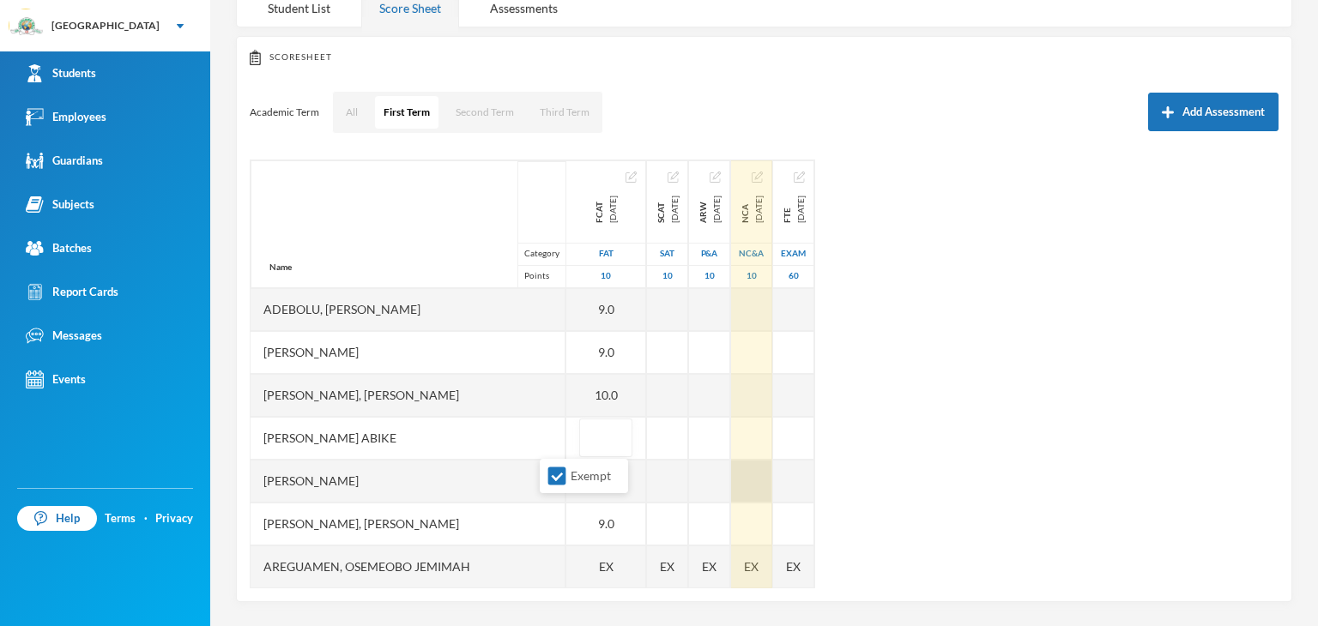
click at [944, 464] on div "Name Category Points Adebolu, [PERSON_NAME] [PERSON_NAME] Anuoluwapo [PERSON_NA…" at bounding box center [764, 374] width 1029 height 429
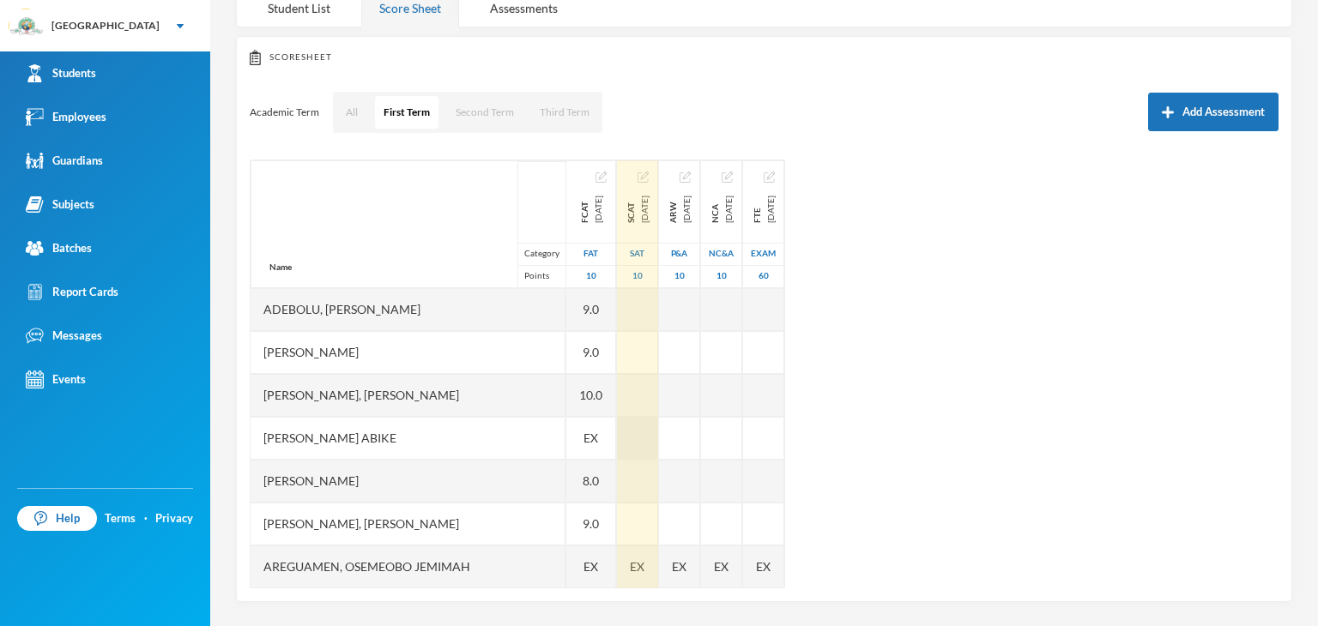
click at [617, 437] on div at bounding box center [637, 438] width 41 height 43
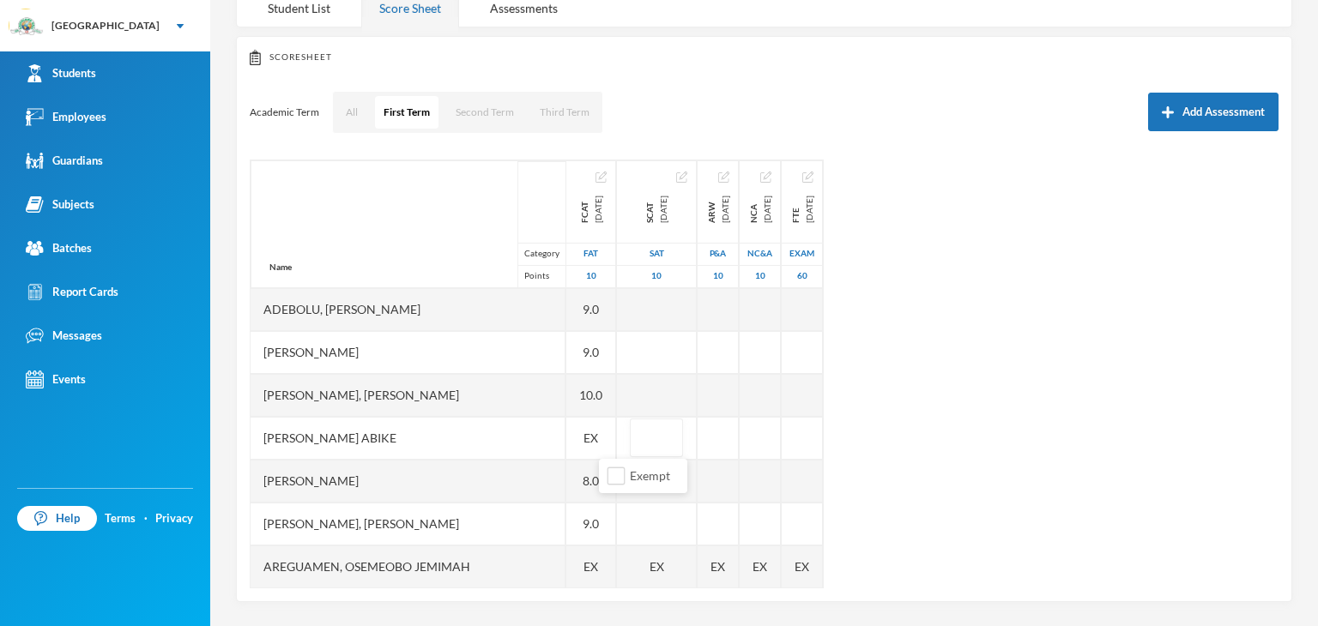
drag, startPoint x: 606, startPoint y: 474, endPoint x: 676, endPoint y: 453, distance: 73.5
click at [607, 474] on li "Exempt" at bounding box center [643, 475] width 88 height 27
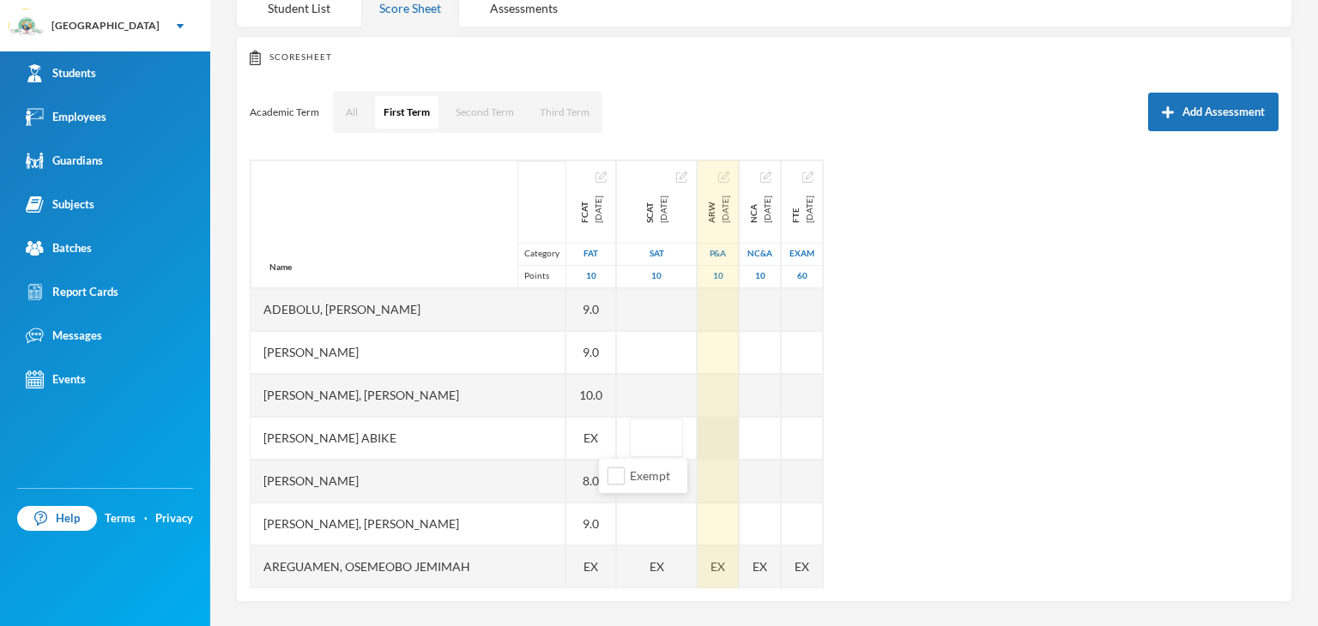
click at [697, 441] on div at bounding box center [717, 438] width 41 height 43
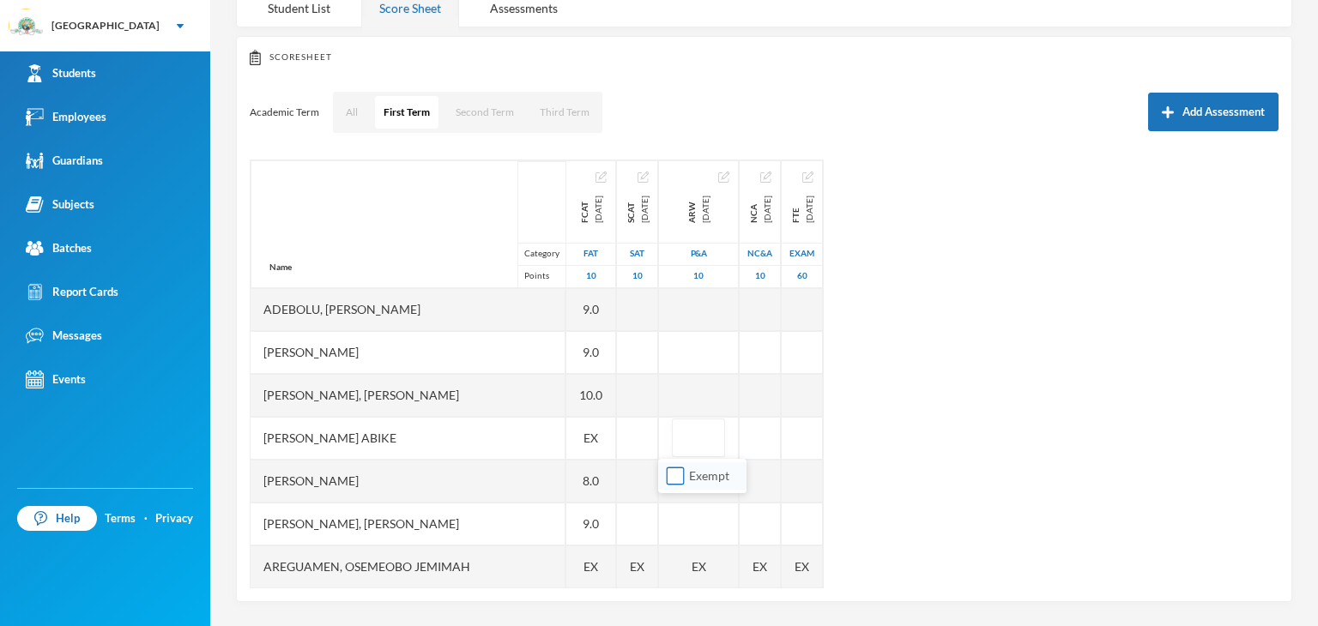
click at [673, 481] on input "Exempt" at bounding box center [676, 477] width 18 height 18
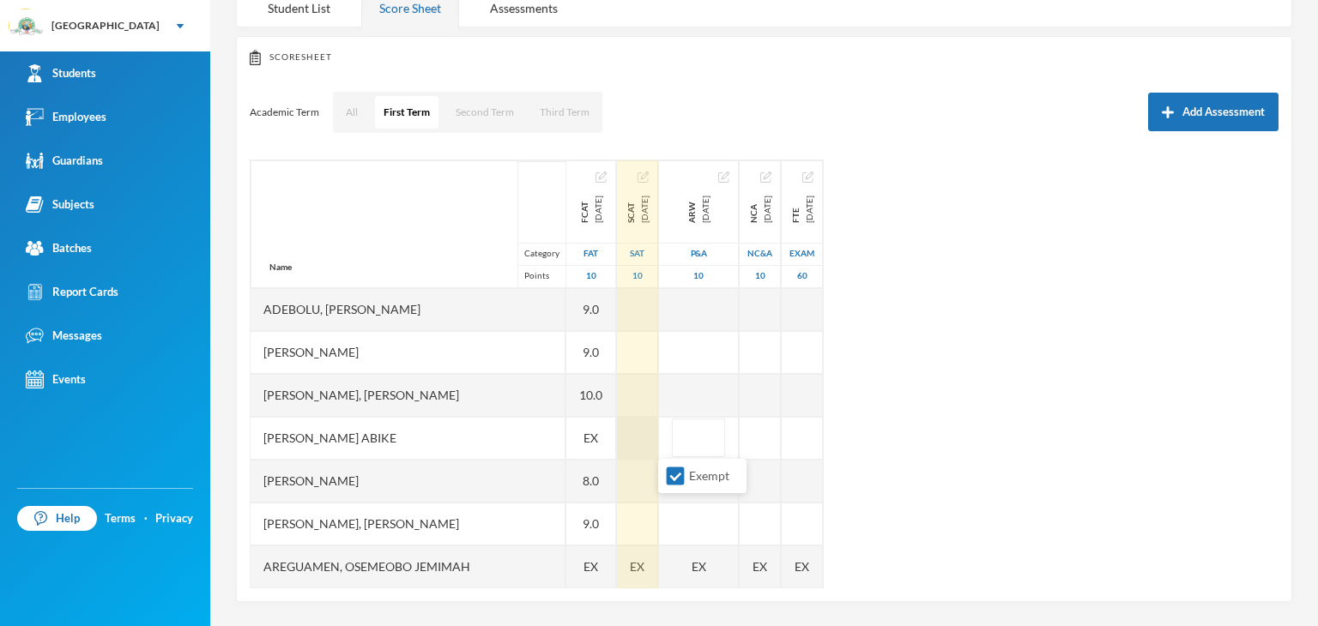
click at [617, 438] on div at bounding box center [637, 438] width 41 height 43
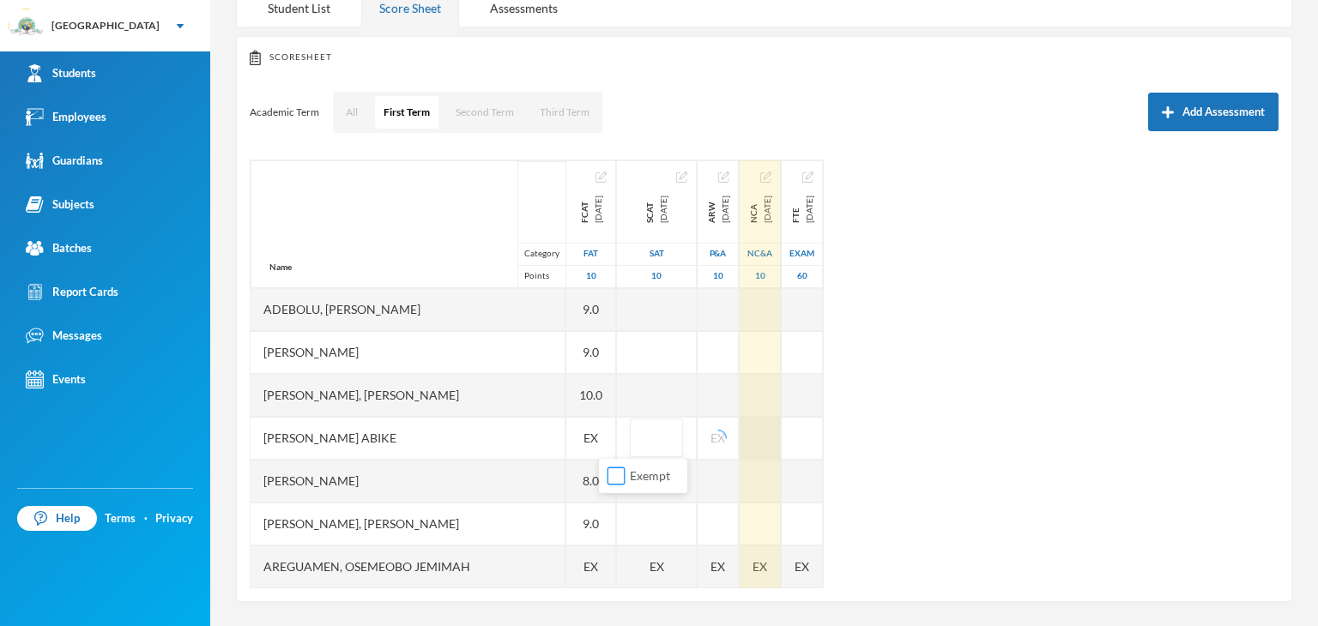
drag, startPoint x: 615, startPoint y: 474, endPoint x: 762, endPoint y: 423, distance: 155.5
click at [614, 474] on input "Exempt" at bounding box center [616, 477] width 18 height 18
click at [755, 432] on div at bounding box center [759, 438] width 41 height 43
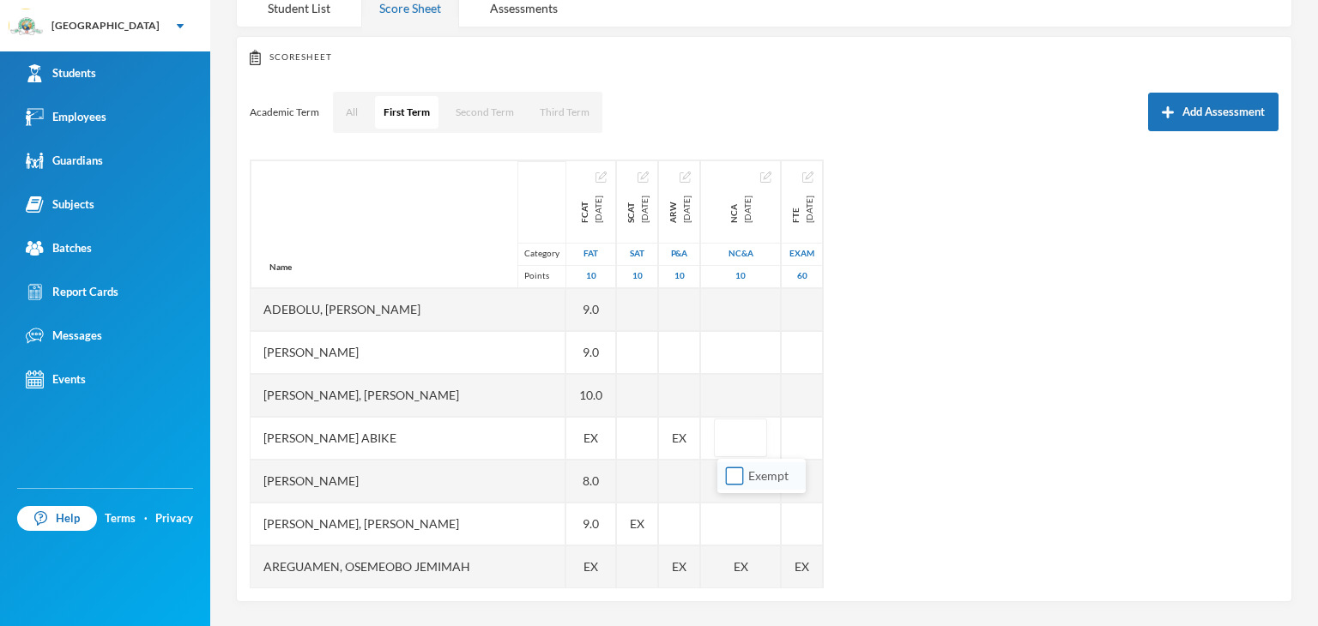
click at [735, 485] on label "Exempt" at bounding box center [761, 476] width 68 height 19
click at [735, 485] on input "Exempt" at bounding box center [735, 477] width 18 height 18
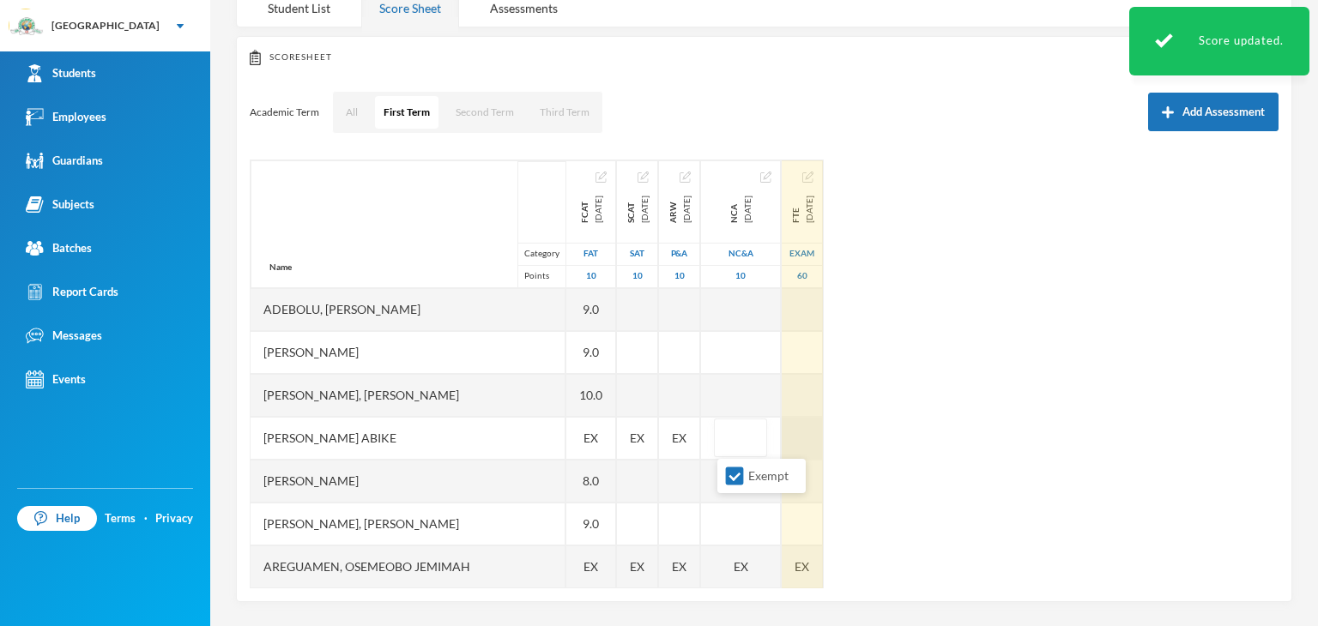
click at [820, 430] on div at bounding box center [802, 438] width 41 height 43
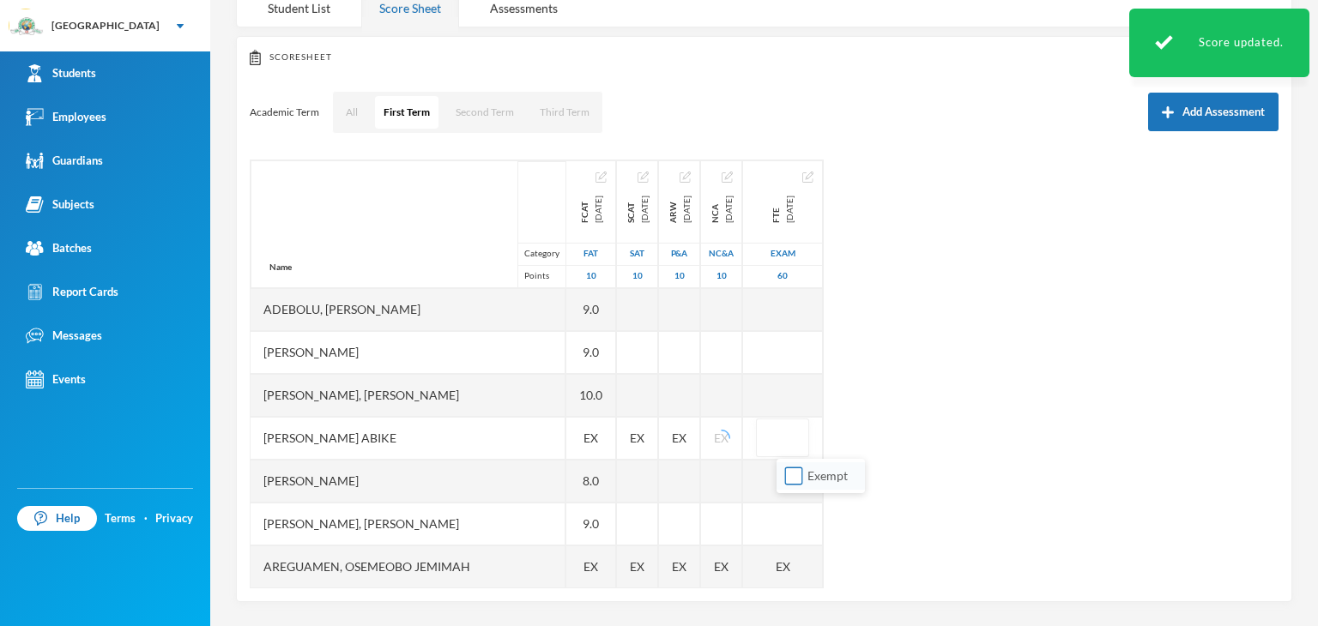
click at [789, 477] on input "Exempt" at bounding box center [794, 477] width 18 height 18
click at [949, 437] on div "Name Category Points Adebolu, [PERSON_NAME] [PERSON_NAME] Anuoluwapo [PERSON_NA…" at bounding box center [764, 374] width 1029 height 429
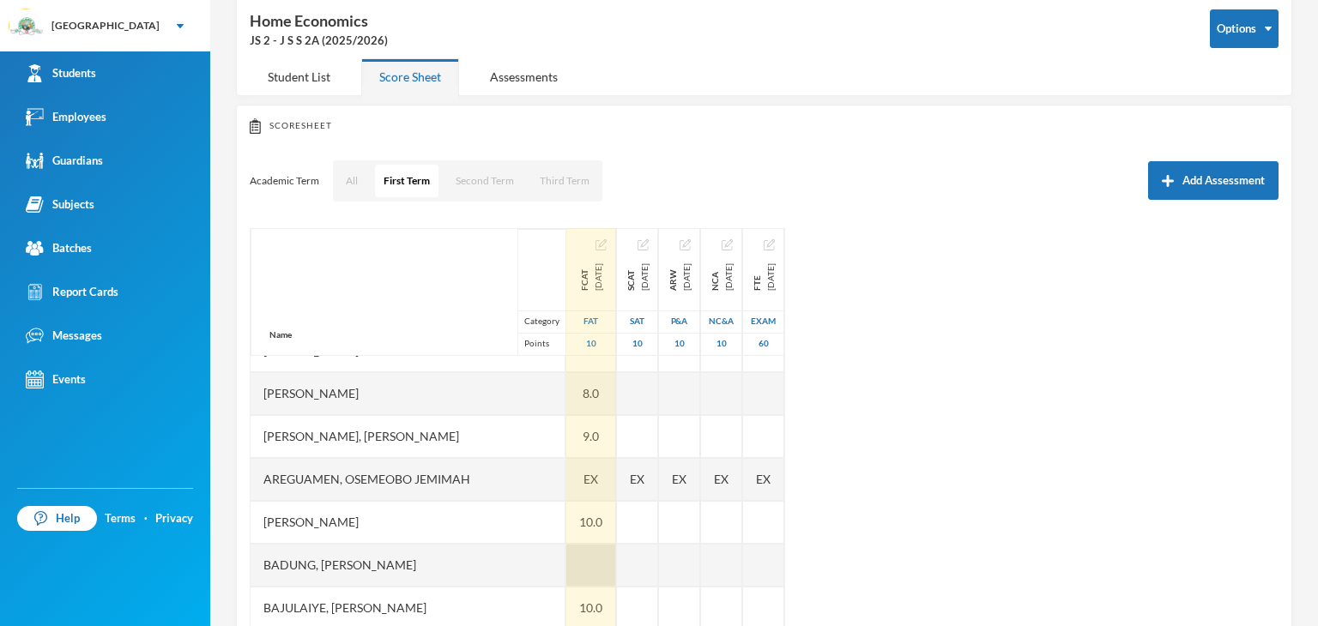
scroll to position [129, 0]
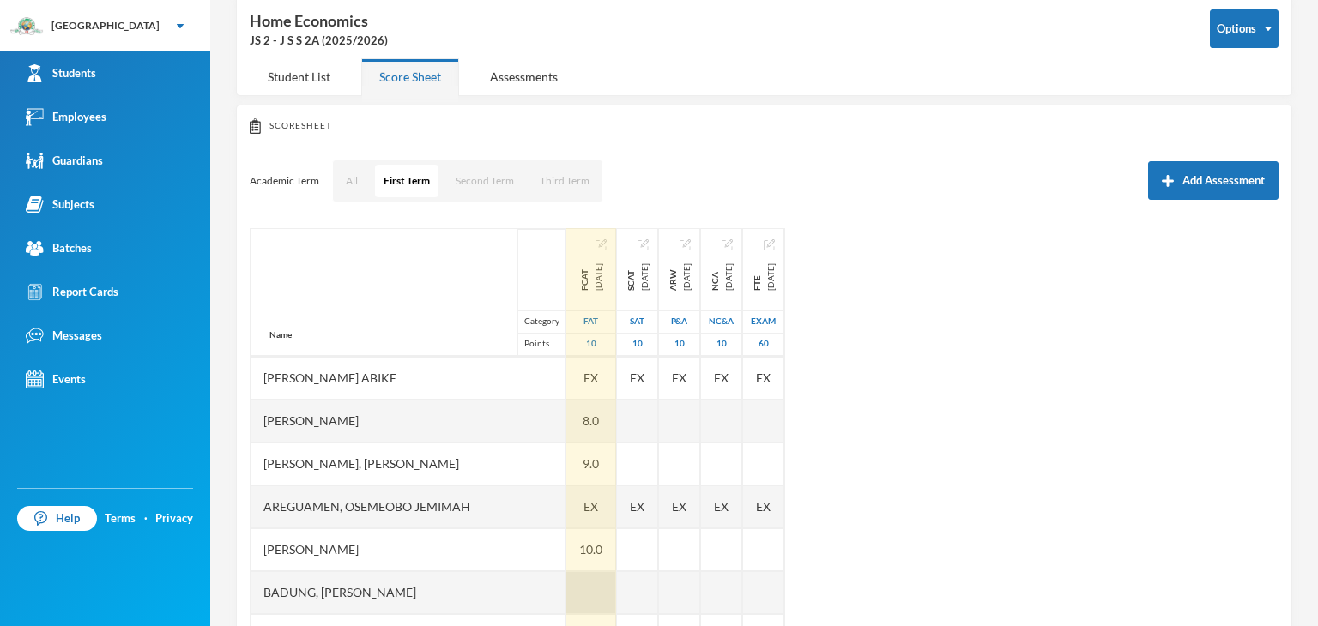
click at [566, 581] on div at bounding box center [591, 592] width 50 height 43
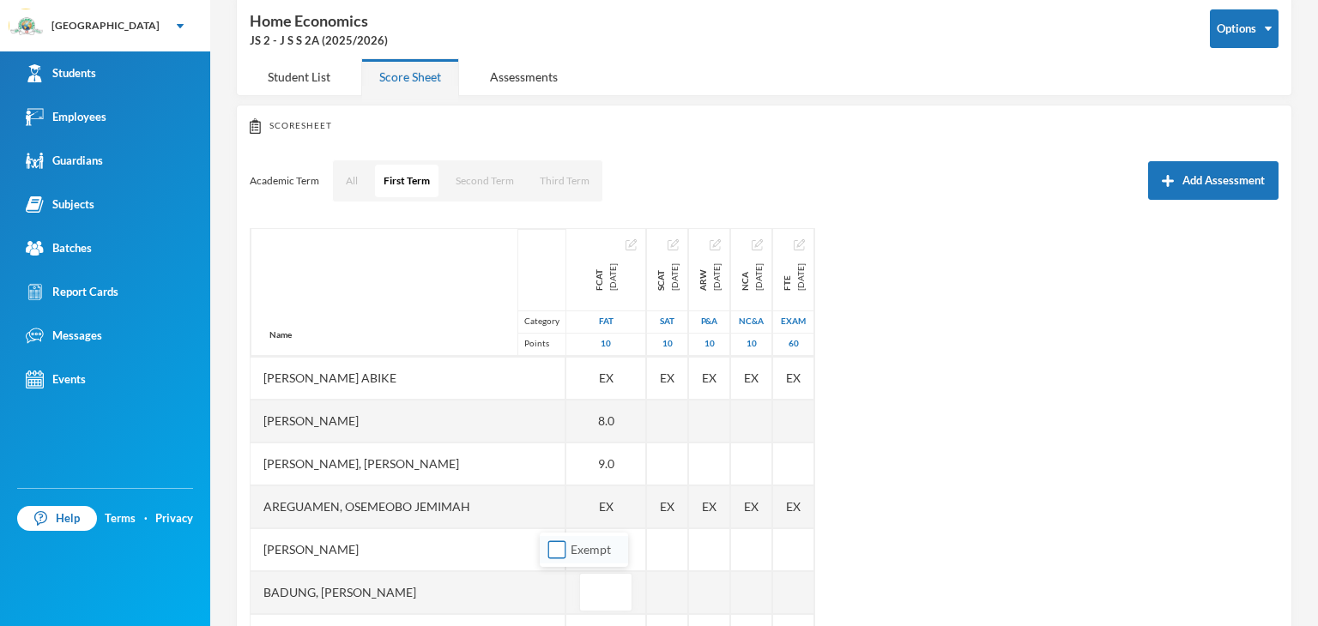
click at [563, 550] on input "Exempt" at bounding box center [557, 550] width 18 height 18
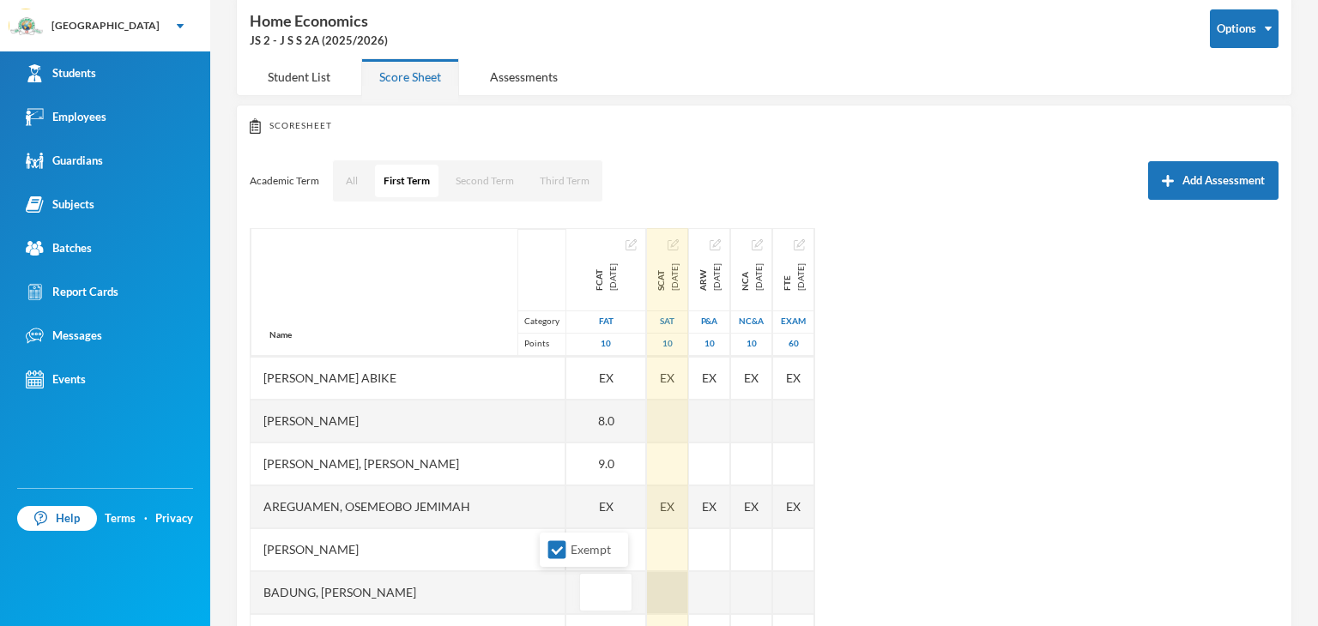
click at [647, 584] on div at bounding box center [667, 592] width 41 height 43
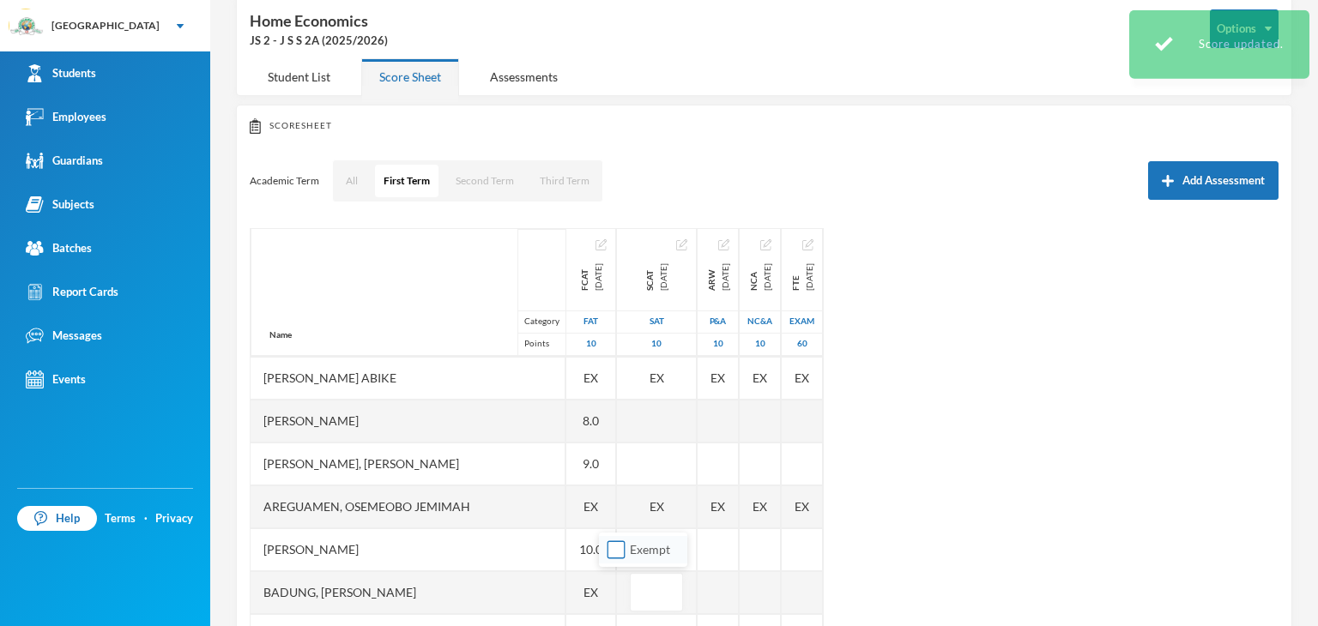
click at [624, 552] on input "Exempt" at bounding box center [616, 550] width 18 height 18
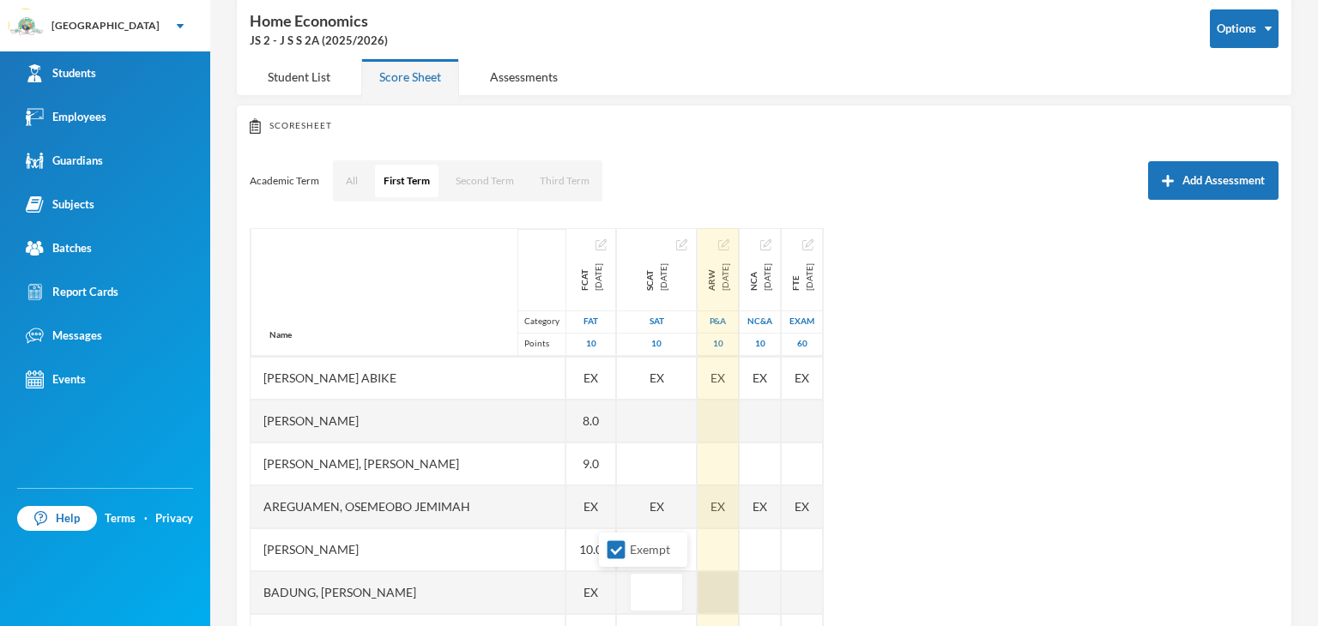
click at [697, 592] on div at bounding box center [717, 592] width 41 height 43
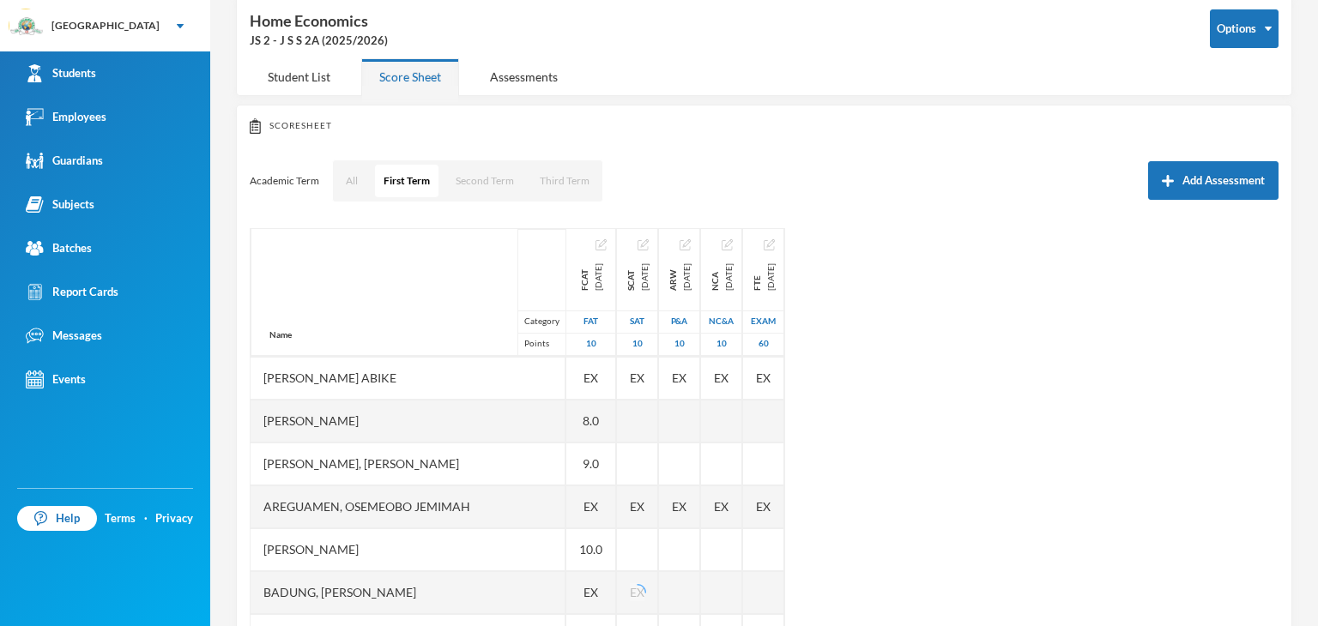
click at [1069, 557] on div "Name Category Points Adebolu, [PERSON_NAME] [PERSON_NAME] Anuoluwapo [PERSON_NA…" at bounding box center [764, 442] width 1029 height 429
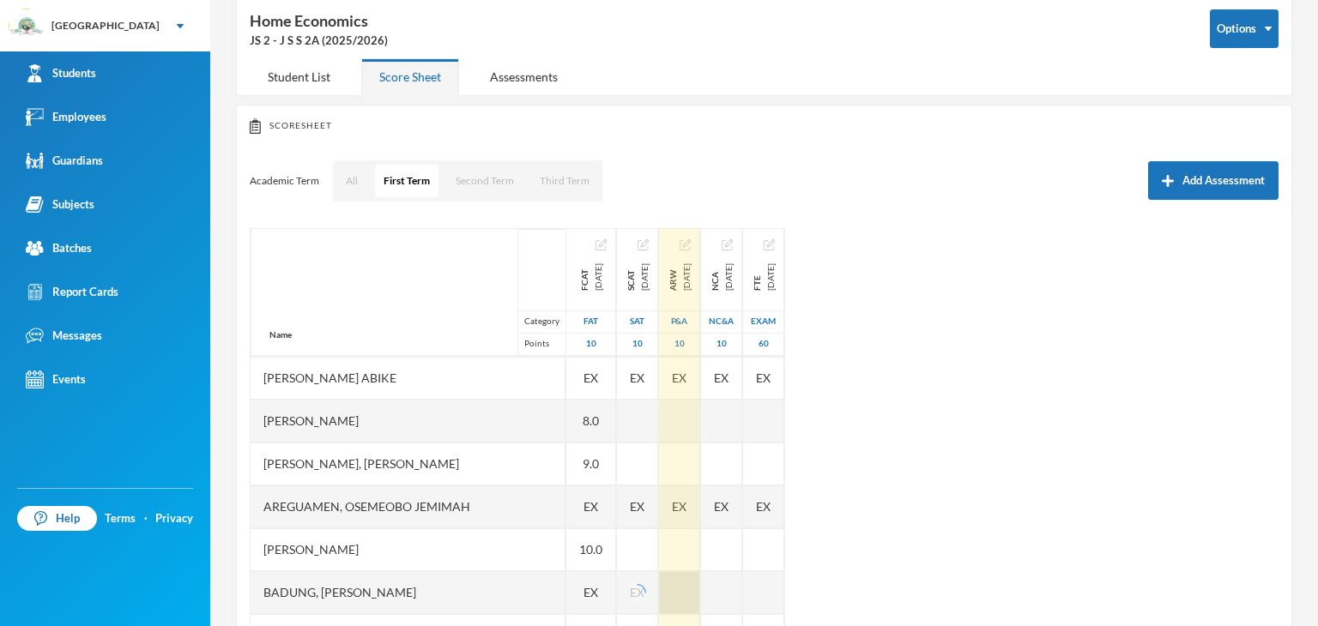
click at [678, 591] on div at bounding box center [679, 592] width 41 height 43
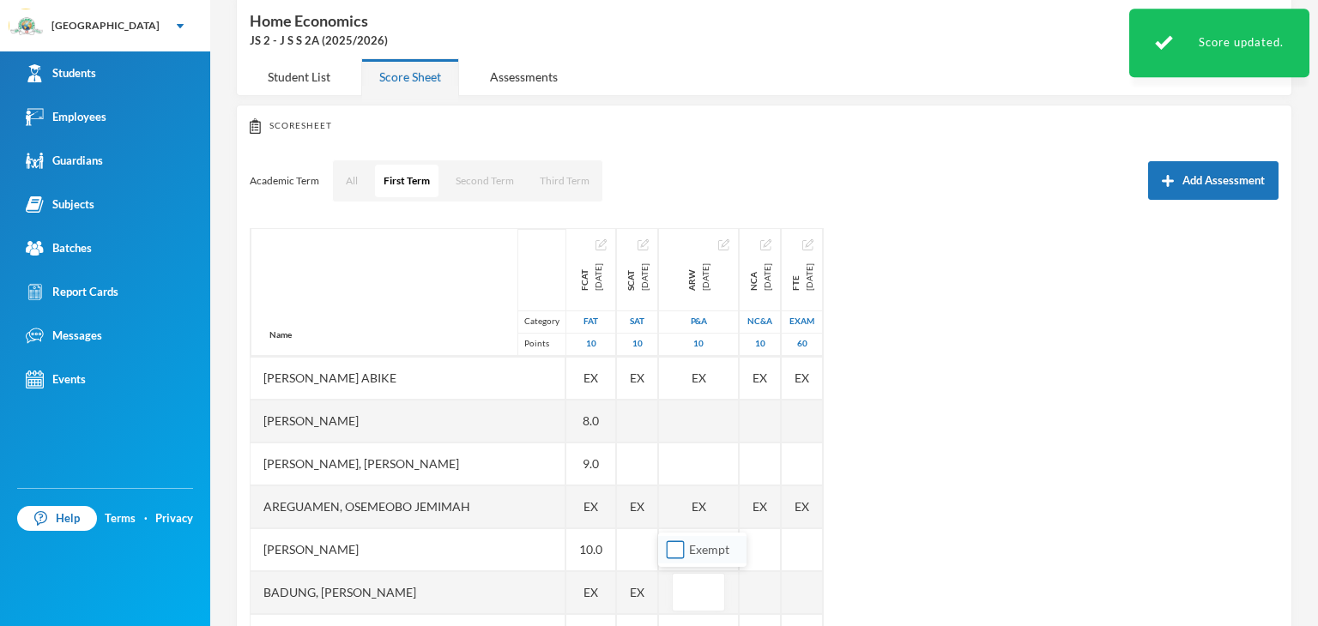
click at [669, 552] on input "Exempt" at bounding box center [676, 550] width 18 height 18
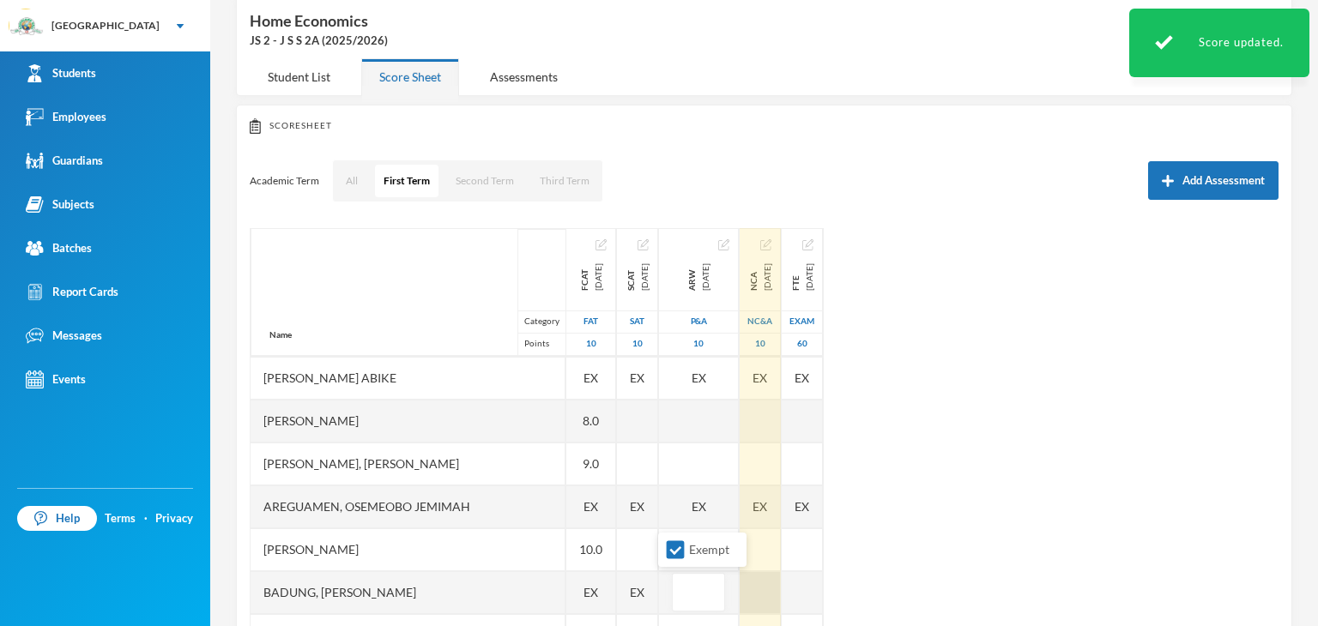
click at [739, 600] on div at bounding box center [759, 592] width 41 height 43
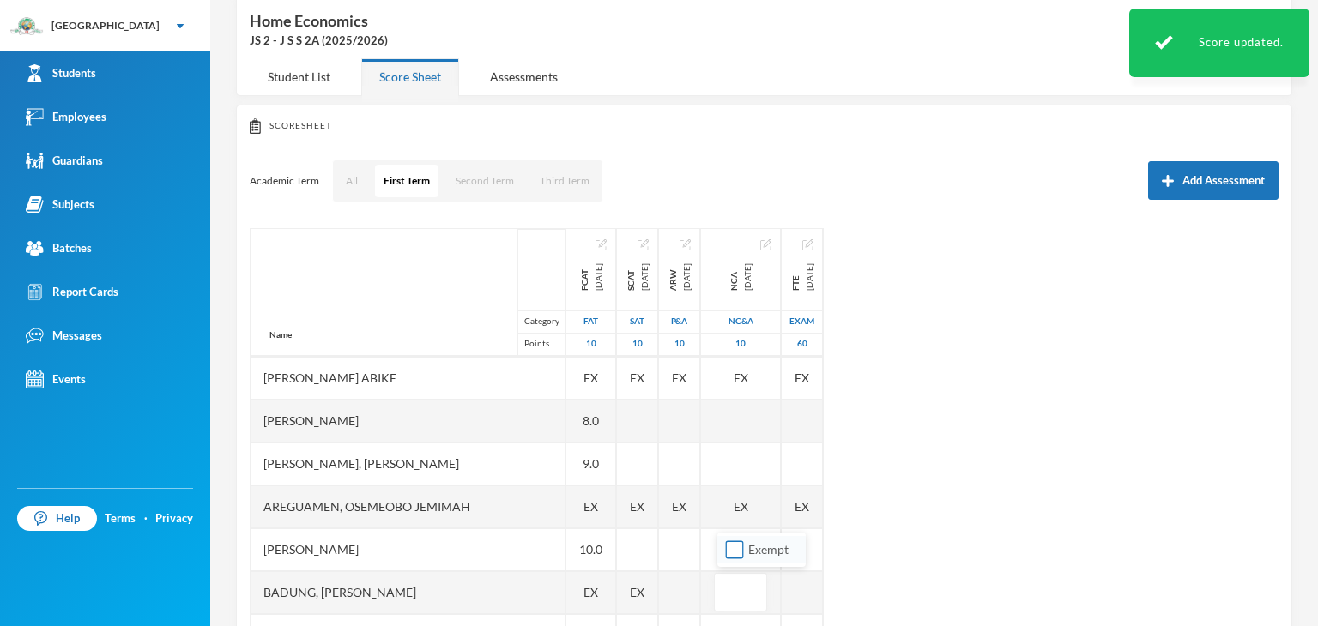
click at [736, 552] on input "Exempt" at bounding box center [735, 550] width 18 height 18
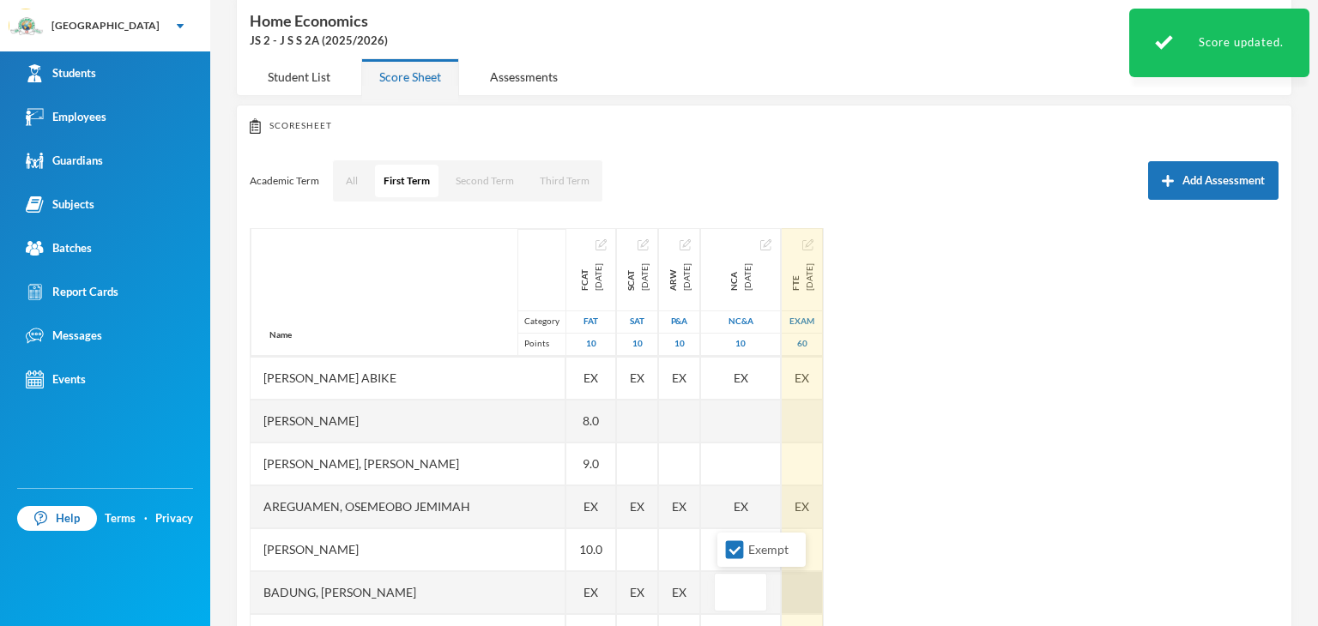
click at [811, 596] on div at bounding box center [802, 592] width 41 height 43
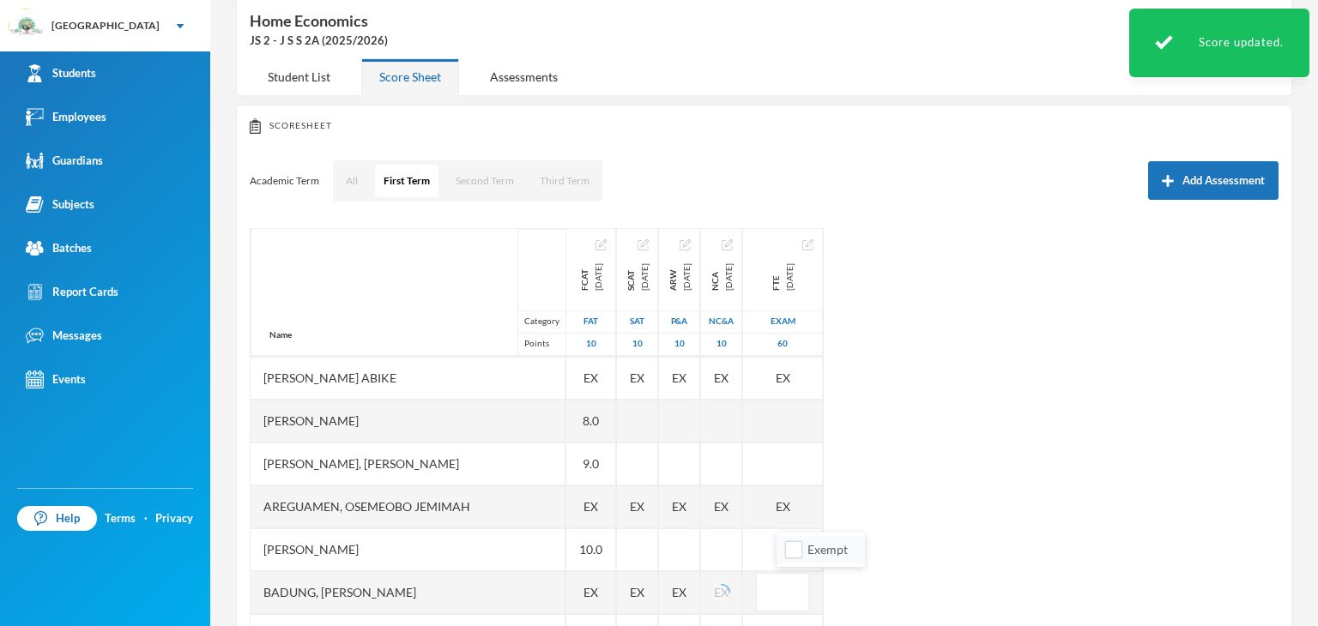
click at [782, 554] on li "Exempt" at bounding box center [820, 549] width 88 height 27
click at [792, 553] on input "Exempt" at bounding box center [794, 550] width 18 height 18
click at [973, 574] on div "Name Category Points Adebolu, [PERSON_NAME] [PERSON_NAME] Anuoluwapo [PERSON_NA…" at bounding box center [764, 442] width 1029 height 429
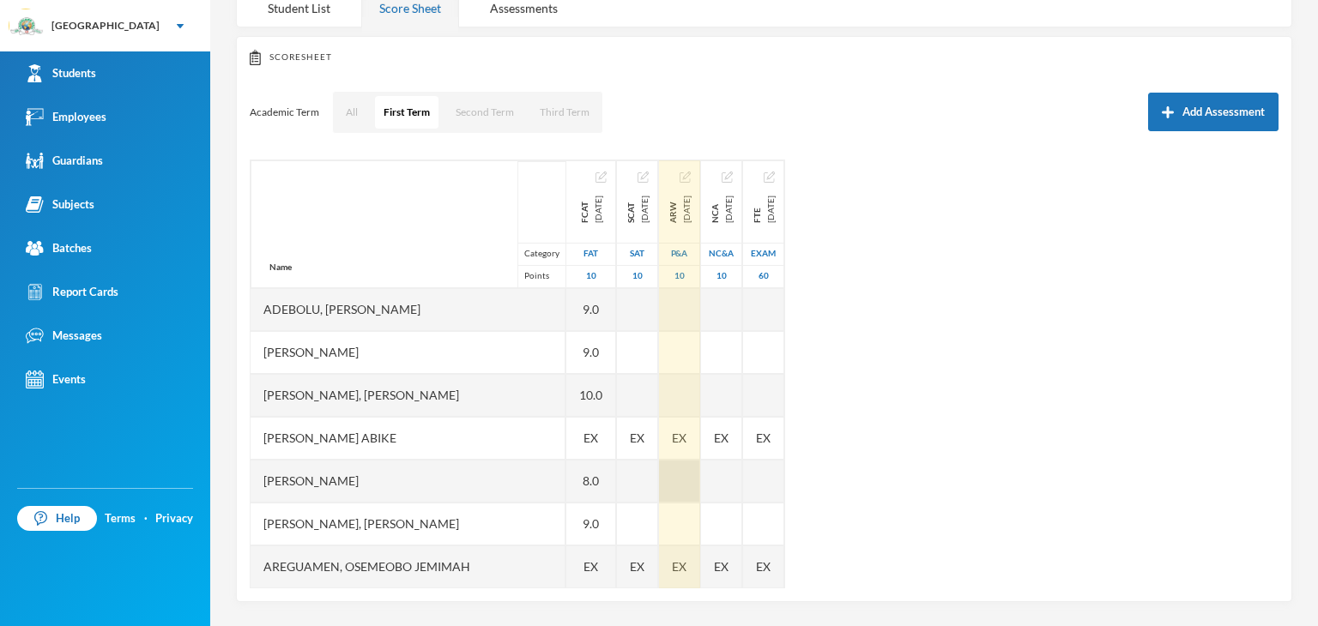
scroll to position [0, 0]
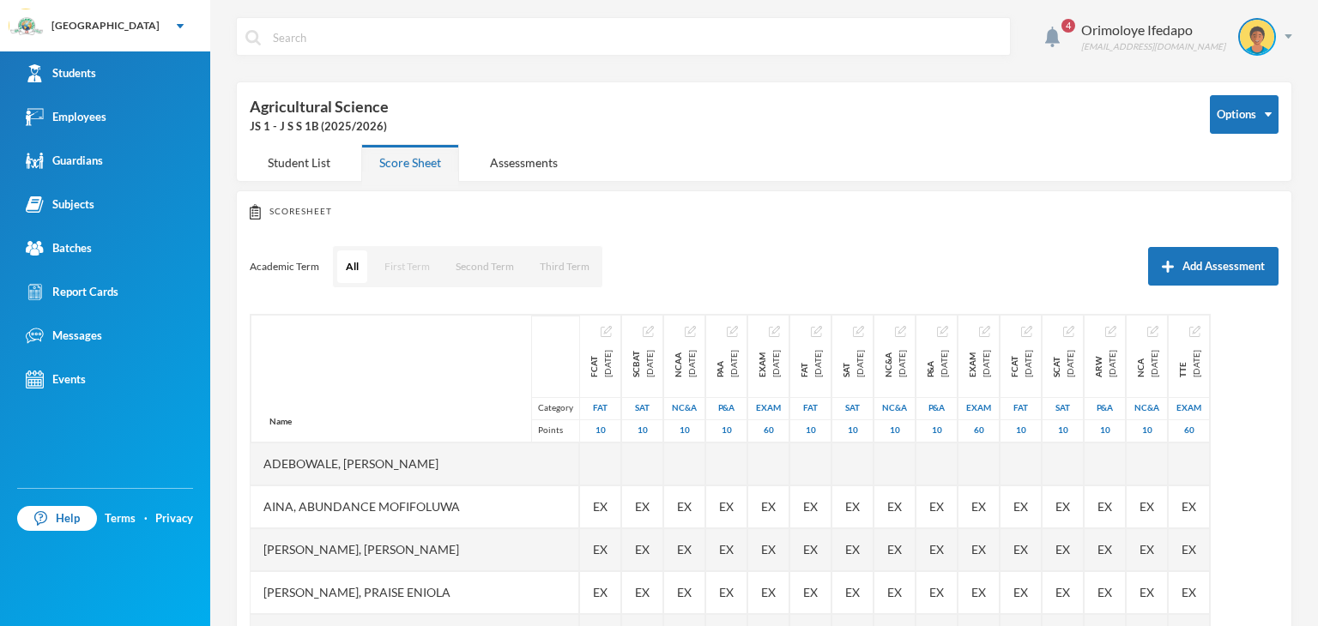
click at [419, 269] on button "First Term" at bounding box center [407, 266] width 63 height 33
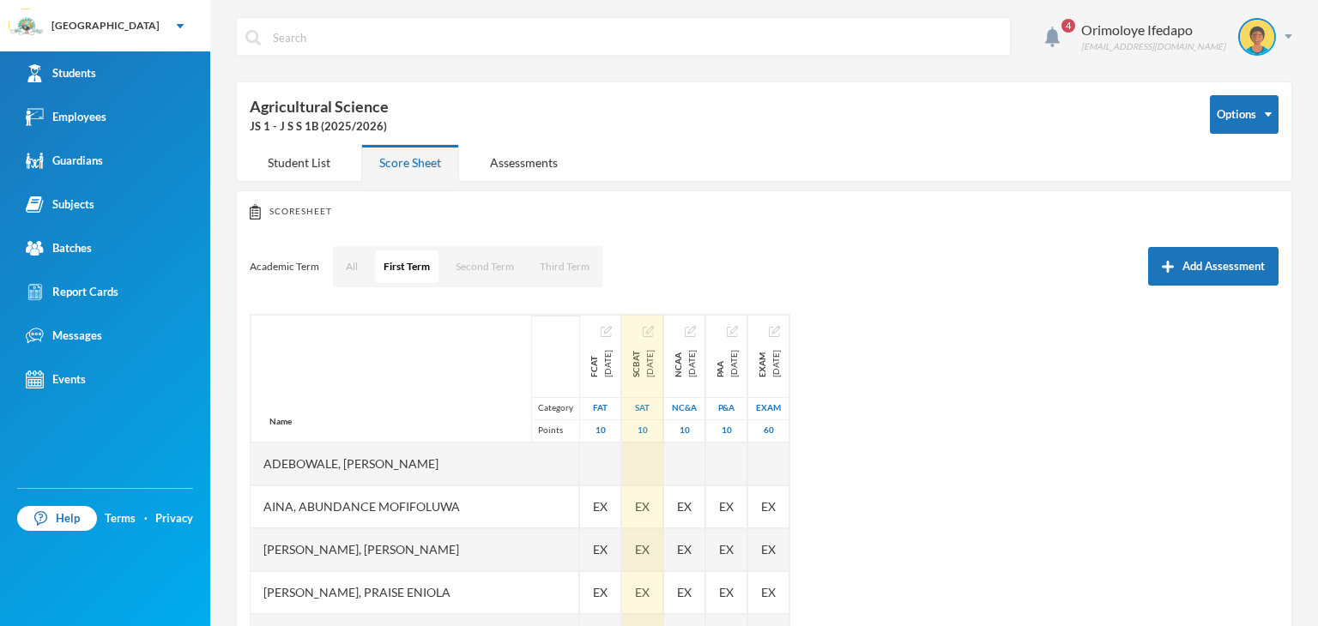
click at [654, 327] on img "button" at bounding box center [648, 331] width 11 height 11
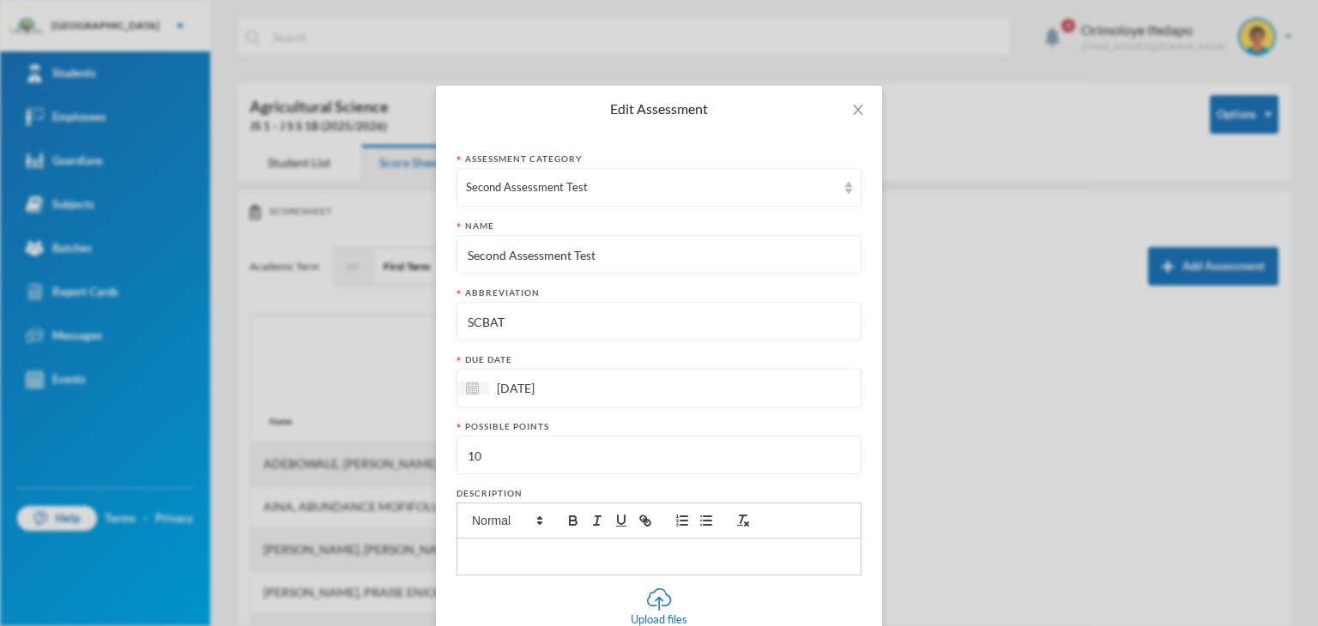
click at [482, 325] on input "SCBAT" at bounding box center [659, 322] width 386 height 39
type input "SCAT"
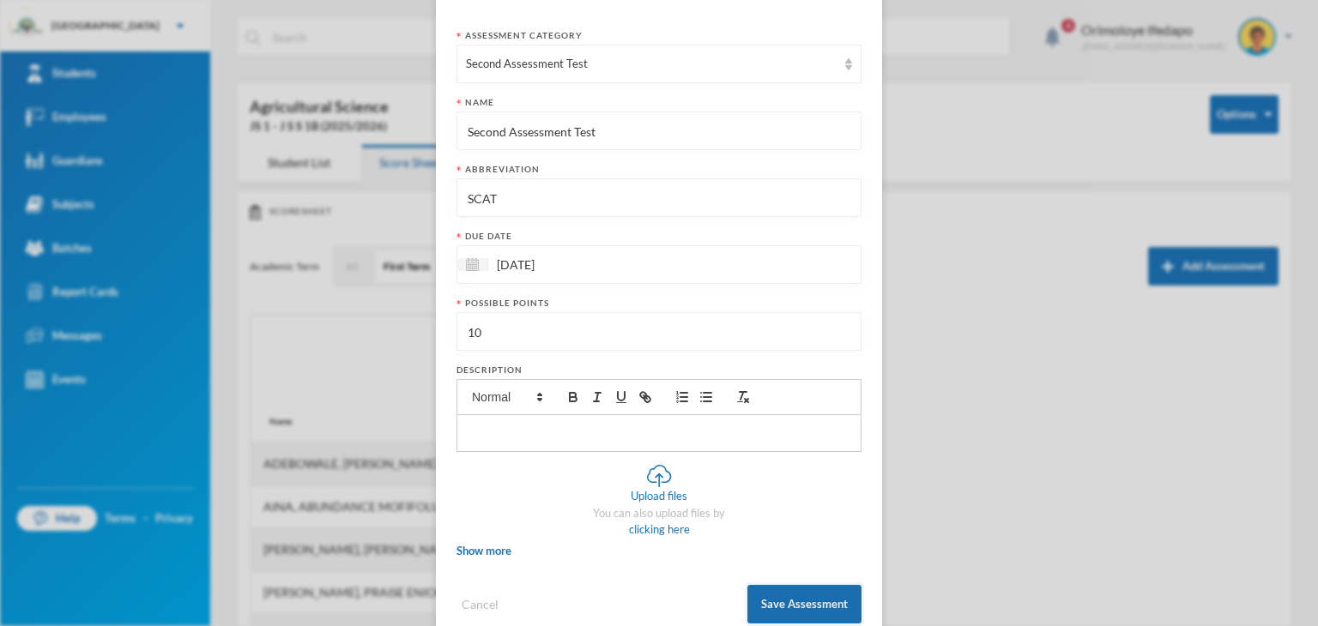
scroll to position [161, 0]
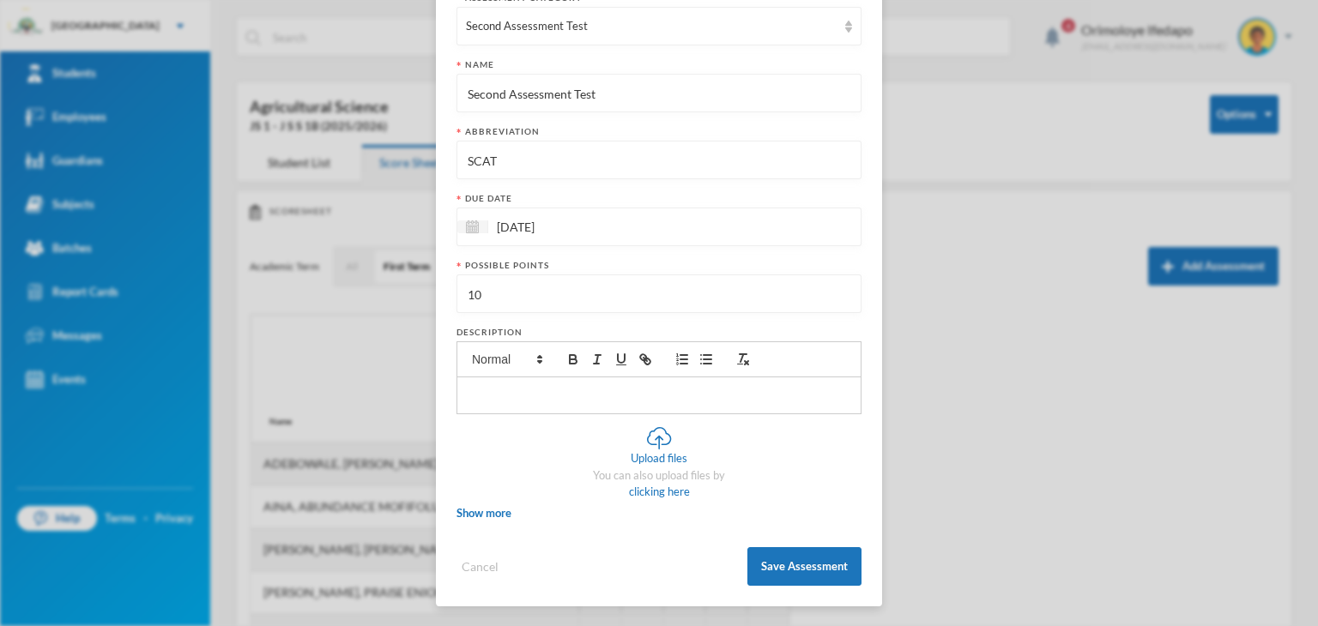
drag, startPoint x: 794, startPoint y: 560, endPoint x: 812, endPoint y: 550, distance: 20.0
click at [798, 558] on button "Save Assessment" at bounding box center [804, 566] width 114 height 39
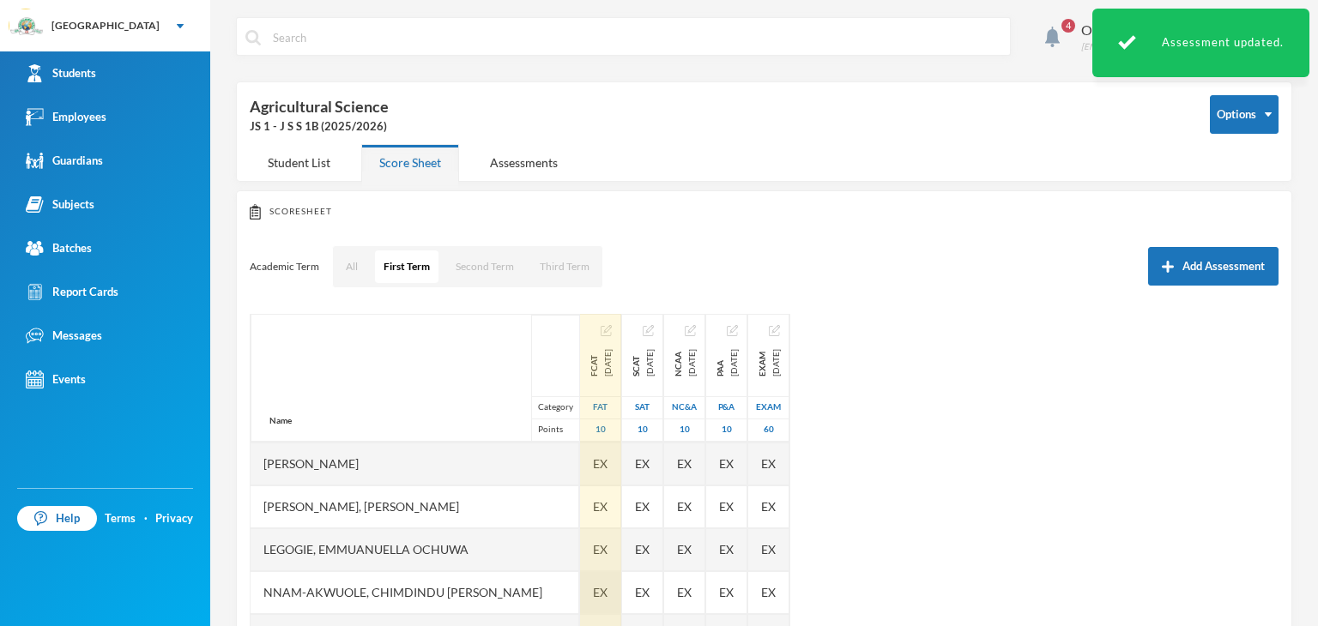
scroll to position [343, 0]
click at [580, 552] on div "EX" at bounding box center [600, 549] width 41 height 43
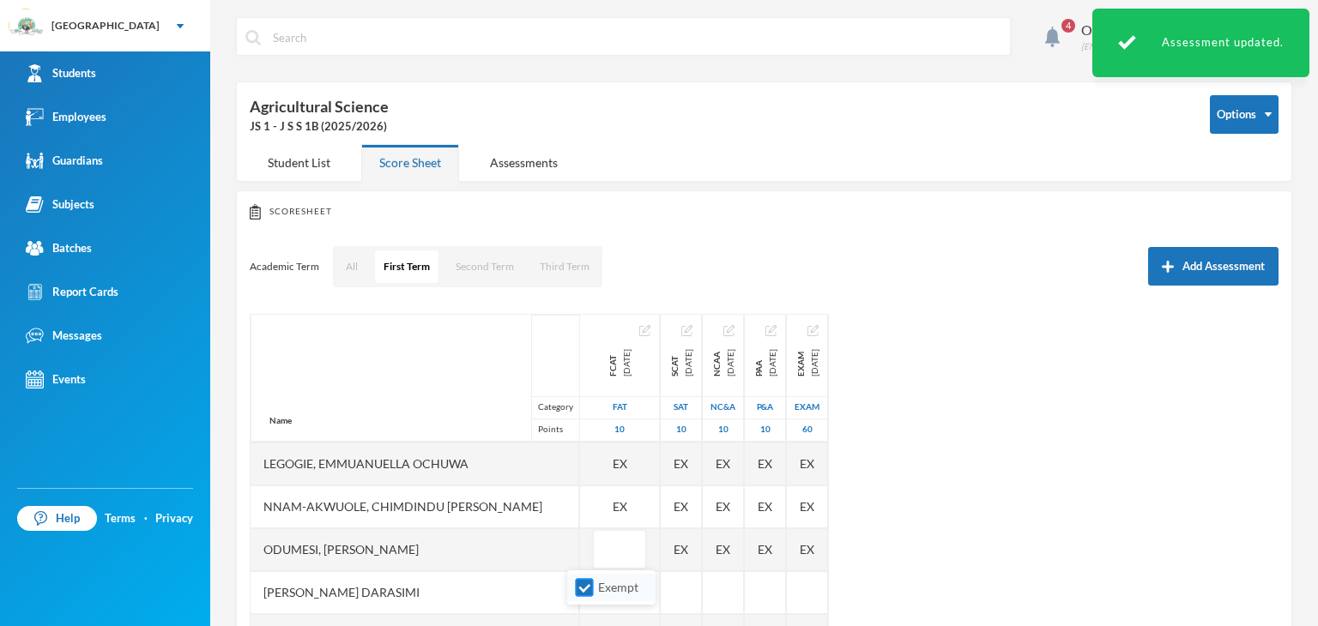
click at [591, 586] on input "Exempt" at bounding box center [585, 588] width 18 height 18
checkbox input "false"
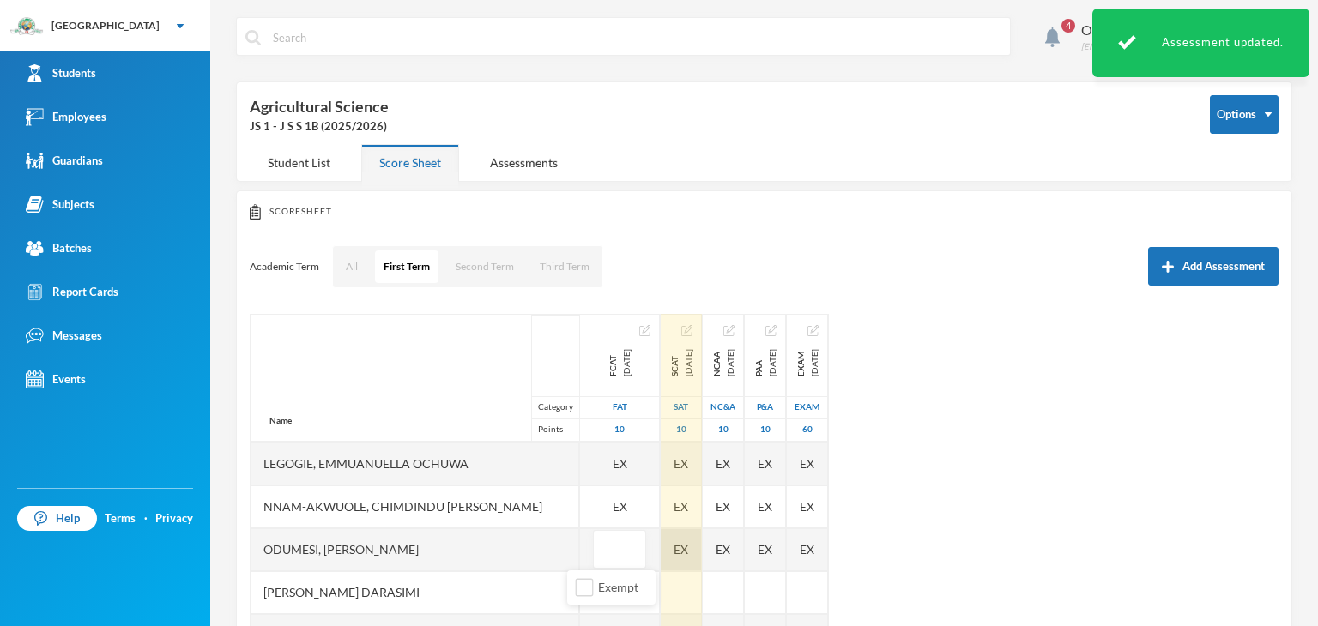
click at [664, 546] on div "EX" at bounding box center [681, 549] width 41 height 43
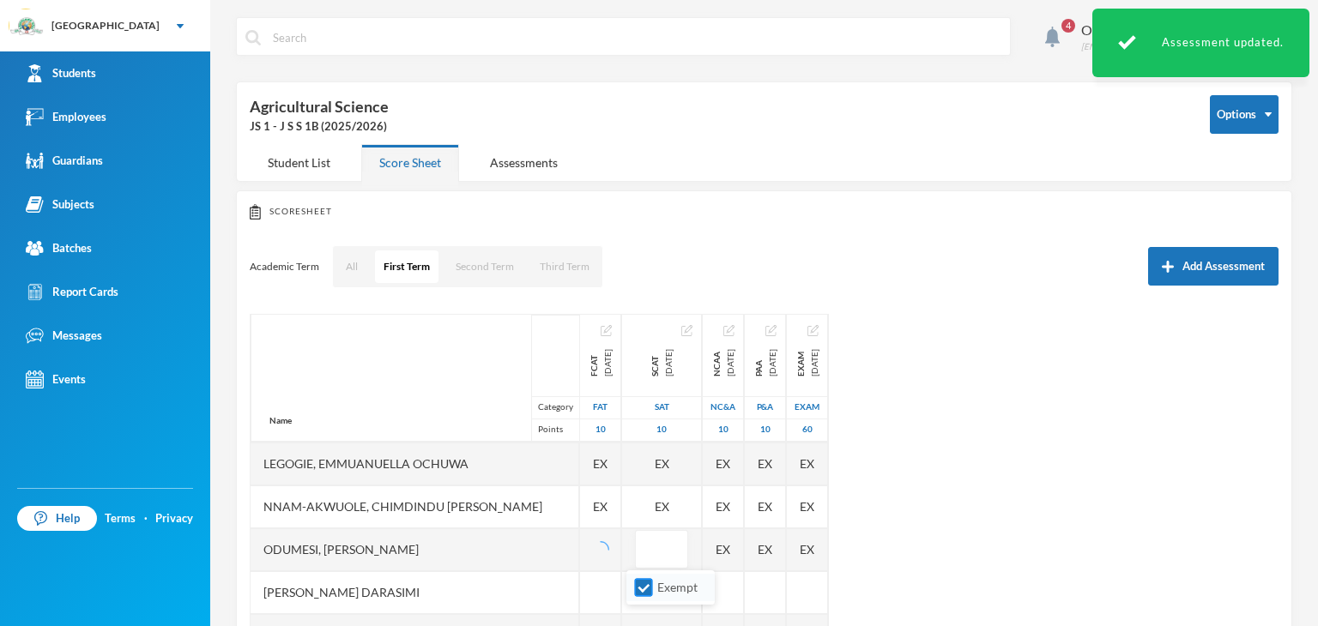
click at [645, 591] on input "Exempt" at bounding box center [644, 588] width 18 height 18
checkbox input "false"
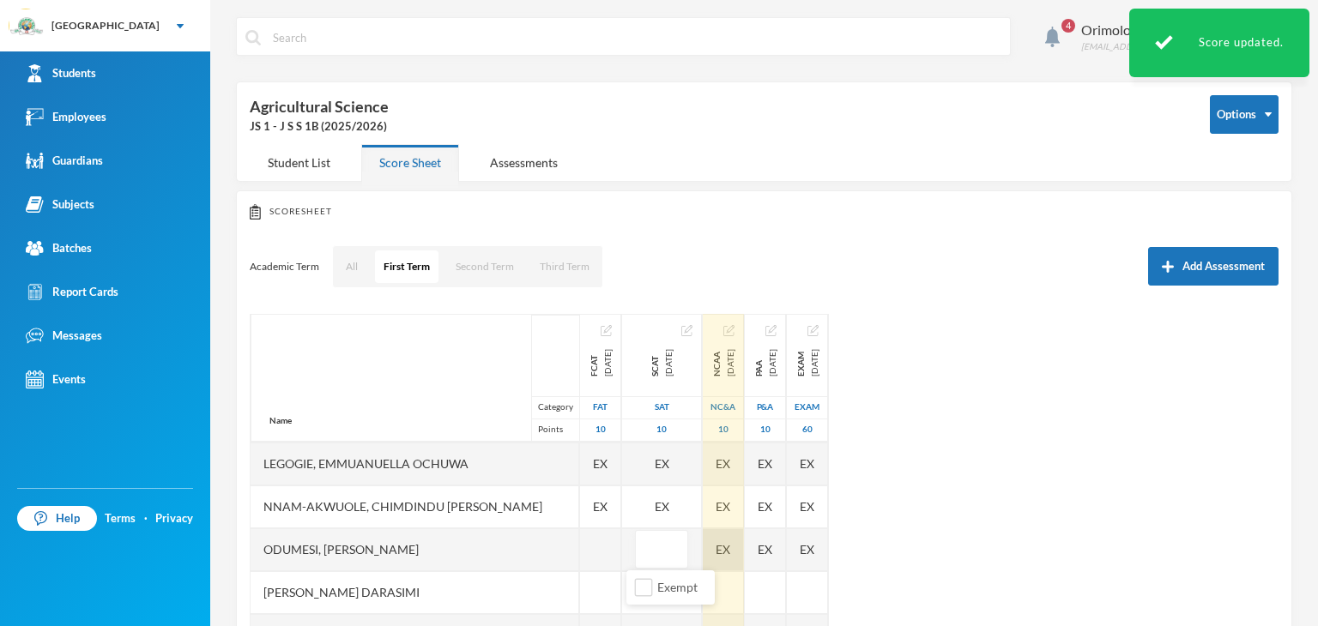
click at [731, 546] on div "EX" at bounding box center [723, 549] width 41 height 43
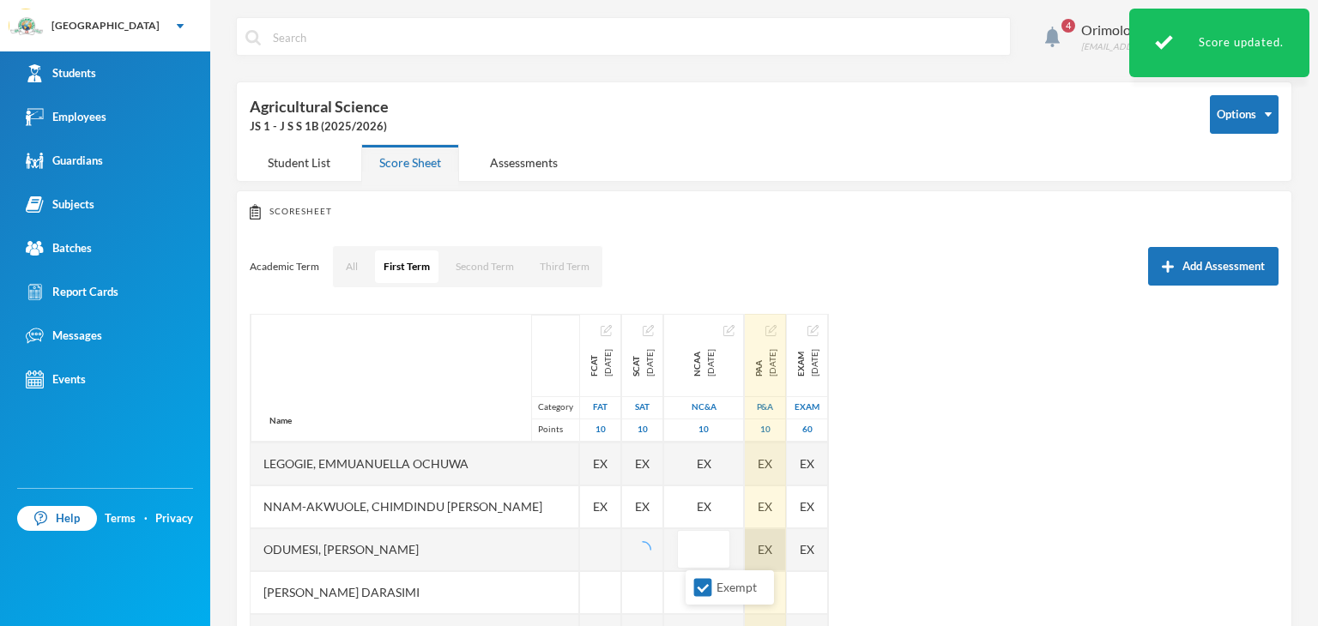
click at [703, 588] on input "Exempt" at bounding box center [703, 588] width 18 height 18
checkbox input "false"
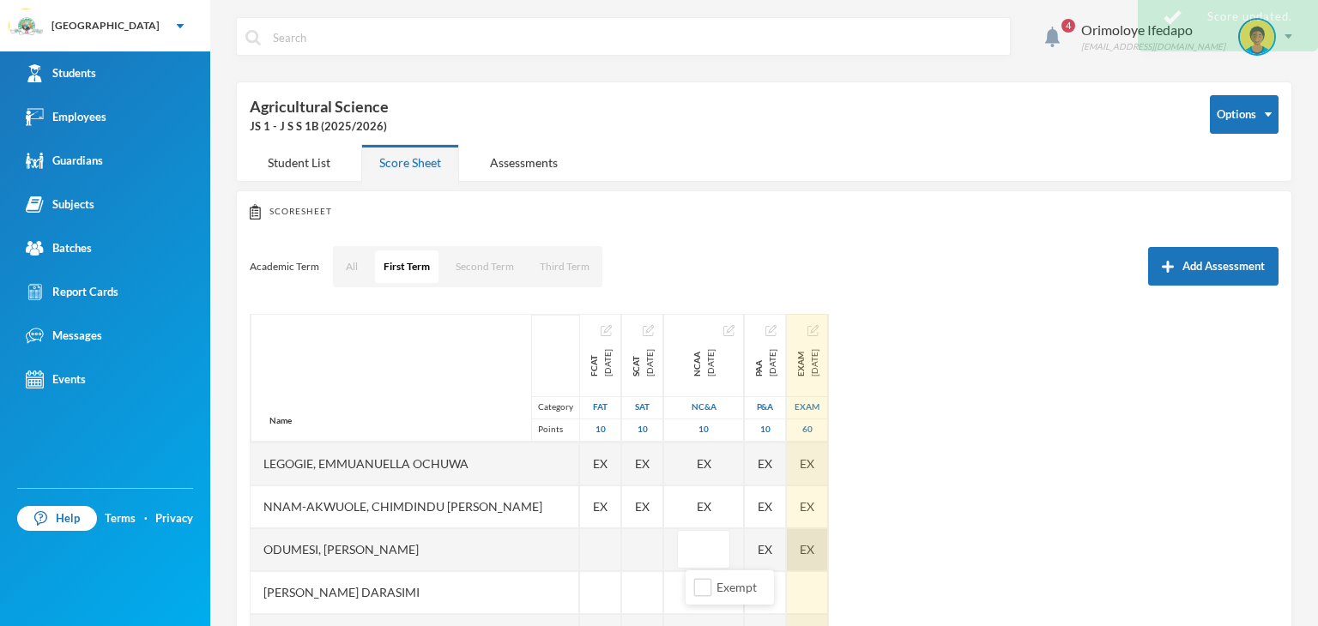
drag, startPoint x: 787, startPoint y: 553, endPoint x: 813, endPoint y: 563, distance: 28.2
click at [786, 552] on div "EX" at bounding box center [765, 549] width 41 height 43
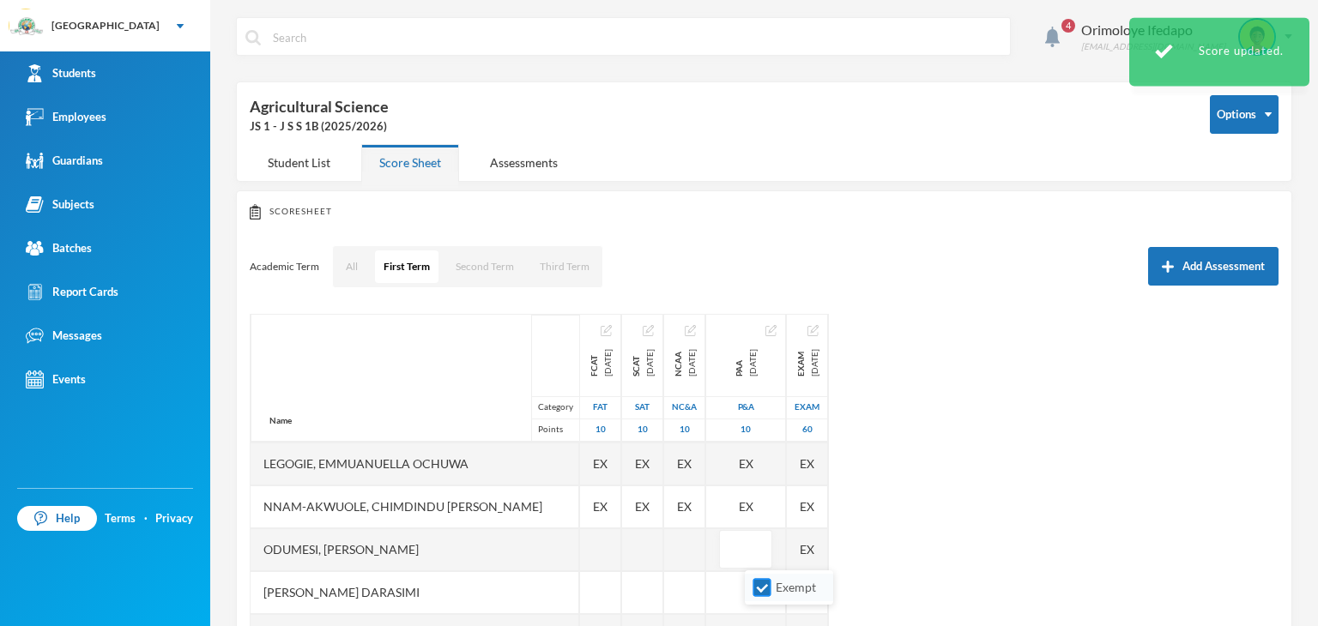
click at [755, 584] on input "Exempt" at bounding box center [762, 588] width 18 height 18
checkbox input "false"
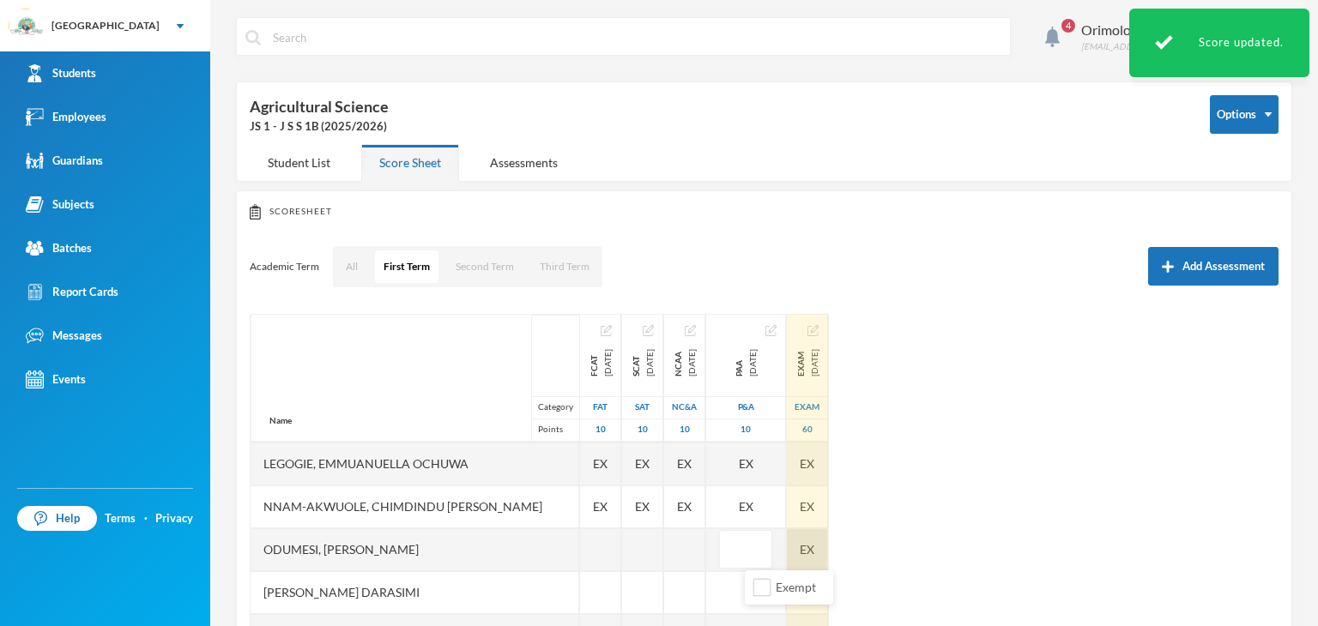
click at [828, 544] on div "EX" at bounding box center [807, 549] width 41 height 43
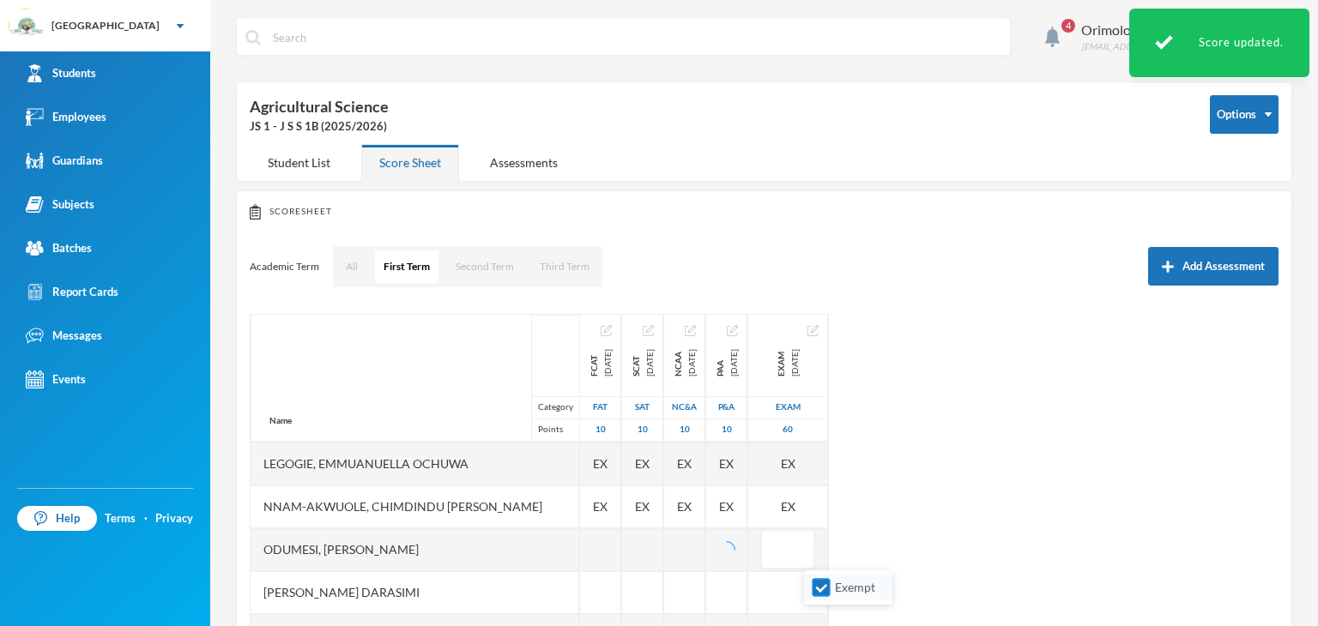
click at [817, 588] on input "Exempt" at bounding box center [821, 588] width 18 height 18
checkbox input "false"
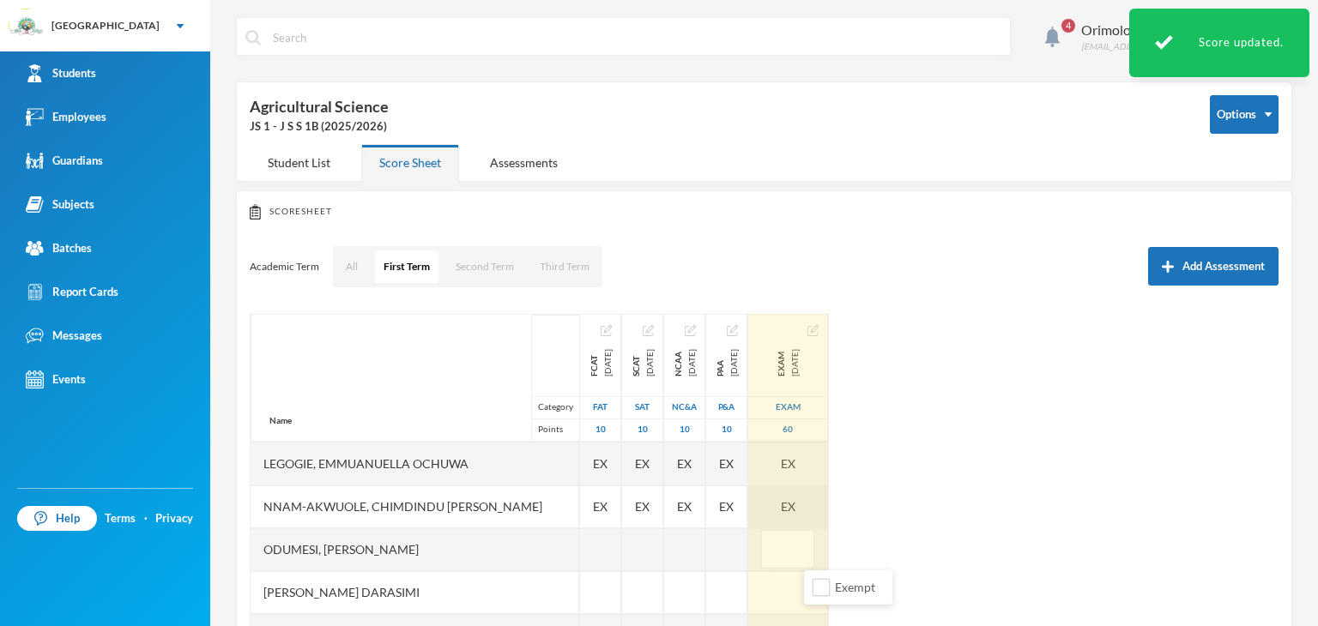
click at [828, 502] on div "EX" at bounding box center [788, 507] width 80 height 43
click at [817, 546] on input "Exempt" at bounding box center [821, 545] width 18 height 18
checkbox input "false"
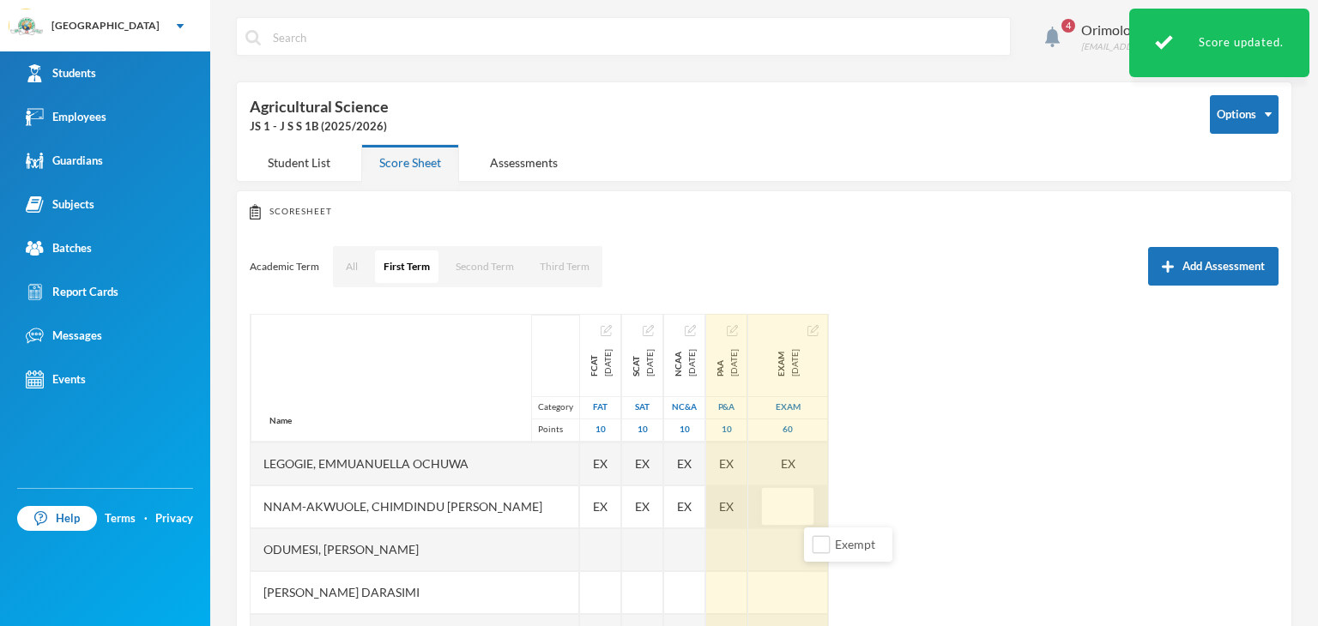
click at [733, 507] on span "EX" at bounding box center [726, 507] width 15 height 18
click at [756, 546] on input "Exempt" at bounding box center [762, 545] width 18 height 18
checkbox input "false"
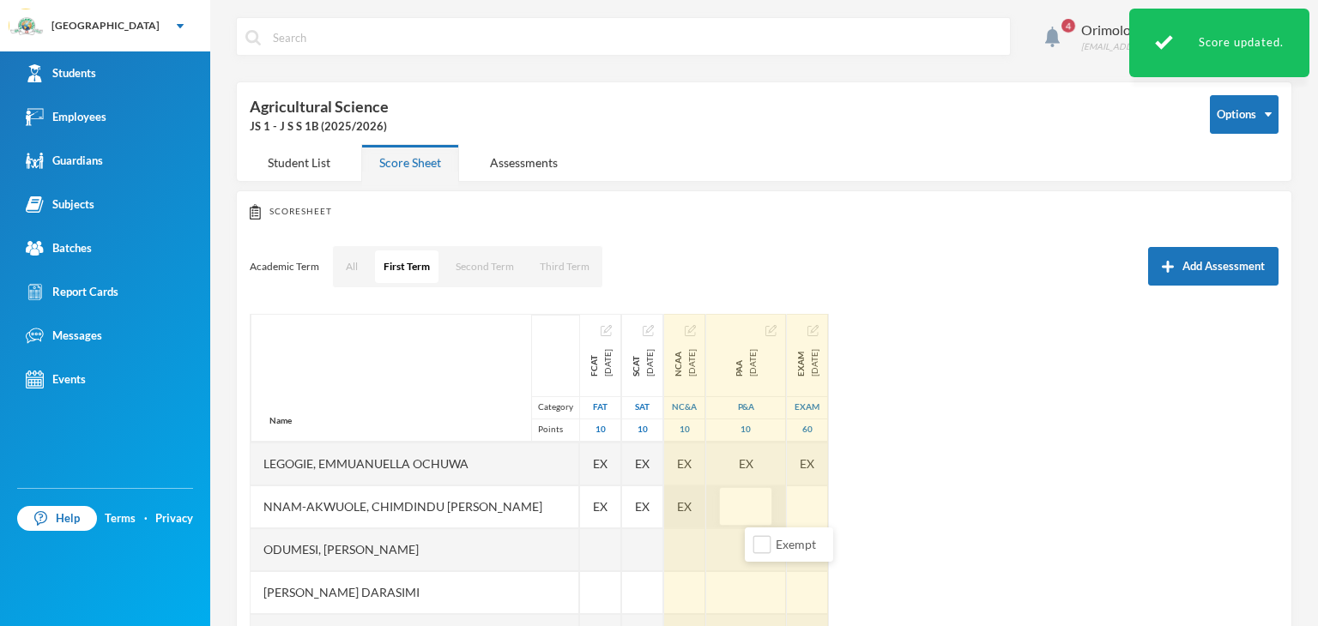
click at [691, 501] on span "EX" at bounding box center [684, 507] width 15 height 18
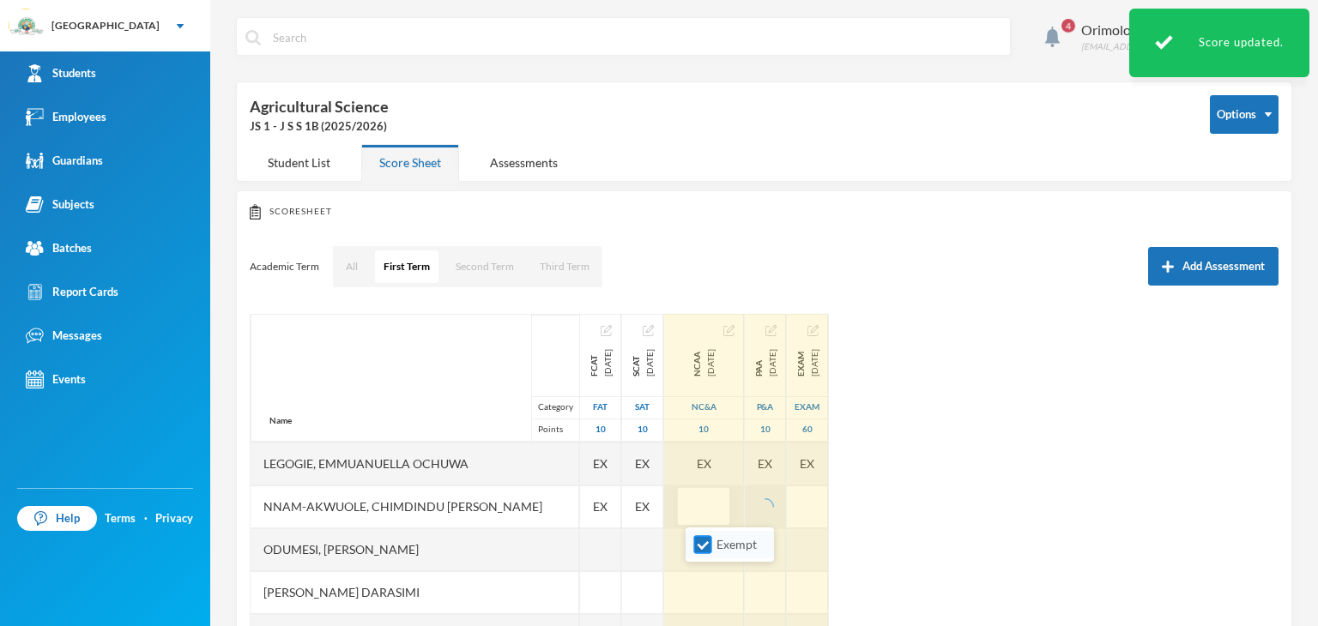
click at [701, 540] on input "Exempt" at bounding box center [703, 545] width 18 height 18
checkbox input "false"
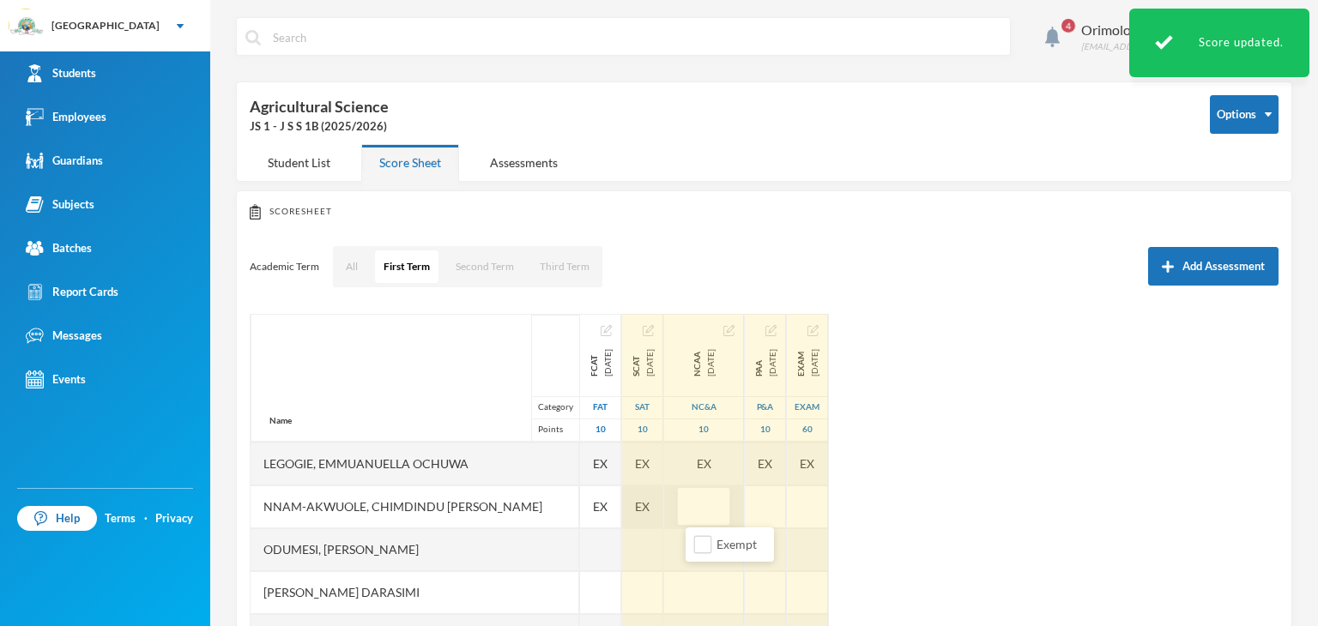
click at [643, 503] on span "EX" at bounding box center [642, 507] width 15 height 18
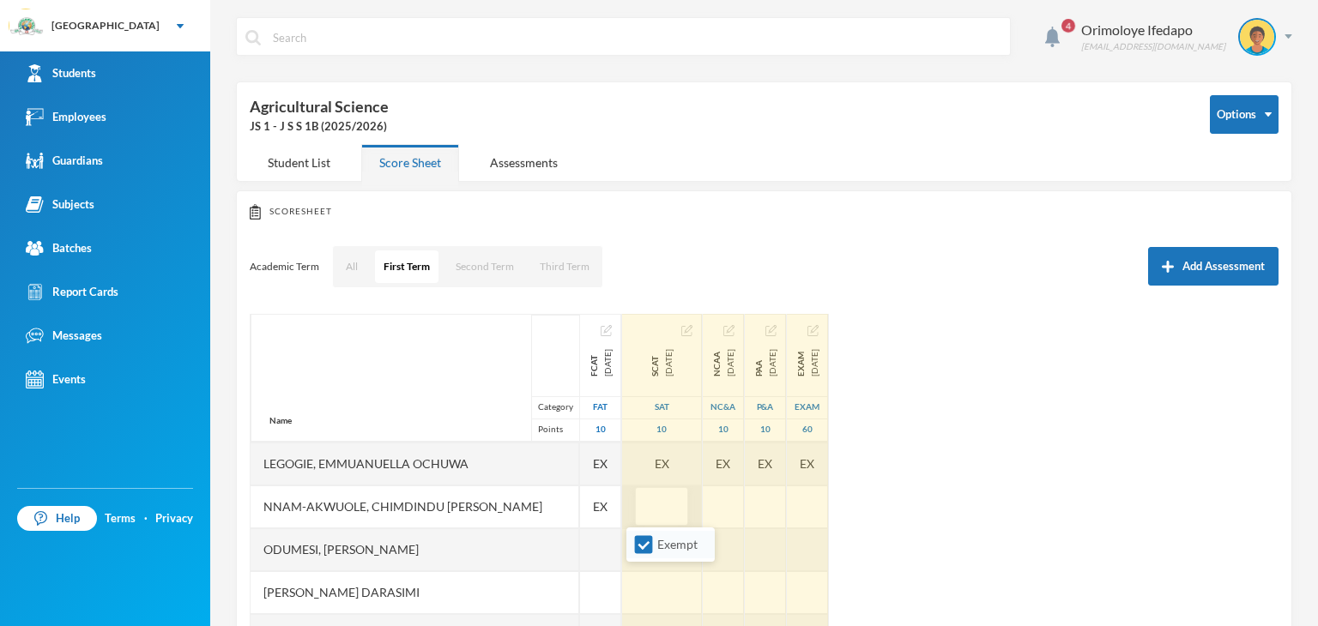
click at [632, 543] on li "Exempt" at bounding box center [670, 544] width 88 height 27
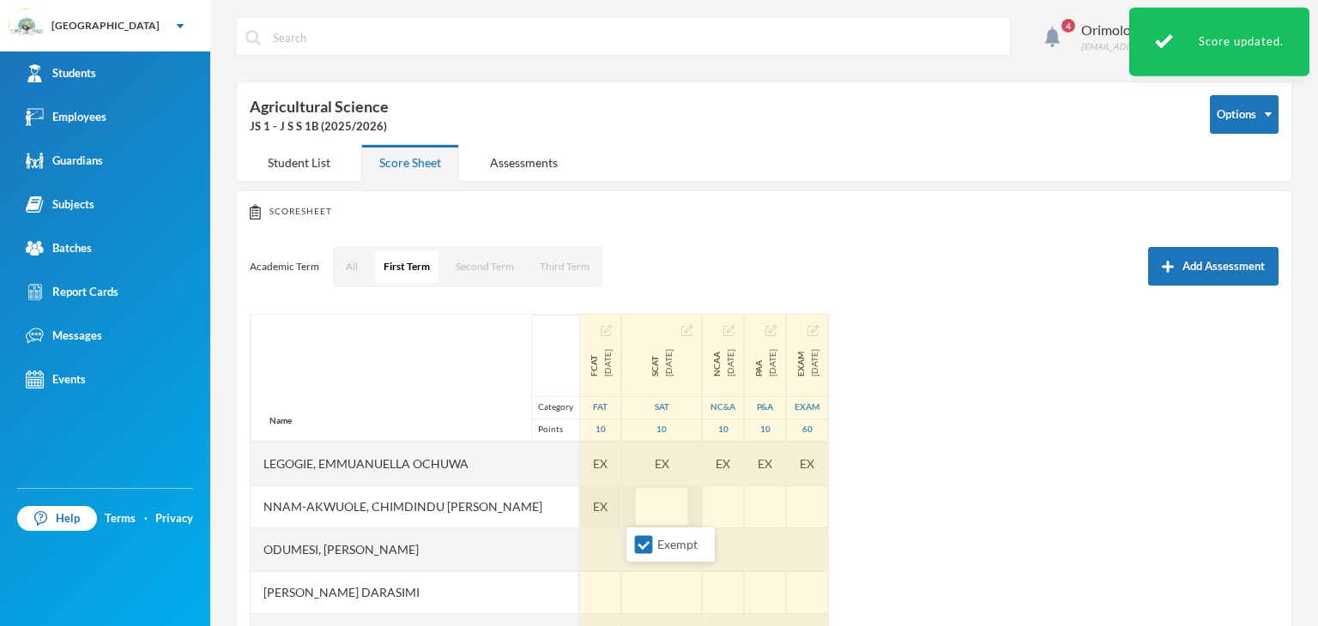
click at [587, 514] on div "EX" at bounding box center [600, 507] width 41 height 43
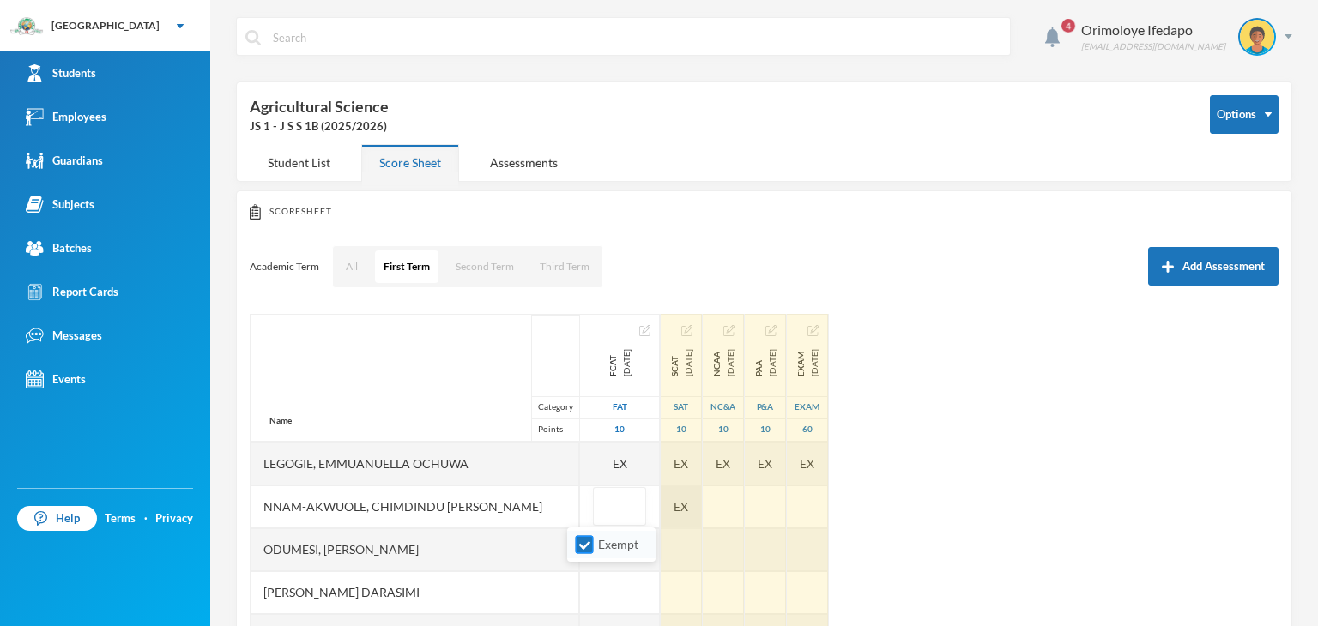
click at [588, 544] on input "Exempt" at bounding box center [585, 545] width 18 height 18
checkbox input "false"
click at [665, 510] on div "EX" at bounding box center [681, 507] width 41 height 43
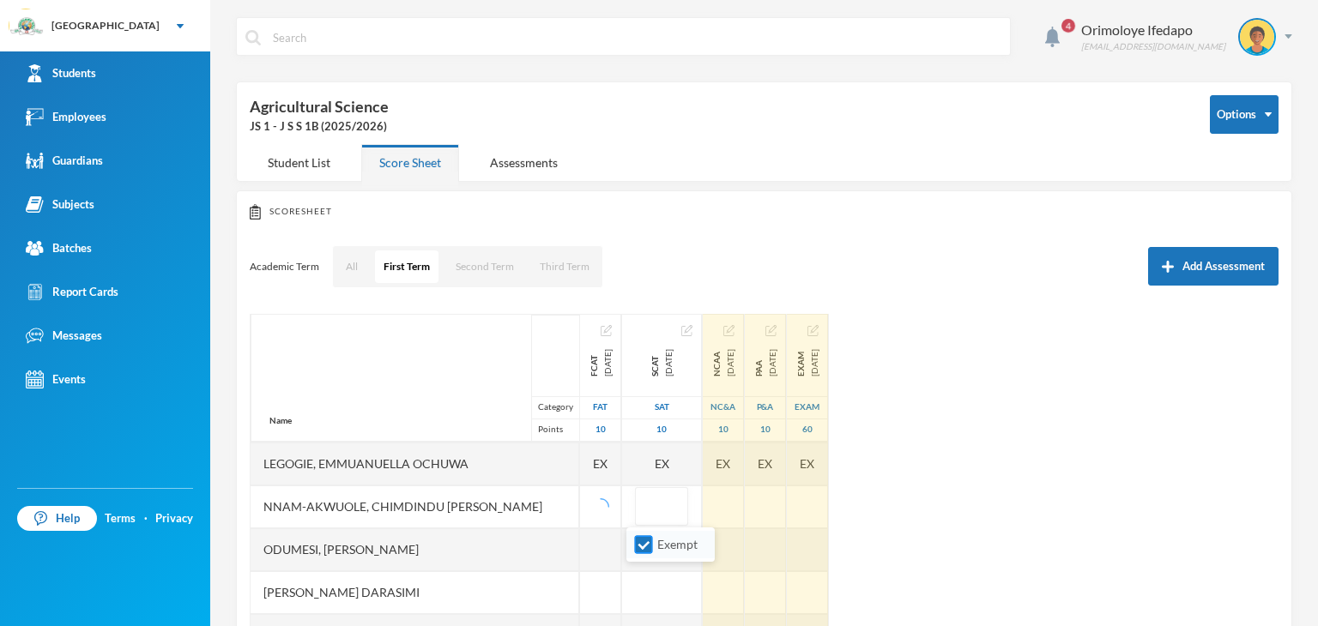
click at [649, 545] on input "Exempt" at bounding box center [644, 545] width 18 height 18
checkbox input "false"
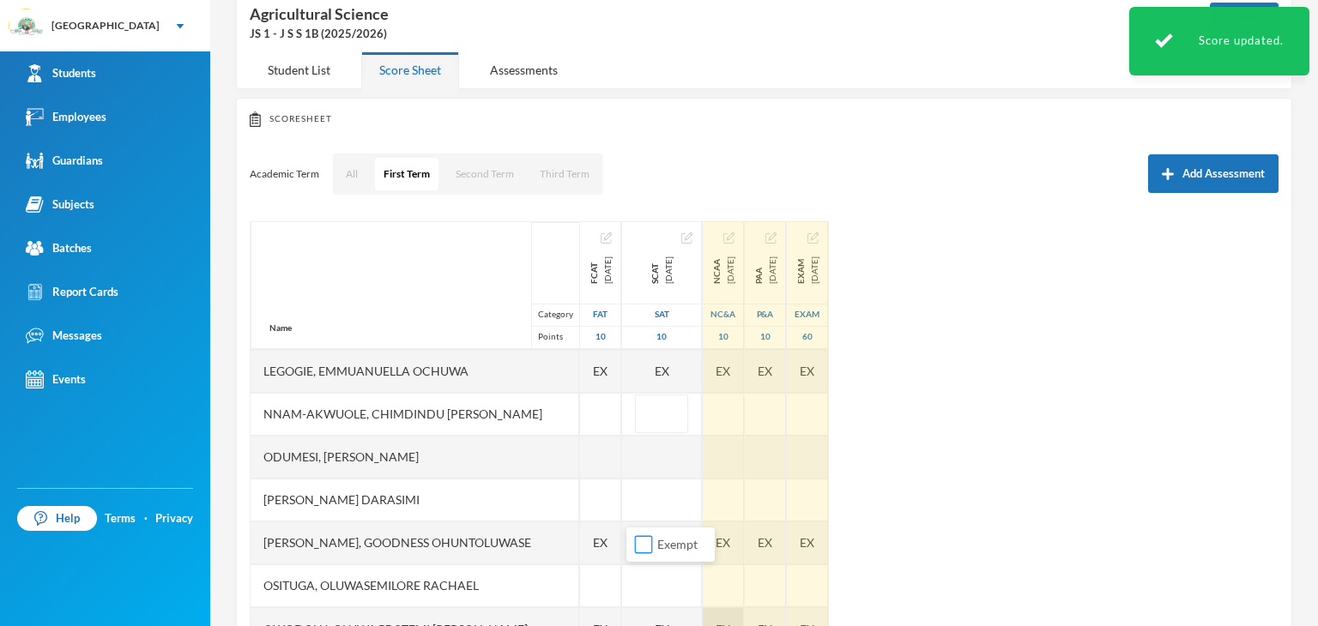
scroll to position [154, 0]
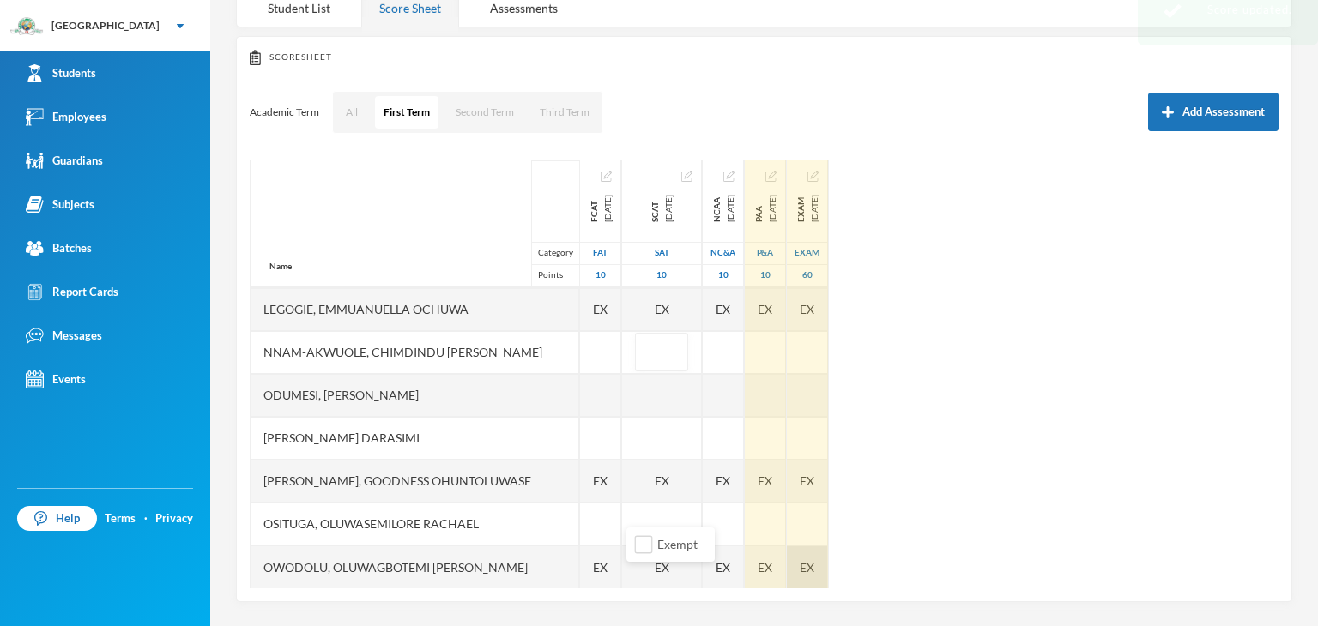
click at [828, 567] on div "EX" at bounding box center [807, 567] width 41 height 43
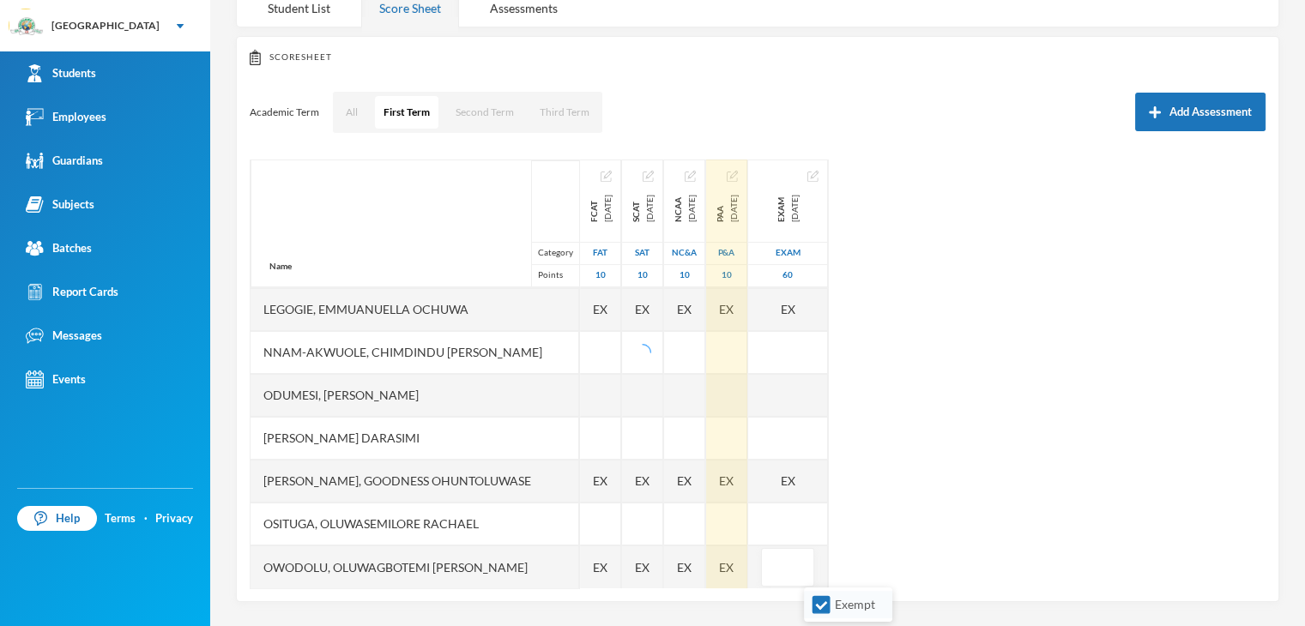
click at [811, 599] on li "Exempt" at bounding box center [848, 604] width 88 height 27
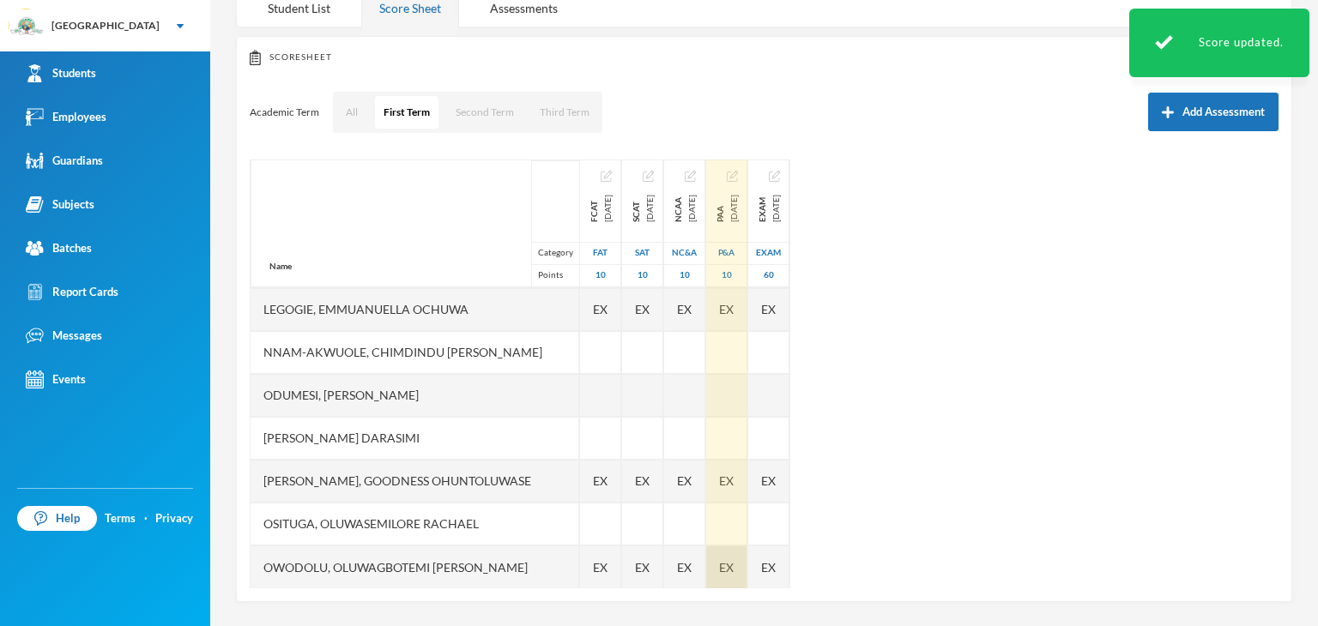
click at [733, 562] on span "EX" at bounding box center [726, 567] width 15 height 18
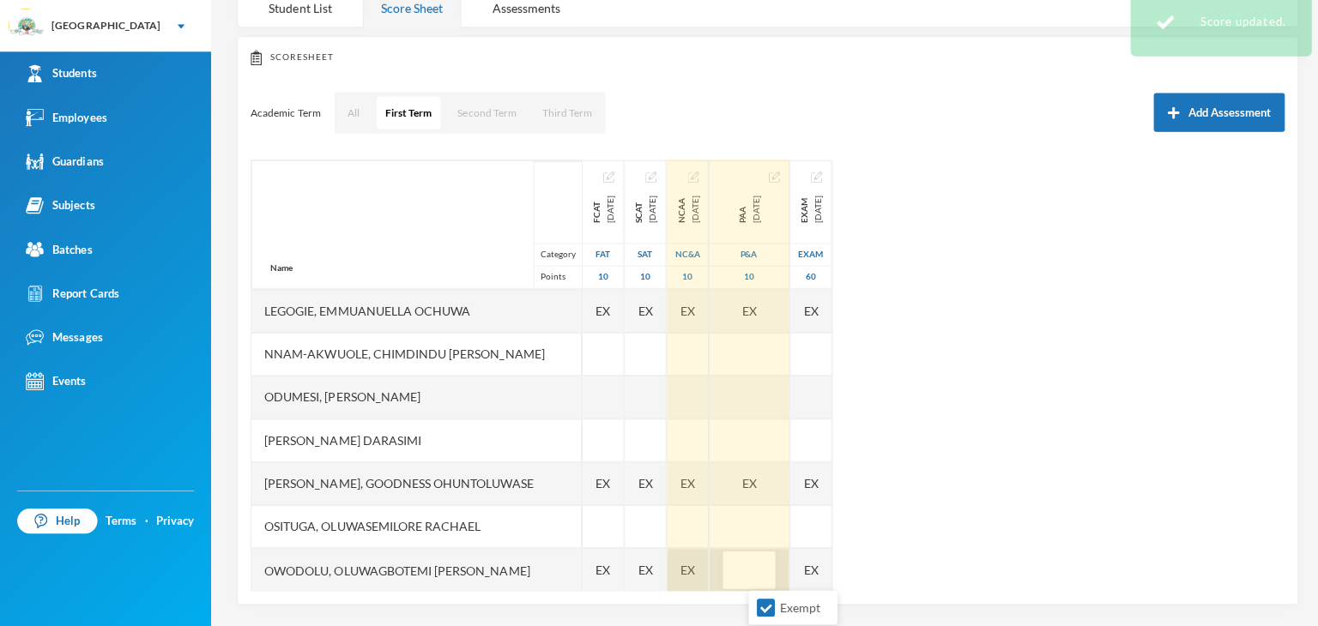
click at [691, 565] on span "EX" at bounding box center [684, 567] width 15 height 18
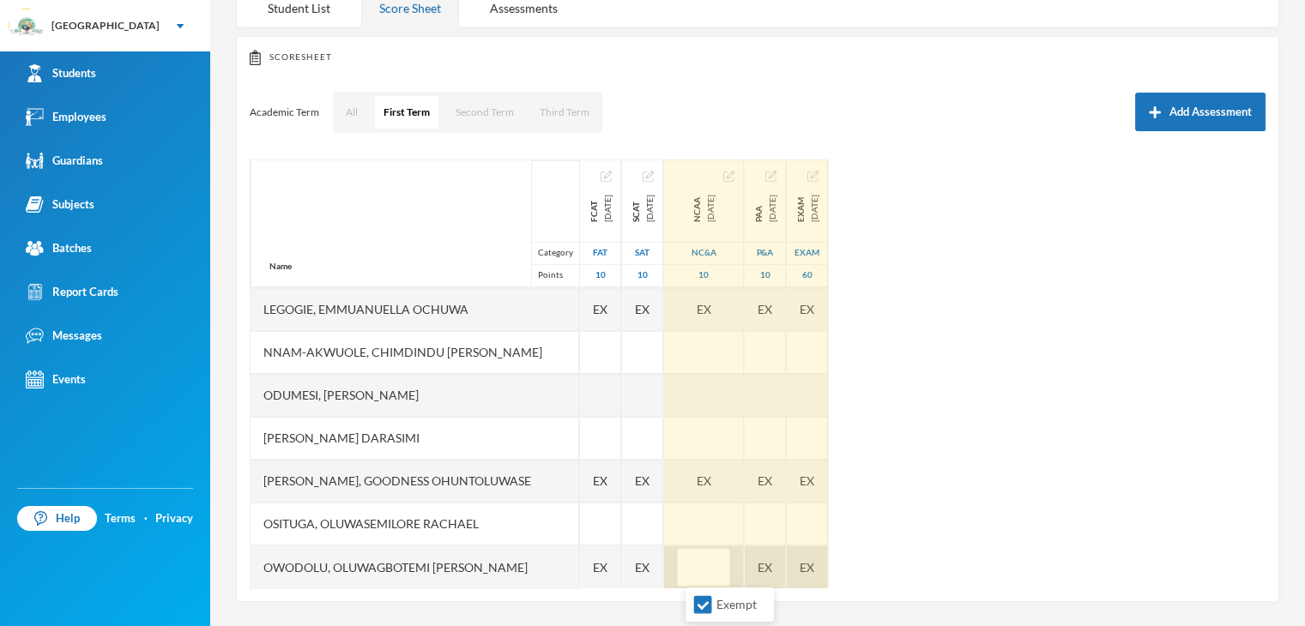
click at [828, 562] on div "EX" at bounding box center [807, 567] width 41 height 43
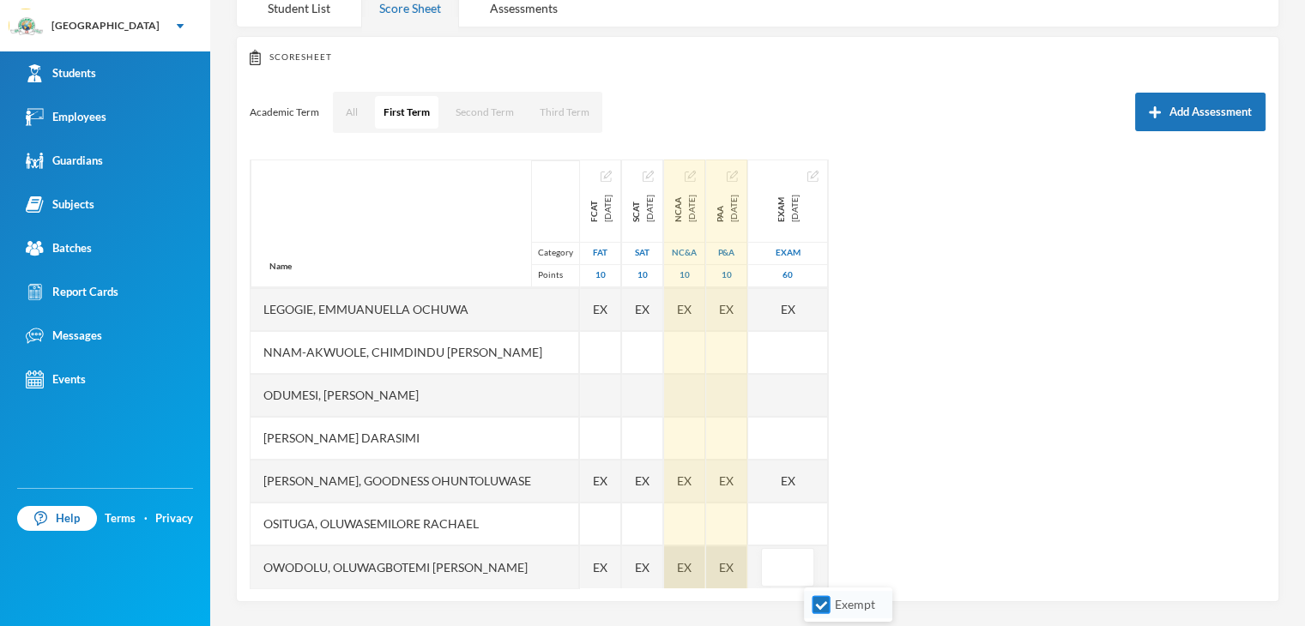
click at [817, 606] on input "Exempt" at bounding box center [821, 605] width 18 height 18
checkbox input "false"
click at [747, 567] on div "EX" at bounding box center [726, 567] width 41 height 43
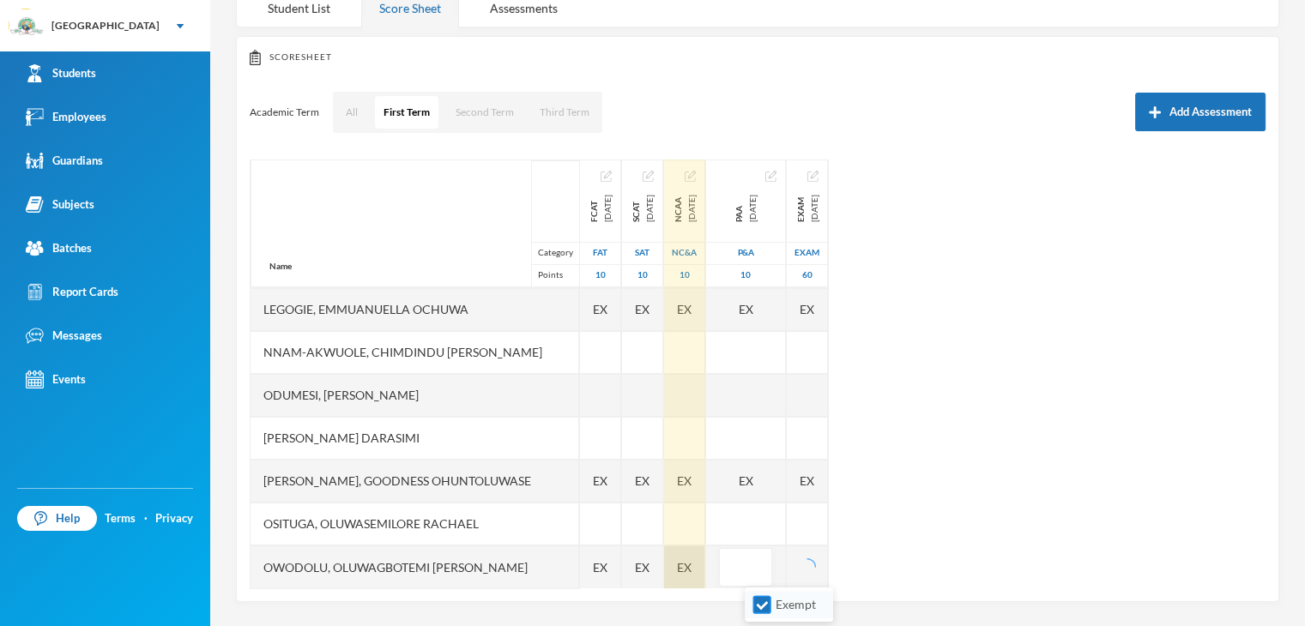
click at [758, 605] on input "Exempt" at bounding box center [762, 605] width 18 height 18
checkbox input "false"
click at [691, 567] on span "EX" at bounding box center [684, 567] width 15 height 18
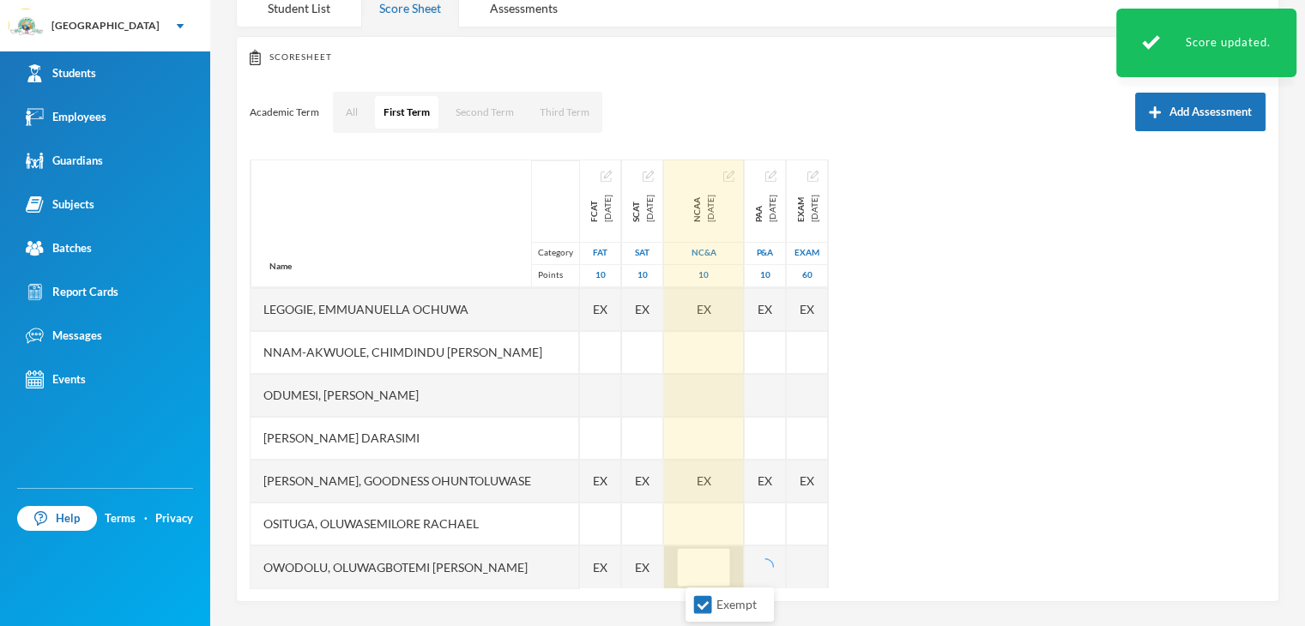
click at [700, 614] on li "Exempt" at bounding box center [729, 604] width 88 height 27
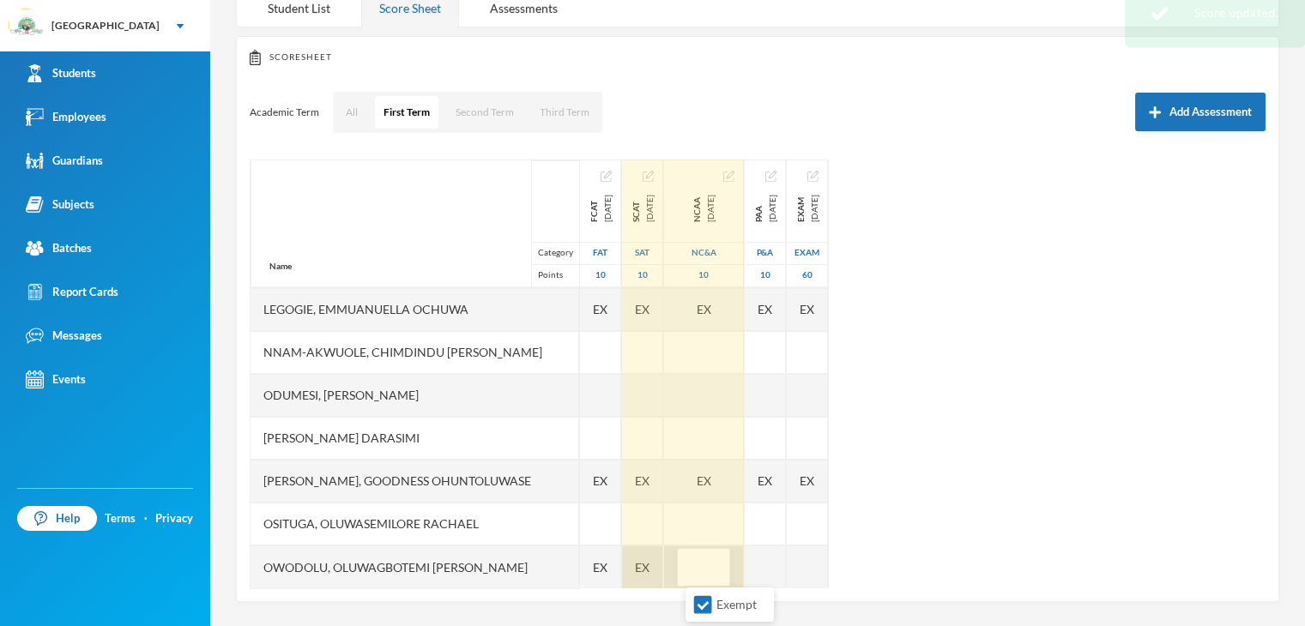
click at [637, 566] on span "EX" at bounding box center [642, 567] width 15 height 18
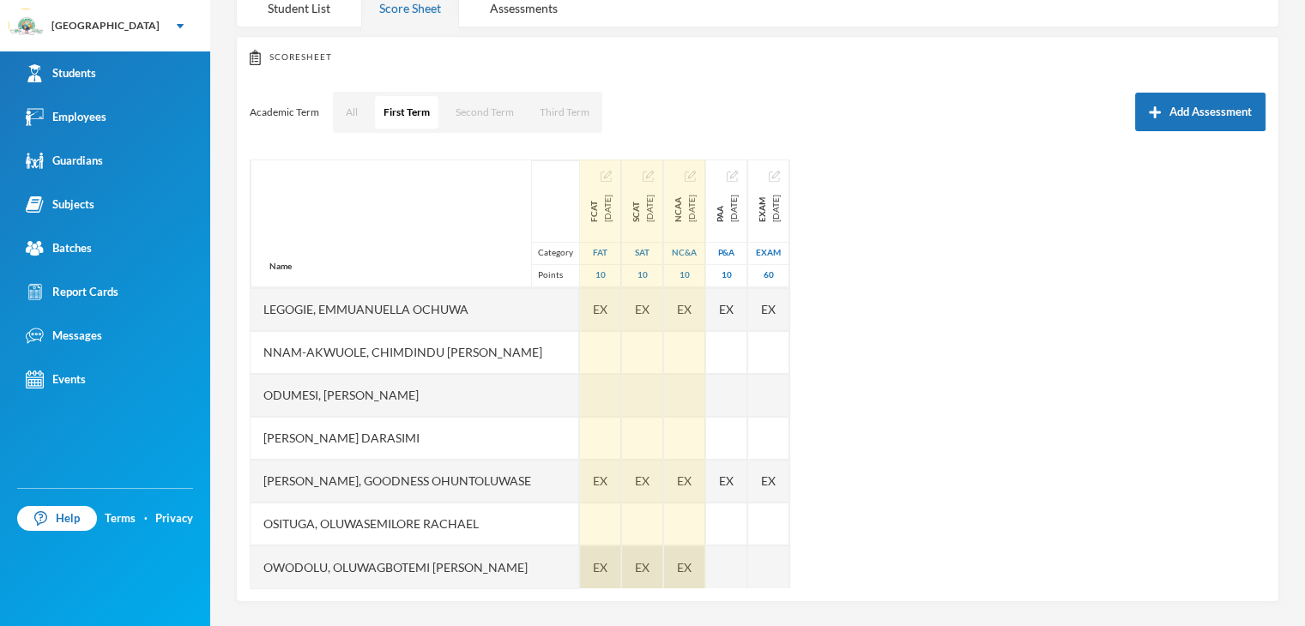
click at [590, 570] on div "EX" at bounding box center [600, 567] width 41 height 43
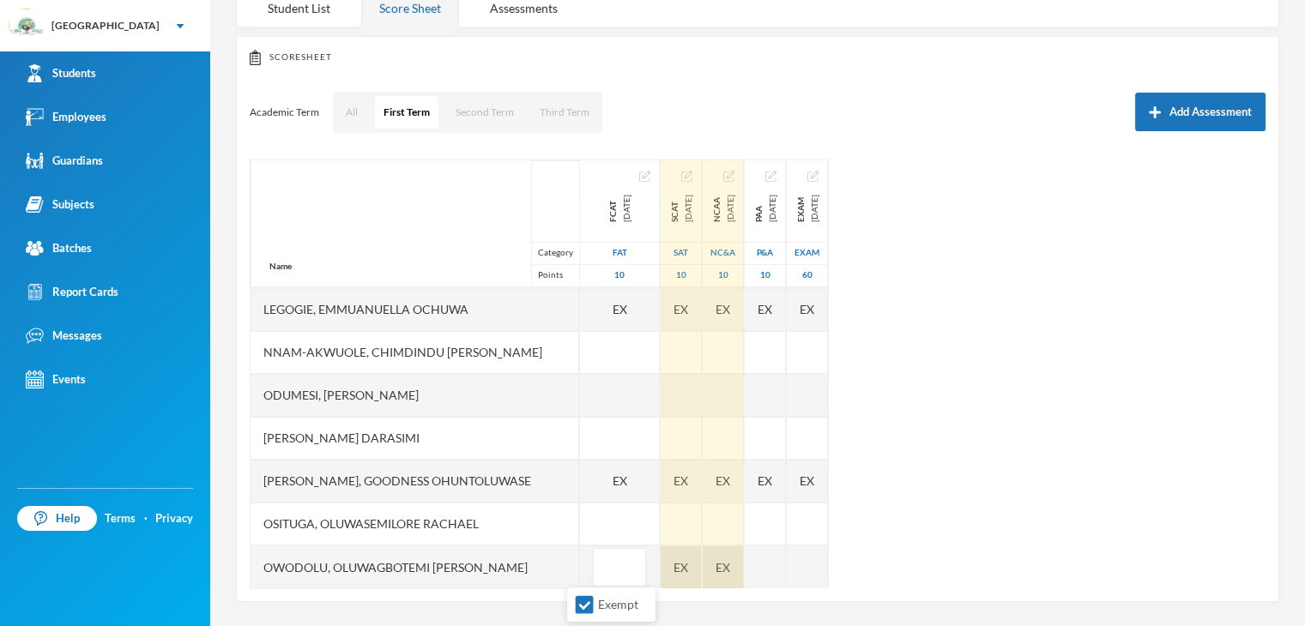
click at [664, 565] on div "EX" at bounding box center [681, 567] width 41 height 43
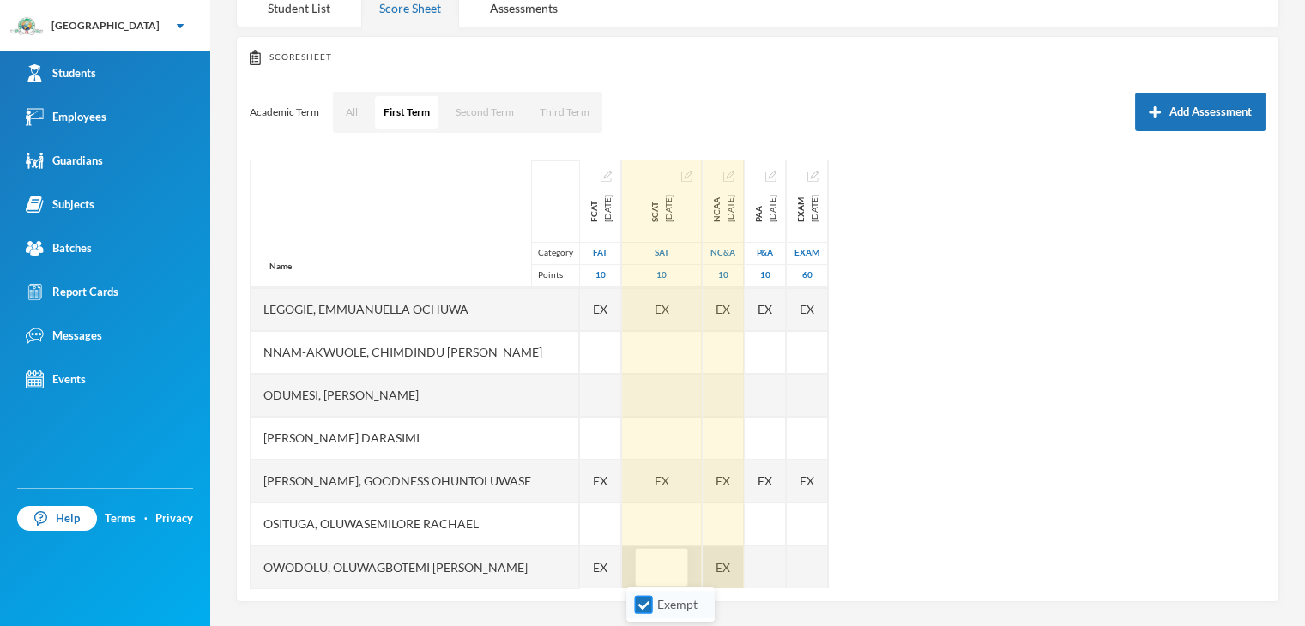
click at [645, 606] on input "Exempt" at bounding box center [644, 605] width 18 height 18
checkbox input "false"
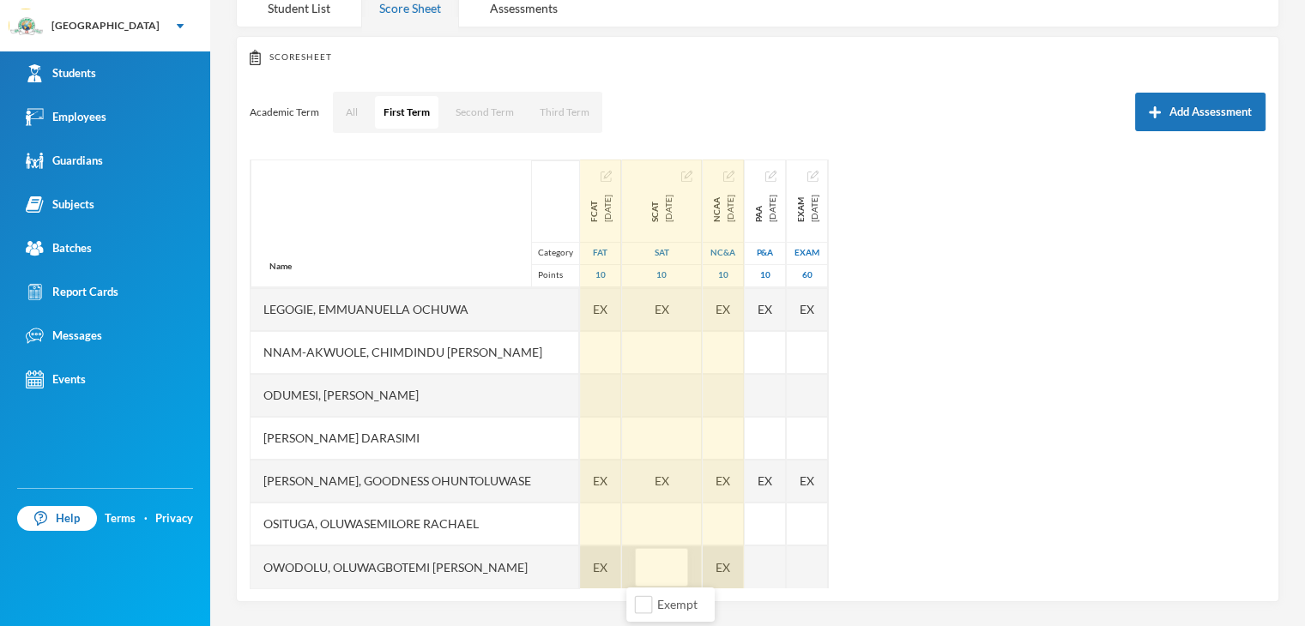
click at [593, 568] on span "EX" at bounding box center [600, 567] width 15 height 18
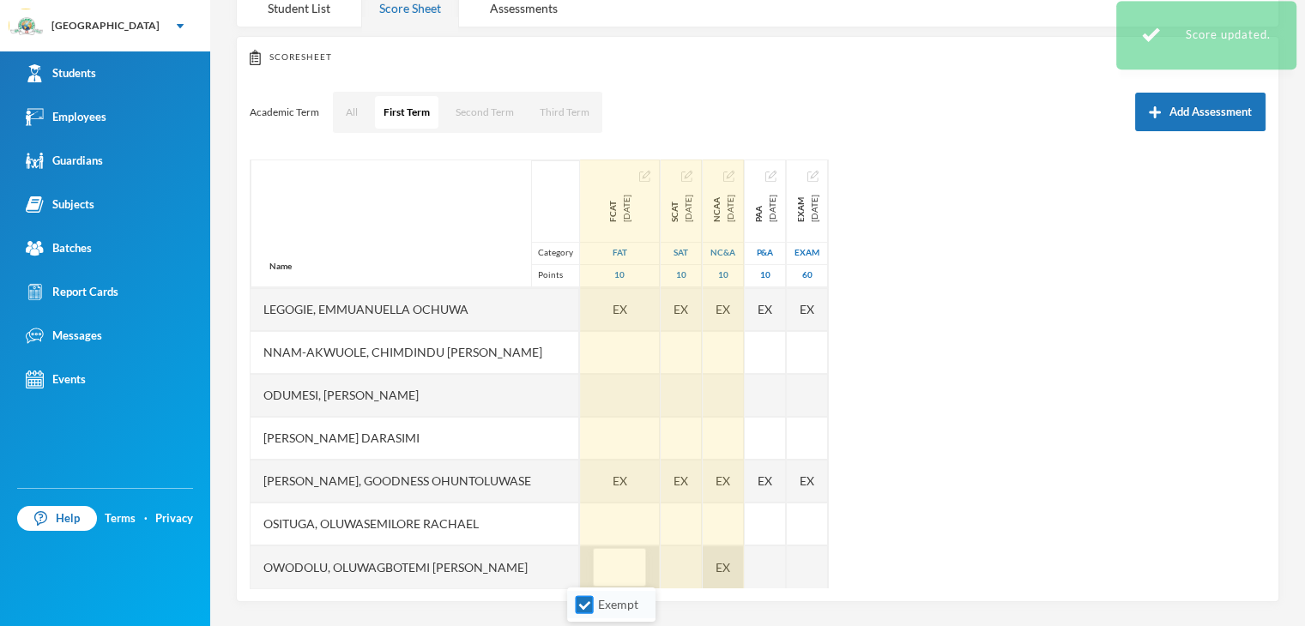
click at [580, 606] on input "Exempt" at bounding box center [585, 605] width 18 height 18
checkbox input "false"
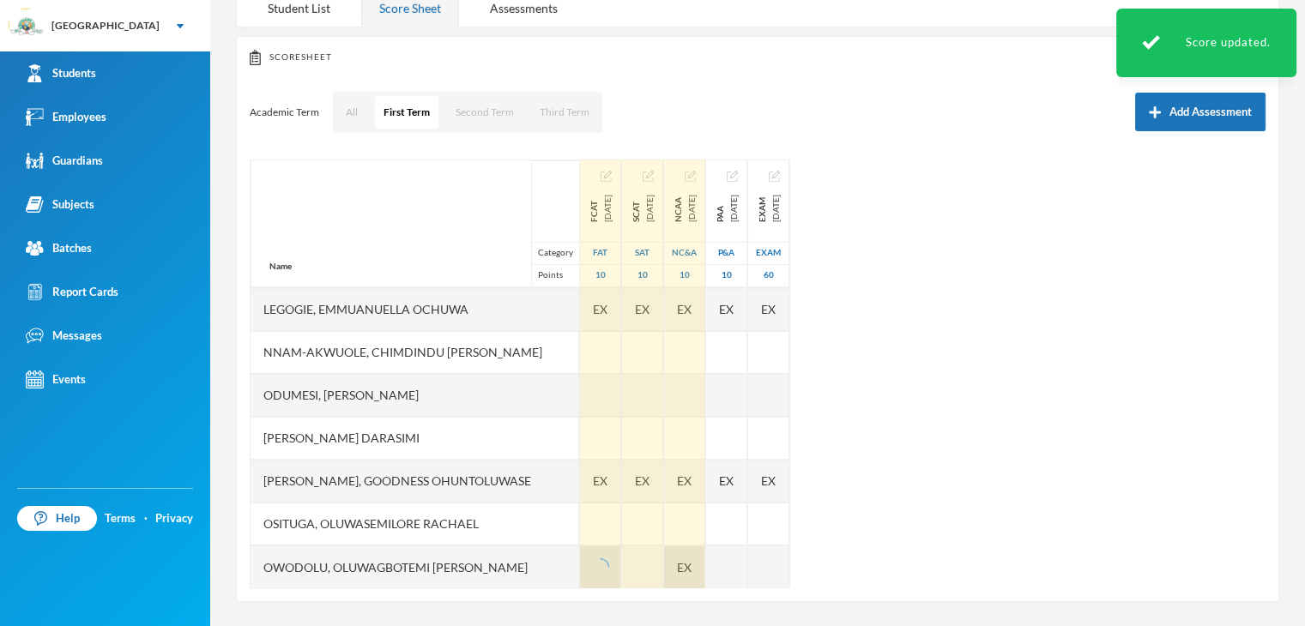
click at [705, 567] on div "EX" at bounding box center [684, 567] width 41 height 43
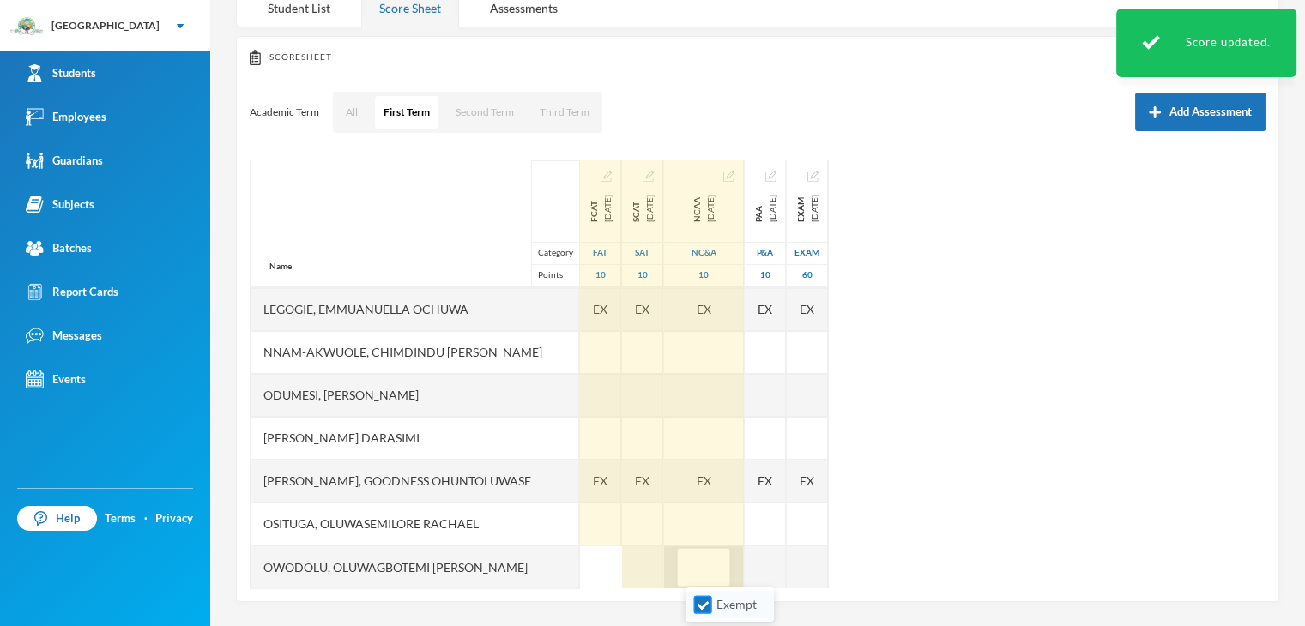
click at [695, 607] on input "Exempt" at bounding box center [703, 605] width 18 height 18
checkbox input "false"
click at [593, 480] on span "EX" at bounding box center [600, 481] width 15 height 18
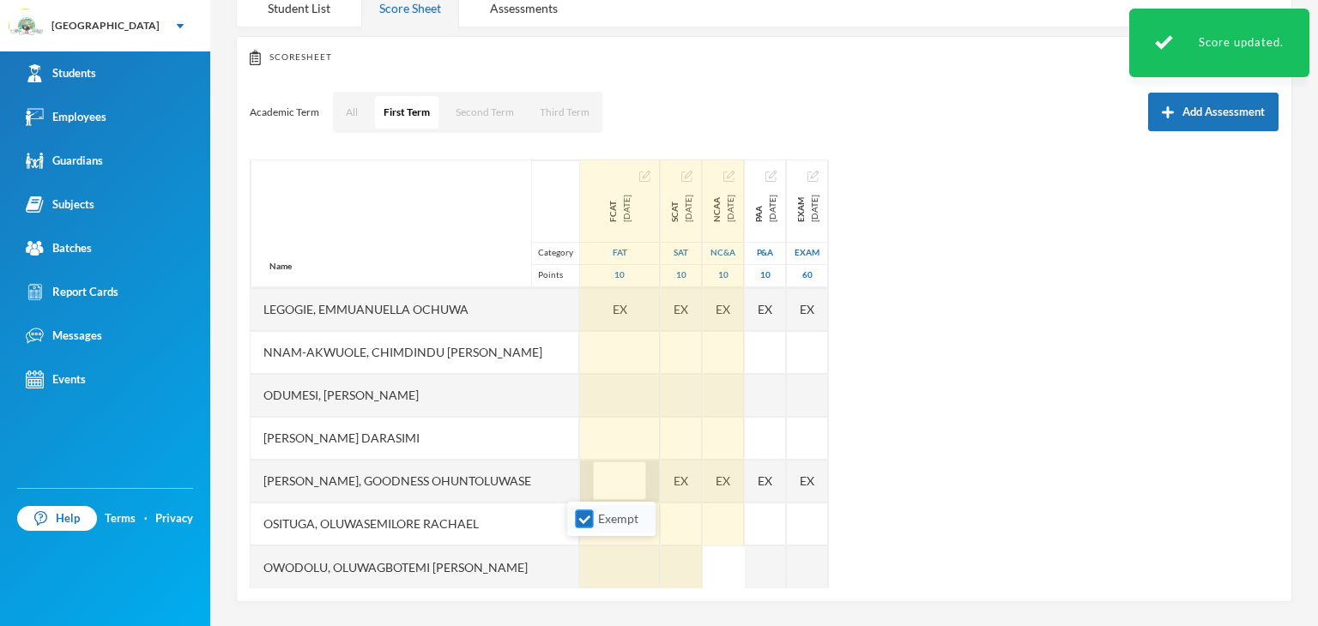
click at [580, 514] on input "Exempt" at bounding box center [585, 519] width 18 height 18
checkbox input "false"
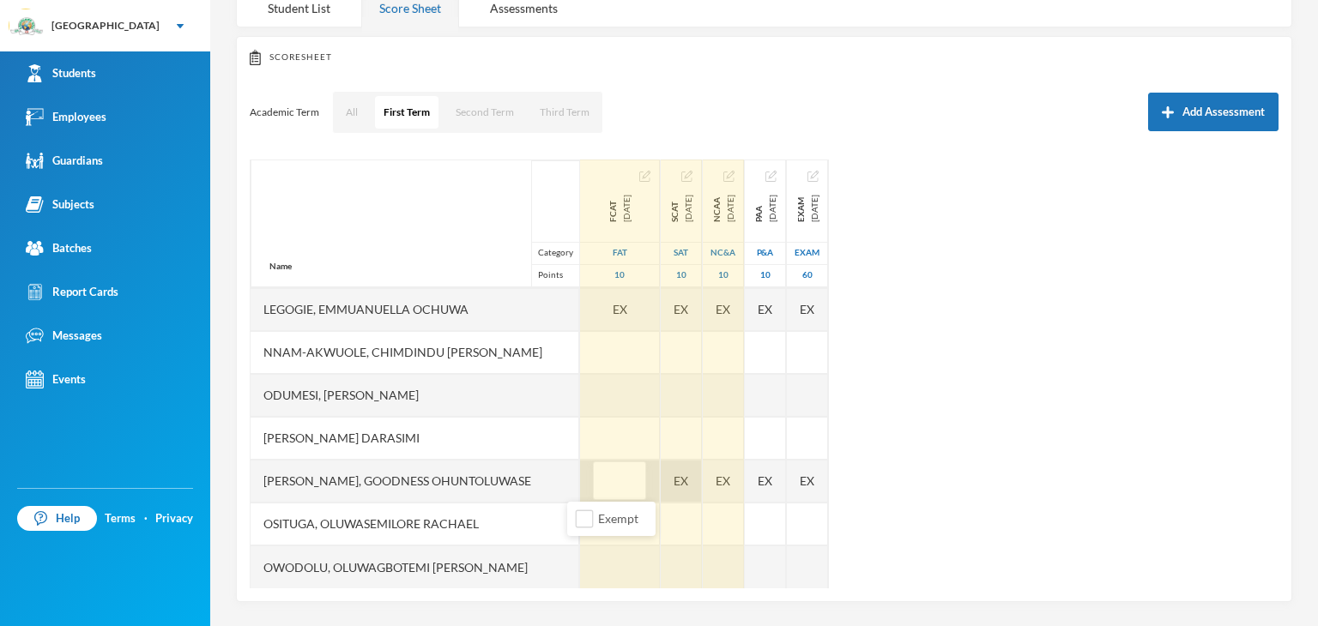
click at [667, 472] on div "EX" at bounding box center [681, 481] width 41 height 43
click at [645, 522] on input "Exempt" at bounding box center [644, 519] width 18 height 18
checkbox input "false"
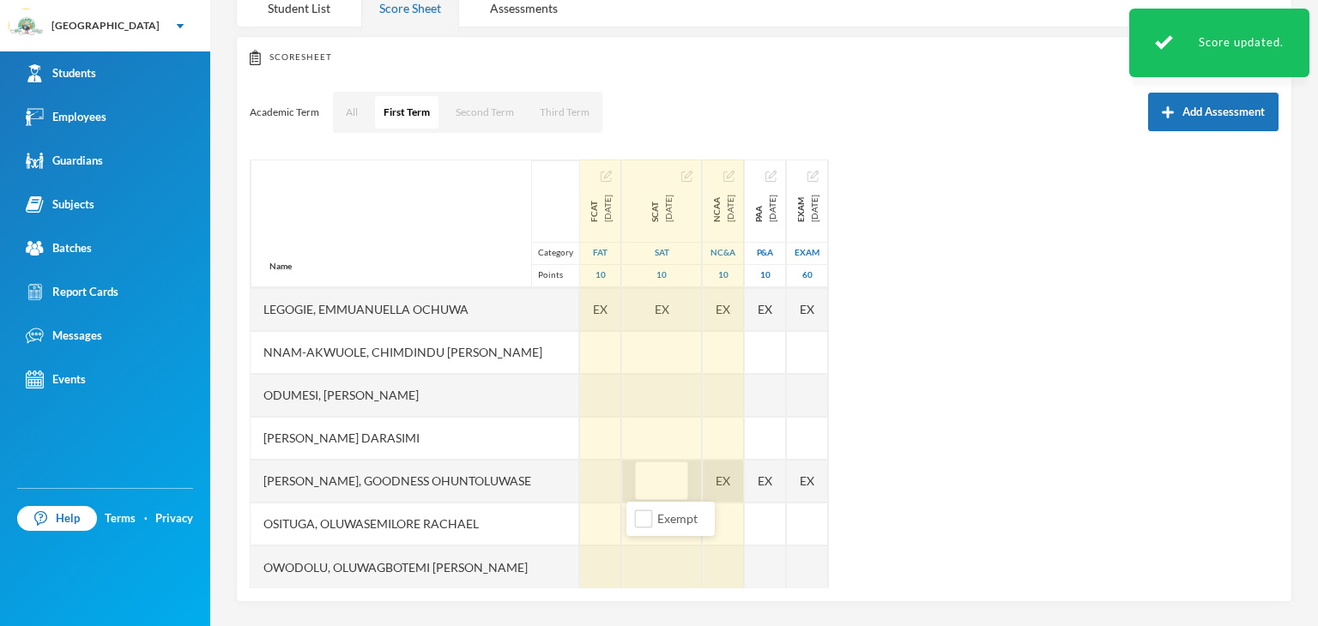
click at [731, 472] on div "EX" at bounding box center [723, 481] width 41 height 43
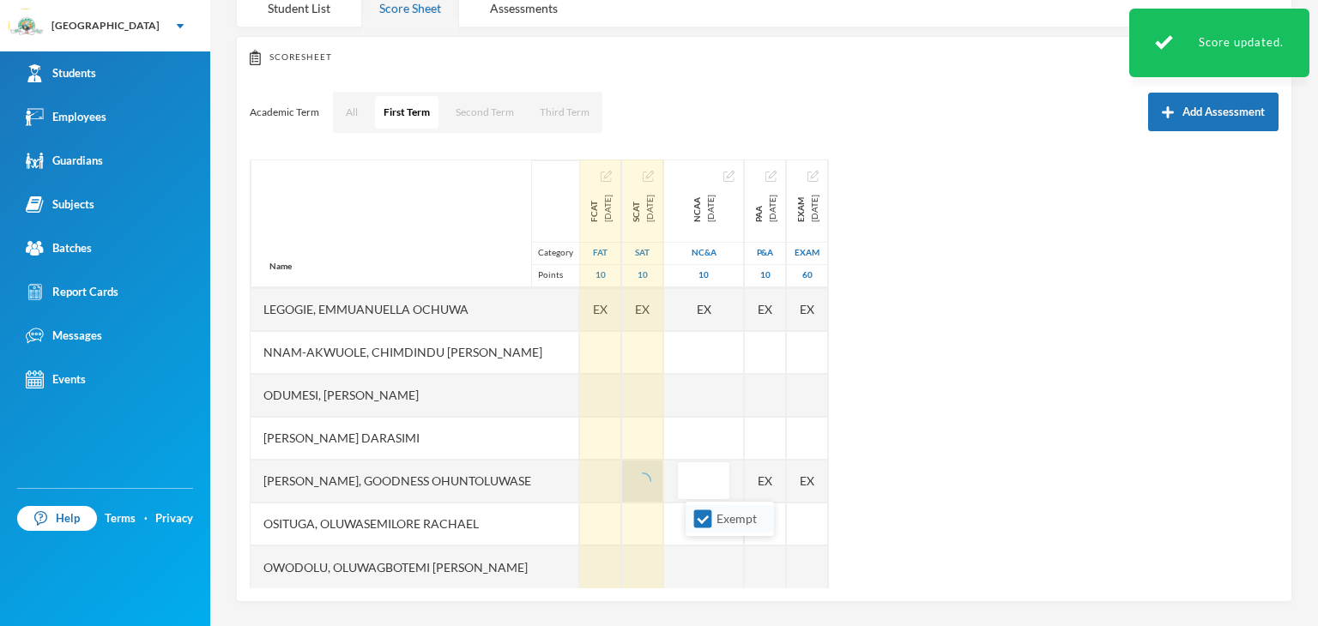
click at [707, 516] on input "Exempt" at bounding box center [703, 519] width 18 height 18
checkbox input "false"
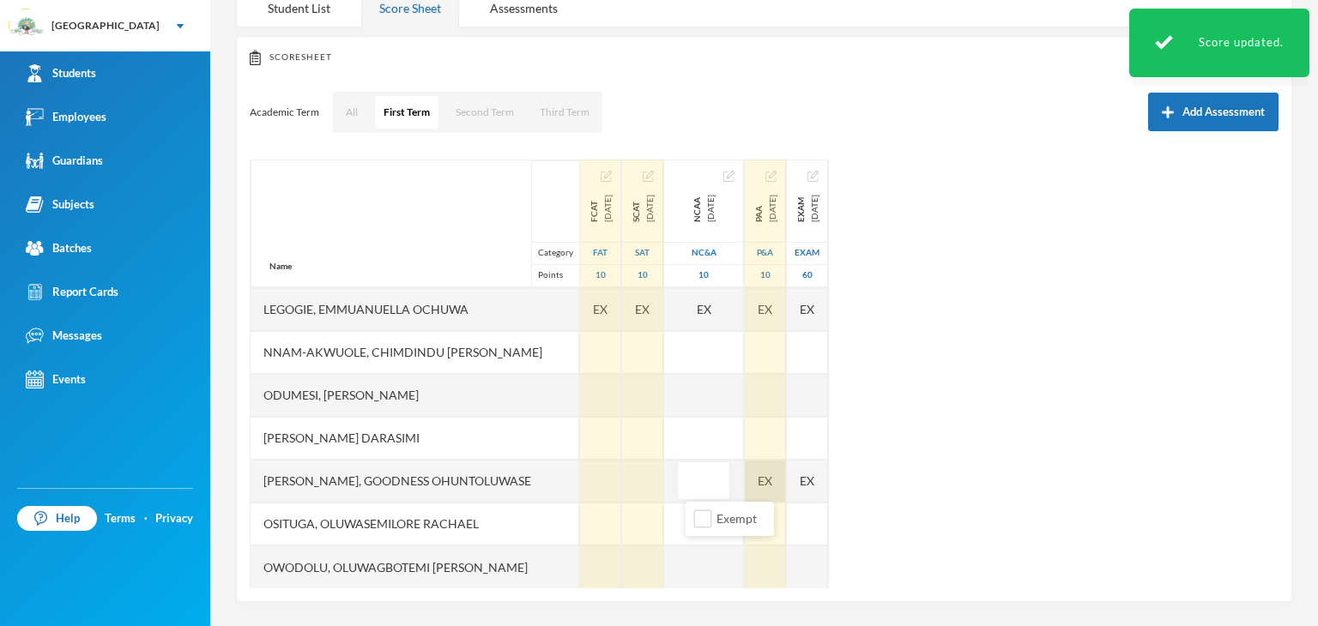
click at [786, 485] on div "EX" at bounding box center [765, 481] width 41 height 43
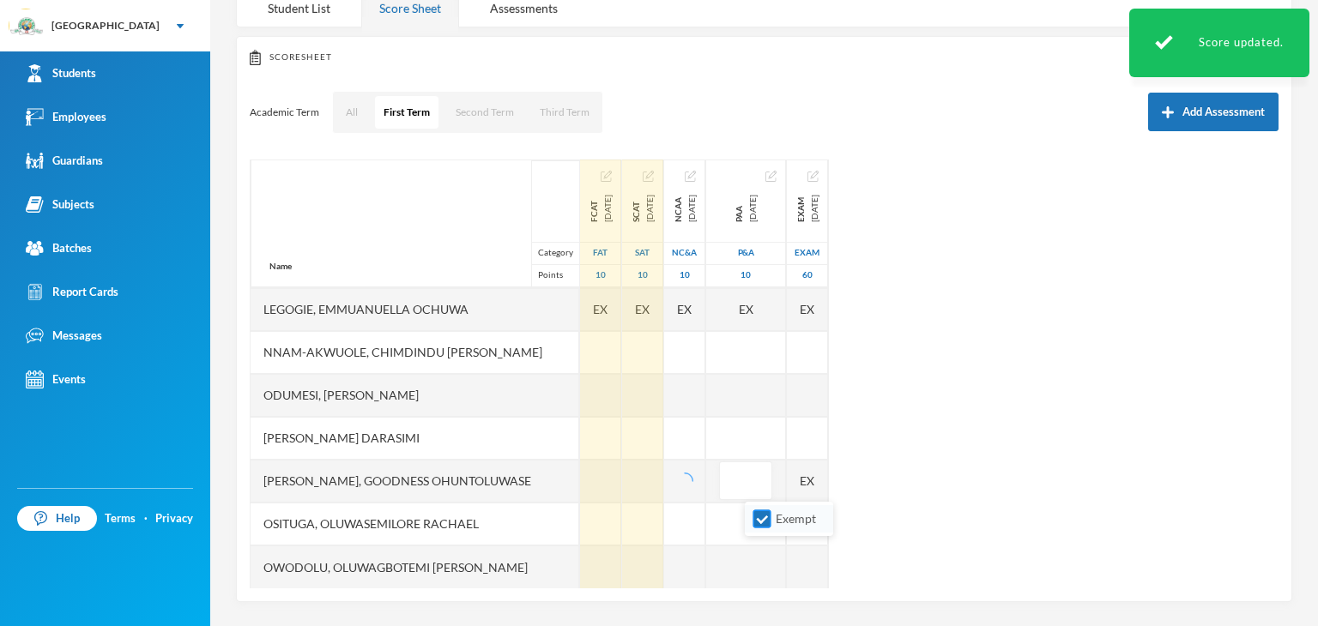
click at [761, 516] on input "Exempt" at bounding box center [762, 519] width 18 height 18
checkbox input "false"
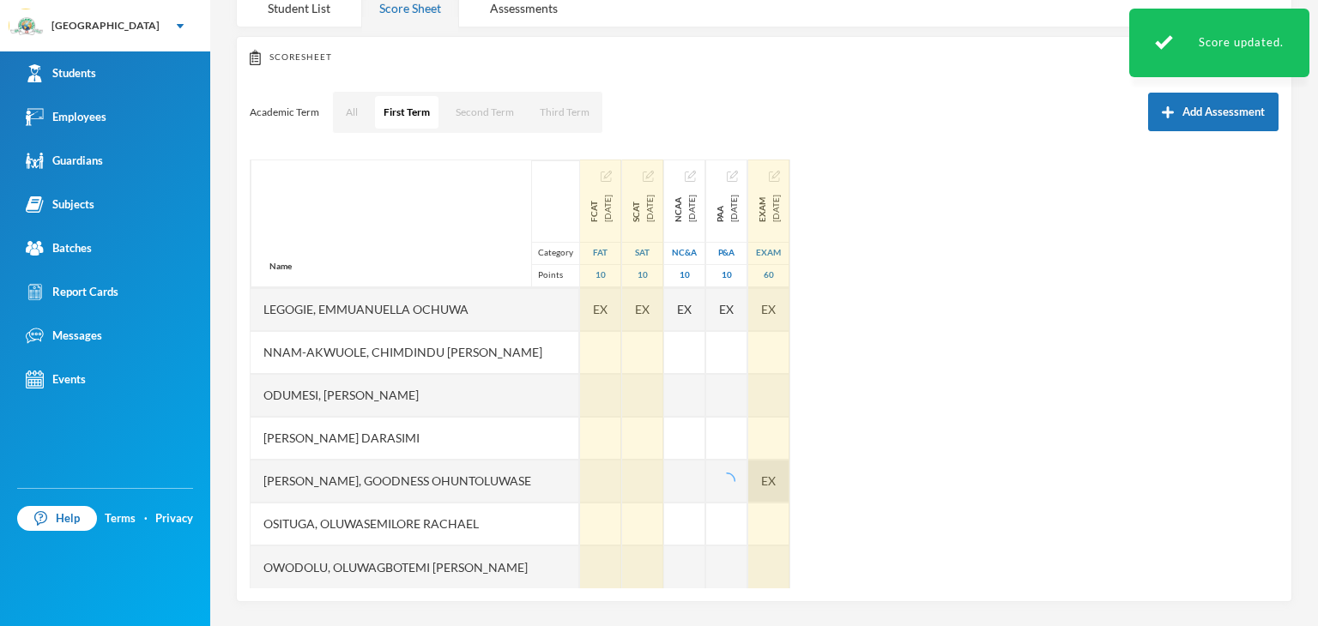
click at [789, 478] on div "EX" at bounding box center [768, 481] width 41 height 43
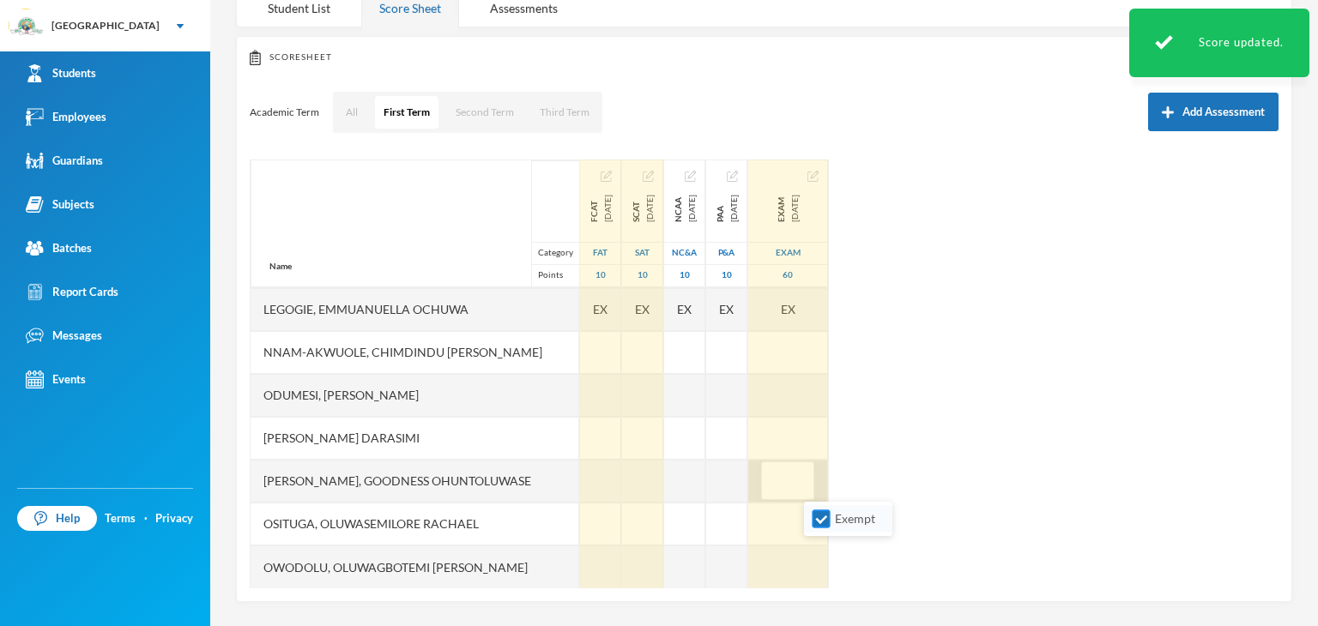
click at [823, 512] on input "Exempt" at bounding box center [821, 519] width 18 height 18
checkbox input "false"
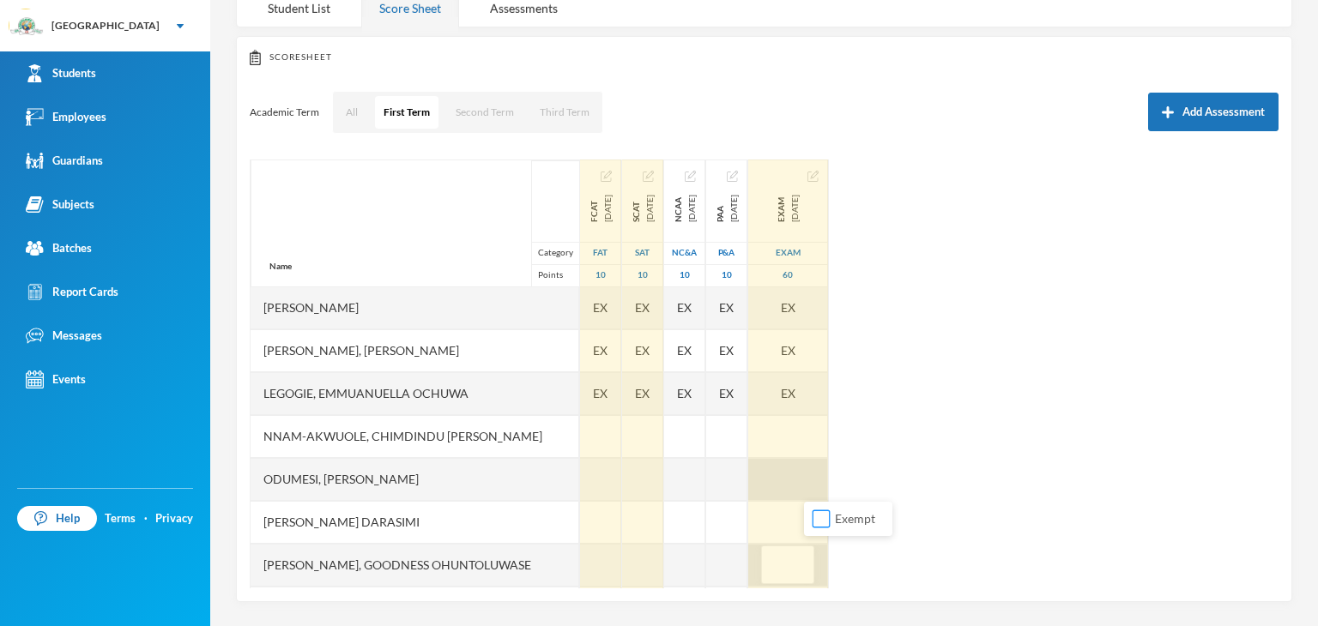
scroll to position [172, 0]
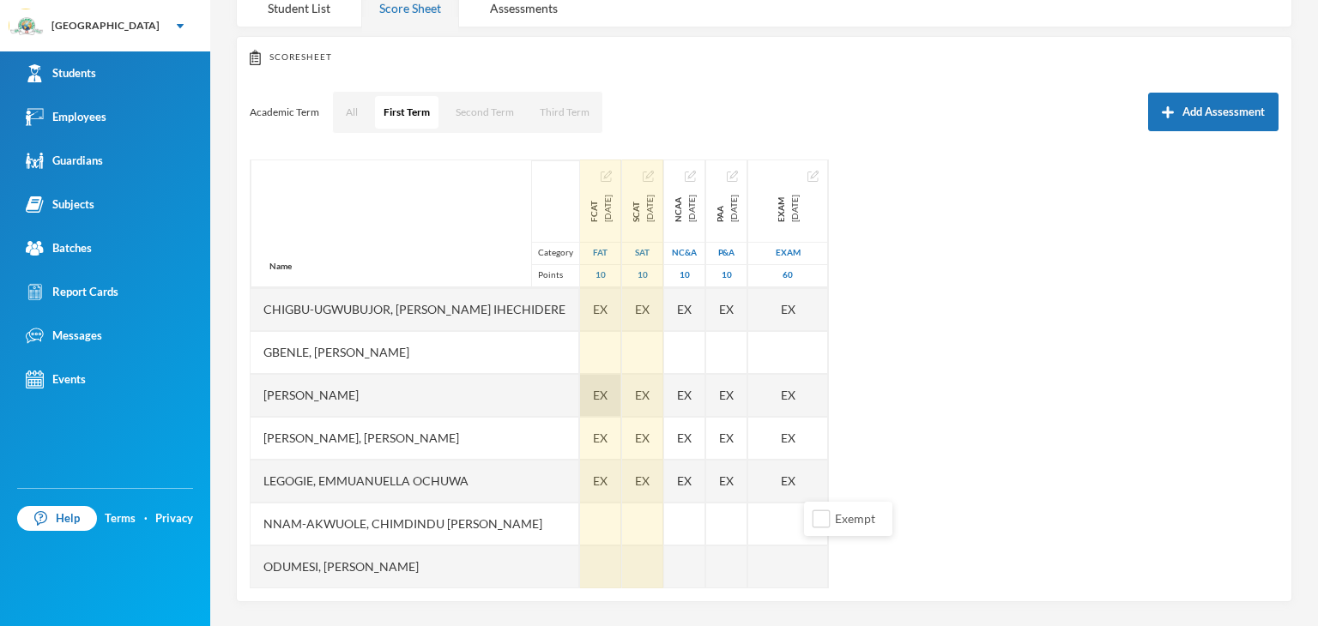
click at [593, 392] on span "EX" at bounding box center [600, 395] width 15 height 18
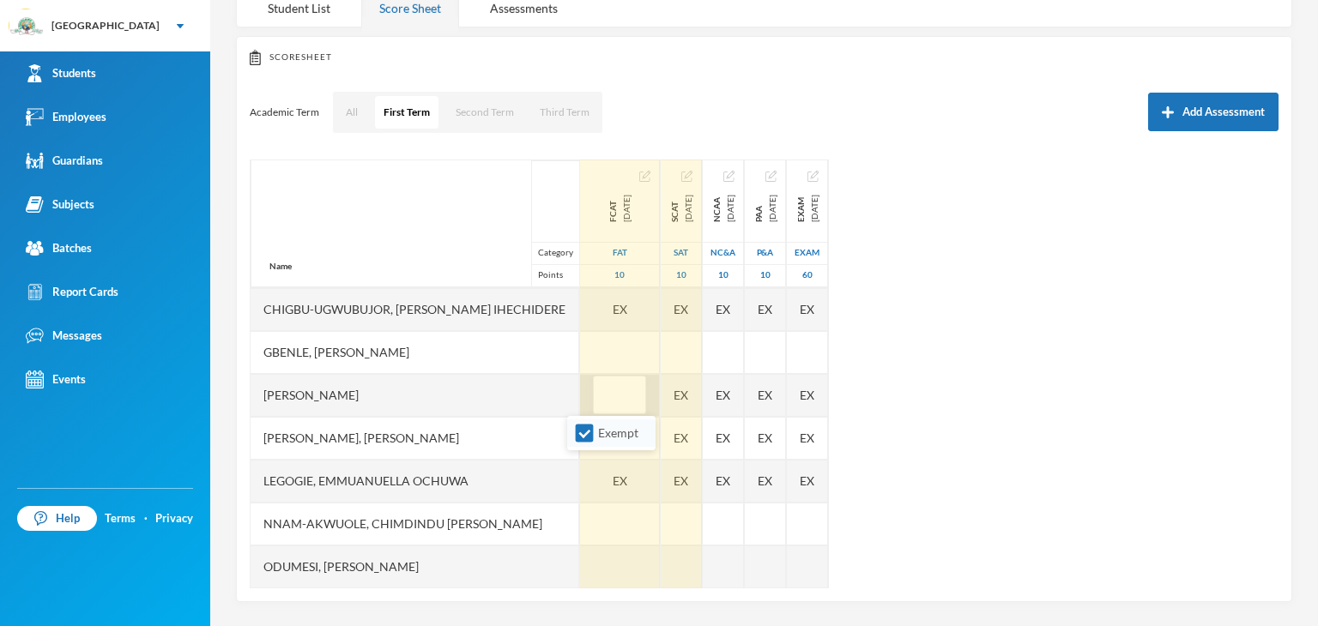
click at [580, 443] on li "Exempt" at bounding box center [611, 432] width 88 height 27
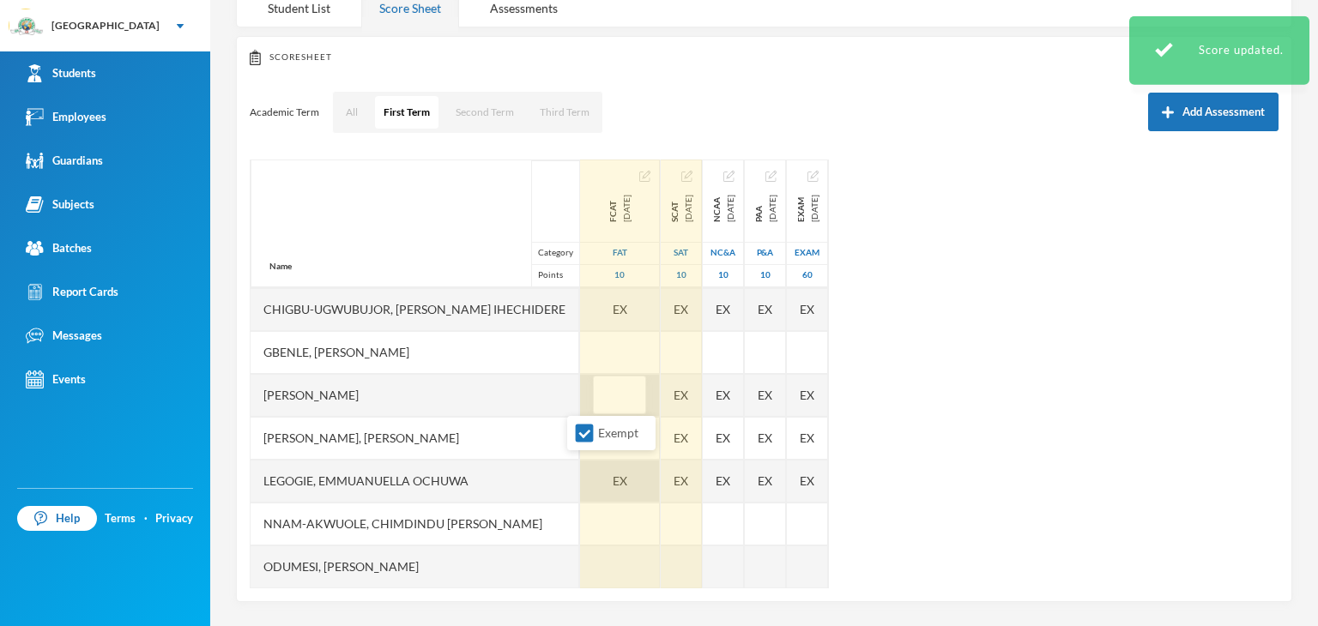
click at [586, 465] on div "EX" at bounding box center [620, 481] width 80 height 43
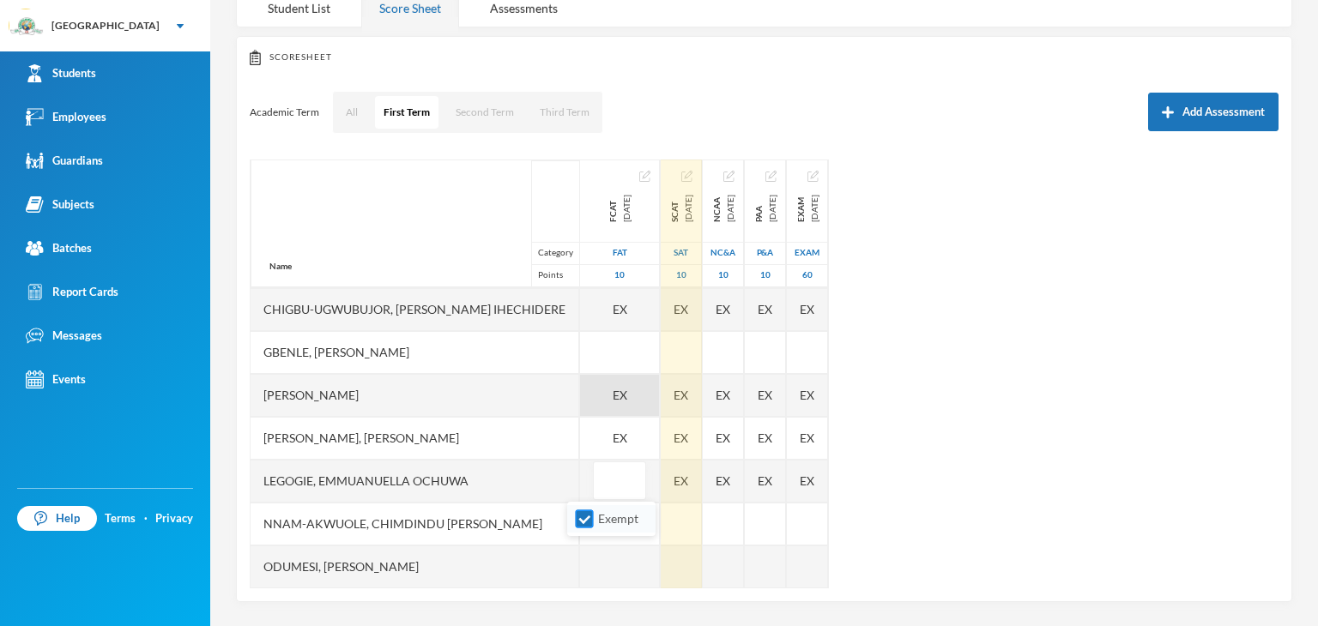
click at [580, 511] on input "Exempt" at bounding box center [585, 519] width 18 height 18
checkbox input "false"
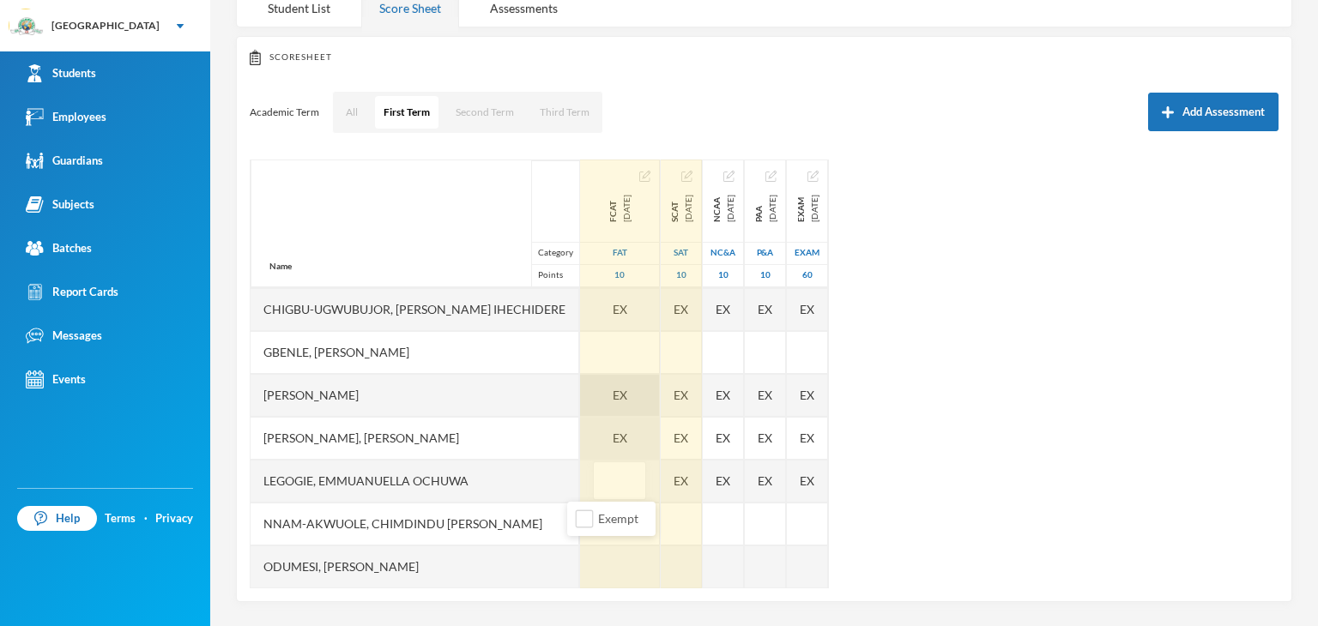
click at [613, 438] on span "EX" at bounding box center [620, 438] width 15 height 18
click at [588, 479] on input "Exempt" at bounding box center [585, 477] width 18 height 18
checkbox input "false"
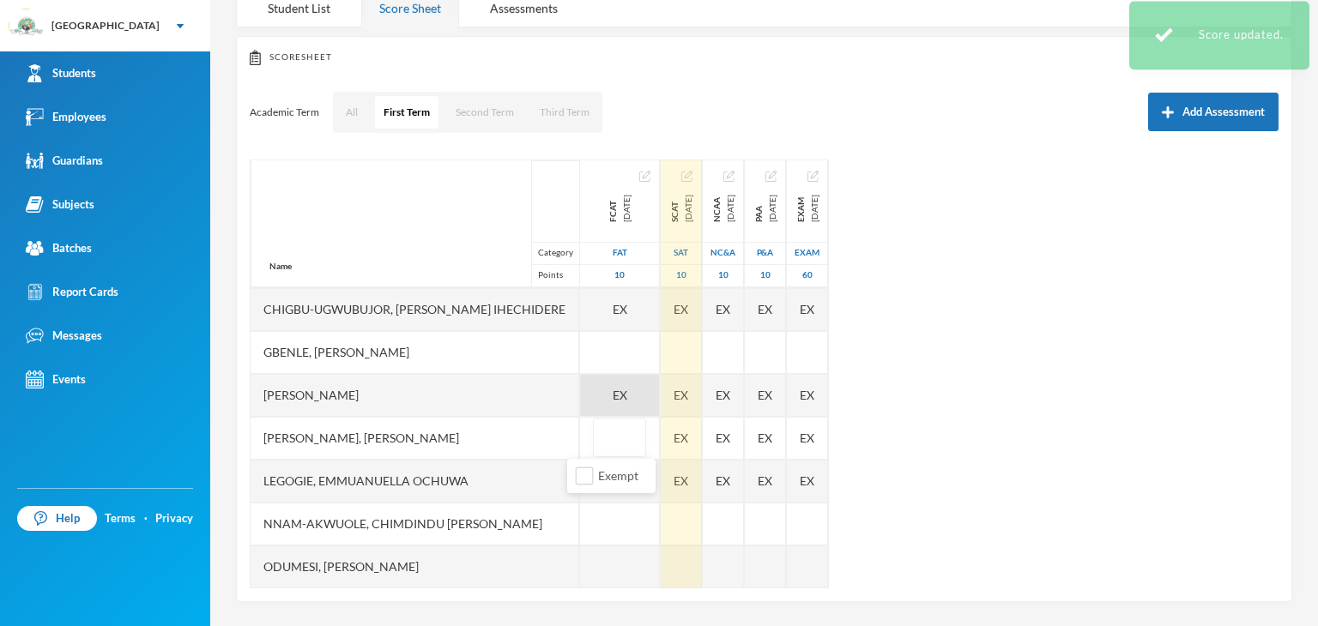
click at [602, 385] on div "EX" at bounding box center [620, 395] width 80 height 43
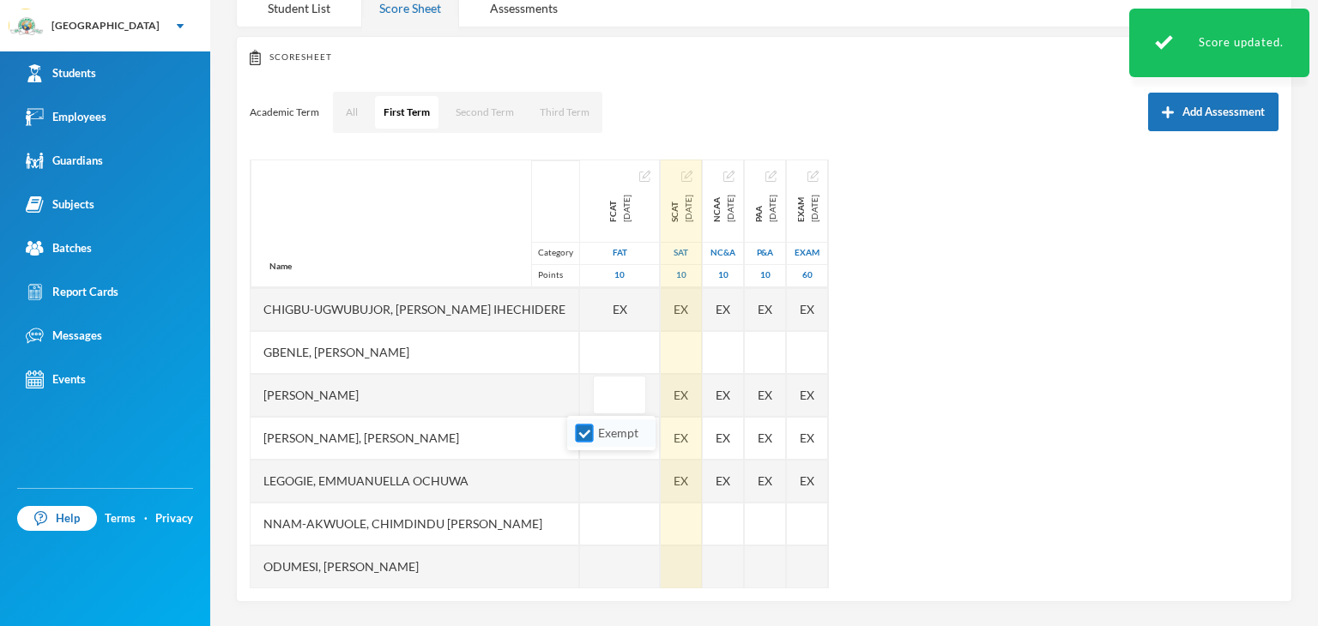
drag, startPoint x: 581, startPoint y: 432, endPoint x: 638, endPoint y: 409, distance: 61.7
click at [582, 431] on input "Exempt" at bounding box center [585, 434] width 18 height 18
checkbox input "false"
click at [661, 388] on div "EX" at bounding box center [681, 395] width 41 height 43
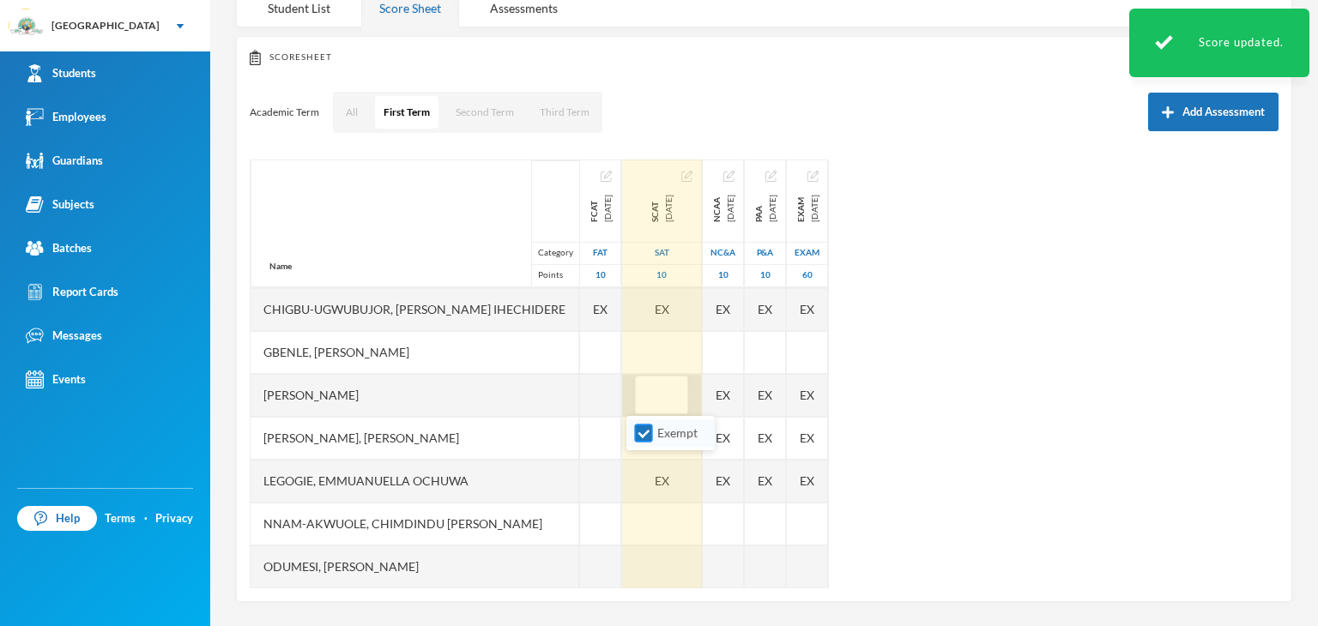
click at [645, 433] on input "Exempt" at bounding box center [644, 434] width 18 height 18
checkbox input "false"
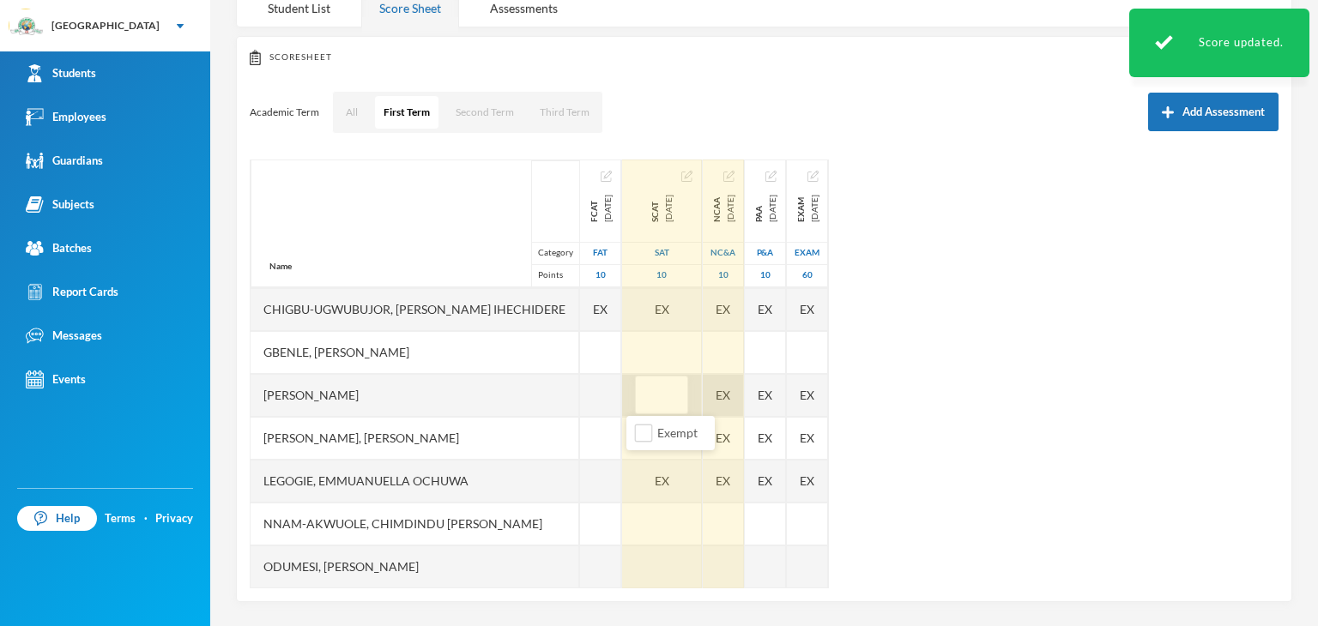
click at [714, 400] on div "EX" at bounding box center [723, 395] width 41 height 43
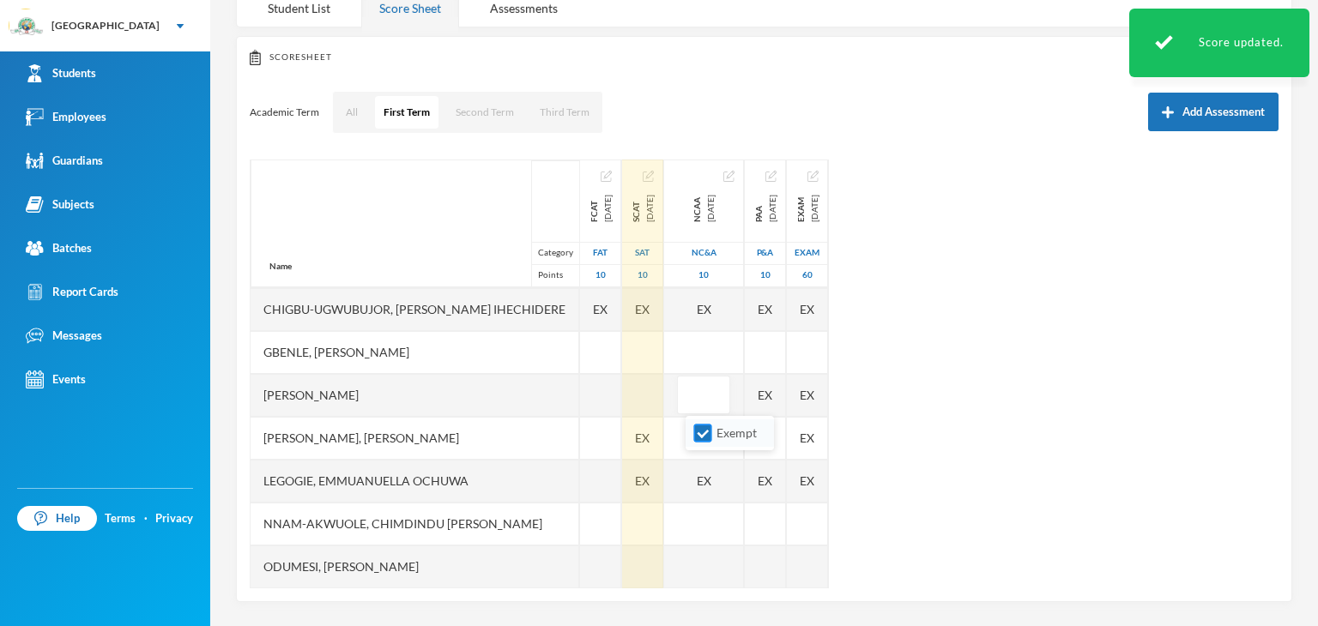
click at [700, 433] on input "Exempt" at bounding box center [703, 434] width 18 height 18
checkbox input "false"
click at [643, 434] on span "EX" at bounding box center [642, 438] width 15 height 18
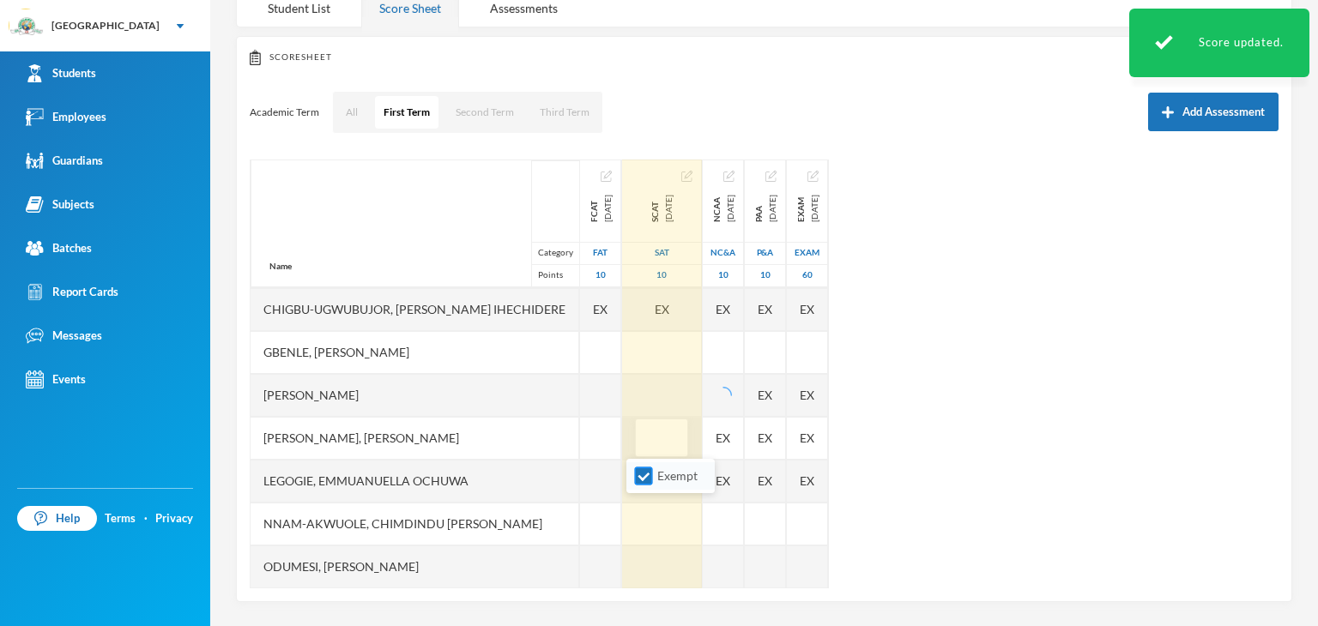
click at [642, 470] on input "Exempt" at bounding box center [644, 477] width 18 height 18
checkbox input "false"
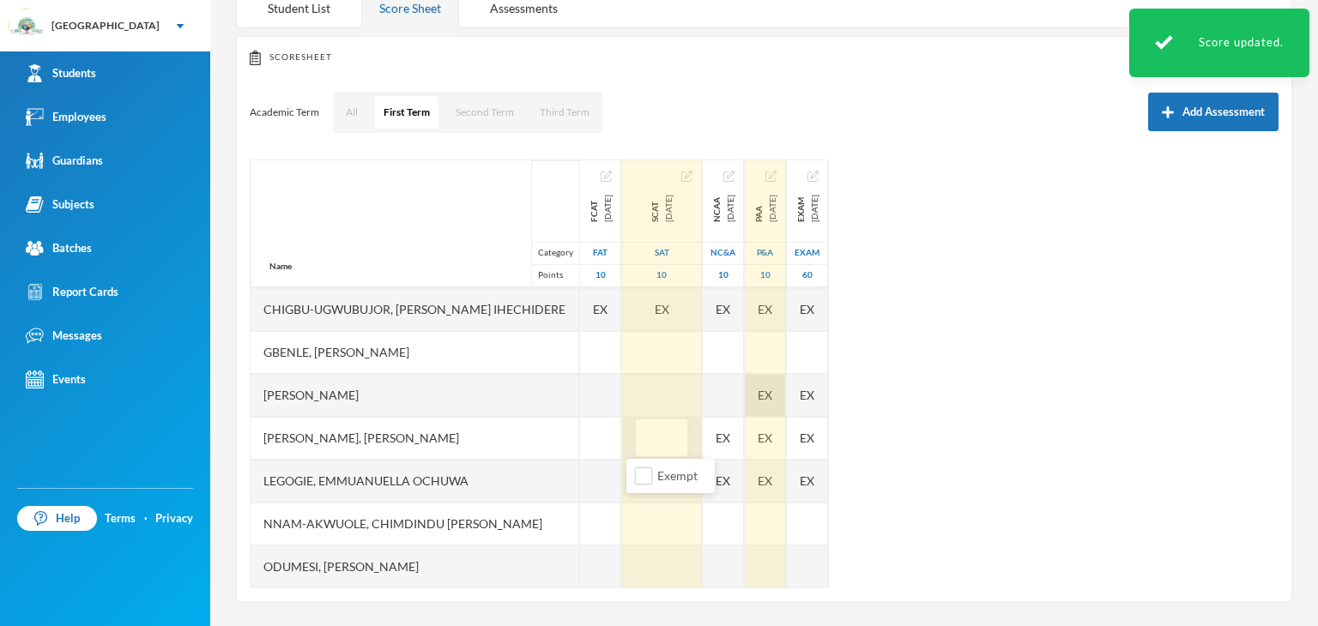
click at [769, 402] on div "EX" at bounding box center [765, 395] width 41 height 43
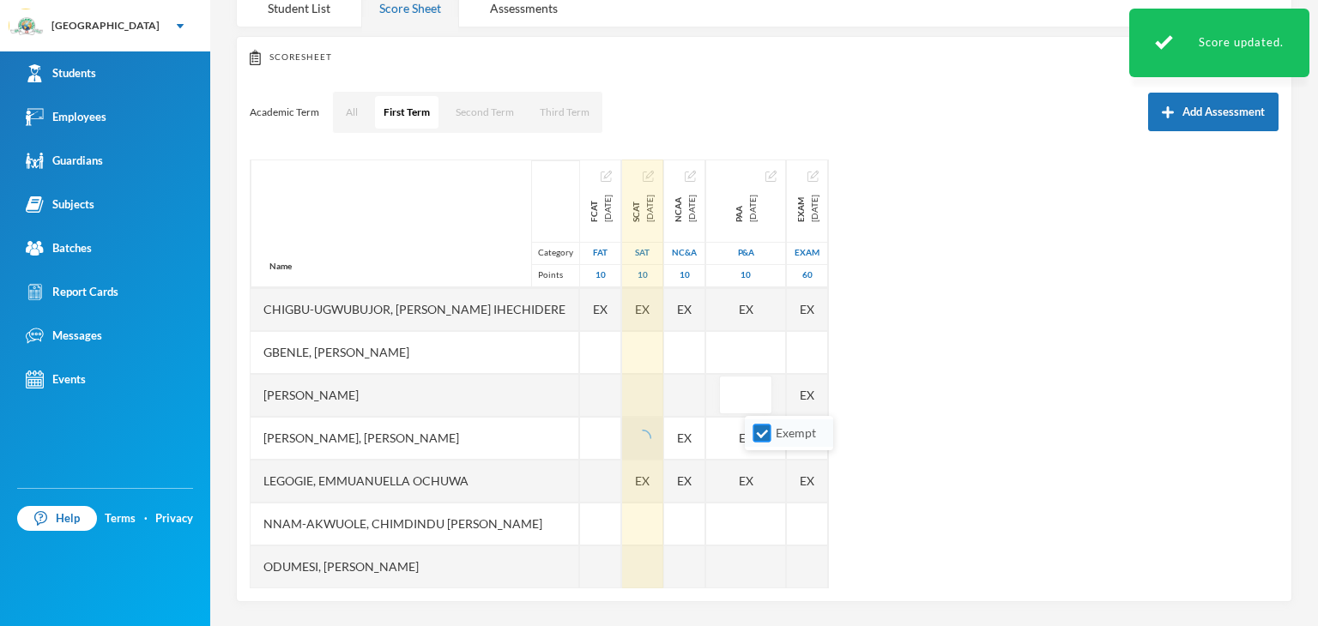
click at [761, 438] on input "Exempt" at bounding box center [762, 434] width 18 height 18
checkbox input "false"
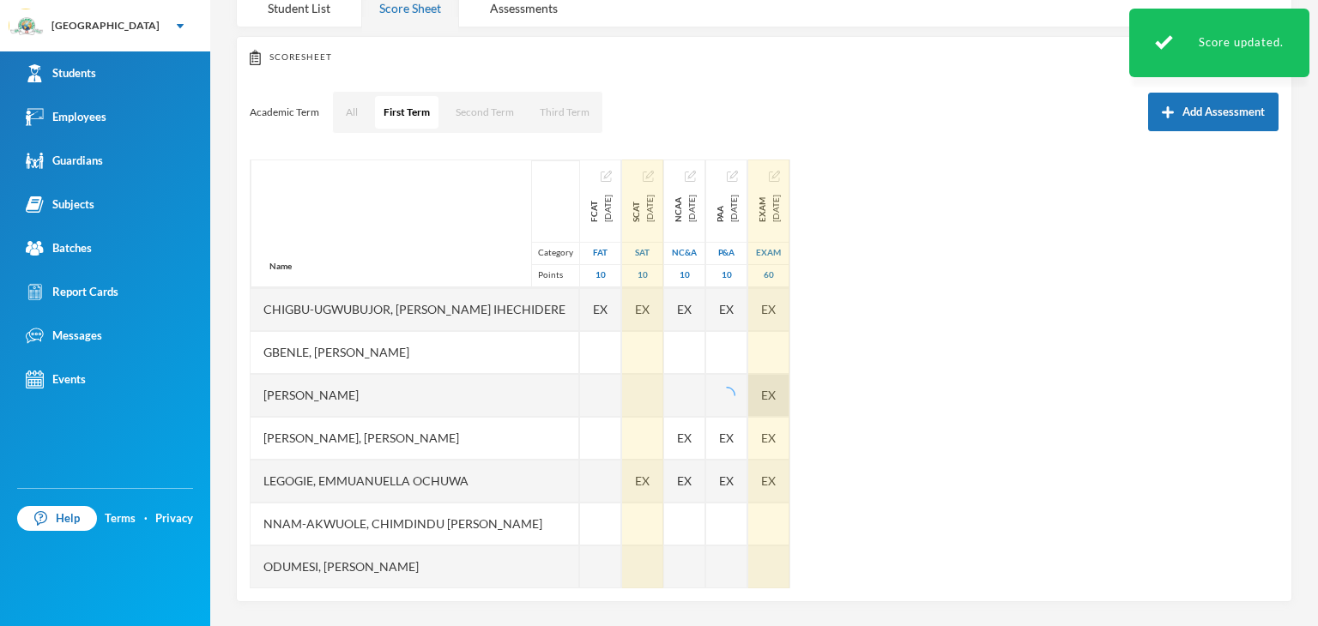
click at [789, 391] on div "EX" at bounding box center [768, 395] width 41 height 43
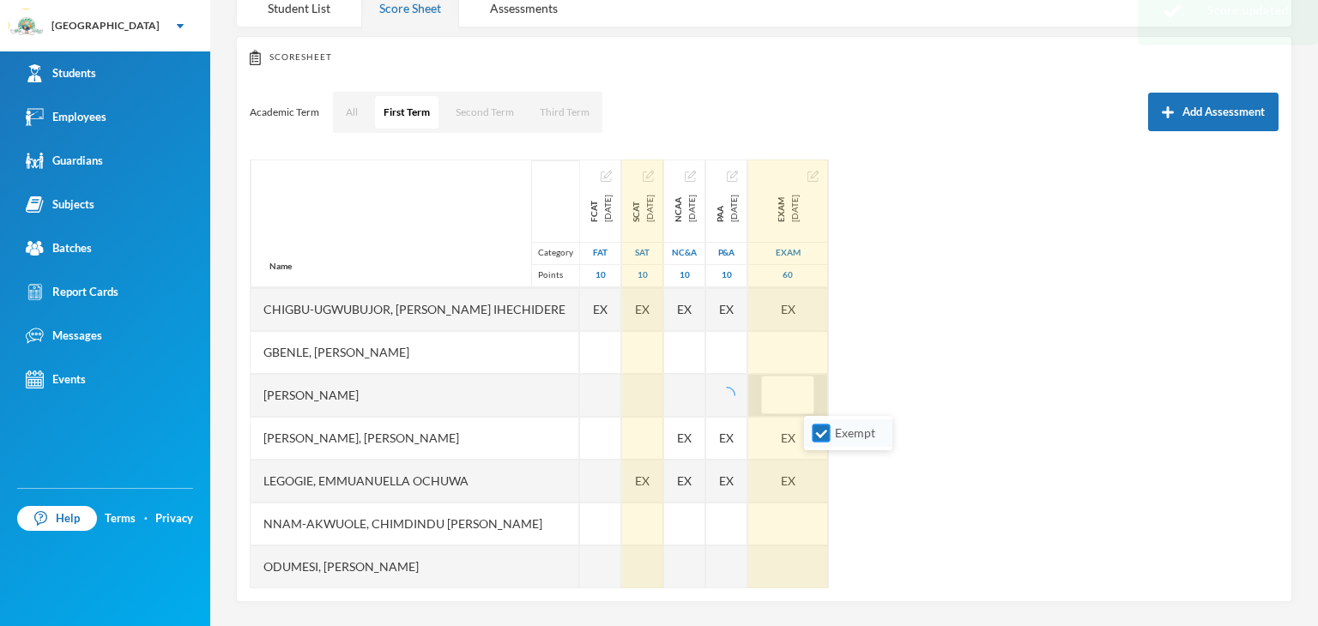
click at [818, 430] on input "Exempt" at bounding box center [821, 434] width 18 height 18
checkbox input "false"
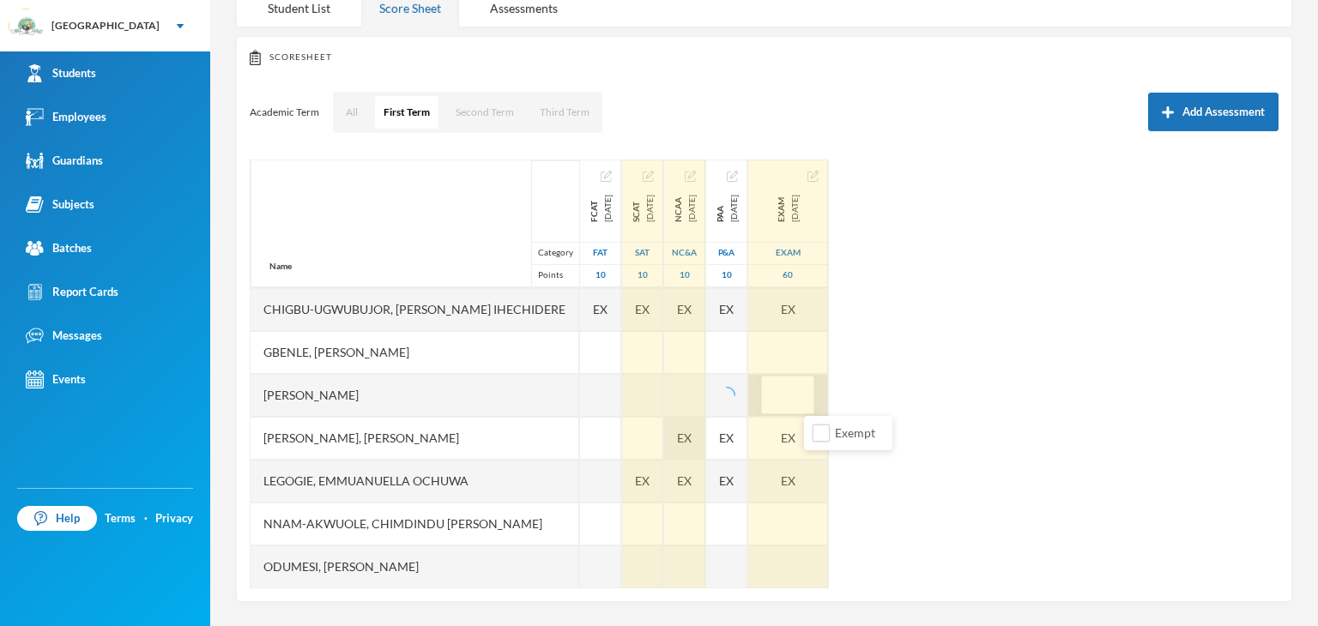
click at [691, 432] on span "EX" at bounding box center [684, 438] width 15 height 18
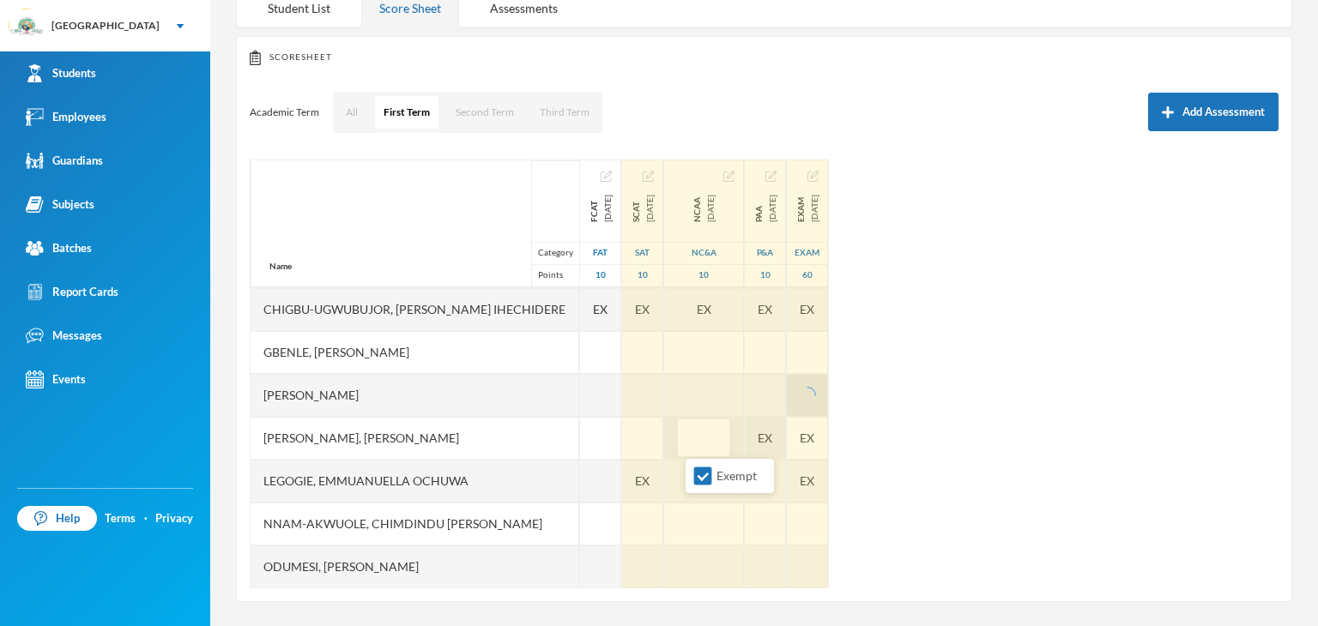
drag, startPoint x: 695, startPoint y: 474, endPoint x: 781, endPoint y: 455, distance: 88.0
click at [696, 474] on input "Exempt" at bounding box center [703, 477] width 18 height 18
checkbox input "false"
click at [782, 440] on div "EX" at bounding box center [765, 438] width 41 height 43
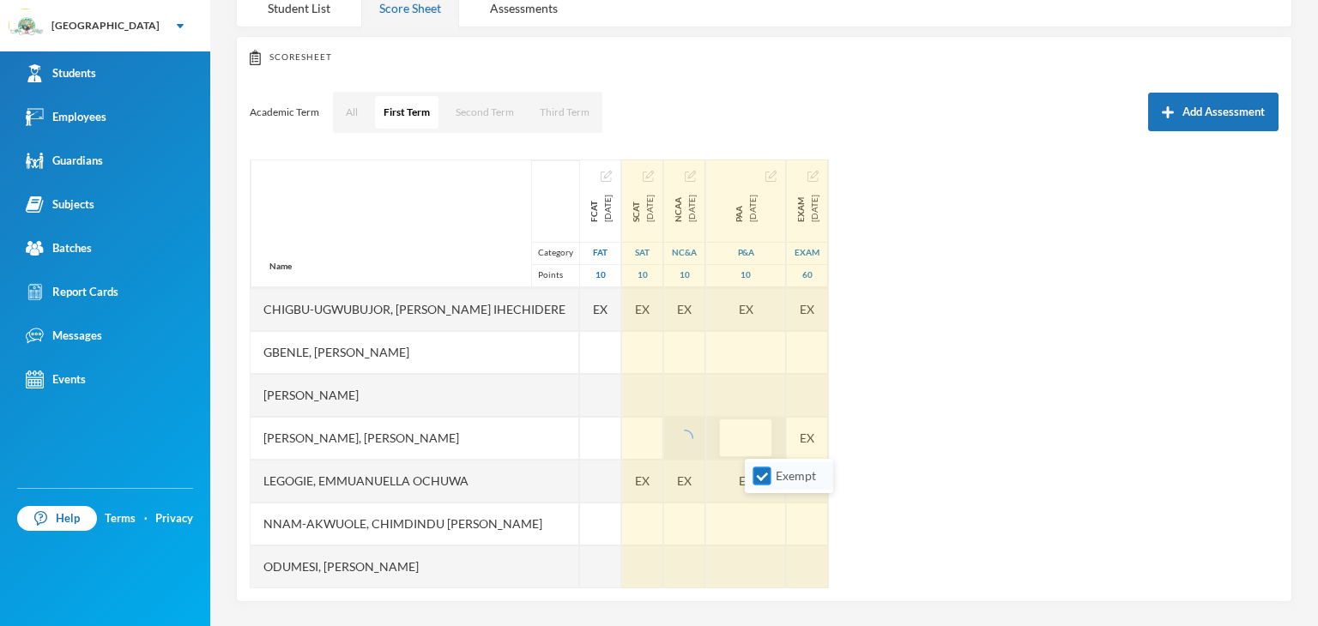
click at [762, 471] on input "Exempt" at bounding box center [762, 477] width 18 height 18
checkbox input "false"
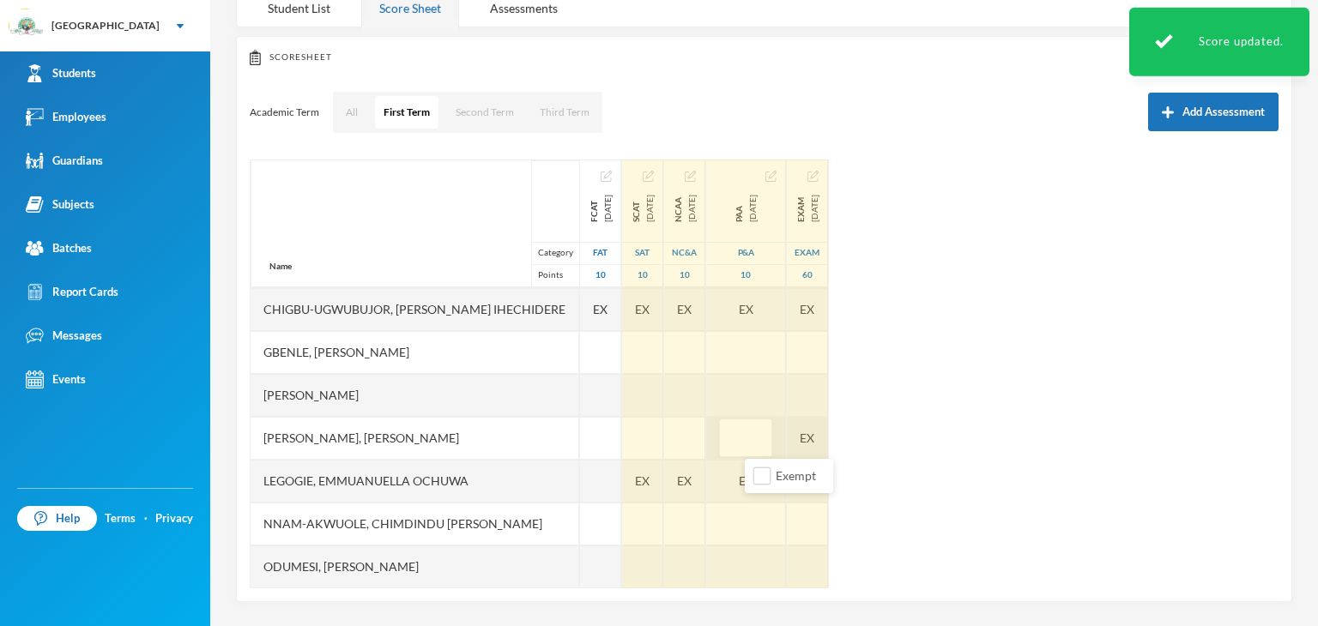
click at [828, 435] on div "EX" at bounding box center [807, 438] width 41 height 43
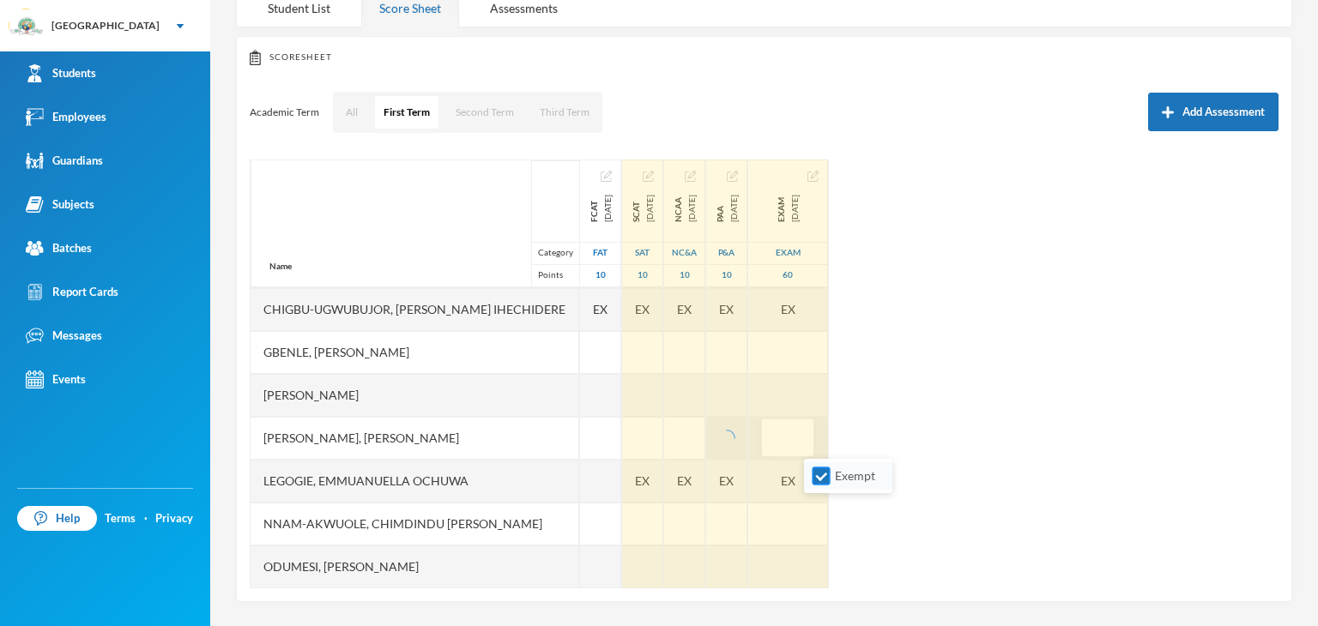
click at [822, 472] on input "Exempt" at bounding box center [821, 477] width 18 height 18
checkbox input "false"
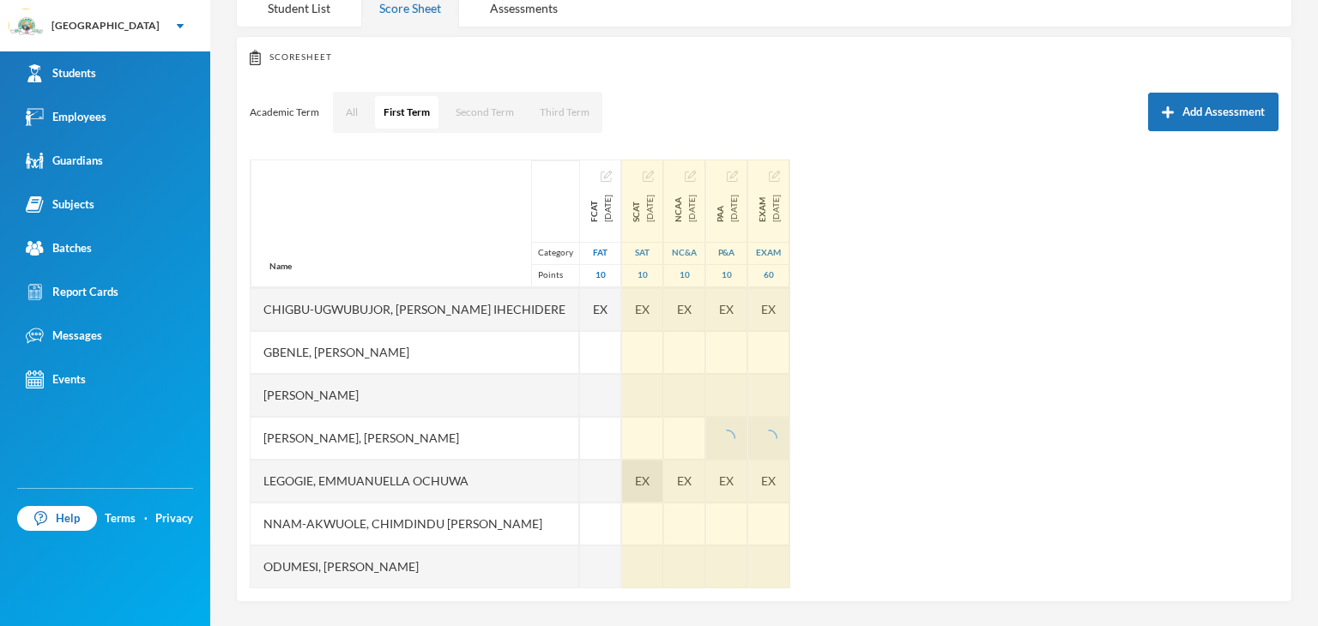
click at [644, 474] on span "EX" at bounding box center [642, 481] width 15 height 18
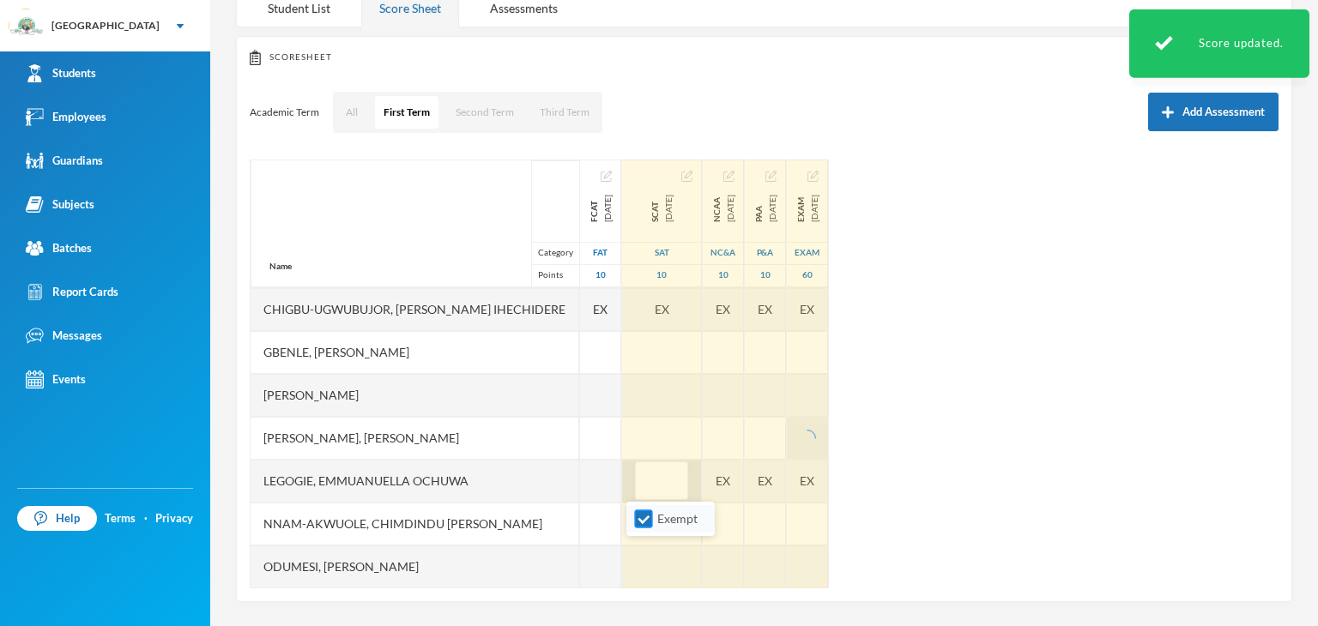
click at [637, 521] on input "Exempt" at bounding box center [644, 519] width 18 height 18
checkbox input "false"
click at [727, 486] on div "EX" at bounding box center [723, 481] width 41 height 43
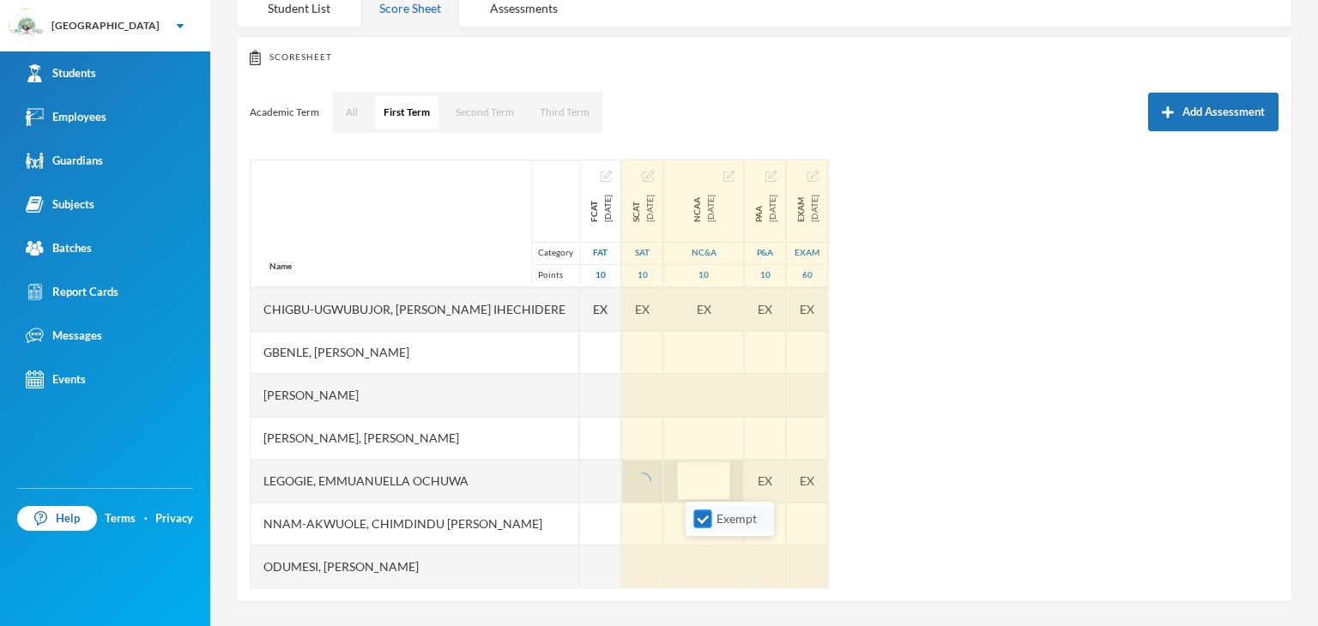
click at [695, 522] on input "Exempt" at bounding box center [703, 519] width 18 height 18
checkbox input "false"
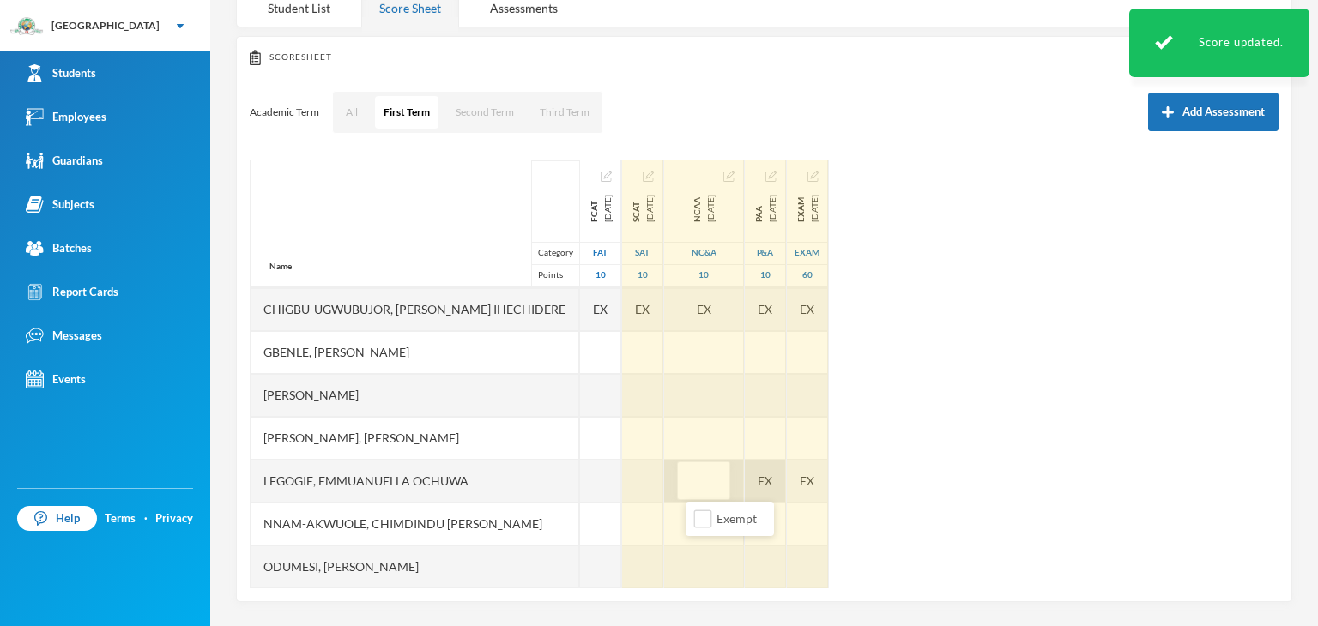
click at [786, 484] on div "EX" at bounding box center [765, 481] width 41 height 43
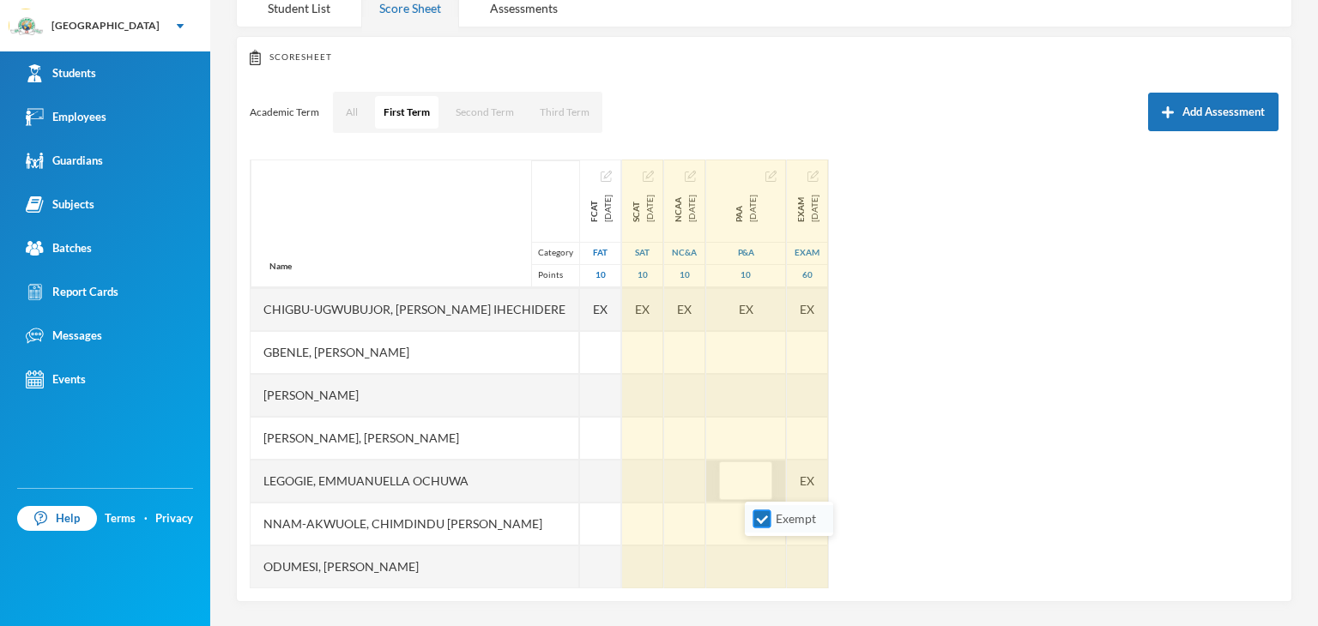
click at [769, 512] on input "Exempt" at bounding box center [762, 519] width 18 height 18
checkbox input "false"
click at [828, 478] on div "EX" at bounding box center [807, 481] width 41 height 43
click at [817, 518] on input "Exempt" at bounding box center [821, 519] width 18 height 18
checkbox input "false"
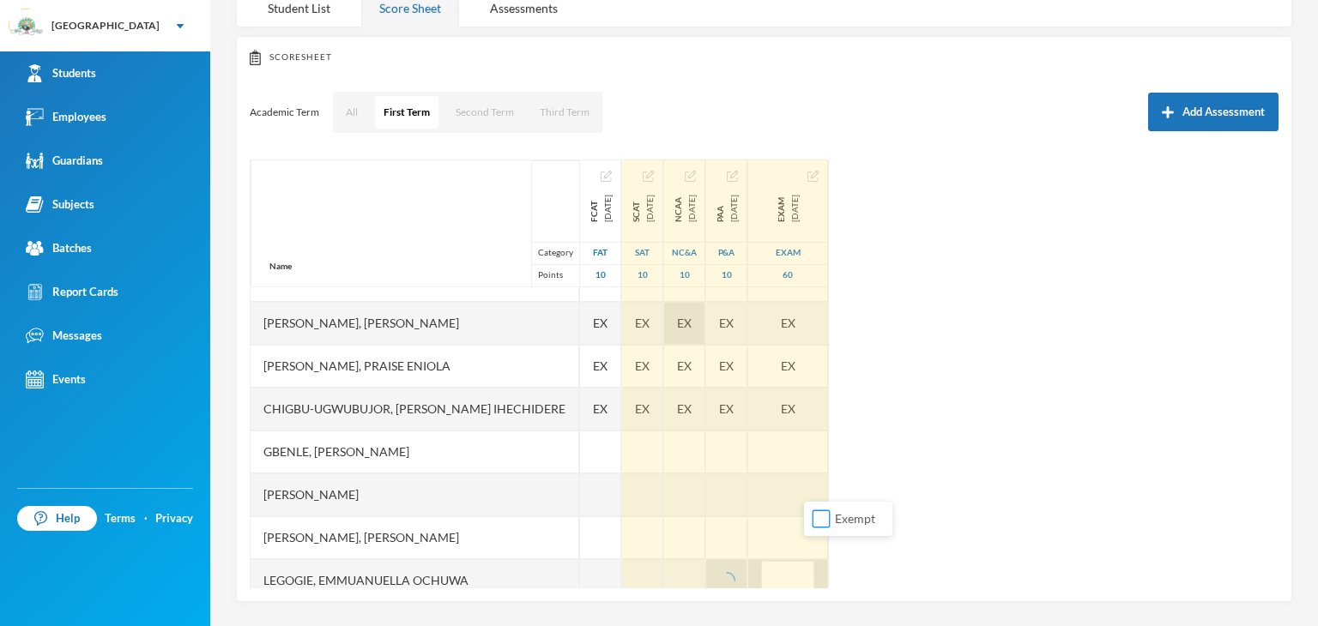
scroll to position [0, 0]
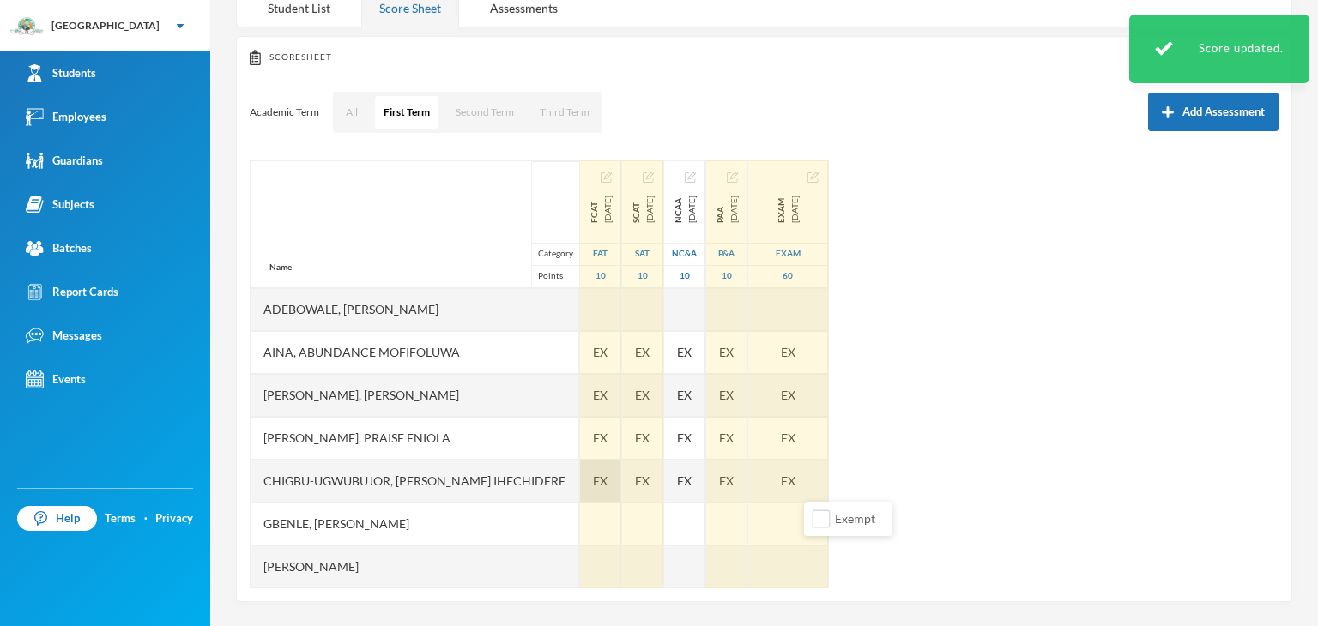
click at [590, 474] on div "EX" at bounding box center [600, 481] width 41 height 43
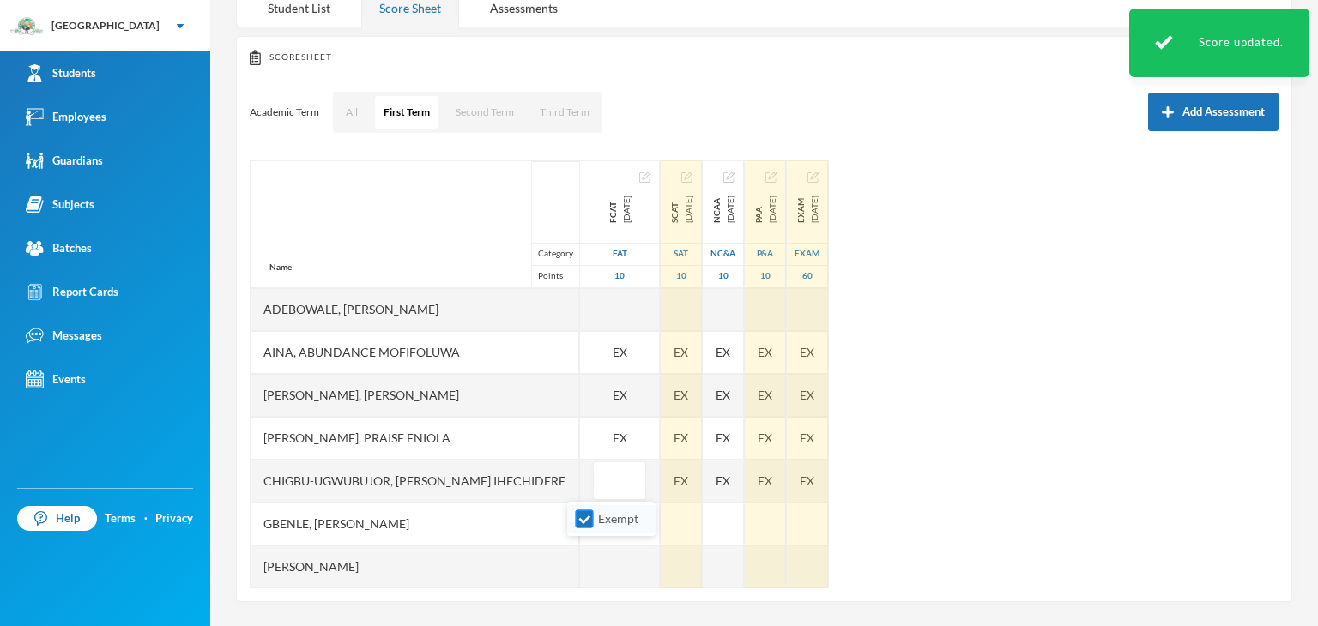
click at [576, 512] on input "Exempt" at bounding box center [585, 519] width 18 height 18
checkbox input "false"
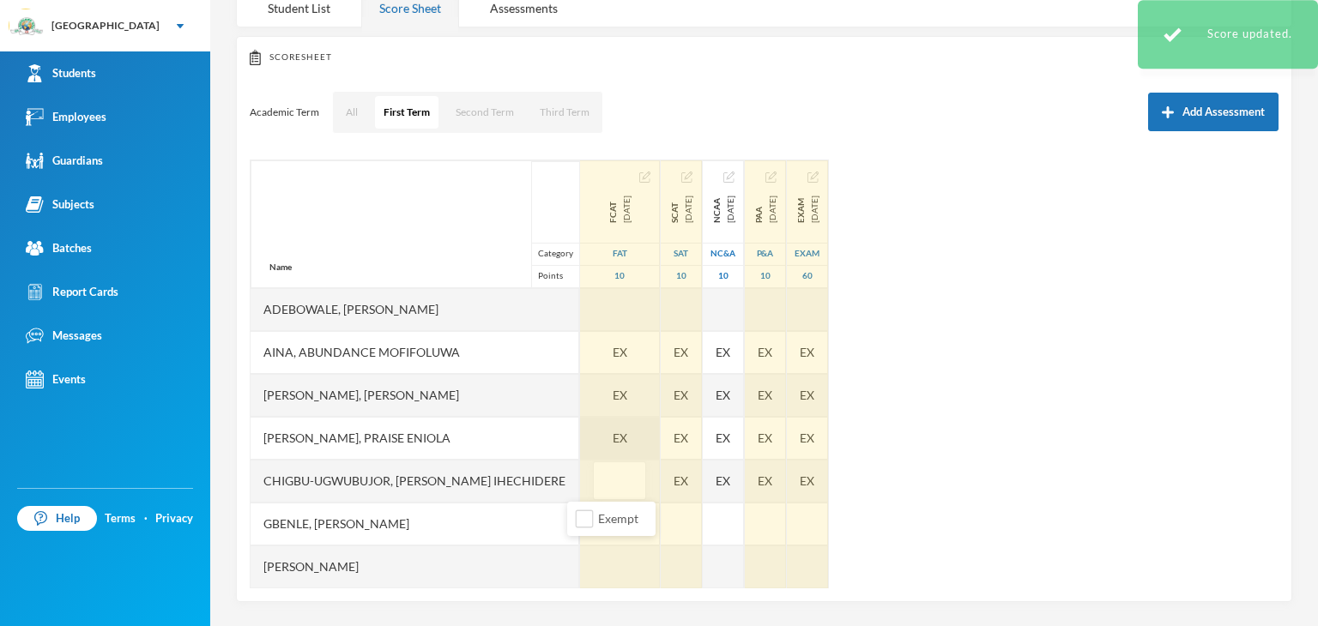
click at [596, 434] on div "EX" at bounding box center [620, 438] width 80 height 43
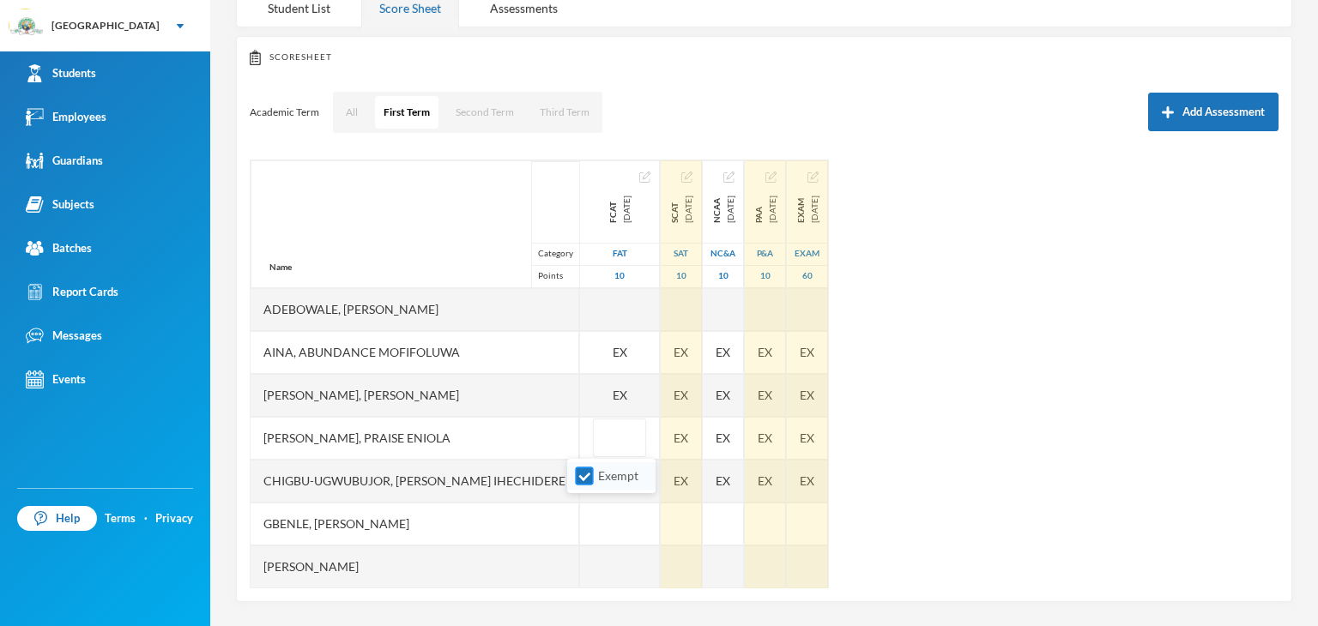
click at [587, 477] on input "Exempt" at bounding box center [585, 477] width 18 height 18
checkbox input "false"
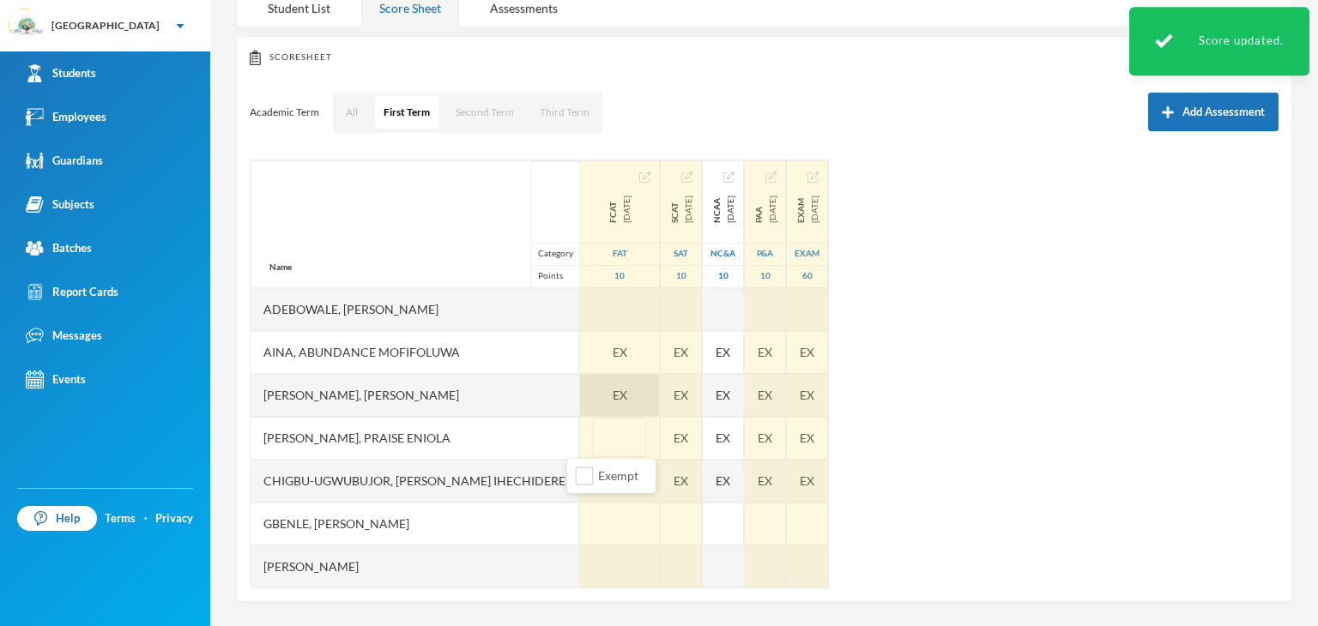
click at [594, 393] on div "EX" at bounding box center [620, 395] width 80 height 43
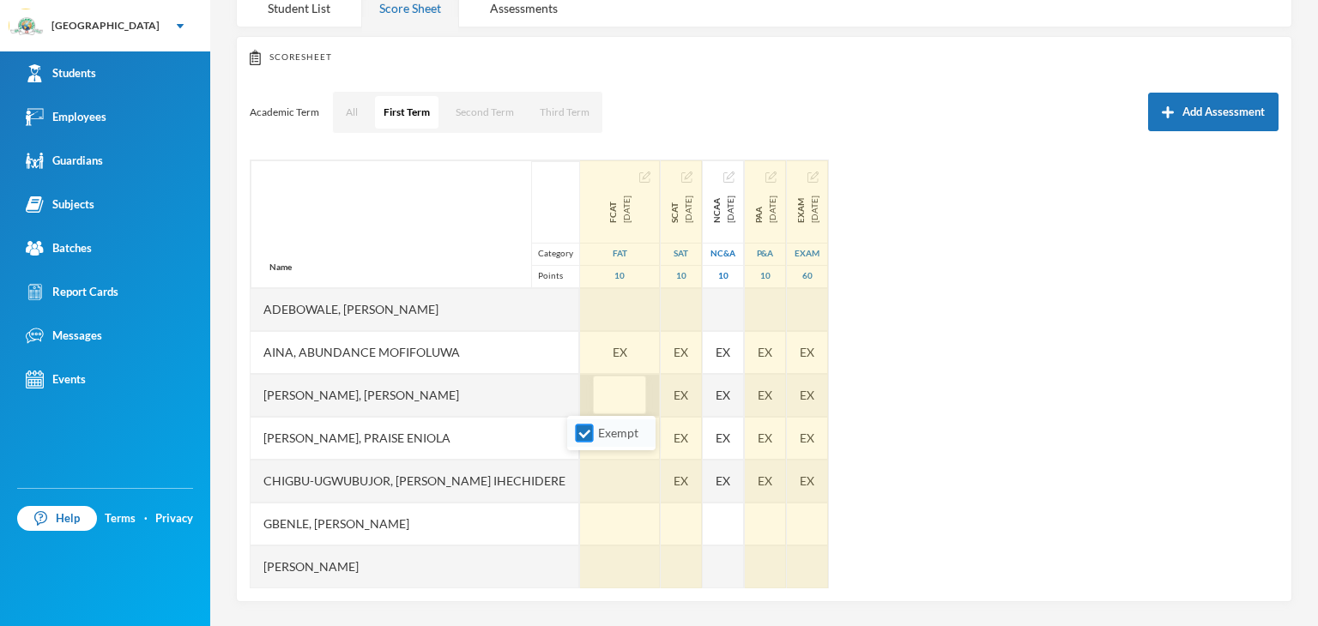
click at [587, 425] on input "Exempt" at bounding box center [585, 434] width 18 height 18
checkbox input "false"
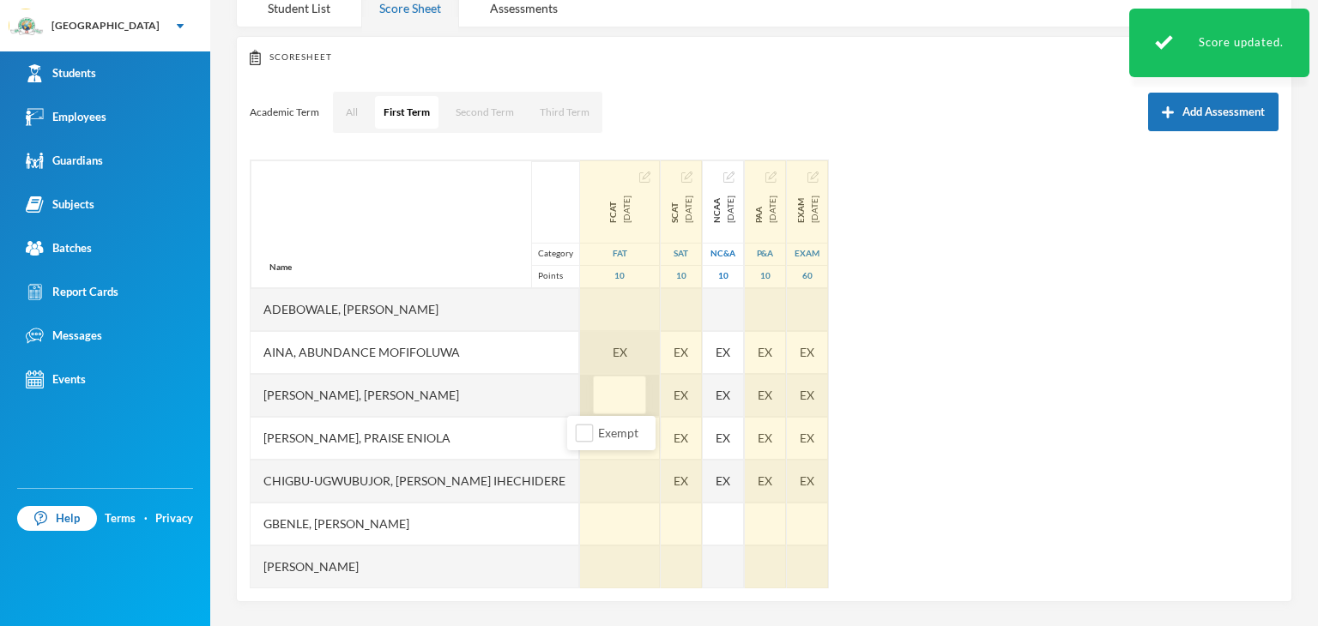
click at [601, 347] on div "EX" at bounding box center [620, 352] width 80 height 43
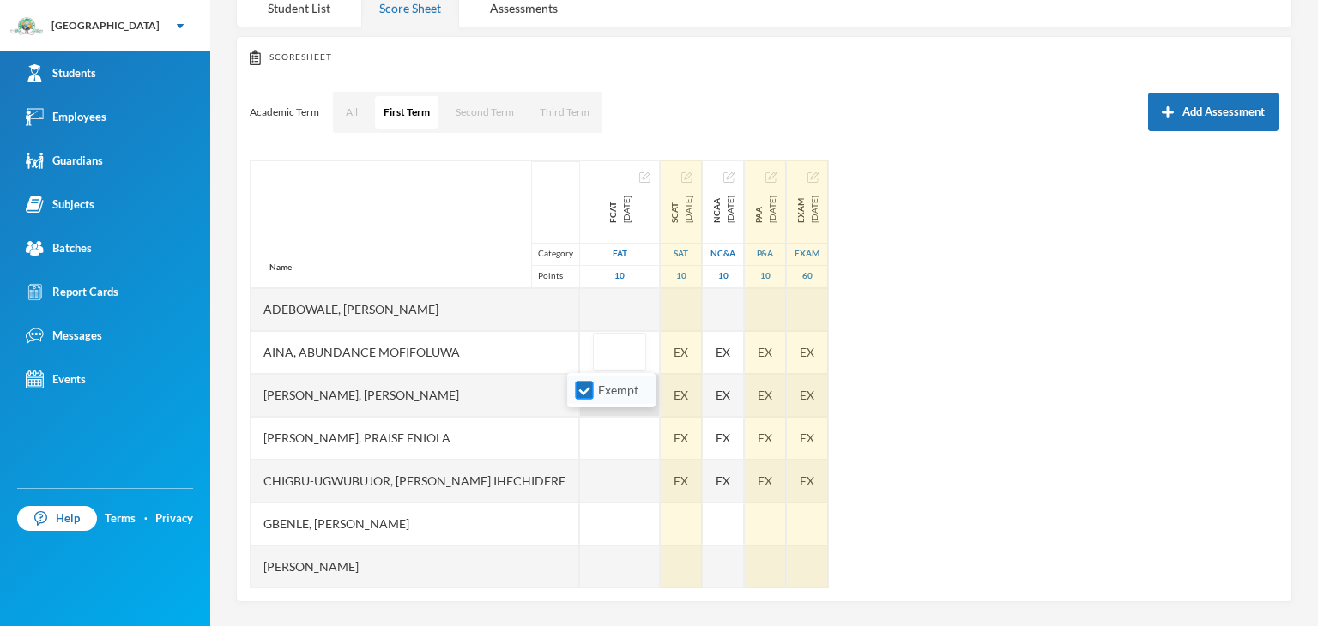
click at [591, 386] on input "Exempt" at bounding box center [585, 391] width 18 height 18
checkbox input "false"
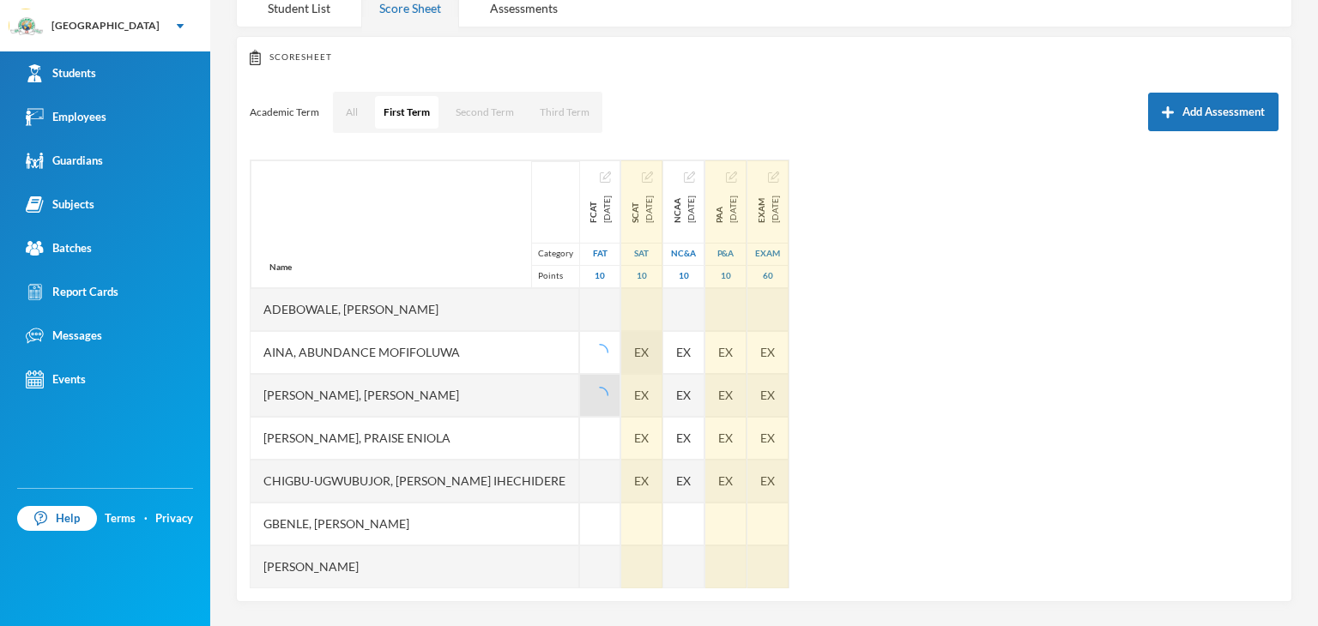
click at [662, 347] on div "EX" at bounding box center [641, 352] width 41 height 43
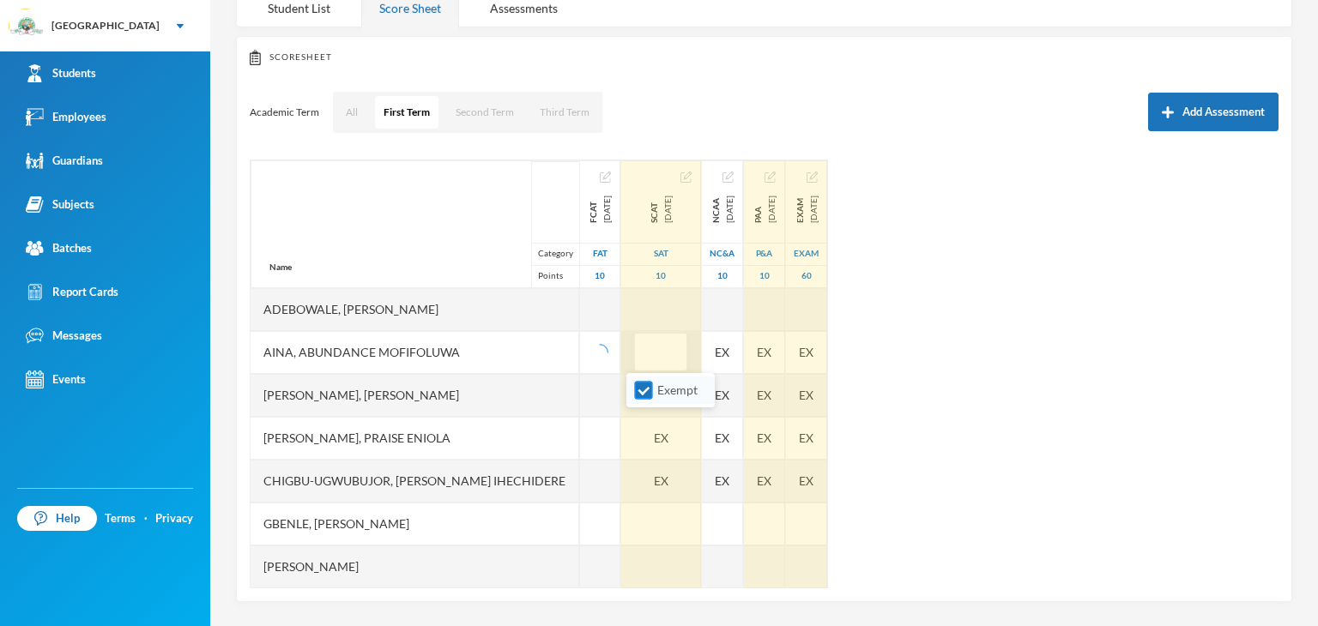
click at [648, 402] on li "Exempt" at bounding box center [670, 390] width 88 height 27
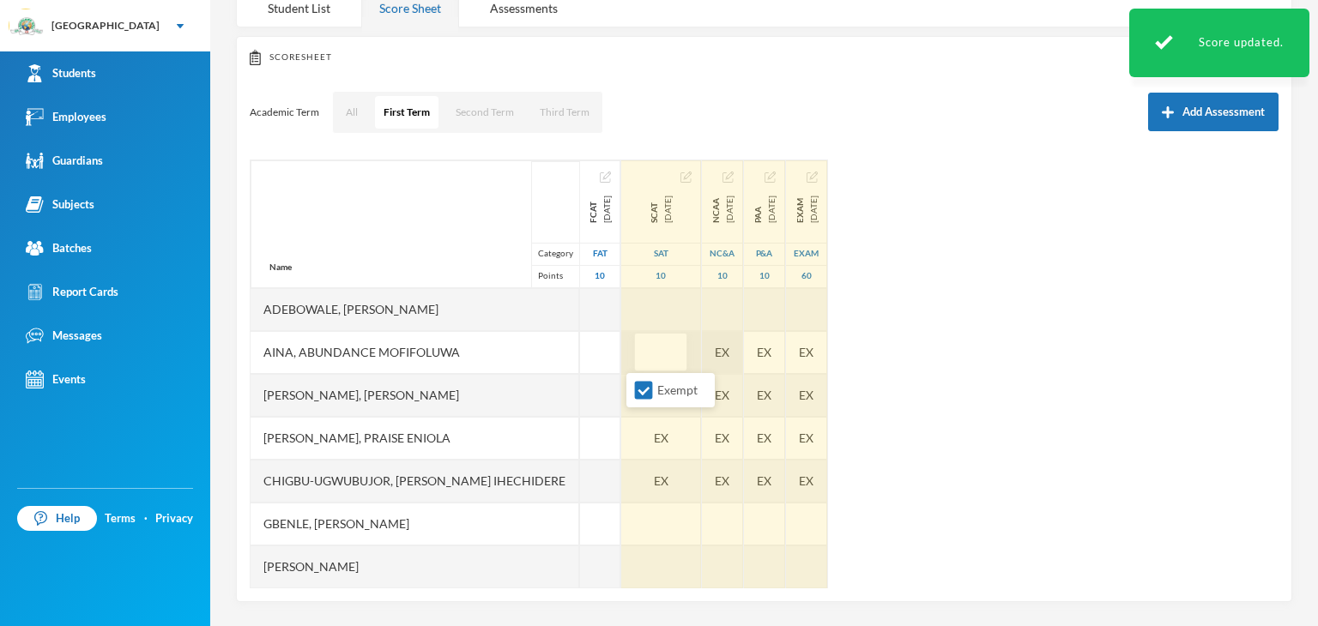
click at [722, 352] on div "EX" at bounding box center [722, 352] width 41 height 43
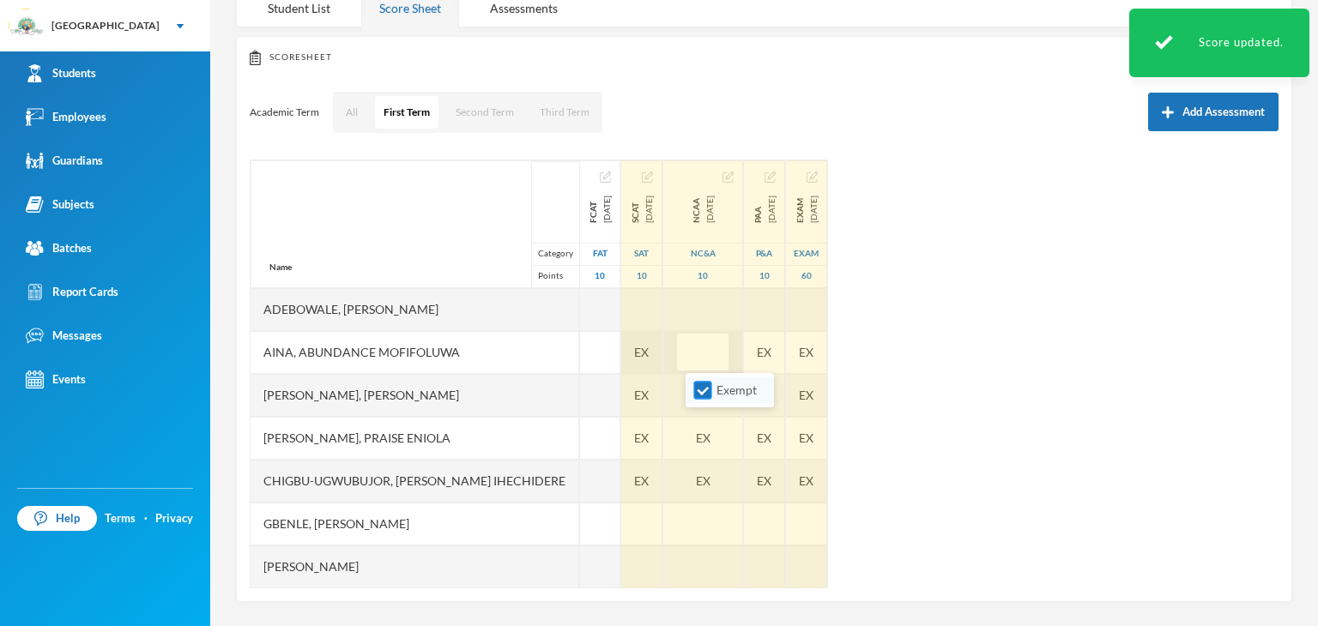
click at [698, 382] on input "Exempt" at bounding box center [703, 391] width 18 height 18
checkbox input "false"
click at [649, 345] on span "EX" at bounding box center [641, 352] width 15 height 18
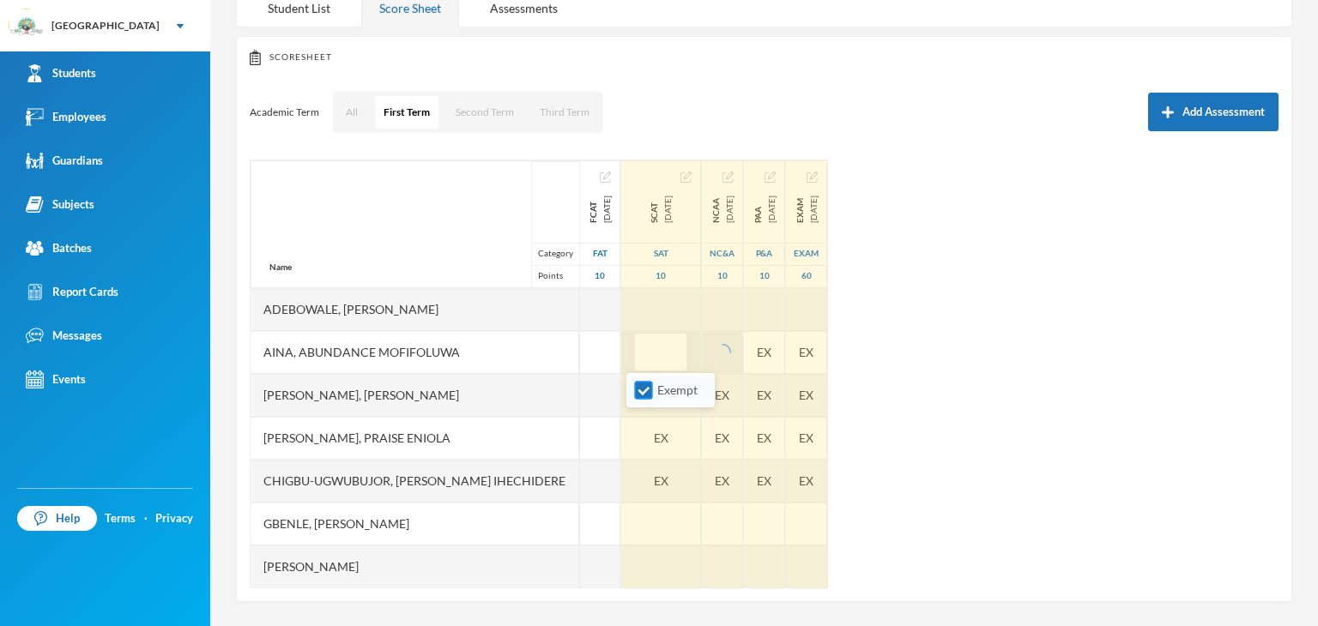
click at [646, 394] on input "Exempt" at bounding box center [644, 391] width 18 height 18
checkbox input "false"
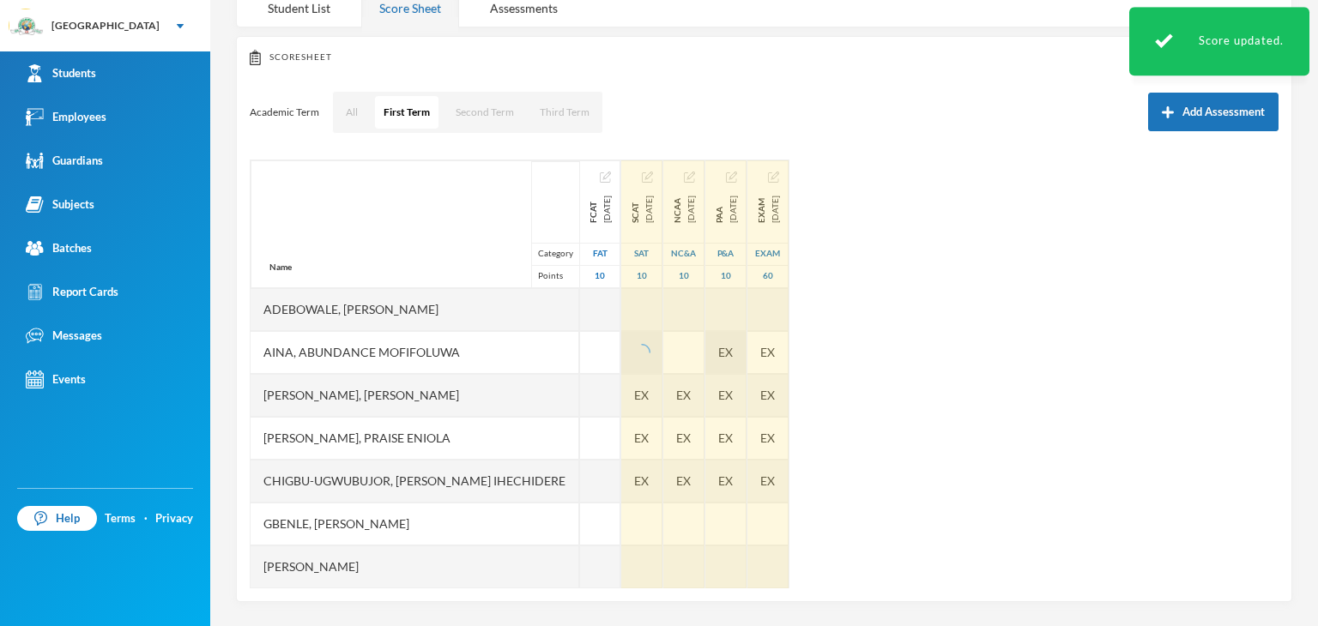
click at [746, 347] on div "EX" at bounding box center [725, 352] width 41 height 43
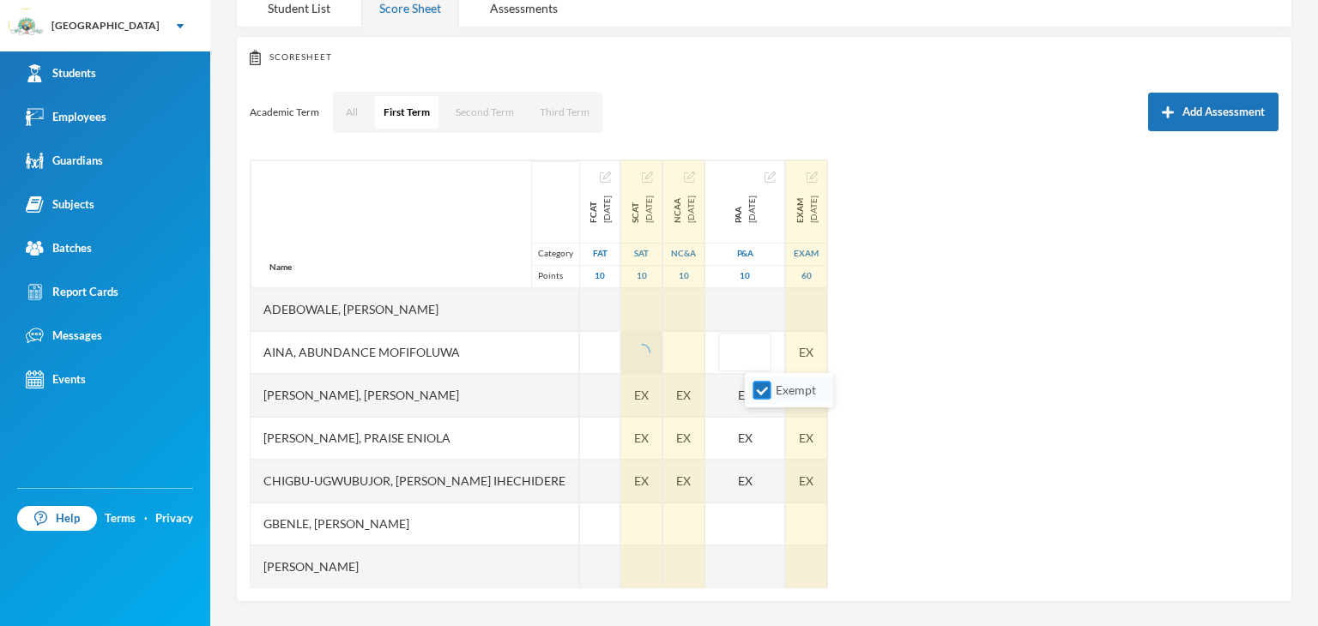
click at [757, 392] on input "Exempt" at bounding box center [762, 391] width 18 height 18
checkbox input "false"
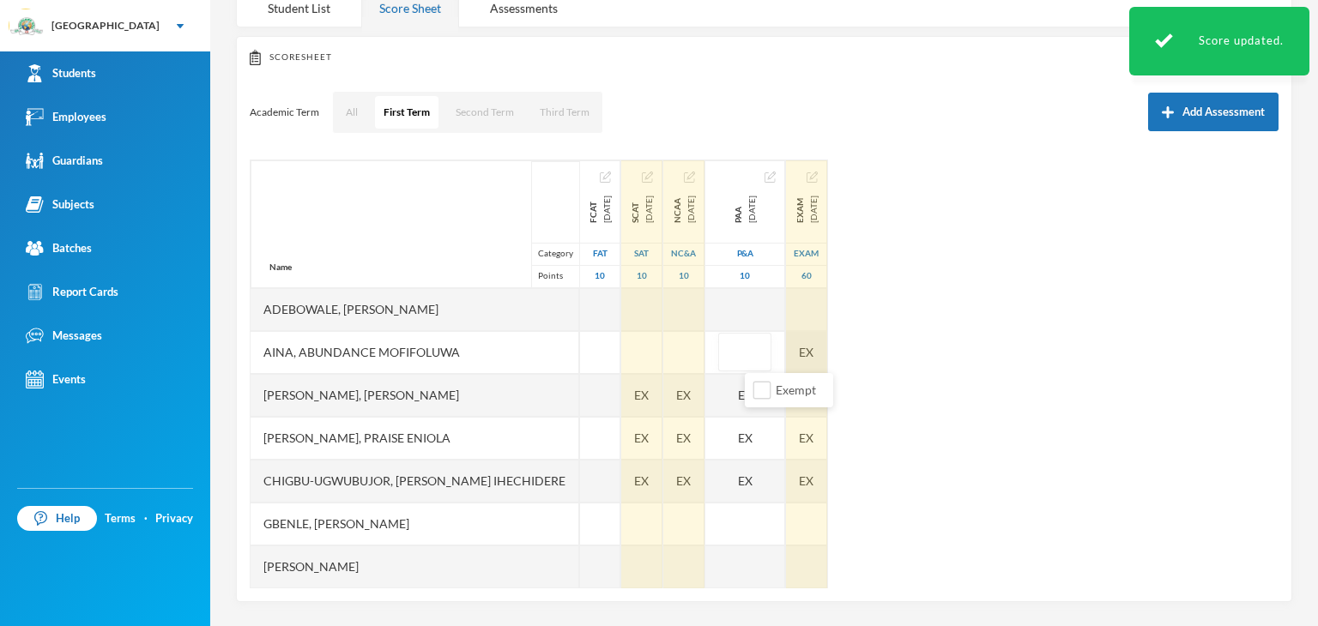
click at [827, 358] on div "EX" at bounding box center [806, 352] width 41 height 43
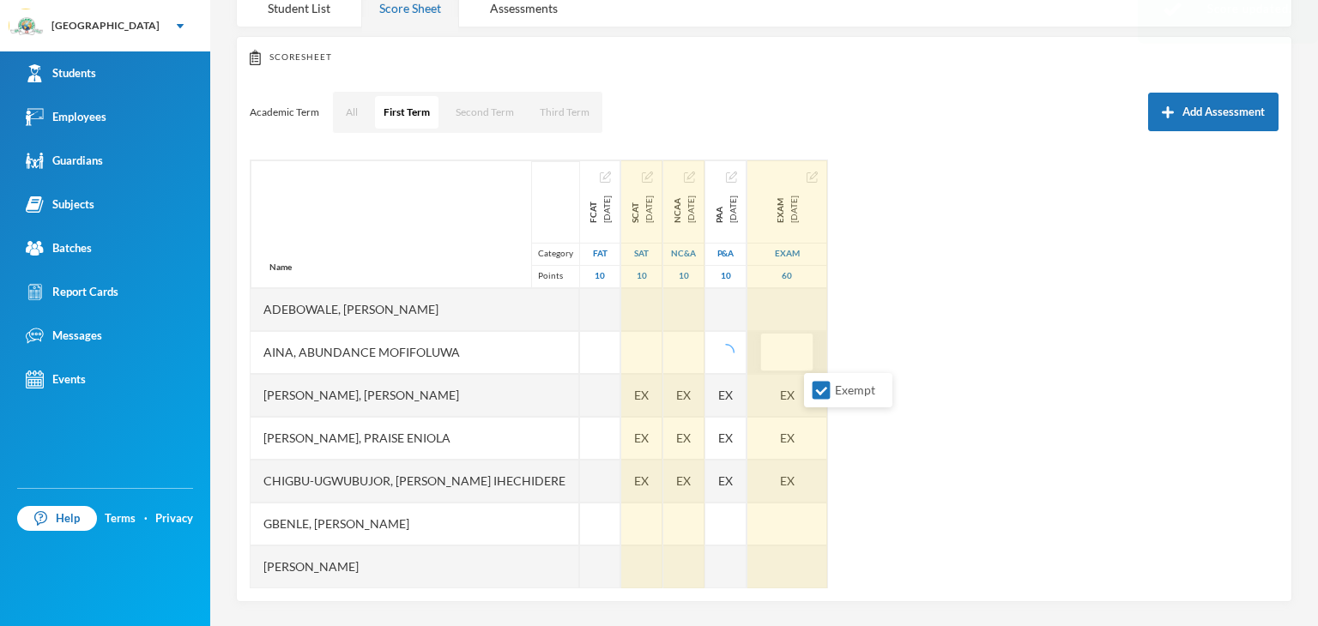
click at [816, 395] on input "Exempt" at bounding box center [821, 391] width 18 height 18
checkbox input "false"
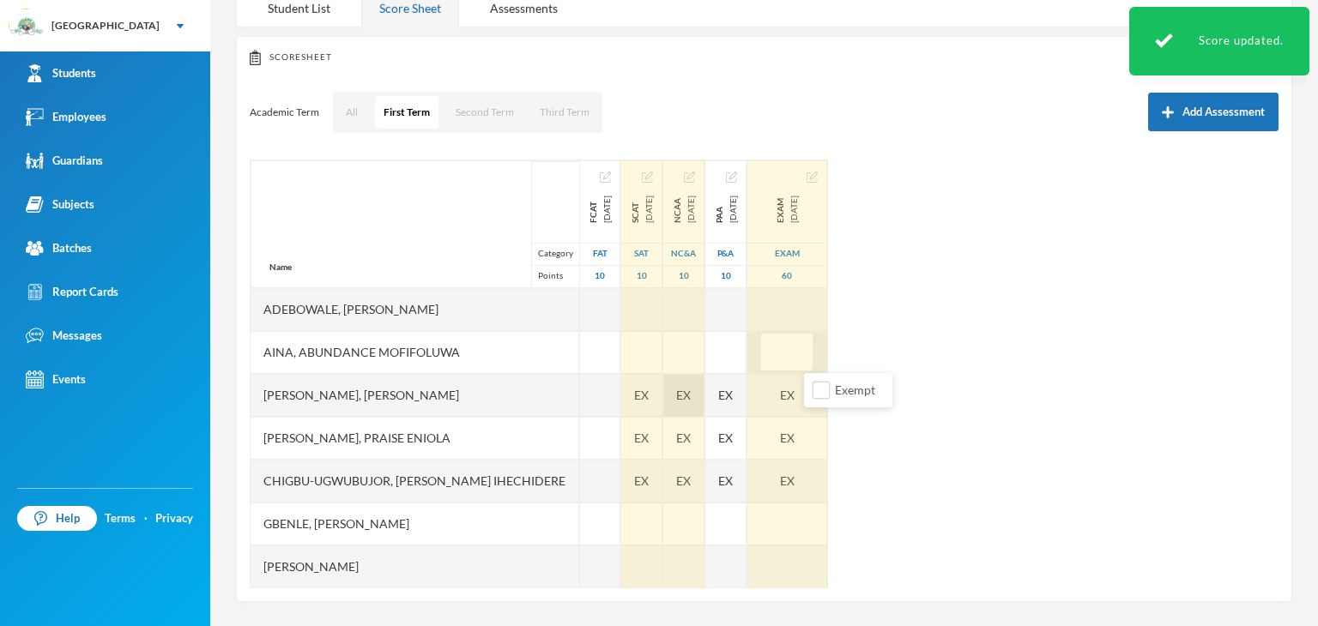
click at [691, 386] on span "EX" at bounding box center [683, 395] width 15 height 18
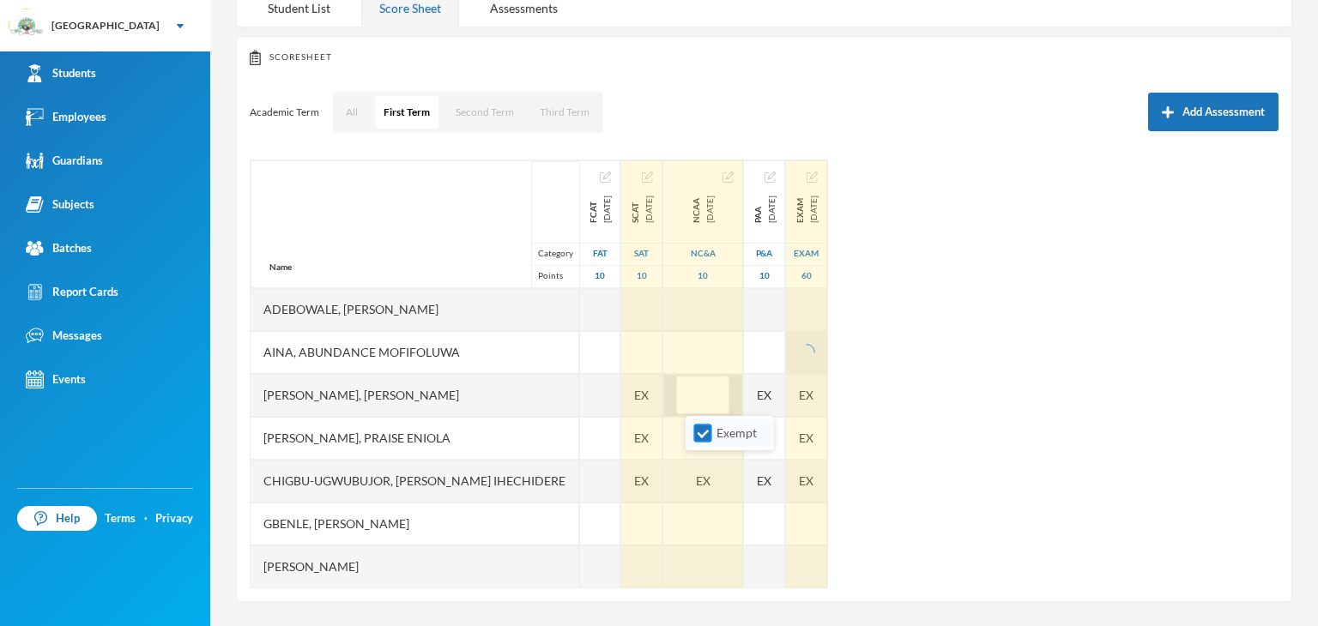
click at [694, 434] on input "Exempt" at bounding box center [703, 434] width 18 height 18
checkbox input "false"
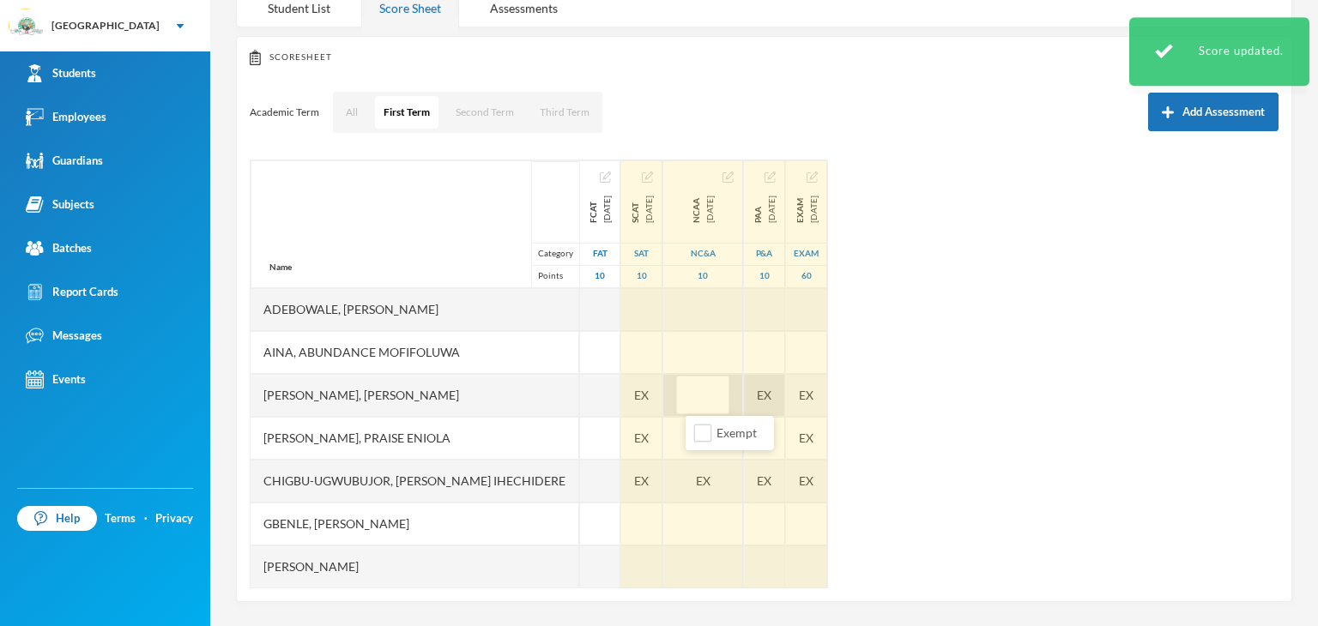
click at [776, 399] on div "EX" at bounding box center [764, 395] width 41 height 43
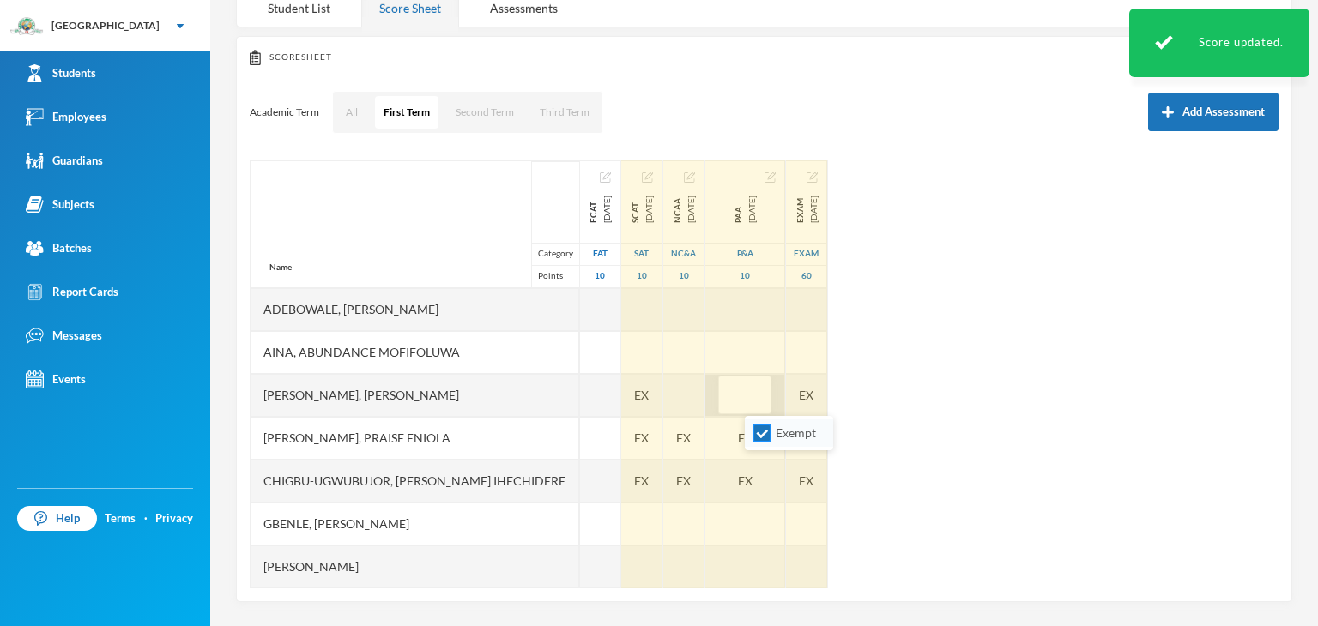
click at [762, 433] on input "Exempt" at bounding box center [762, 434] width 18 height 18
checkbox input "false"
click at [691, 435] on span "EX" at bounding box center [683, 438] width 15 height 18
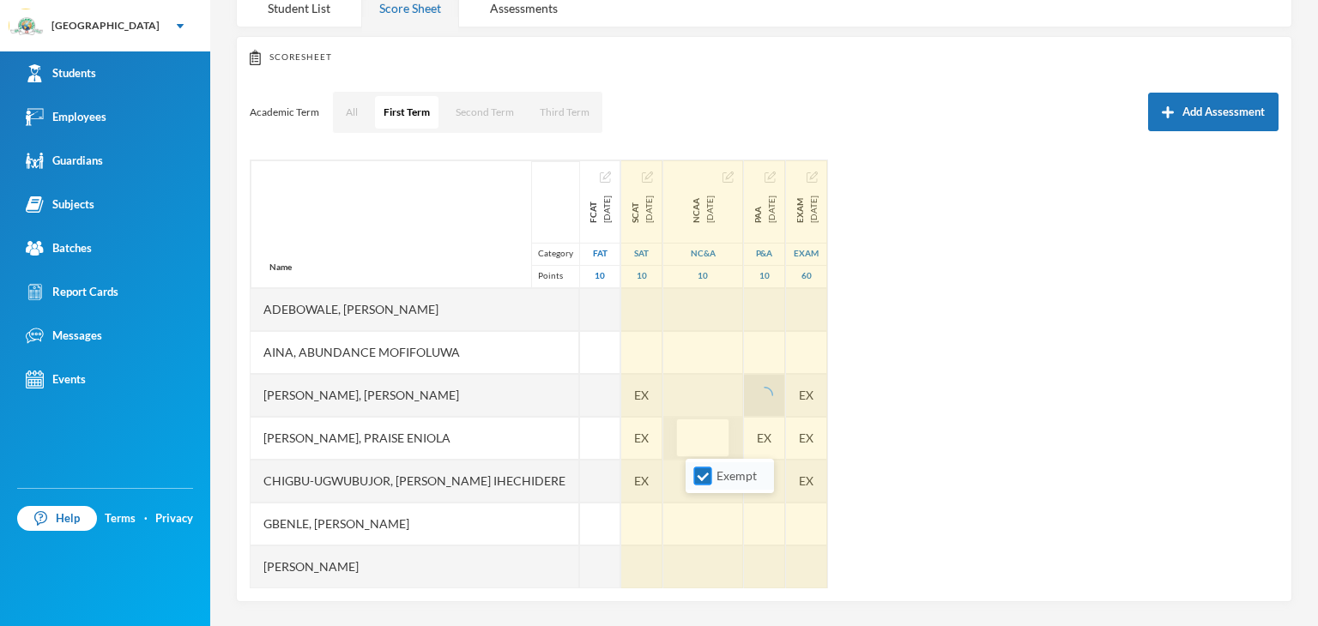
click at [701, 474] on input "Exempt" at bounding box center [703, 477] width 18 height 18
checkbox input "false"
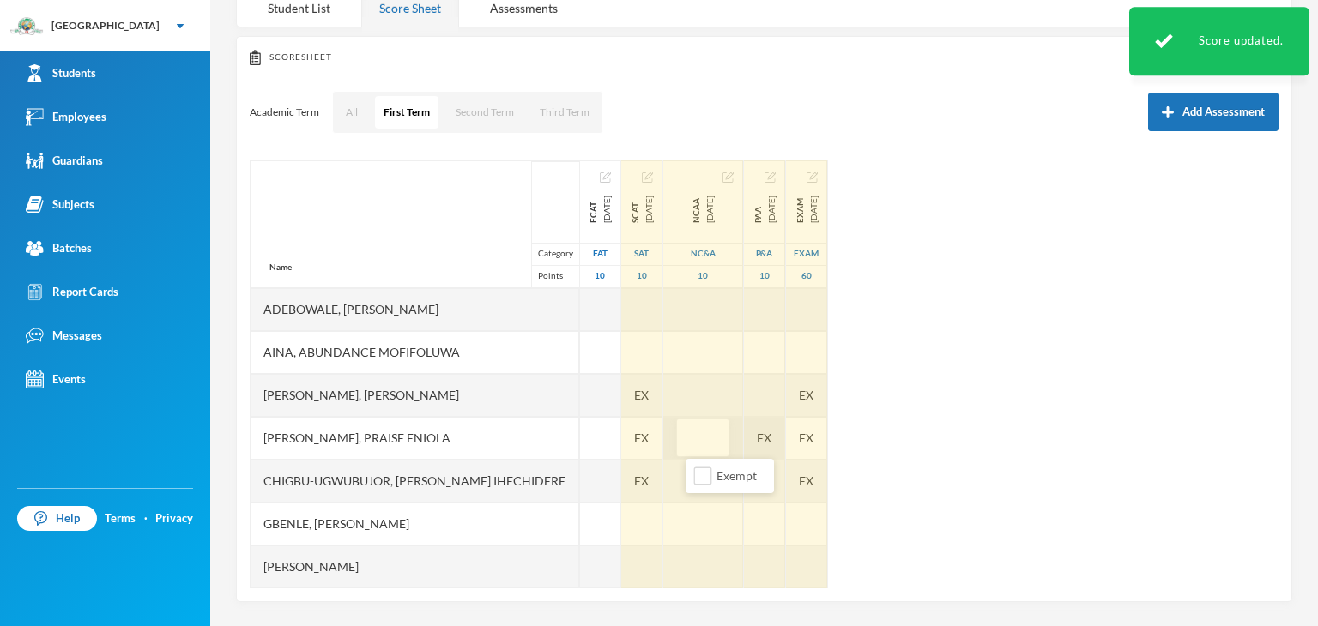
click at [782, 435] on div "EX" at bounding box center [764, 438] width 41 height 43
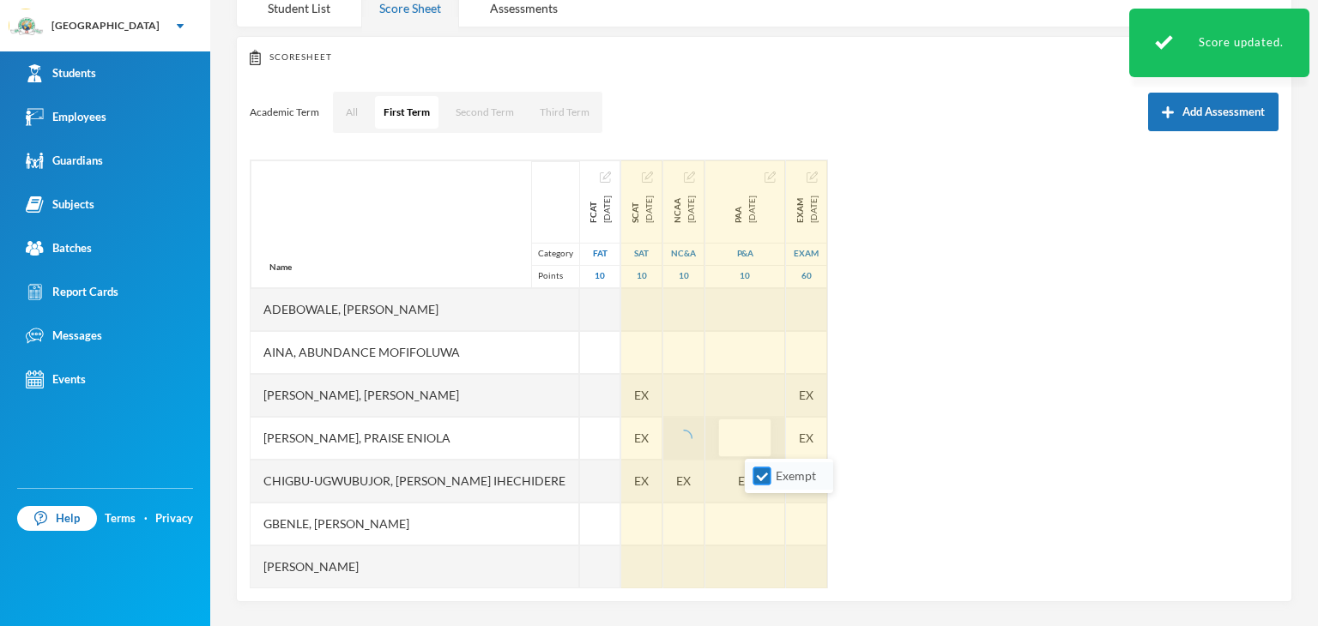
click at [755, 473] on input "Exempt" at bounding box center [762, 477] width 18 height 18
checkbox input "false"
click at [704, 474] on div "EX" at bounding box center [683, 481] width 41 height 43
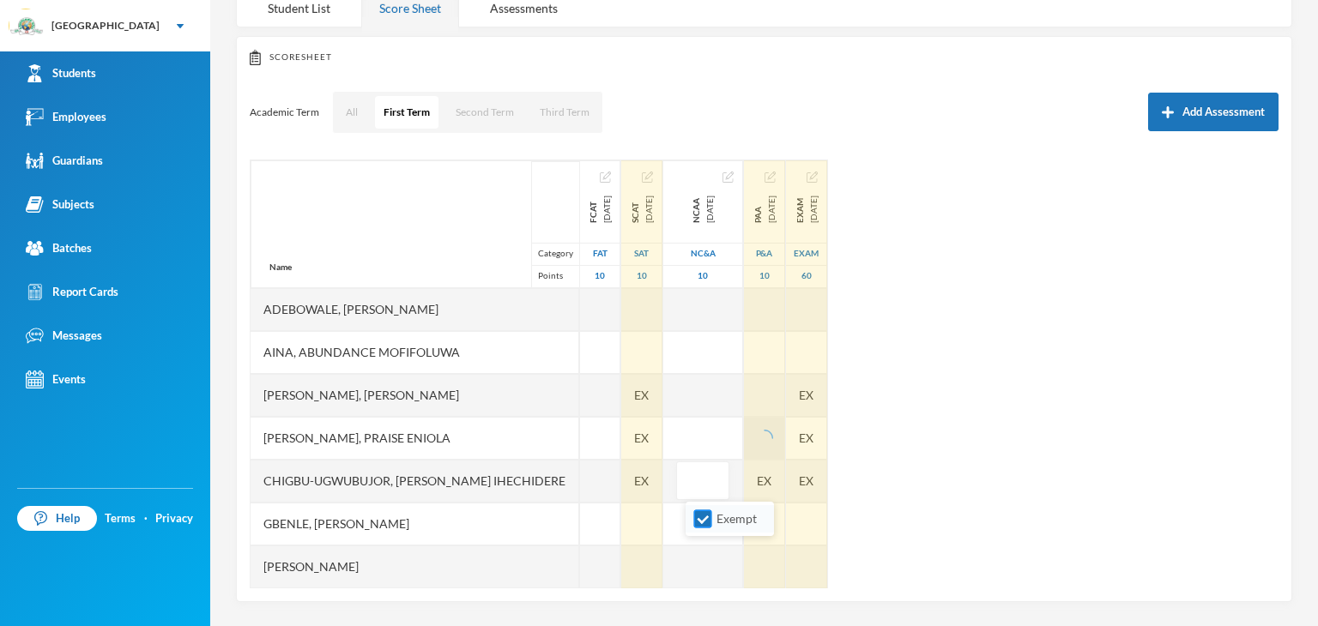
click at [696, 521] on input "Exempt" at bounding box center [703, 519] width 18 height 18
checkbox input "false"
click at [793, 488] on div "Name Category Points Adebowale, Temitope Abdul-malik Aina, Abundance Mofifoluwa…" at bounding box center [764, 374] width 1029 height 429
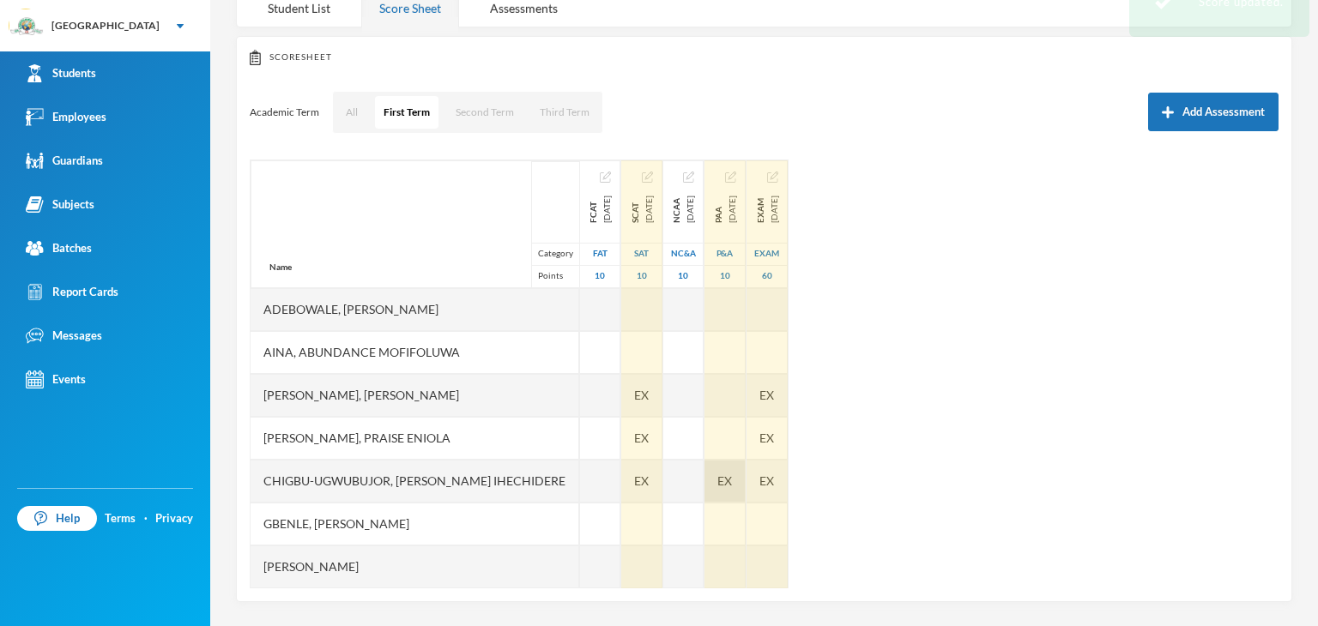
click at [745, 487] on div "EX" at bounding box center [724, 481] width 41 height 43
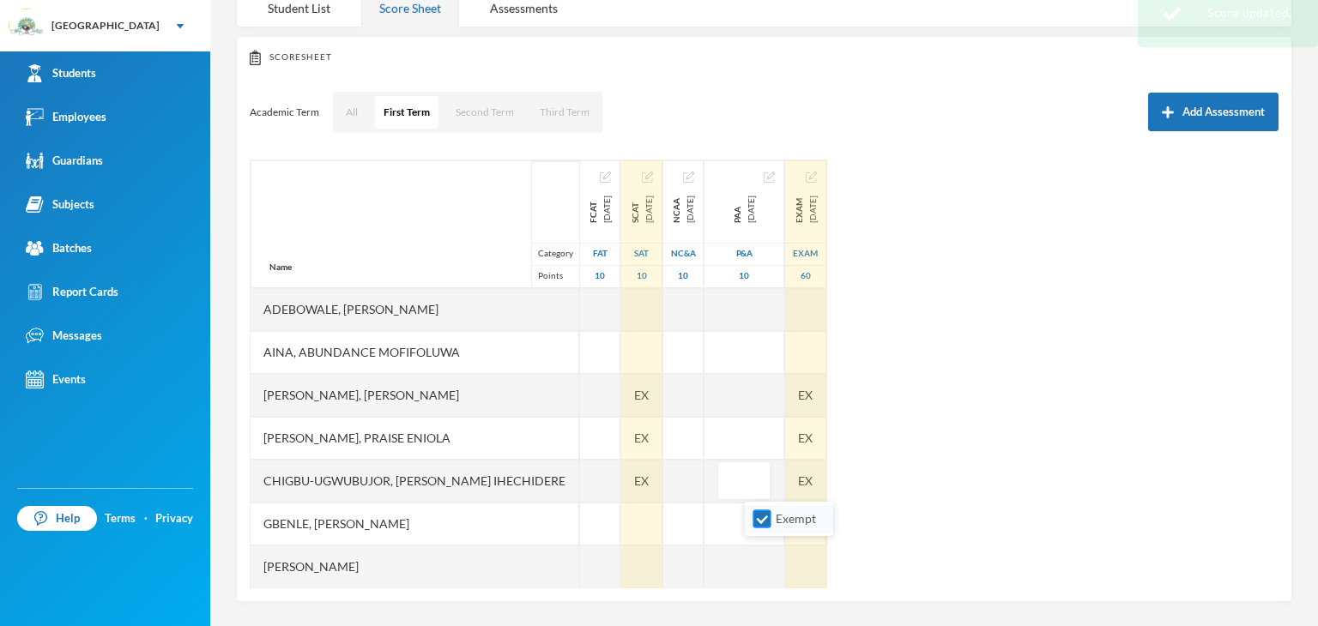
click at [755, 516] on input "Exempt" at bounding box center [762, 519] width 18 height 18
checkbox input "false"
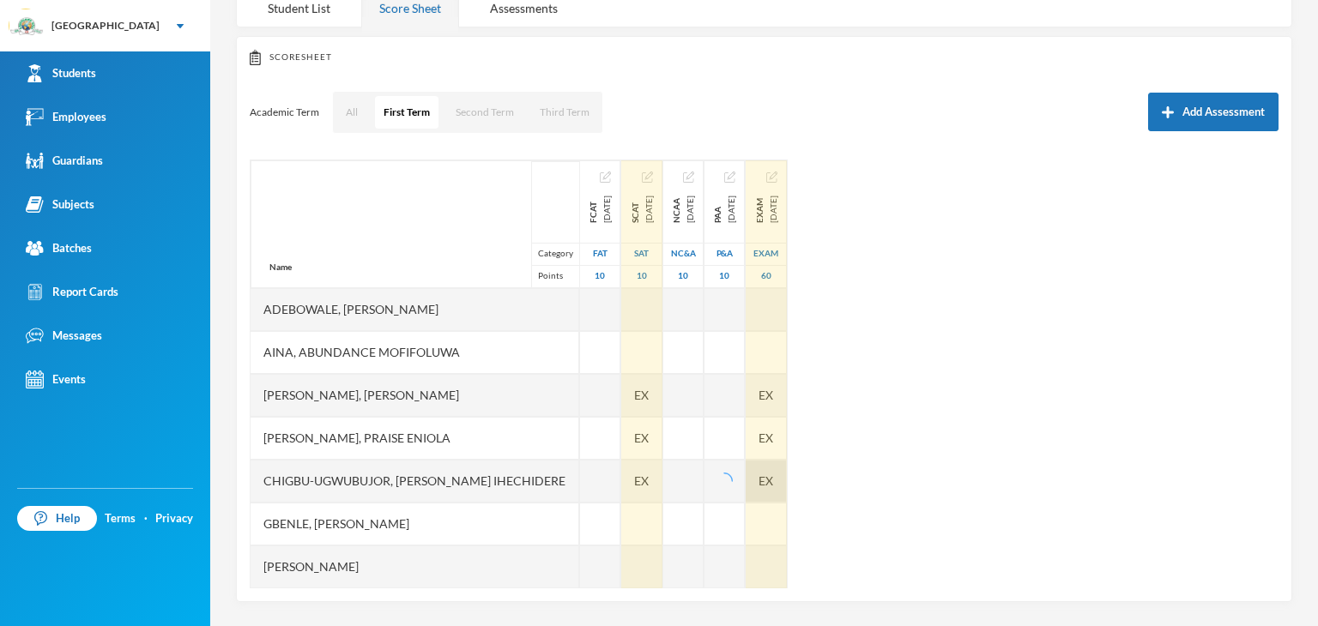
click at [787, 488] on div "EX" at bounding box center [765, 481] width 41 height 43
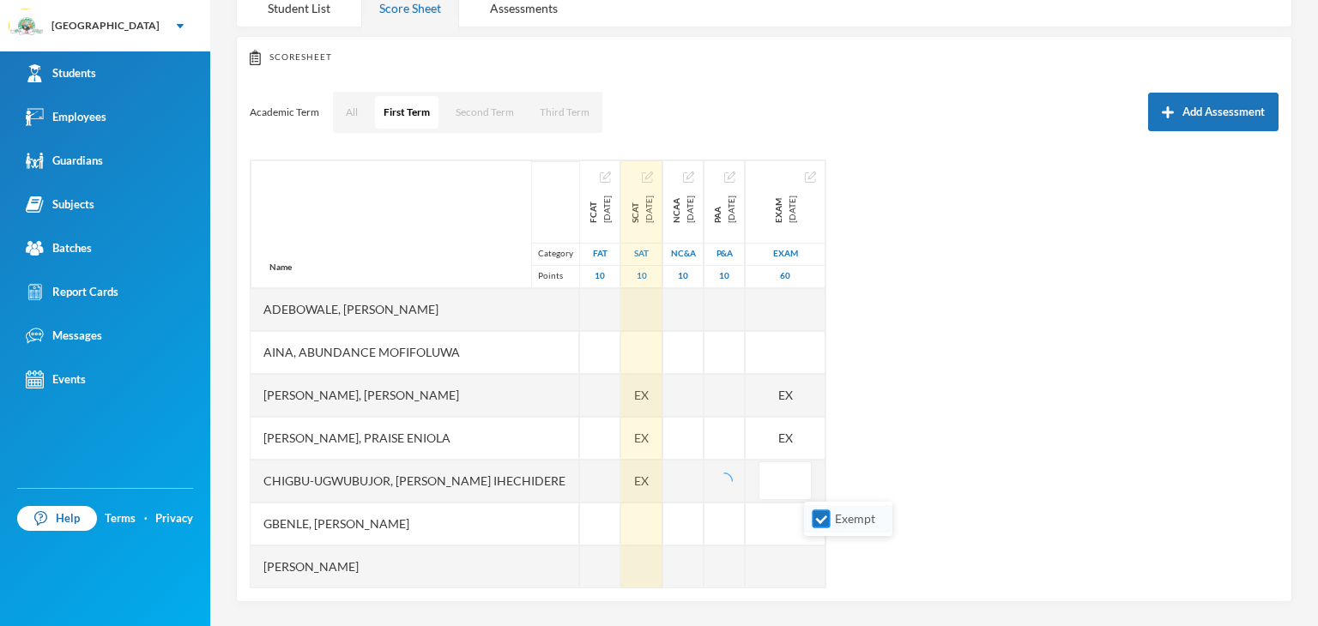
click at [822, 520] on input "Exempt" at bounding box center [821, 519] width 18 height 18
checkbox input "false"
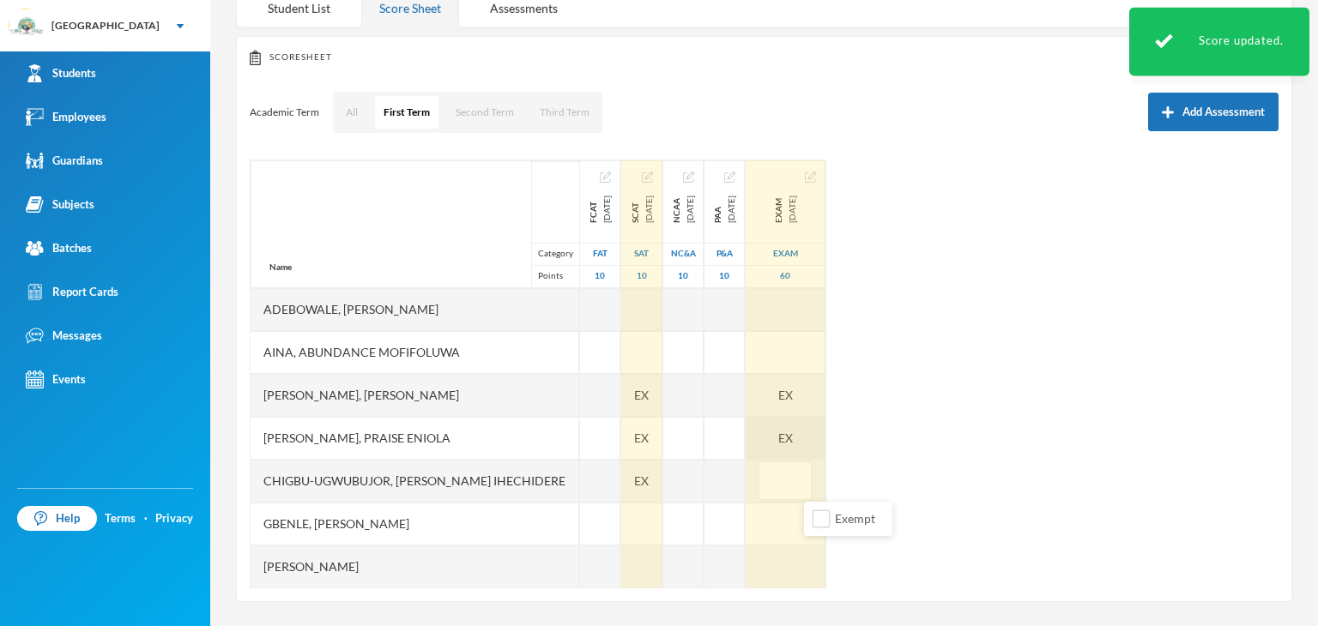
click at [825, 436] on div "EX" at bounding box center [785, 438] width 80 height 43
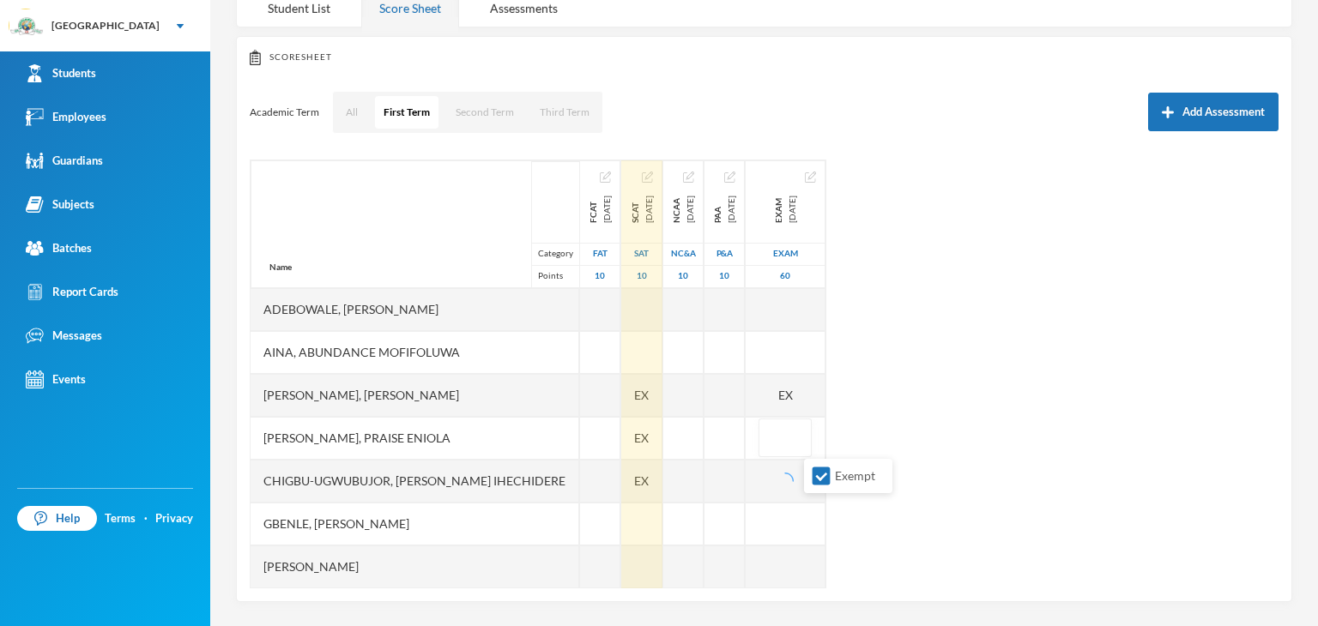
drag, startPoint x: 822, startPoint y: 474, endPoint x: 827, endPoint y: 454, distance: 20.4
click at [821, 473] on input "Exempt" at bounding box center [821, 477] width 18 height 18
checkbox input "false"
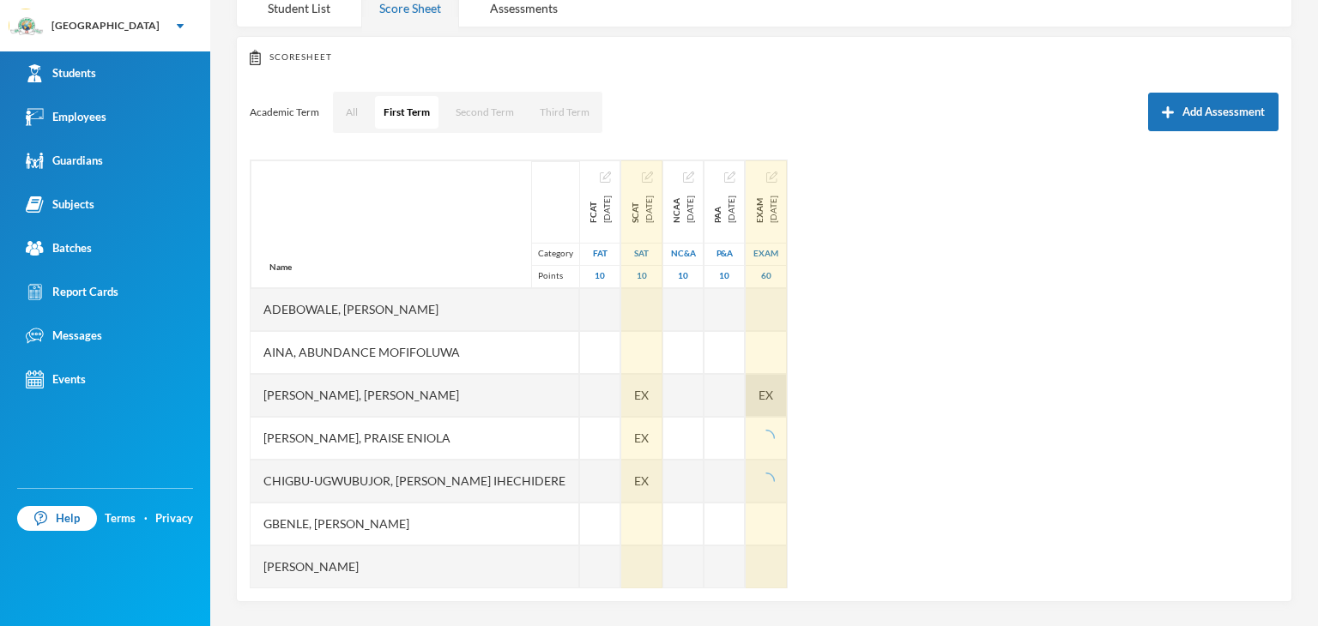
click at [787, 395] on div "EX" at bounding box center [765, 395] width 41 height 43
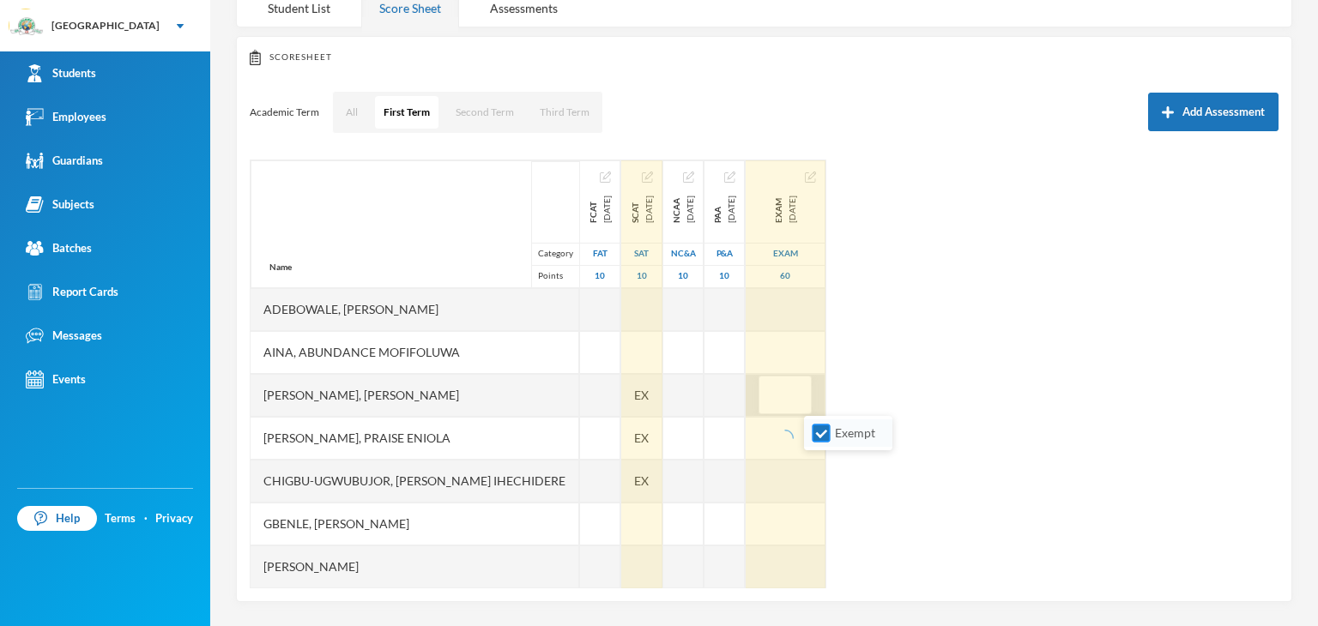
click at [816, 440] on input "Exempt" at bounding box center [821, 434] width 18 height 18
checkbox input "false"
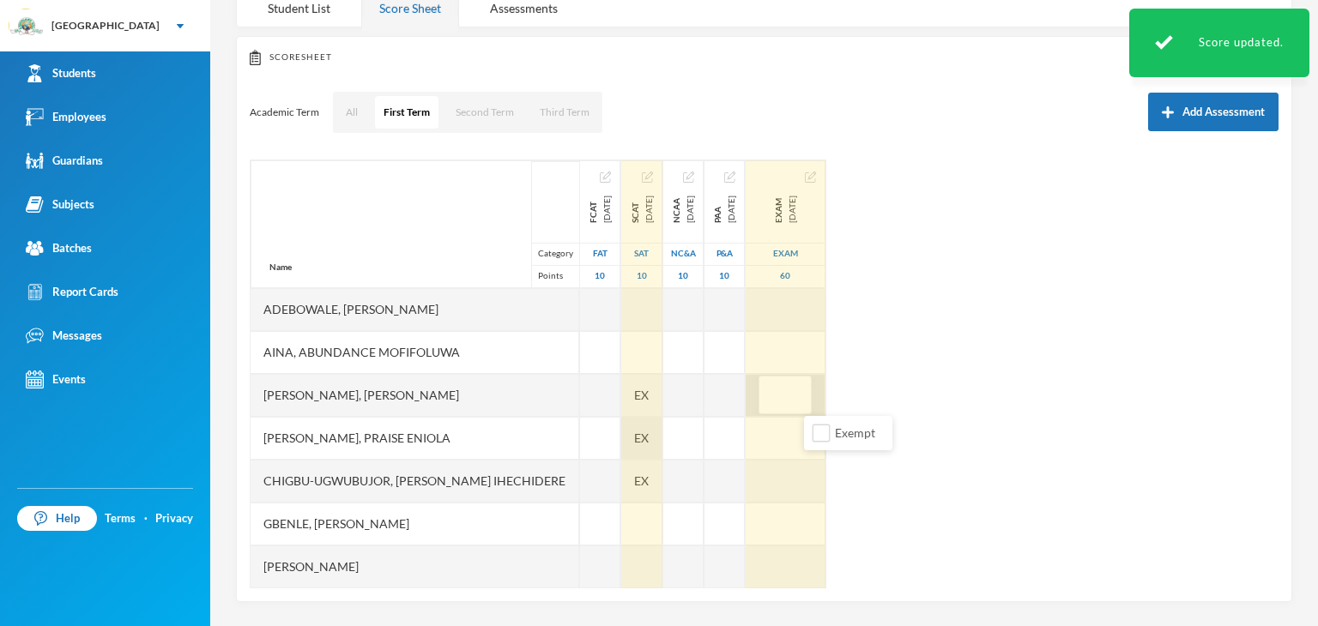
click at [641, 429] on span "EX" at bounding box center [641, 438] width 15 height 18
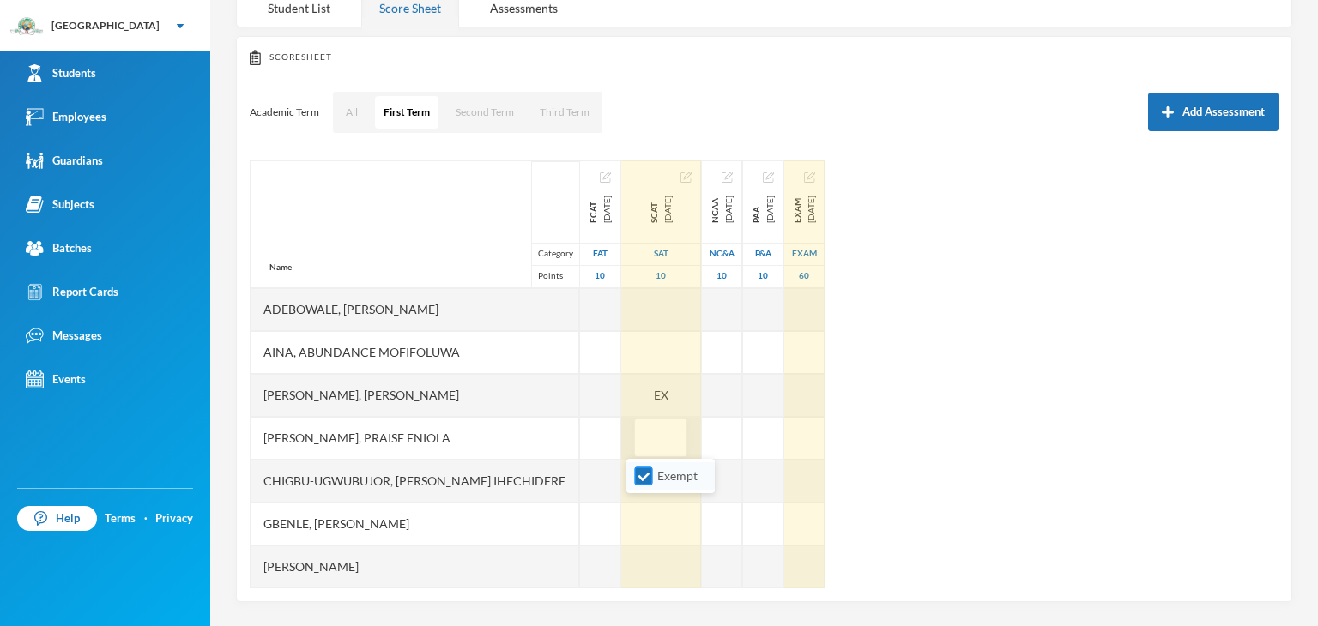
click at [640, 480] on input "Exempt" at bounding box center [644, 477] width 18 height 18
checkbox input "false"
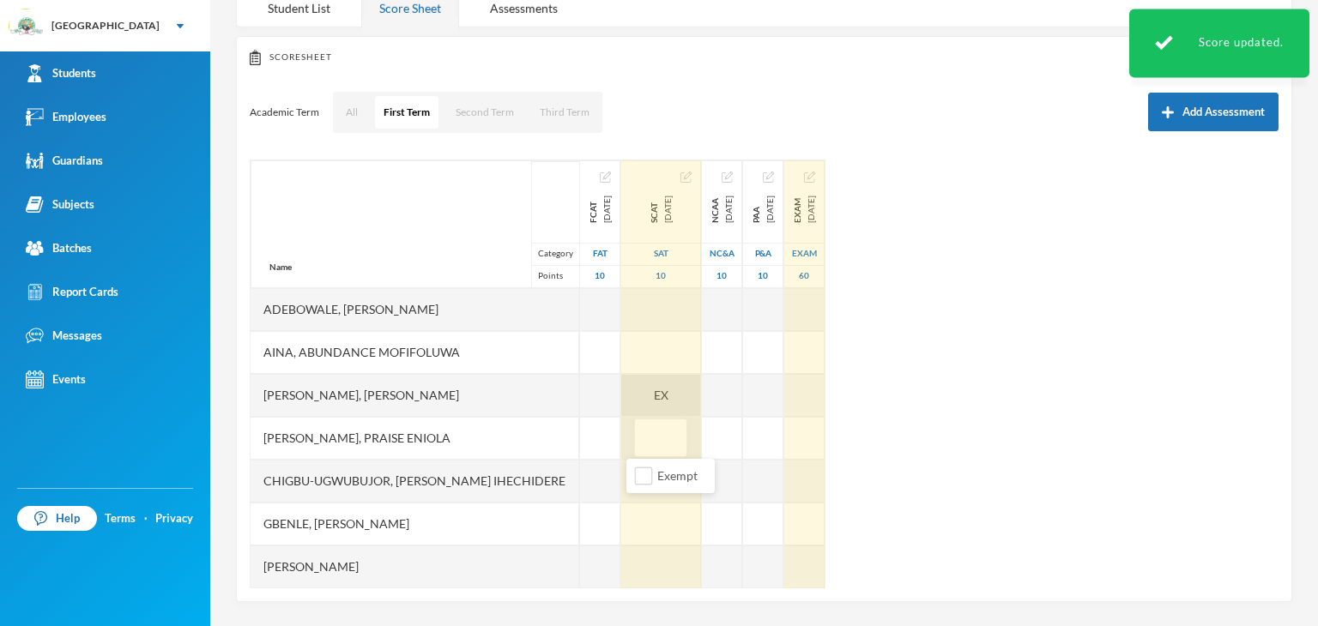
click at [660, 398] on div "EX" at bounding box center [661, 395] width 80 height 43
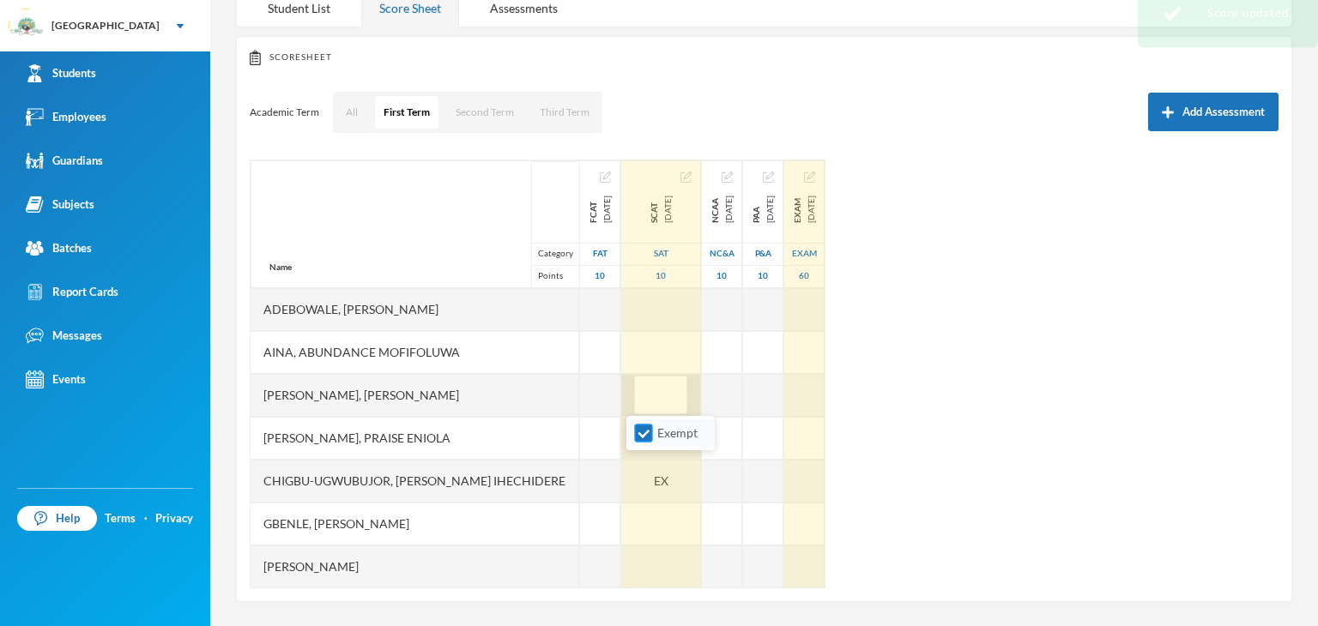
click at [649, 433] on input "Exempt" at bounding box center [644, 434] width 18 height 18
checkbox input "false"
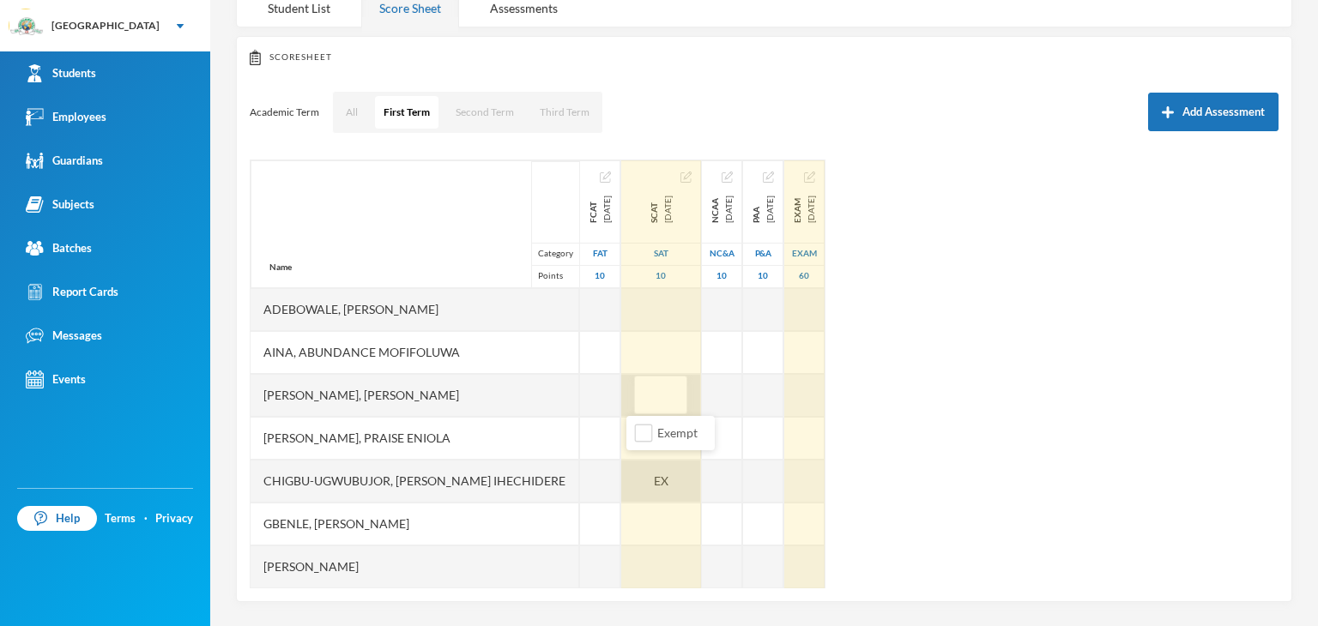
click at [652, 471] on div "EX" at bounding box center [661, 481] width 80 height 43
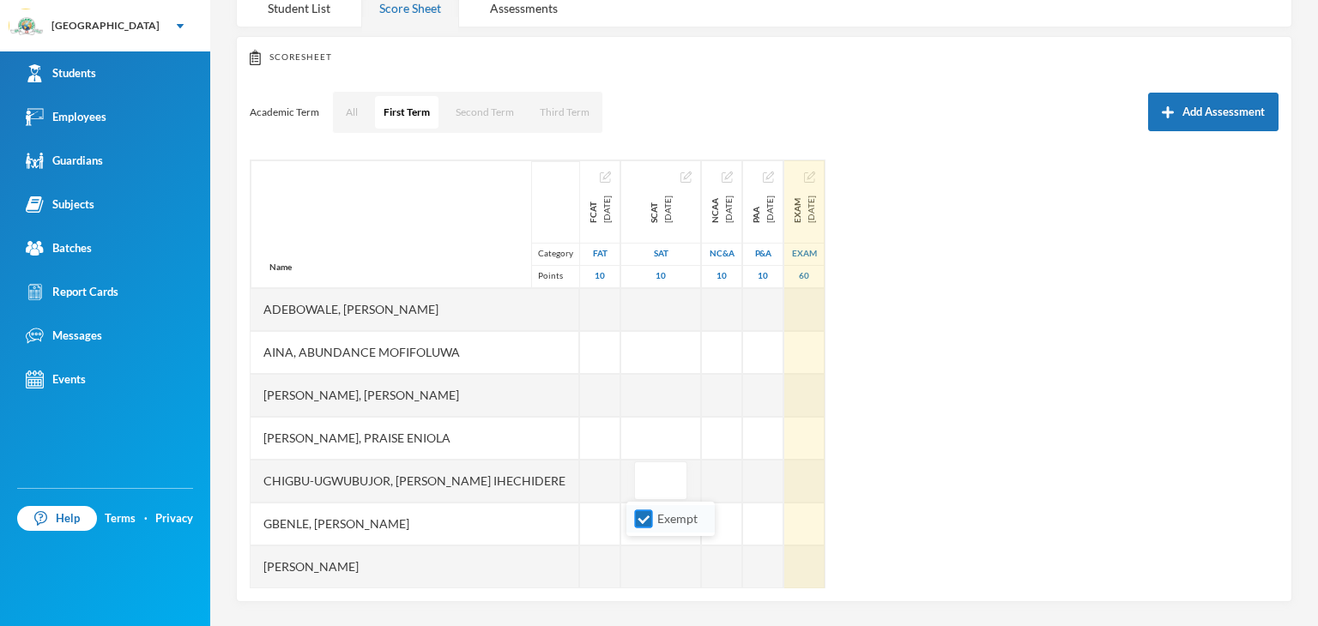
click at [635, 516] on input "Exempt" at bounding box center [644, 519] width 18 height 18
checkbox input "false"
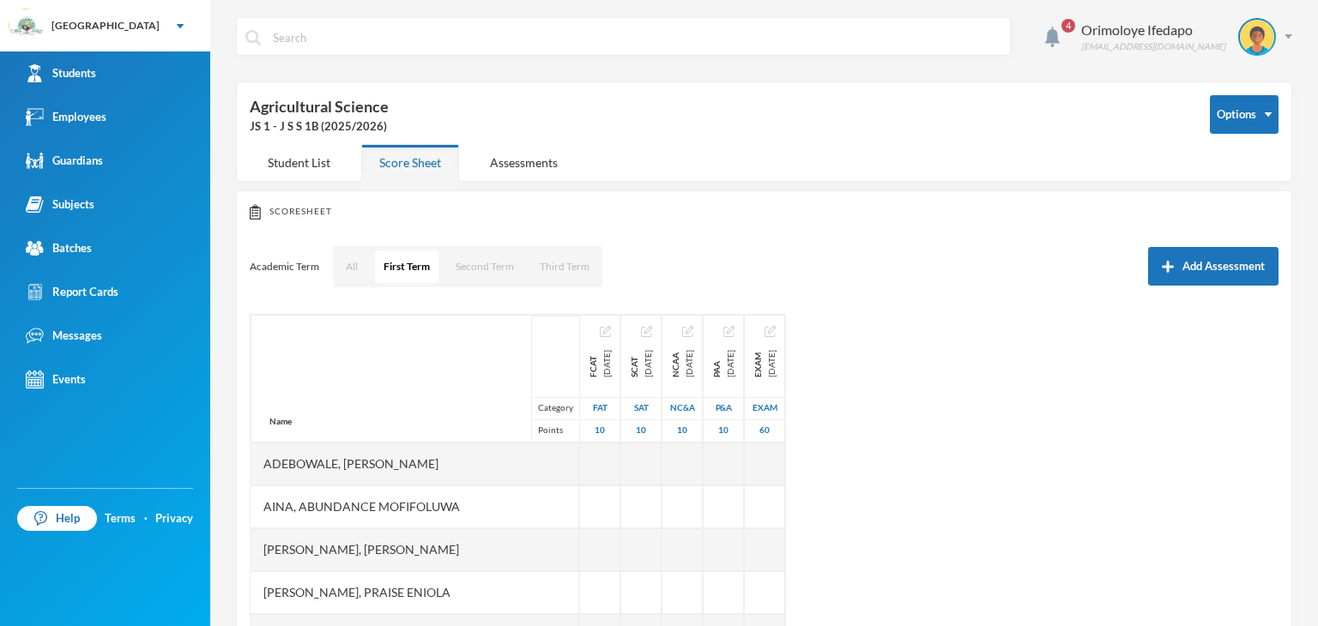
scroll to position [154, 0]
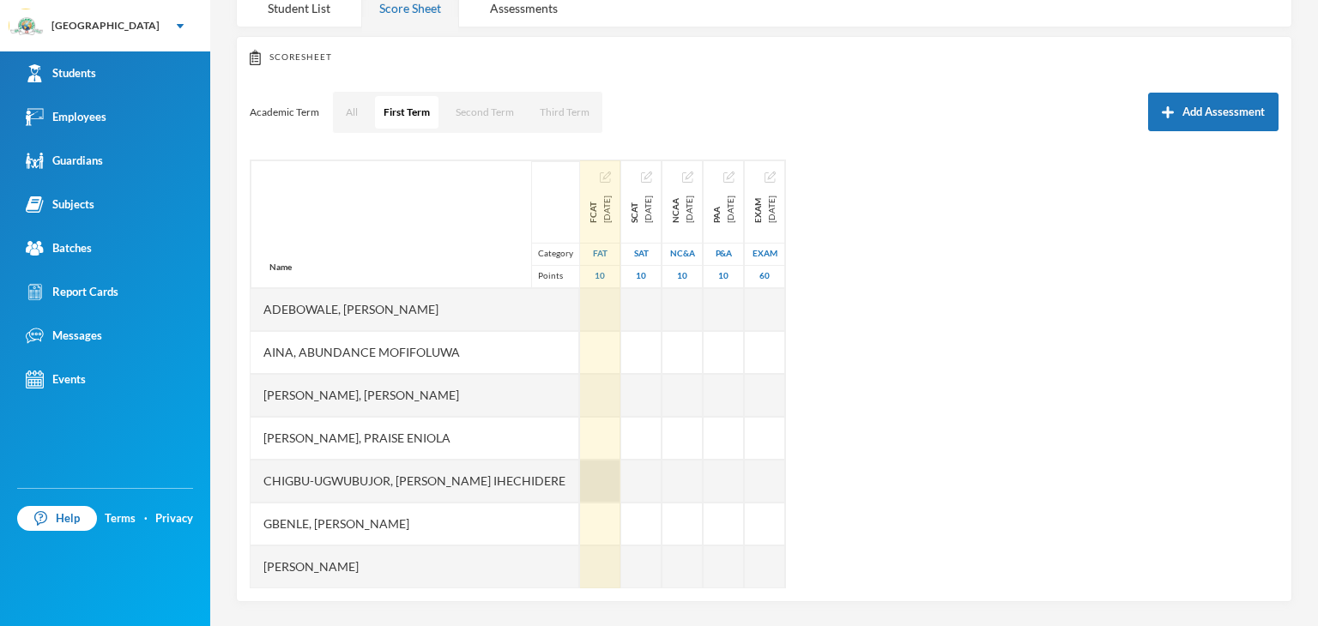
click at [582, 484] on div at bounding box center [600, 481] width 40 height 43
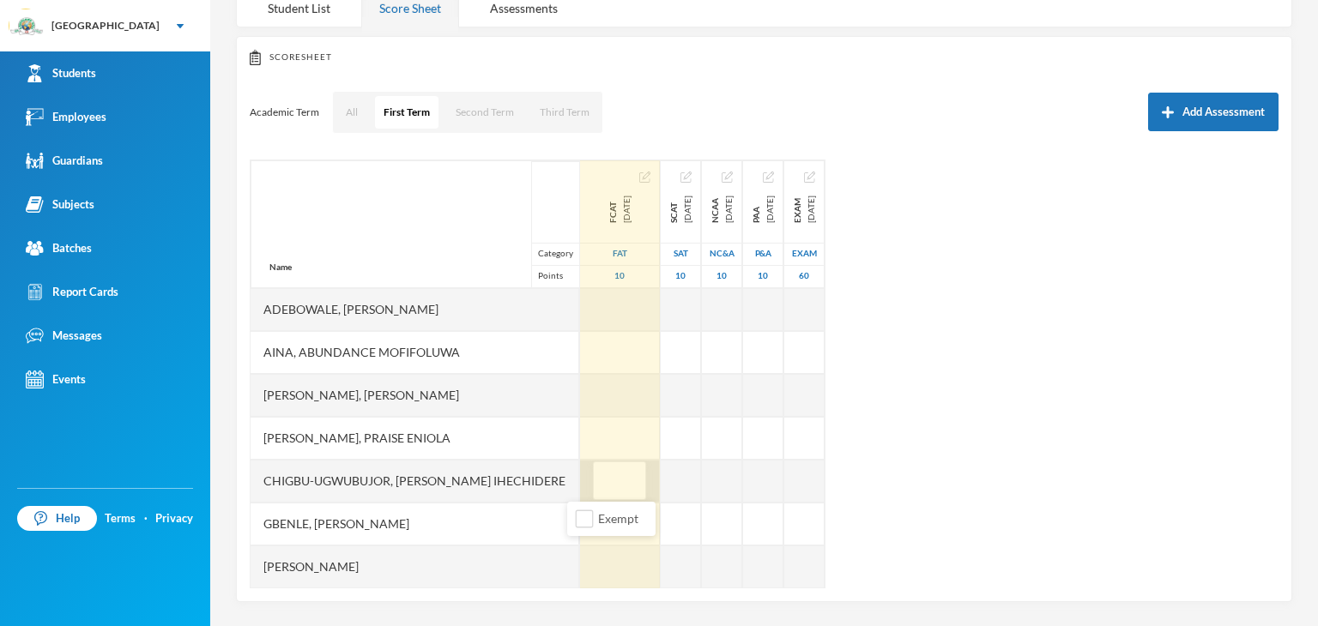
type input "4"
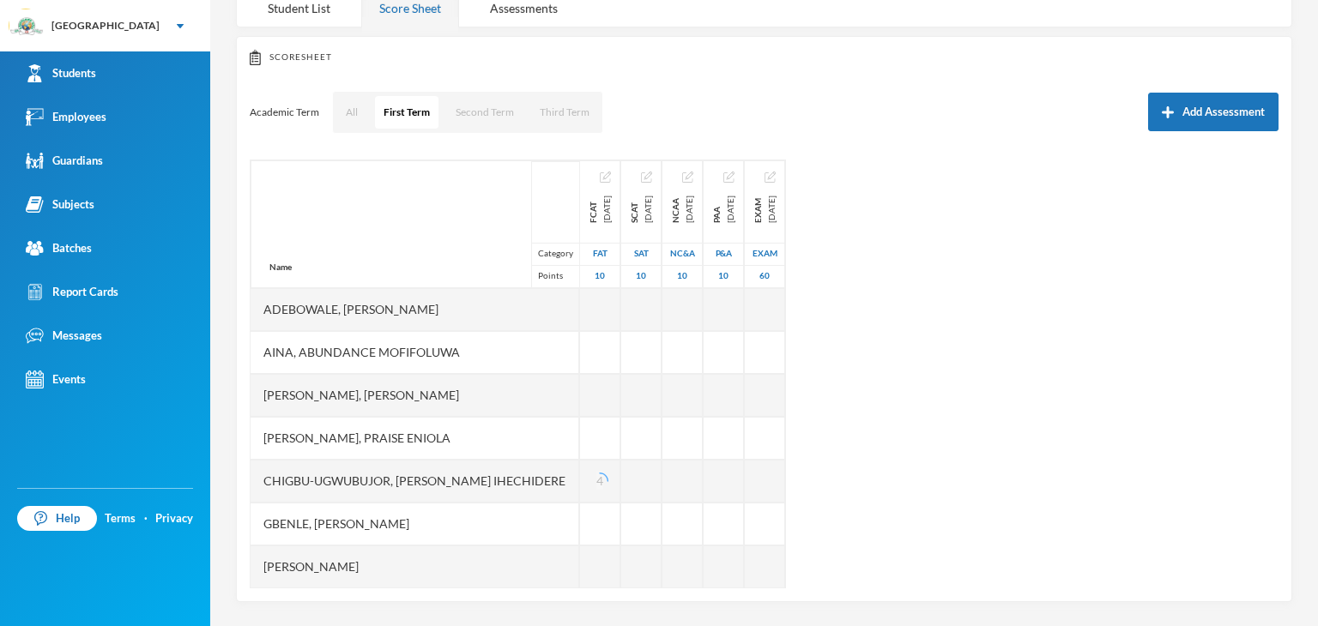
click at [1010, 430] on div "Name Category Points Adebowale, Temitope Abdul-malik Aina, Abundance Mofifoluwa…" at bounding box center [764, 374] width 1029 height 429
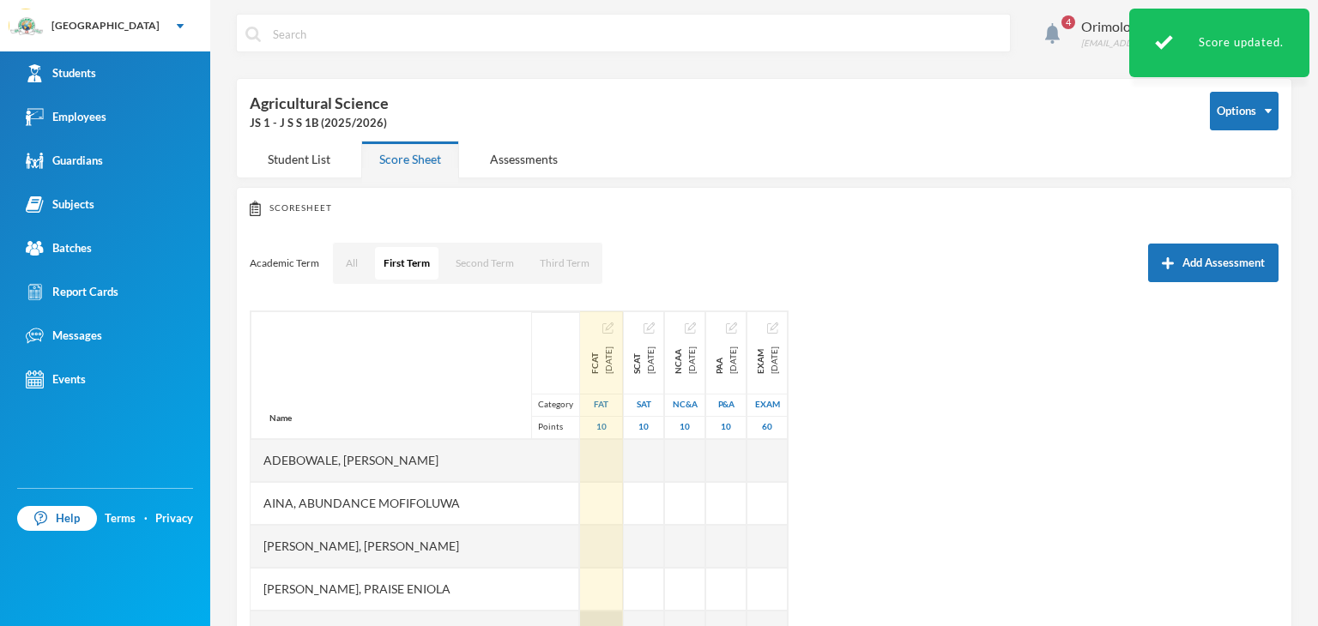
scroll to position [0, 0]
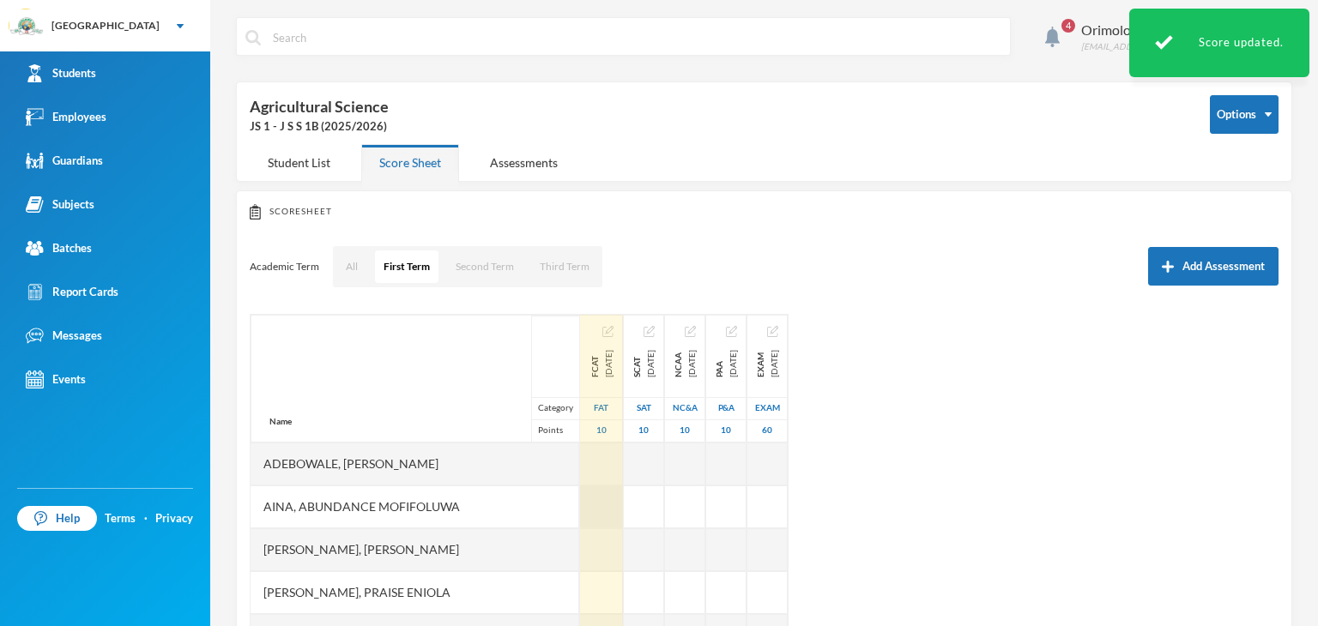
click at [580, 509] on div at bounding box center [601, 507] width 43 height 43
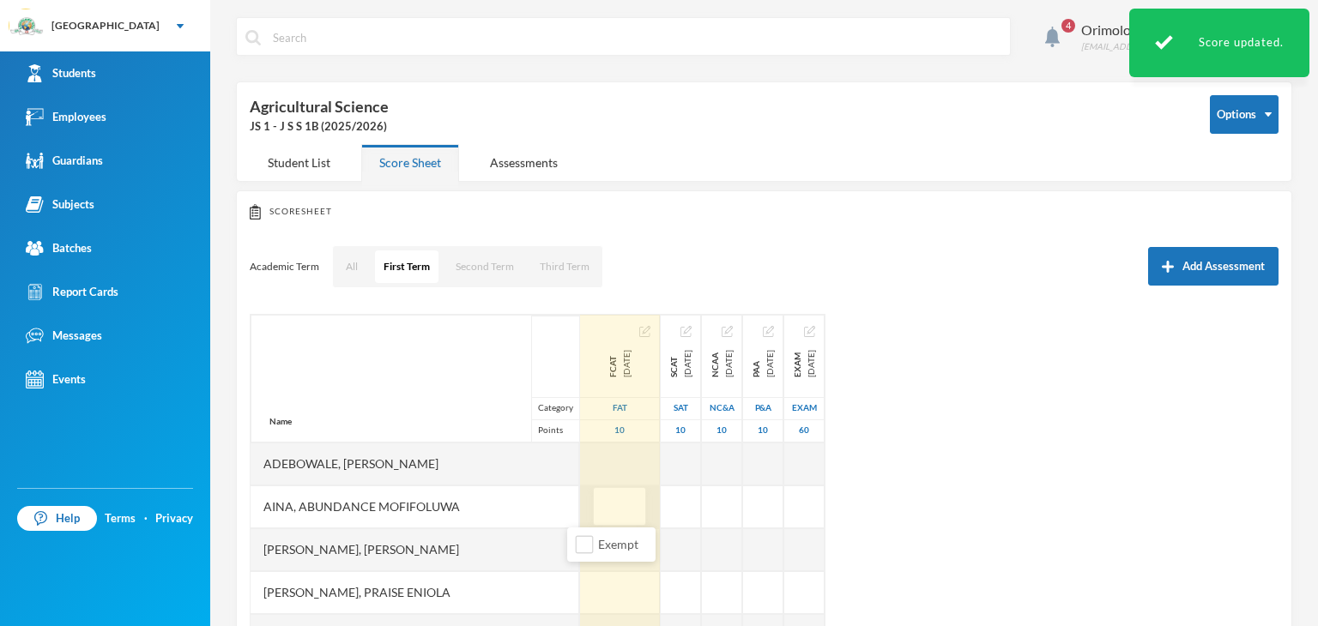
type input "5"
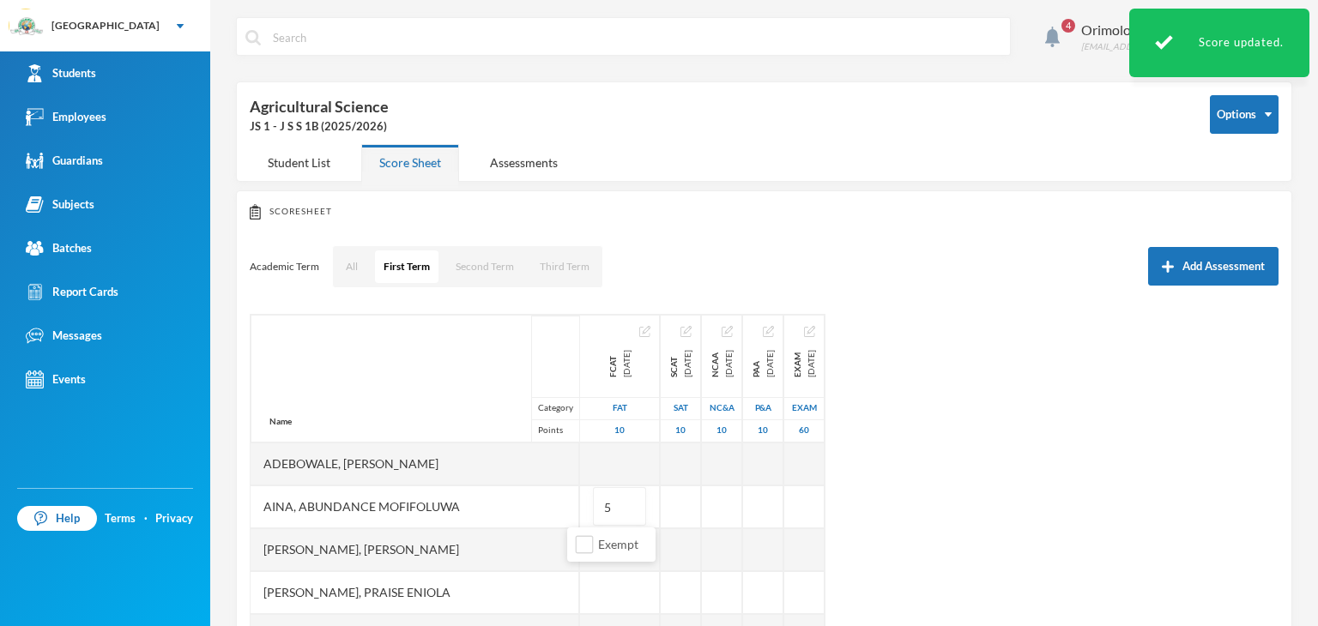
click at [1160, 493] on div "Name Category Points Adebowale, Temitope Abdul-malik Aina, Abundance Mofifoluwa…" at bounding box center [764, 528] width 1029 height 429
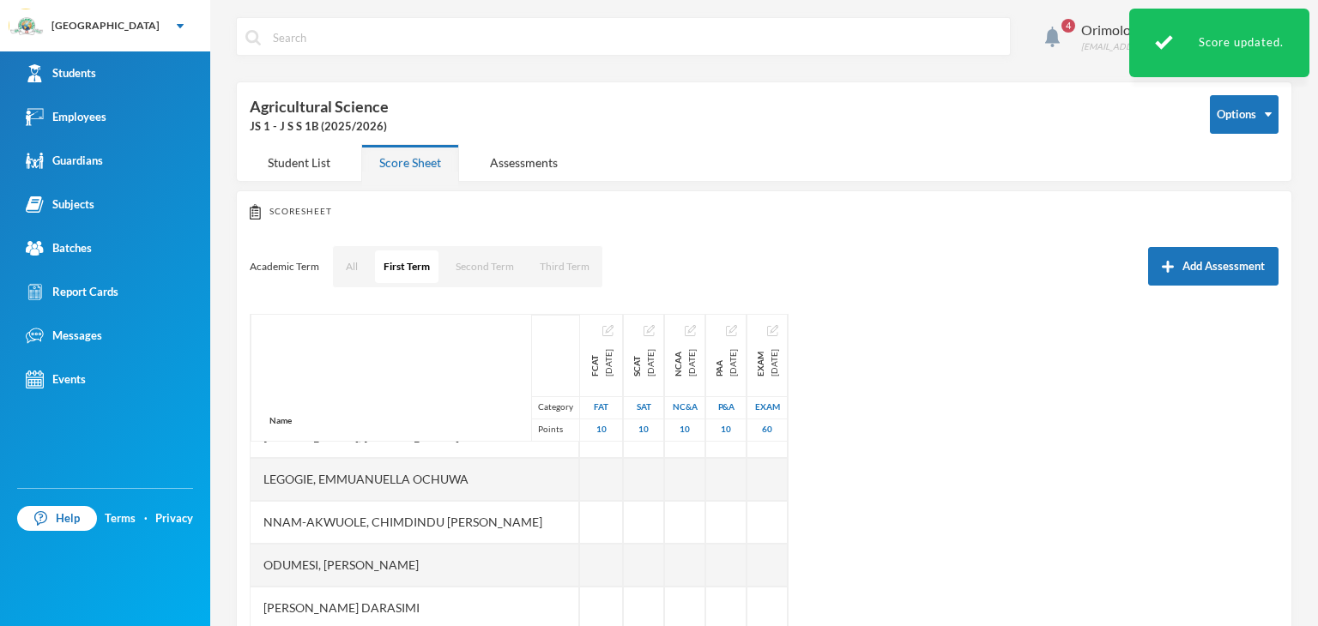
scroll to position [343, 0]
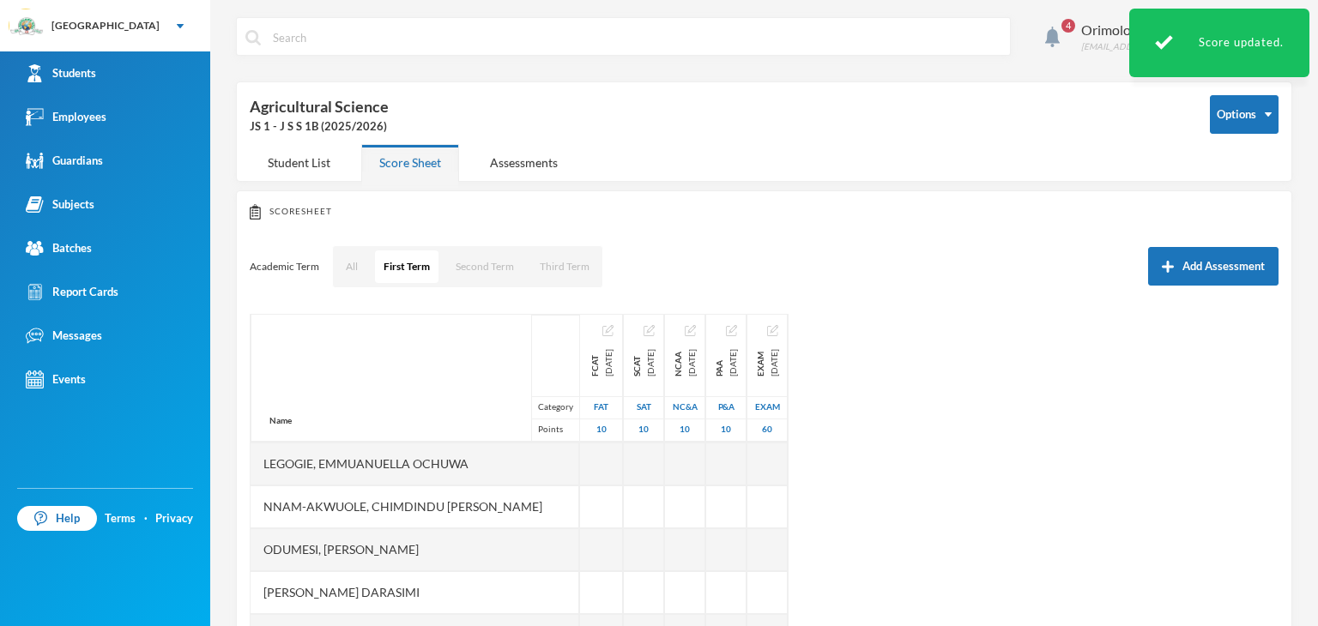
drag, startPoint x: 1304, startPoint y: 418, endPoint x: 1317, endPoint y: 666, distance: 248.3
click at [1317, 625] on html "Greenland Hall Your Bluebic Account Greenland Hall Add a New School Students Em…" at bounding box center [659, 313] width 1318 height 626
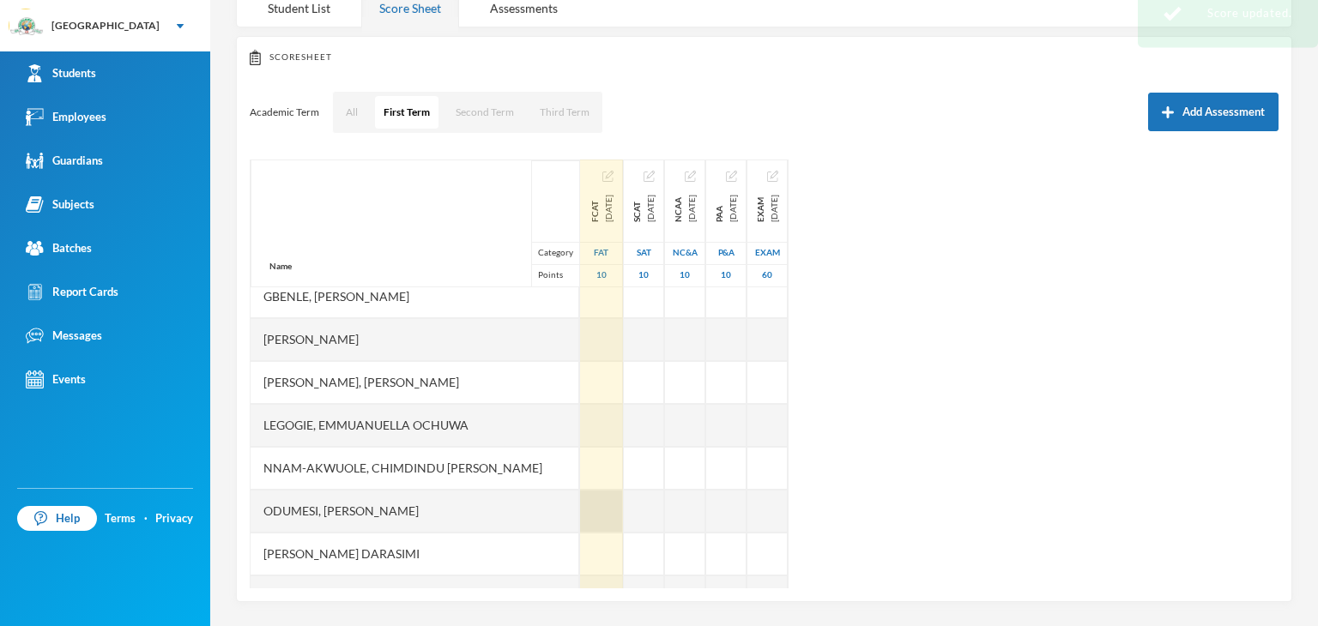
scroll to position [257, 0]
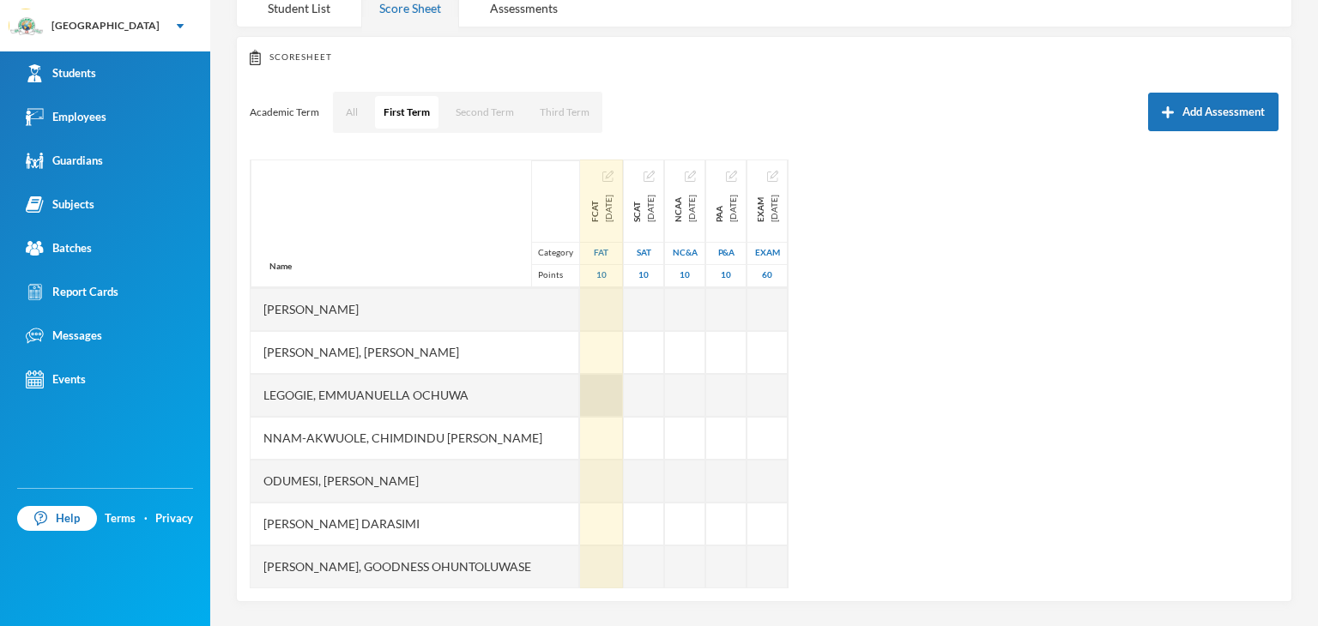
click at [597, 401] on div at bounding box center [601, 395] width 43 height 43
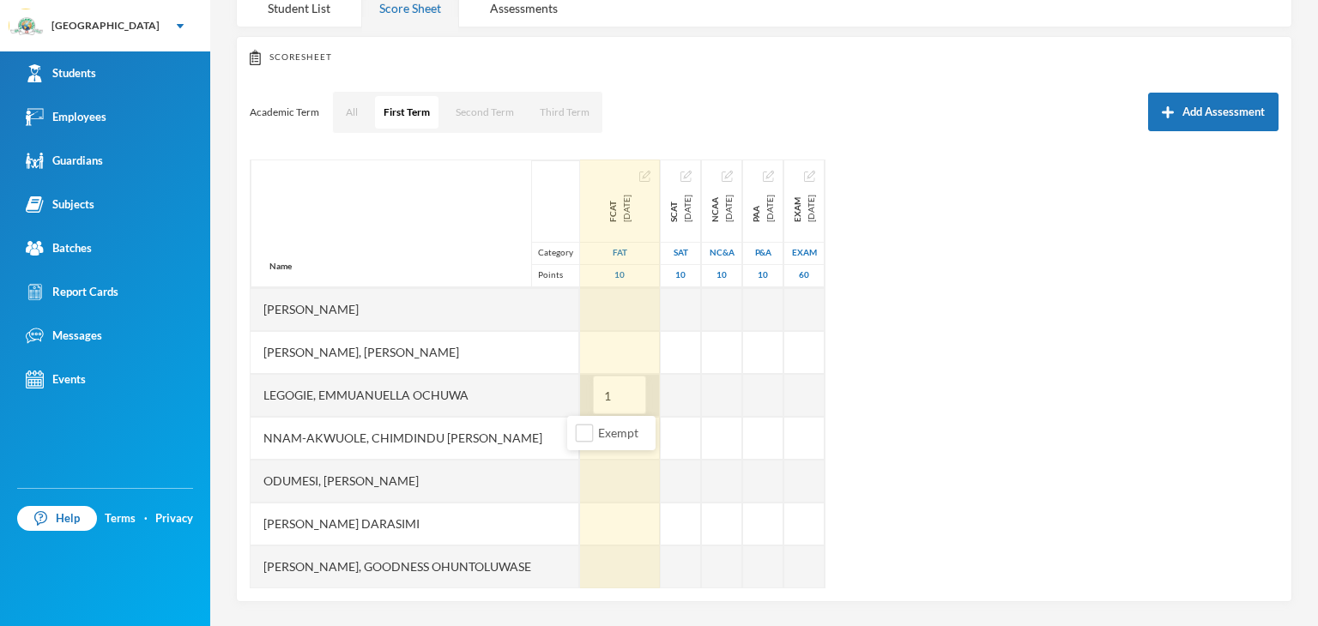
type input "10"
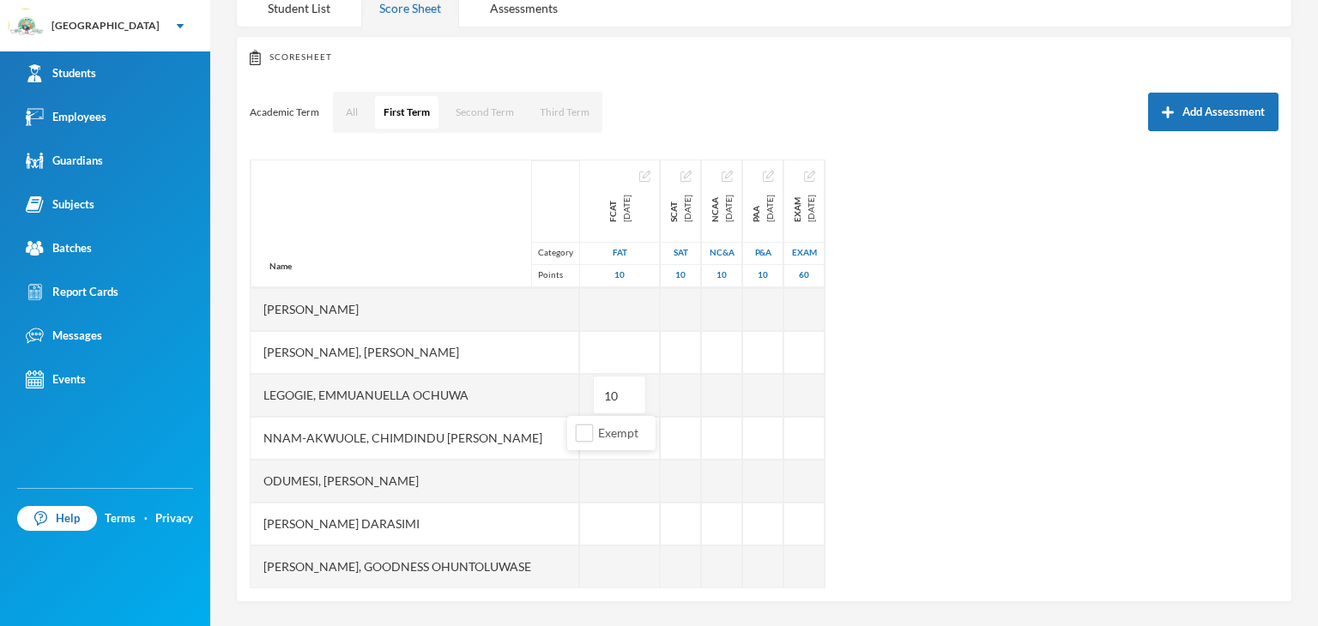
click at [1016, 392] on div "Name Category Points Adebowale, Temitope Abdul-malik Aina, Abundance Mofifoluwa…" at bounding box center [764, 374] width 1029 height 429
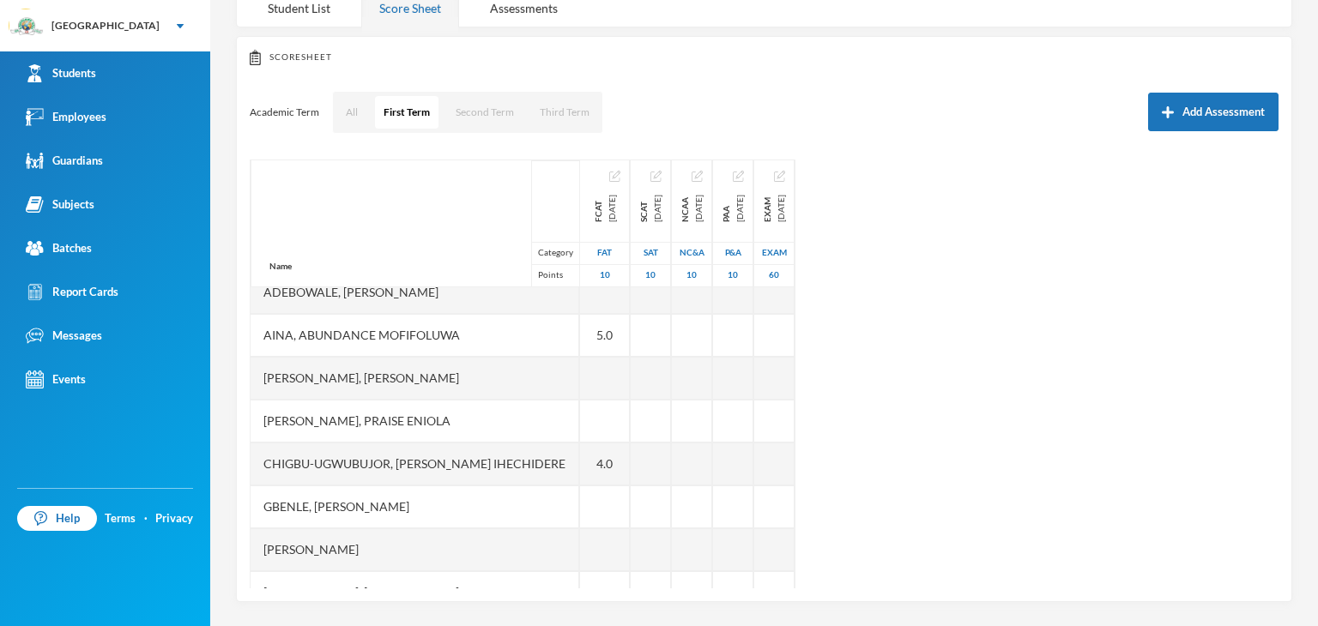
scroll to position [0, 0]
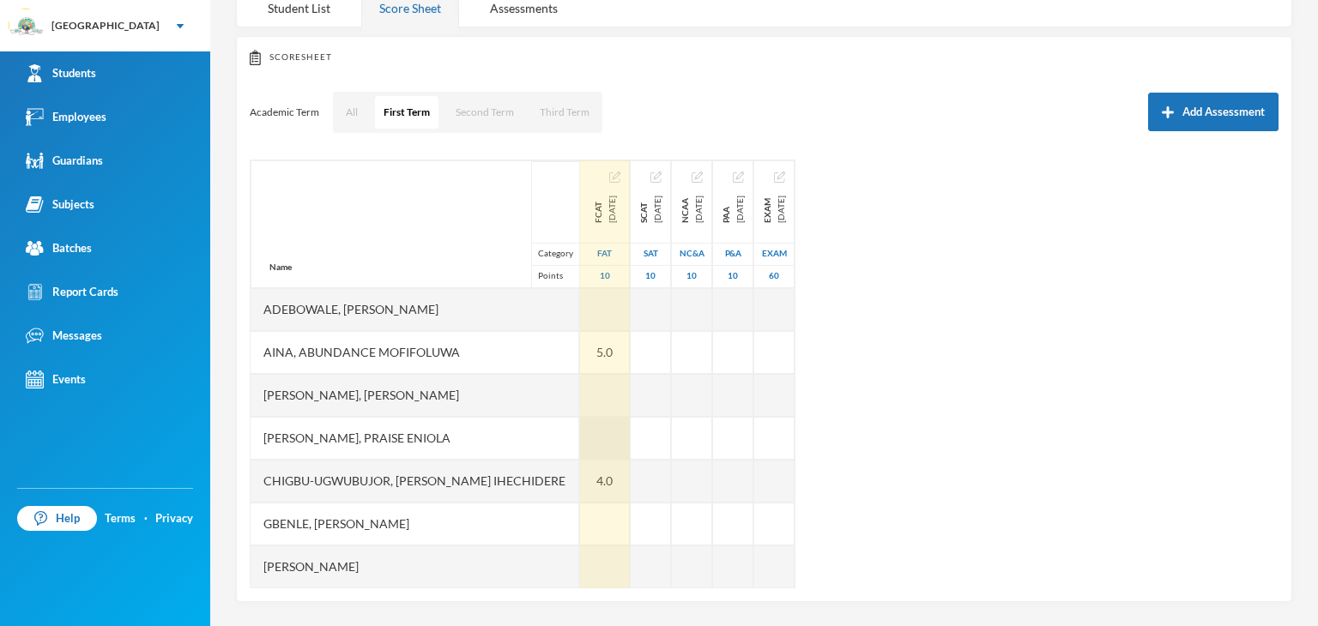
click at [580, 440] on div at bounding box center [605, 438] width 50 height 43
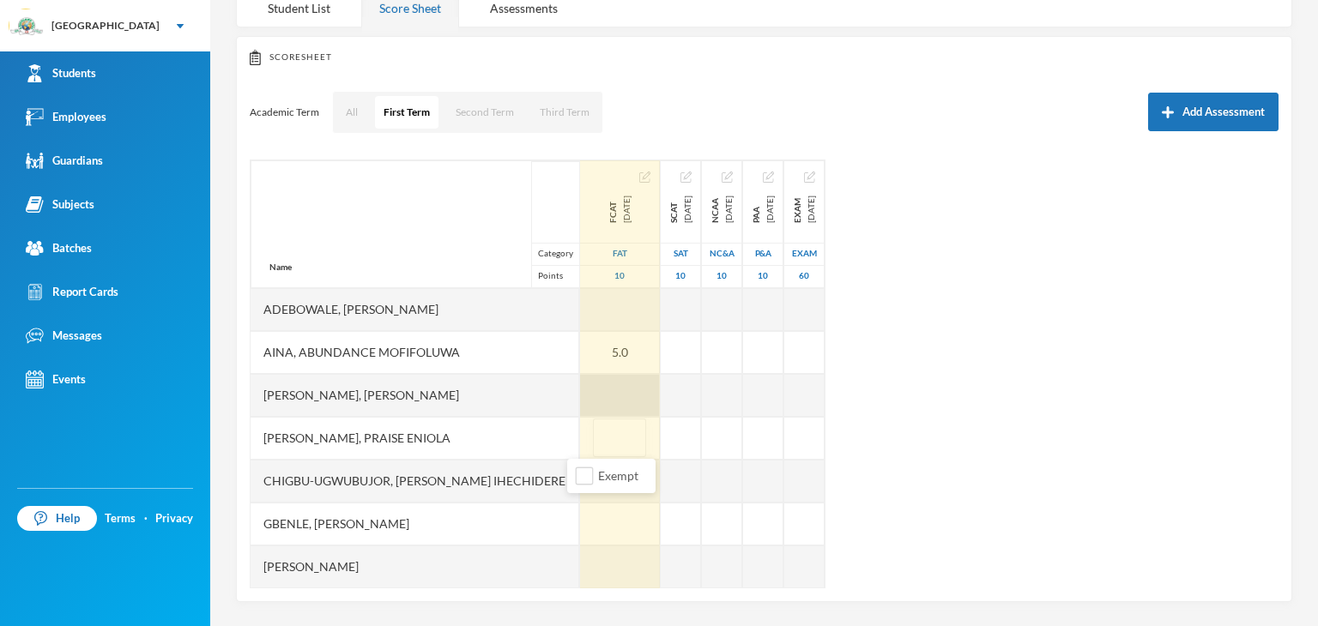
type input "9"
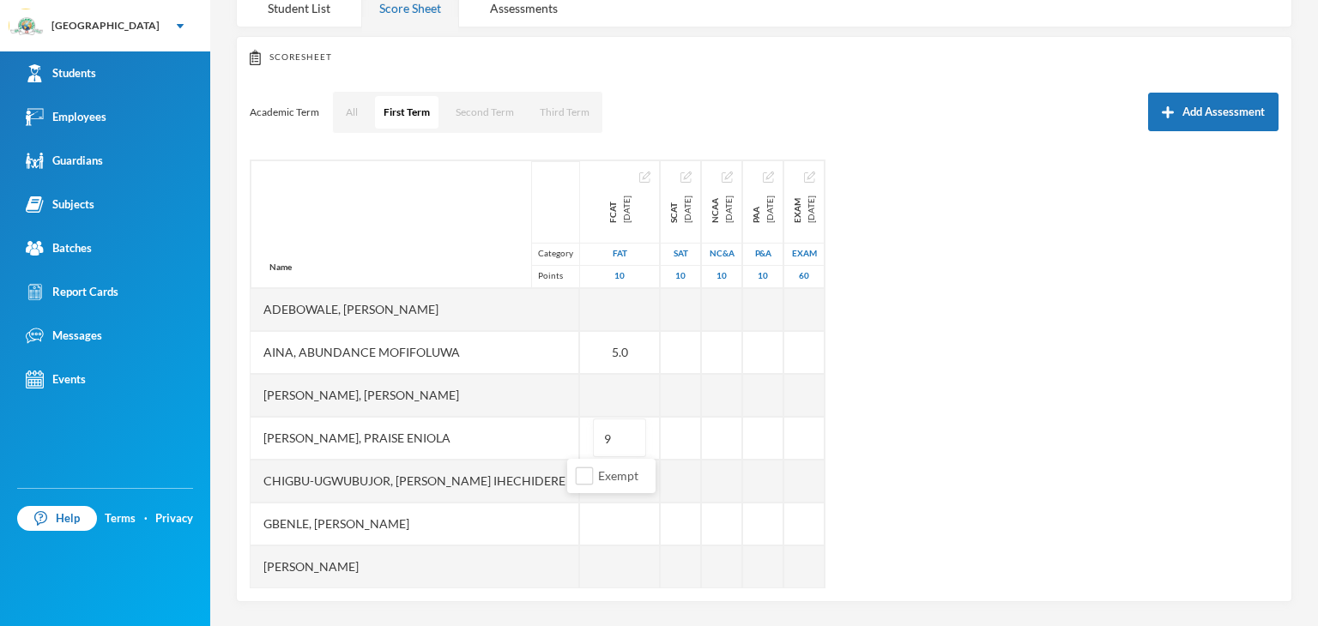
click at [1132, 360] on div "Name Category Points Adebowale, Temitope Abdul-malik Aina, Abundance Mofifoluwa…" at bounding box center [764, 374] width 1029 height 429
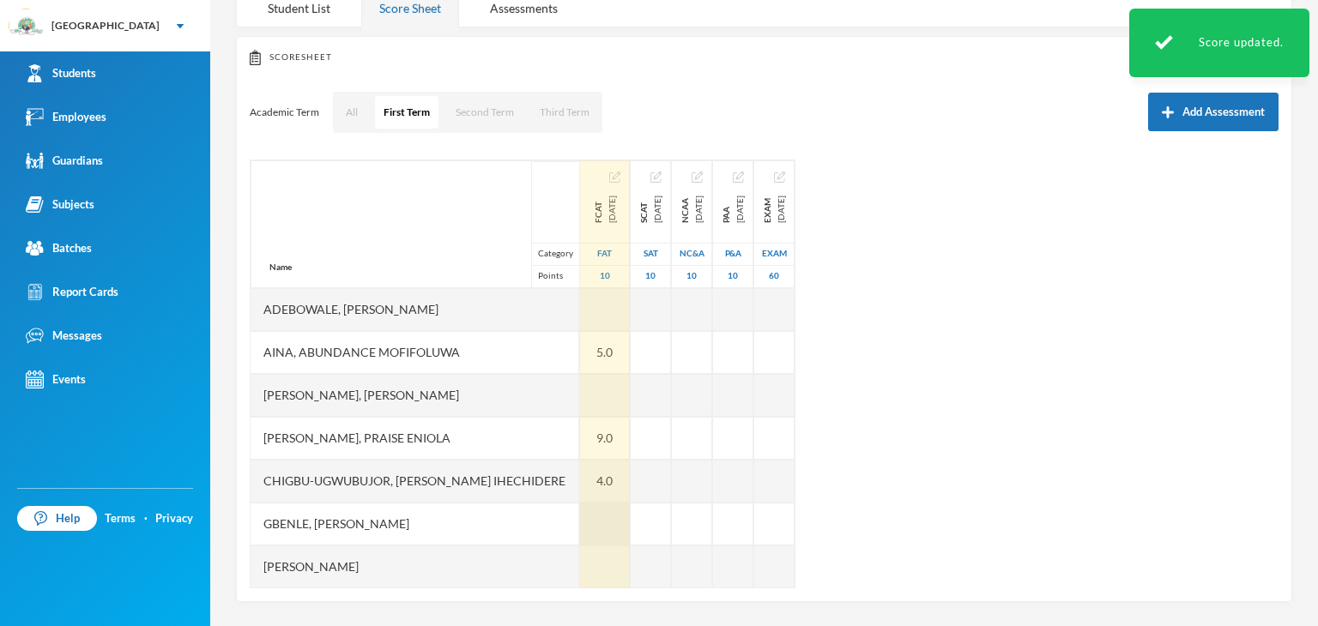
click at [580, 523] on div at bounding box center [605, 524] width 50 height 43
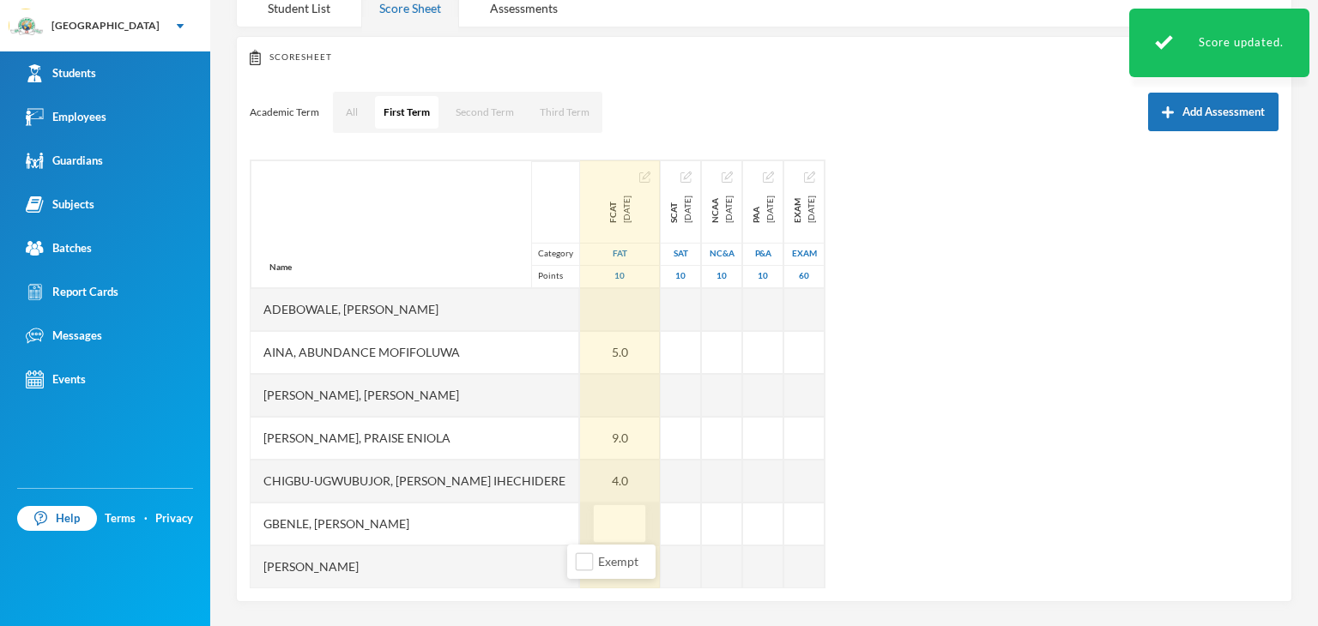
type input "7"
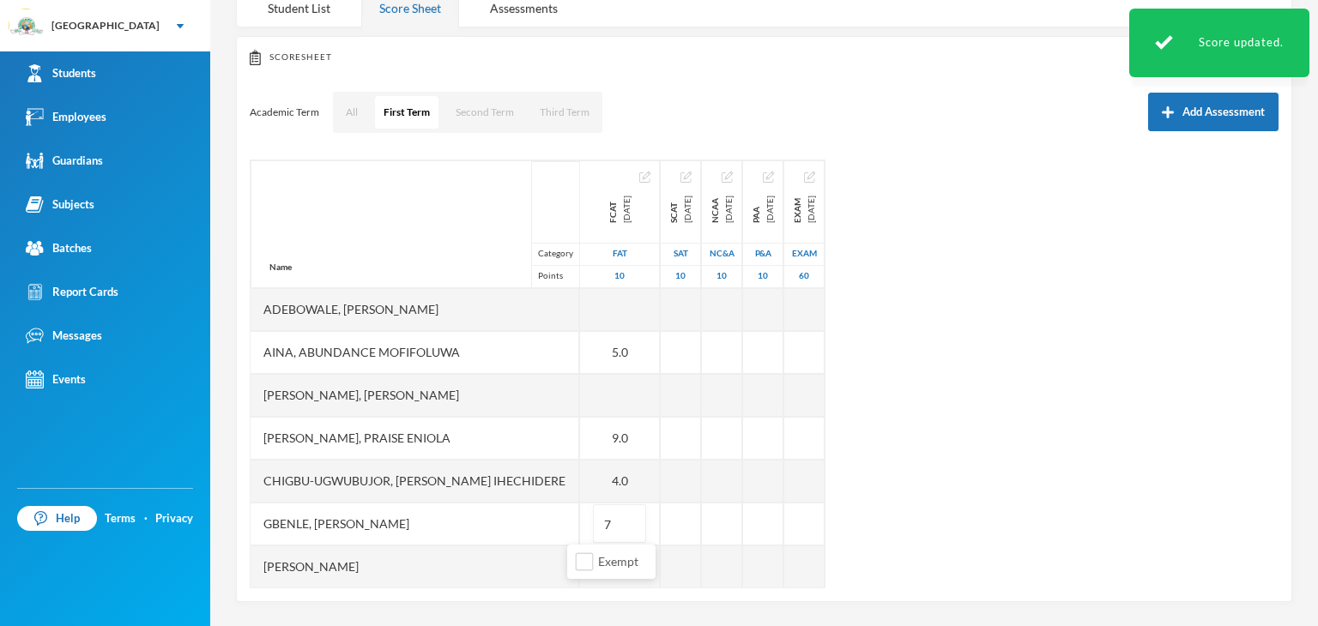
click at [1025, 474] on div "Name Category Points Adebowale, Temitope Abdul-malik Aina, Abundance Mofifoluwa…" at bounding box center [764, 374] width 1029 height 429
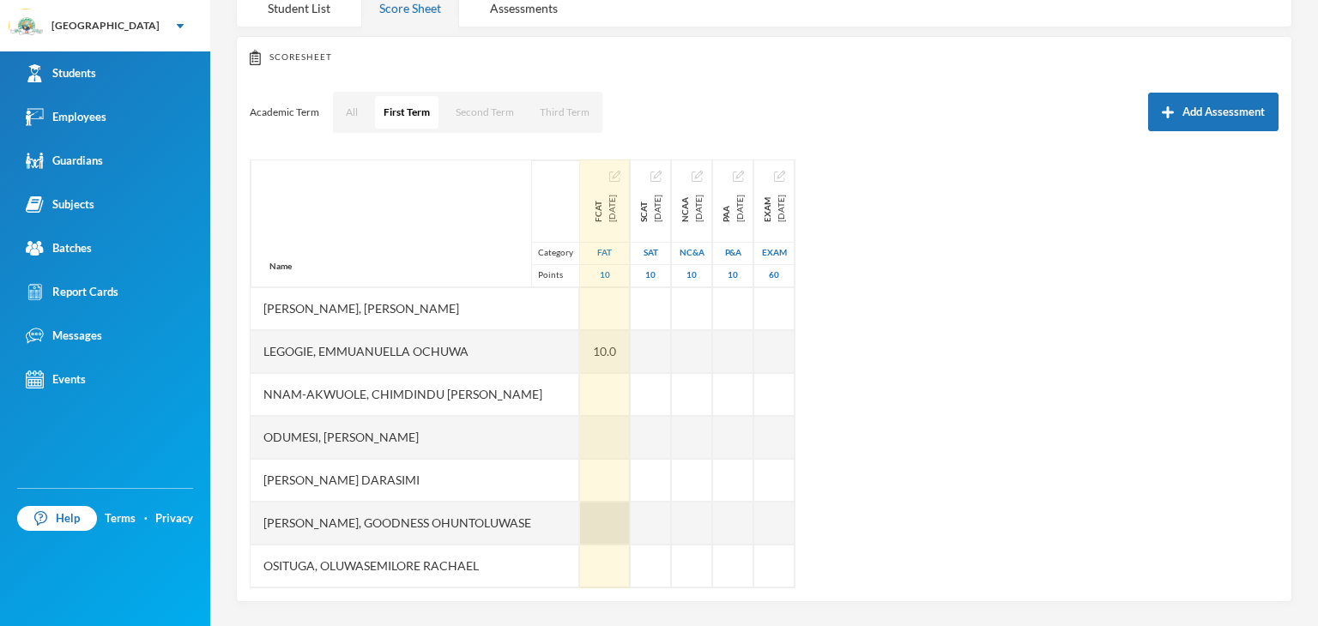
scroll to position [343, 0]
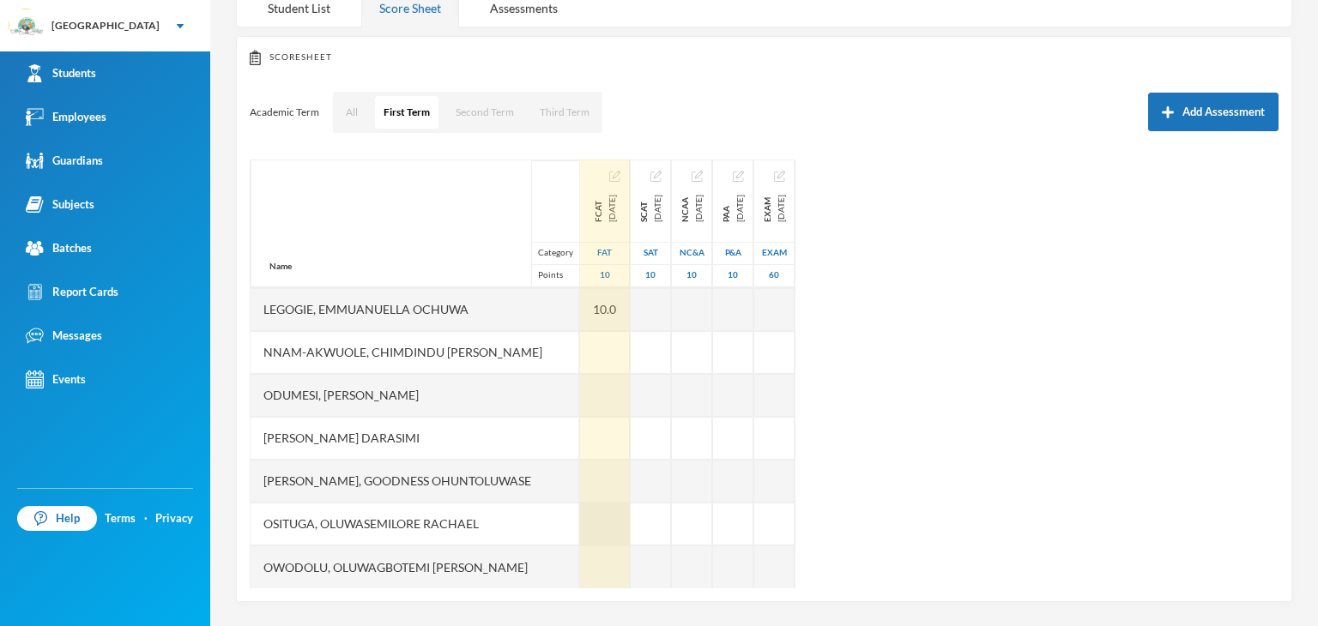
click at [586, 529] on div at bounding box center [605, 524] width 50 height 43
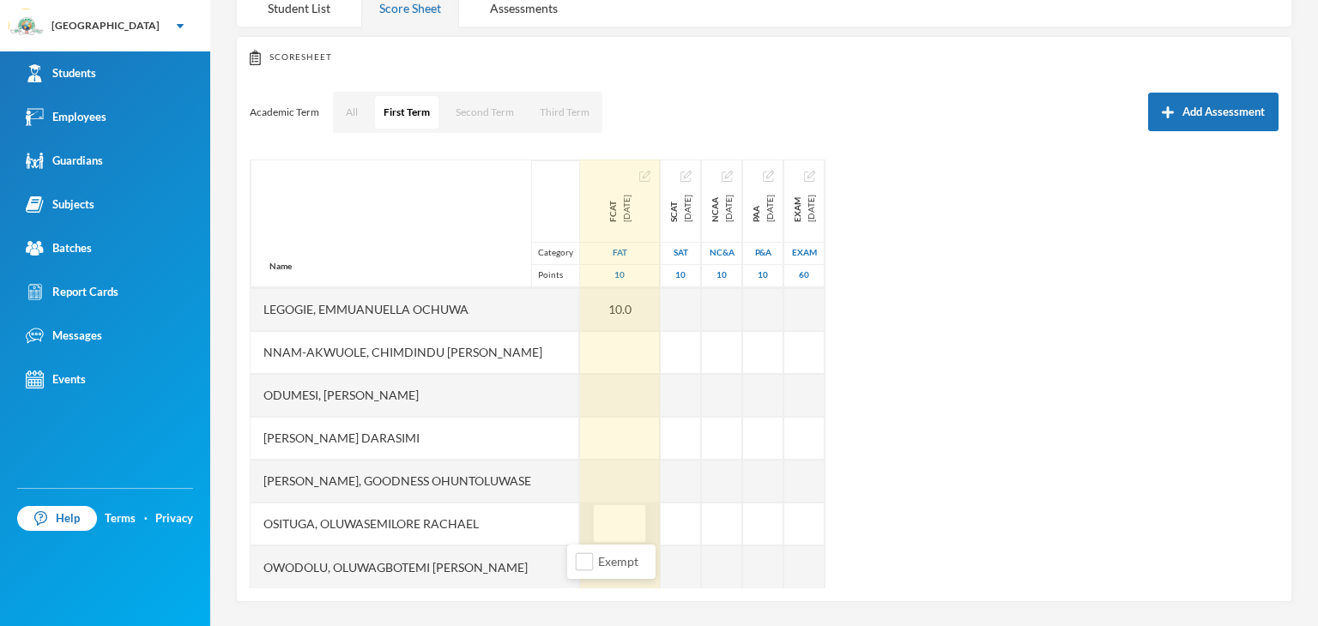
type input "7"
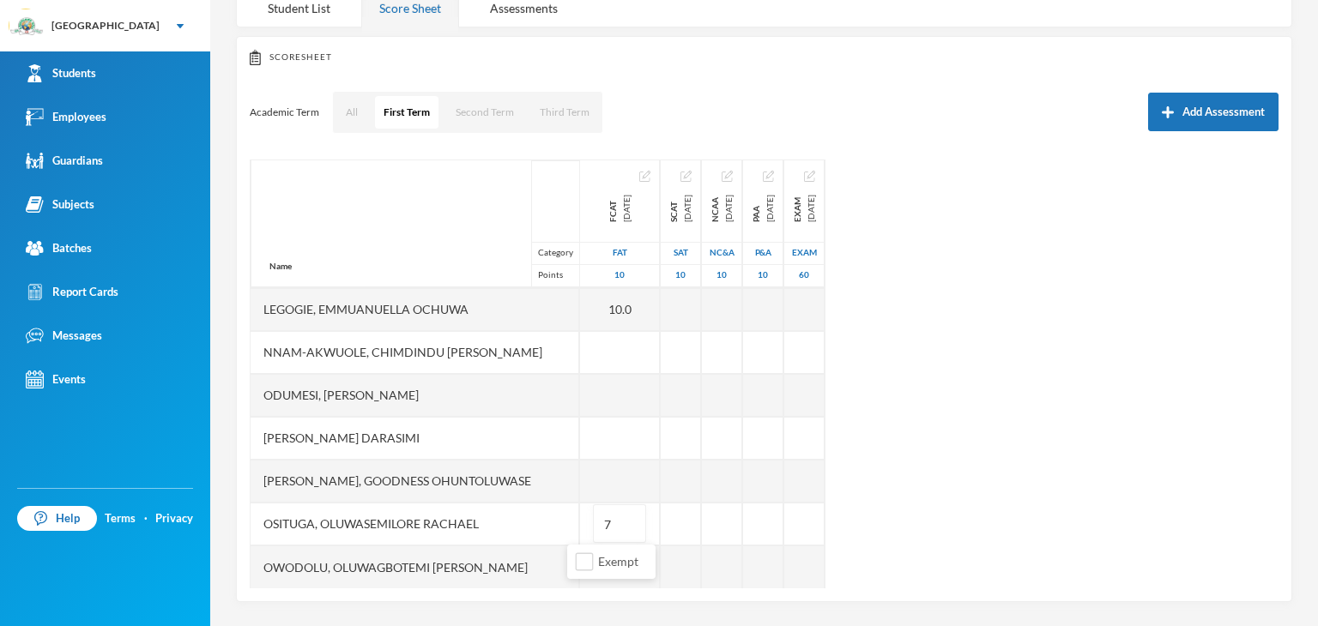
click at [995, 504] on div "Name Category Points Adebowale, Temitope Abdul-malik Aina, Abundance Mofifoluwa…" at bounding box center [764, 374] width 1029 height 429
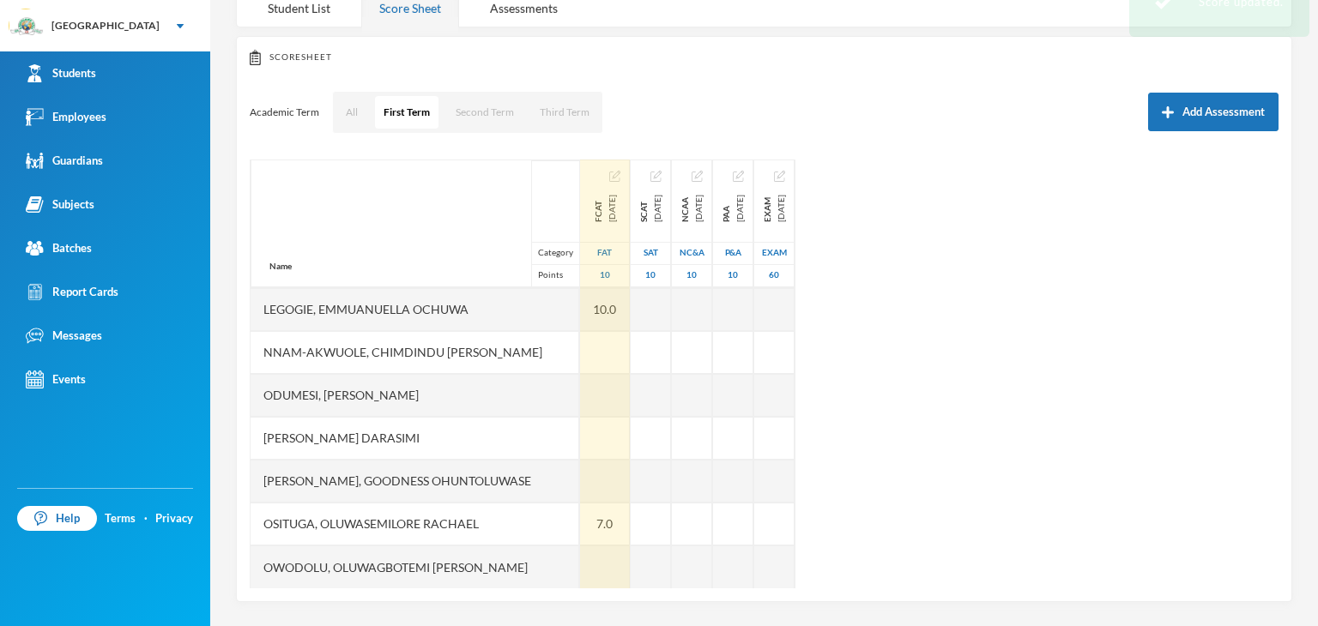
scroll to position [0, 0]
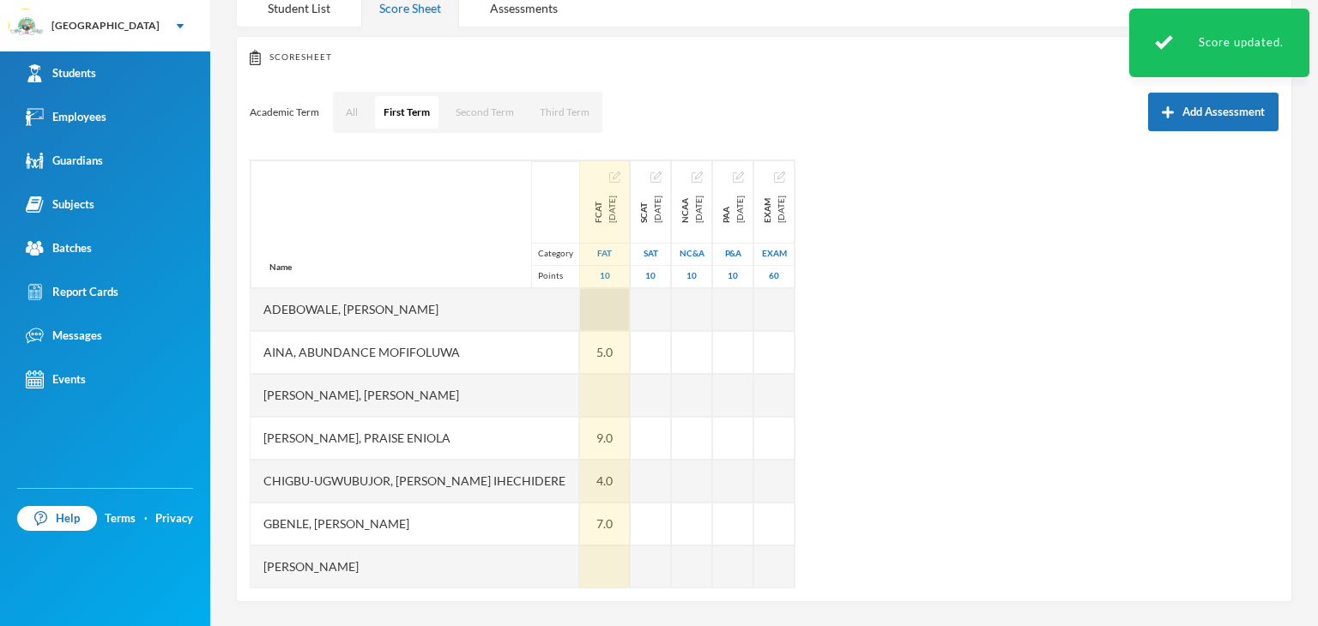
click at [587, 311] on div at bounding box center [605, 309] width 50 height 43
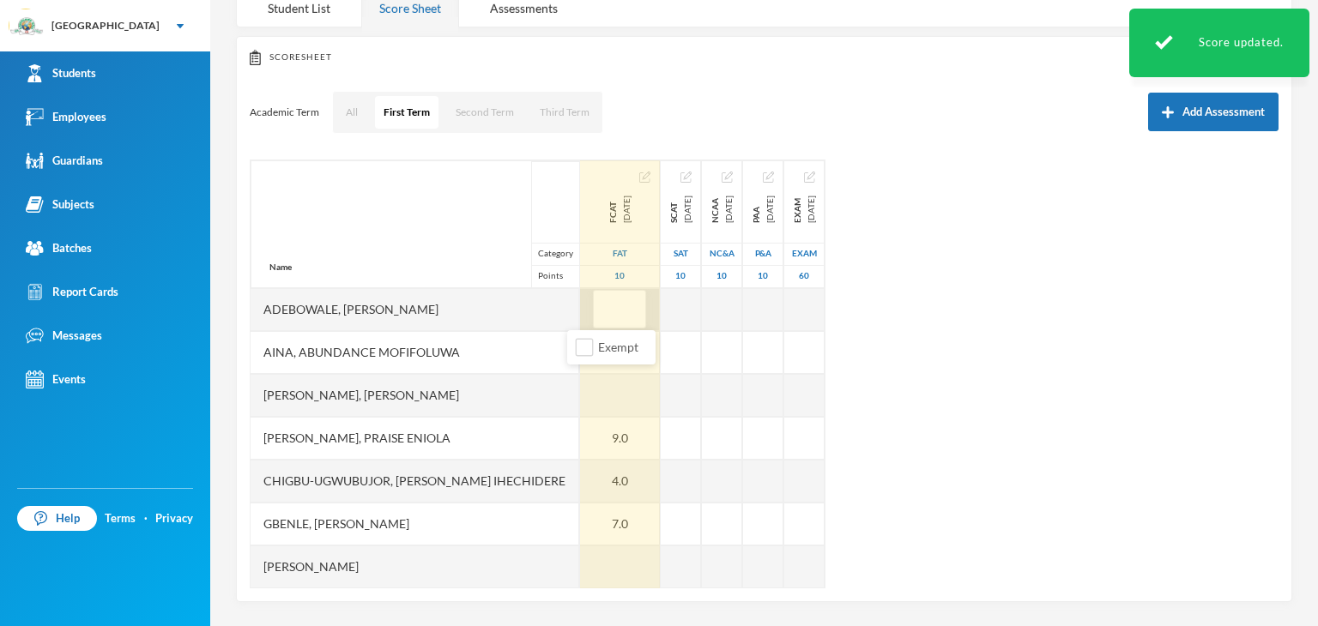
type input "8"
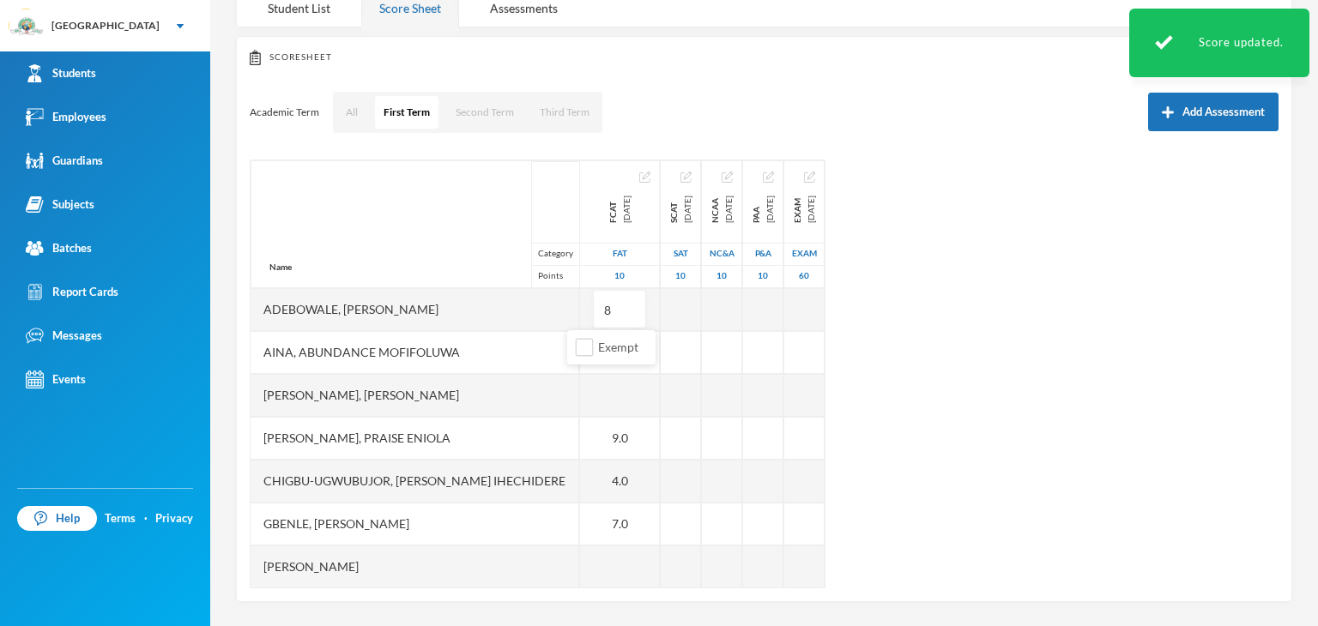
click at [1046, 365] on div "Name Category Points Adebowale, Temitope Abdul-malik Aina, Abundance Mofifoluwa…" at bounding box center [764, 374] width 1029 height 429
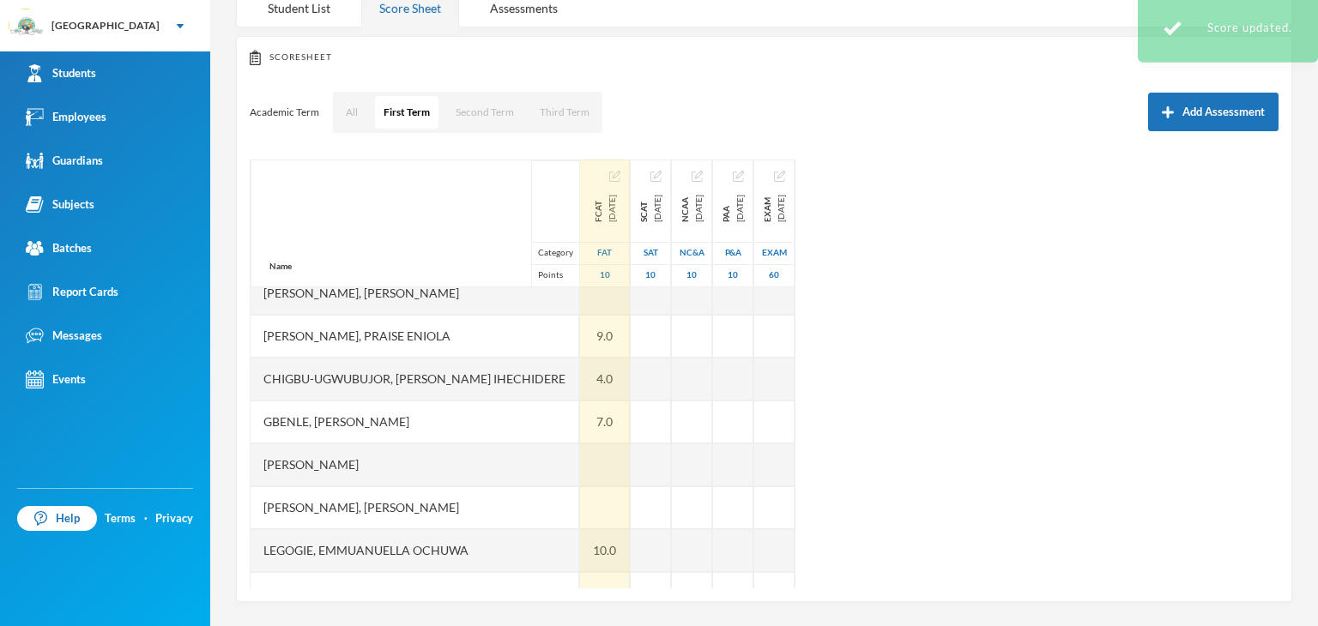
scroll to position [343, 0]
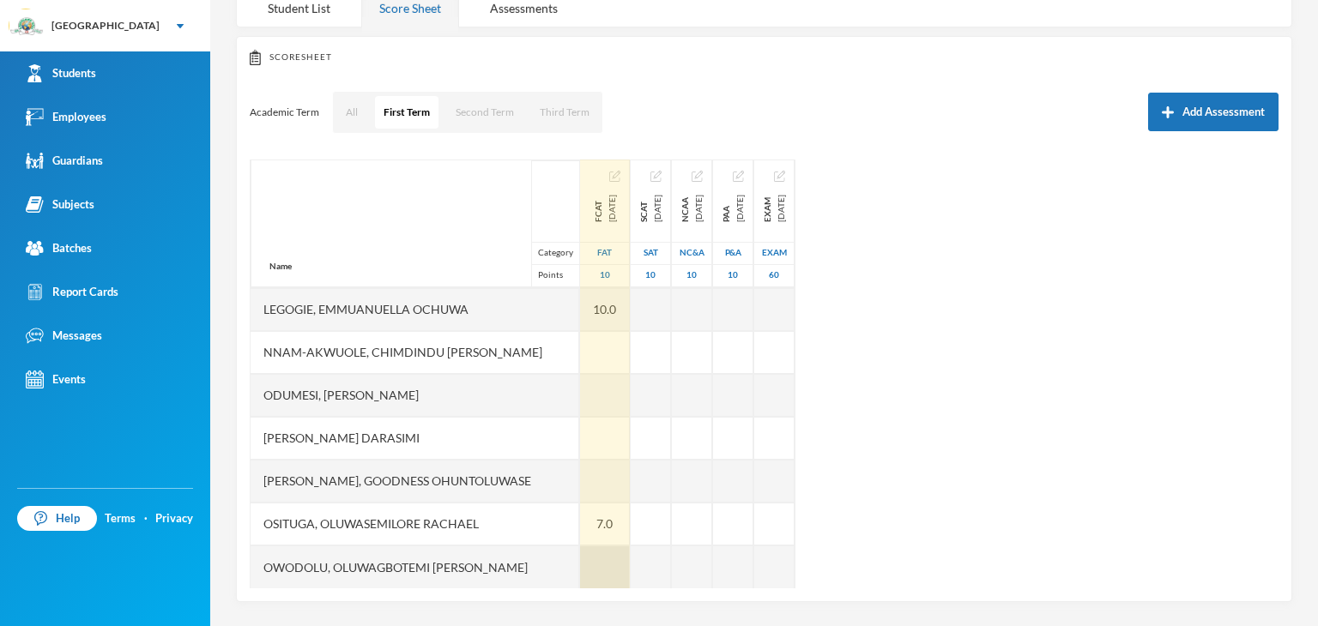
click at [580, 558] on div at bounding box center [605, 567] width 50 height 43
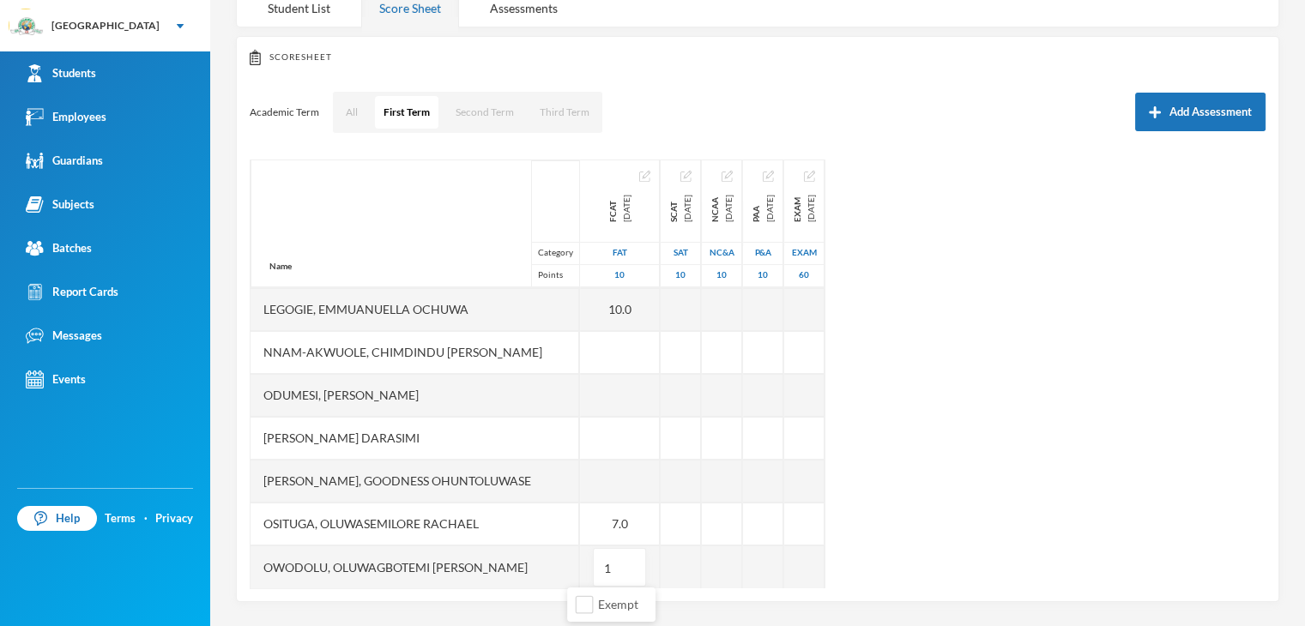
type input "10"
click at [961, 432] on div "Name Category Points Adebowale, Temitope Abdul-malik Aina, Abundance Mofifoluwa…" at bounding box center [758, 374] width 1016 height 429
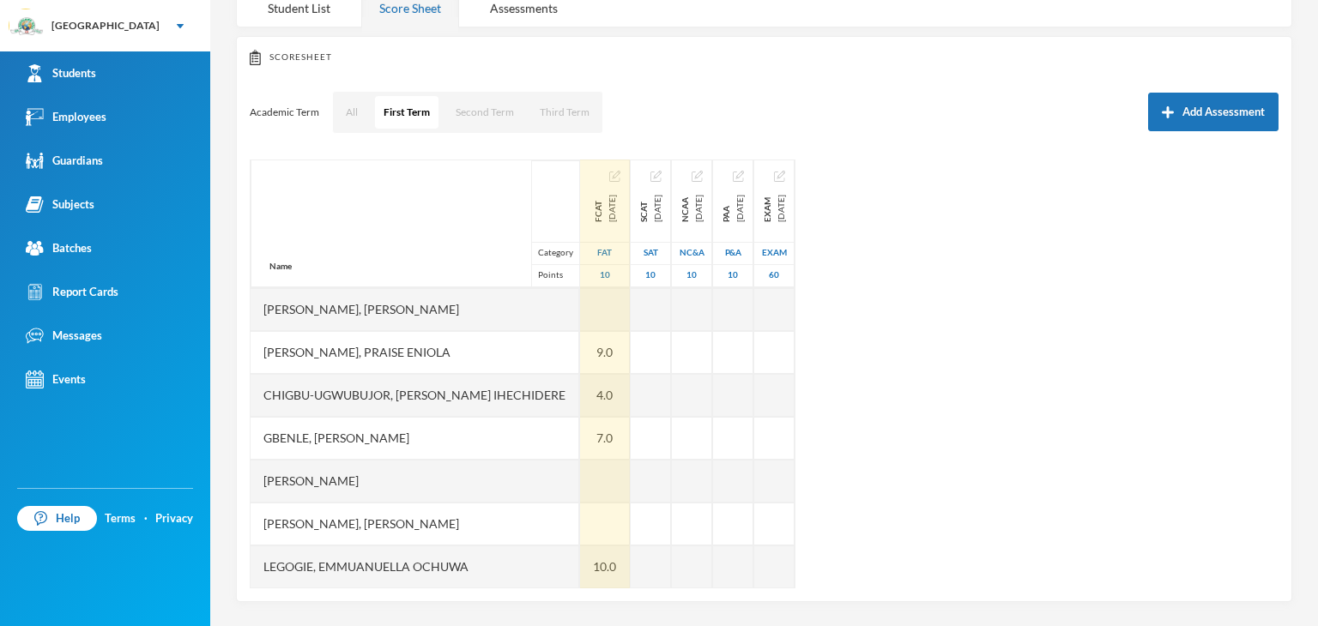
scroll to position [86, 0]
click at [587, 515] on div at bounding box center [605, 524] width 50 height 43
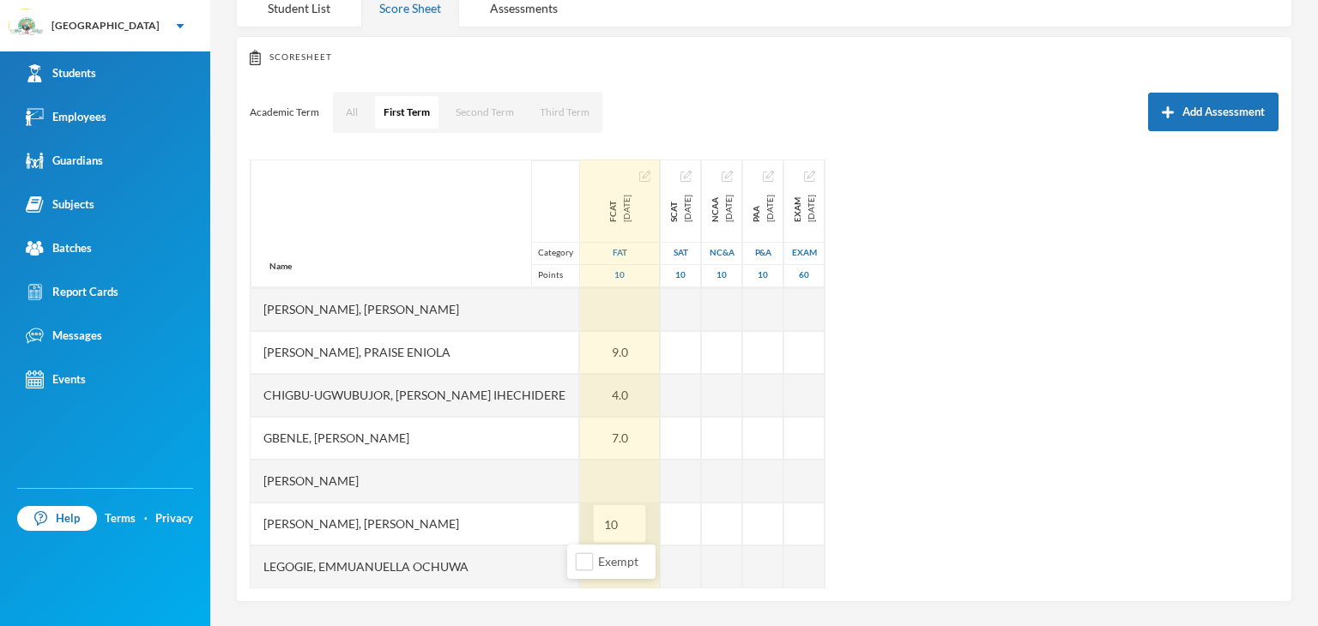
type input "100"
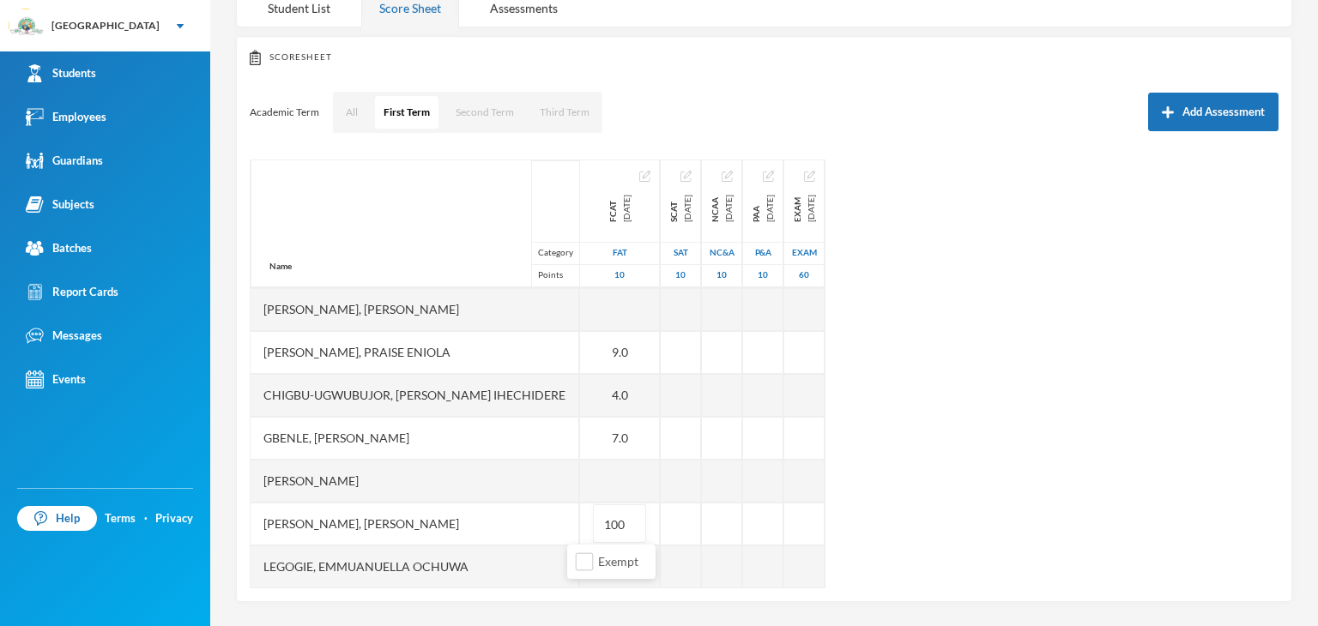
click at [888, 486] on div "Name Category Points Adebowale, Temitope Abdul-malik Aina, Abundance Mofifoluwa…" at bounding box center [764, 374] width 1029 height 429
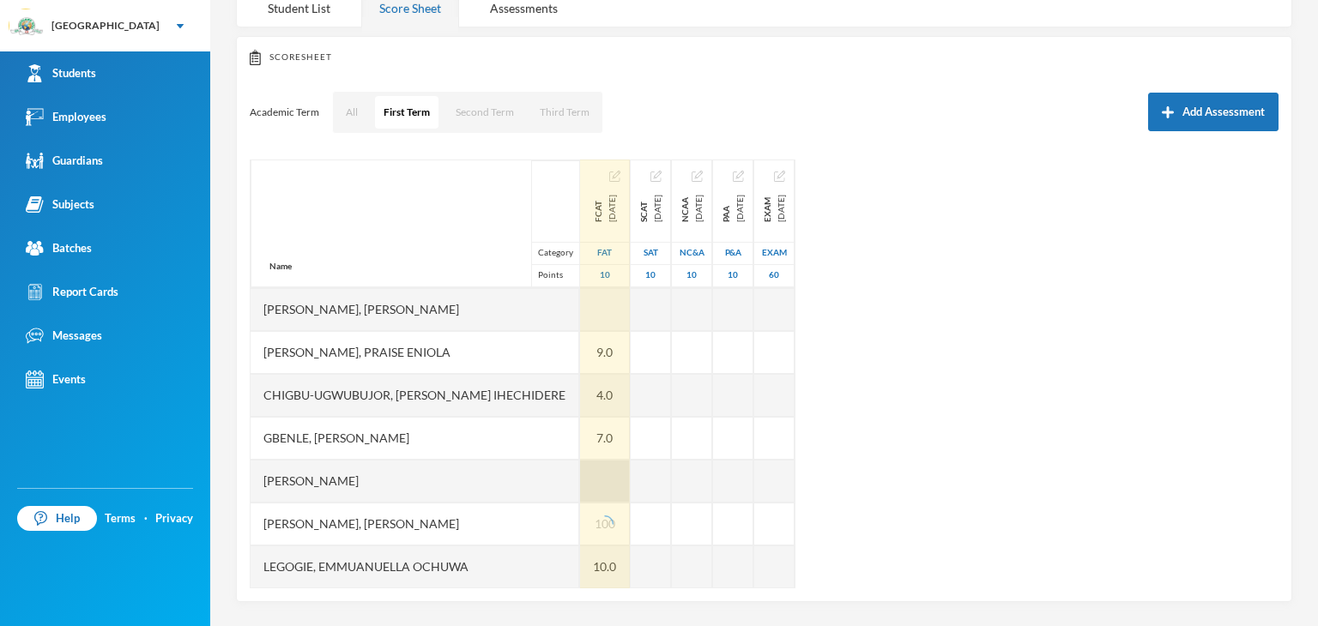
click at [587, 480] on div at bounding box center [605, 481] width 50 height 43
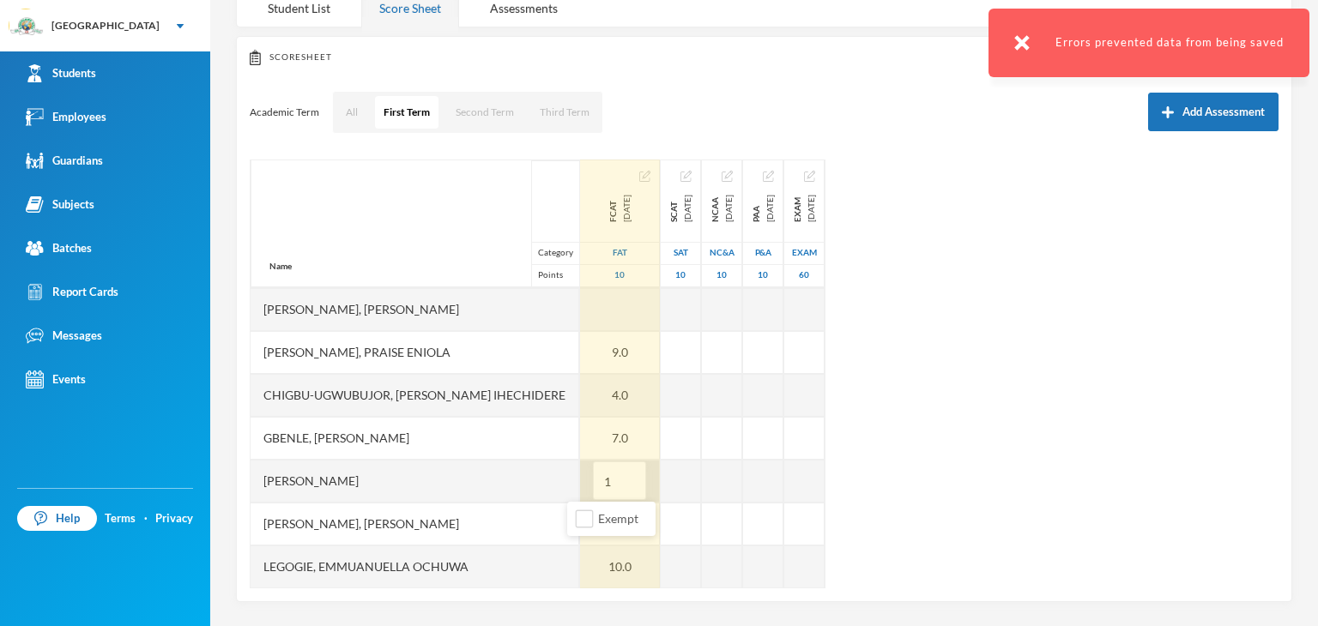
type input "10"
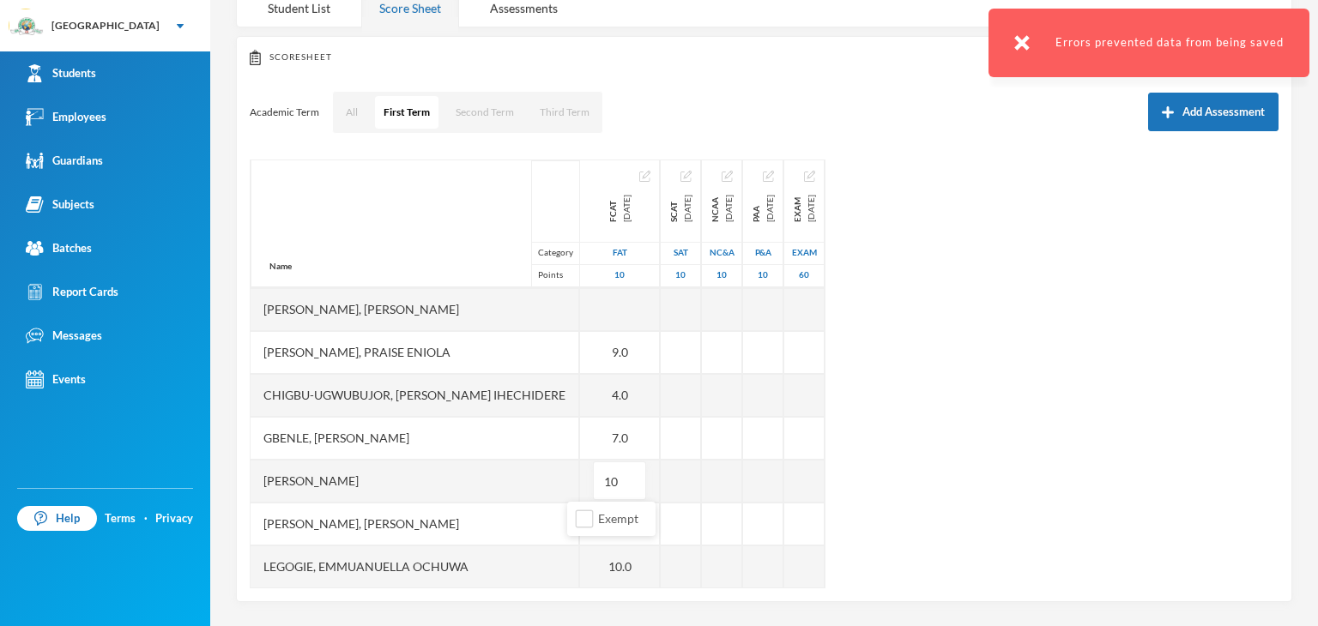
click at [933, 454] on div "Name Category Points Adebowale, Temitope Abdul-malik Aina, Abundance Mofifoluwa…" at bounding box center [764, 374] width 1029 height 429
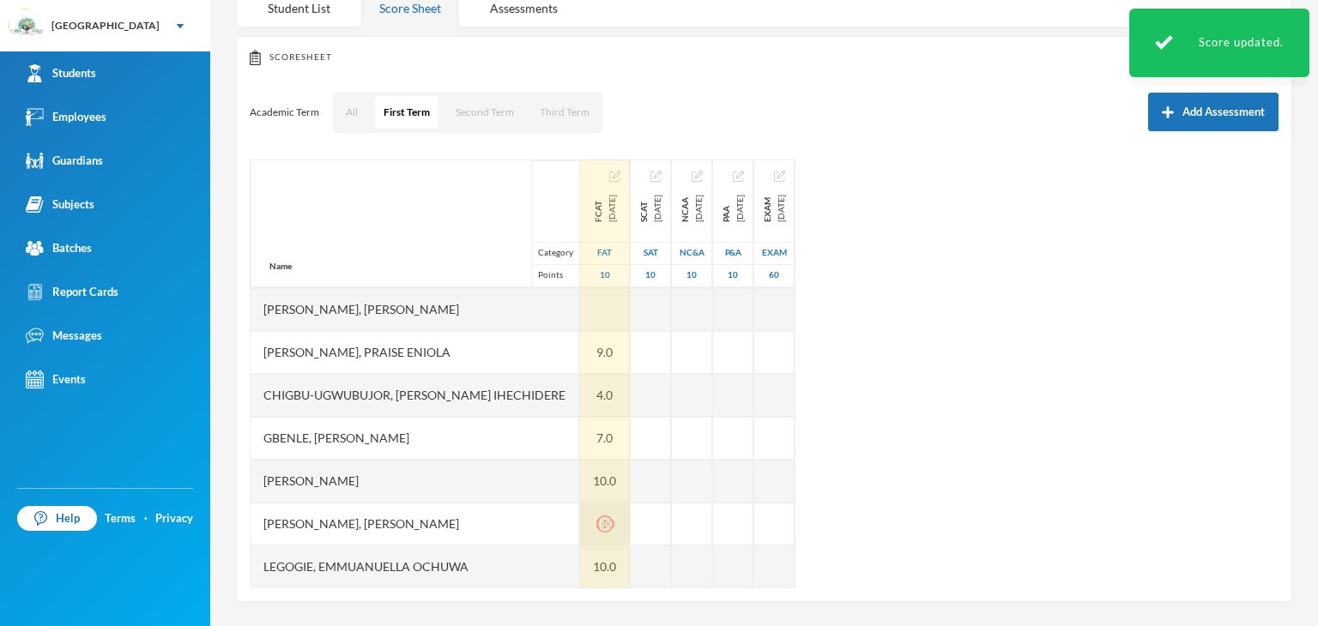
click at [594, 519] on div at bounding box center [604, 524] width 21 height 18
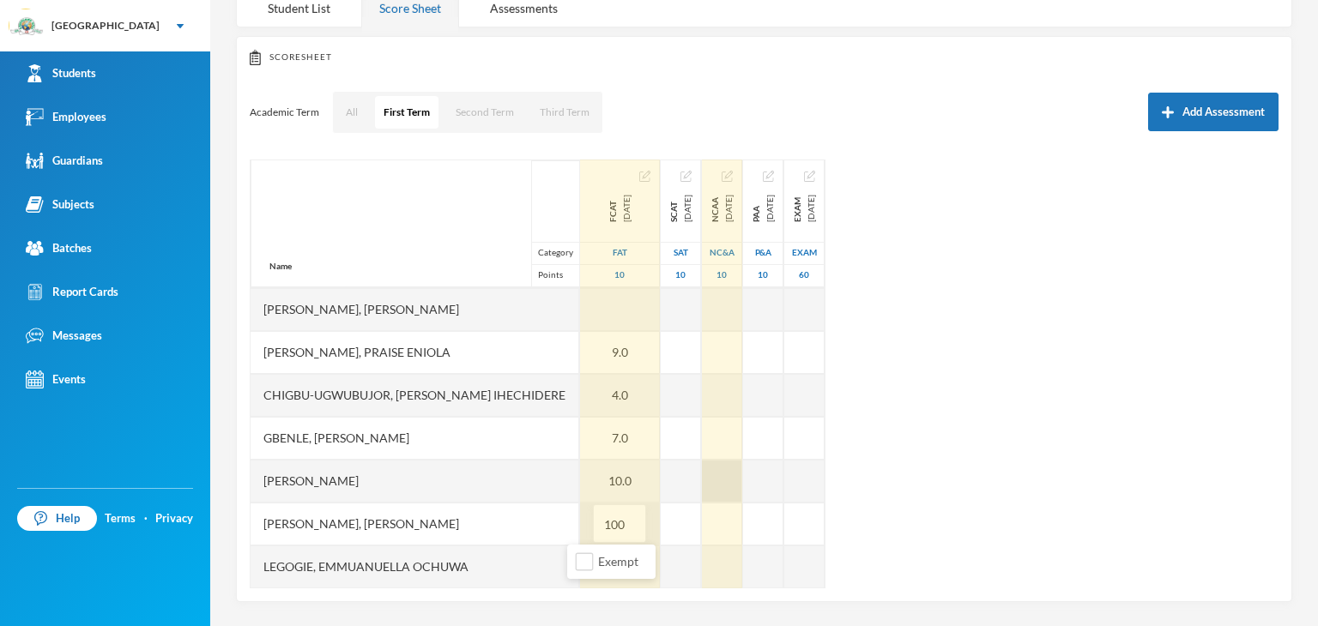
type input "10"
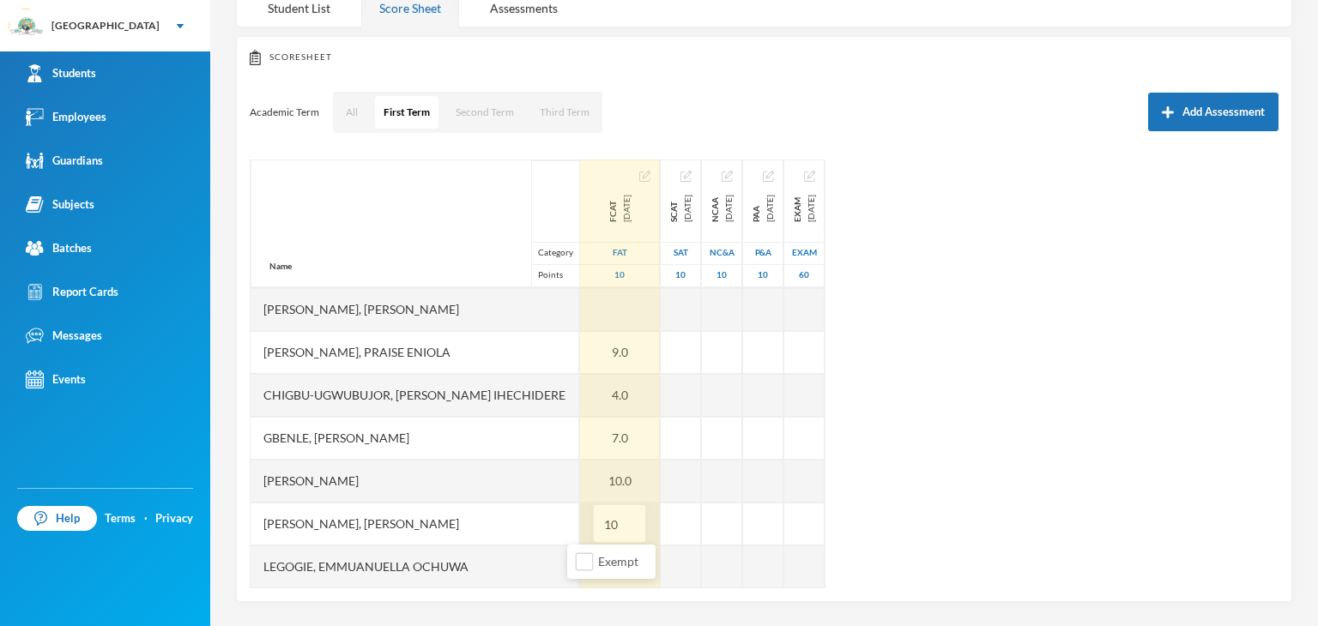
click at [989, 461] on div "Name Category Points Adebowale, Temitope Abdul-malik Aina, Abundance Mofifoluwa…" at bounding box center [764, 374] width 1029 height 429
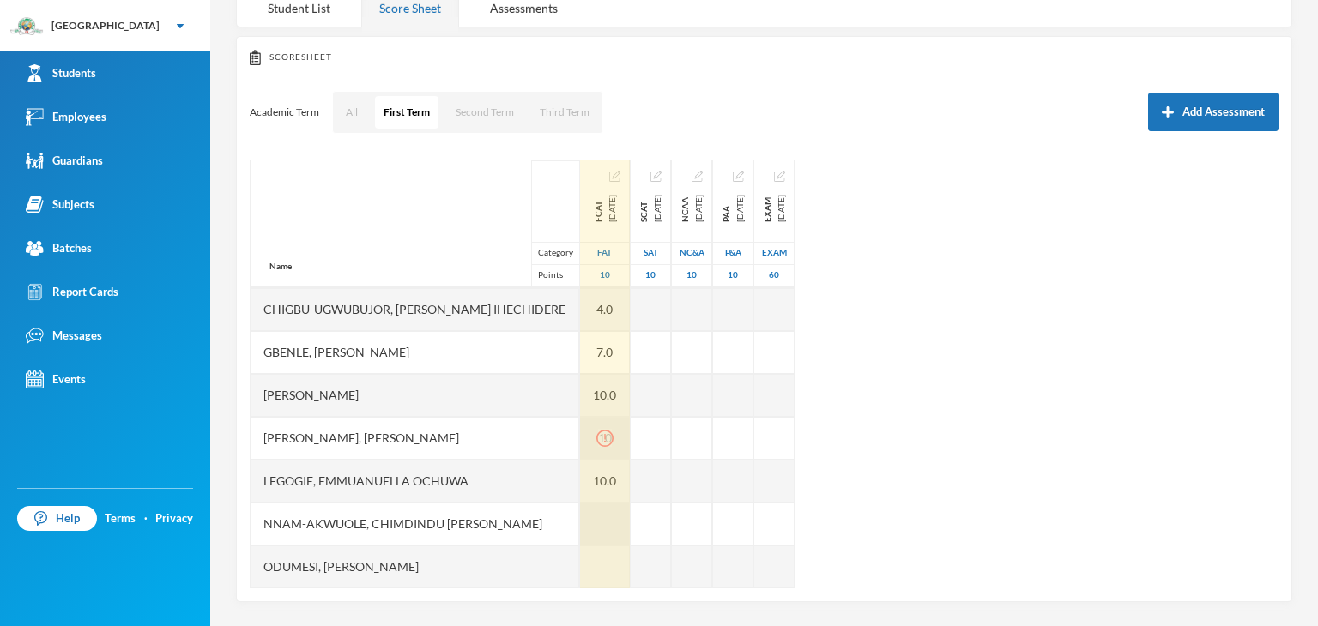
scroll to position [257, 0]
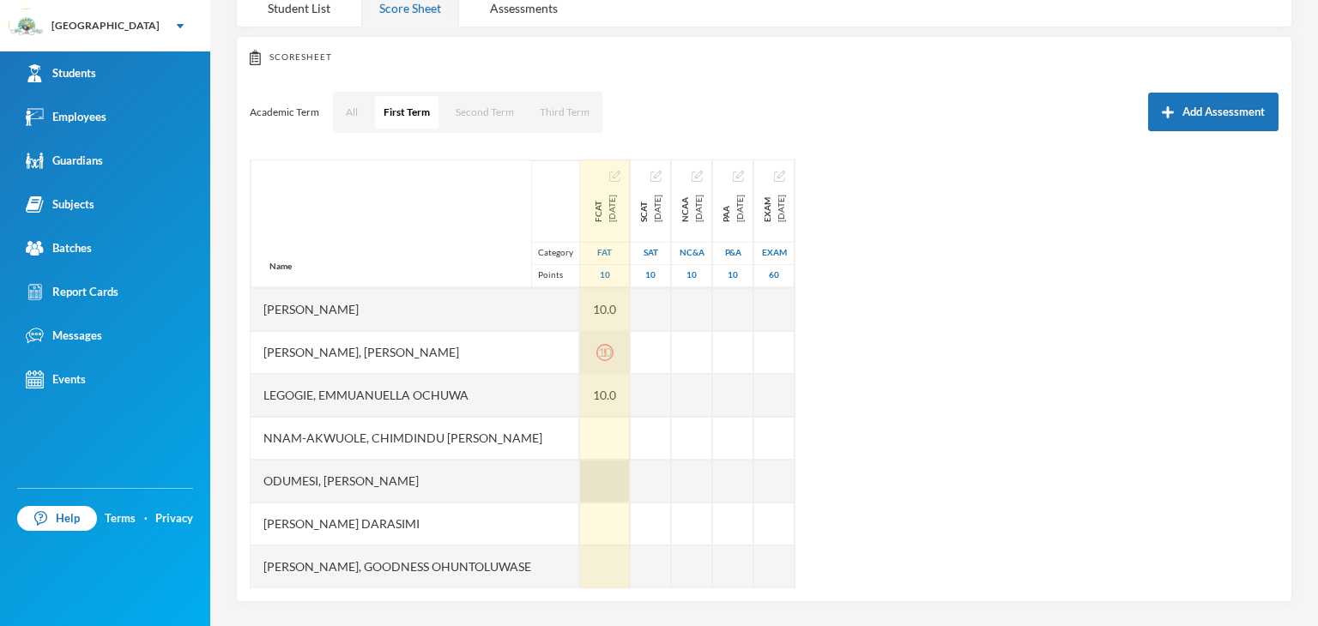
click at [586, 480] on div at bounding box center [605, 481] width 50 height 43
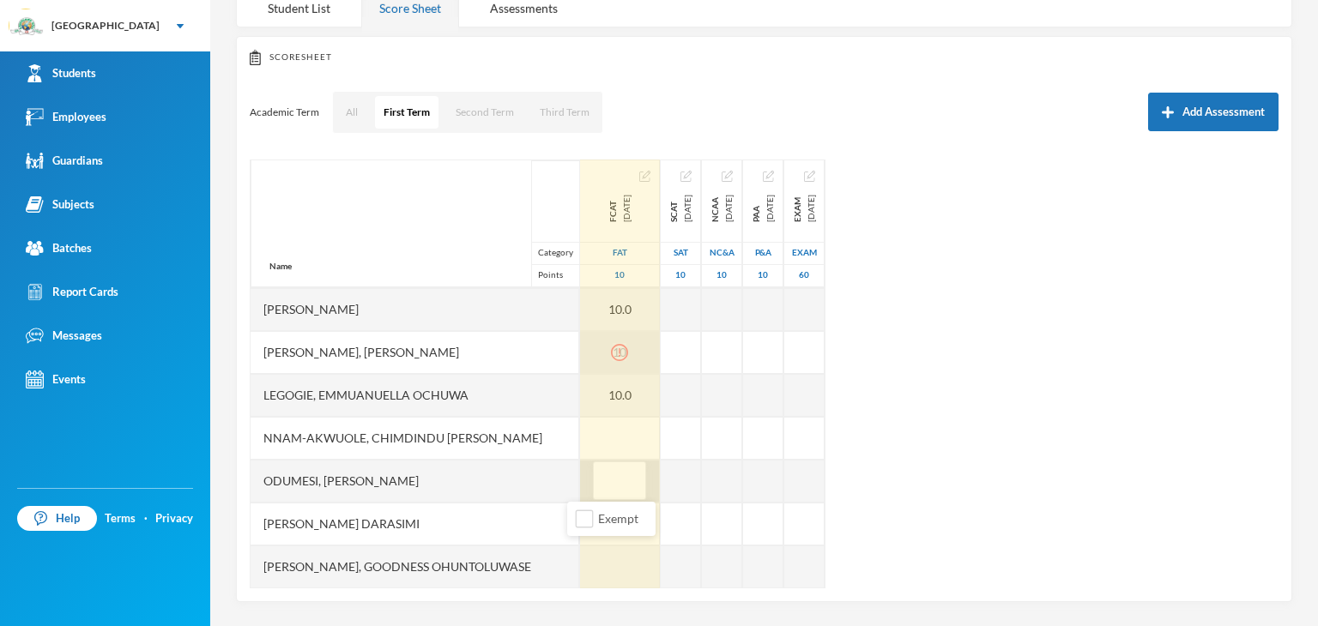
type input "5"
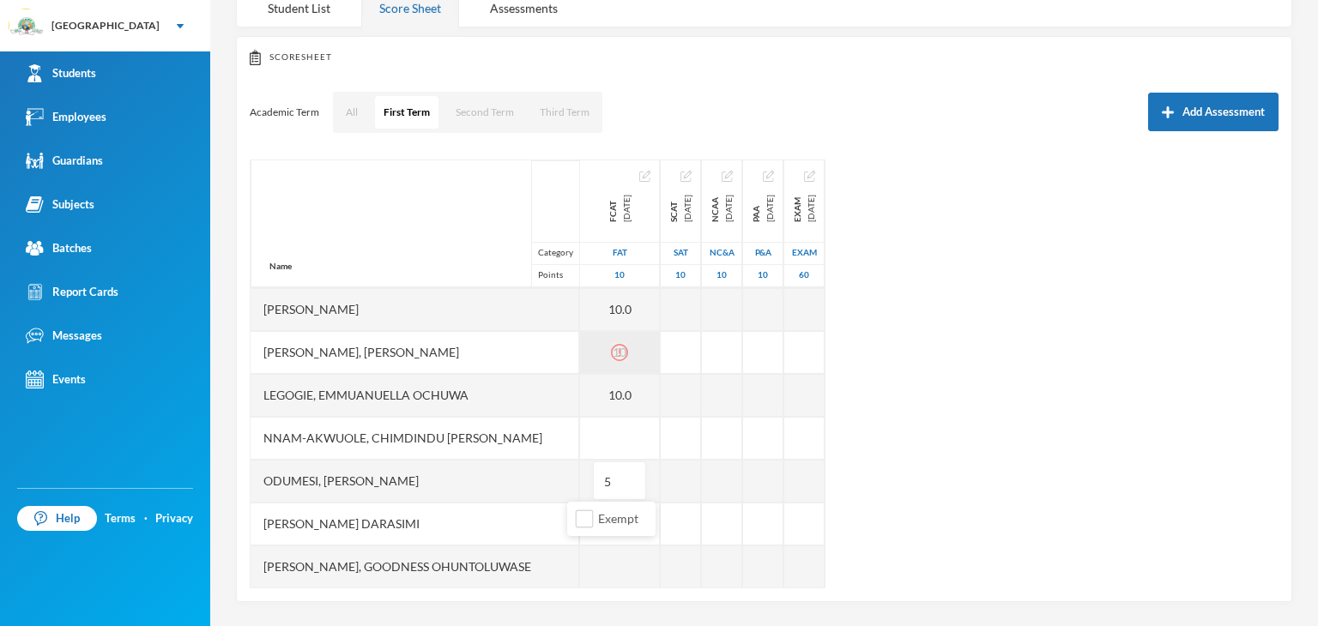
click at [955, 458] on div "Name Category Points Adebowale, Temitope Abdul-malik Aina, Abundance Mofifoluwa…" at bounding box center [764, 374] width 1029 height 429
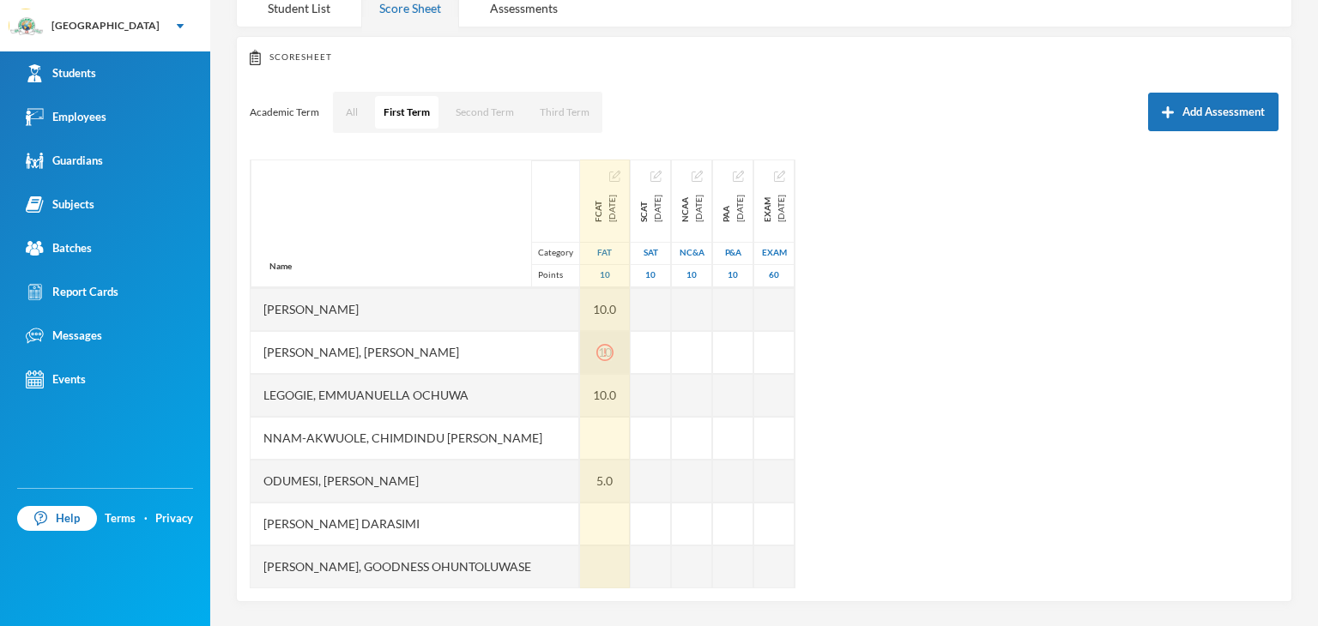
scroll to position [0, 0]
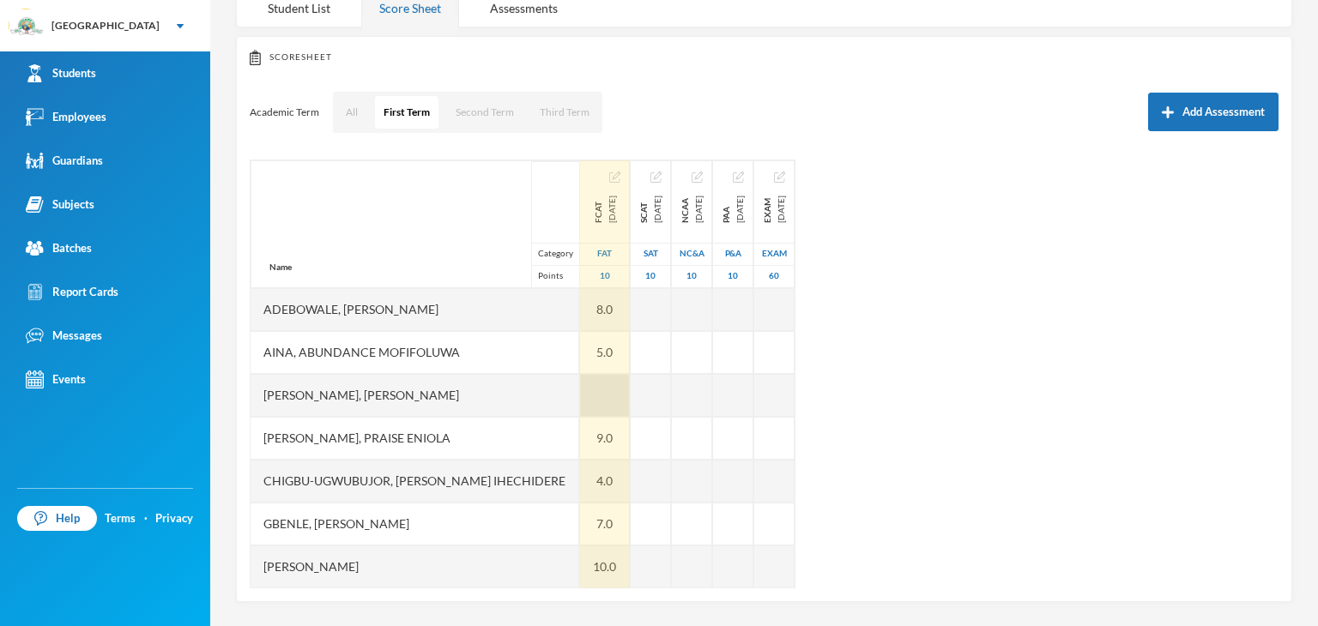
click at [587, 401] on div at bounding box center [605, 395] width 50 height 43
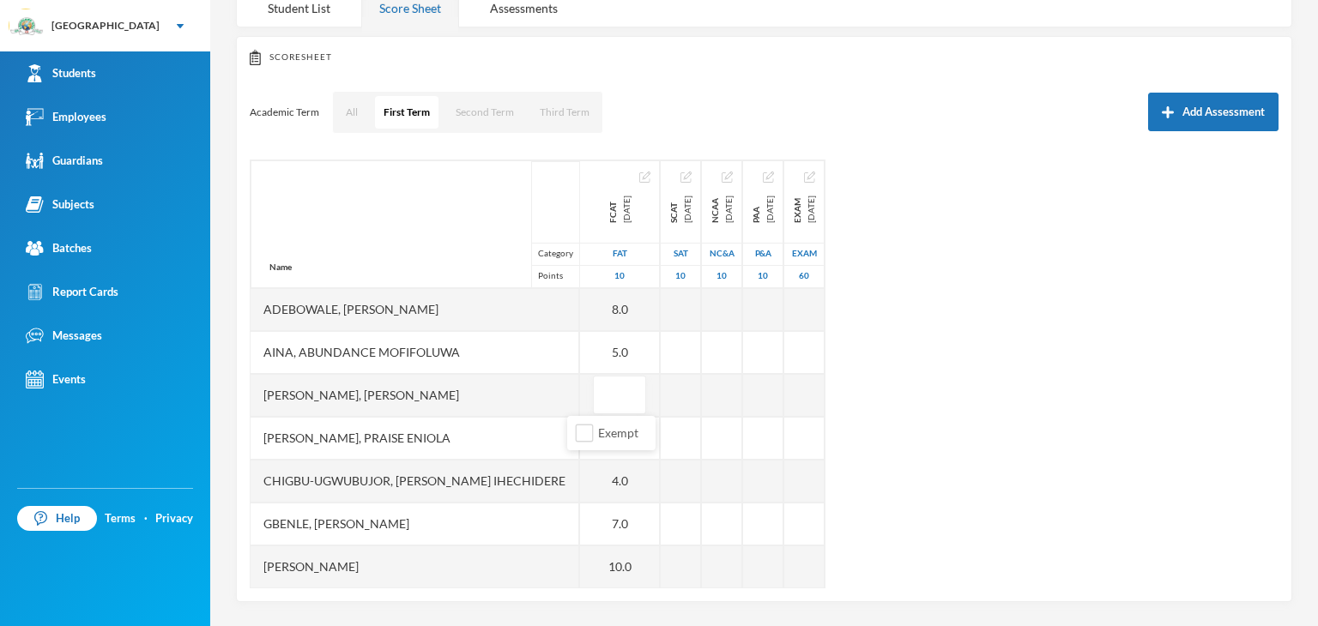
type input "9"
click at [1084, 462] on div "Name Category Points Adebowale, Temitope Abdul-malik Aina, Abundance Mofifoluwa…" at bounding box center [764, 374] width 1029 height 429
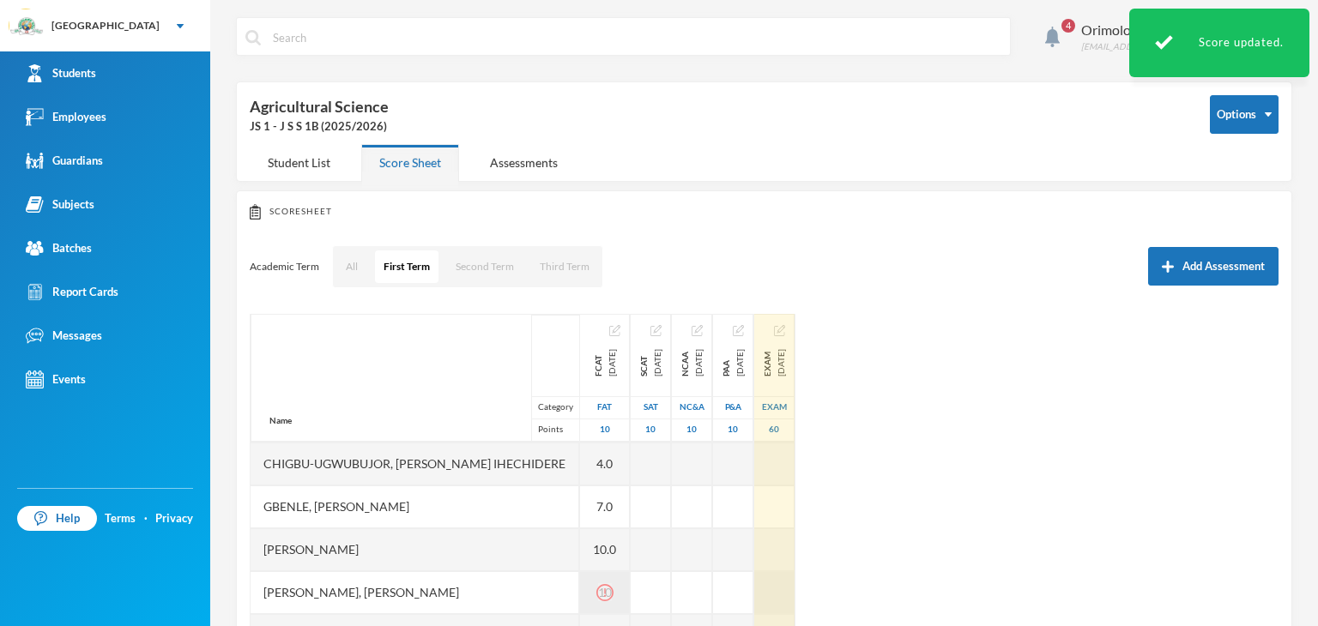
scroll to position [343, 0]
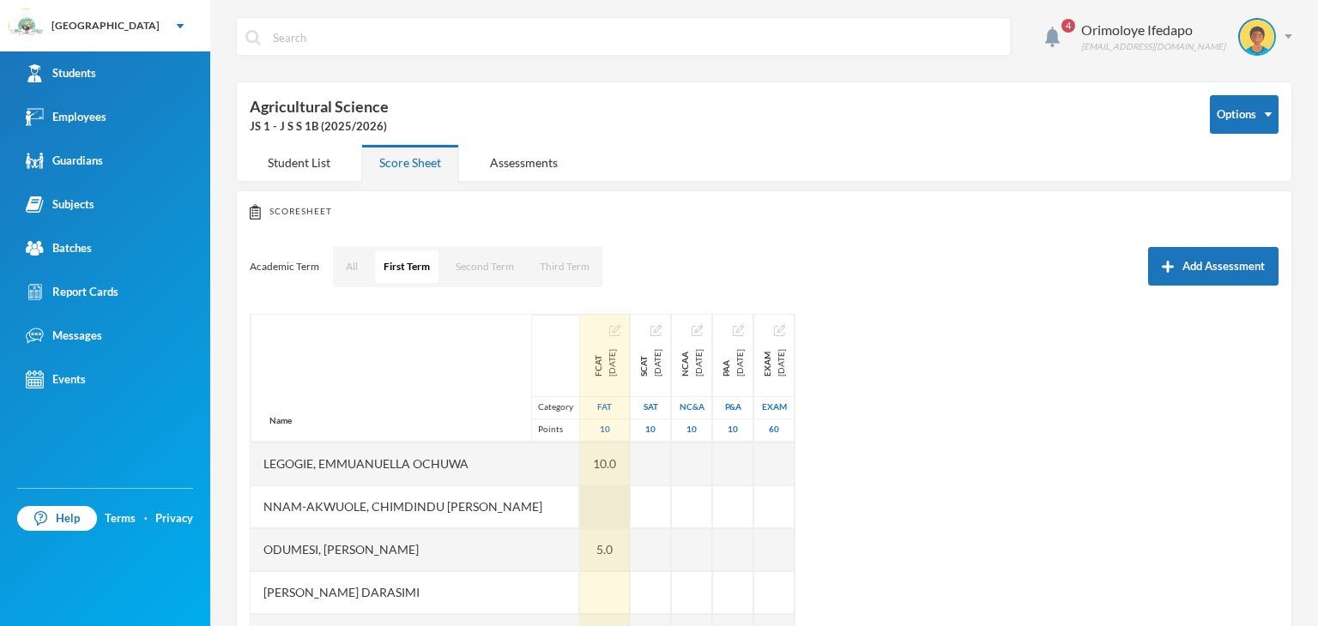
click at [583, 511] on div at bounding box center [605, 507] width 50 height 43
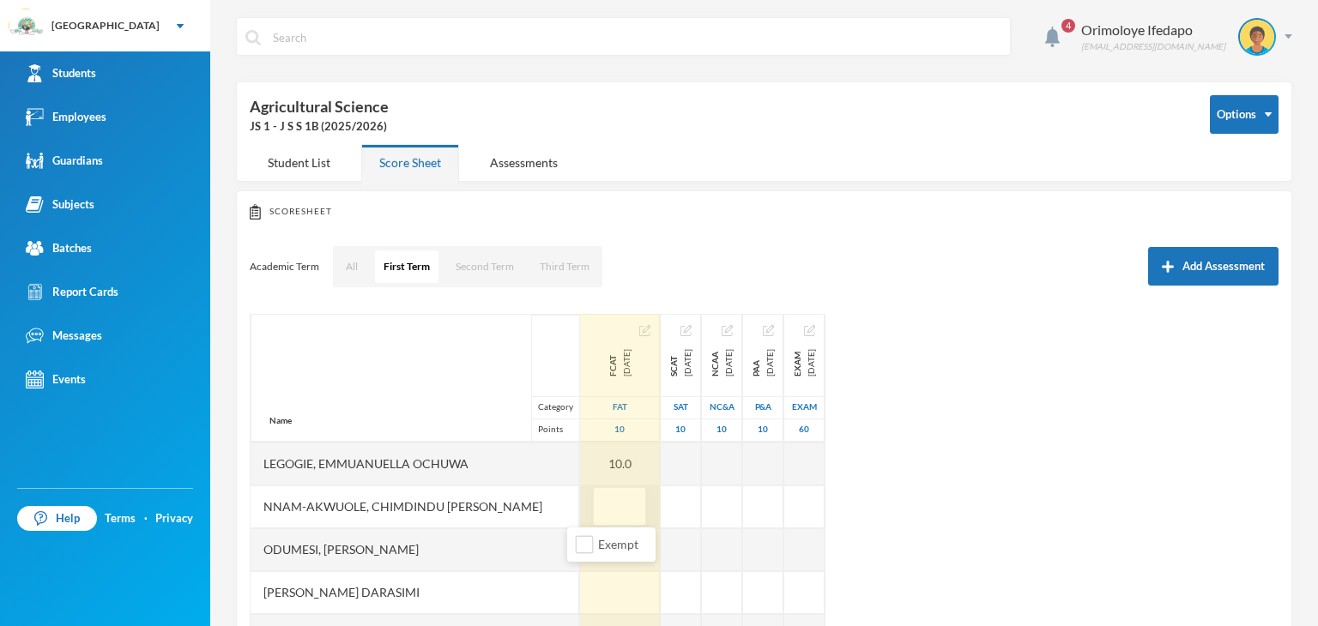
type input "8"
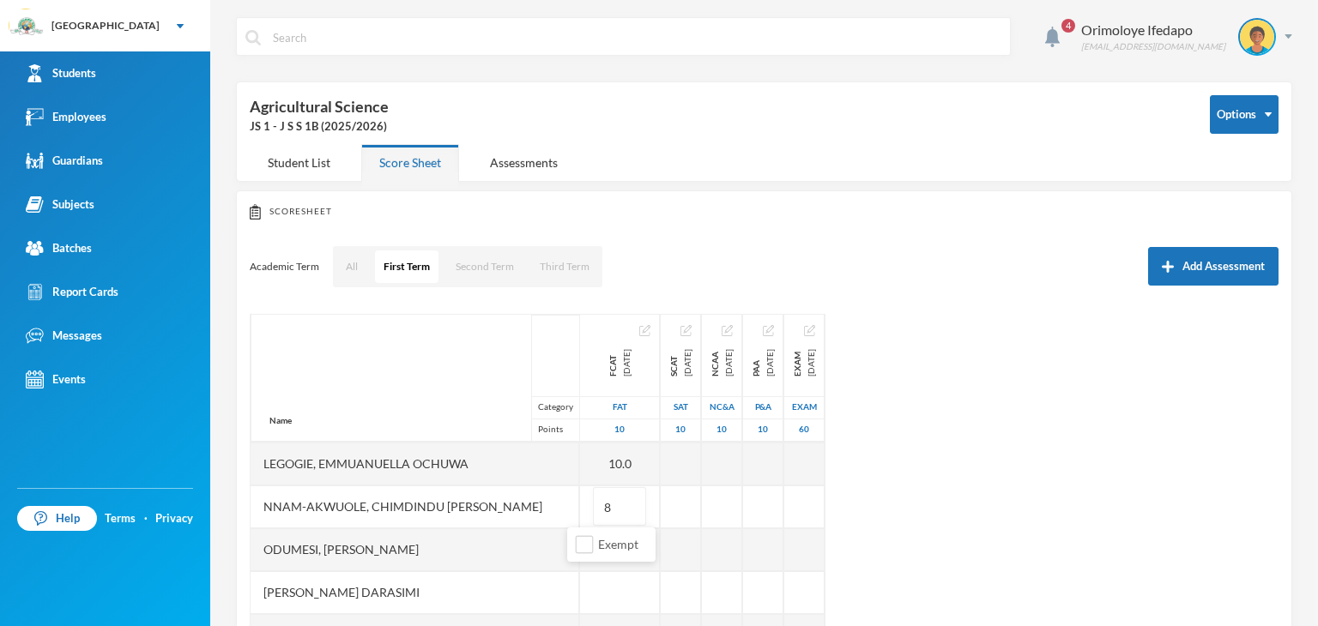
click at [1001, 541] on div "Name Category Points Adebowale, Temitope Abdul-malik Aina, Abundance Mofifoluwa…" at bounding box center [764, 528] width 1029 height 429
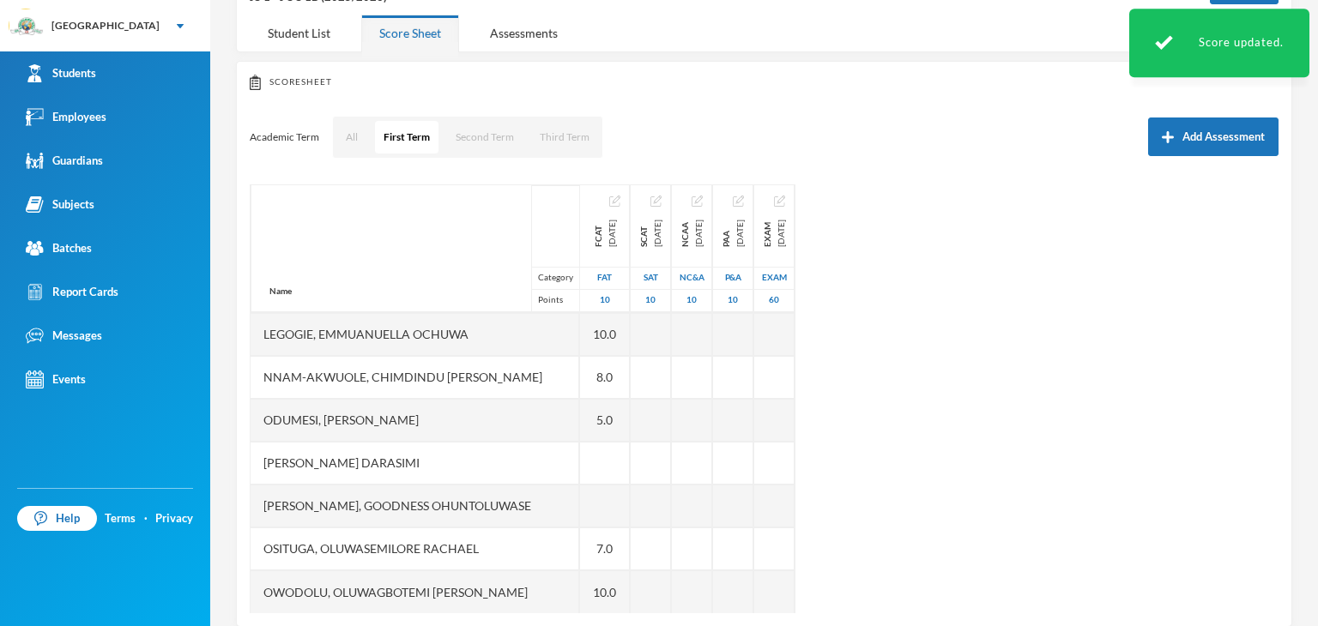
scroll to position [154, 0]
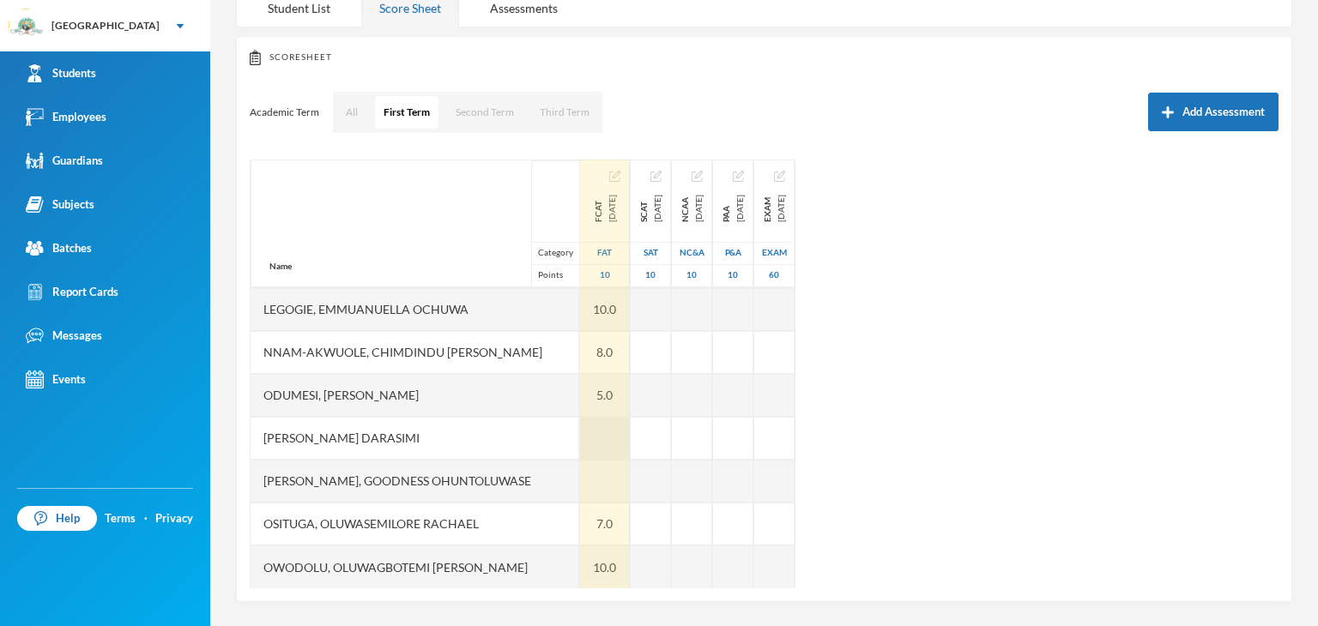
click at [588, 432] on div at bounding box center [605, 438] width 50 height 43
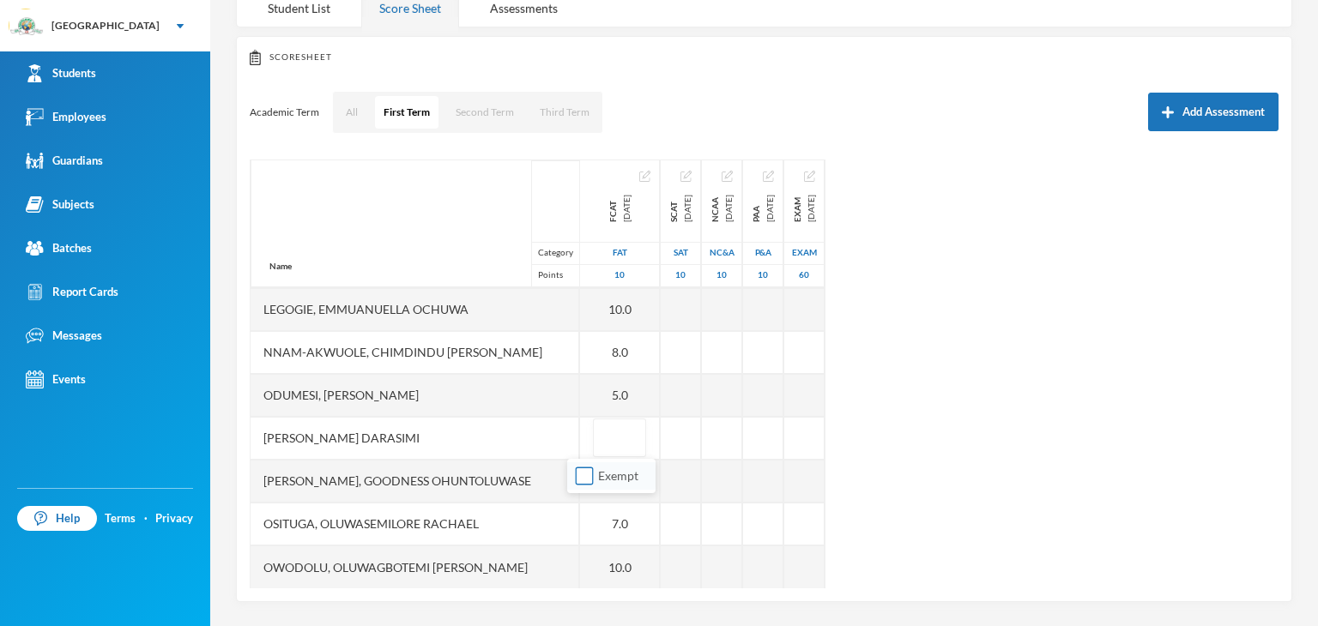
click at [583, 478] on input "Exempt" at bounding box center [585, 477] width 18 height 18
checkbox input "true"
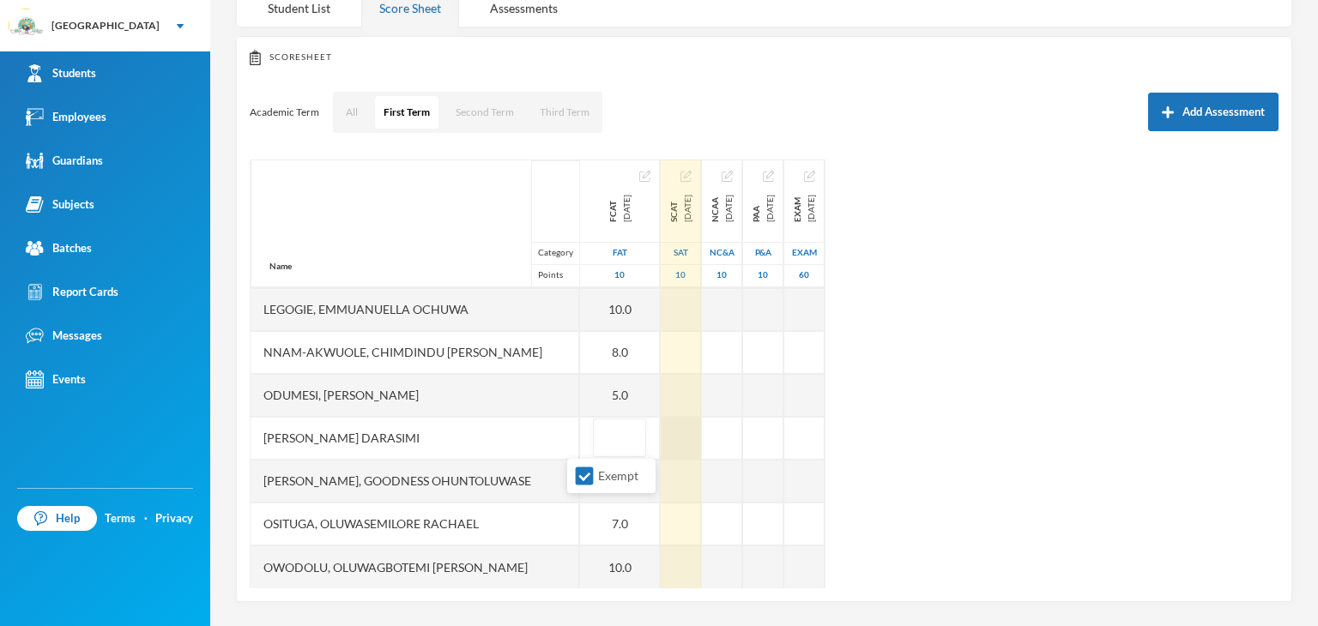
click at [661, 438] on div at bounding box center [681, 438] width 40 height 43
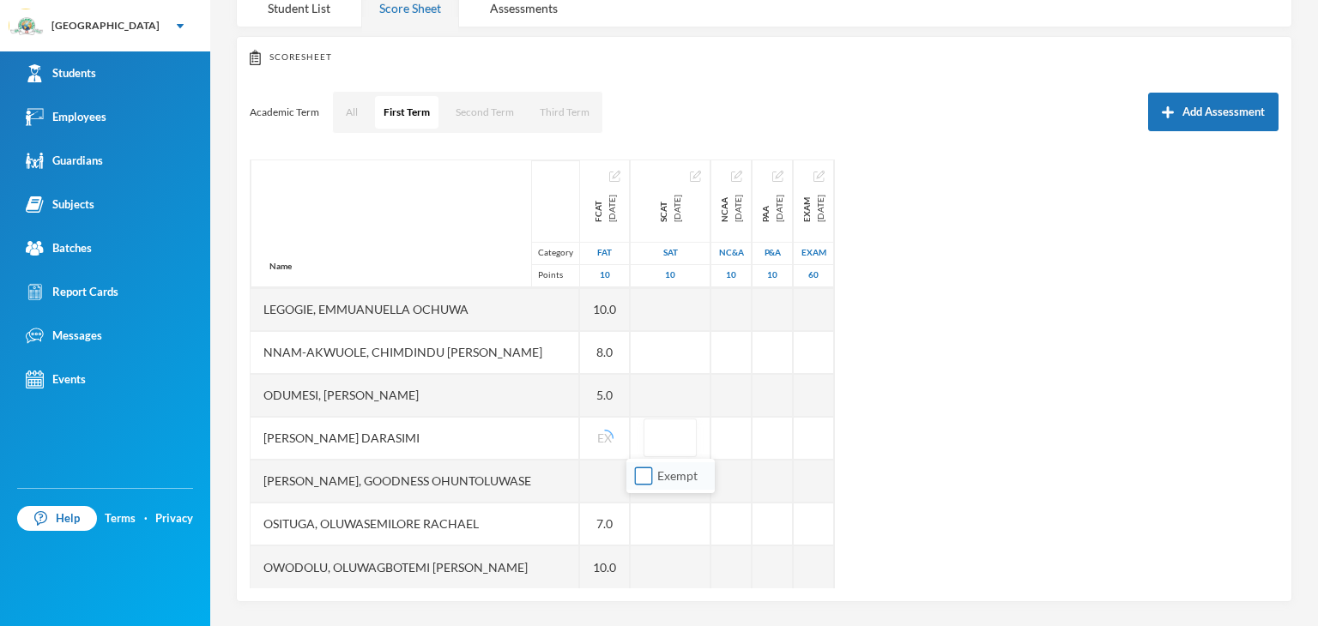
click at [641, 474] on input "Exempt" at bounding box center [644, 477] width 18 height 18
checkbox input "true"
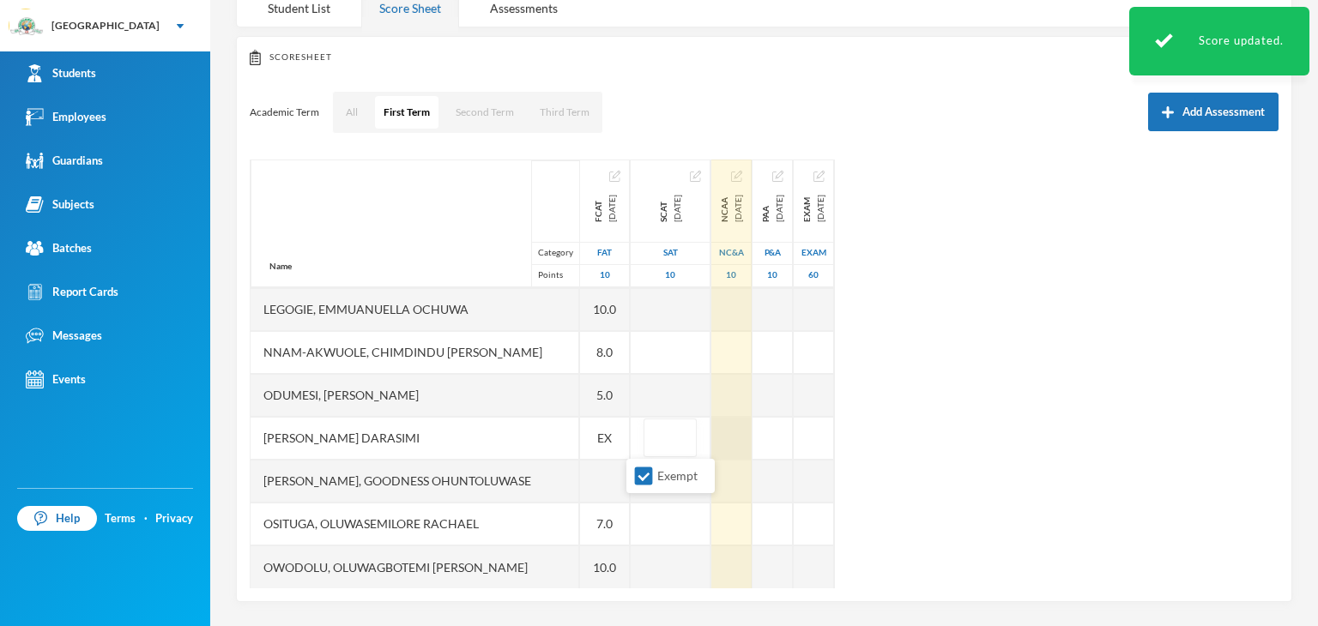
click at [721, 440] on div at bounding box center [731, 438] width 40 height 43
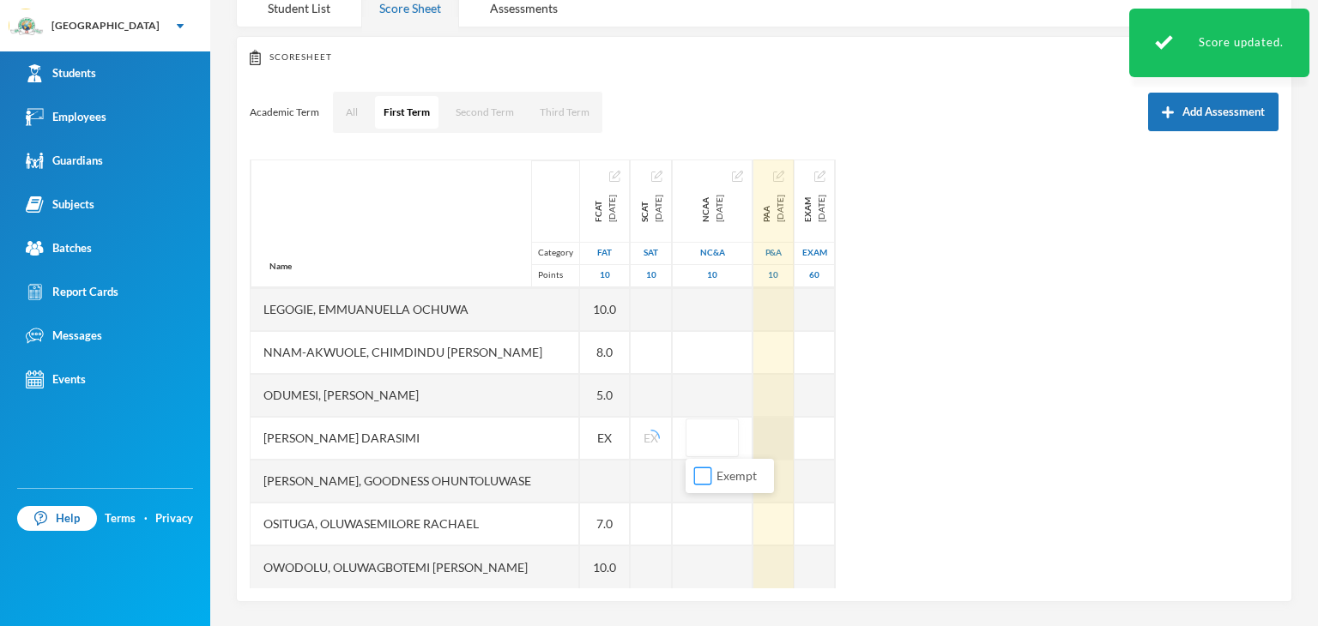
click at [705, 478] on input "Exempt" at bounding box center [703, 477] width 18 height 18
checkbox input "true"
click at [779, 450] on div at bounding box center [773, 438] width 40 height 43
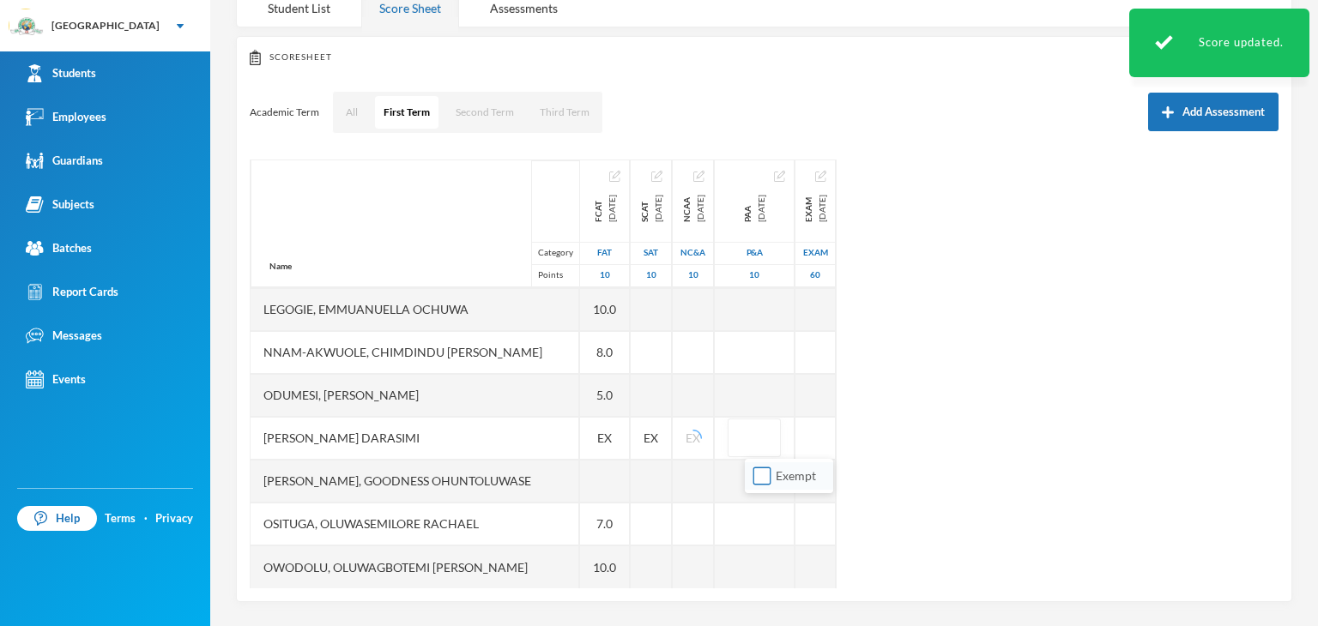
click at [754, 484] on input "Exempt" at bounding box center [762, 477] width 18 height 18
checkbox input "true"
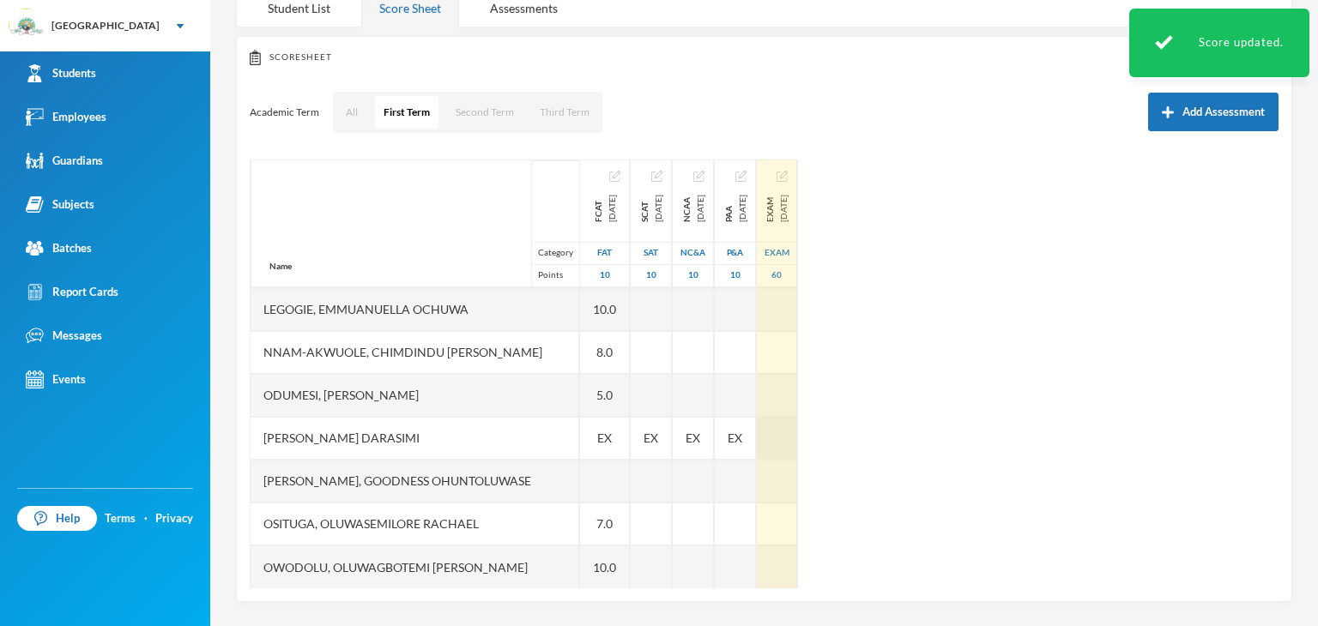
click at [797, 429] on div at bounding box center [777, 438] width 40 height 43
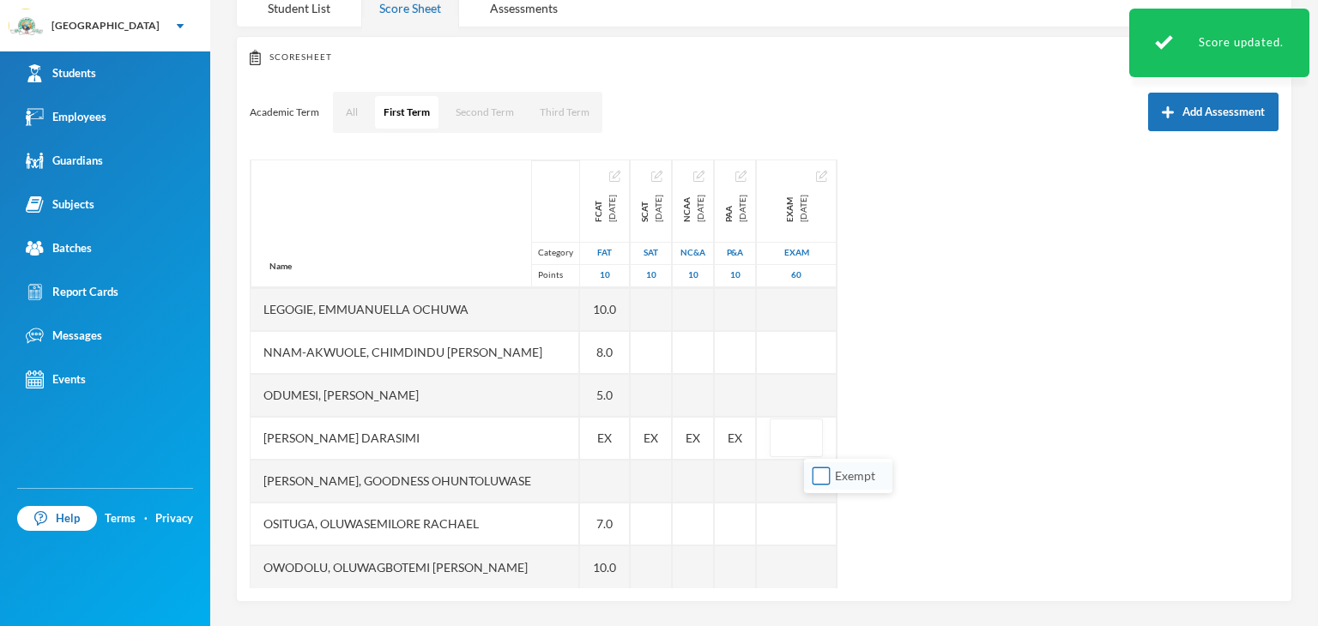
click at [815, 471] on input "Exempt" at bounding box center [821, 477] width 18 height 18
checkbox input "true"
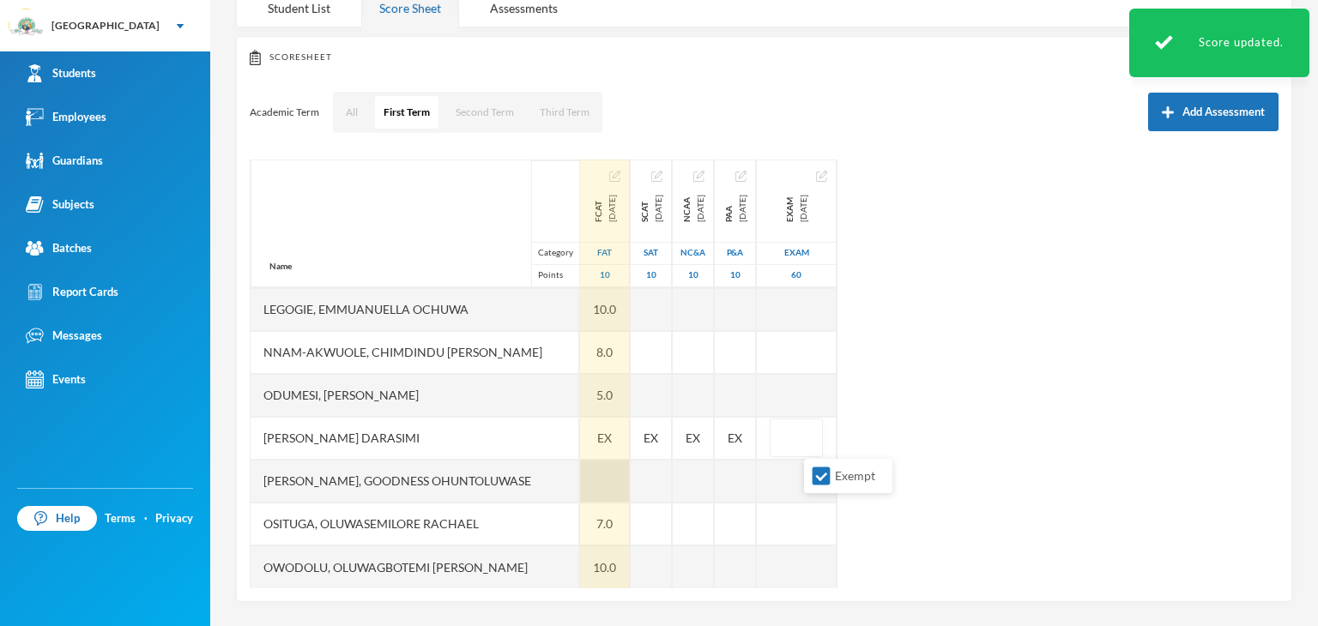
click at [581, 488] on div at bounding box center [605, 481] width 50 height 43
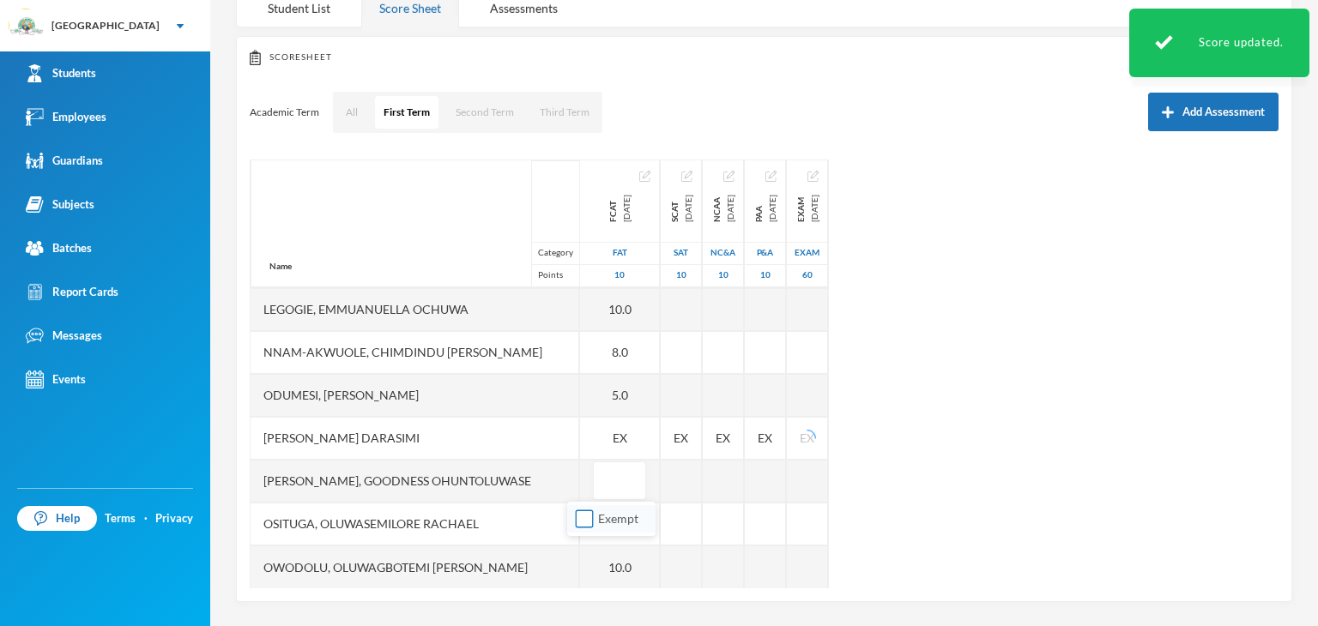
click at [587, 516] on input "Exempt" at bounding box center [585, 519] width 18 height 18
checkbox input "true"
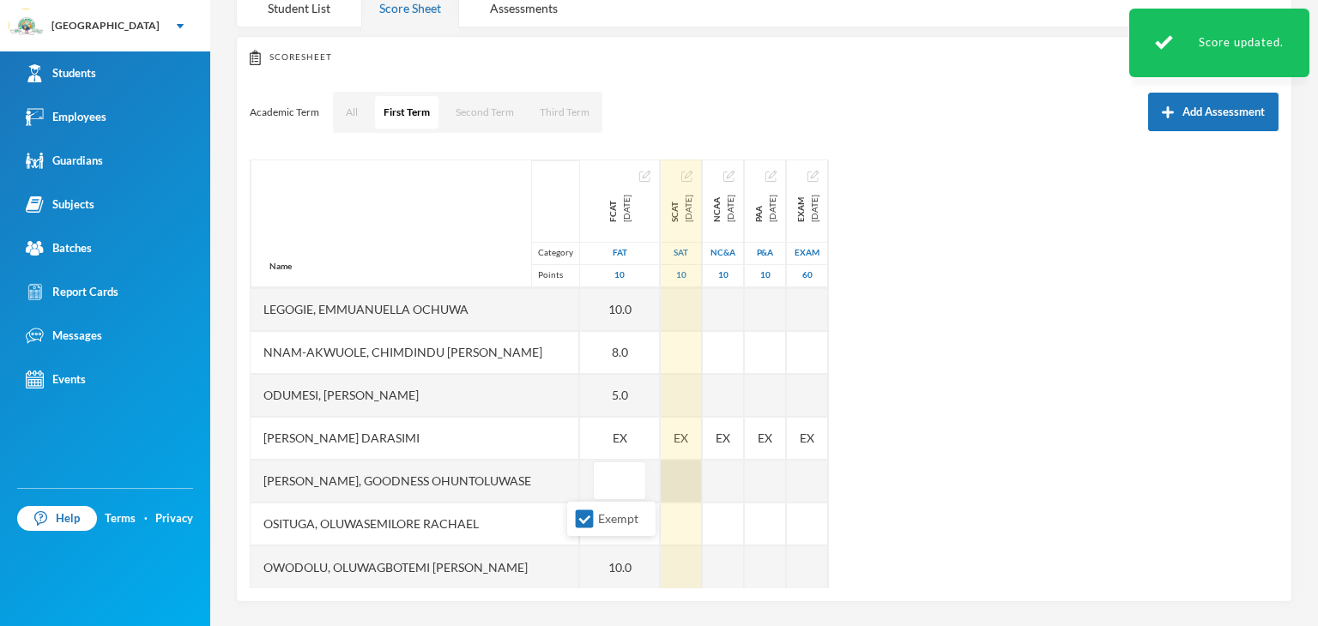
click at [661, 485] on div at bounding box center [681, 481] width 41 height 43
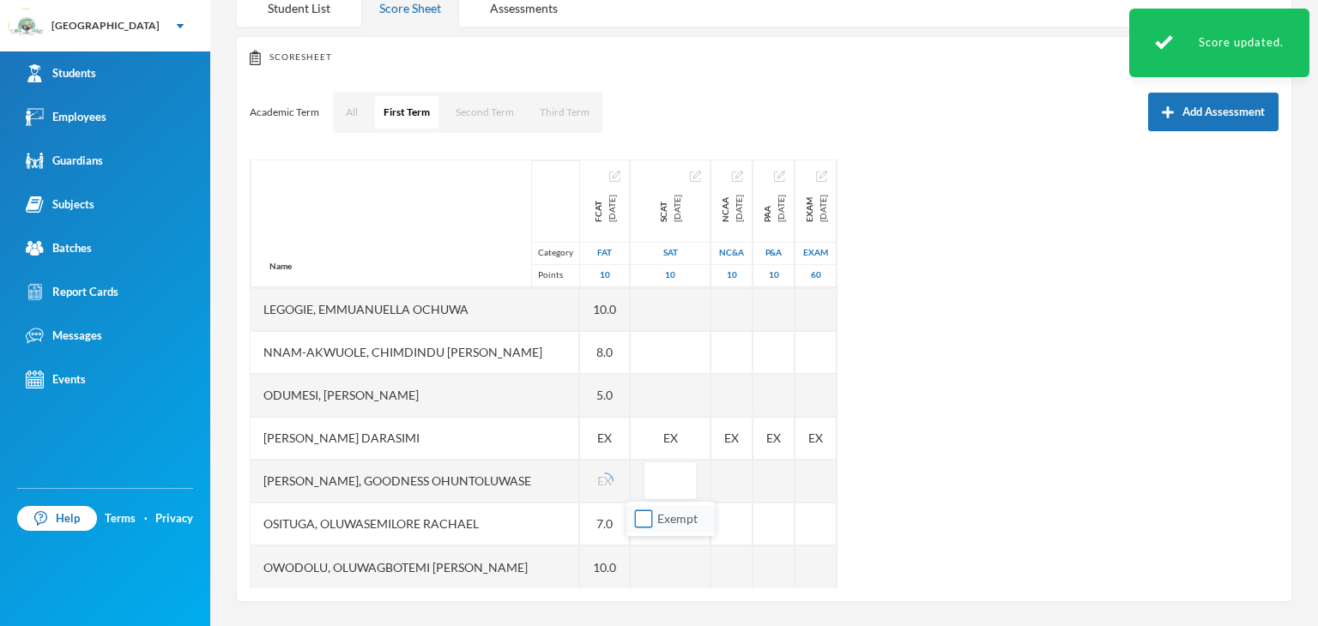
click at [642, 522] on input "Exempt" at bounding box center [644, 519] width 18 height 18
checkbox input "true"
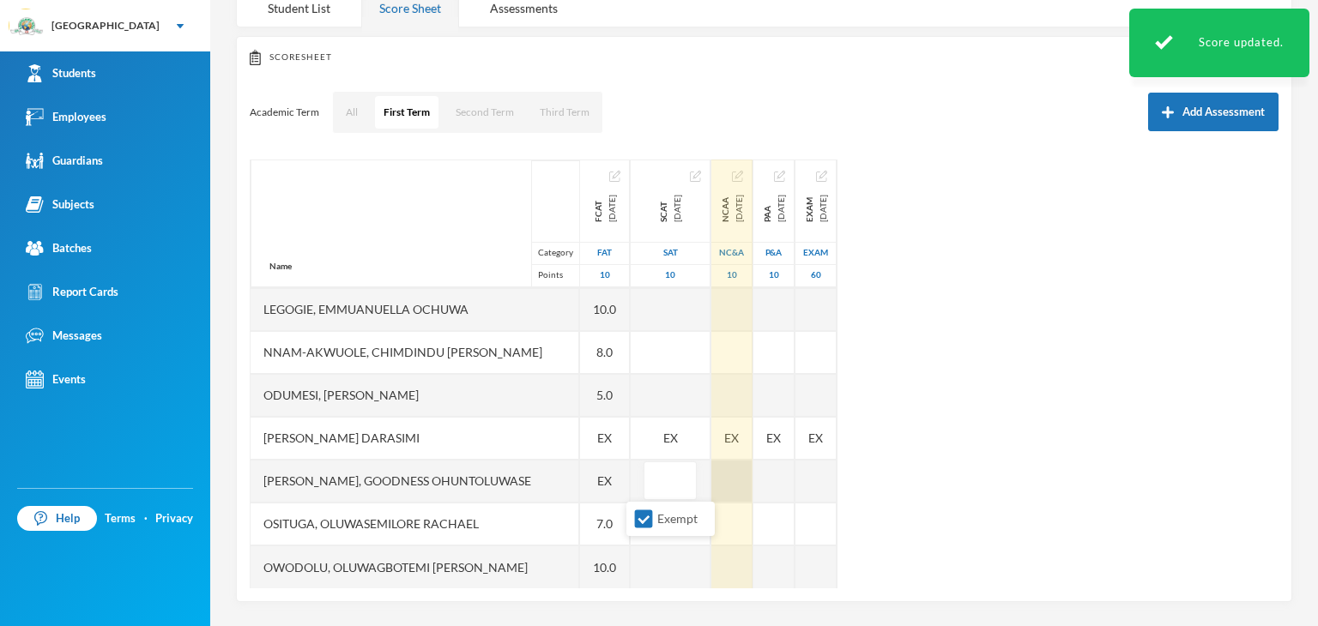
click at [711, 473] on div at bounding box center [731, 481] width 41 height 43
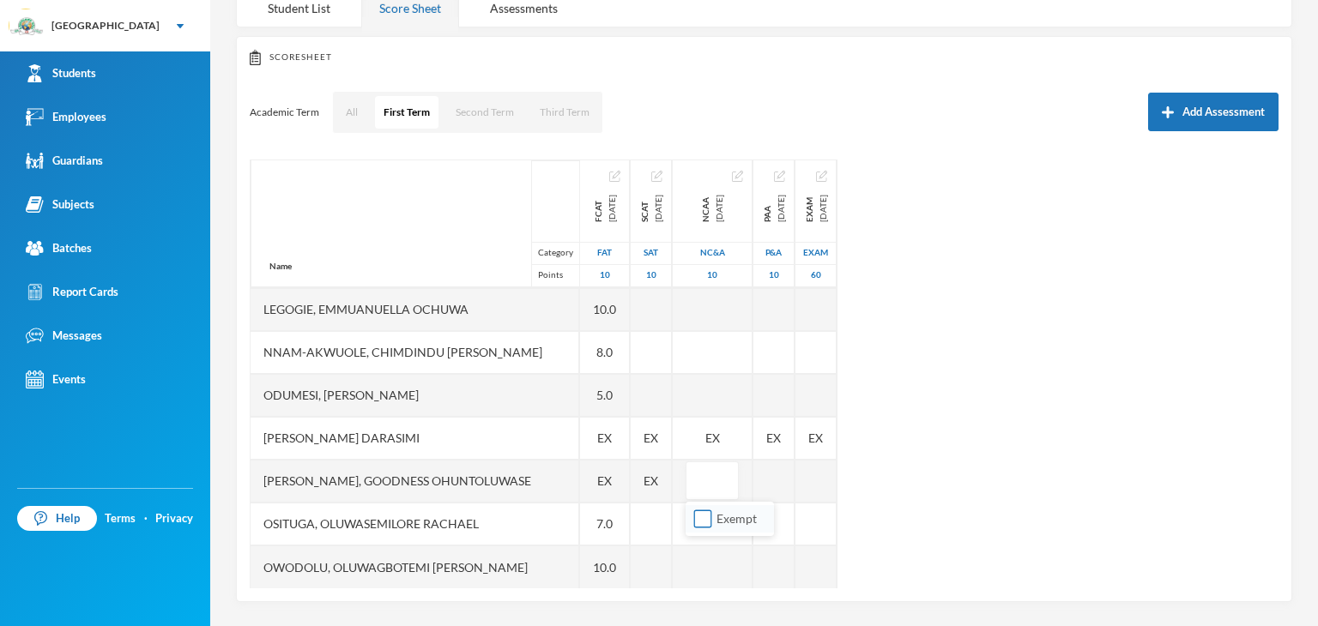
click at [700, 517] on input "Exempt" at bounding box center [703, 519] width 18 height 18
checkbox input "true"
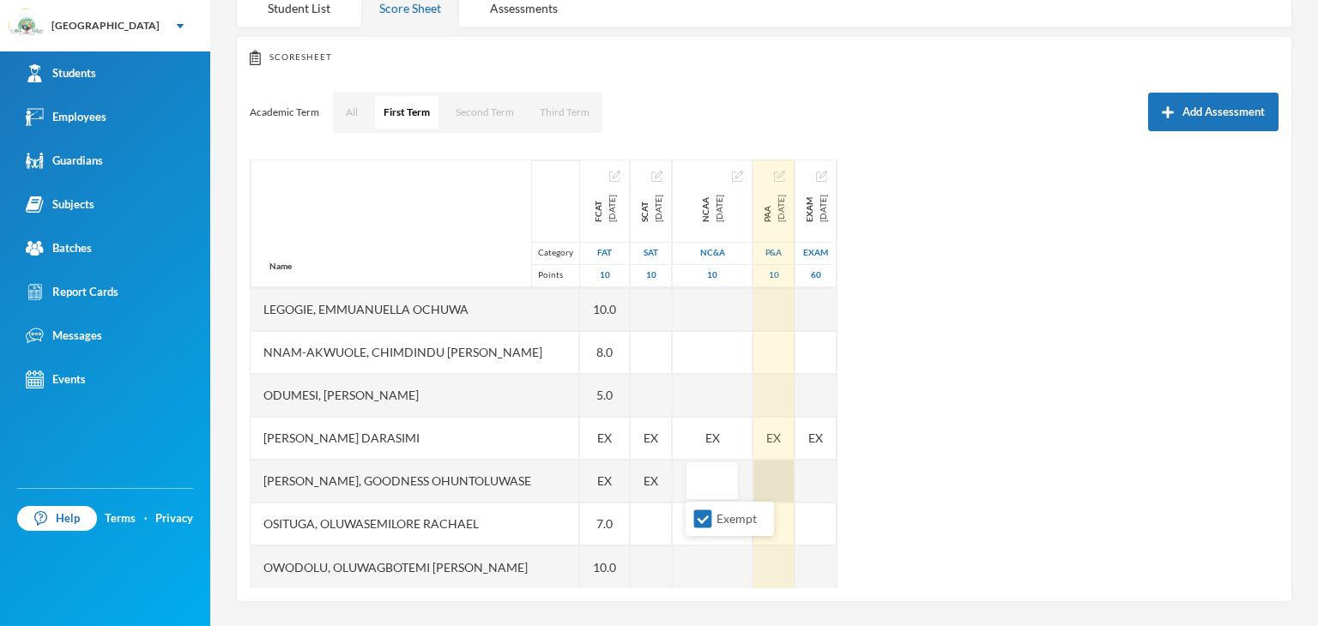
click at [769, 468] on div at bounding box center [773, 481] width 41 height 43
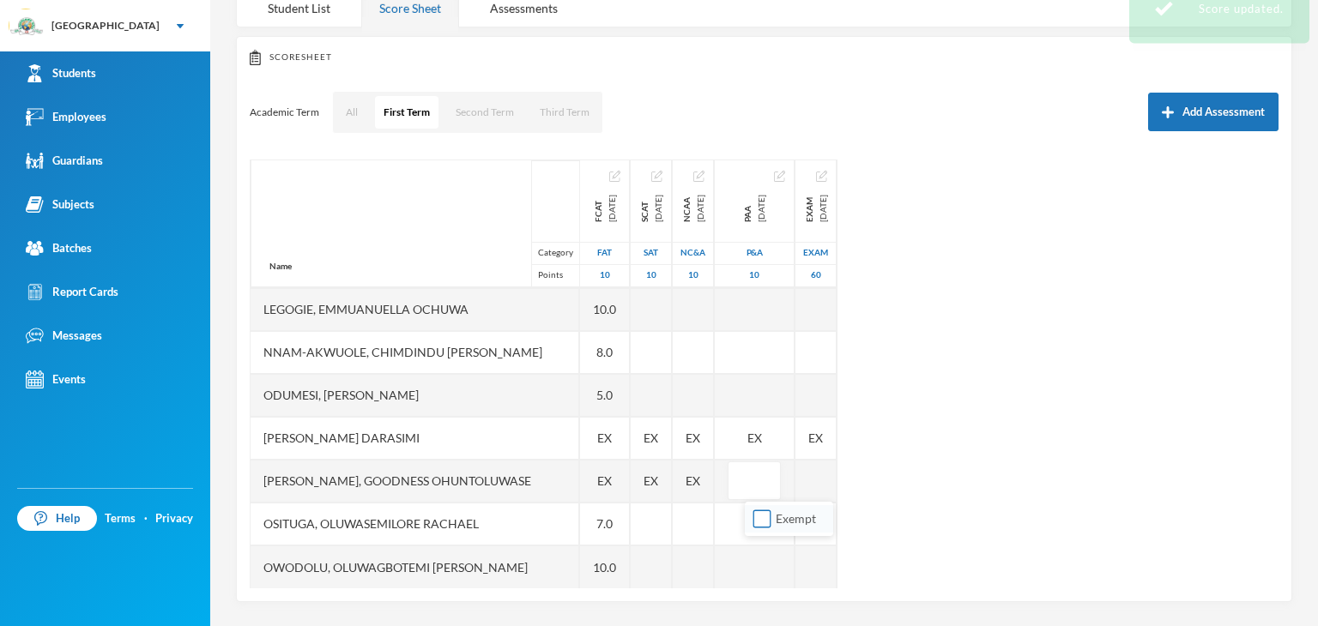
drag, startPoint x: 757, startPoint y: 522, endPoint x: 763, endPoint y: 496, distance: 27.3
click at [758, 522] on input "Exempt" at bounding box center [762, 519] width 18 height 18
checkbox input "true"
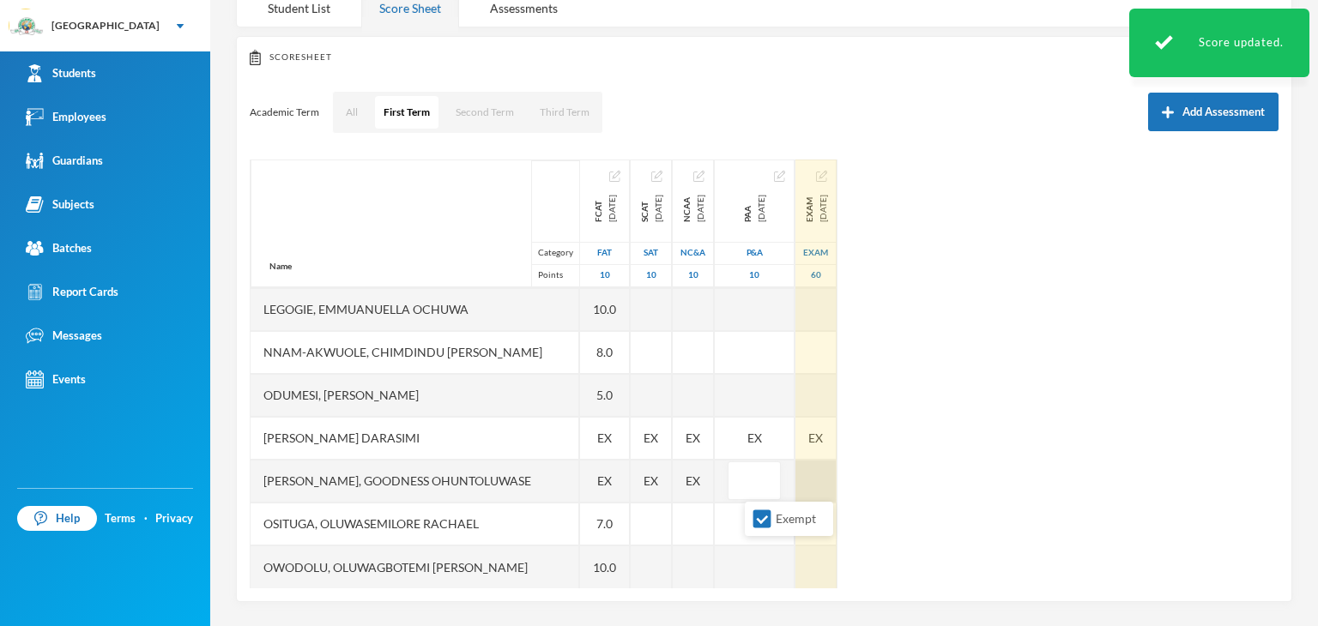
click at [836, 484] on div at bounding box center [815, 481] width 41 height 43
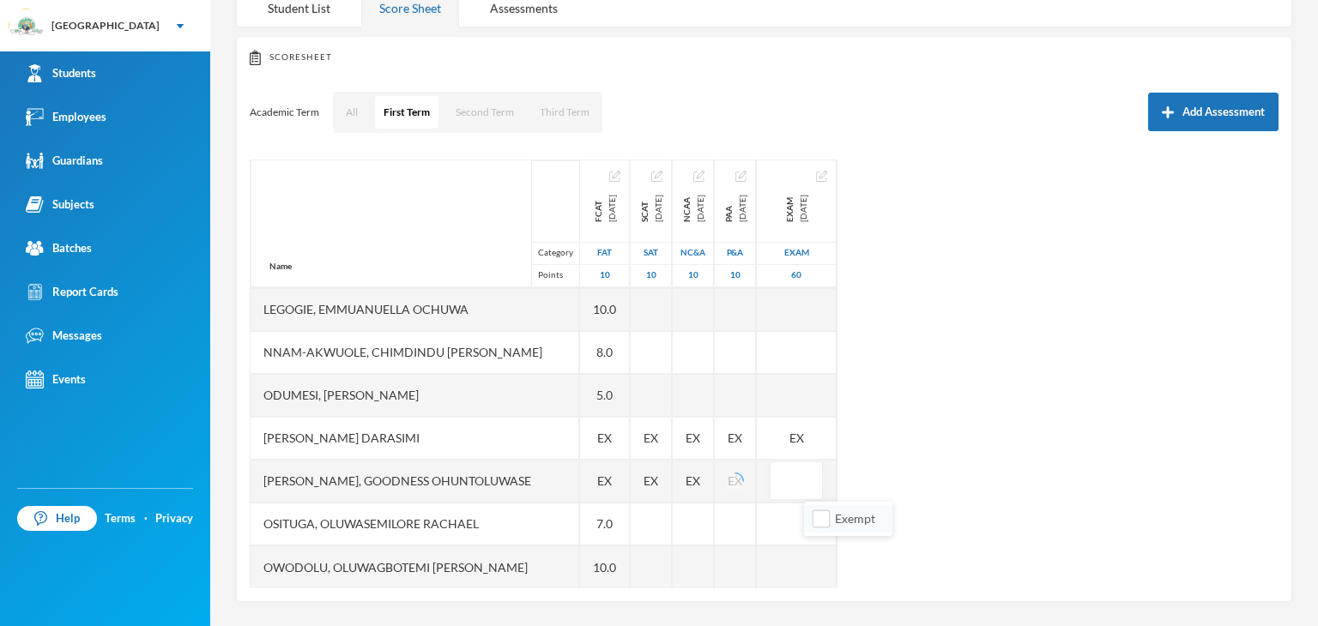
click at [806, 516] on li "Exempt" at bounding box center [848, 518] width 88 height 27
click at [819, 516] on input "Exempt" at bounding box center [821, 519] width 18 height 18
checkbox input "true"
drag, startPoint x: 1004, startPoint y: 458, endPoint x: 988, endPoint y: 458, distance: 15.4
click at [1005, 458] on div "Name Category Points Adebowale, Temitope Abdul-malik Aina, Abundance Mofifoluwa…" at bounding box center [764, 374] width 1029 height 429
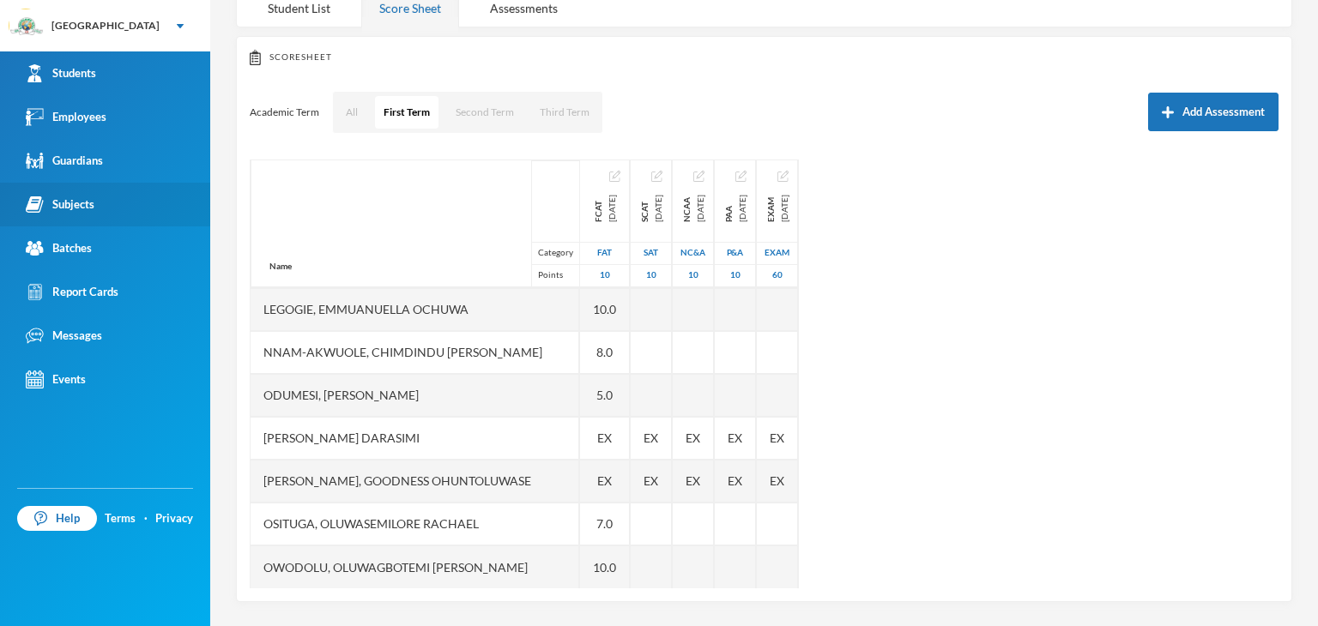
click at [89, 211] on div "Subjects" at bounding box center [60, 205] width 69 height 18
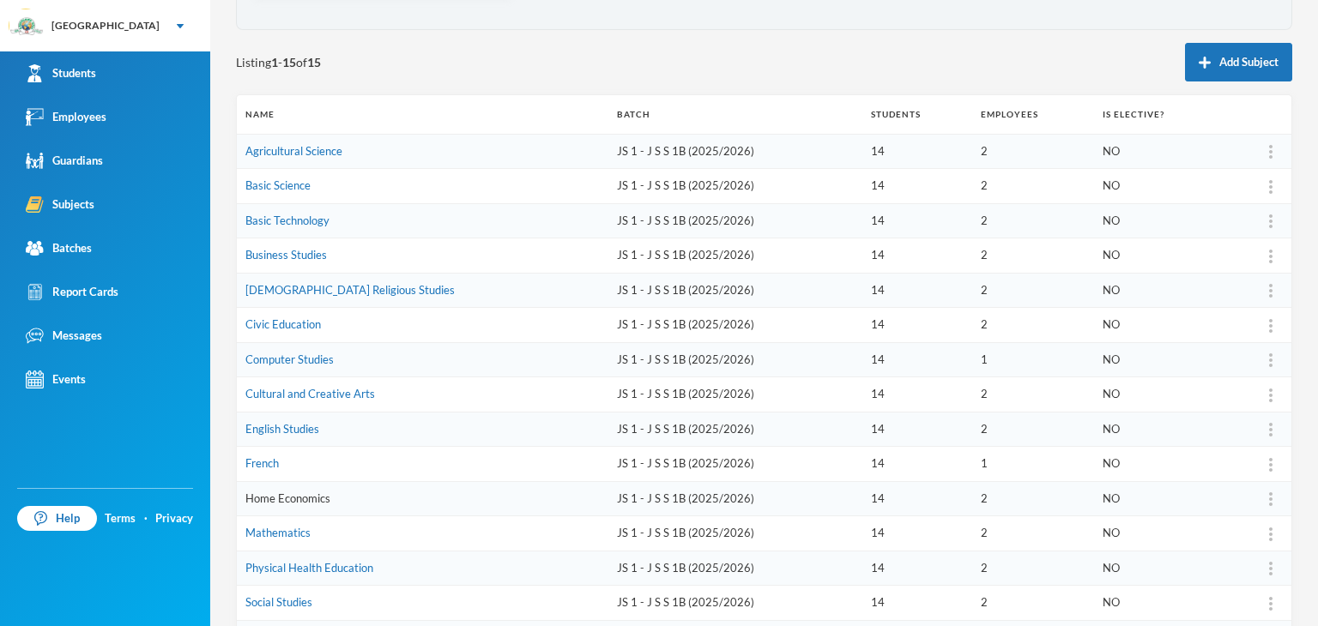
click at [294, 498] on link "Home Economics" at bounding box center [287, 499] width 85 height 14
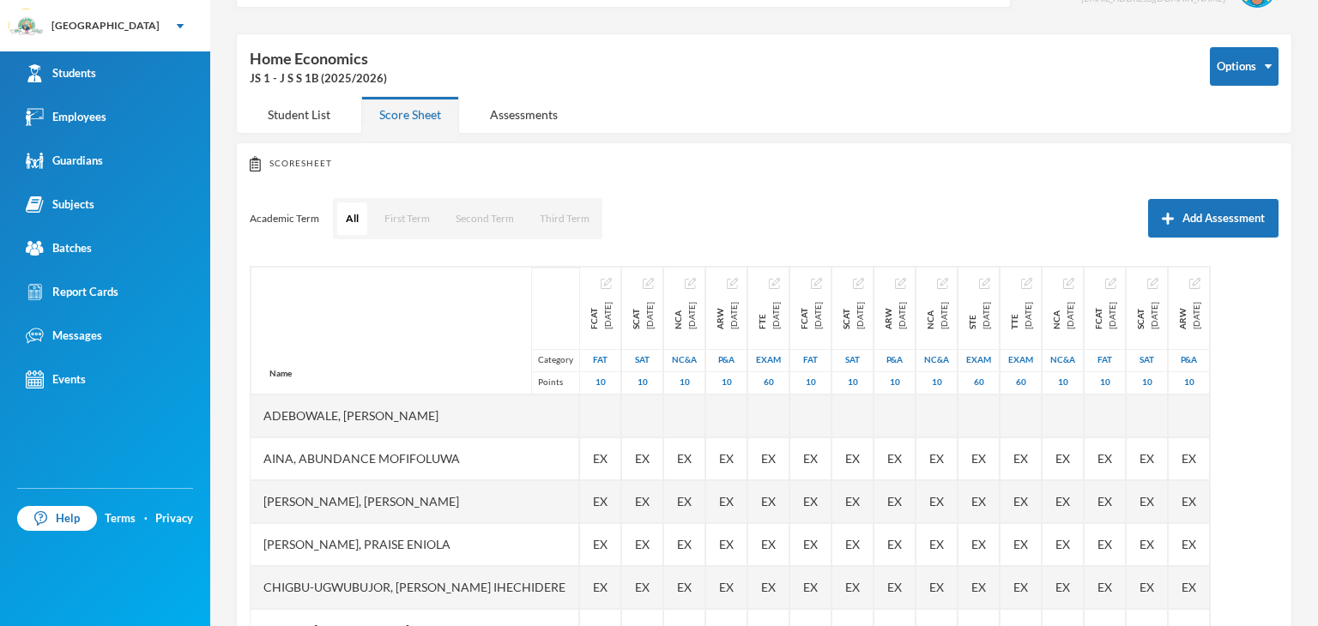
scroll to position [154, 0]
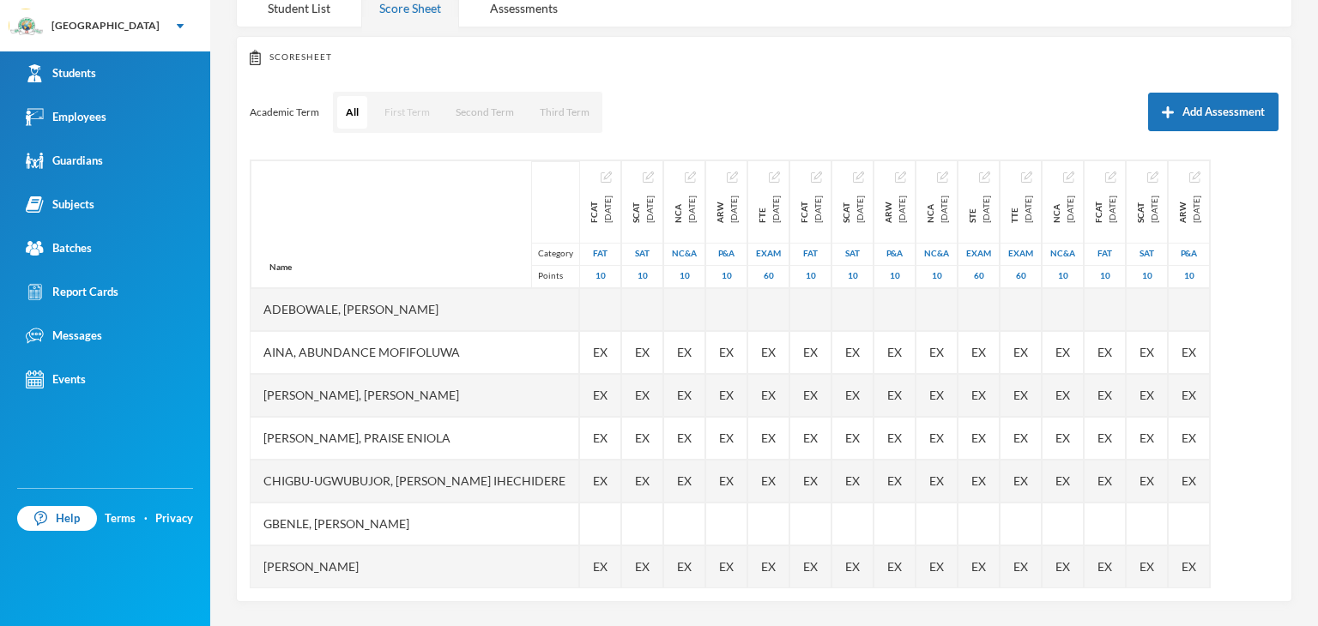
click at [410, 116] on button "First Term" at bounding box center [407, 112] width 63 height 33
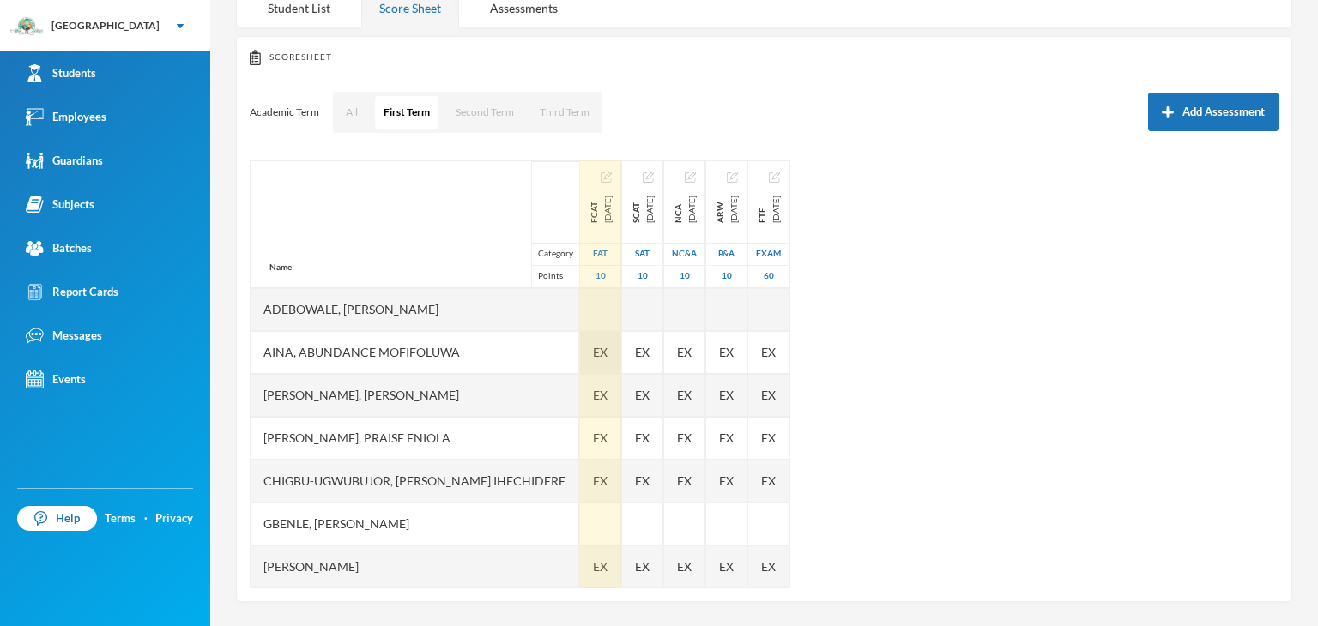
click at [586, 337] on div "EX" at bounding box center [600, 352] width 41 height 43
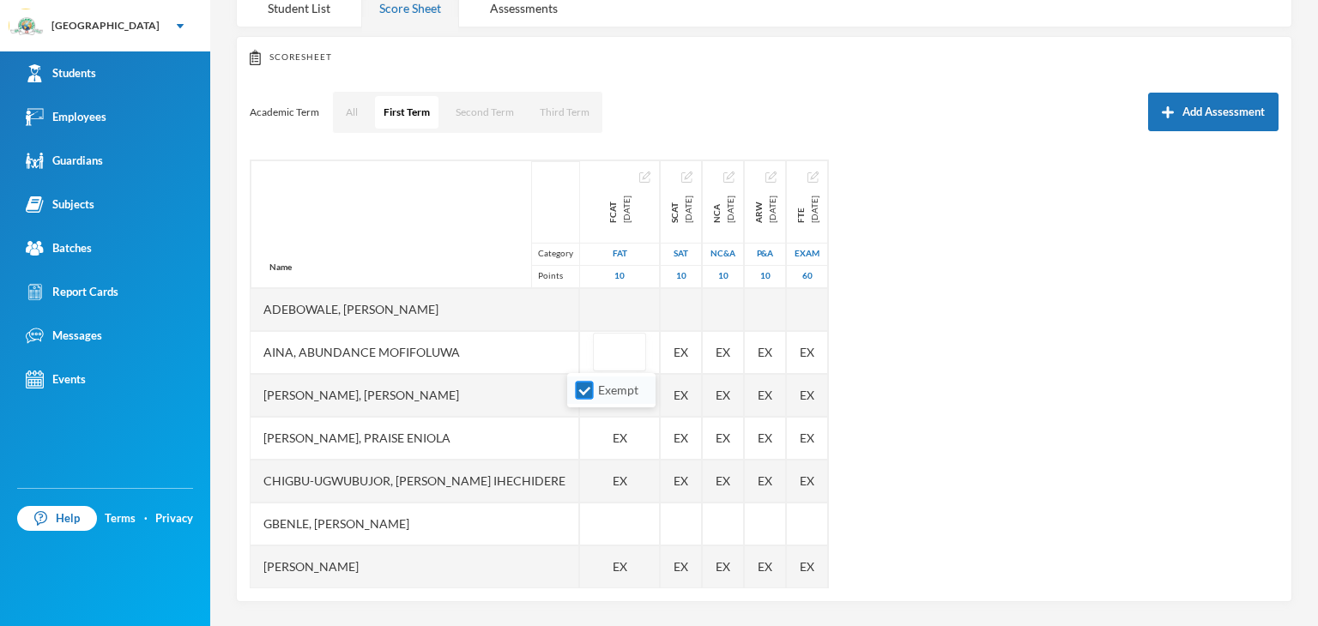
click at [590, 384] on input "Exempt" at bounding box center [585, 391] width 18 height 18
checkbox input "false"
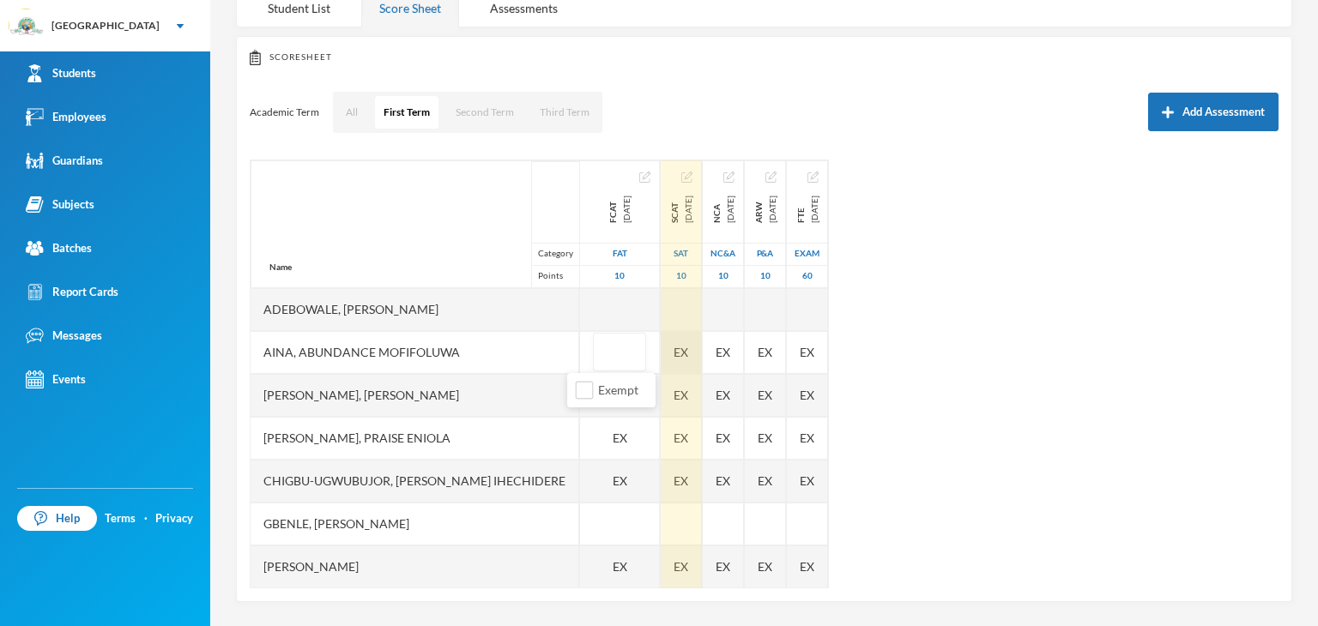
click at [676, 348] on div "Name Category Points Adebowale, Temitope Abdul-malik Aina, Abundance Mofifoluwa…" at bounding box center [764, 374] width 1029 height 429
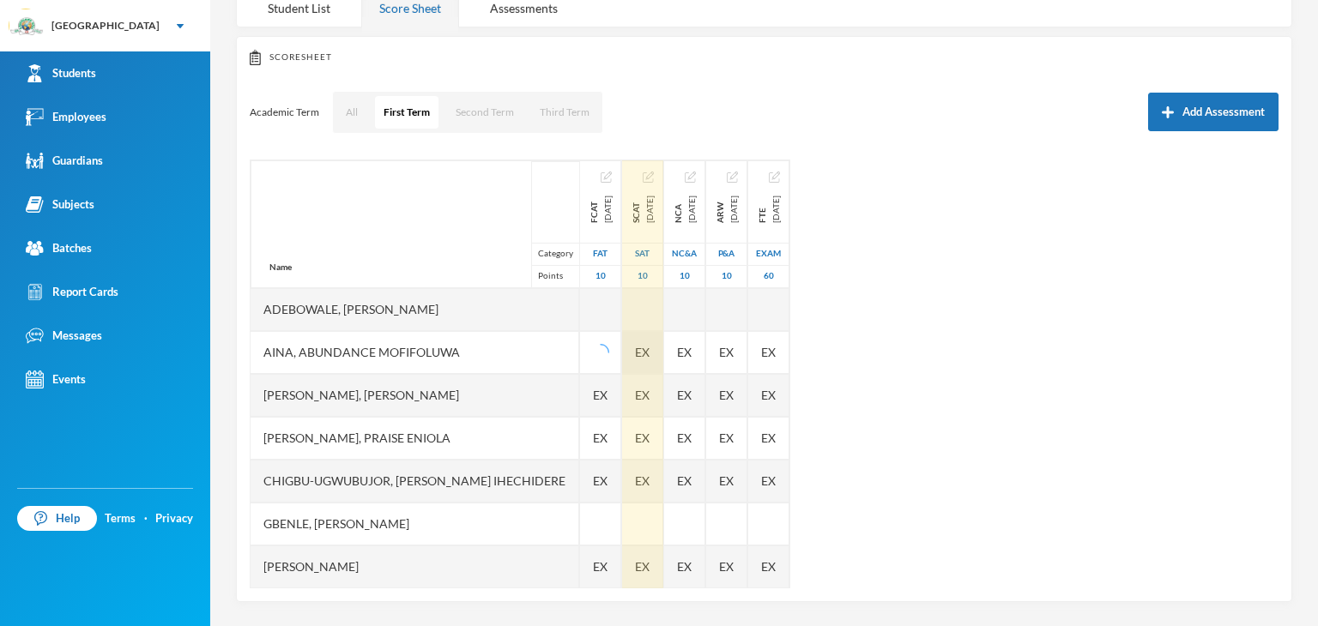
click at [653, 348] on div "EX" at bounding box center [642, 352] width 41 height 43
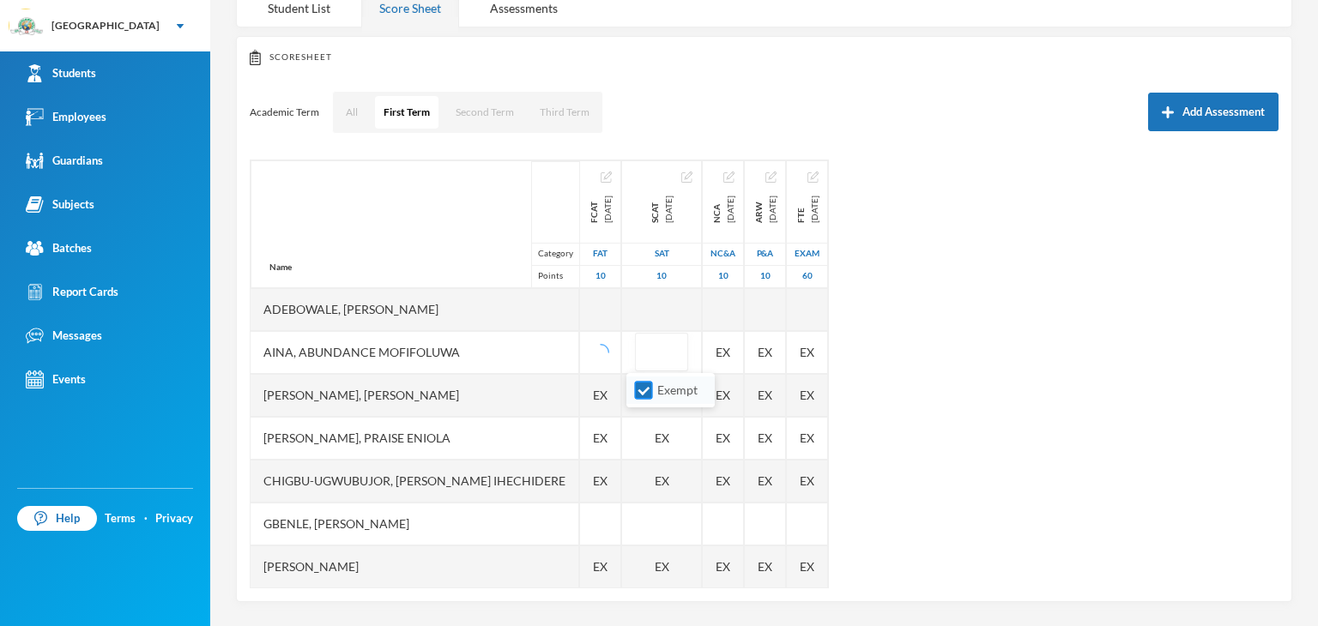
click at [649, 387] on input "Exempt" at bounding box center [644, 391] width 18 height 18
checkbox input "false"
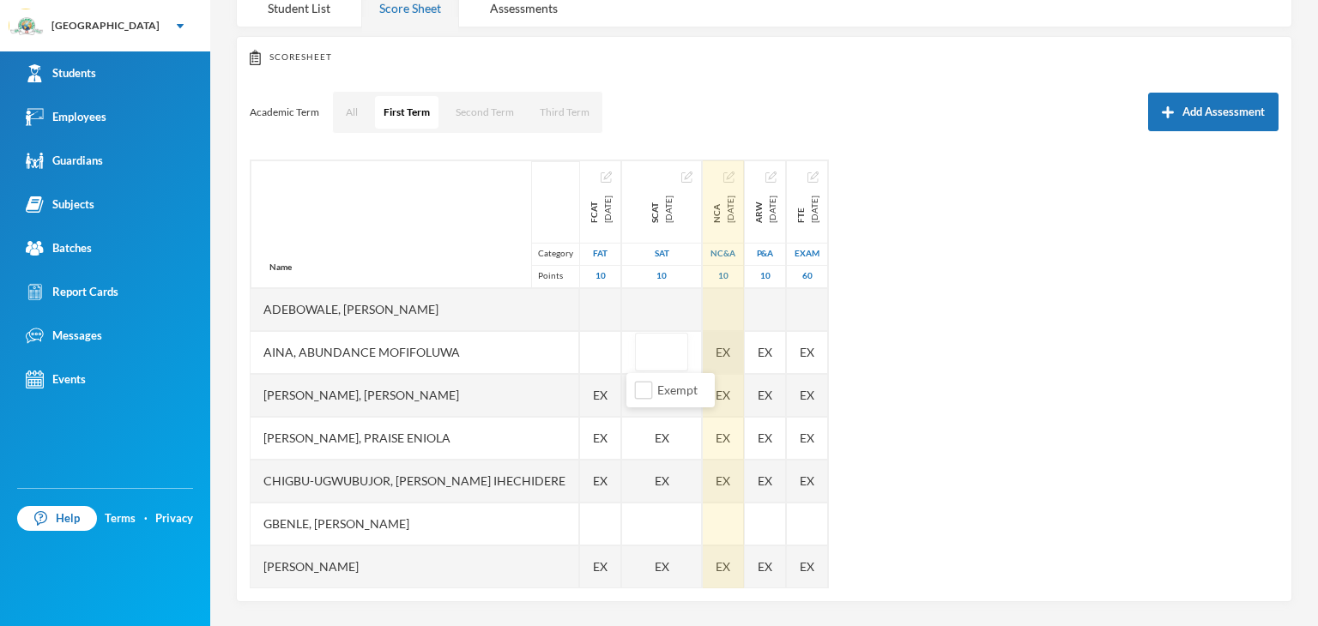
click at [722, 356] on div "EX" at bounding box center [723, 352] width 41 height 43
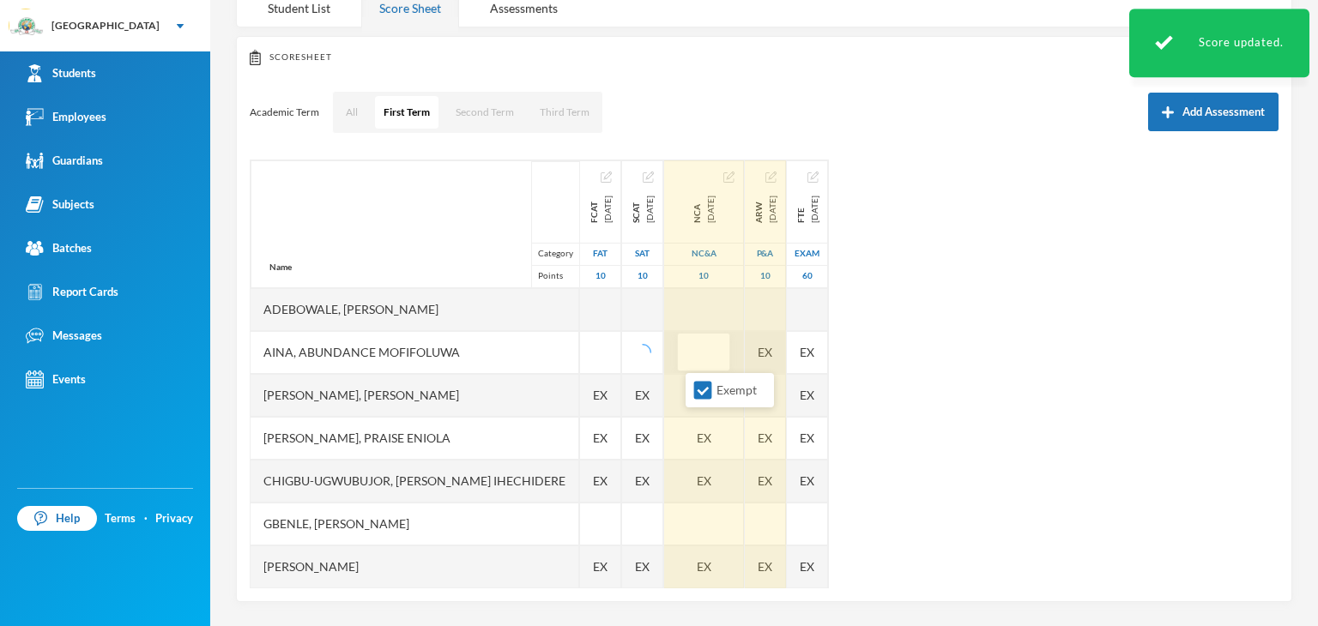
drag, startPoint x: 697, startPoint y: 392, endPoint x: 774, endPoint y: 361, distance: 83.2
click at [701, 393] on input "Exempt" at bounding box center [703, 391] width 18 height 18
checkbox input "false"
click at [776, 352] on div "EX" at bounding box center [765, 352] width 41 height 43
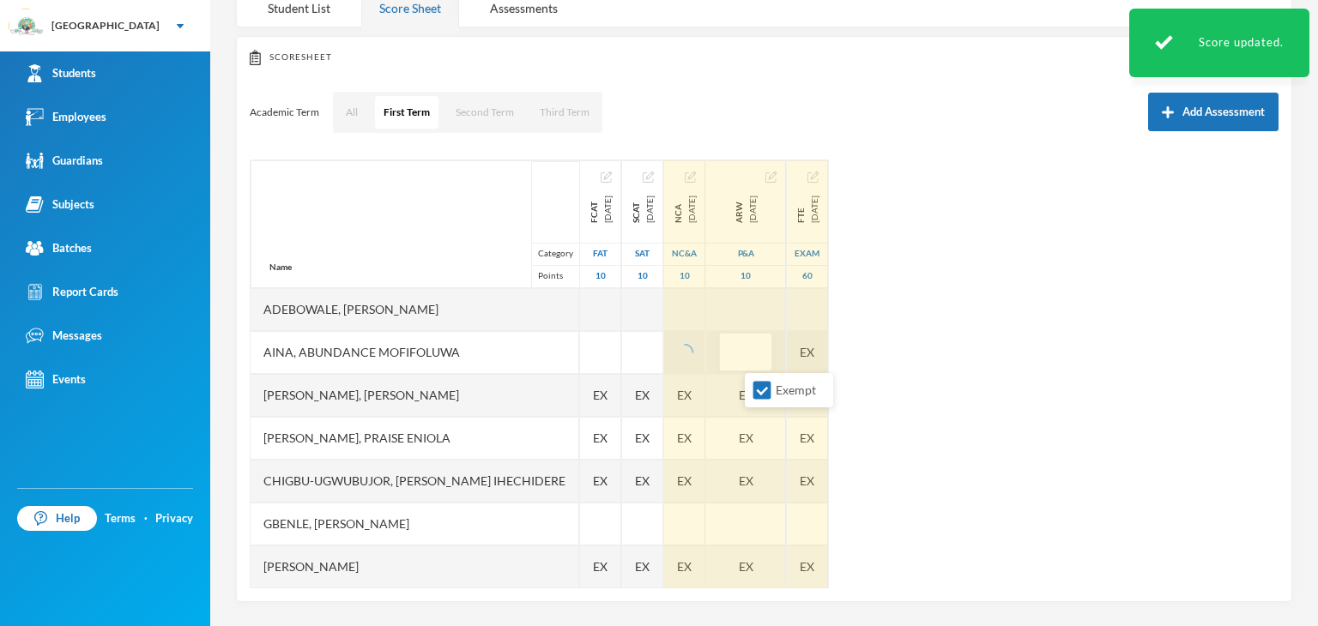
drag, startPoint x: 763, startPoint y: 392, endPoint x: 822, endPoint y: 362, distance: 65.6
click at [767, 392] on input "Exempt" at bounding box center [762, 391] width 18 height 18
checkbox input "false"
click at [828, 351] on div "EX" at bounding box center [807, 352] width 41 height 43
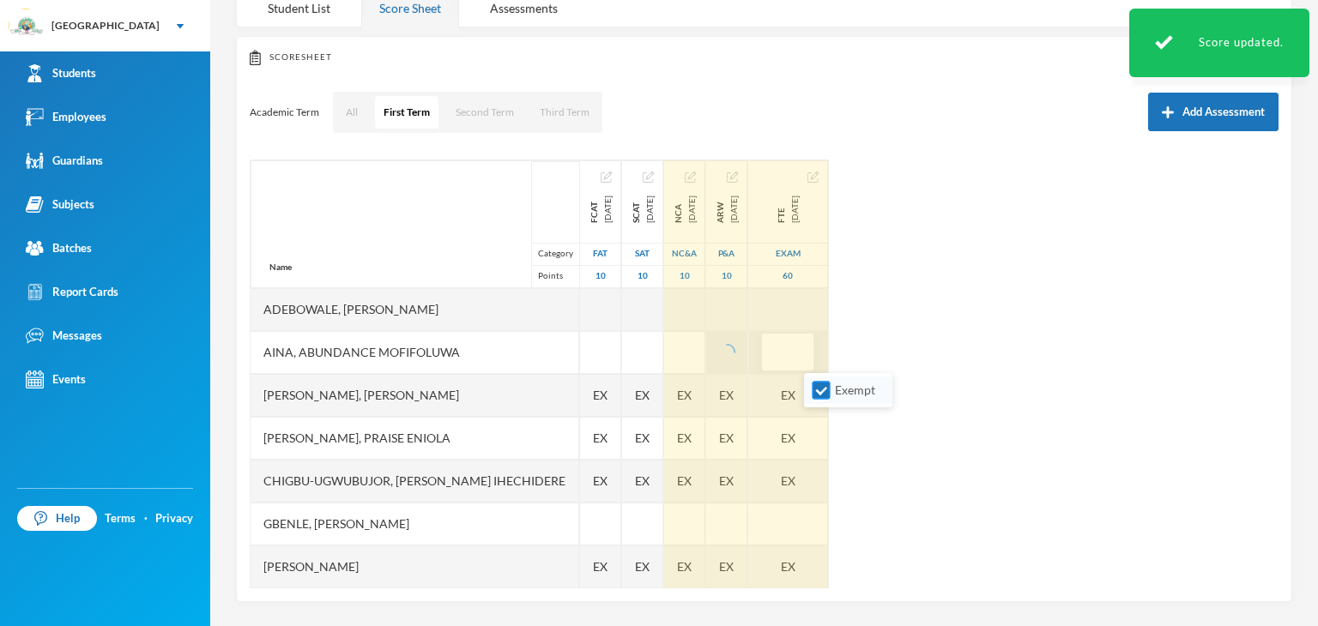
click at [829, 389] on input "Exempt" at bounding box center [821, 391] width 18 height 18
checkbox input "false"
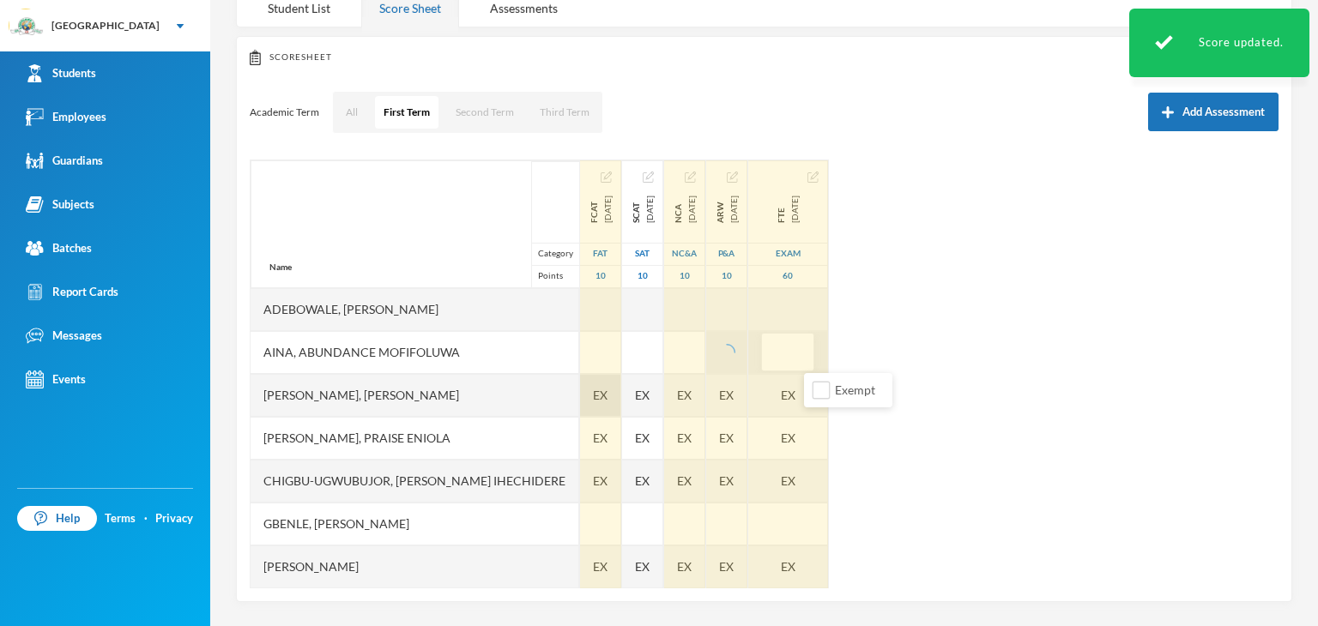
click at [592, 394] on div "EX" at bounding box center [600, 395] width 41 height 43
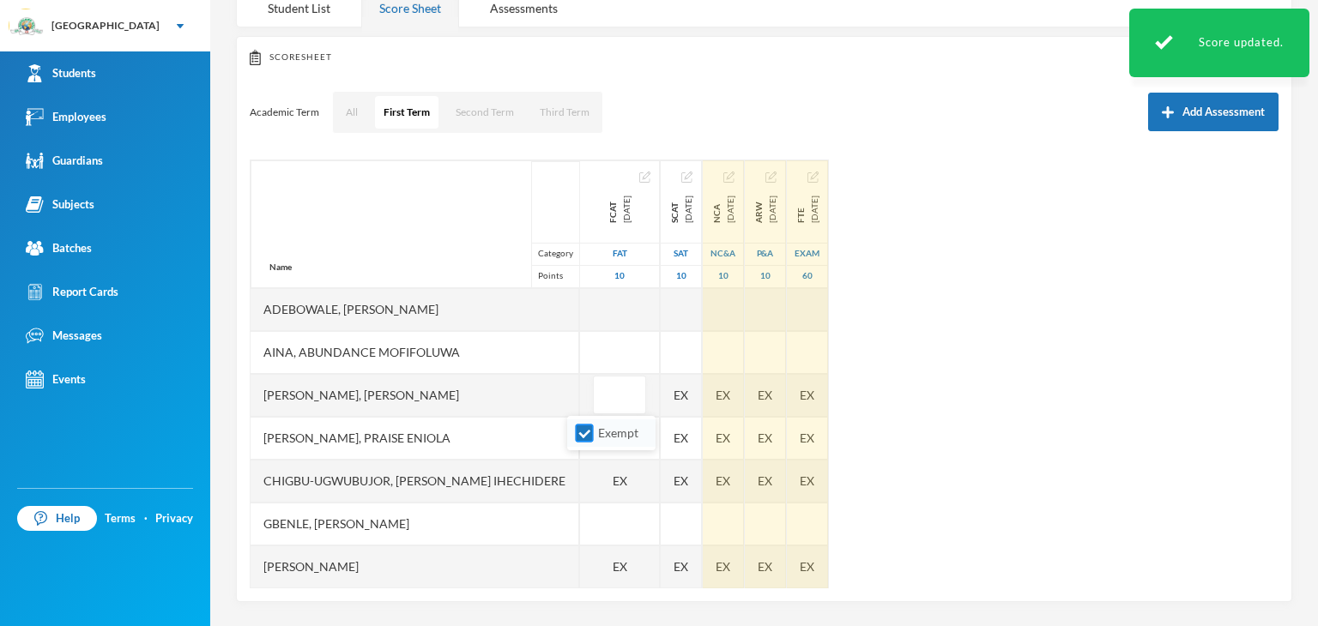
click at [588, 432] on input "Exempt" at bounding box center [585, 434] width 18 height 18
checkbox input "false"
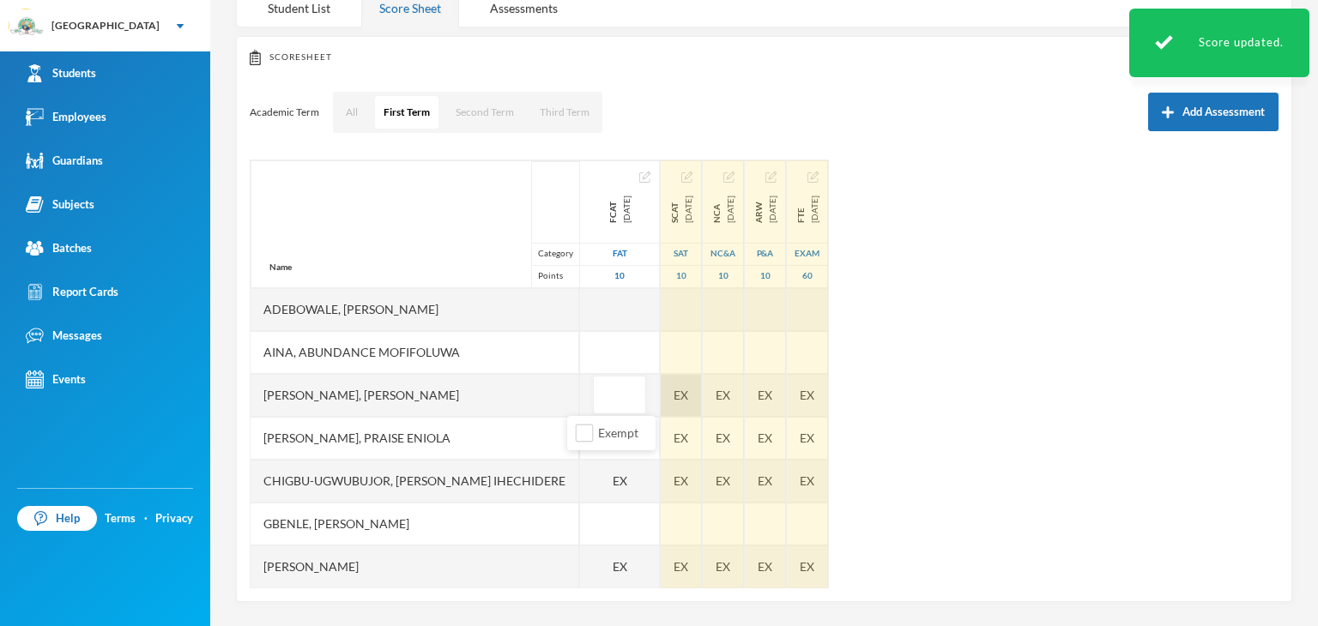
click at [672, 395] on div "EX" at bounding box center [681, 395] width 41 height 43
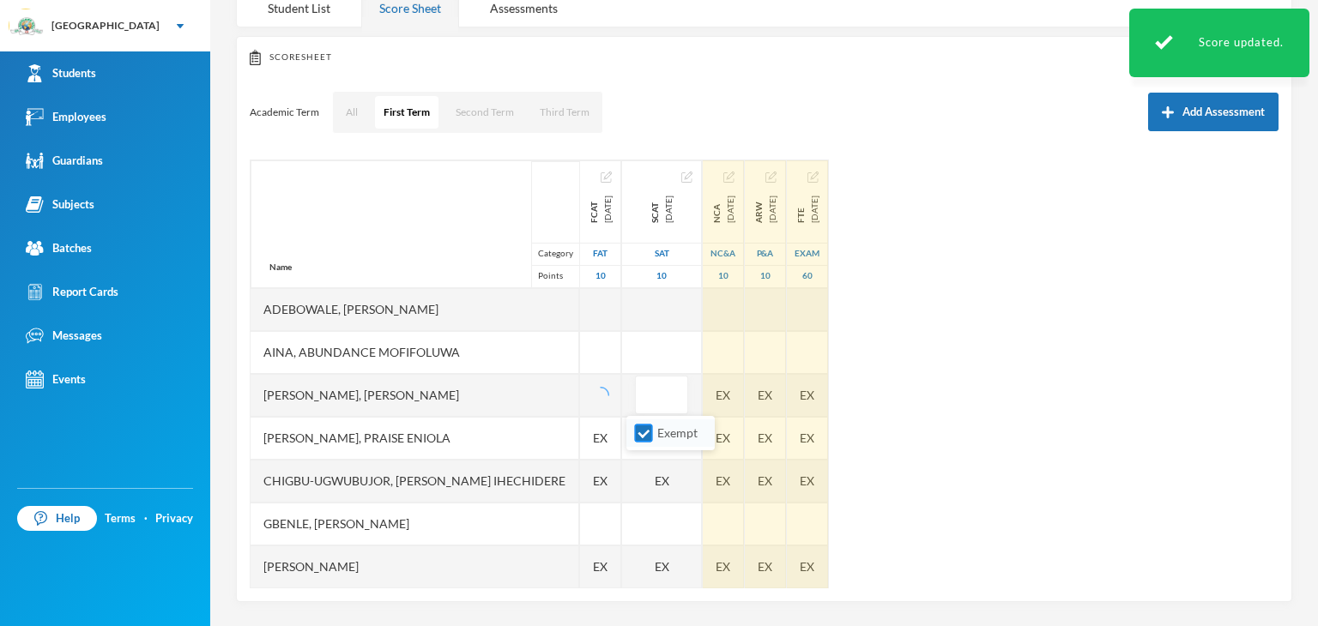
click at [645, 431] on input "Exempt" at bounding box center [644, 434] width 18 height 18
checkbox input "false"
click at [727, 388] on div "EX" at bounding box center [723, 395] width 41 height 43
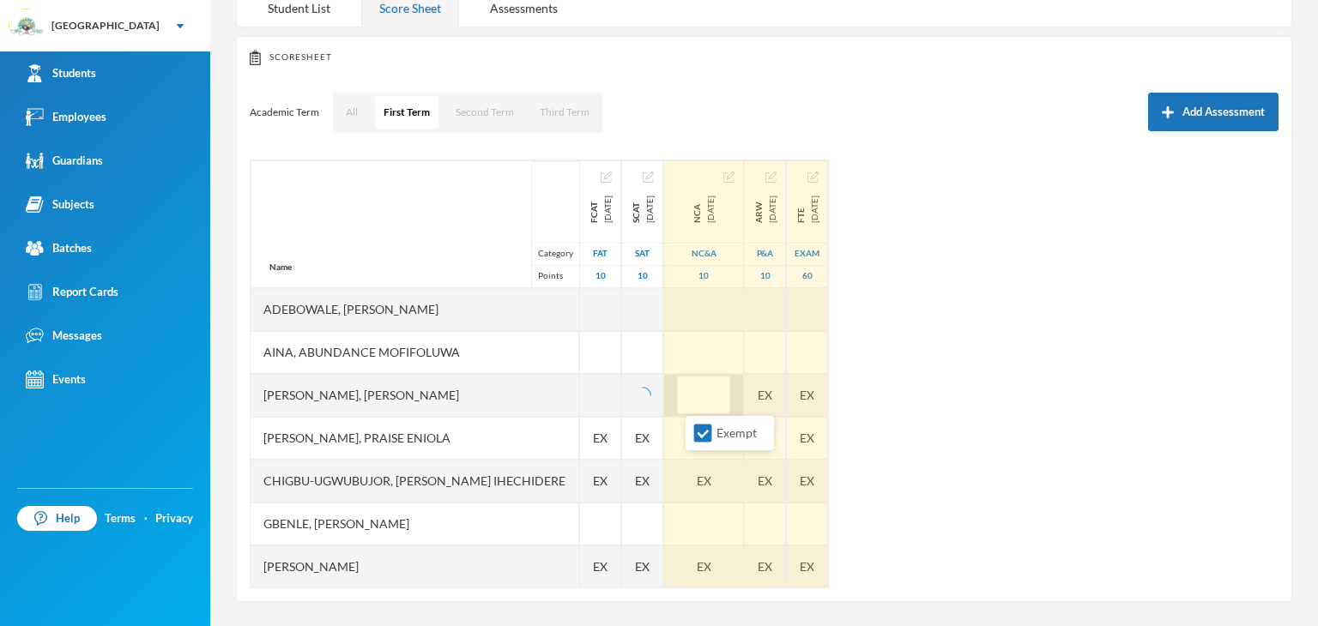
click at [703, 432] on input "Exempt" at bounding box center [703, 434] width 18 height 18
checkbox input "false"
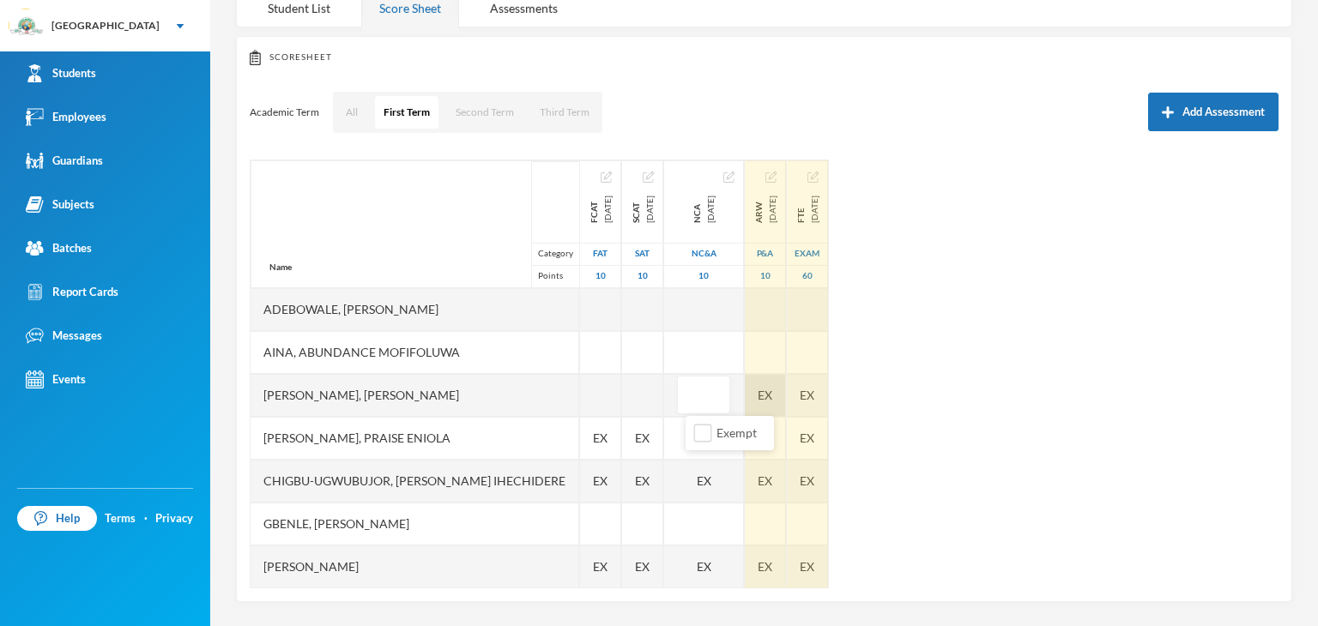
click at [786, 390] on div "EX" at bounding box center [765, 395] width 41 height 43
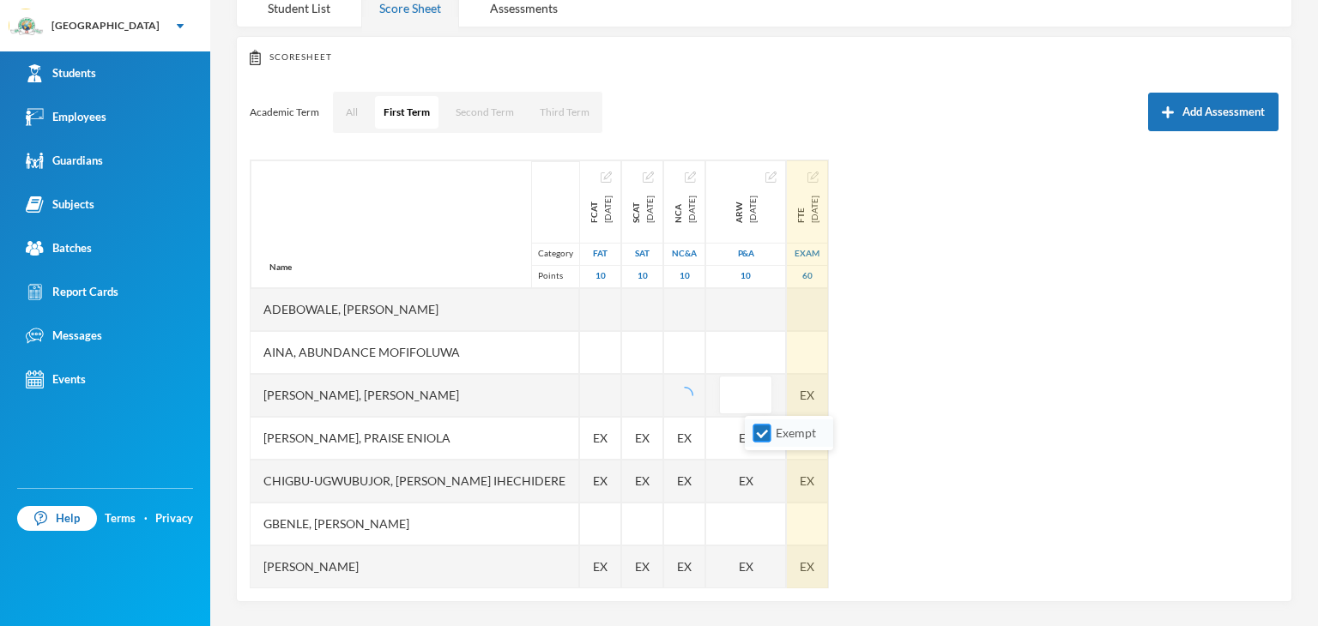
click at [759, 430] on input "Exempt" at bounding box center [762, 434] width 18 height 18
checkbox input "false"
click at [828, 396] on div "EX" at bounding box center [807, 395] width 41 height 43
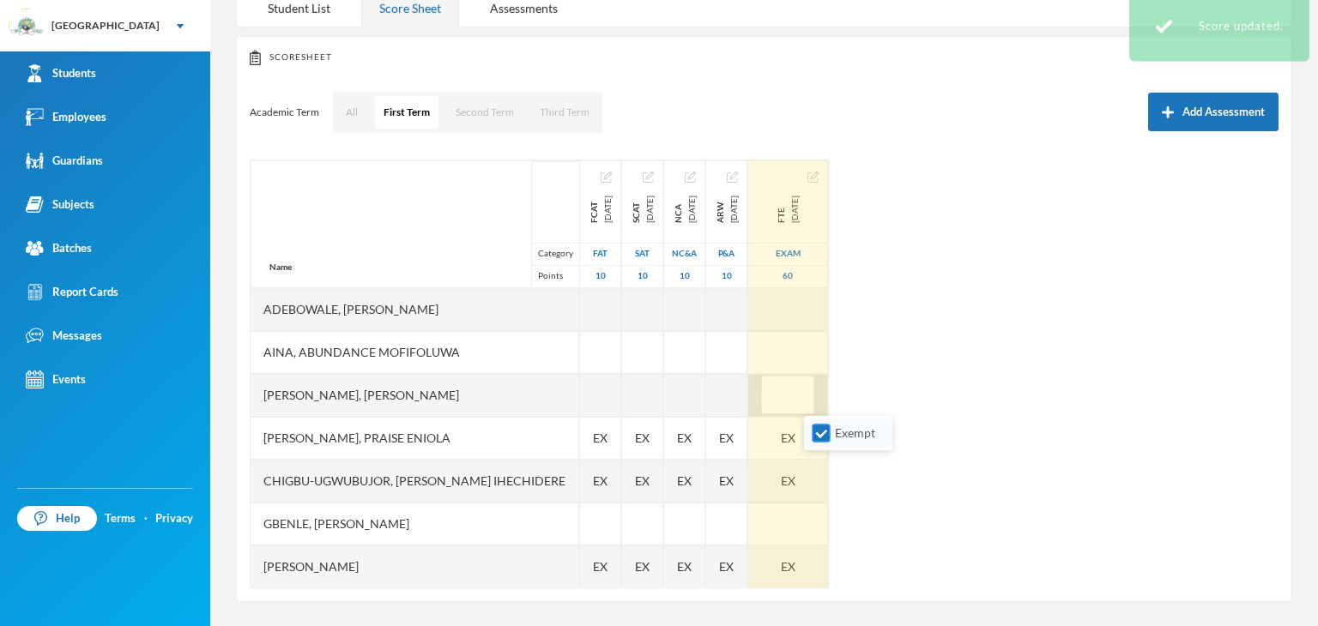
click at [824, 436] on input "Exempt" at bounding box center [821, 434] width 18 height 18
checkbox input "false"
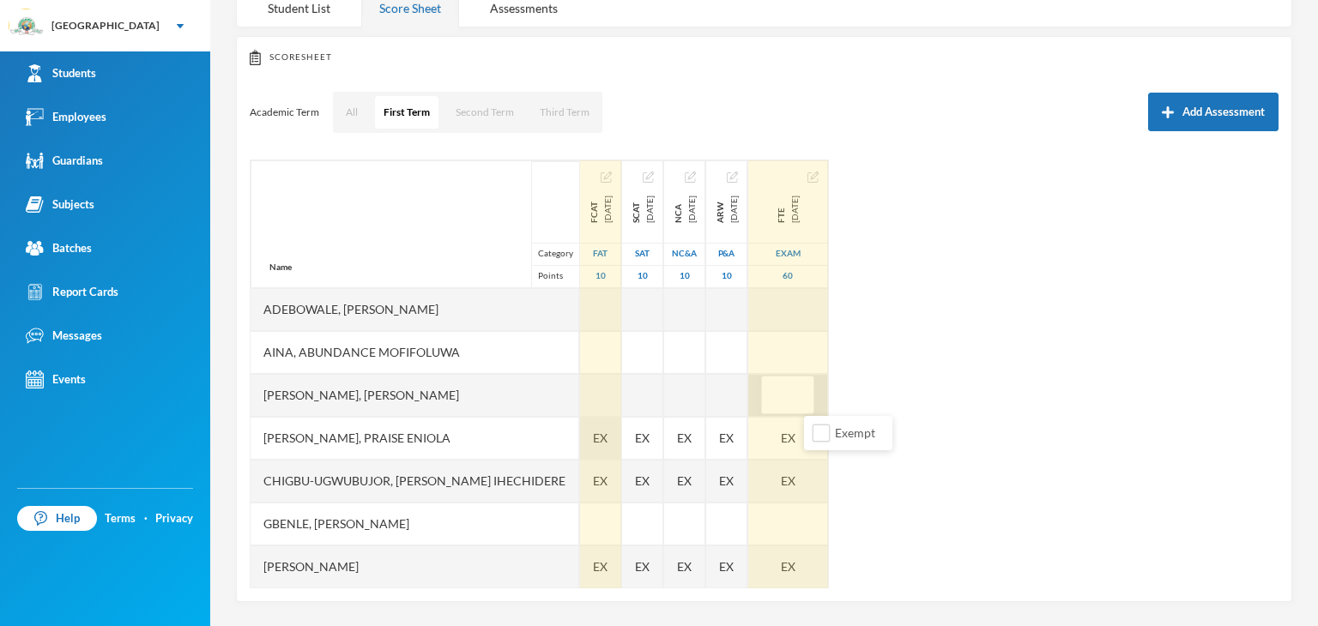
click at [593, 440] on div "EX" at bounding box center [600, 438] width 41 height 43
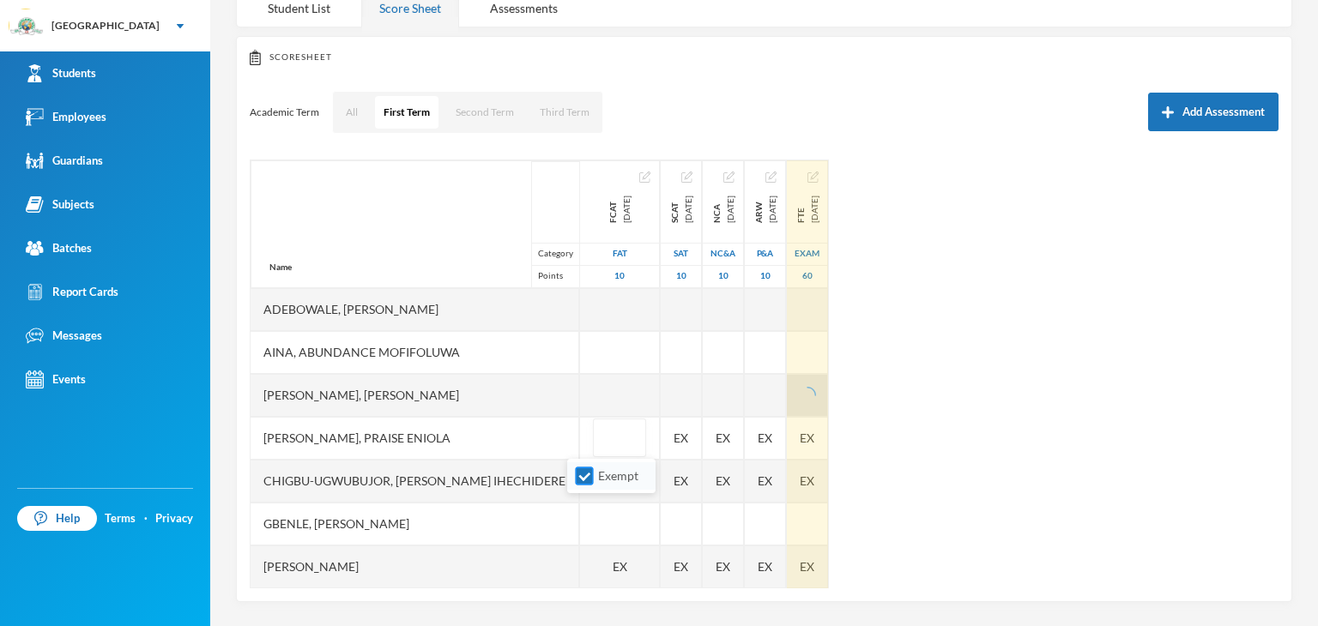
click at [582, 468] on input "Exempt" at bounding box center [585, 477] width 18 height 18
checkbox input "false"
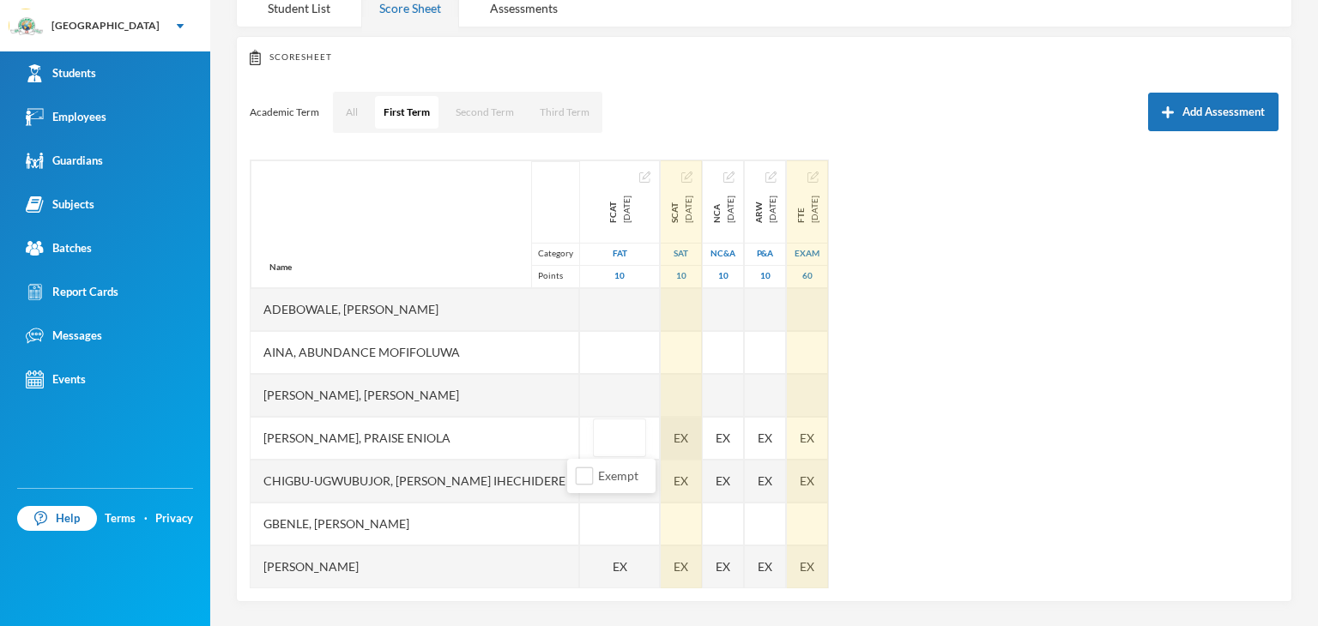
click at [661, 439] on div "EX" at bounding box center [681, 438] width 41 height 43
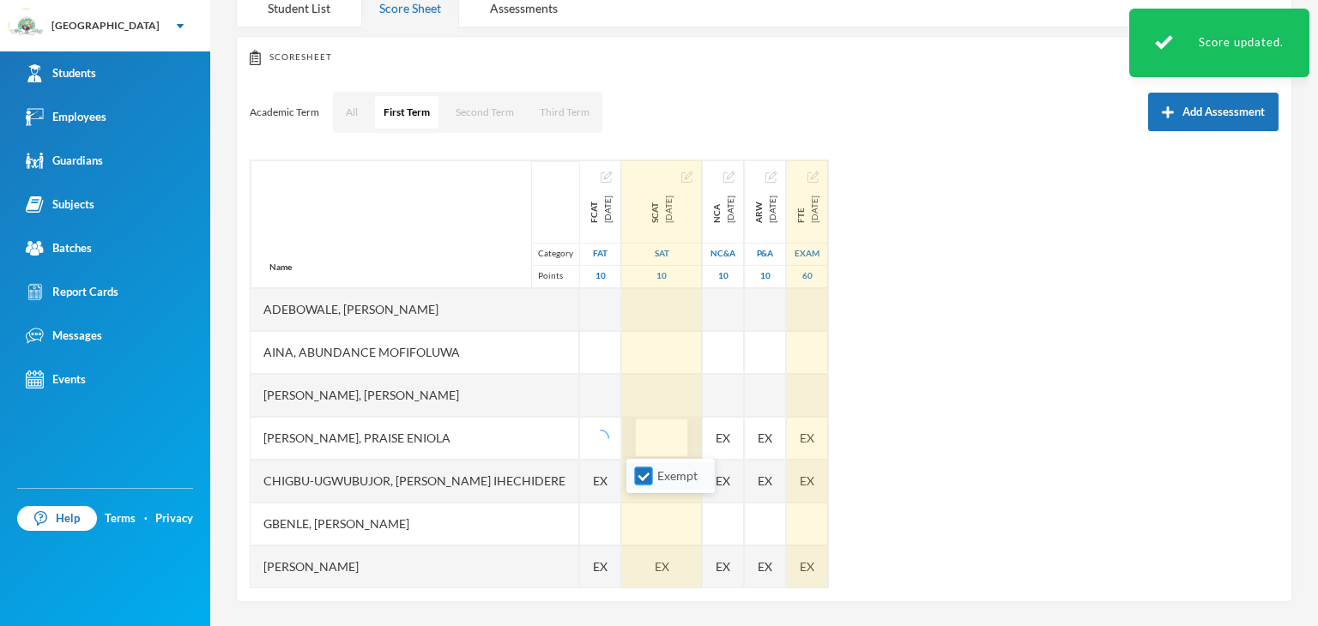
click at [638, 477] on input "Exempt" at bounding box center [644, 477] width 18 height 18
checkbox input "false"
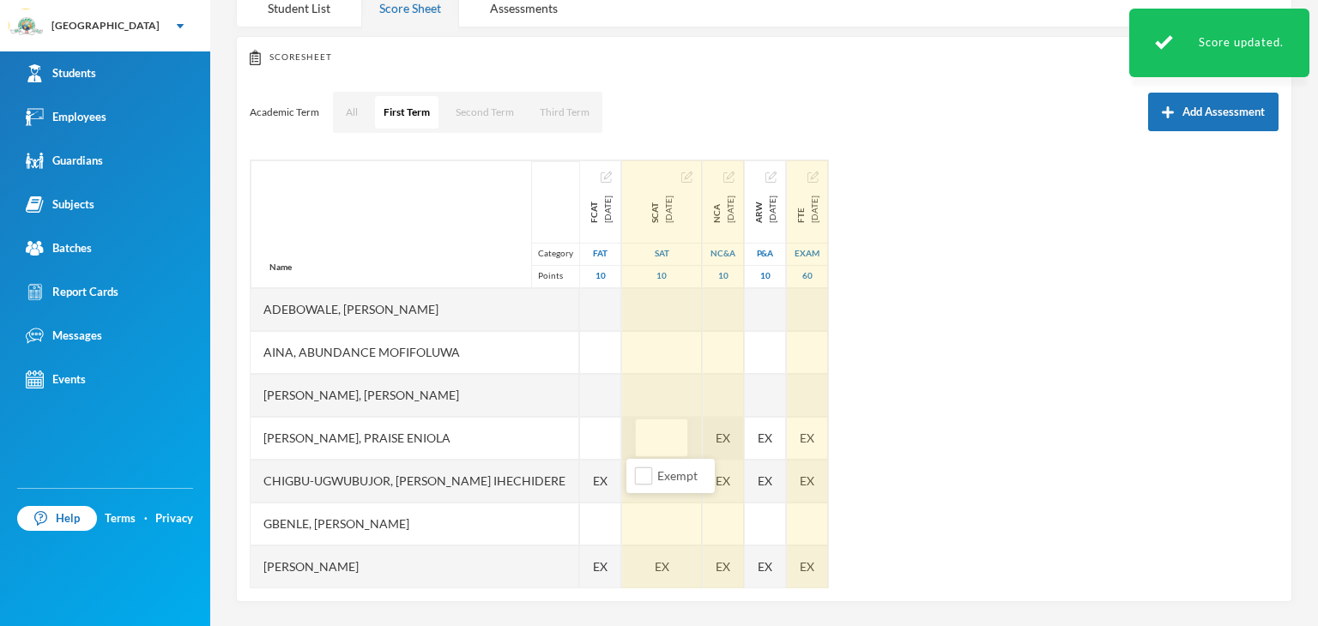
click at [719, 438] on div "EX" at bounding box center [723, 438] width 41 height 43
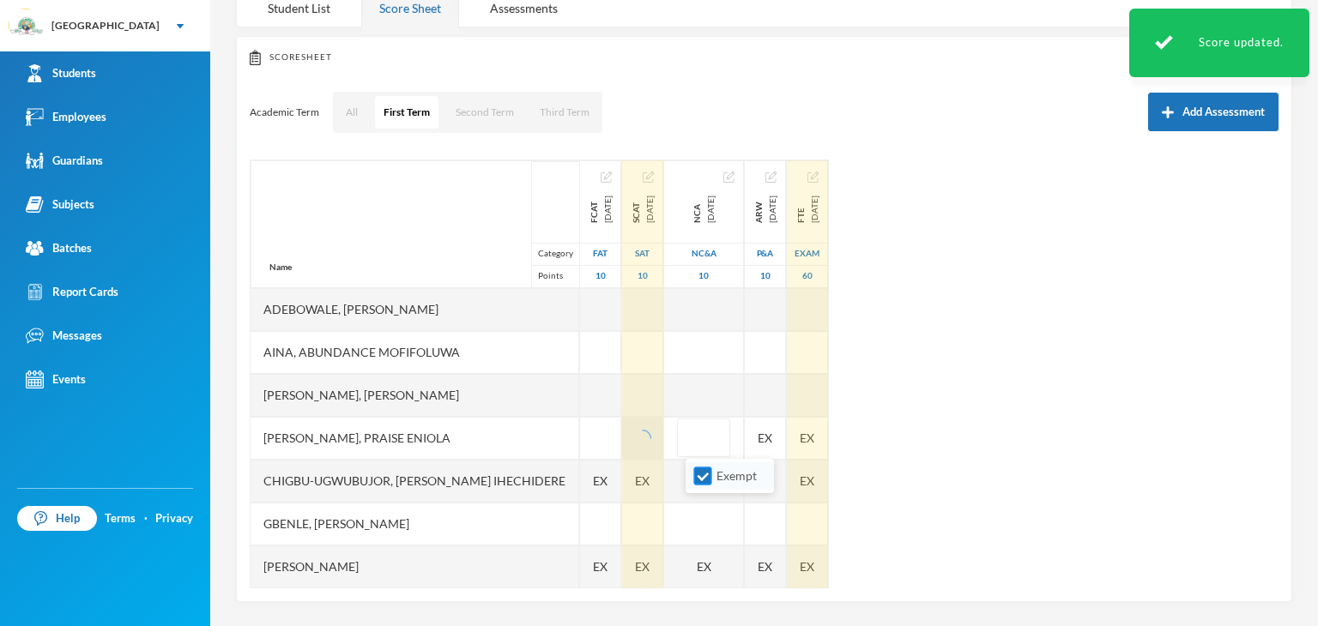
click at [704, 474] on input "Exempt" at bounding box center [703, 477] width 18 height 18
checkbox input "false"
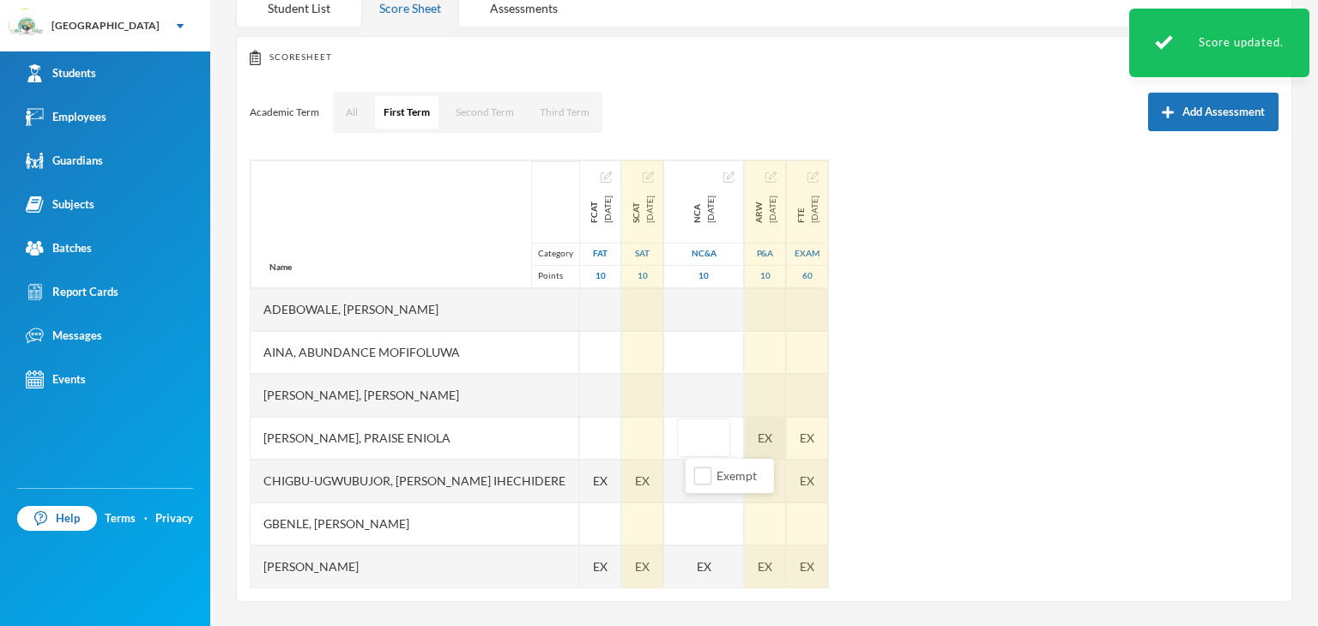
click at [781, 444] on div "EX" at bounding box center [765, 438] width 41 height 43
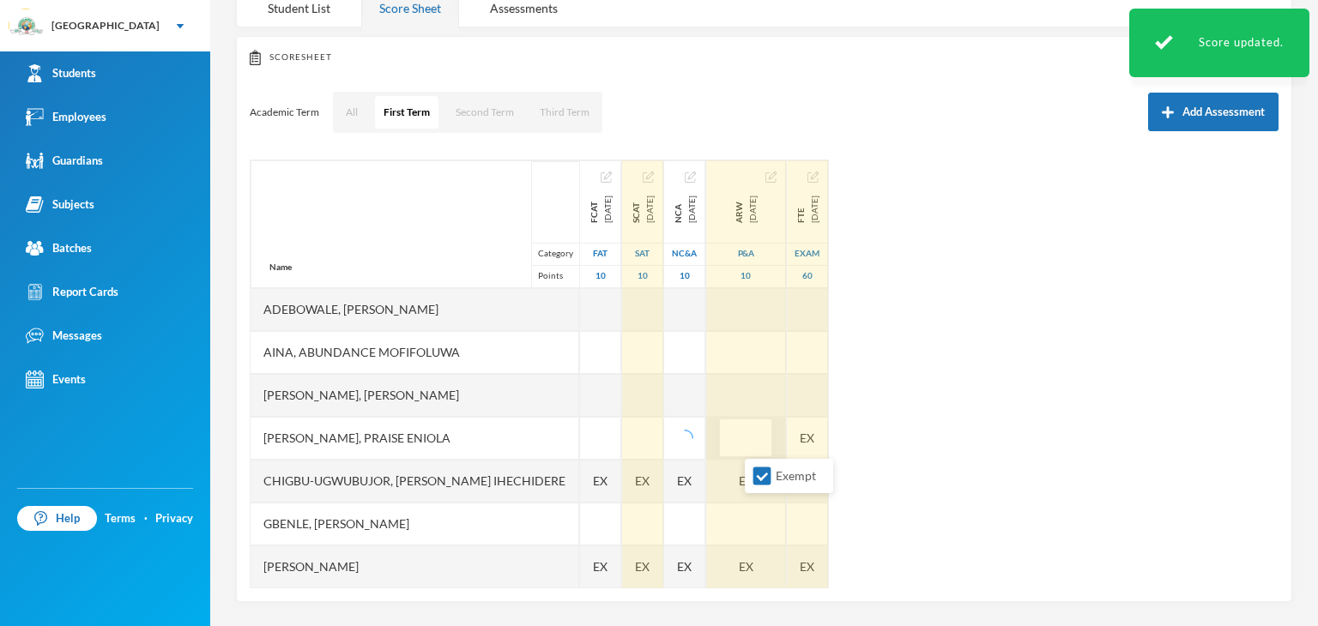
click at [760, 474] on input "Exempt" at bounding box center [762, 477] width 18 height 18
checkbox input "false"
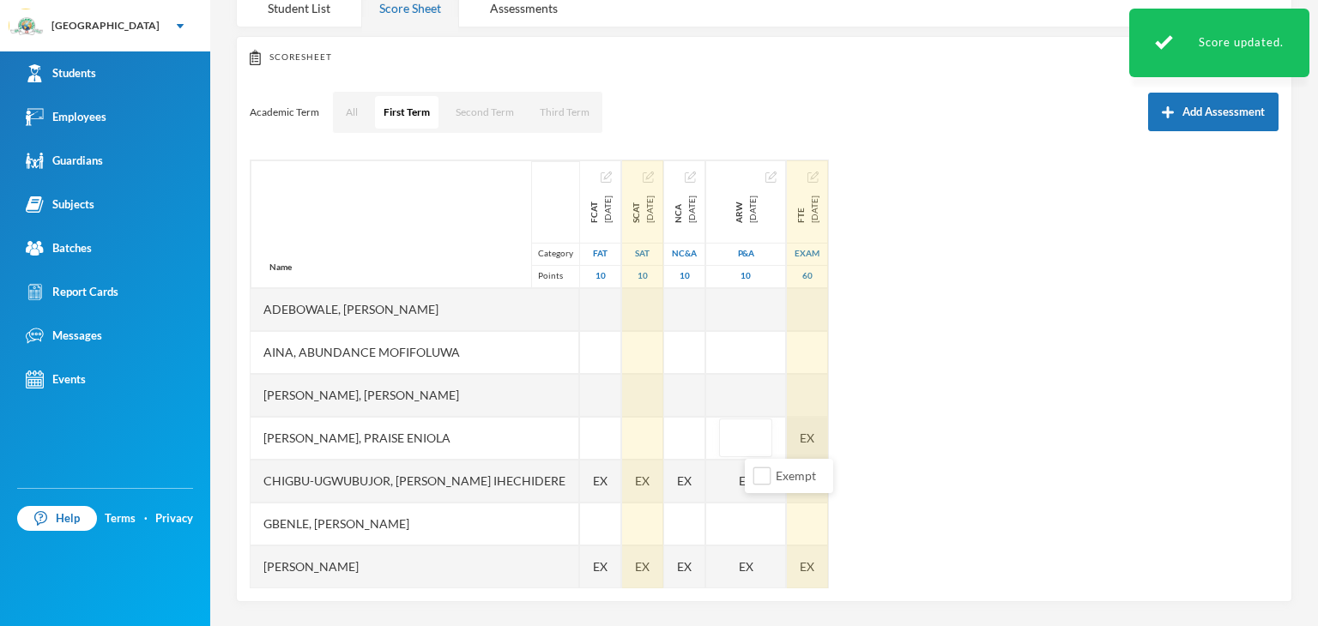
click at [828, 439] on div "EX" at bounding box center [807, 438] width 41 height 43
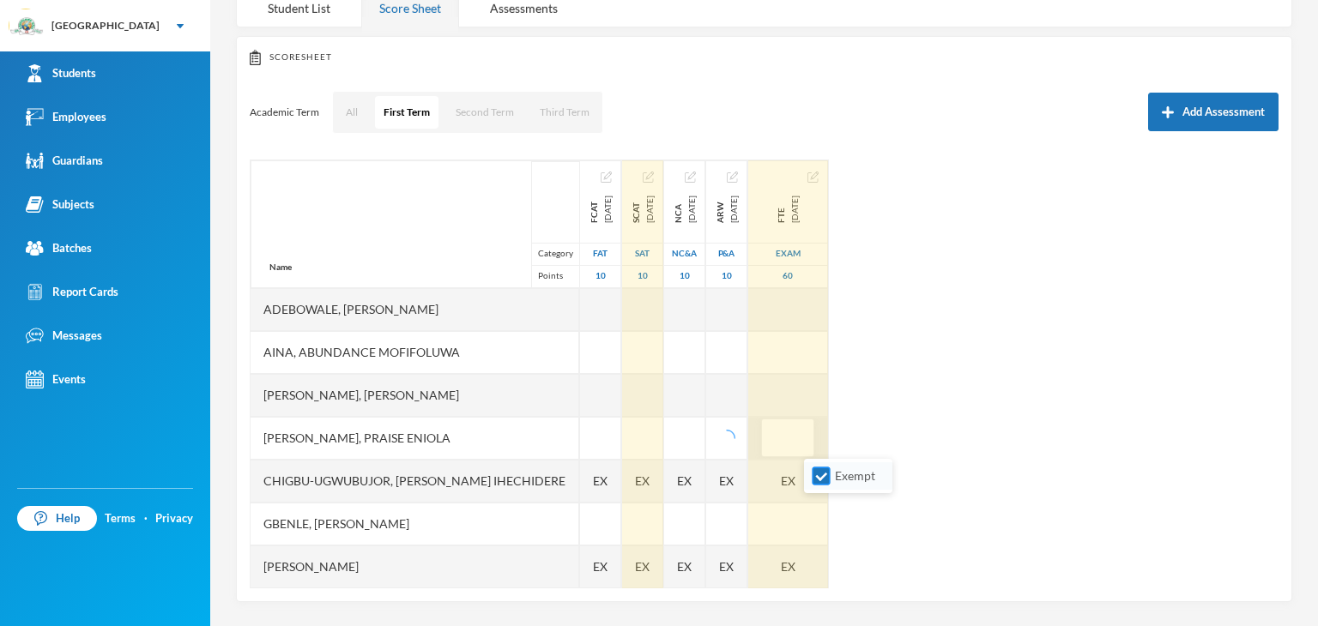
click at [813, 475] on input "Exempt" at bounding box center [821, 477] width 18 height 18
checkbox input "false"
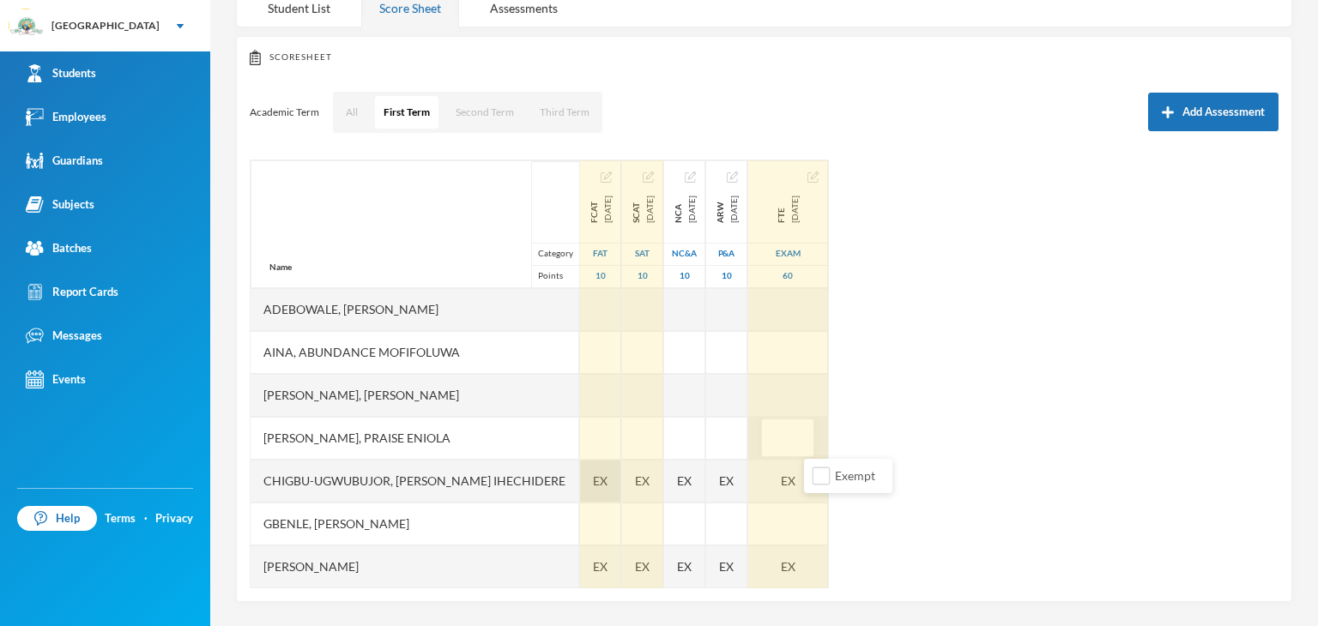
click at [593, 478] on span "EX" at bounding box center [600, 481] width 15 height 18
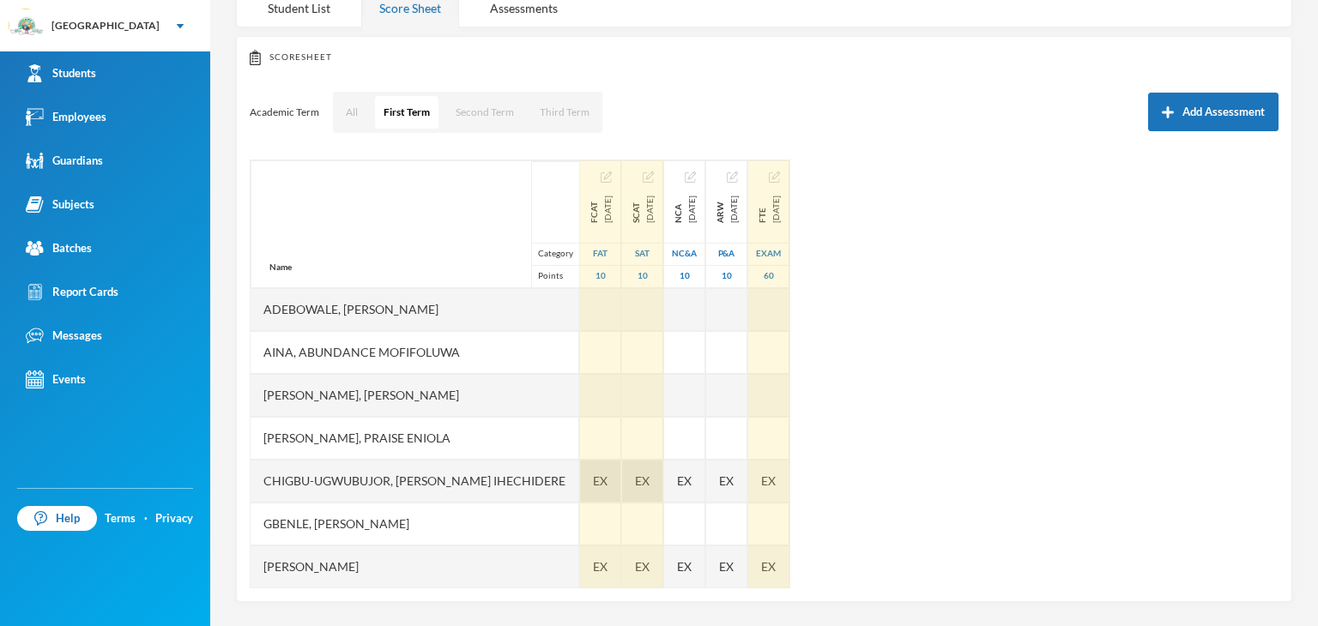
click at [650, 482] on div "EX" at bounding box center [642, 481] width 41 height 43
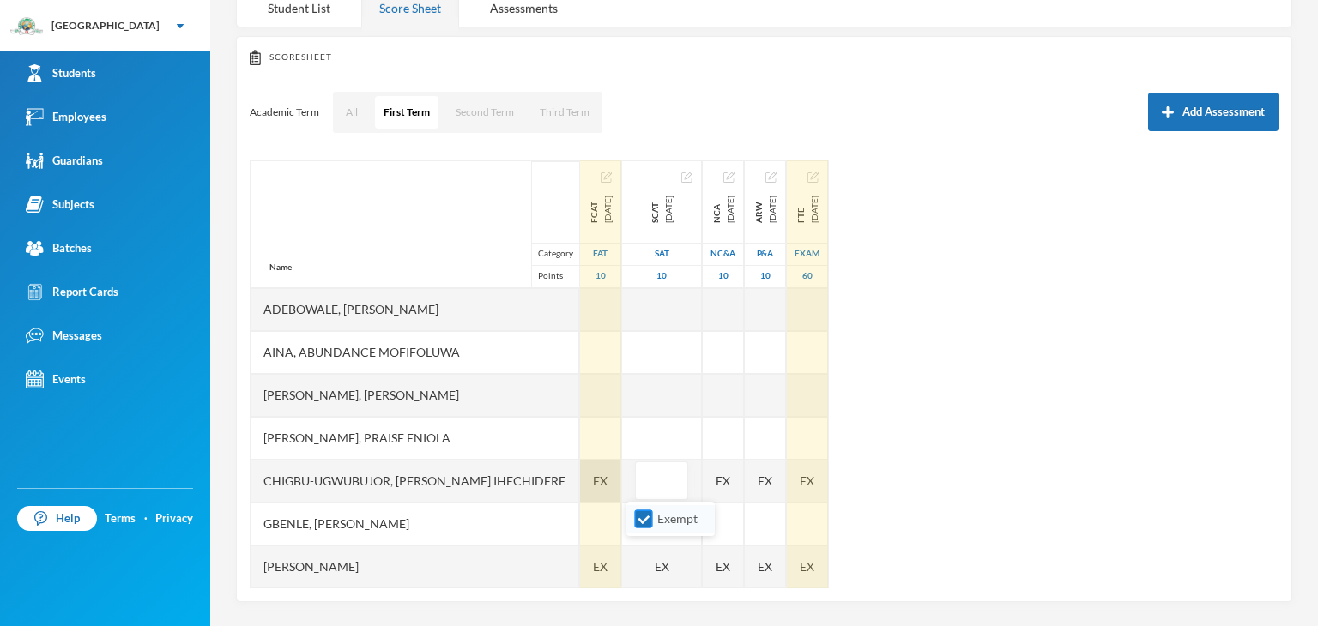
click at [635, 516] on input "Exempt" at bounding box center [644, 519] width 18 height 18
checkbox input "false"
click at [593, 485] on span "EX" at bounding box center [600, 481] width 15 height 18
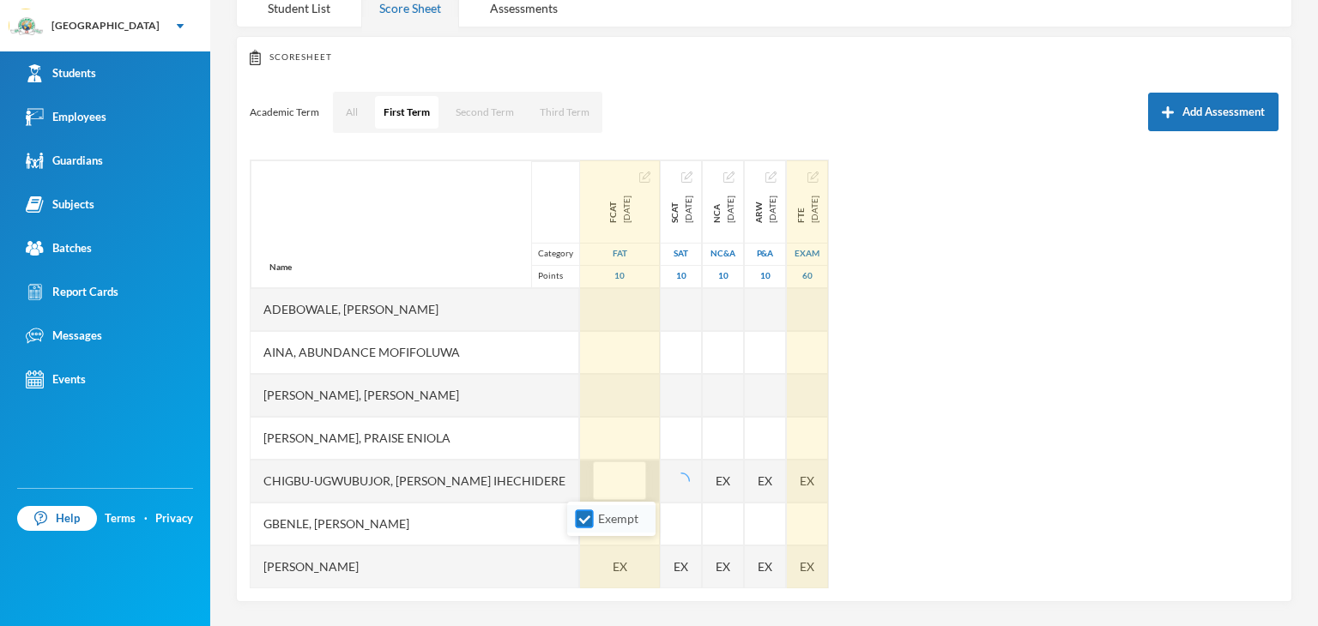
click at [587, 519] on input "Exempt" at bounding box center [585, 519] width 18 height 18
checkbox input "false"
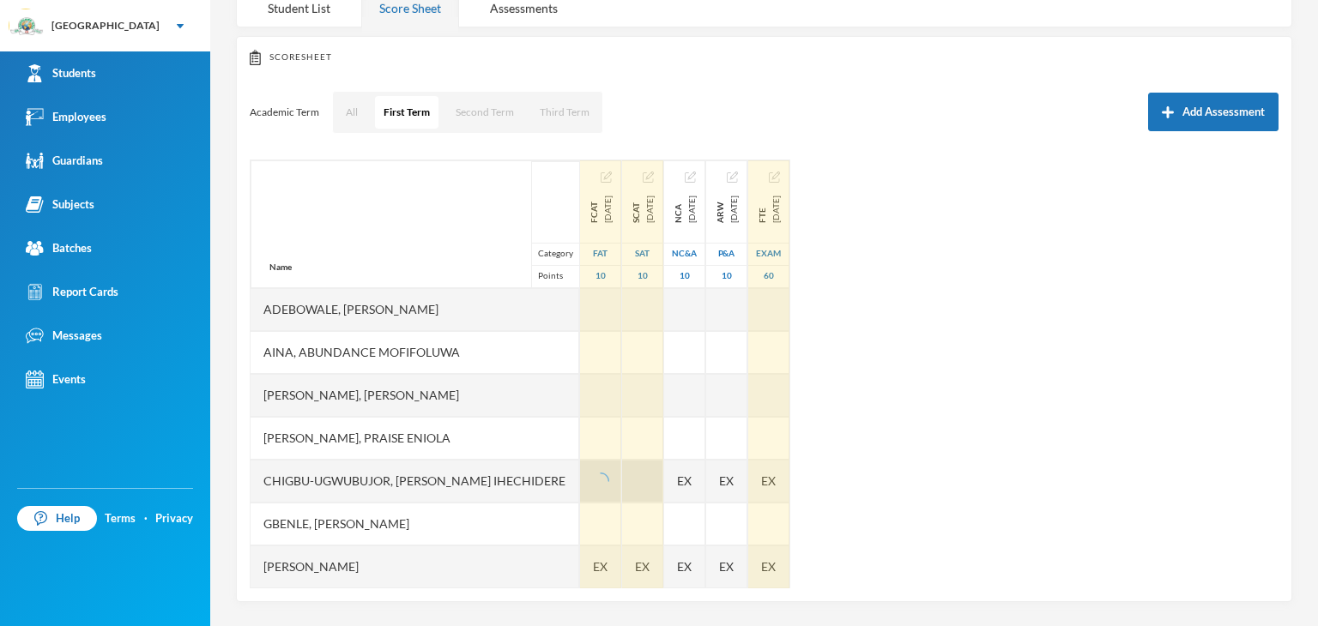
click at [684, 483] on div "Name Category Points Adebowale, Temitope Abdul-malik Aina, Abundance Mofifoluwa…" at bounding box center [764, 374] width 1029 height 429
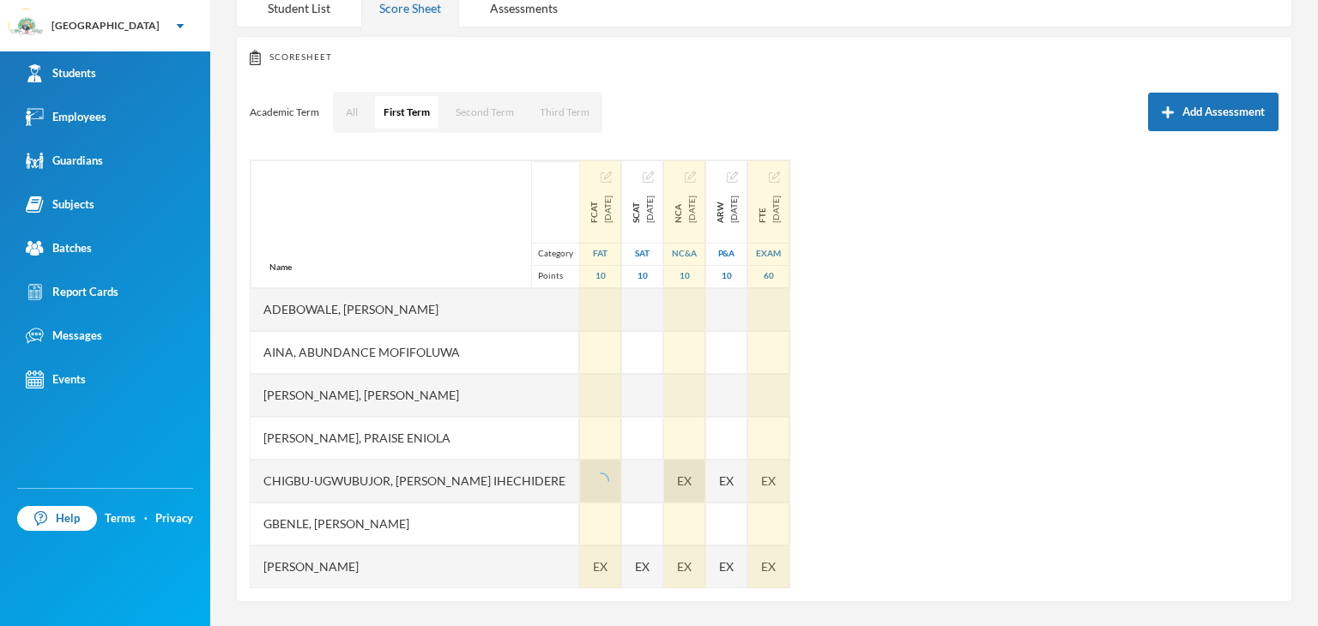
click at [691, 486] on span "EX" at bounding box center [684, 481] width 15 height 18
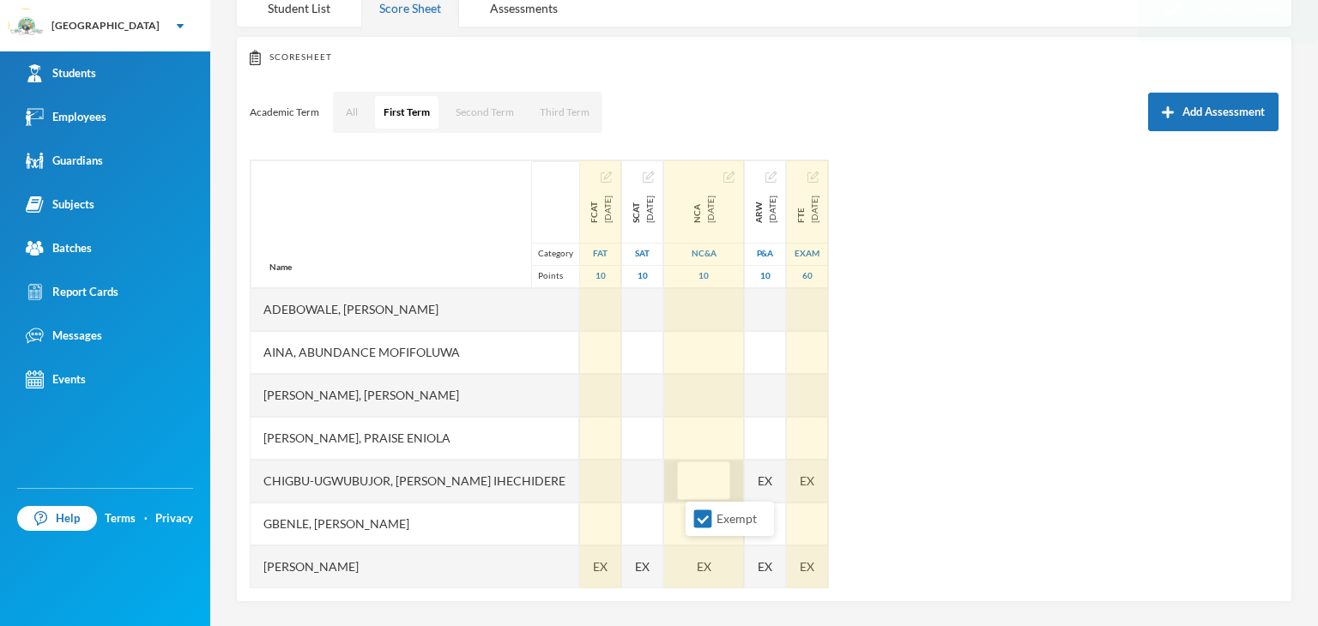
drag, startPoint x: 700, startPoint y: 524, endPoint x: 749, endPoint y: 500, distance: 54.5
click at [704, 522] on input "Exempt" at bounding box center [703, 519] width 18 height 18
checkbox input "false"
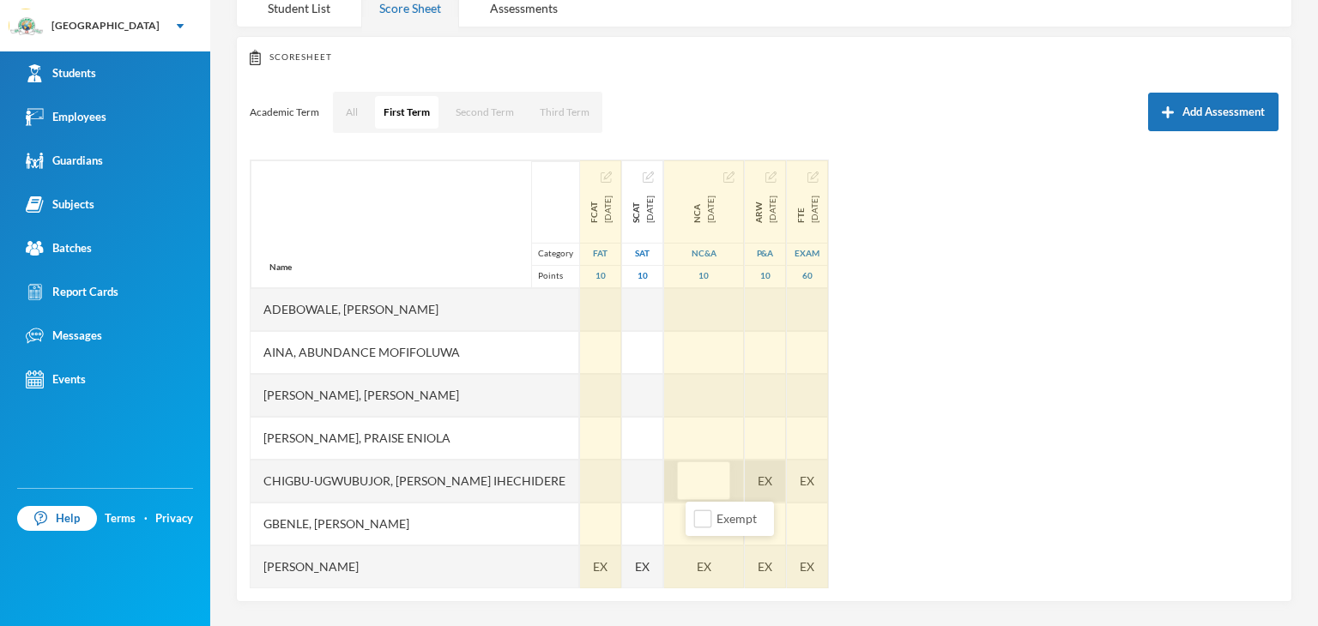
click at [786, 483] on div "EX" at bounding box center [765, 481] width 41 height 43
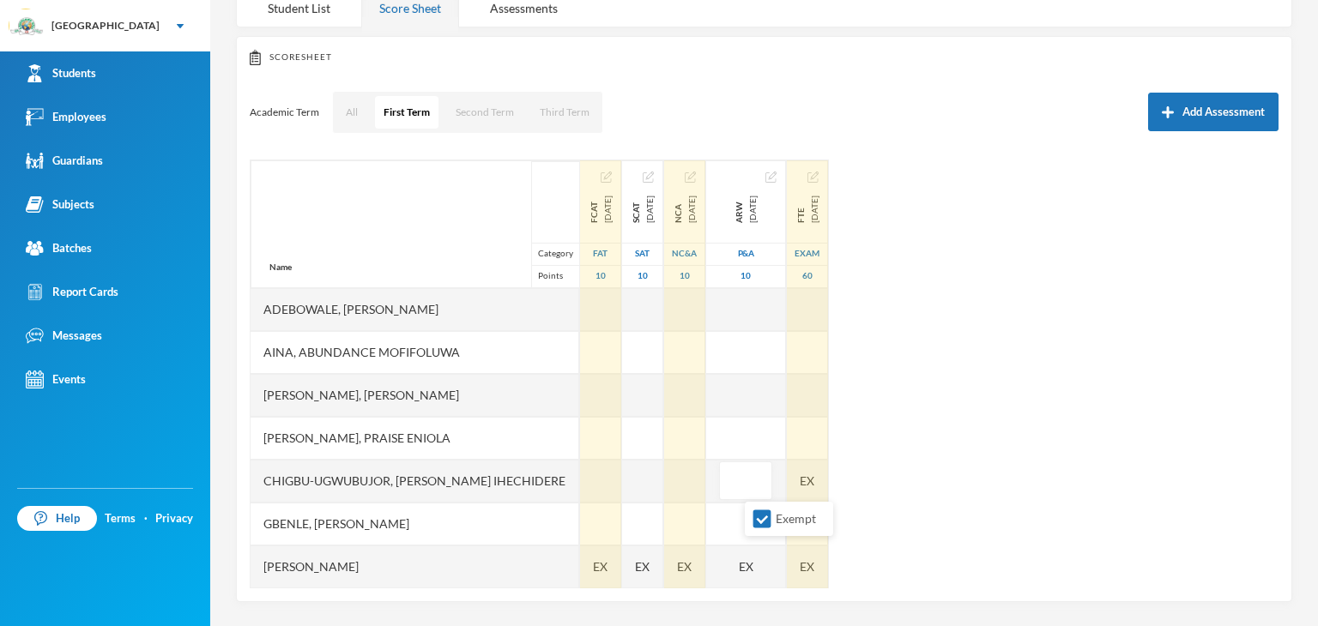
drag, startPoint x: 763, startPoint y: 517, endPoint x: 775, endPoint y: 501, distance: 19.7
click at [763, 516] on input "Exempt" at bounding box center [762, 519] width 18 height 18
checkbox input "false"
click at [828, 485] on div "EX" at bounding box center [807, 481] width 41 height 43
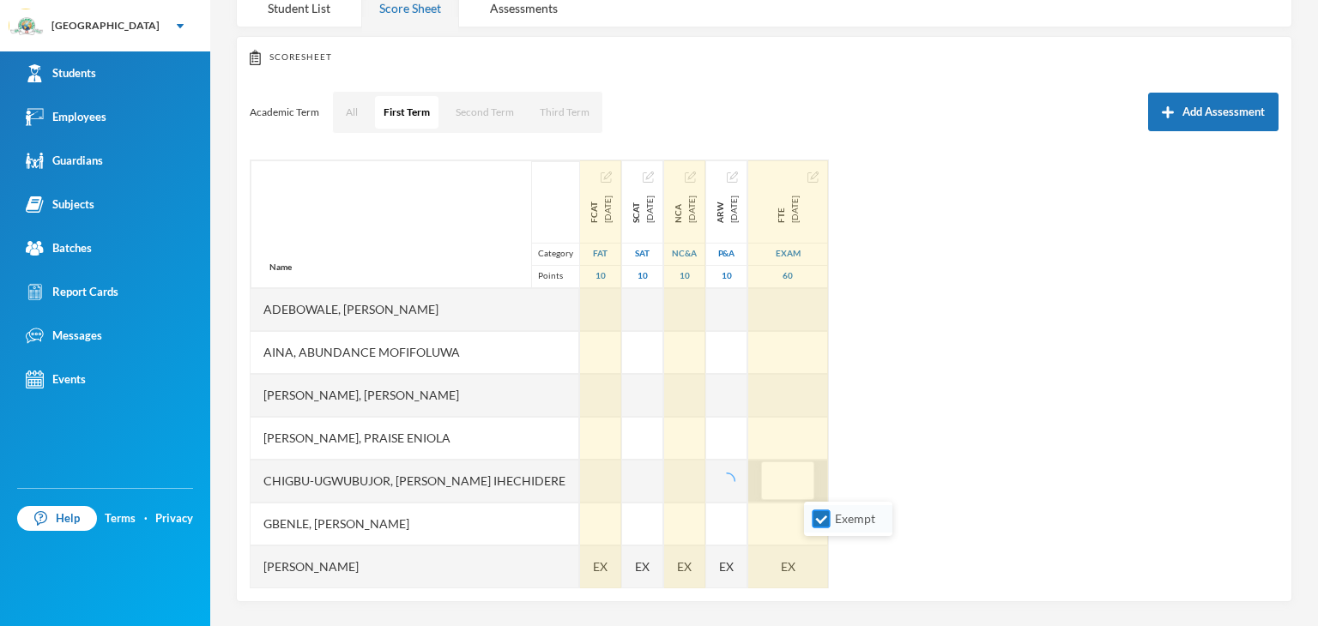
click at [818, 511] on input "Exempt" at bounding box center [821, 519] width 18 height 18
checkbox input "false"
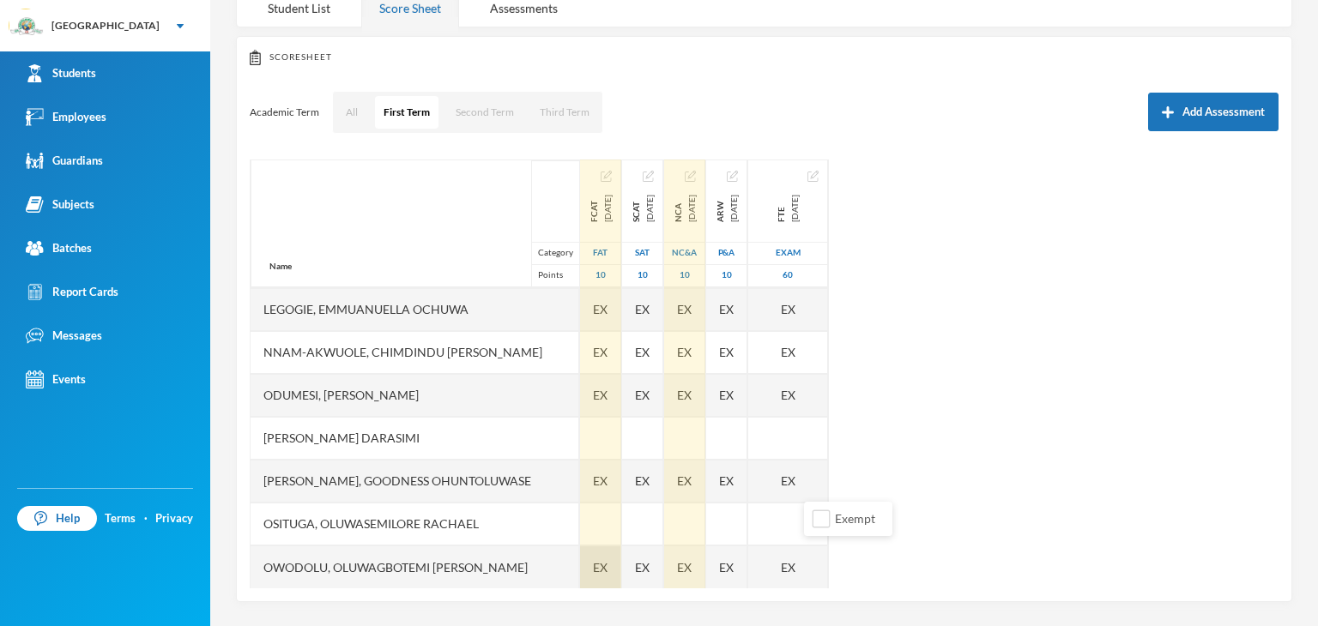
click at [593, 572] on span "EX" at bounding box center [600, 567] width 15 height 18
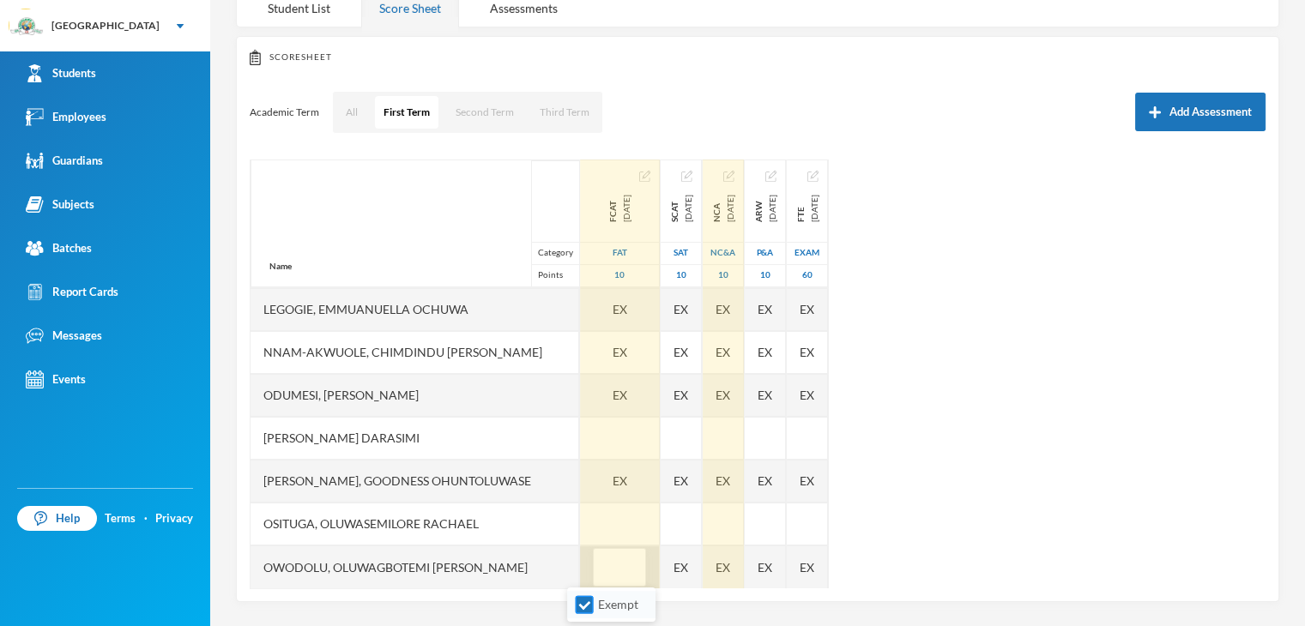
click at [583, 600] on input "Exempt" at bounding box center [585, 605] width 18 height 18
checkbox input "false"
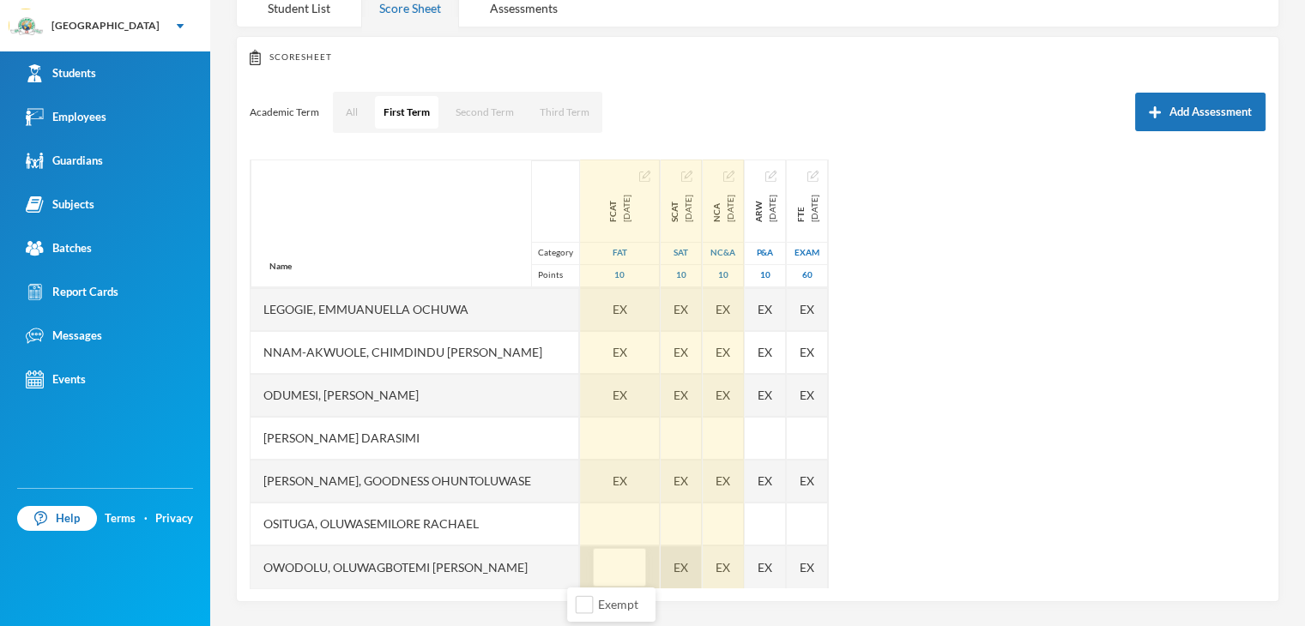
click at [661, 559] on div "EX" at bounding box center [681, 567] width 41 height 43
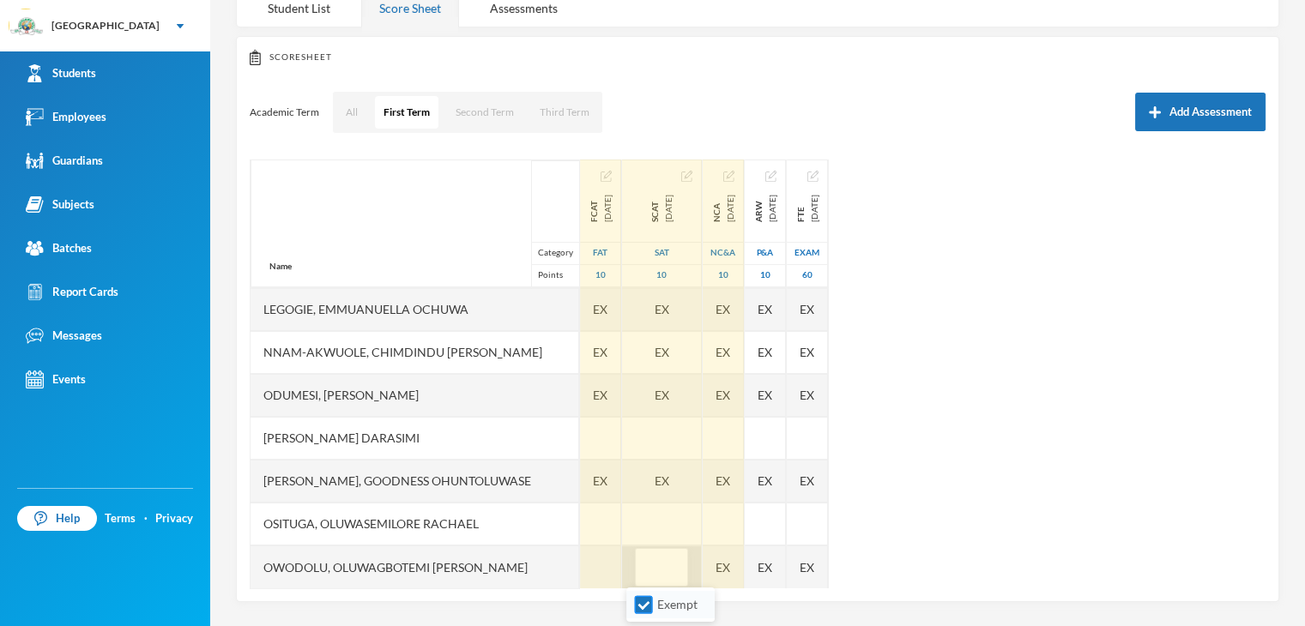
click at [642, 608] on input "Exempt" at bounding box center [644, 605] width 18 height 18
checkbox input "false"
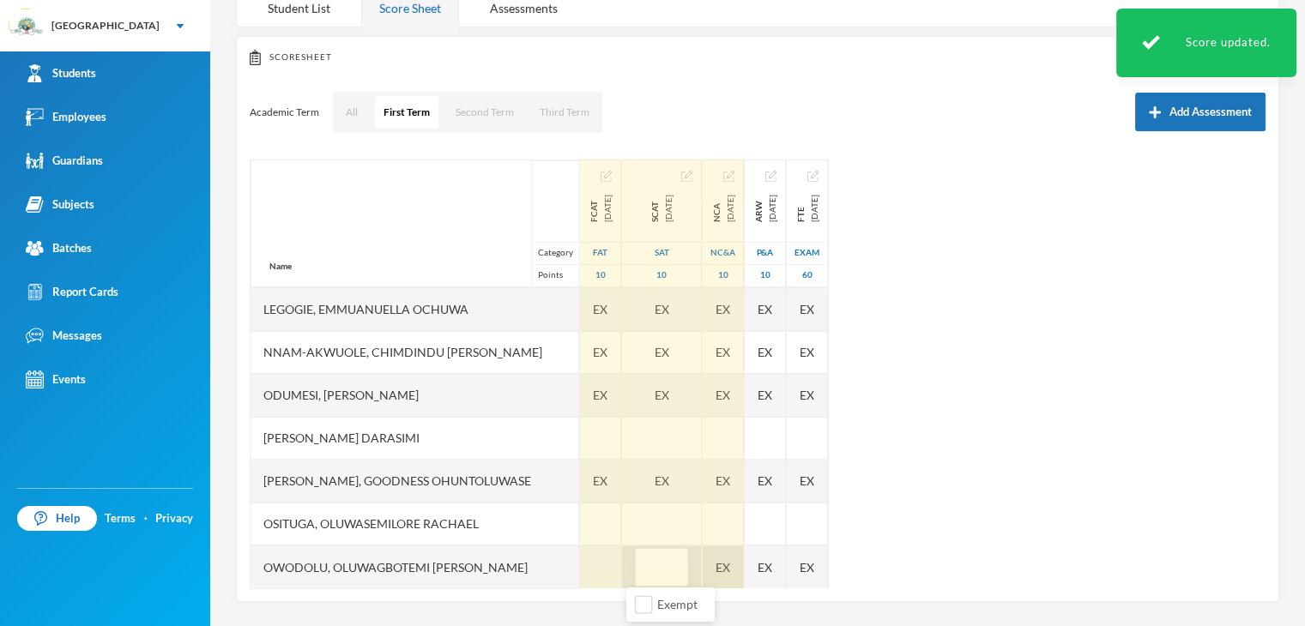
click at [727, 567] on div "EX" at bounding box center [723, 567] width 41 height 43
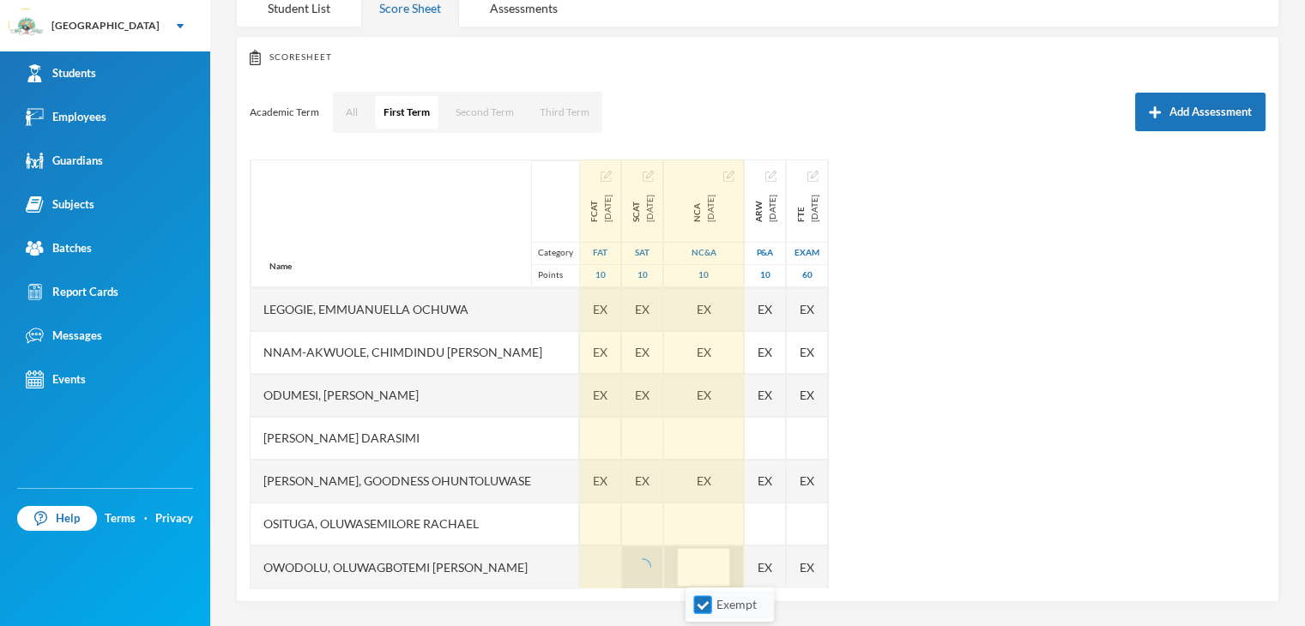
click at [697, 601] on input "Exempt" at bounding box center [703, 605] width 18 height 18
checkbox input "false"
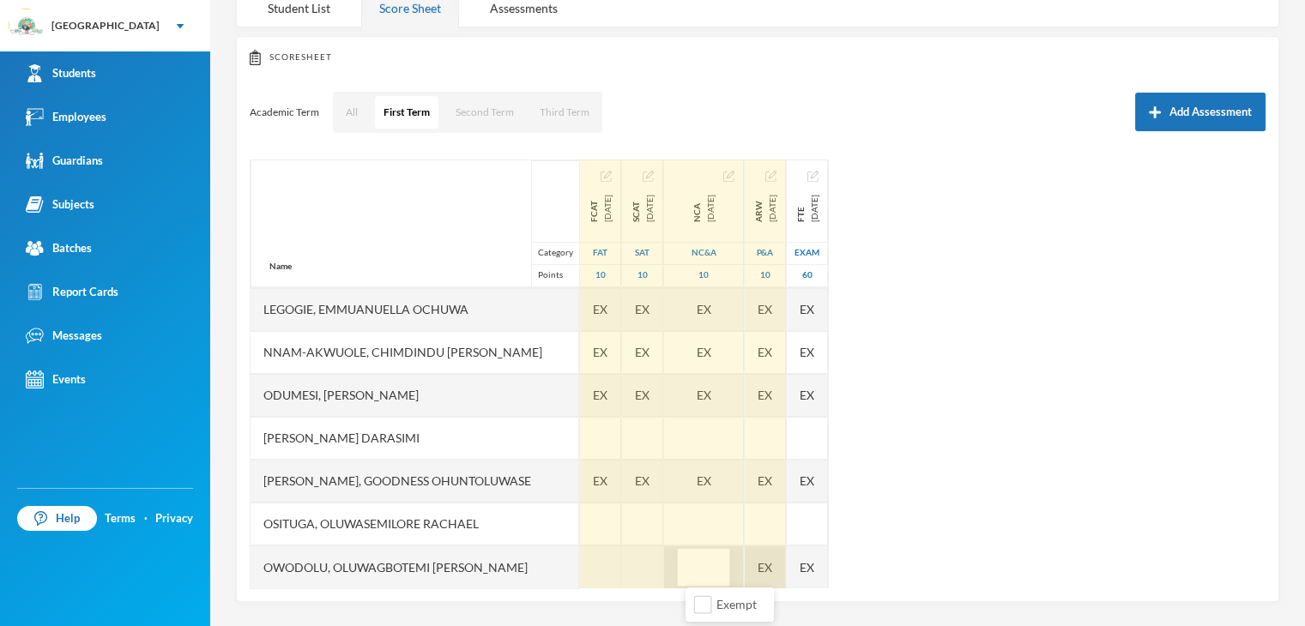
click at [771, 567] on div "EX" at bounding box center [765, 567] width 41 height 43
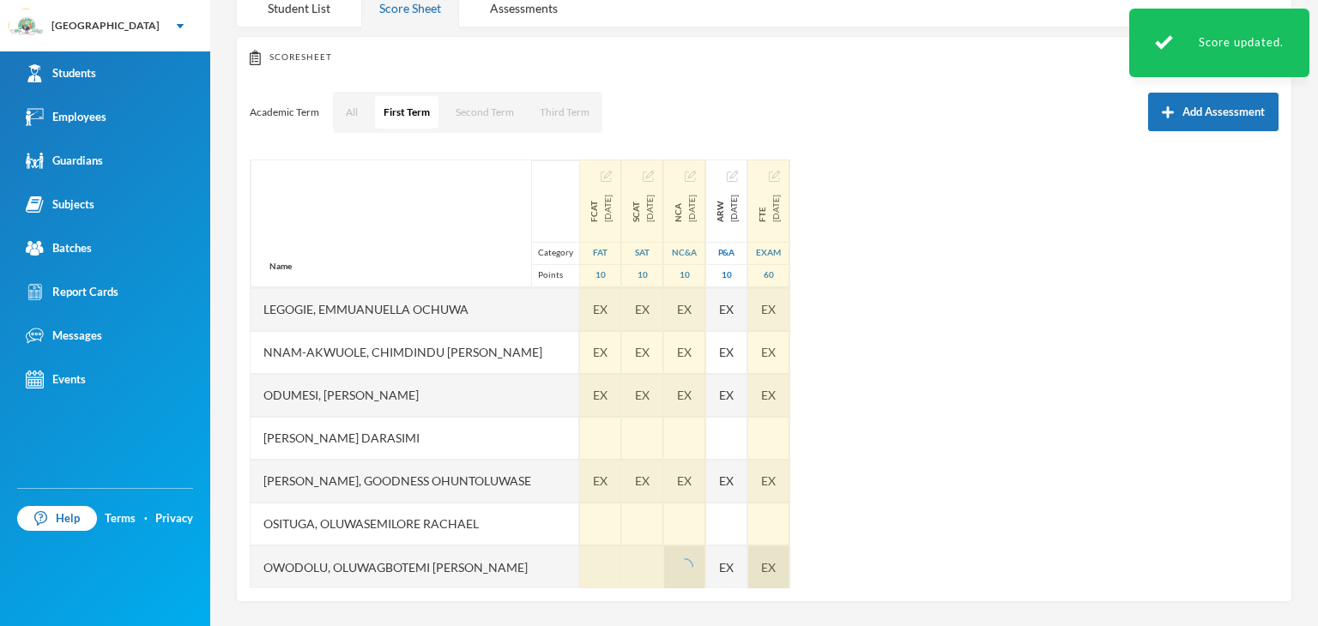
click at [789, 570] on div "EX" at bounding box center [768, 567] width 41 height 43
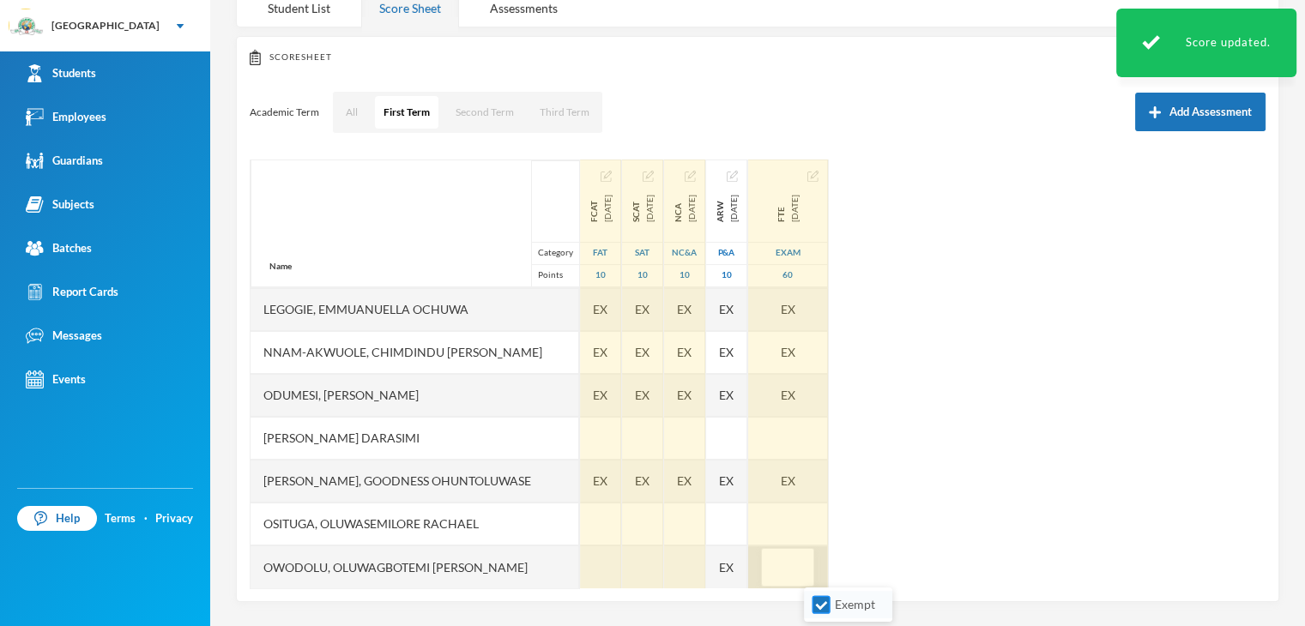
click at [818, 607] on input "Exempt" at bounding box center [821, 605] width 18 height 18
checkbox input "false"
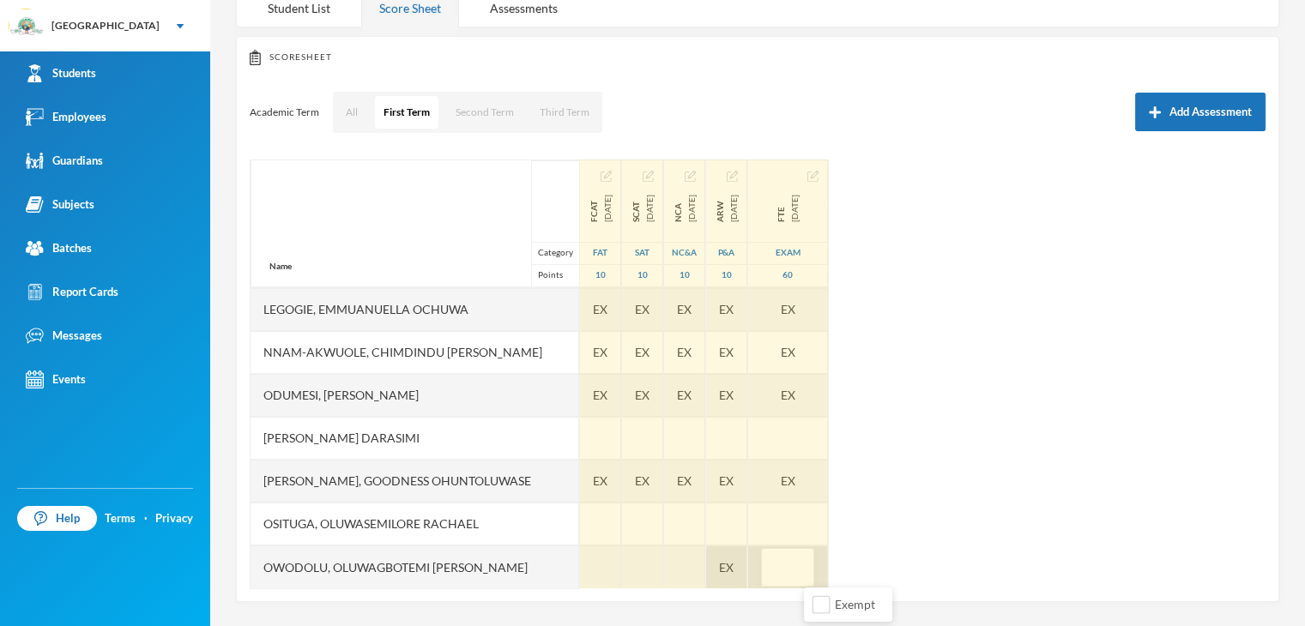
click at [733, 567] on span "EX" at bounding box center [726, 567] width 15 height 18
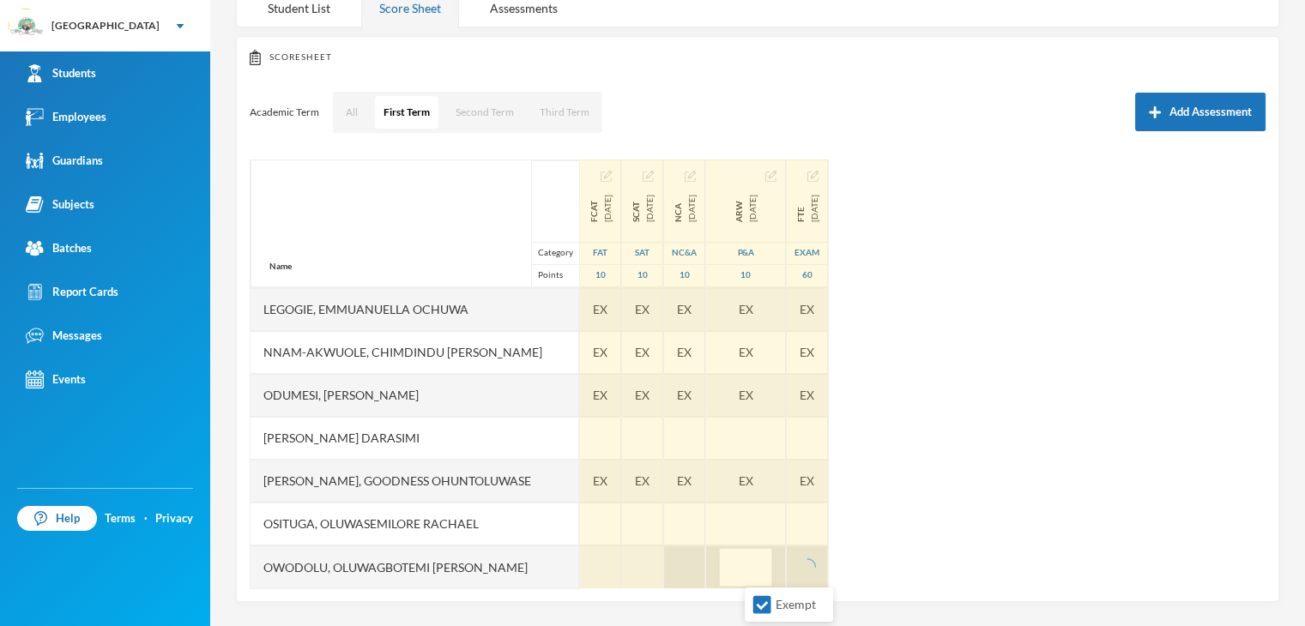
click at [759, 600] on input "Exempt" at bounding box center [762, 605] width 18 height 18
checkbox input "false"
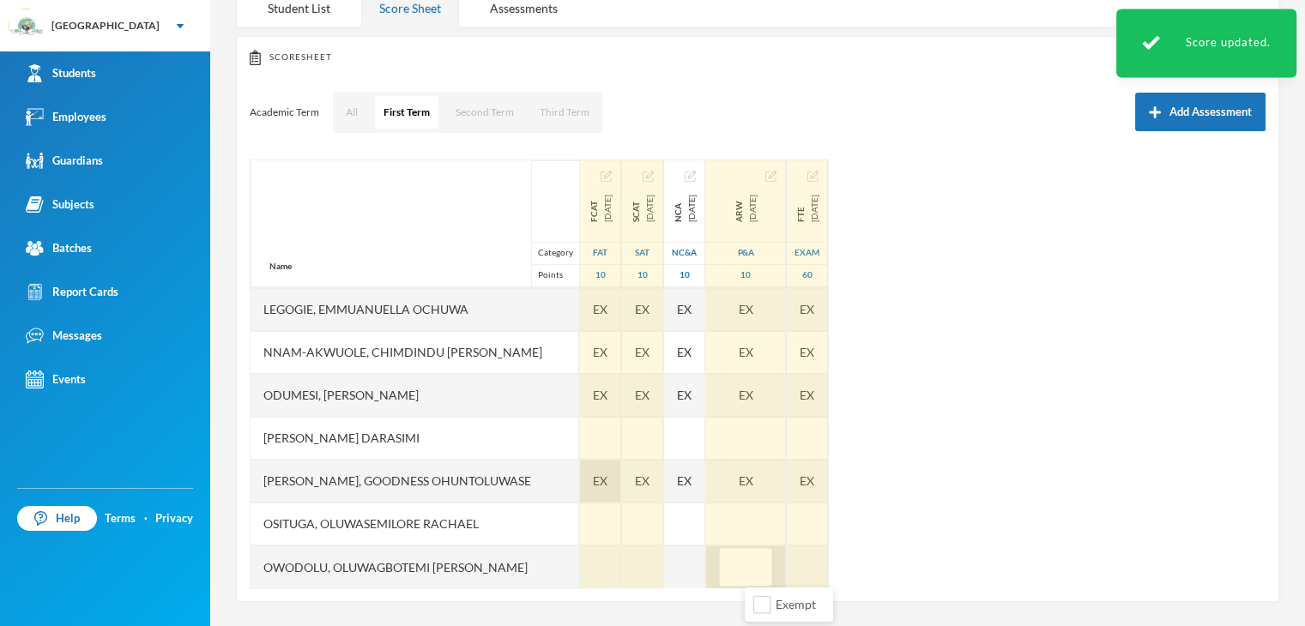
click at [593, 486] on span "EX" at bounding box center [600, 481] width 15 height 18
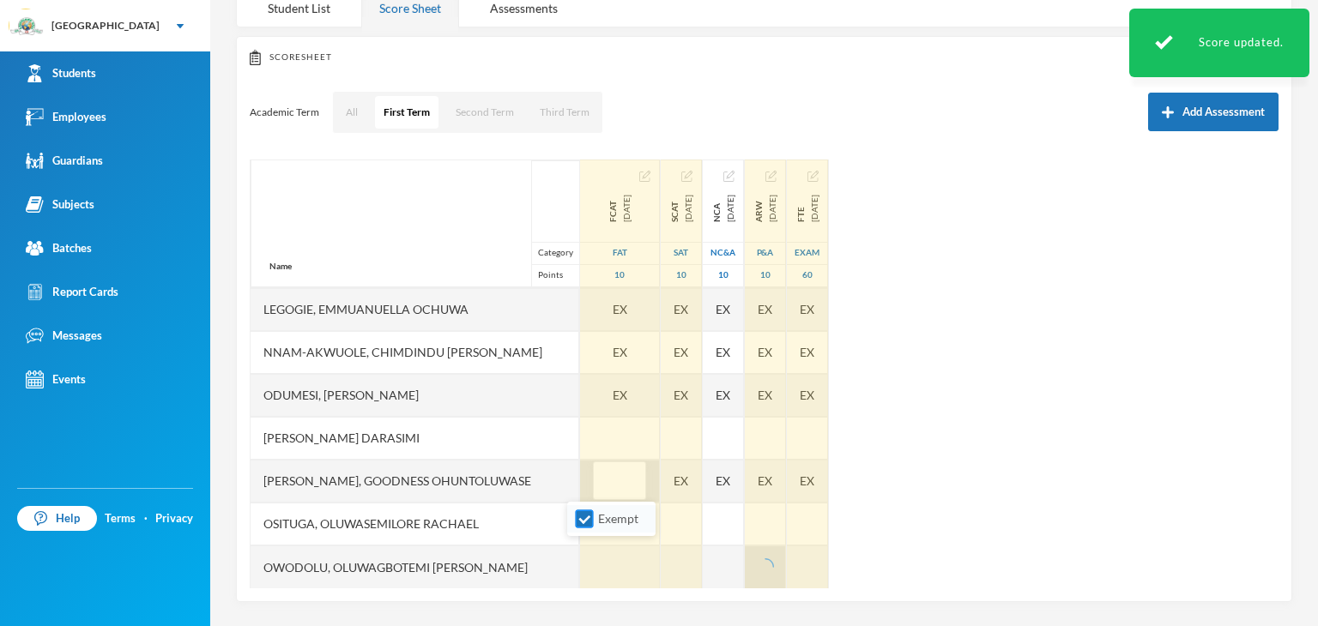
click at [583, 521] on input "Exempt" at bounding box center [585, 519] width 18 height 18
checkbox input "false"
click at [666, 488] on div "EX" at bounding box center [681, 481] width 41 height 43
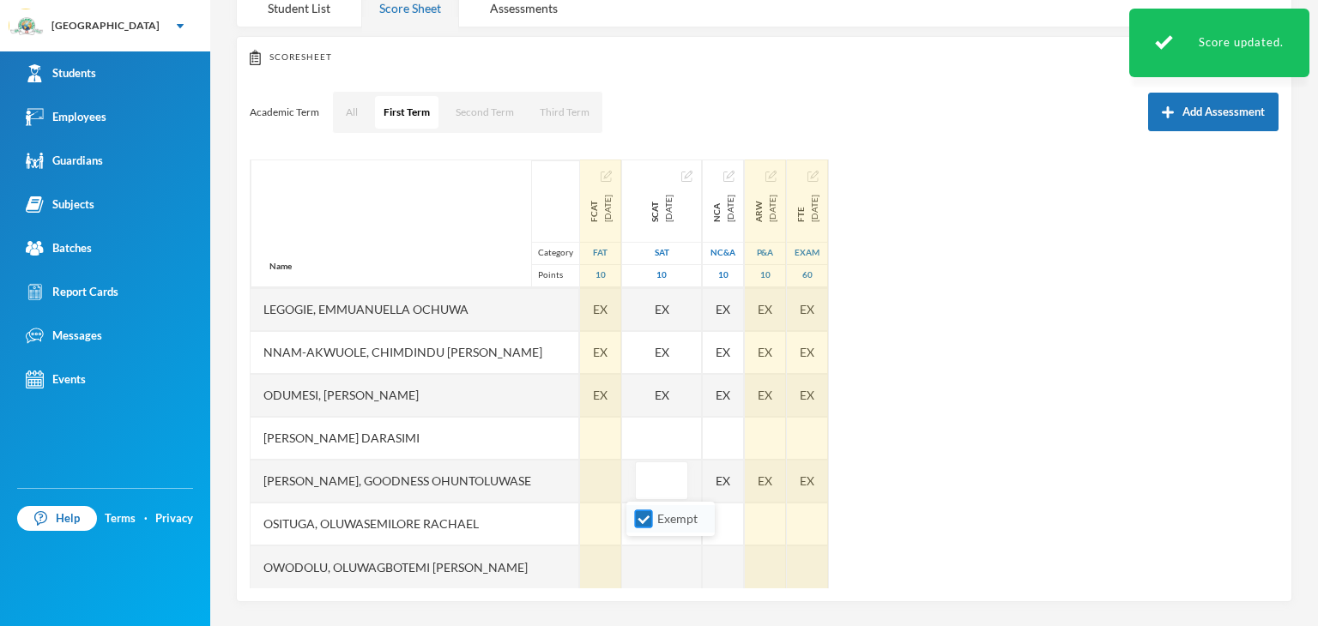
click at [639, 512] on input "Exempt" at bounding box center [644, 519] width 18 height 18
checkbox input "false"
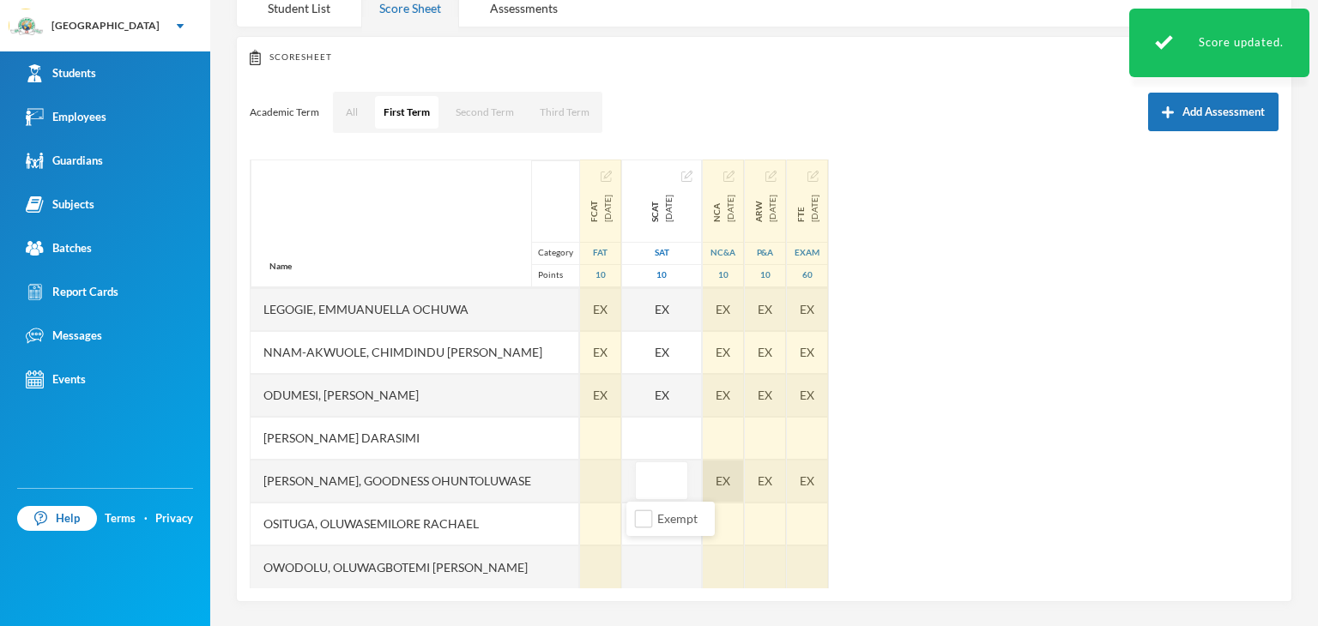
click at [735, 481] on div "Name Category Points Adebowale, Temitope Abdul-malik Aina, Abundance Mofifoluwa…" at bounding box center [764, 374] width 1029 height 429
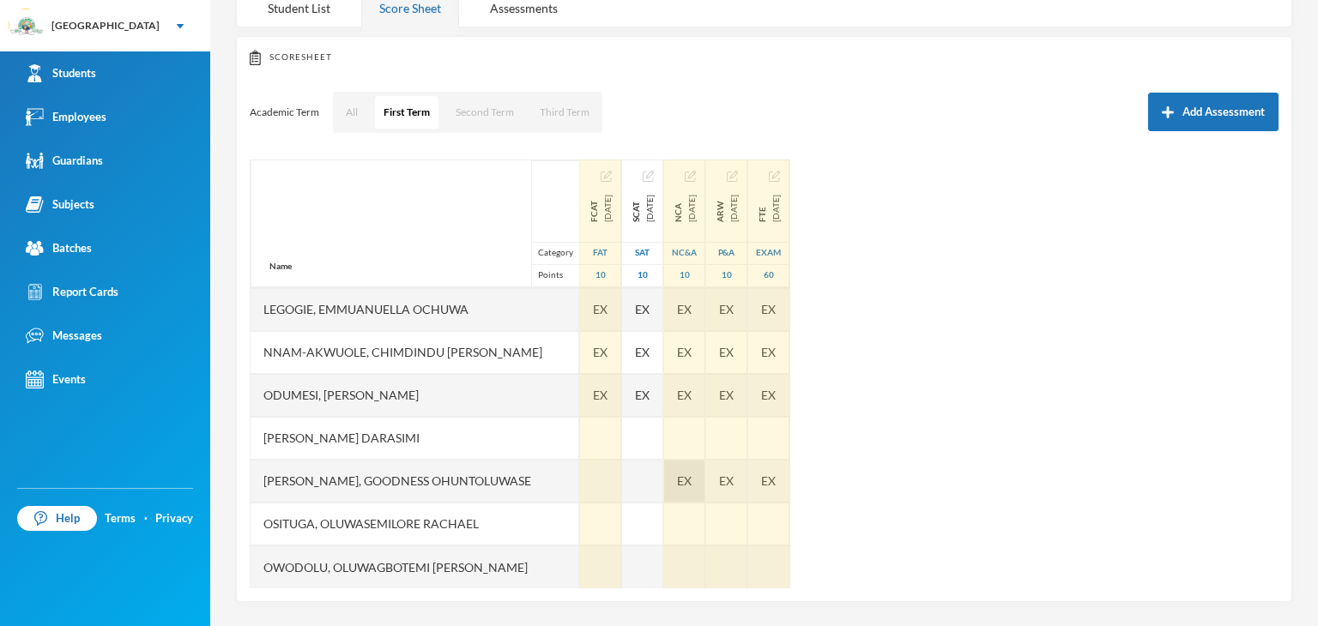
click at [691, 475] on span "EX" at bounding box center [684, 481] width 15 height 18
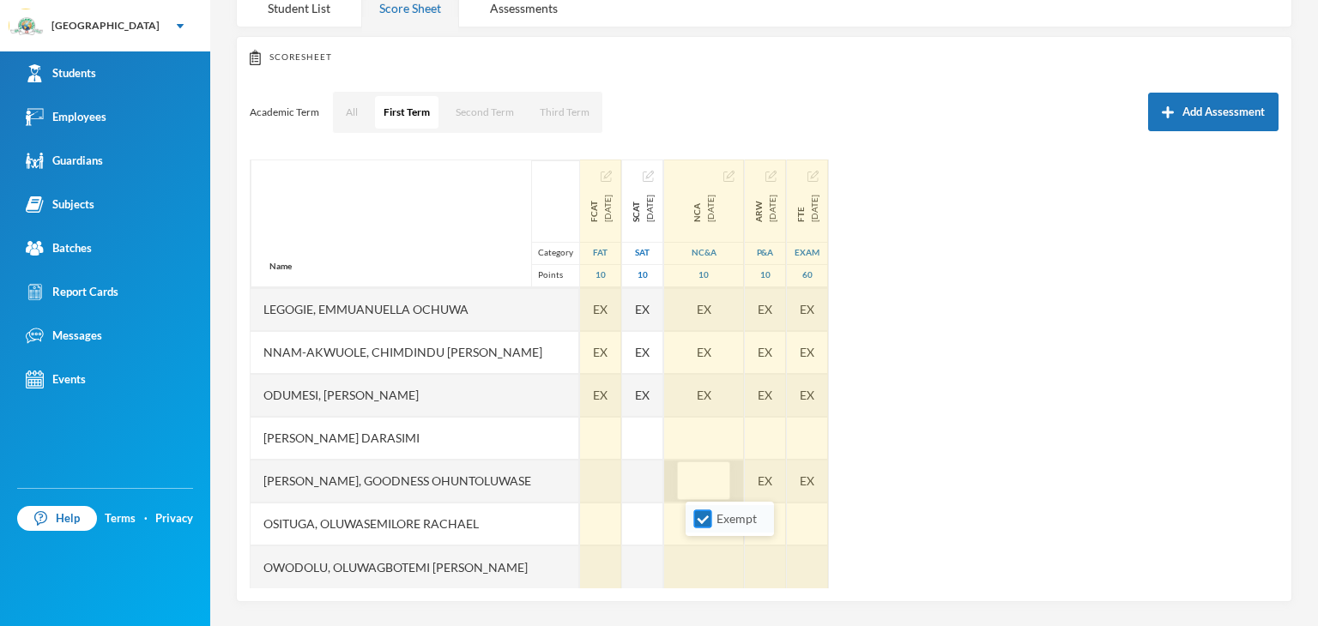
click at [697, 514] on input "Exempt" at bounding box center [703, 519] width 18 height 18
checkbox input "false"
click at [782, 480] on div "EX" at bounding box center [765, 481] width 41 height 43
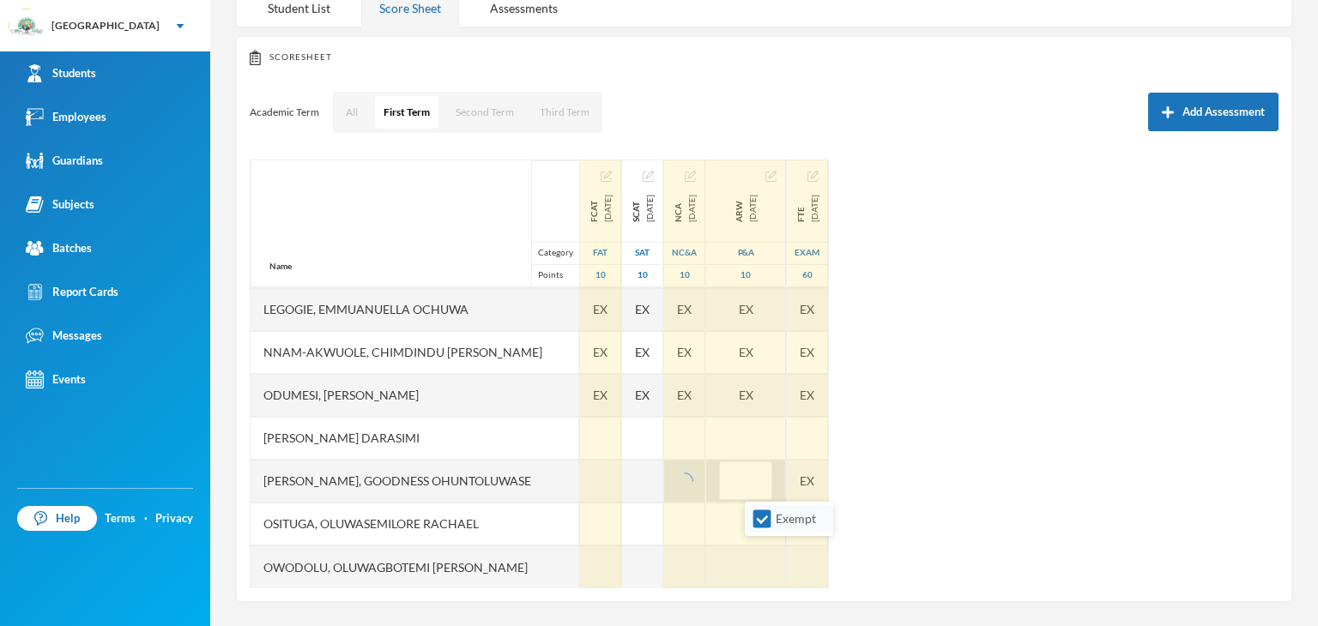
click at [755, 522] on input "Exempt" at bounding box center [762, 519] width 18 height 18
checkbox input "false"
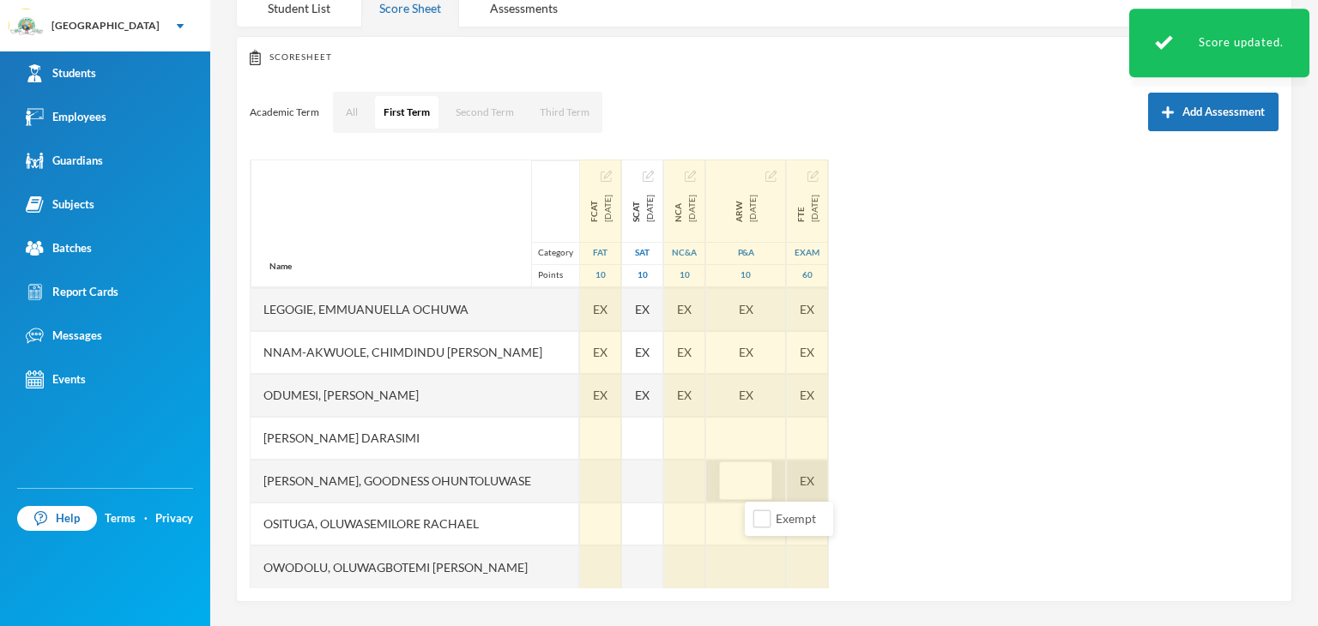
click at [828, 487] on div "EX" at bounding box center [807, 481] width 41 height 43
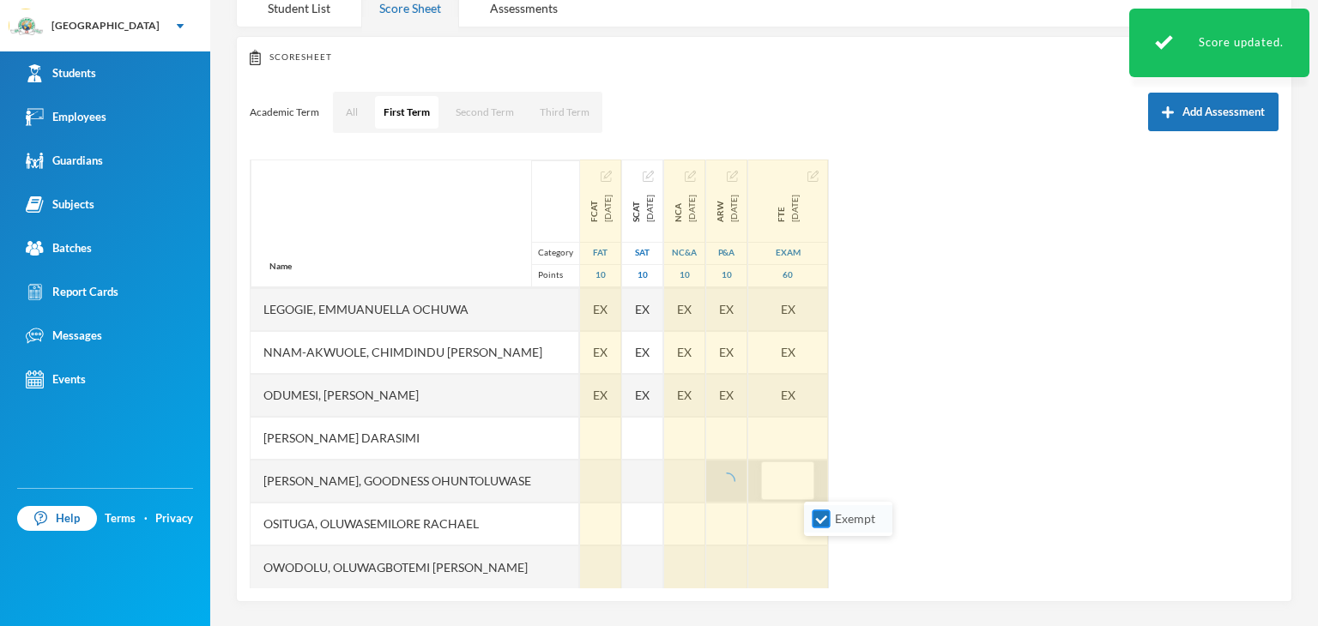
click at [817, 514] on input "Exempt" at bounding box center [821, 519] width 18 height 18
checkbox input "false"
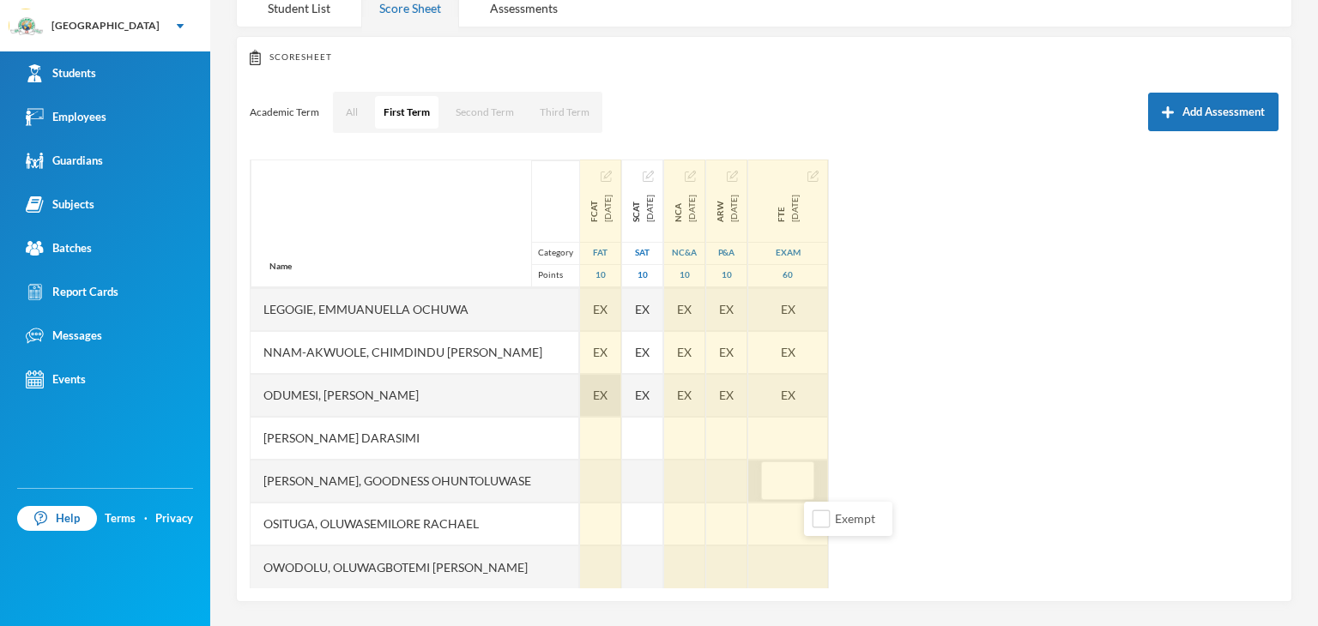
click at [593, 386] on span "EX" at bounding box center [600, 395] width 15 height 18
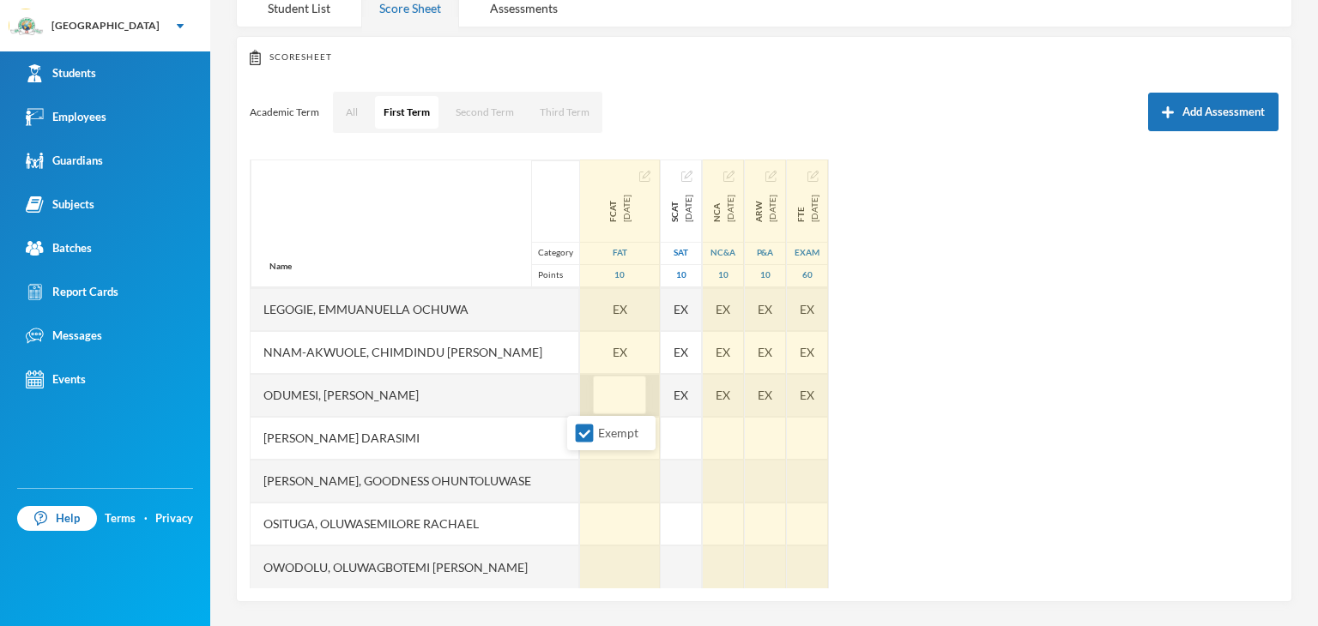
click at [580, 416] on ul "Exempt" at bounding box center [611, 433] width 88 height 34
click at [592, 433] on input "Exempt" at bounding box center [585, 434] width 18 height 18
checkbox input "false"
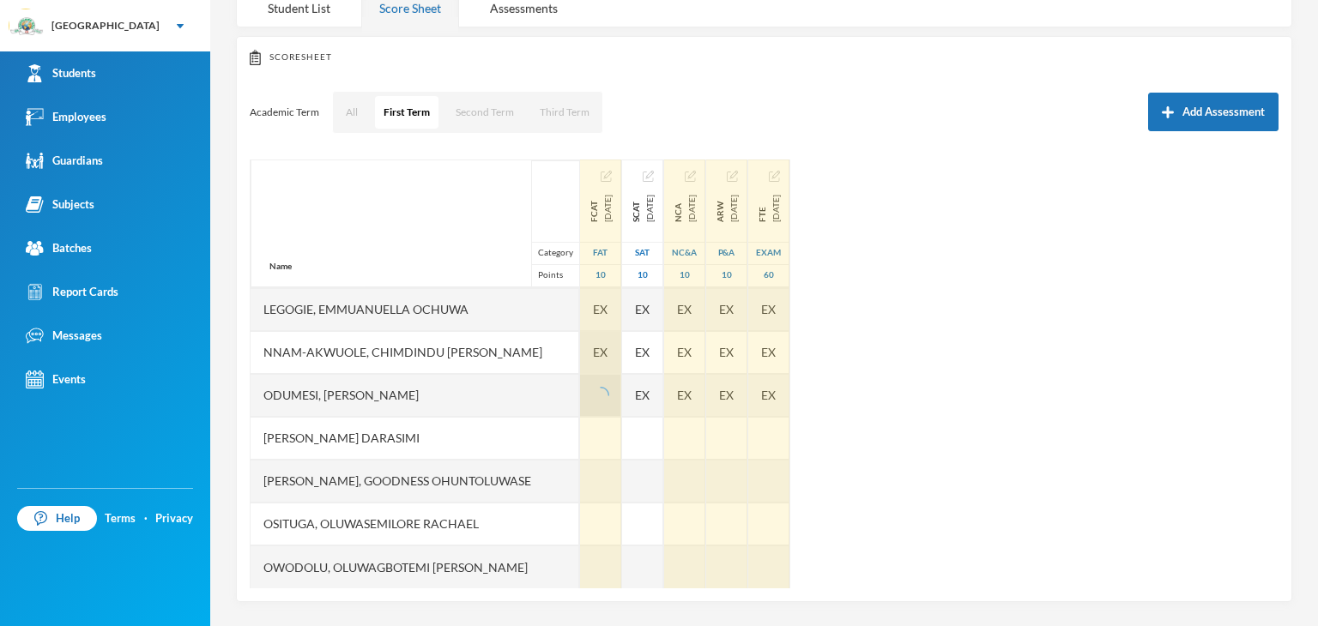
click at [593, 357] on span "EX" at bounding box center [600, 352] width 15 height 18
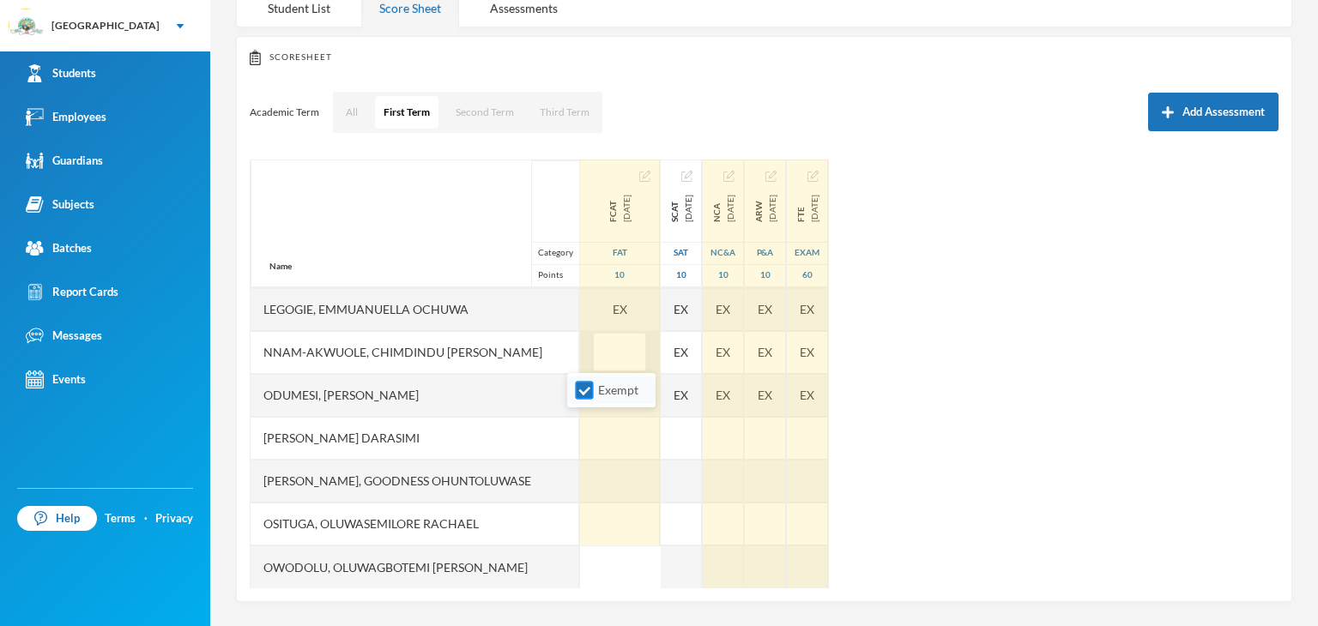
click at [580, 389] on input "Exempt" at bounding box center [585, 391] width 18 height 18
checkbox input "false"
click at [604, 306] on div "EX" at bounding box center [620, 309] width 80 height 43
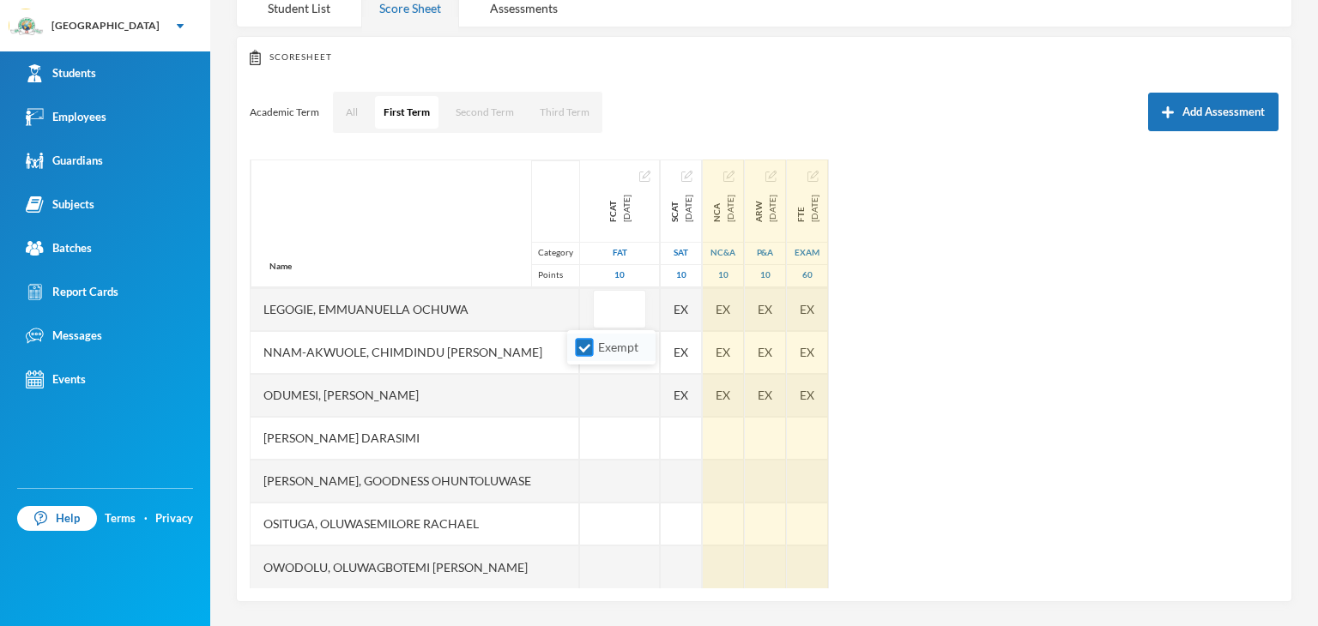
click at [587, 341] on input "Exempt" at bounding box center [585, 348] width 18 height 18
checkbox input "false"
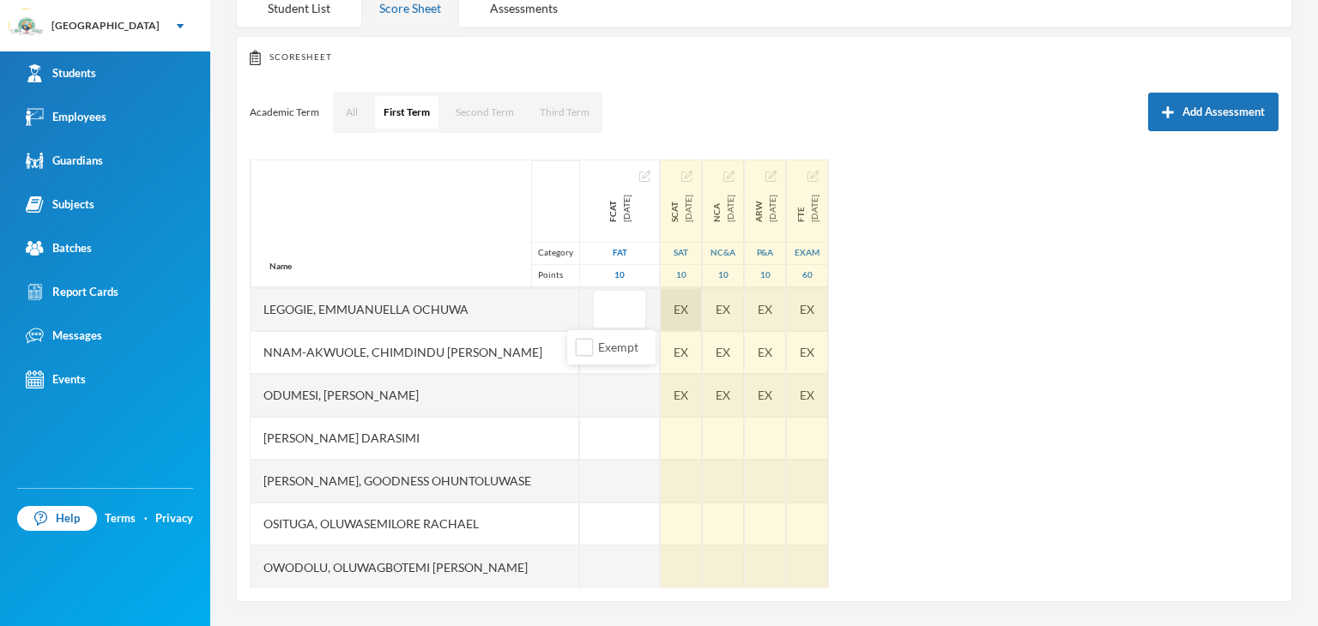
click at [661, 301] on div "EX" at bounding box center [681, 309] width 41 height 43
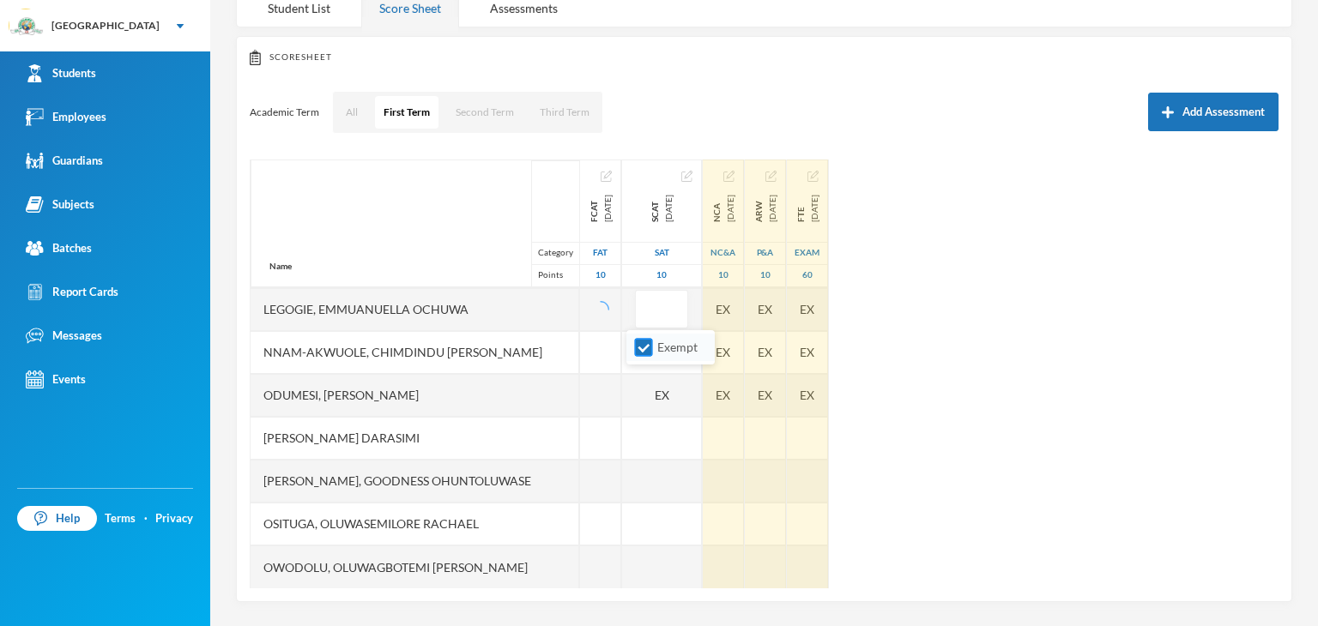
click at [641, 351] on input "Exempt" at bounding box center [644, 348] width 18 height 18
checkbox input "false"
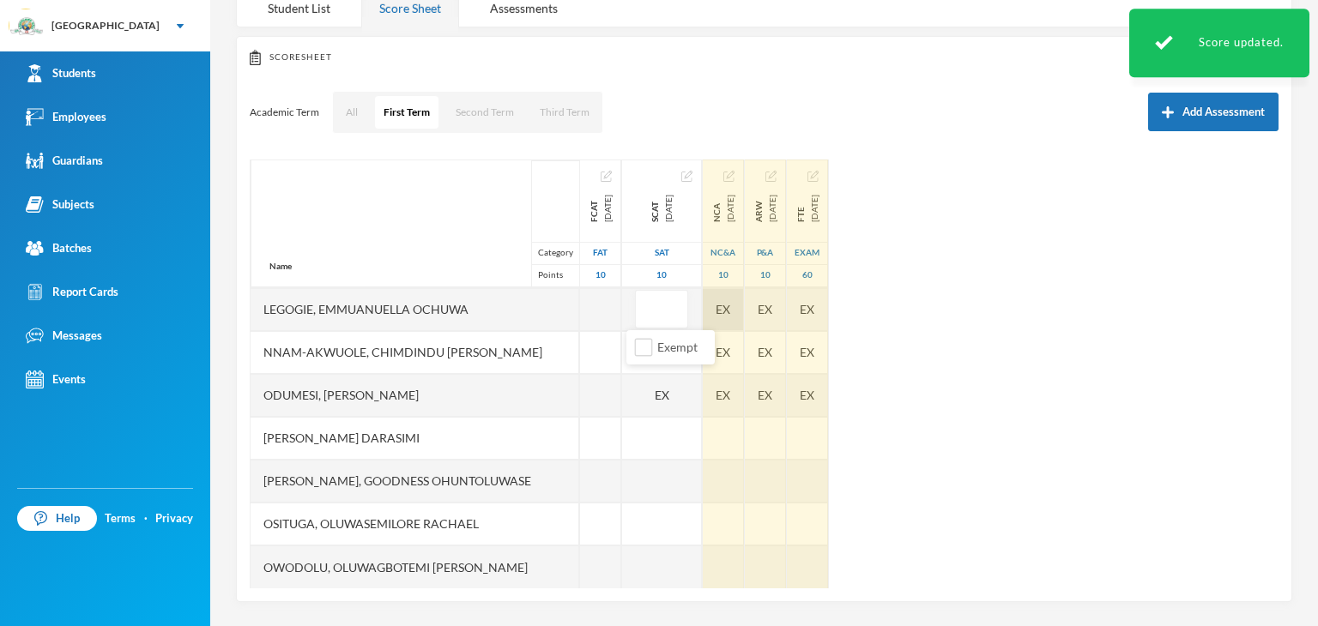
click at [721, 310] on div "EX" at bounding box center [723, 309] width 41 height 43
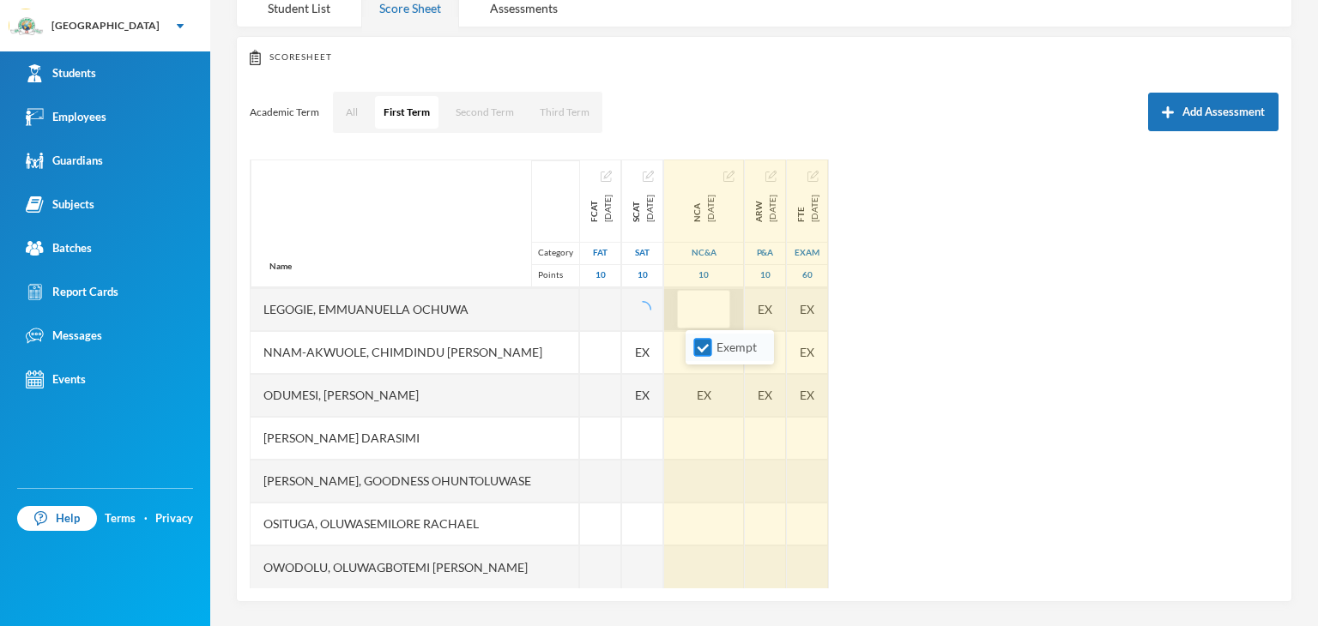
click at [703, 348] on input "Exempt" at bounding box center [703, 348] width 18 height 18
checkbox input "false"
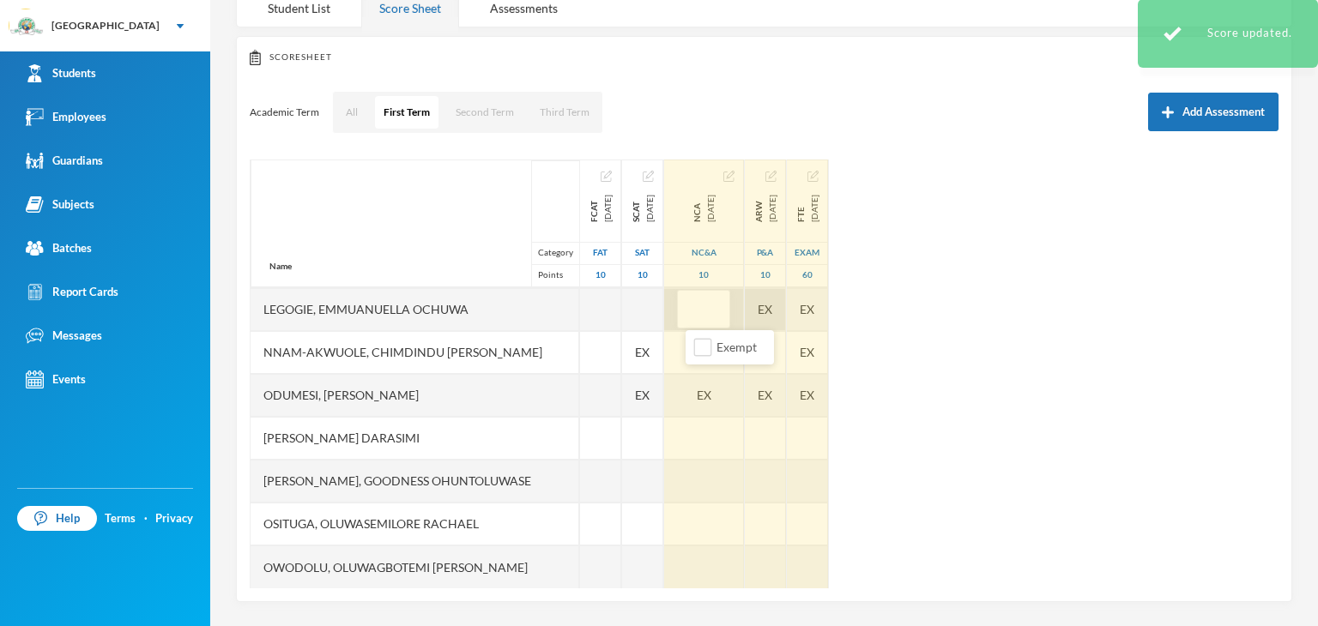
click at [784, 302] on div "EX" at bounding box center [765, 309] width 41 height 43
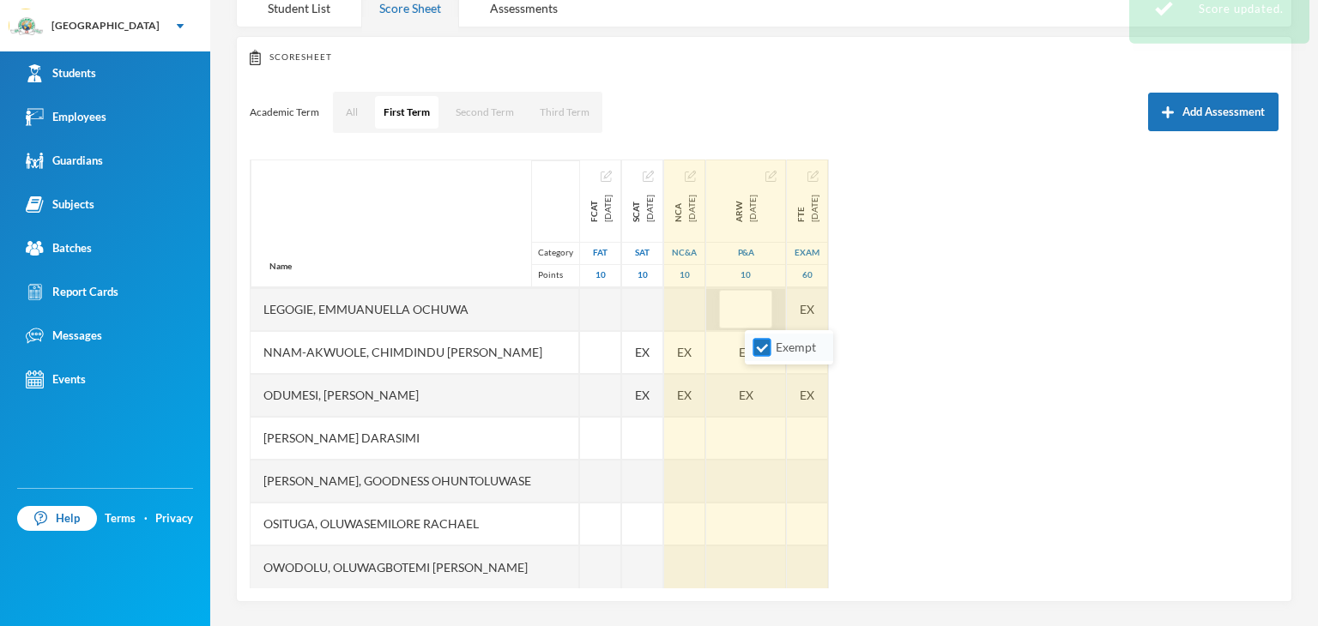
click at [768, 350] on input "Exempt" at bounding box center [762, 348] width 18 height 18
checkbox input "false"
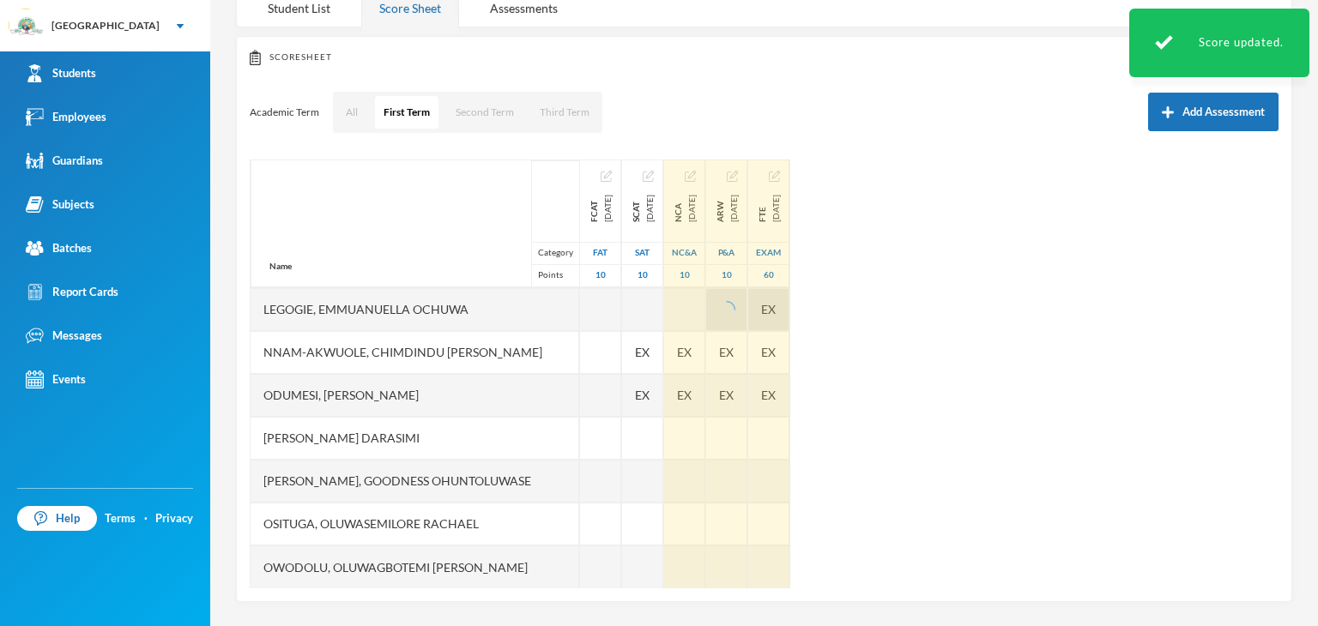
click at [789, 298] on div "EX" at bounding box center [768, 309] width 41 height 43
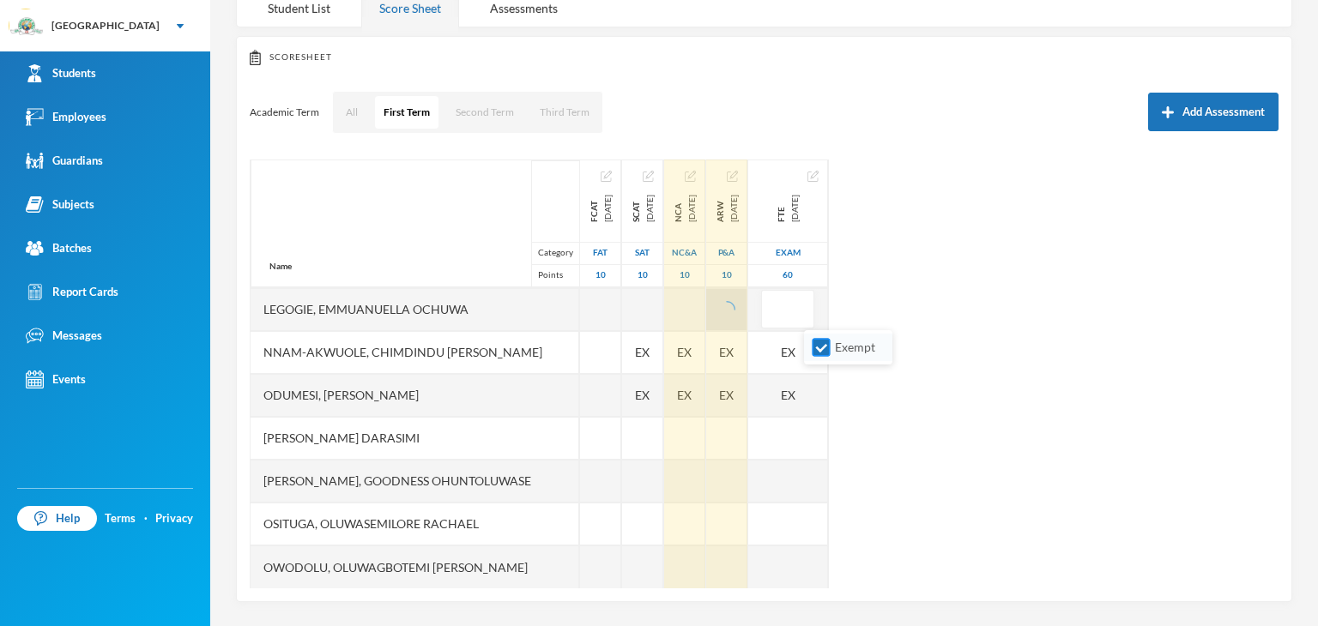
click at [826, 343] on input "Exempt" at bounding box center [821, 348] width 18 height 18
checkbox input "false"
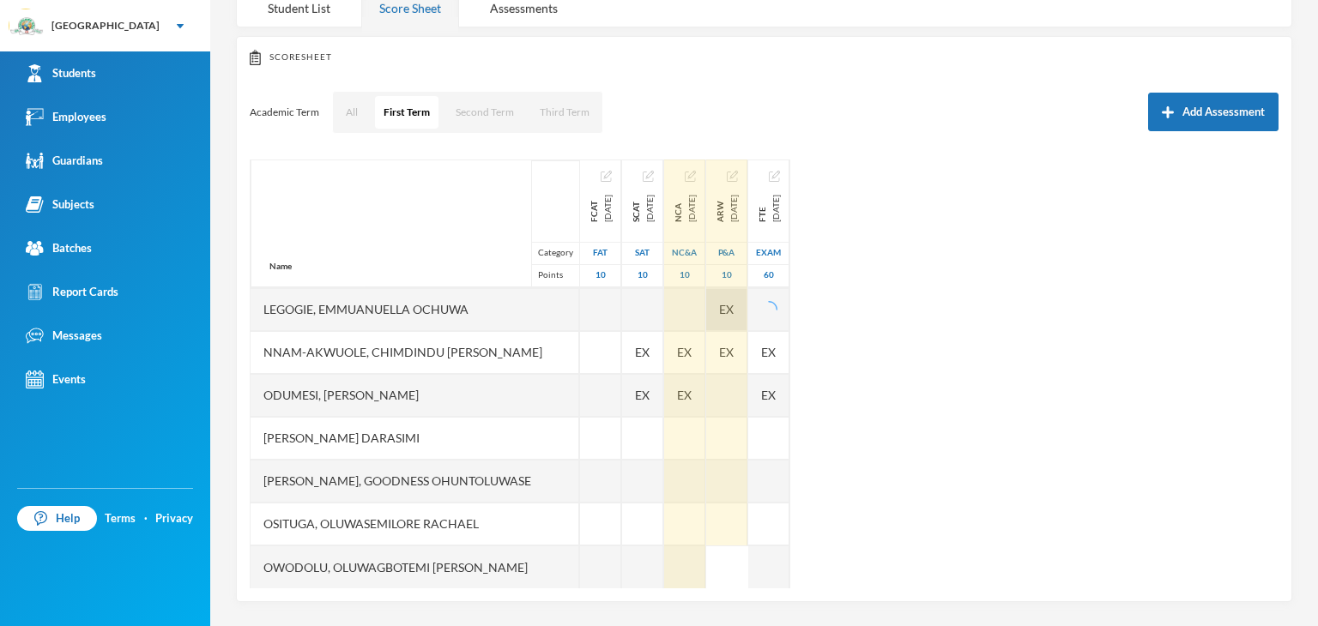
click at [733, 344] on span "EX" at bounding box center [726, 352] width 15 height 18
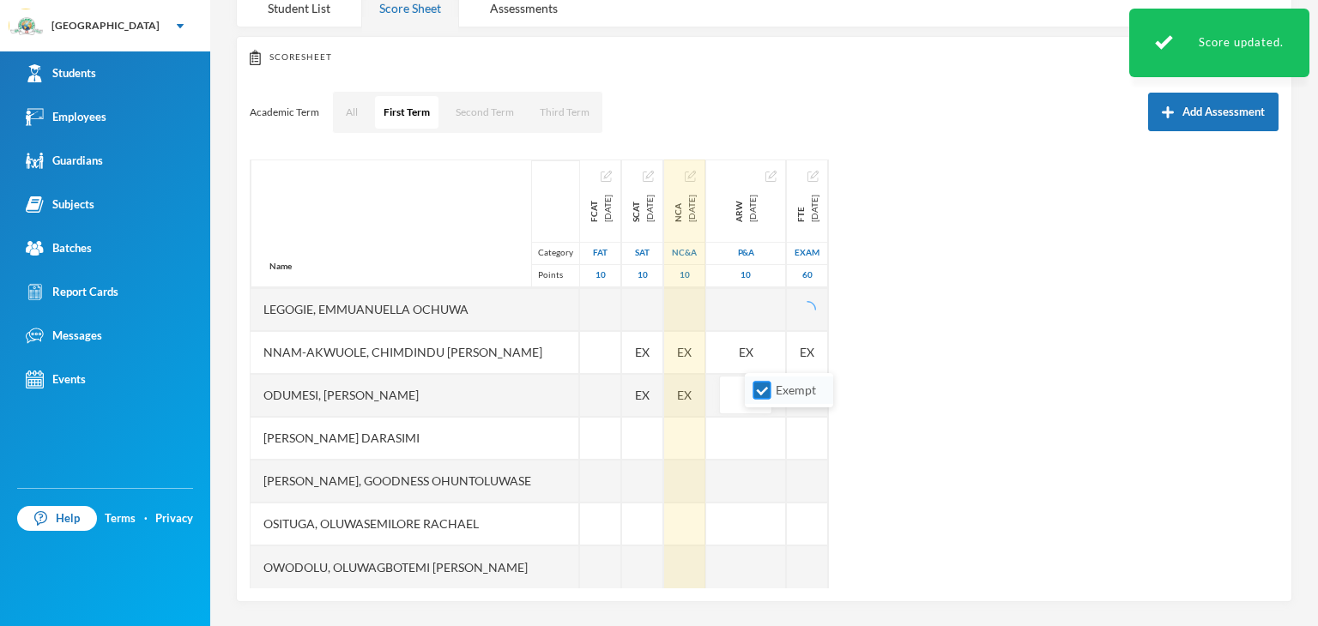
click at [763, 394] on input "text" at bounding box center [745, 396] width 34 height 39
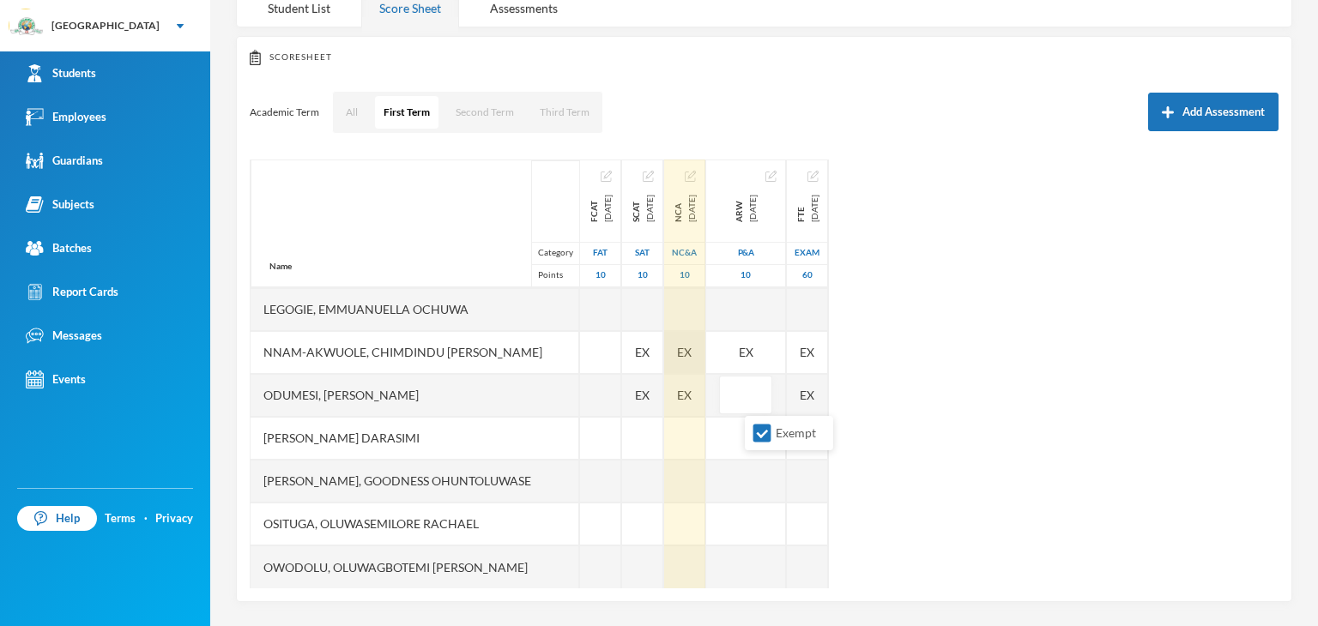
click at [691, 353] on span "EX" at bounding box center [684, 352] width 15 height 18
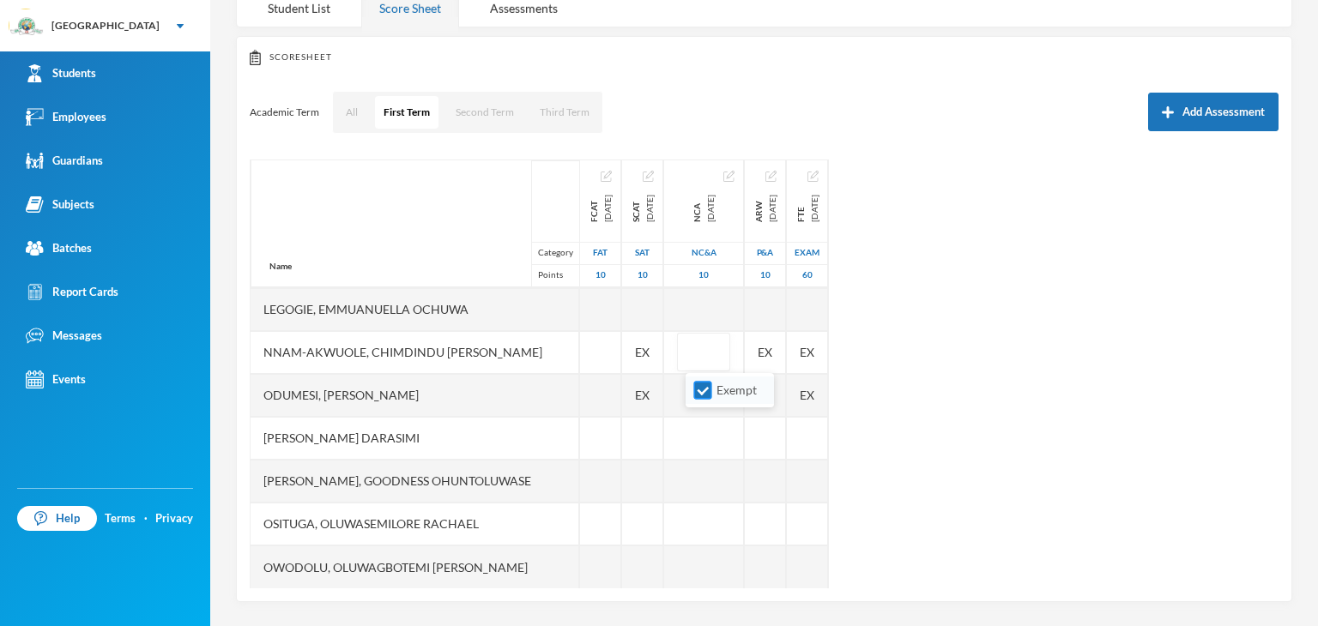
click at [697, 392] on input "Exempt" at bounding box center [703, 391] width 18 height 18
checkbox input "false"
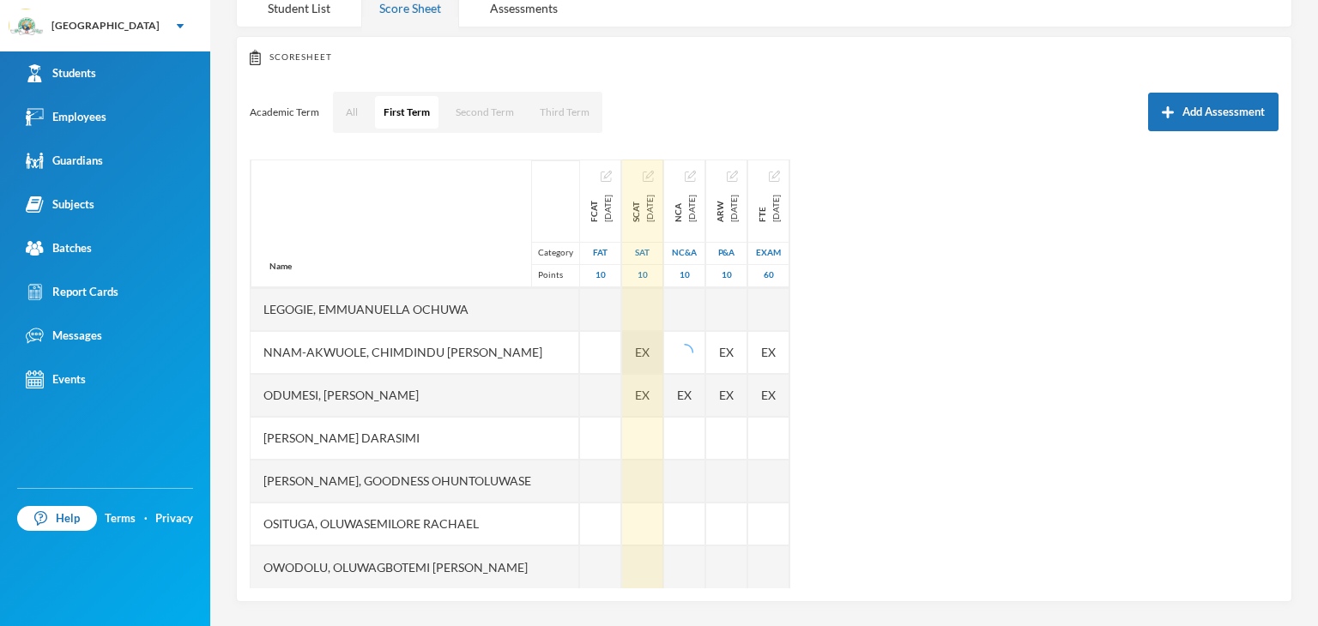
click at [649, 351] on span "EX" at bounding box center [642, 352] width 15 height 18
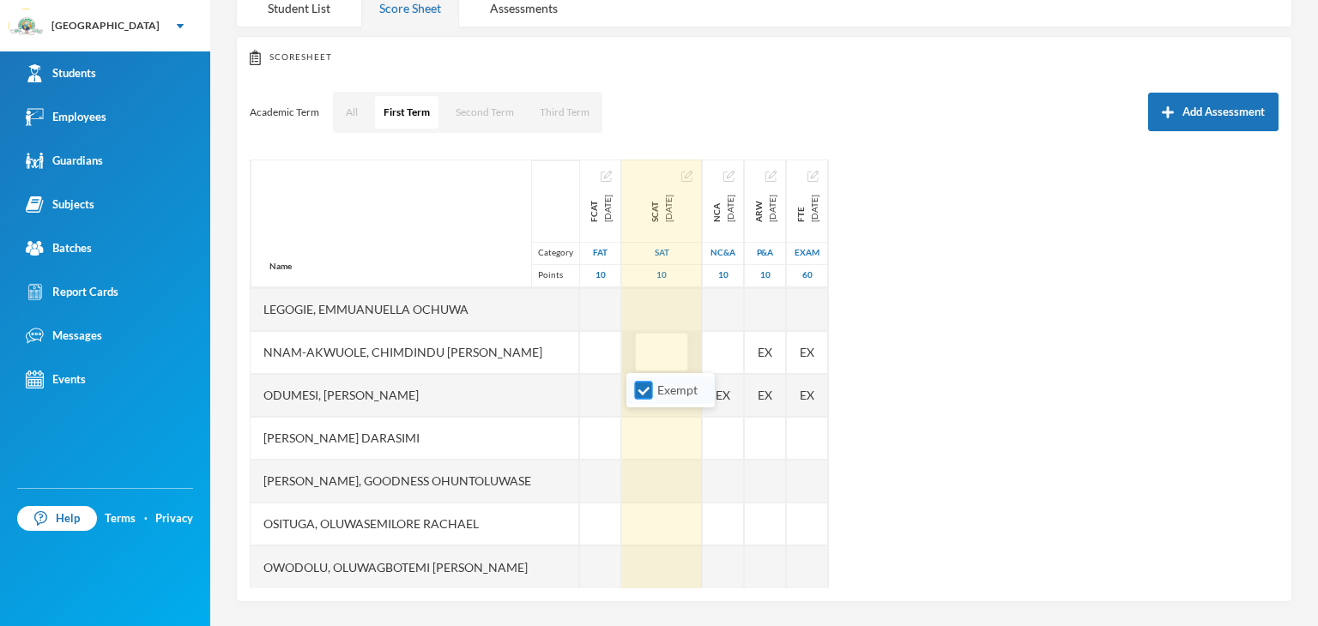
click at [640, 392] on input "Exempt" at bounding box center [644, 391] width 18 height 18
checkbox input "false"
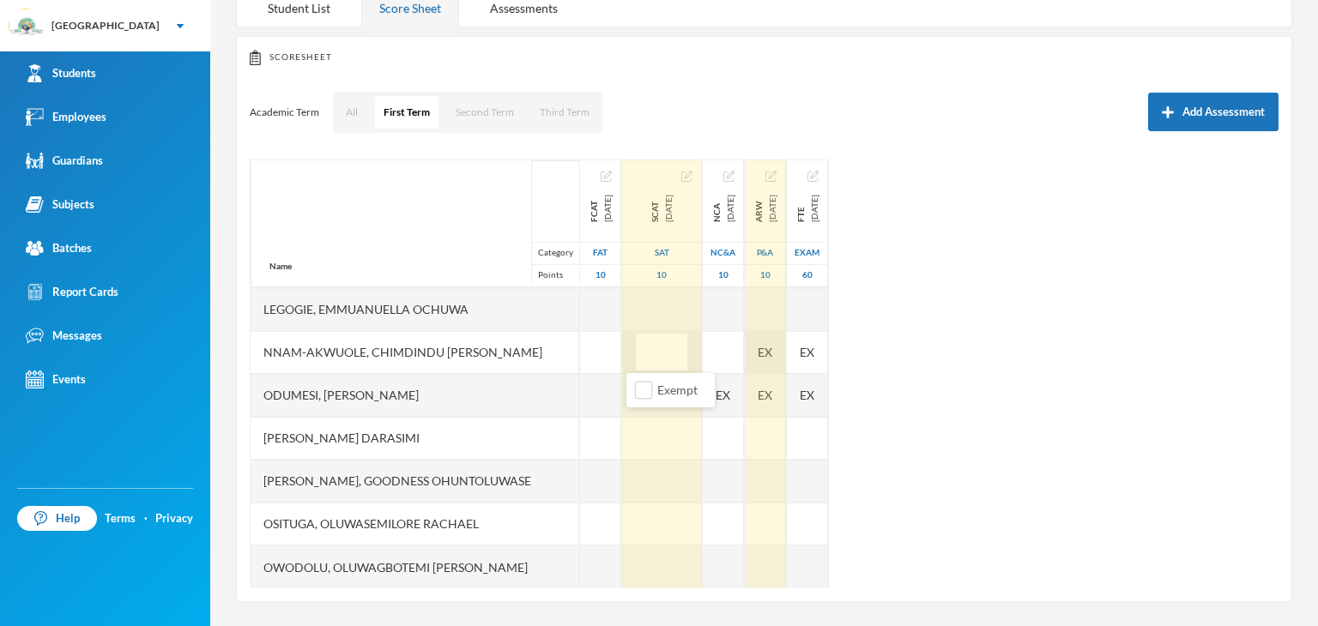
click at [776, 355] on div "EX" at bounding box center [765, 352] width 41 height 43
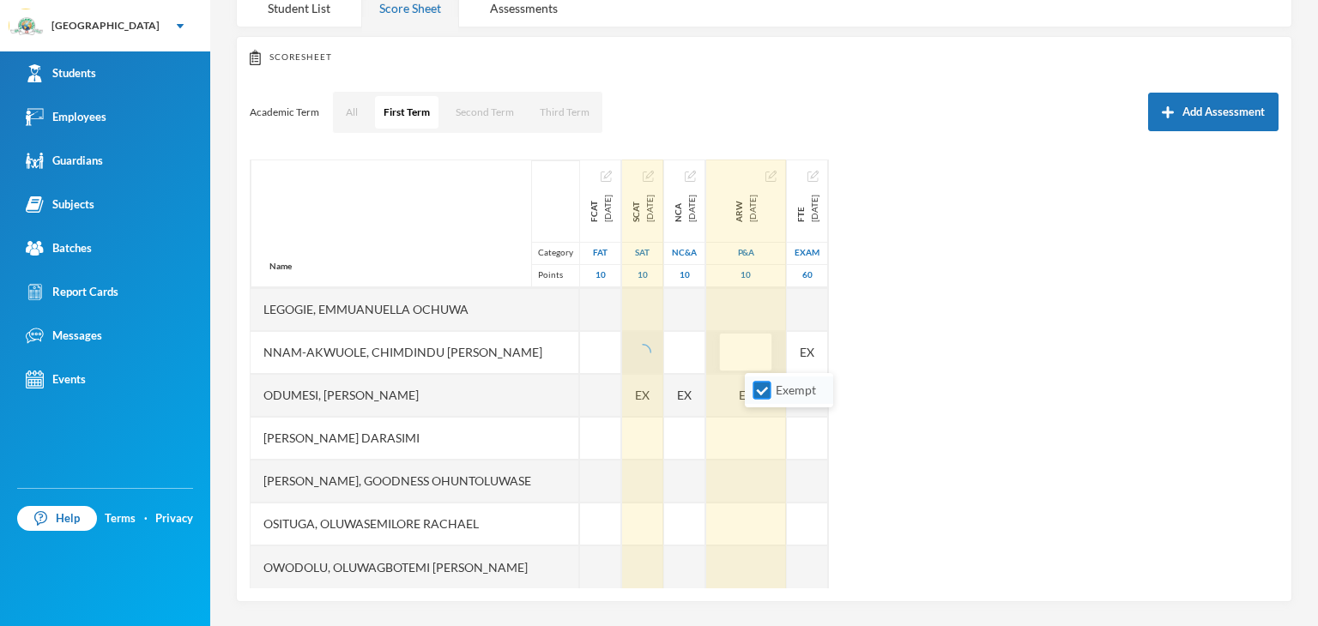
click at [757, 388] on input "Exempt" at bounding box center [762, 391] width 18 height 18
checkbox input "false"
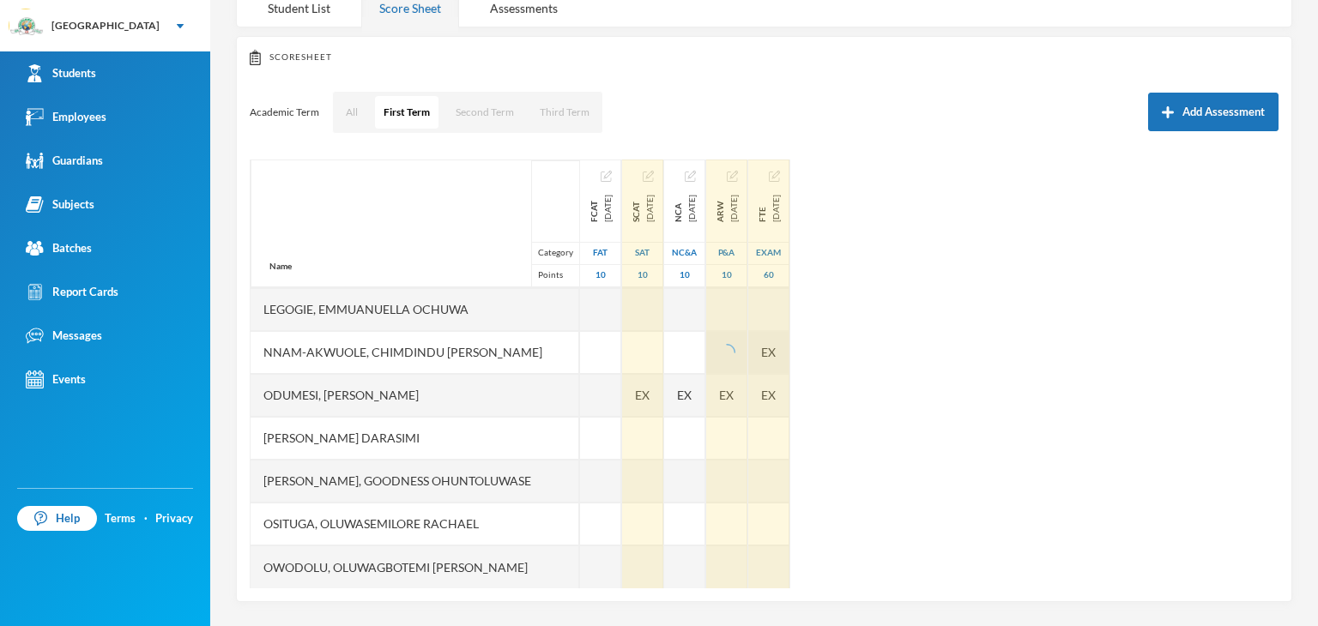
click at [789, 353] on div "EX" at bounding box center [768, 352] width 41 height 43
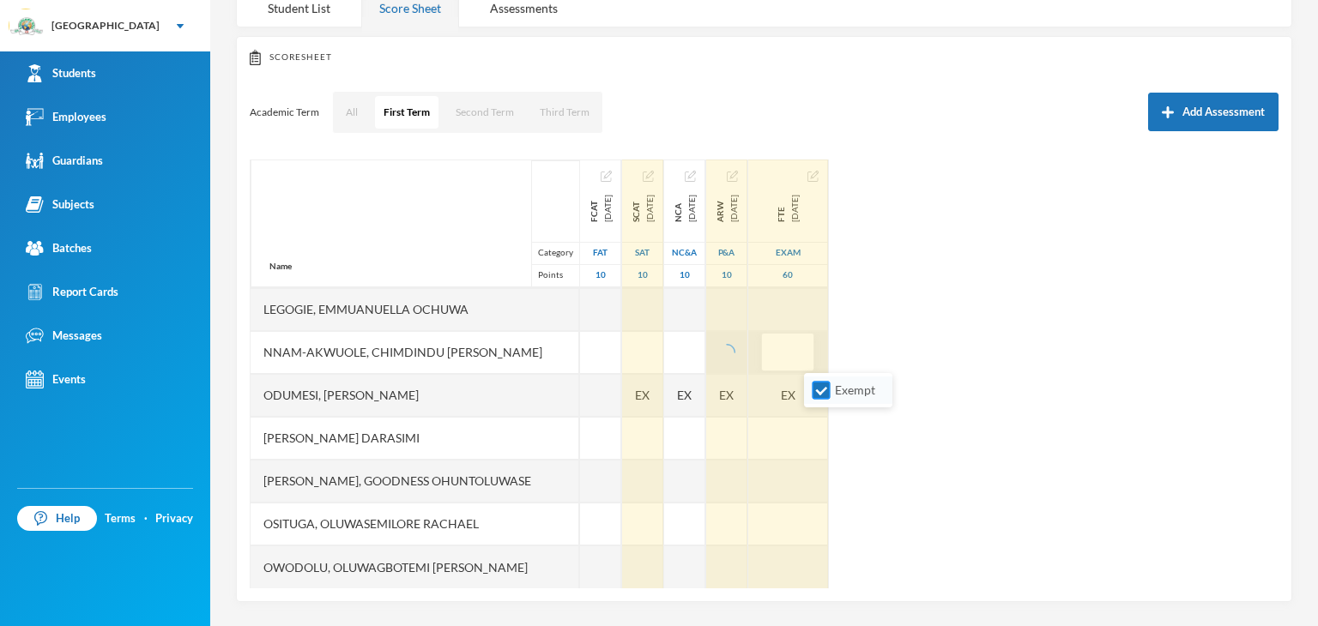
click at [824, 386] on input "Exempt" at bounding box center [821, 391] width 18 height 18
checkbox input "false"
click at [733, 389] on span "EX" at bounding box center [726, 395] width 15 height 18
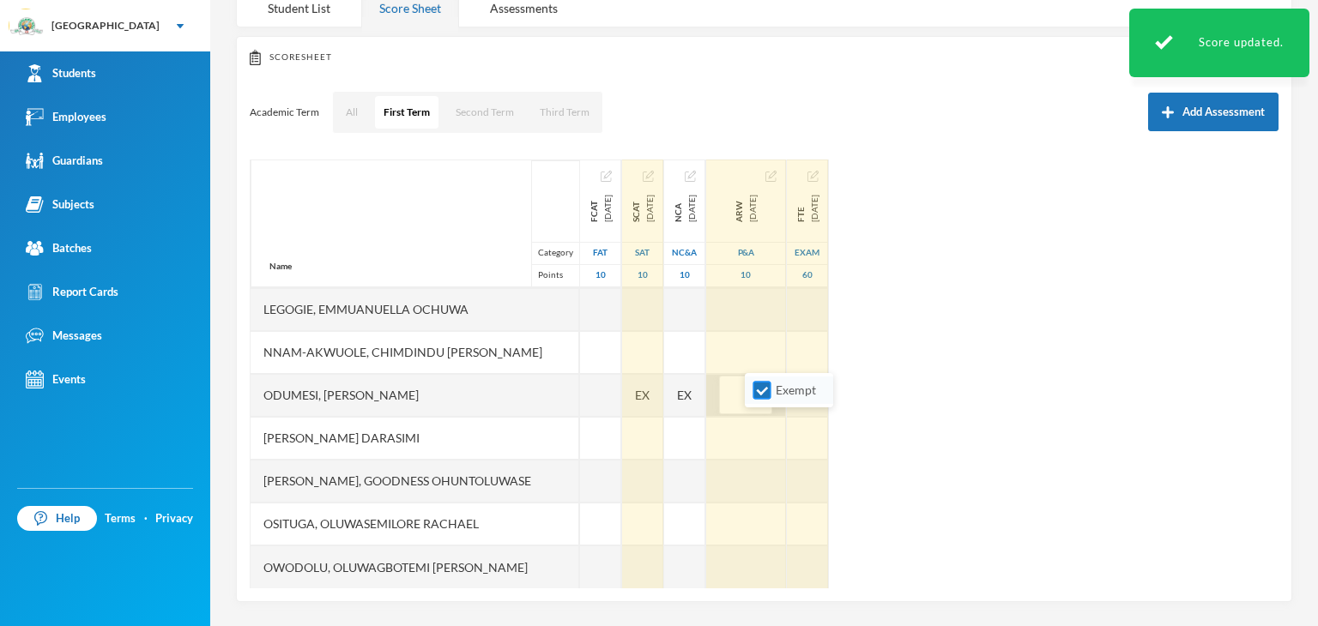
click at [763, 396] on input "Exempt" at bounding box center [762, 391] width 18 height 18
checkbox input "false"
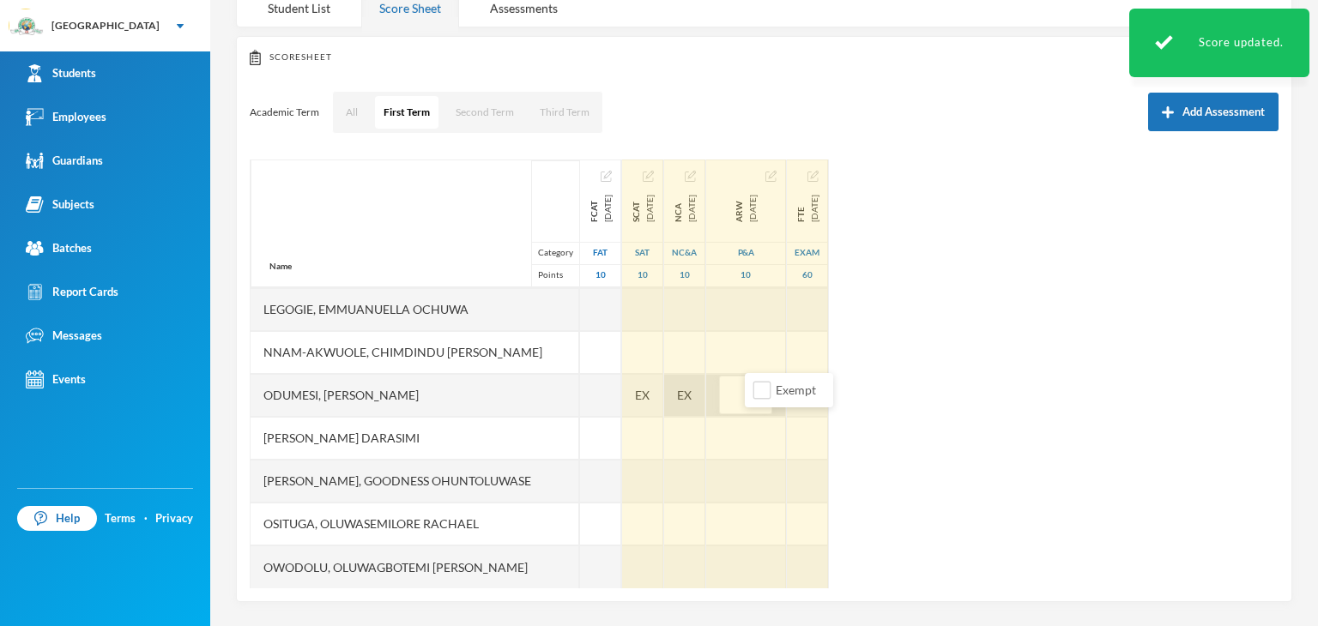
click at [691, 395] on span "EX" at bounding box center [684, 395] width 15 height 18
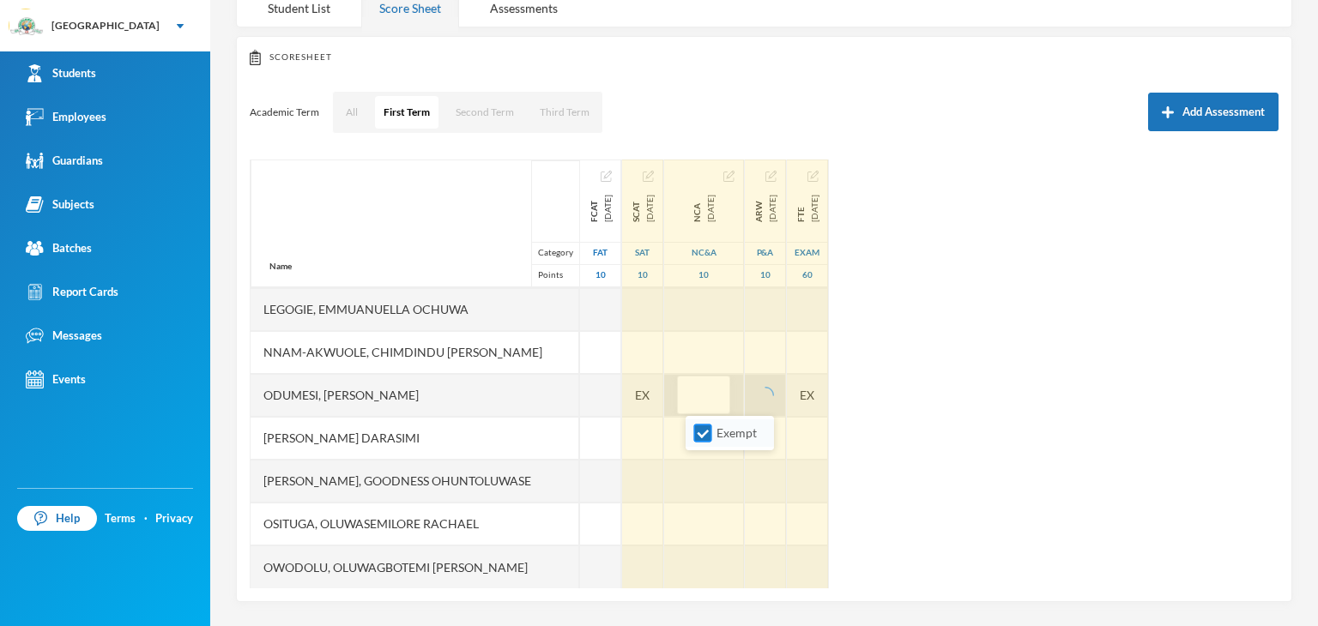
click at [703, 431] on input "Exempt" at bounding box center [703, 434] width 18 height 18
checkbox input "false"
click at [645, 387] on span "EX" at bounding box center [642, 395] width 15 height 18
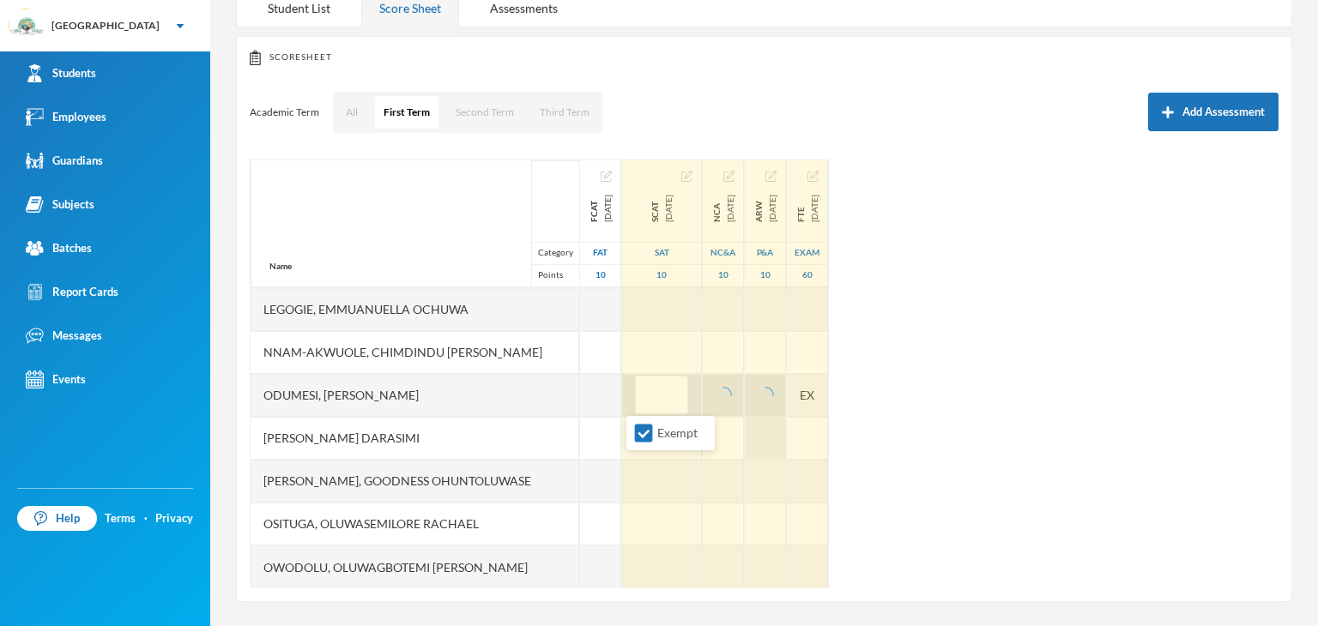
click at [638, 427] on input "Exempt" at bounding box center [644, 434] width 18 height 18
checkbox input "false"
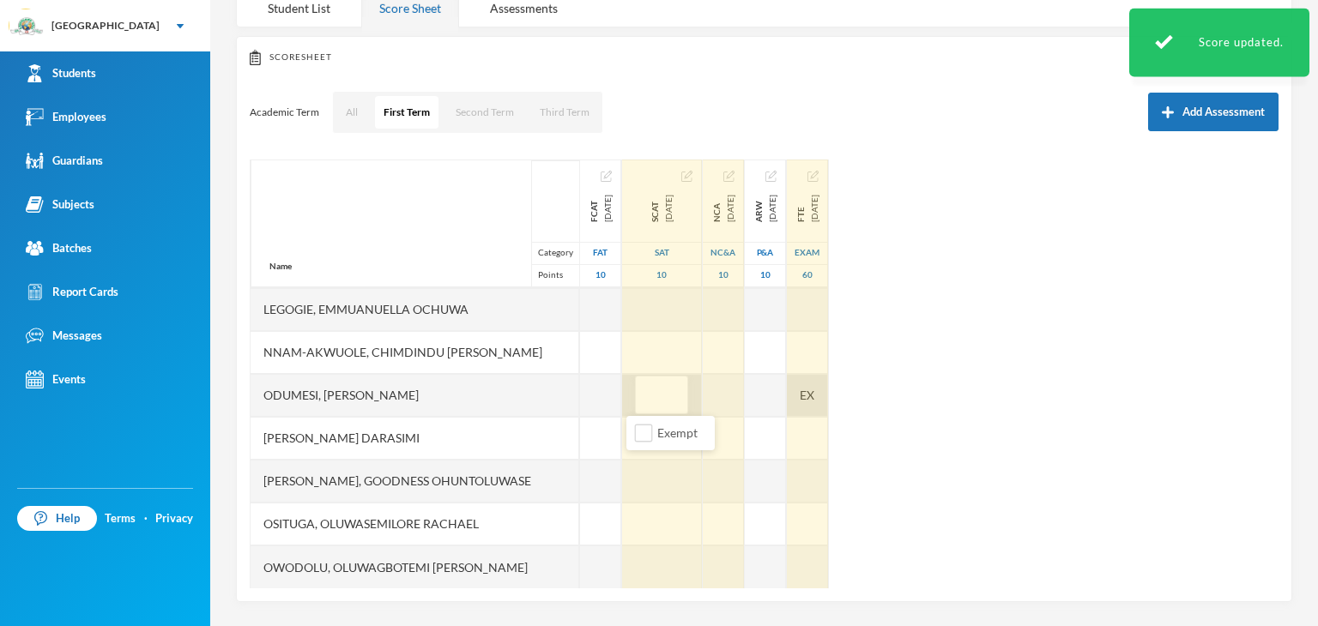
click at [828, 401] on div "EX" at bounding box center [807, 395] width 41 height 43
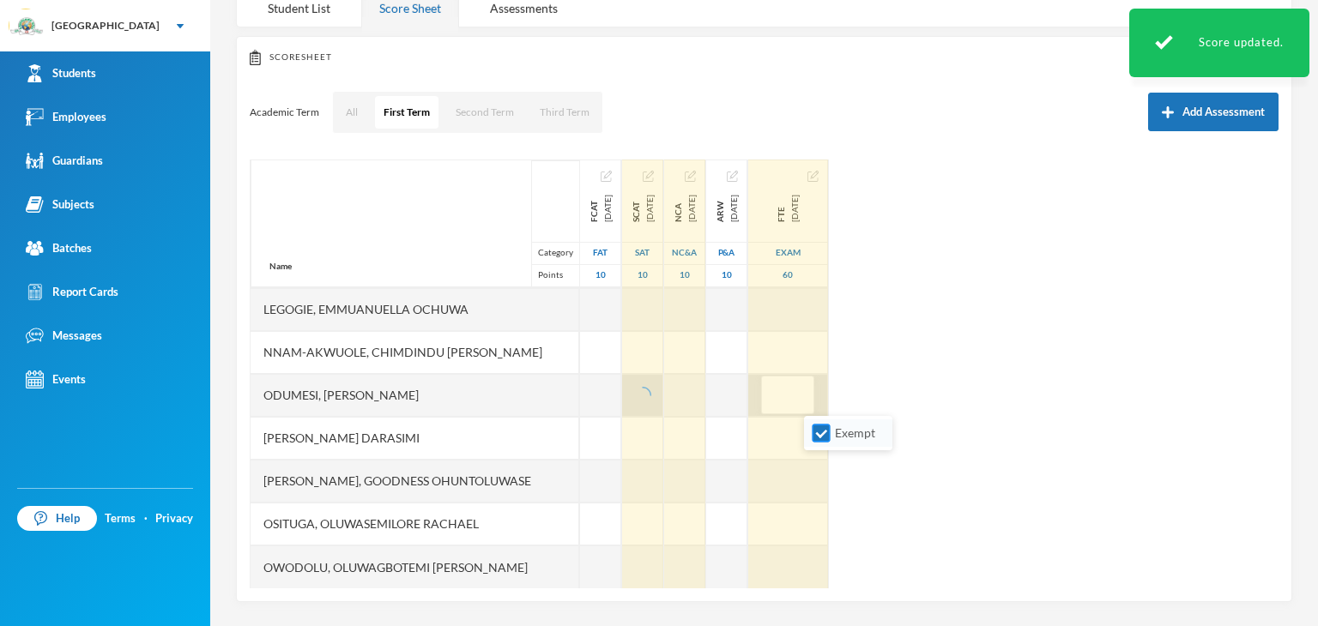
click at [813, 432] on input "Exempt" at bounding box center [821, 434] width 18 height 18
checkbox input "false"
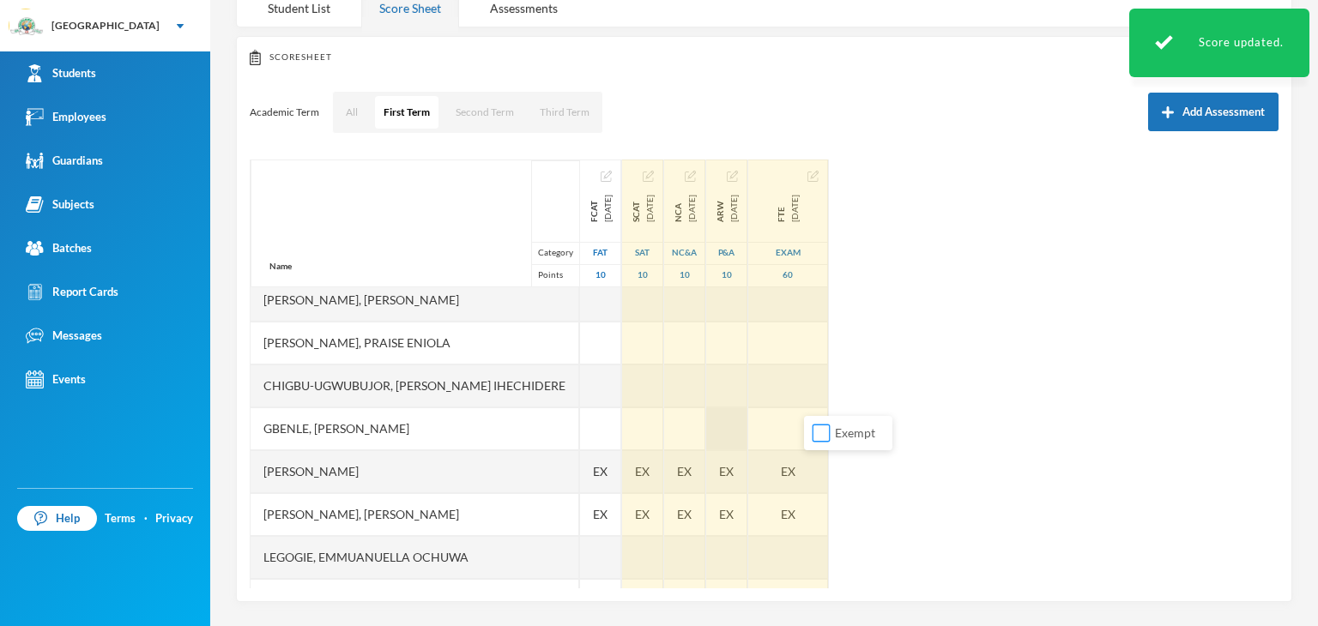
scroll to position [86, 0]
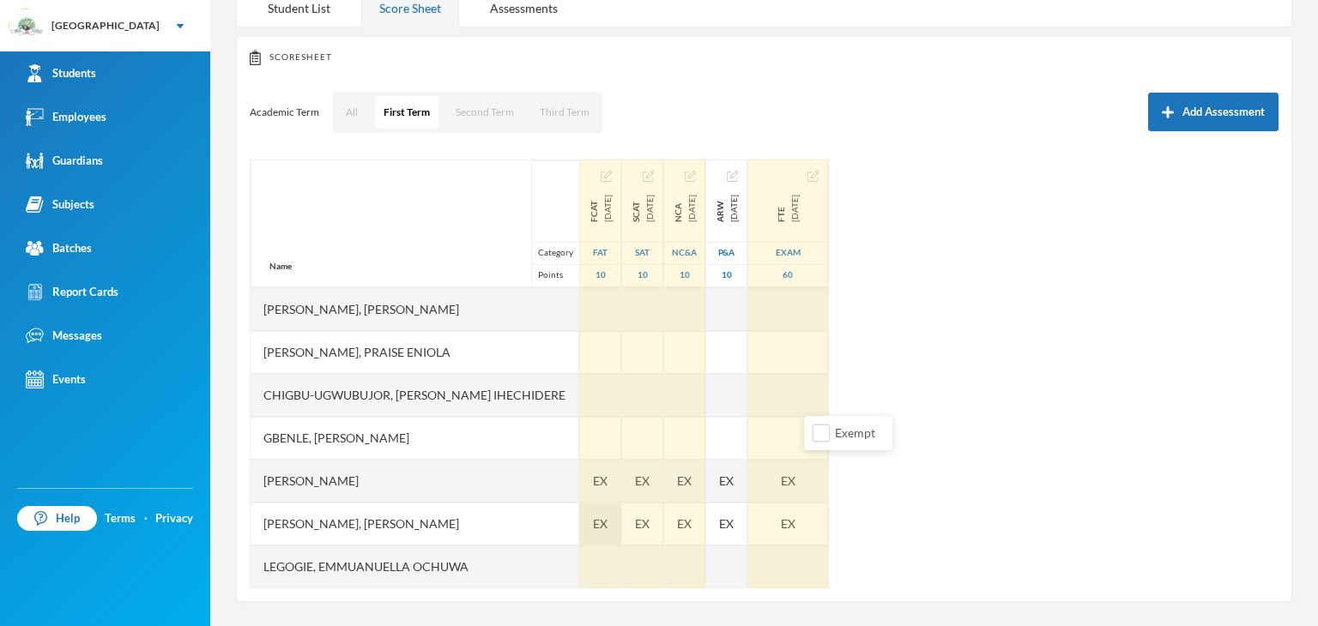
click at [594, 522] on div "EX" at bounding box center [600, 524] width 41 height 43
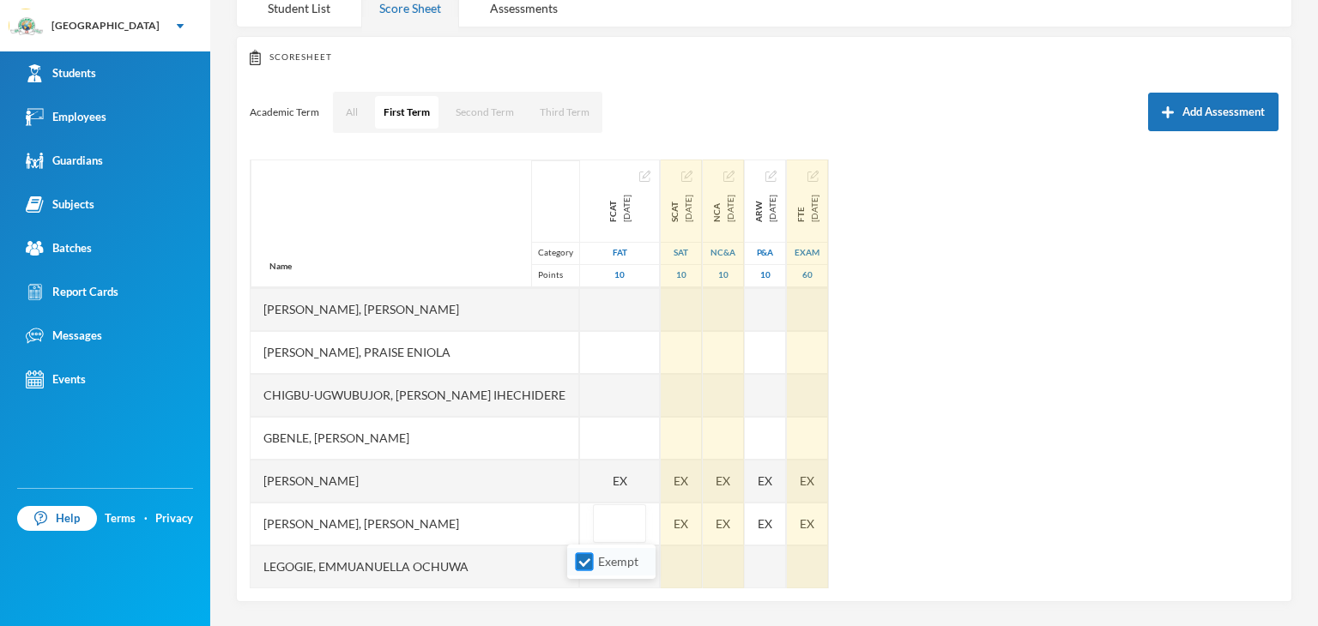
click at [586, 564] on input "Exempt" at bounding box center [585, 562] width 18 height 18
checkbox input "false"
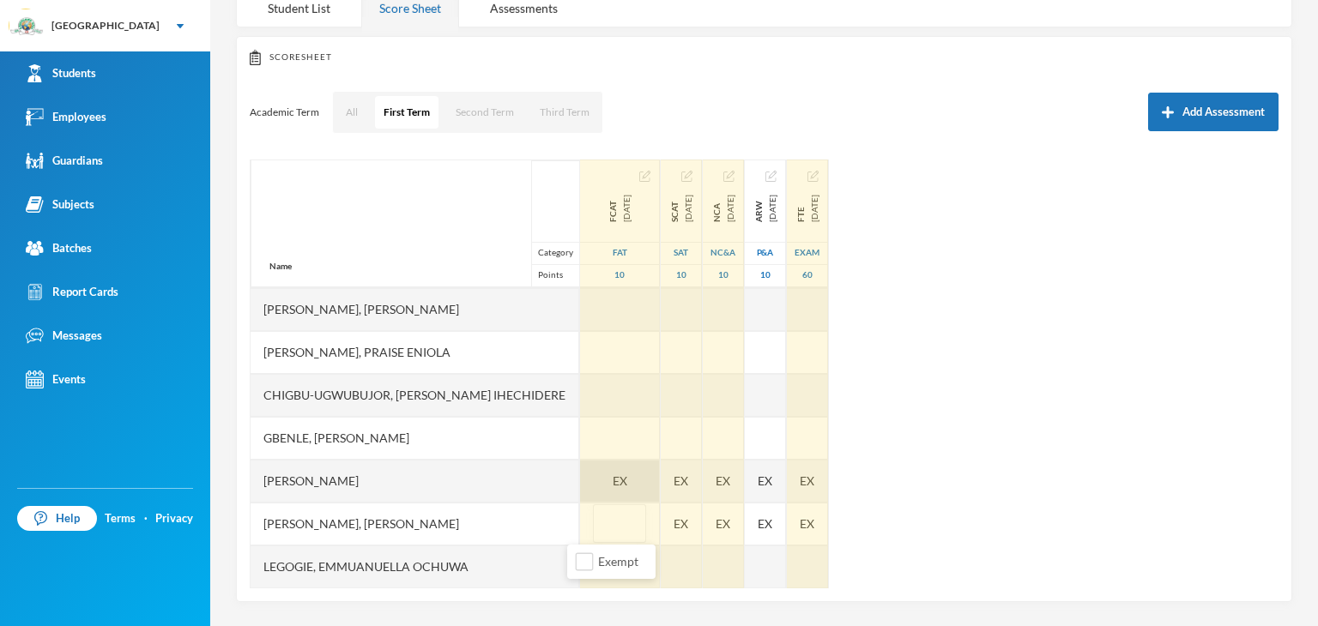
click at [600, 482] on div "EX" at bounding box center [620, 481] width 80 height 43
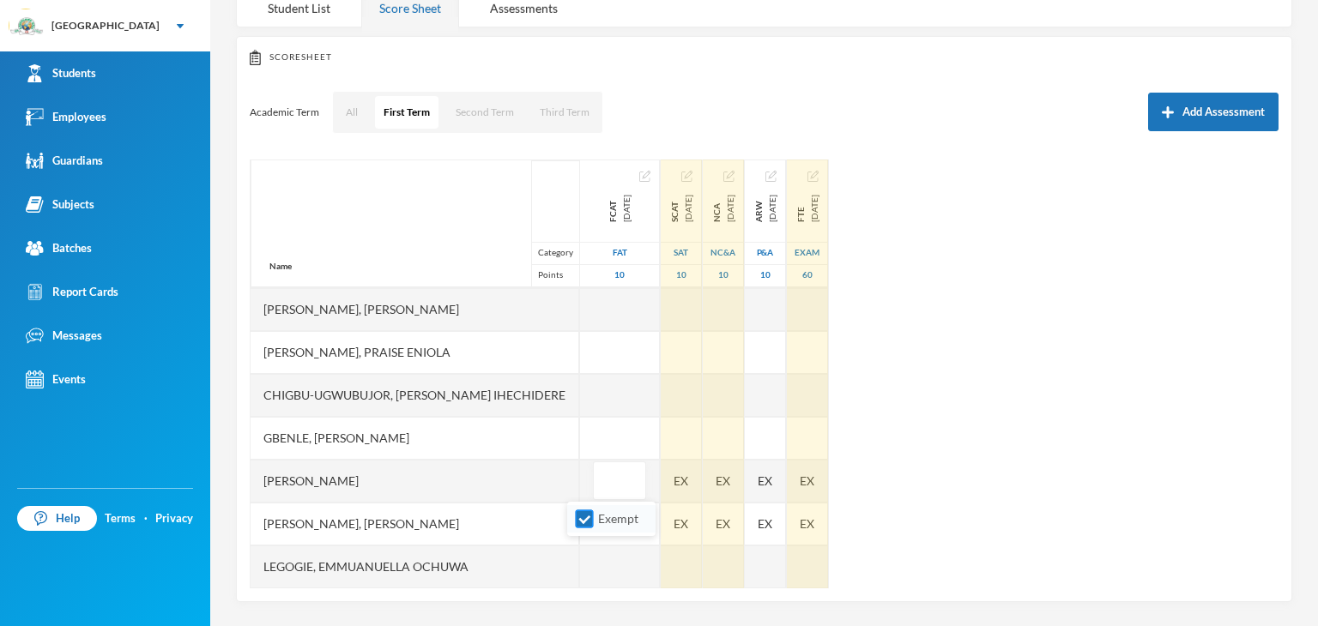
click at [588, 523] on input "Exempt" at bounding box center [585, 519] width 18 height 18
checkbox input "false"
click at [664, 524] on div "EX" at bounding box center [681, 524] width 41 height 43
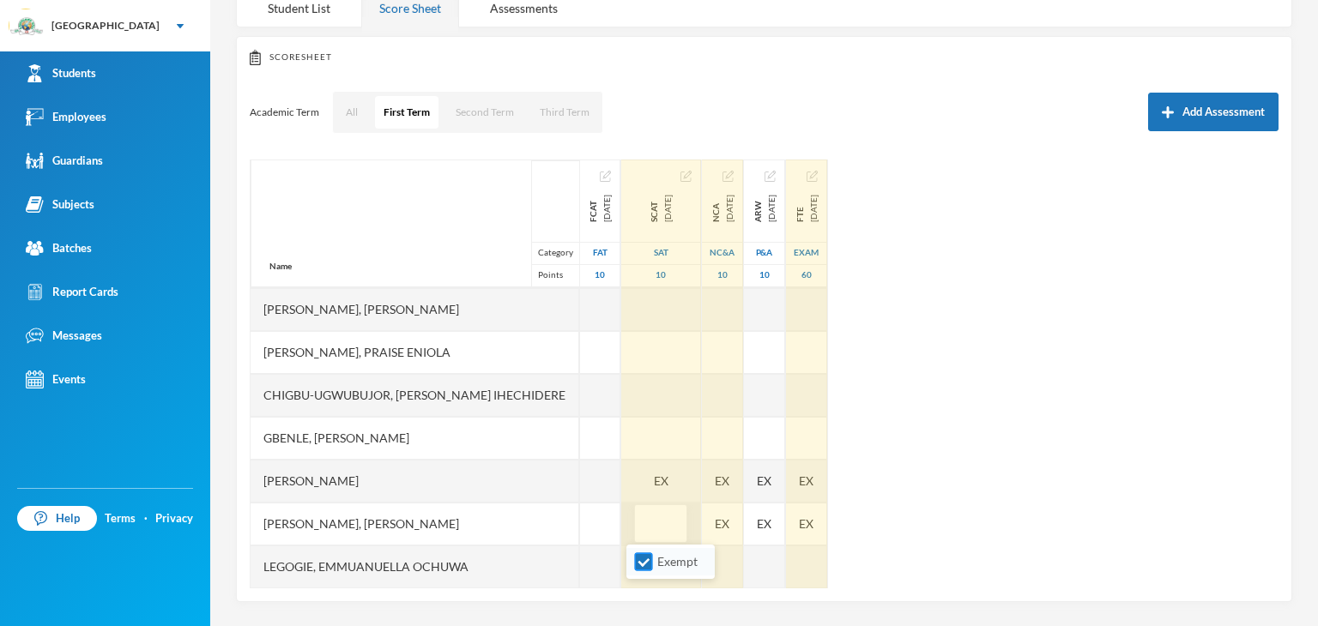
drag, startPoint x: 645, startPoint y: 566, endPoint x: 649, endPoint y: 492, distance: 74.7
click at [645, 564] on input "Exempt" at bounding box center [644, 562] width 18 height 18
checkbox input "false"
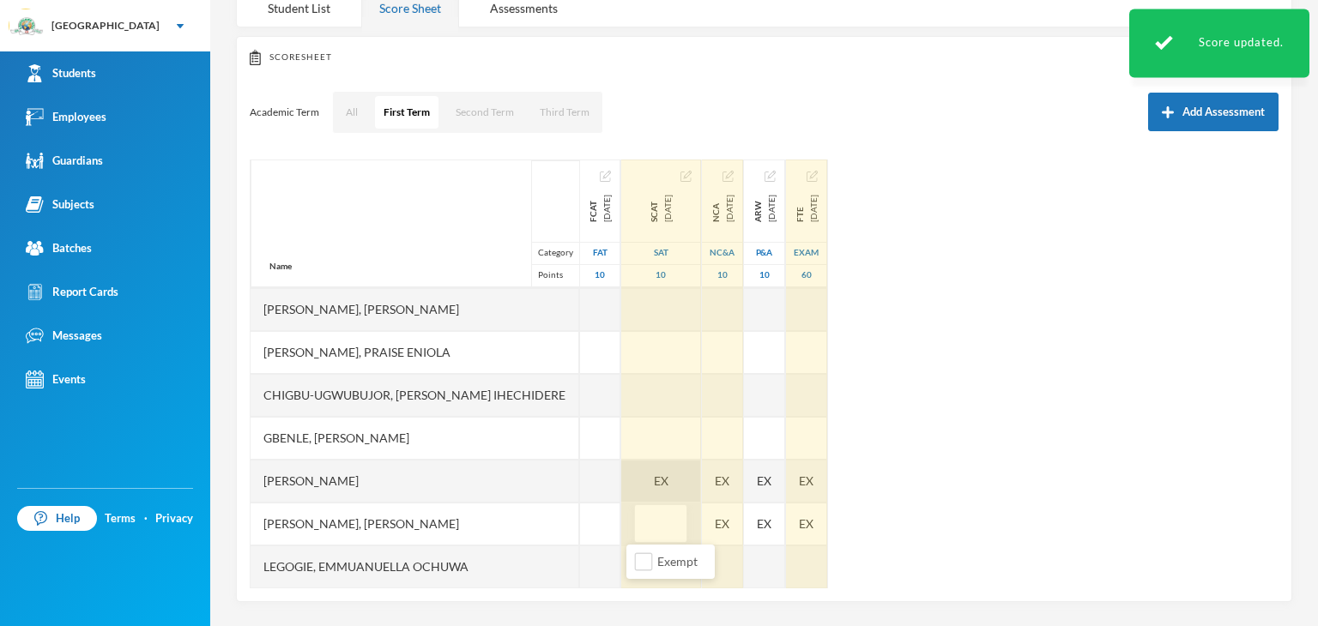
click at [654, 480] on div "EX" at bounding box center [661, 481] width 80 height 43
click at [641, 514] on input "Exempt" at bounding box center [644, 519] width 18 height 18
checkbox input "false"
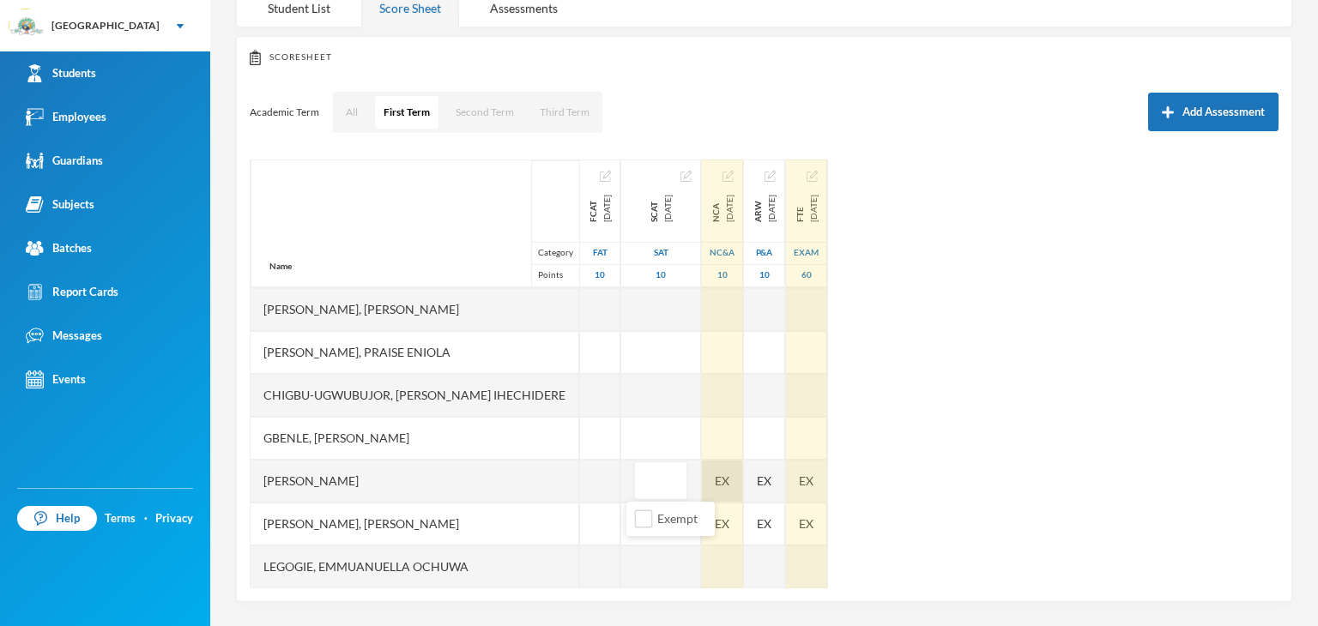
click at [728, 478] on div "EX" at bounding box center [722, 481] width 41 height 43
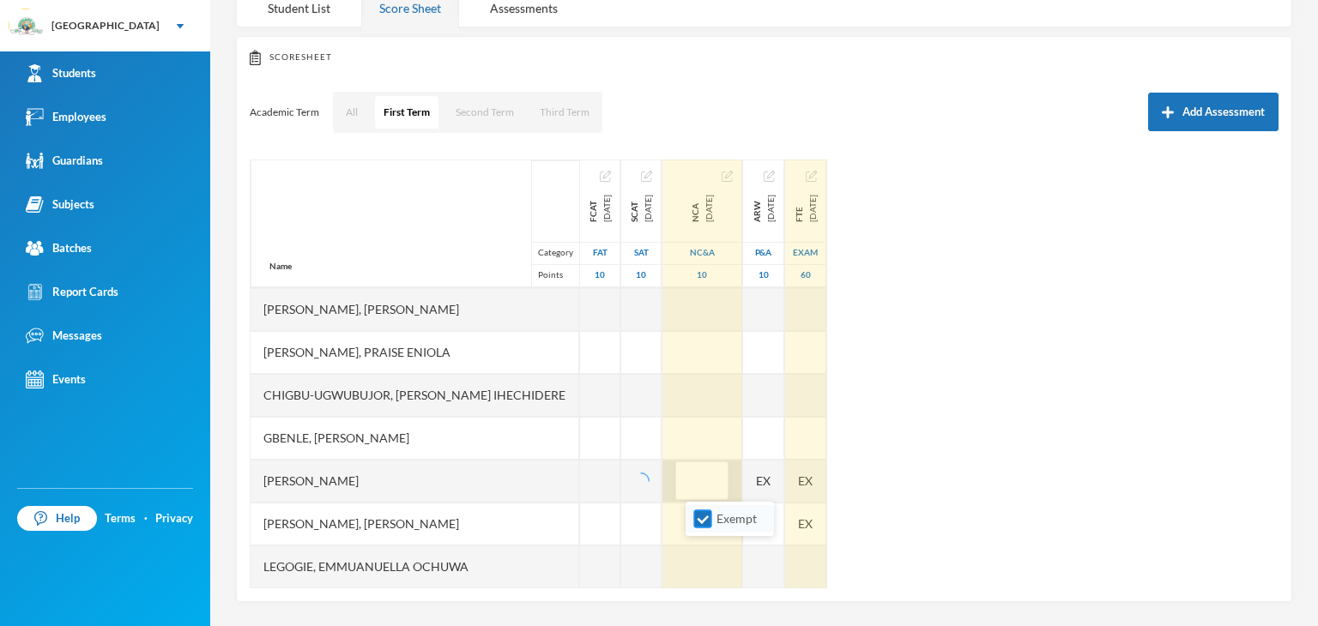
click at [703, 520] on input "Exempt" at bounding box center [703, 519] width 18 height 18
checkbox input "false"
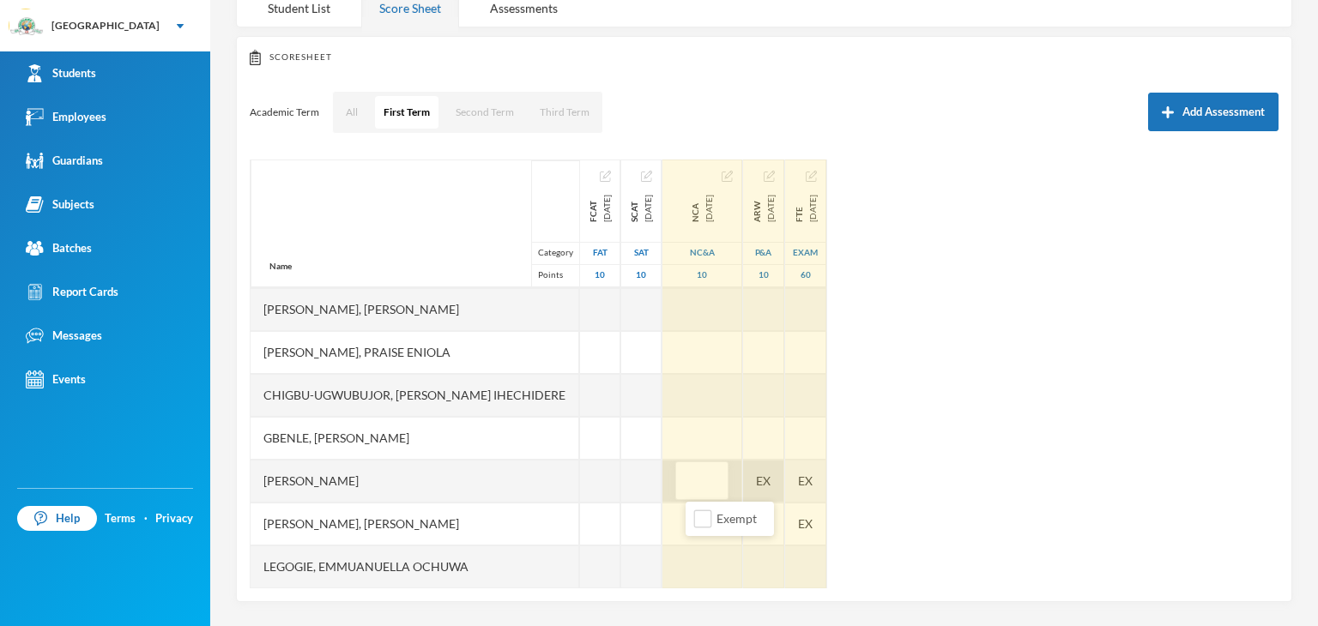
click at [774, 480] on div "EX" at bounding box center [763, 481] width 41 height 43
click at [757, 520] on input "Exempt" at bounding box center [762, 519] width 18 height 18
checkbox input "false"
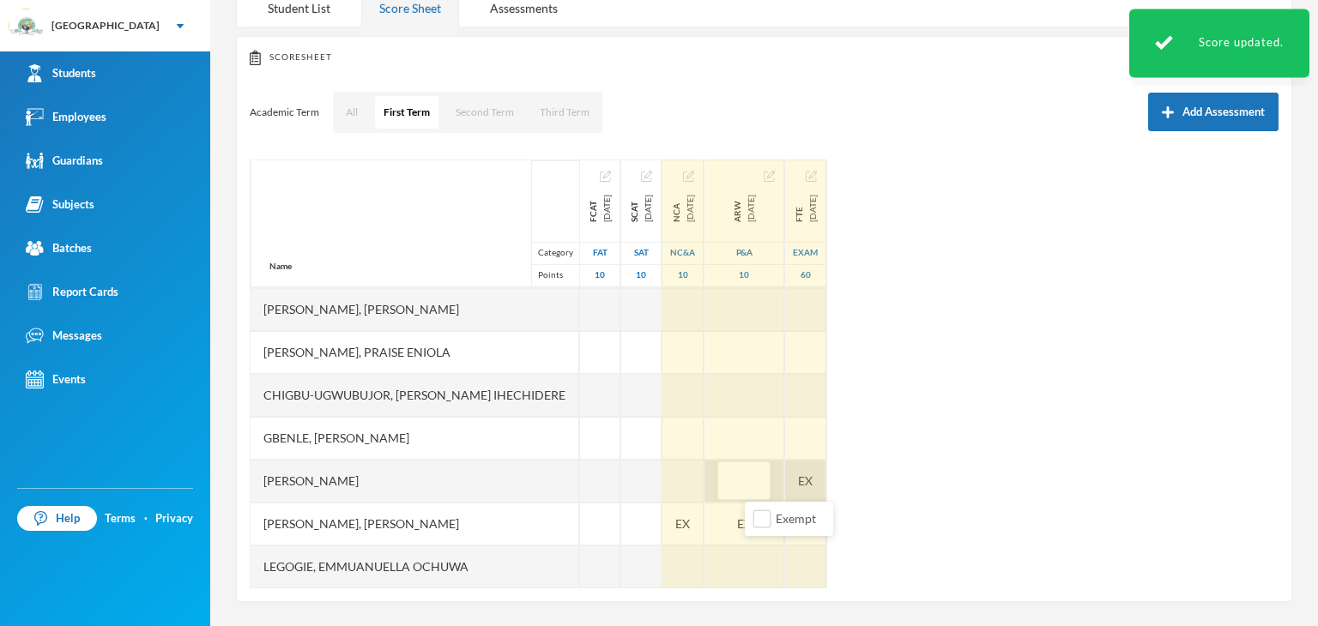
click at [826, 480] on div "EX" at bounding box center [805, 481] width 41 height 43
click at [823, 516] on input "Exempt" at bounding box center [821, 519] width 18 height 18
checkbox input "false"
click at [732, 527] on span "EX" at bounding box center [724, 524] width 15 height 18
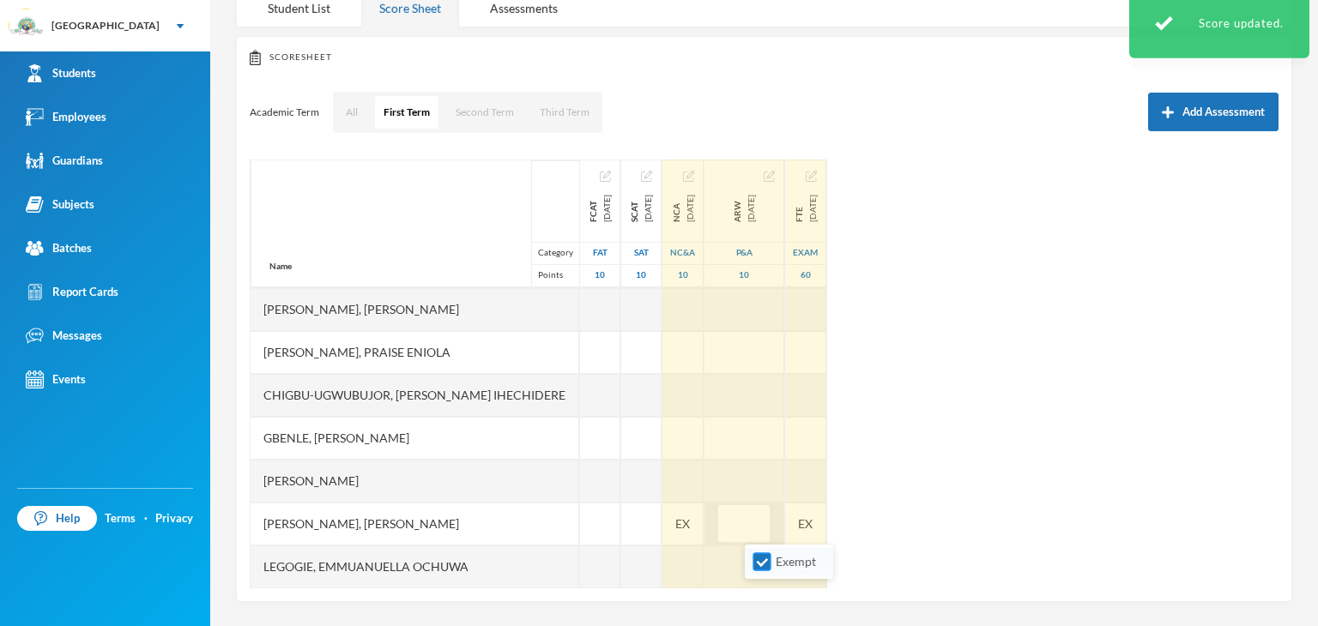
click at [759, 565] on input "Exempt" at bounding box center [762, 562] width 18 height 18
checkbox input "false"
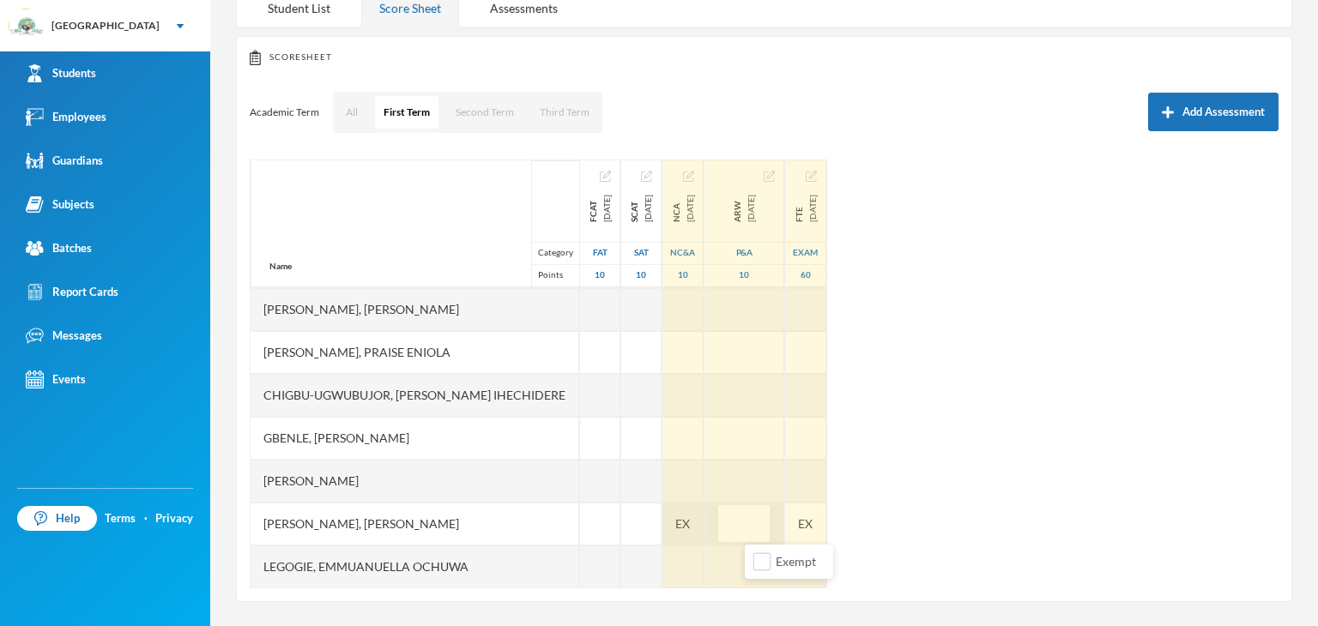
click at [690, 523] on span "EX" at bounding box center [682, 524] width 15 height 18
click at [705, 557] on input "Exempt" at bounding box center [703, 562] width 18 height 18
checkbox input "false"
click at [825, 534] on div "EX" at bounding box center [804, 524] width 41 height 43
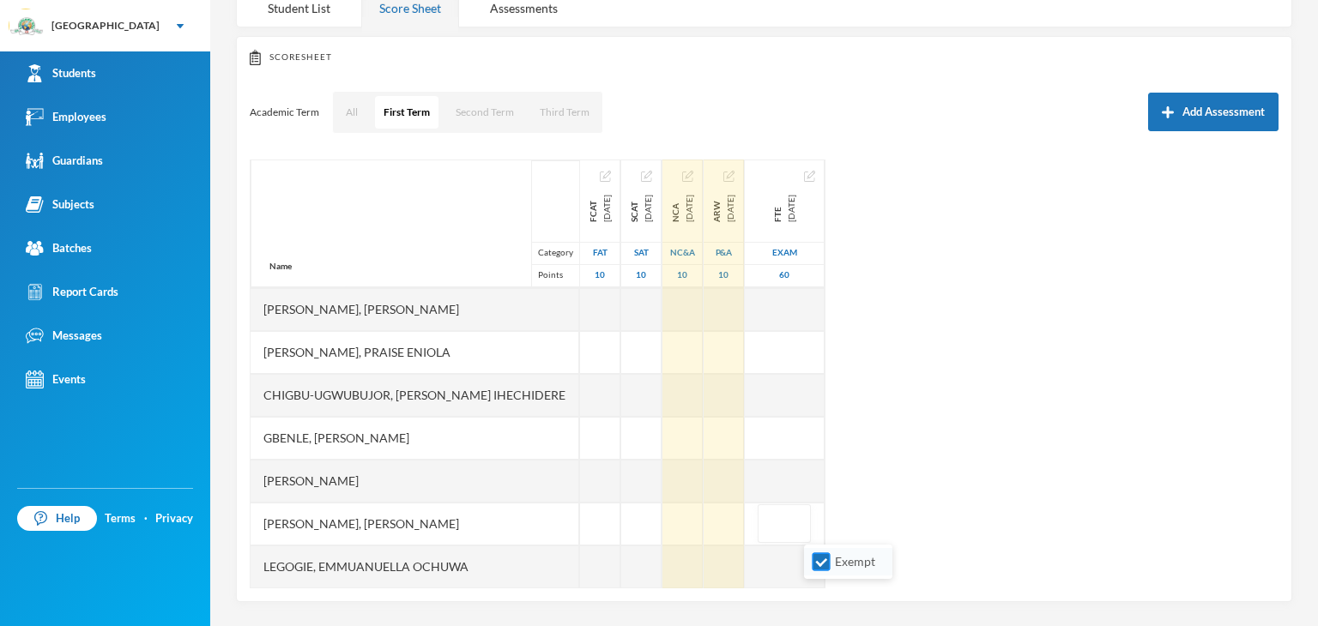
click at [820, 557] on input "Exempt" at bounding box center [821, 562] width 18 height 18
checkbox input "false"
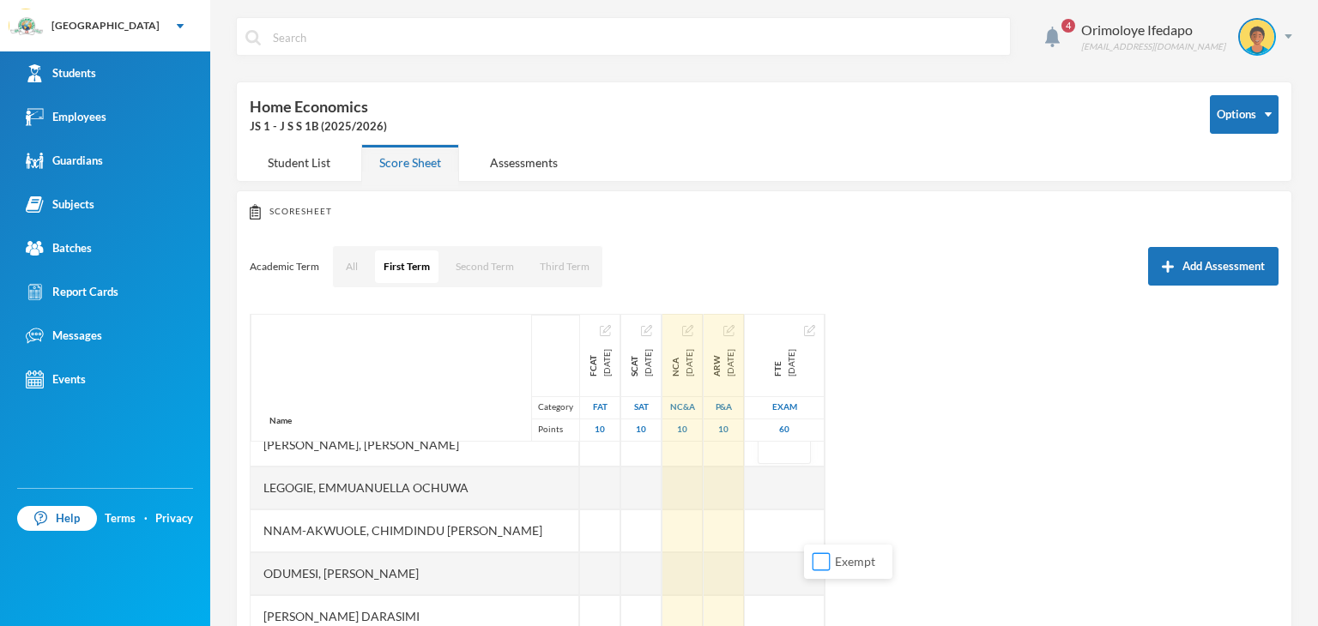
scroll to position [343, 0]
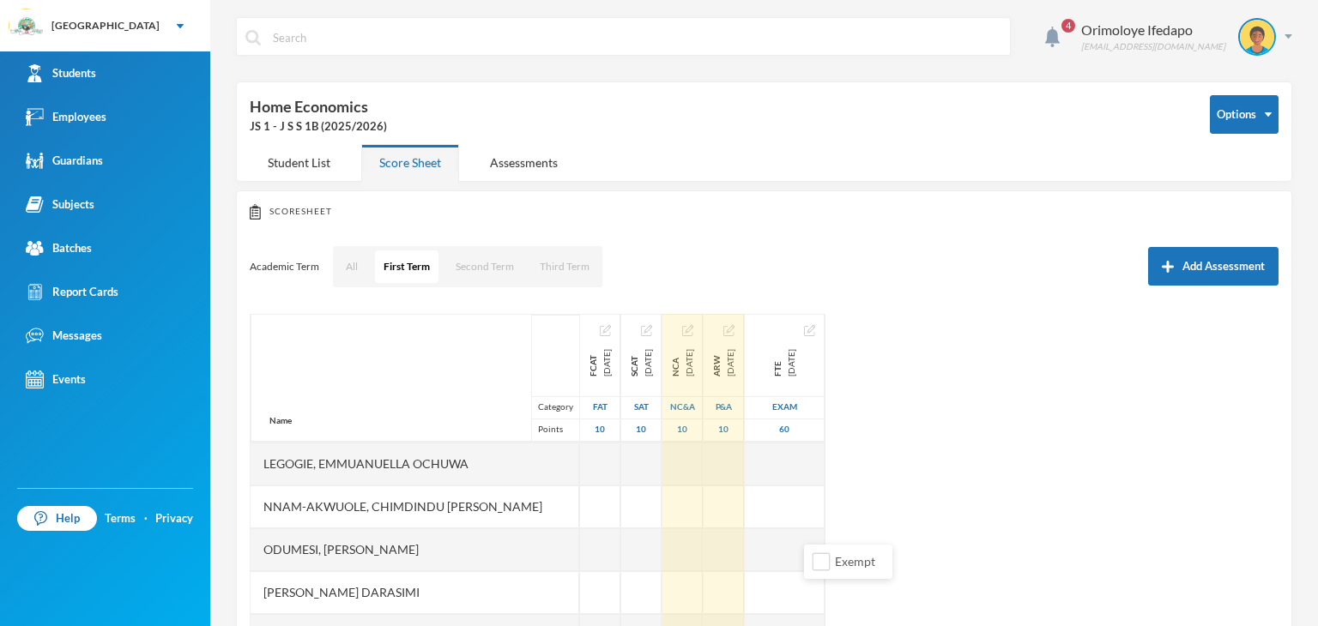
click at [1071, 485] on div "Name Category Points Adebowale, Temitope Abdul-malik Aina, Abundance Mofifoluwa…" at bounding box center [764, 528] width 1029 height 429
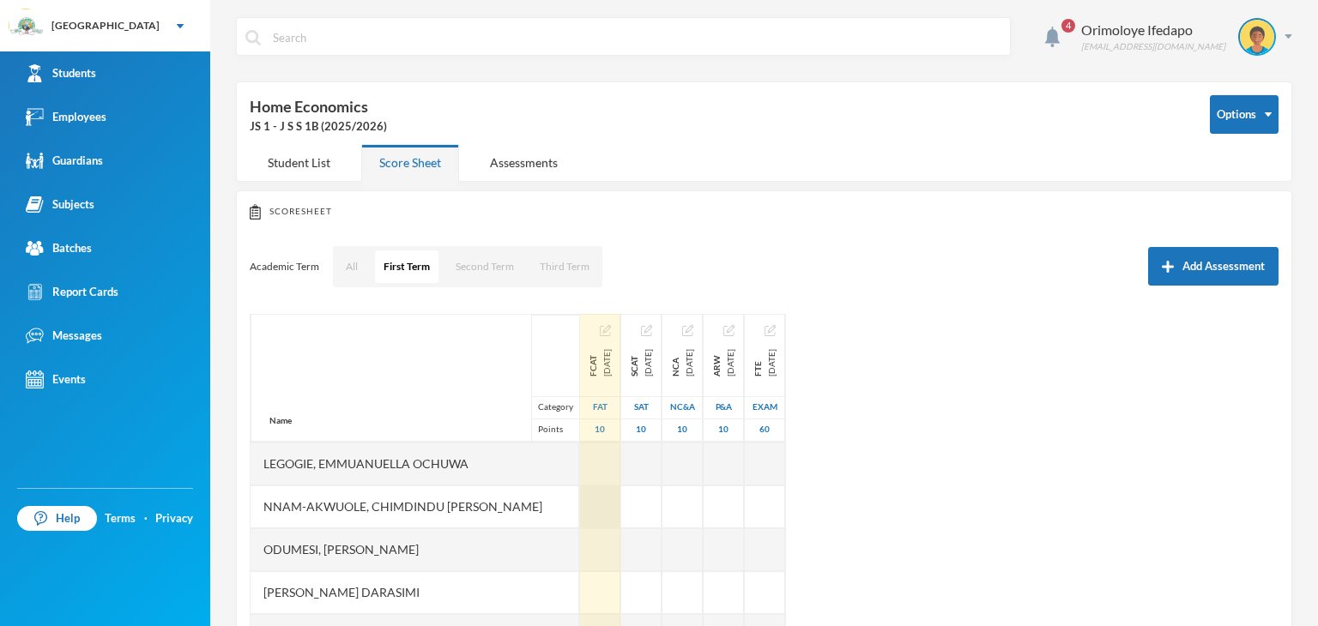
click at [580, 498] on div at bounding box center [600, 507] width 40 height 43
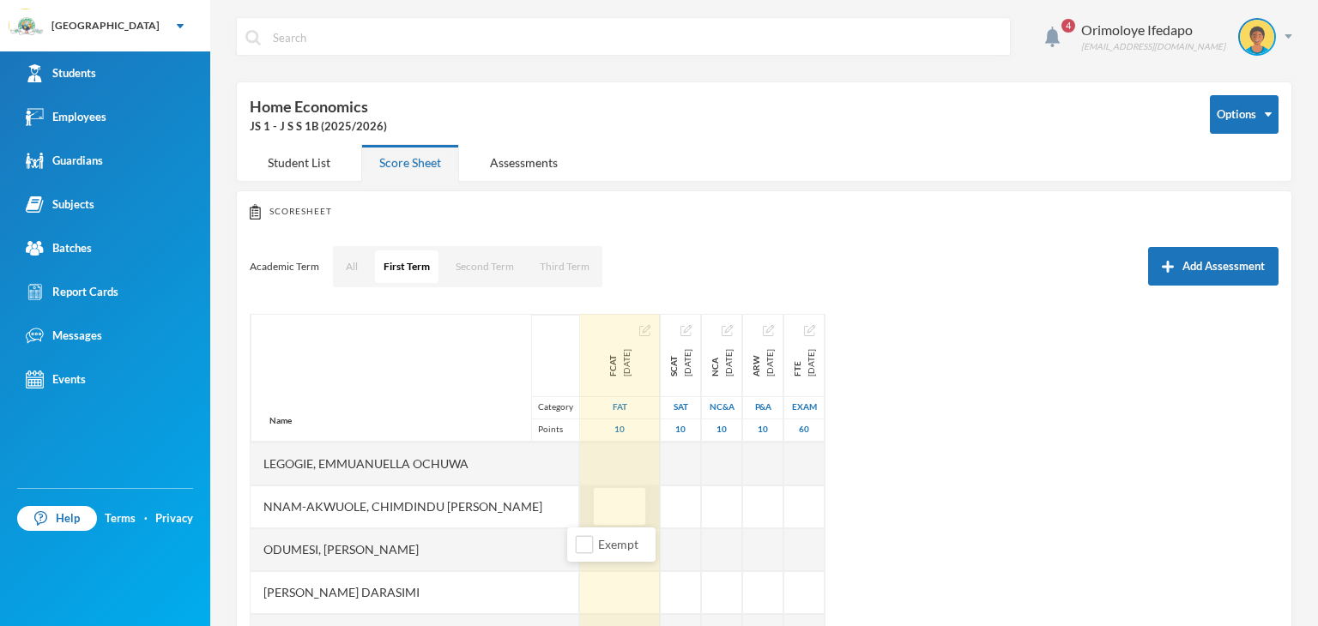
type input "9"
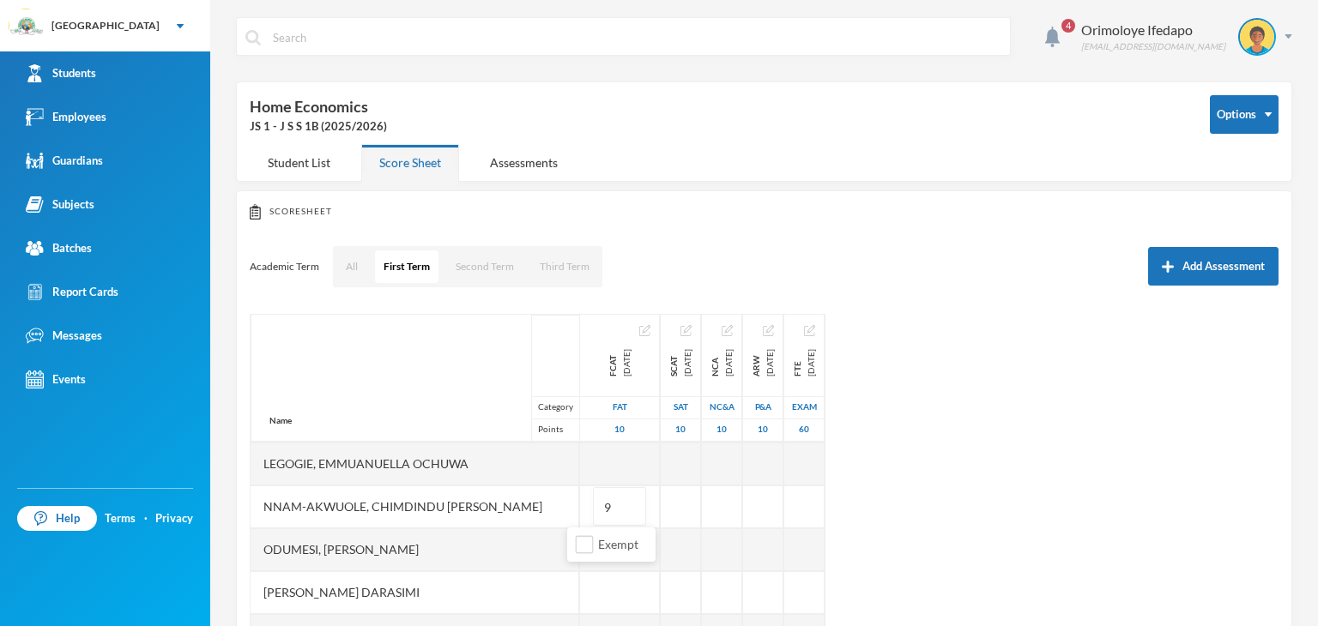
click at [1016, 459] on div "Name Category Points Adebowale, Temitope Abdul-malik Aina, Abundance Mofifoluwa…" at bounding box center [764, 528] width 1029 height 429
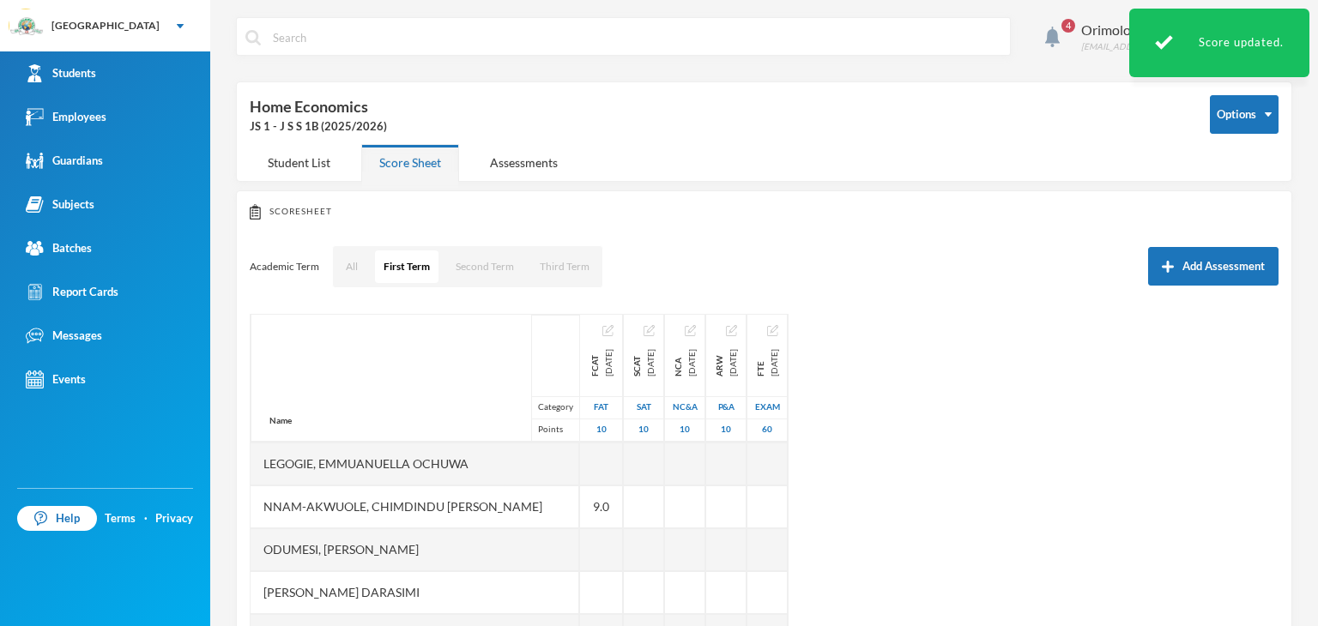
scroll to position [172, 0]
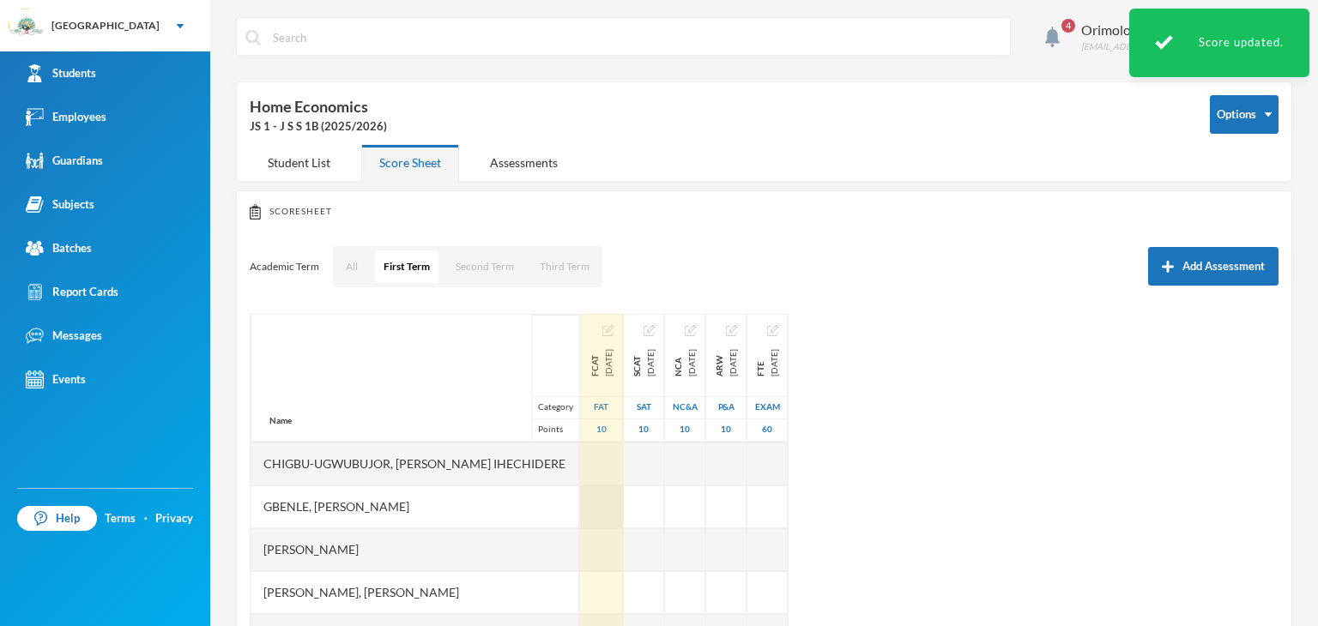
click at [580, 508] on div at bounding box center [601, 507] width 43 height 43
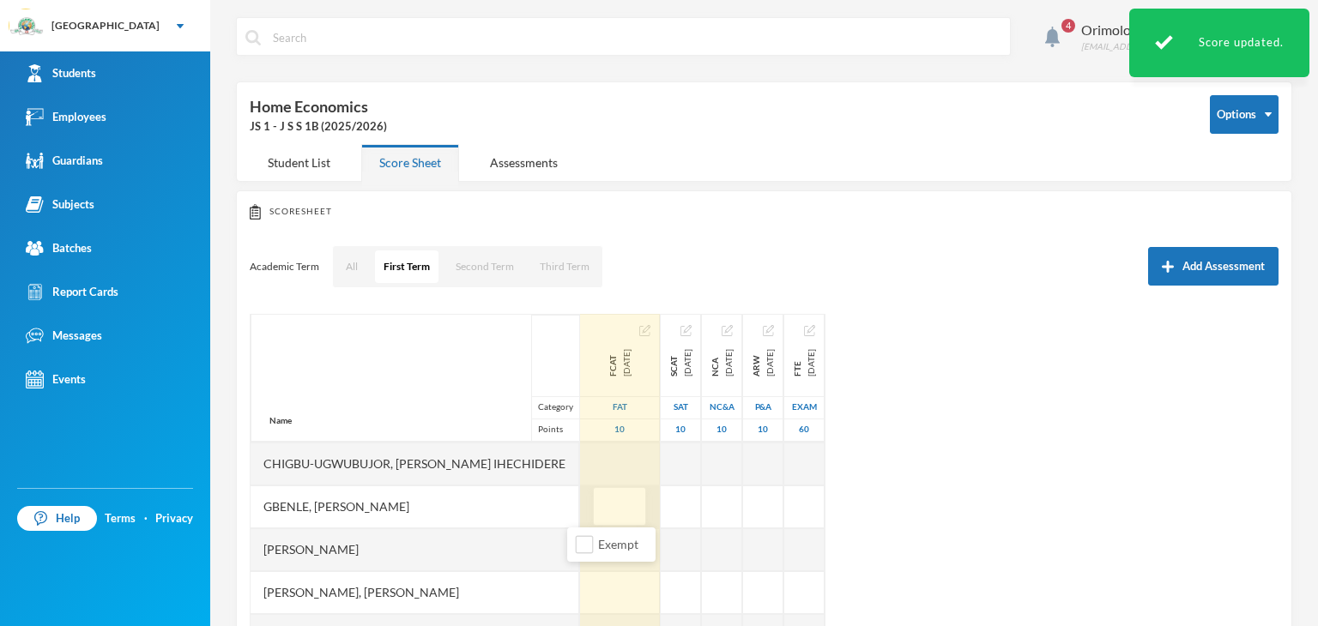
type input "9"
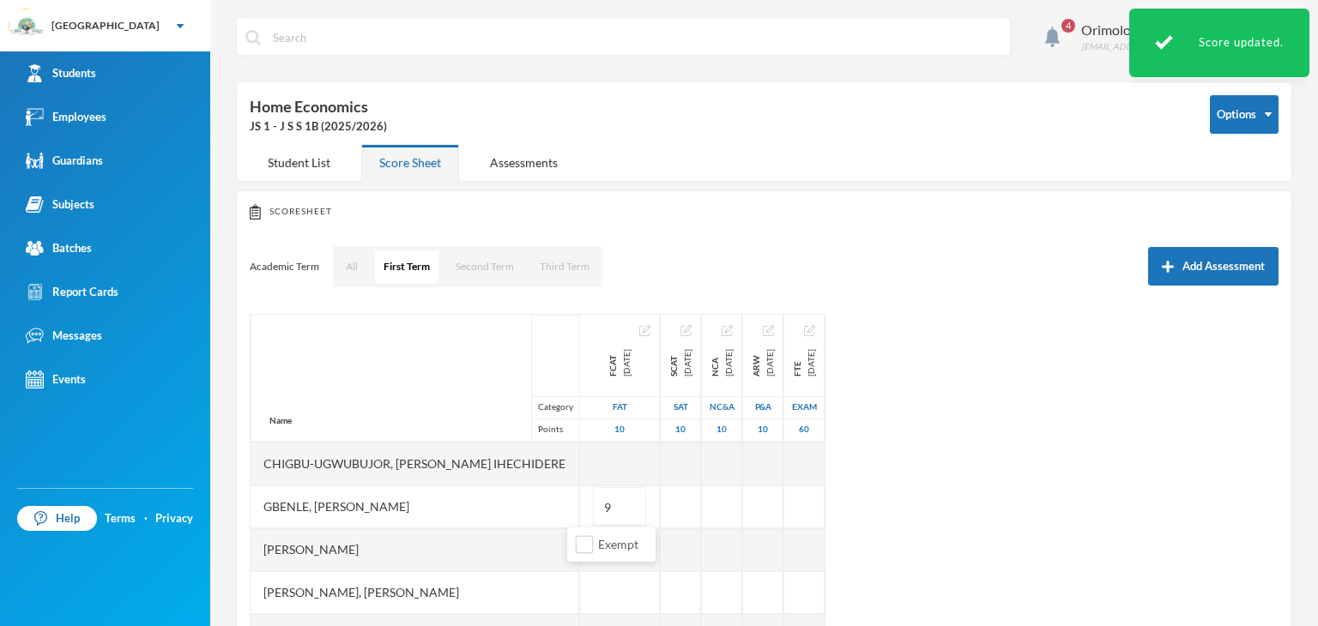
click at [1119, 499] on div "Name Category Points Adebowale, Temitope Abdul-malik Aina, Abundance Mofifoluwa…" at bounding box center [764, 528] width 1029 height 429
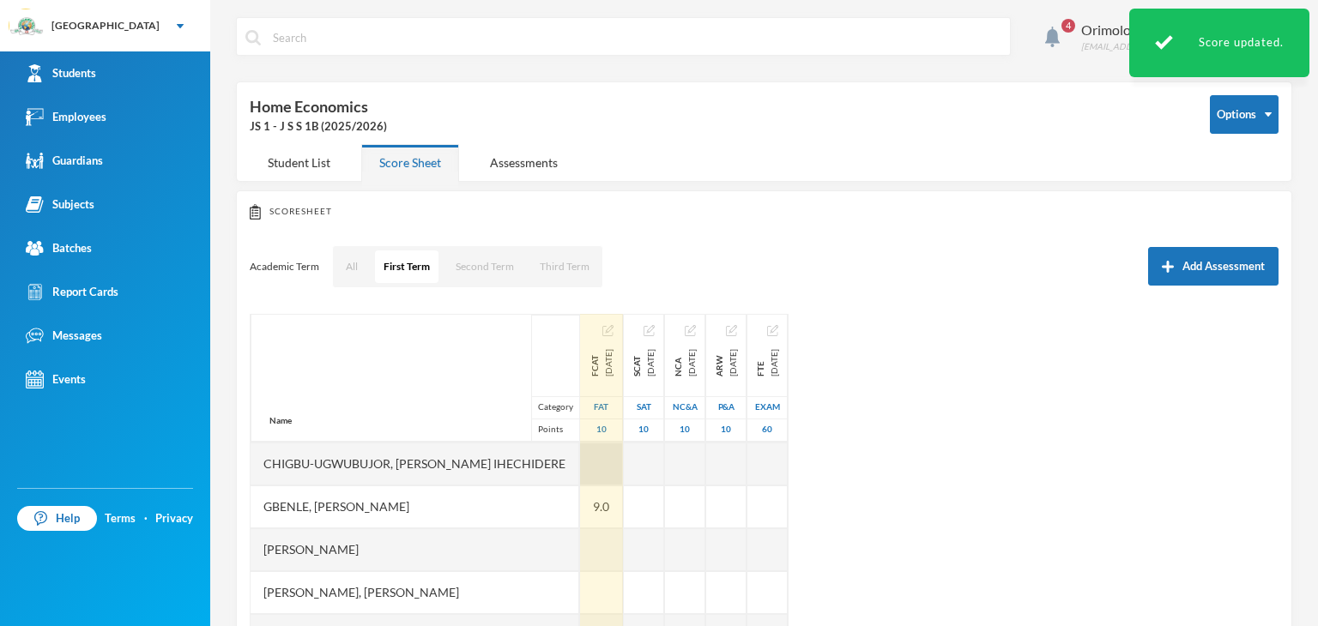
click at [580, 454] on div at bounding box center [601, 464] width 43 height 43
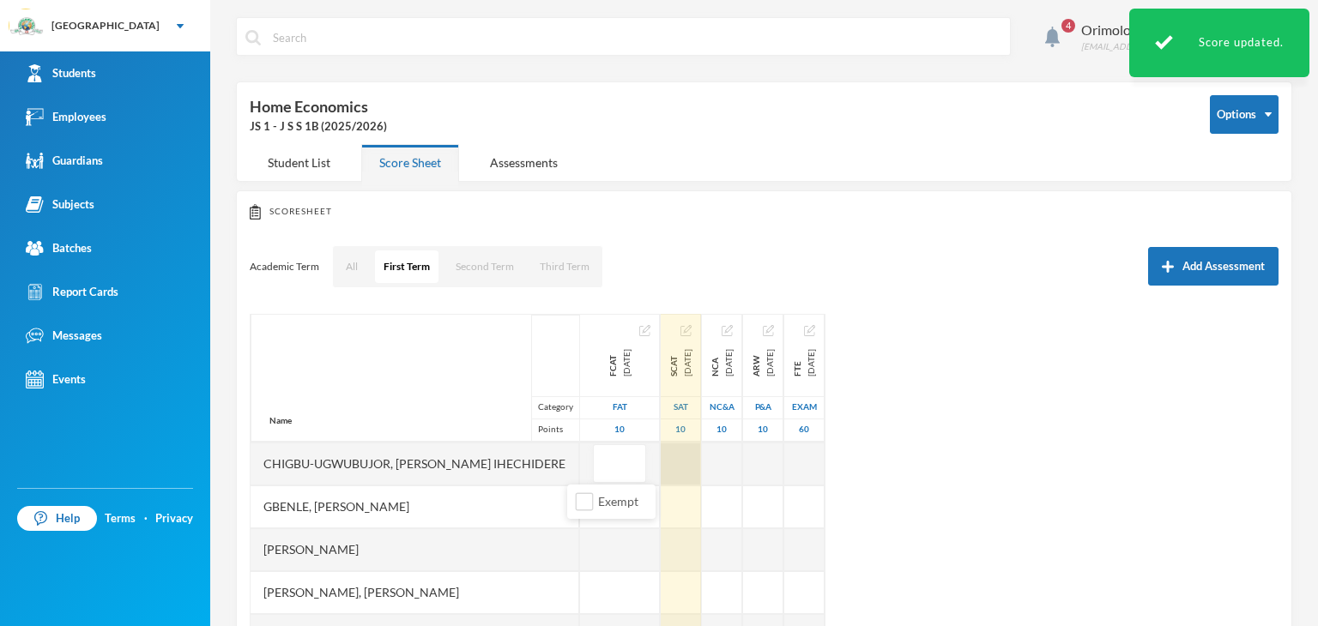
type input "7"
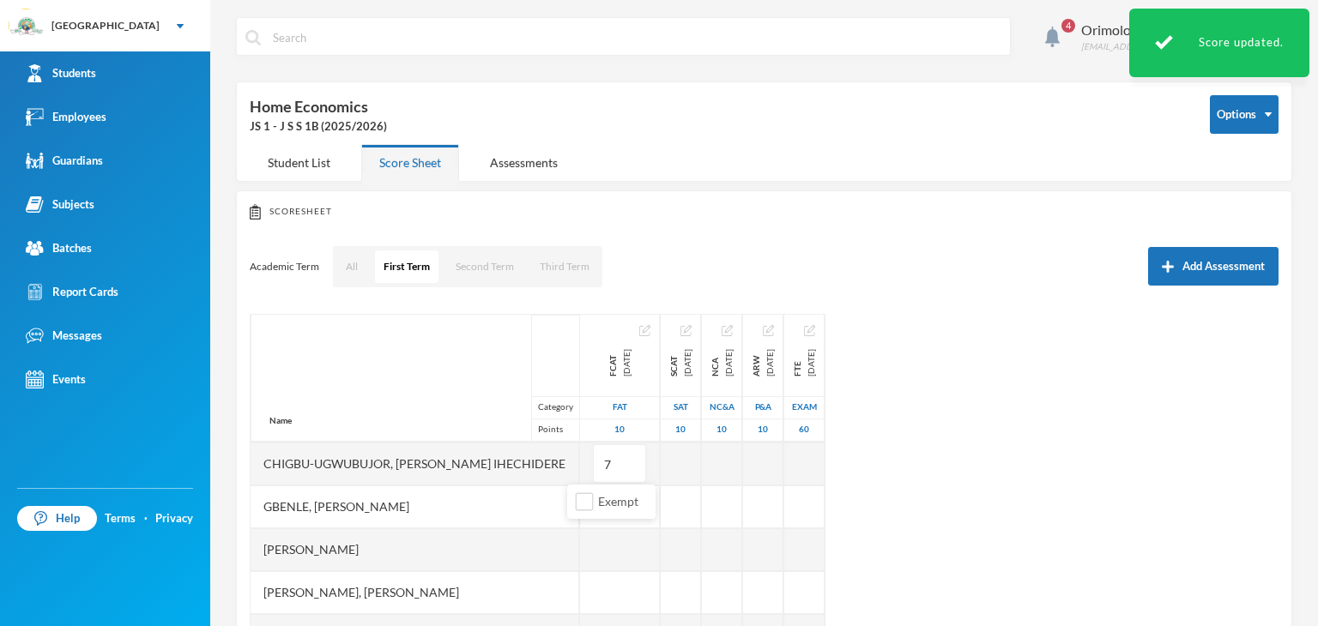
click at [1060, 488] on div "Name Category Points Adebowale, Temitope Abdul-malik Aina, Abundance Mofifoluwa…" at bounding box center [764, 528] width 1029 height 429
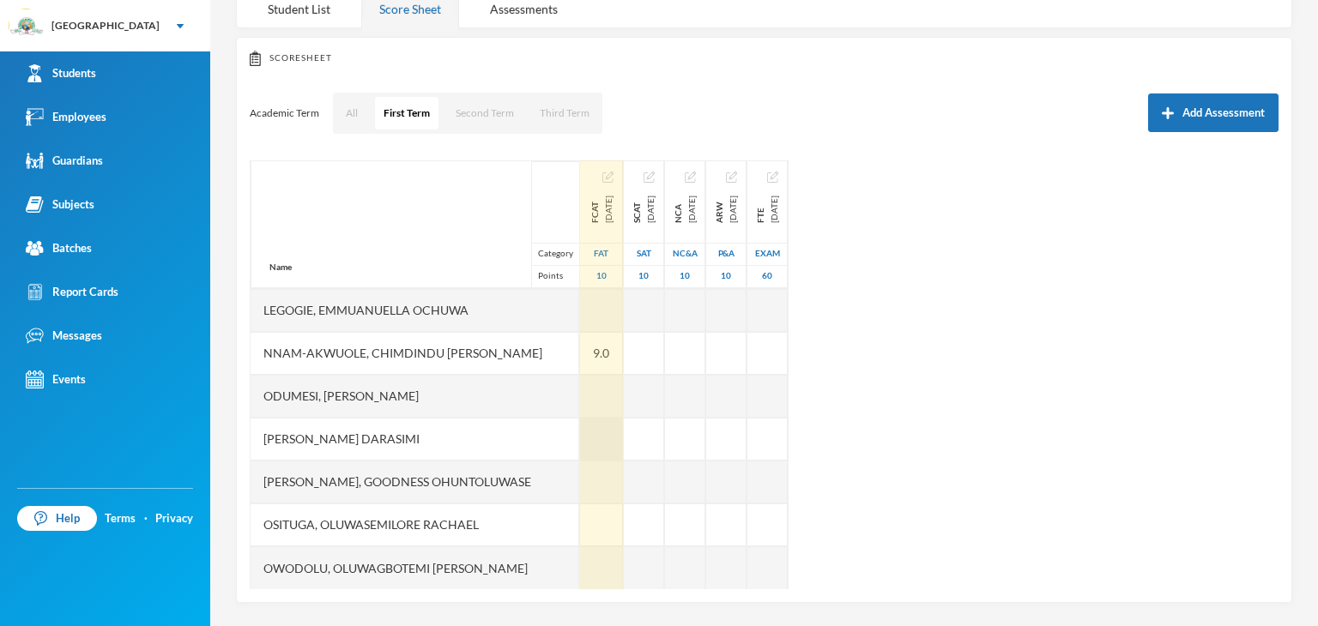
scroll to position [154, 0]
click at [589, 519] on div at bounding box center [601, 524] width 43 height 43
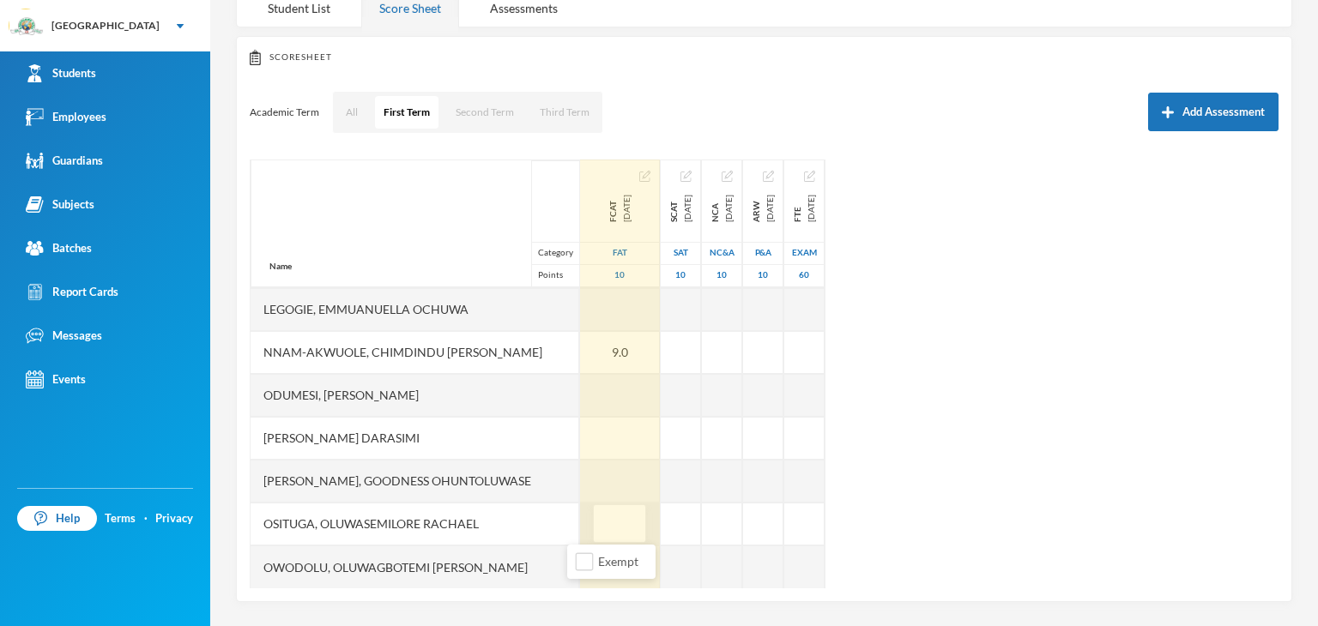
type input "9"
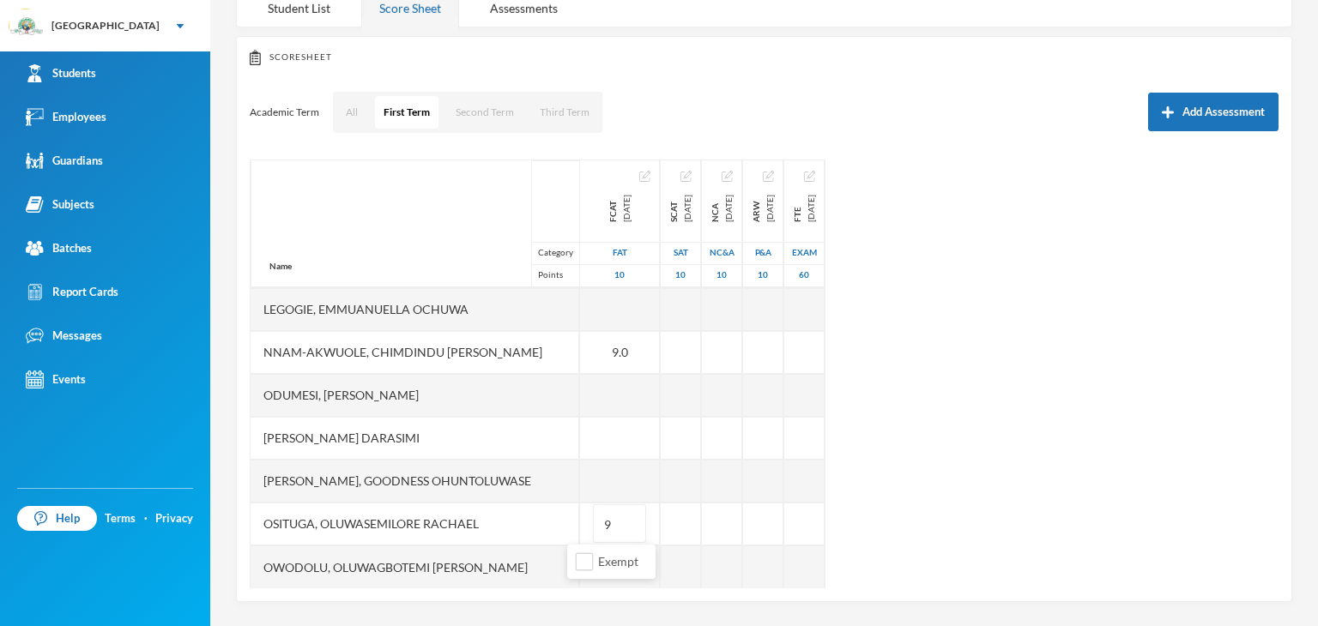
click at [995, 523] on div "Name Category Points Adebowale, Temitope Abdul-malik Aina, Abundance Mofifoluwa…" at bounding box center [764, 374] width 1029 height 429
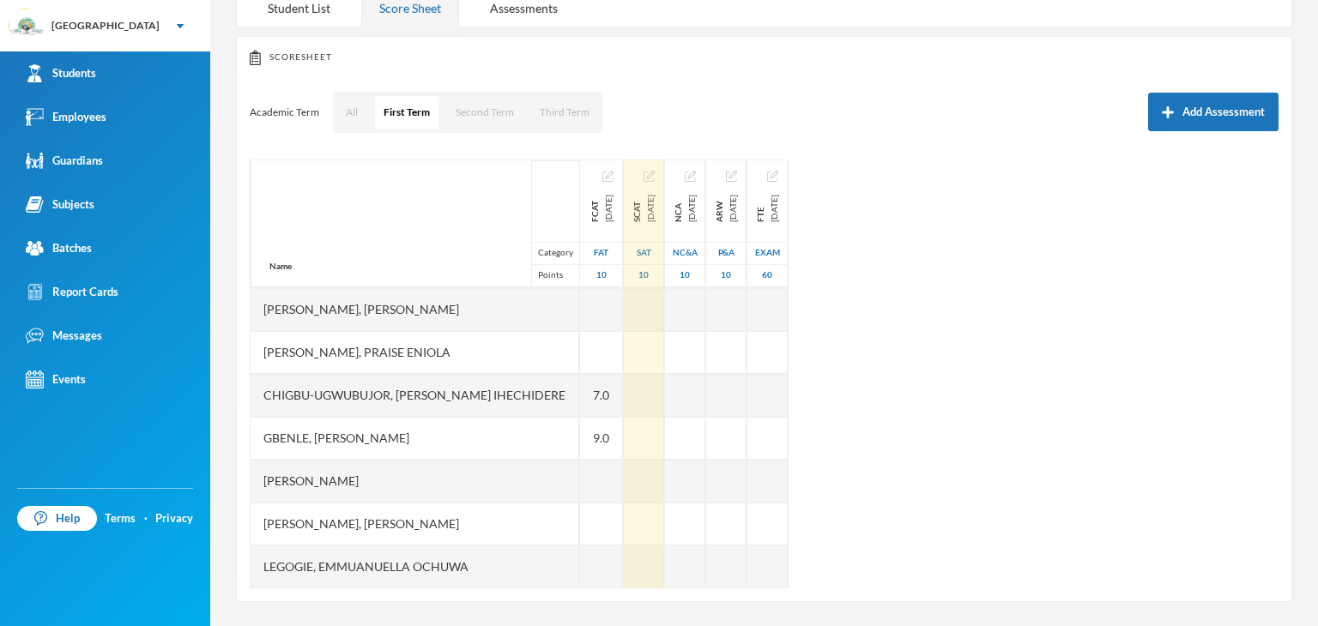
scroll to position [0, 0]
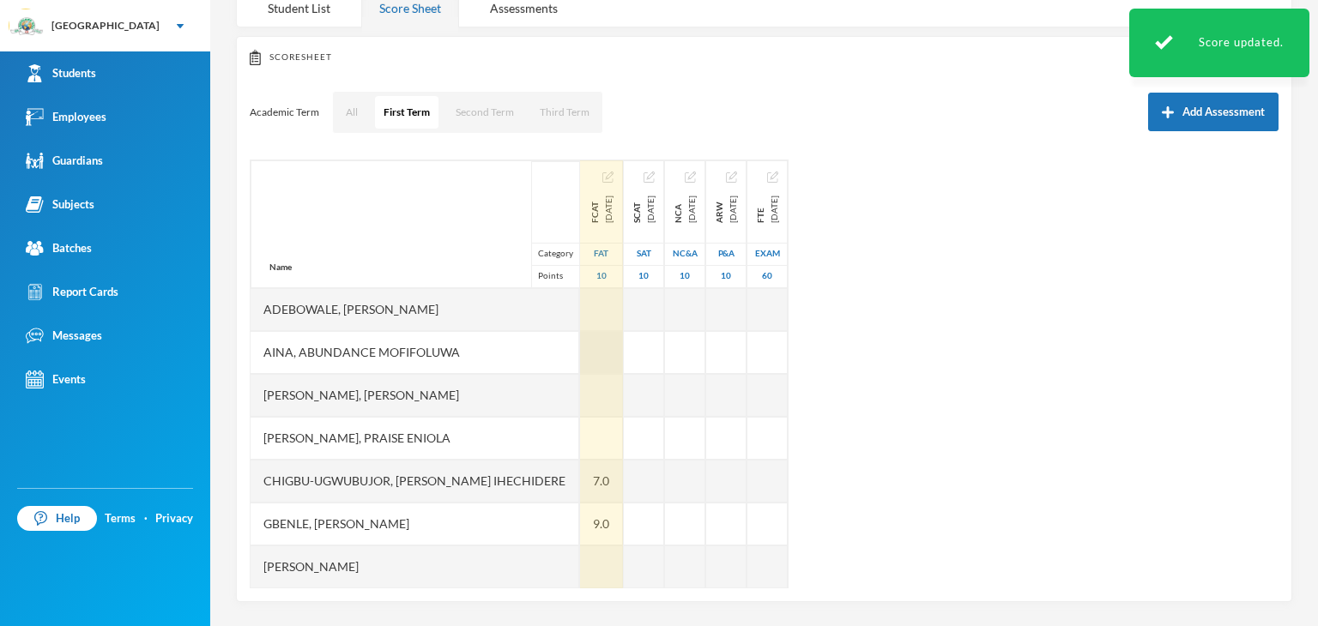
click at [588, 358] on div at bounding box center [601, 352] width 43 height 43
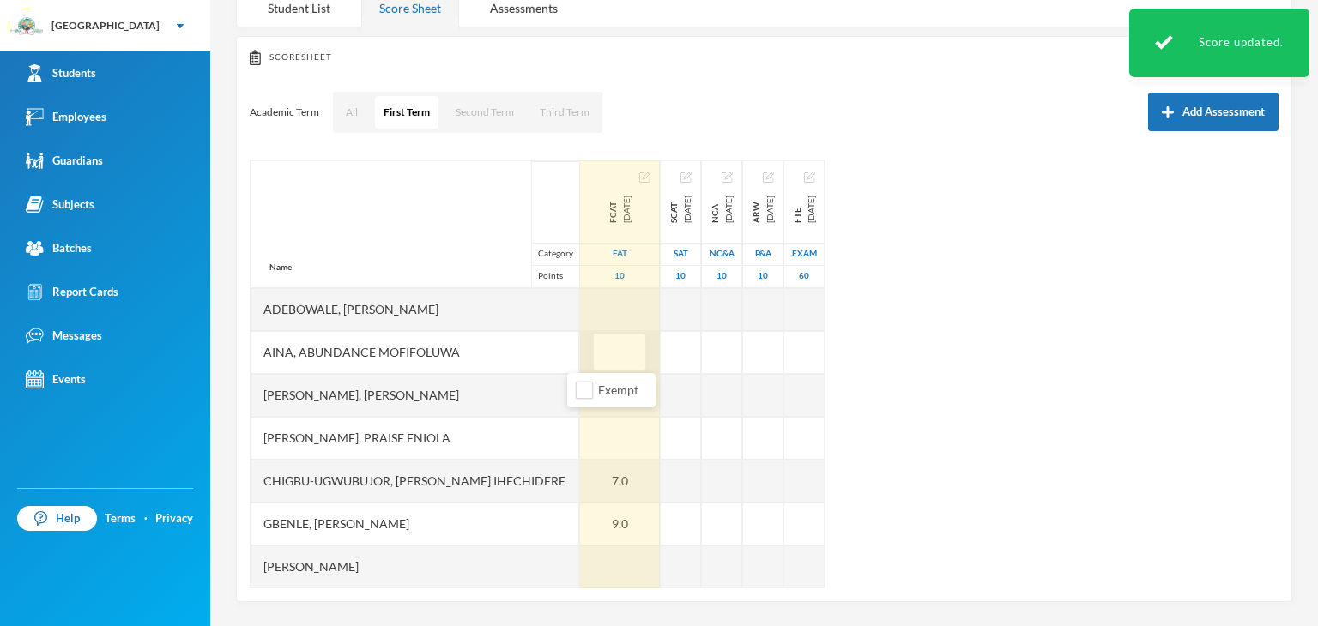
type input "9"
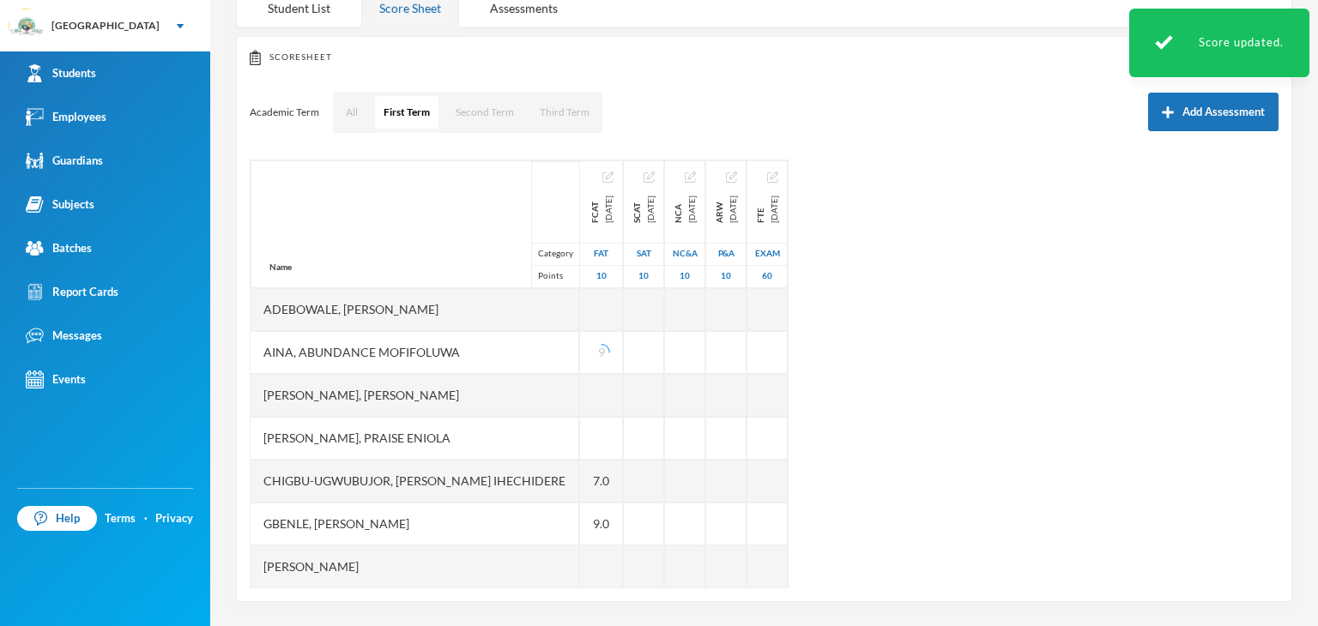
click at [879, 359] on div "Name Category Points Adebowale, Temitope Abdul-malik Aina, Abundance Mofifoluwa…" at bounding box center [764, 374] width 1029 height 429
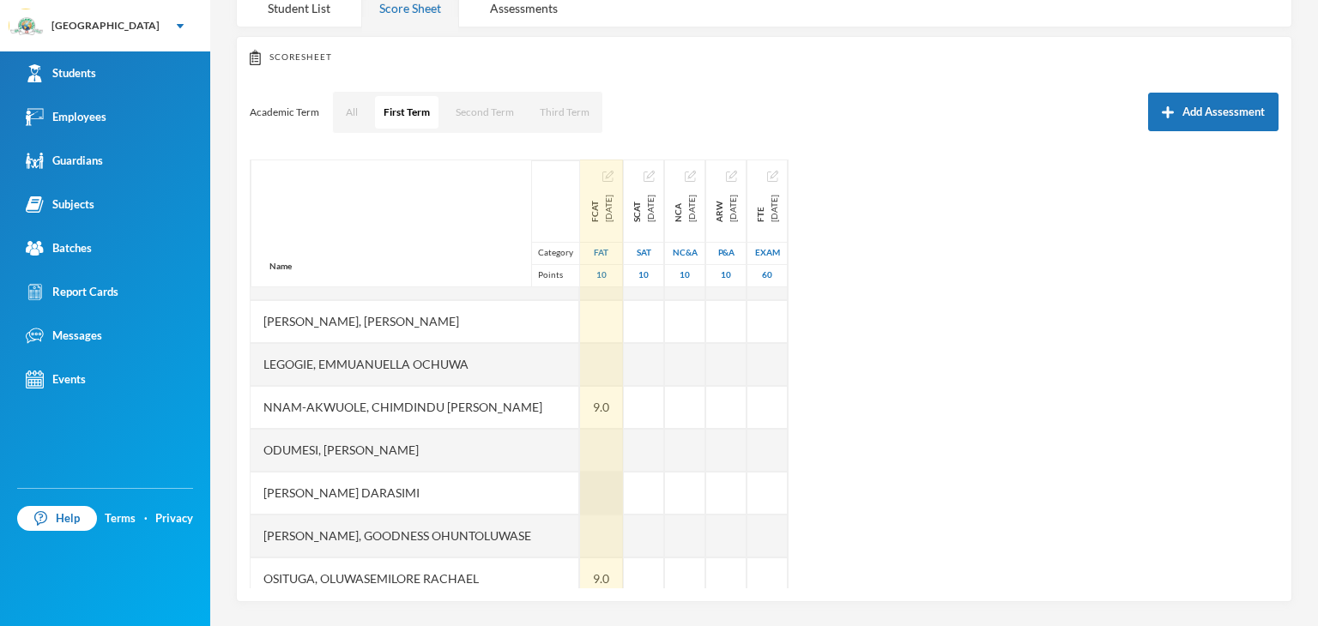
scroll to position [343, 0]
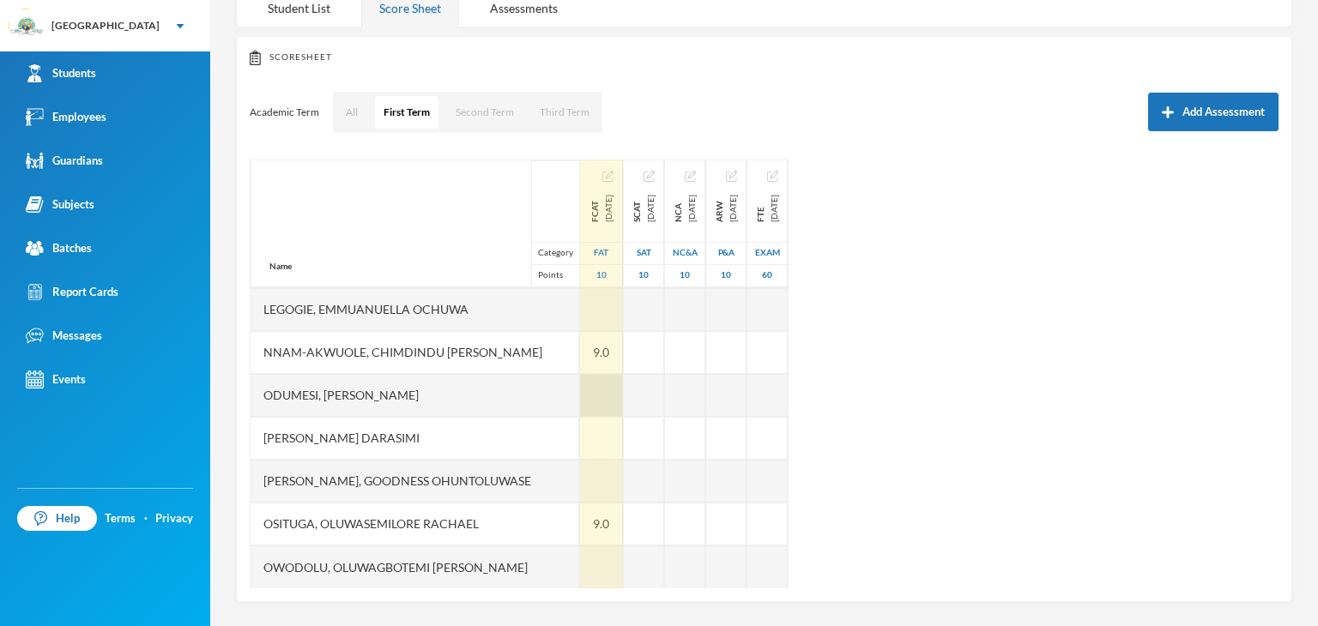
click at [580, 388] on div at bounding box center [601, 395] width 43 height 43
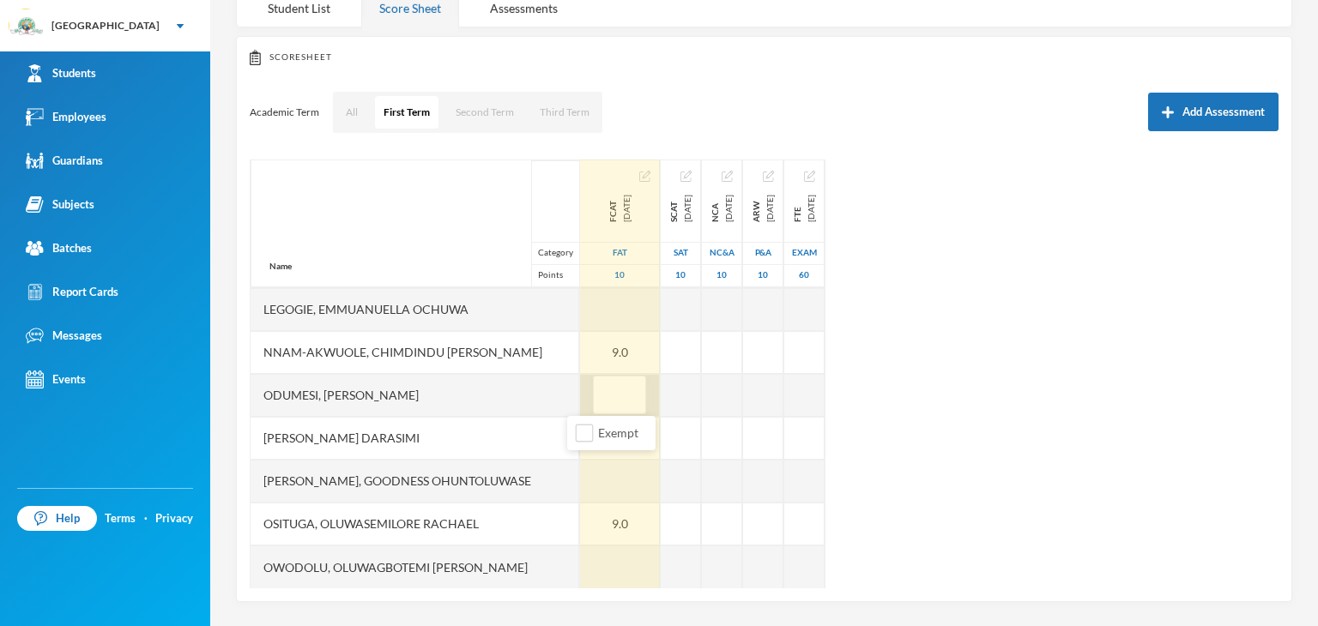
type input "8"
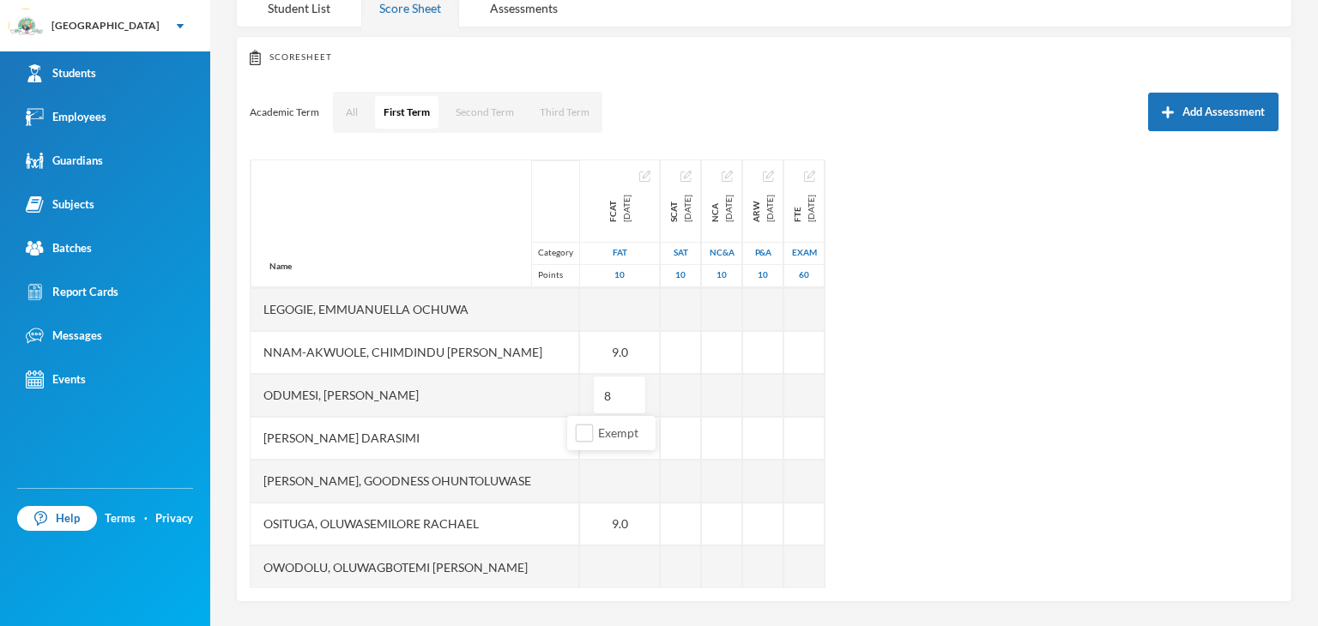
click at [1056, 415] on div "Name Category Points Adebowale, Temitope Abdul-malik Aina, Abundance Mofifoluwa…" at bounding box center [764, 374] width 1029 height 429
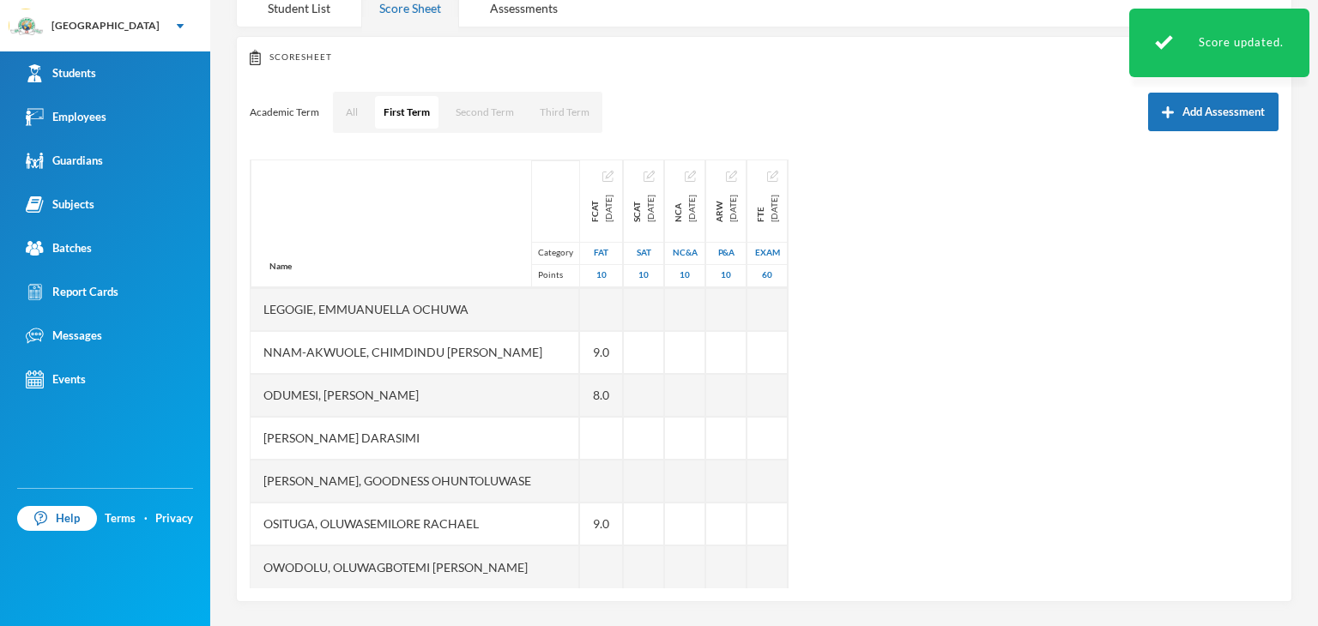
click at [1091, 474] on div "Name Category Points Adebowale, Temitope Abdul-malik Aina, Abundance Mofifoluwa…" at bounding box center [764, 374] width 1029 height 429
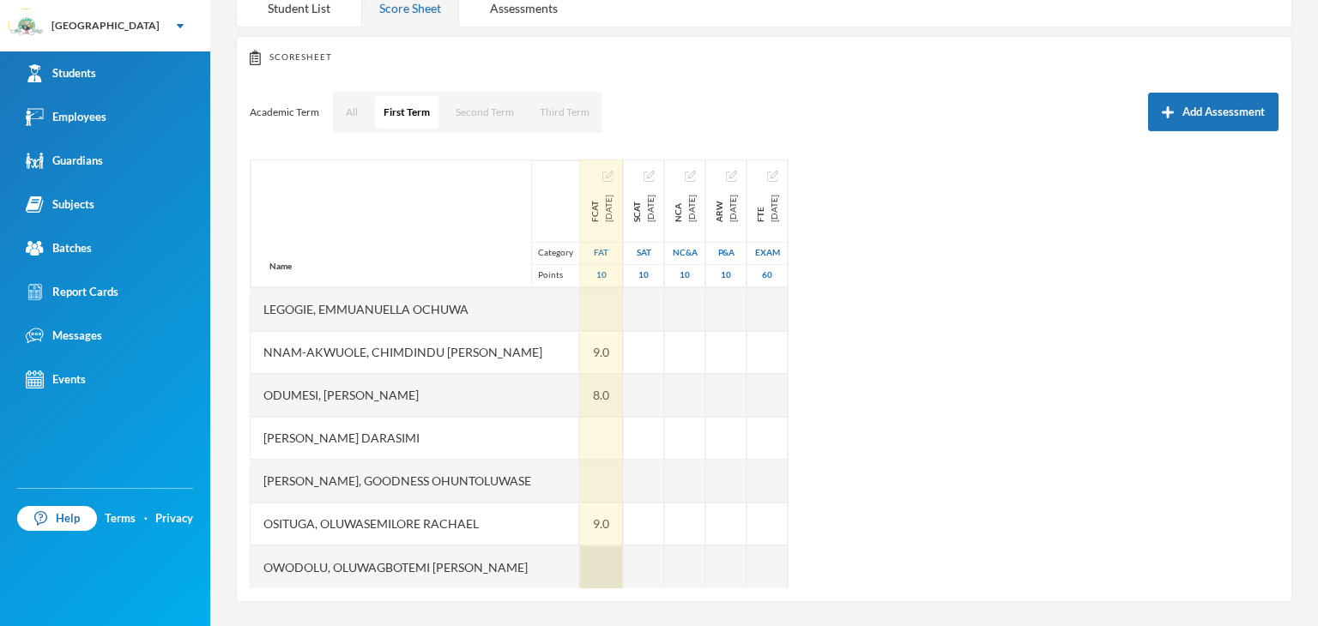
click at [580, 564] on div at bounding box center [601, 567] width 43 height 43
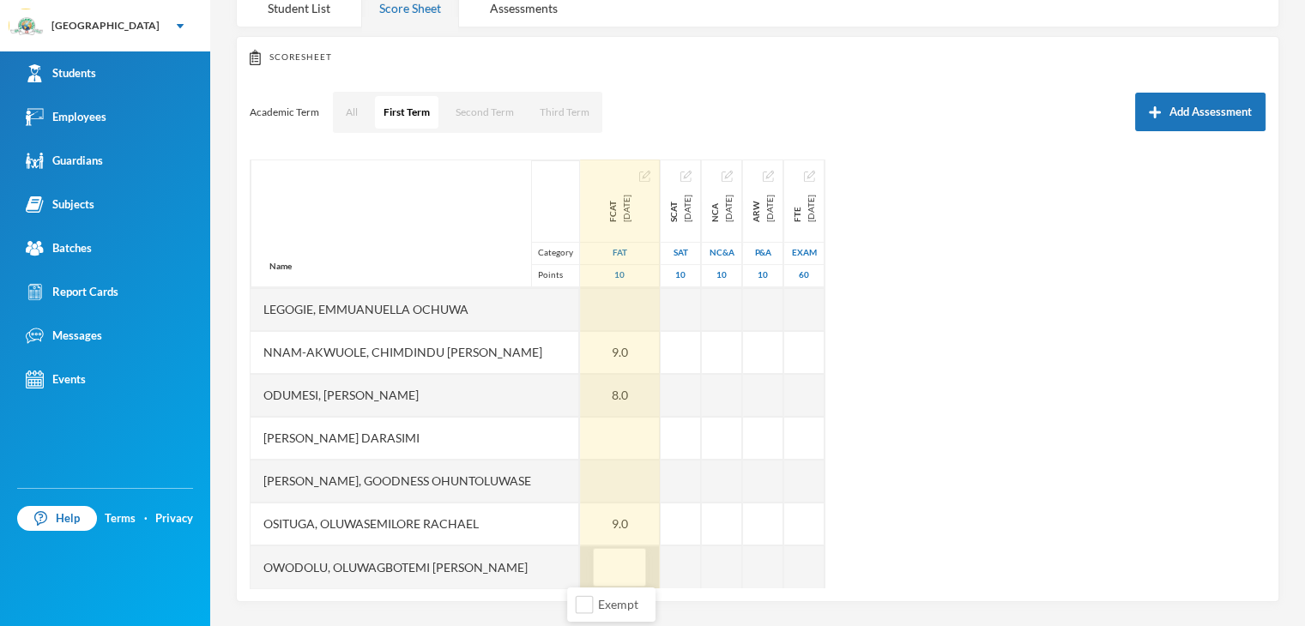
type input "9"
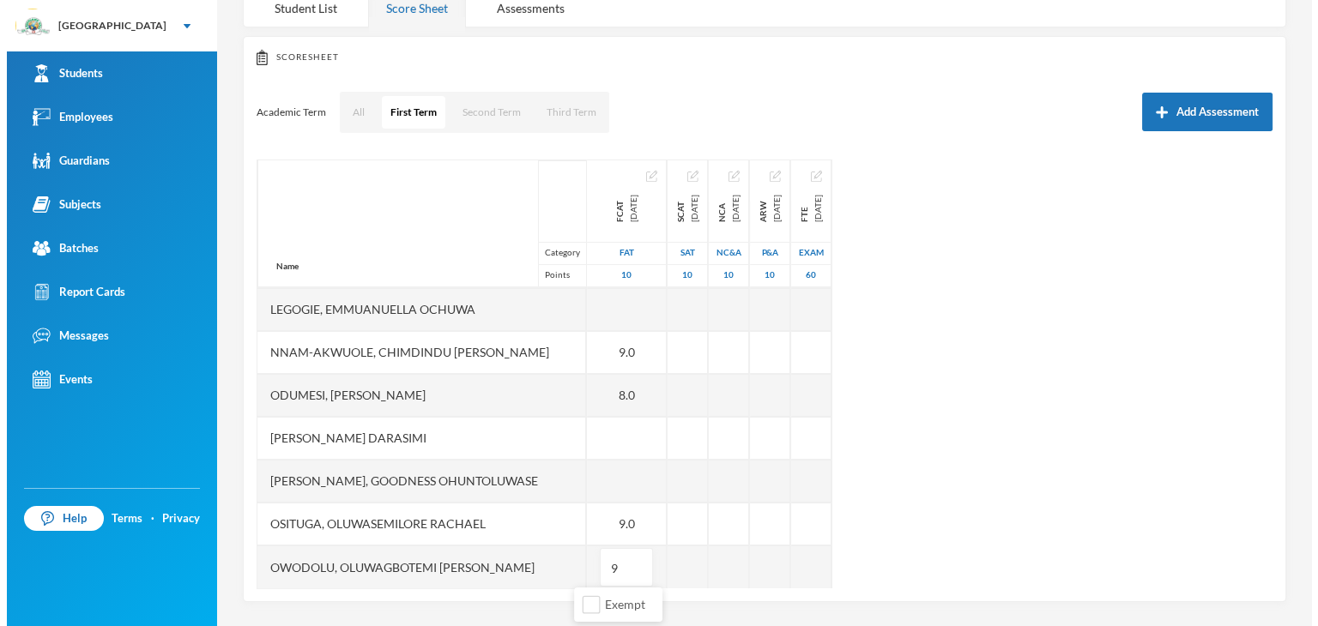
click at [1193, 503] on div "Name Category Points Adebowale, Temitope Abdul-malik Aina, Abundance Mofifoluwa…" at bounding box center [758, 374] width 1016 height 429
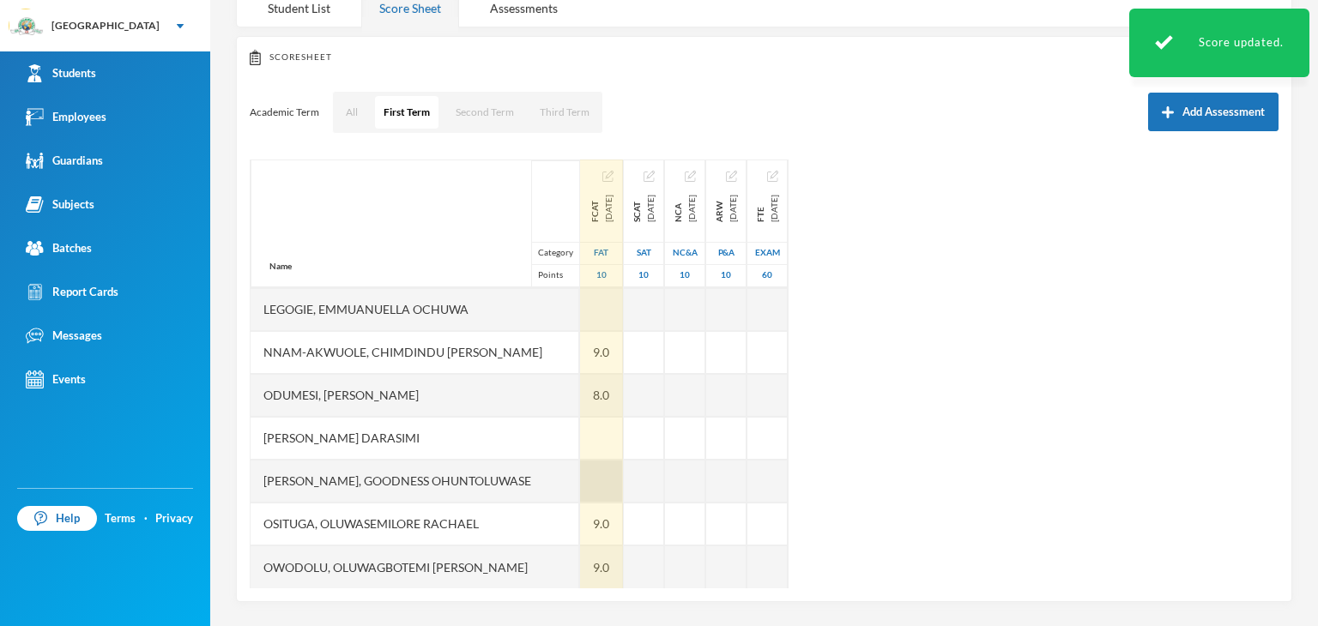
click at [580, 478] on div at bounding box center [601, 481] width 43 height 43
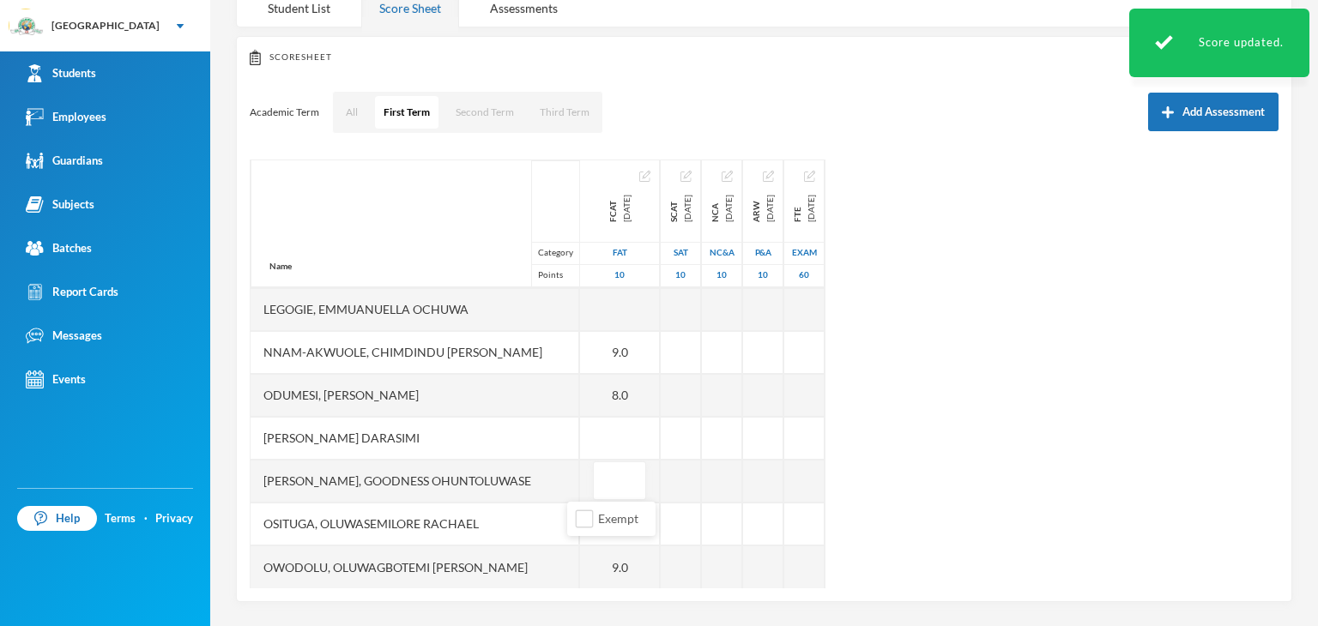
type input "9"
click at [1026, 407] on div "Name Category Points Adebowale, Temitope Abdul-malik Aina, Abundance Mofifoluwa…" at bounding box center [764, 374] width 1029 height 429
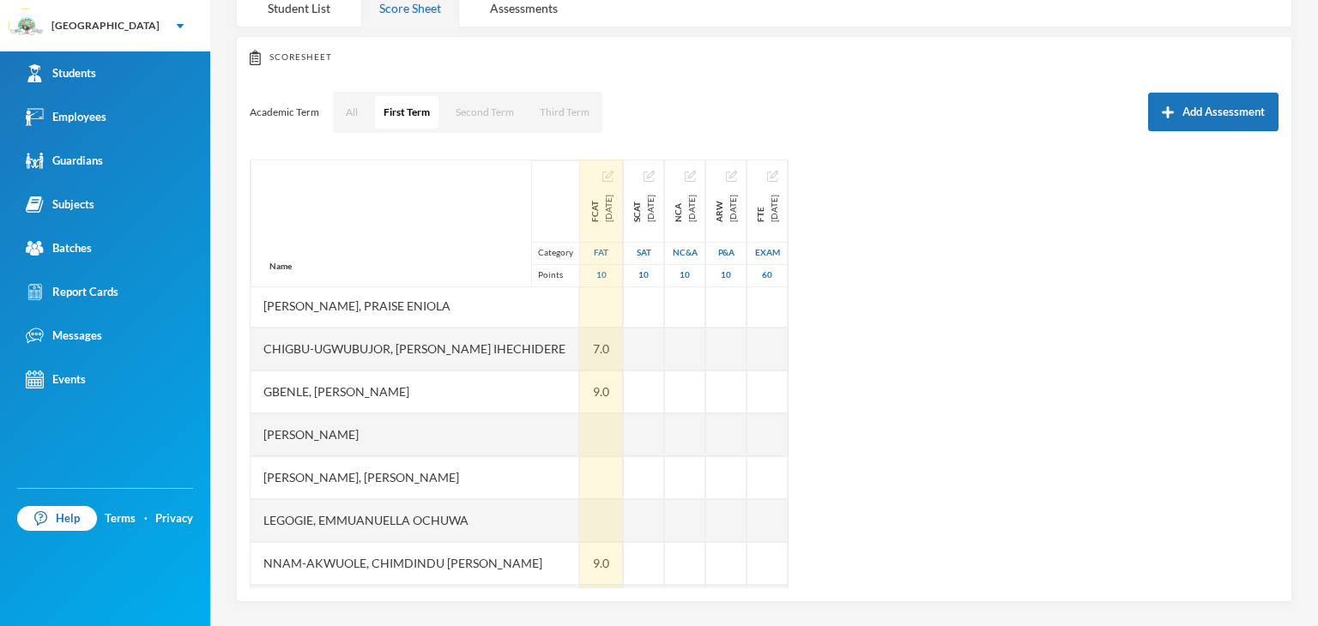
scroll to position [86, 0]
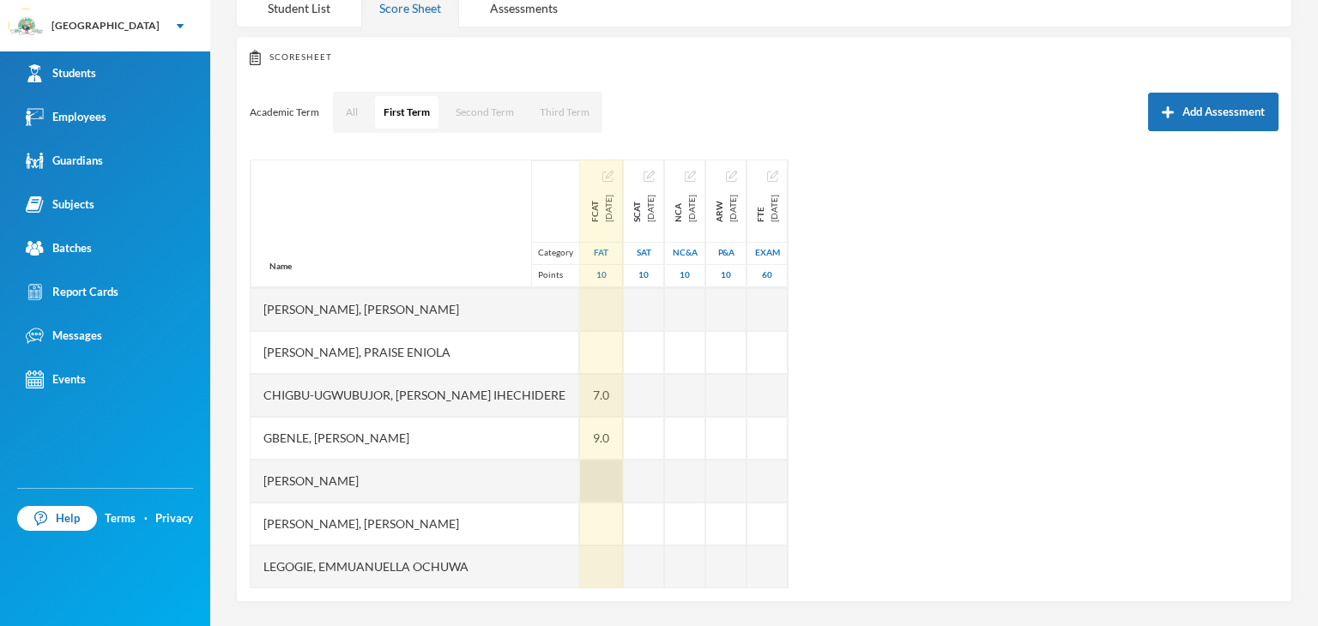
click at [580, 480] on div at bounding box center [601, 481] width 43 height 43
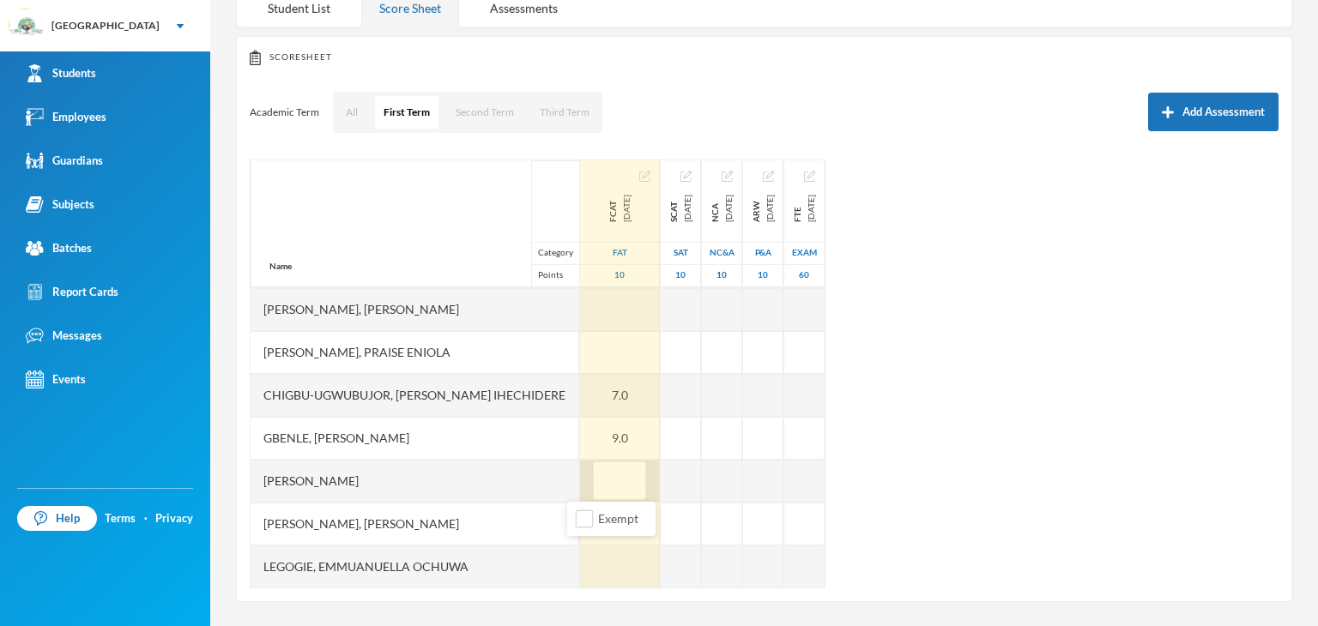
type input "9"
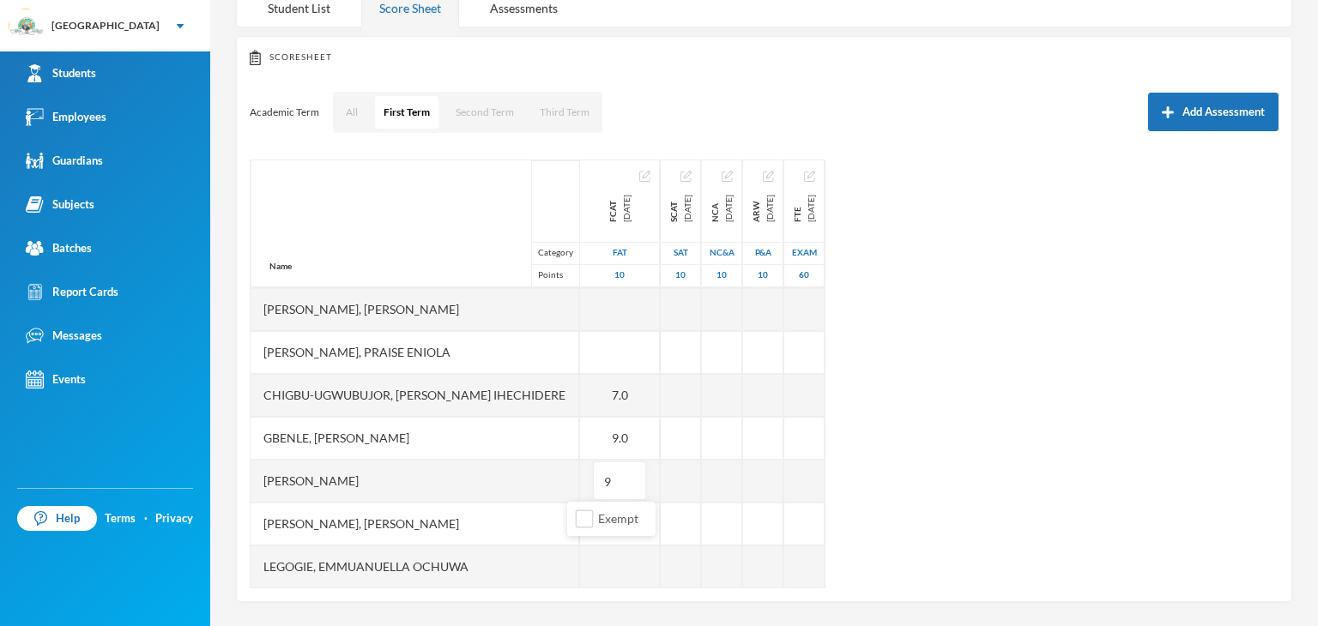
click at [1005, 454] on div "Name Category Points Adebowale, Temitope Abdul-malik Aina, Abundance Mofifoluwa…" at bounding box center [764, 374] width 1029 height 429
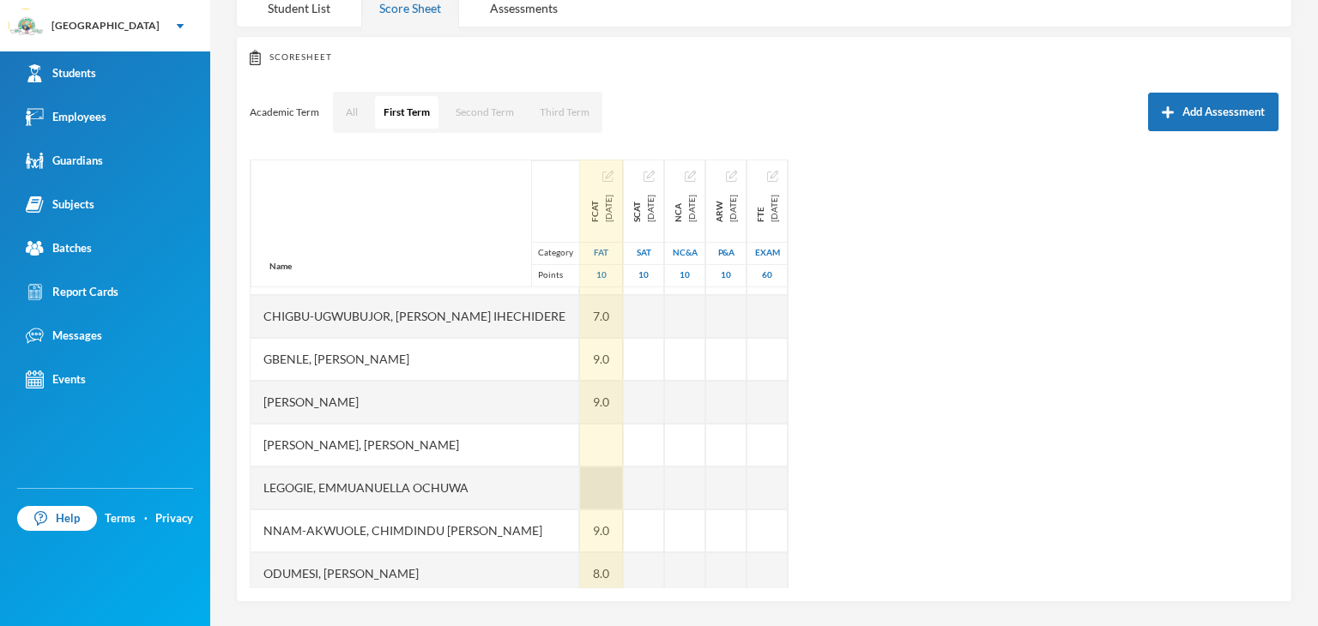
scroll to position [172, 0]
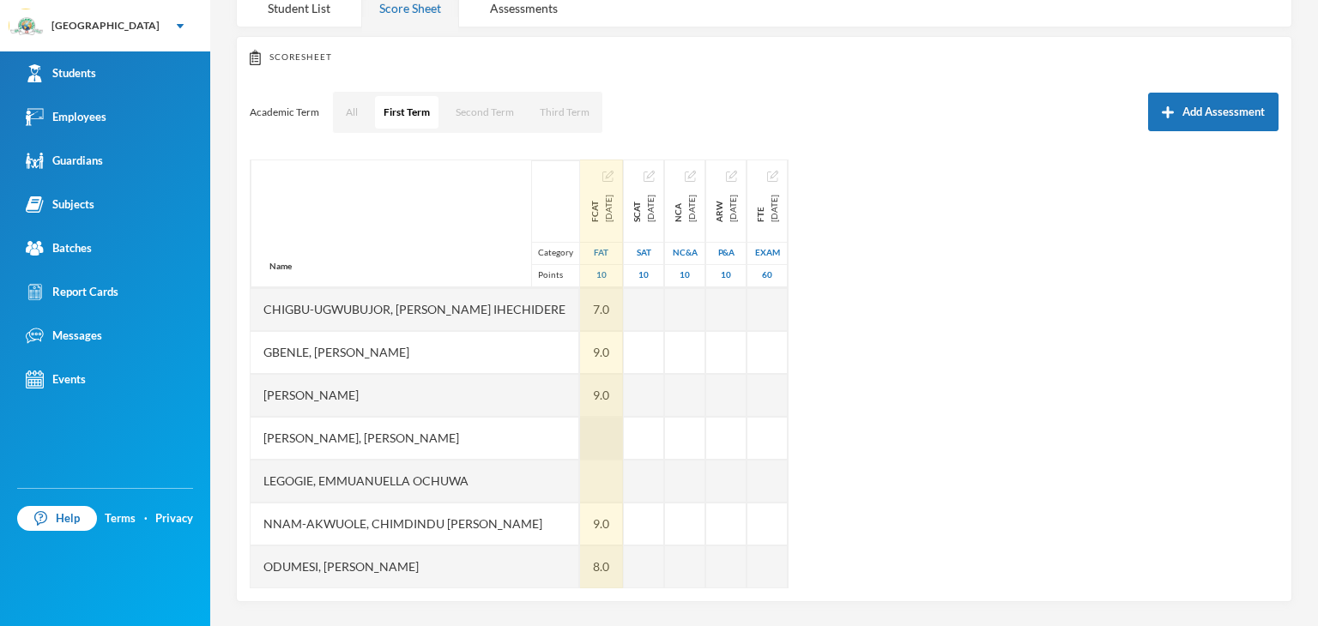
click at [587, 445] on div at bounding box center [601, 438] width 43 height 43
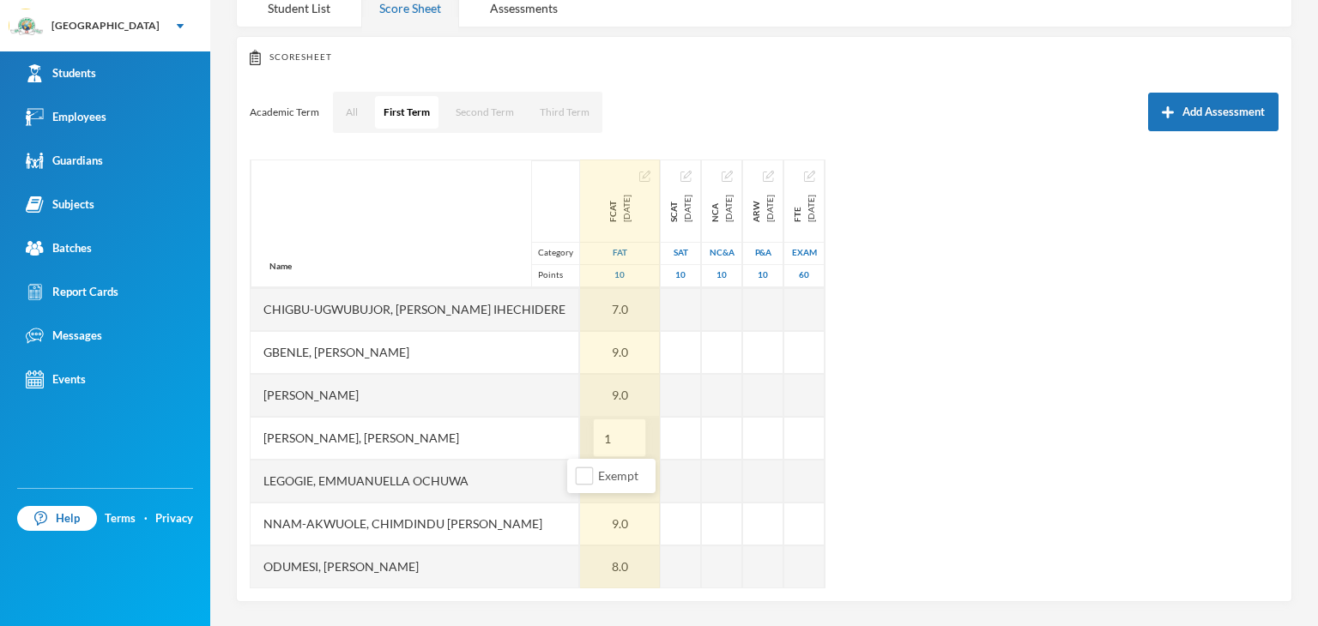
type input "10"
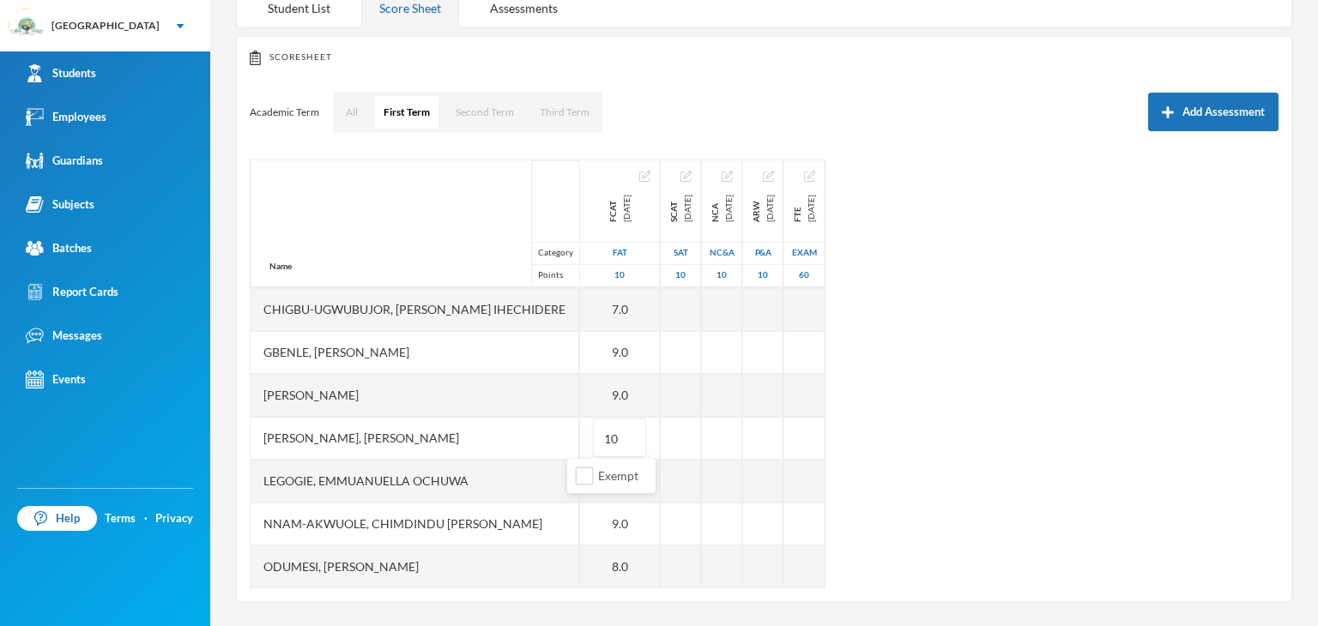
click at [1018, 469] on div "Name Category Points Adebowale, Temitope Abdul-malik Aina, Abundance Mofifoluwa…" at bounding box center [764, 374] width 1029 height 429
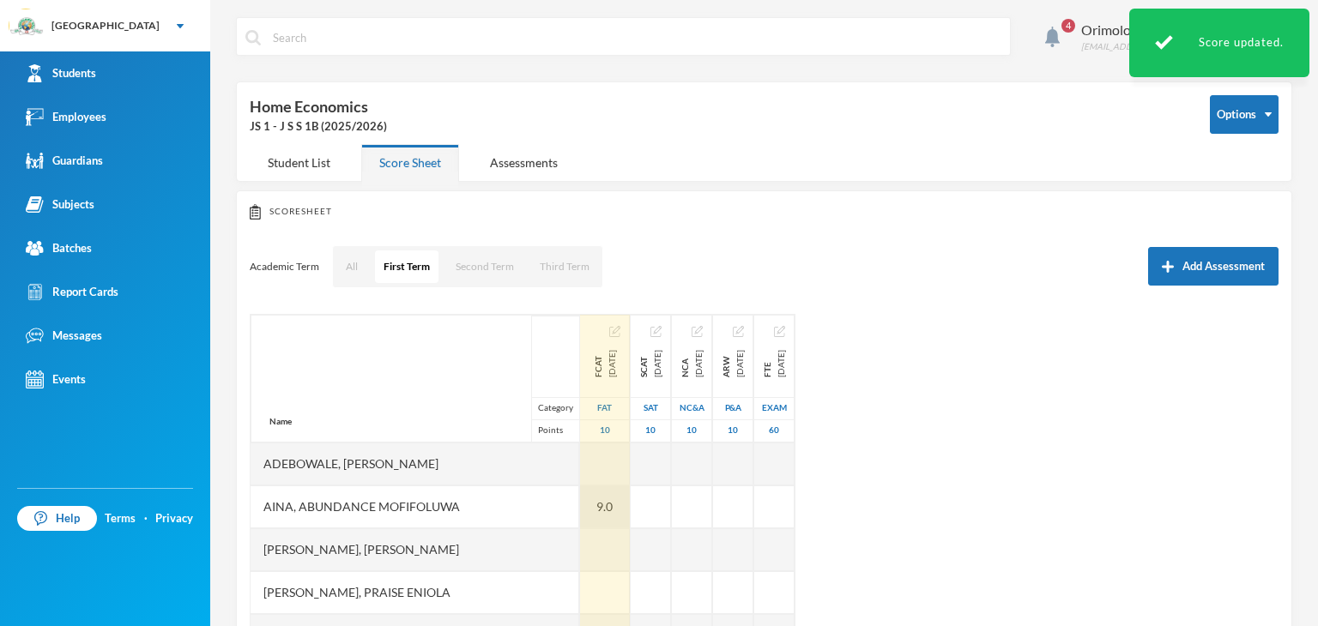
scroll to position [86, 0]
click at [583, 510] on div at bounding box center [605, 507] width 50 height 43
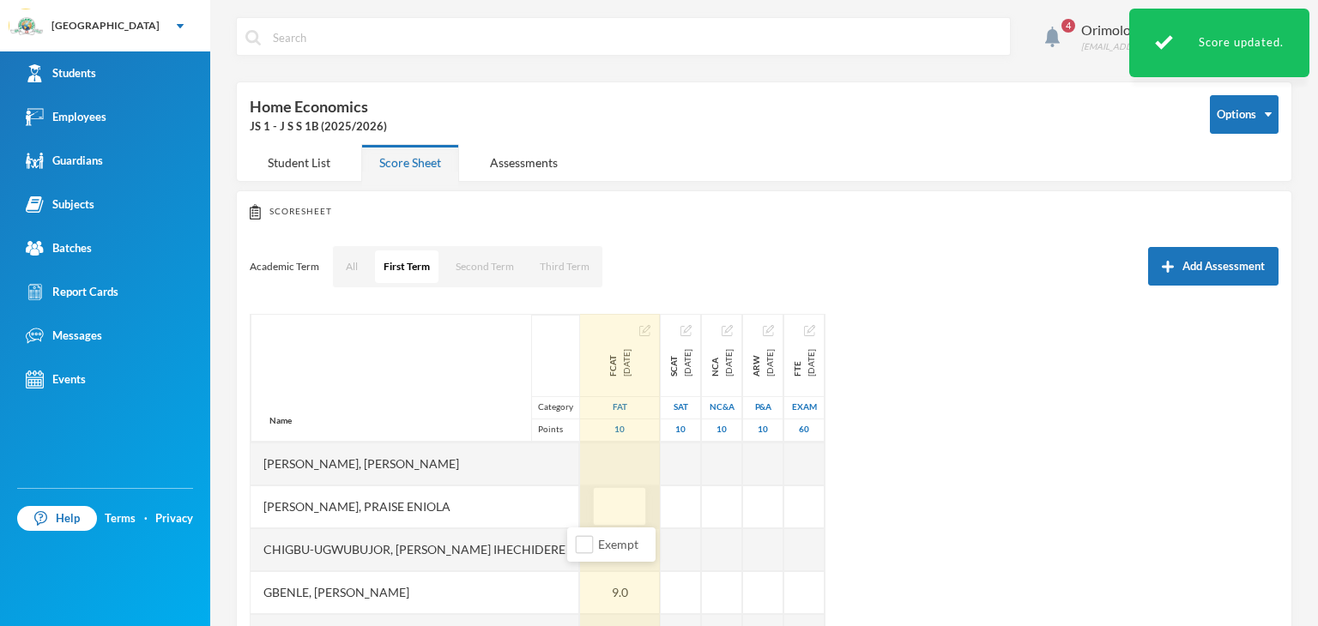
type input "8"
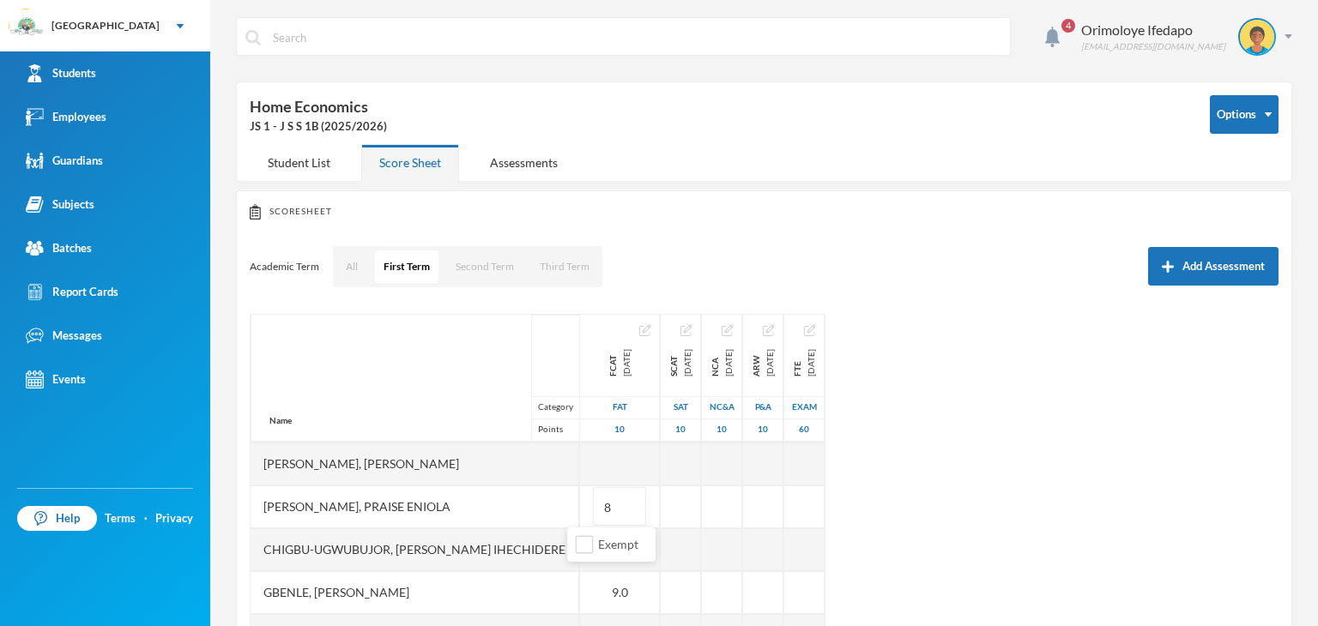
click at [1033, 515] on div "Name Category Points Adebowale, Temitope Abdul-malik Aina, Abundance Mofifoluwa…" at bounding box center [764, 528] width 1029 height 429
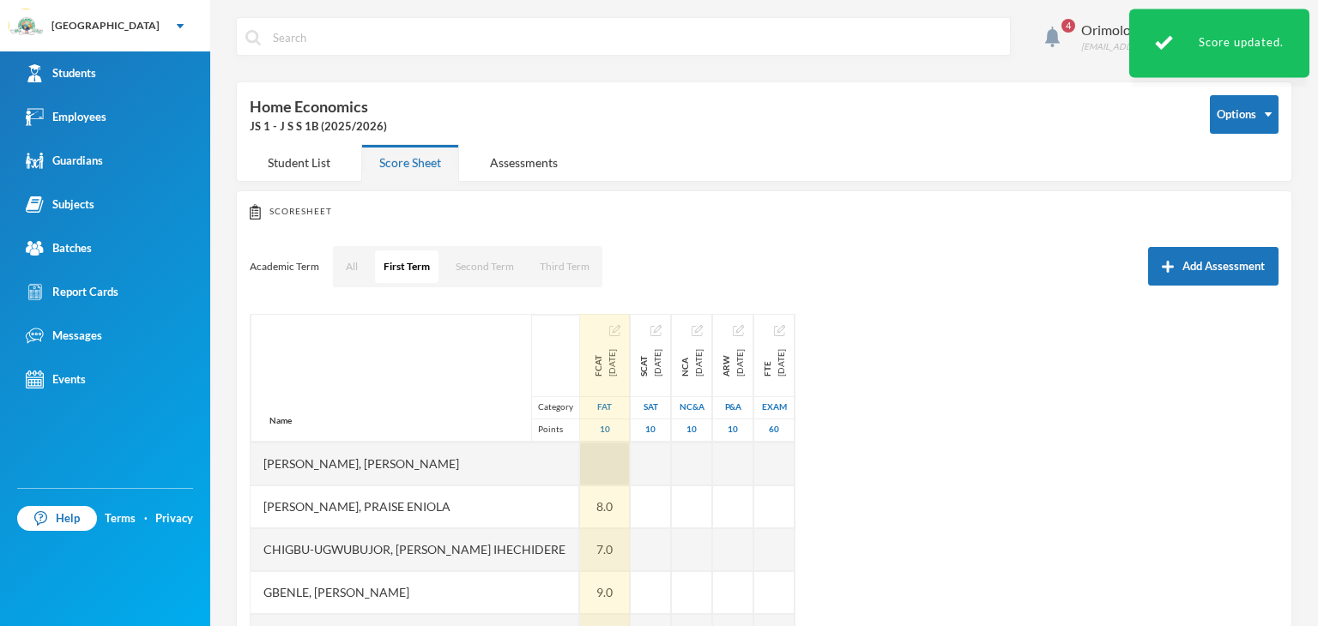
click at [593, 474] on div at bounding box center [605, 464] width 50 height 43
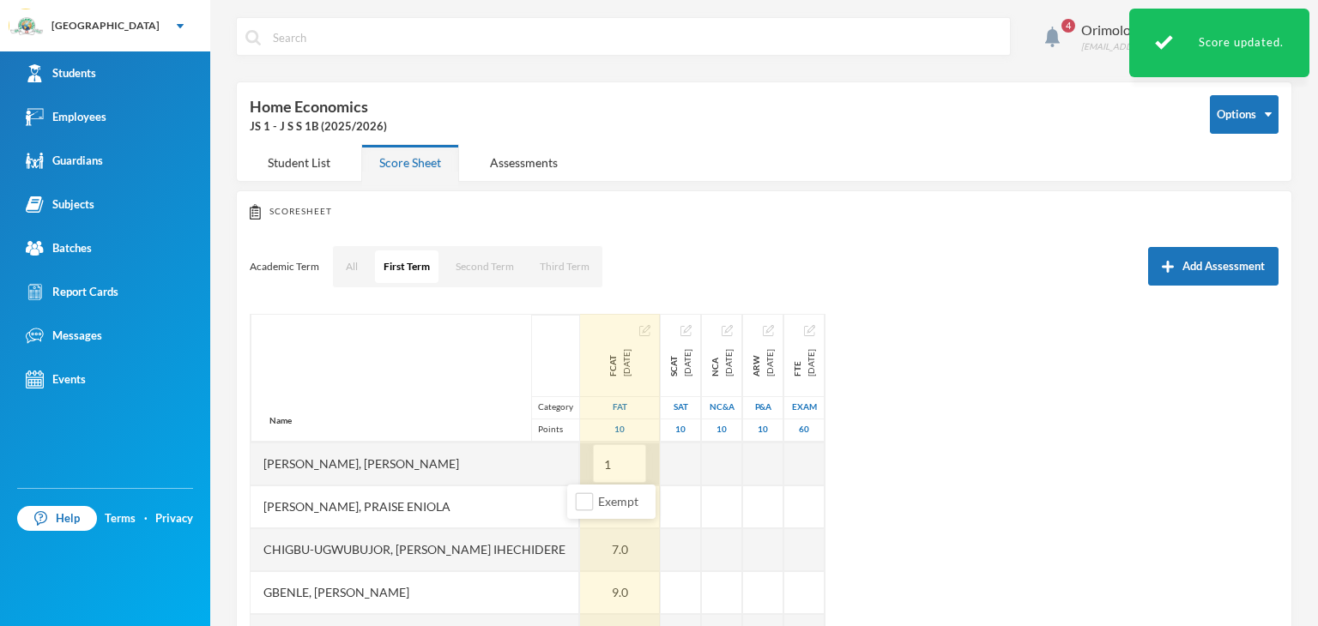
type input "10"
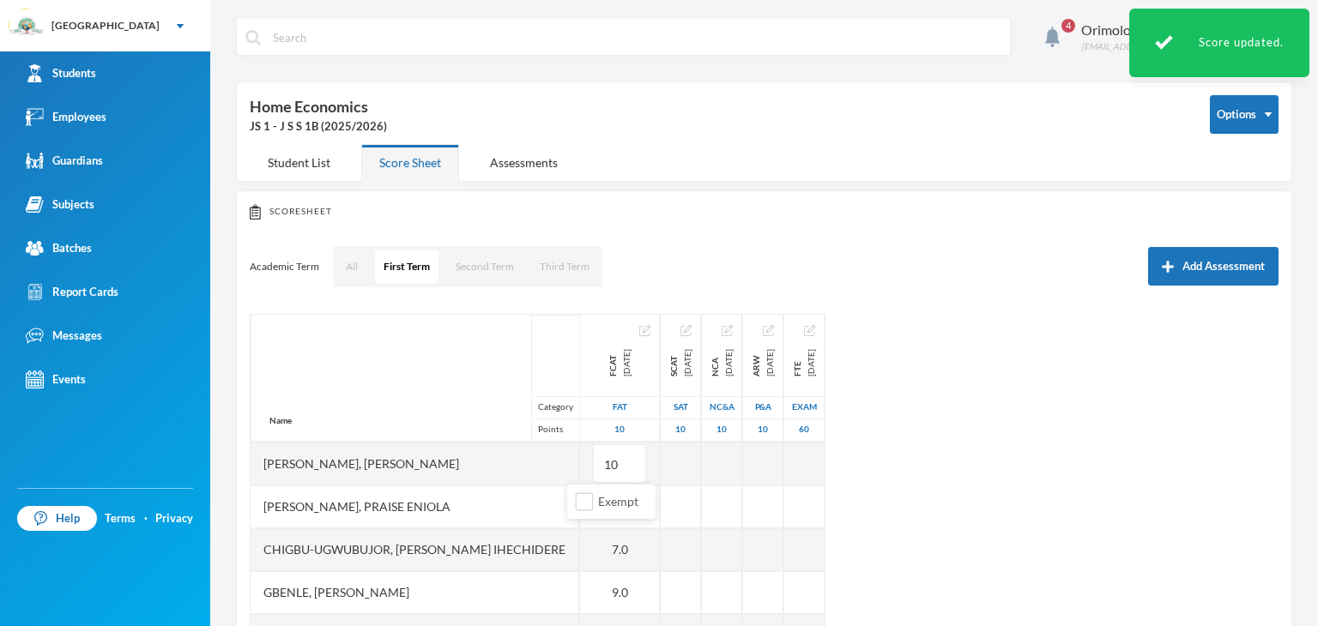
click at [1039, 519] on div "Name Category Points Adebowale, Temitope Abdul-malik Aina, Abundance Mofifoluwa…" at bounding box center [764, 528] width 1029 height 429
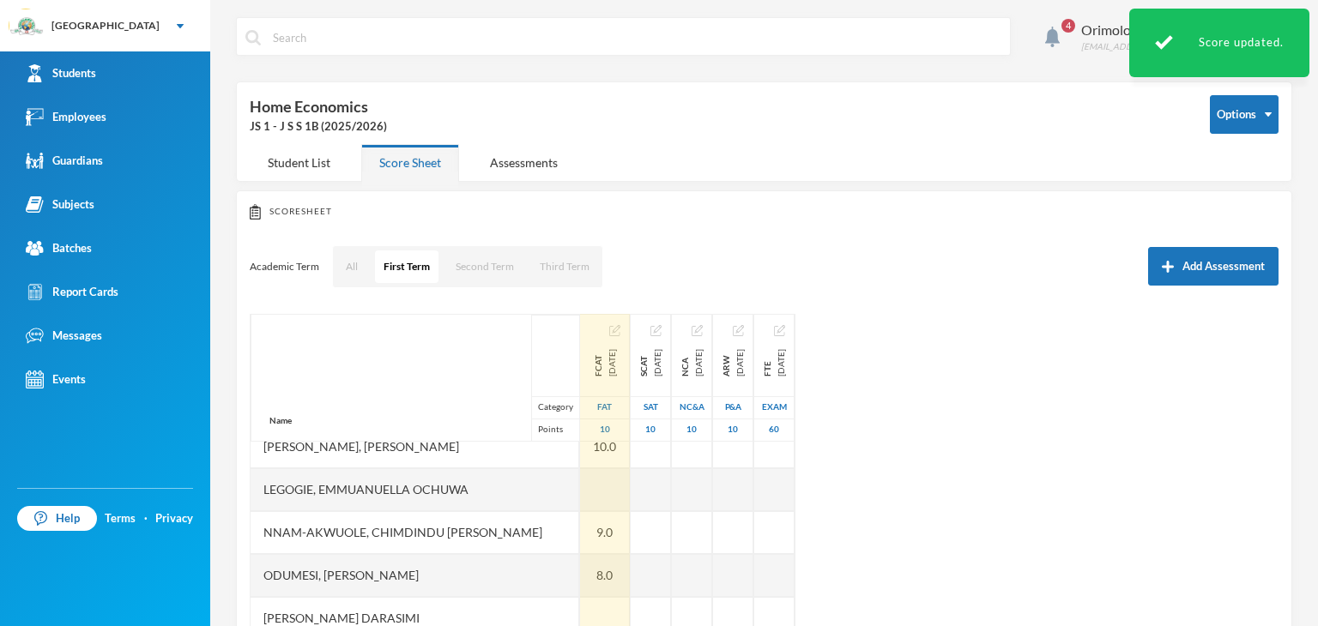
scroll to position [343, 0]
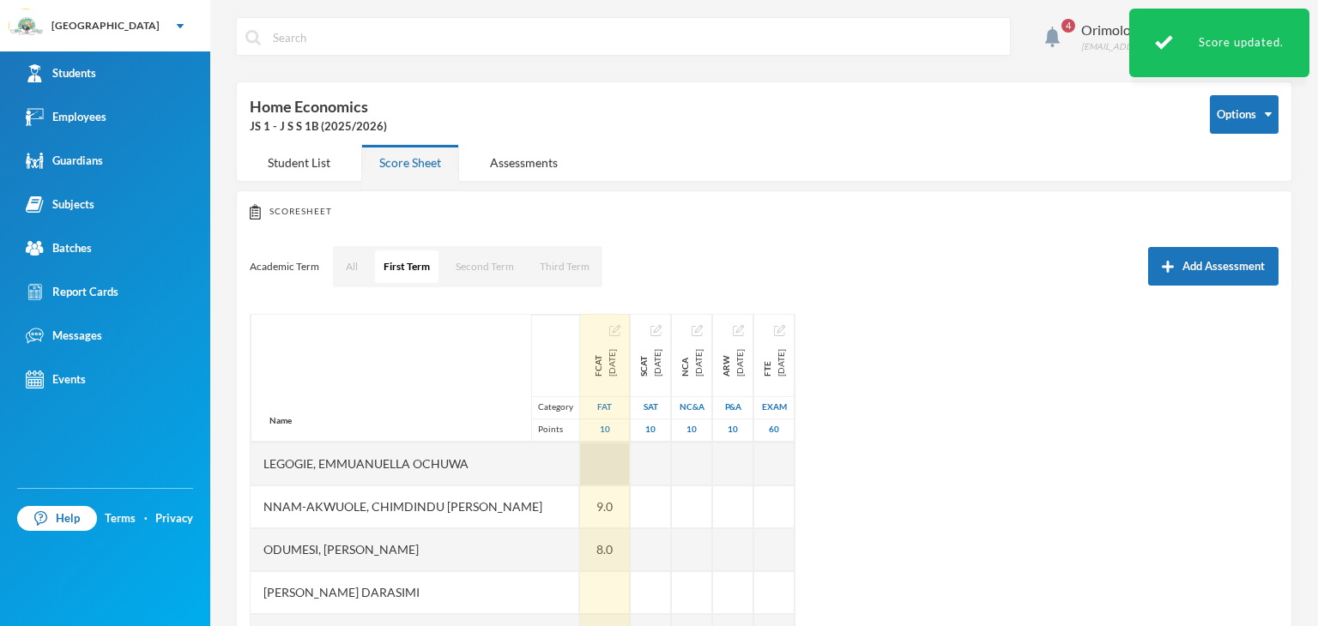
click at [580, 470] on div at bounding box center [605, 464] width 50 height 43
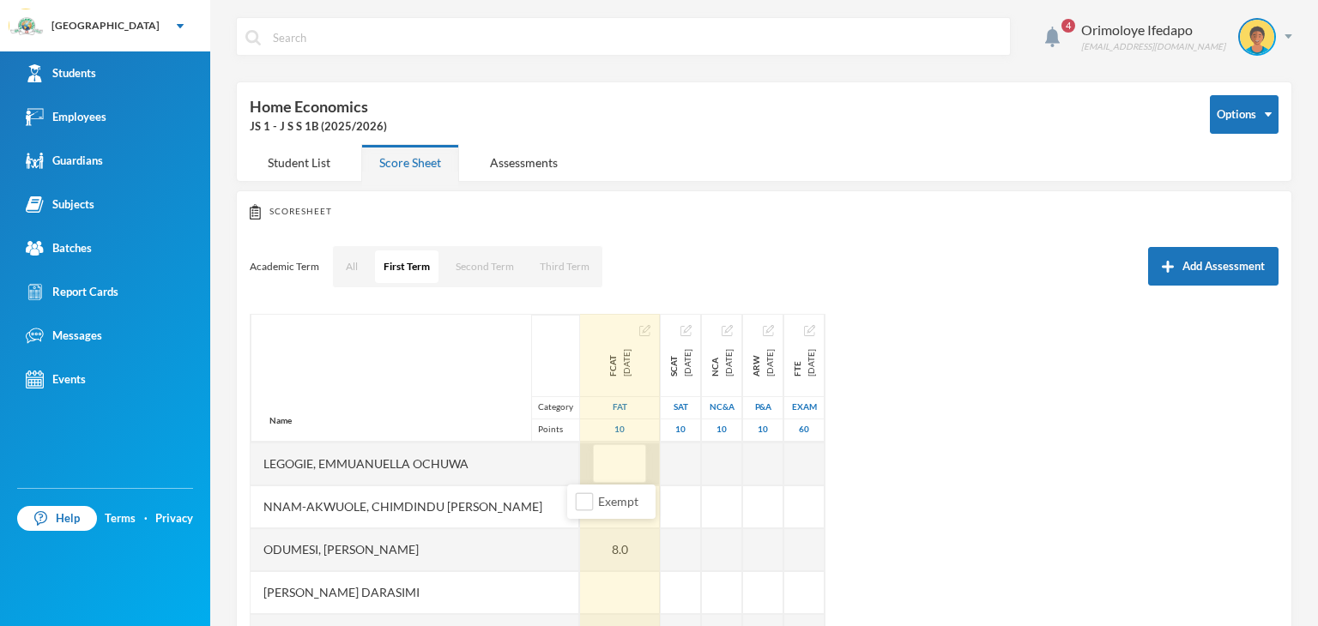
type input "9"
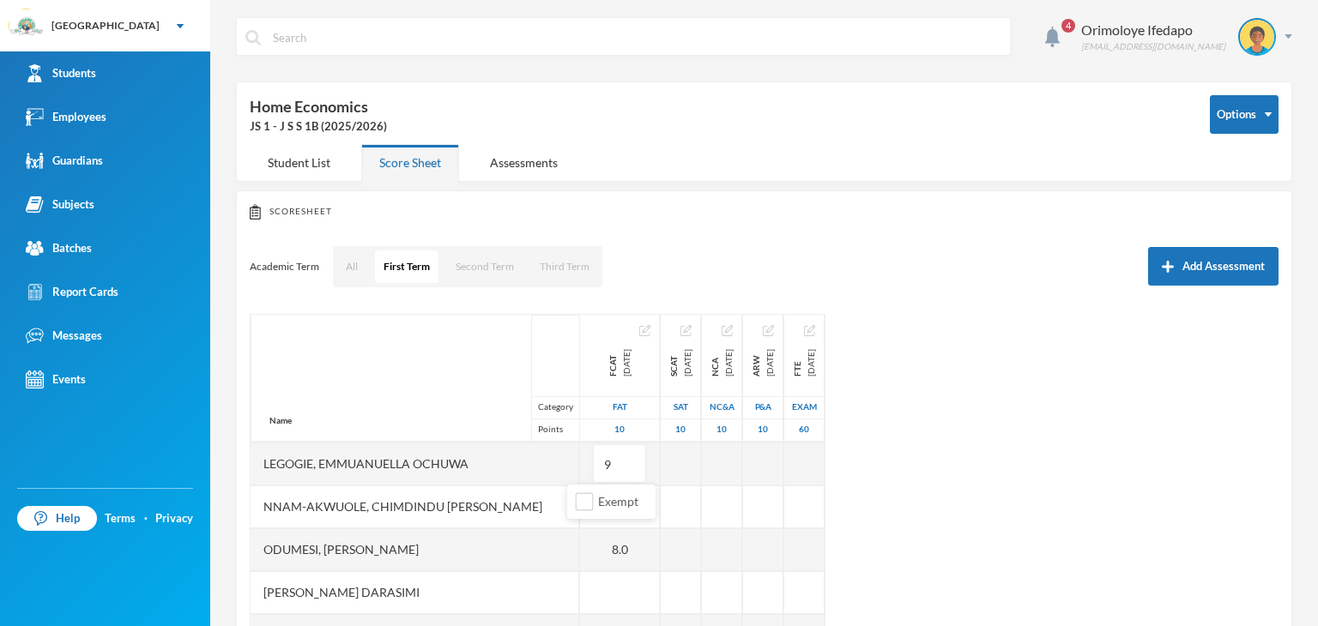
click at [1149, 533] on div "Name Category Points Adebowale, Temitope Abdul-malik Aina, Abundance Mofifoluwa…" at bounding box center [764, 528] width 1029 height 429
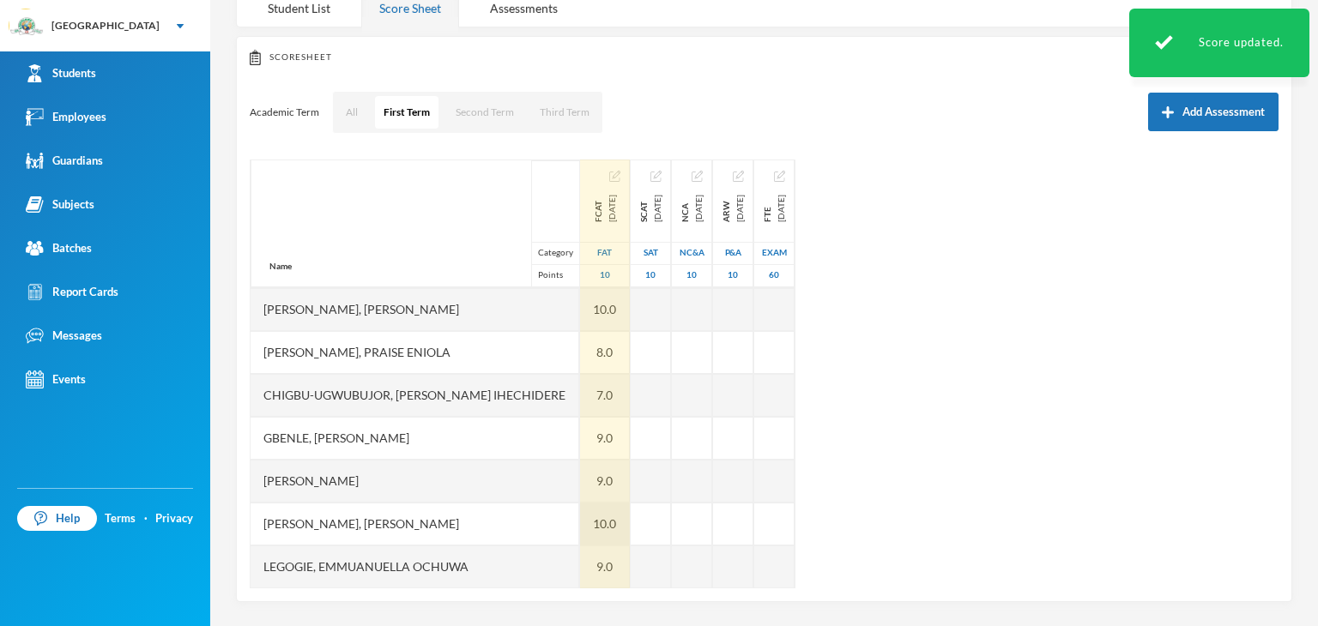
scroll to position [0, 0]
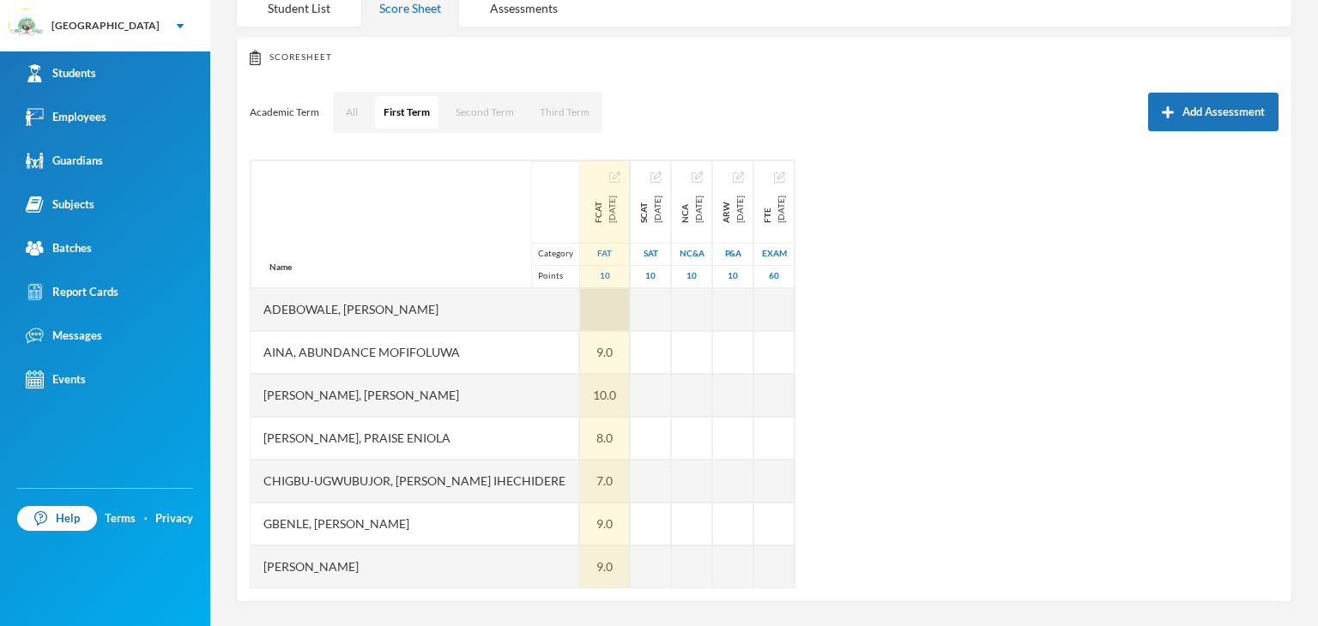
click at [589, 310] on div at bounding box center [605, 309] width 50 height 43
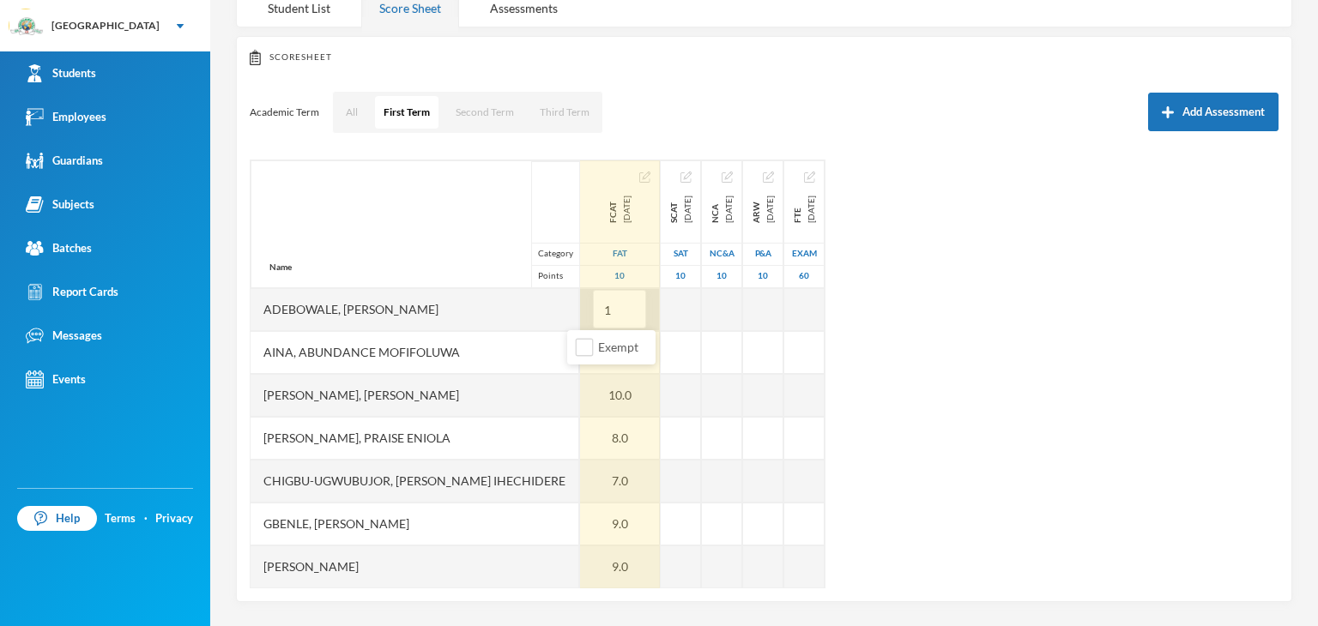
type input "10"
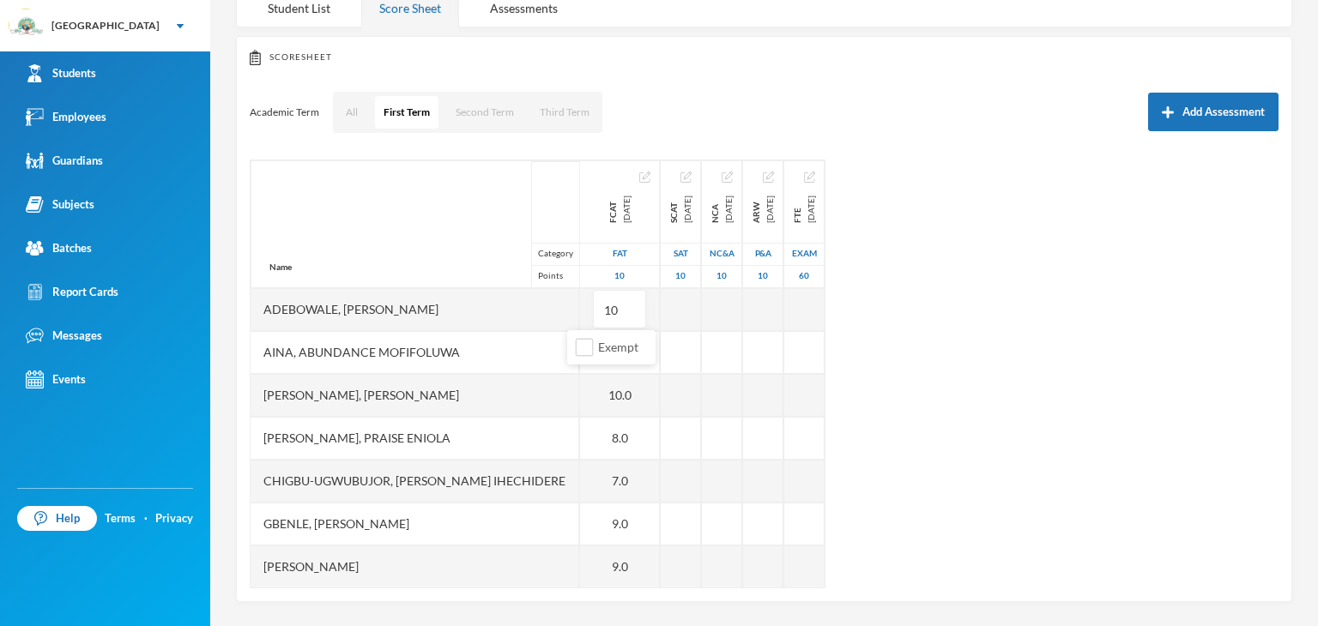
click at [1115, 350] on div "Name Category Points Adebowale, Temitope Abdul-malik Aina, Abundance Mofifoluwa…" at bounding box center [764, 374] width 1029 height 429
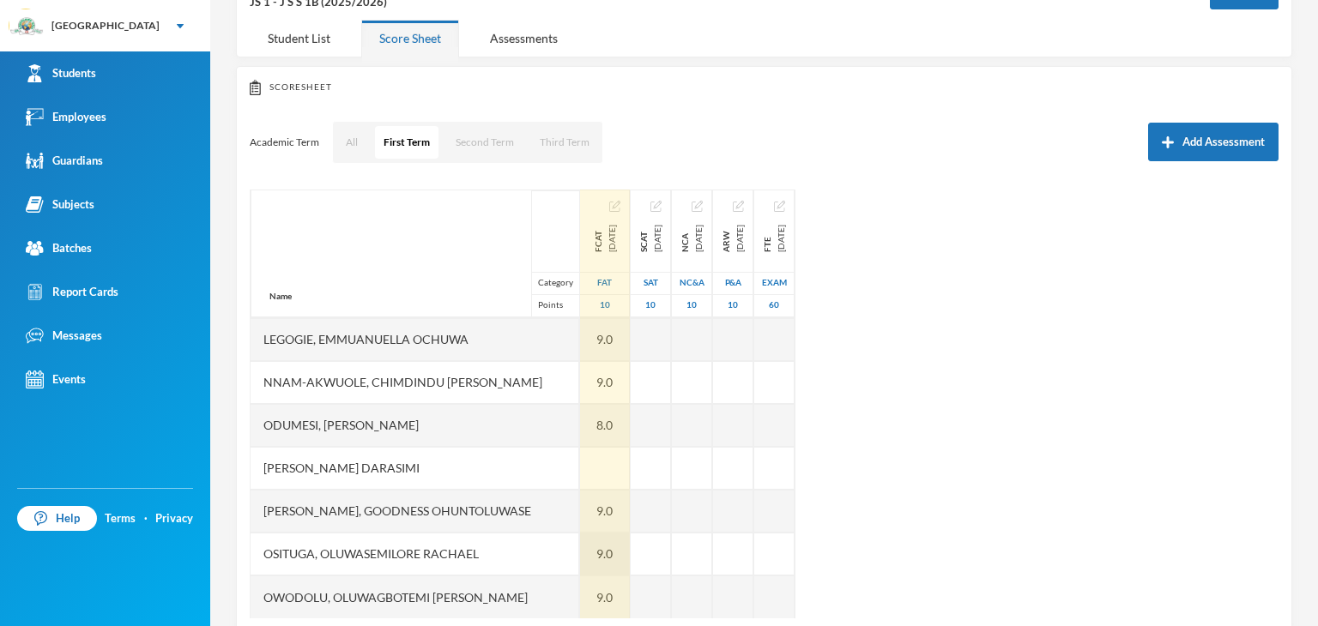
scroll to position [154, 0]
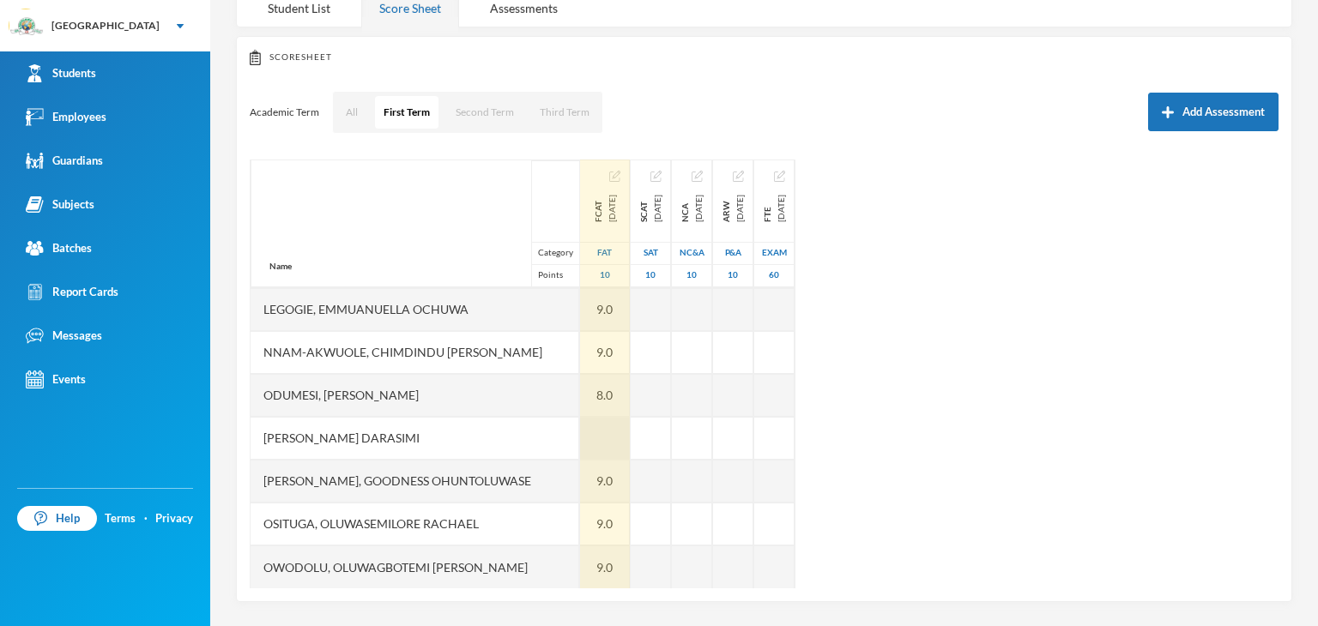
click at [580, 445] on div at bounding box center [605, 438] width 50 height 43
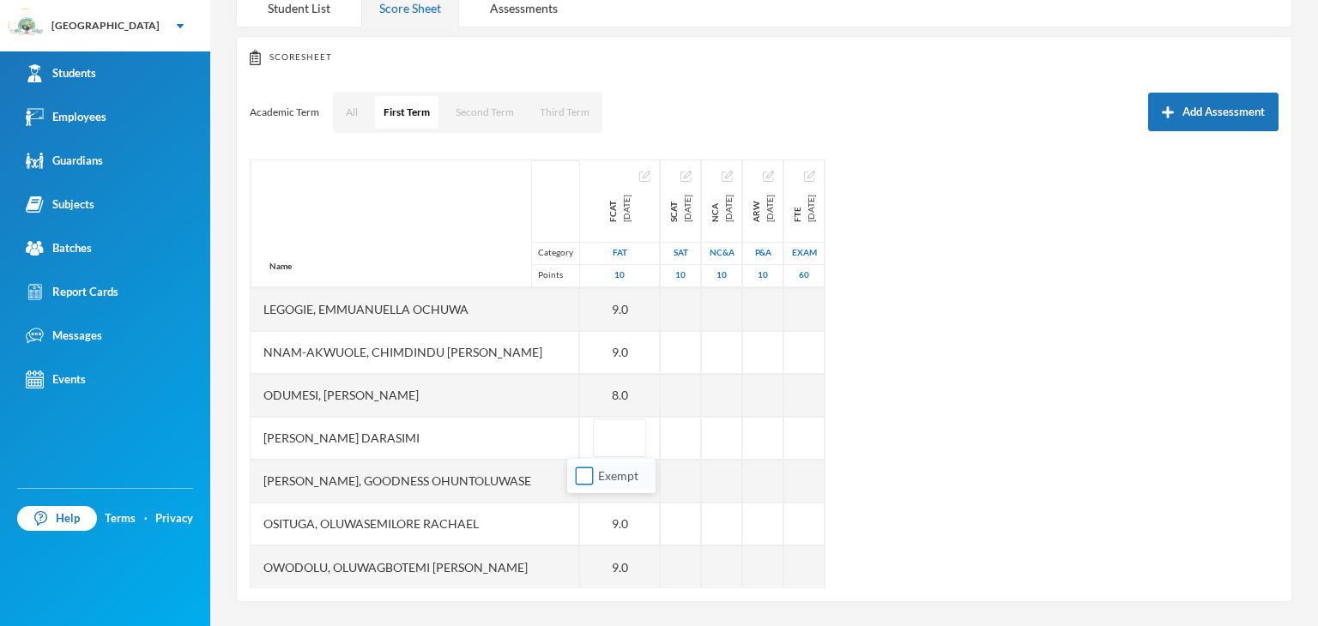
click at [585, 479] on input "Exempt" at bounding box center [585, 477] width 18 height 18
checkbox input "true"
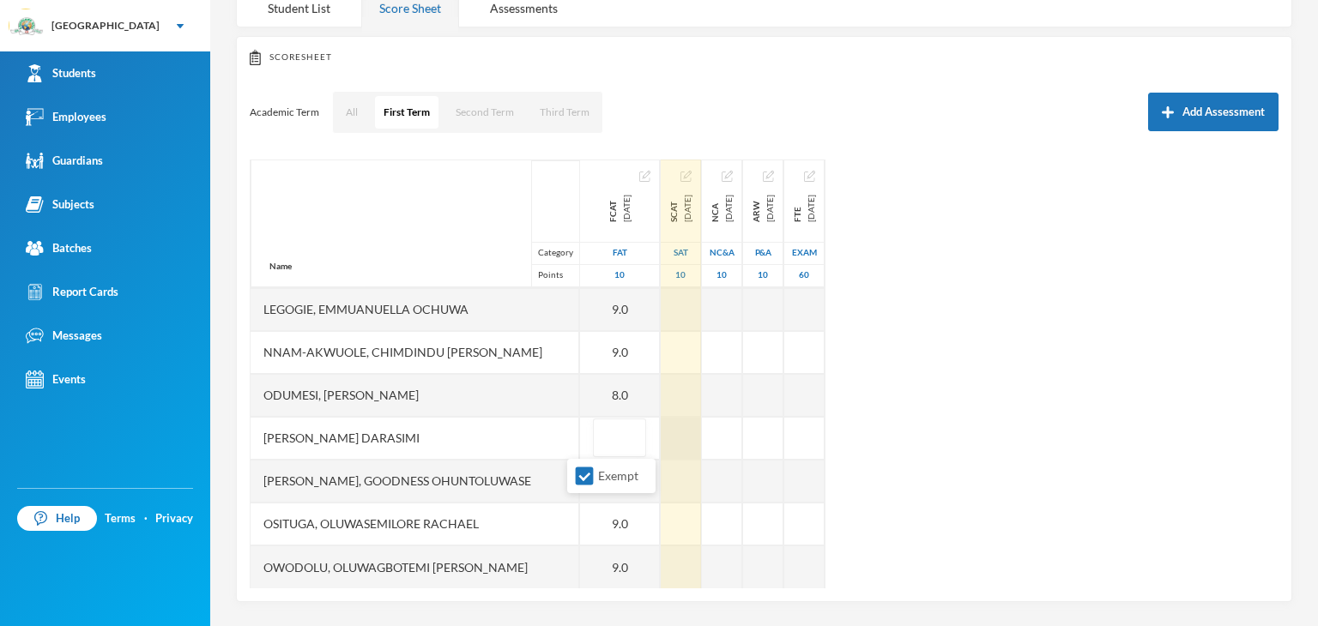
click at [661, 435] on div at bounding box center [681, 438] width 40 height 43
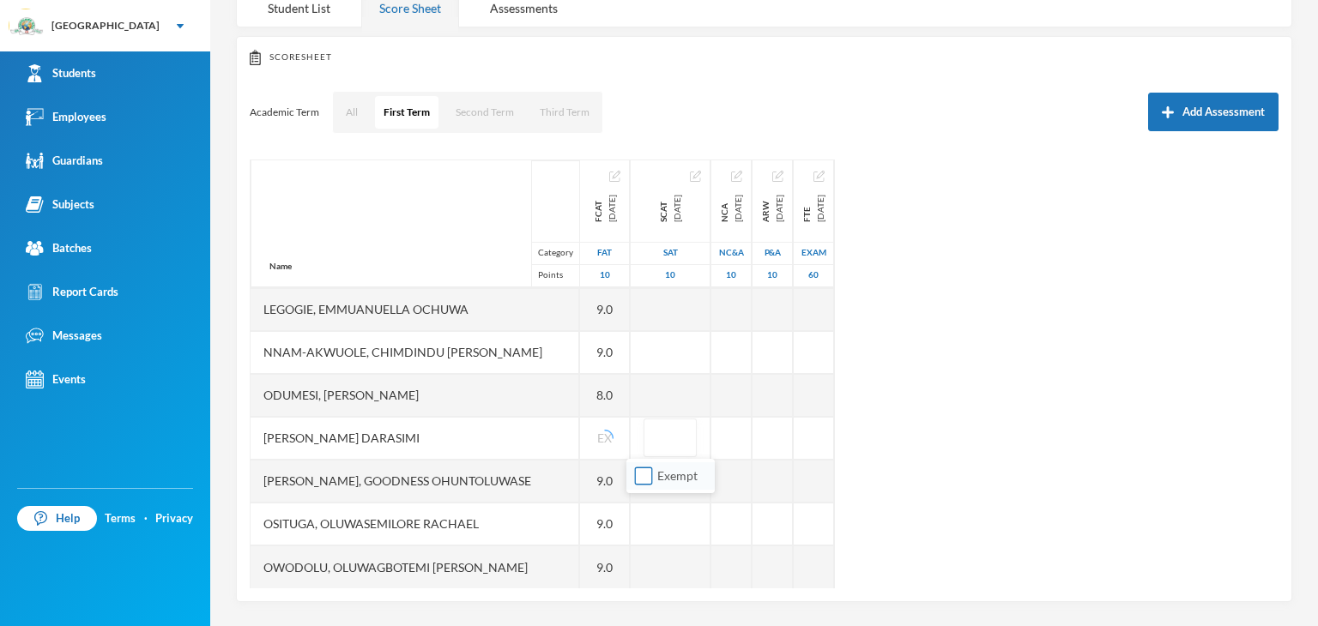
click at [654, 479] on span "Exempt" at bounding box center [677, 475] width 54 height 15
click at [653, 479] on input "Exempt" at bounding box center [644, 477] width 18 height 18
checkbox input "true"
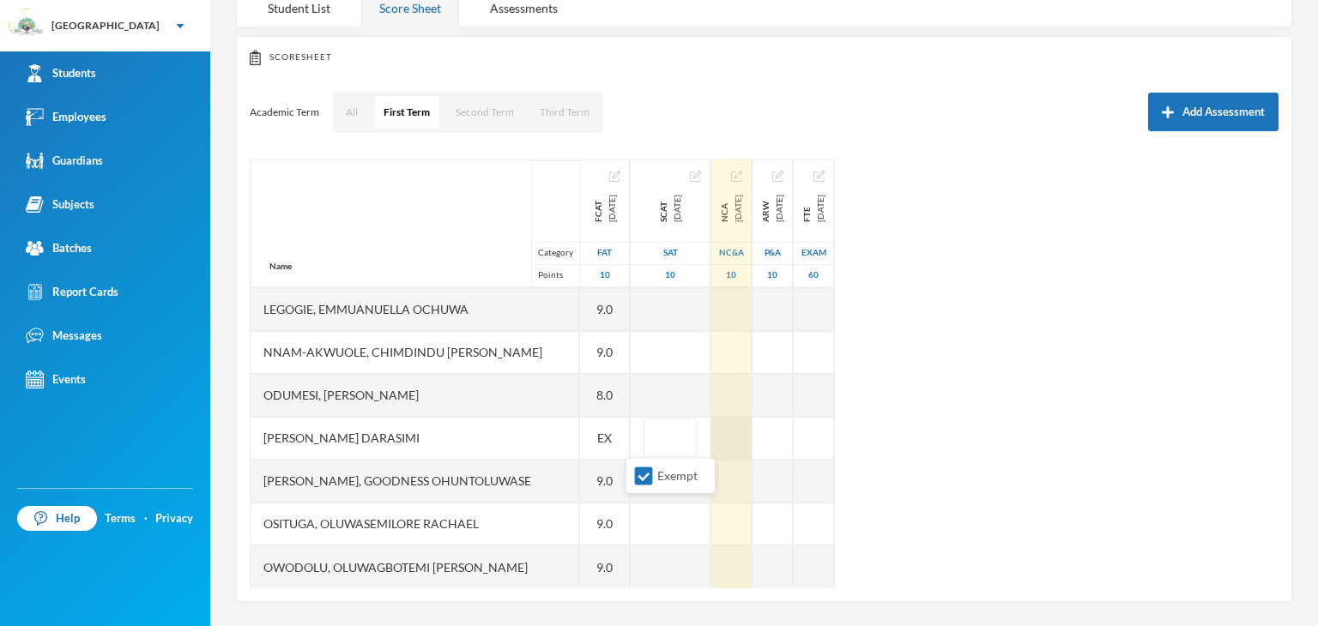
click at [711, 450] on div at bounding box center [731, 438] width 40 height 43
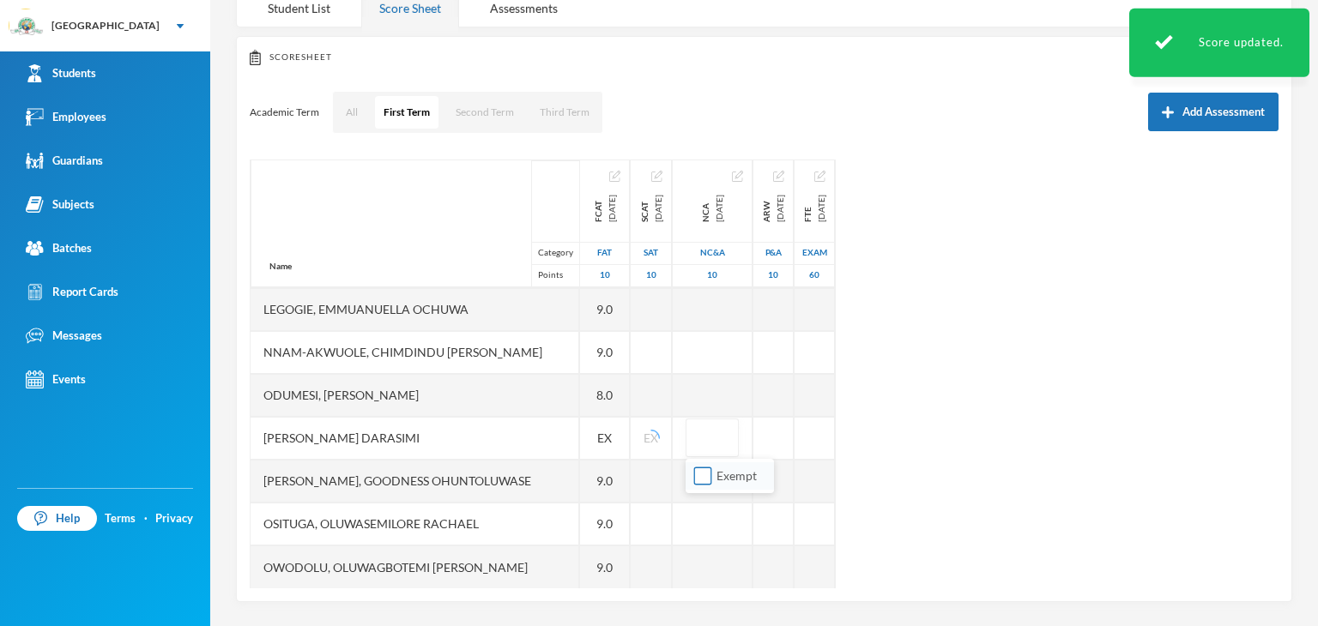
click at [695, 478] on input "Exempt" at bounding box center [703, 477] width 18 height 18
checkbox input "true"
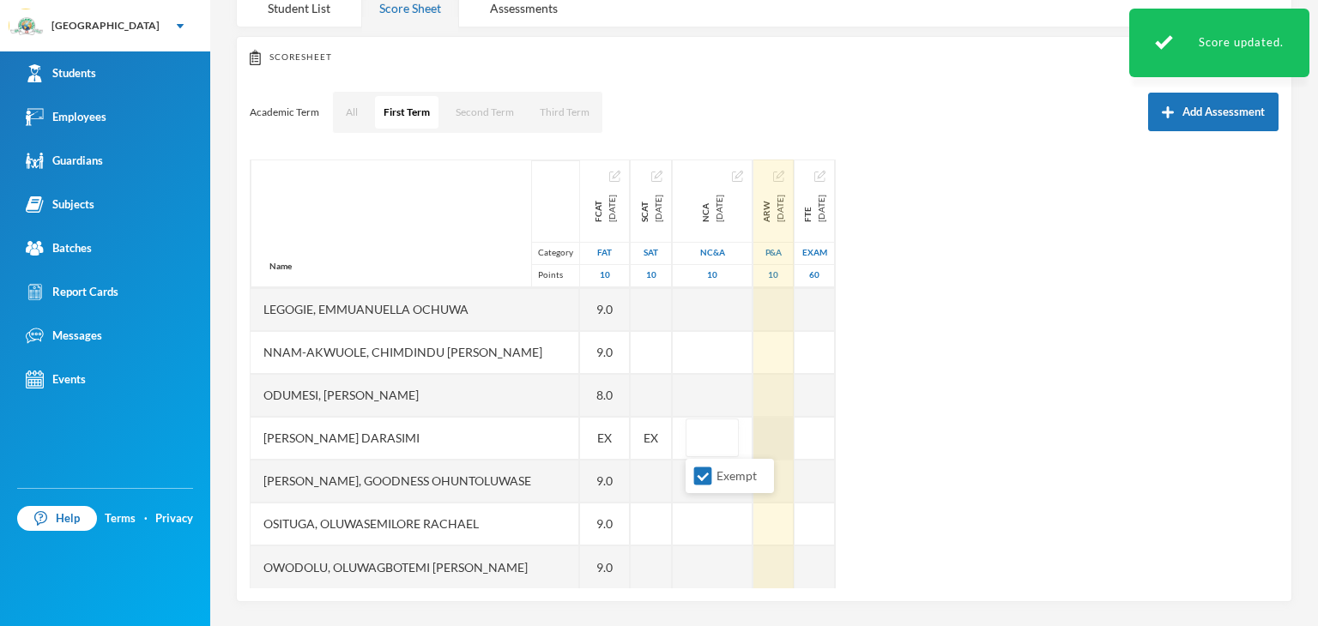
click at [786, 437] on div at bounding box center [773, 438] width 40 height 43
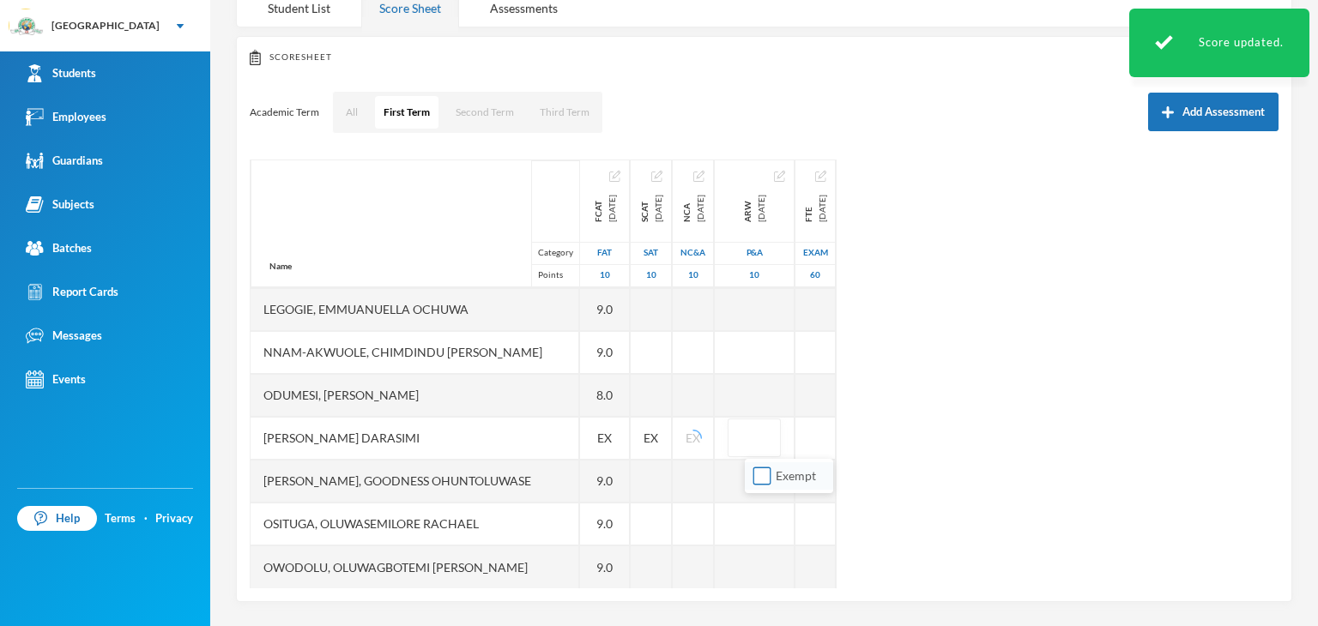
click at [772, 473] on span "Exempt" at bounding box center [796, 475] width 54 height 15
click at [771, 473] on input "Exempt" at bounding box center [762, 477] width 18 height 18
checkbox input "true"
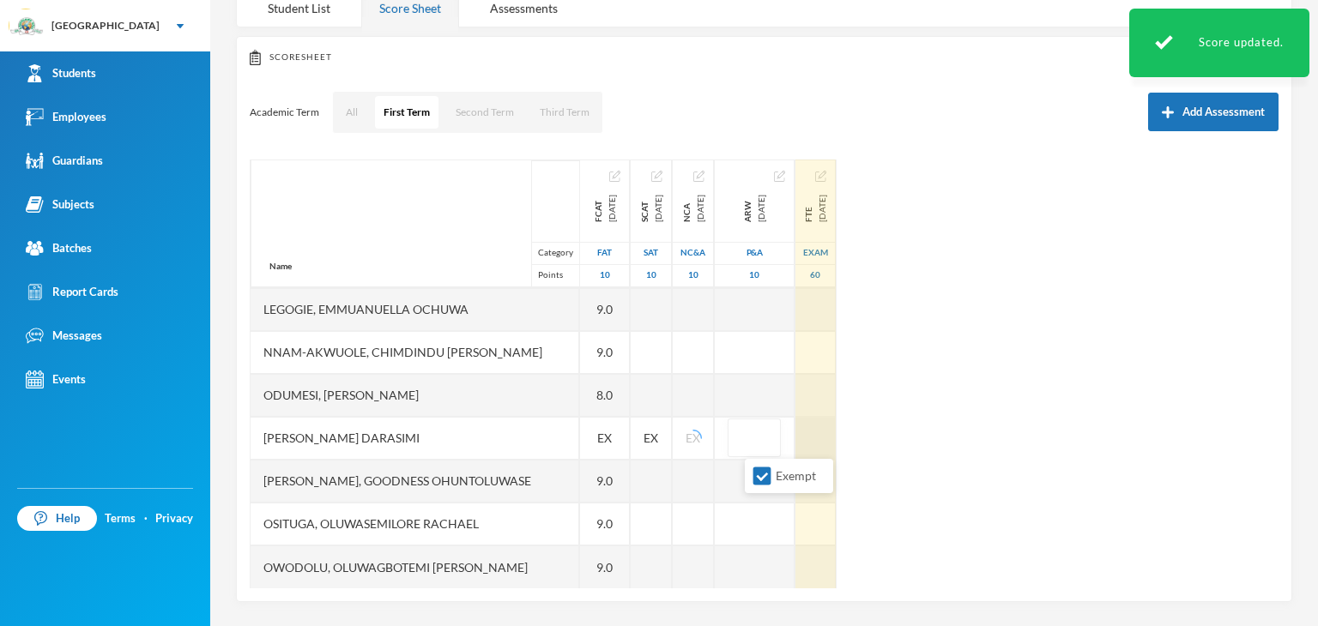
click at [836, 437] on div at bounding box center [815, 438] width 40 height 43
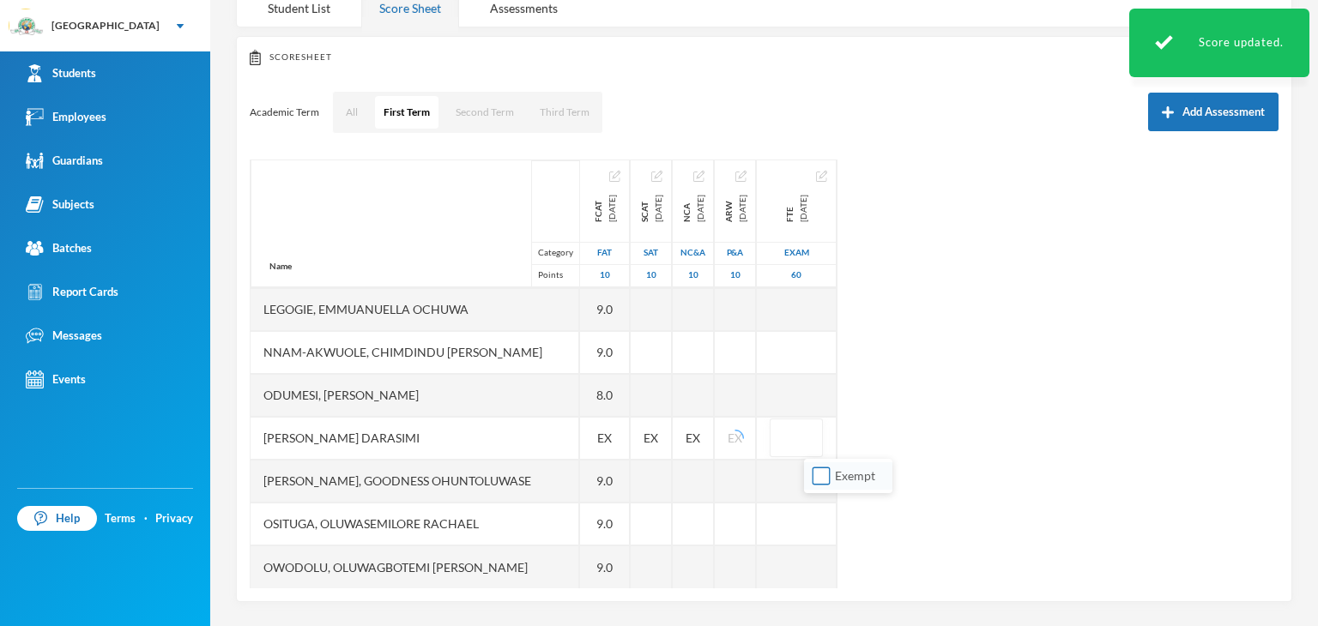
click at [819, 479] on input "Exempt" at bounding box center [821, 477] width 18 height 18
checkbox input "true"
click at [970, 472] on div "Name Category Points Adebowale, Temitope Abdul-malik Aina, Abundance Mofifoluwa…" at bounding box center [764, 374] width 1029 height 429
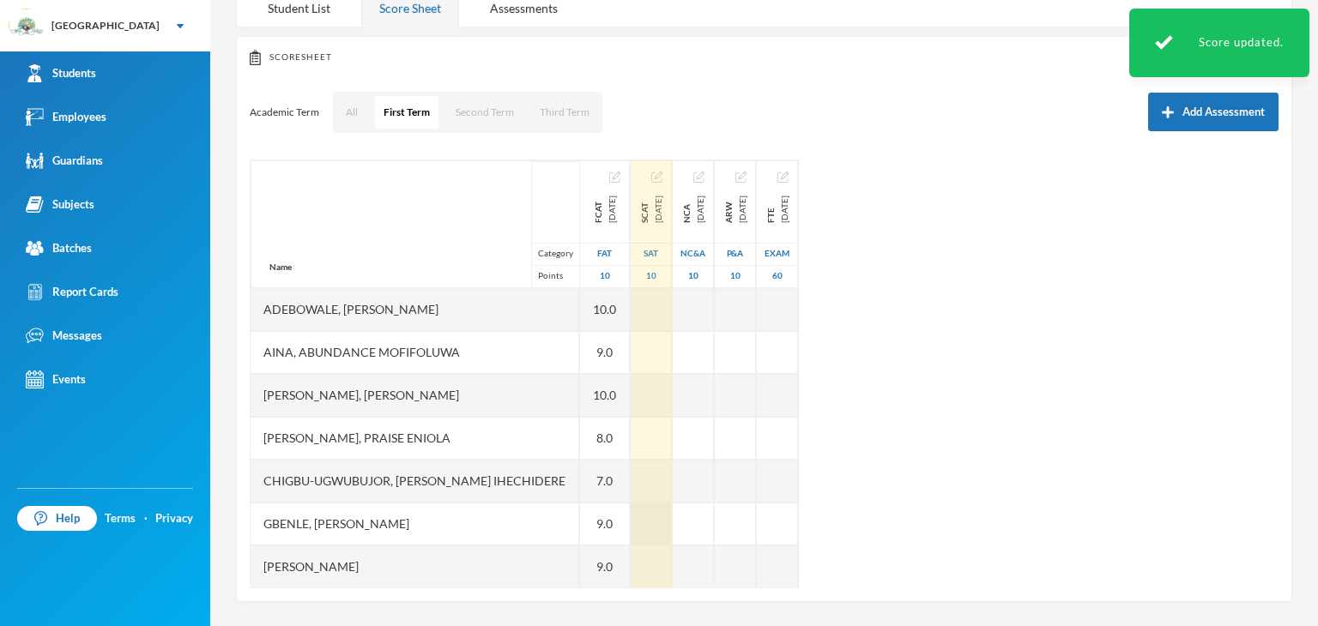
scroll to position [343, 0]
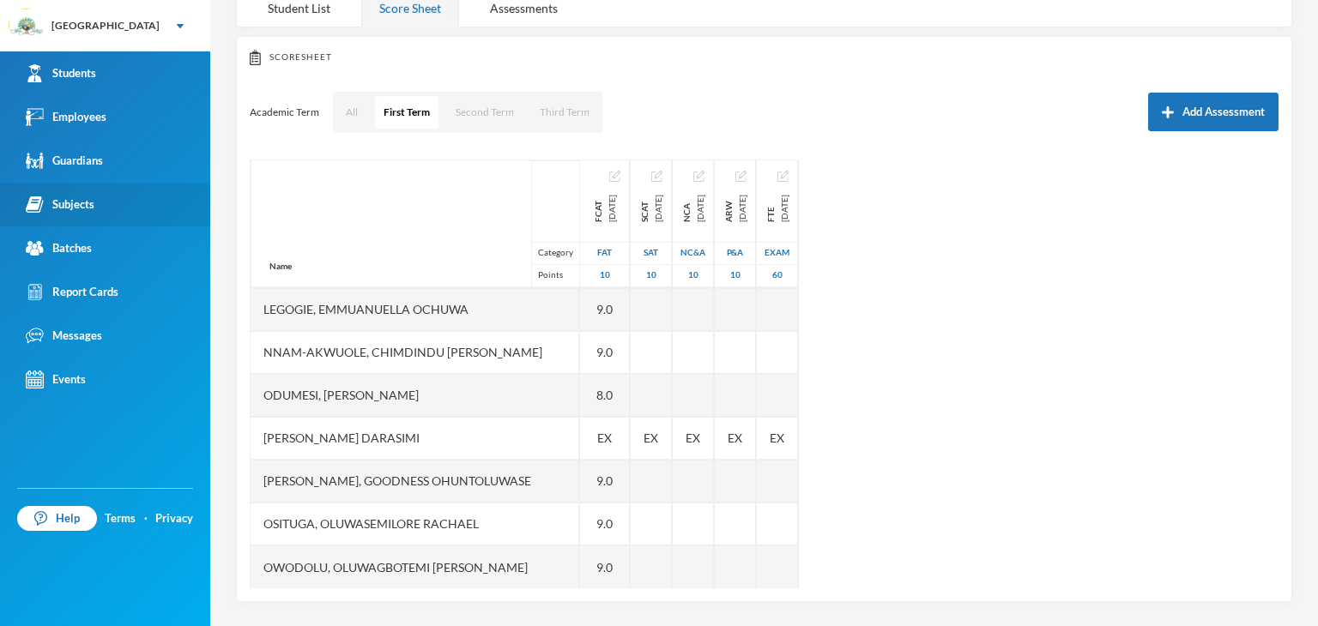
click at [72, 204] on div "Subjects" at bounding box center [60, 205] width 69 height 18
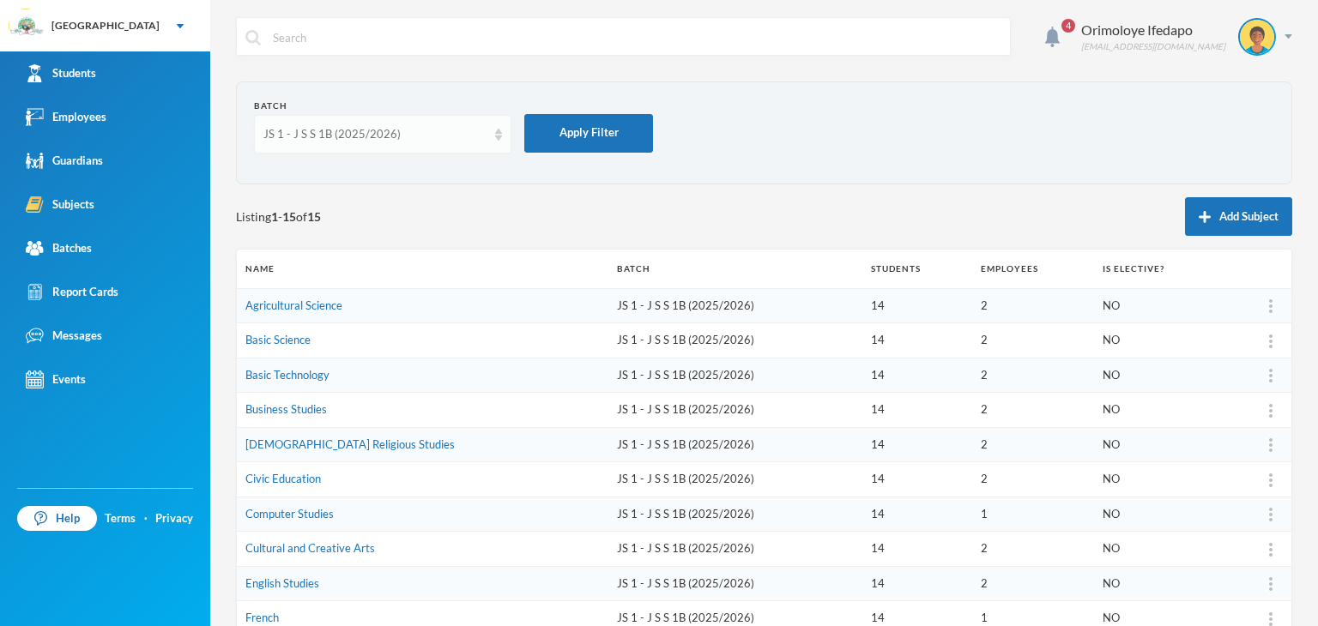
click at [321, 141] on div "JS 1 - J S S 1B (2025/2026)" at bounding box center [374, 134] width 223 height 17
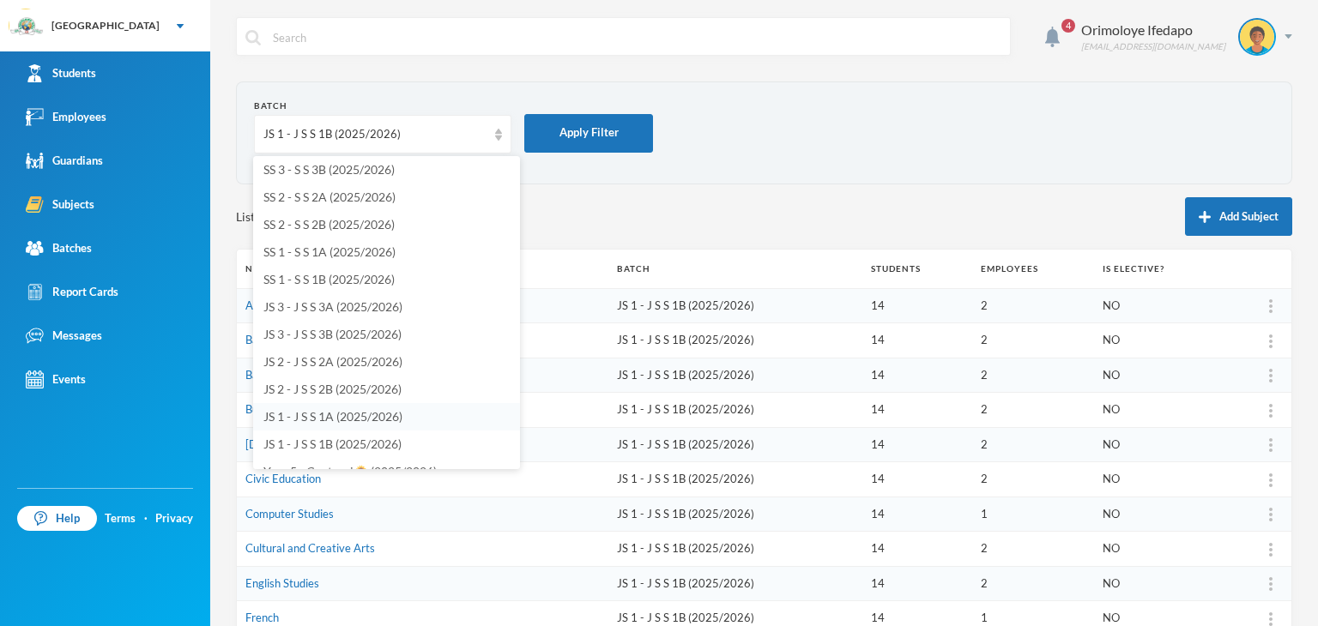
scroll to position [172, 0]
click at [326, 249] on span "JS 3 - J S S 3B (2025/2026)" at bounding box center [332, 248] width 138 height 15
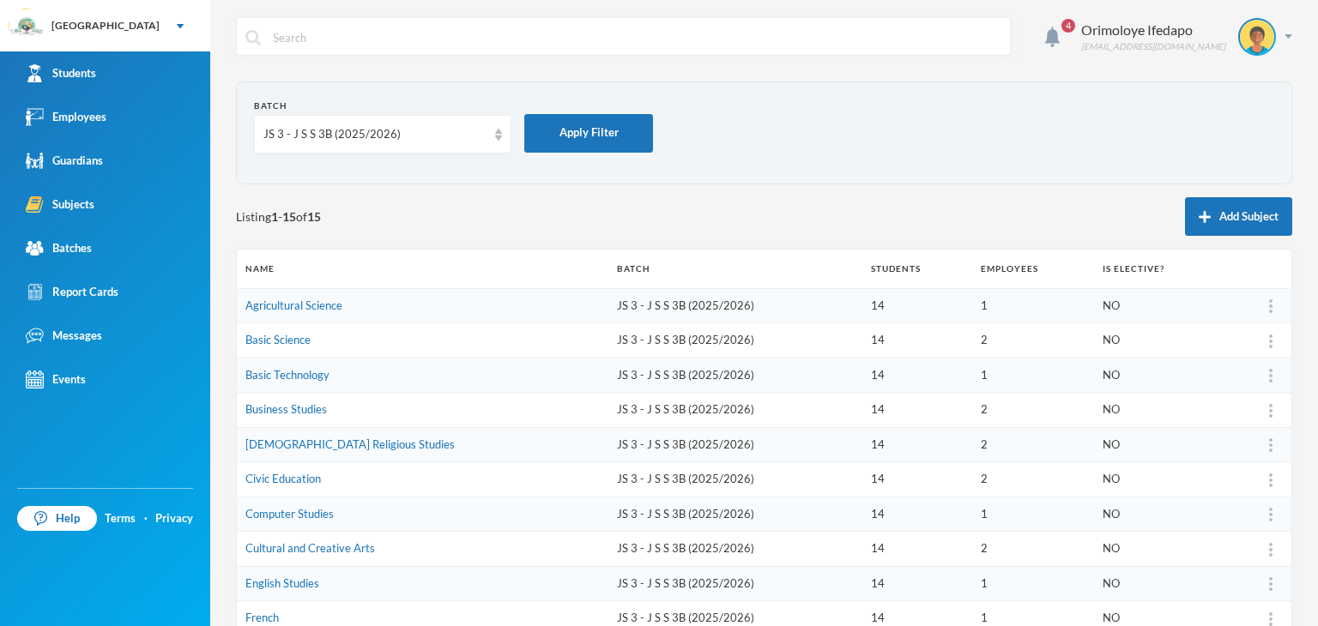
scroll to position [257, 0]
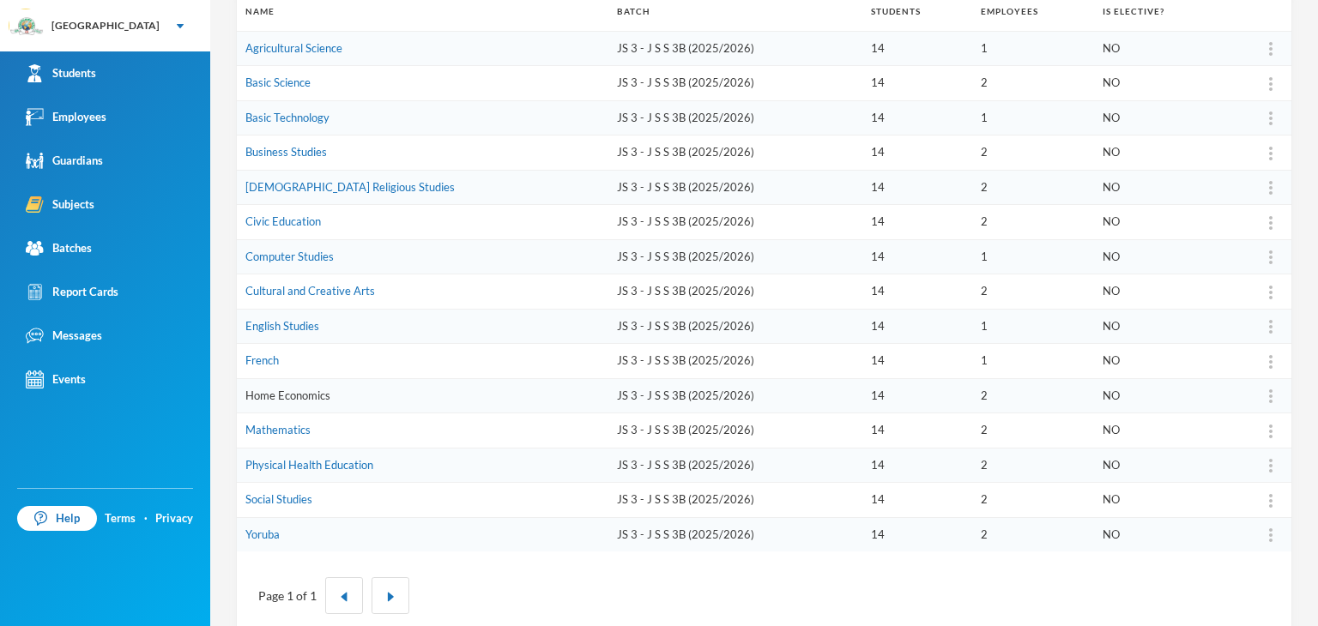
click at [305, 395] on link "Home Economics" at bounding box center [287, 396] width 85 height 14
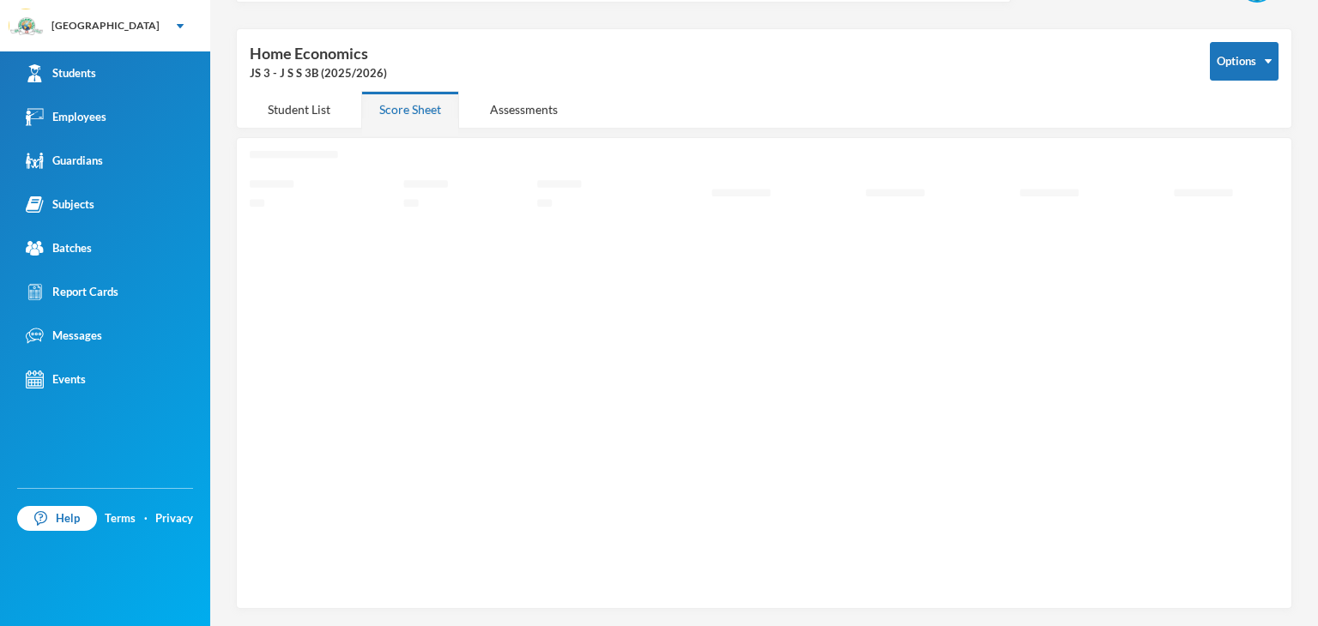
scroll to position [48, 0]
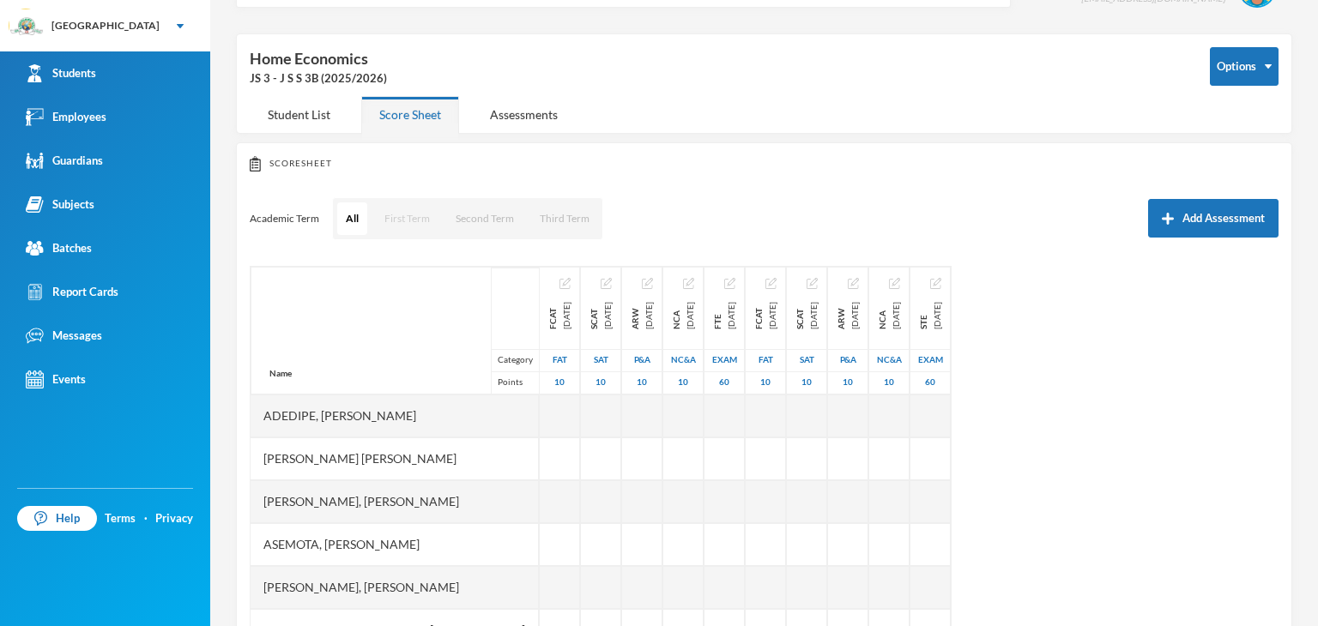
click at [404, 217] on button "First Term" at bounding box center [407, 218] width 63 height 33
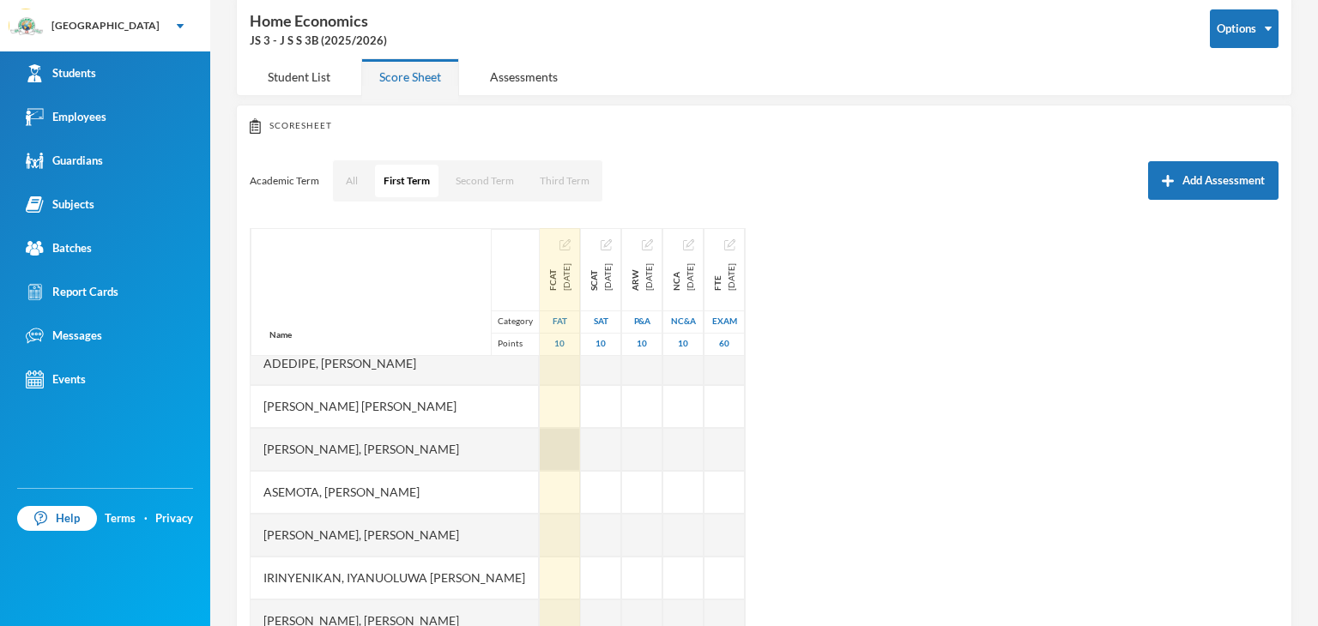
scroll to position [0, 0]
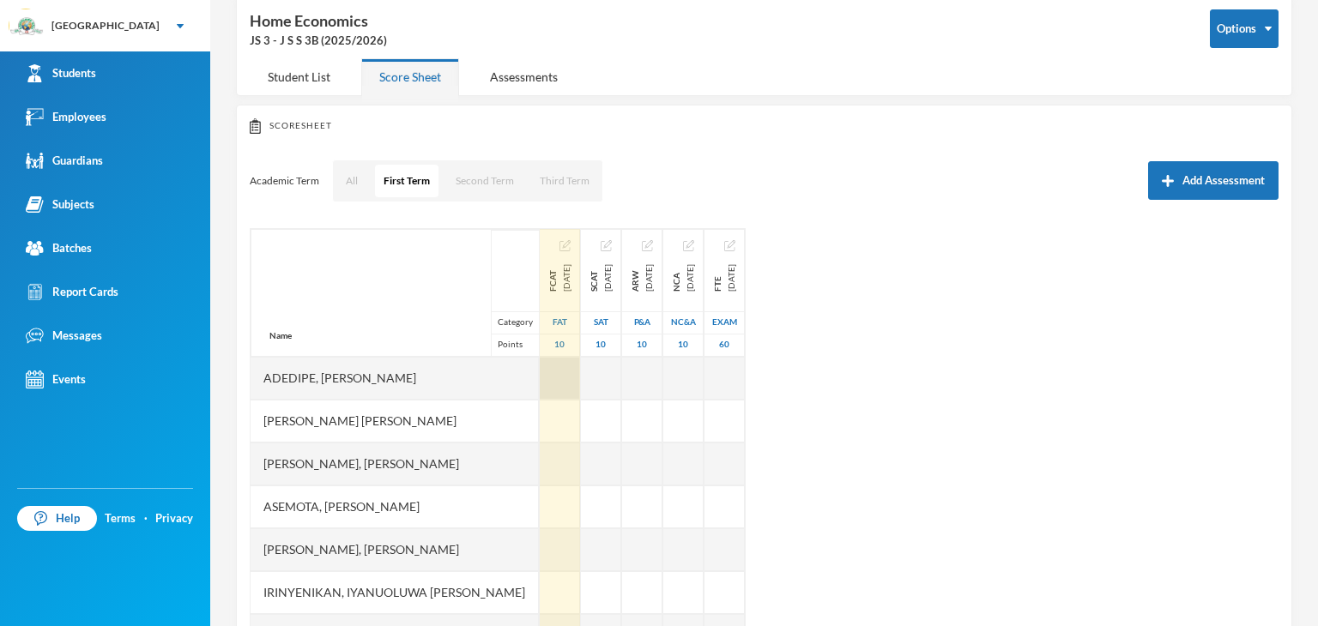
click at [540, 375] on div at bounding box center [560, 378] width 40 height 43
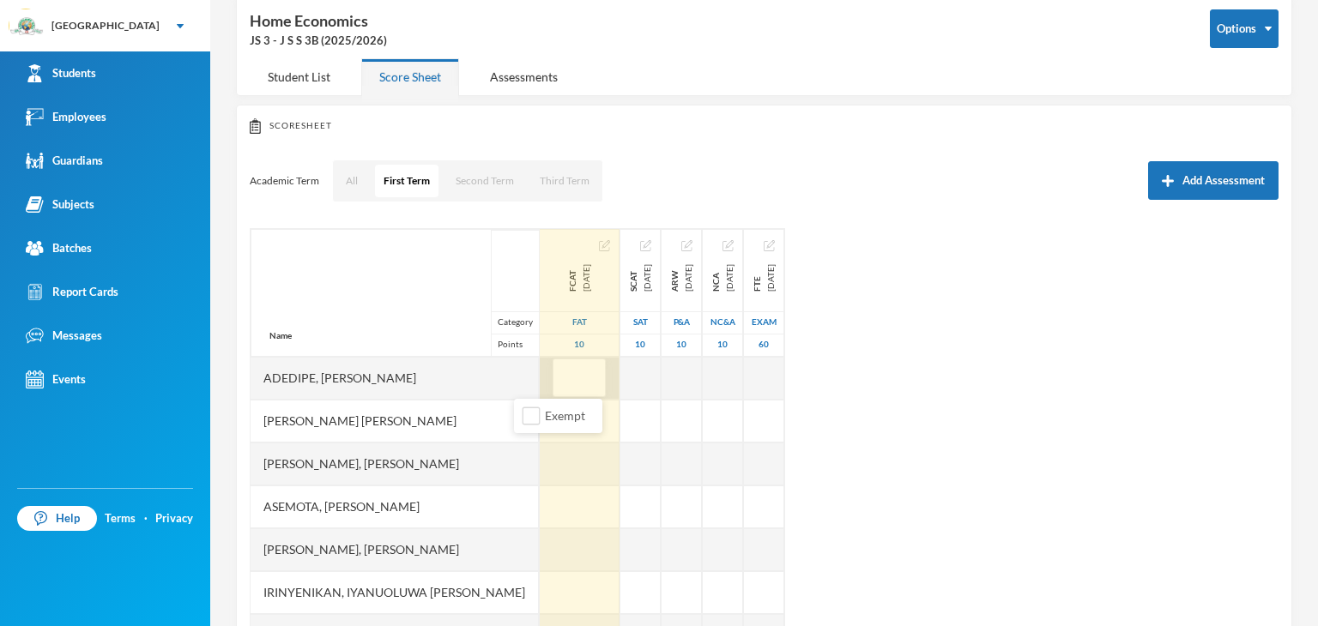
type input "8"
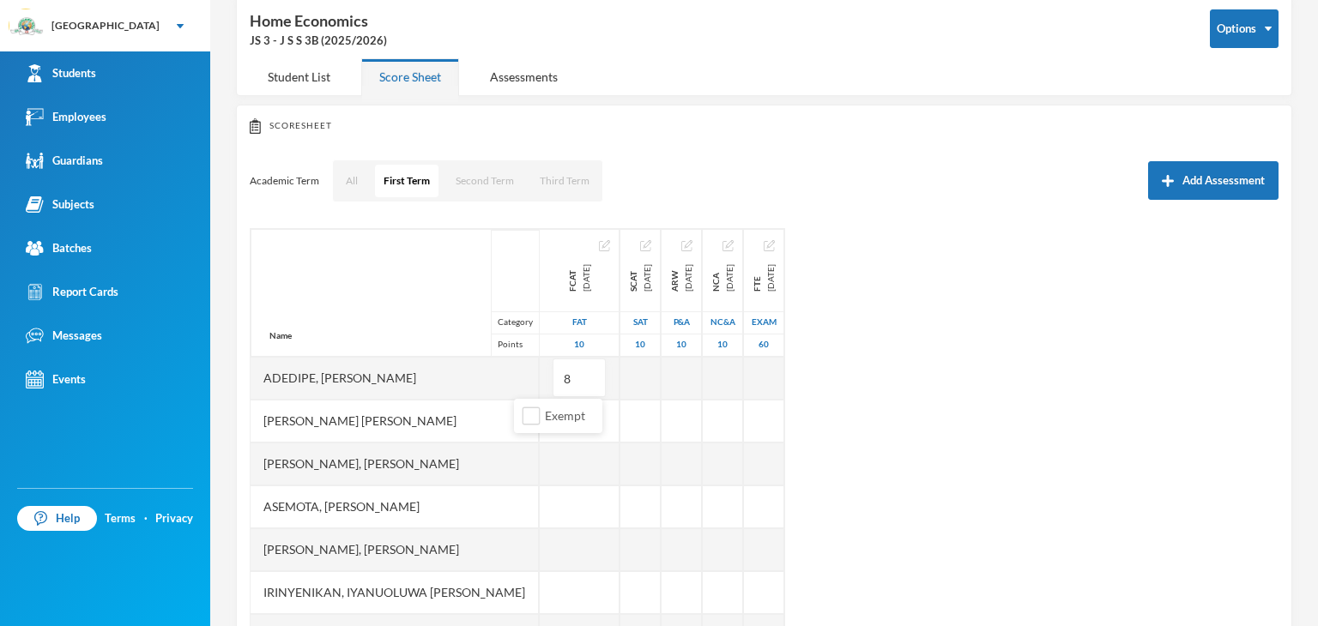
drag, startPoint x: 1103, startPoint y: 367, endPoint x: 1033, endPoint y: 413, distance: 83.8
click at [1105, 366] on div "Name Category Points Adedipe, Ayooluwa Ezekiel Adekoya, Folarin Yasir Adeyemi, …" at bounding box center [764, 442] width 1029 height 429
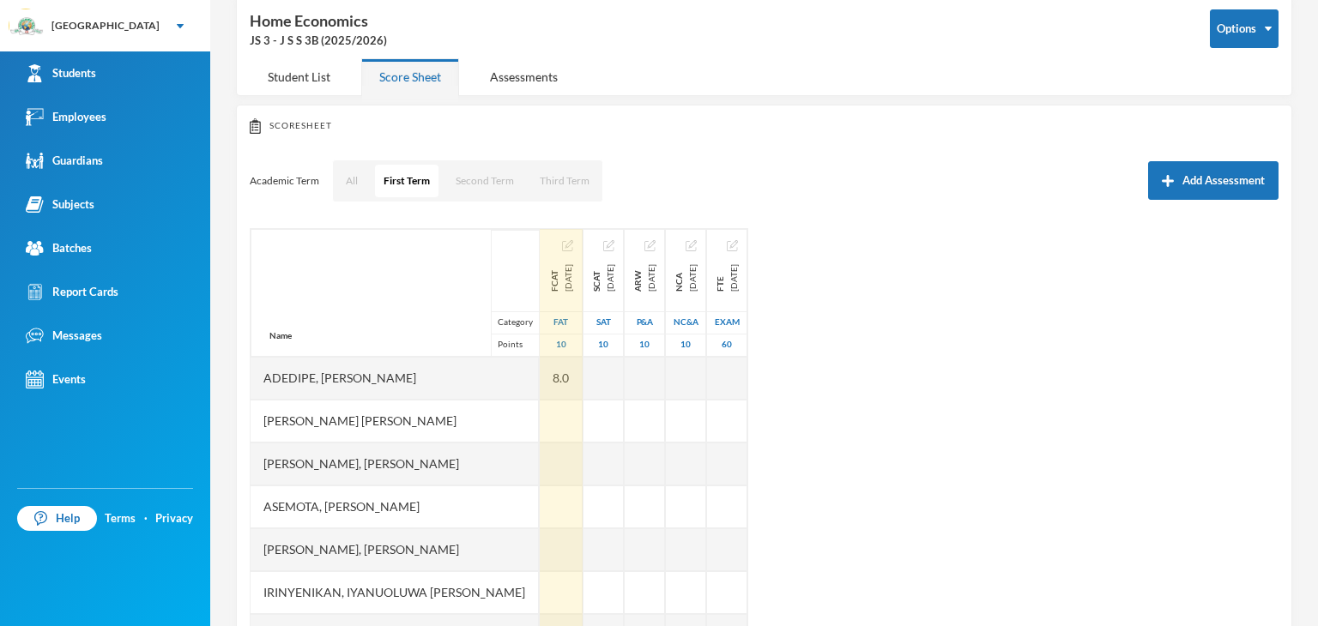
scroll to position [300, 0]
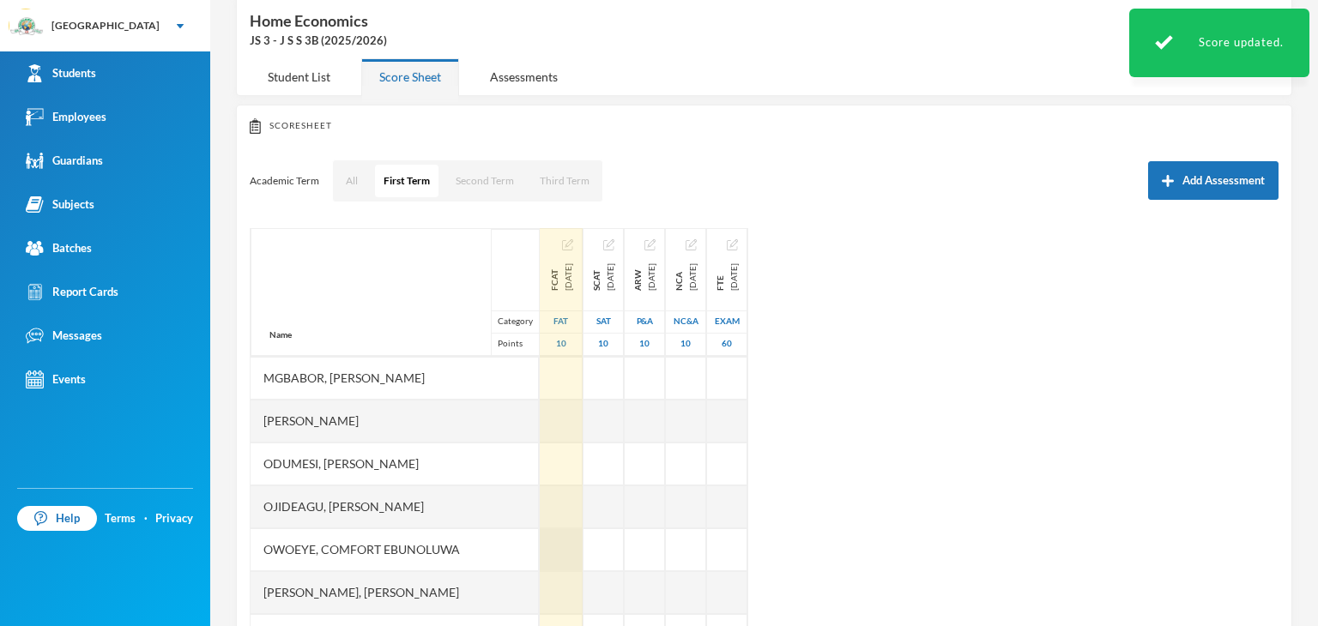
click at [540, 535] on div at bounding box center [561, 549] width 43 height 43
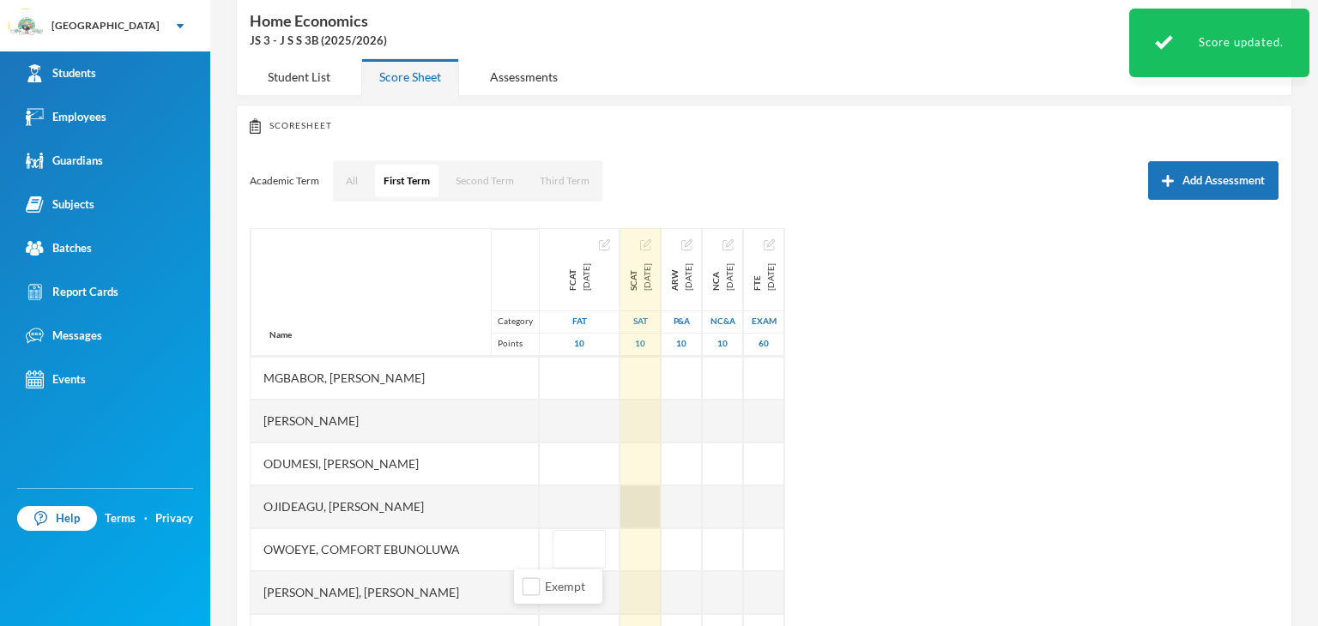
type input "9"
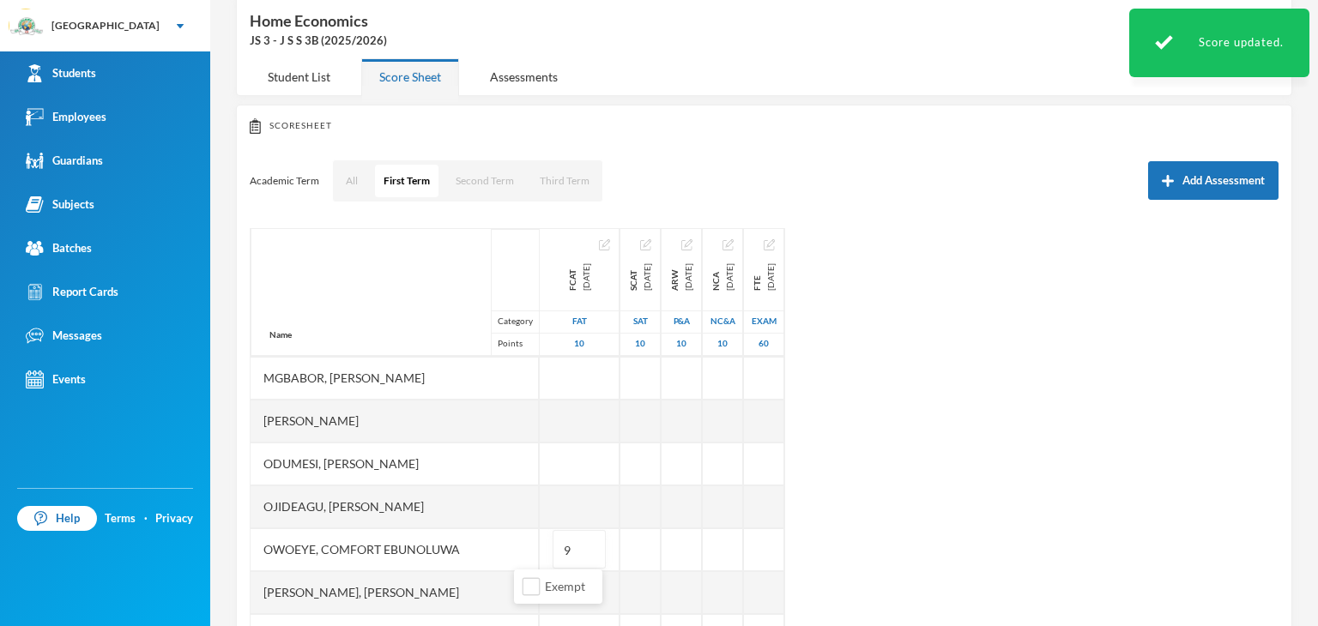
click at [1037, 478] on div "Name Category Points Adedipe, Ayooluwa Ezekiel Adekoya, Folarin Yasir Adeyemi, …" at bounding box center [764, 442] width 1029 height 429
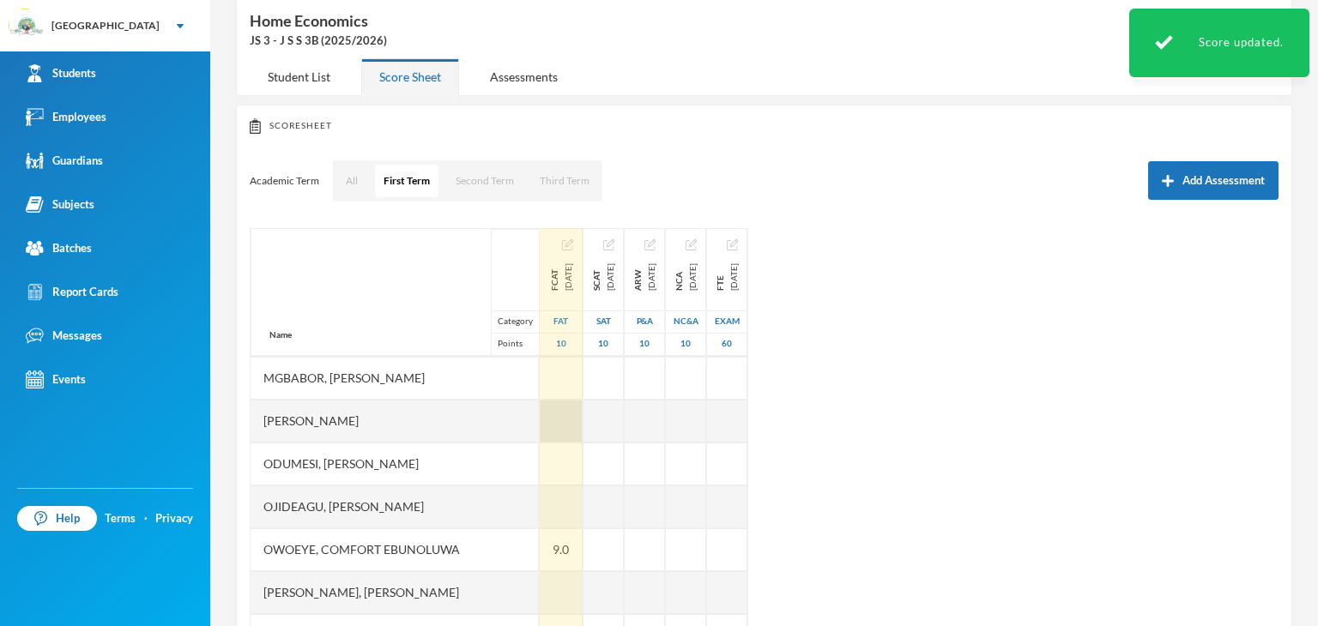
click at [540, 419] on div at bounding box center [561, 421] width 43 height 43
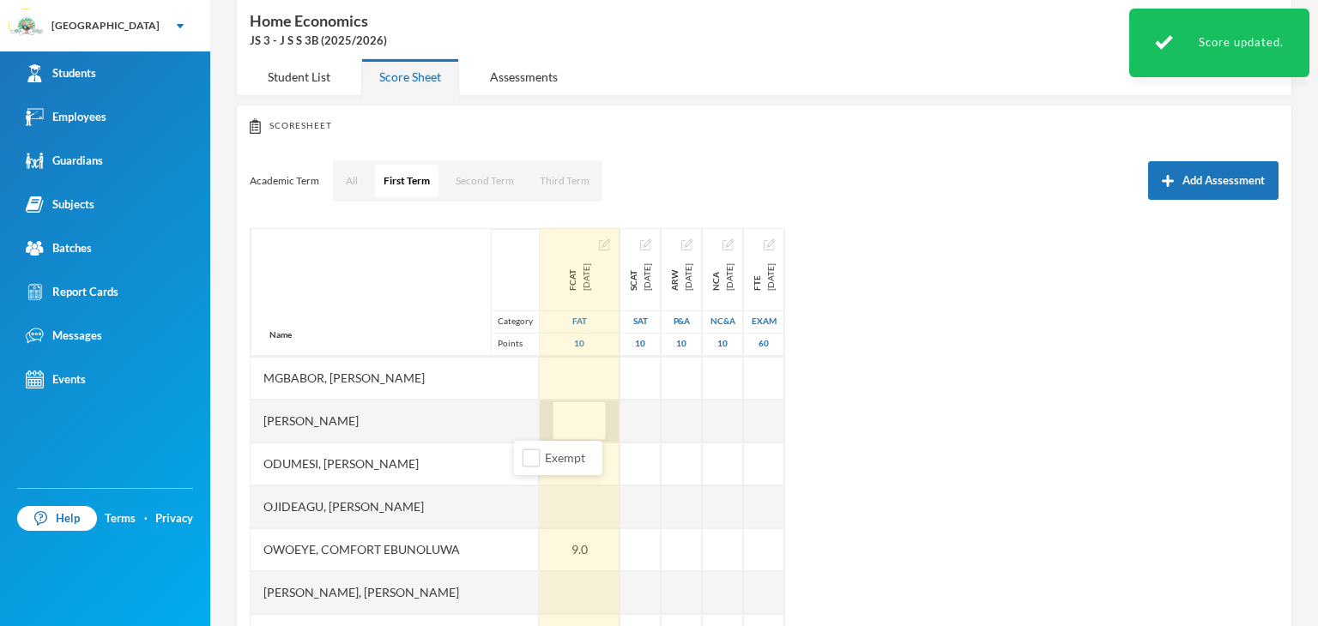
type input "8"
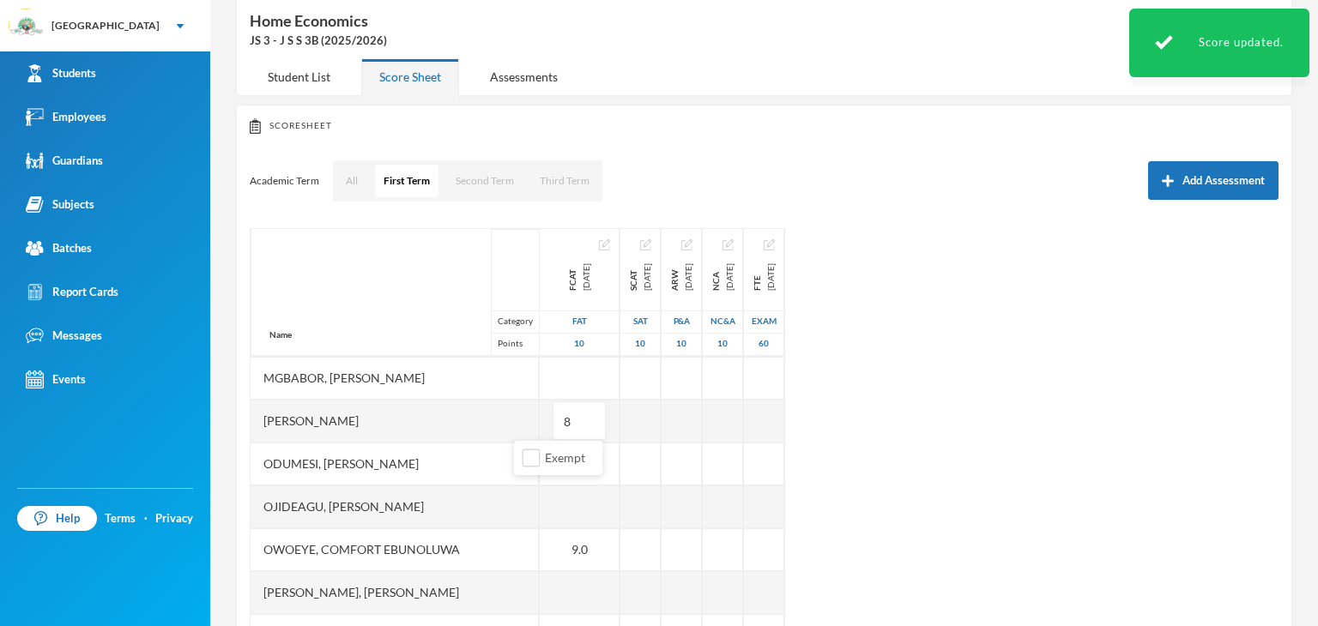
drag, startPoint x: 1184, startPoint y: 412, endPoint x: 1138, endPoint y: 412, distance: 45.5
click at [1186, 412] on div "Name Category Points Adedipe, Ayooluwa Ezekiel Adekoya, Folarin Yasir Adeyemi, …" at bounding box center [764, 442] width 1029 height 429
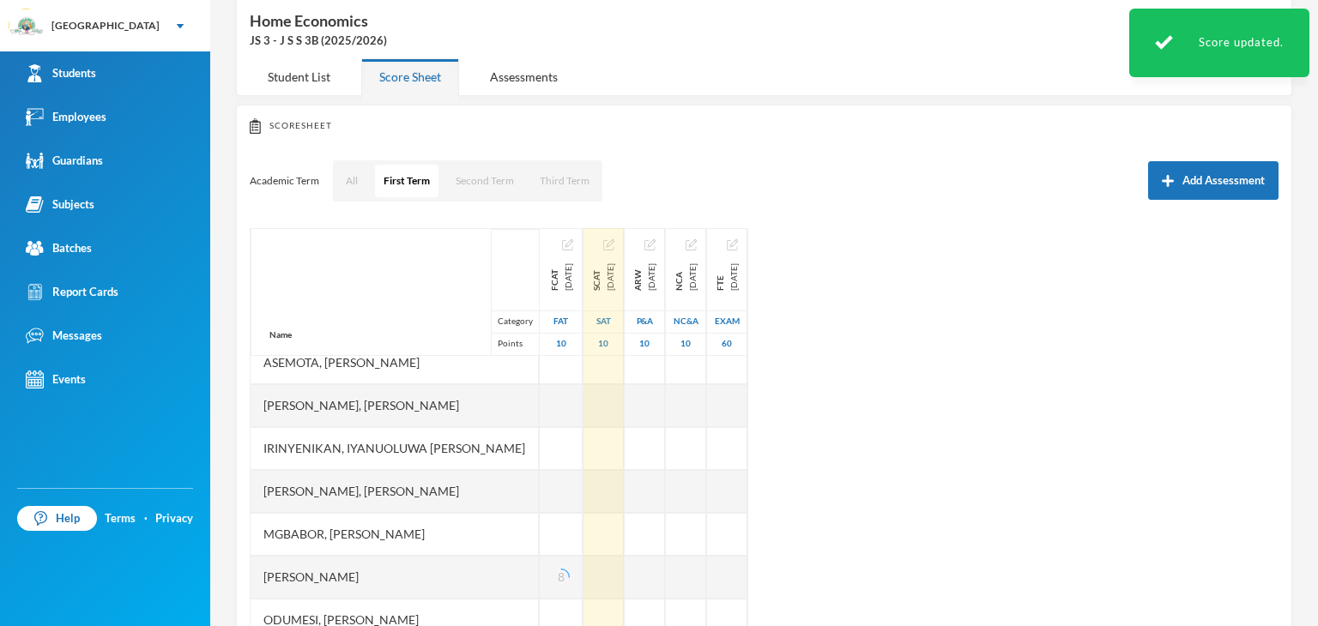
scroll to position [129, 0]
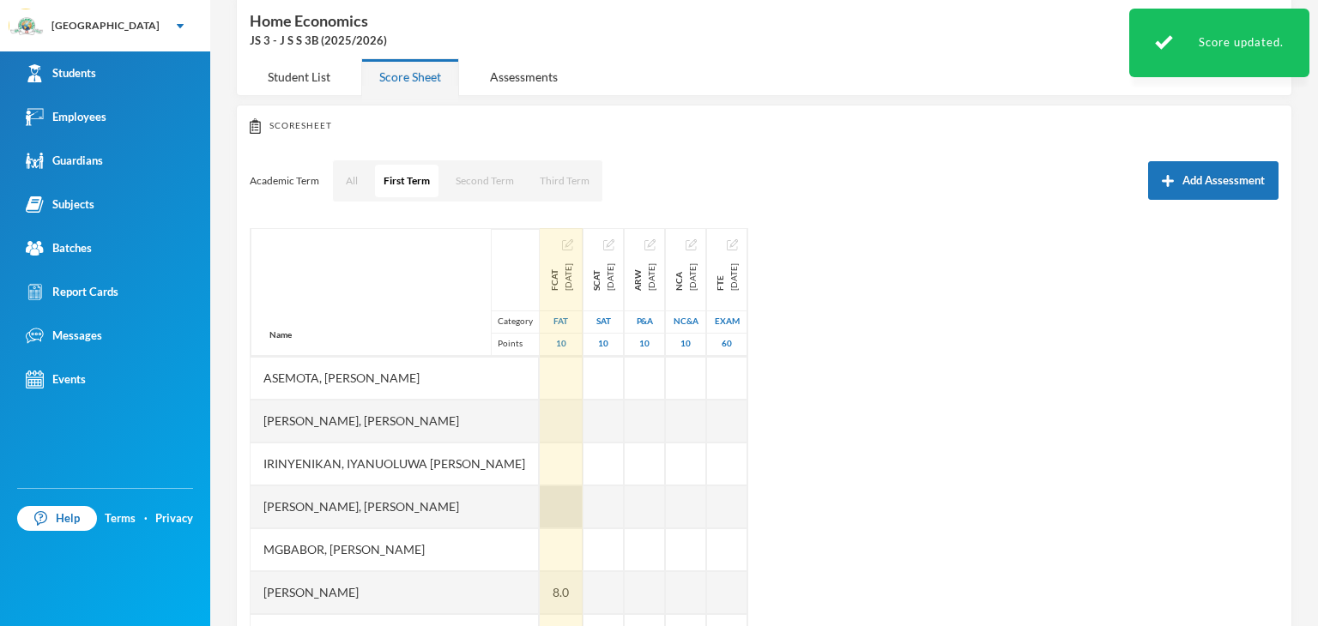
click at [542, 503] on div at bounding box center [561, 507] width 43 height 43
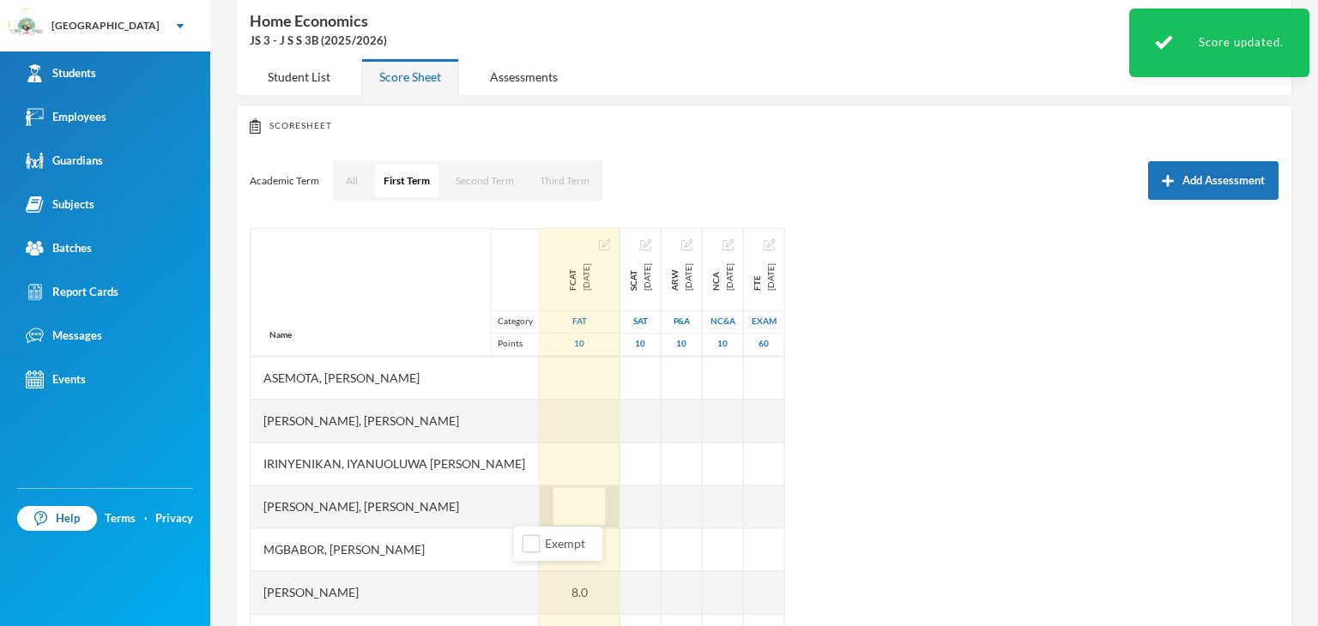
type input "7"
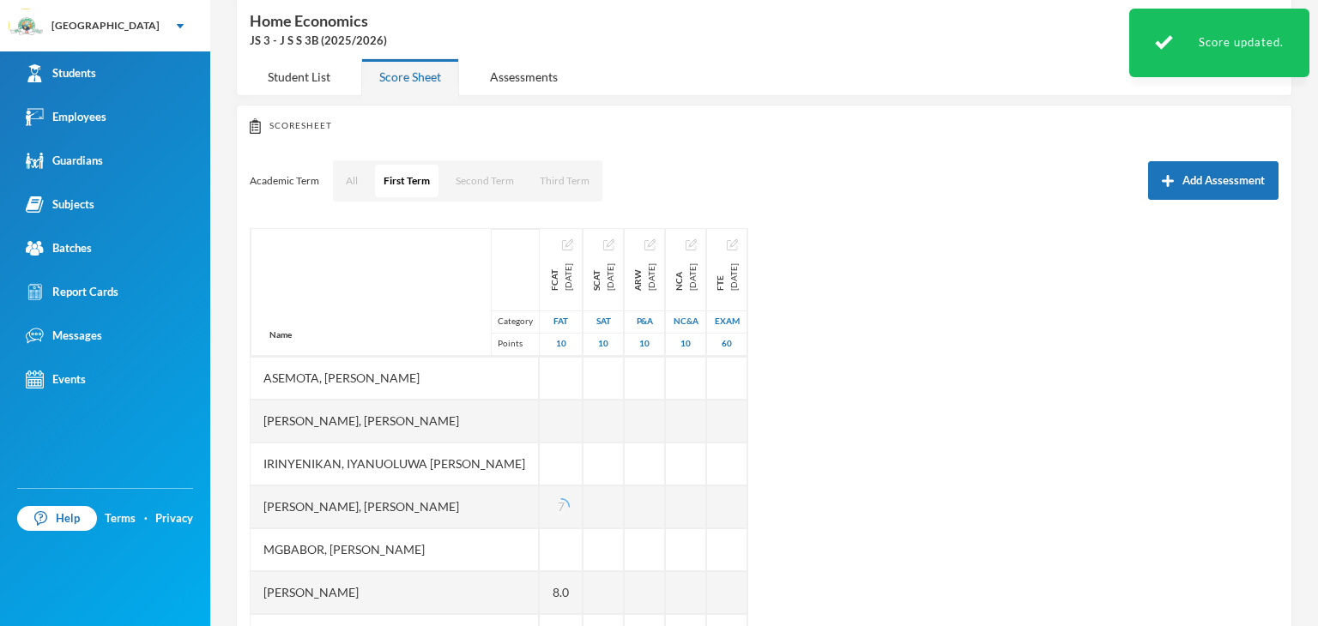
click at [981, 457] on div "Name Category Points Adedipe, Ayooluwa Ezekiel Adekoya, Folarin Yasir Adeyemi, …" at bounding box center [764, 442] width 1029 height 429
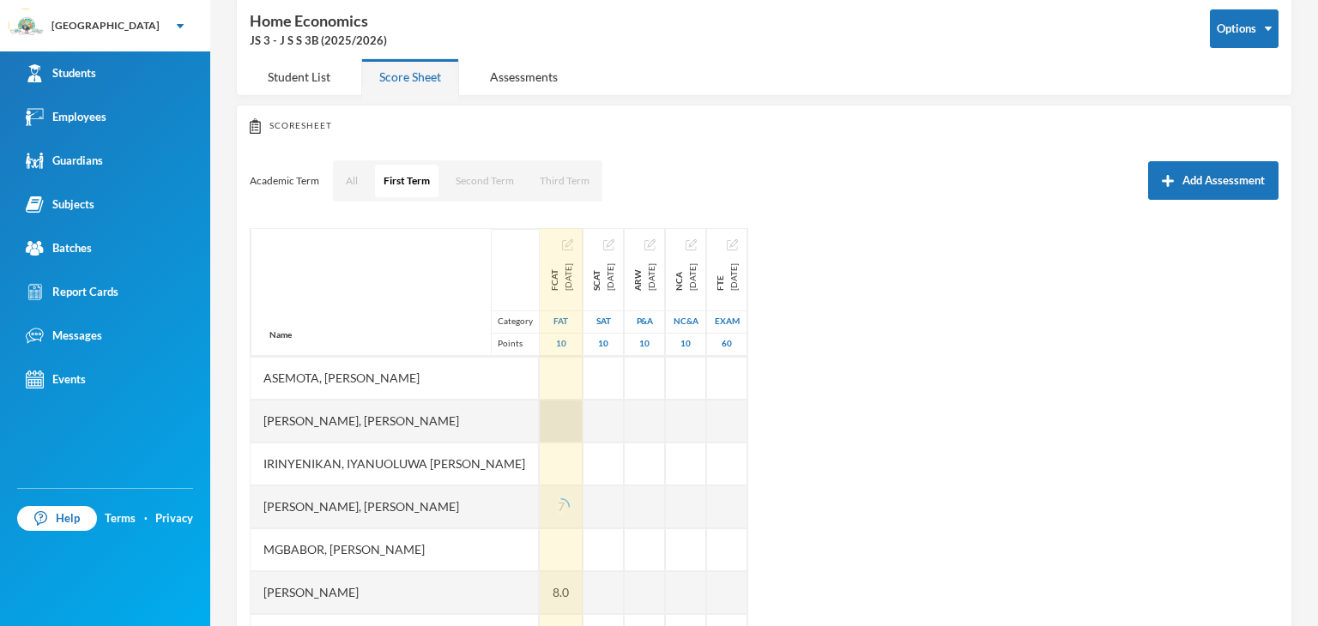
click at [540, 427] on div at bounding box center [561, 421] width 43 height 43
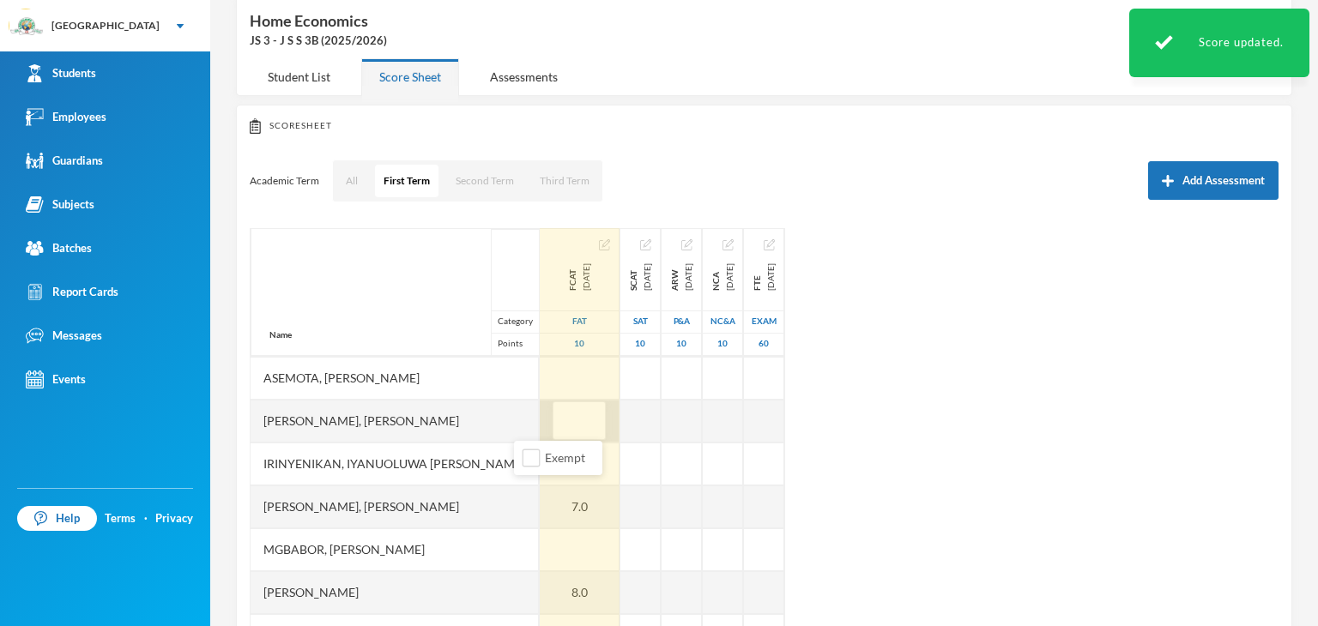
type input "9"
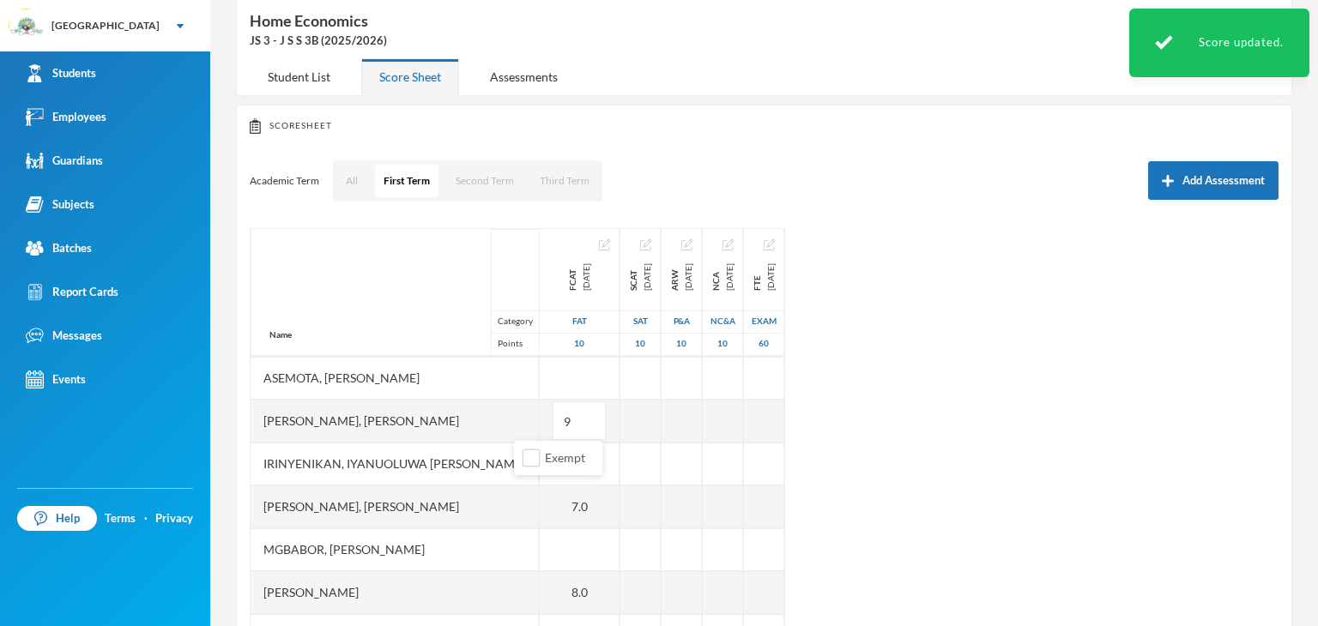
click at [979, 402] on div "Name Category Points Adedipe, Ayooluwa Ezekiel Adekoya, Folarin Yasir Adeyemi, …" at bounding box center [764, 442] width 1029 height 429
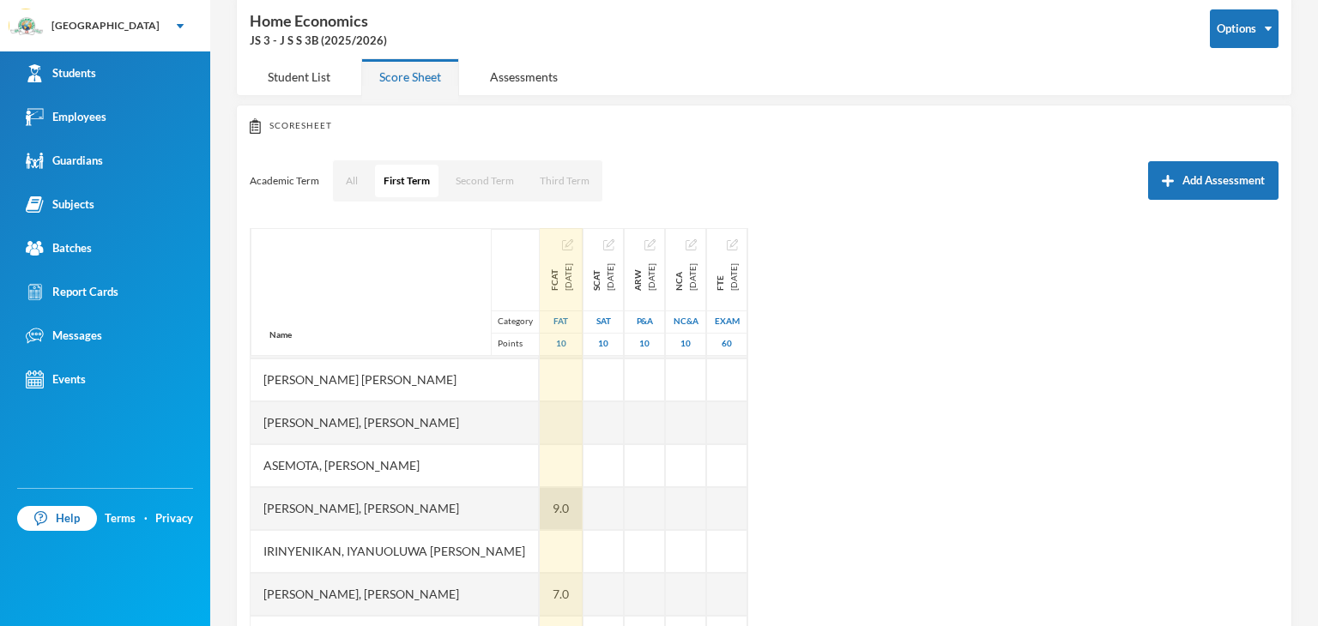
scroll to position [0, 0]
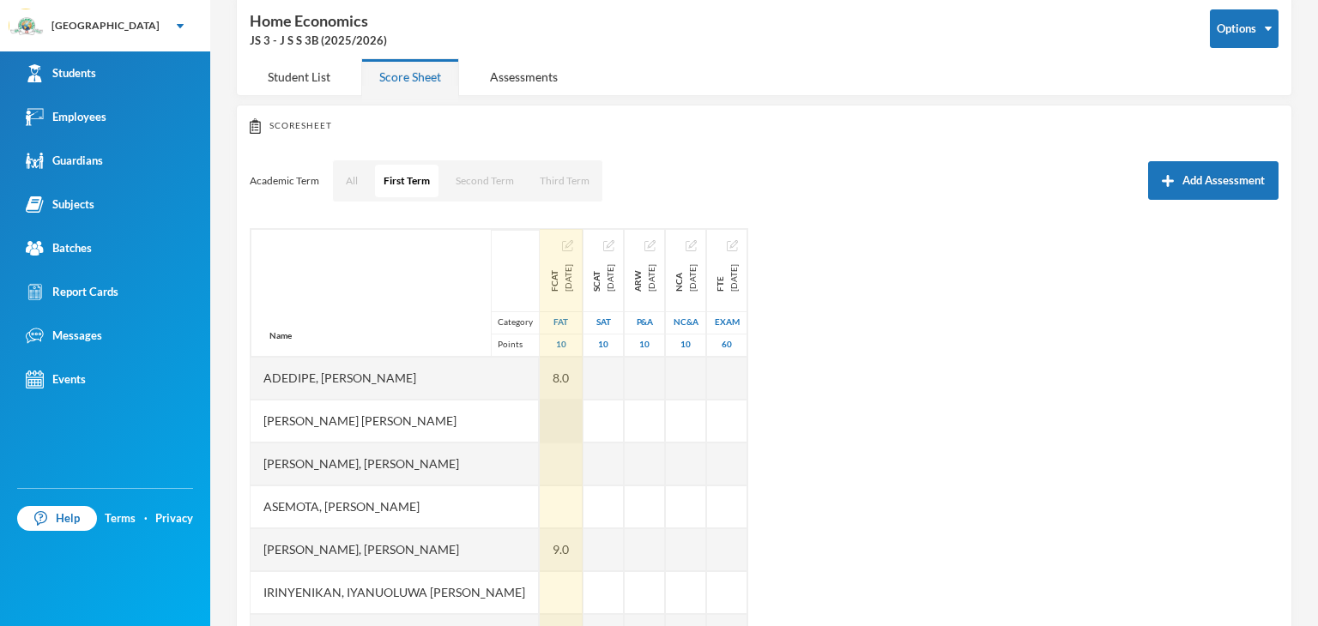
click at [540, 400] on div at bounding box center [561, 421] width 43 height 43
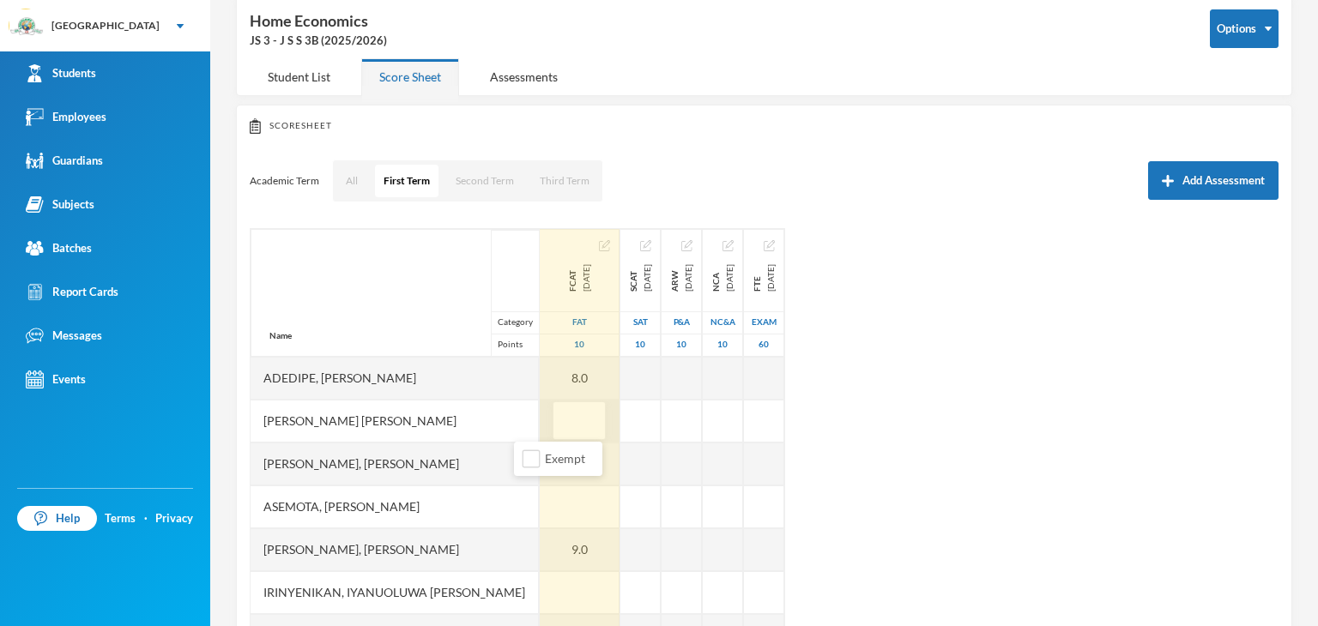
type input "8"
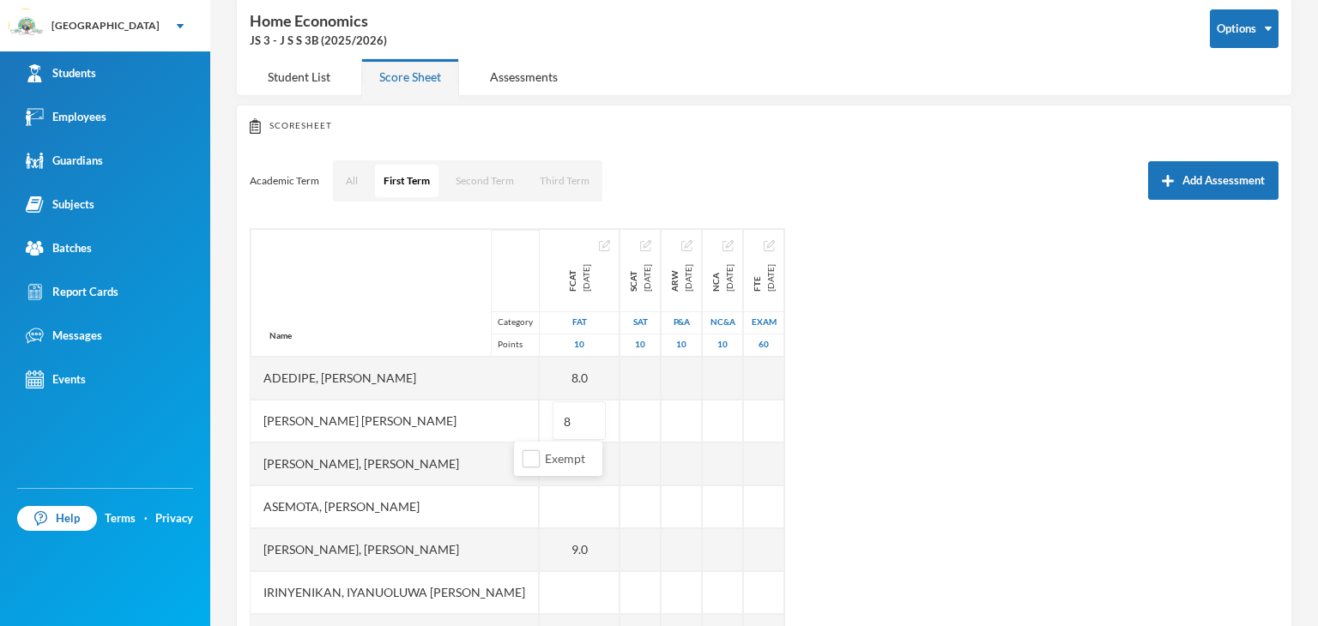
click at [1090, 430] on div "Name Category Points Adedipe, Ayooluwa Ezekiel Adekoya, Folarin Yasir Adeyemi, …" at bounding box center [764, 442] width 1029 height 429
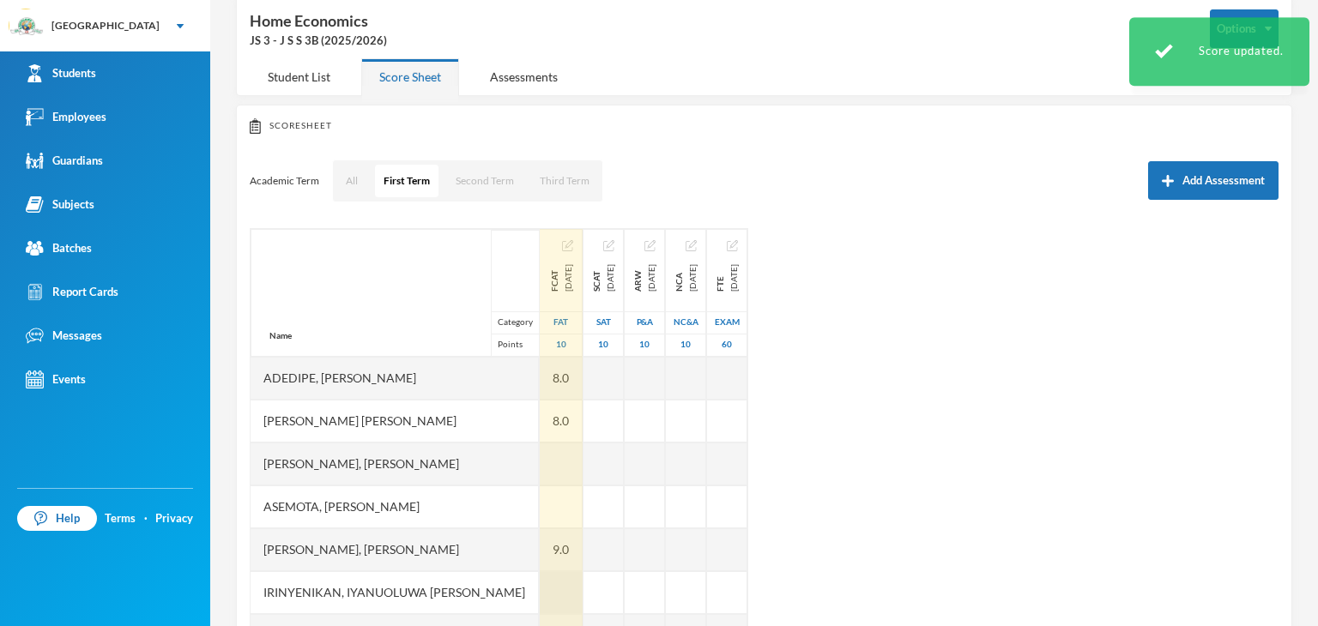
click at [540, 599] on div at bounding box center [561, 592] width 43 height 43
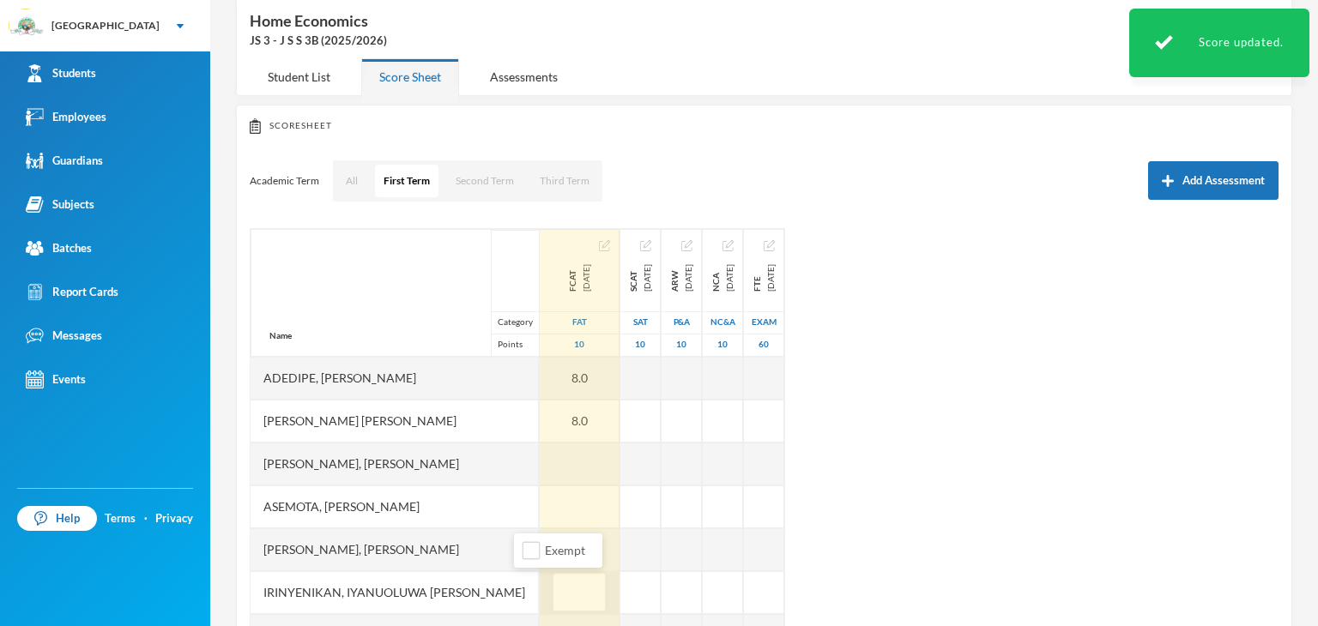
type input "8"
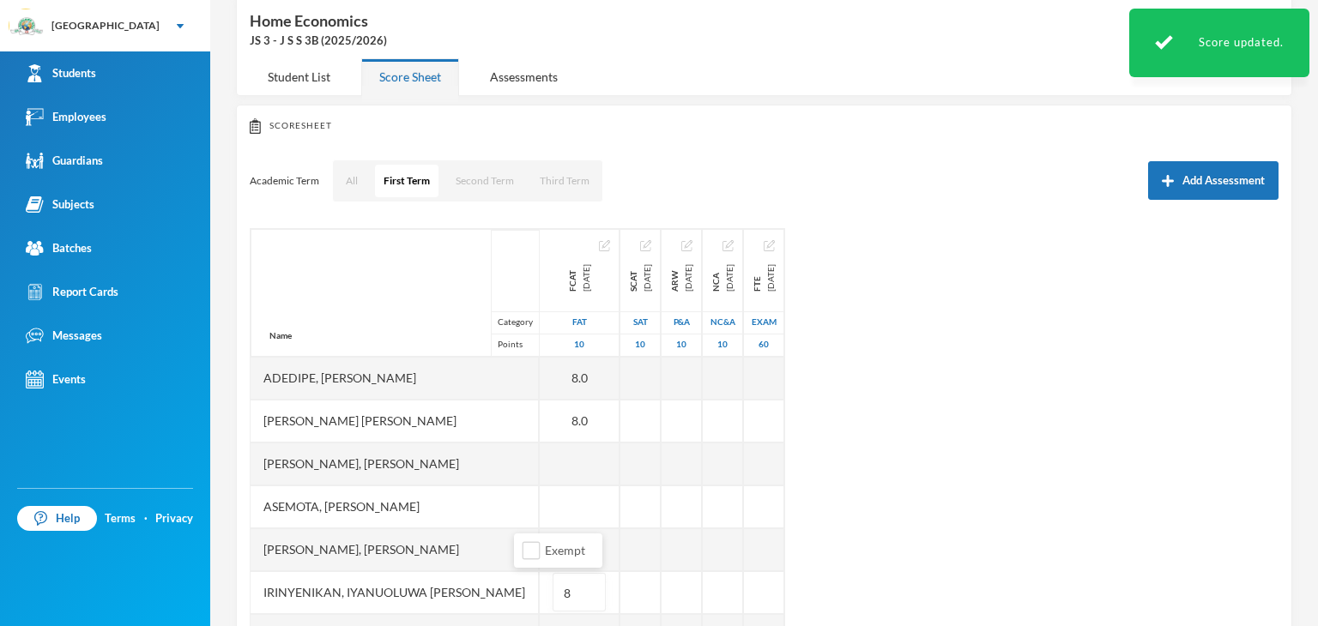
click at [1025, 481] on div "Name Category Points Adedipe, Ayooluwa Ezekiel Adekoya, Folarin Yasir Adeyemi, …" at bounding box center [764, 442] width 1029 height 429
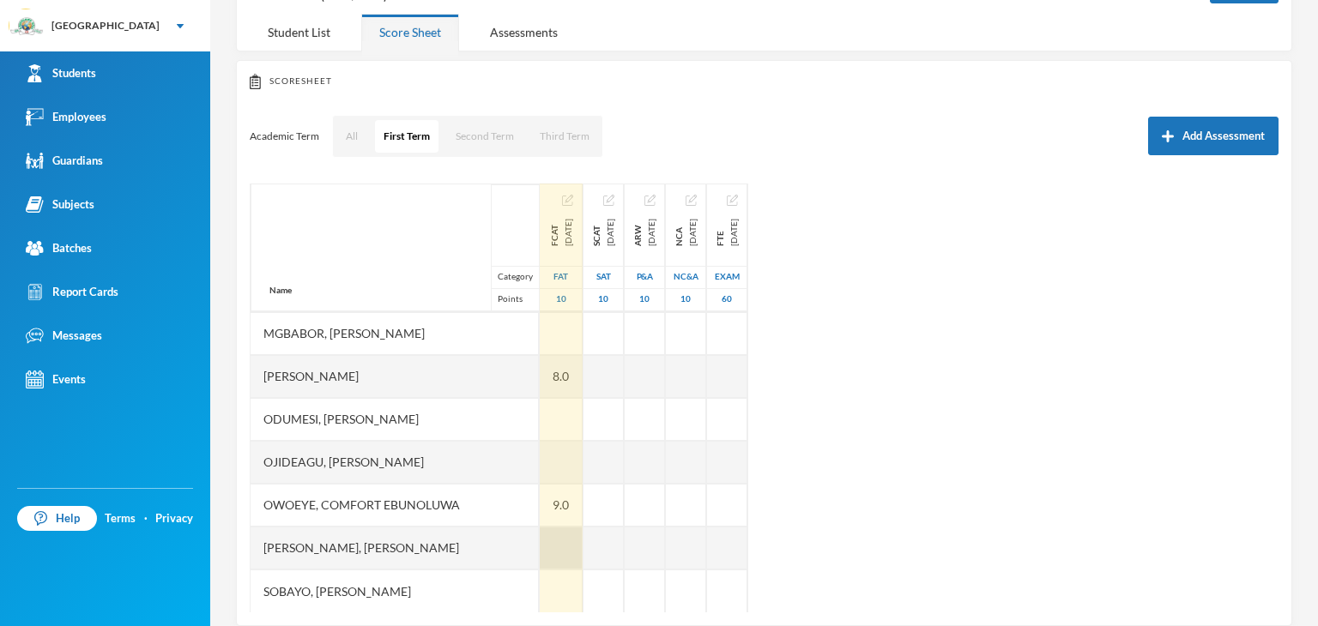
scroll to position [154, 0]
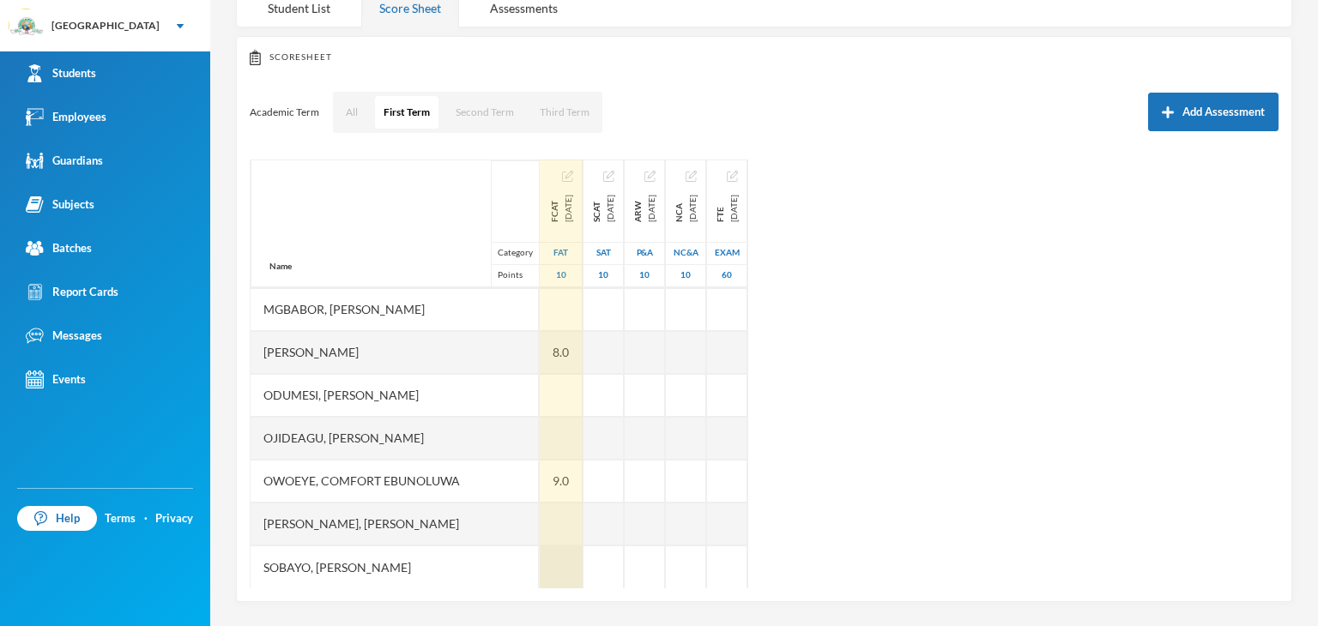
click at [540, 567] on div at bounding box center [561, 567] width 43 height 43
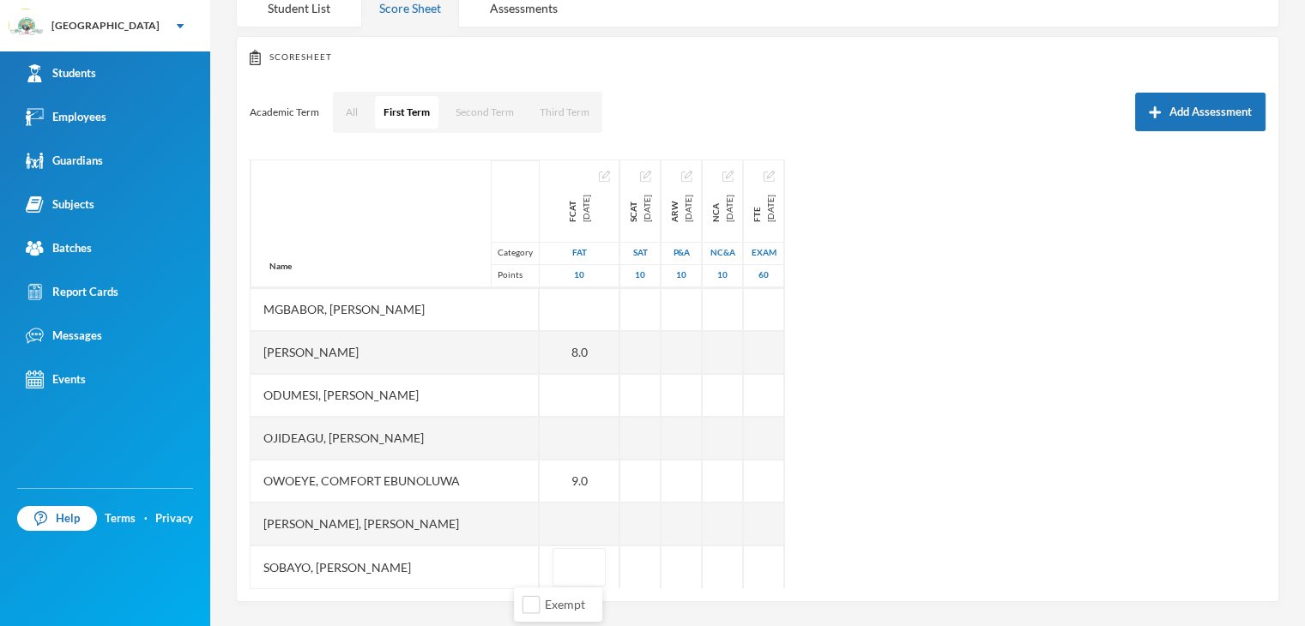
type input "8"
click at [1050, 468] on div "Name Category Points Adedipe, Ayooluwa Ezekiel Adekoya, Folarin Yasir Adeyemi, …" at bounding box center [758, 374] width 1016 height 429
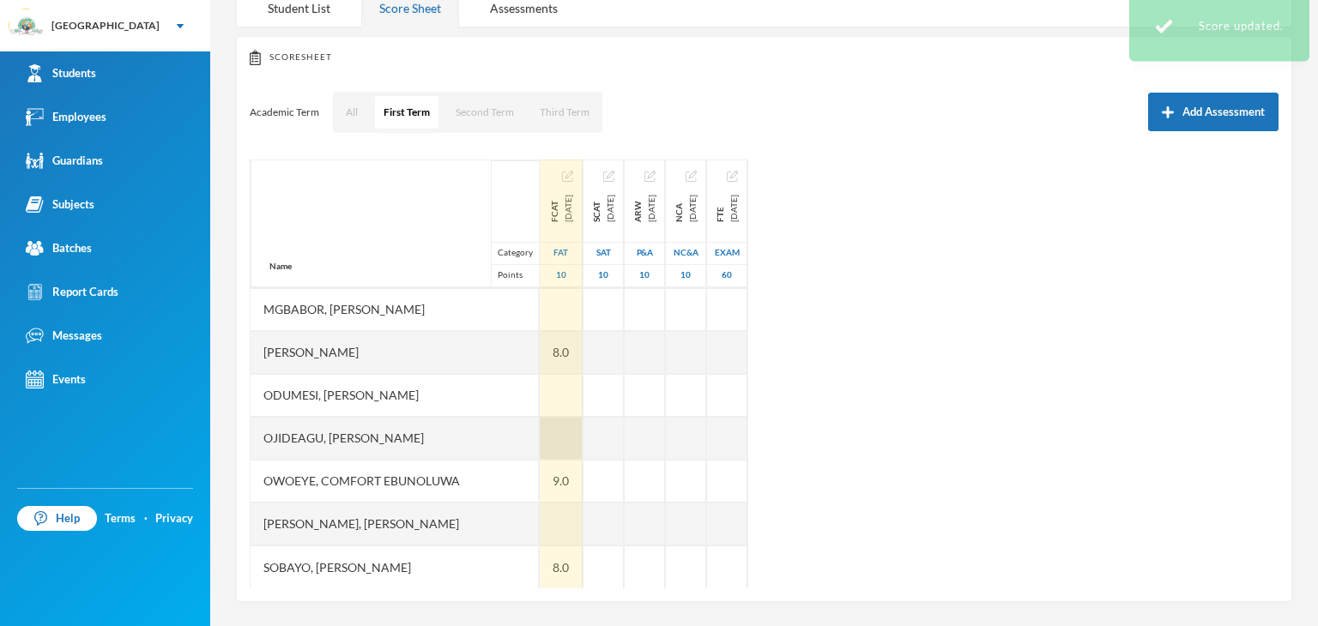
click at [540, 430] on div at bounding box center [561, 438] width 43 height 43
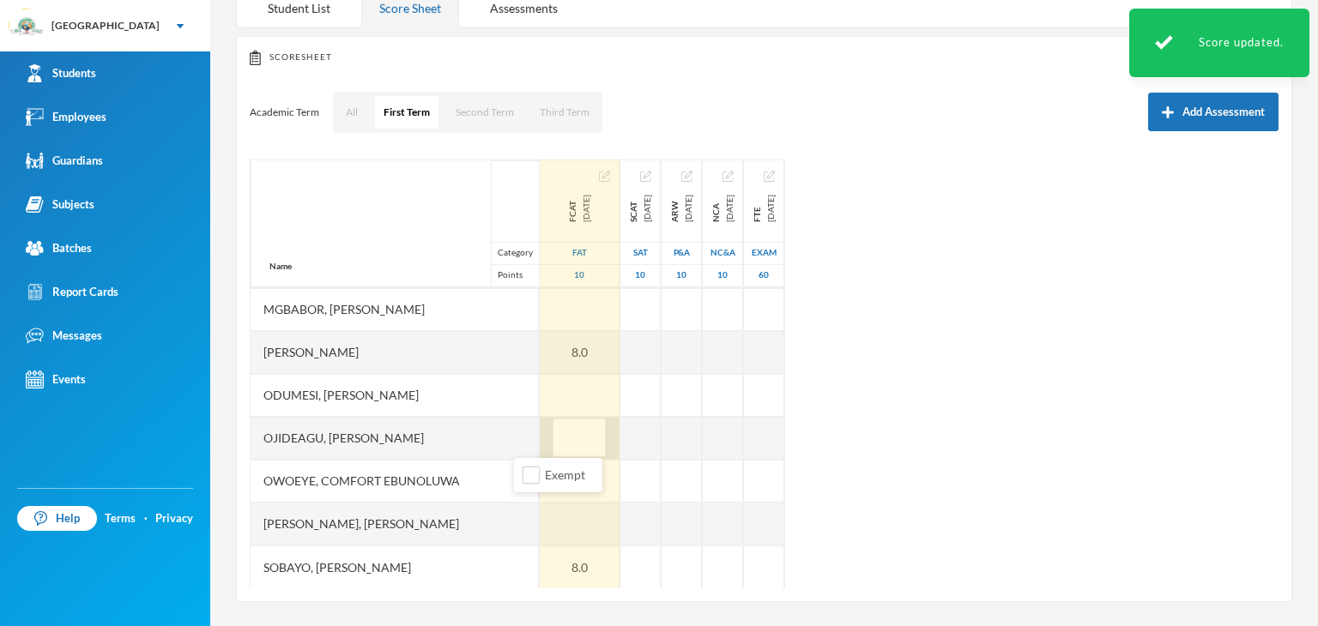
type input "9"
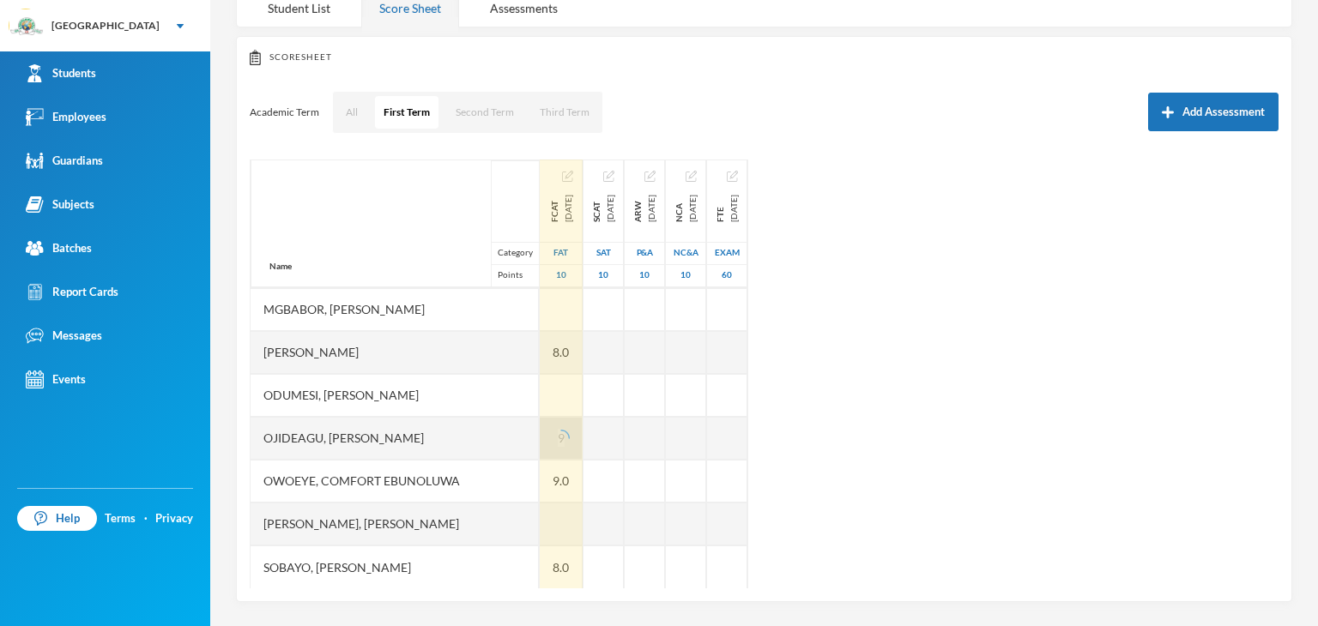
click at [1022, 419] on div "Name Category Points Adedipe, Ayooluwa Ezekiel Adekoya, Folarin Yasir Adeyemi, …" at bounding box center [764, 374] width 1029 height 429
click at [540, 533] on div at bounding box center [561, 524] width 43 height 43
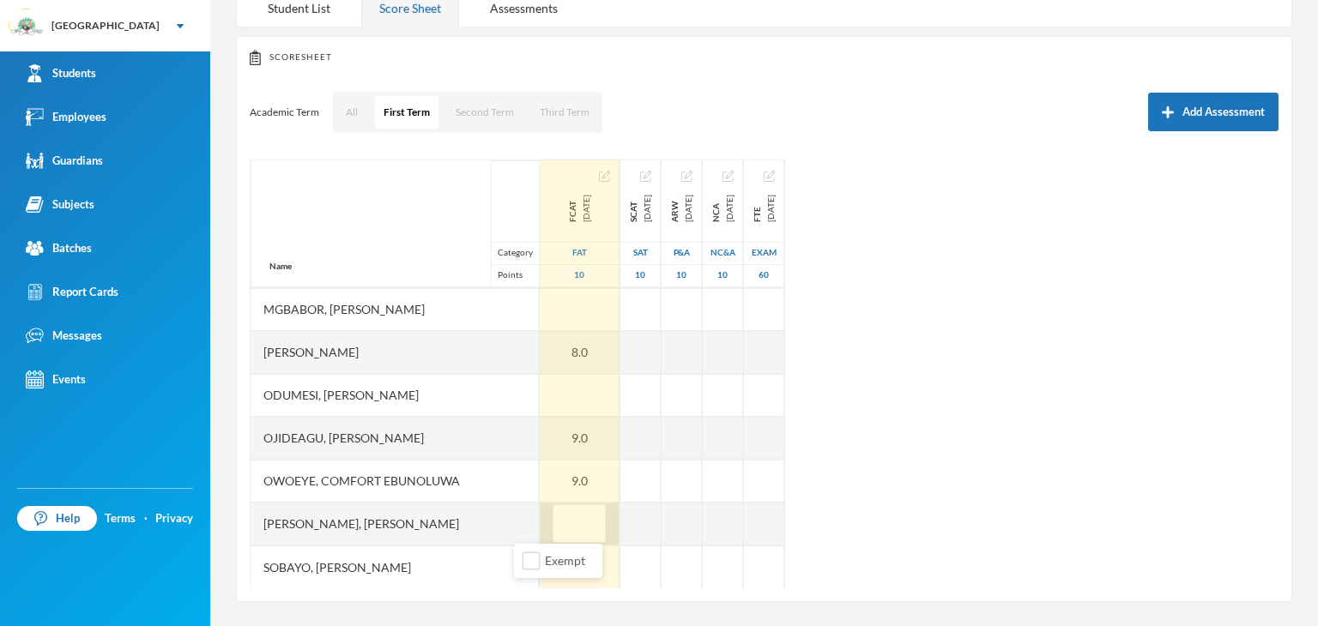
type input "7"
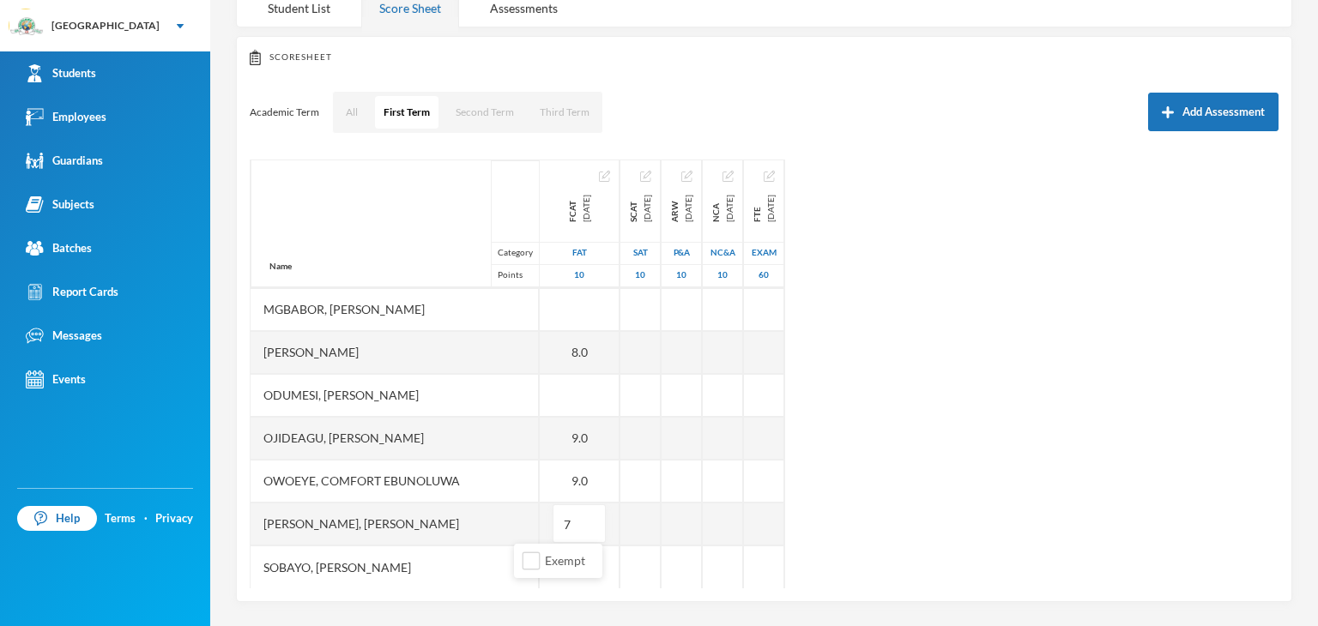
click at [1023, 457] on div "Name Category Points Adedipe, Ayooluwa Ezekiel Adekoya, Folarin Yasir Adeyemi, …" at bounding box center [764, 374] width 1029 height 429
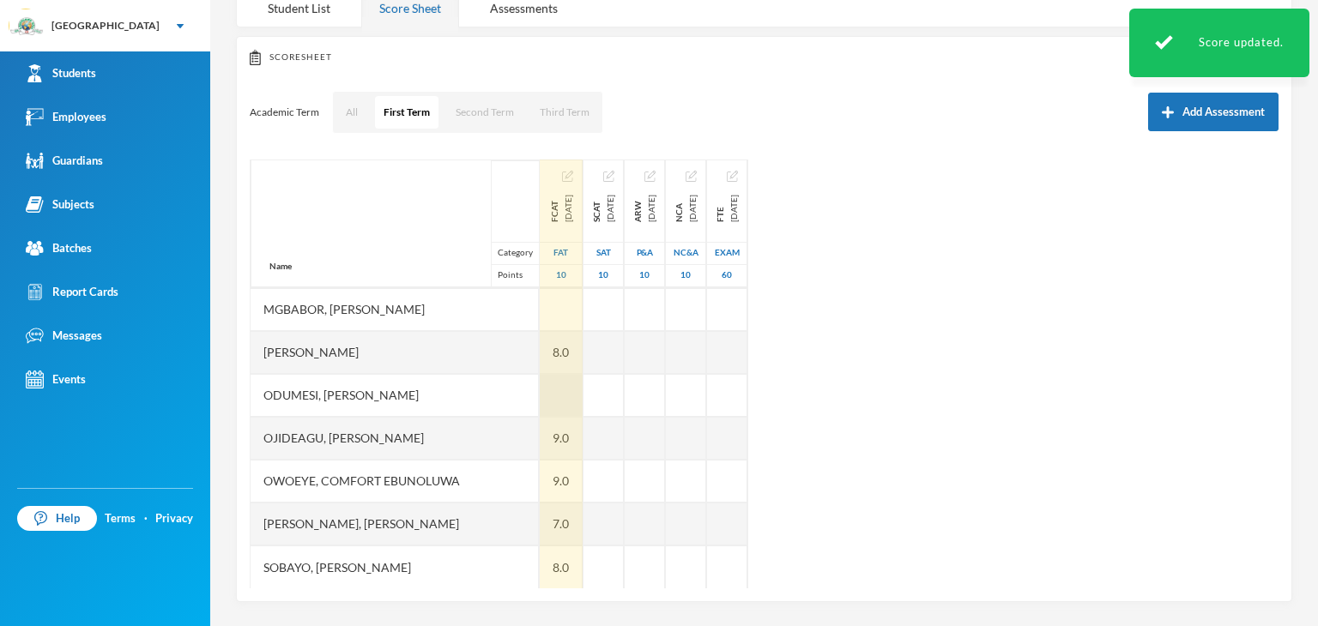
click at [540, 399] on div at bounding box center [561, 395] width 43 height 43
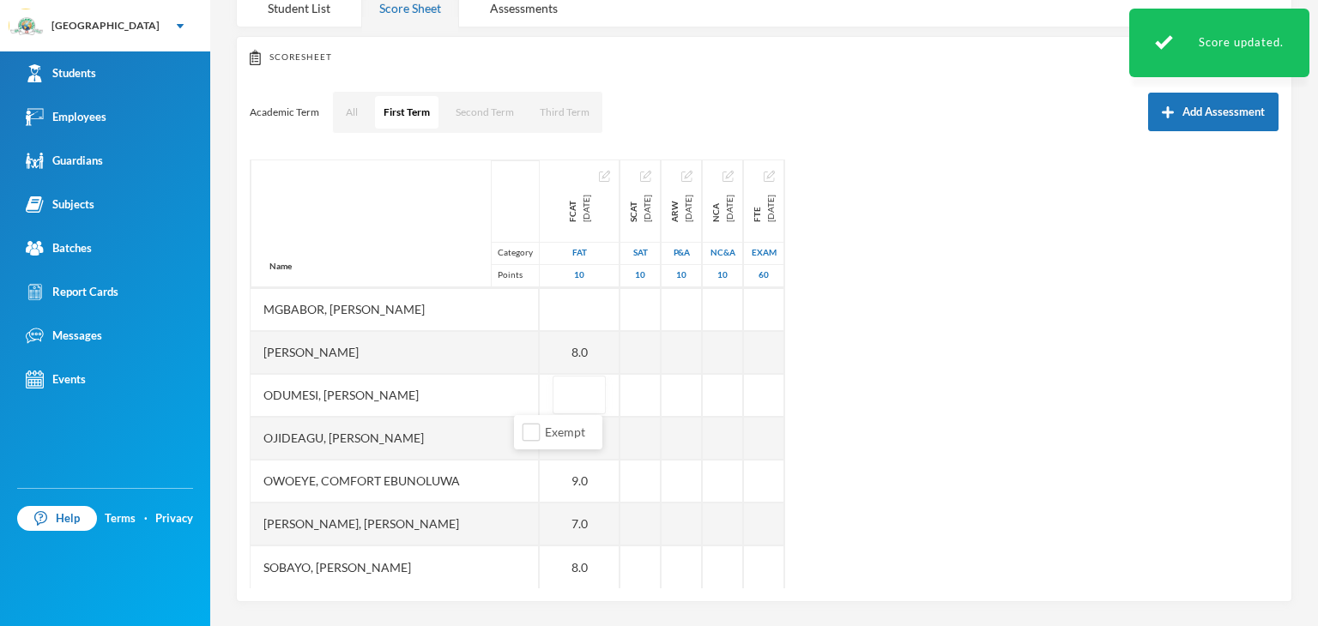
type input "8"
click at [1173, 434] on div "Name Category Points Adedipe, Ayooluwa Ezekiel Adekoya, Folarin Yasir Adeyemi, …" at bounding box center [764, 374] width 1029 height 429
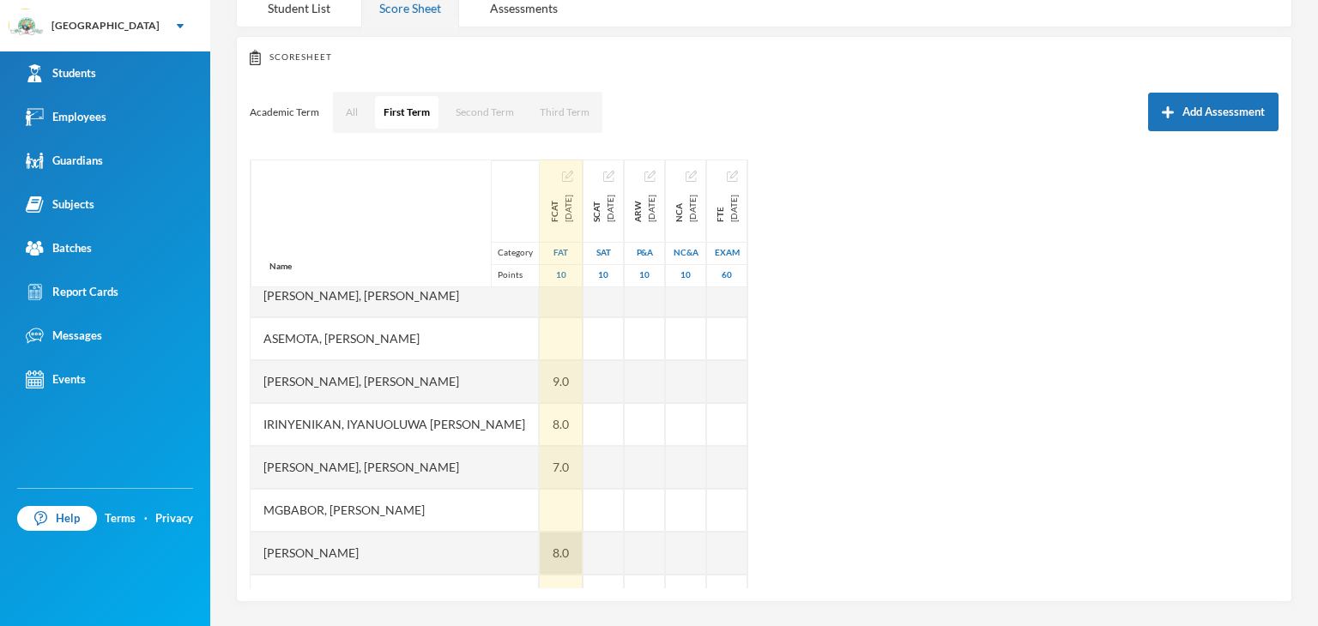
scroll to position [129, 0]
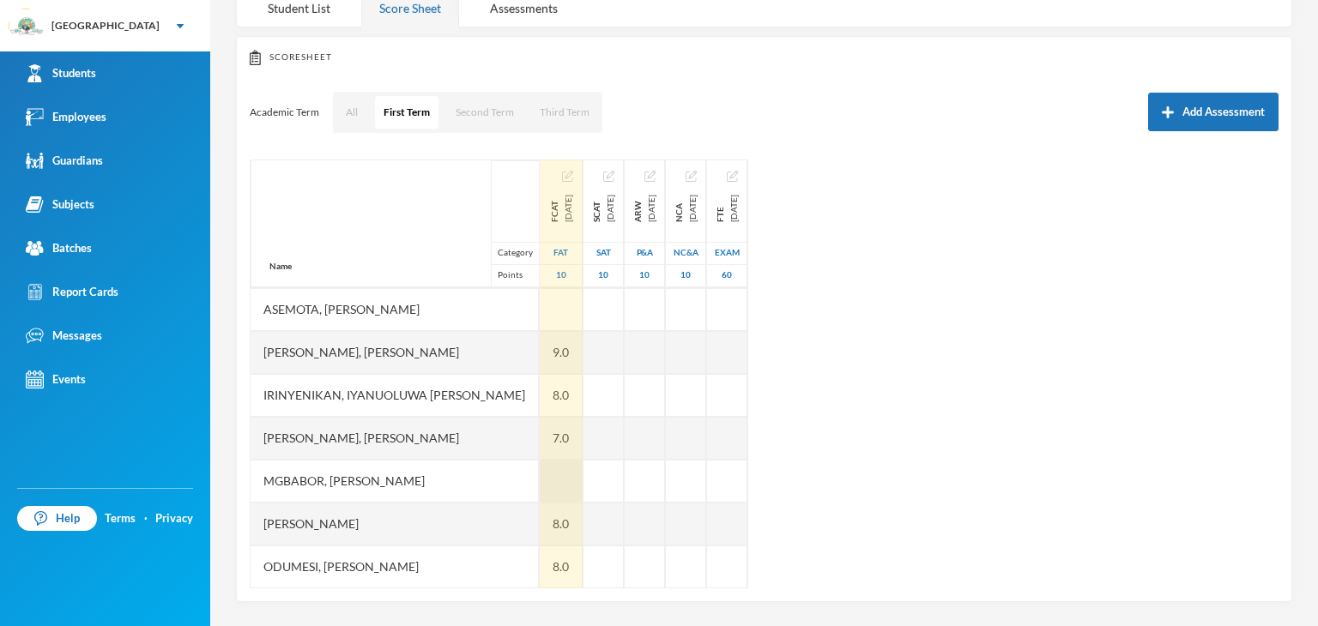
click at [540, 475] on div at bounding box center [561, 481] width 43 height 43
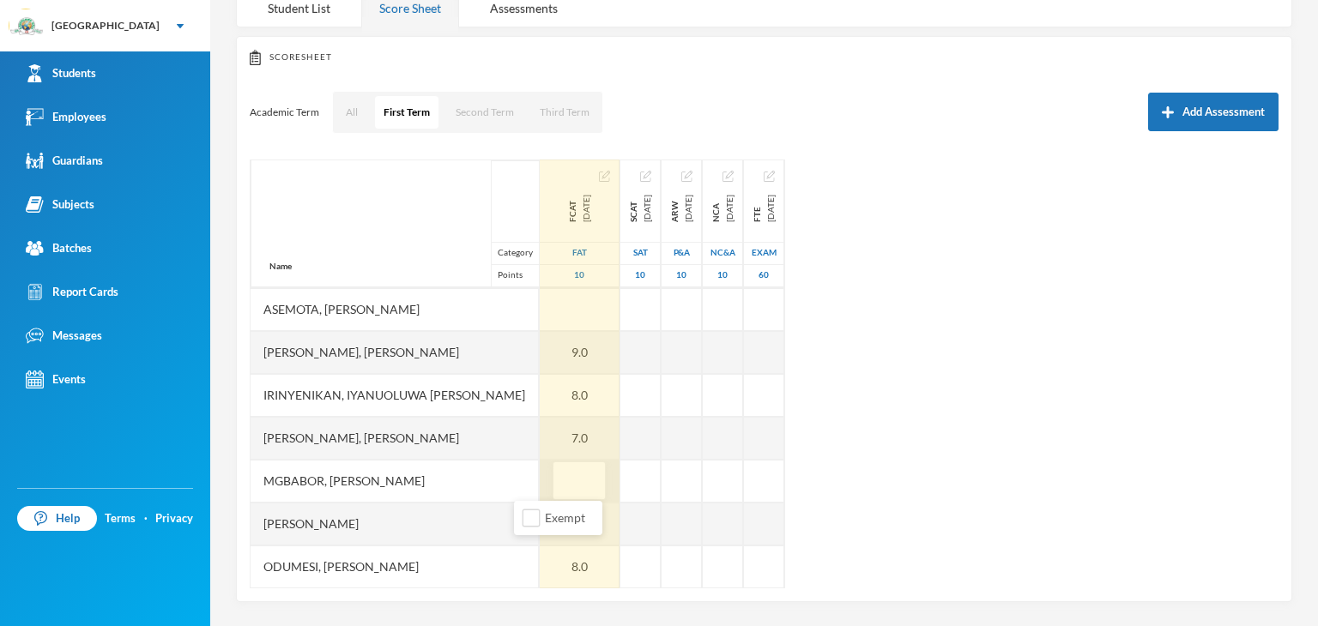
type input "7"
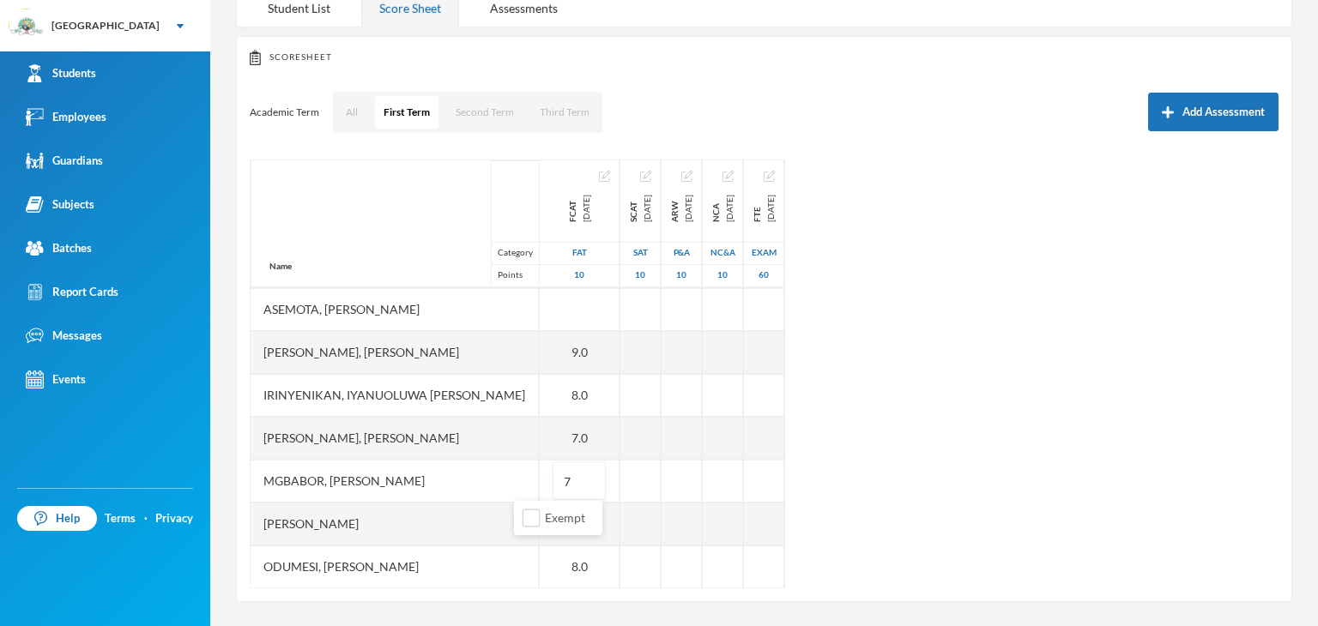
click at [951, 419] on div "Name Category Points Adedipe, Ayooluwa Ezekiel Adekoya, Folarin Yasir Adeyemi, …" at bounding box center [764, 374] width 1029 height 429
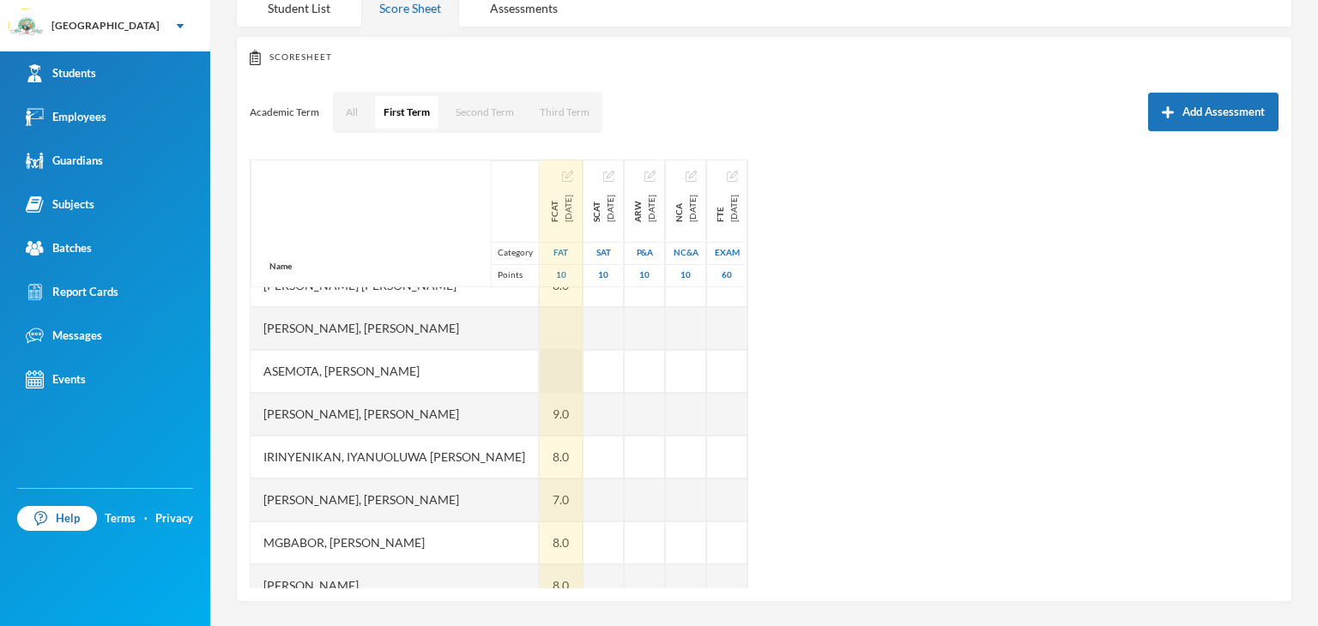
scroll to position [0, 0]
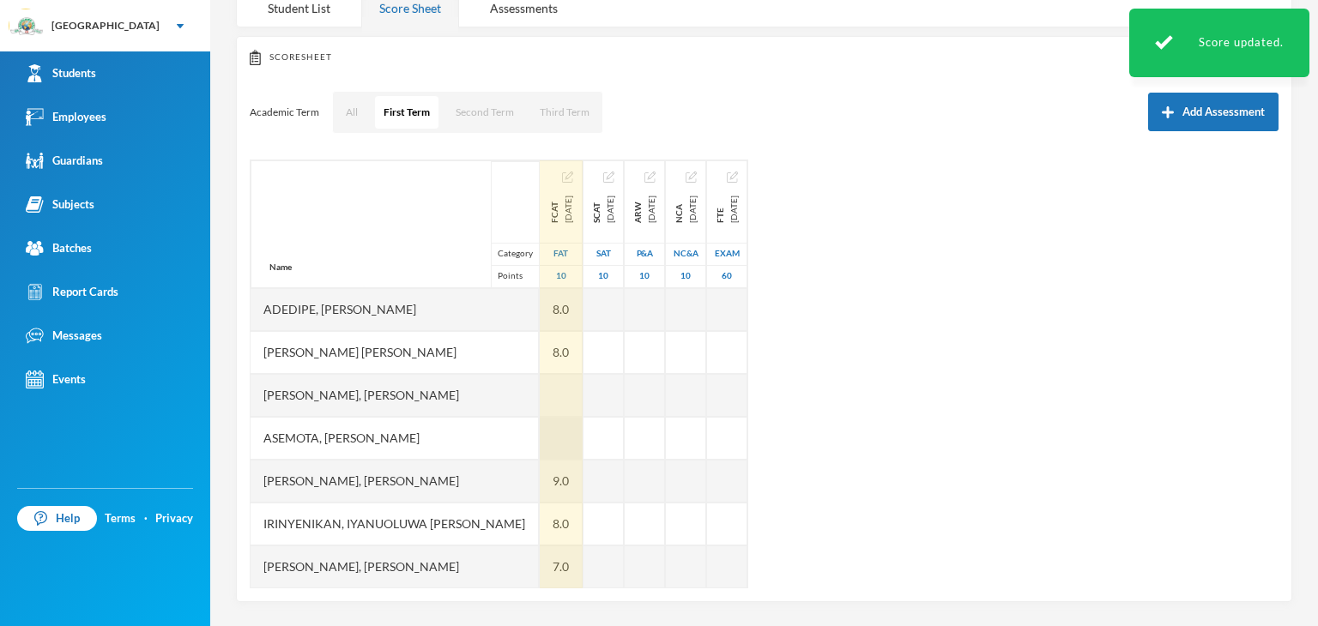
click at [540, 430] on div at bounding box center [561, 438] width 43 height 43
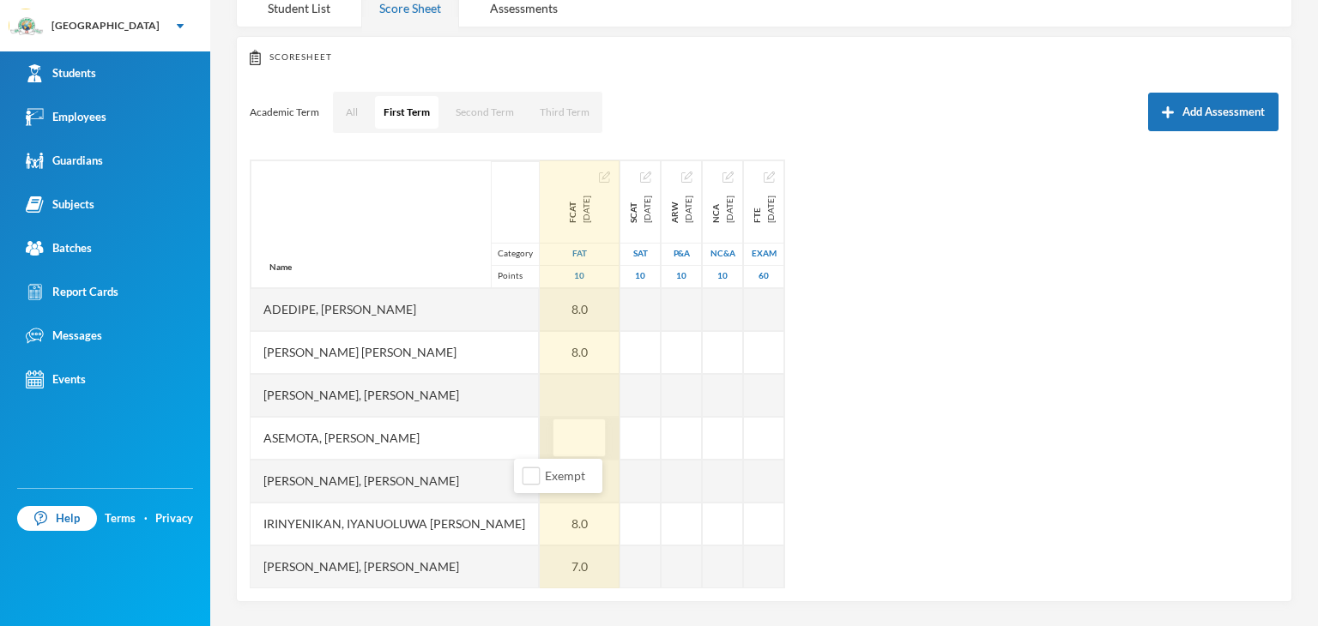
type input "8"
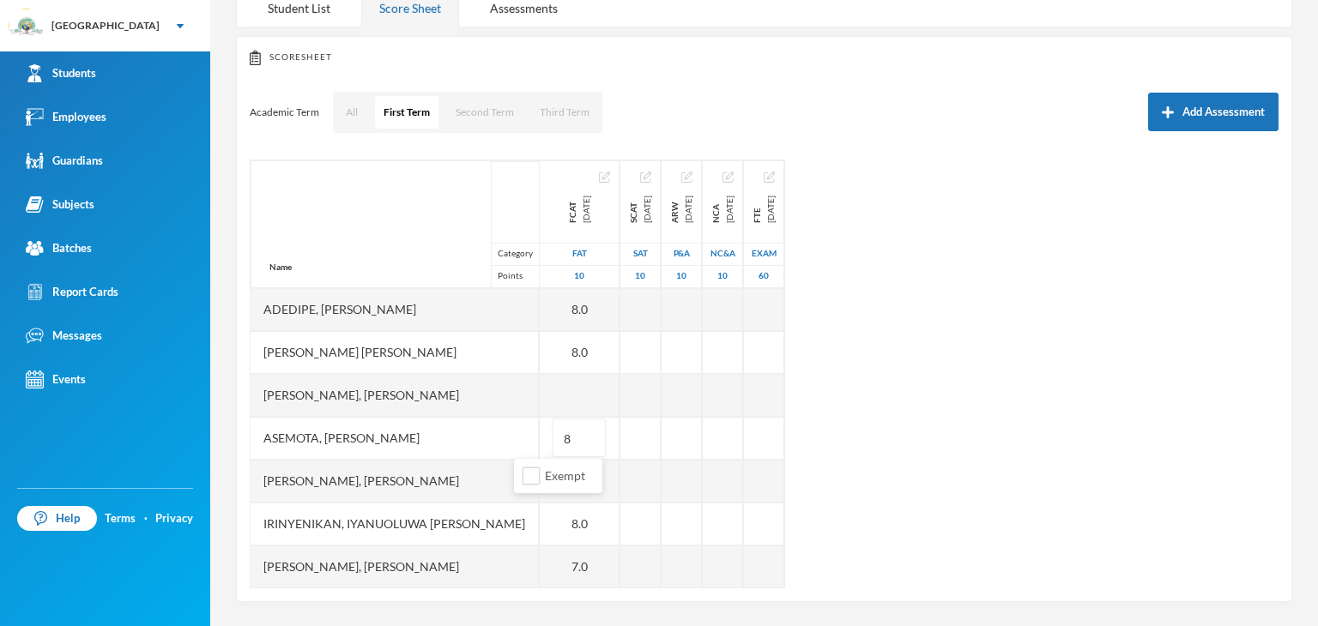
drag, startPoint x: 986, startPoint y: 417, endPoint x: 933, endPoint y: 423, distance: 52.7
click at [988, 417] on div "Name Category Points Adedipe, Ayooluwa Ezekiel Adekoya, Folarin Yasir Adeyemi, …" at bounding box center [764, 374] width 1029 height 429
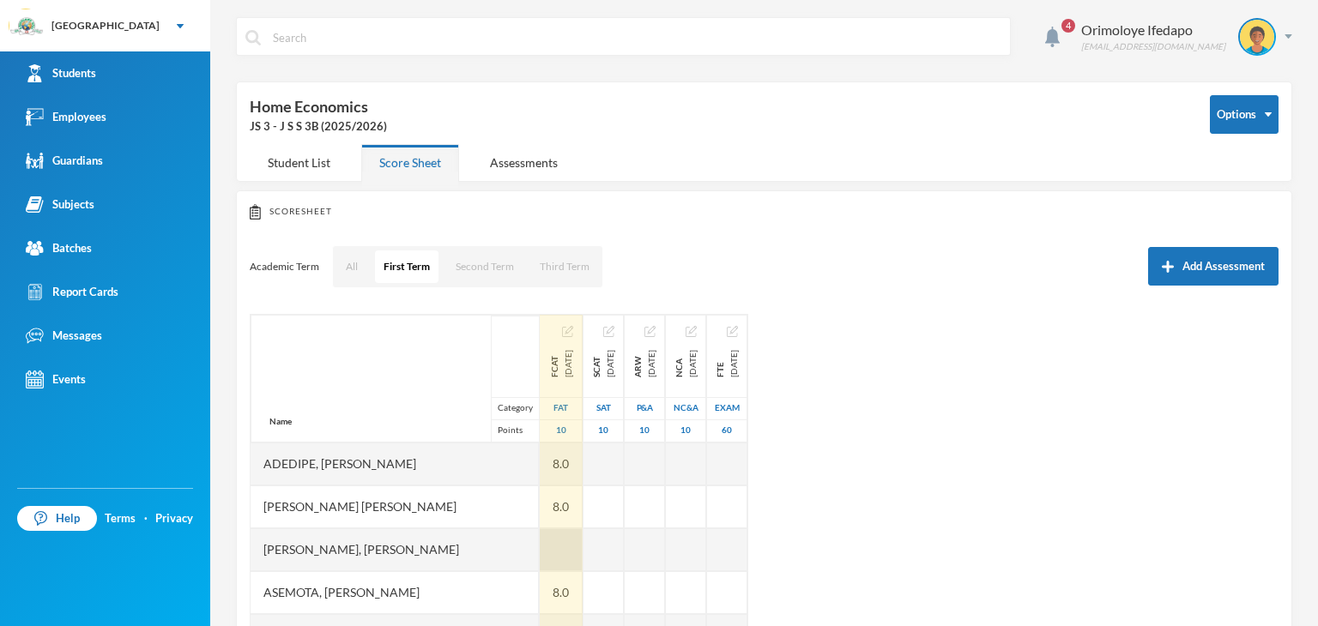
click at [540, 545] on div at bounding box center [561, 549] width 43 height 43
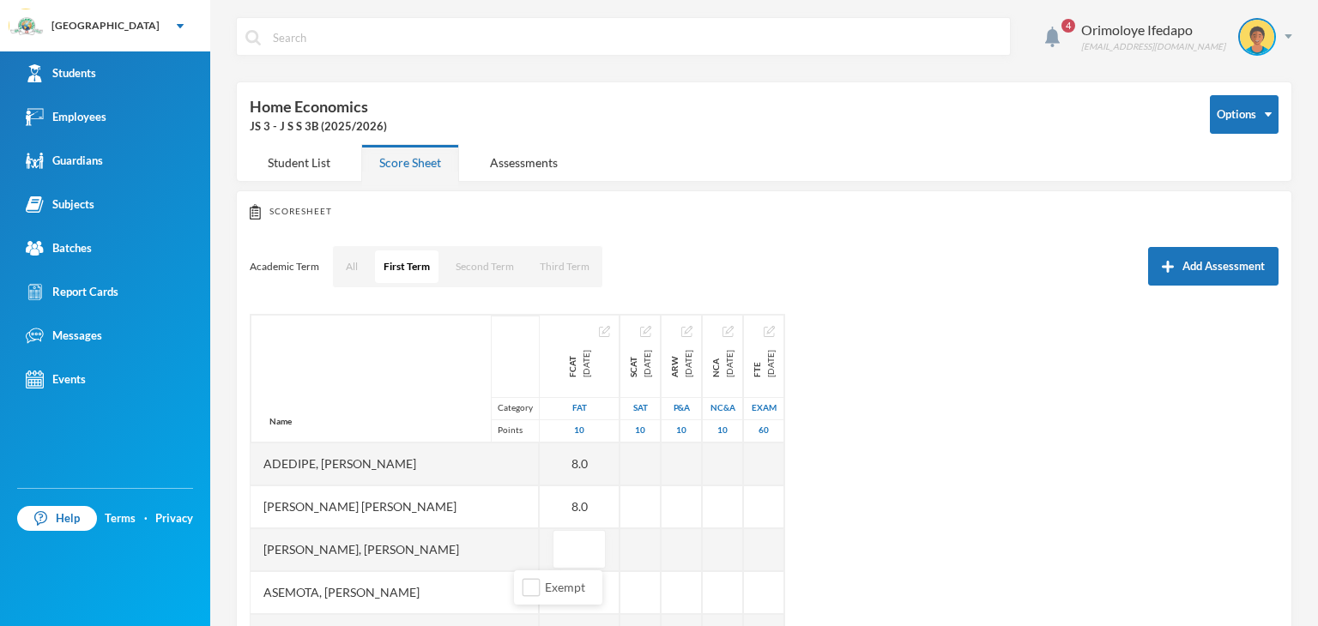
type input "8"
click at [987, 443] on div "Name Category Points Adedipe, Ayooluwa Ezekiel Adekoya, Folarin Yasir Adeyemi, …" at bounding box center [764, 528] width 1029 height 429
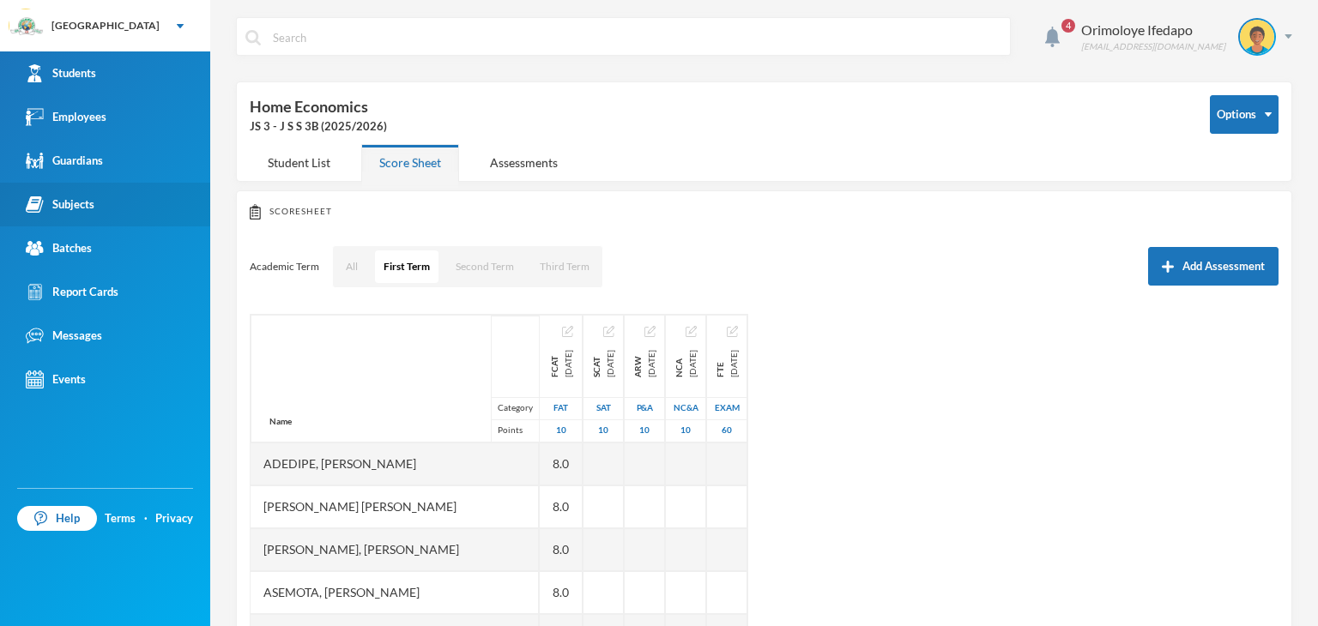
click at [89, 210] on div "Subjects" at bounding box center [60, 205] width 69 height 18
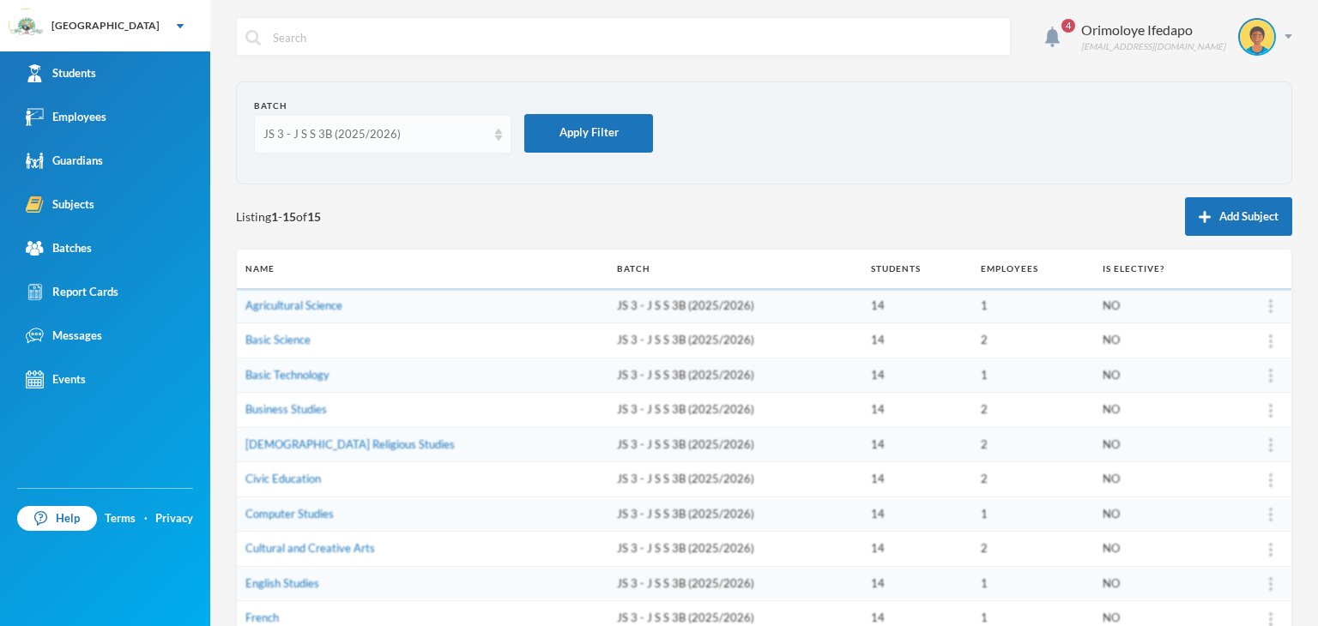
click at [299, 141] on div "JS 3 - J S S 3B (2025/2026)" at bounding box center [374, 134] width 223 height 17
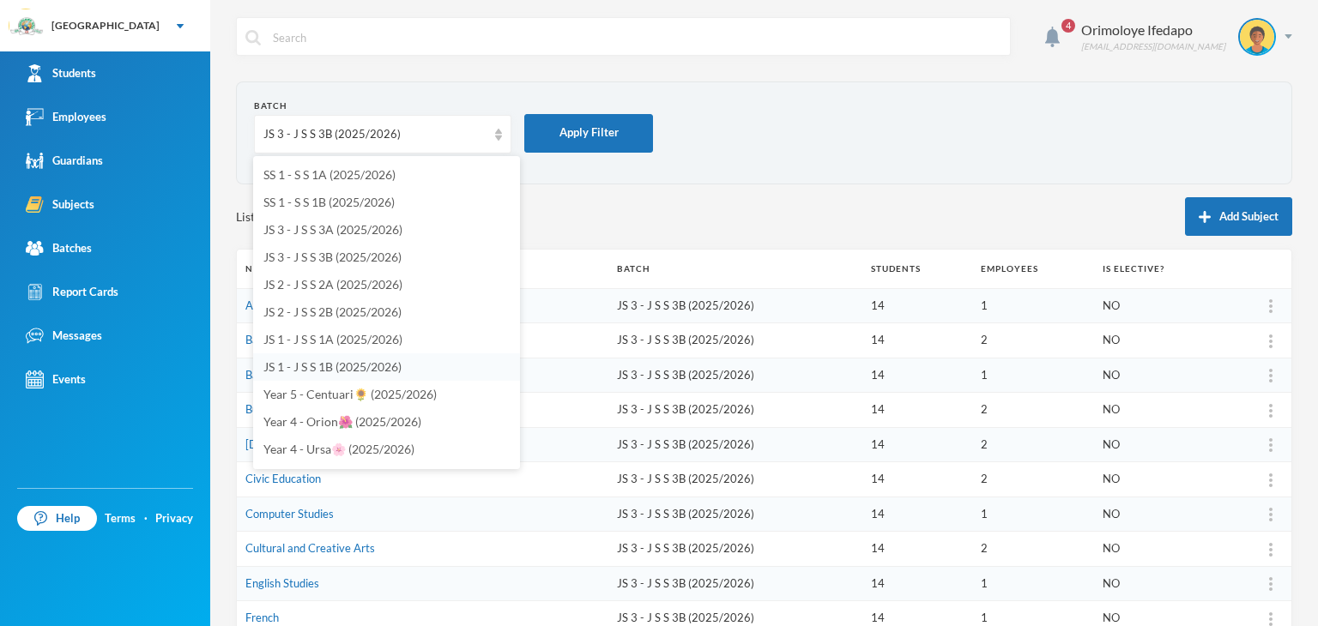
scroll to position [172, 0]
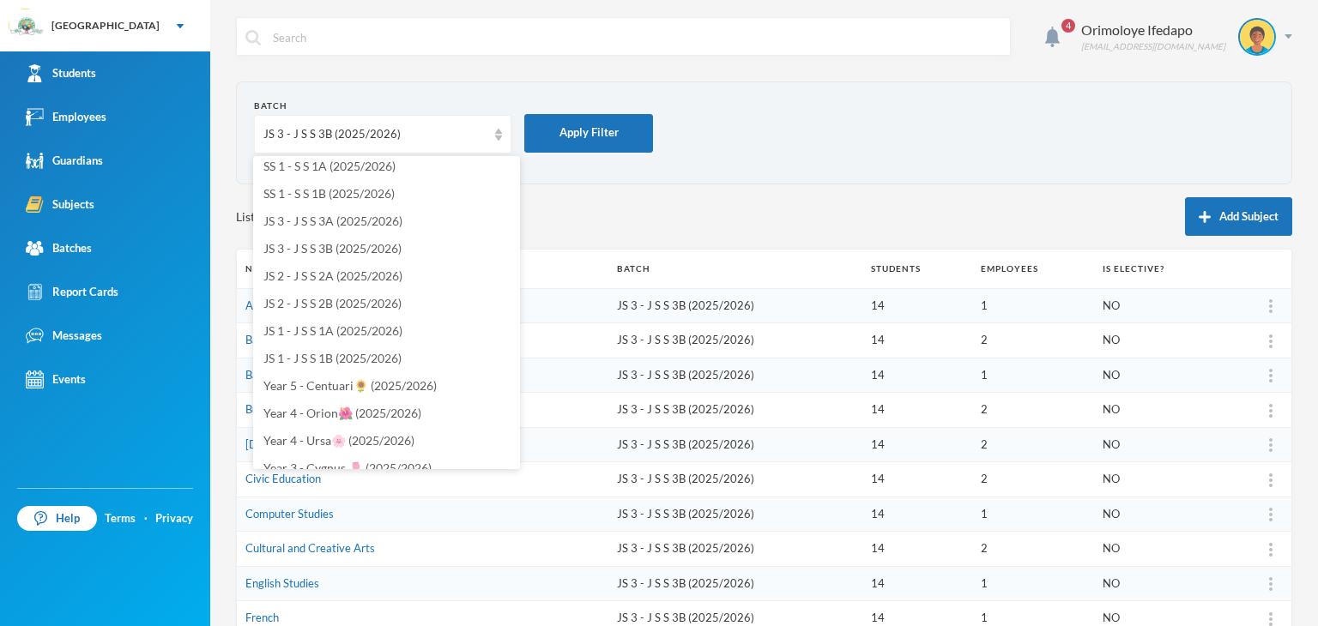
click at [305, 296] on span "JS 2 - J S S 2B (2025/2026)" at bounding box center [332, 303] width 138 height 15
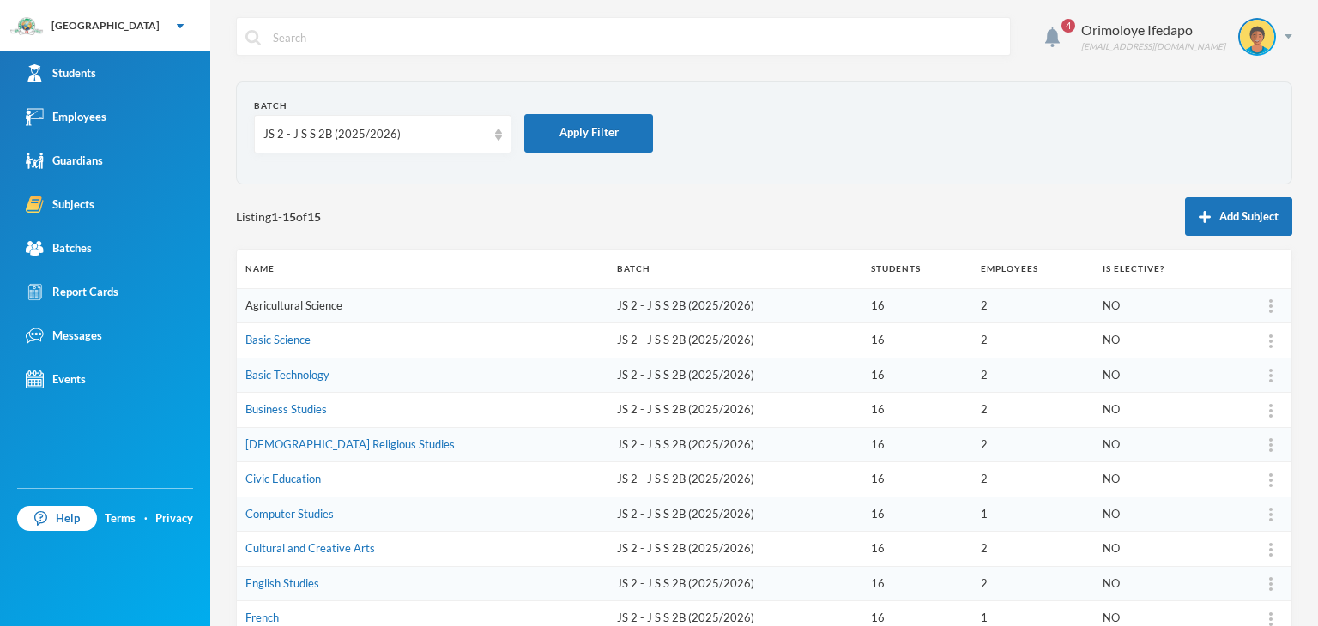
click at [320, 302] on link "Agricultural Science" at bounding box center [293, 306] width 97 height 14
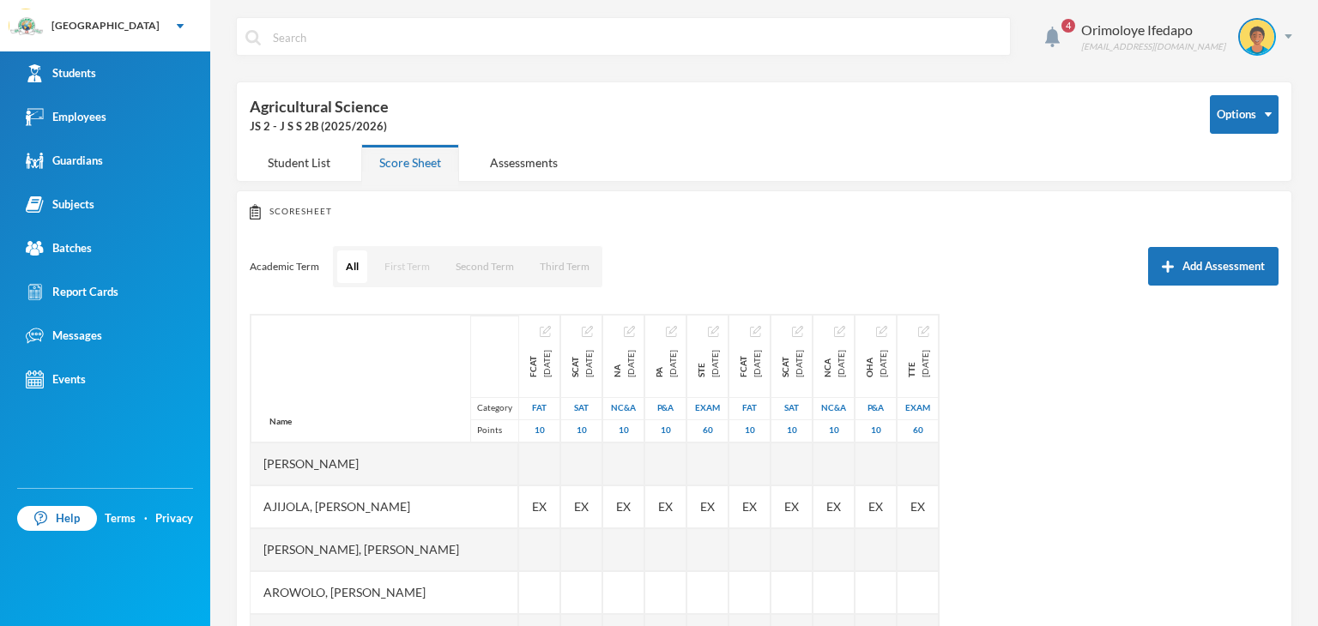
click at [408, 254] on button "First Term" at bounding box center [407, 266] width 63 height 33
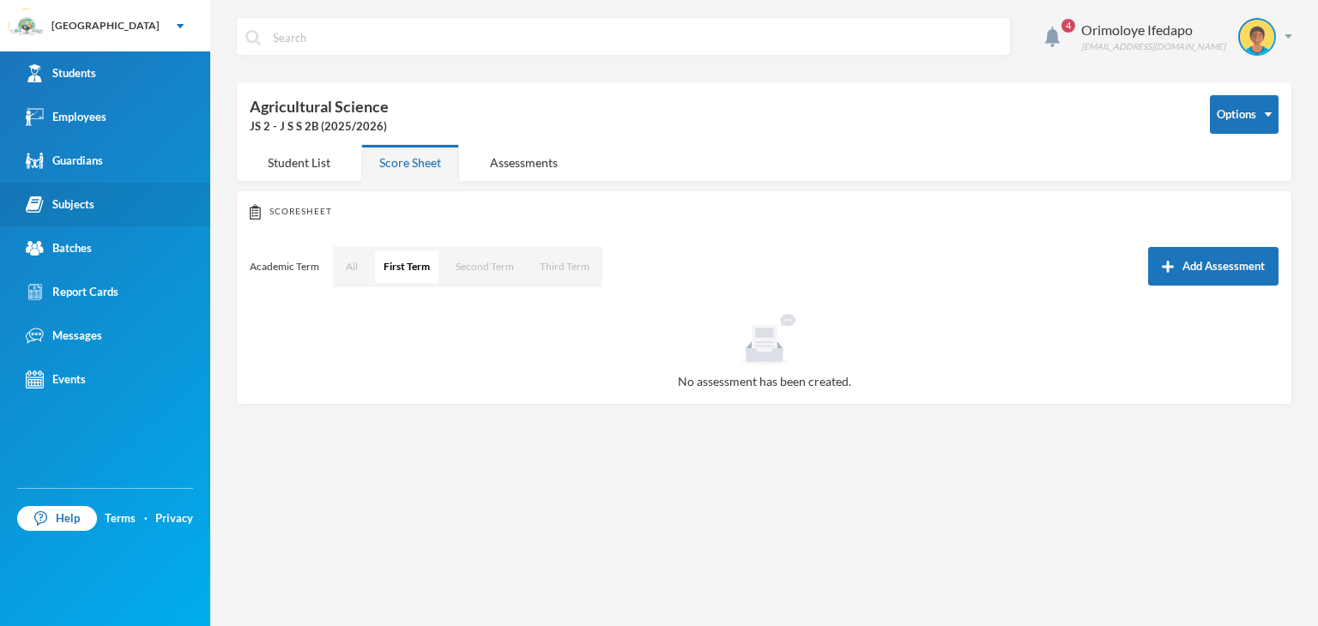
click at [89, 199] on div "Subjects" at bounding box center [60, 205] width 69 height 18
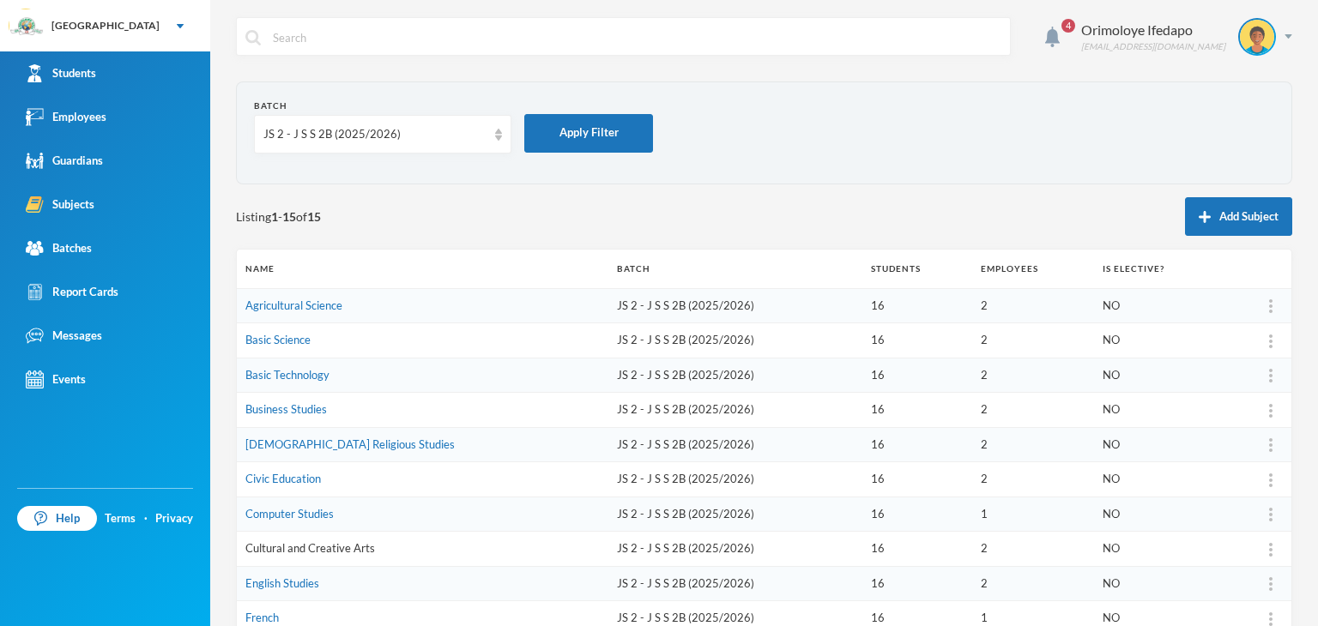
scroll to position [86, 0]
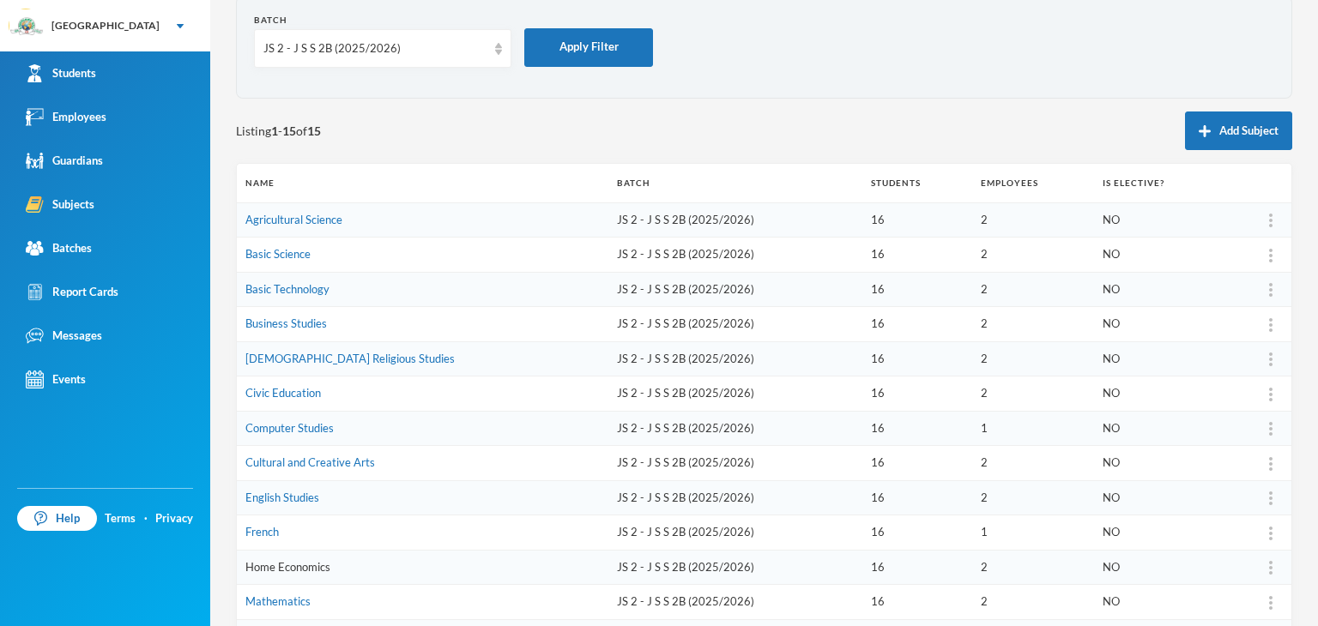
click at [293, 564] on link "Home Economics" at bounding box center [287, 567] width 85 height 14
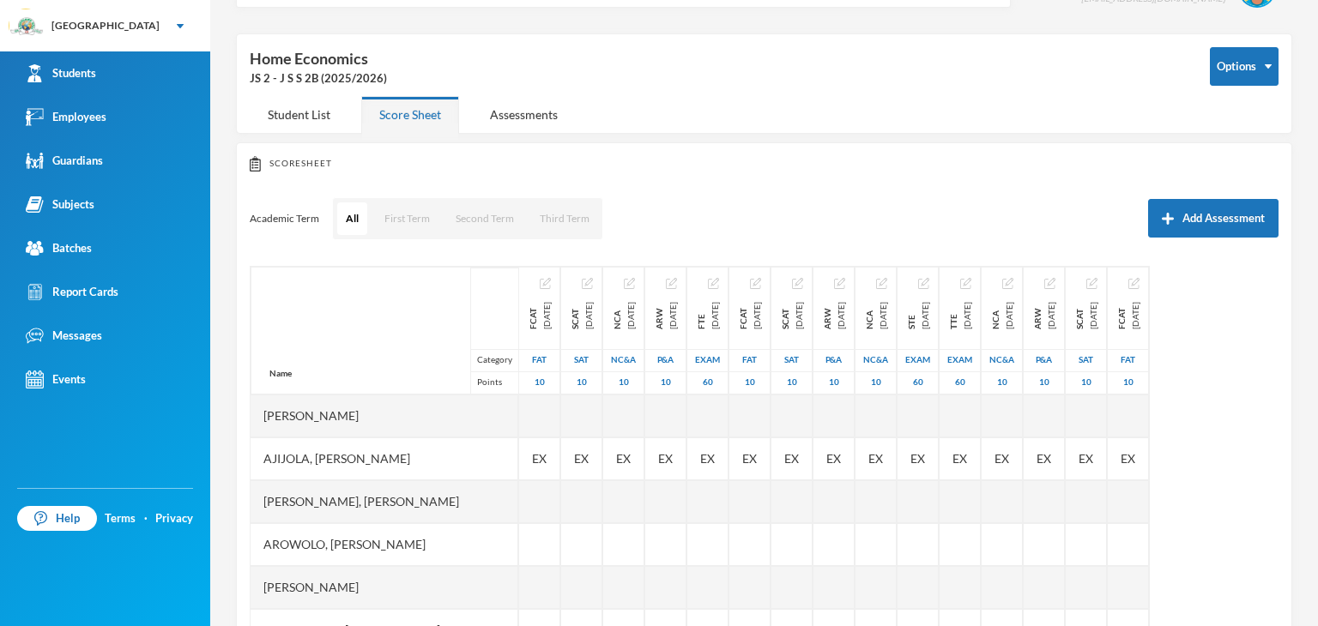
scroll to position [86, 0]
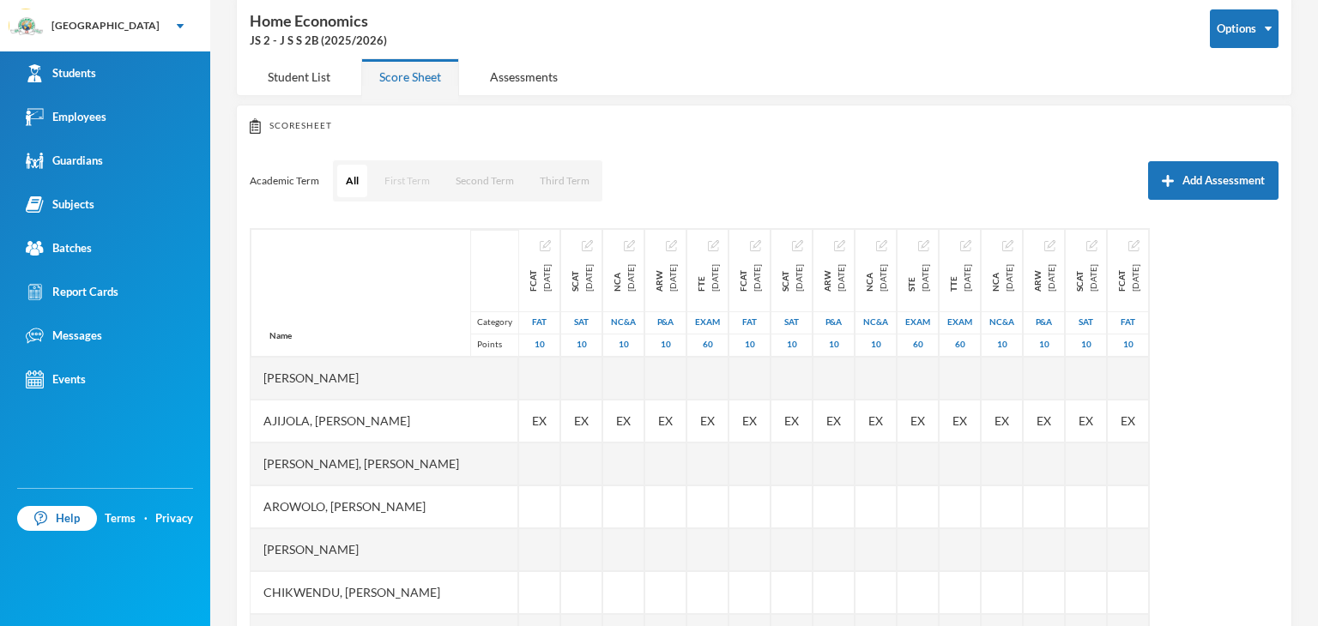
click at [423, 189] on button "First Term" at bounding box center [407, 181] width 63 height 33
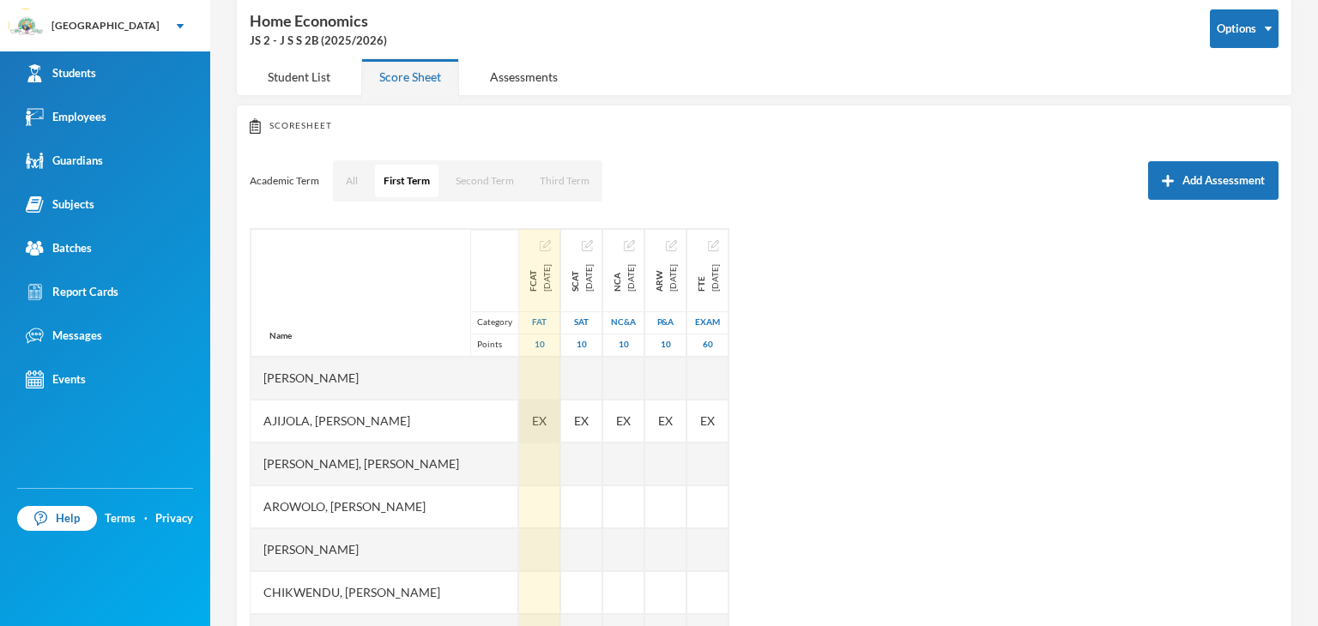
click at [546, 419] on span "EX" at bounding box center [539, 421] width 15 height 18
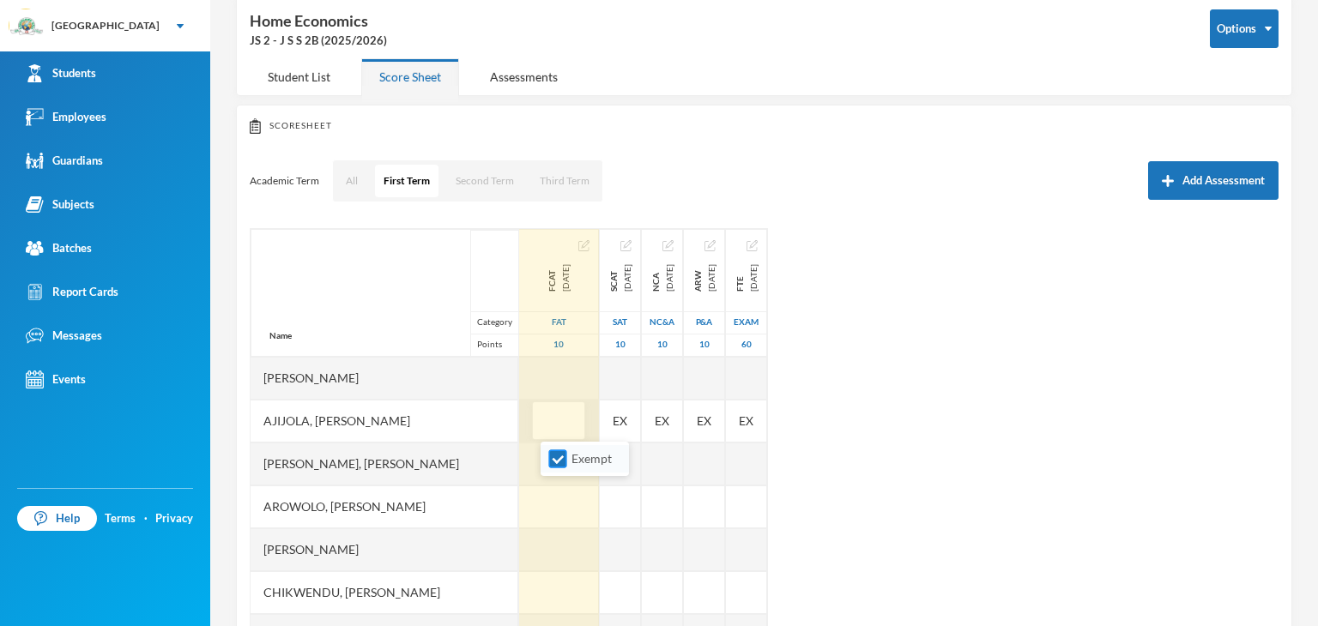
click at [552, 462] on input "Exempt" at bounding box center [558, 459] width 18 height 18
checkbox input "false"
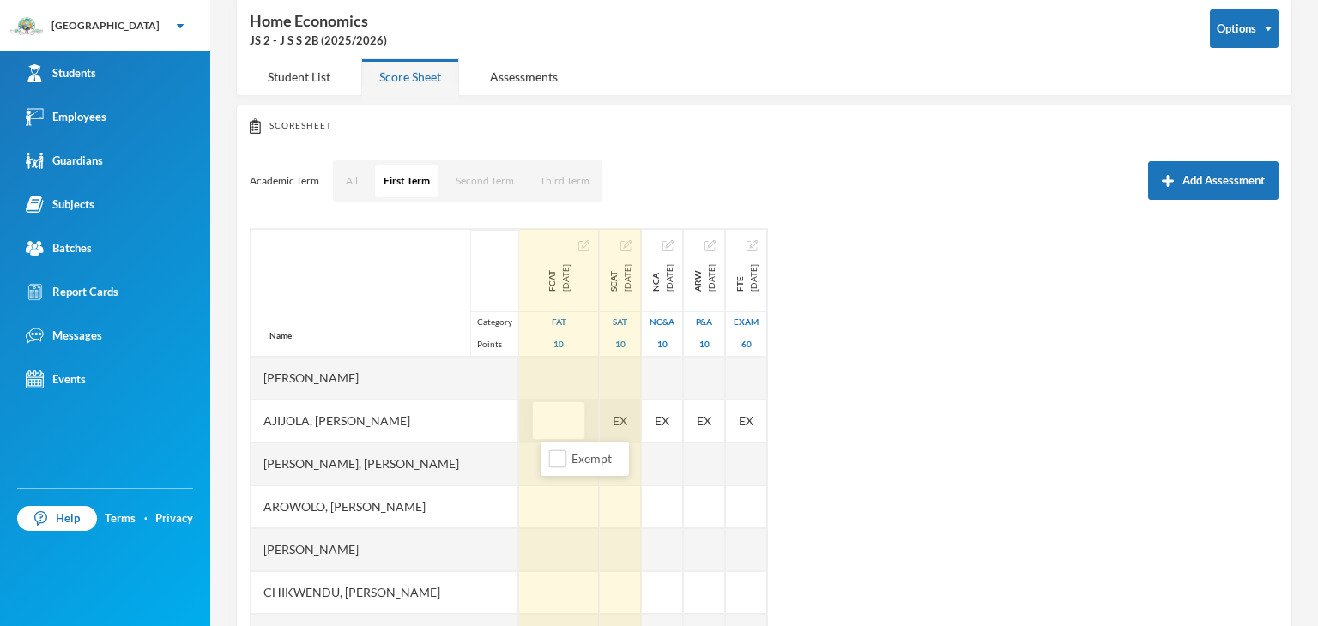
click at [641, 419] on div "EX" at bounding box center [620, 421] width 41 height 43
click at [619, 461] on input "Exempt" at bounding box center [617, 459] width 18 height 18
checkbox input "false"
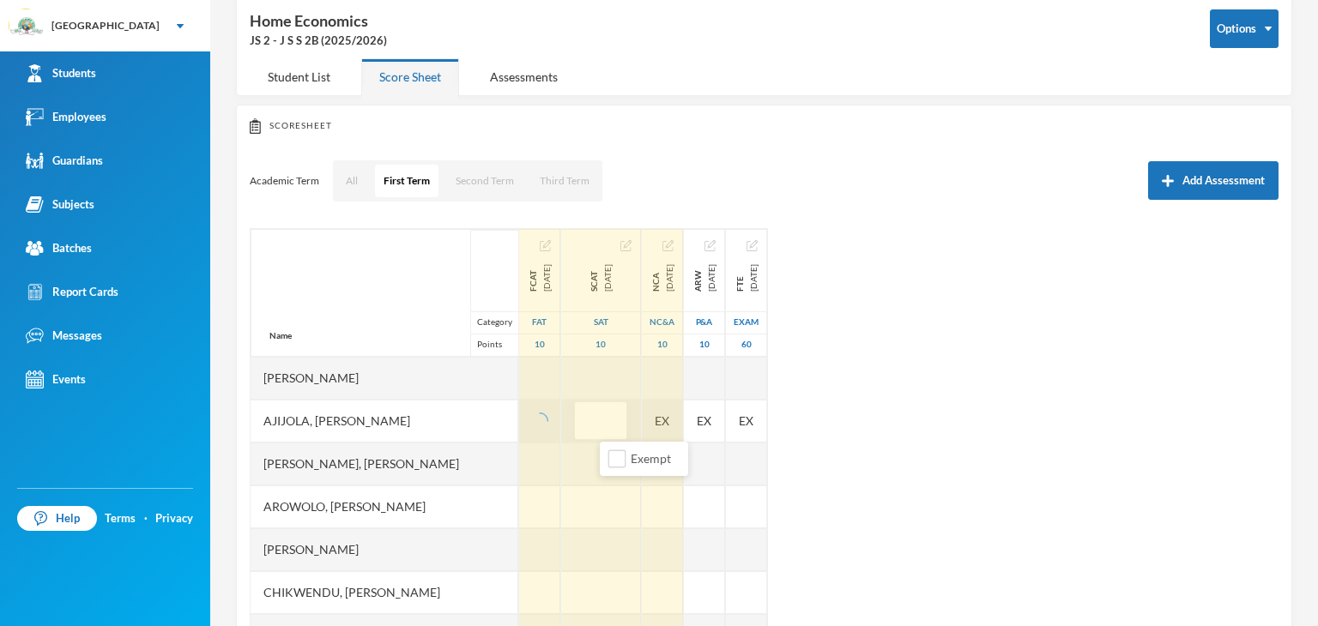
click at [683, 412] on div "EX" at bounding box center [662, 421] width 41 height 43
click at [676, 464] on input "Exempt" at bounding box center [676, 459] width 18 height 18
checkbox input "false"
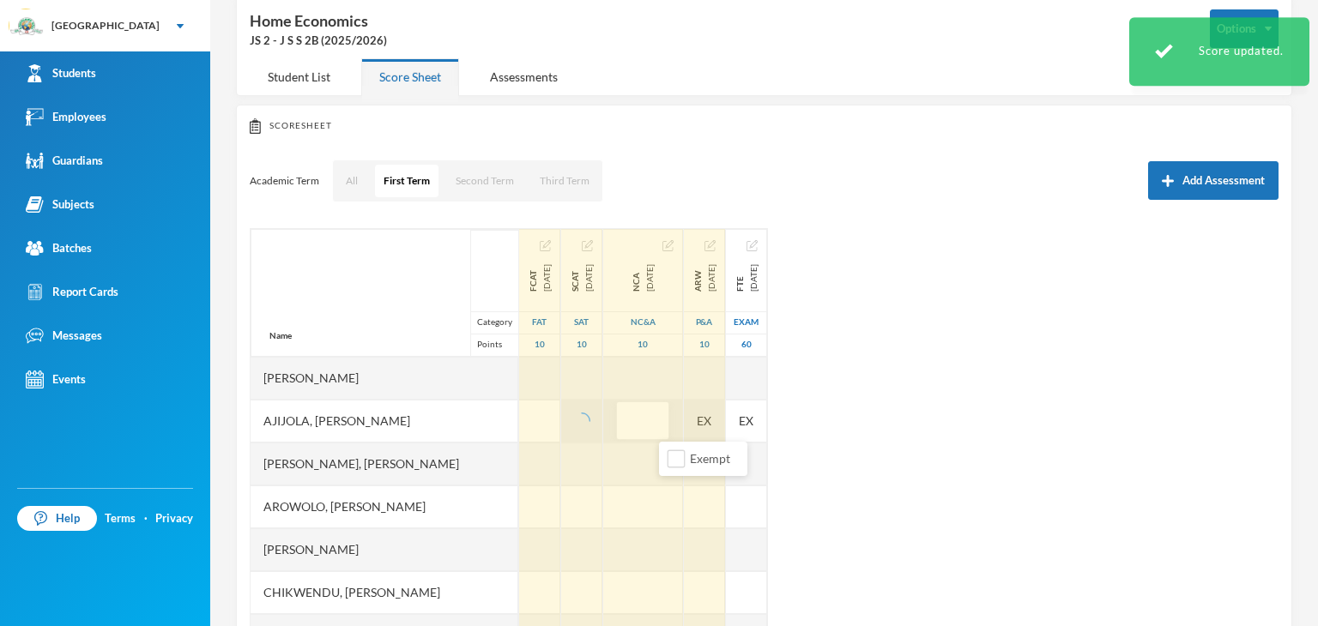
click at [725, 406] on div "EX" at bounding box center [704, 421] width 41 height 43
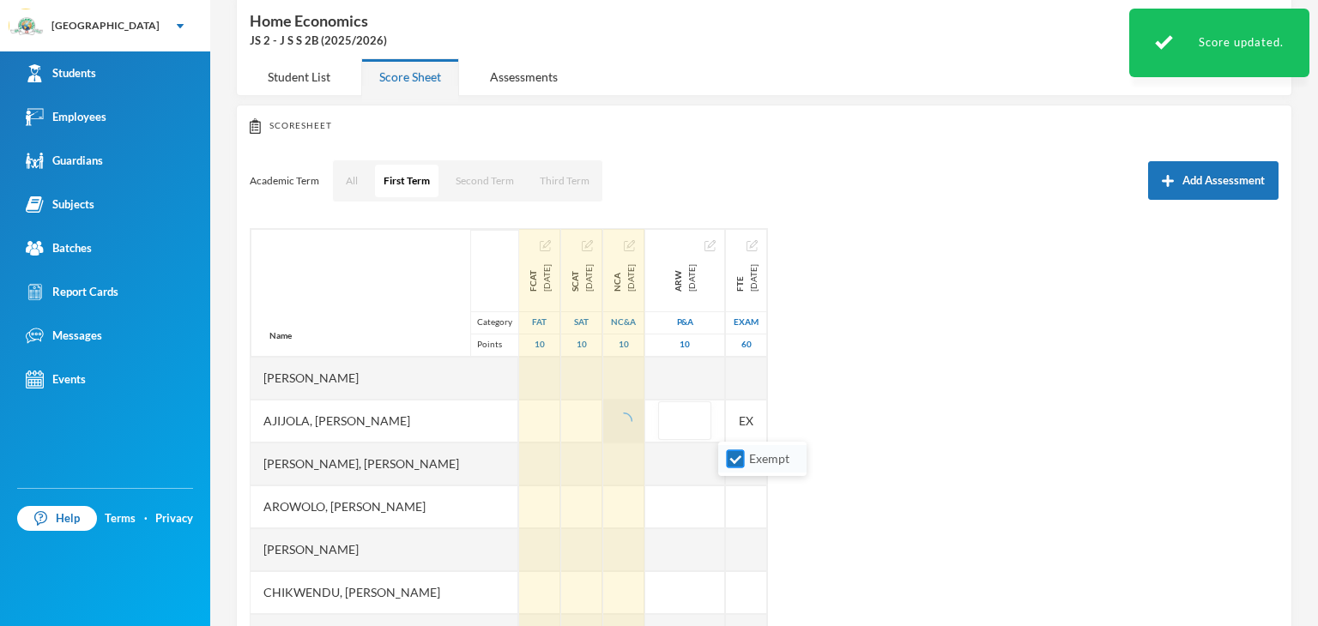
drag, startPoint x: 736, startPoint y: 459, endPoint x: 765, endPoint y: 460, distance: 29.2
click at [736, 460] on input "Exempt" at bounding box center [736, 459] width 18 height 18
checkbox input "false"
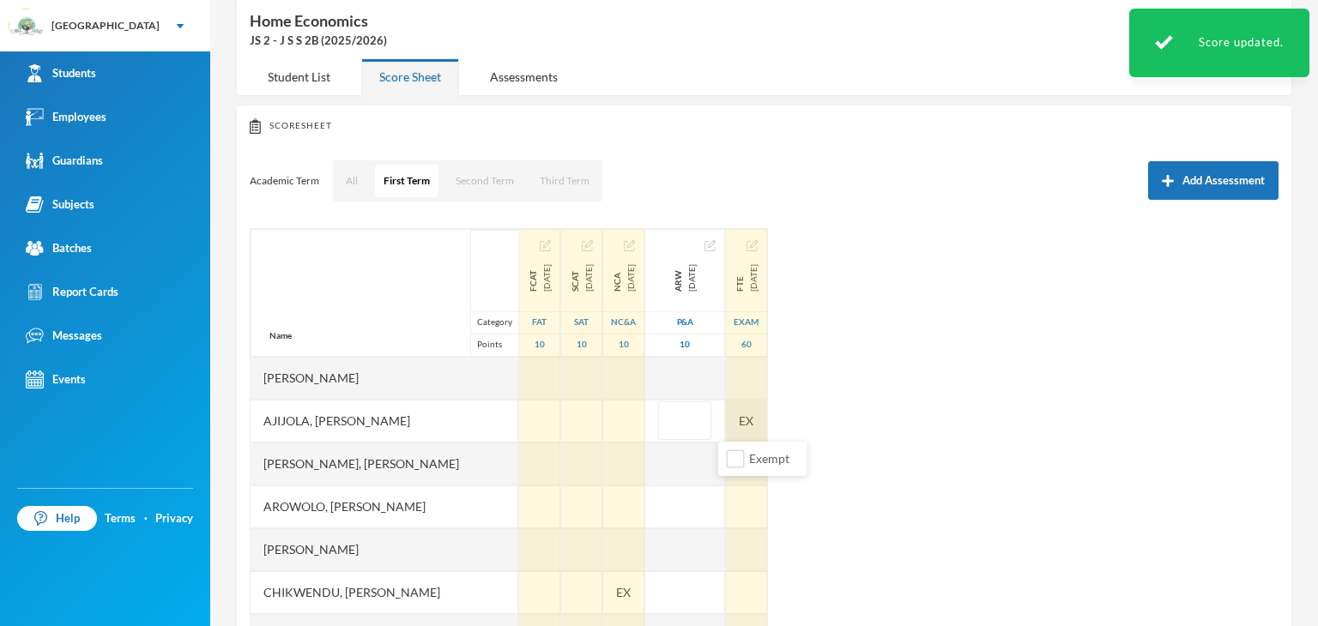
click at [767, 421] on div "EX" at bounding box center [746, 421] width 41 height 43
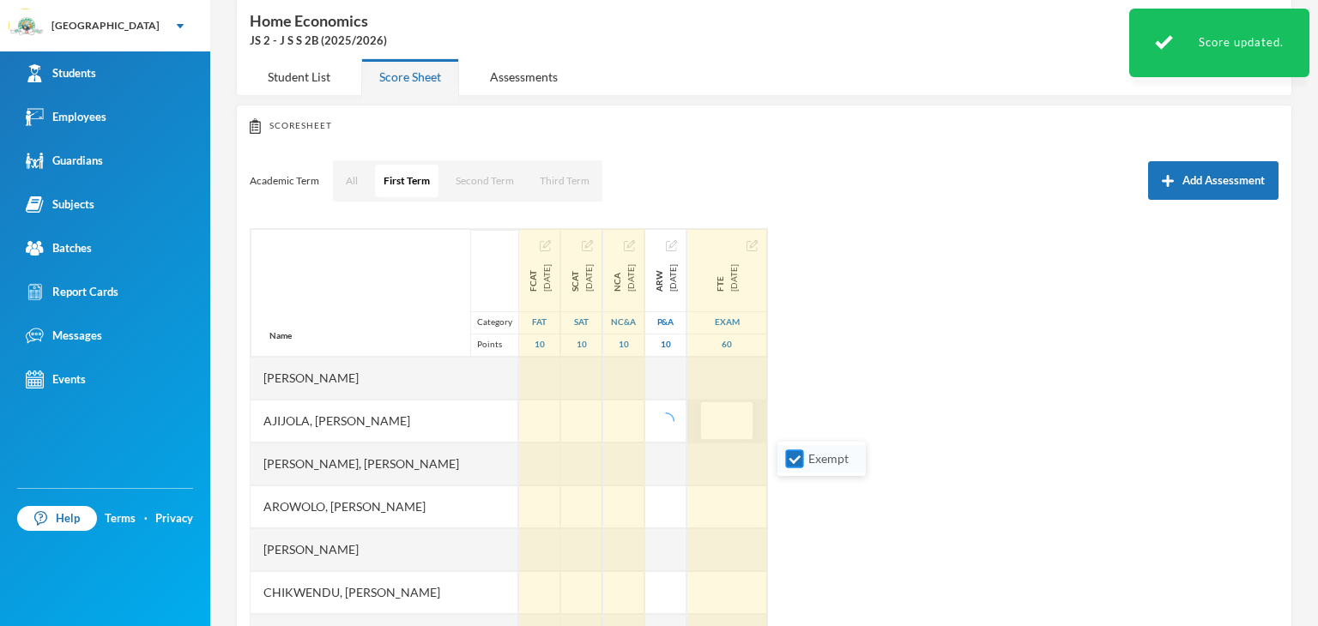
click at [795, 461] on input "Exempt" at bounding box center [795, 459] width 18 height 18
checkbox input "false"
click at [997, 430] on div "Name Category Points Adeagbo, Wuraola Oluwatojumi Ajijola, Eriayo Samuel Akinji…" at bounding box center [764, 442] width 1029 height 429
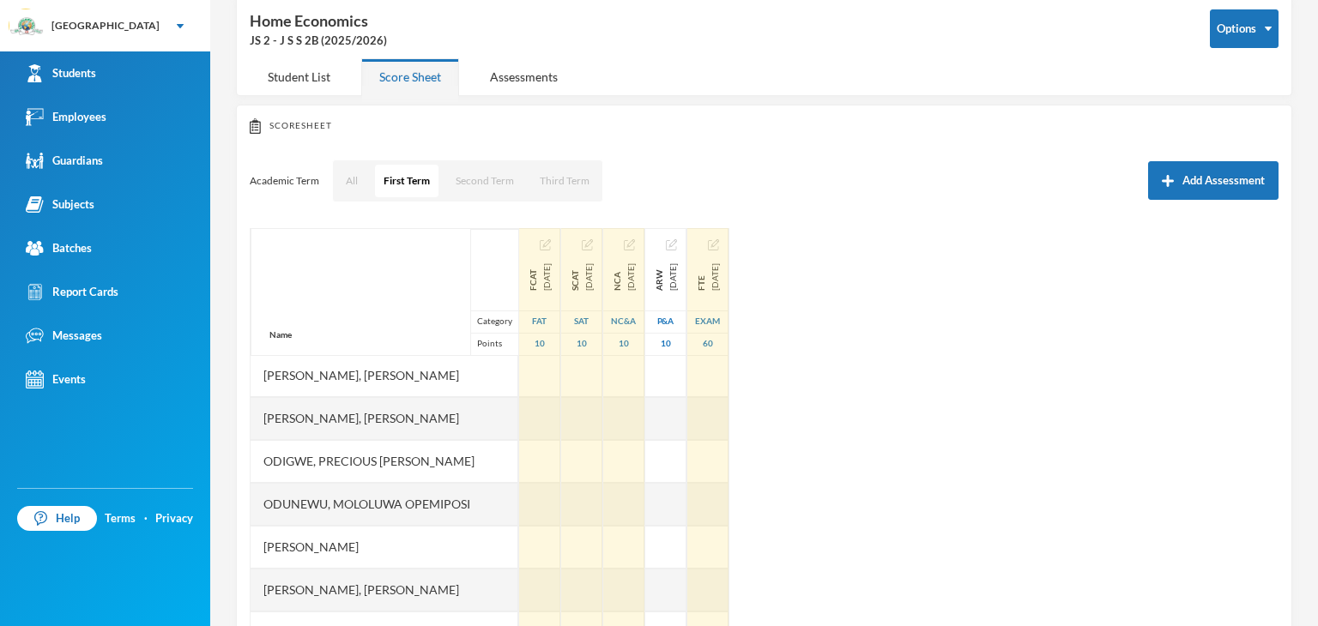
scroll to position [429, 0]
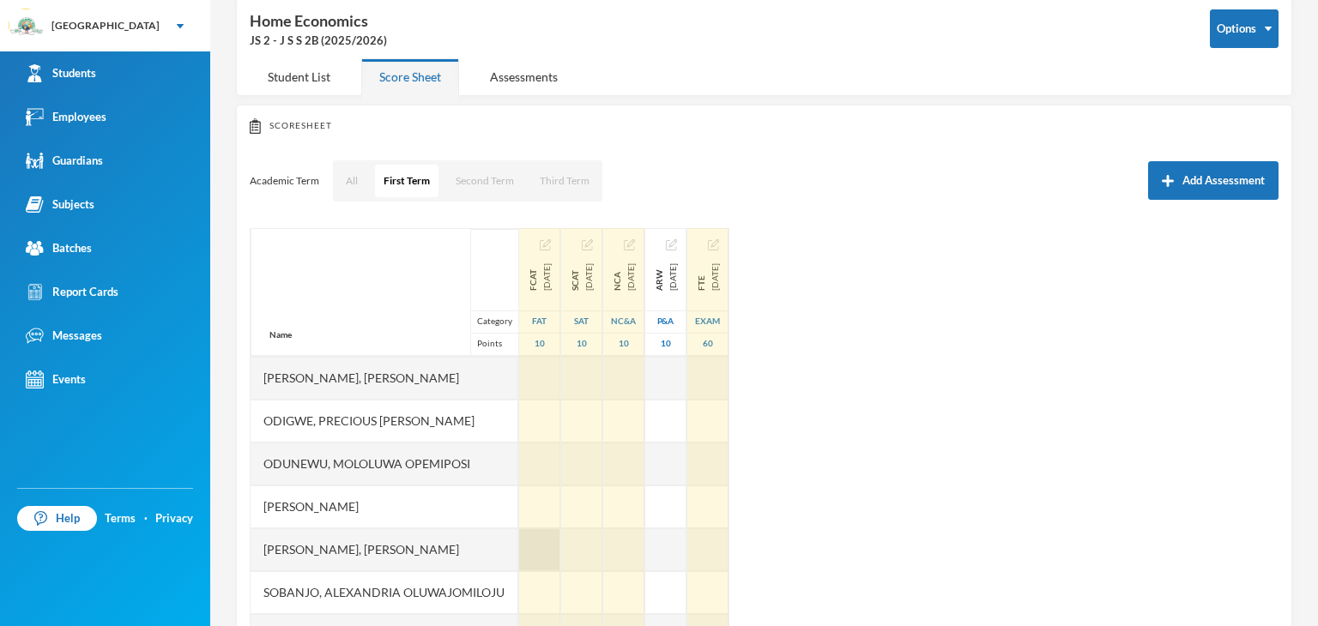
click at [535, 553] on div at bounding box center [539, 549] width 41 height 43
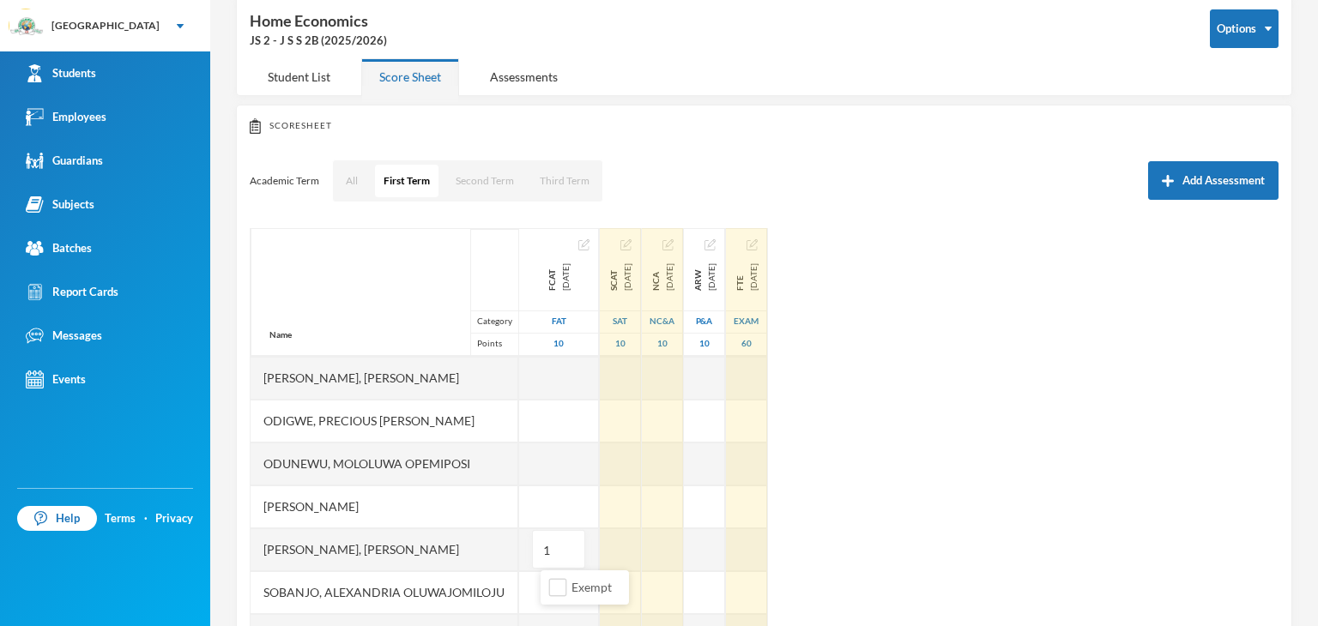
type input "10"
drag, startPoint x: 1107, startPoint y: 560, endPoint x: 1071, endPoint y: 566, distance: 36.5
click at [1107, 559] on div "Name Category Points Adeagbo, Wuraola Oluwatojumi Ajijola, Eriayo Samuel Akinji…" at bounding box center [764, 442] width 1029 height 429
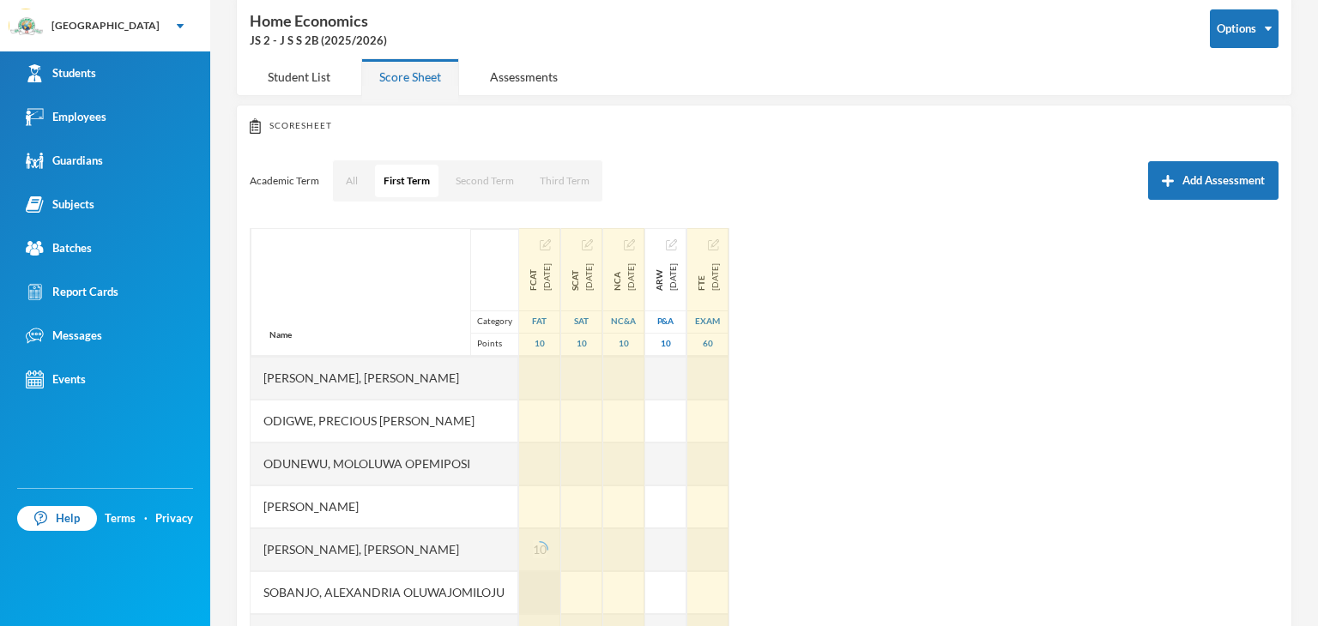
click at [558, 586] on div at bounding box center [539, 592] width 41 height 43
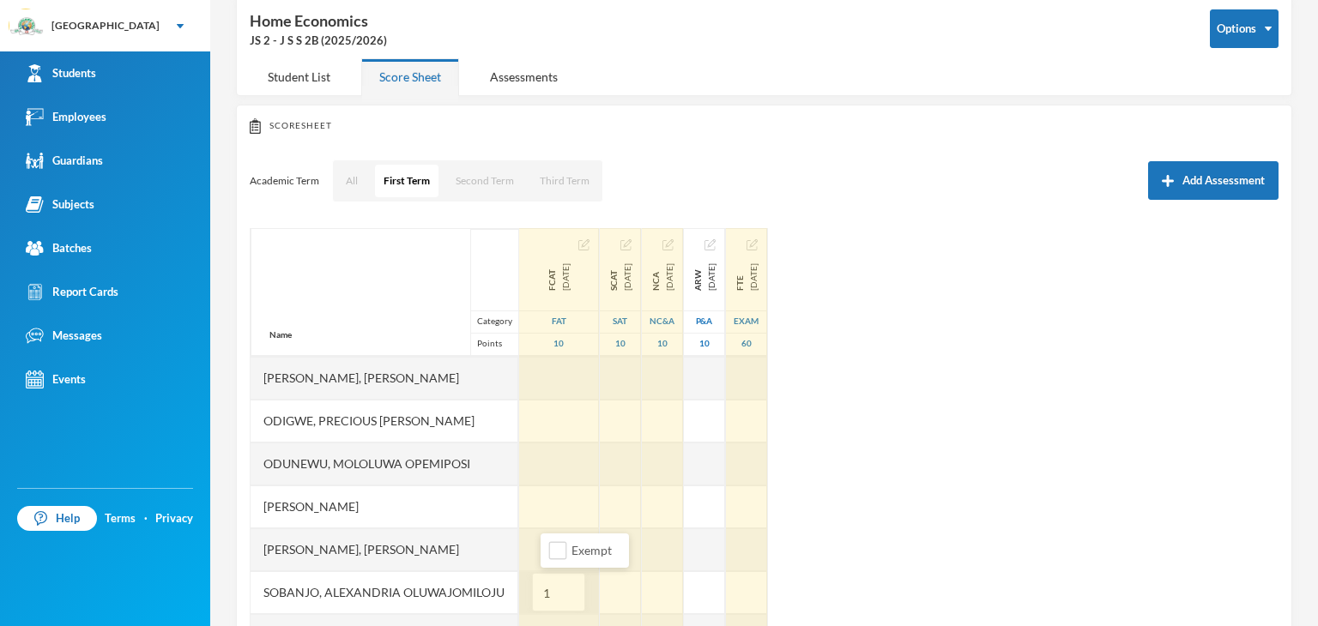
type input "10"
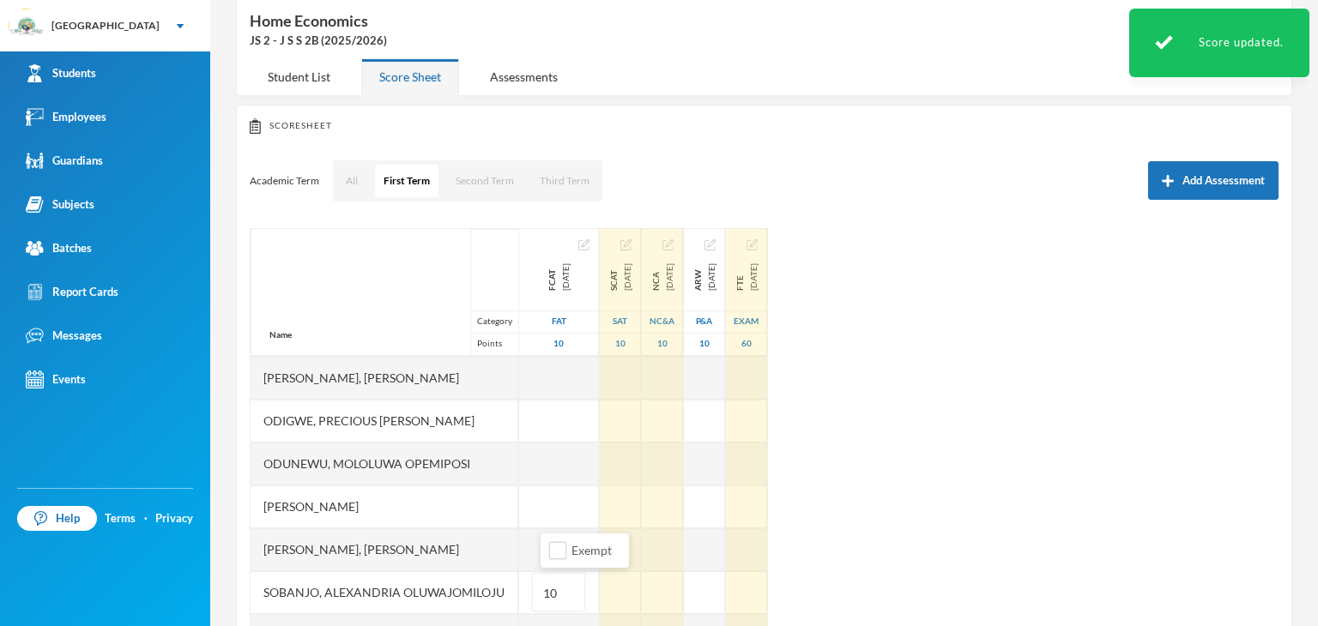
click at [964, 531] on div "Name Category Points Adeagbo, Wuraola Oluwatojumi Ajijola, Eriayo Samuel Akinji…" at bounding box center [764, 442] width 1029 height 429
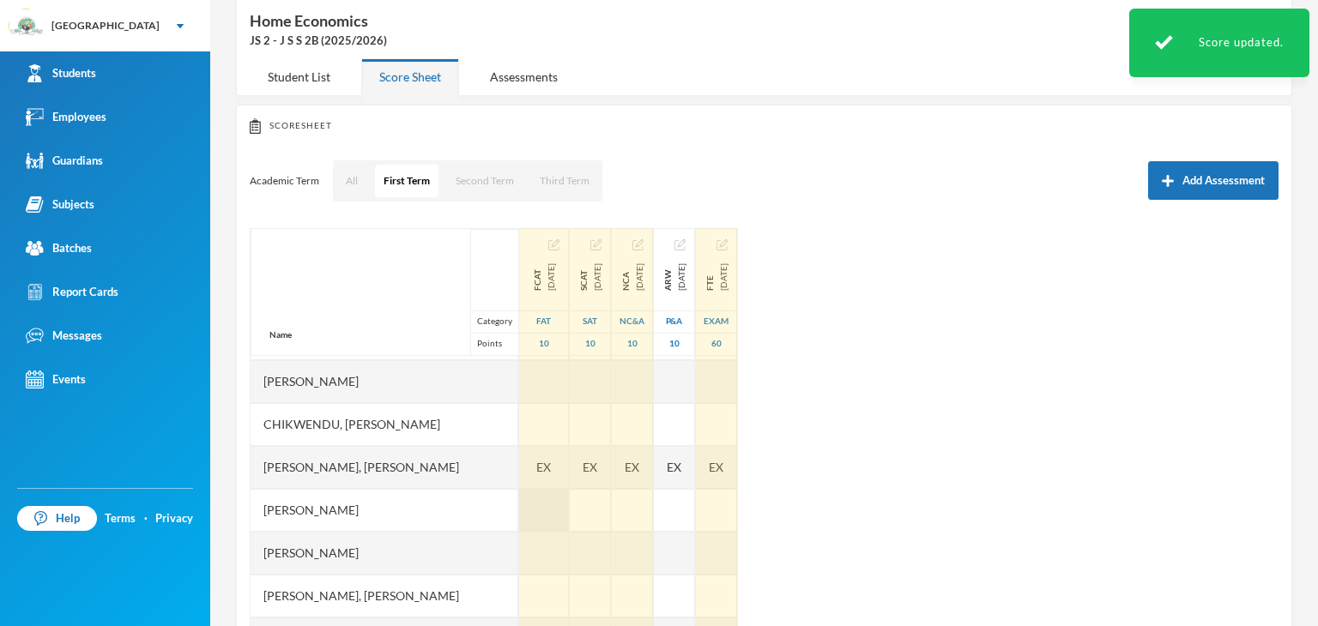
scroll to position [172, 0]
click at [551, 462] on span "EX" at bounding box center [543, 464] width 15 height 18
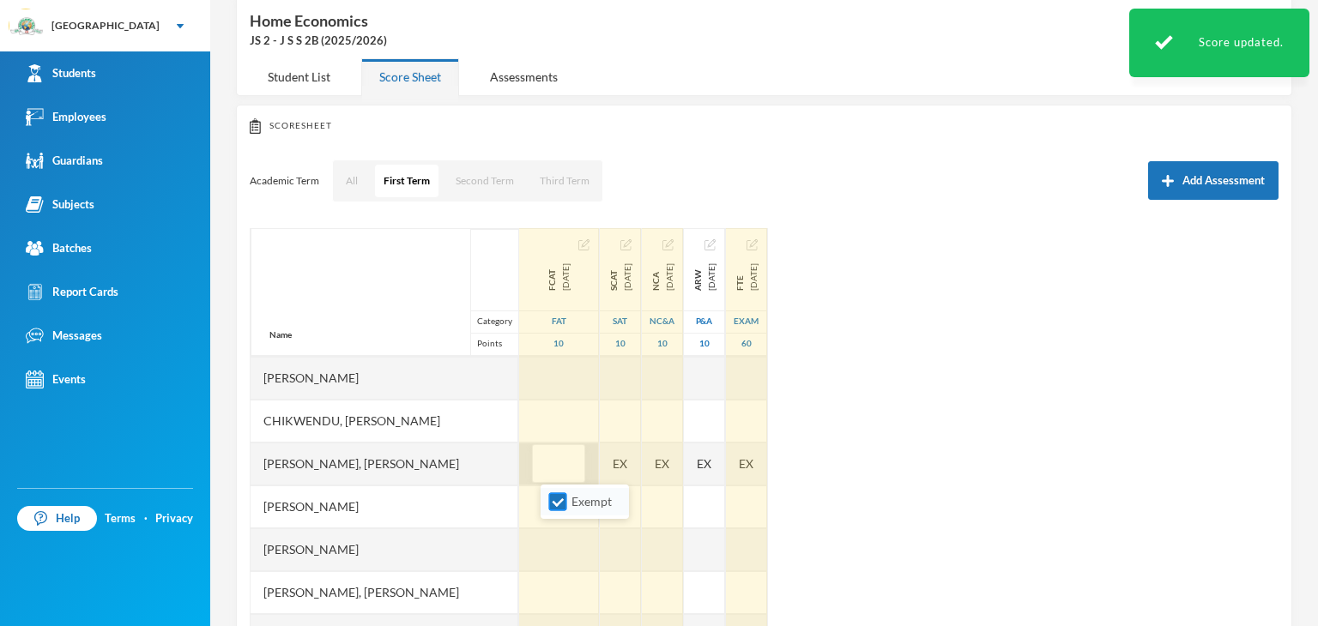
click at [563, 496] on input "Exempt" at bounding box center [558, 502] width 18 height 18
checkbox input "false"
click at [964, 484] on div "Name Category Points Adeagbo, Wuraola Oluwatojumi Ajijola, Eriayo Samuel Akinji…" at bounding box center [764, 442] width 1029 height 429
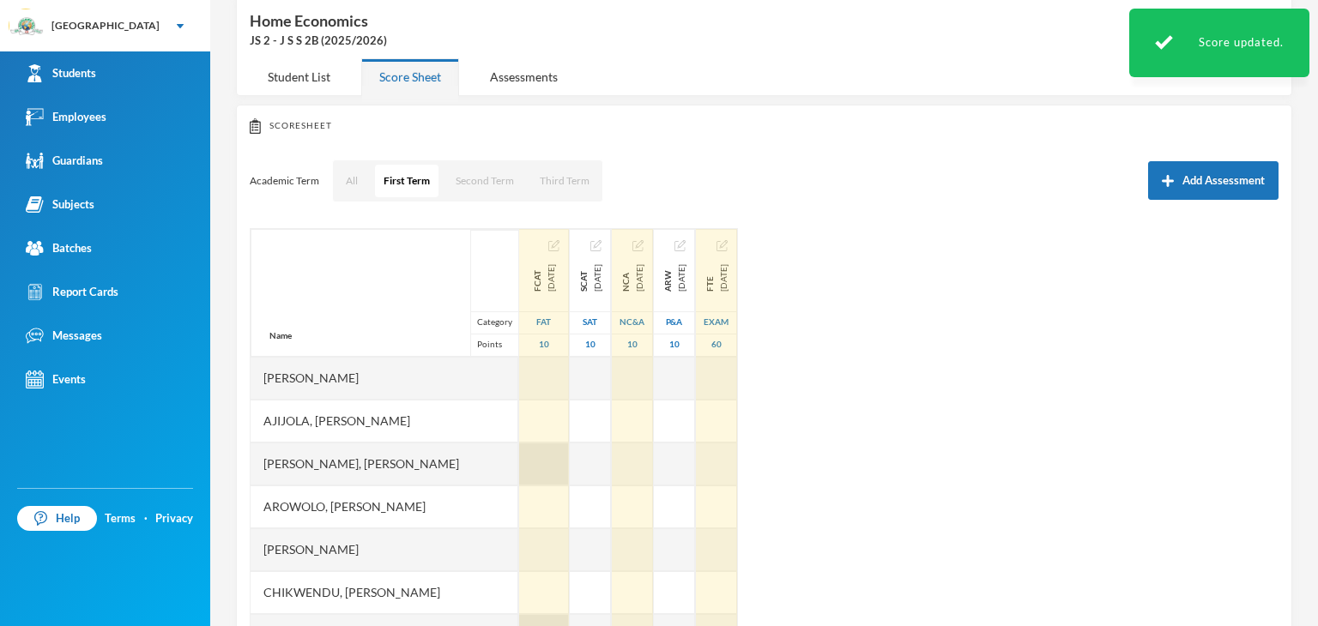
scroll to position [0, 0]
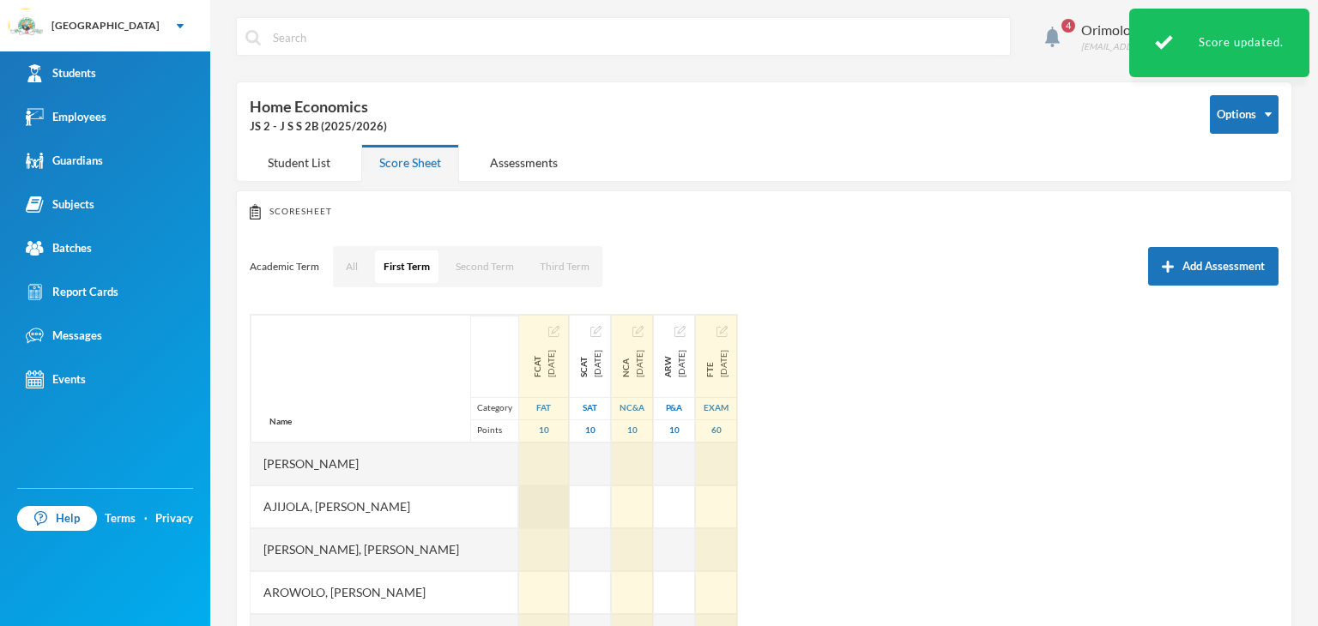
click at [551, 504] on div at bounding box center [544, 507] width 50 height 43
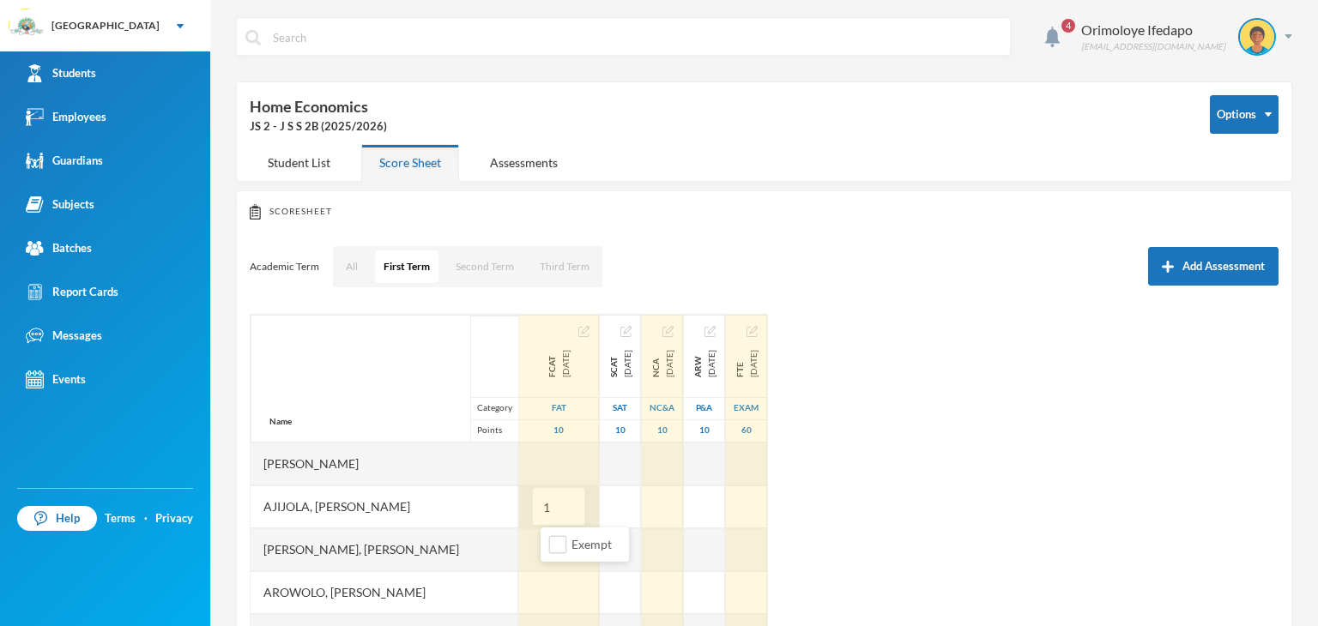
type input "10"
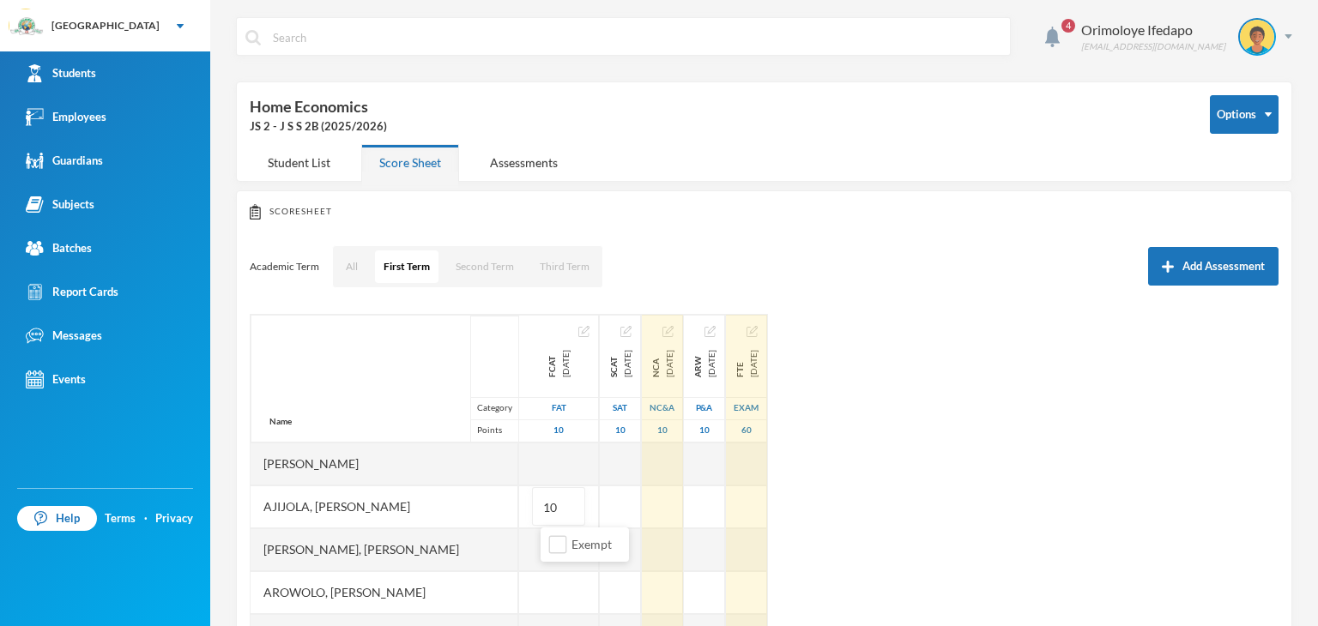
click at [1005, 471] on div "Name Category Points Adeagbo, Wuraola Oluwatojumi Ajijola, Eriayo Samuel Akinji…" at bounding box center [764, 528] width 1029 height 429
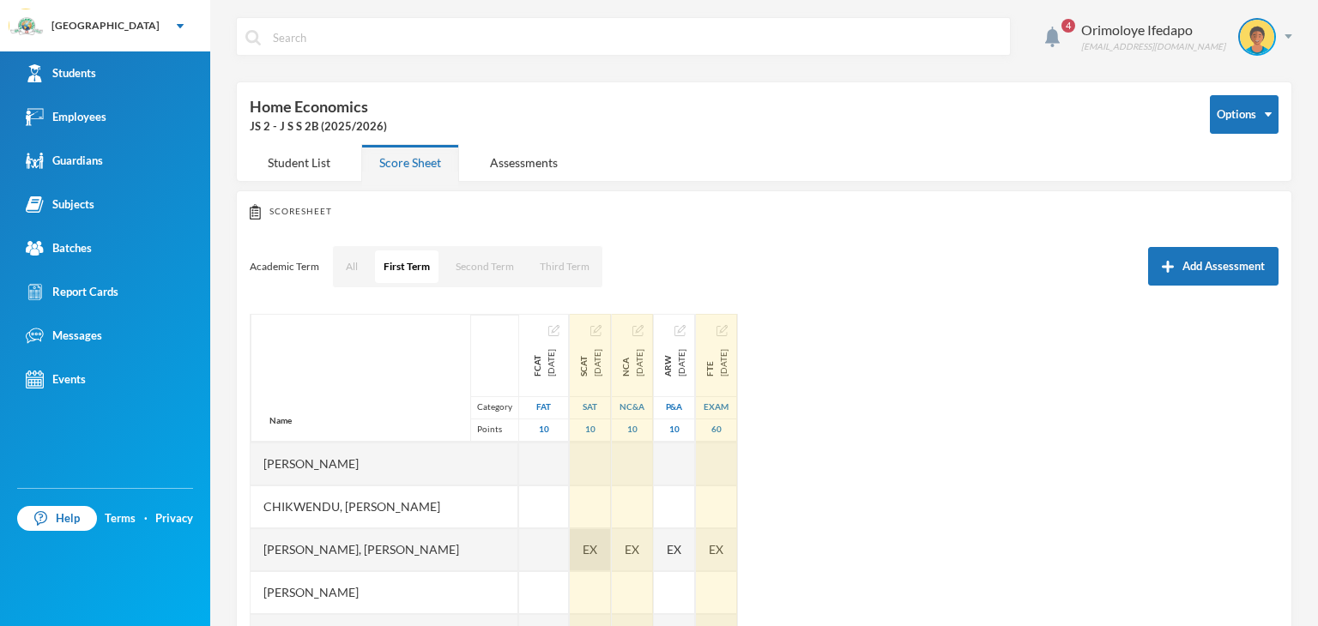
scroll to position [172, 0]
click at [597, 543] on span "EX" at bounding box center [589, 549] width 15 height 18
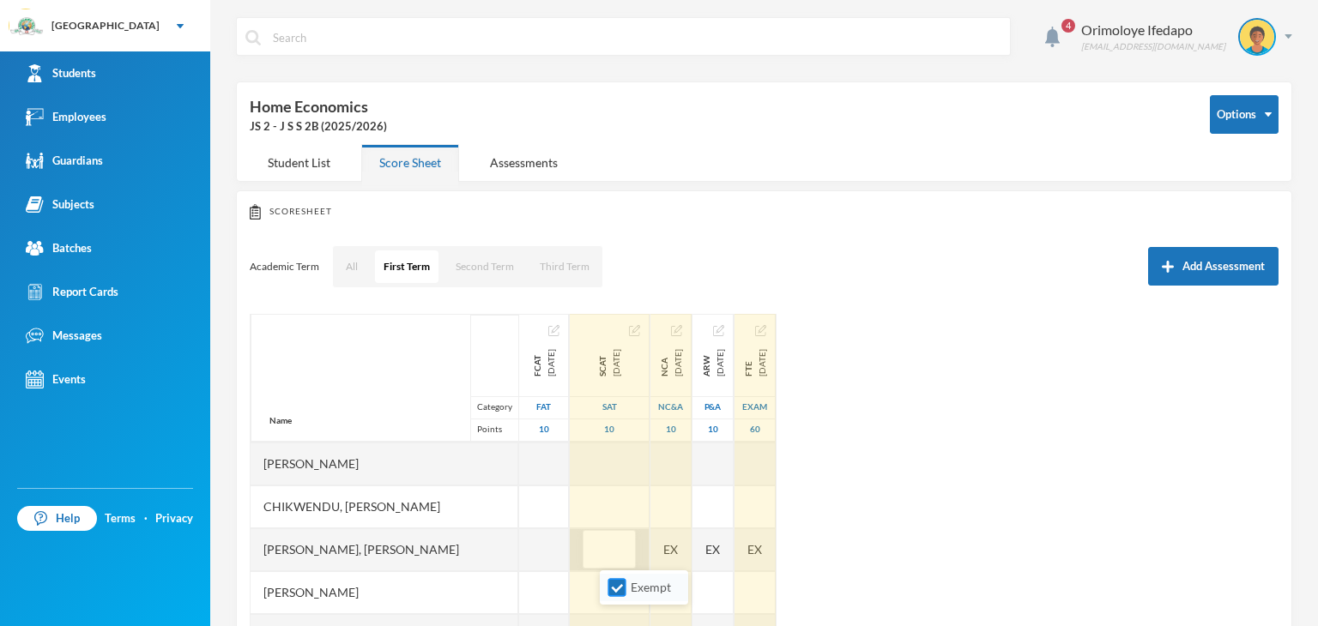
click at [620, 585] on input "Exempt" at bounding box center [617, 588] width 18 height 18
checkbox input "false"
click at [691, 552] on div "EX" at bounding box center [670, 549] width 41 height 43
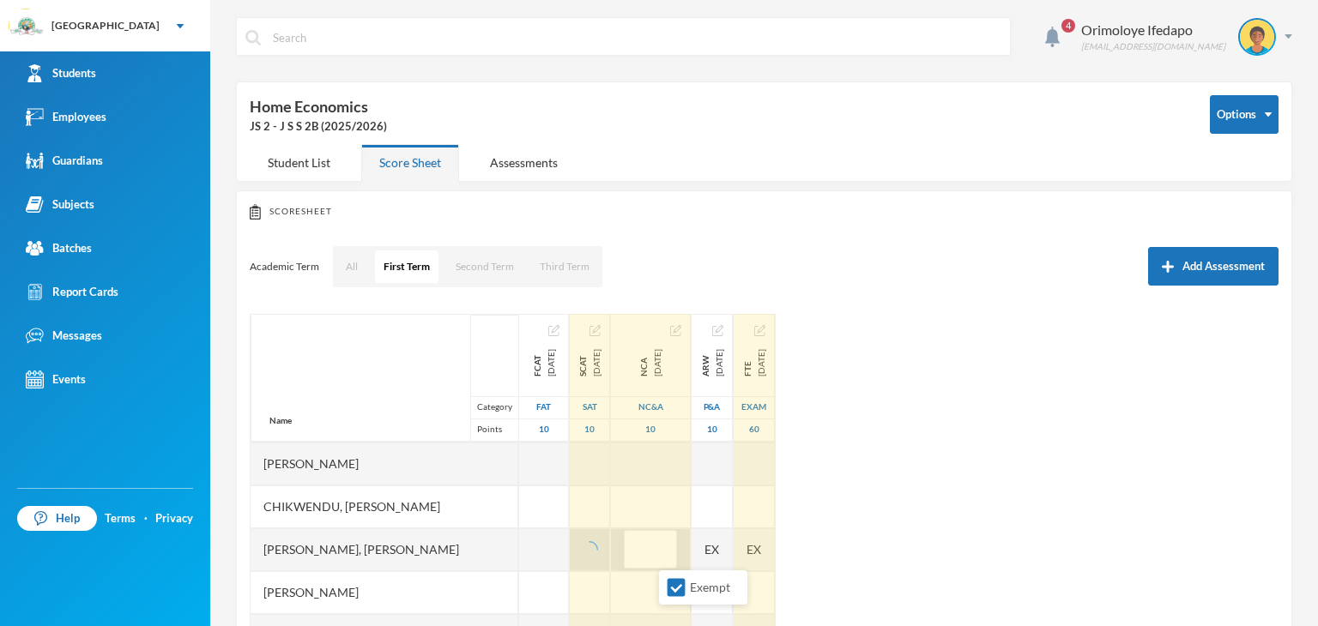
click at [678, 585] on input "Exempt" at bounding box center [676, 588] width 18 height 18
checkbox input "false"
click at [1097, 537] on div "Name Category Points Adeagbo, Wuraola Oluwatojumi Ajijola, Eriayo Samuel Akinji…" at bounding box center [764, 528] width 1029 height 429
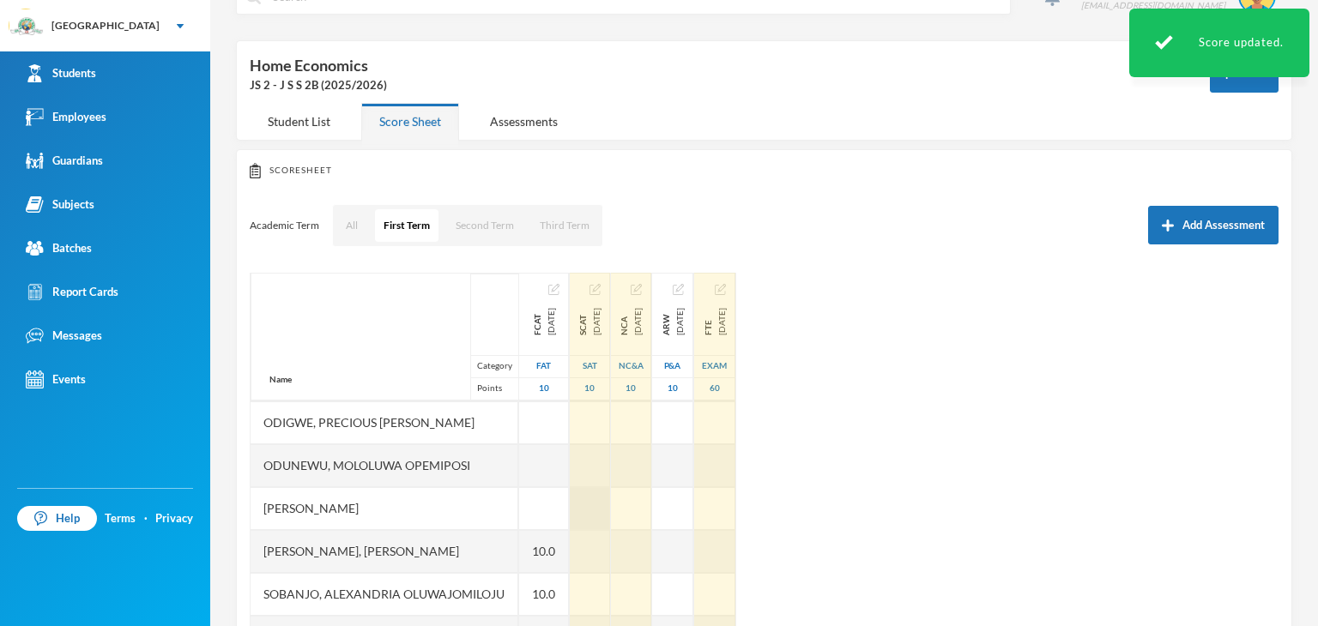
scroll to position [154, 0]
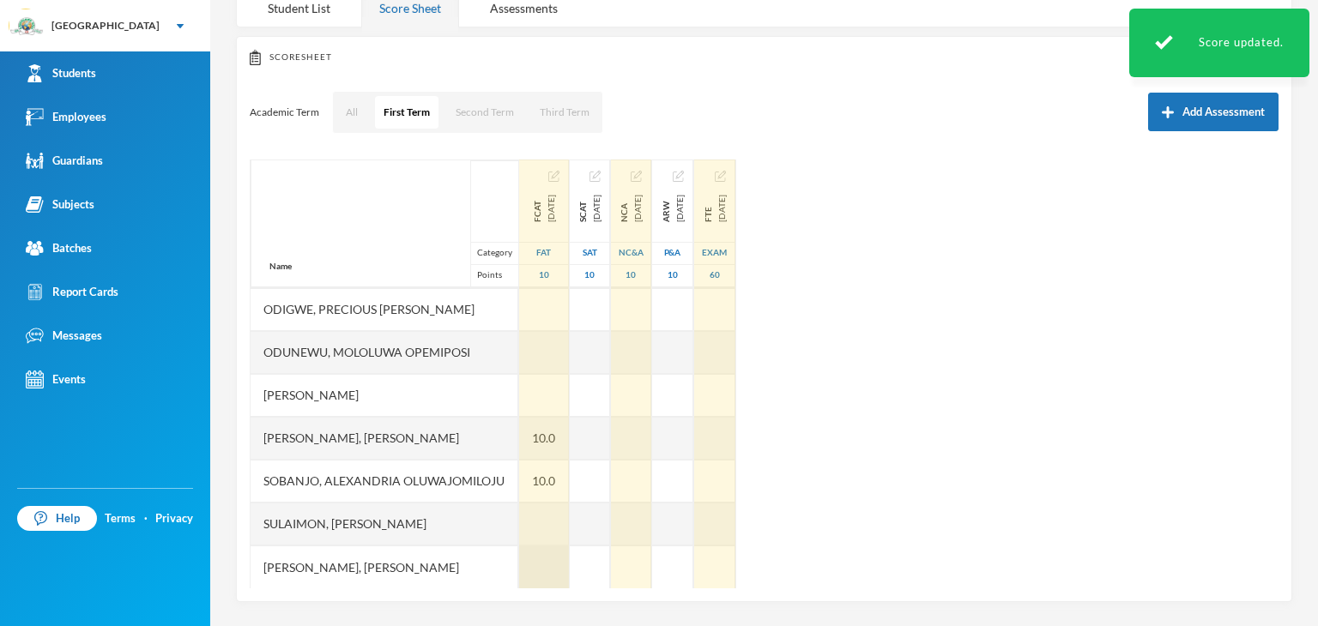
click at [557, 556] on div at bounding box center [544, 567] width 50 height 43
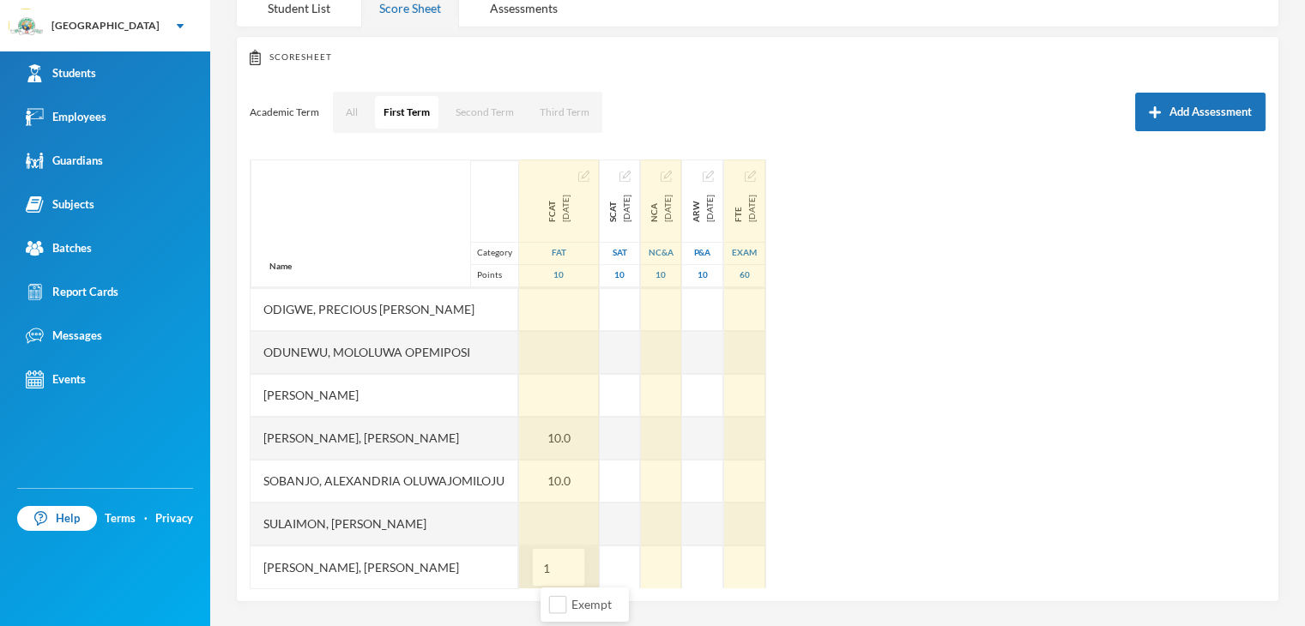
type input "10"
click at [559, 523] on div at bounding box center [559, 524] width 80 height 43
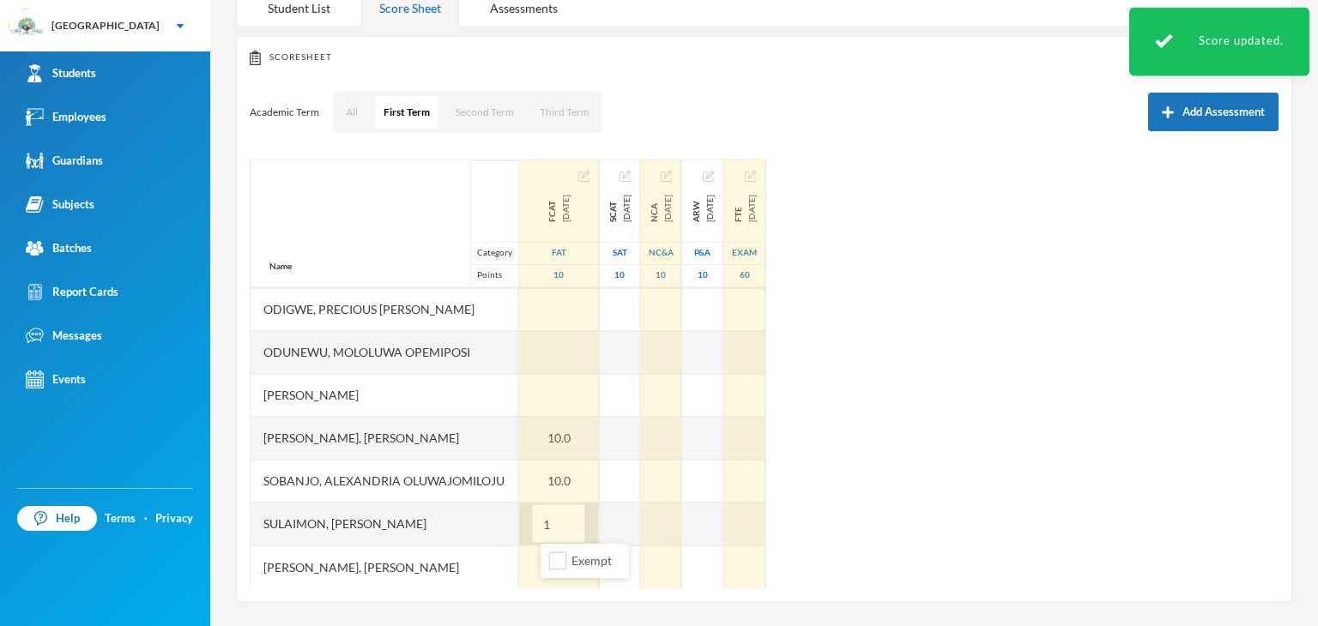
type input "10"
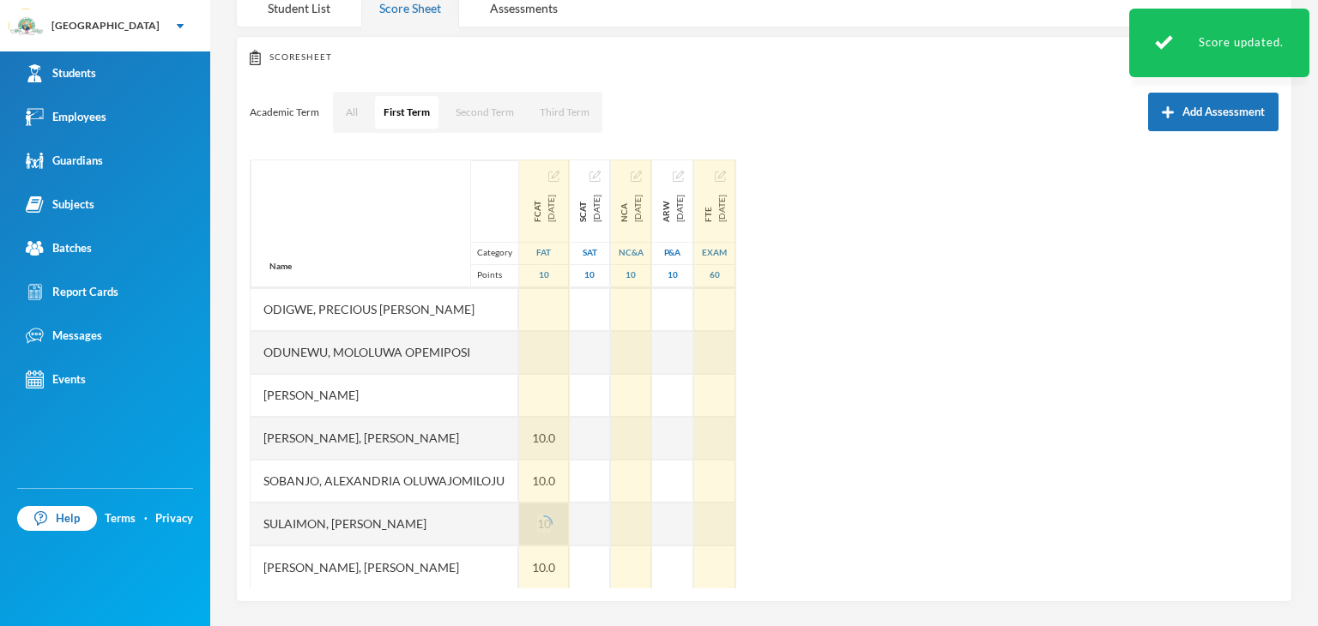
click at [932, 475] on div "Name Category Points Adeagbo, Wuraola Oluwatojumi Ajijola, Eriayo Samuel Akinji…" at bounding box center [764, 374] width 1029 height 429
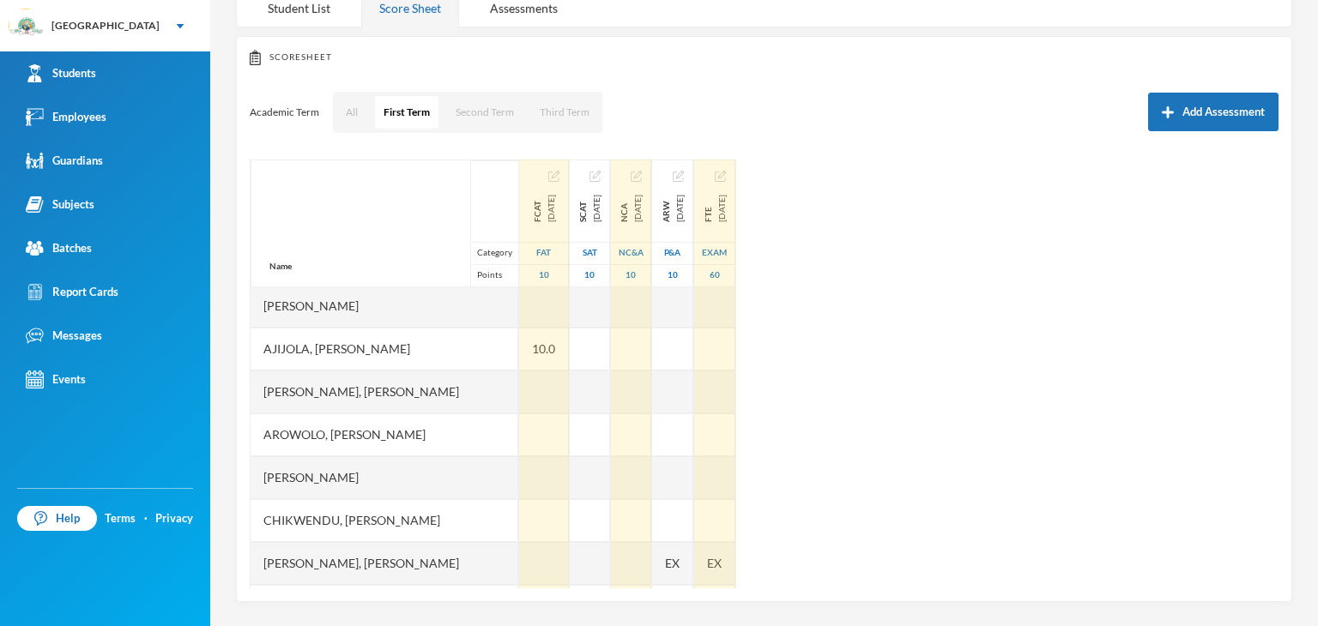
scroll to position [0, 0]
click at [557, 386] on div at bounding box center [544, 395] width 50 height 43
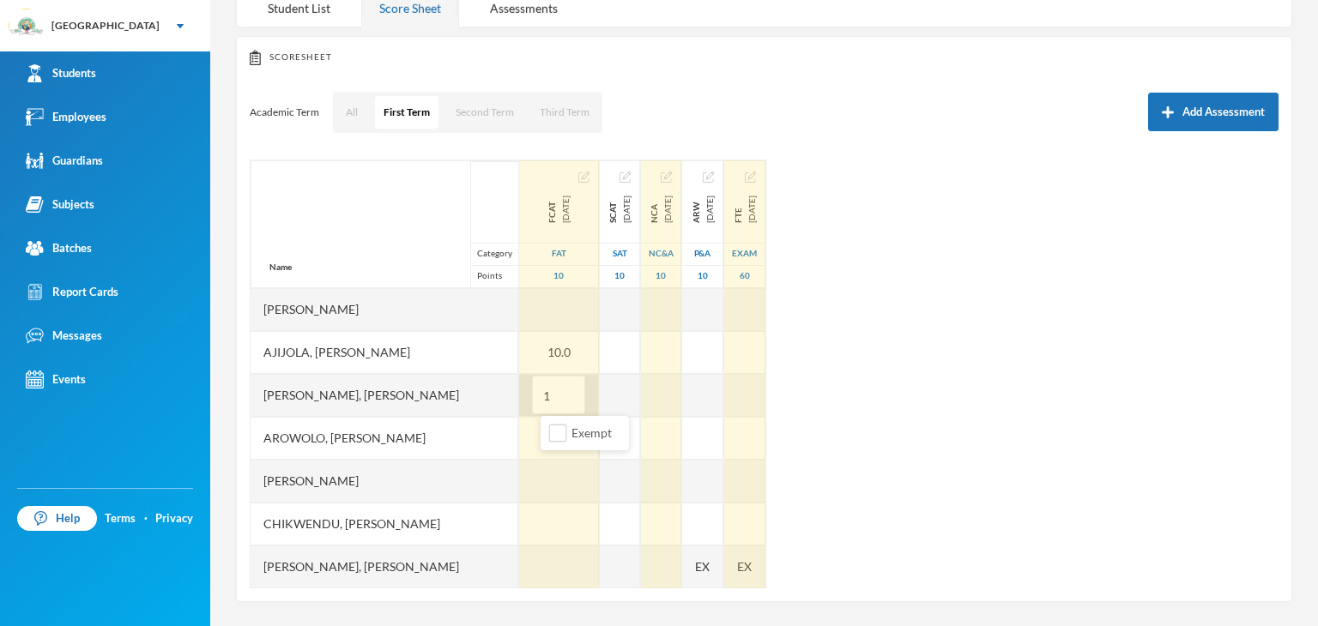
type input "10"
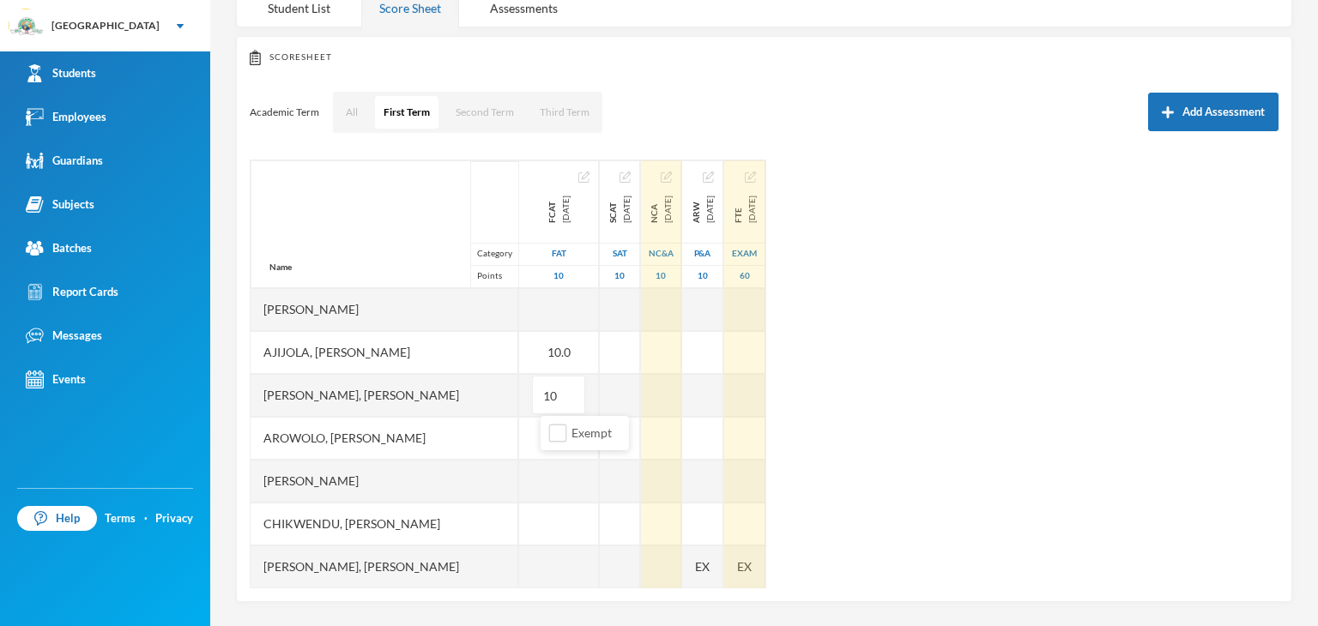
click at [1095, 418] on div "Name Category Points Adeagbo, Wuraola Oluwatojumi Ajijola, Eriayo Samuel Akinji…" at bounding box center [764, 374] width 1029 height 429
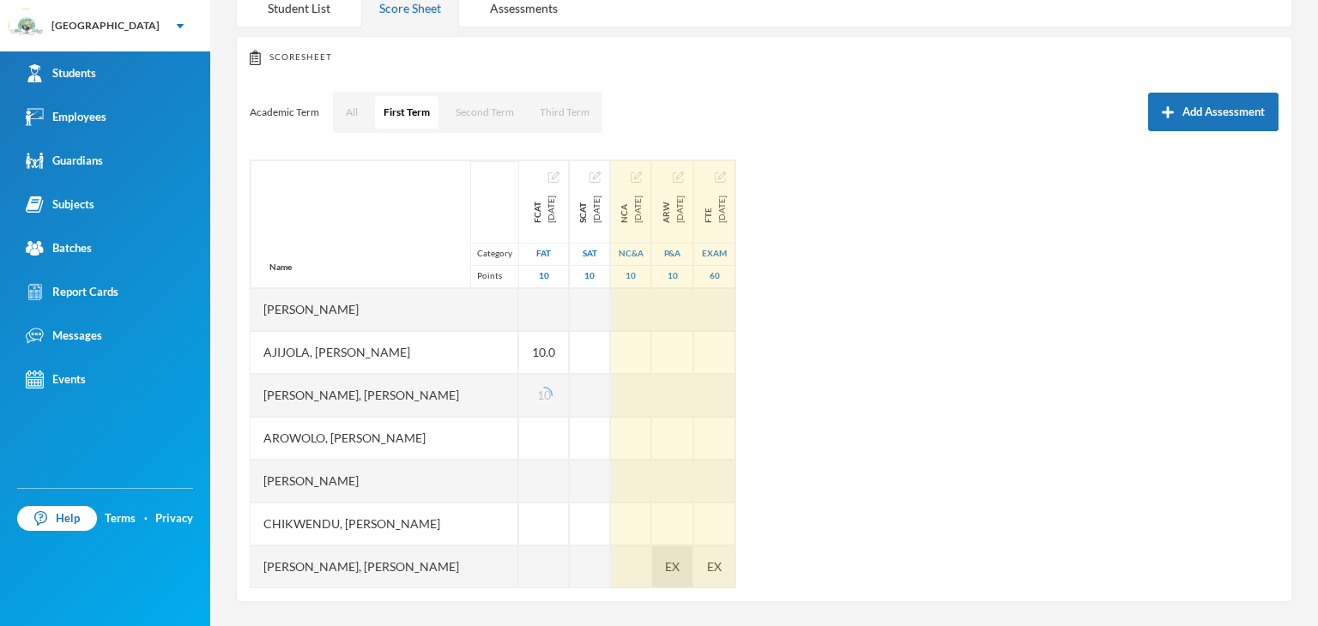
click at [679, 563] on span "EX" at bounding box center [672, 567] width 15 height 18
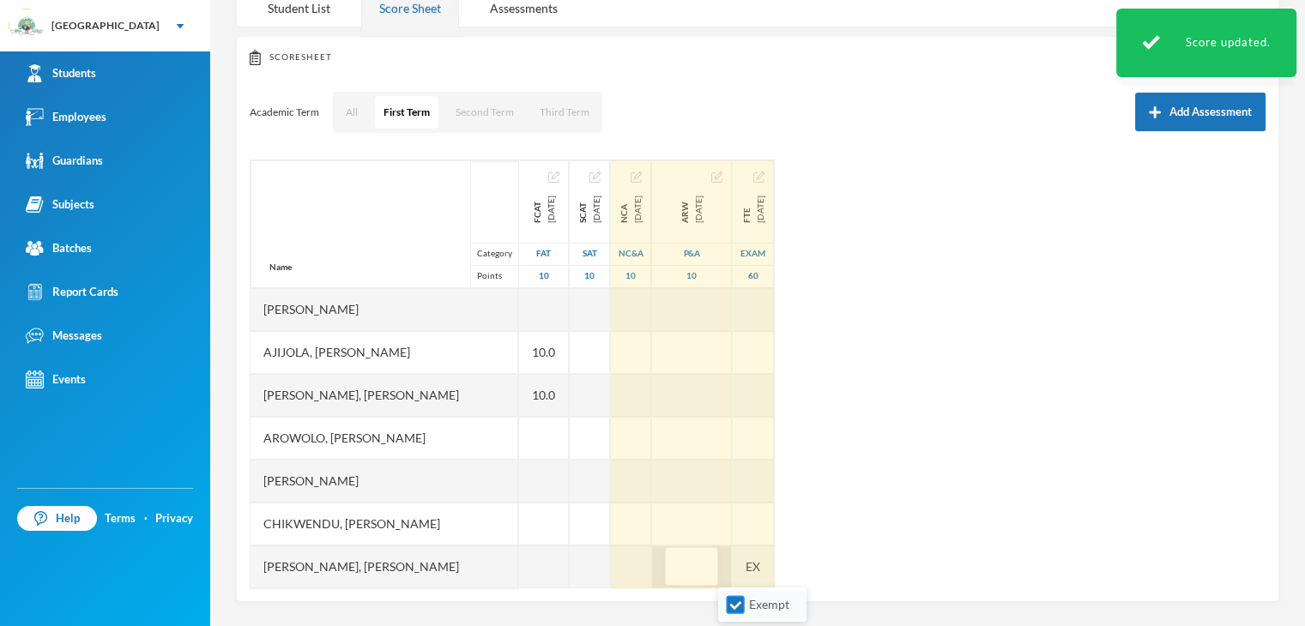
click at [736, 602] on input "Exempt" at bounding box center [736, 605] width 18 height 18
checkbox input "false"
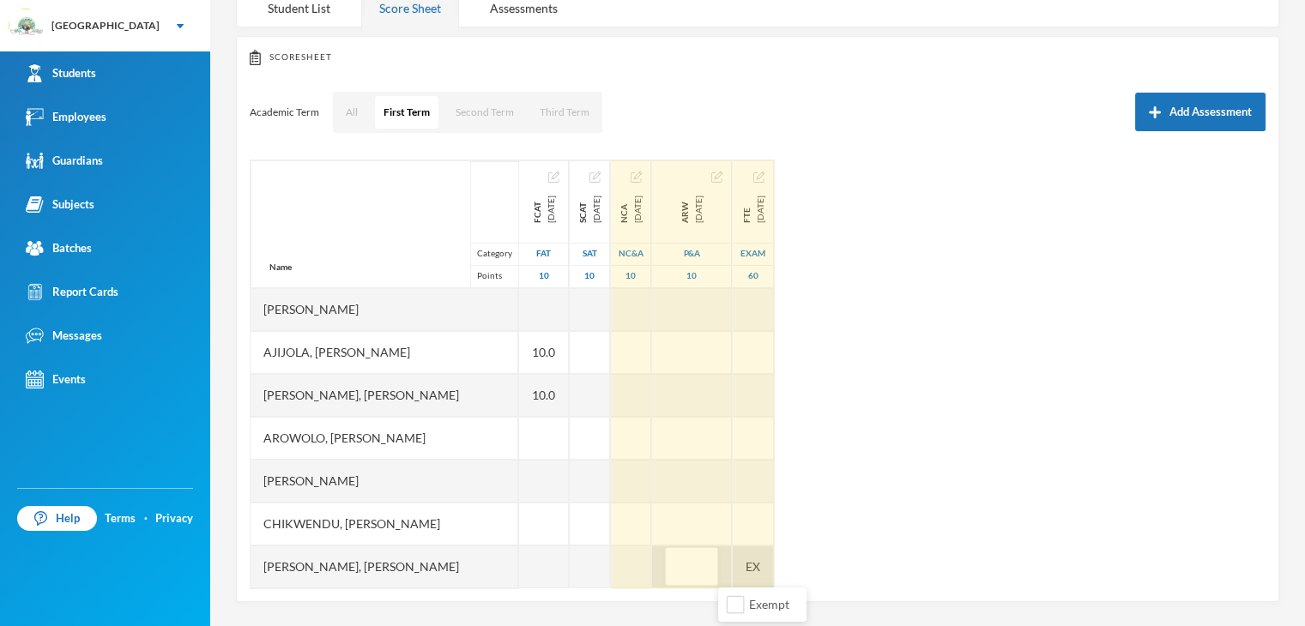
click at [774, 564] on div "EX" at bounding box center [753, 567] width 41 height 43
click at [797, 606] on input "Exempt" at bounding box center [795, 605] width 18 height 18
checkbox input "false"
click at [1005, 471] on div "Name Category Points Adeagbo, Wuraola Oluwatojumi Ajijola, Eriayo Samuel Akinji…" at bounding box center [758, 374] width 1016 height 429
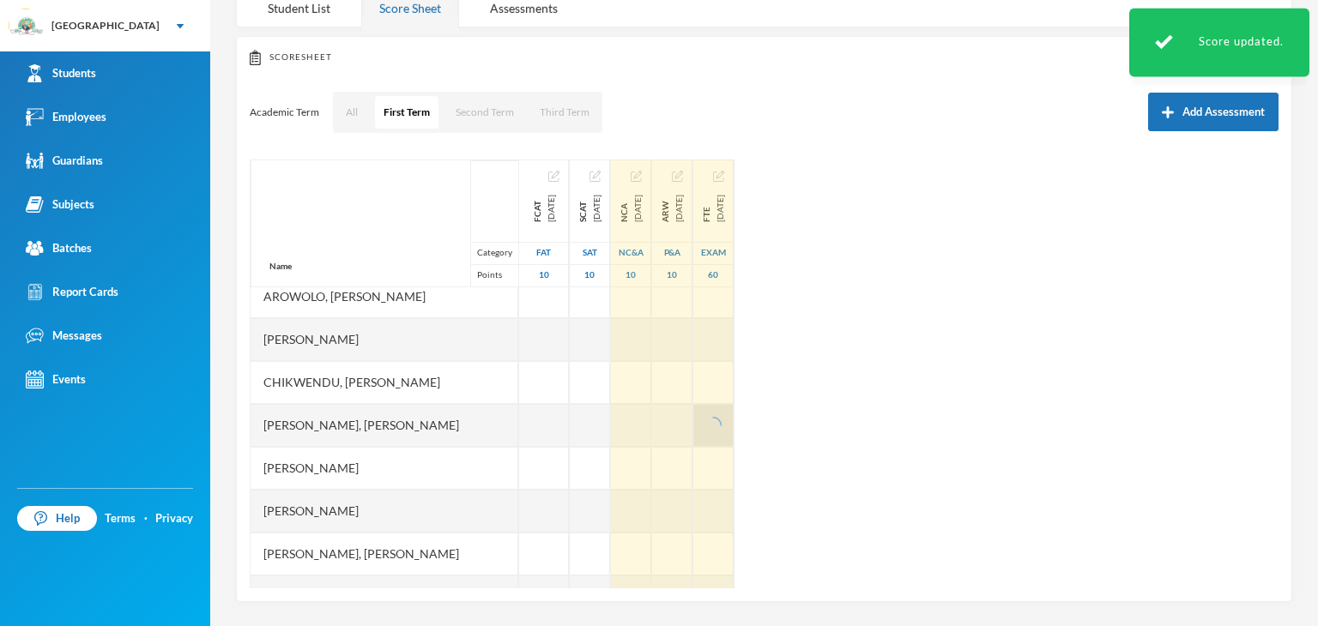
scroll to position [172, 0]
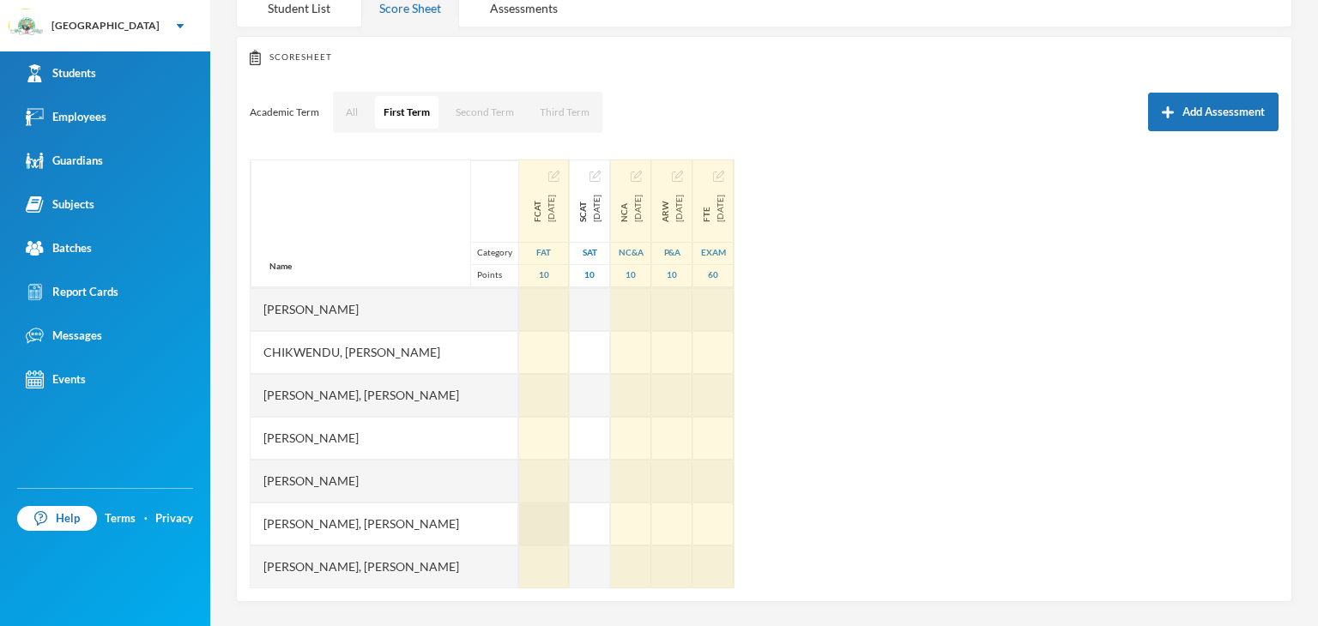
click at [558, 519] on div at bounding box center [544, 524] width 50 height 43
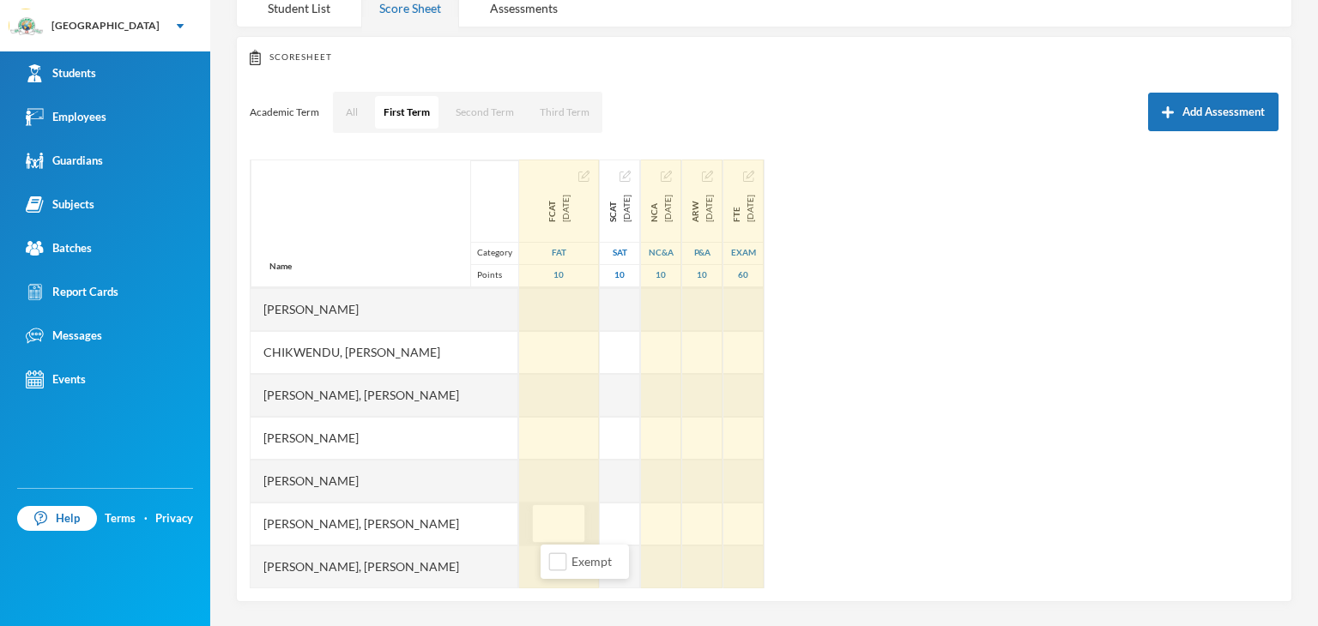
type input "9"
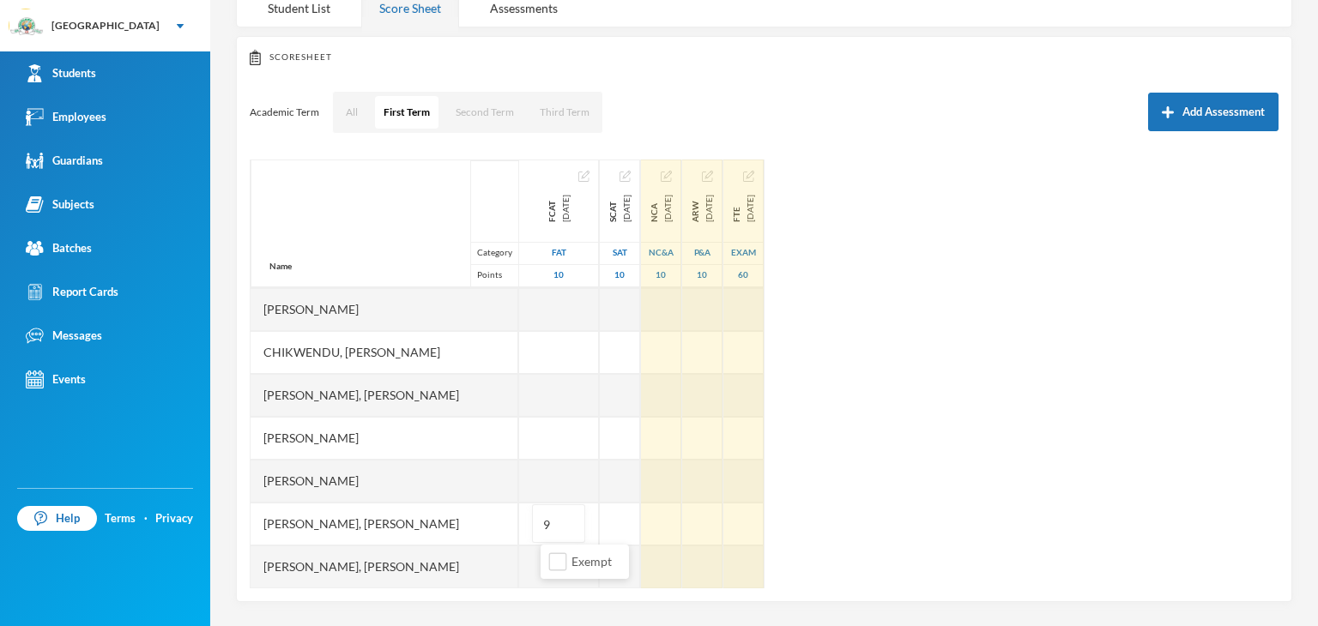
click at [986, 464] on div "Name Category Points Adeagbo, Wuraola Oluwatojumi Ajijola, Eriayo Samuel Akinji…" at bounding box center [764, 374] width 1029 height 429
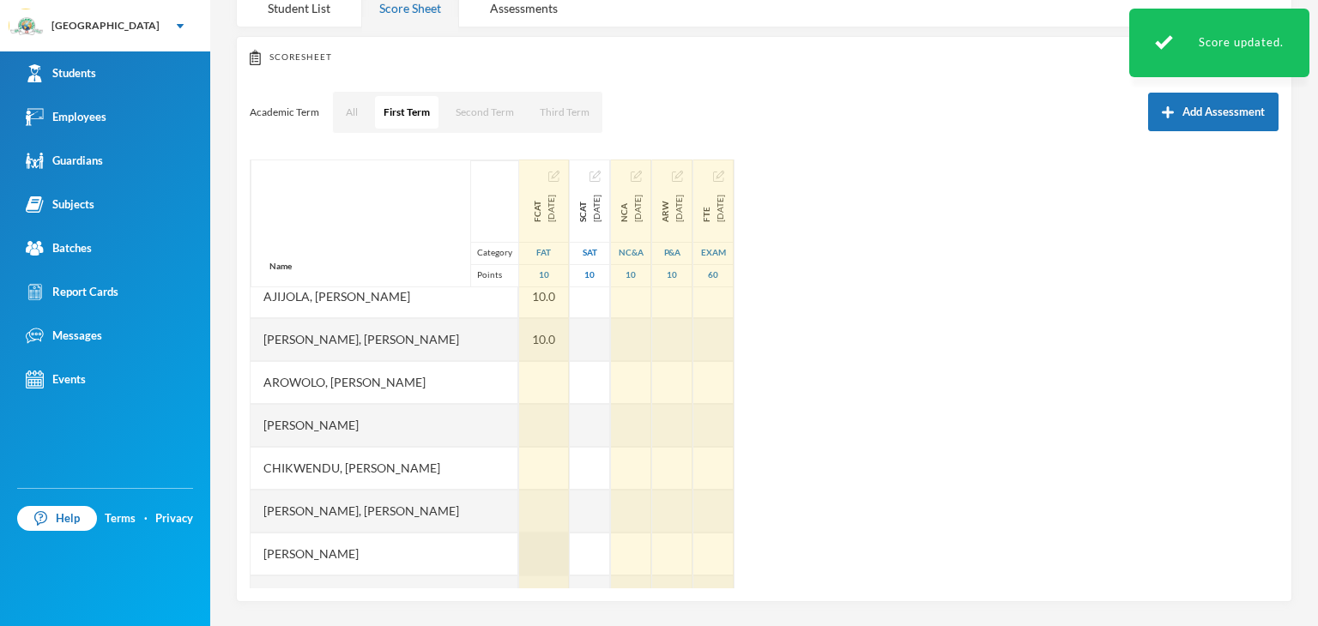
scroll to position [0, 0]
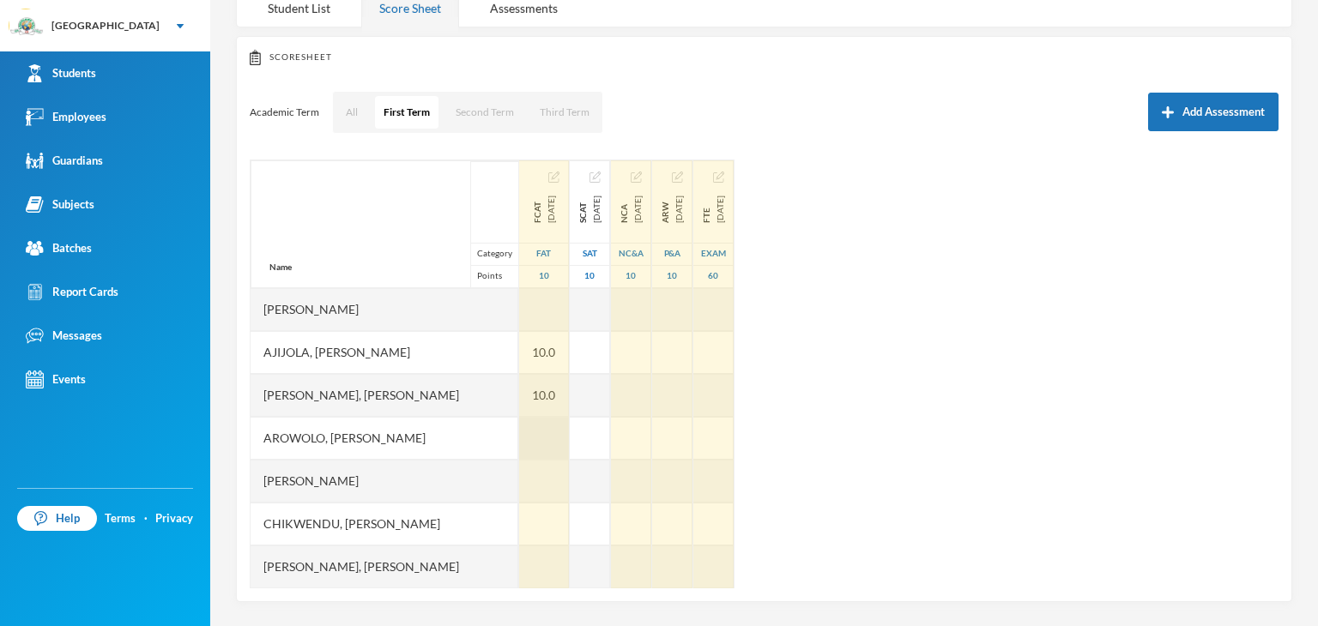
click at [544, 427] on div at bounding box center [544, 438] width 50 height 43
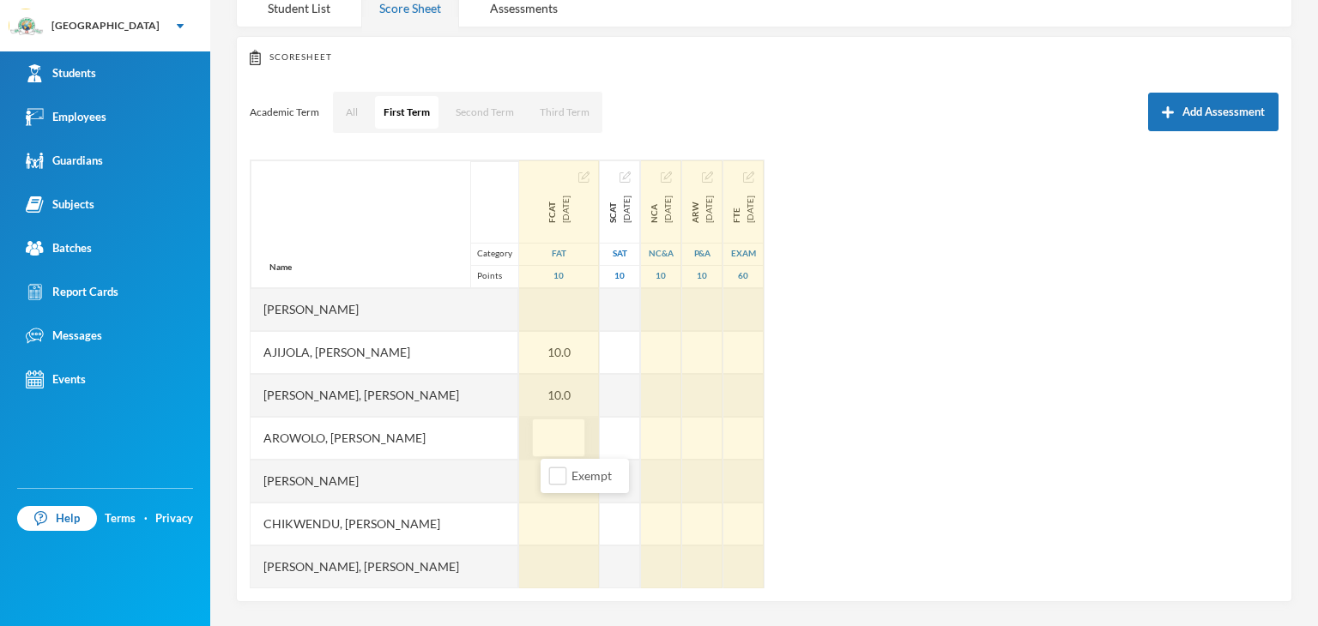
type input "9"
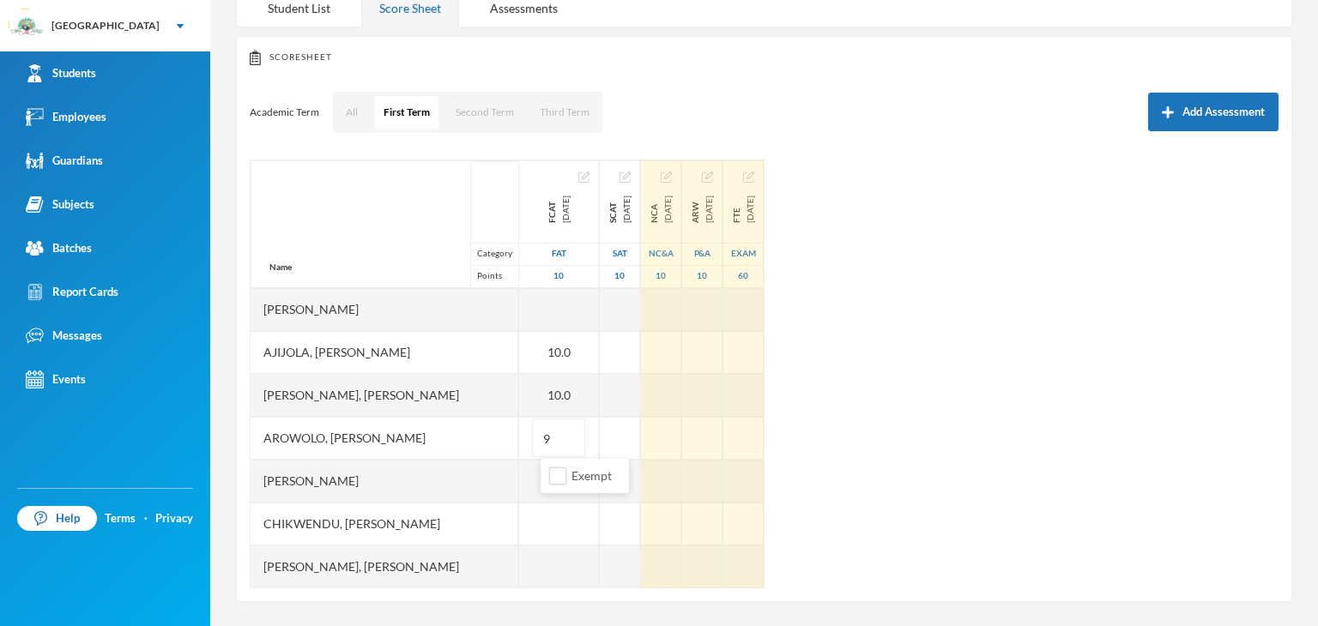
click at [946, 419] on div "Name Category Points Adeagbo, Wuraola Oluwatojumi Ajijola, Eriayo Samuel Akinji…" at bounding box center [764, 374] width 1029 height 429
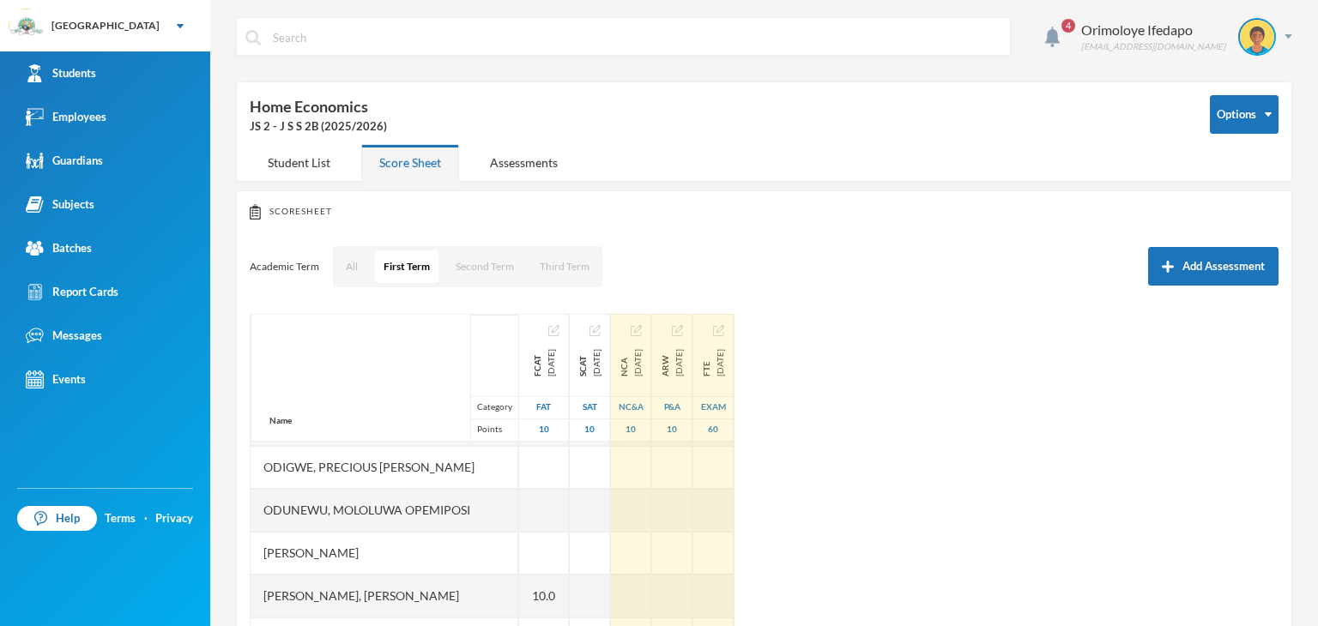
scroll to position [472, 0]
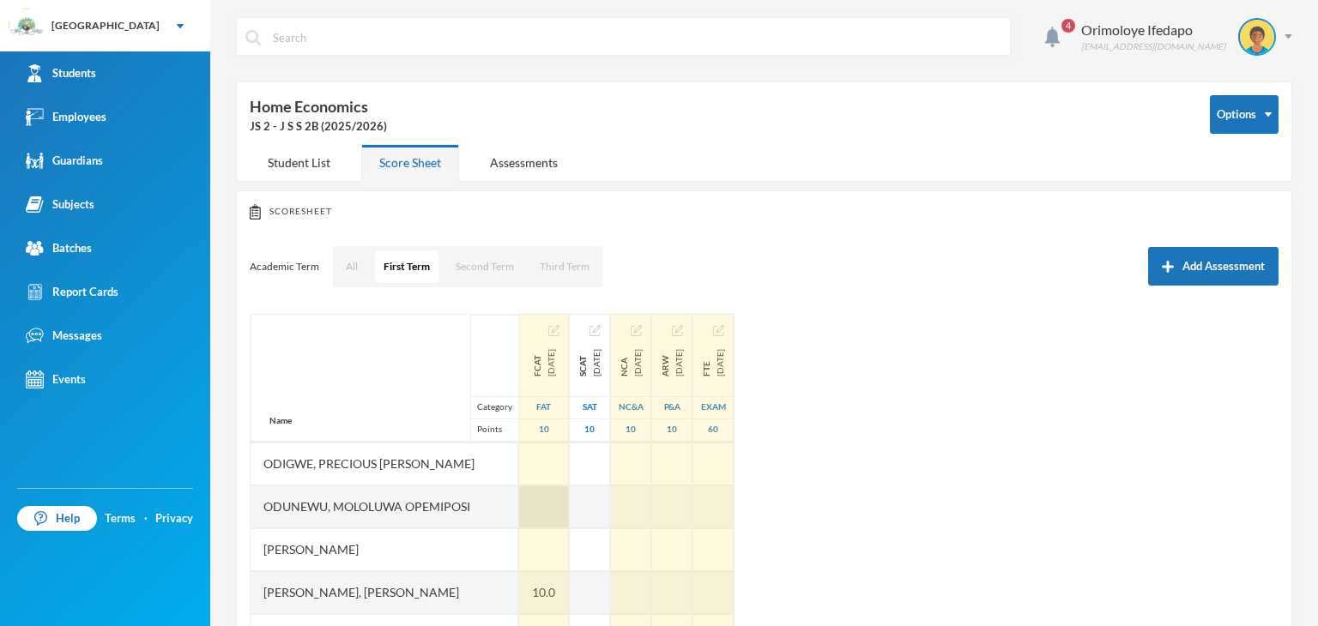
click at [542, 514] on div at bounding box center [544, 507] width 50 height 43
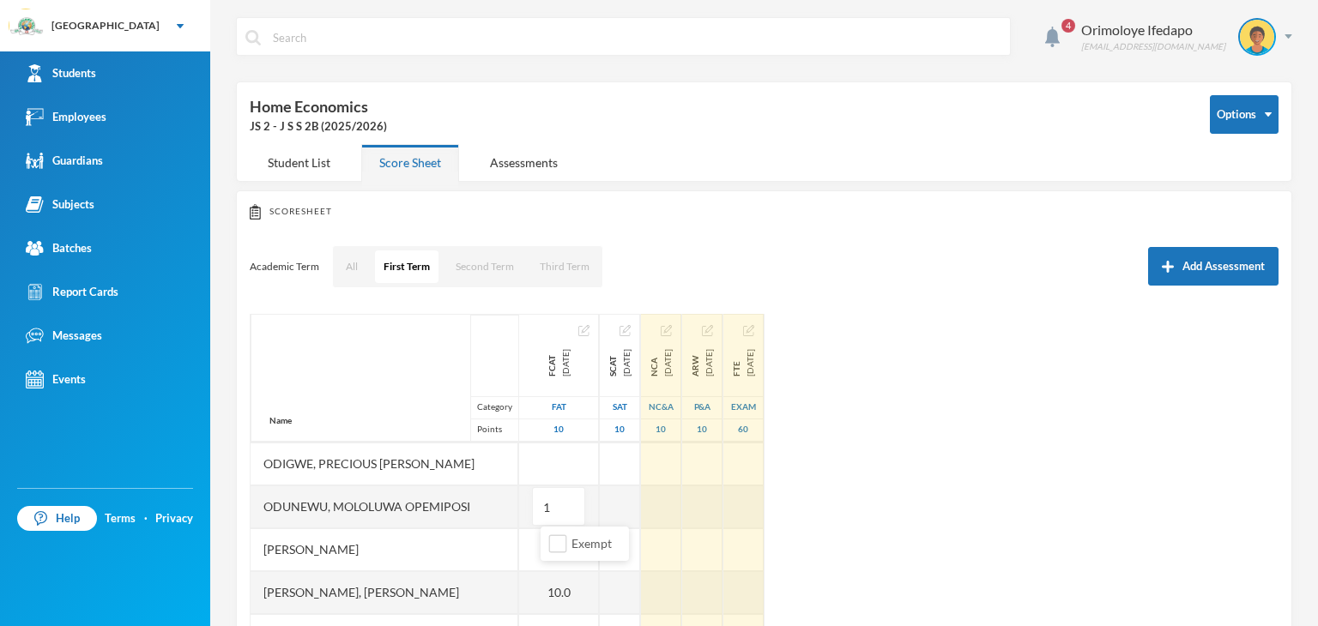
type input "10"
click at [1023, 516] on div "Name Category Points Adeagbo, Wuraola Oluwatojumi Ajijola, Eriayo Samuel Akinji…" at bounding box center [764, 528] width 1029 height 429
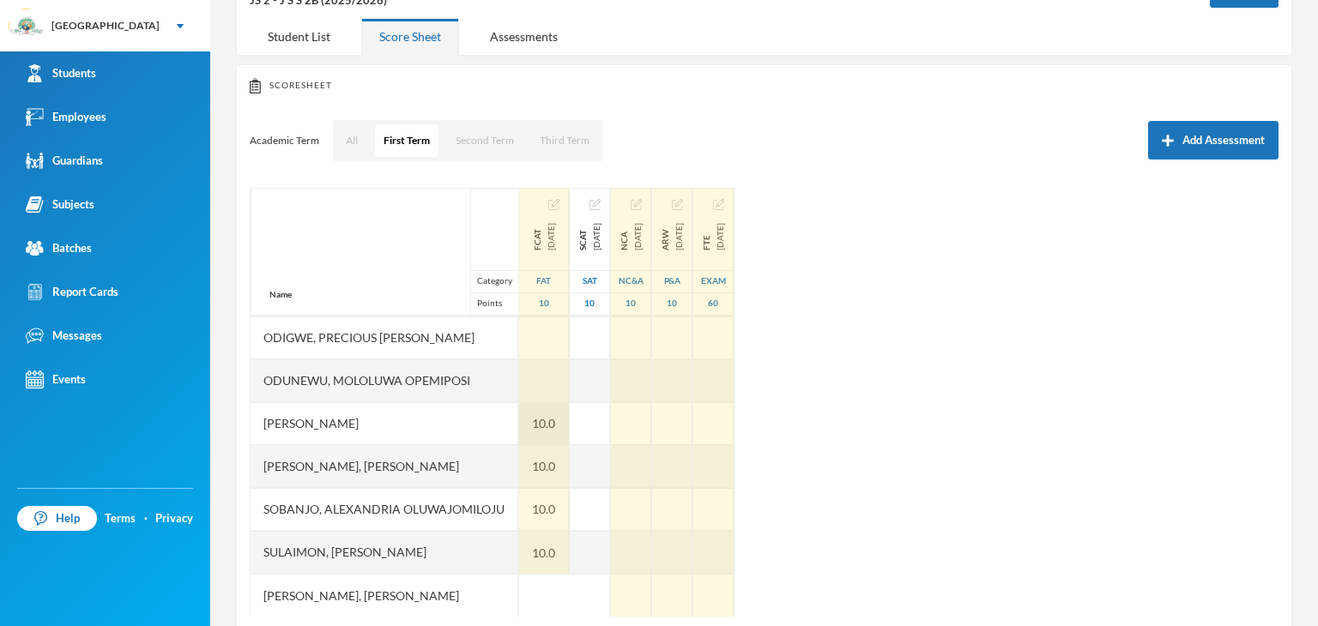
scroll to position [69, 0]
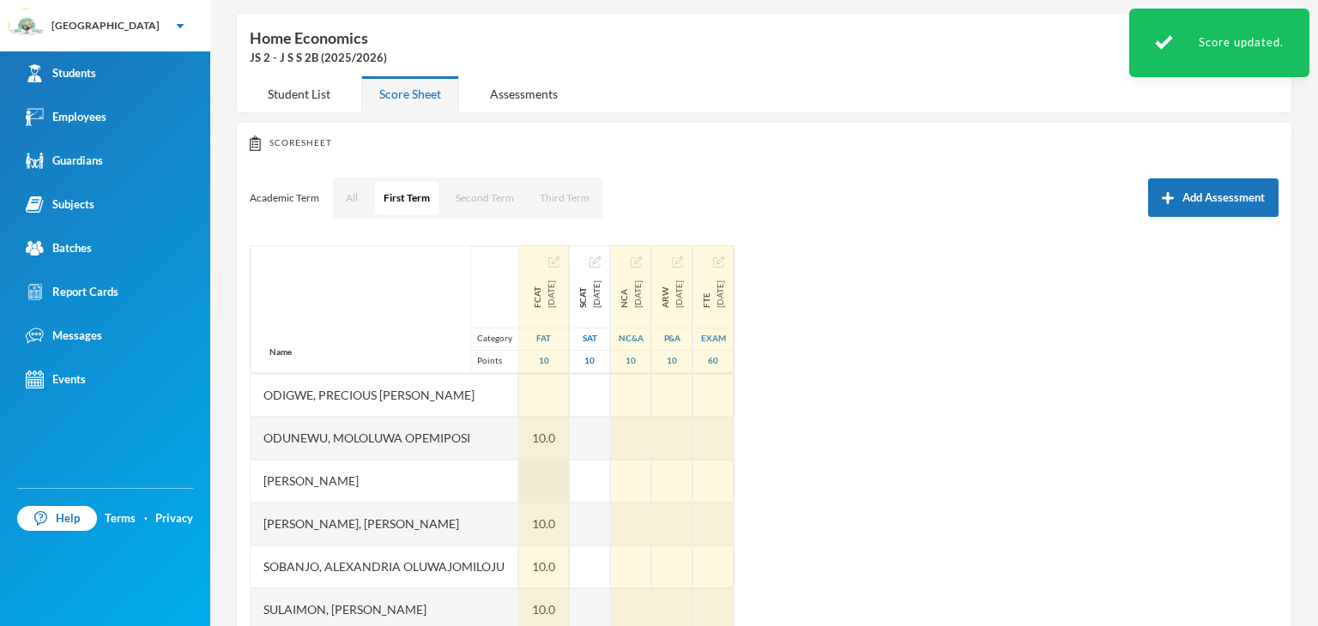
click at [552, 475] on div at bounding box center [544, 481] width 50 height 43
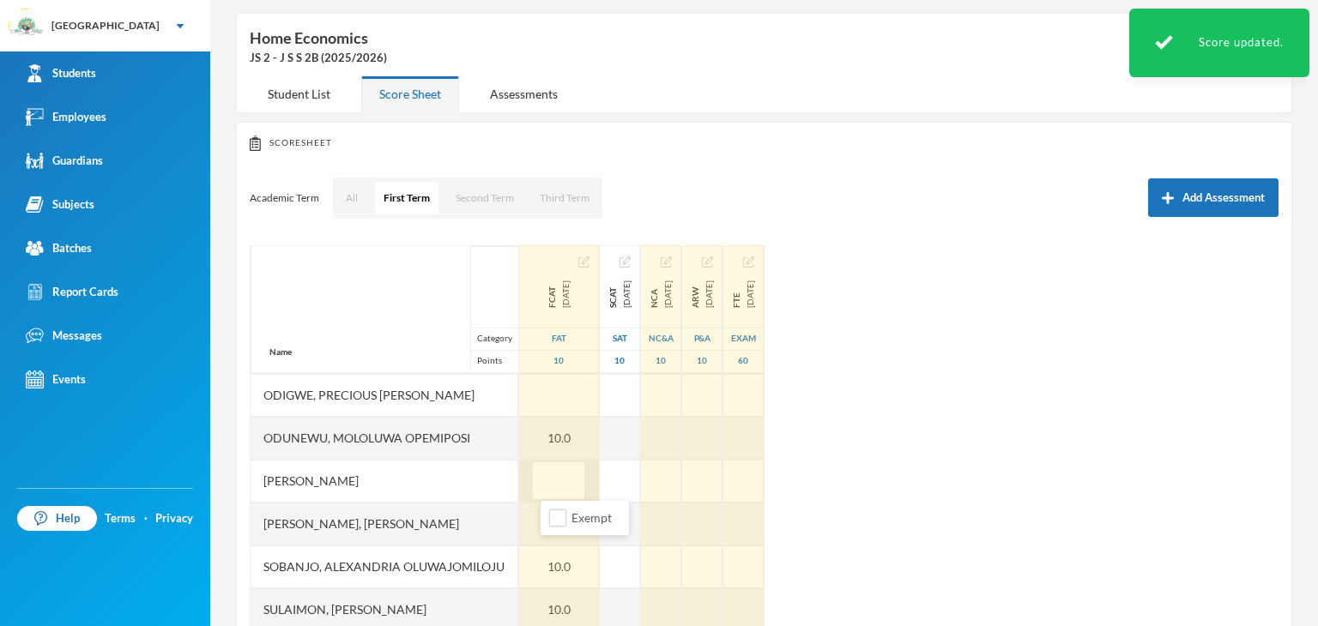
type input "9"
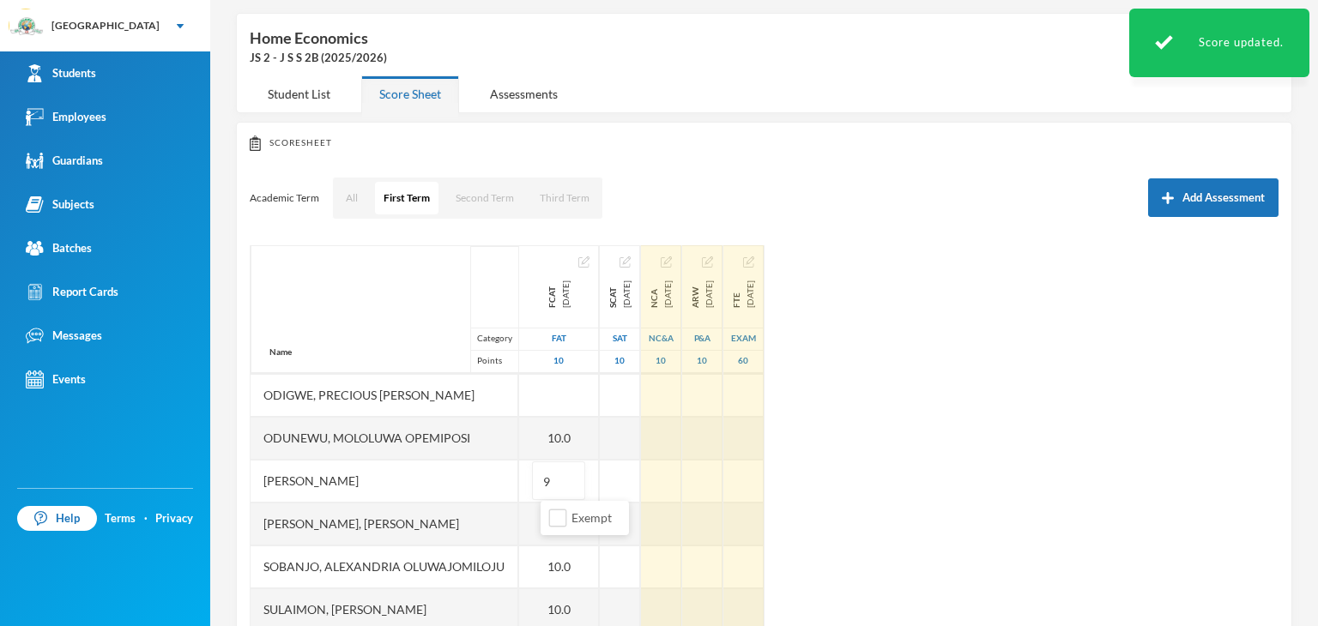
click at [999, 466] on div "Name Category Points Adeagbo, Wuraola Oluwatojumi Ajijola, Eriayo Samuel Akinji…" at bounding box center [764, 459] width 1029 height 429
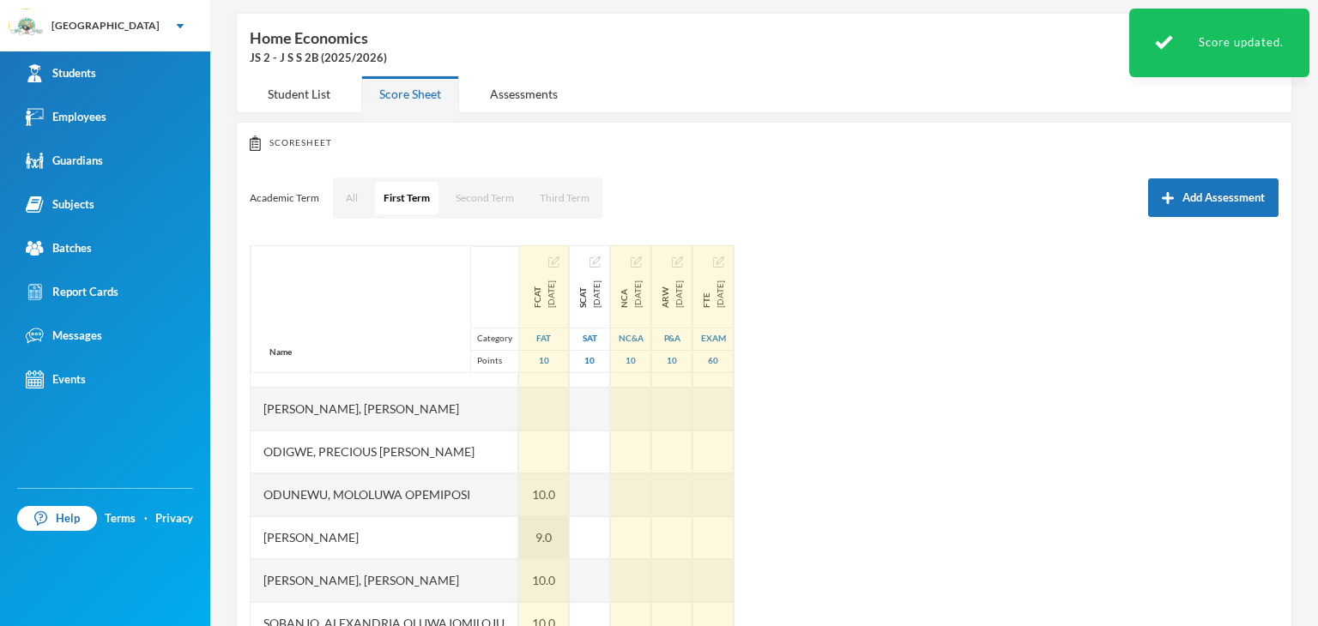
scroll to position [386, 0]
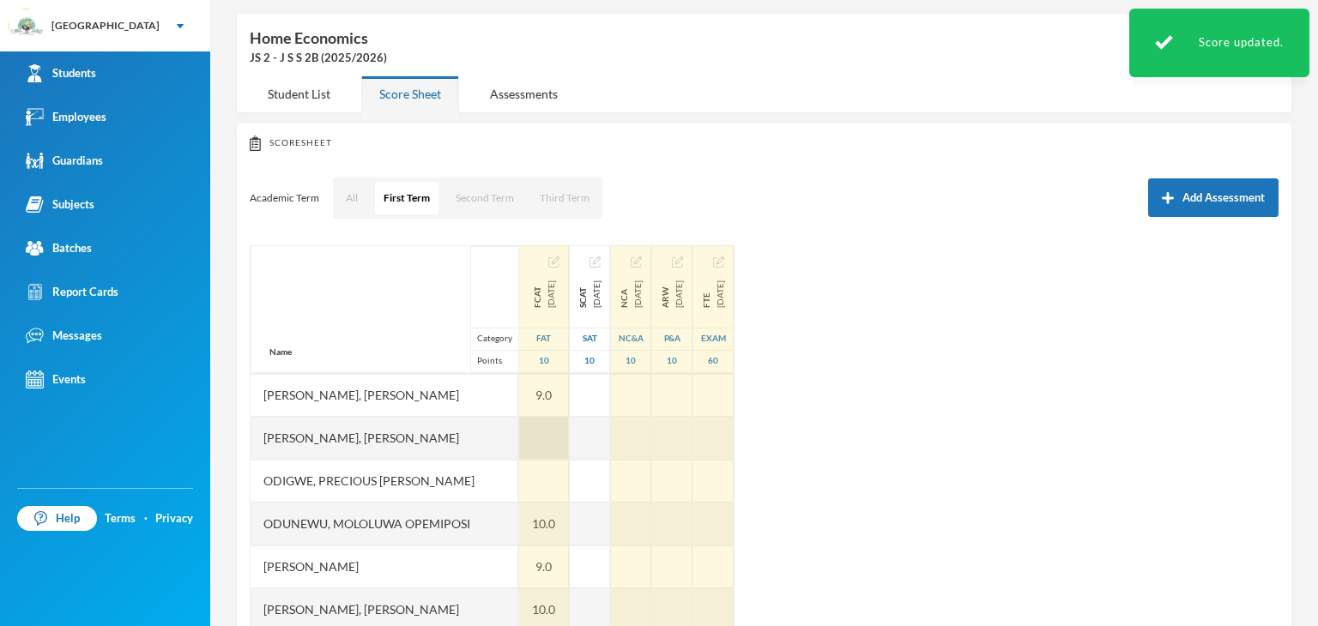
click at [556, 443] on div at bounding box center [544, 438] width 50 height 43
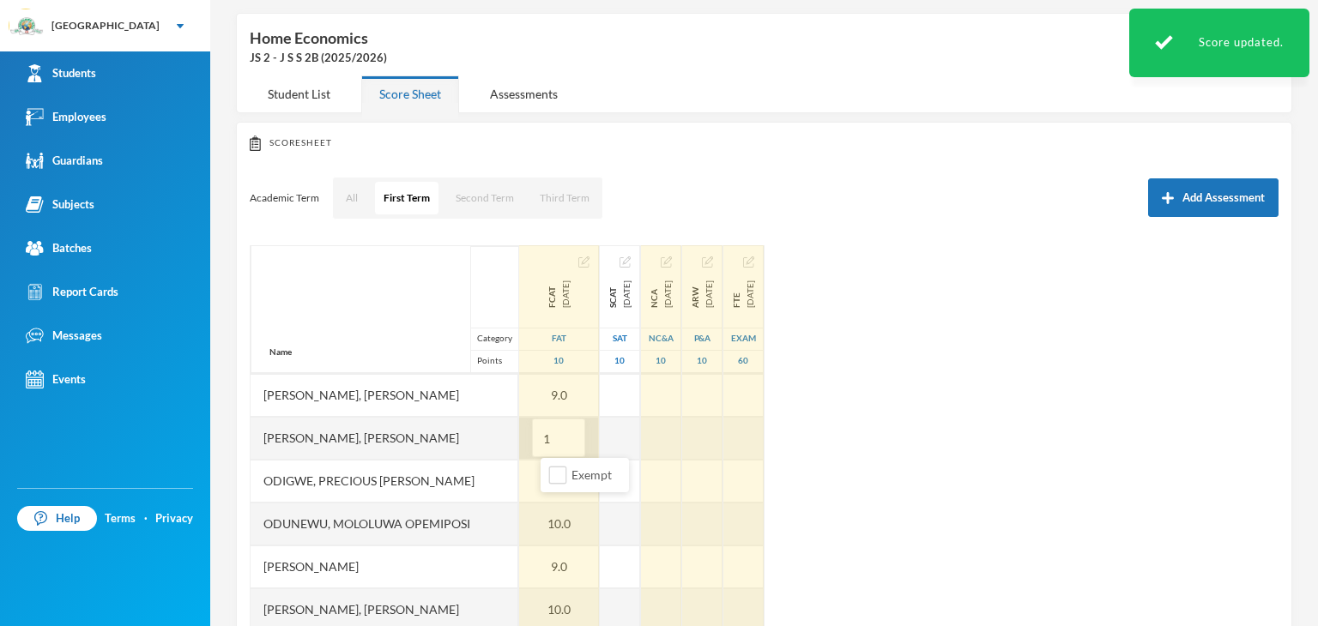
type input "10"
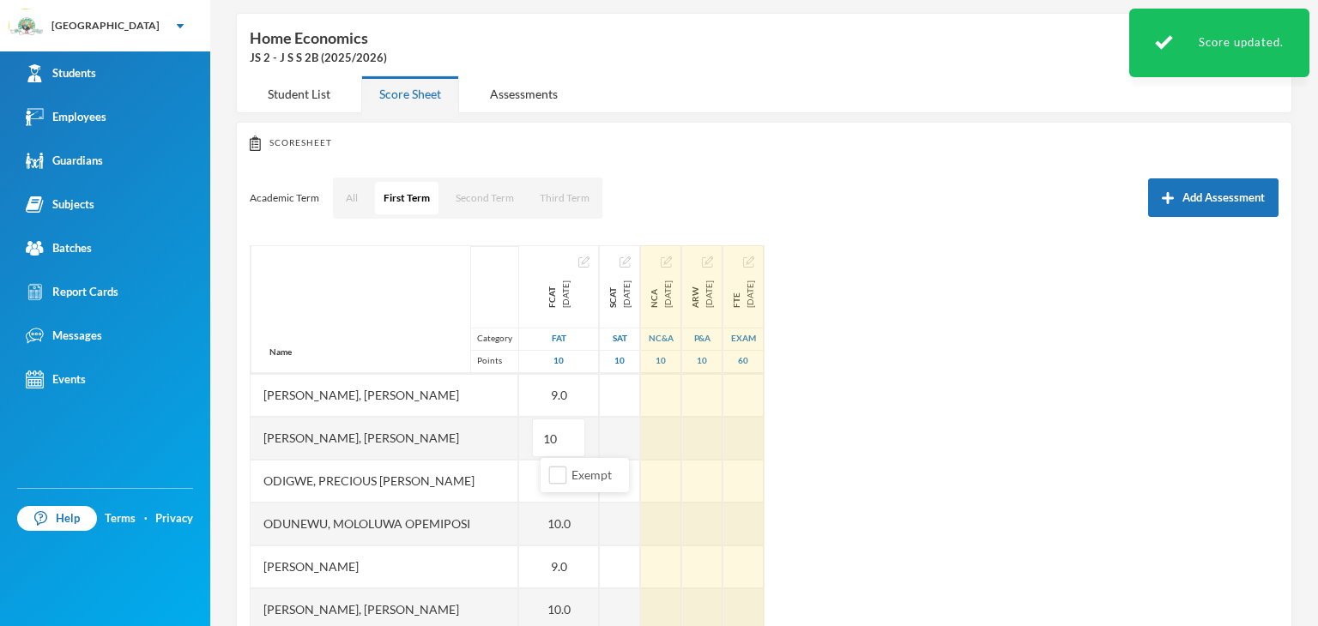
click at [1071, 496] on div "Name Category Points Adeagbo, Wuraola Oluwatojumi Ajijola, Eriayo Samuel Akinji…" at bounding box center [764, 459] width 1029 height 429
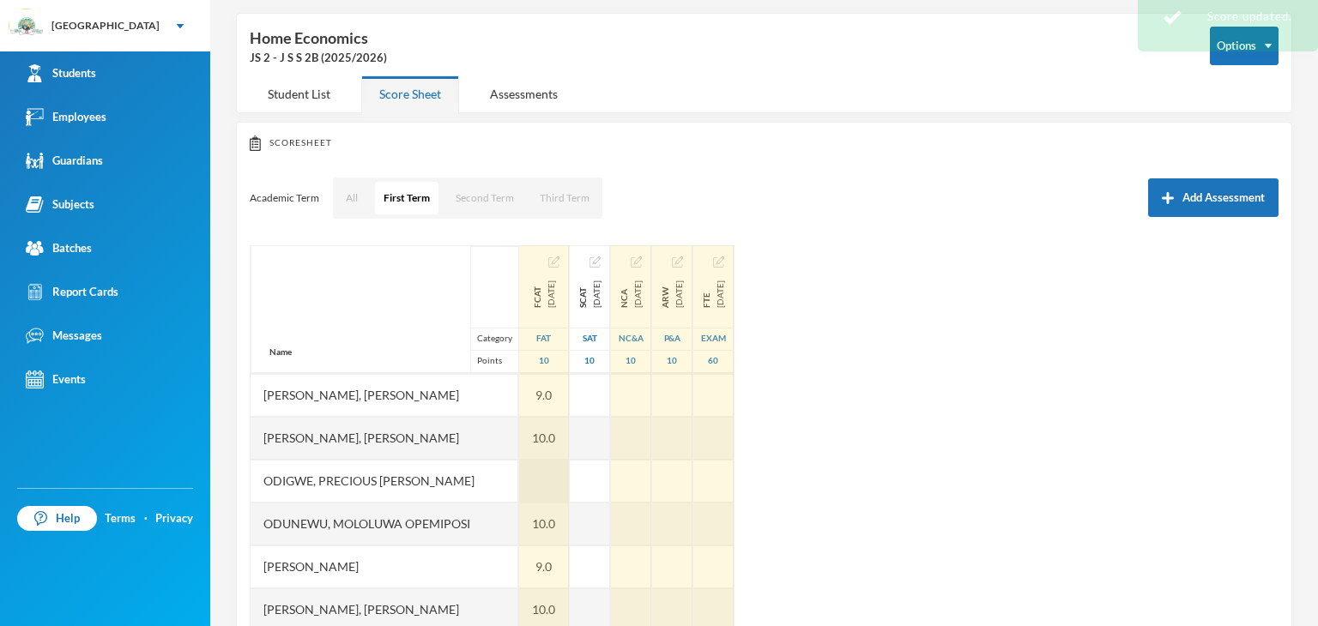
click at [544, 483] on div at bounding box center [544, 481] width 50 height 43
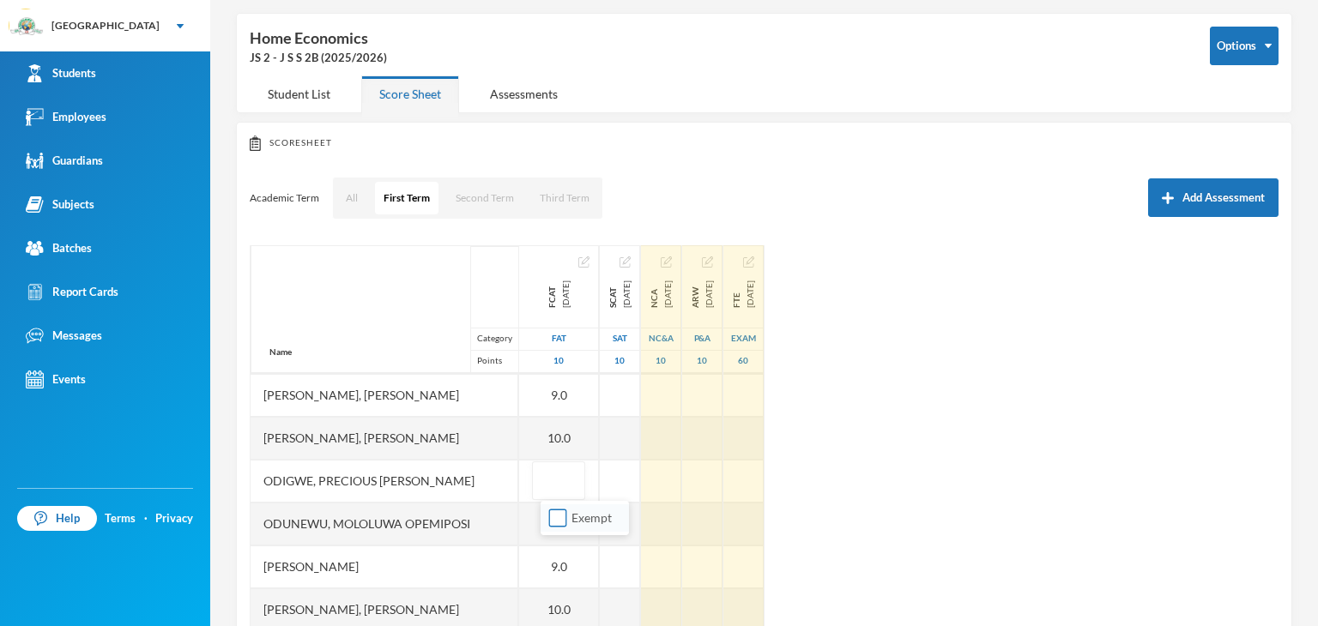
drag, startPoint x: 559, startPoint y: 525, endPoint x: 624, endPoint y: 493, distance: 71.7
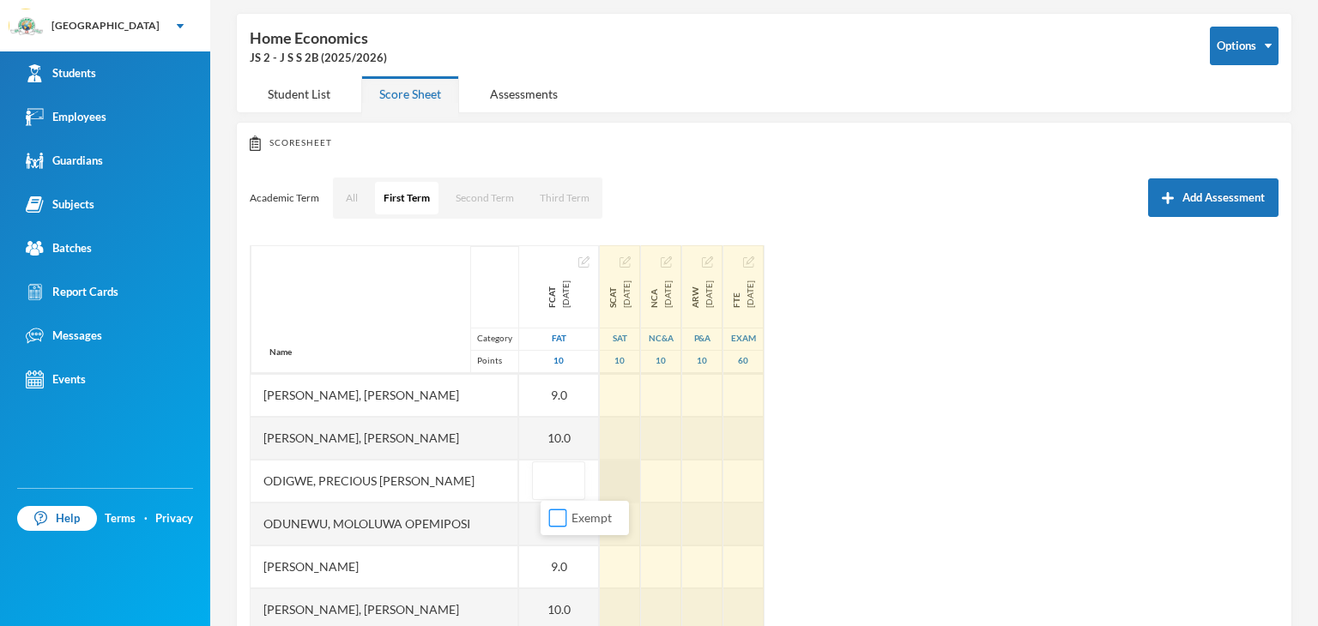
click at [559, 524] on input "Exempt" at bounding box center [558, 519] width 18 height 18
checkbox input "true"
click at [636, 486] on div at bounding box center [620, 481] width 40 height 43
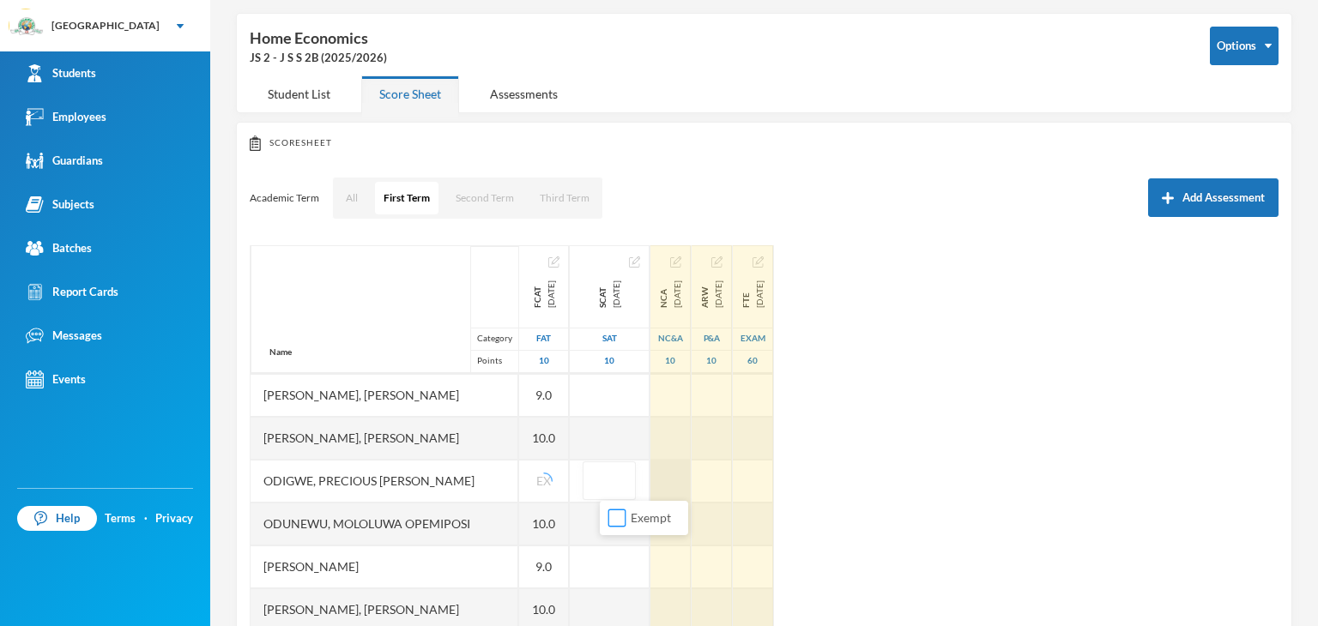
drag, startPoint x: 618, startPoint y: 519, endPoint x: 683, endPoint y: 480, distance: 75.8
click at [618, 519] on input "Exempt" at bounding box center [617, 519] width 18 height 18
checkbox input "true"
click at [690, 475] on div at bounding box center [670, 481] width 40 height 43
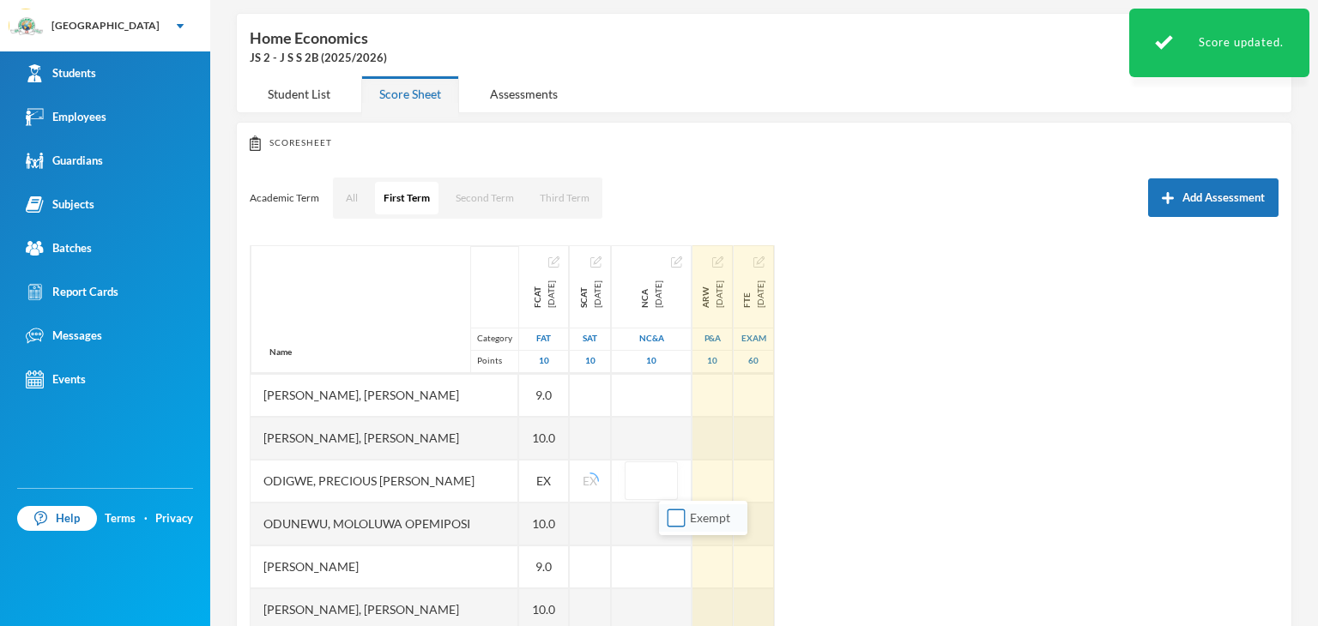
click at [680, 514] on input "Exempt" at bounding box center [676, 519] width 18 height 18
checkbox input "true"
click at [732, 475] on div at bounding box center [711, 481] width 40 height 43
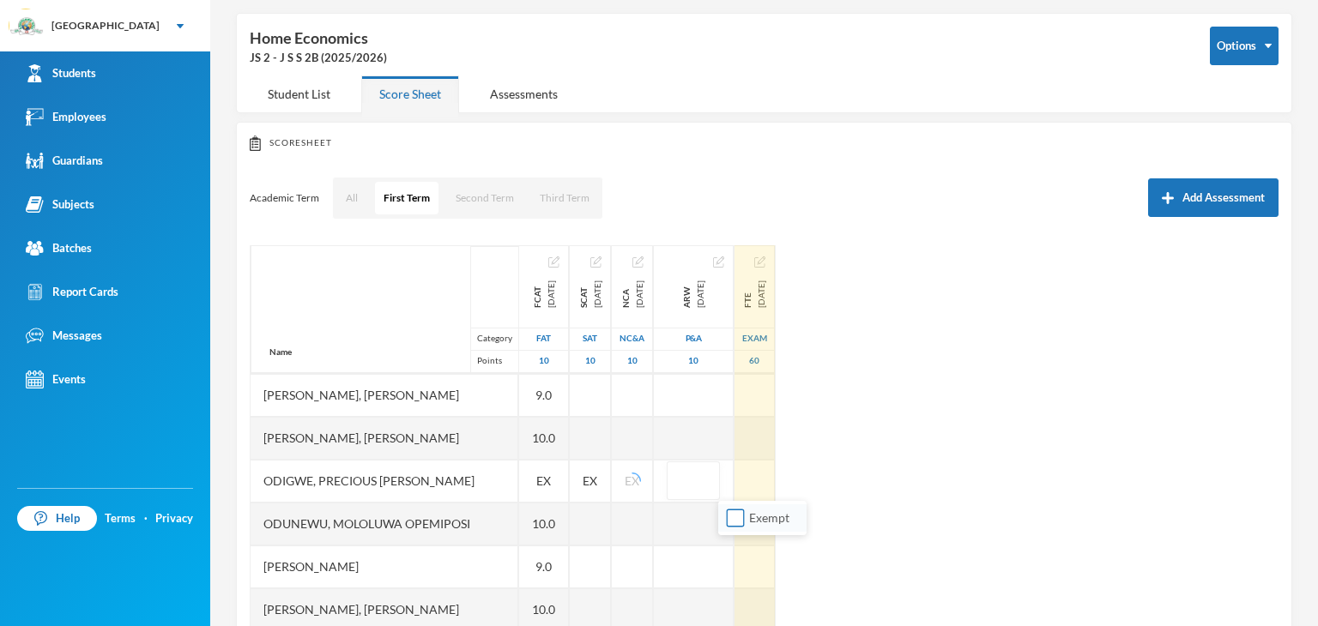
click at [734, 516] on input "Exempt" at bounding box center [736, 519] width 18 height 18
checkbox input "true"
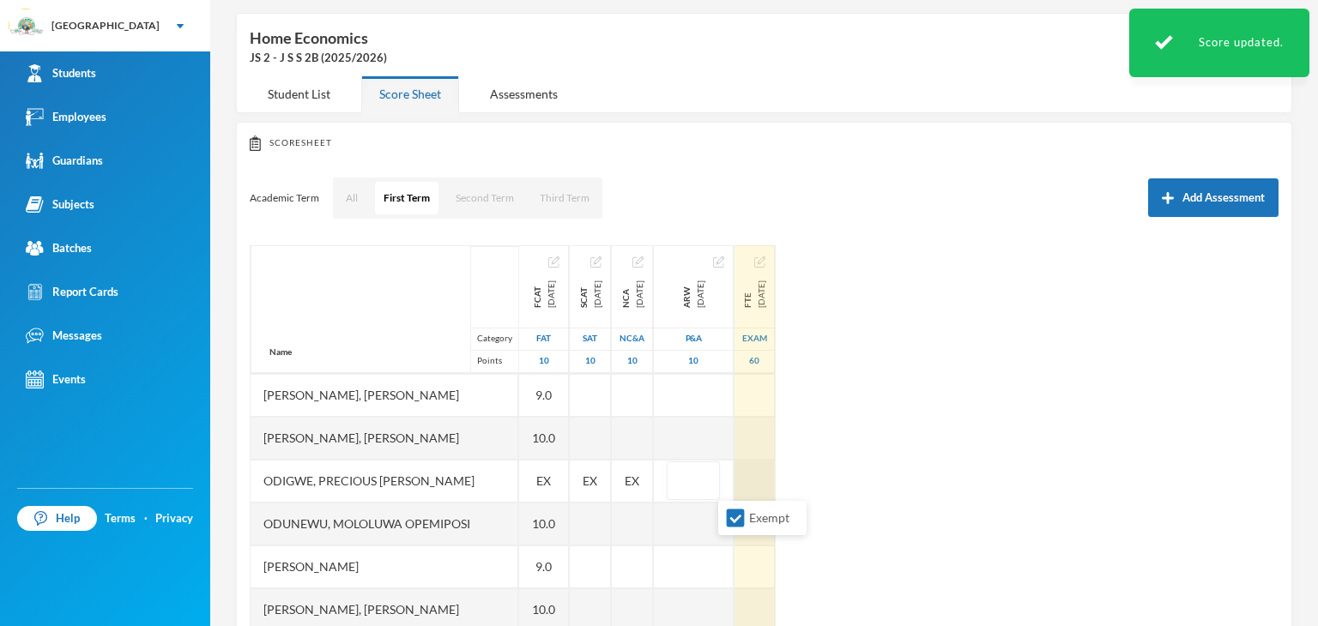
click at [775, 488] on div at bounding box center [754, 481] width 40 height 43
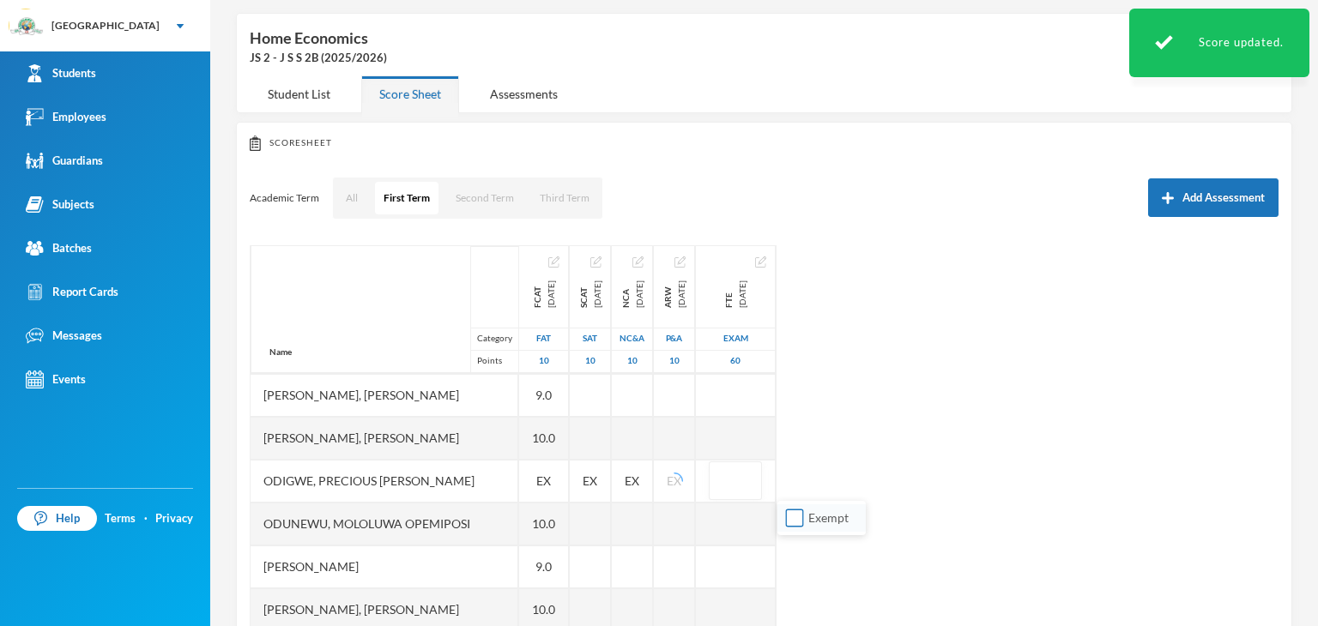
click at [796, 519] on input "Exempt" at bounding box center [795, 519] width 18 height 18
checkbox input "true"
click at [920, 512] on div "Name Category Points Adeagbo, Wuraola Oluwatojumi Ajijola, Eriayo Samuel Akinji…" at bounding box center [764, 459] width 1029 height 429
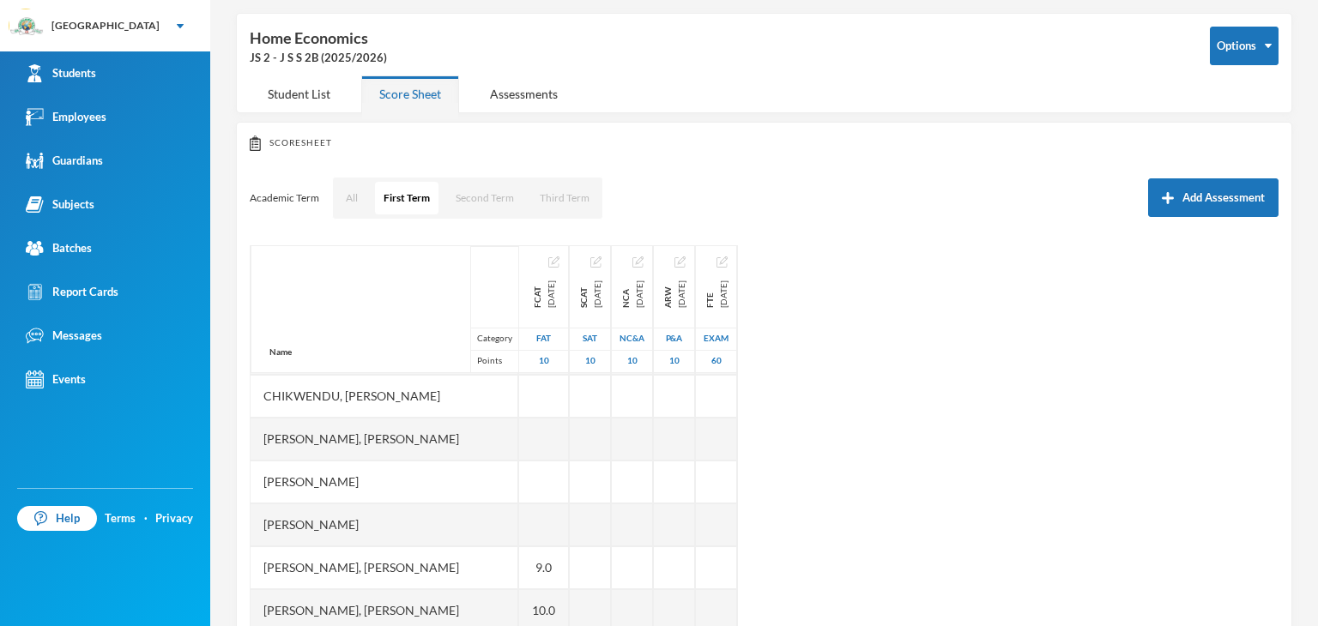
scroll to position [214, 0]
click at [519, 474] on div "Name Category Points Adeagbo, Wuraola Oluwatojumi Ajijola, Eriayo Samuel Akinji…" at bounding box center [384, 482] width 269 height 902
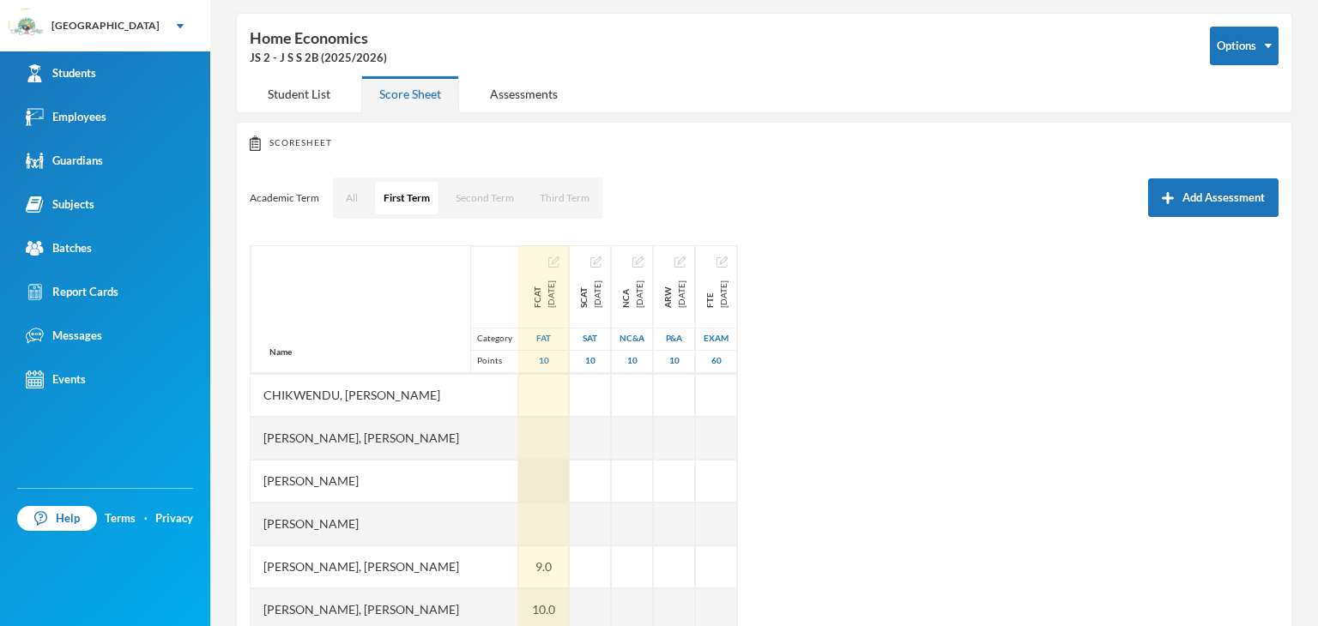
click at [546, 474] on div at bounding box center [544, 481] width 50 height 43
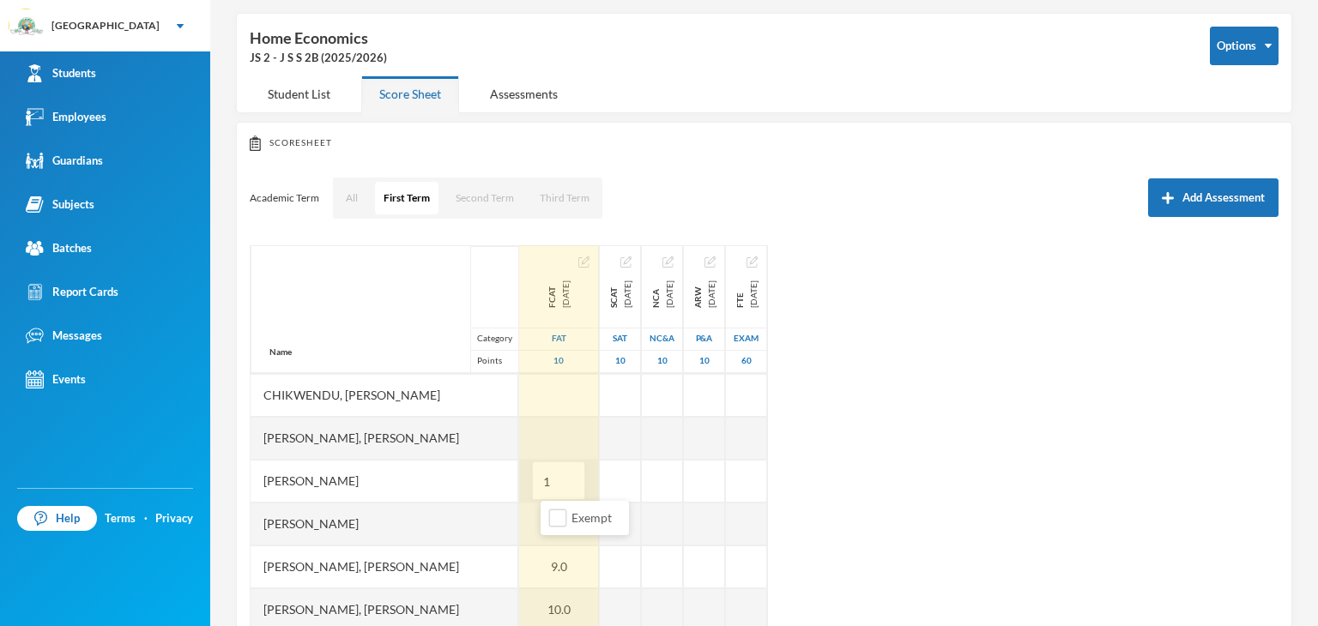
type input "10"
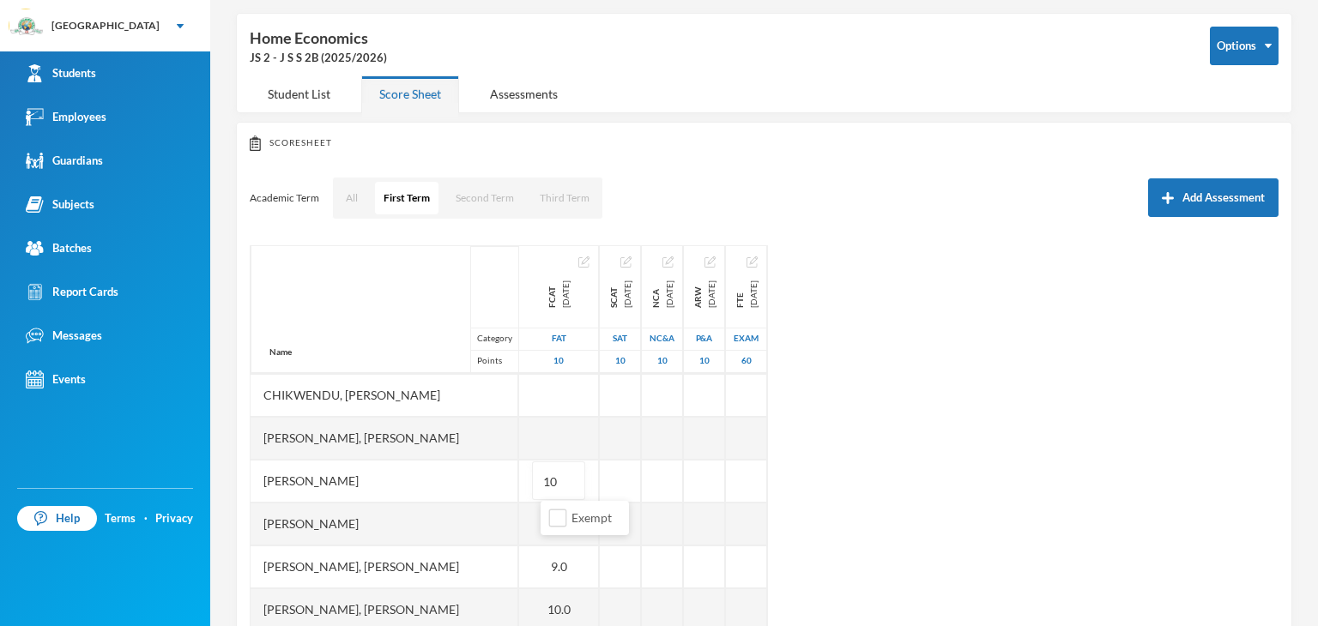
click at [1143, 567] on div "Name Category Points Adeagbo, Wuraola Oluwatojumi Ajijola, Eriayo Samuel Akinji…" at bounding box center [764, 459] width 1029 height 429
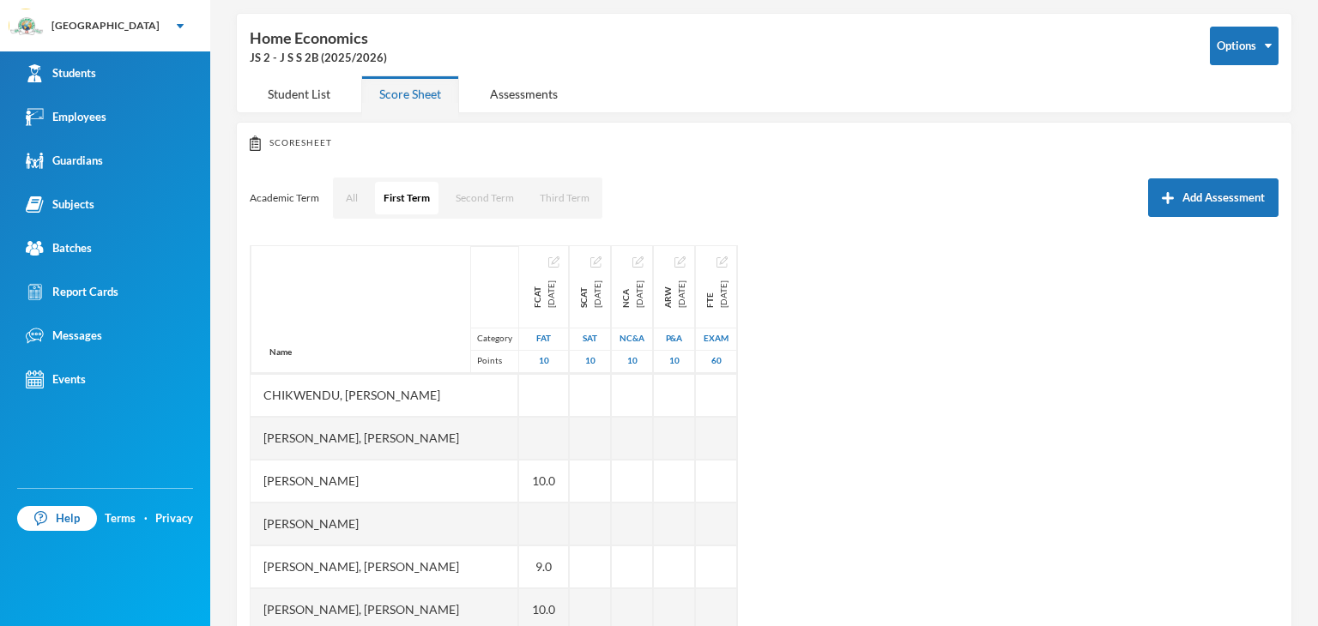
scroll to position [0, 0]
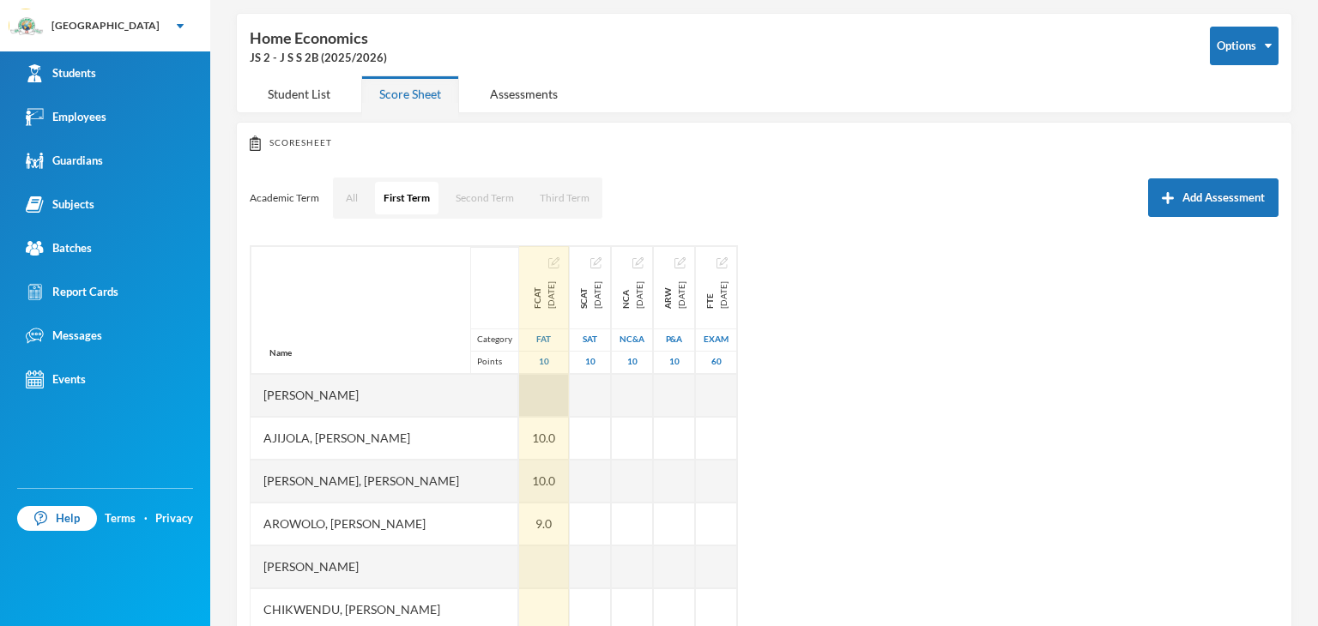
click at [547, 395] on div at bounding box center [544, 395] width 50 height 43
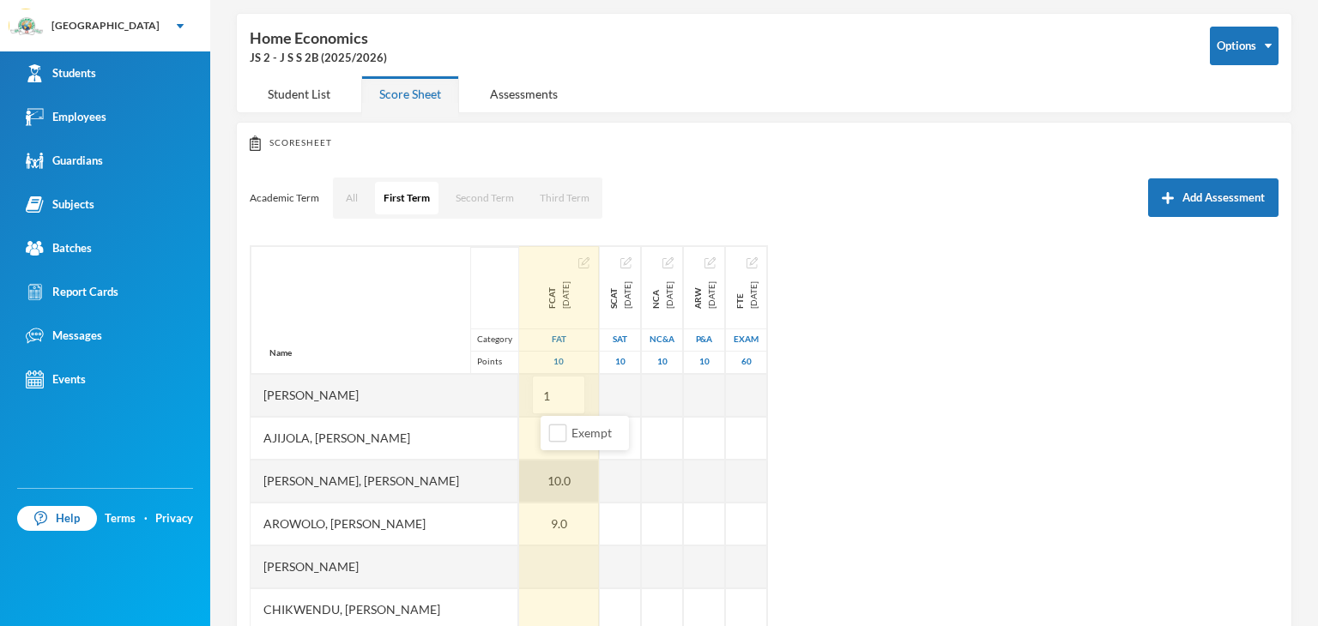
type input "10"
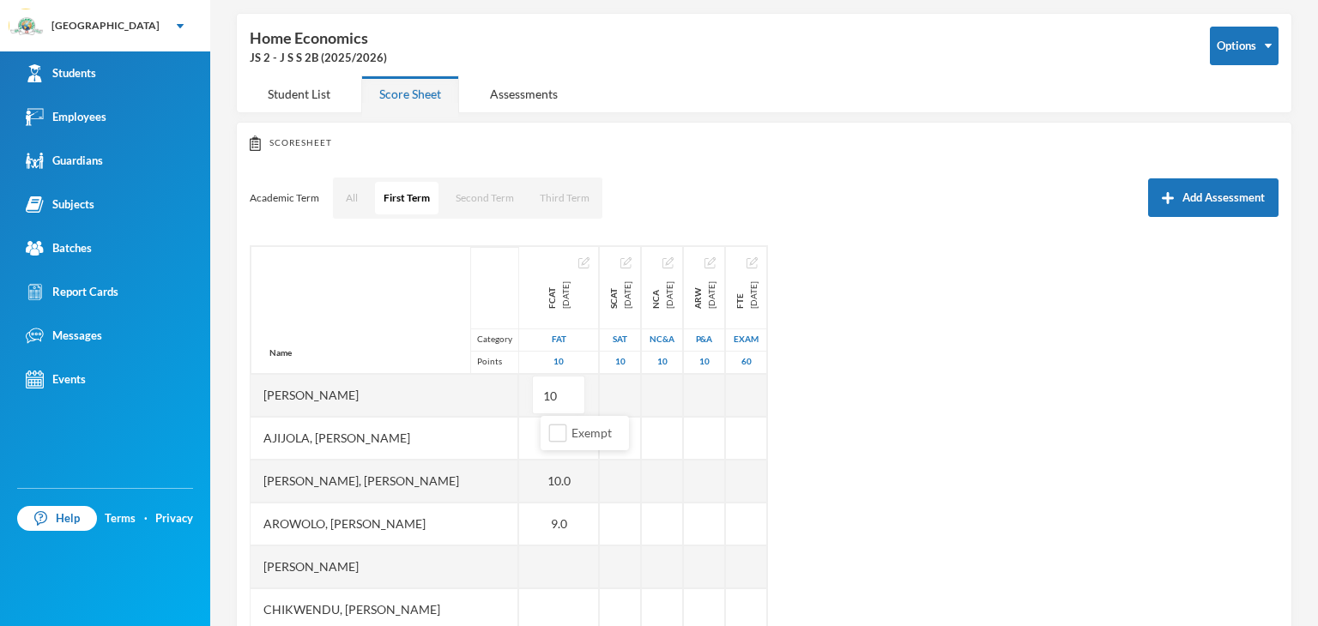
click at [968, 564] on div "Name Category Points Adeagbo, Wuraola Oluwatojumi Ajijola, Eriayo Samuel Akinji…" at bounding box center [764, 459] width 1029 height 429
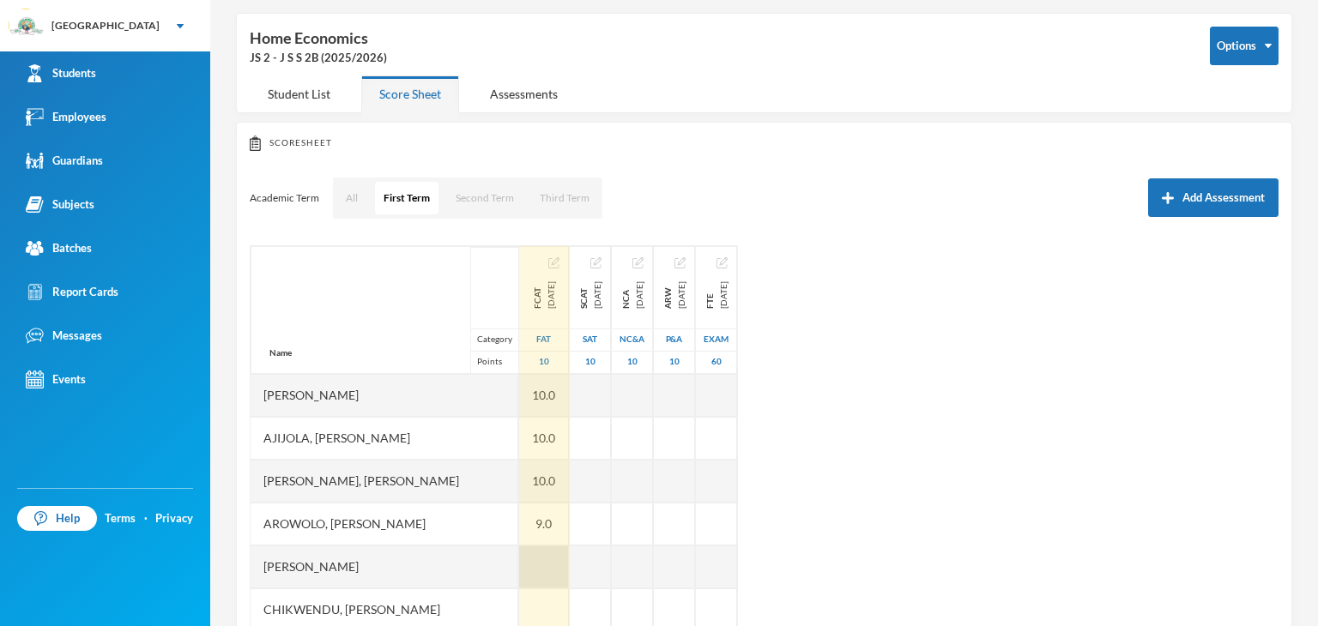
click at [563, 564] on div at bounding box center [544, 567] width 50 height 43
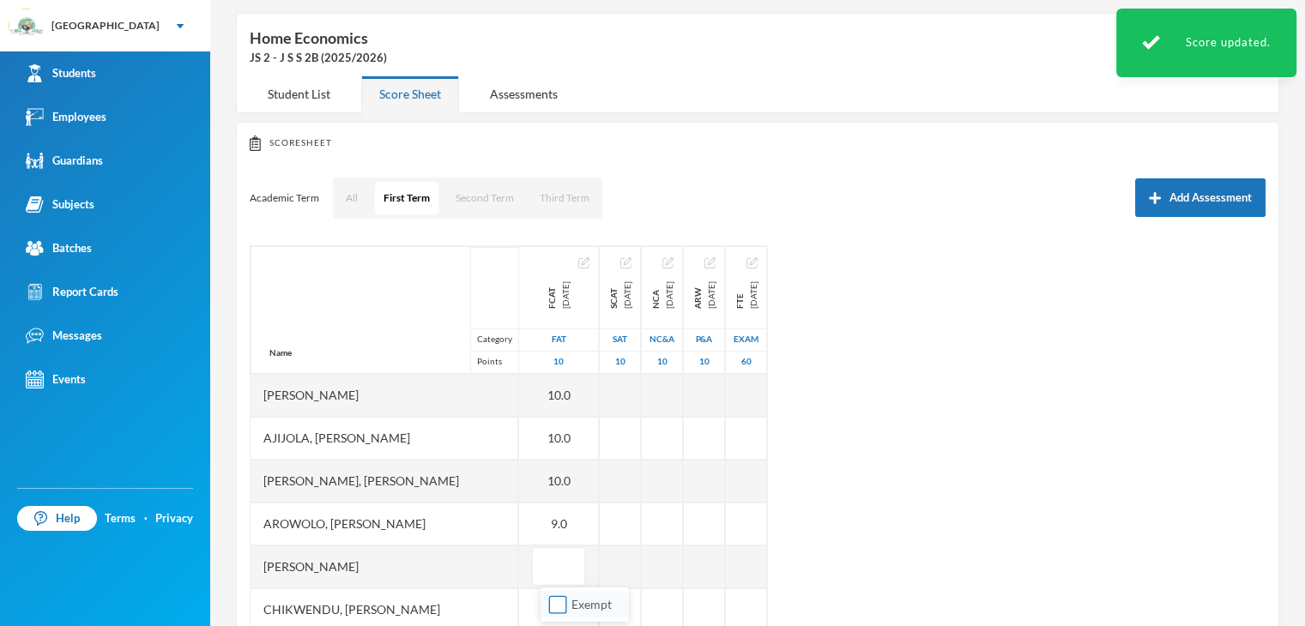
click at [557, 602] on input "Exempt" at bounding box center [558, 605] width 18 height 18
checkbox input "true"
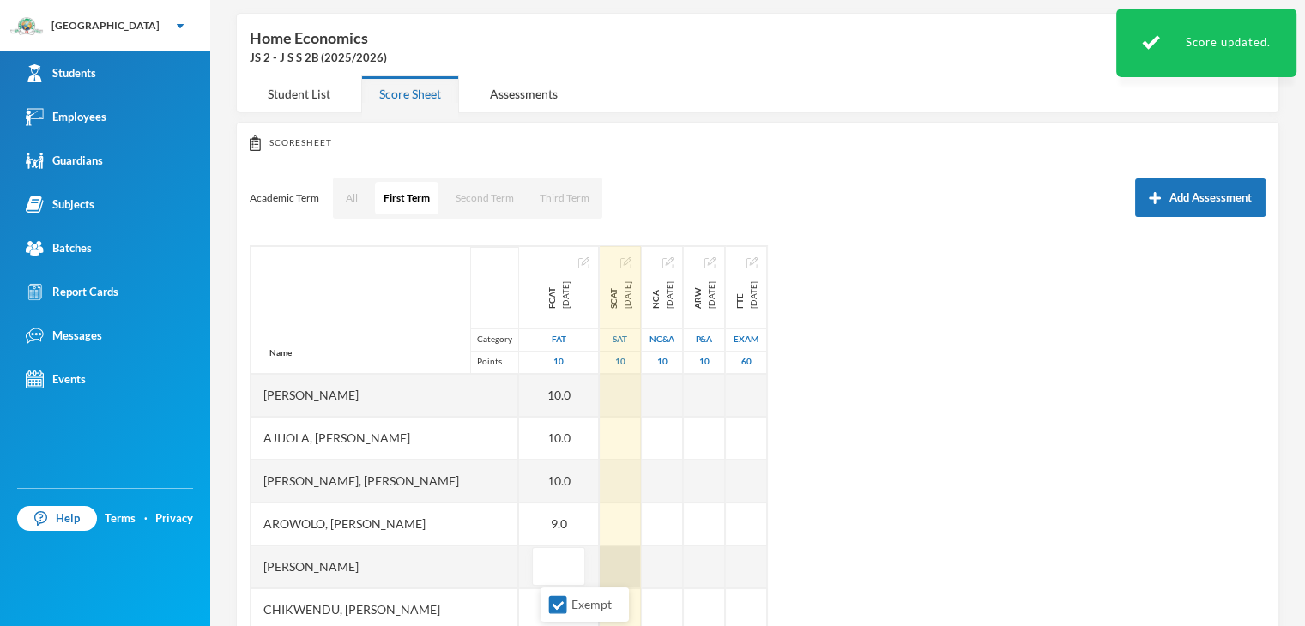
click at [636, 570] on div at bounding box center [620, 567] width 41 height 43
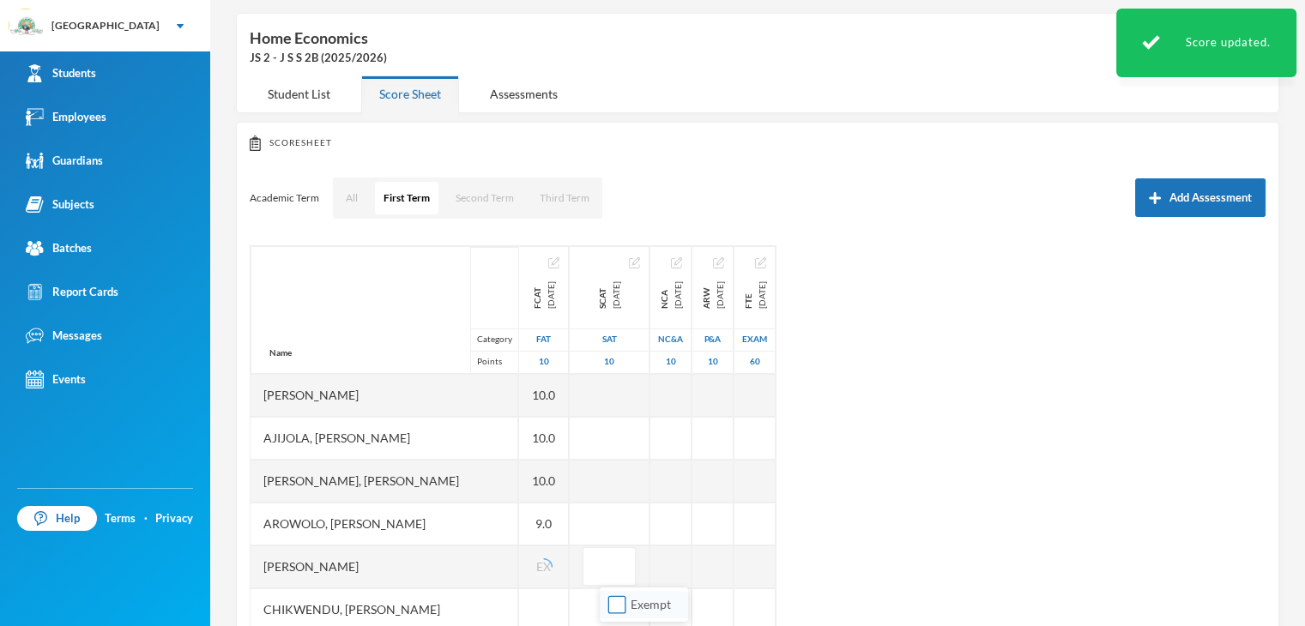
click at [619, 604] on input "Exempt" at bounding box center [617, 605] width 18 height 18
checkbox input "true"
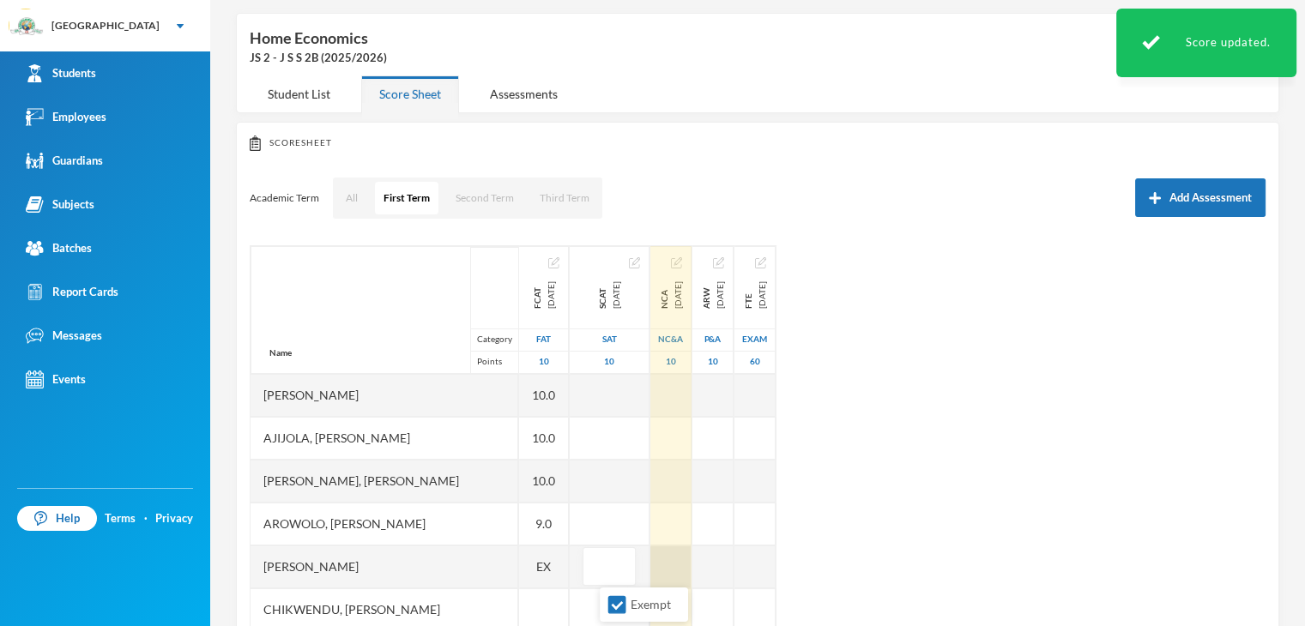
click at [691, 561] on div at bounding box center [670, 567] width 41 height 43
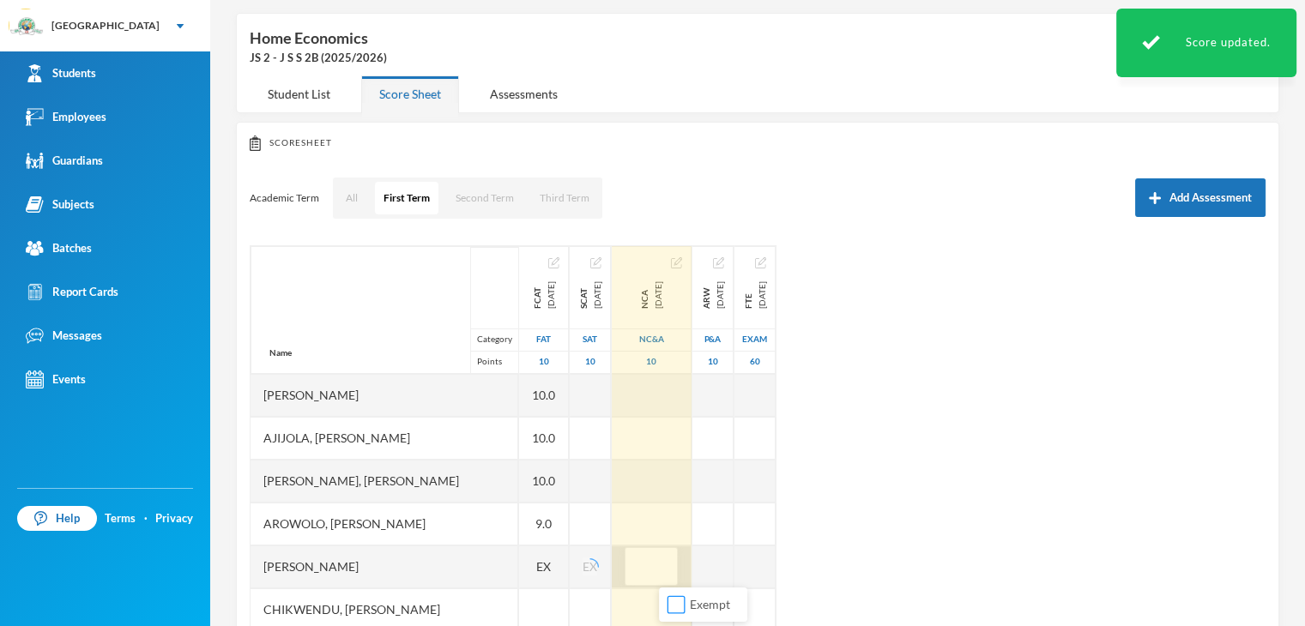
click at [683, 603] on input "Exempt" at bounding box center [676, 605] width 18 height 18
checkbox input "true"
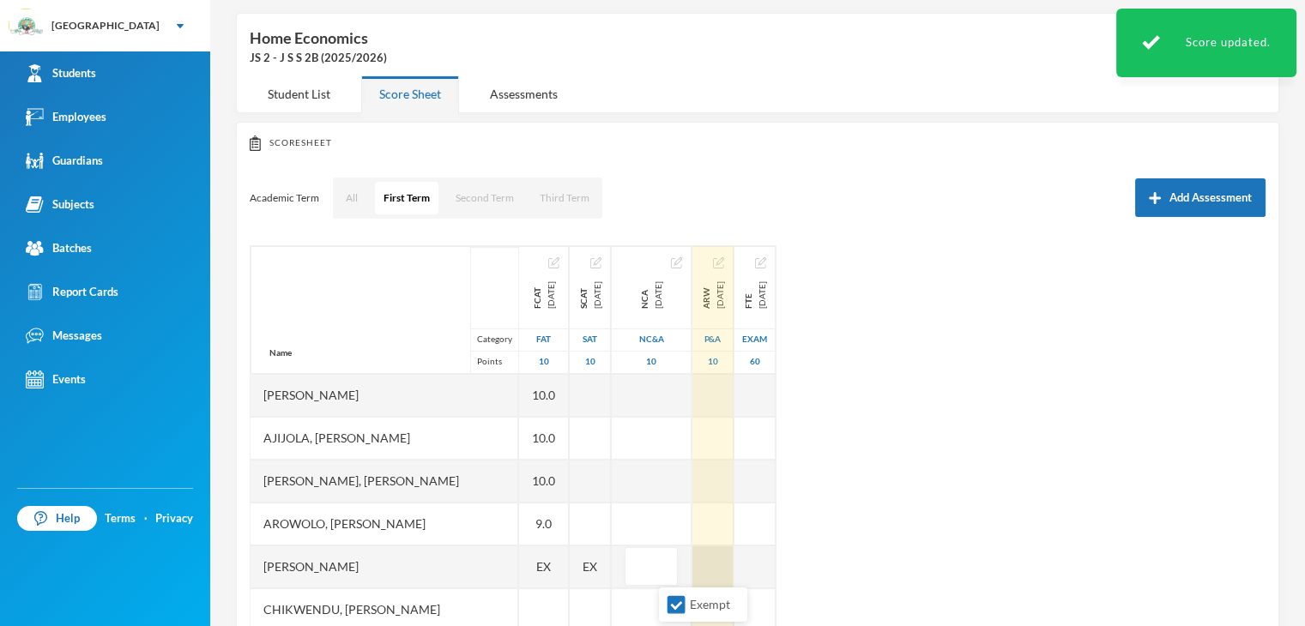
click at [733, 572] on div at bounding box center [712, 567] width 41 height 43
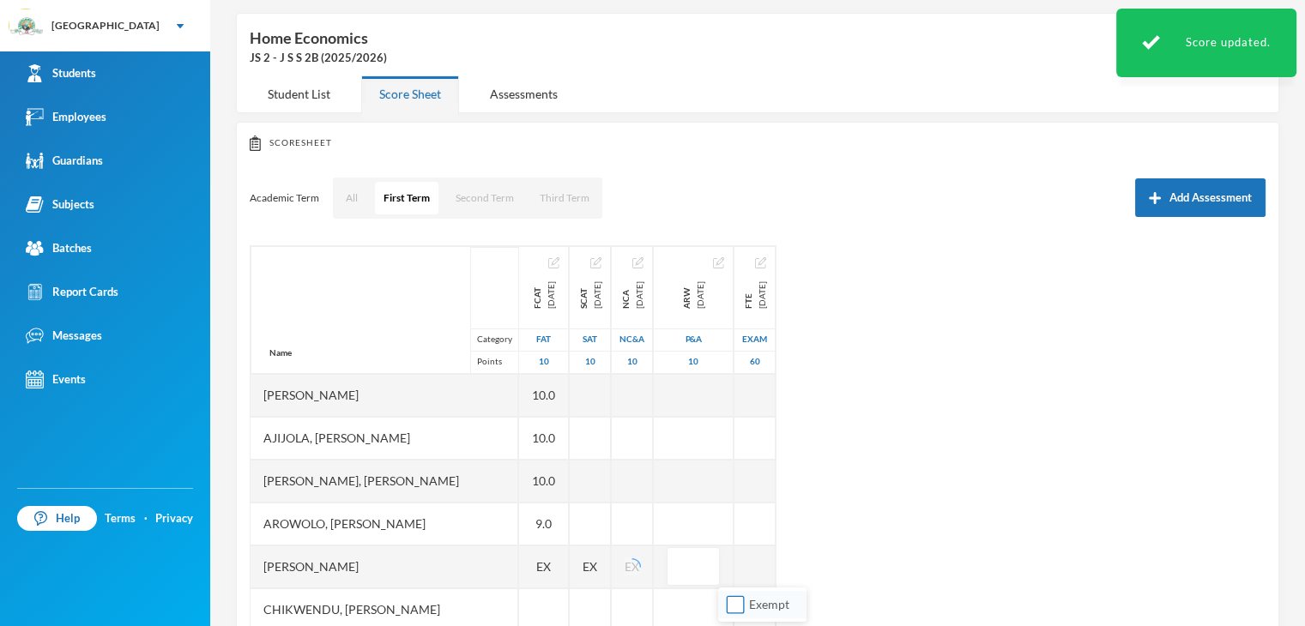
click at [730, 596] on input "Exempt" at bounding box center [736, 605] width 18 height 18
checkbox input "true"
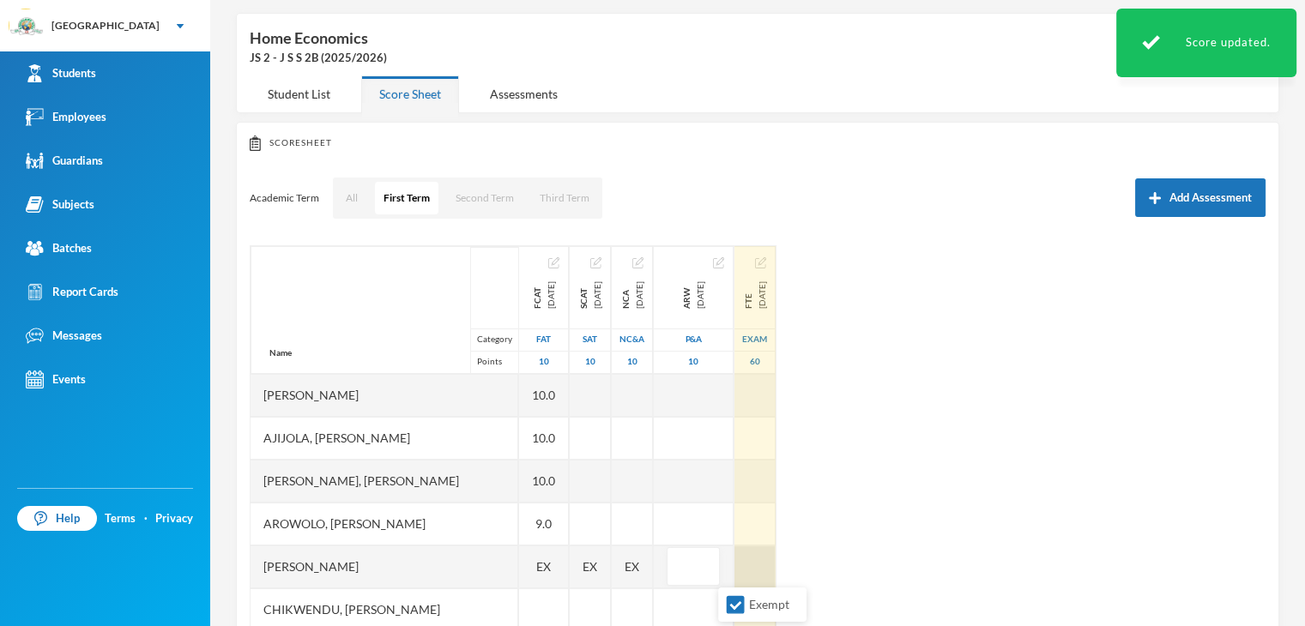
click at [776, 562] on div at bounding box center [754, 567] width 41 height 43
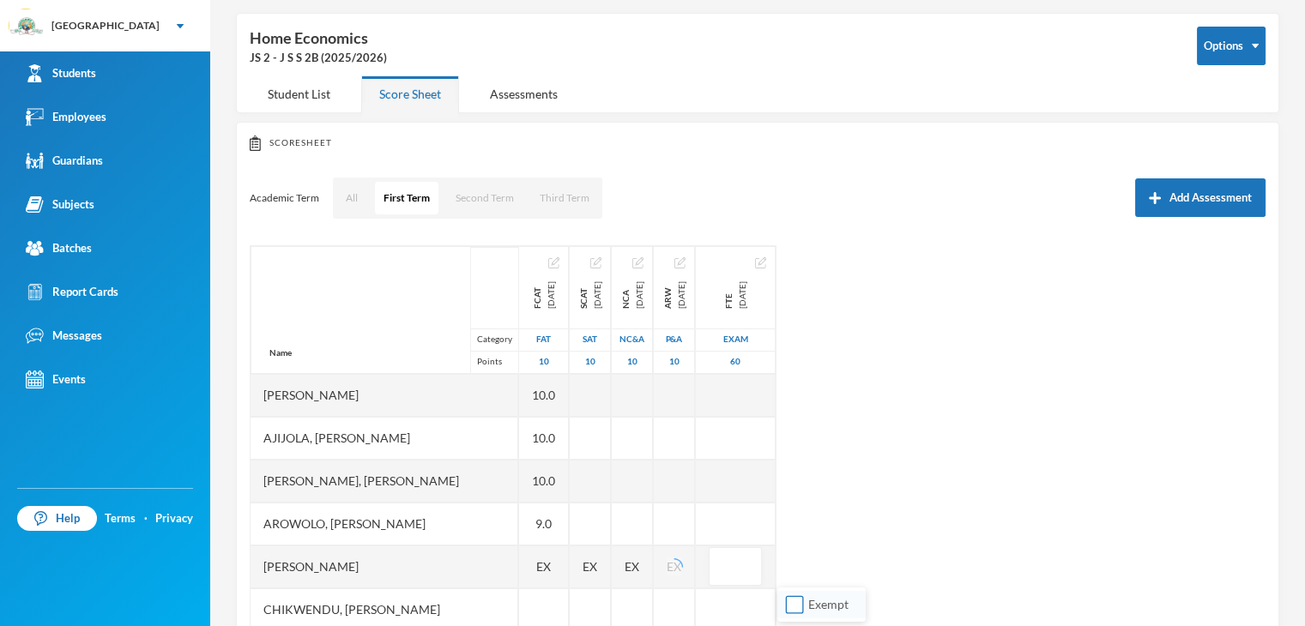
click at [795, 612] on input "Exempt" at bounding box center [795, 605] width 18 height 18
click at [916, 569] on div "Name Category Points Adeagbo, Wuraola Oluwatojumi Ajijola, Eriayo Samuel Akinji…" at bounding box center [758, 459] width 1016 height 429
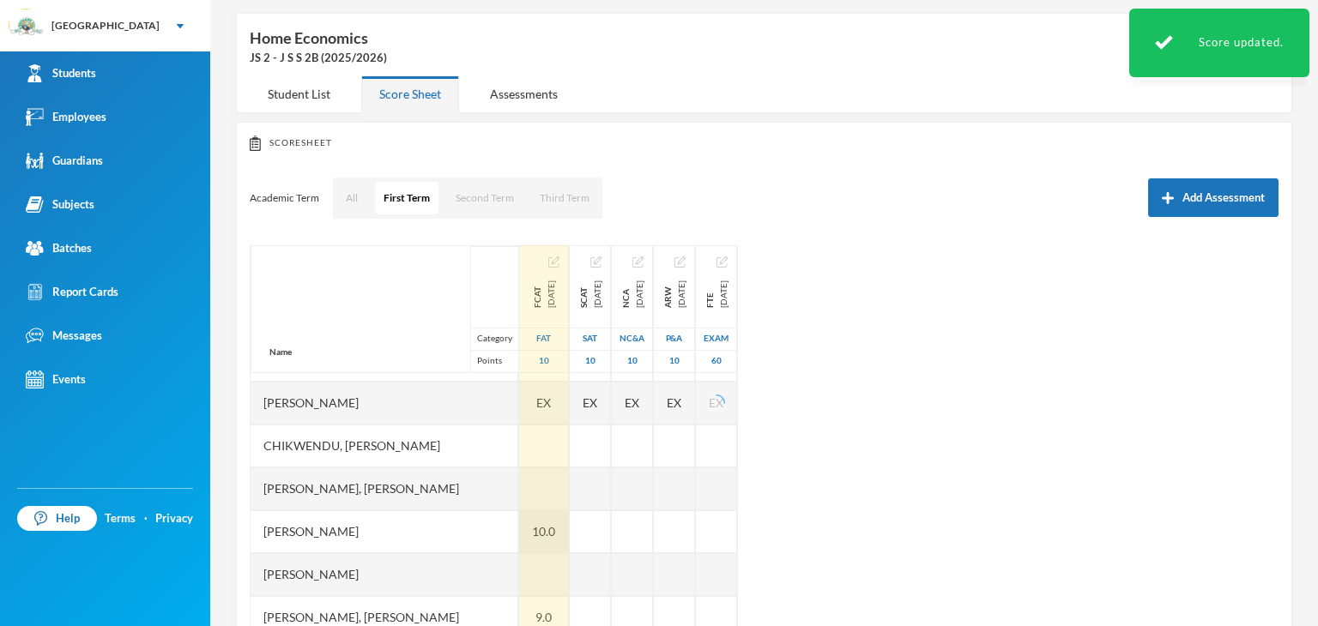
scroll to position [172, 0]
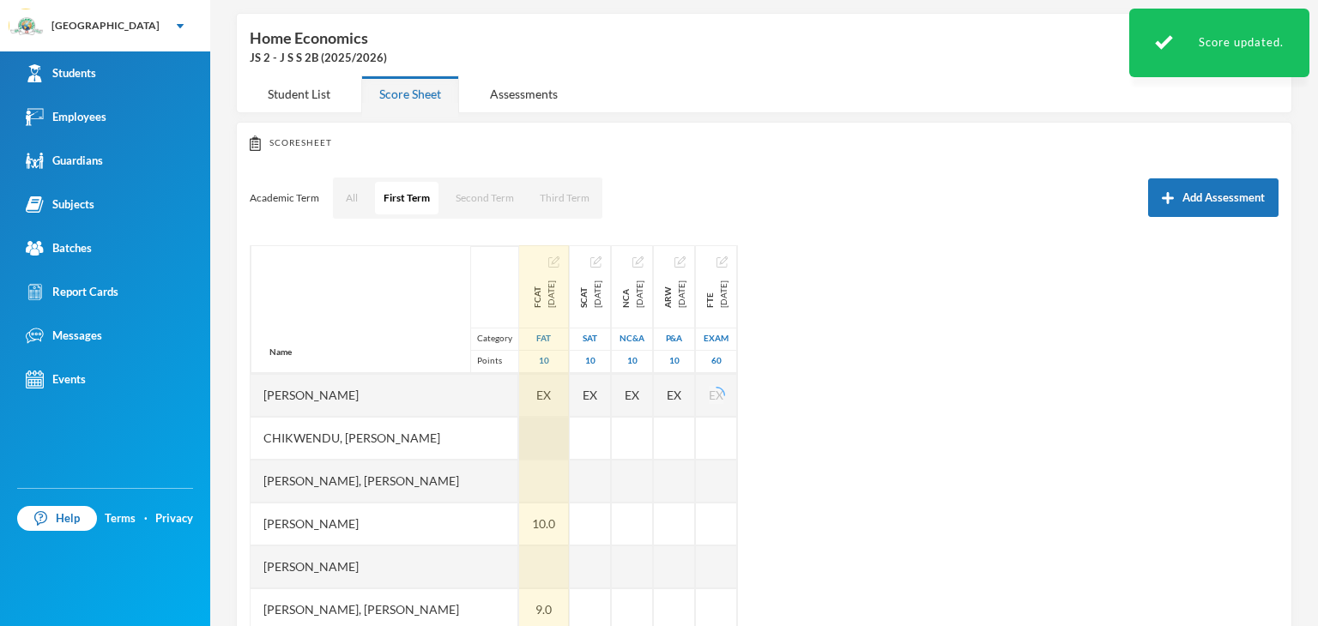
click at [556, 442] on div at bounding box center [544, 438] width 50 height 43
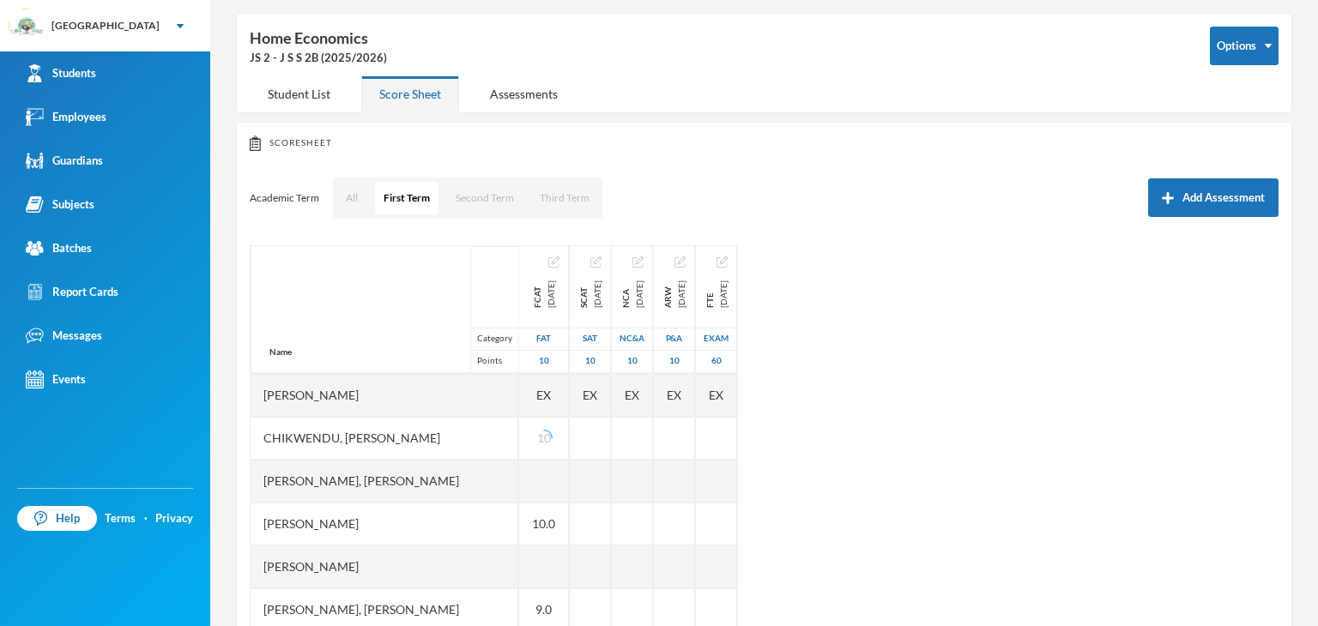
click at [939, 474] on div "Name Category Points Adeagbo, Wuraola Oluwatojumi Ajijola, Eriayo Samuel Akinji…" at bounding box center [764, 459] width 1029 height 429
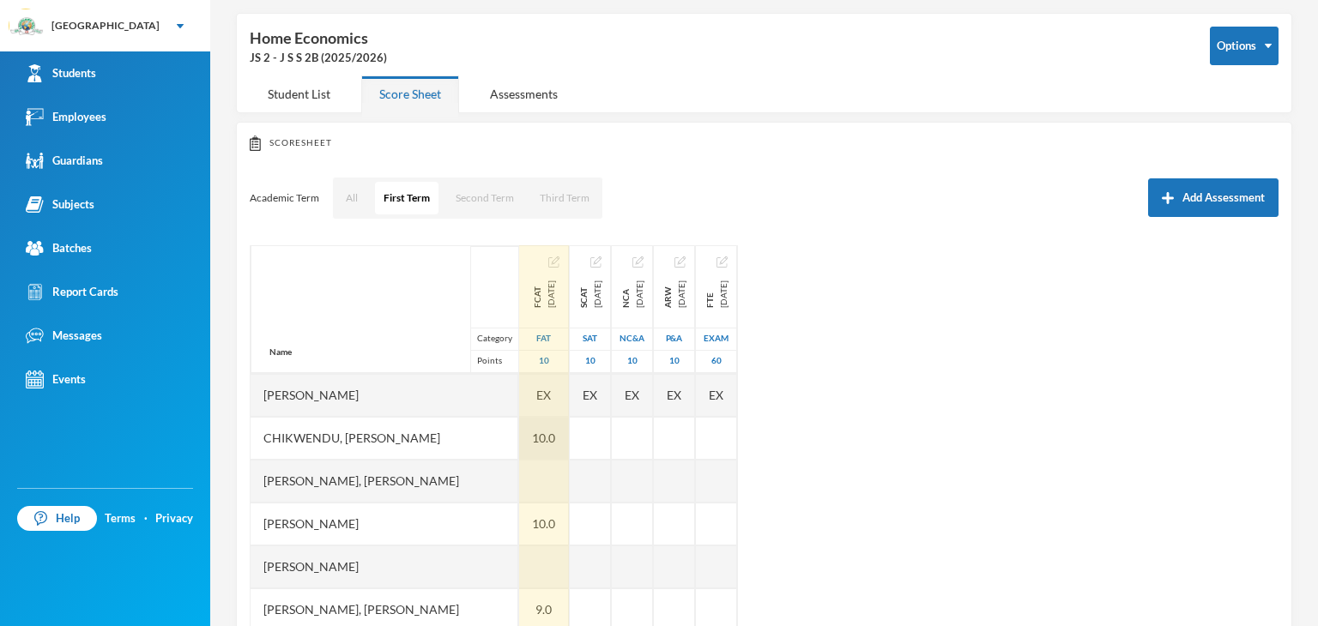
click at [563, 437] on div "10.0" at bounding box center [544, 438] width 50 height 43
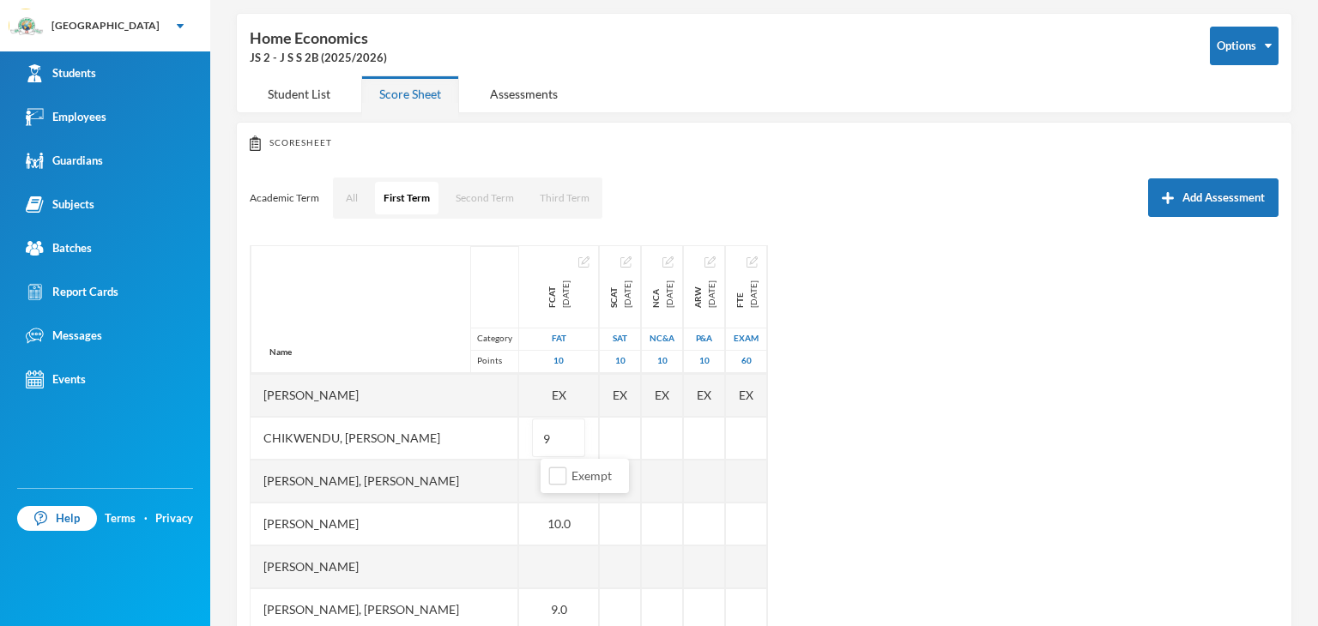
click at [906, 454] on div "Name Category Points Adeagbo, Wuraola Oluwatojumi Ajijola, Eriayo Samuel Akinji…" at bounding box center [764, 459] width 1029 height 429
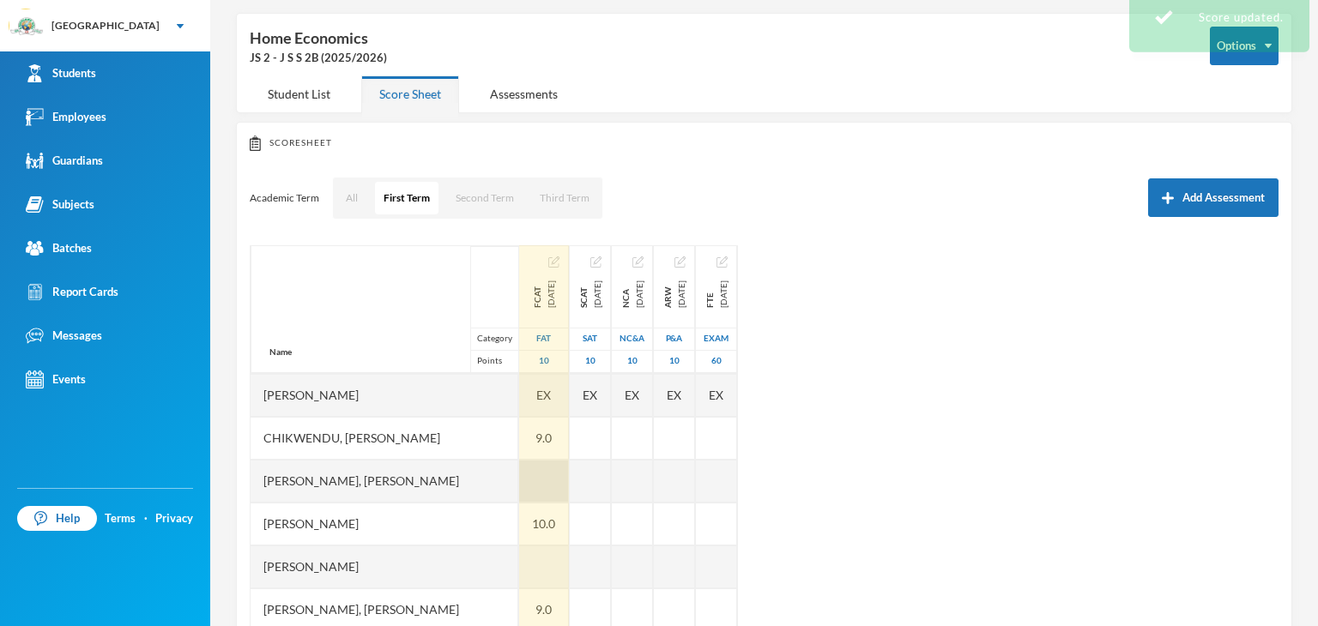
click at [569, 486] on div at bounding box center [544, 481] width 50 height 43
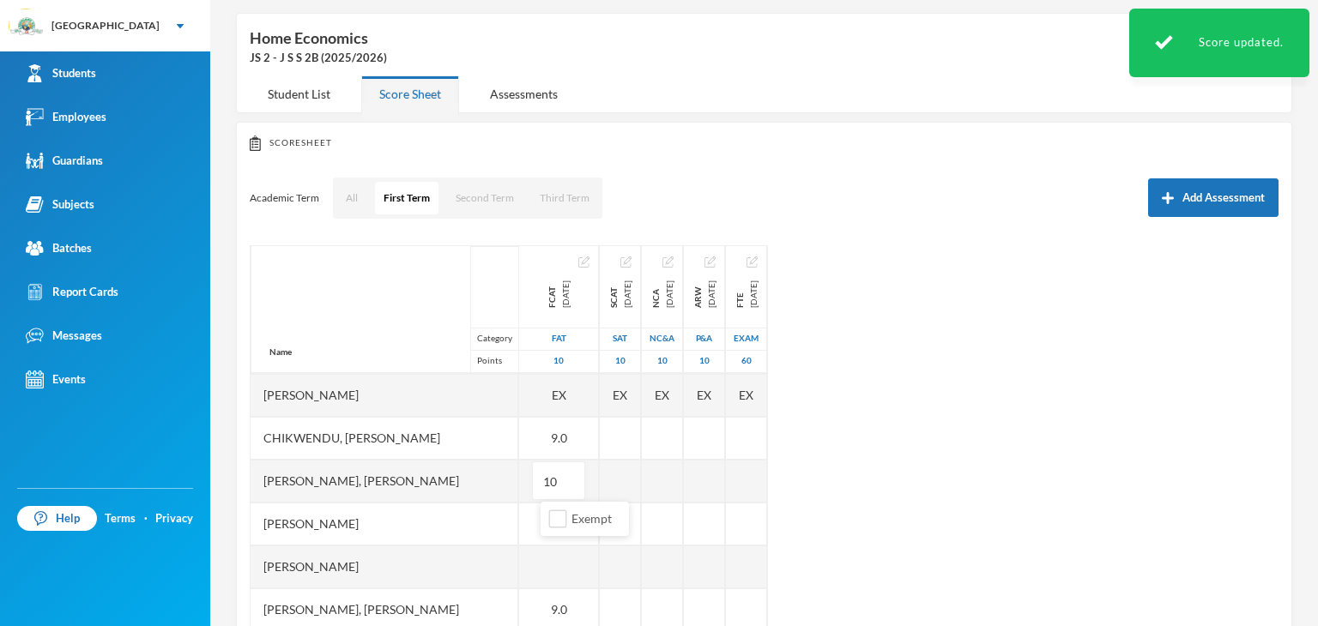
click at [978, 497] on div "Name Category Points Adeagbo, Wuraola Oluwatojumi Ajijola, Eriayo Samuel Akinji…" at bounding box center [764, 459] width 1029 height 429
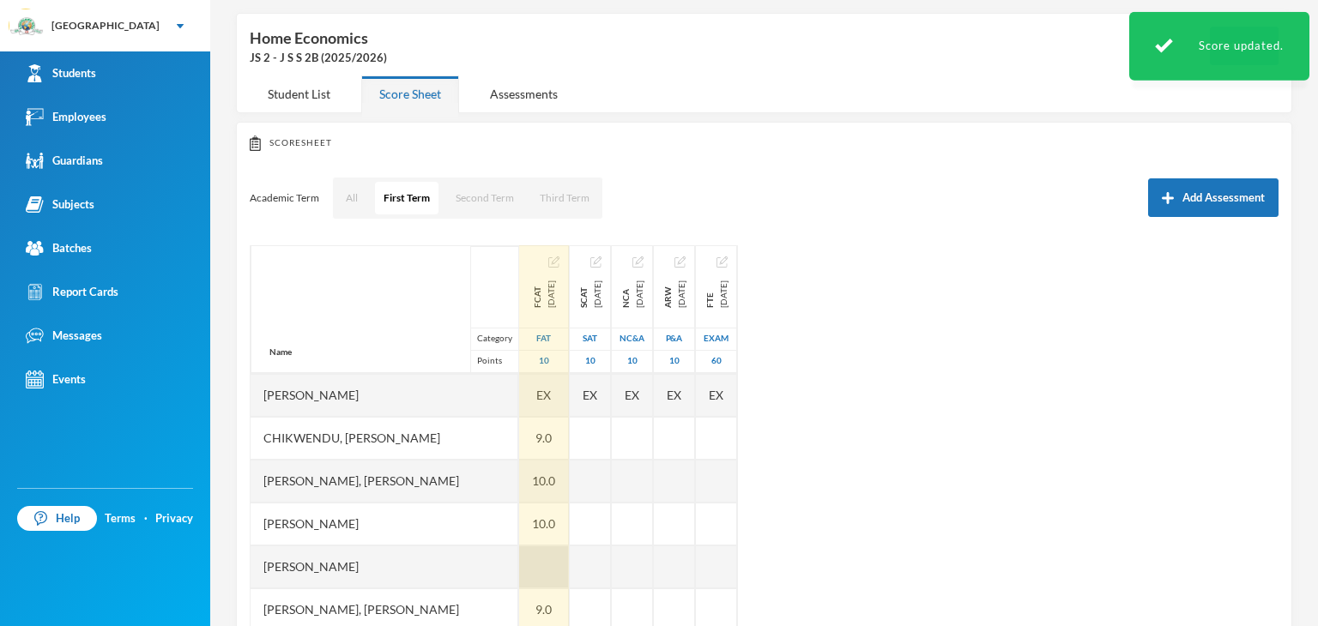
click at [549, 563] on div at bounding box center [544, 567] width 50 height 43
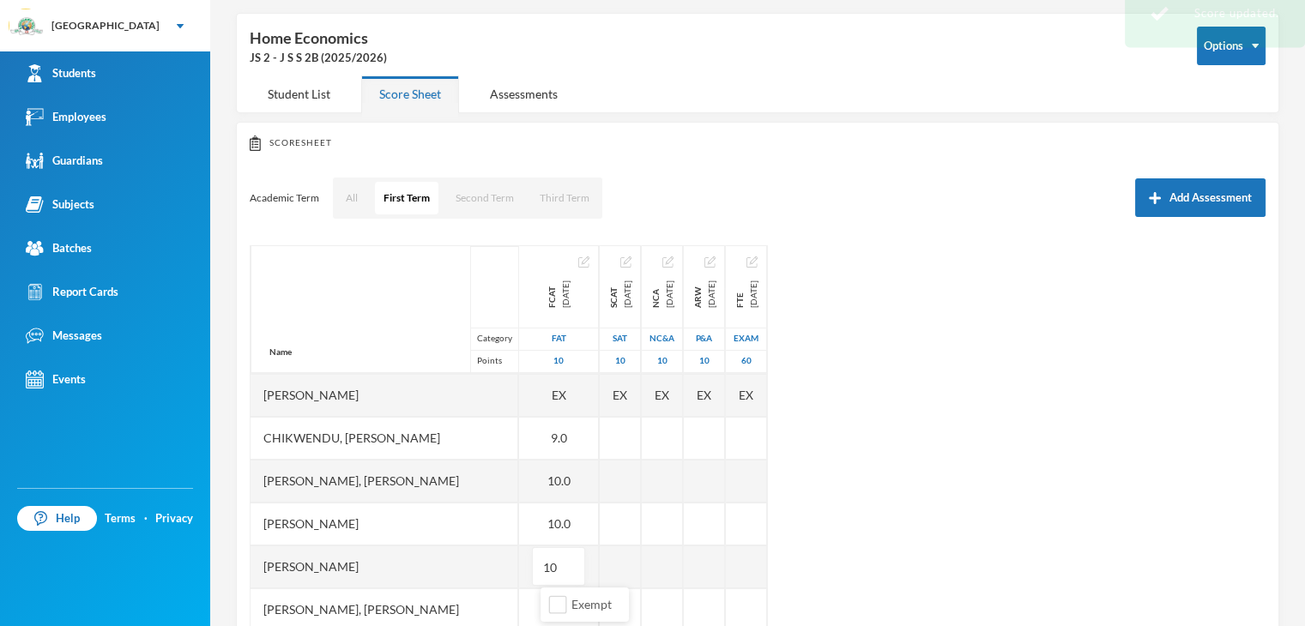
click at [1060, 525] on div "Name Category Points Adeagbo, Wuraola Oluwatojumi Ajijola, Eriayo Samuel Akinji…" at bounding box center [758, 459] width 1016 height 429
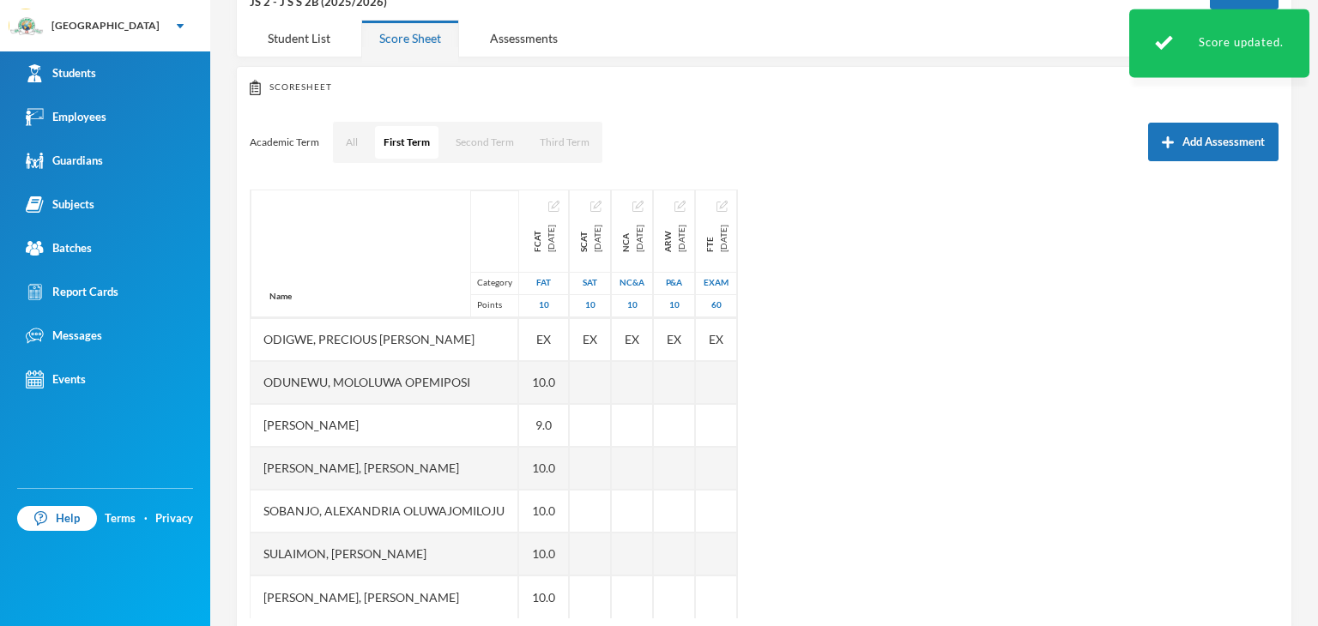
scroll to position [154, 0]
